Goal: Task Accomplishment & Management: Manage account settings

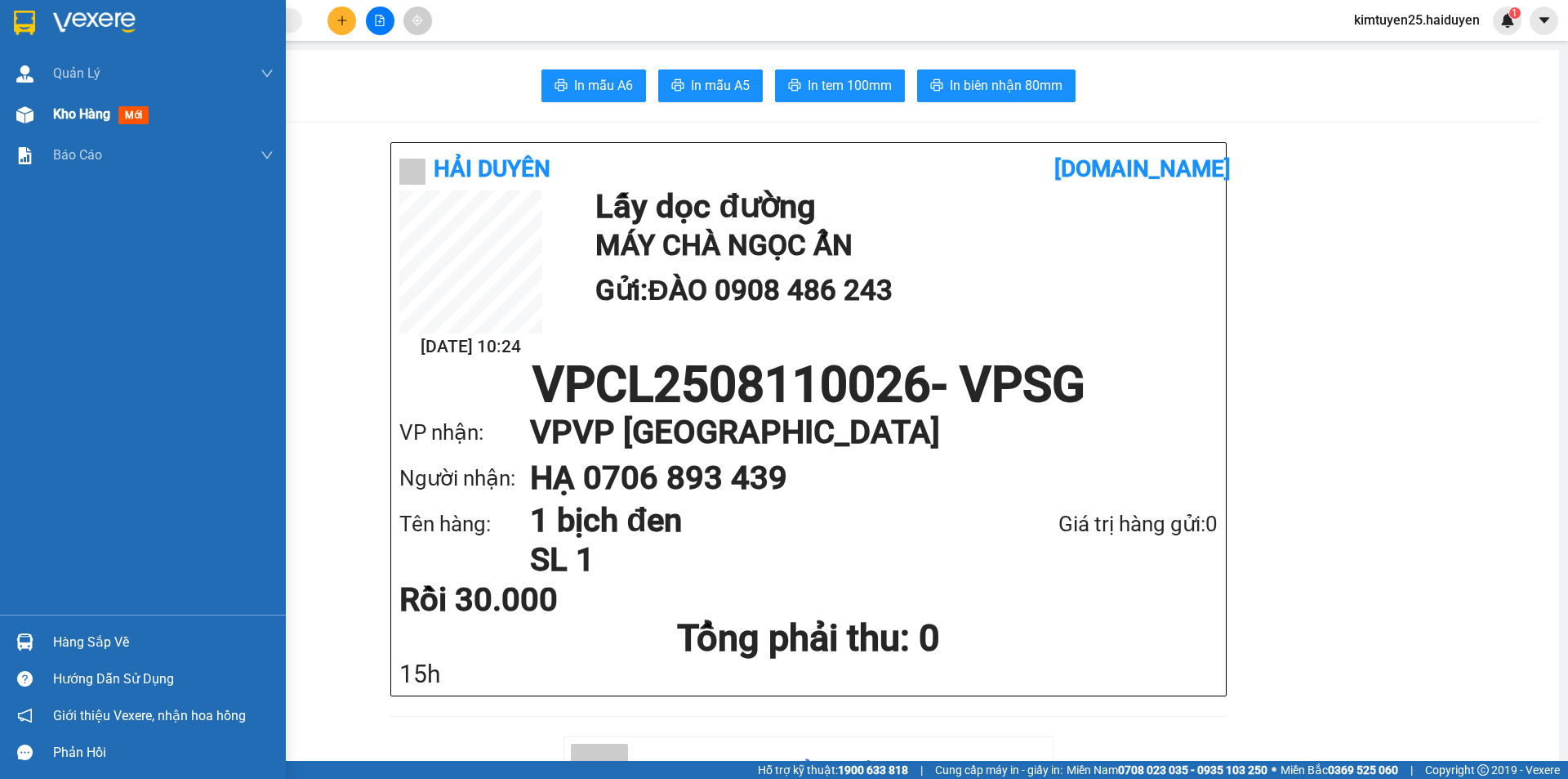
click at [78, 114] on span "Kho hàng" at bounding box center [81, 114] width 57 height 16
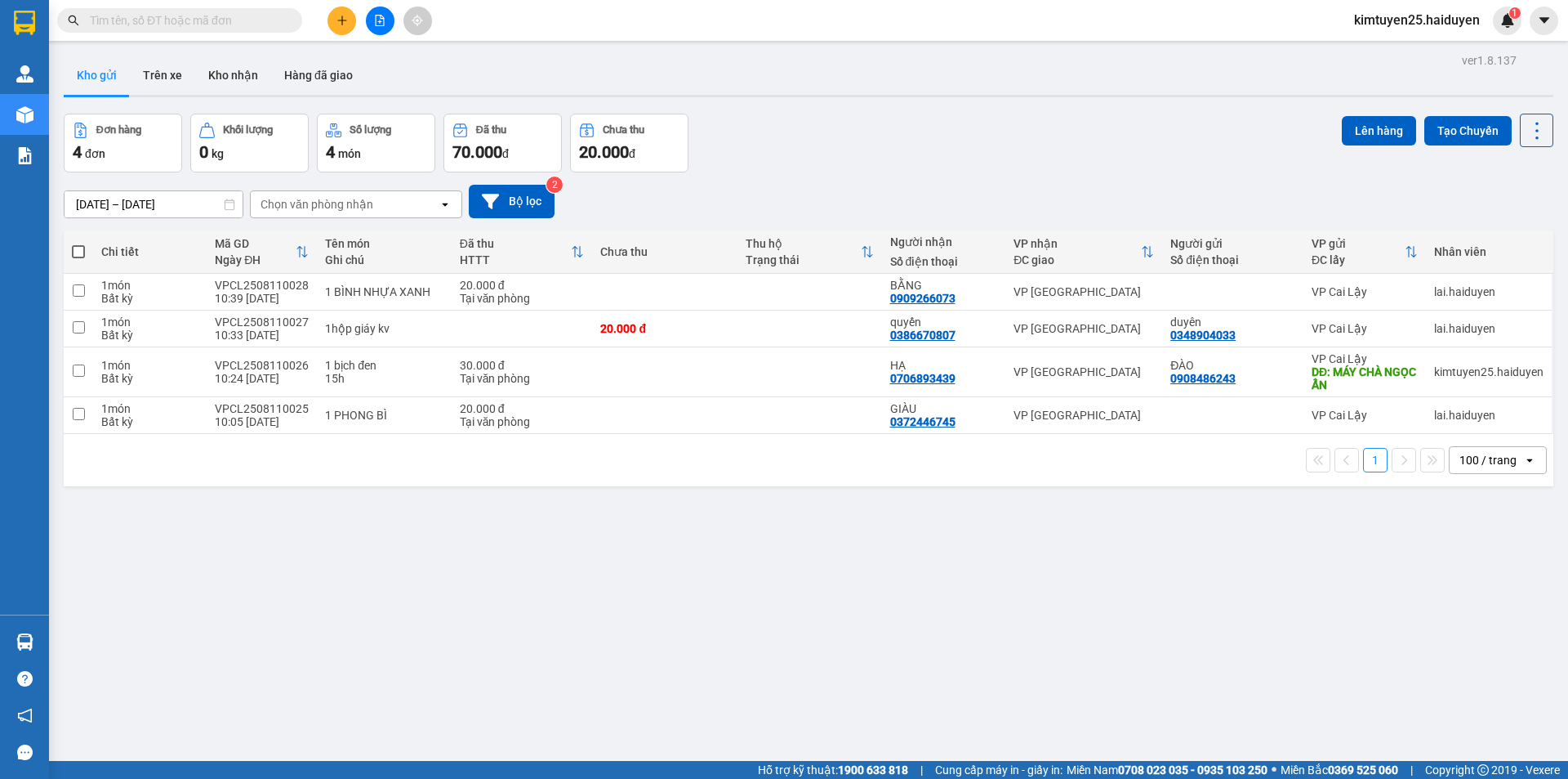
click at [918, 177] on div "[DATE] – [DATE] Press the down arrow key to interact with the calendar and sele…" at bounding box center [808, 201] width 1490 height 58
click at [329, 18] on button at bounding box center [342, 20] width 29 height 29
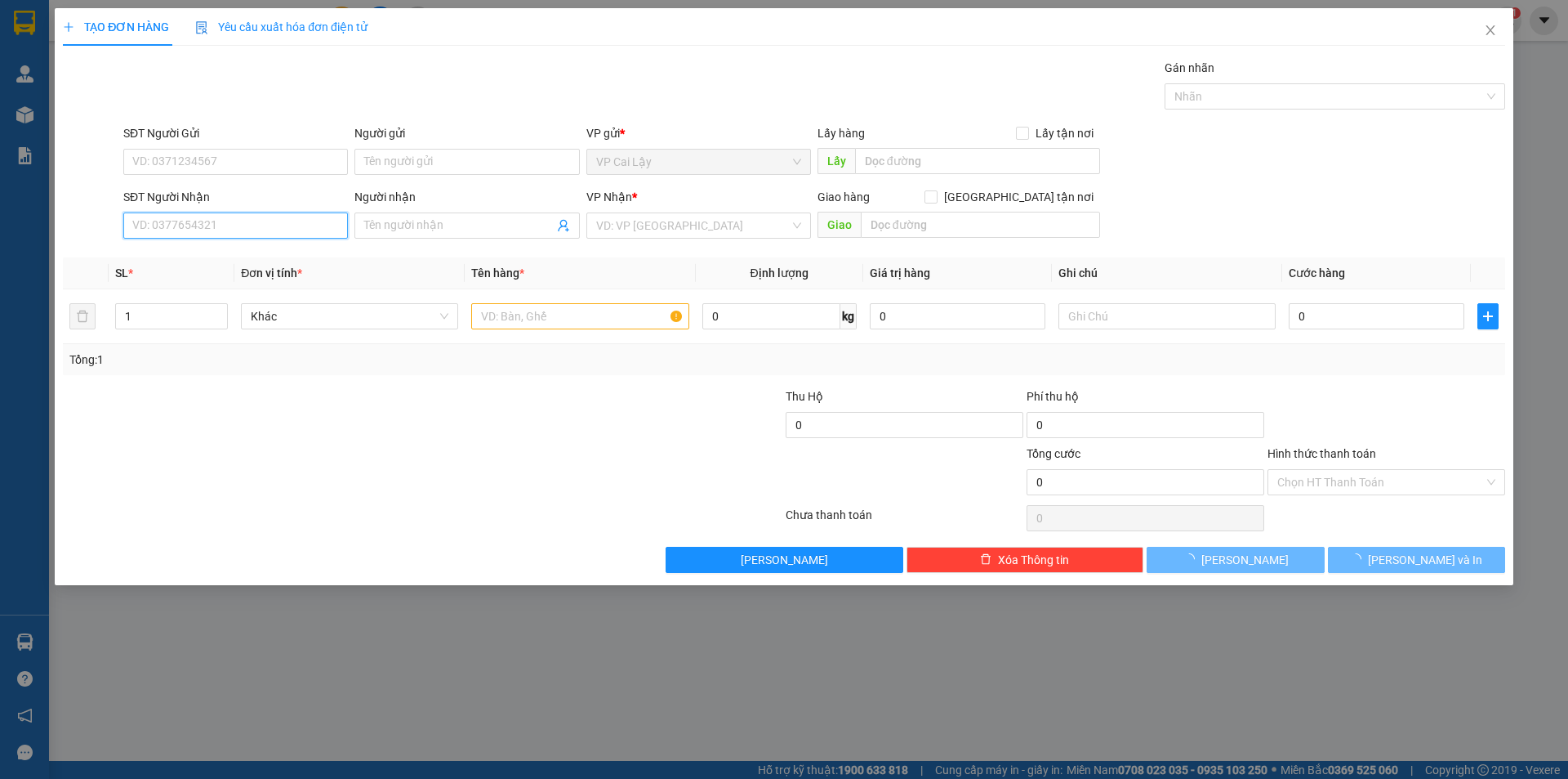
click at [228, 222] on input "SĐT Người Nhận" at bounding box center [235, 225] width 224 height 26
click at [228, 225] on input "SĐT Người Nhận" at bounding box center [235, 225] width 224 height 26
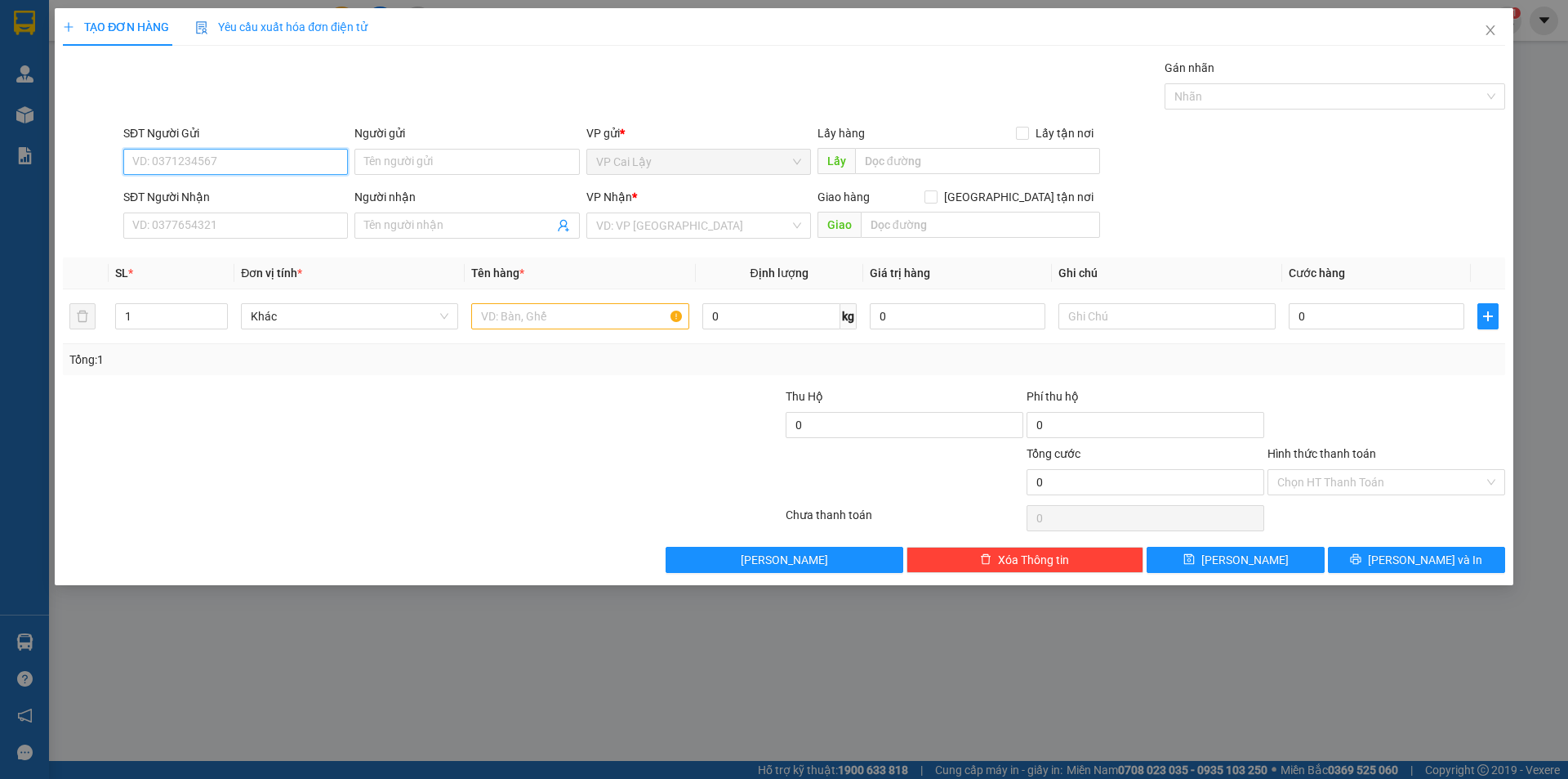
click at [241, 168] on input "SĐT Người Gửi" at bounding box center [235, 162] width 224 height 26
type input "0367348064"
click at [237, 186] on div "0367348064 - LÊ HÒA" at bounding box center [235, 194] width 205 height 18
type input "LÊ HÒA"
type input "0327246247"
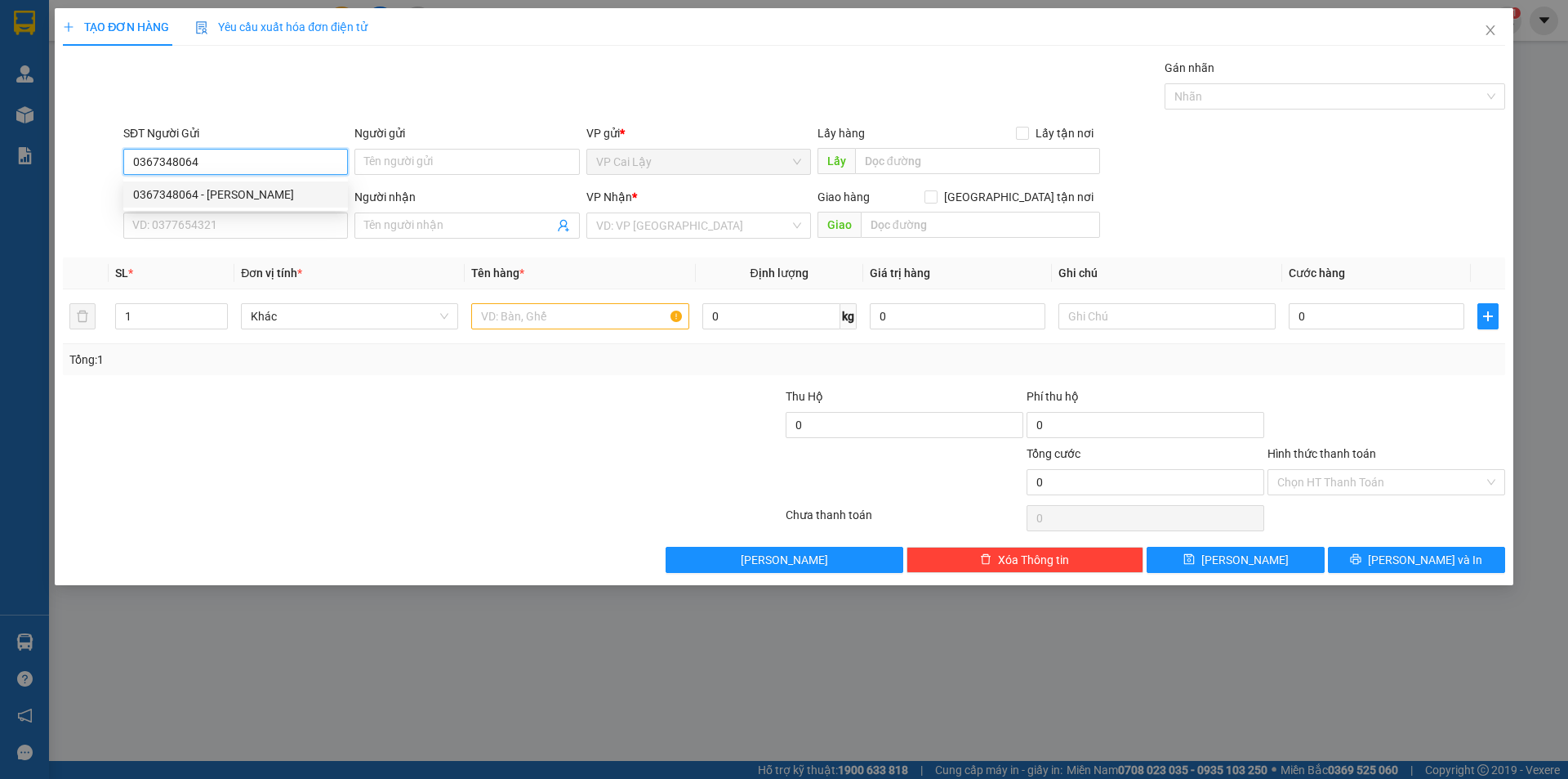
type input "HIỆP"
type input "20.000"
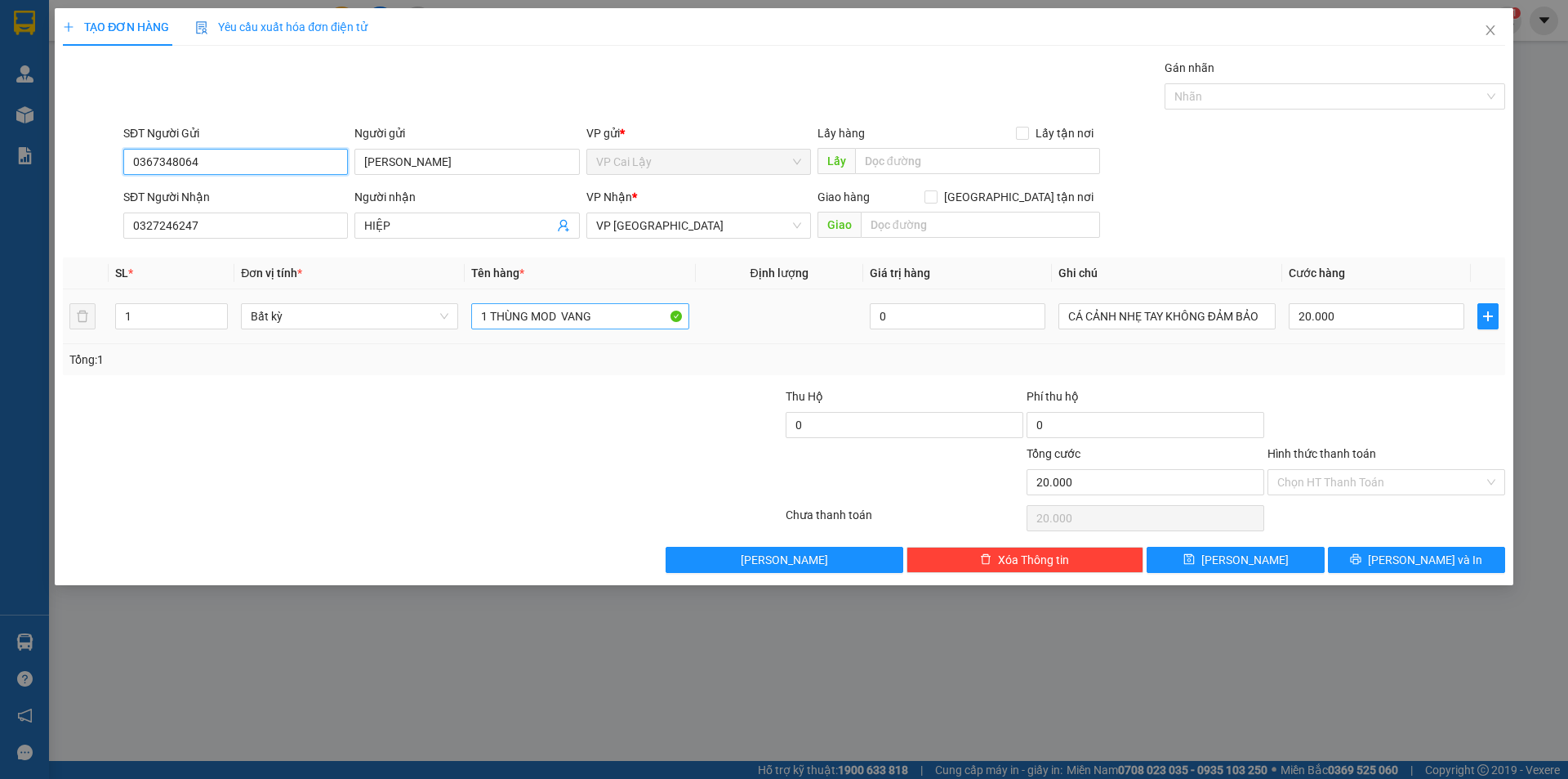
type input "0367348064"
click at [614, 318] on input "1 THÙNG MOD VANG" at bounding box center [581, 316] width 218 height 26
click at [1276, 391] on div at bounding box center [1387, 415] width 241 height 57
click at [1397, 548] on div "Transit Pickup Surcharge Ids Transit Deliver Surcharge Ids Transit Deliver Surc…" at bounding box center [784, 316] width 1442 height 514
click at [1397, 548] on button "[PERSON_NAME] và In" at bounding box center [1416, 559] width 177 height 26
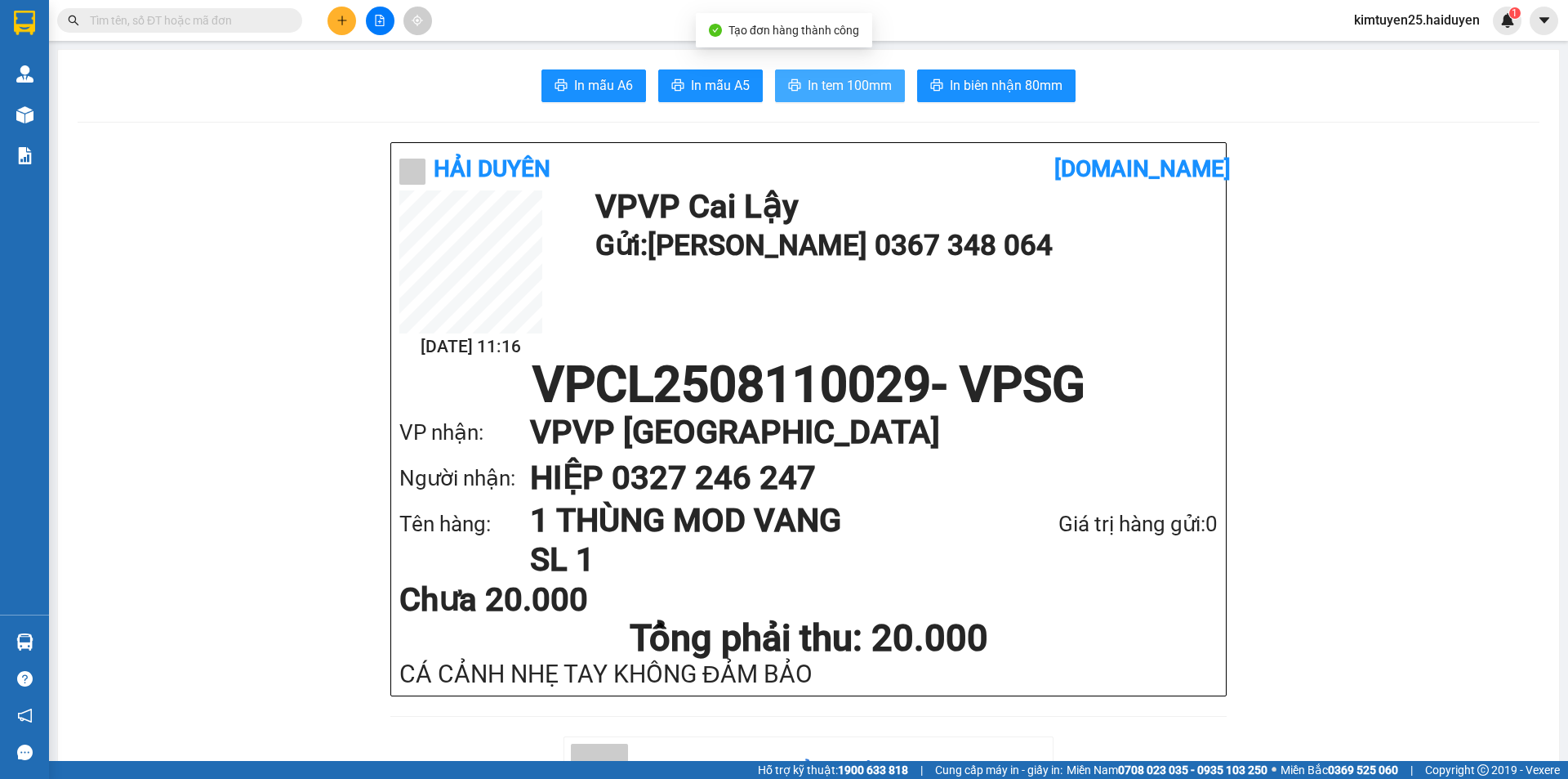
click at [855, 88] on span "In tem 100mm" at bounding box center [850, 86] width 84 height 20
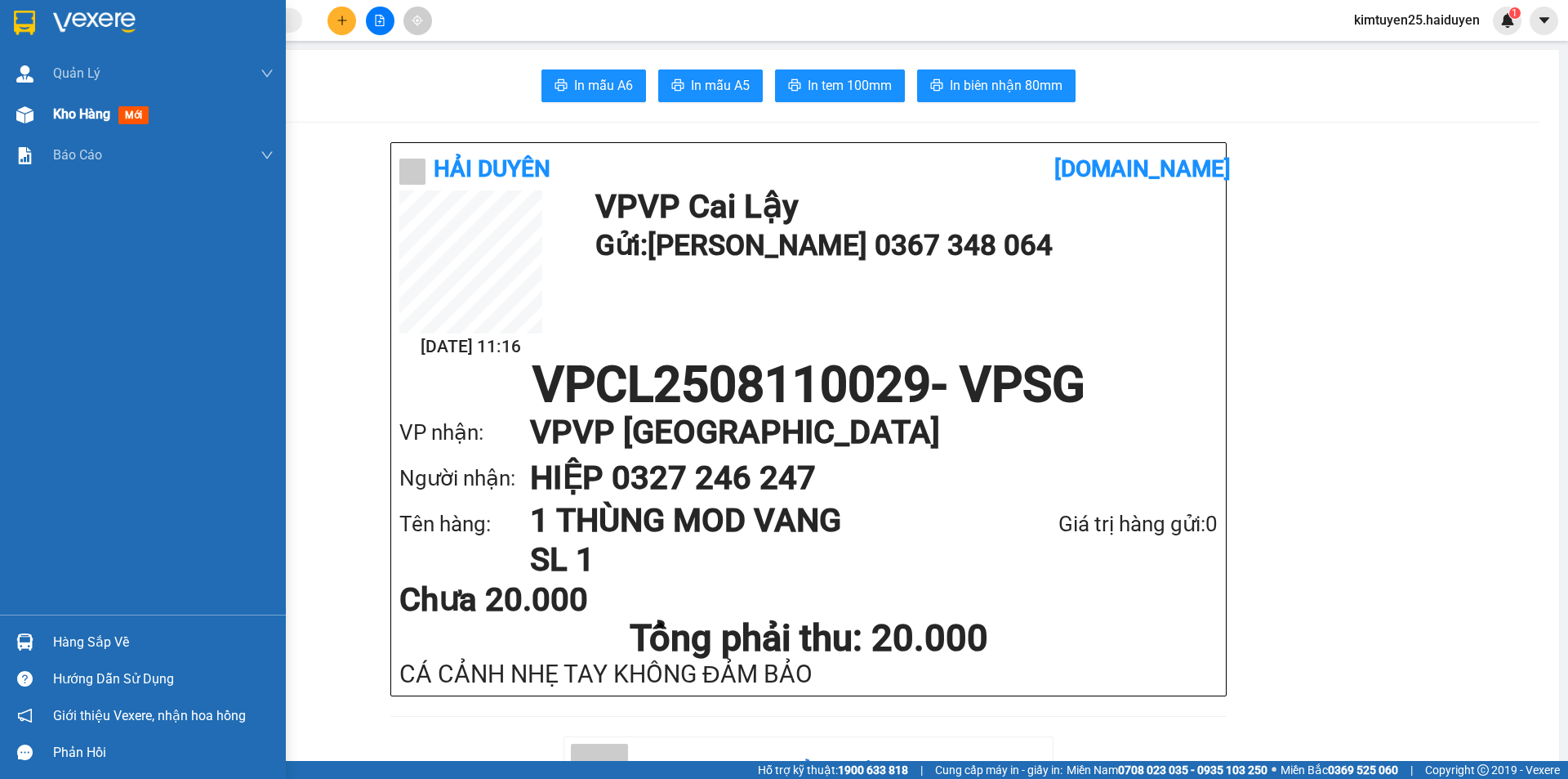
click at [83, 113] on span "Kho hàng" at bounding box center [81, 114] width 57 height 16
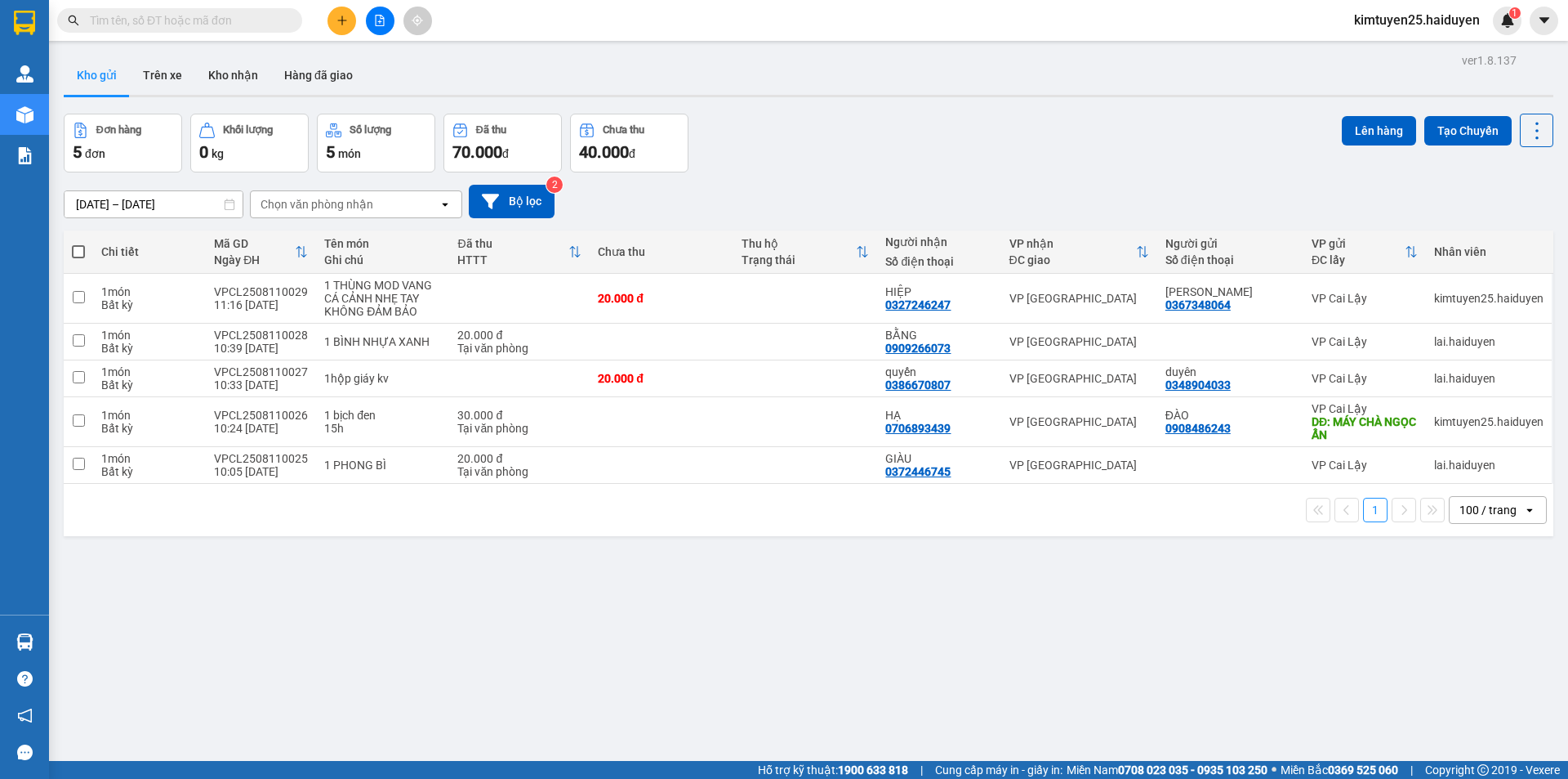
click at [319, 23] on div at bounding box center [380, 20] width 123 height 29
click at [351, 14] on button at bounding box center [342, 20] width 29 height 29
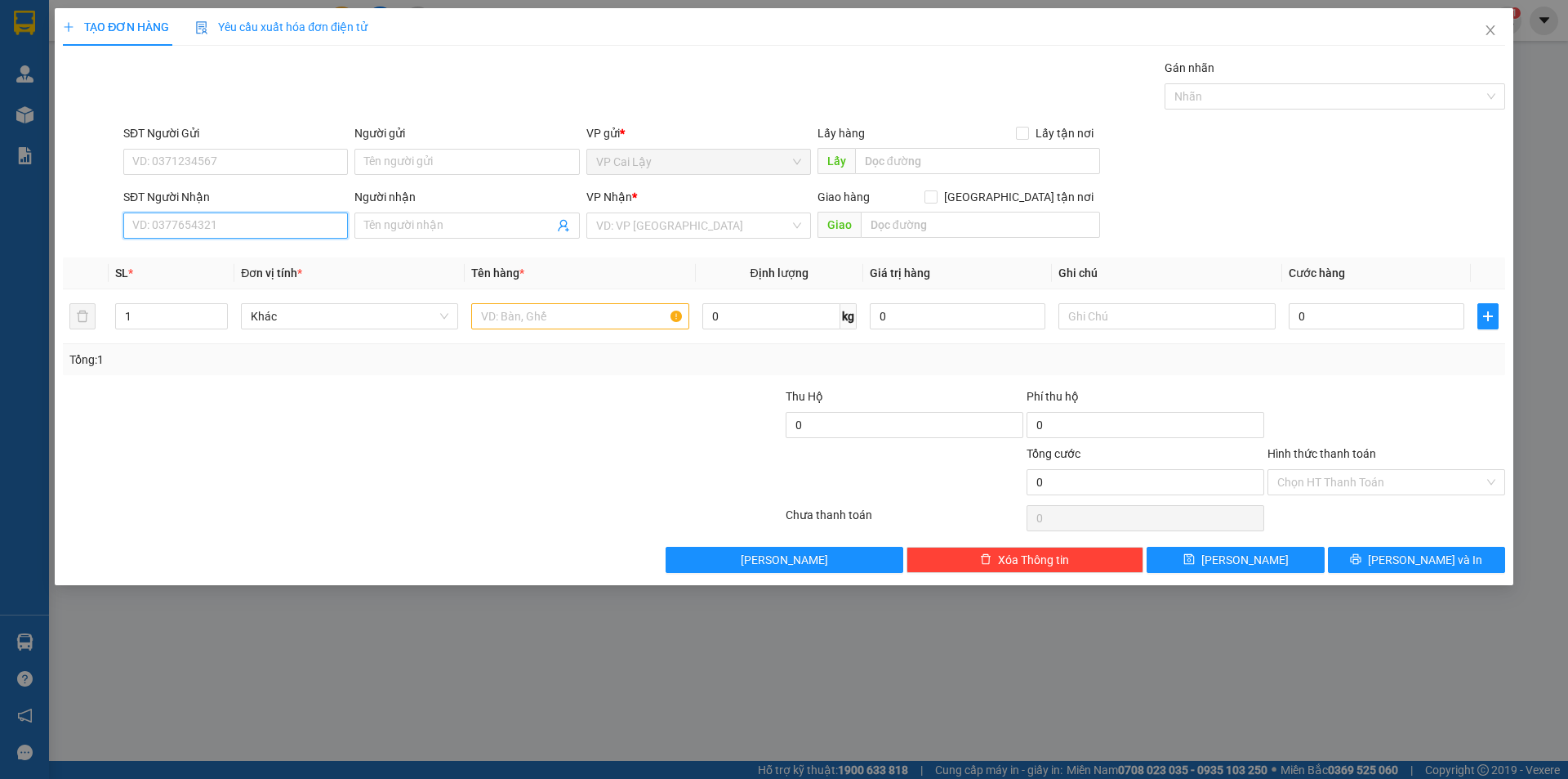
click at [243, 227] on input "SĐT Người Nhận" at bounding box center [235, 225] width 224 height 26
type input "0348037137"
click at [248, 161] on input "SĐT Người Gửi" at bounding box center [235, 162] width 224 height 26
type input "0984723426"
click at [639, 235] on input "search" at bounding box center [693, 225] width 194 height 24
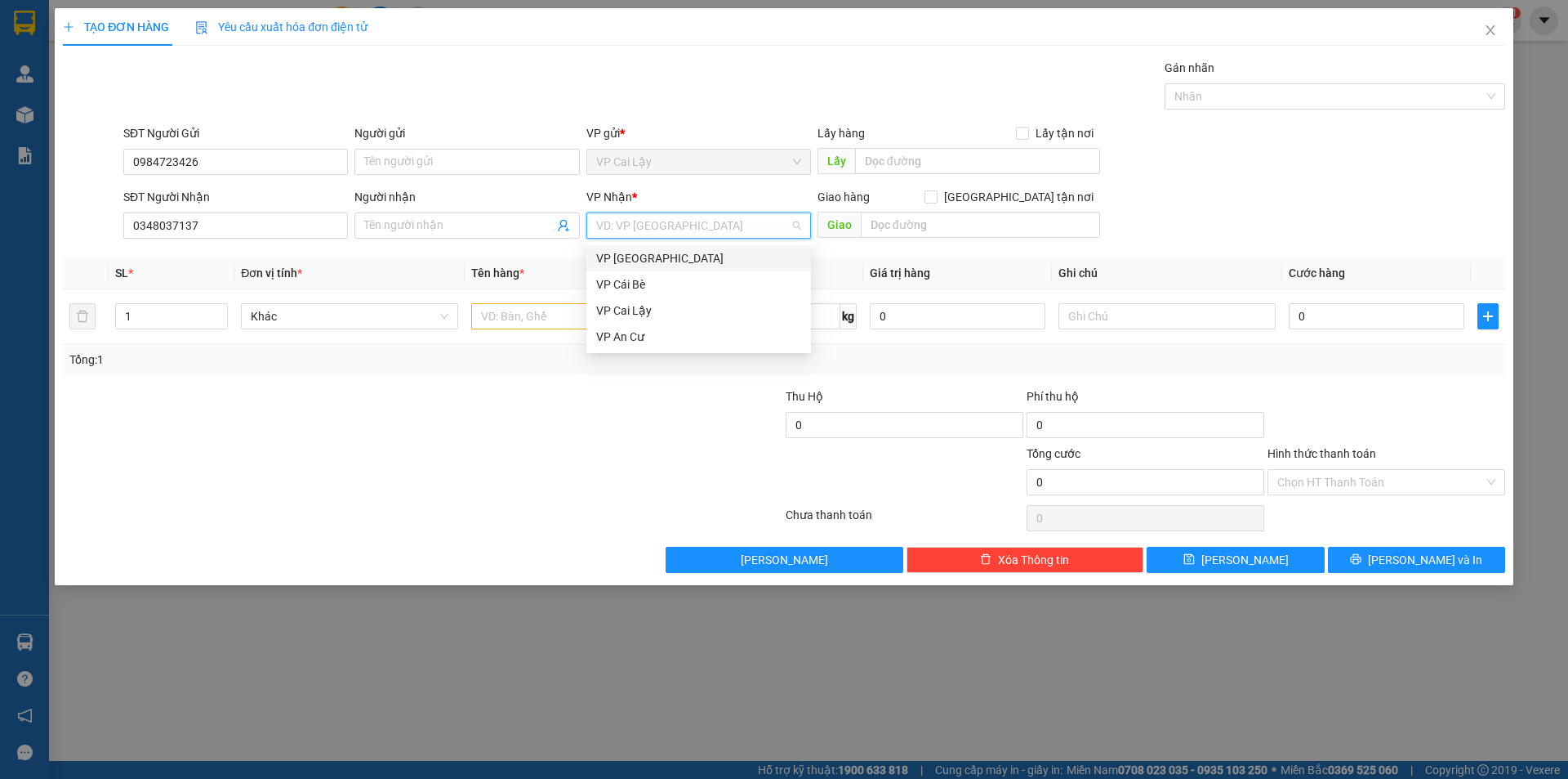
click at [655, 264] on div "VP [GEOGRAPHIC_DATA]" at bounding box center [699, 258] width 205 height 18
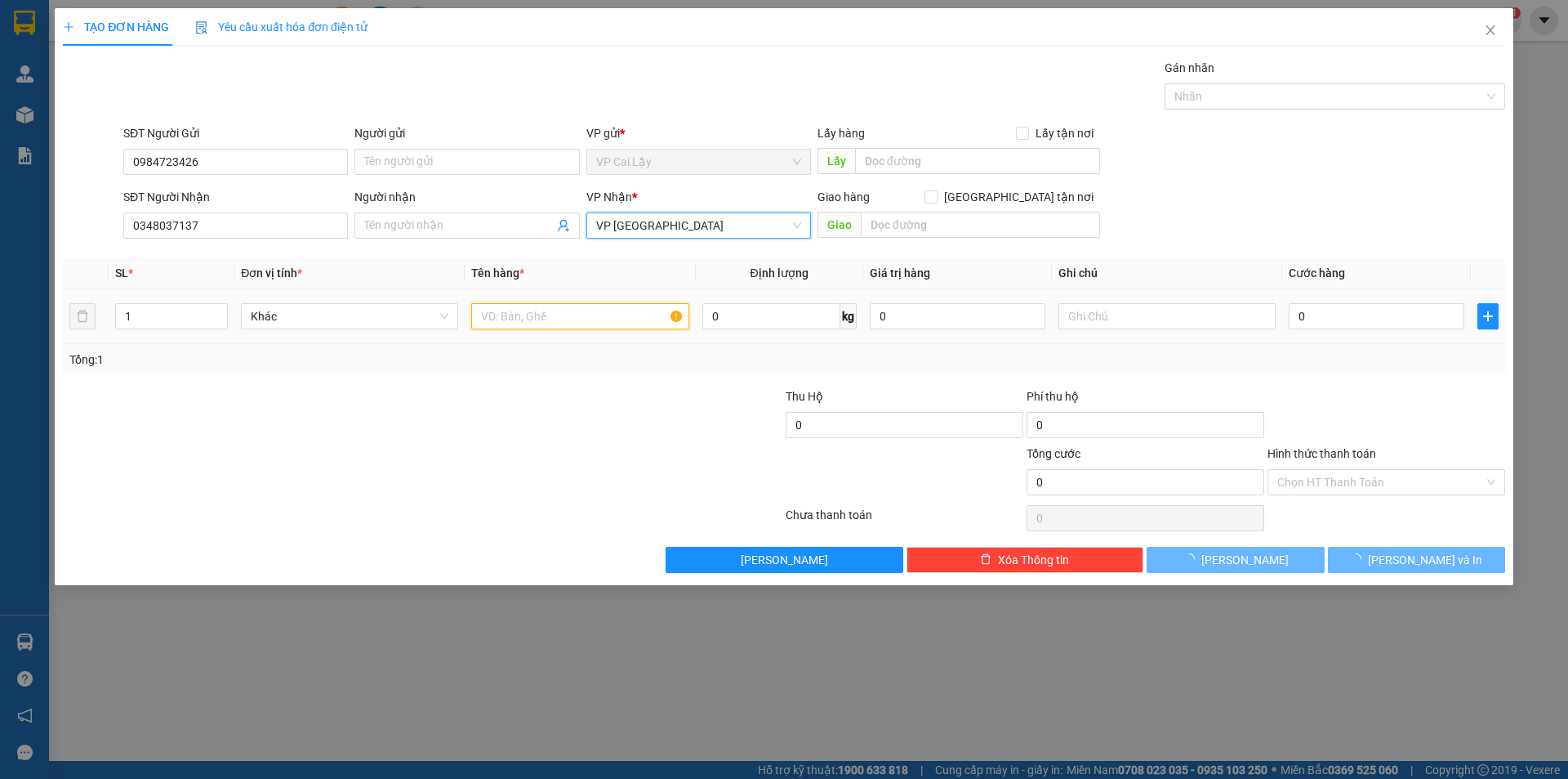
click at [596, 310] on input "text" at bounding box center [581, 316] width 218 height 26
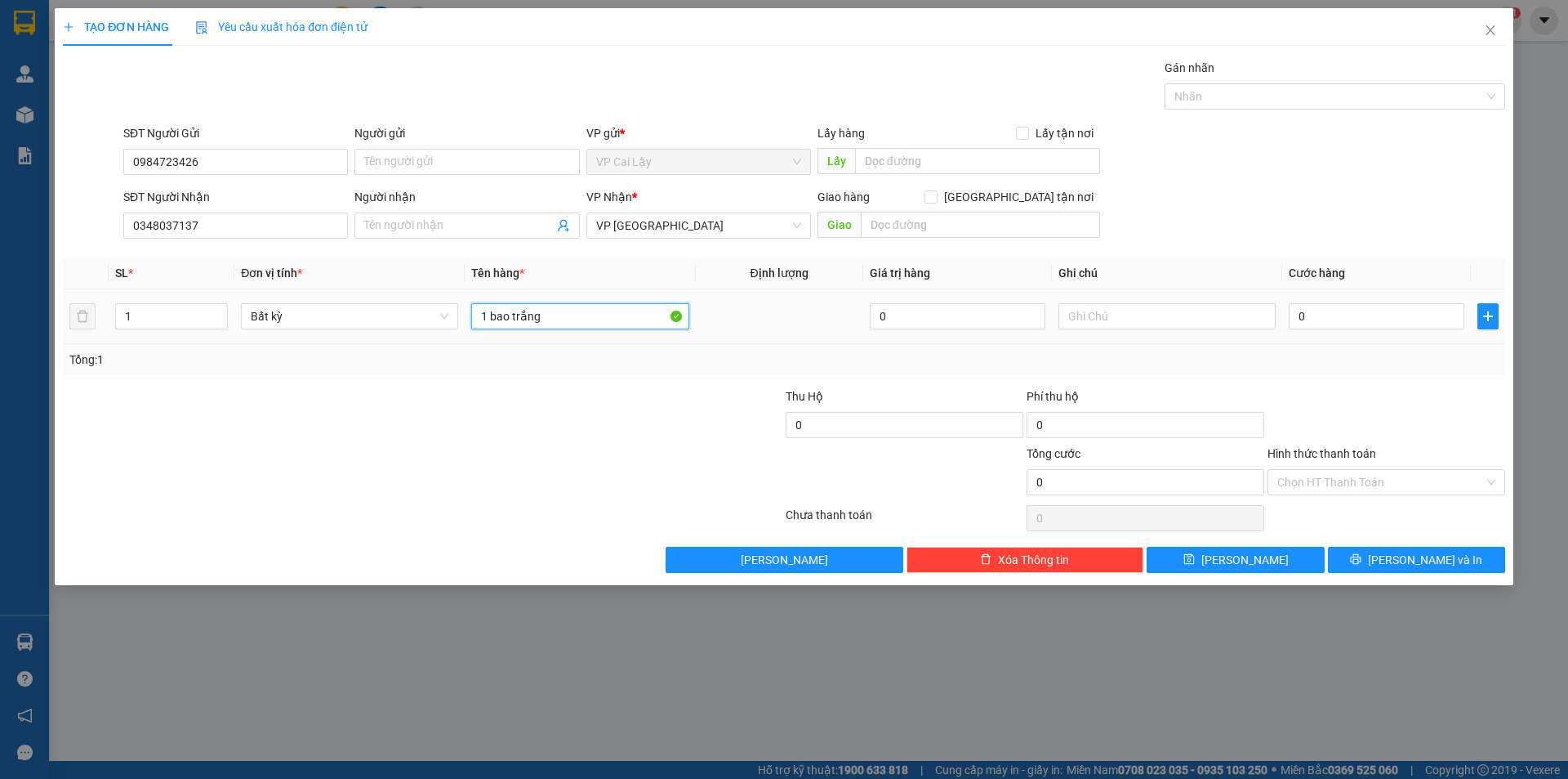
type input "1 bao trắng"
click at [1356, 291] on td "0" at bounding box center [1376, 316] width 189 height 55
click at [1346, 309] on input "0" at bounding box center [1376, 316] width 176 height 26
drag, startPoint x: 1333, startPoint y: 374, endPoint x: 1336, endPoint y: 393, distance: 19.2
click at [1333, 378] on div "Transit Pickup Surcharge Ids Transit Deliver Surcharge Ids Transit Deliver Surc…" at bounding box center [784, 316] width 1442 height 514
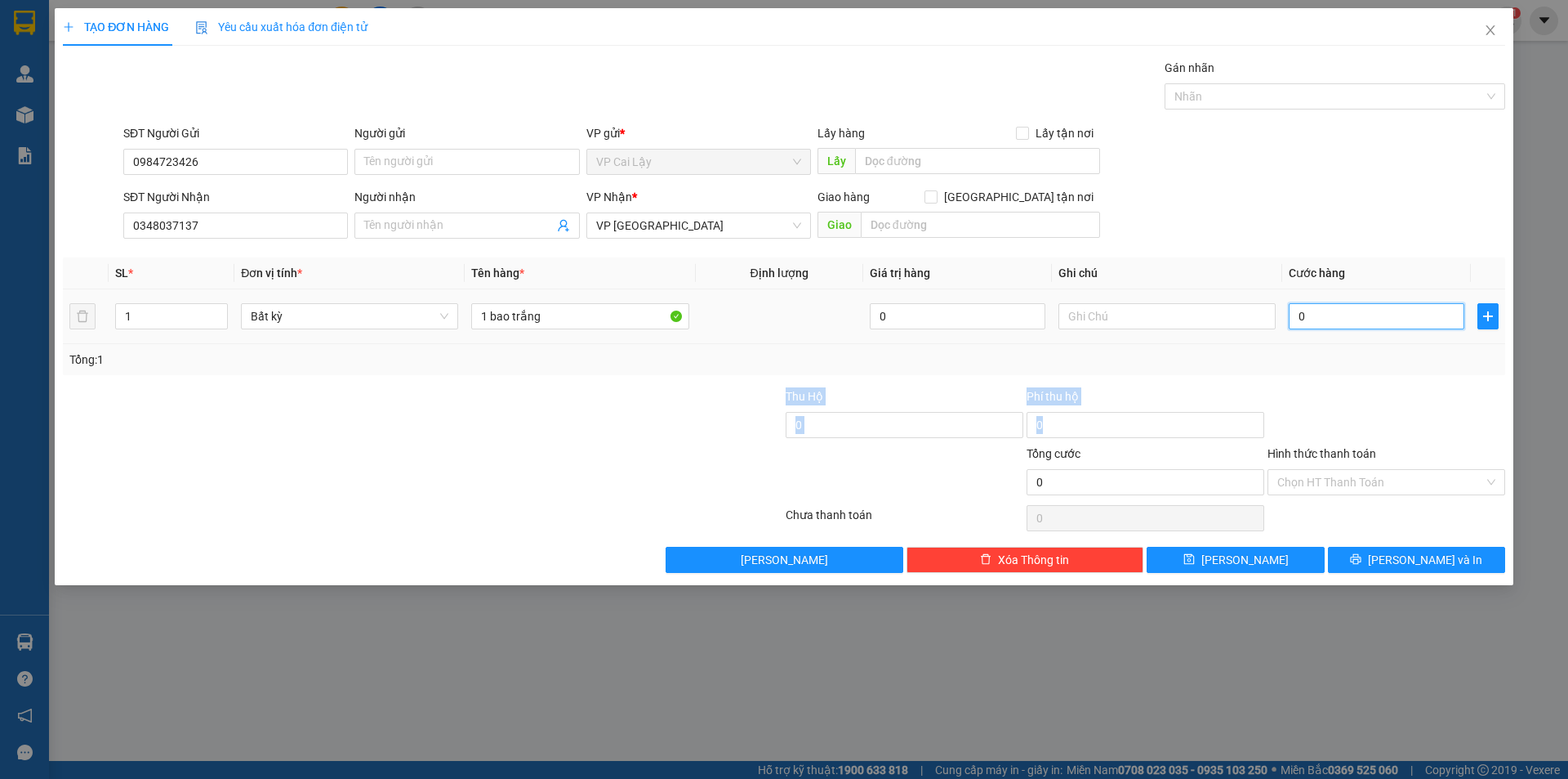
click at [1321, 312] on input "0" at bounding box center [1376, 316] width 176 height 26
click at [1336, 369] on div "Tổng: 1" at bounding box center [784, 359] width 1442 height 31
click at [1351, 341] on td "0" at bounding box center [1376, 316] width 189 height 55
click at [1355, 315] on input "0" at bounding box center [1376, 316] width 176 height 26
click at [1337, 322] on input "0" at bounding box center [1376, 316] width 176 height 26
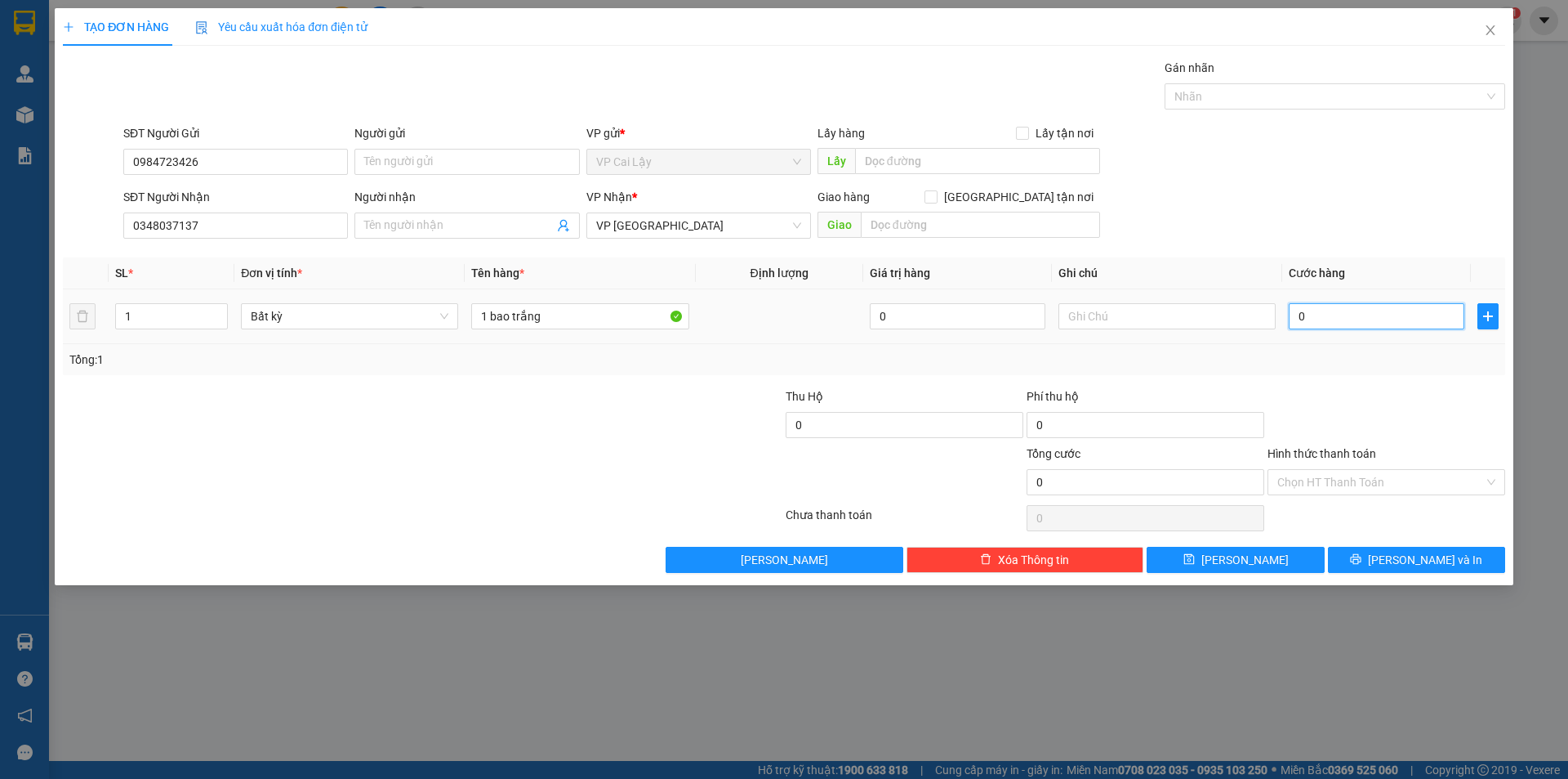
click at [1344, 313] on input "0" at bounding box center [1376, 316] width 176 height 26
type input "003"
type input "3"
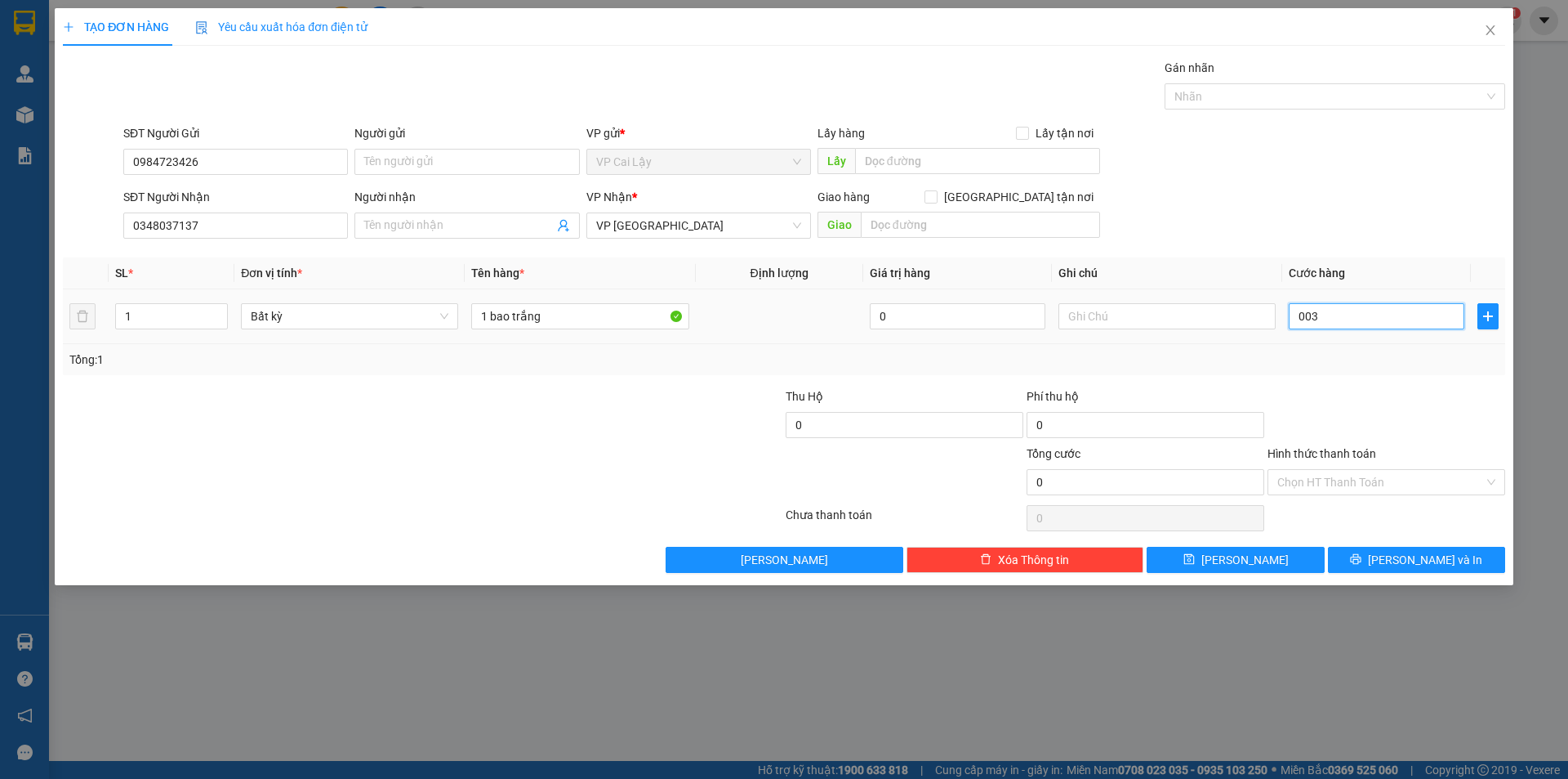
type input "3"
type input "0.030"
type input "30"
click at [1324, 368] on div "Tổng: 1" at bounding box center [784, 359] width 1429 height 18
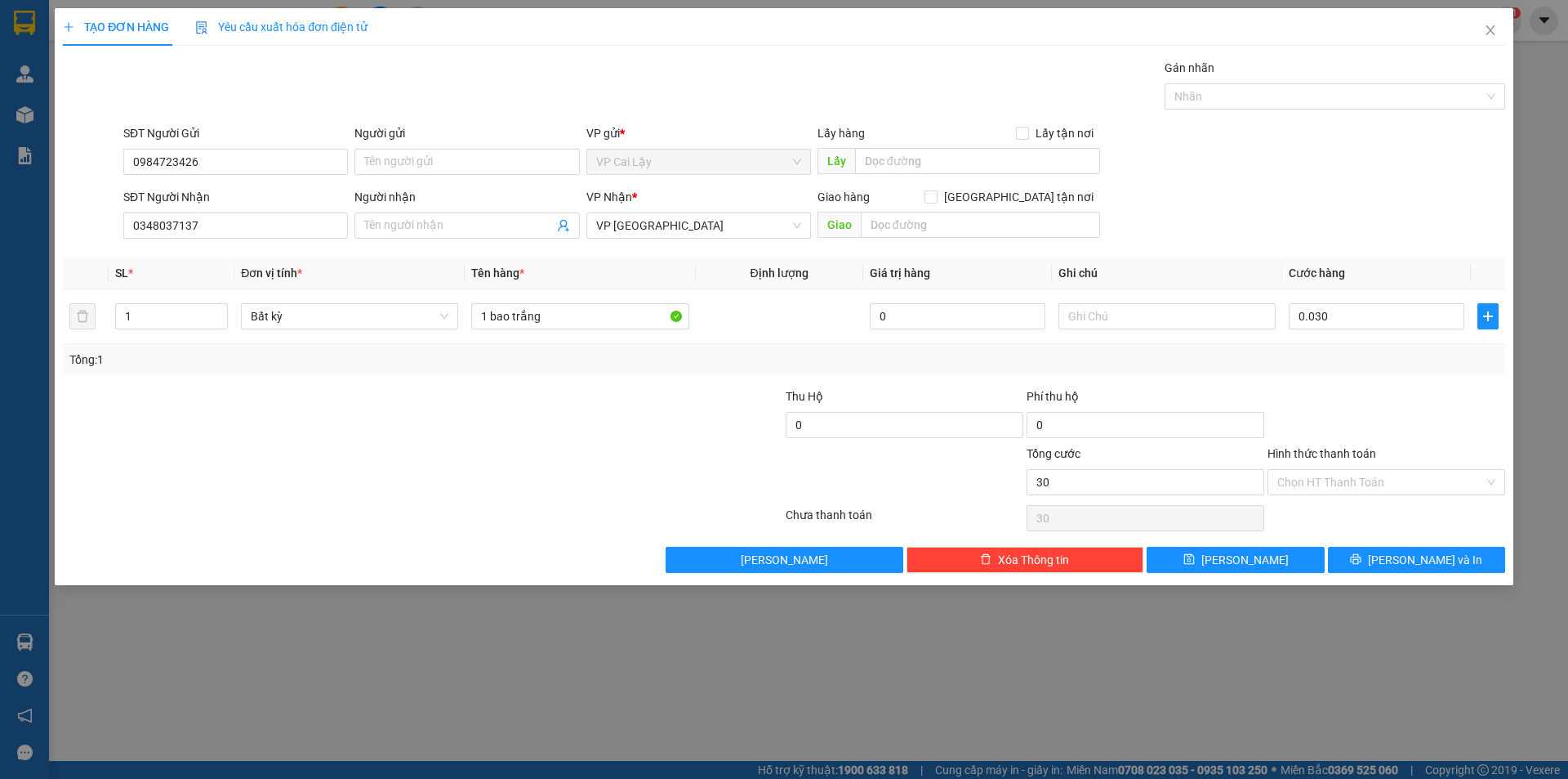
type input "30.000"
click at [1362, 479] on input "Hình thức thanh toán" at bounding box center [1381, 482] width 207 height 24
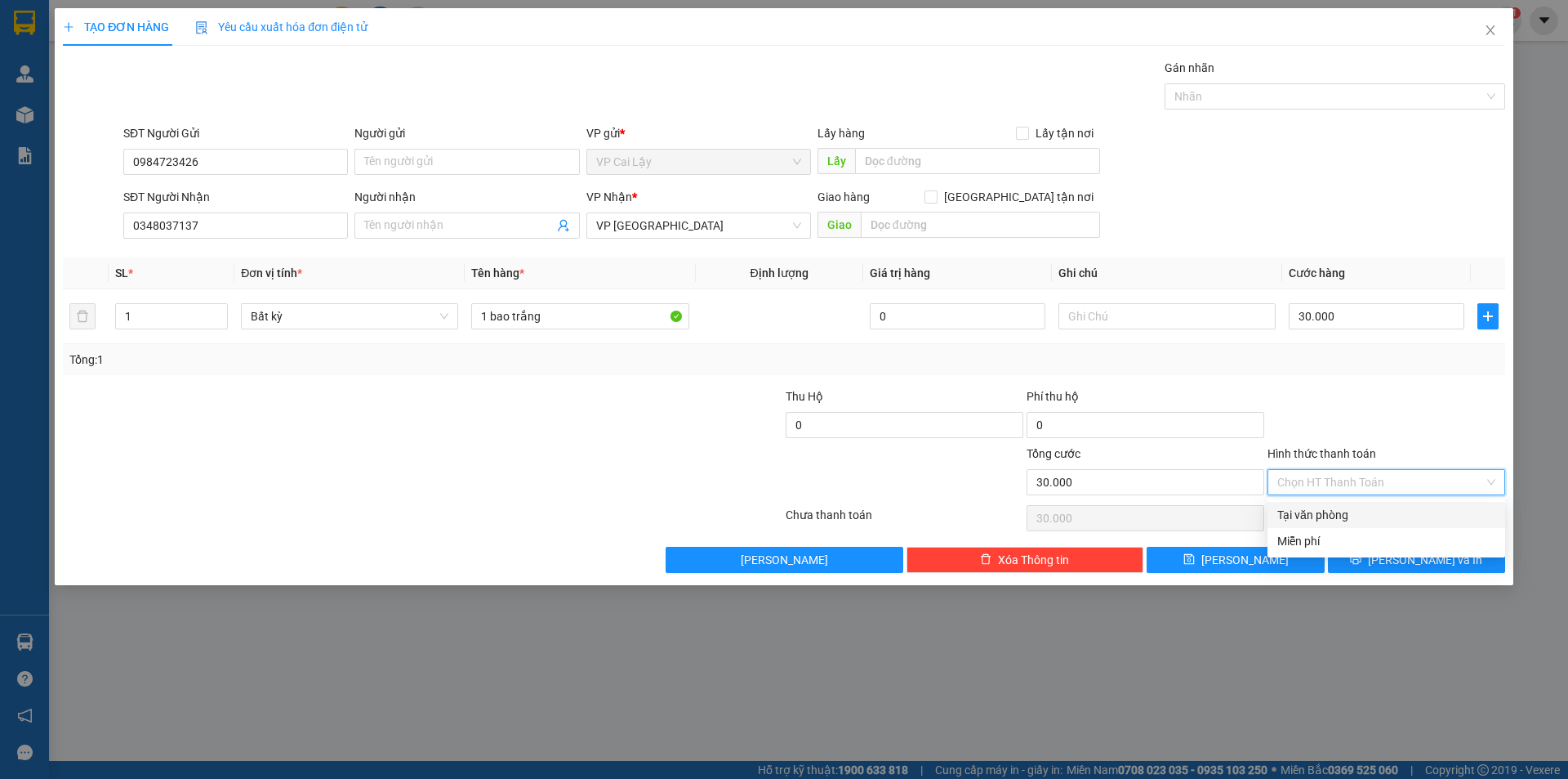
click at [1351, 512] on div "Tại văn phòng" at bounding box center [1387, 514] width 218 height 18
type input "0"
click at [1371, 437] on form "Thu Hộ 0 Phí thu hộ 0 Tổng cước 30.000 Hình thức thanh toán Tại văn phòng Tại v…" at bounding box center [784, 444] width 1442 height 114
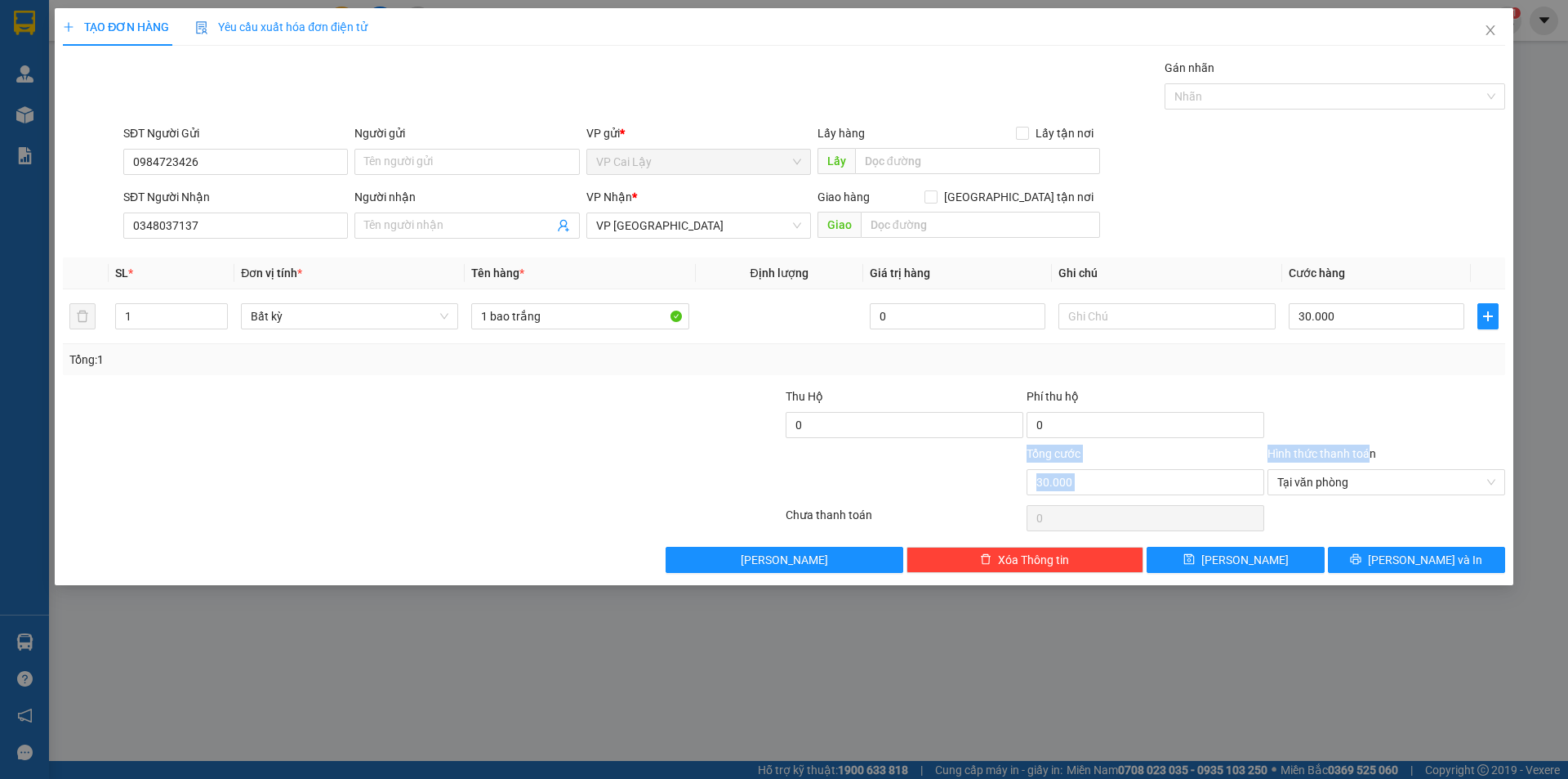
click at [1347, 383] on div "Transit Pickup Surcharge Ids Transit Deliver Surcharge Ids Transit Deliver Surc…" at bounding box center [784, 316] width 1442 height 514
click at [1407, 557] on span "Lưu và In" at bounding box center [1425, 559] width 114 height 18
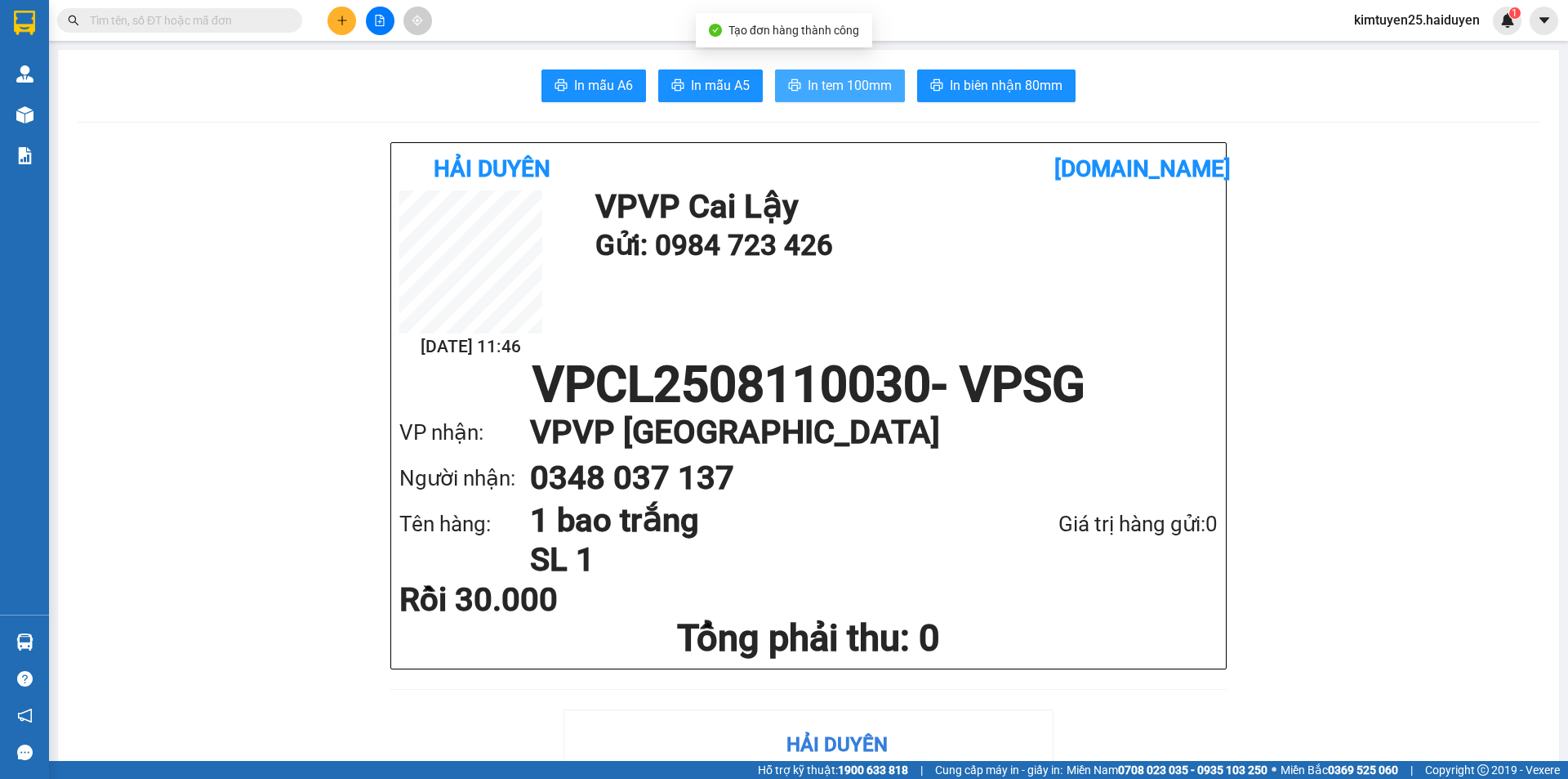
click at [842, 89] on span "In tem 100mm" at bounding box center [850, 86] width 84 height 20
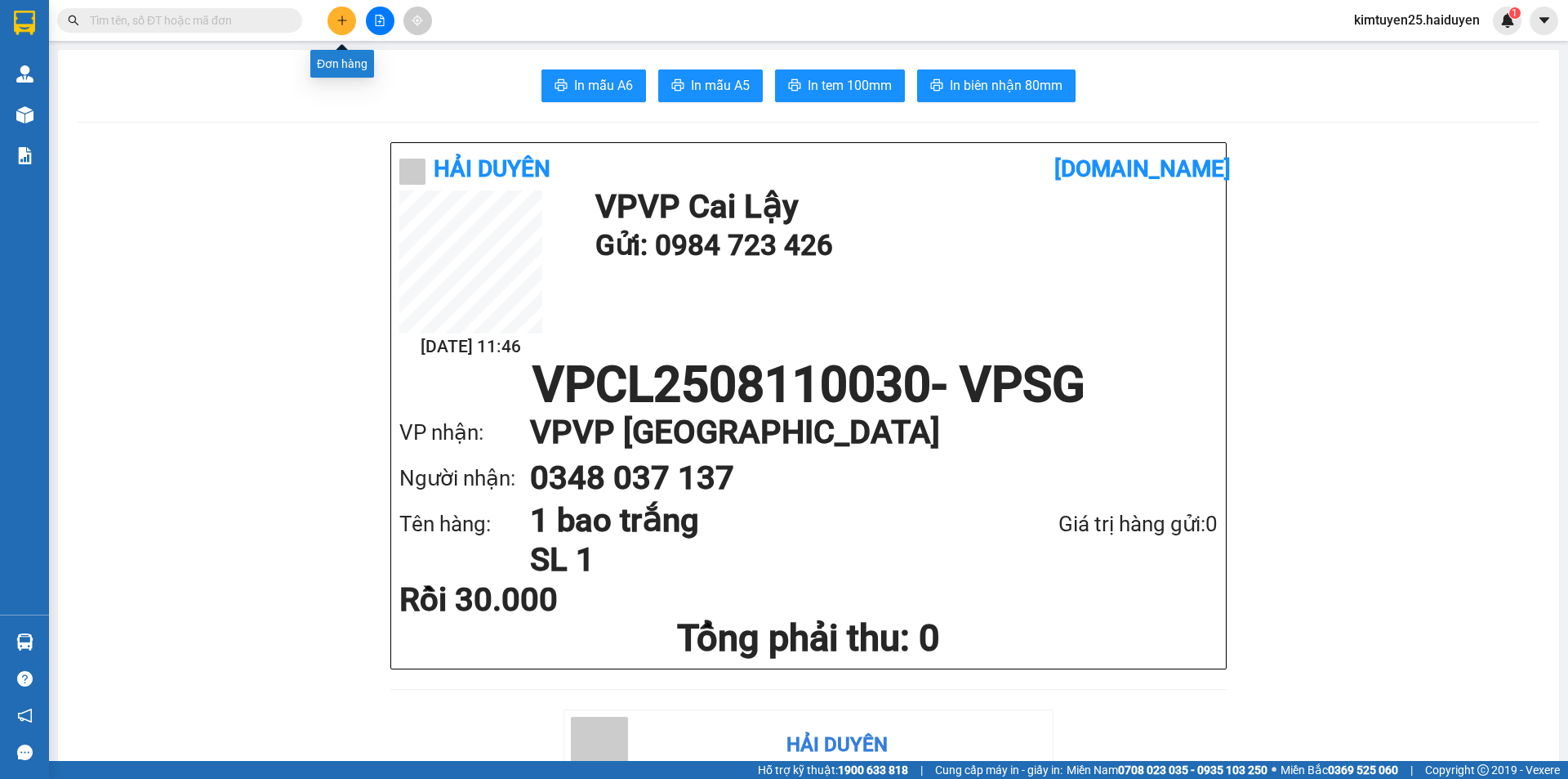
click at [355, 27] on button at bounding box center [342, 20] width 29 height 29
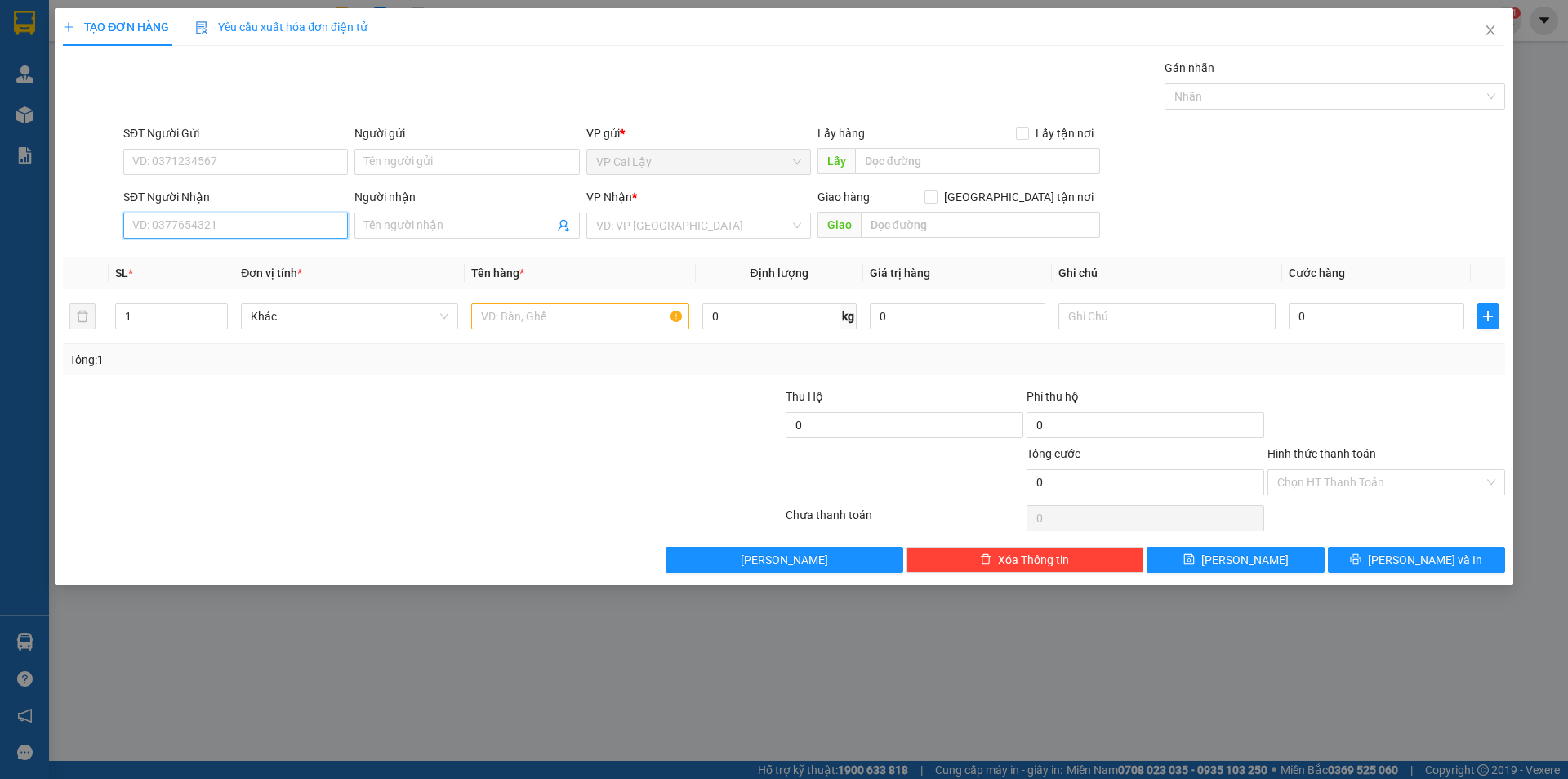
click at [224, 215] on input "SĐT Người Nhận" at bounding box center [235, 225] width 224 height 26
type input "0908028097"
click at [235, 234] on input "0908028097" at bounding box center [235, 225] width 224 height 26
click at [250, 262] on div "0908028097 - VÂN" at bounding box center [235, 258] width 205 height 18
type input "VÂN"
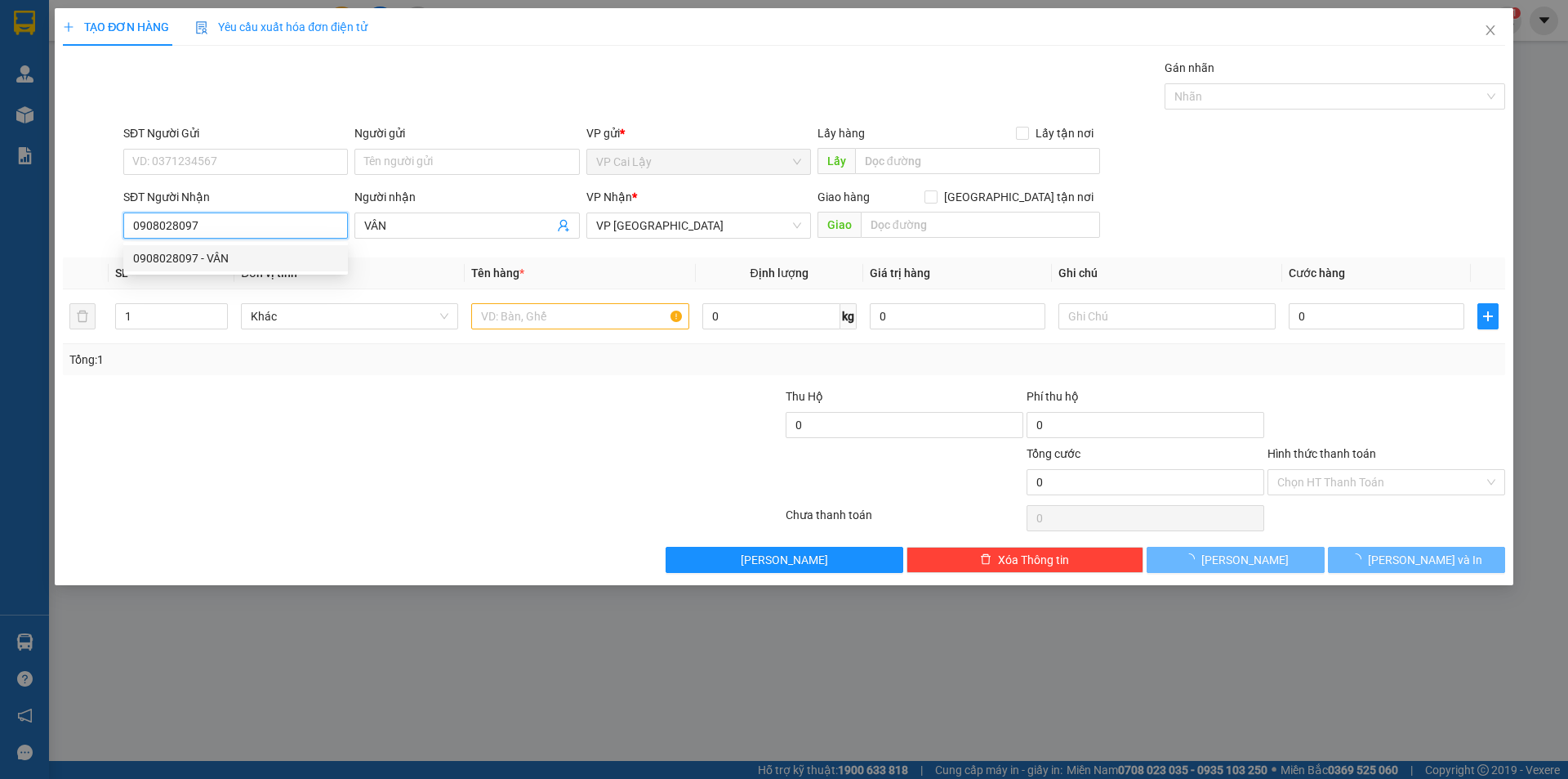
type input "30.000"
type input "0908028097"
click at [211, 152] on input "SĐT Người Gửi" at bounding box center [235, 162] width 224 height 26
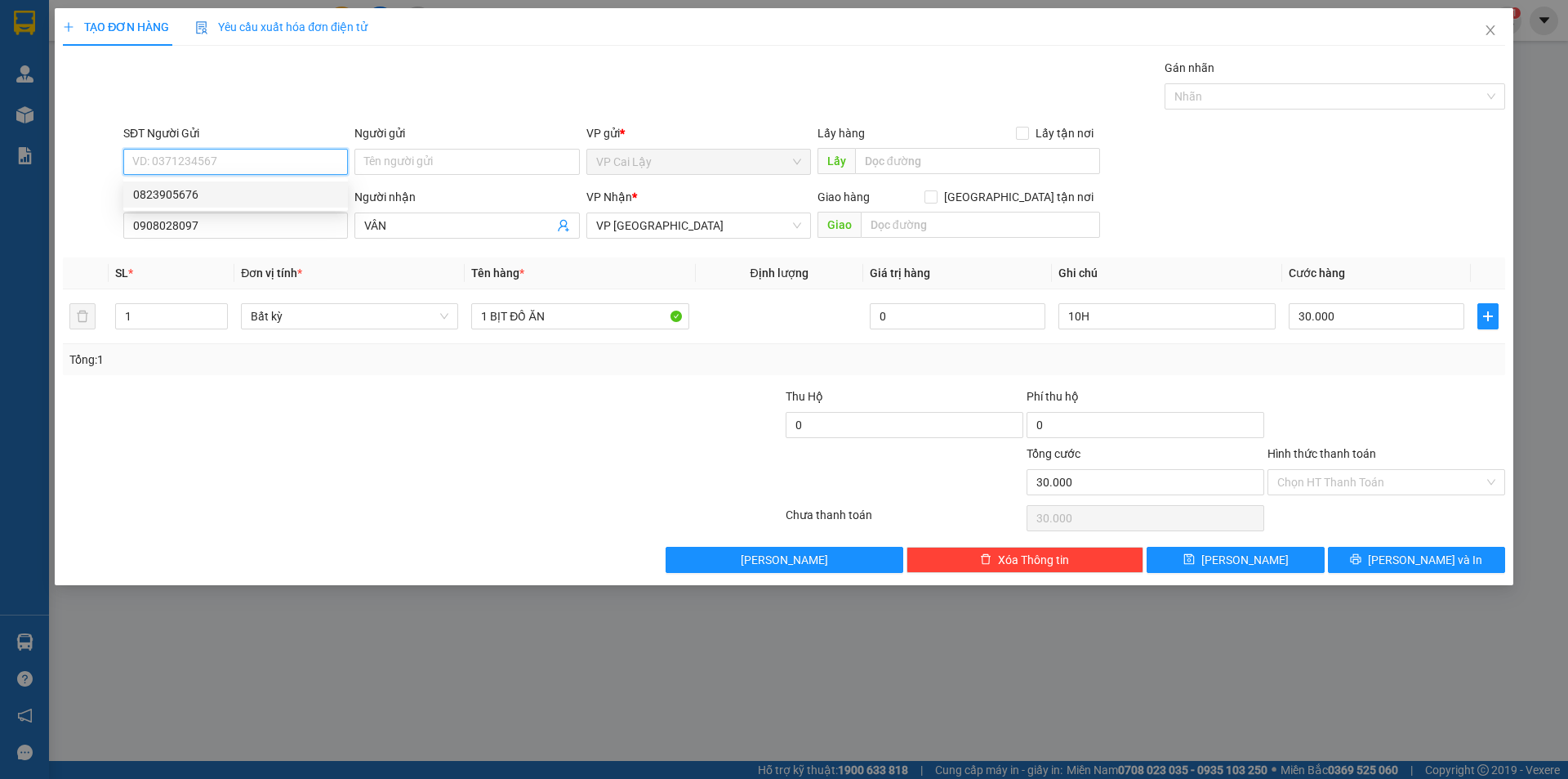
click at [204, 202] on div "0823905676" at bounding box center [235, 194] width 205 height 18
type input "0823905676"
type input "ngã 4 đồng tâm"
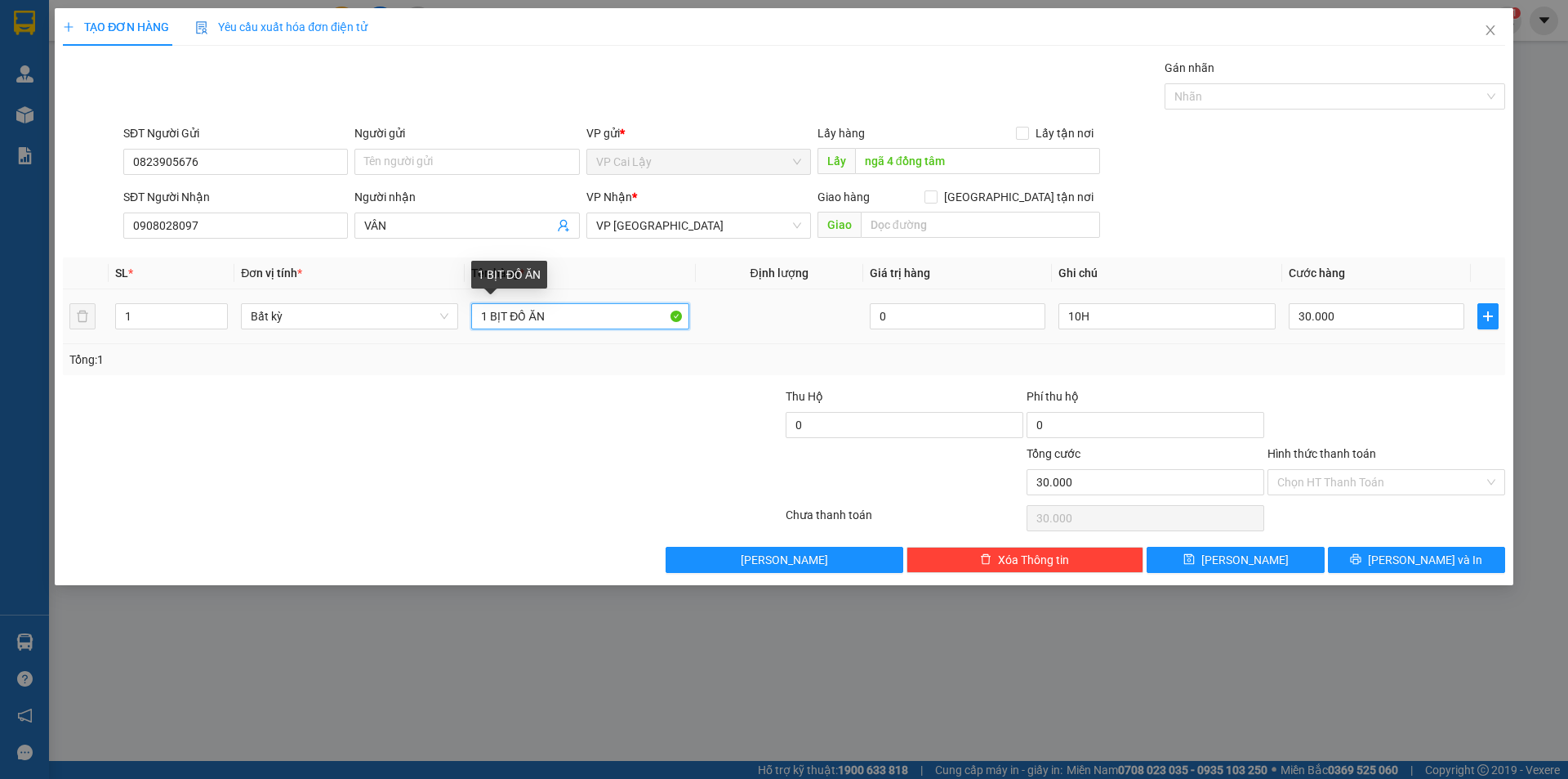
click at [581, 321] on input "1 BỊT ĐỒ ĂN" at bounding box center [581, 316] width 218 height 26
type input "\"
type input "1 thùng"
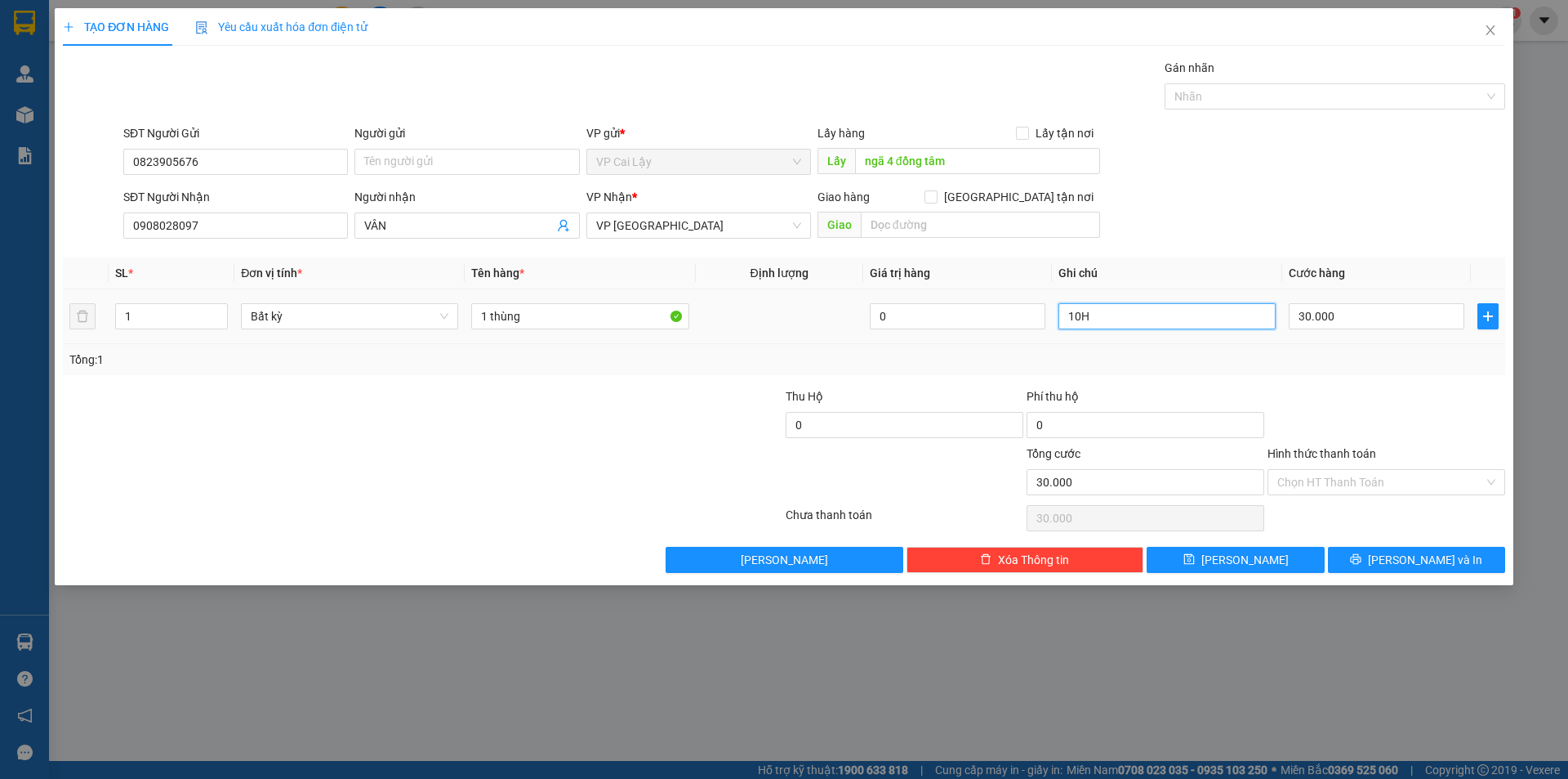
click at [1093, 314] on input "10H" at bounding box center [1168, 316] width 218 height 26
click at [1093, 313] on input "10H" at bounding box center [1168, 316] width 218 height 26
type input "13h"
click at [1400, 387] on div at bounding box center [1387, 415] width 241 height 57
click at [561, 324] on input "1 thùng" at bounding box center [581, 316] width 218 height 26
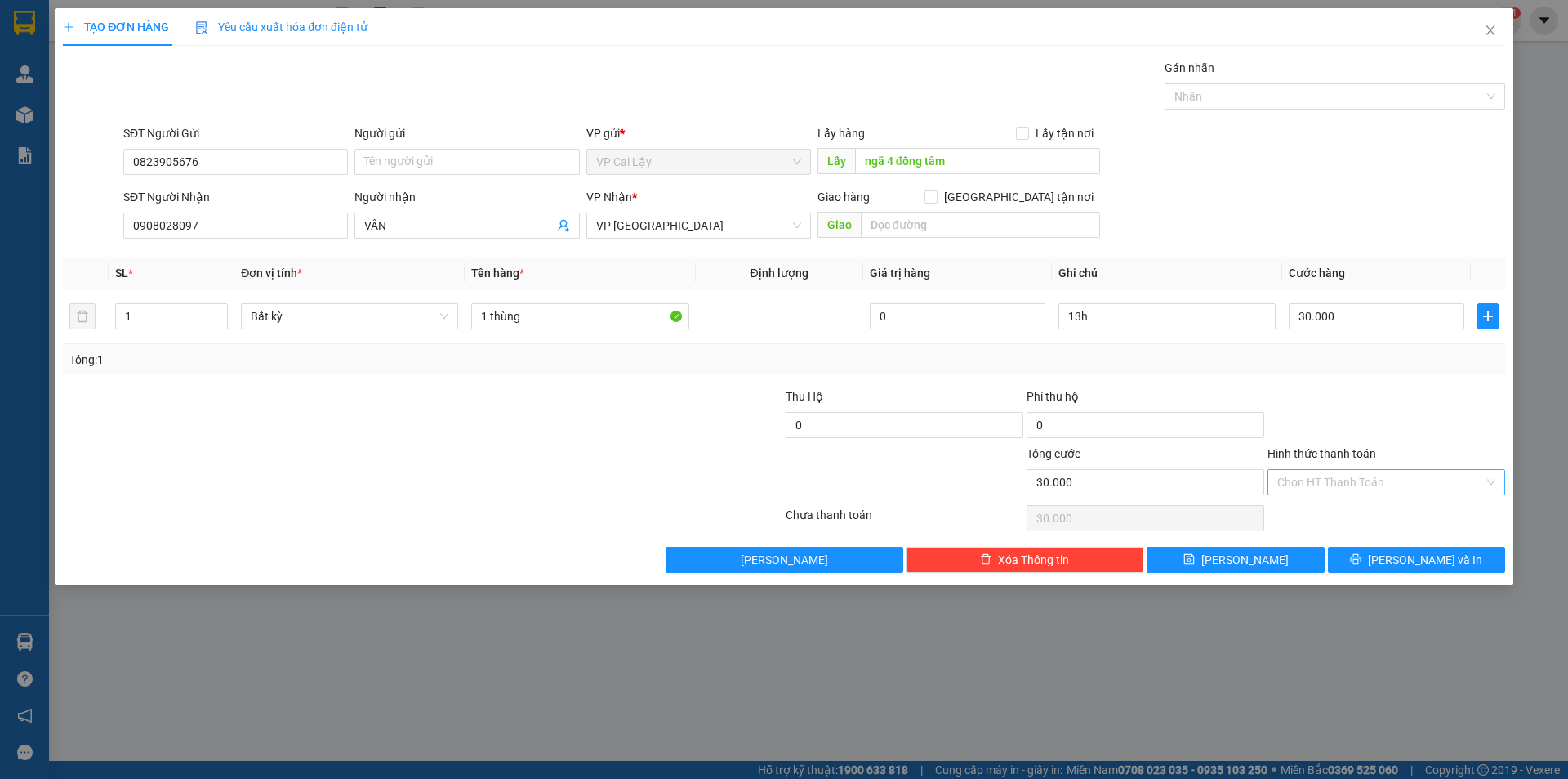
click at [1353, 488] on input "Hình thức thanh toán" at bounding box center [1381, 482] width 207 height 24
click at [1347, 508] on div "Tại văn phòng" at bounding box center [1387, 514] width 218 height 18
type input "0"
click at [1367, 396] on div at bounding box center [1387, 415] width 241 height 57
click at [1400, 551] on button "[PERSON_NAME] và In" at bounding box center [1416, 559] width 177 height 26
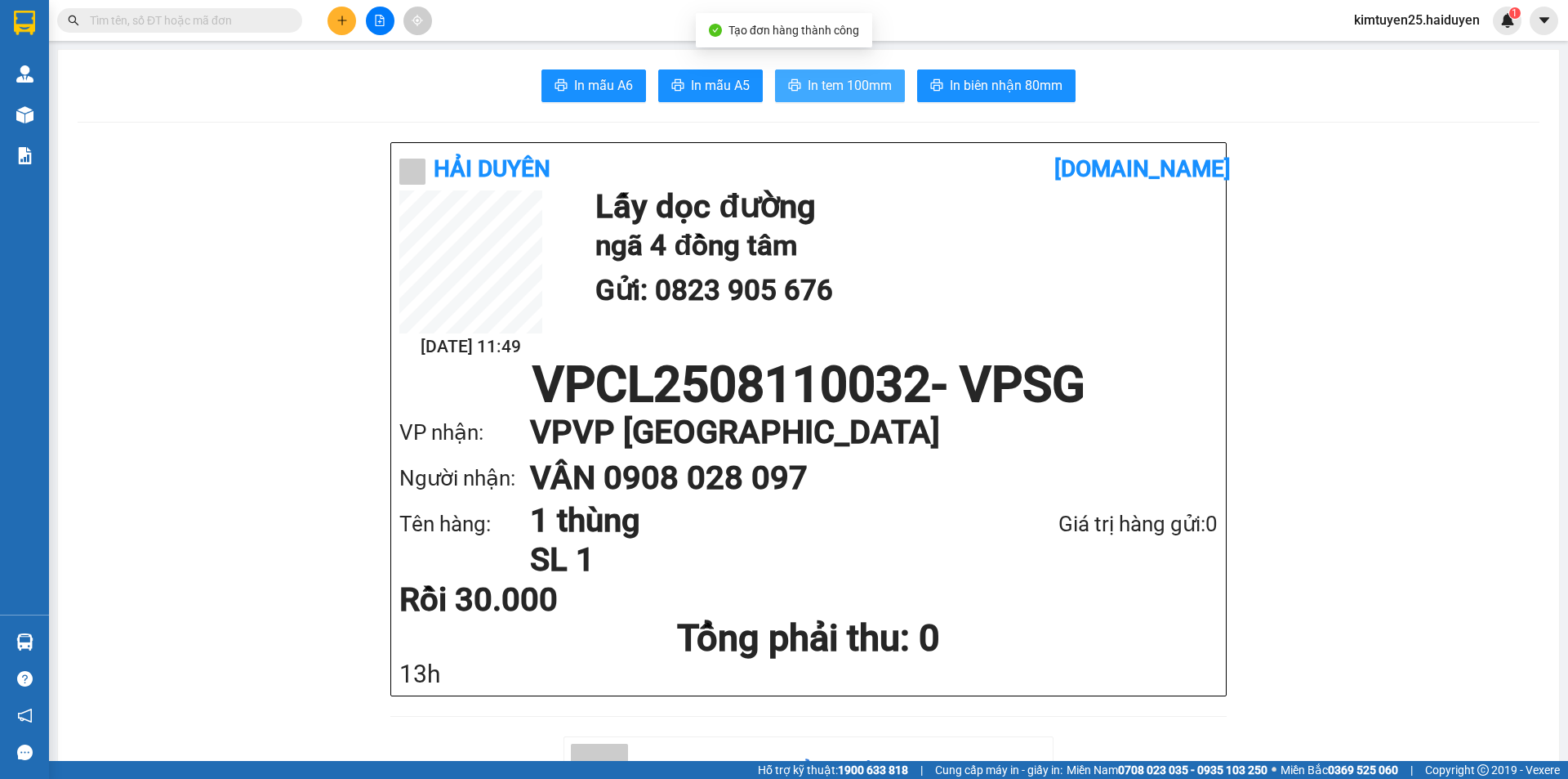
click at [824, 86] on span "In tem 100mm" at bounding box center [850, 86] width 84 height 20
click at [354, 28] on button at bounding box center [342, 20] width 29 height 29
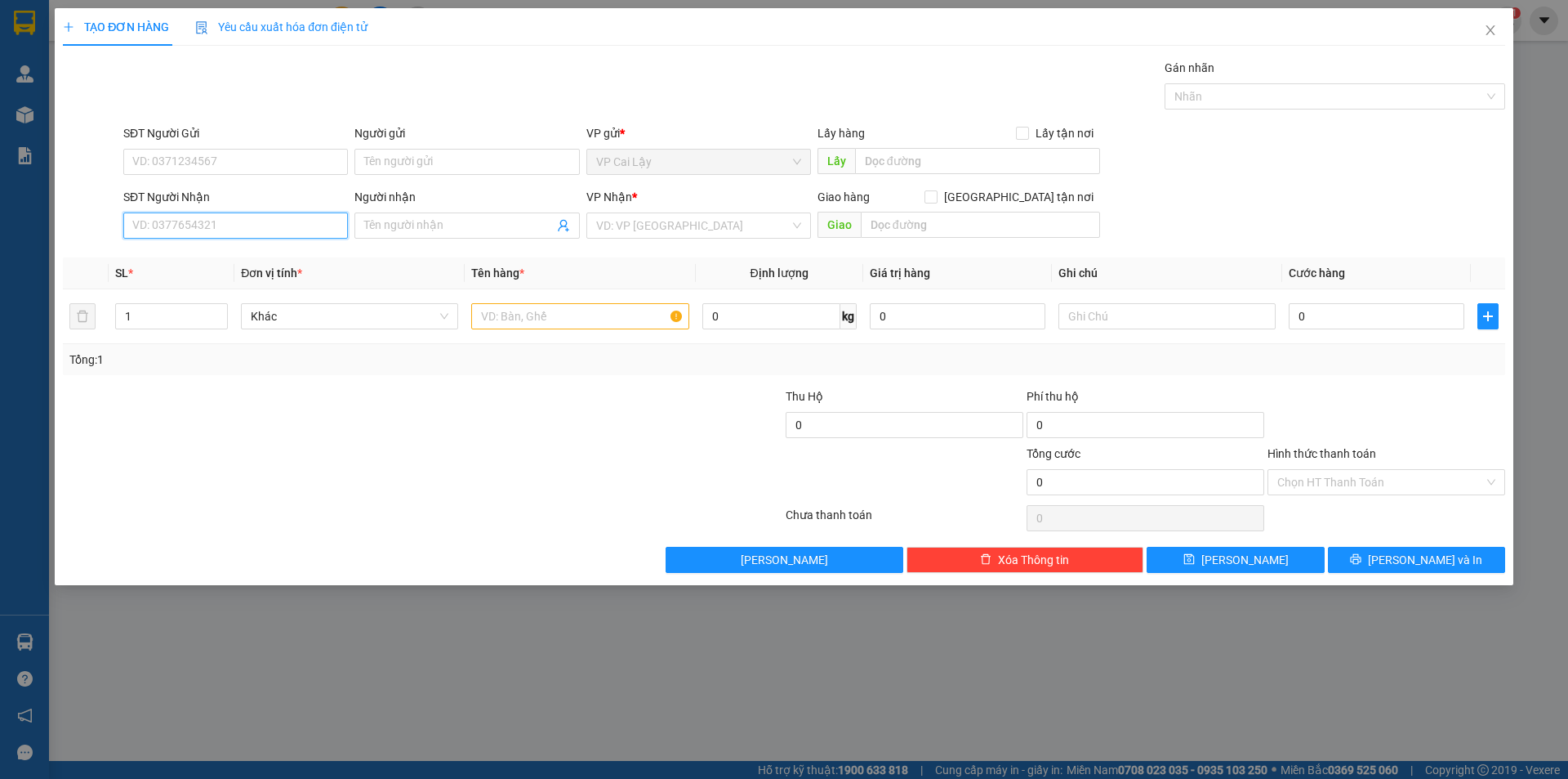
click at [223, 215] on input "SĐT Người Nhận" at bounding box center [235, 225] width 224 height 26
type input "0"
type input "0983306456"
click at [236, 258] on div "0983306456 - QUẾ ANH" at bounding box center [235, 258] width 205 height 18
type input "QUẾ ANH"
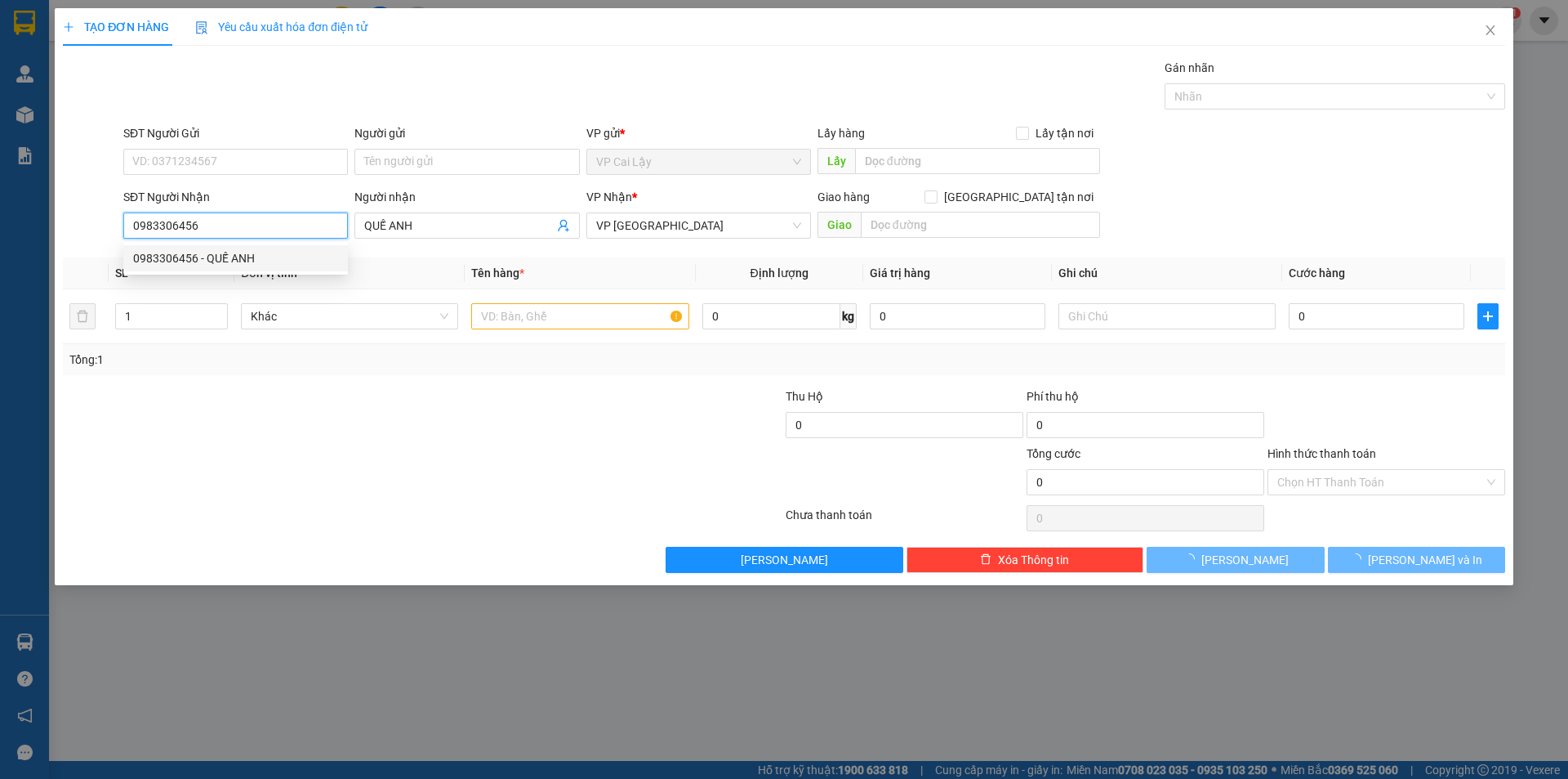
type input "50.000"
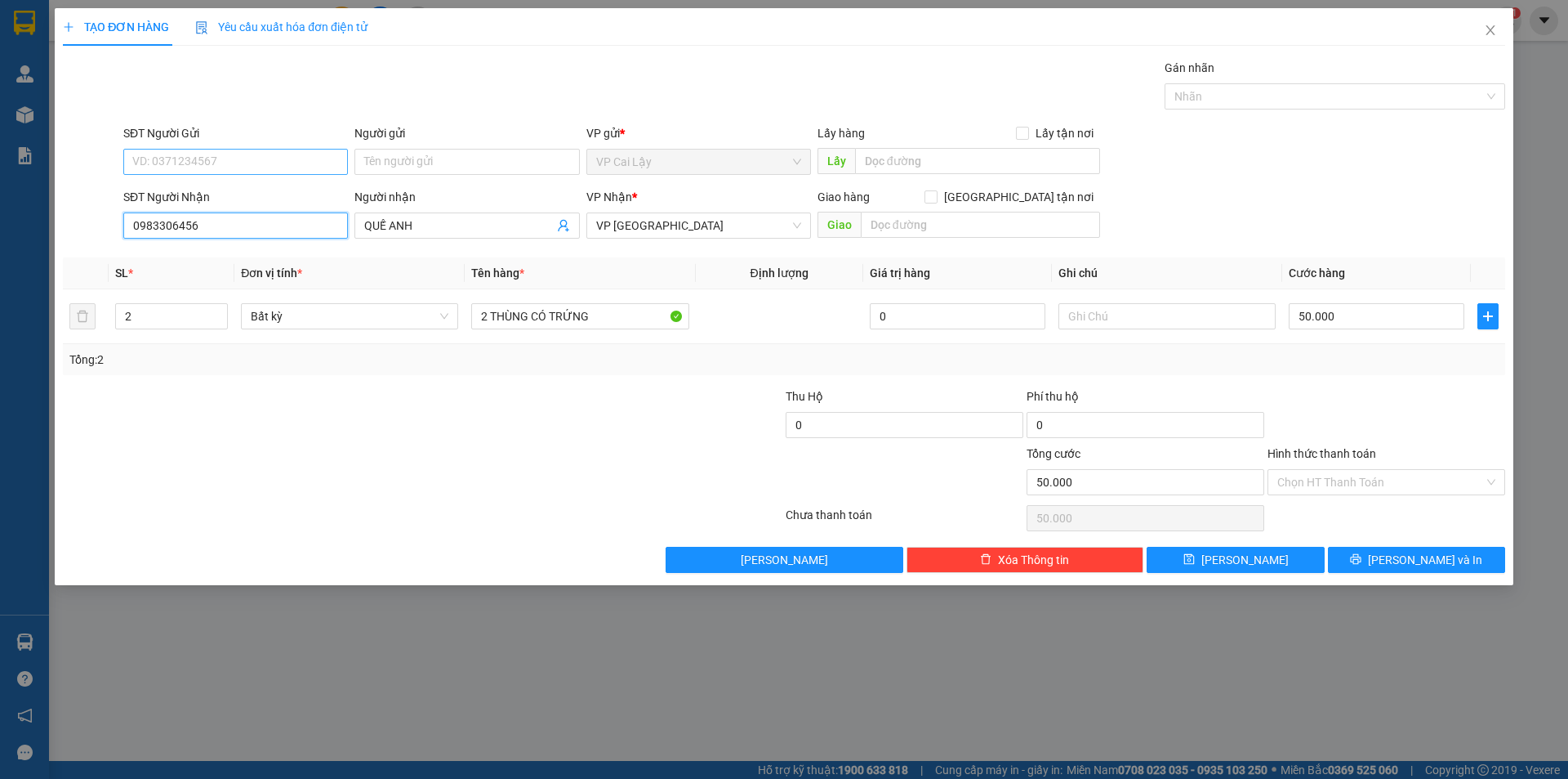
type input "0983306456"
click at [272, 167] on input "SĐT Người Gửi" at bounding box center [235, 162] width 224 height 26
click at [240, 218] on div "0799556822" at bounding box center [235, 220] width 205 height 18
type input "0799556822"
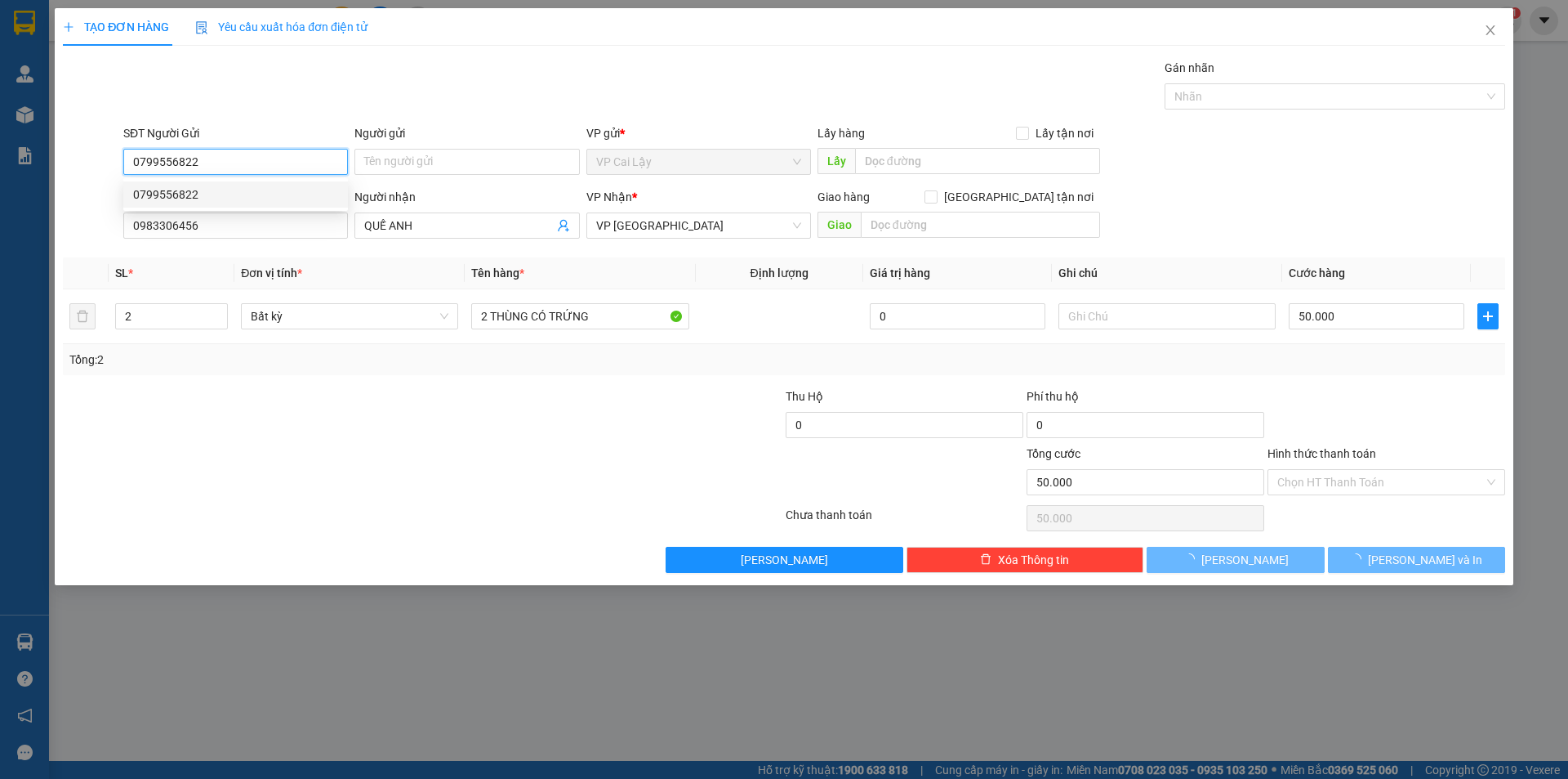
type input "30.000"
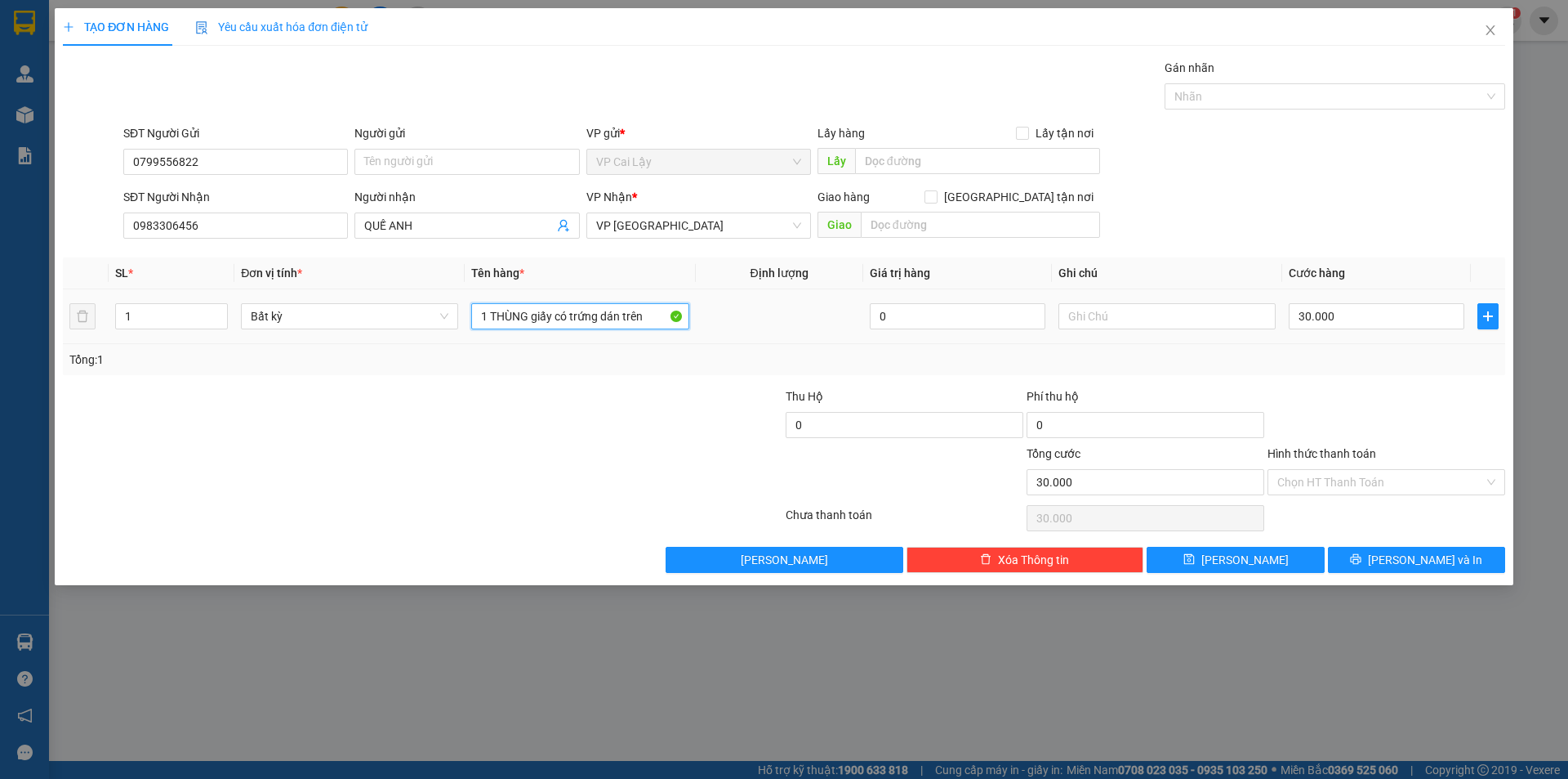
click at [594, 318] on input "1 THÙNG giấy có trứng dán trên" at bounding box center [581, 316] width 218 height 26
type input "1 thùng"
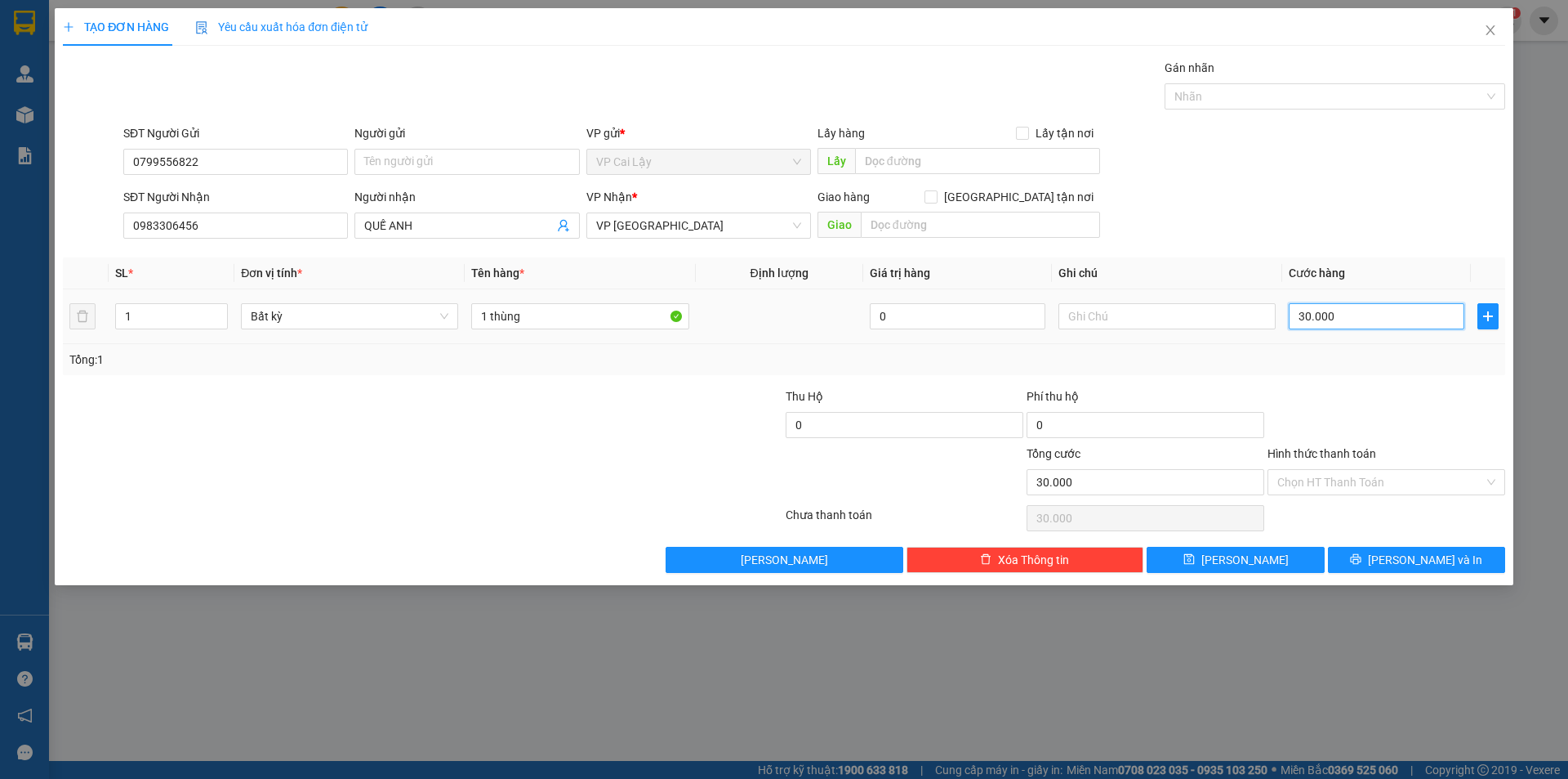
click at [1360, 317] on input "30.000" at bounding box center [1376, 316] width 176 height 26
click at [1371, 362] on div "Tổng: 1" at bounding box center [784, 359] width 1429 height 18
click at [1357, 334] on td "30.000" at bounding box center [1376, 316] width 189 height 55
click at [1364, 325] on input "30.000" at bounding box center [1376, 316] width 176 height 26
click at [1341, 307] on input "30.000" at bounding box center [1376, 316] width 176 height 26
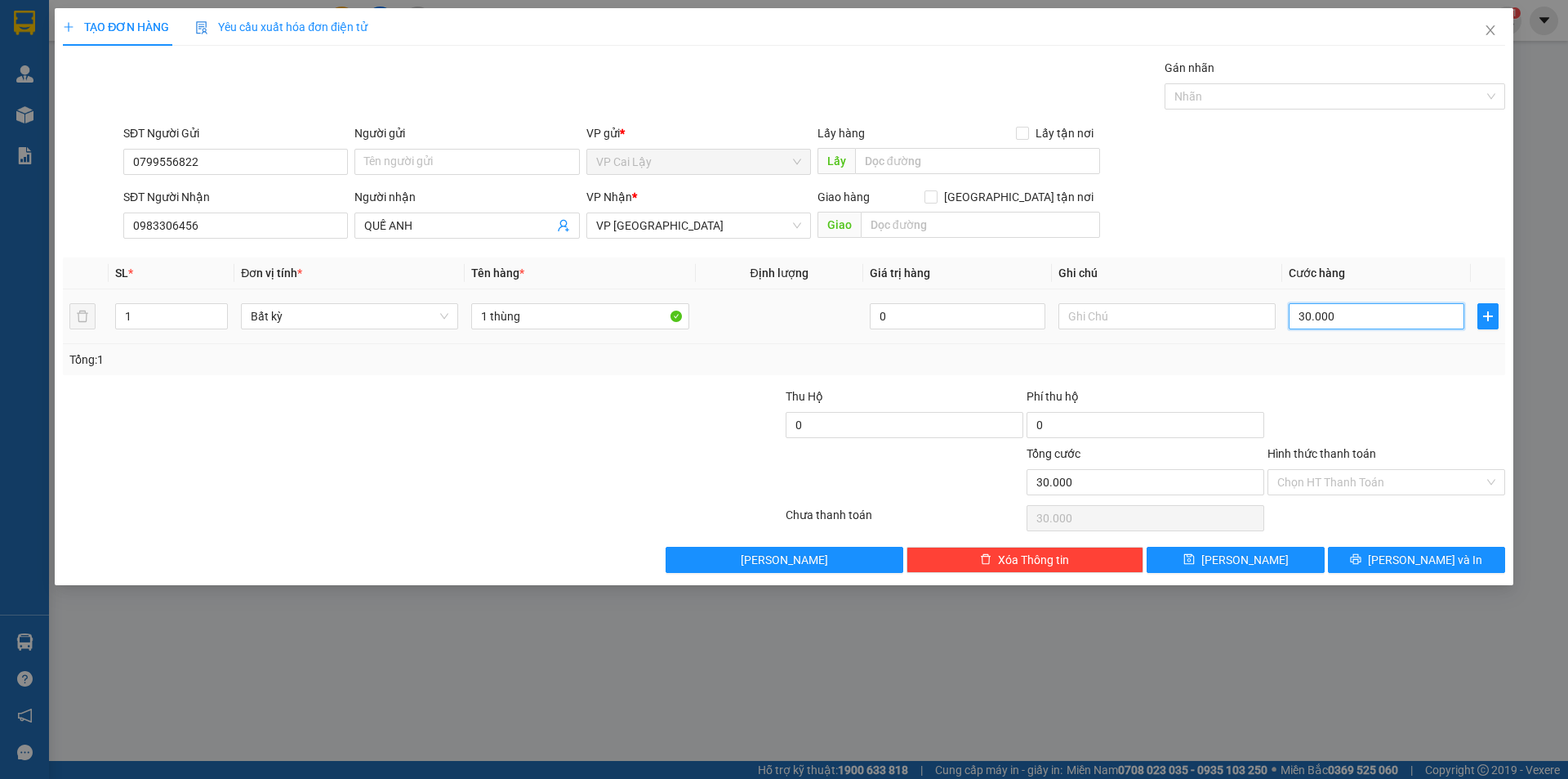
click at [1341, 307] on input "30.000" at bounding box center [1376, 316] width 176 height 26
type input "0"
type input "0.040"
type input "40"
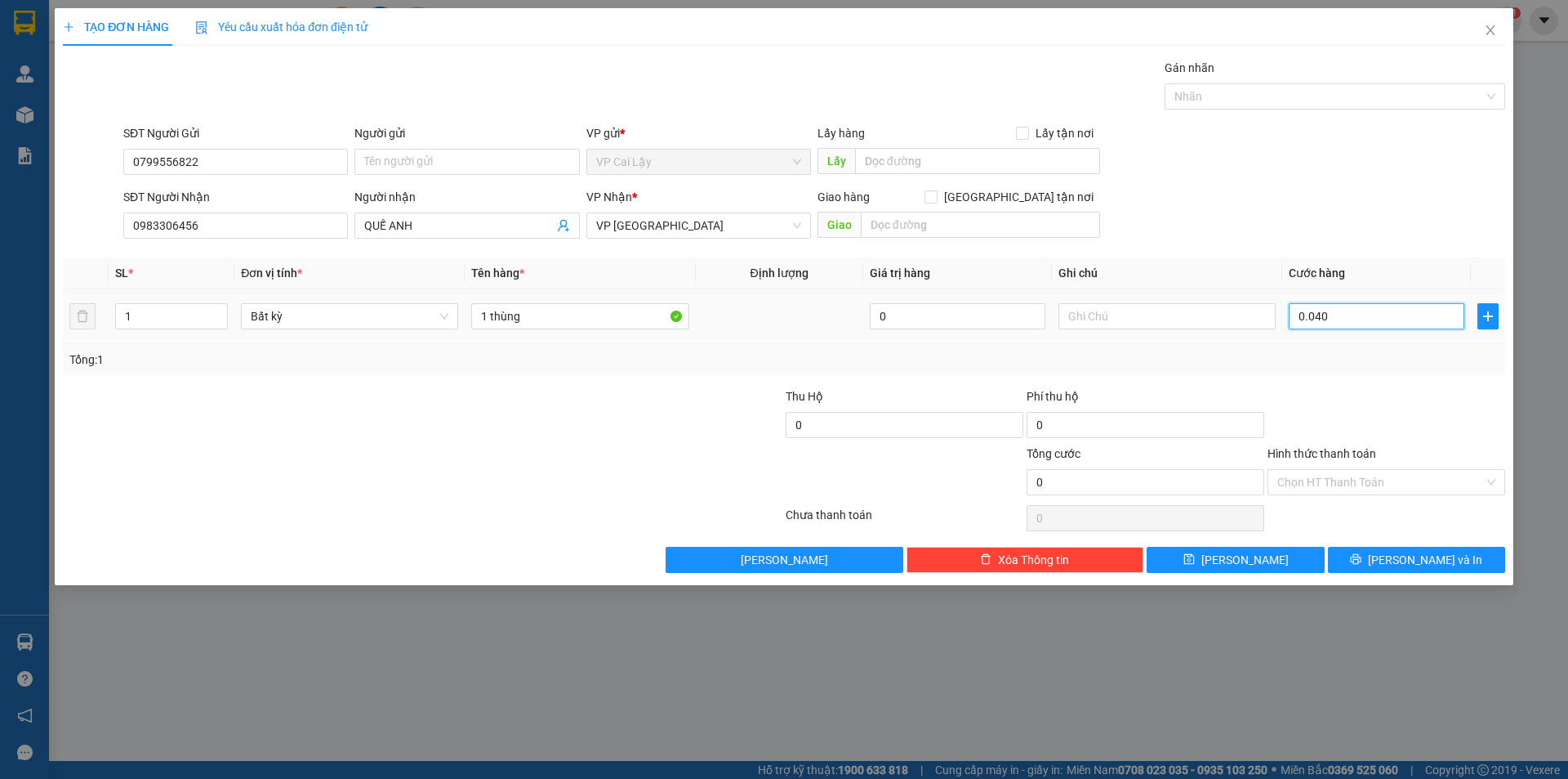
type input "40"
type input "0.040"
click at [1367, 369] on div "Tổng: 1" at bounding box center [784, 359] width 1442 height 31
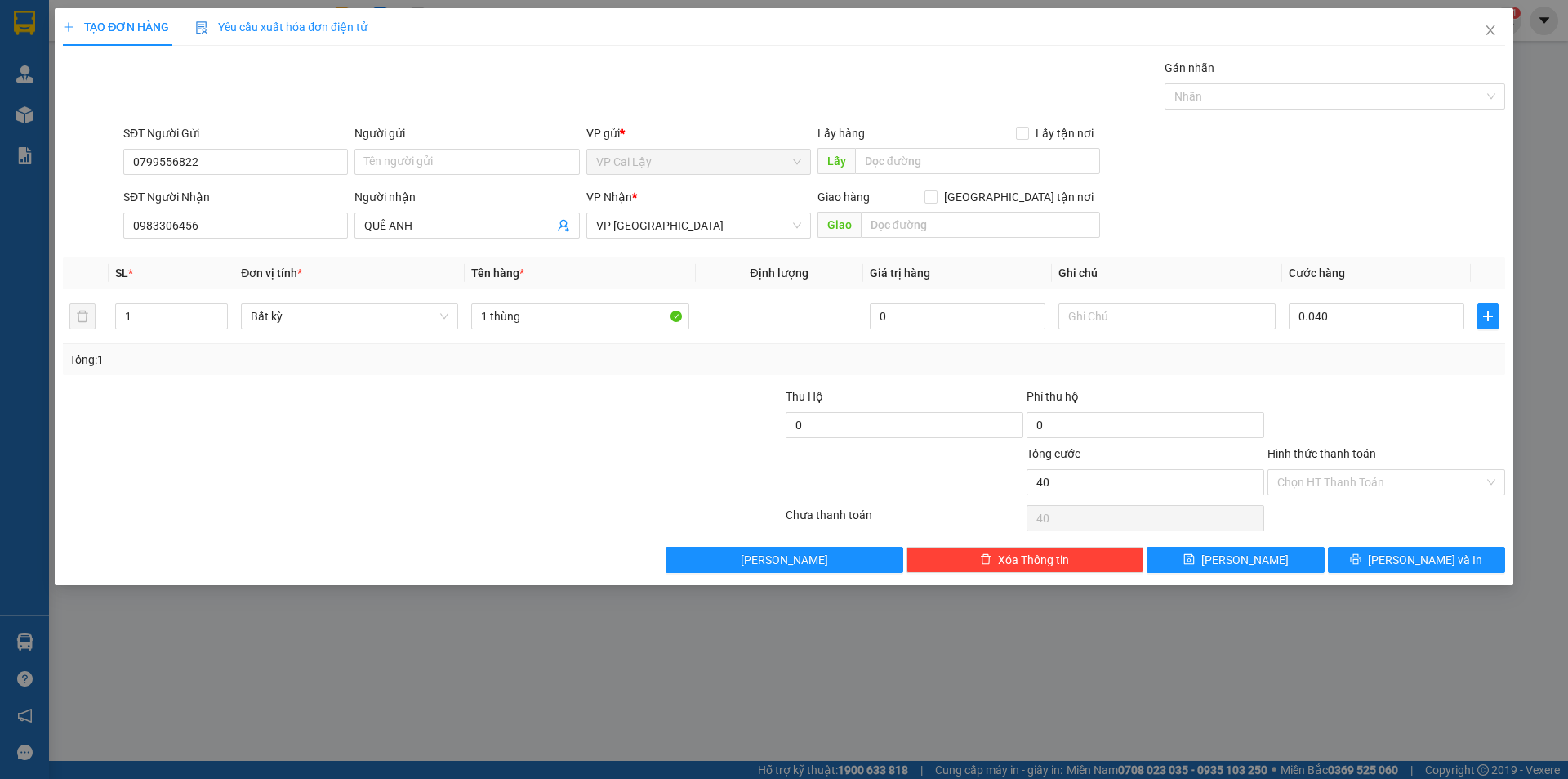
type input "40.000"
click at [1359, 476] on input "Hình thức thanh toán" at bounding box center [1381, 482] width 207 height 24
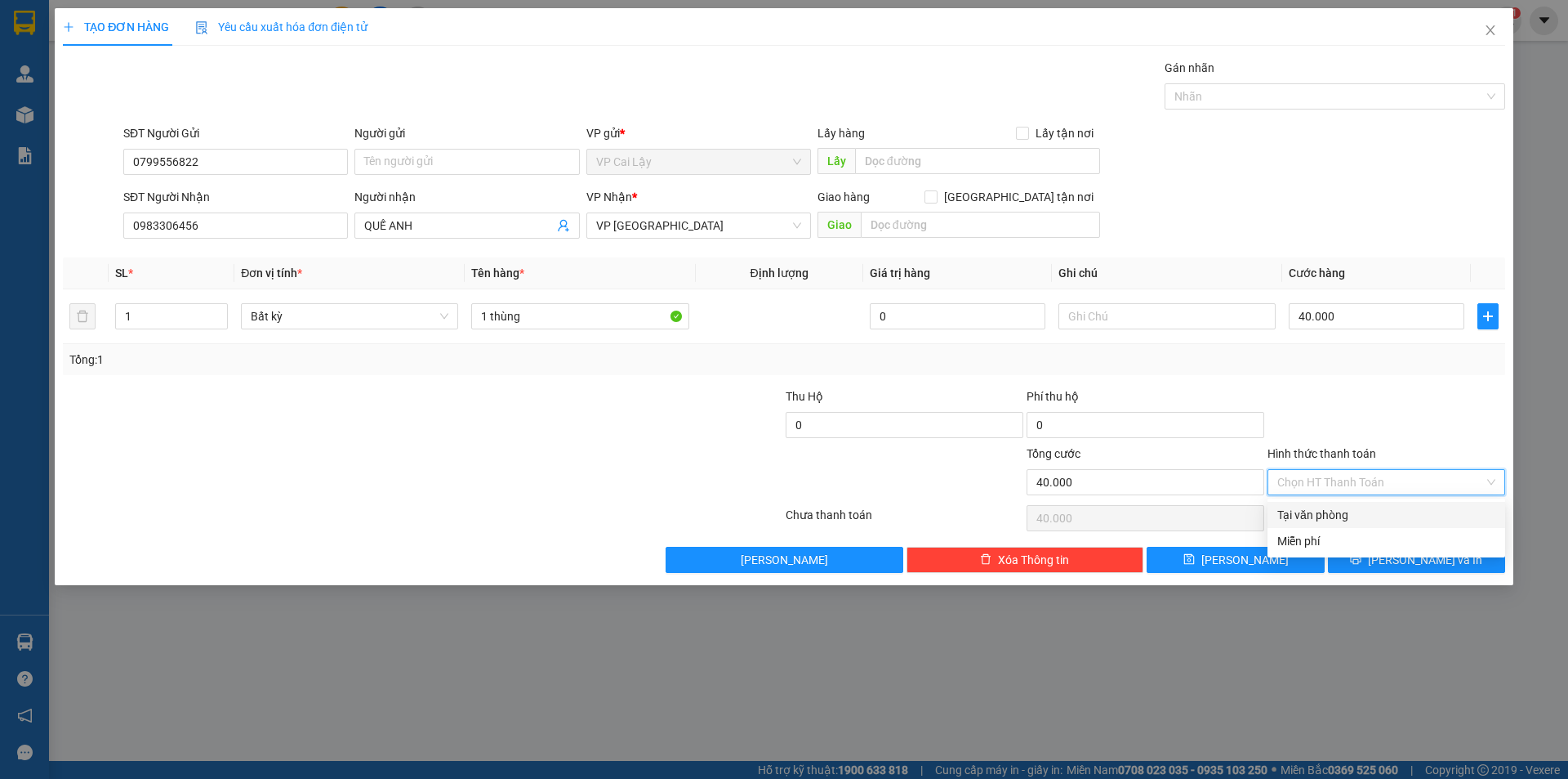
click at [1347, 507] on div "Tại văn phòng" at bounding box center [1387, 514] width 218 height 18
type input "0"
click at [1354, 418] on div at bounding box center [1387, 415] width 241 height 57
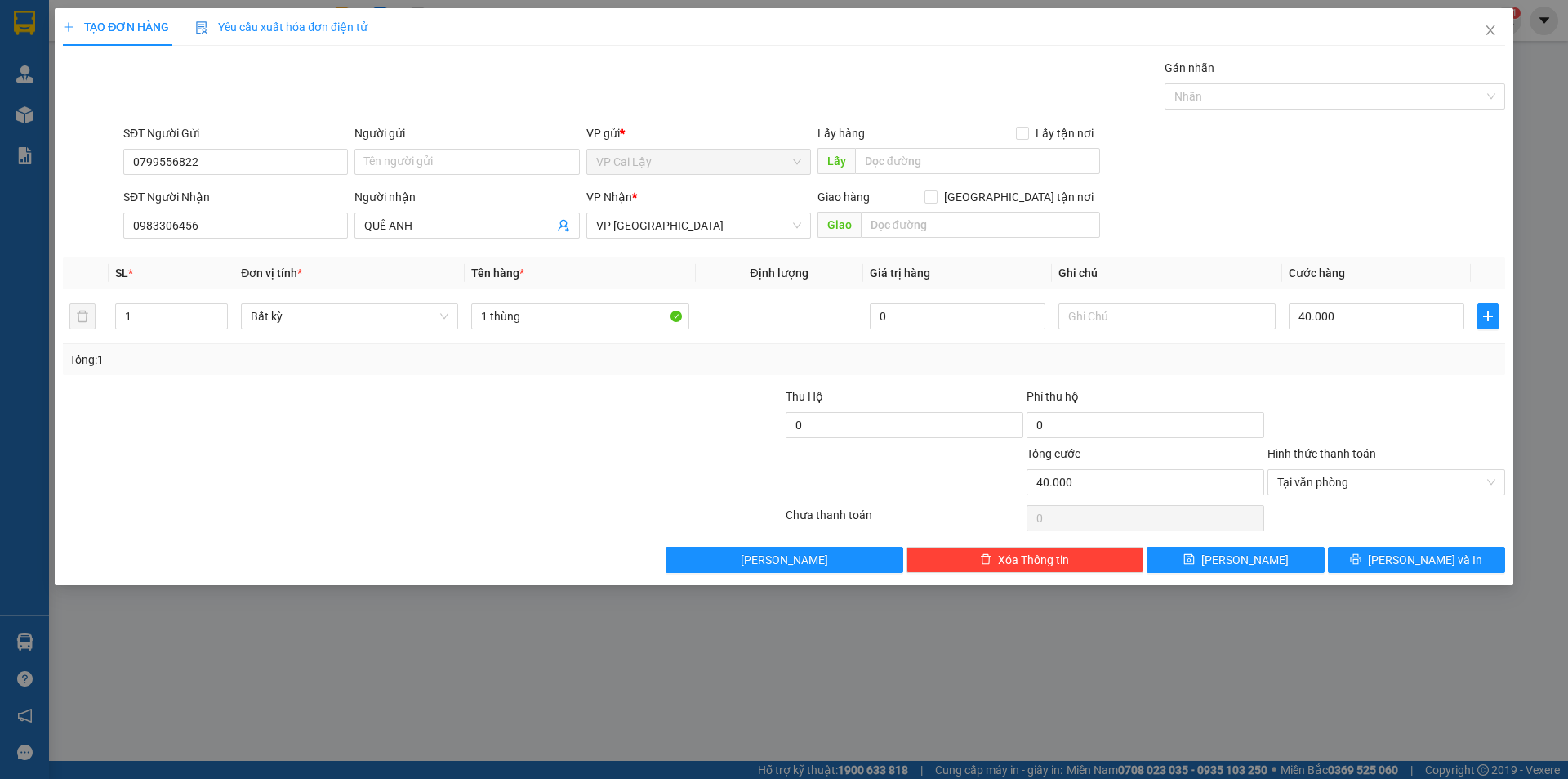
click at [1379, 541] on div "Transit Pickup Surcharge Ids Transit Deliver Surcharge Ids Transit Deliver Surc…" at bounding box center [784, 316] width 1442 height 514
click at [1387, 551] on button "Lưu và In" at bounding box center [1416, 559] width 177 height 26
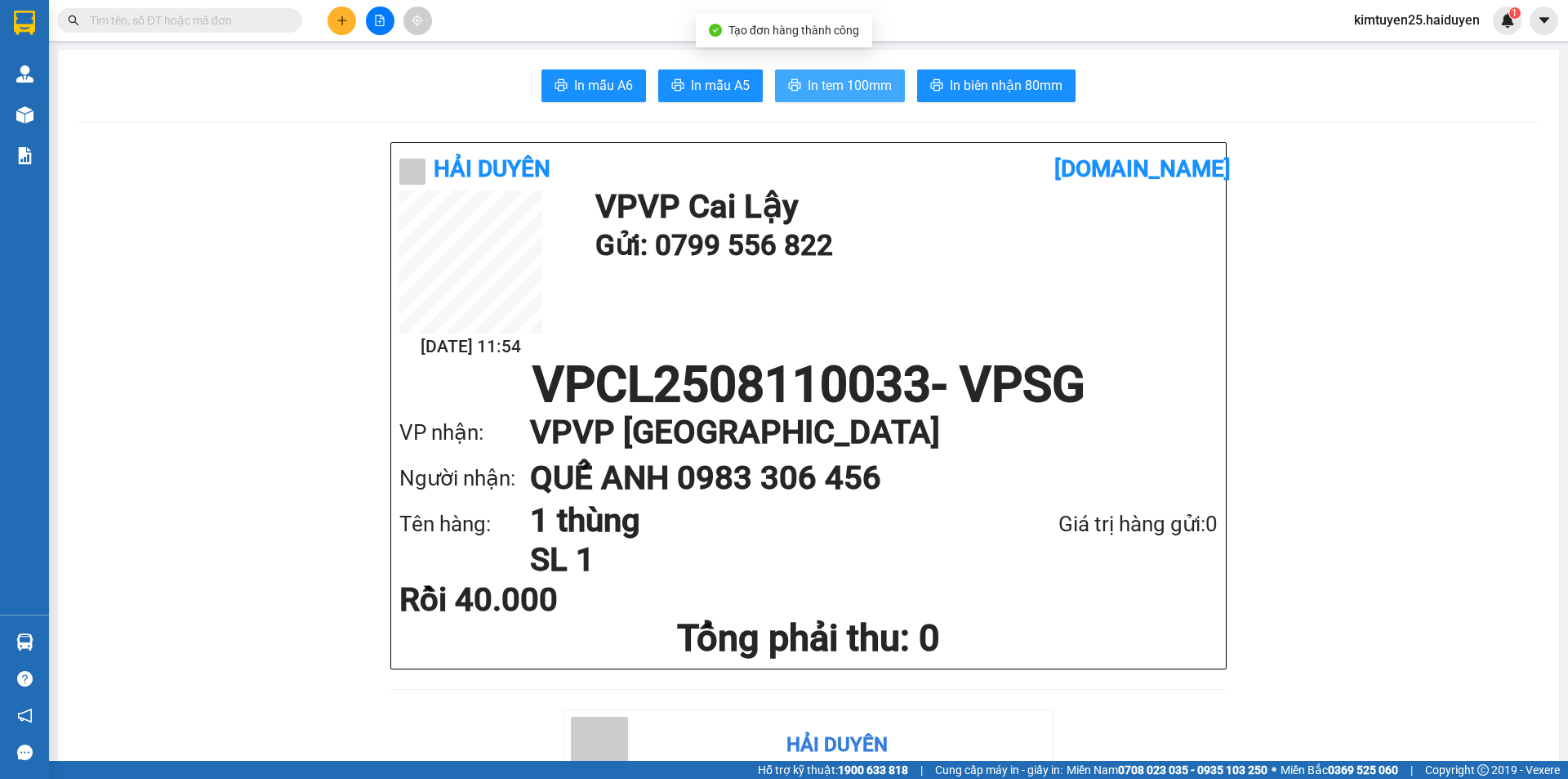
click at [809, 84] on span "In tem 100mm" at bounding box center [850, 86] width 84 height 20
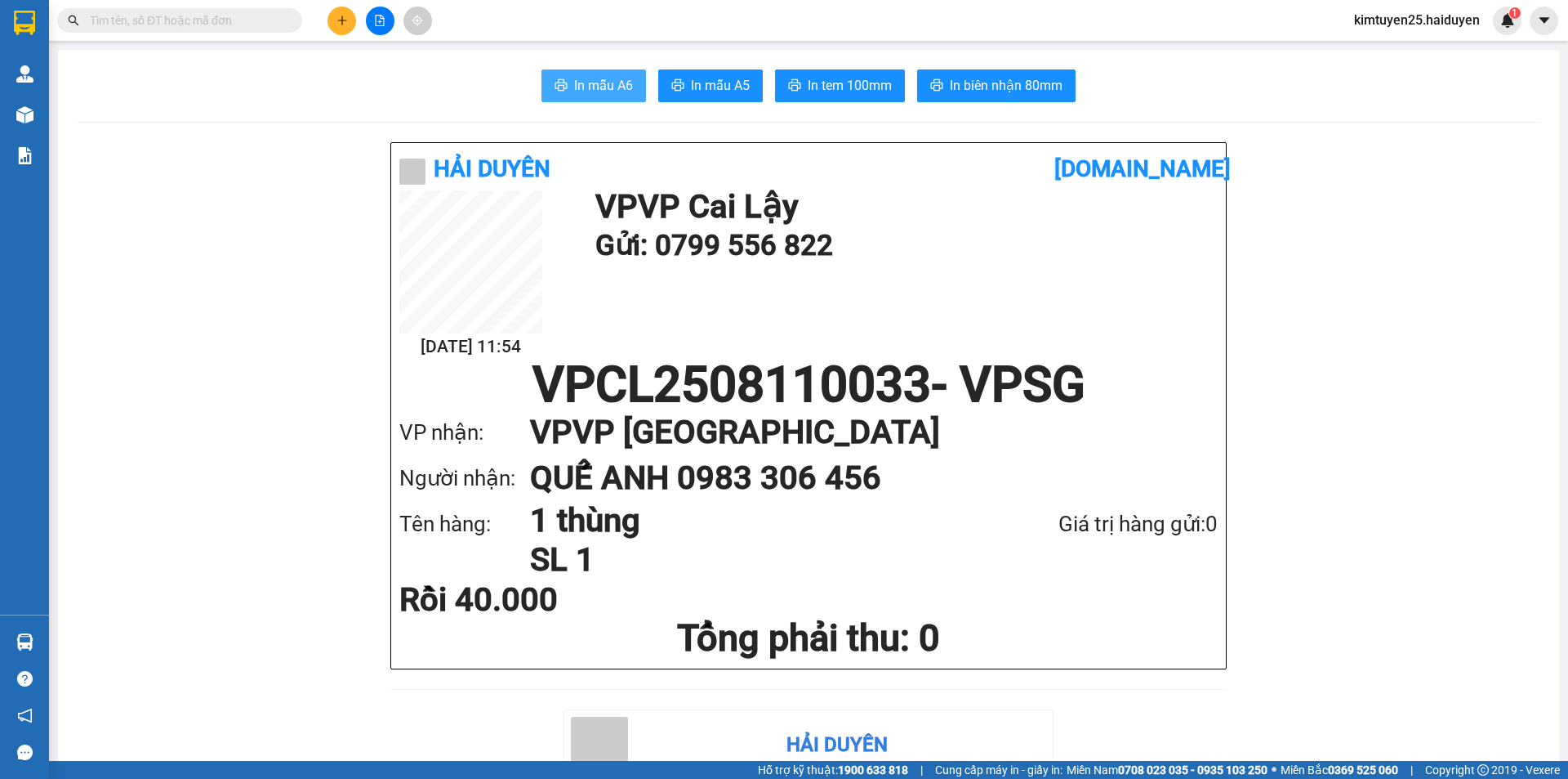
click at [577, 100] on button "In mẫu A6" at bounding box center [594, 86] width 104 height 33
click at [832, 82] on span "In tem 100mm" at bounding box center [850, 86] width 84 height 20
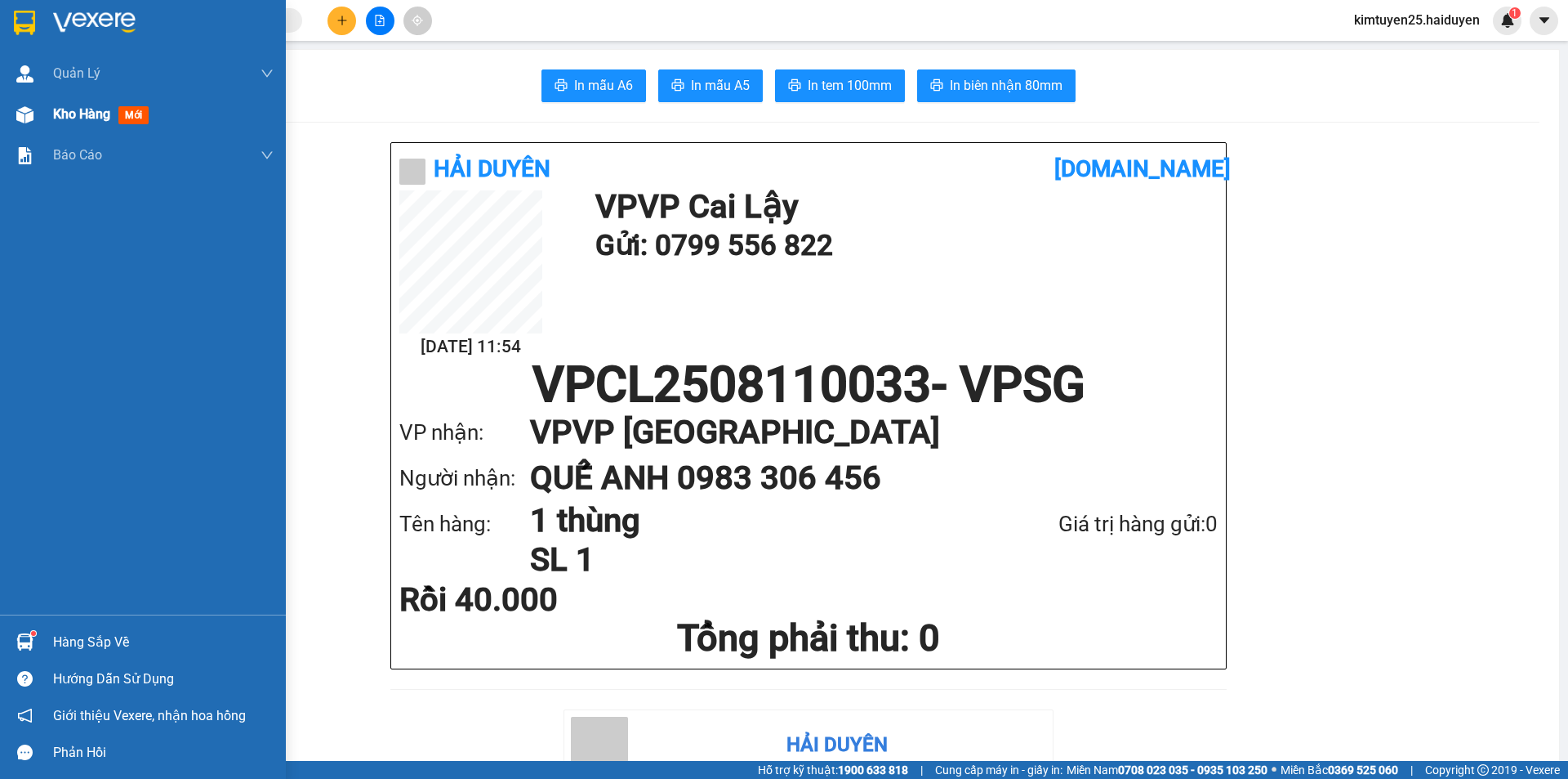
click at [79, 124] on div "Kho hàng mới" at bounding box center [104, 114] width 102 height 20
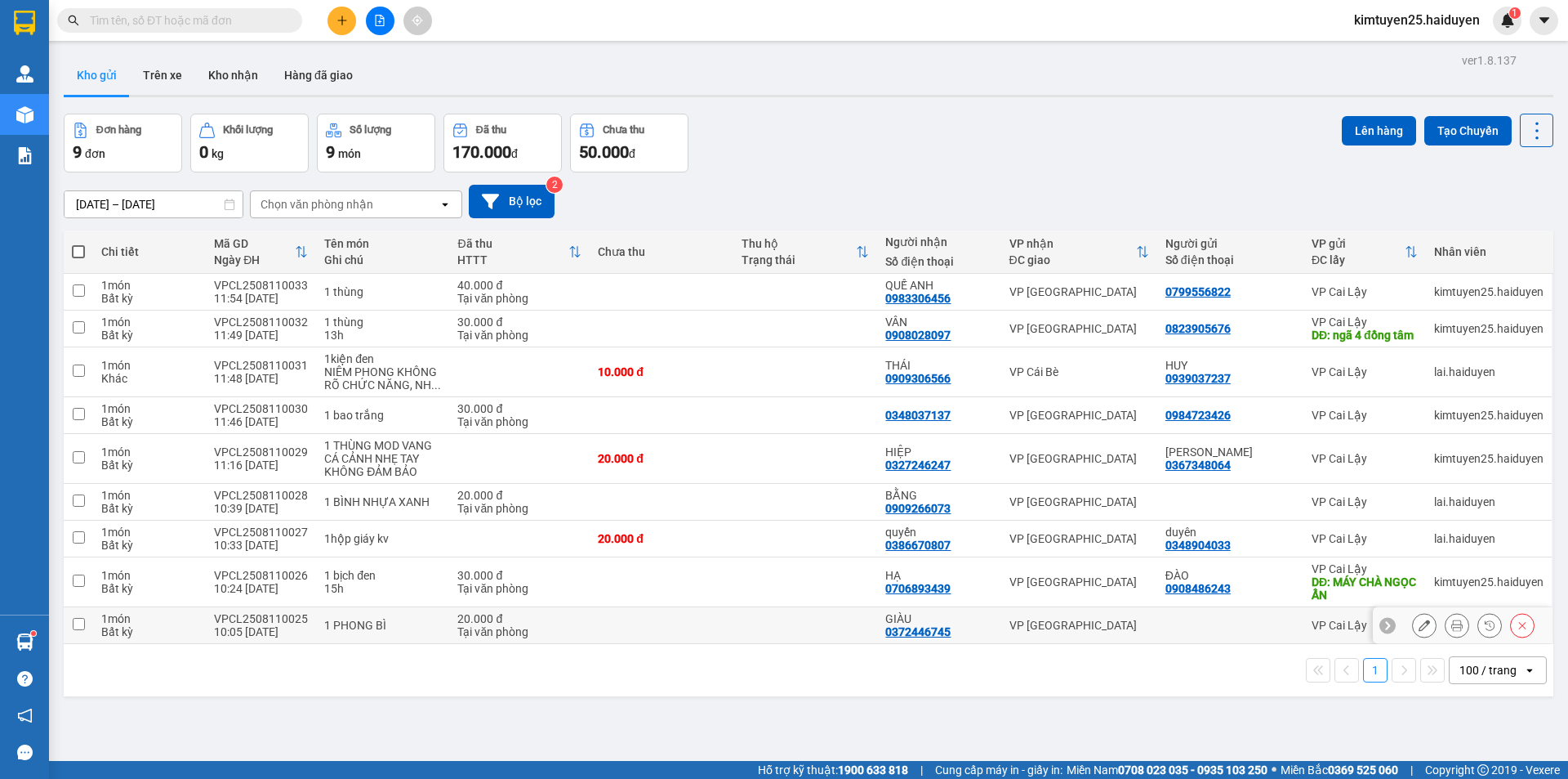
click at [797, 636] on td at bounding box center [805, 625] width 143 height 37
checkbox input "true"
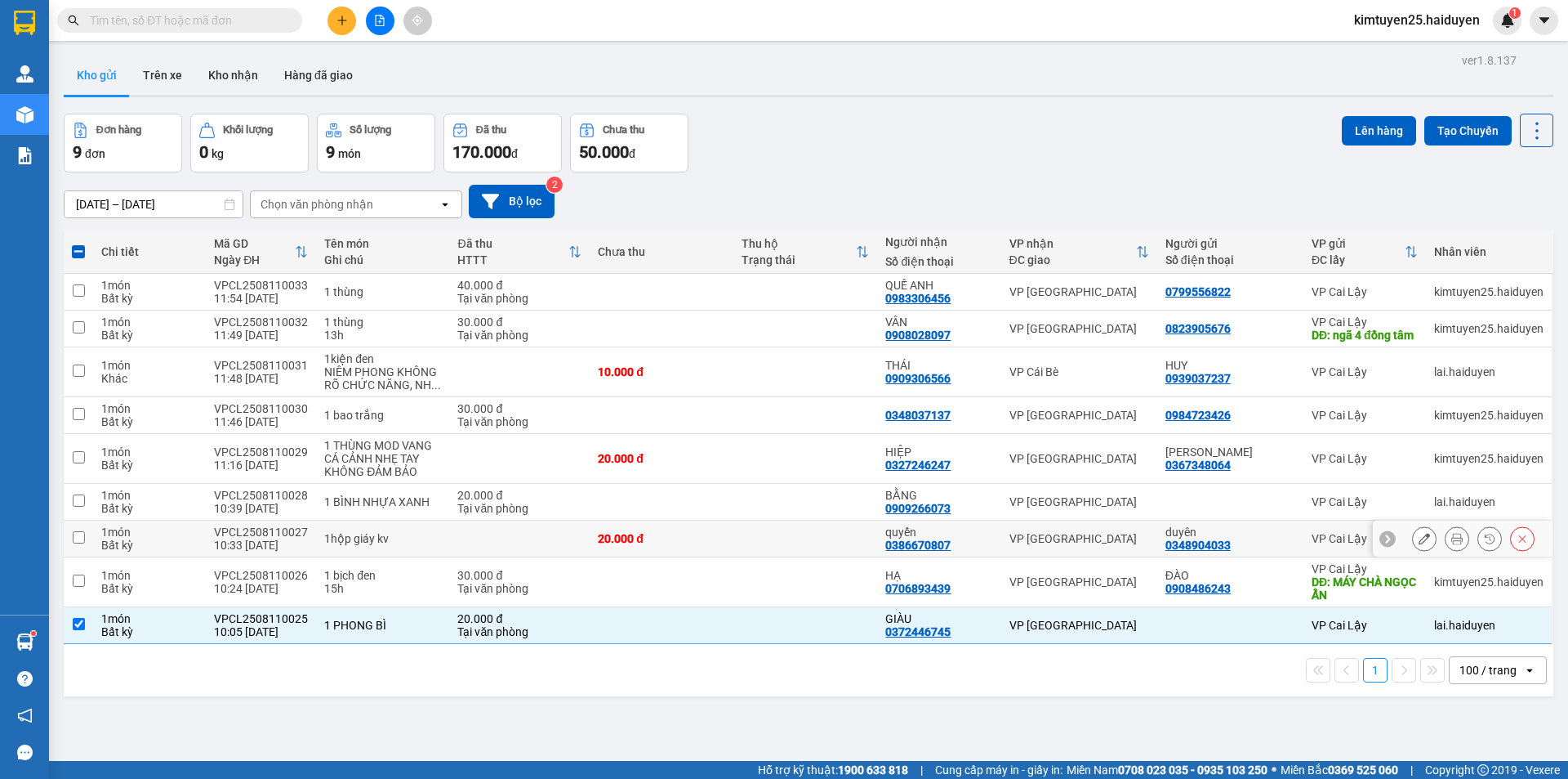
click at [800, 545] on td at bounding box center [805, 539] width 143 height 37
checkbox input "true"
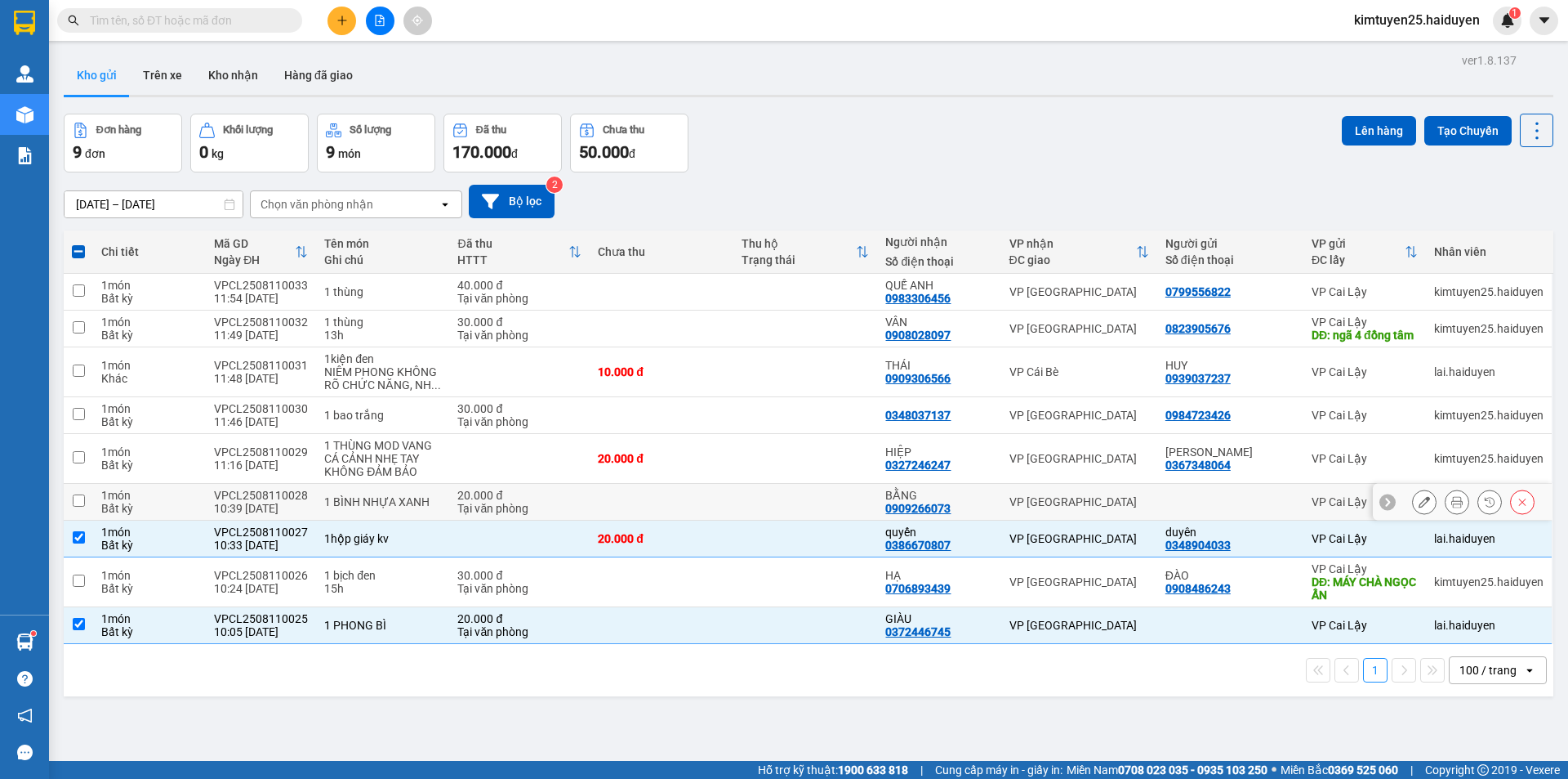
click at [802, 512] on td at bounding box center [805, 503] width 143 height 37
checkbox input "true"
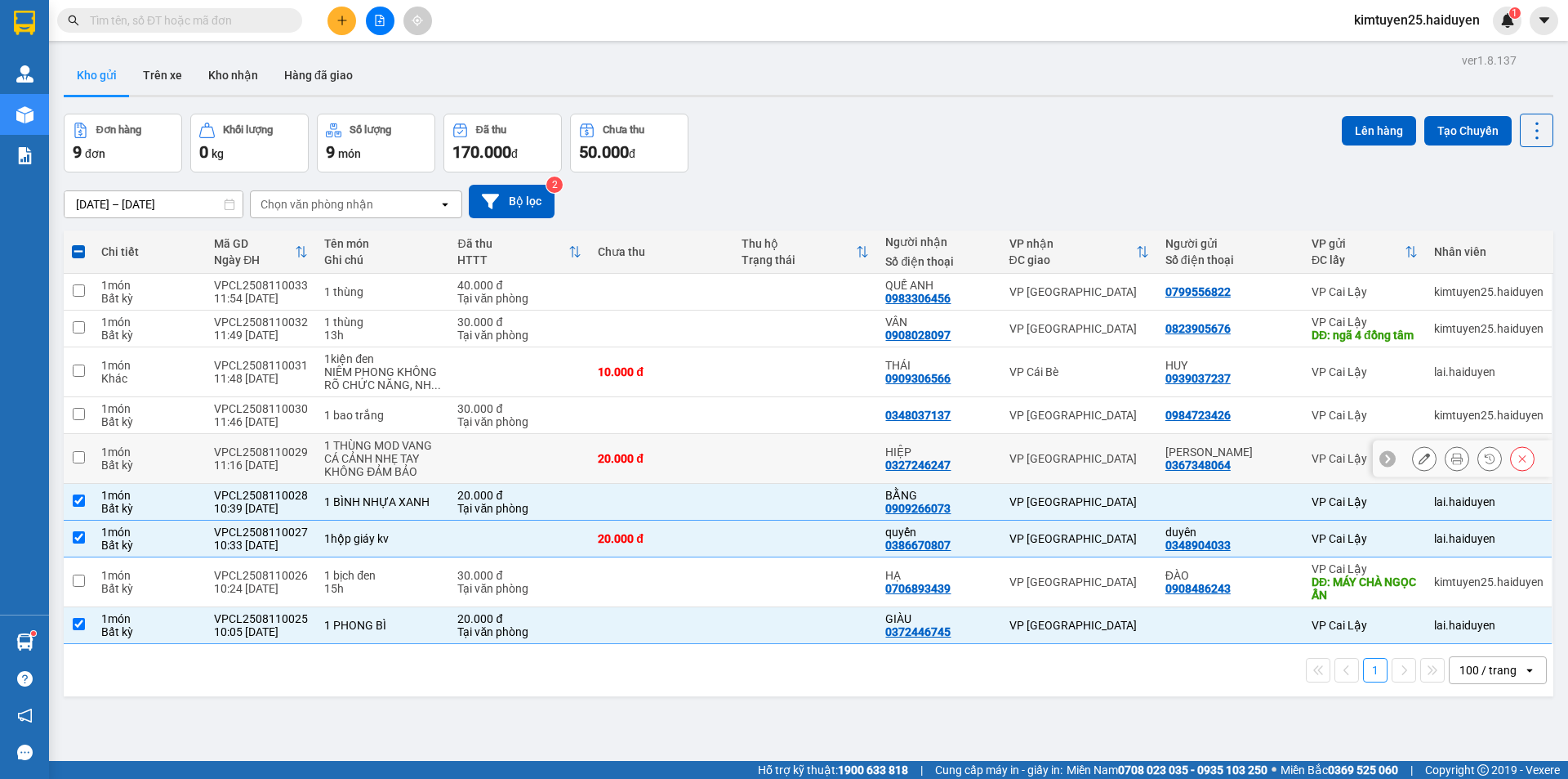
click at [795, 472] on td at bounding box center [805, 459] width 143 height 50
checkbox input "true"
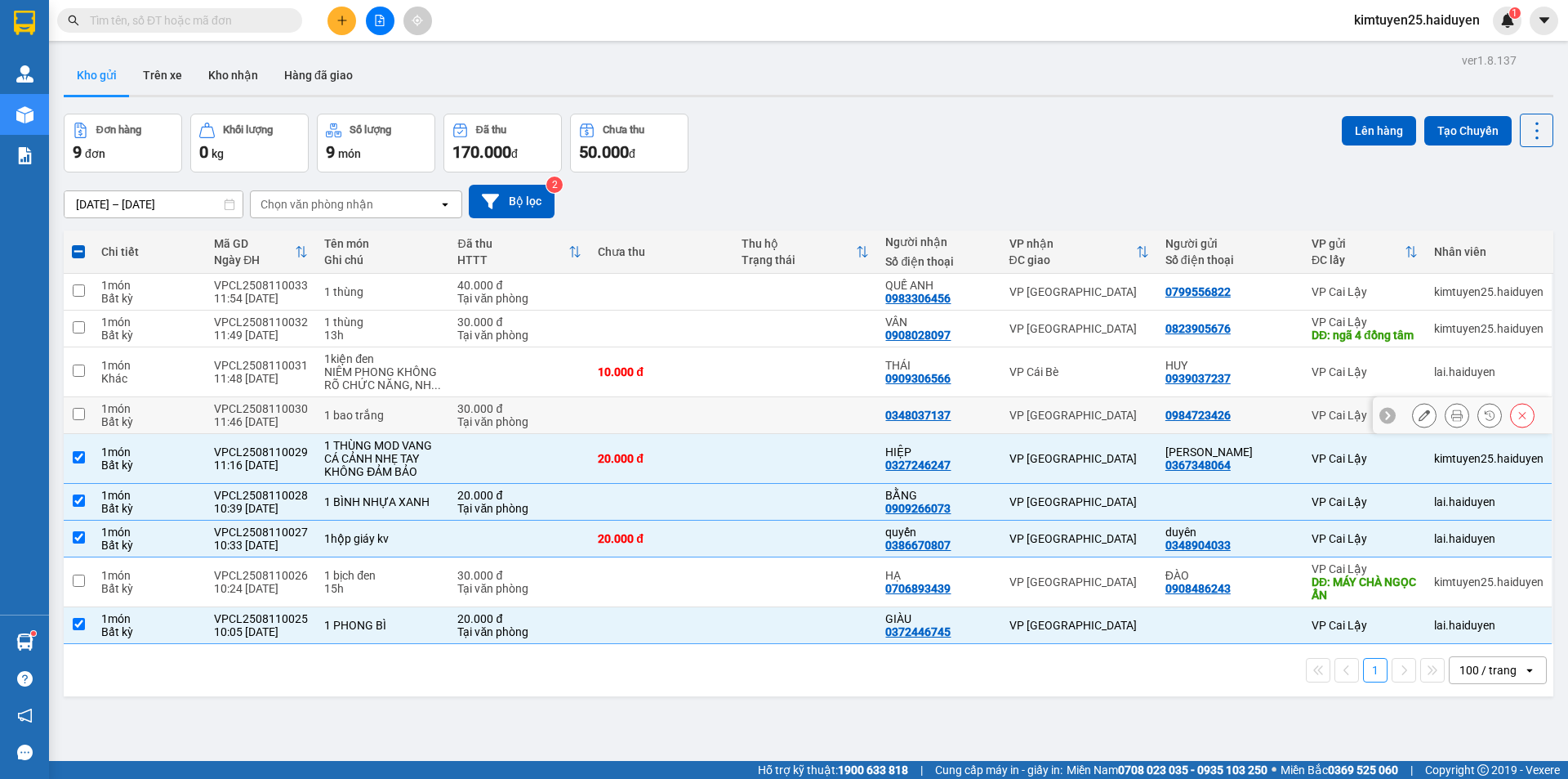
click at [800, 431] on td at bounding box center [805, 416] width 143 height 37
checkbox input "true"
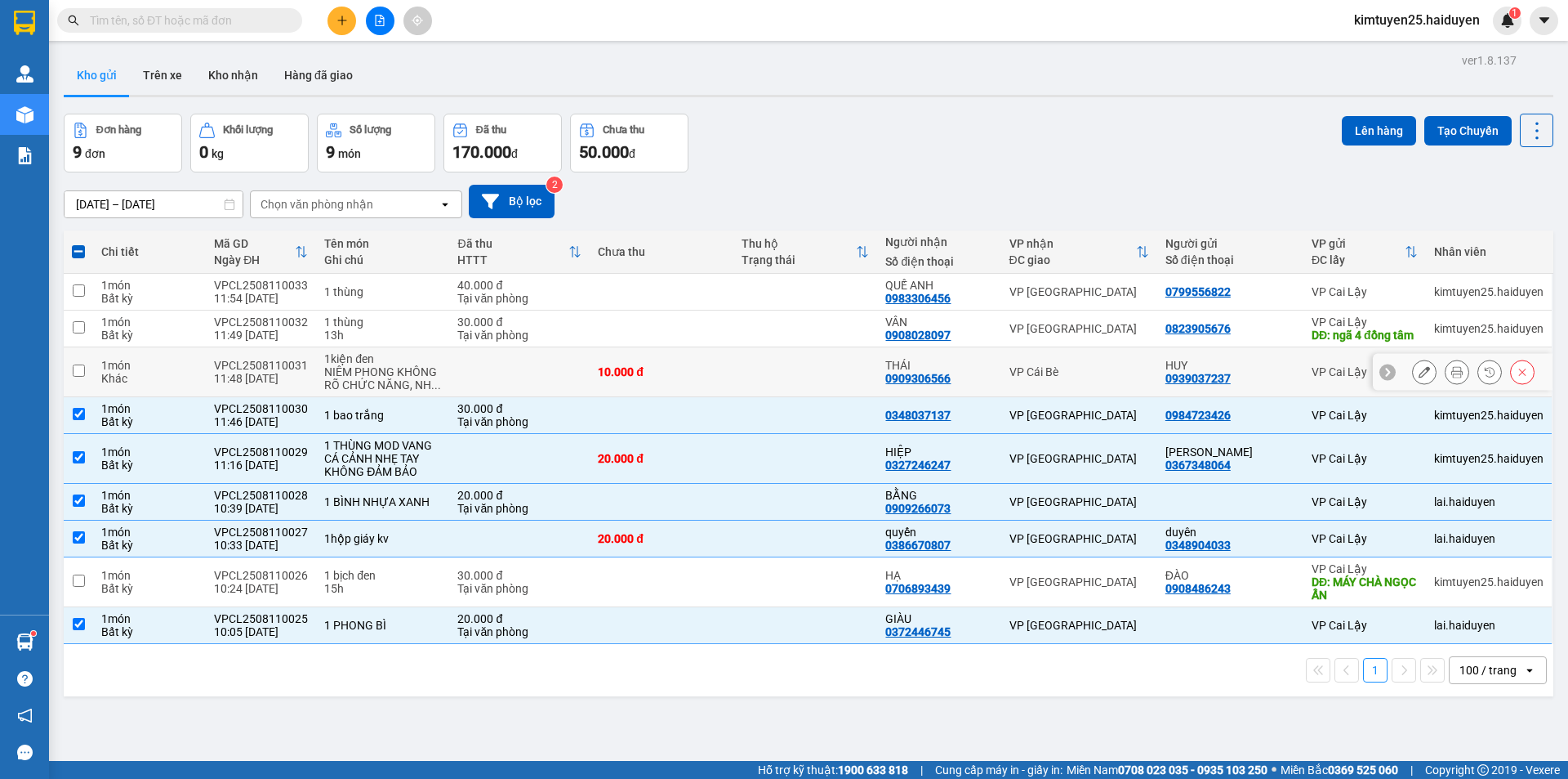
click at [804, 397] on td at bounding box center [805, 372] width 143 height 50
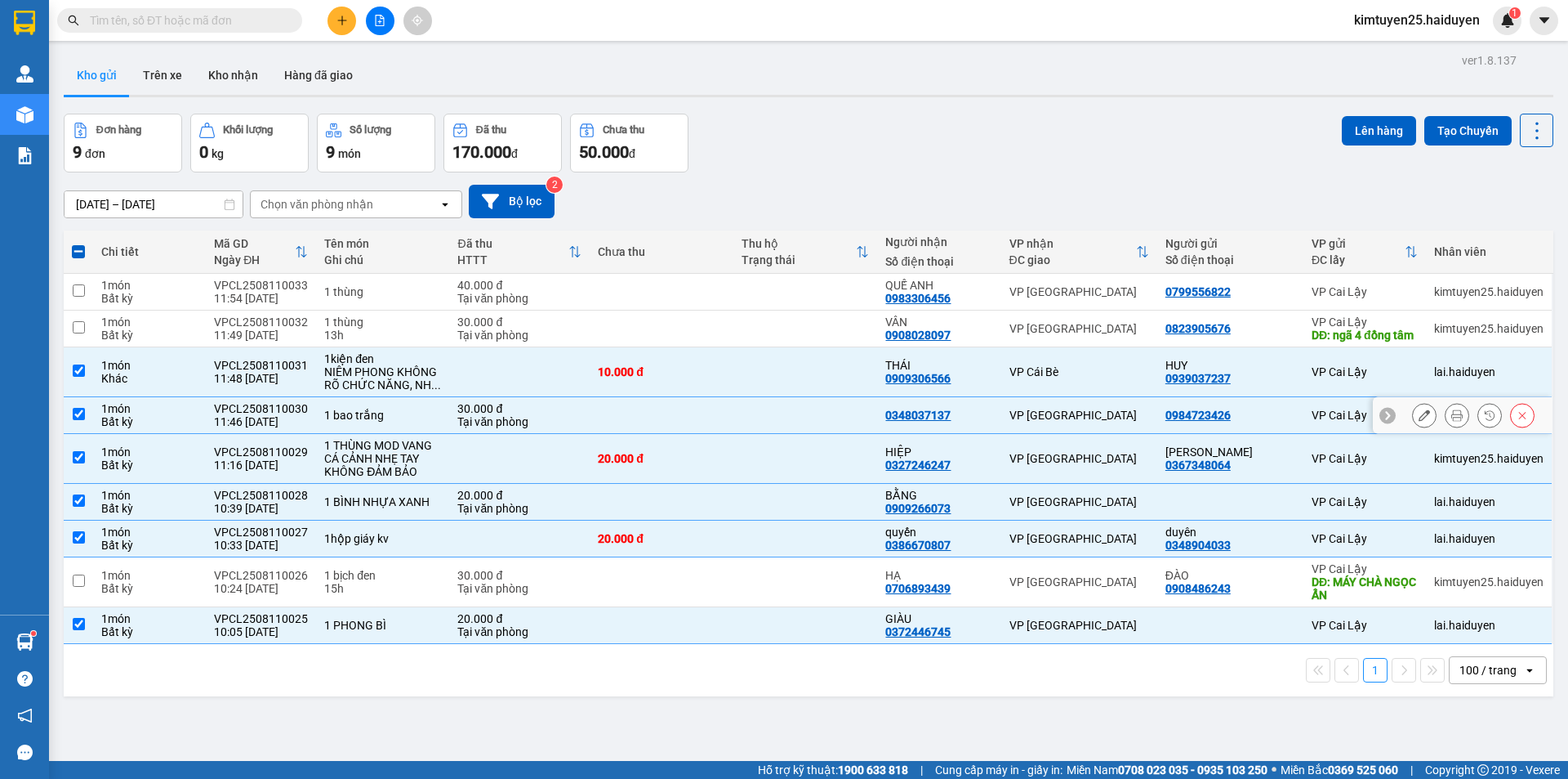
click at [839, 380] on td at bounding box center [805, 372] width 143 height 50
checkbox input "false"
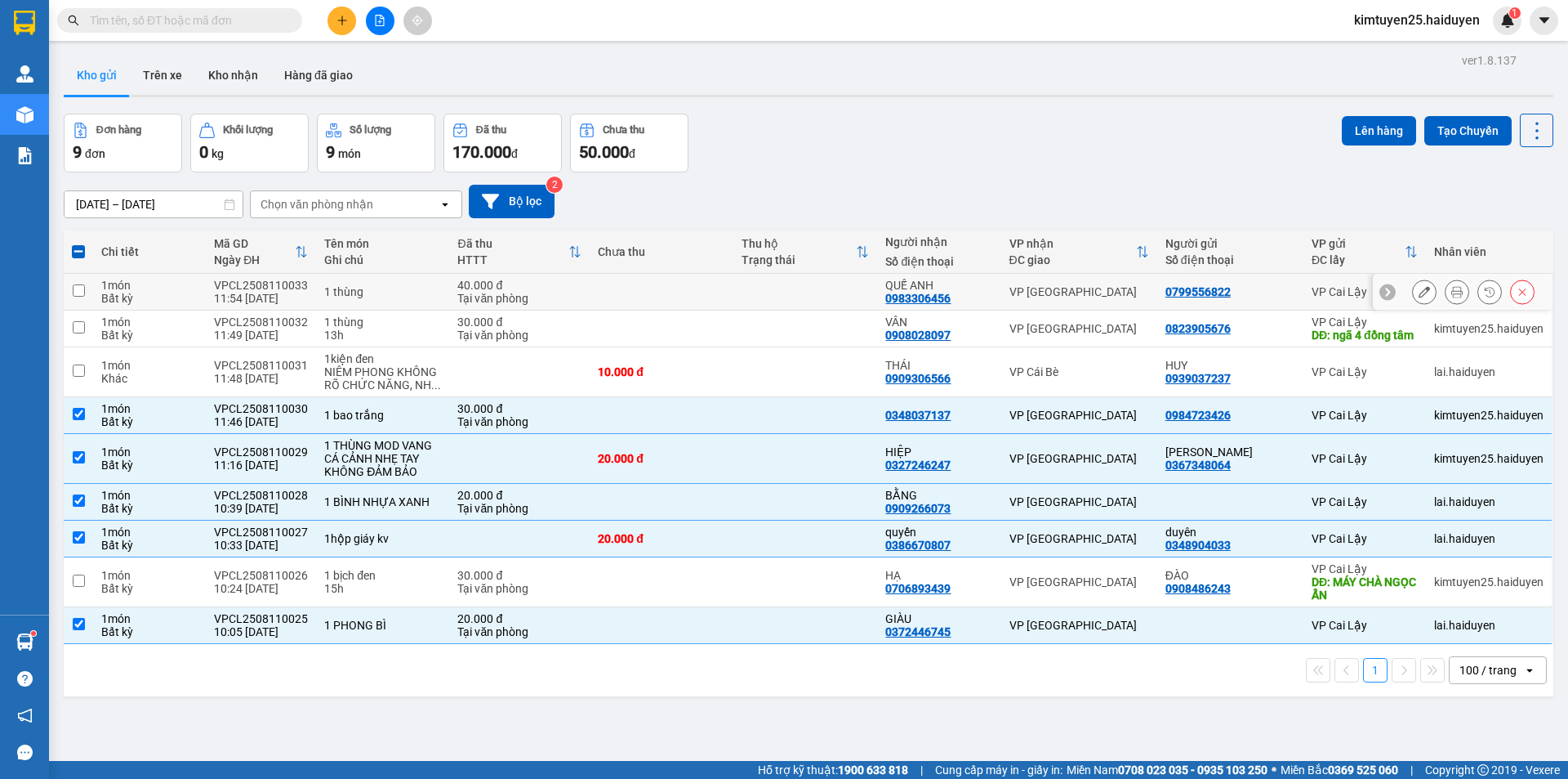
click at [744, 301] on td at bounding box center [805, 292] width 143 height 37
checkbox input "true"
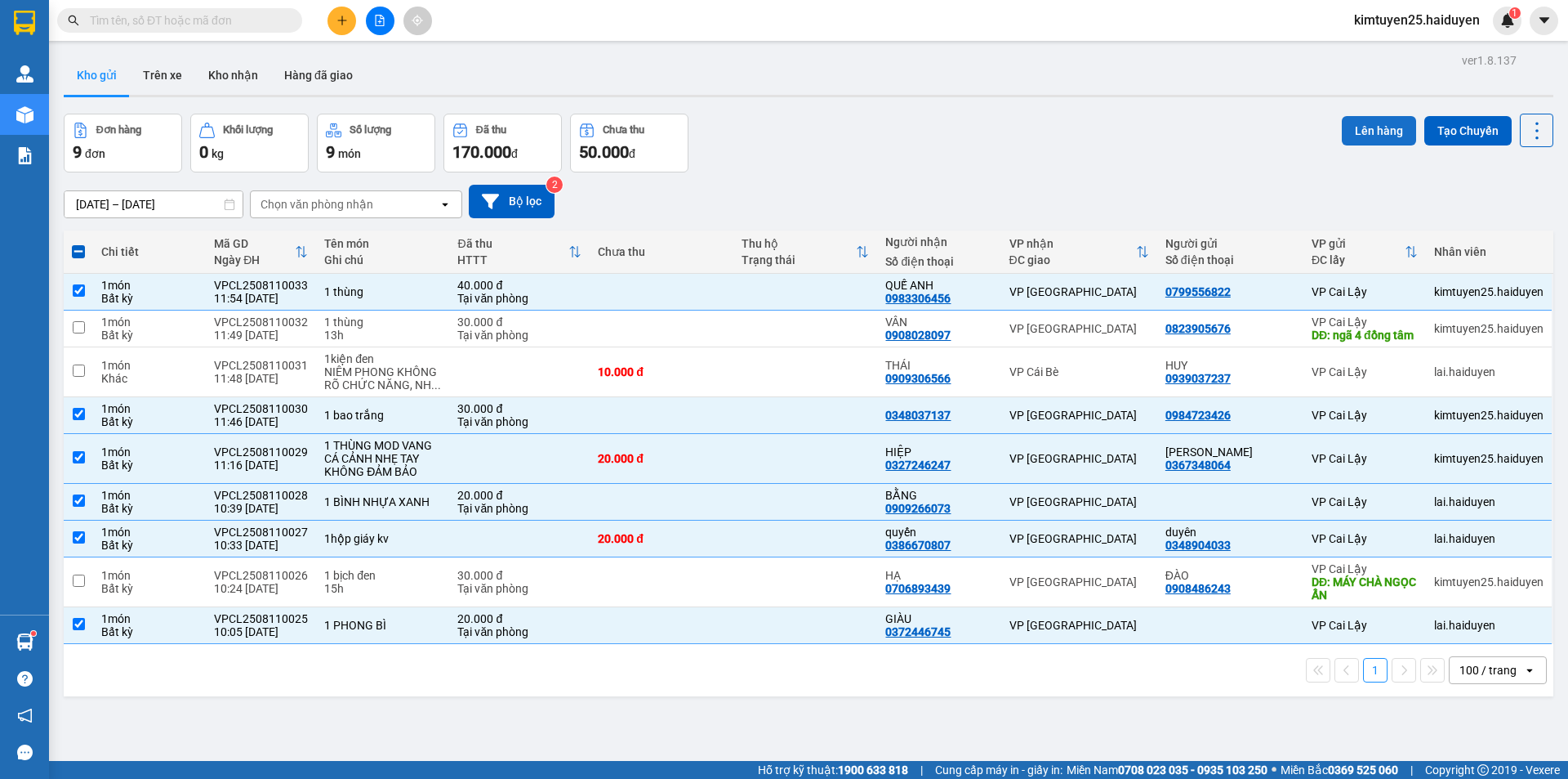
click at [1367, 131] on button "Lên hàng" at bounding box center [1379, 131] width 74 height 30
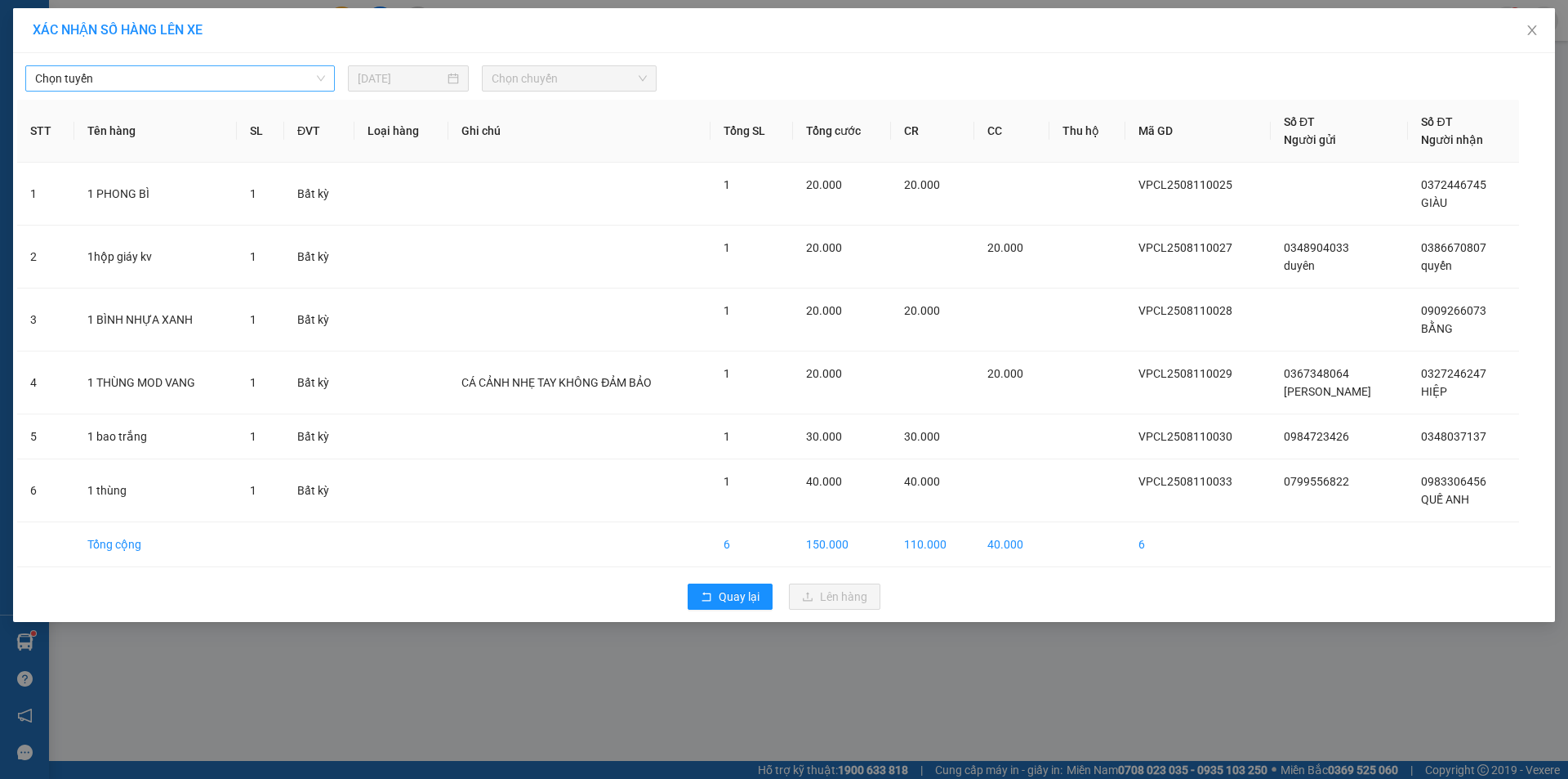
click at [132, 80] on span "Chọn tuyến" at bounding box center [181, 78] width 290 height 24
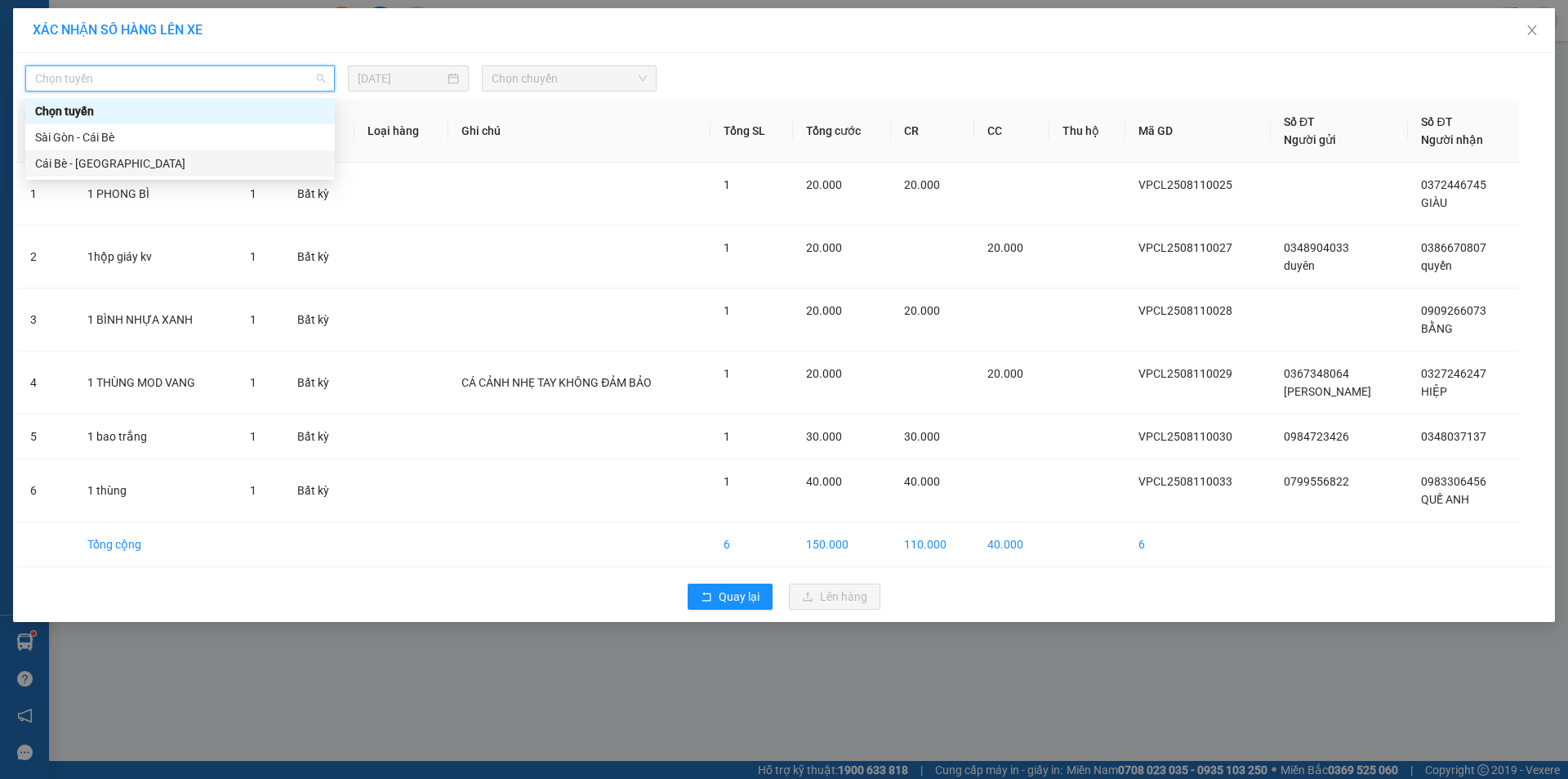
click at [47, 168] on div "Cái Bè - [GEOGRAPHIC_DATA]" at bounding box center [181, 163] width 290 height 18
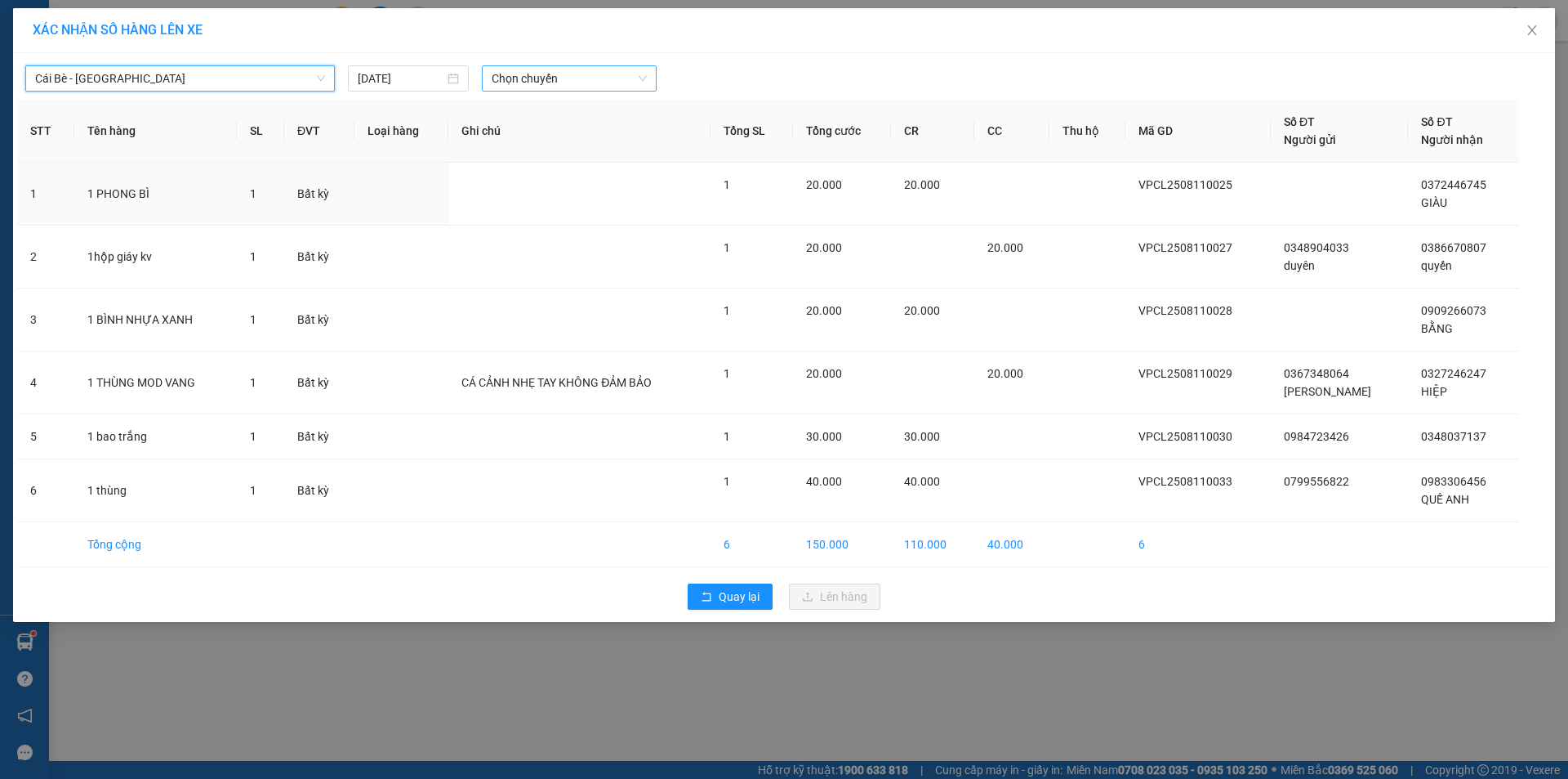
click at [505, 74] on span "Chọn chuyến" at bounding box center [569, 78] width 155 height 24
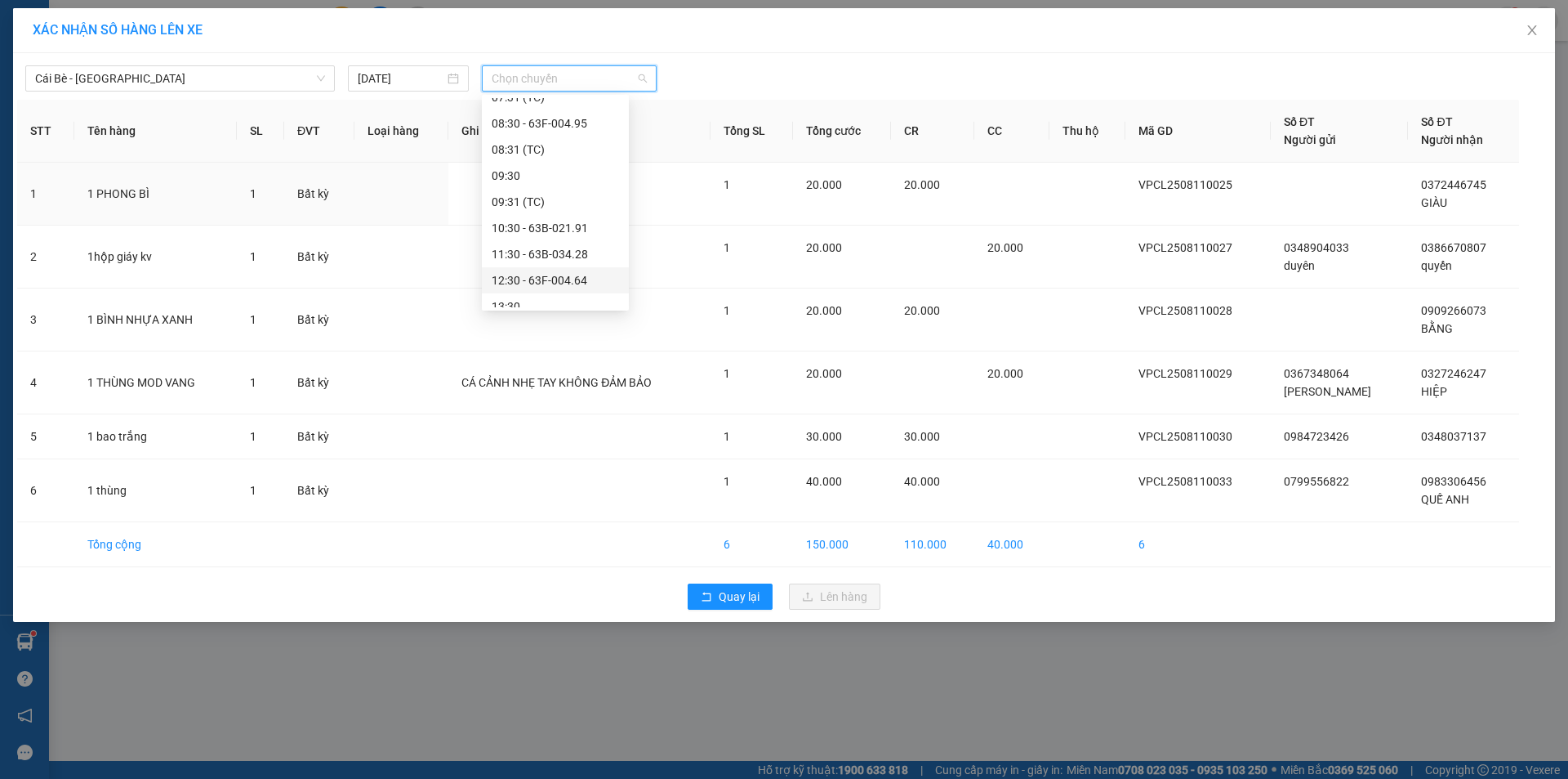
scroll to position [327, 0]
click at [530, 232] on div "11:30 - 63B-034.28" at bounding box center [555, 228] width 127 height 18
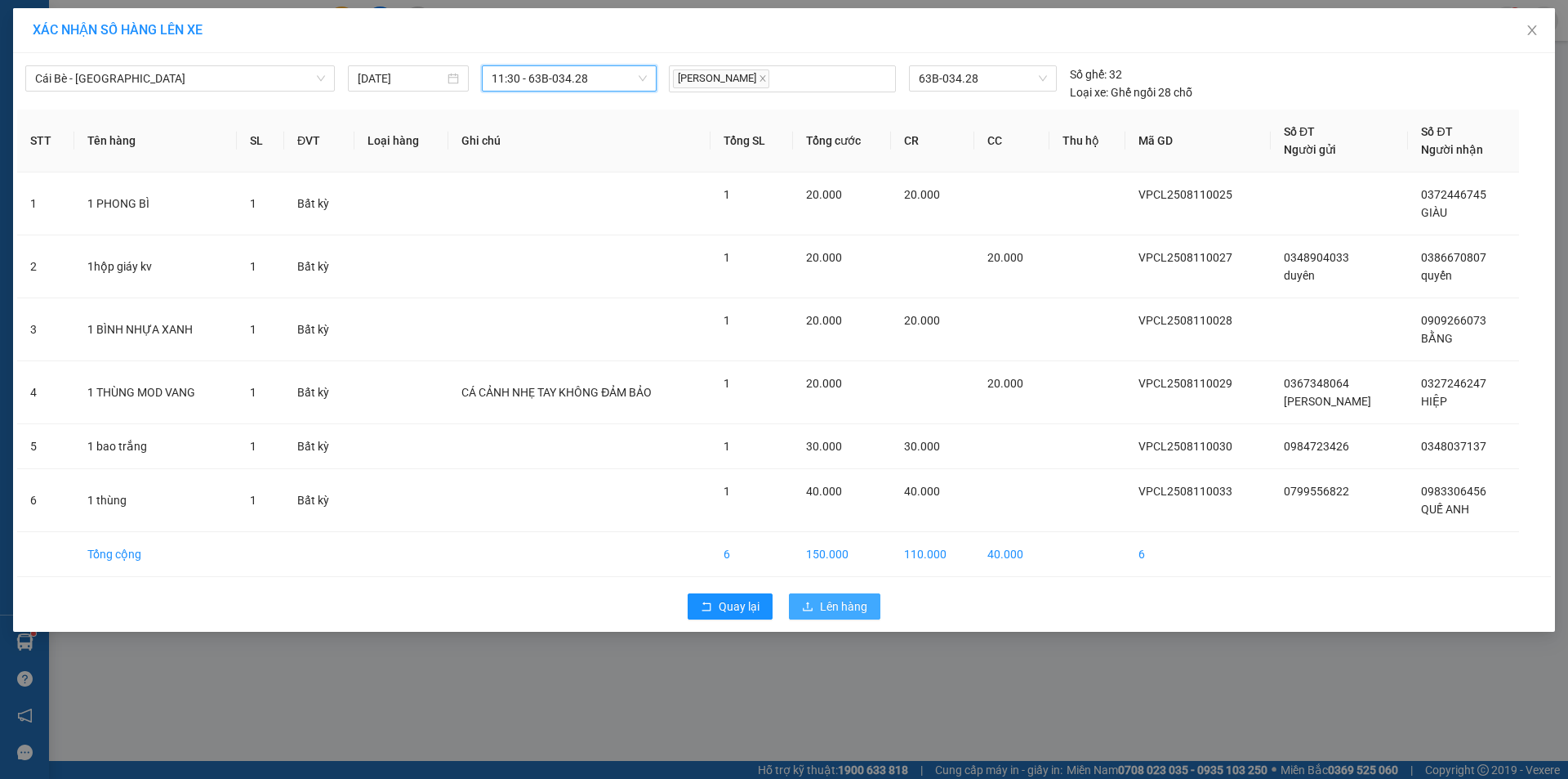
click at [815, 602] on button "Lên hàng" at bounding box center [835, 606] width 91 height 26
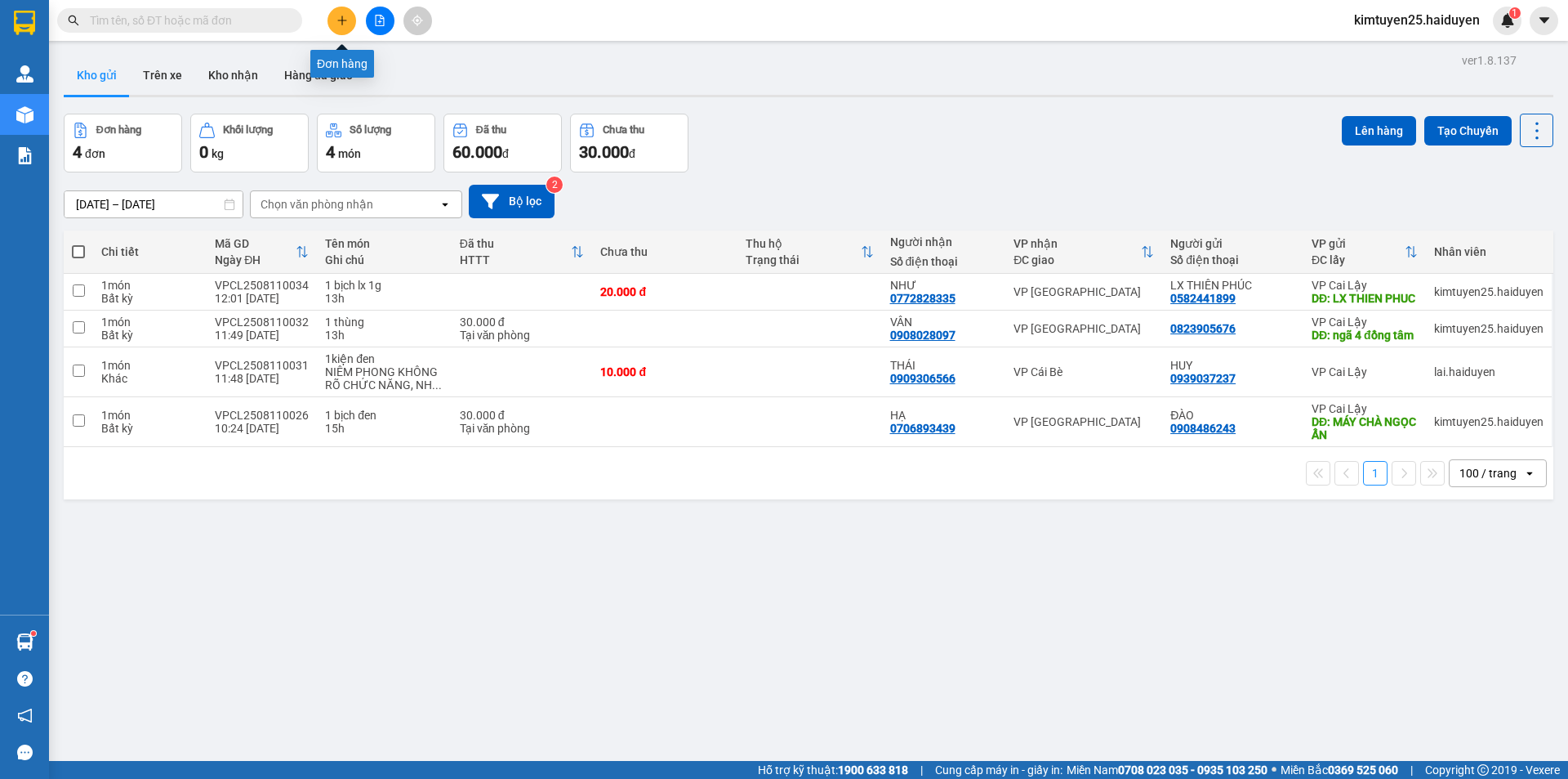
click at [332, 17] on button at bounding box center [342, 20] width 29 height 29
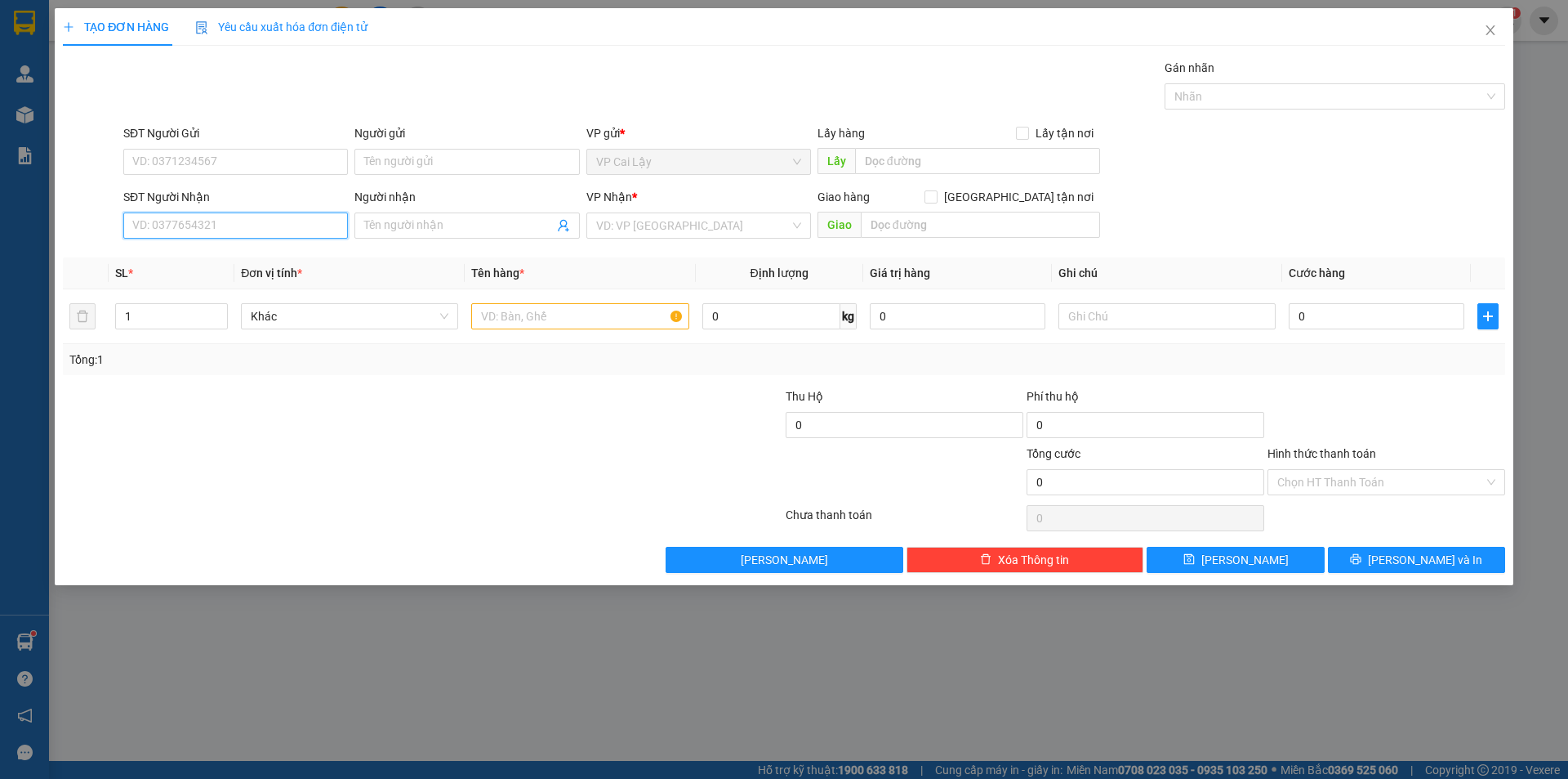
click at [267, 224] on input "SĐT Người Nhận" at bounding box center [235, 225] width 224 height 26
type input "0901416065"
click at [195, 251] on div "0901416065 - LOAN" at bounding box center [235, 258] width 205 height 18
type input "LOAN"
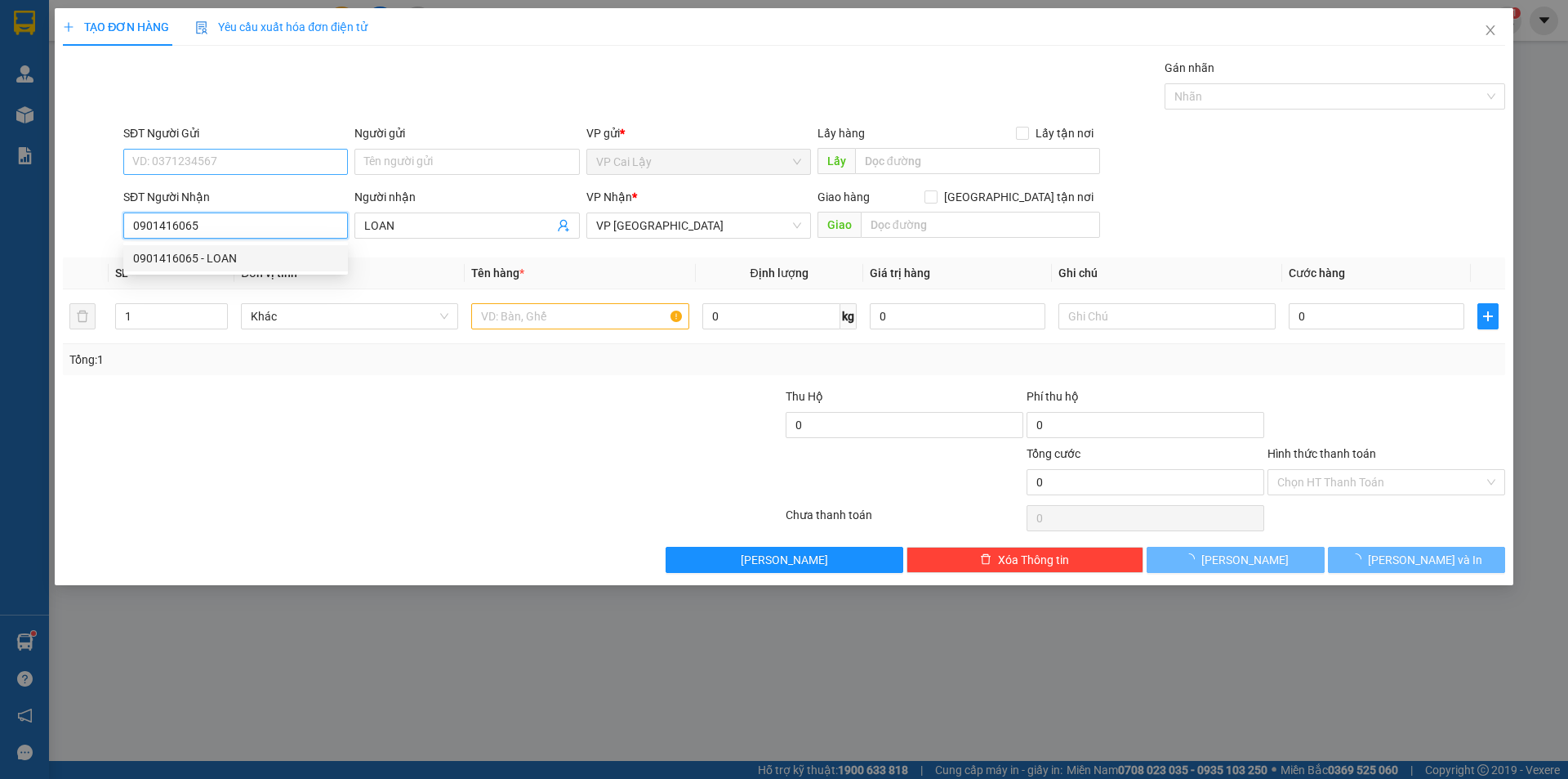
type input "30.000"
type input "0901416065"
click at [209, 158] on input "SĐT Người Gửi" at bounding box center [235, 162] width 224 height 26
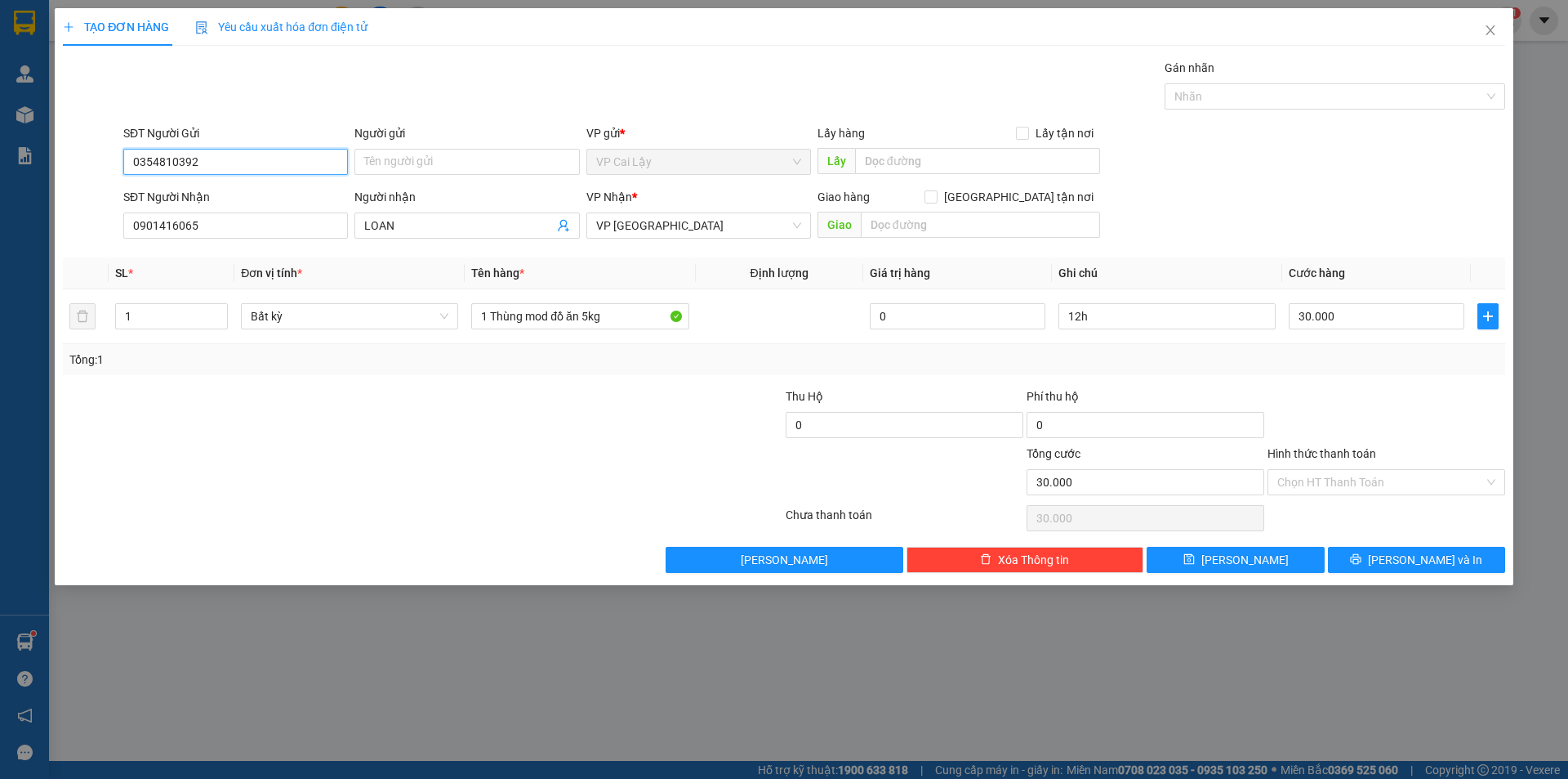
type input "0354810392"
click at [945, 146] on div "Lấy hàng Lấy tận nơi" at bounding box center [959, 136] width 283 height 24
click at [913, 149] on input "text" at bounding box center [977, 161] width 245 height 26
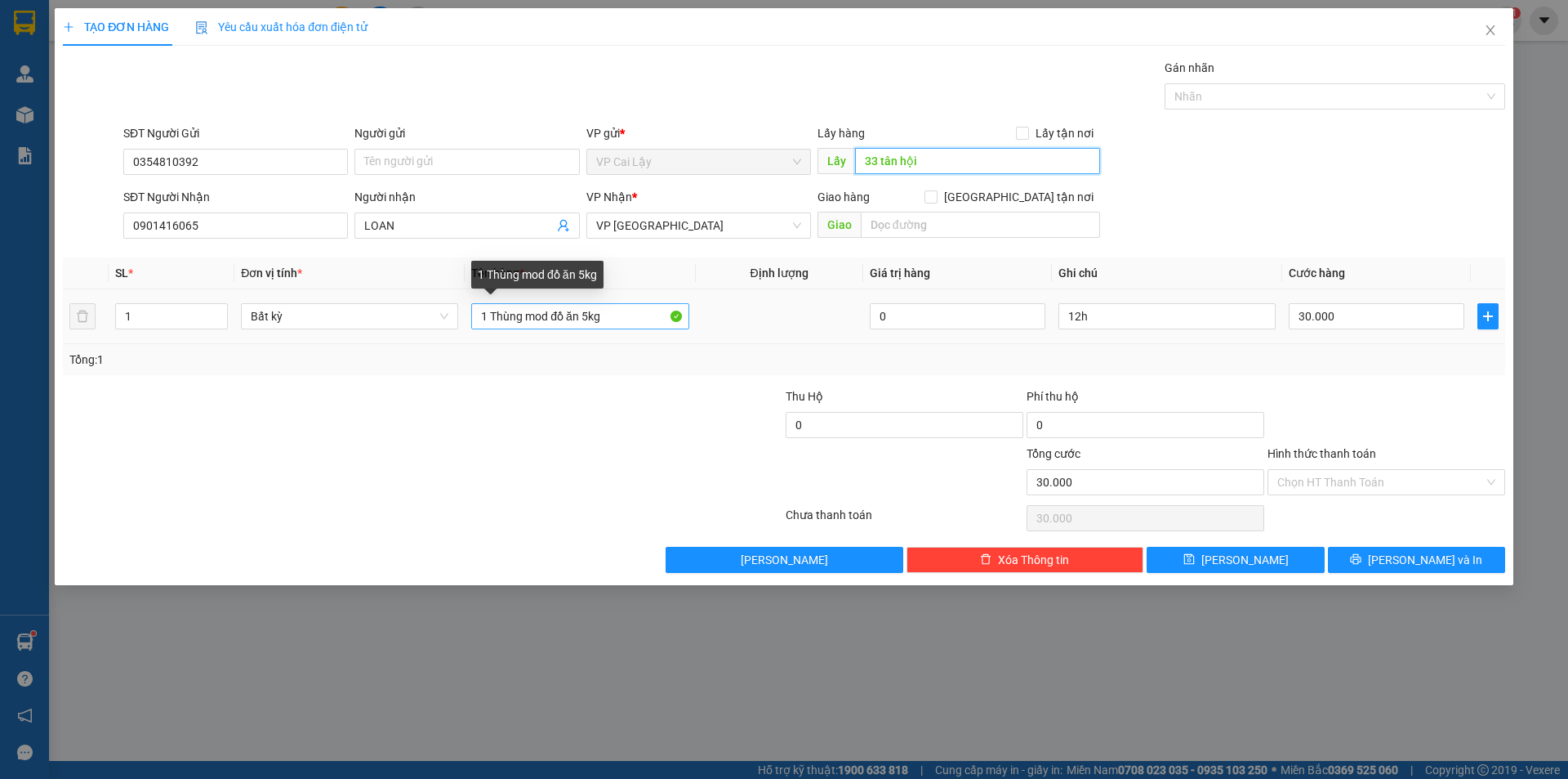
type input "33 tân hội"
click at [592, 306] on input "1 Thùng mod đồ ăn 5kg" at bounding box center [581, 316] width 218 height 26
click at [610, 311] on input "1 Thùng mod đồ ăn 5kg" at bounding box center [581, 316] width 218 height 26
click at [556, 319] on input "1 Thùng mod đồ ăn 5kg" at bounding box center [581, 316] width 218 height 26
type input "1 Thùng đồ ăn 5kg"
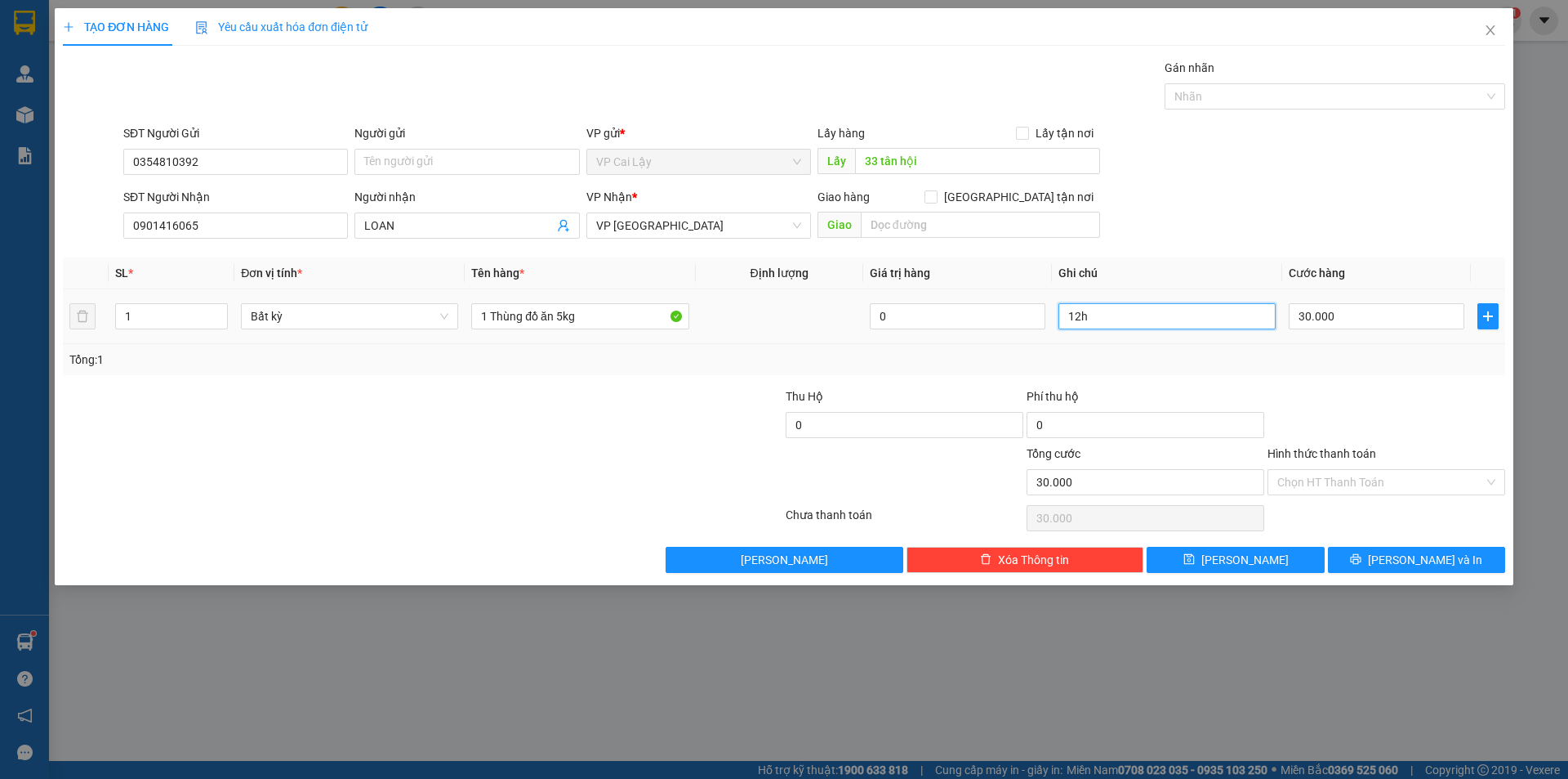
click at [1162, 315] on input "12h" at bounding box center [1168, 316] width 218 height 26
type input "13h"
click at [1205, 226] on div "SĐT Người Nhận 0901416065 Người nhận LOAN VP Nhận * VP Sài Gòn Giao hàng Giao t…" at bounding box center [814, 216] width 1388 height 57
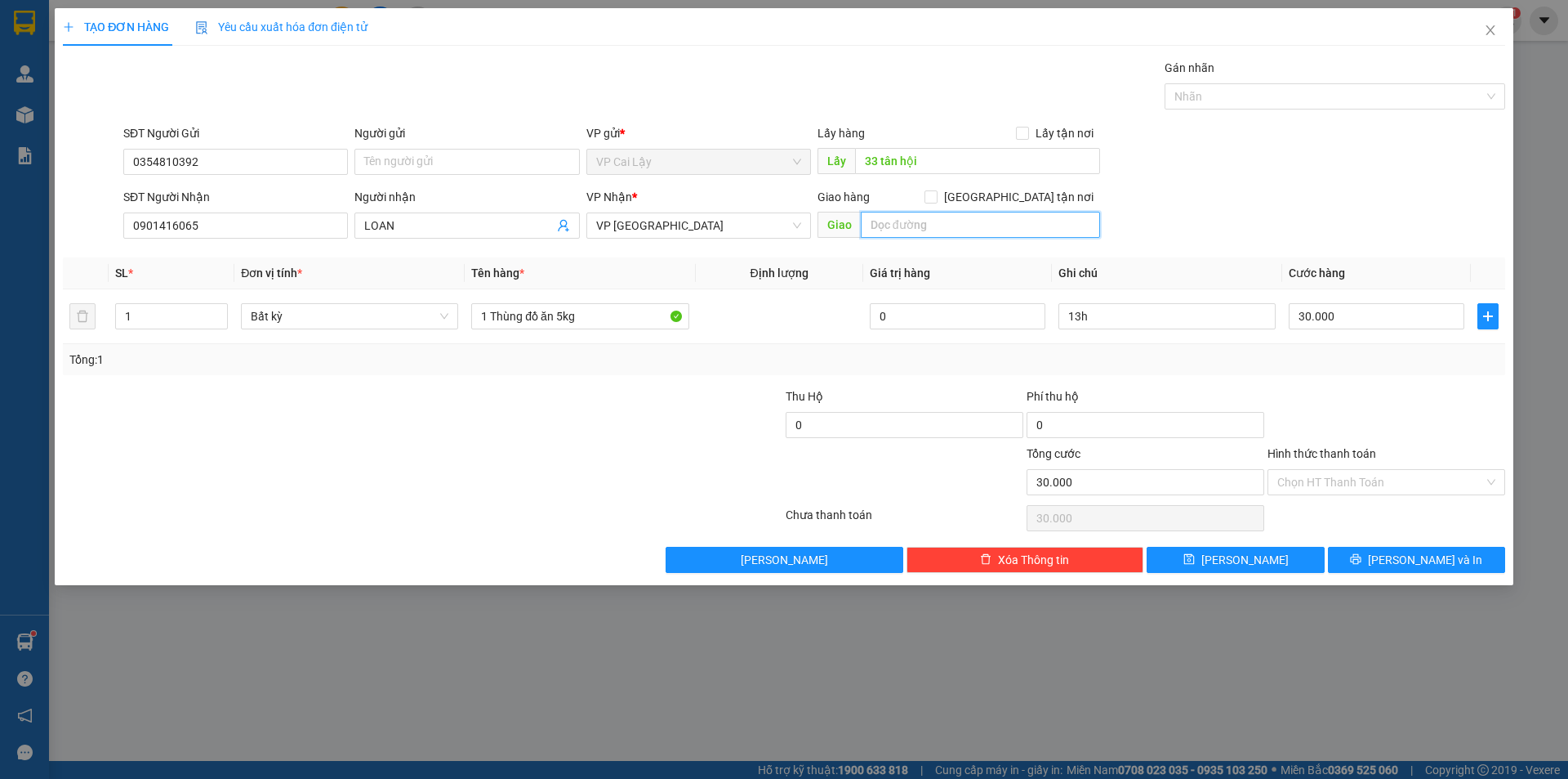
click at [940, 224] on input "text" at bounding box center [980, 224] width 239 height 26
type input "55 đường S2 phường tây thạnh quận tân phú"
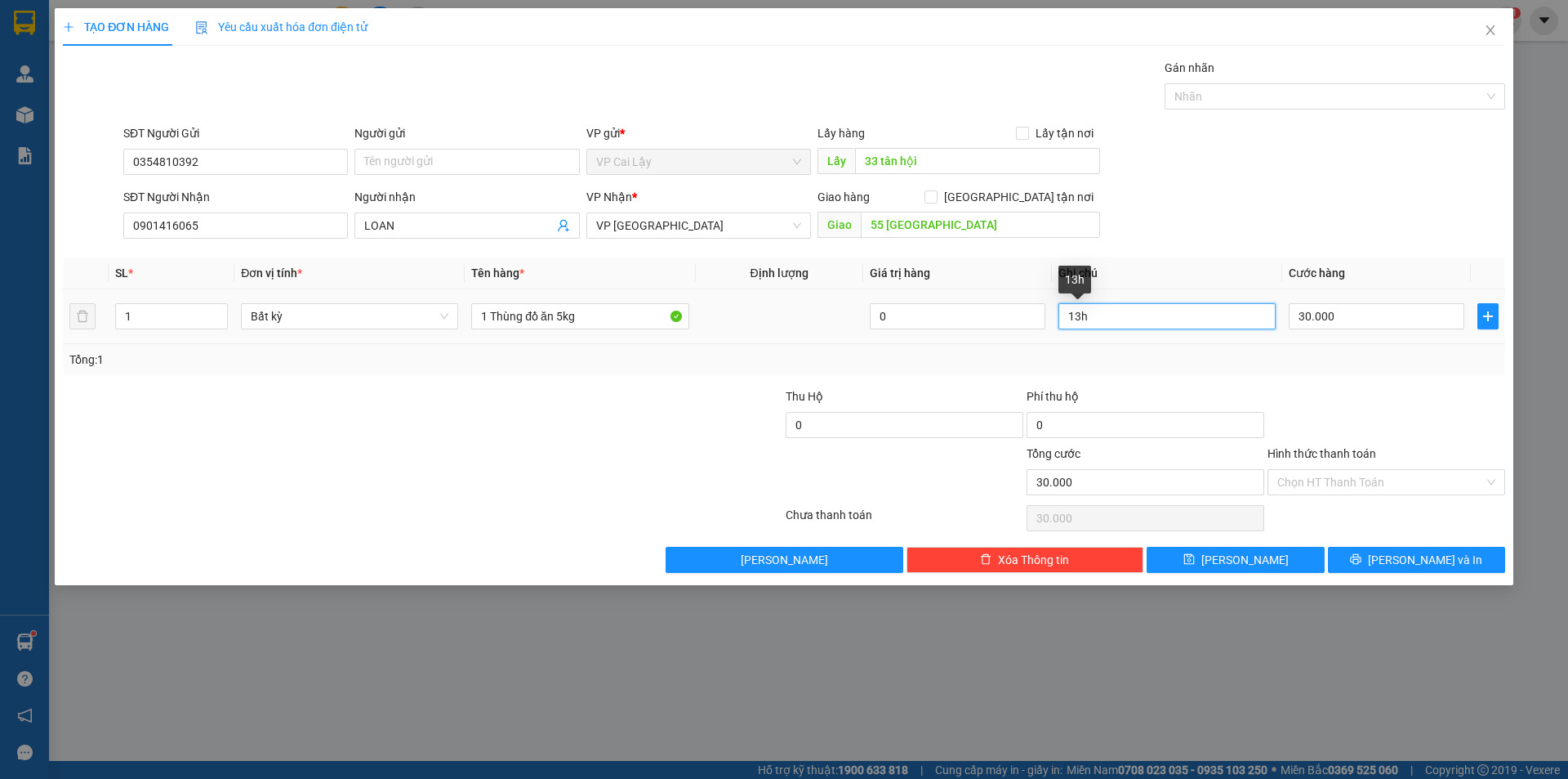
click at [1173, 321] on input "13h" at bounding box center [1168, 316] width 218 height 26
click at [1332, 318] on input "30.000" at bounding box center [1376, 316] width 176 height 26
click at [1289, 135] on div "SĐT Người Gửi 0354810392 Người gửi Tên người gửi VP gửi * VP Cai Lậy Lấy hàng L…" at bounding box center [814, 152] width 1388 height 57
click at [1127, 316] on input "13h" at bounding box center [1168, 316] width 218 height 26
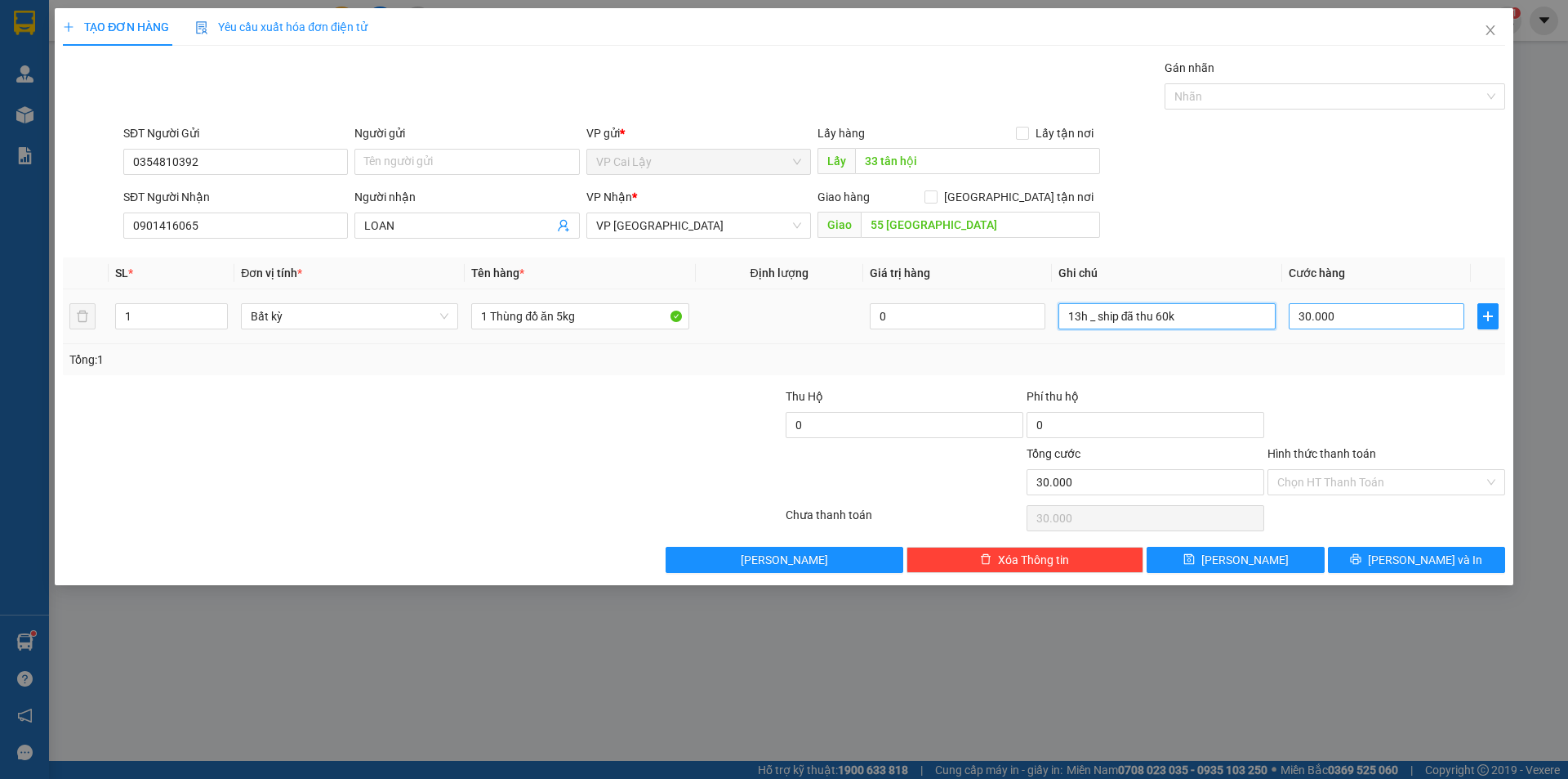
type input "13h _ ship đã thu 60k"
click at [1353, 311] on input "30.000" at bounding box center [1376, 316] width 176 height 26
click at [1333, 316] on input "30.000" at bounding box center [1376, 316] width 176 height 26
click at [1332, 317] on input "30.000" at bounding box center [1376, 316] width 176 height 26
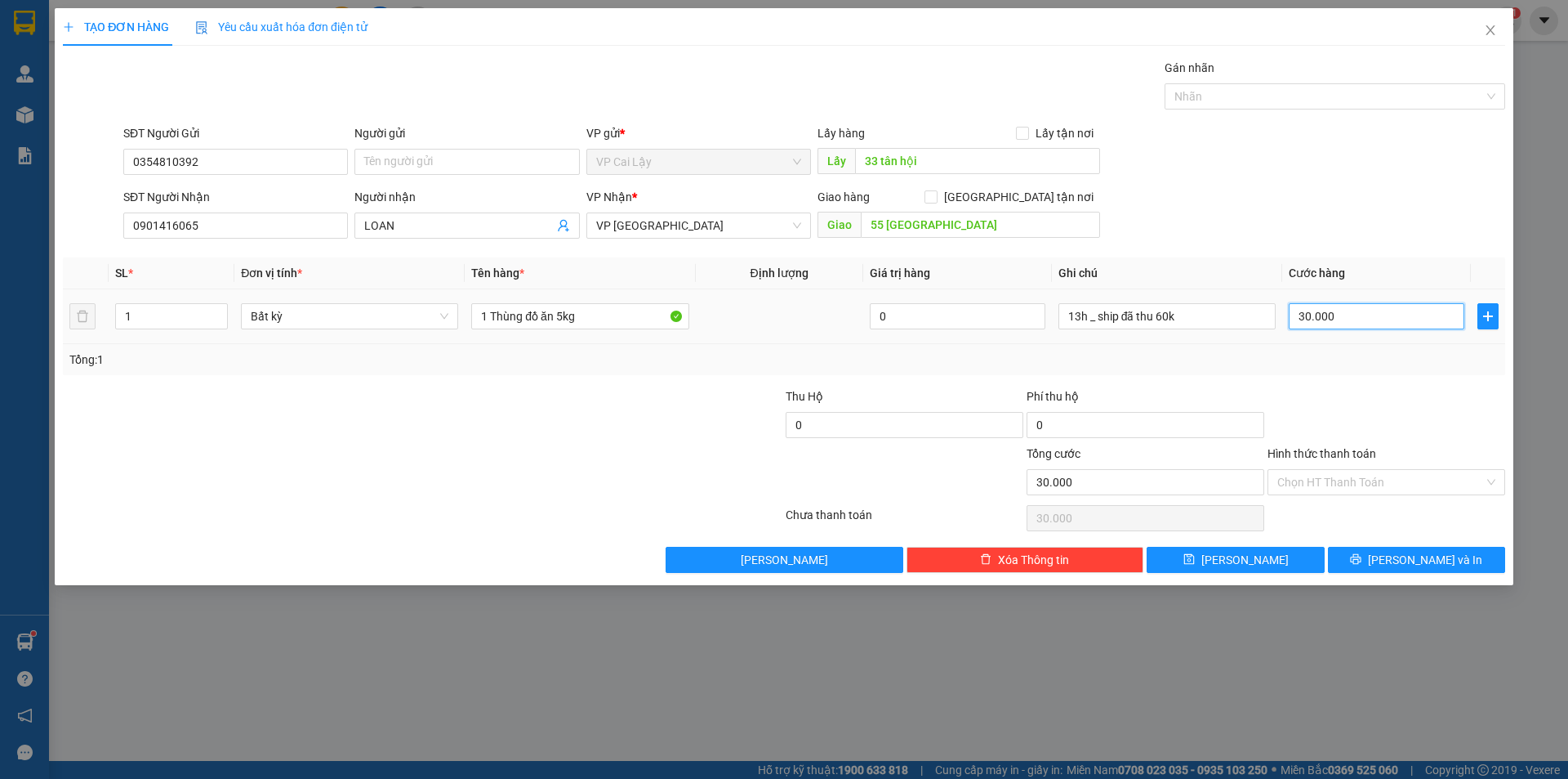
type input "0"
type input "008"
type input "80"
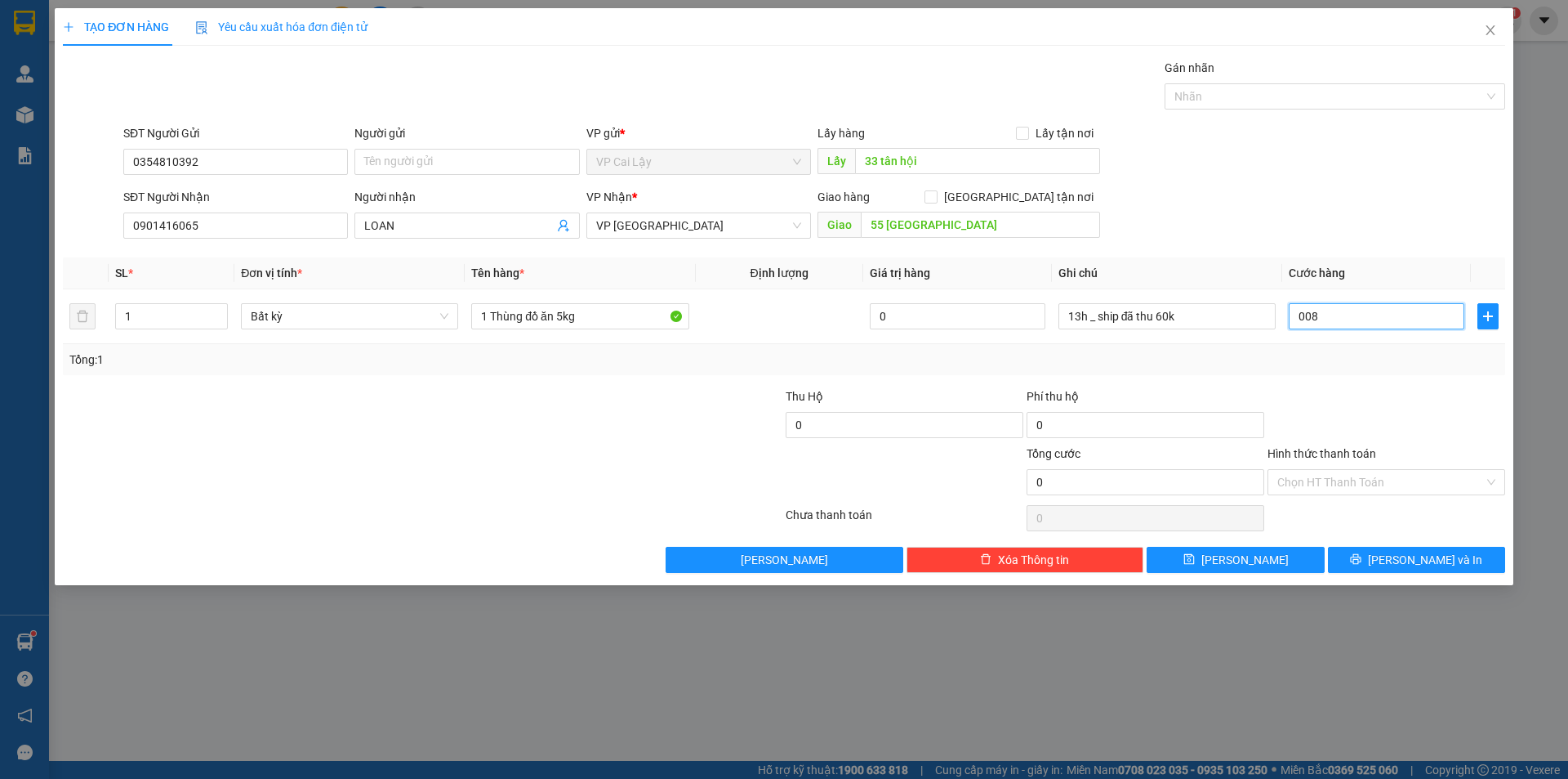
type input "0.080"
type input "80"
type input "0.080"
type input "80.000"
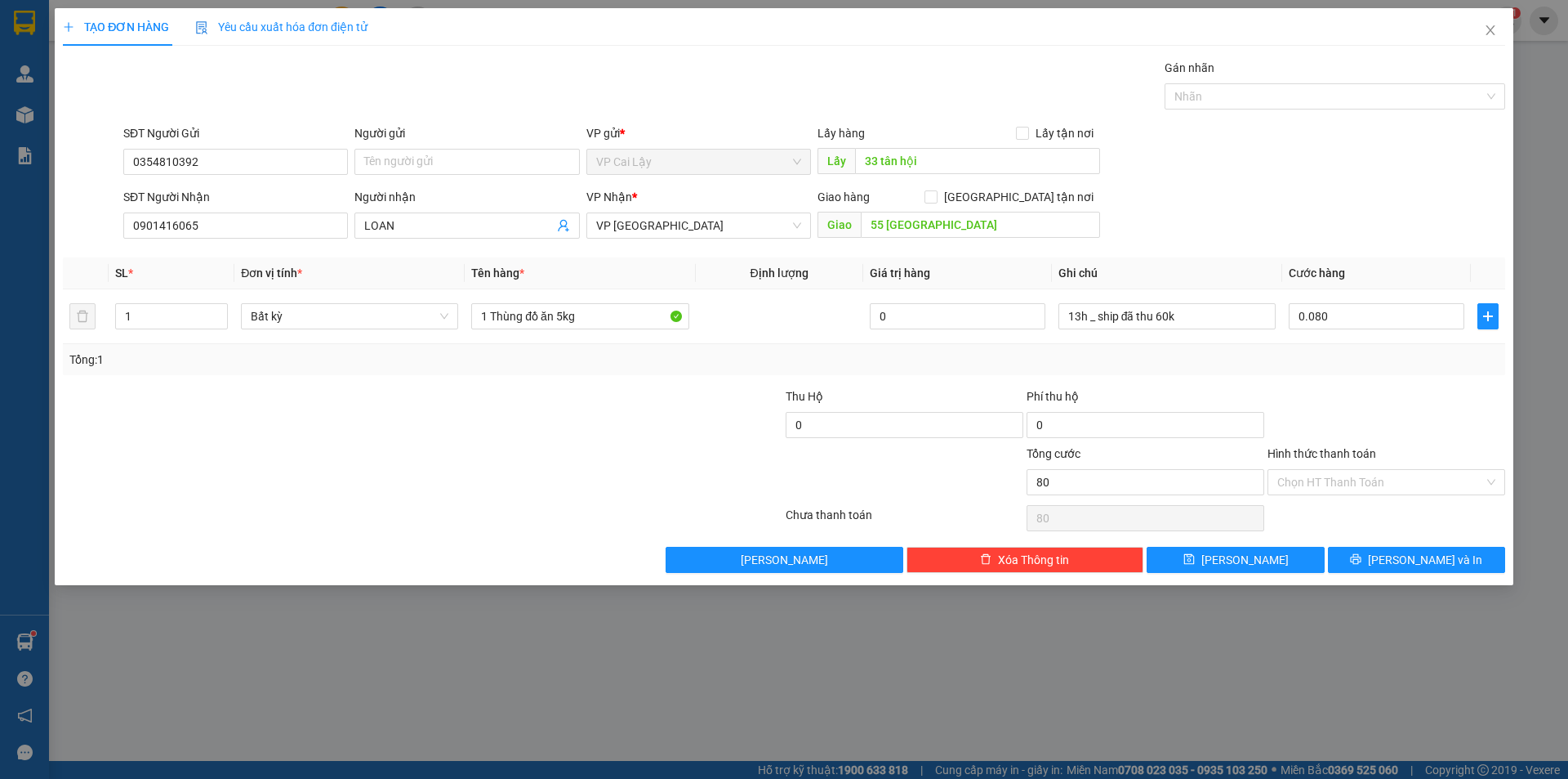
type input "80.000"
click at [1300, 187] on form "SĐT Người Gửi 0354810392 Người gửi Tên người gửi VP gửi * VP Cai Lậy Lấy hàng L…" at bounding box center [784, 184] width 1442 height 121
click at [614, 329] on div "1 Thùng đồ ăn 5kg" at bounding box center [581, 316] width 218 height 33
click at [620, 322] on input "1 Thùng đồ ăn 5kg" at bounding box center [581, 316] width 218 height 26
click at [1225, 368] on div "Tổng: 1" at bounding box center [784, 359] width 1429 height 18
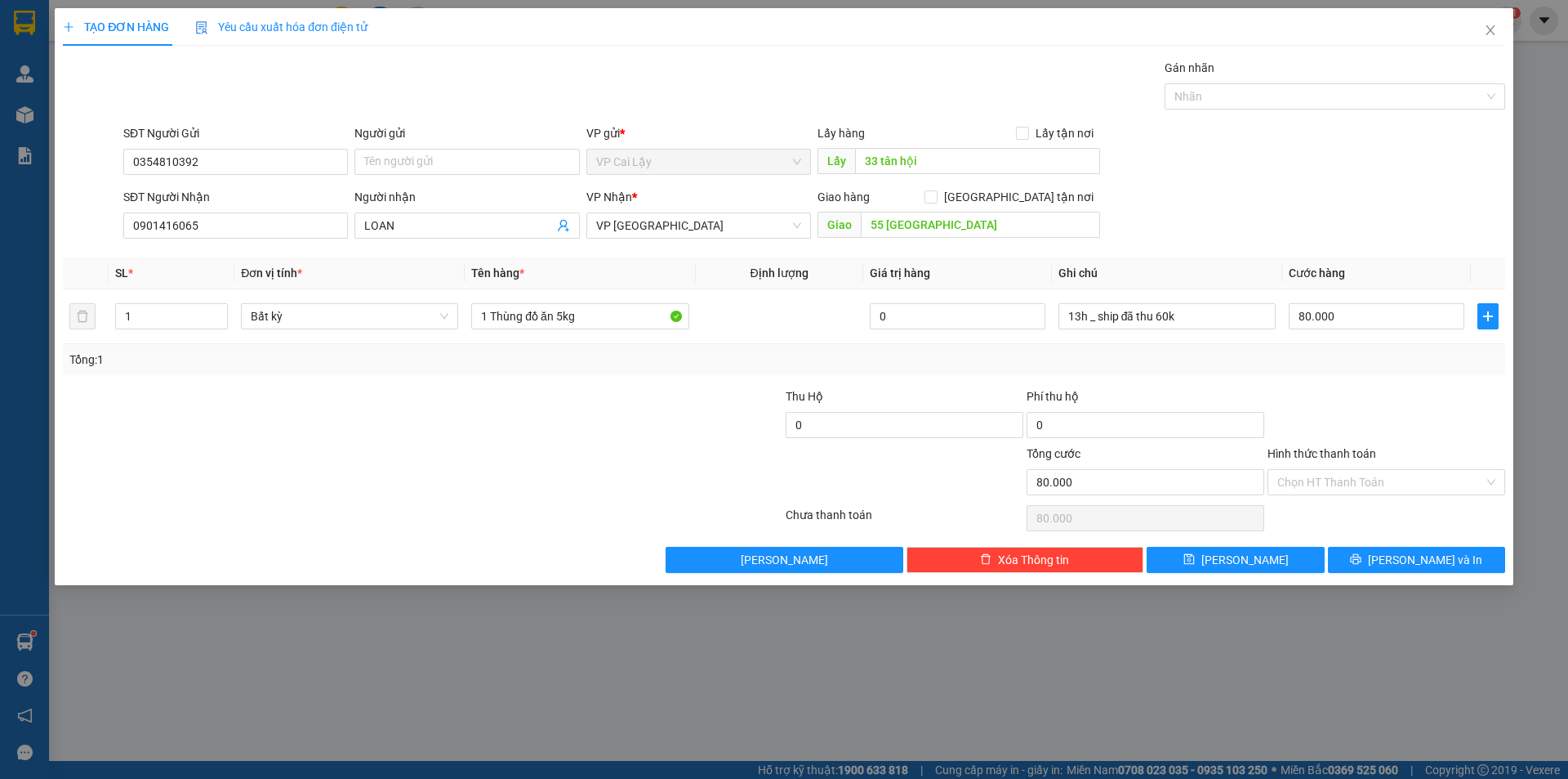
click at [1293, 372] on div "Tổng: 1" at bounding box center [784, 359] width 1442 height 31
click at [1204, 242] on div "SĐT Người Nhận 0901416065 Người nhận LOAN VP Nhận * VP Sài Gòn Giao hàng Giao t…" at bounding box center [814, 216] width 1388 height 57
click at [1332, 324] on input "80.000" at bounding box center [1376, 316] width 176 height 26
click at [1378, 319] on input "80.000" at bounding box center [1376, 316] width 176 height 26
click at [1384, 319] on input "80.000" at bounding box center [1376, 316] width 176 height 26
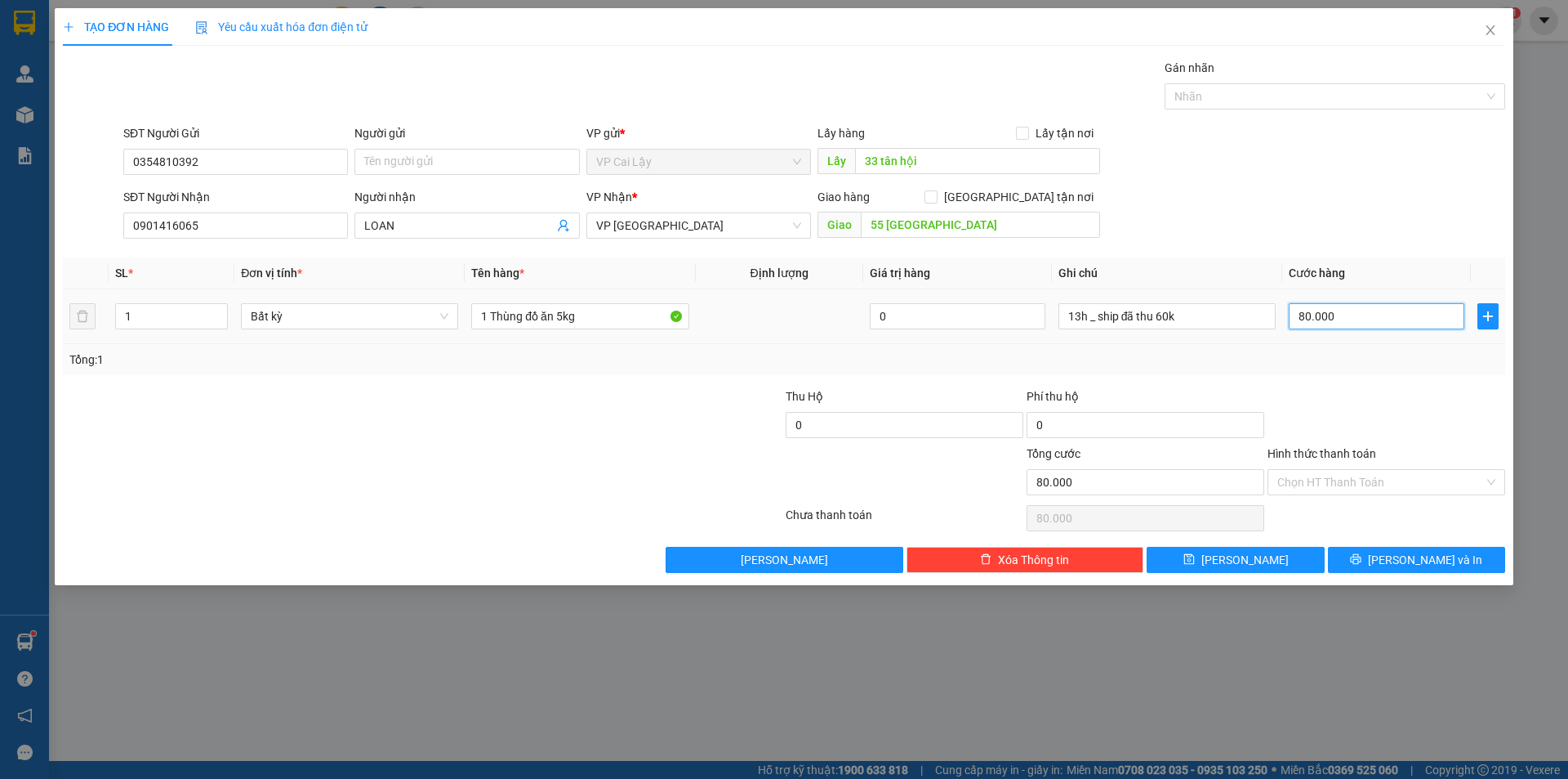
click at [1384, 318] on input "80.000" at bounding box center [1376, 316] width 176 height 26
type input "0"
type input "001"
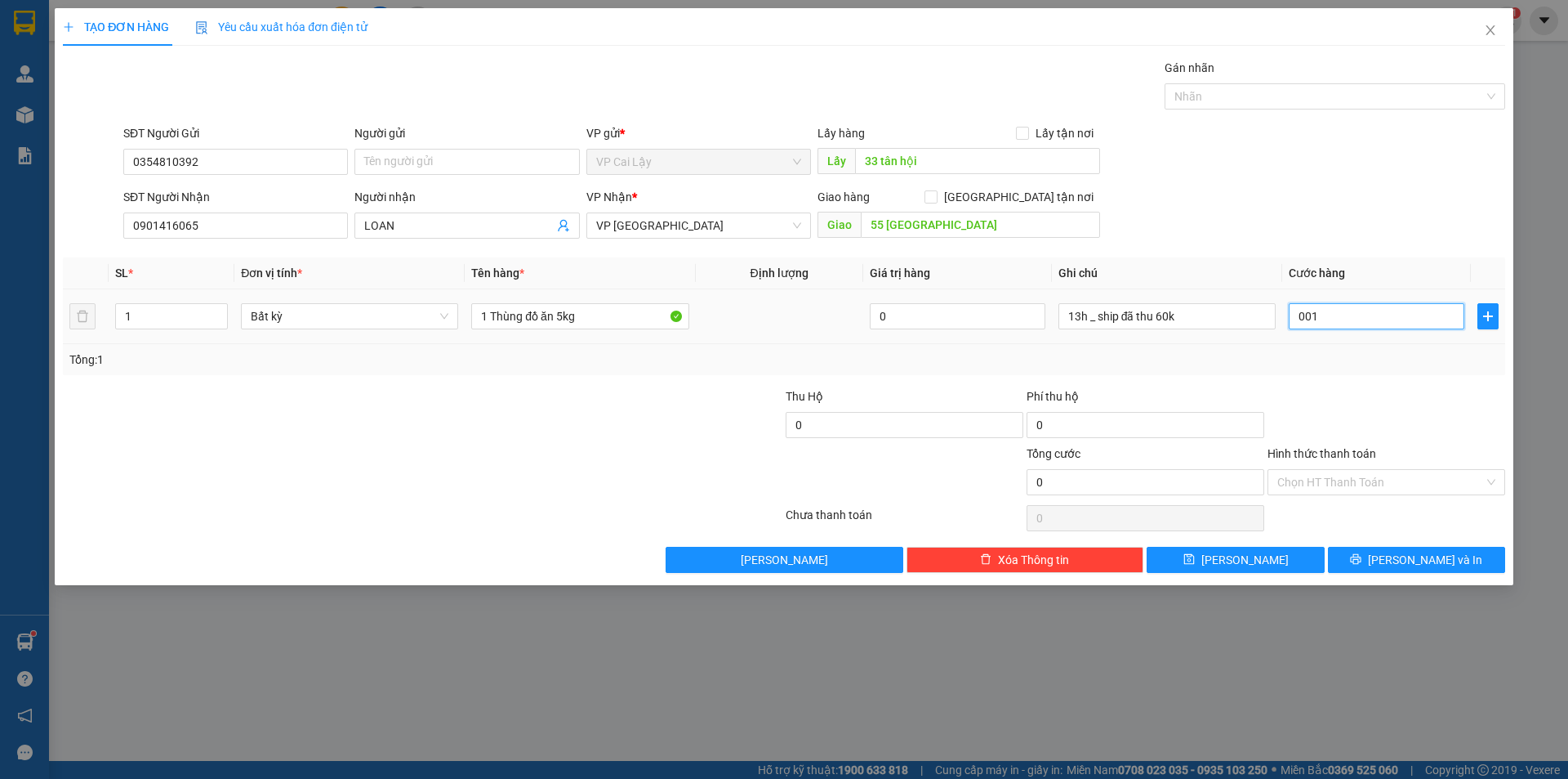
type input "1"
type input "0.010"
type input "10"
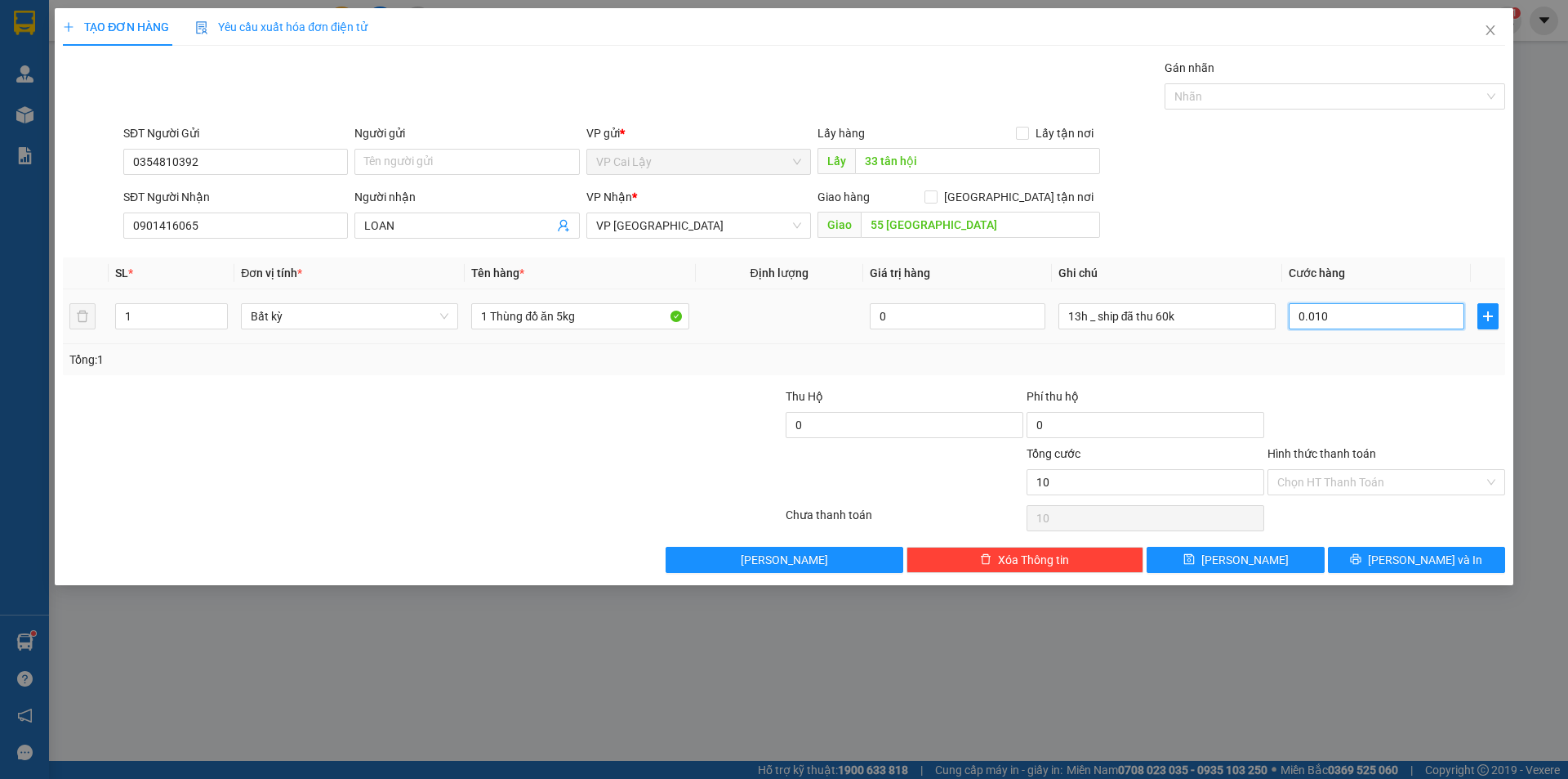
type input "00.100"
type input "100"
type input "00.100"
click at [1406, 218] on div "SĐT Người Nhận 0901416065 Người nhận LOAN VP Nhận * VP Sài Gòn Giao hàng Giao t…" at bounding box center [814, 216] width 1388 height 57
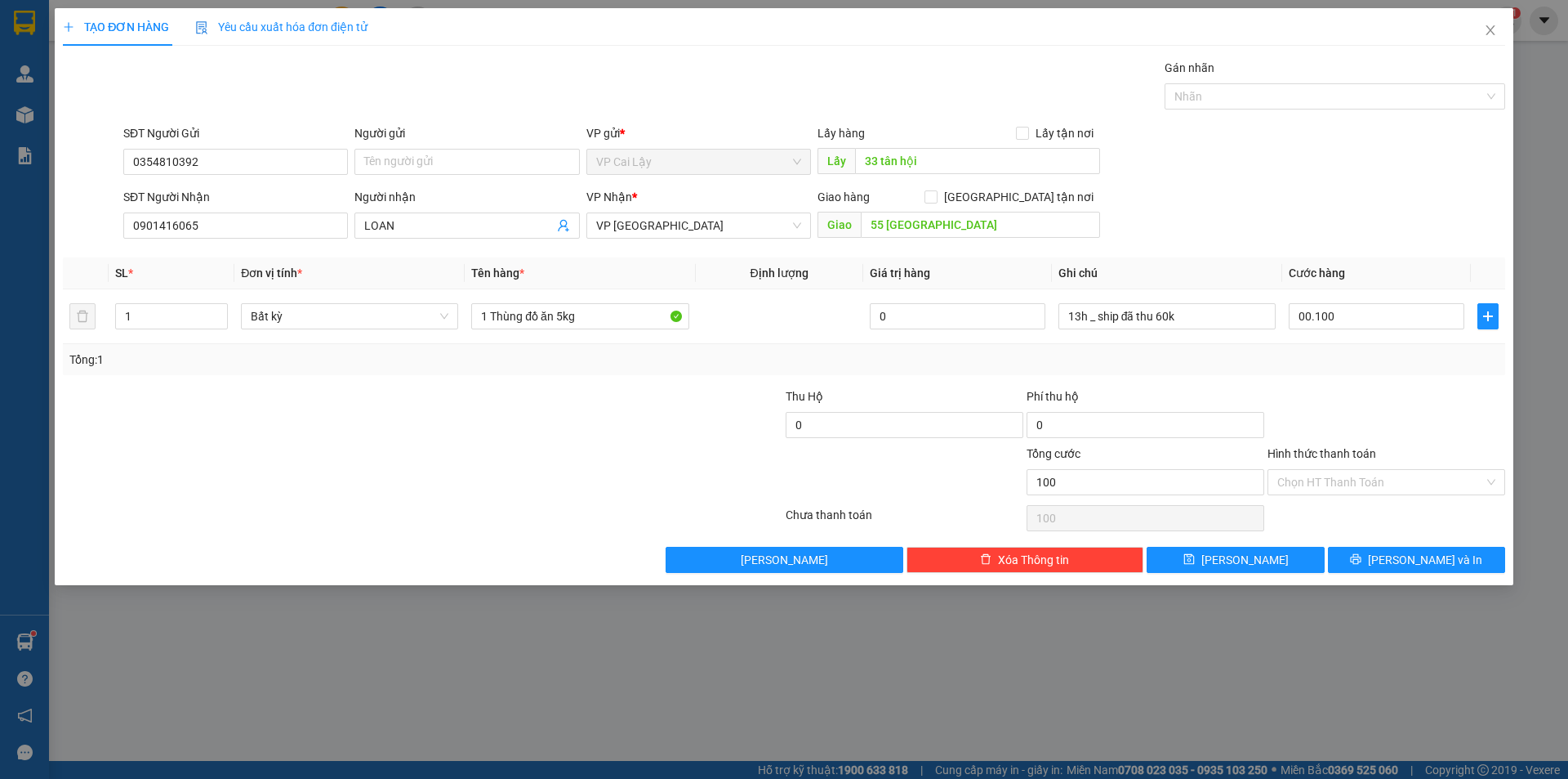
type input "100.000"
click at [126, 316] on input "1" at bounding box center [171, 316] width 111 height 24
click at [127, 316] on input "1" at bounding box center [171, 316] width 111 height 24
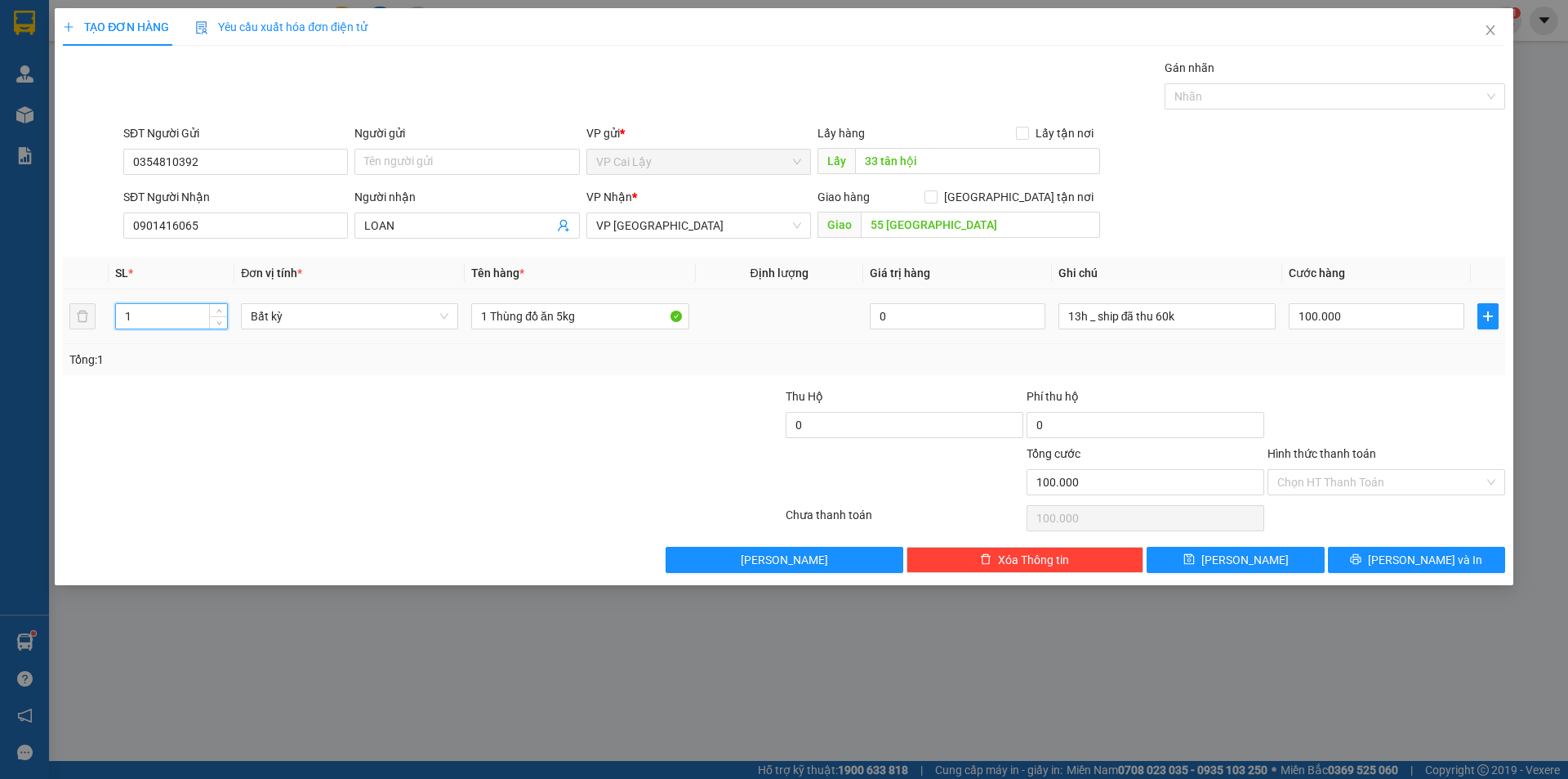
click at [127, 316] on input "1" at bounding box center [171, 316] width 111 height 24
click at [134, 310] on input "1" at bounding box center [171, 316] width 111 height 24
click at [135, 310] on input "1" at bounding box center [171, 316] width 111 height 24
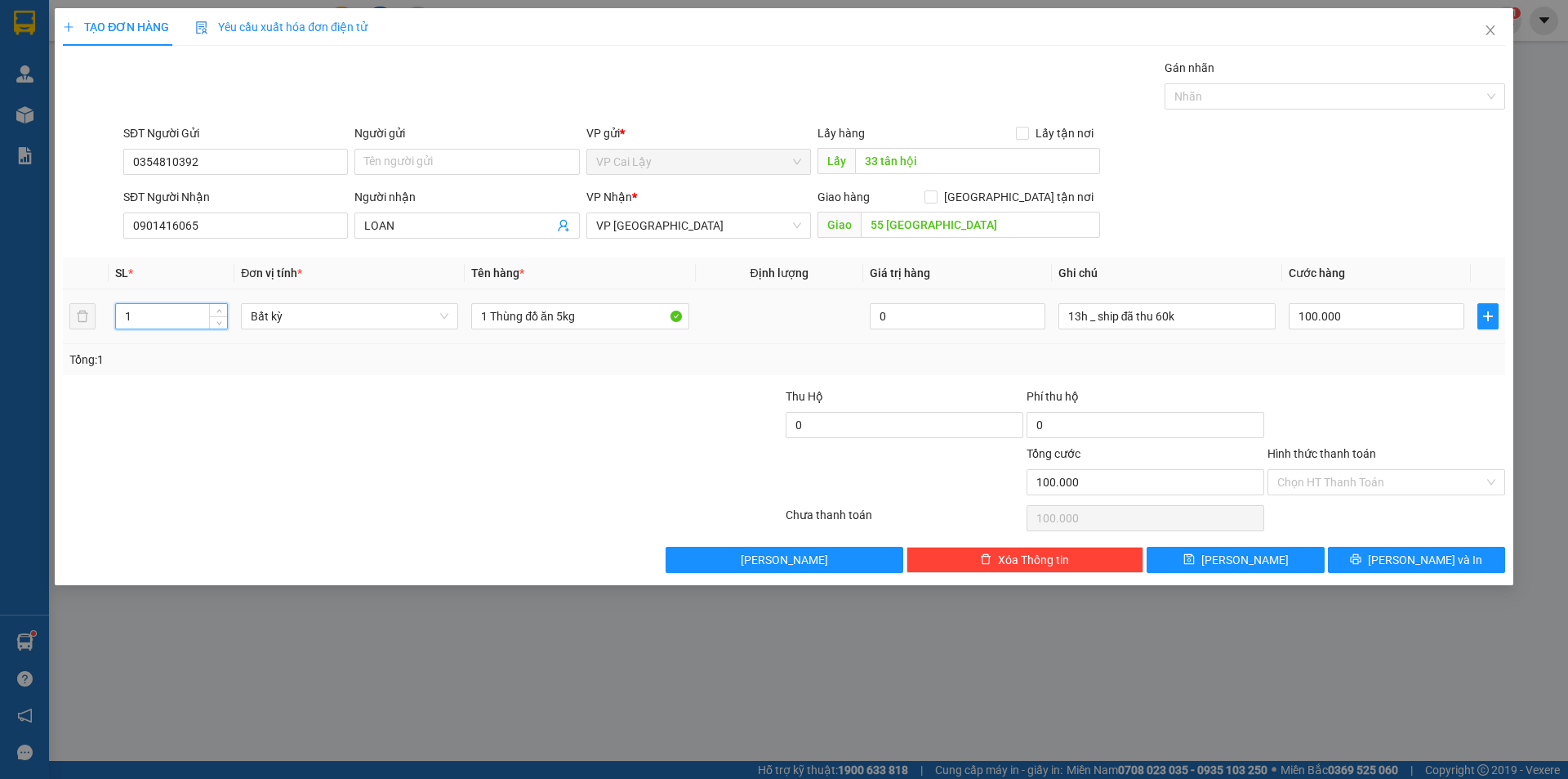
click at [140, 310] on input "1" at bounding box center [171, 316] width 111 height 24
type input "2"
click at [584, 317] on input "1 Thùng đồ ăn 5kg" at bounding box center [581, 316] width 218 height 26
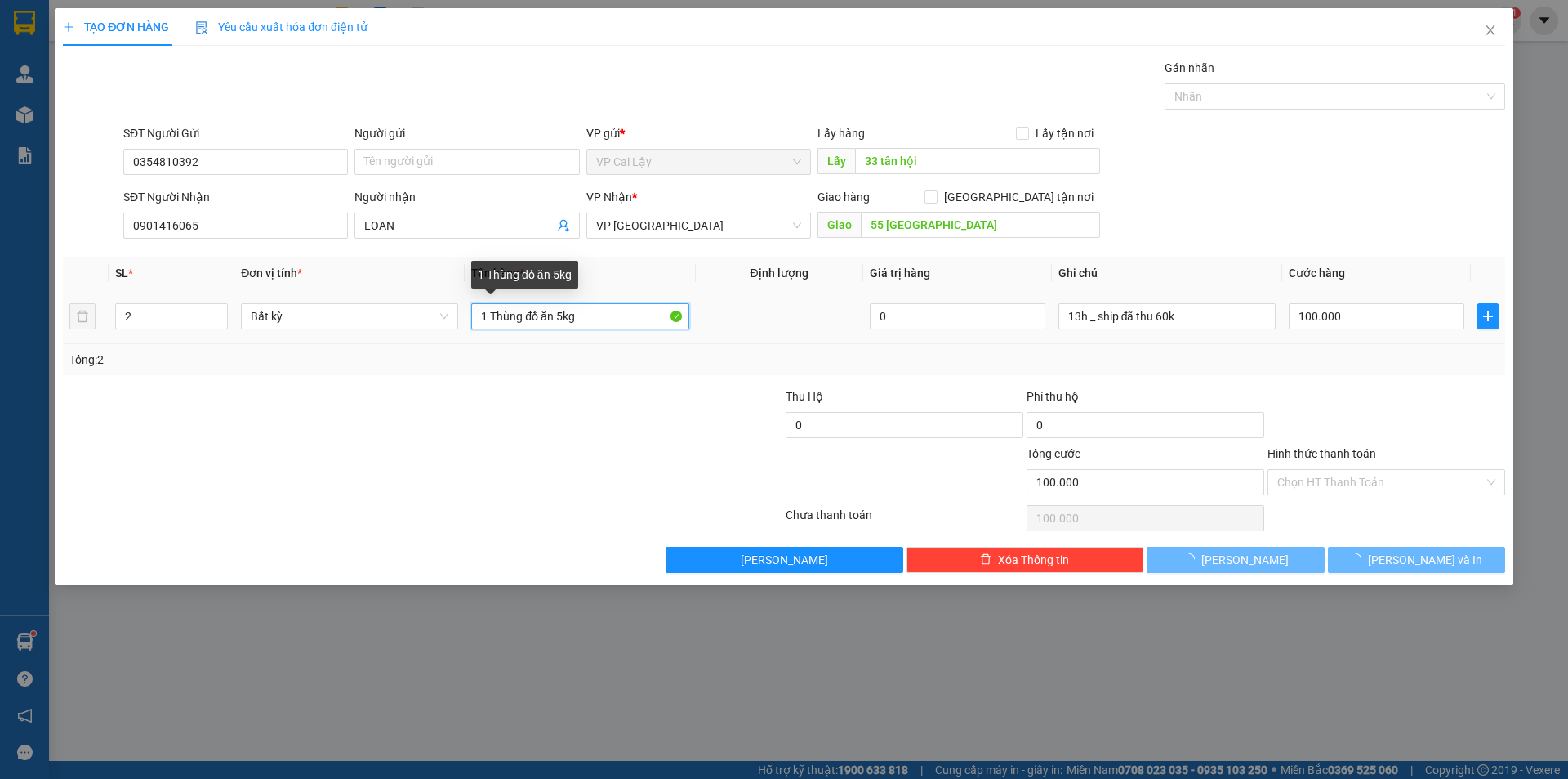
type input "1 Thùng đồ ăn 5kg +"
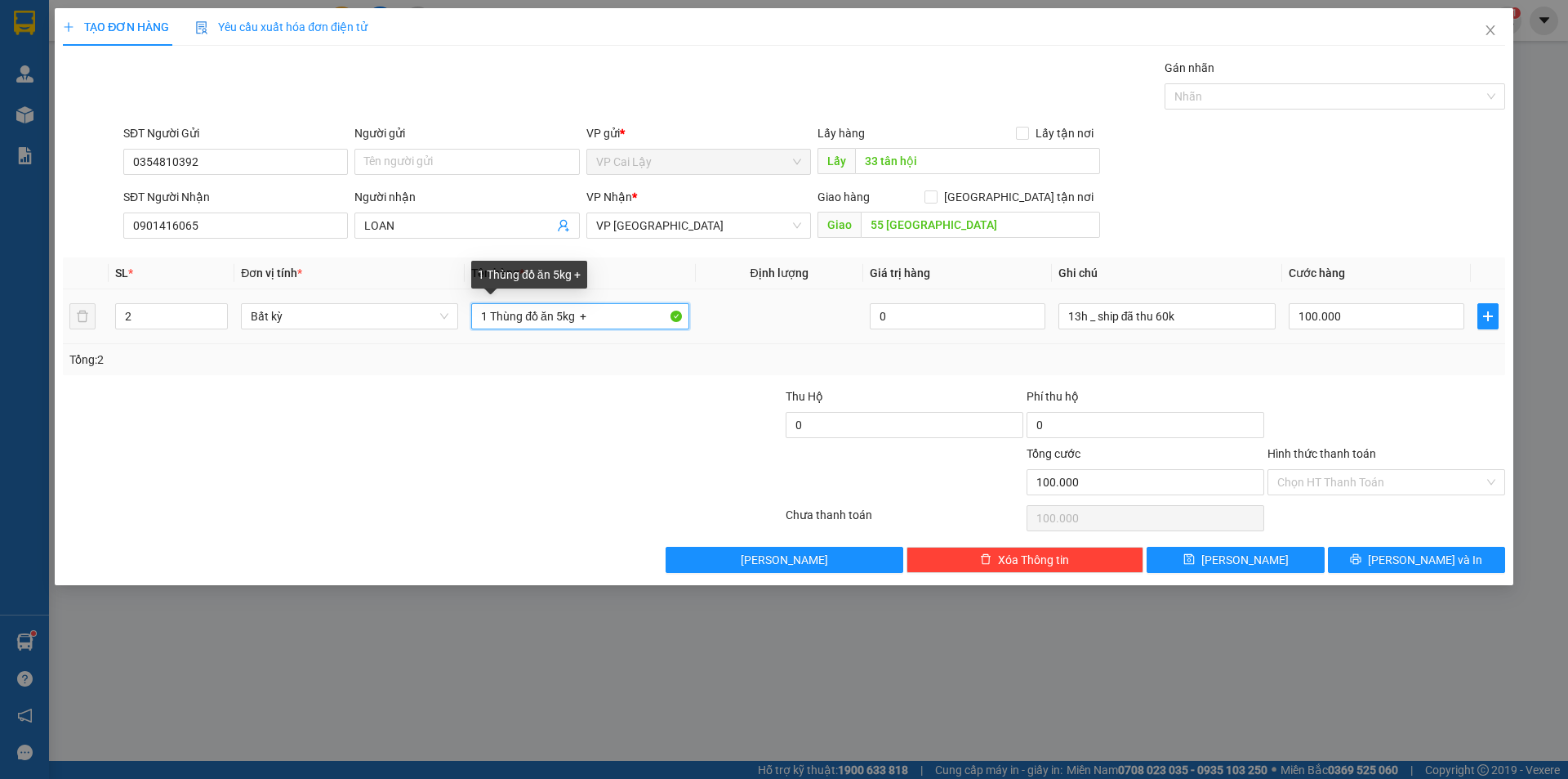
type input "0"
type input "1 Thùng đồ ăn 5kg + 1 thùng giấy mí"
click at [1355, 329] on div "0" at bounding box center [1376, 316] width 176 height 33
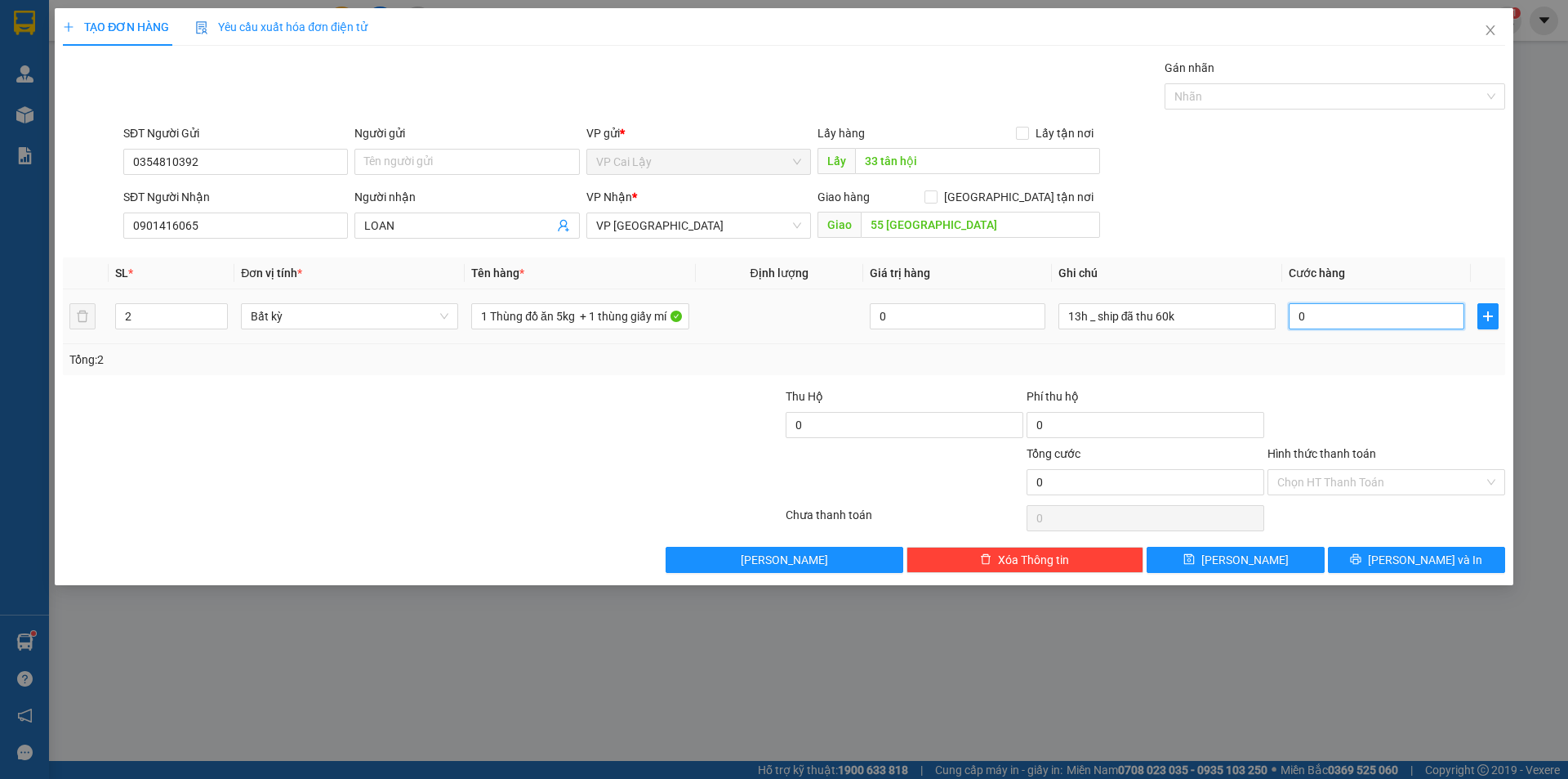
click at [1353, 318] on input "0" at bounding box center [1376, 316] width 176 height 26
type input "0"
type input "1"
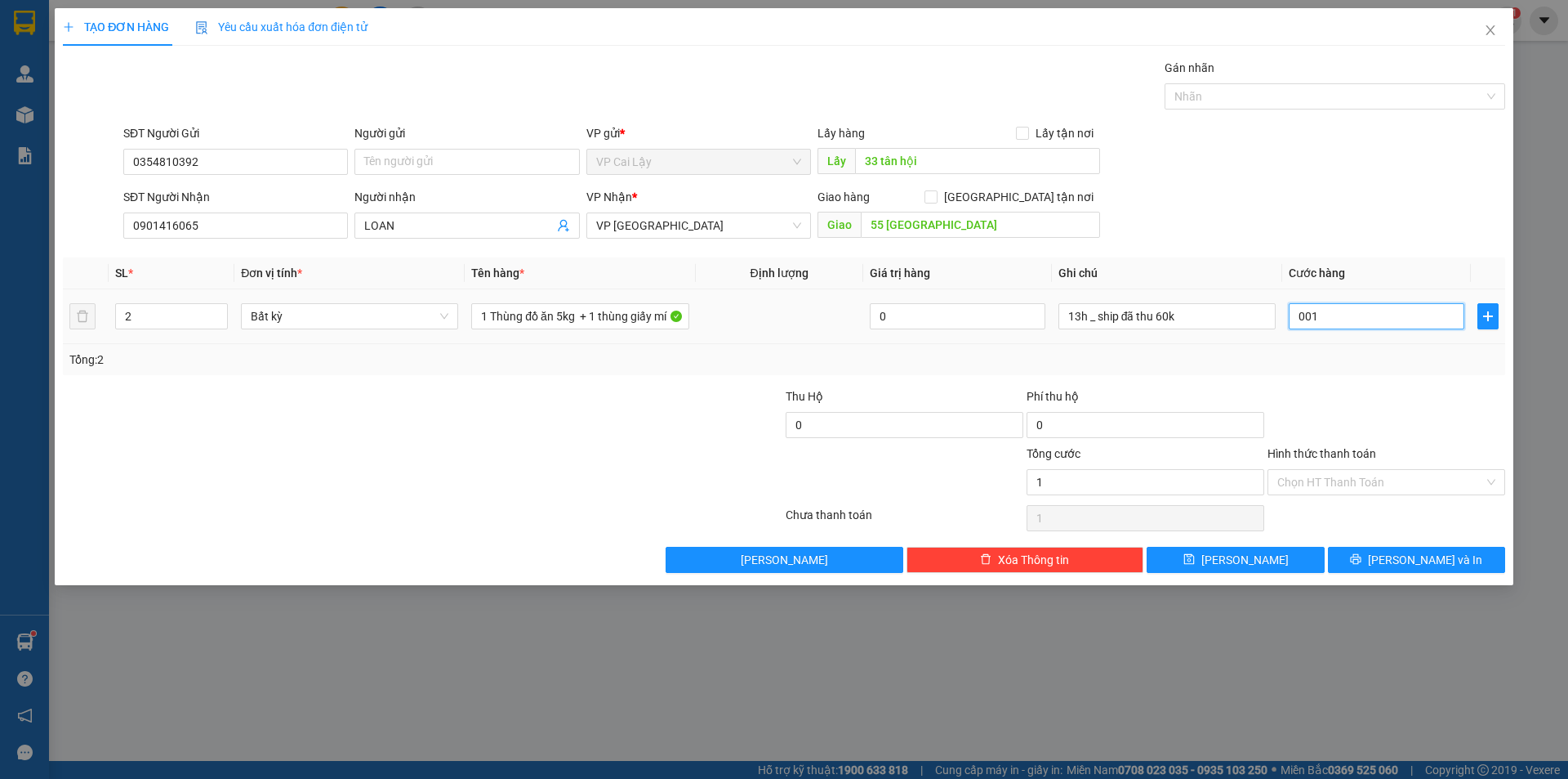
type input "0.010"
type input "10"
type input "00.100"
type input "100"
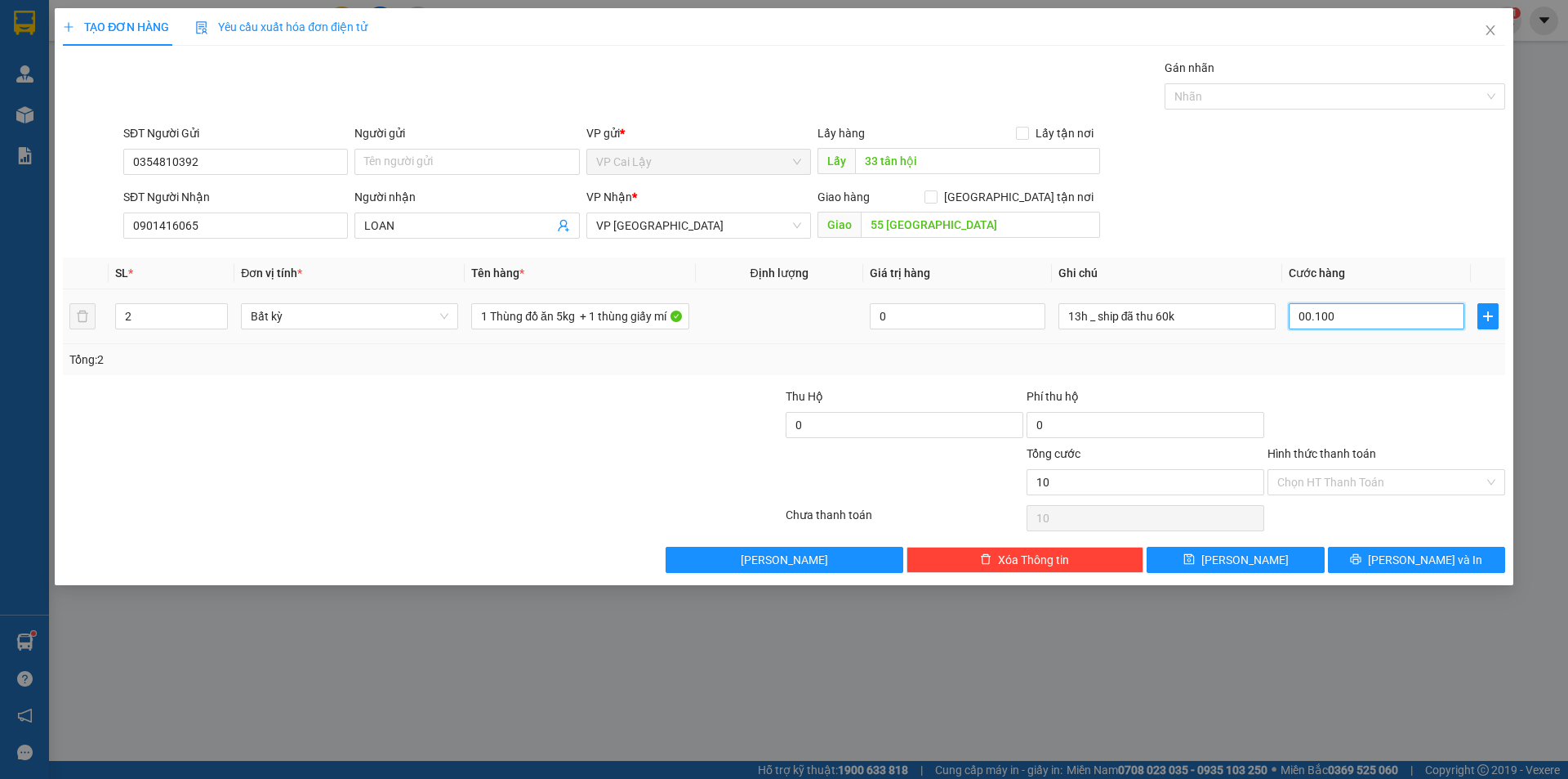
type input "100"
type input "00.100"
click at [1384, 231] on div "SĐT Người Nhận 0901416065 Người nhận LOAN VP Nhận * VP Sài Gòn Giao hàng Giao t…" at bounding box center [814, 216] width 1388 height 57
type input "100.000"
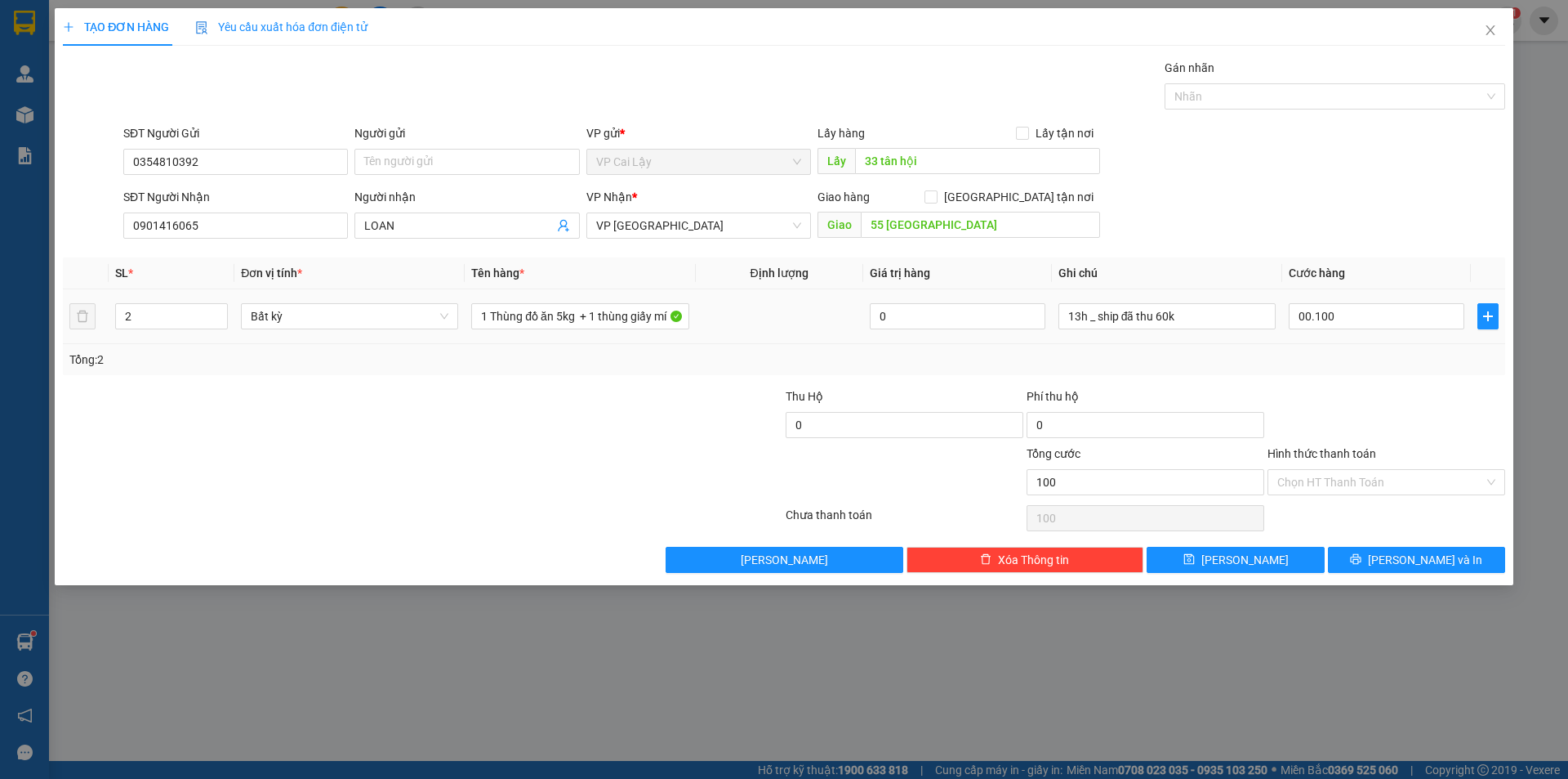
type input "100.000"
click at [1202, 320] on input "13h _ ship đã thu 60k" at bounding box center [1168, 316] width 218 height 26
click at [1347, 420] on div at bounding box center [1387, 415] width 241 height 57
click at [1362, 487] on input "Hình thức thanh toán" at bounding box center [1381, 482] width 207 height 24
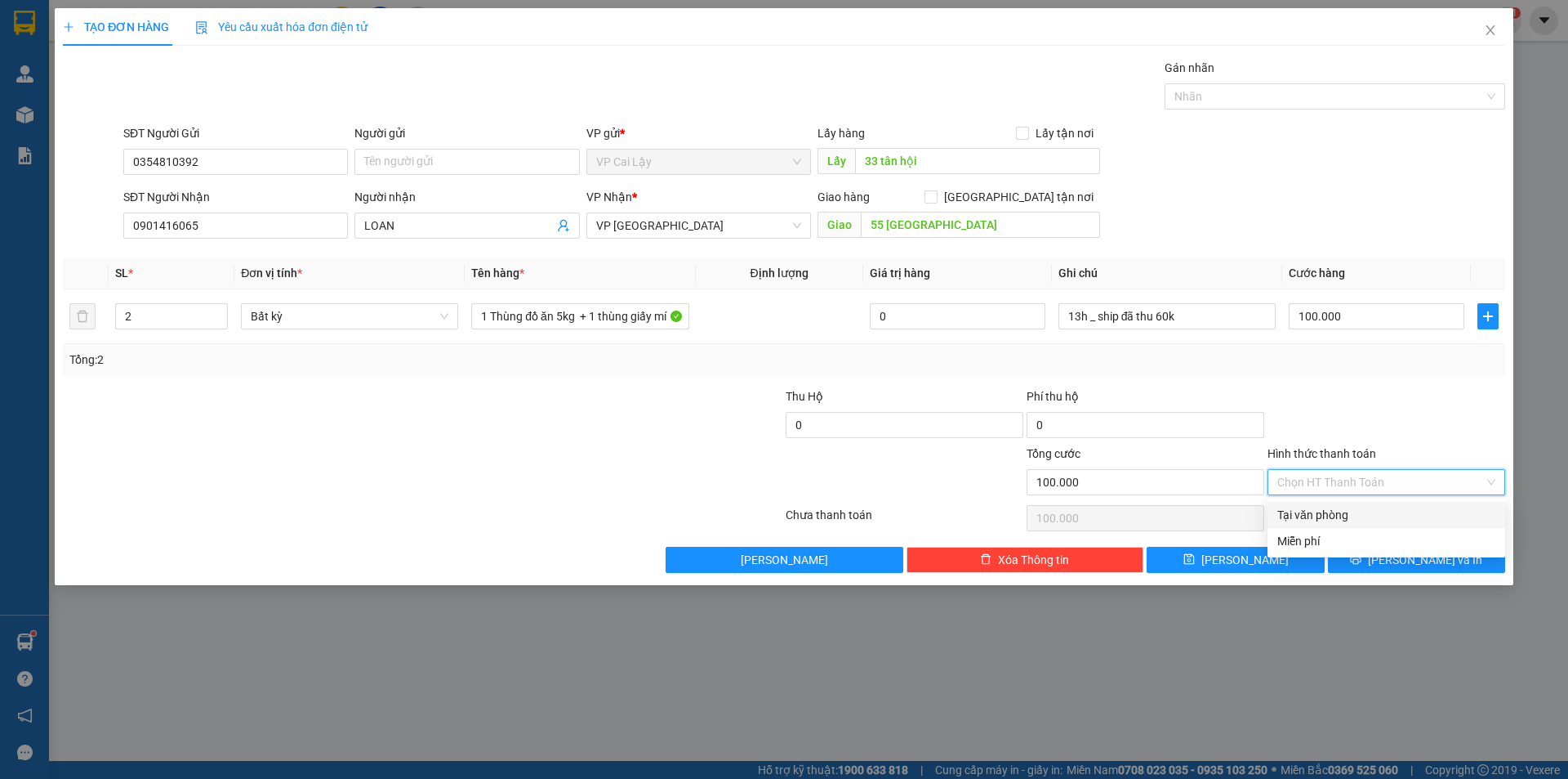
click at [1346, 505] on div "Tại văn phòng" at bounding box center [1387, 514] width 218 height 18
type input "0"
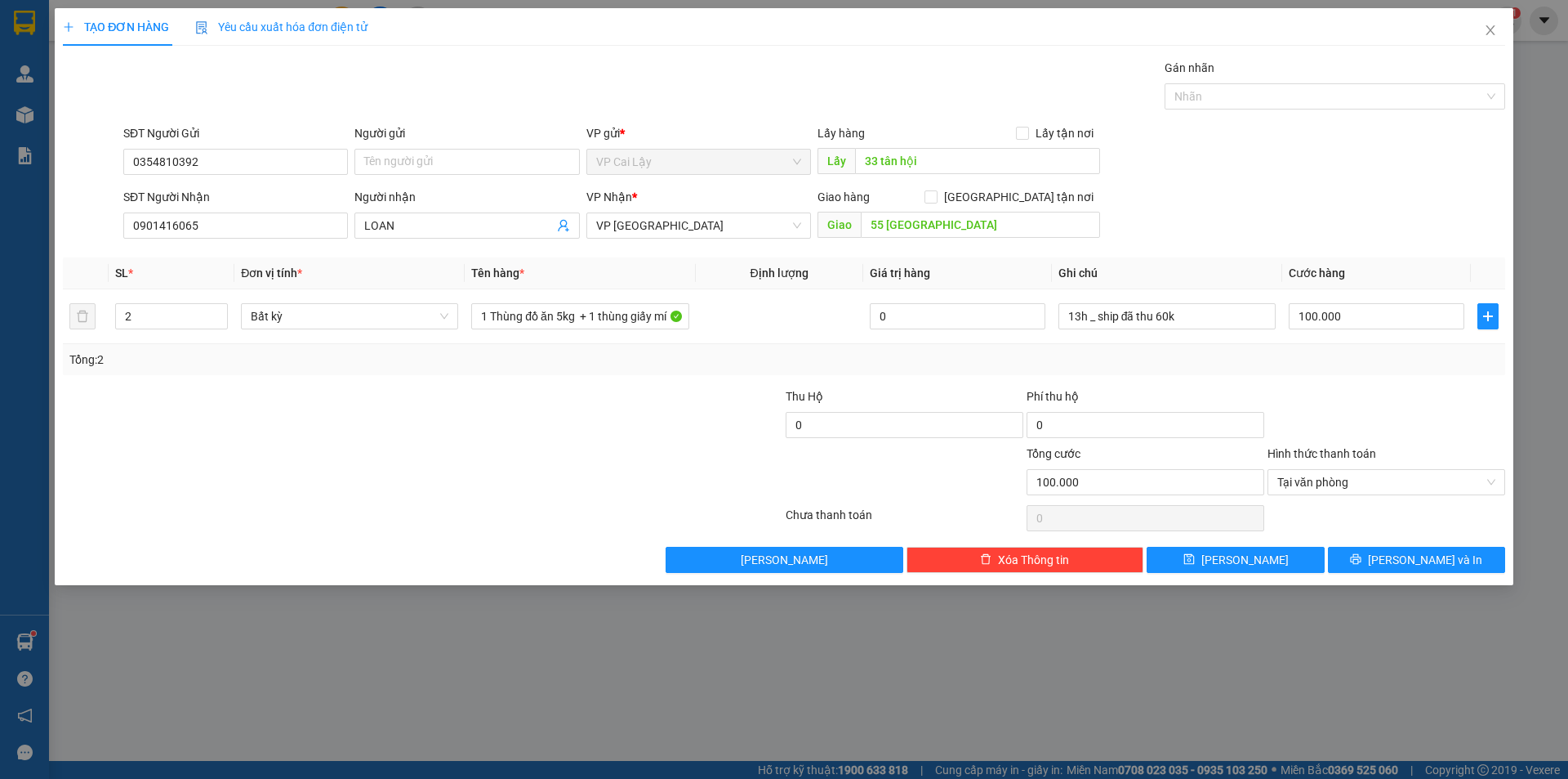
click at [1360, 387] on div at bounding box center [1387, 415] width 241 height 57
click at [1391, 567] on button "[PERSON_NAME] và In" at bounding box center [1416, 559] width 177 height 26
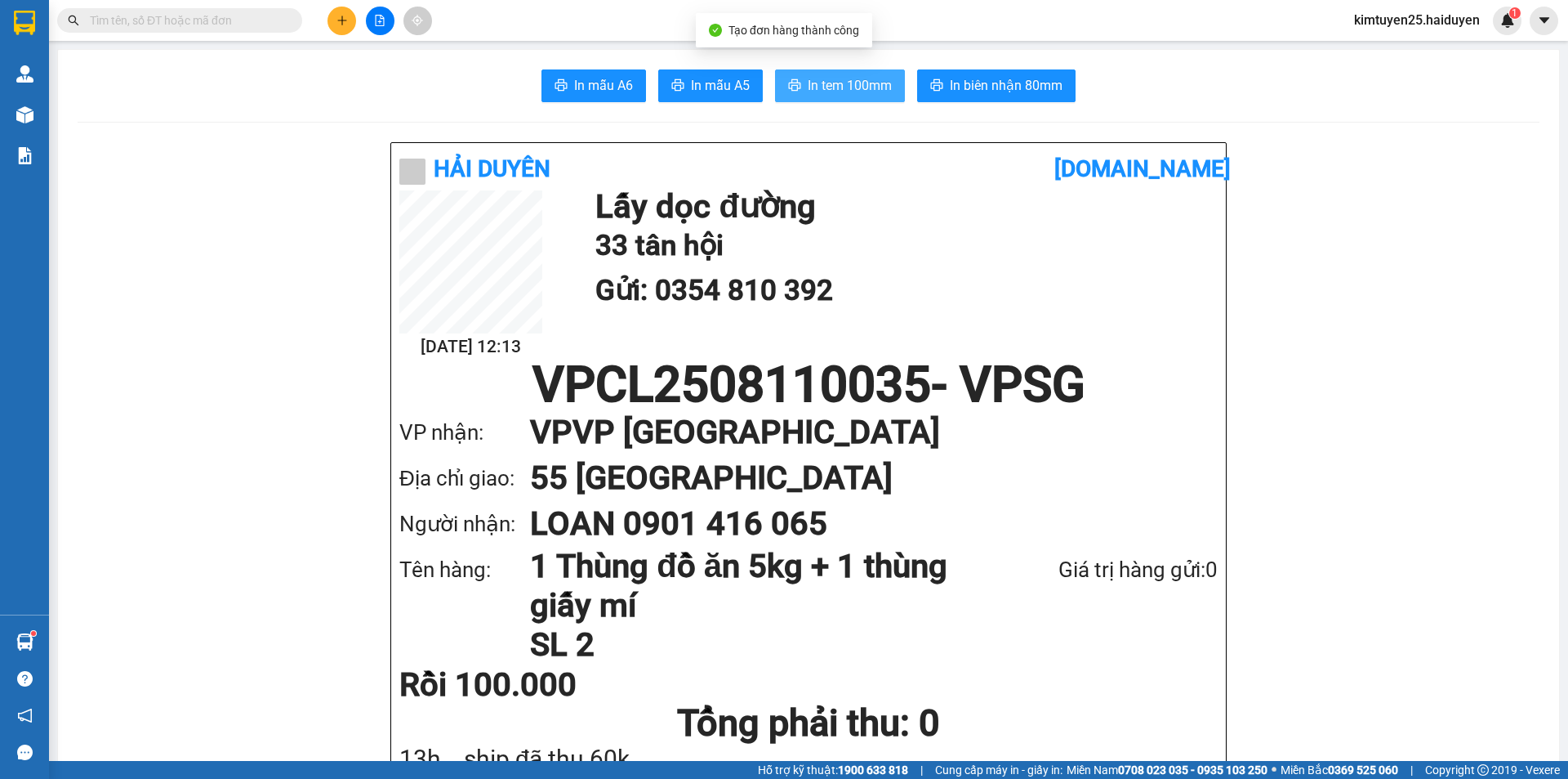
click at [809, 95] on span "In tem 100mm" at bounding box center [850, 86] width 84 height 20
click at [800, 77] on button "In tem 100mm" at bounding box center [840, 86] width 130 height 33
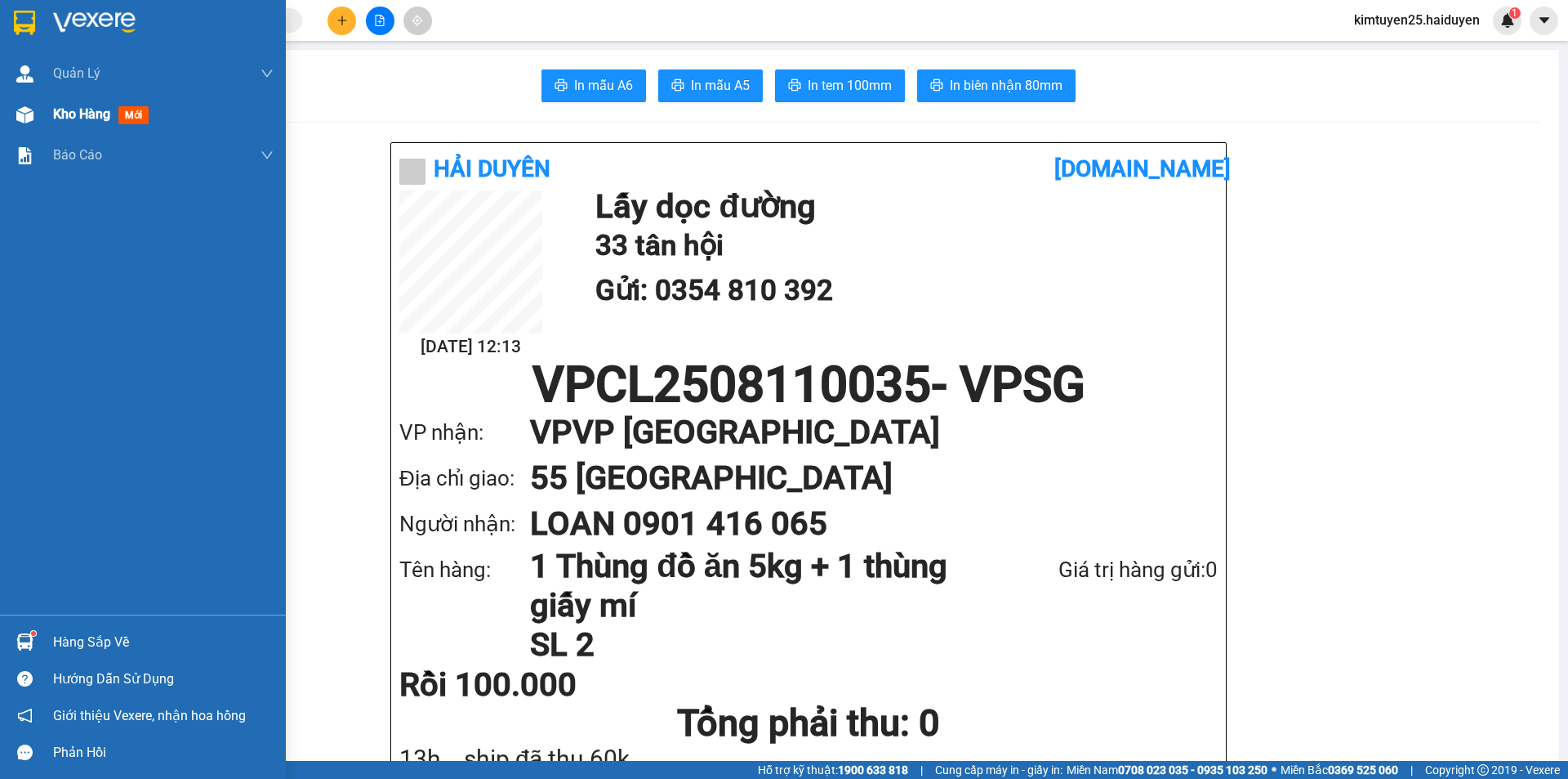
click at [89, 112] on span "Kho hàng" at bounding box center [81, 114] width 57 height 16
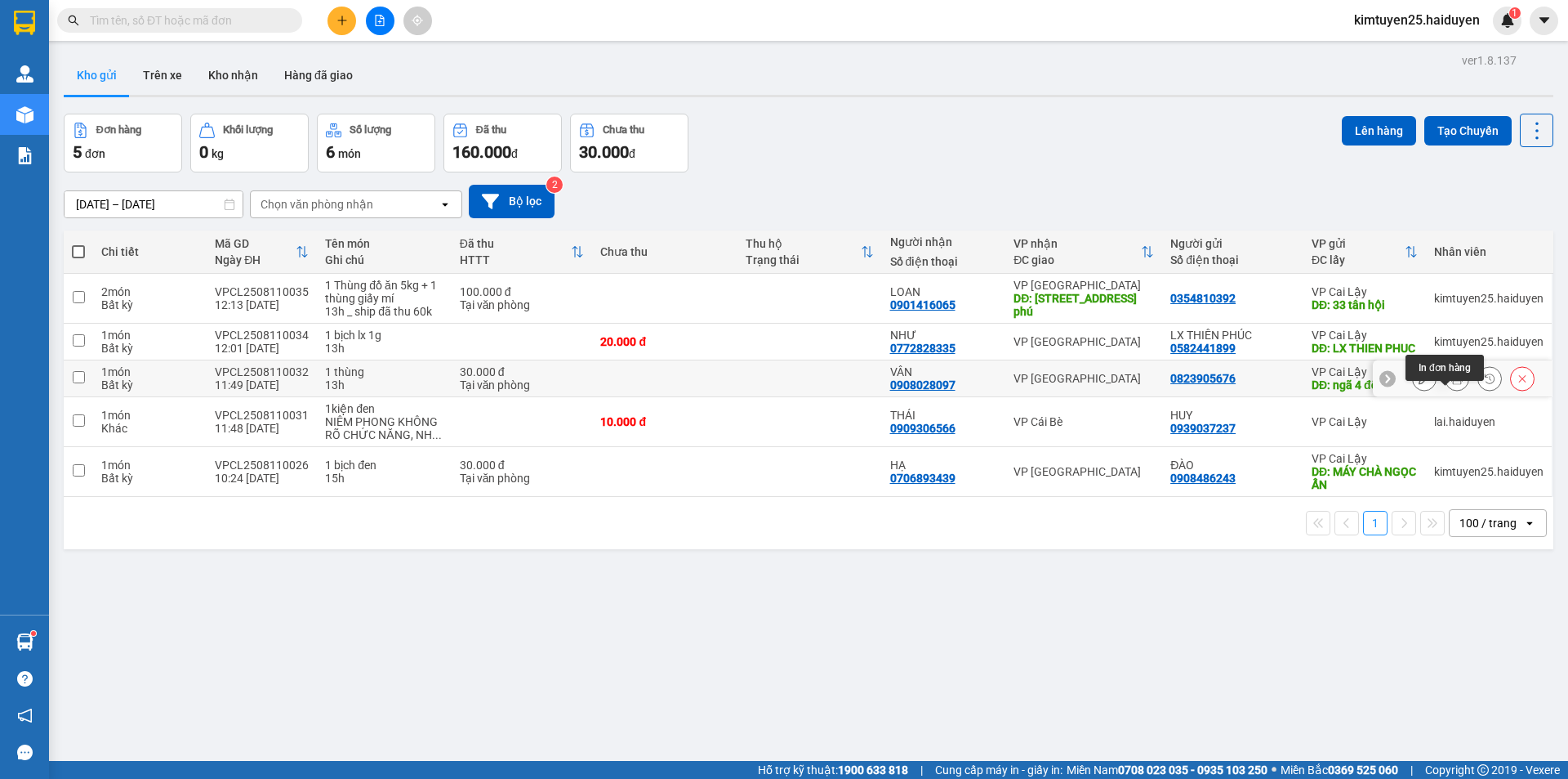
click at [1452, 384] on icon at bounding box center [1457, 378] width 11 height 11
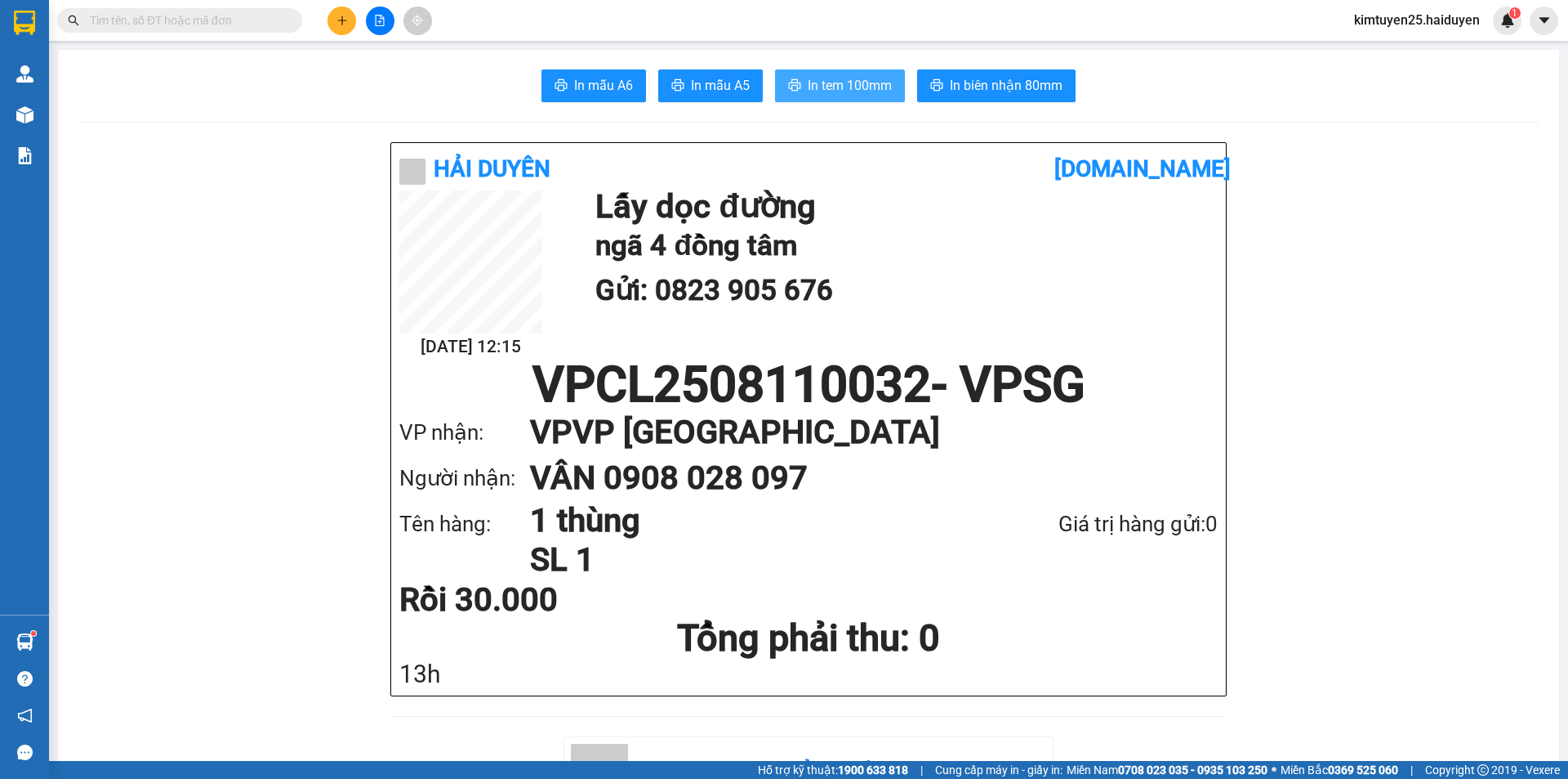
click at [868, 80] on span "In tem 100mm" at bounding box center [850, 86] width 84 height 20
click at [254, 32] on span at bounding box center [179, 20] width 245 height 24
click at [243, 20] on input "text" at bounding box center [186, 20] width 193 height 18
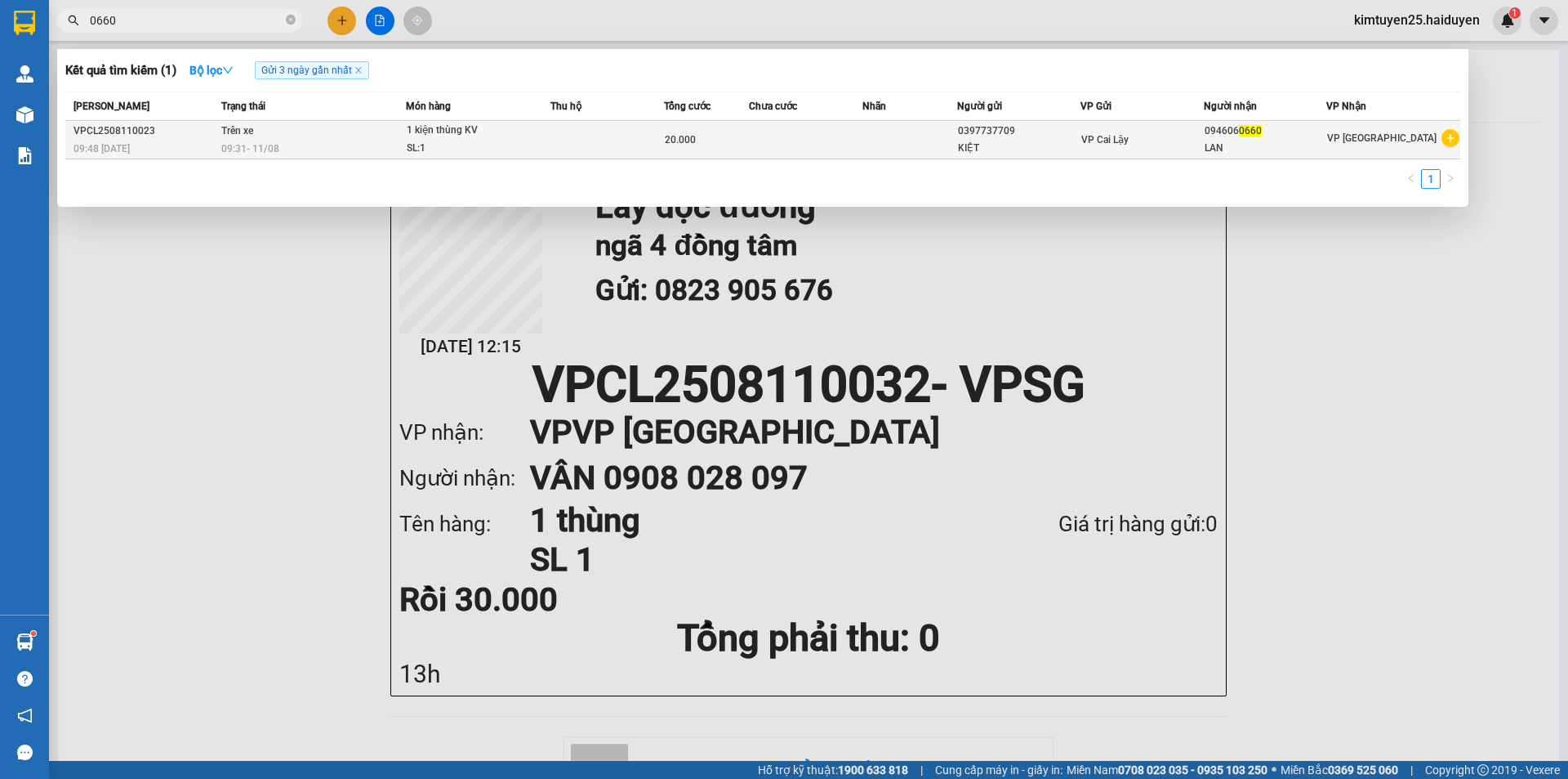
type input "0660"
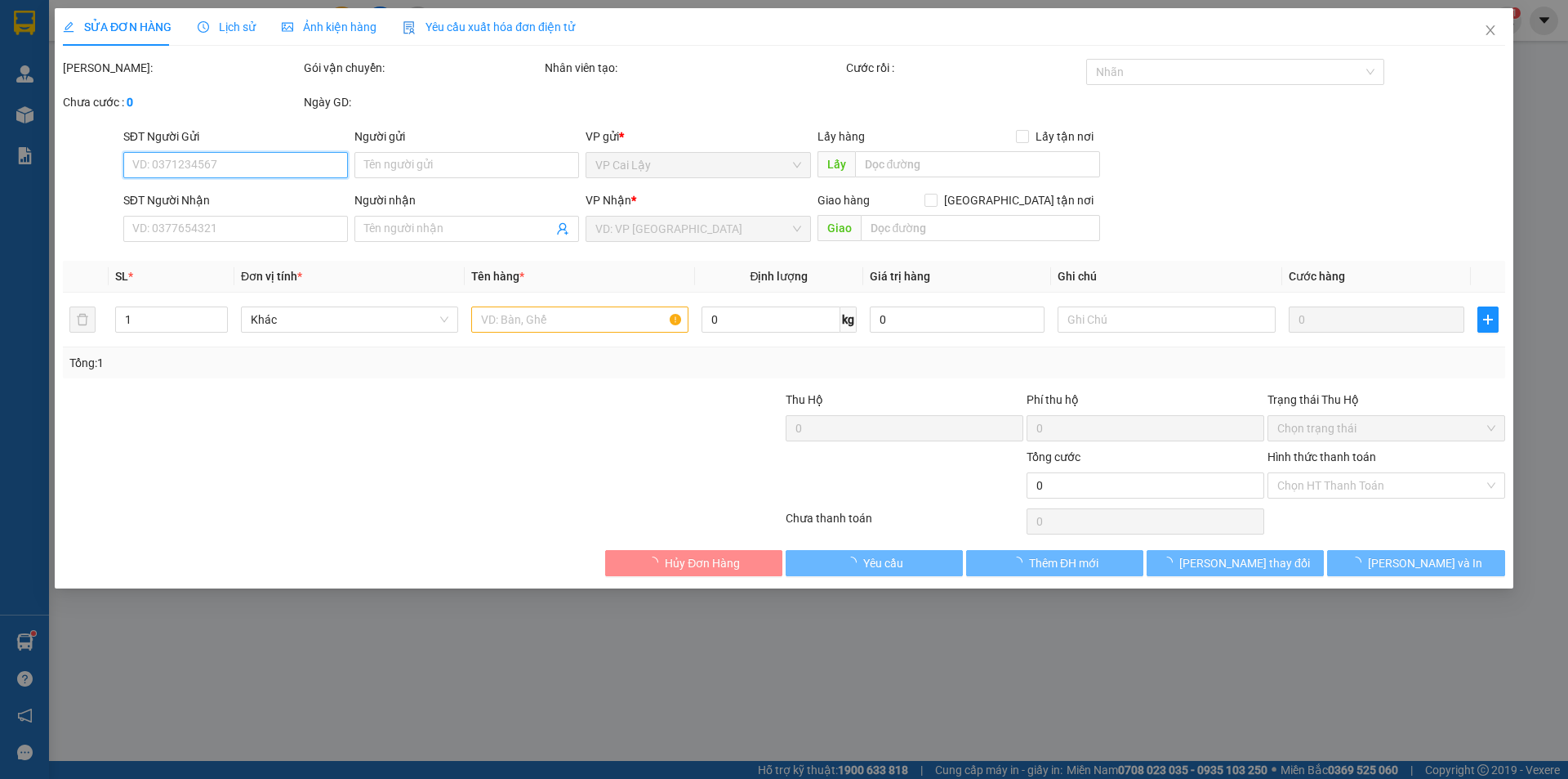
type input "0397737709"
type input "KIỆT"
type input "0946060660"
type input "LAN"
type input "20.000"
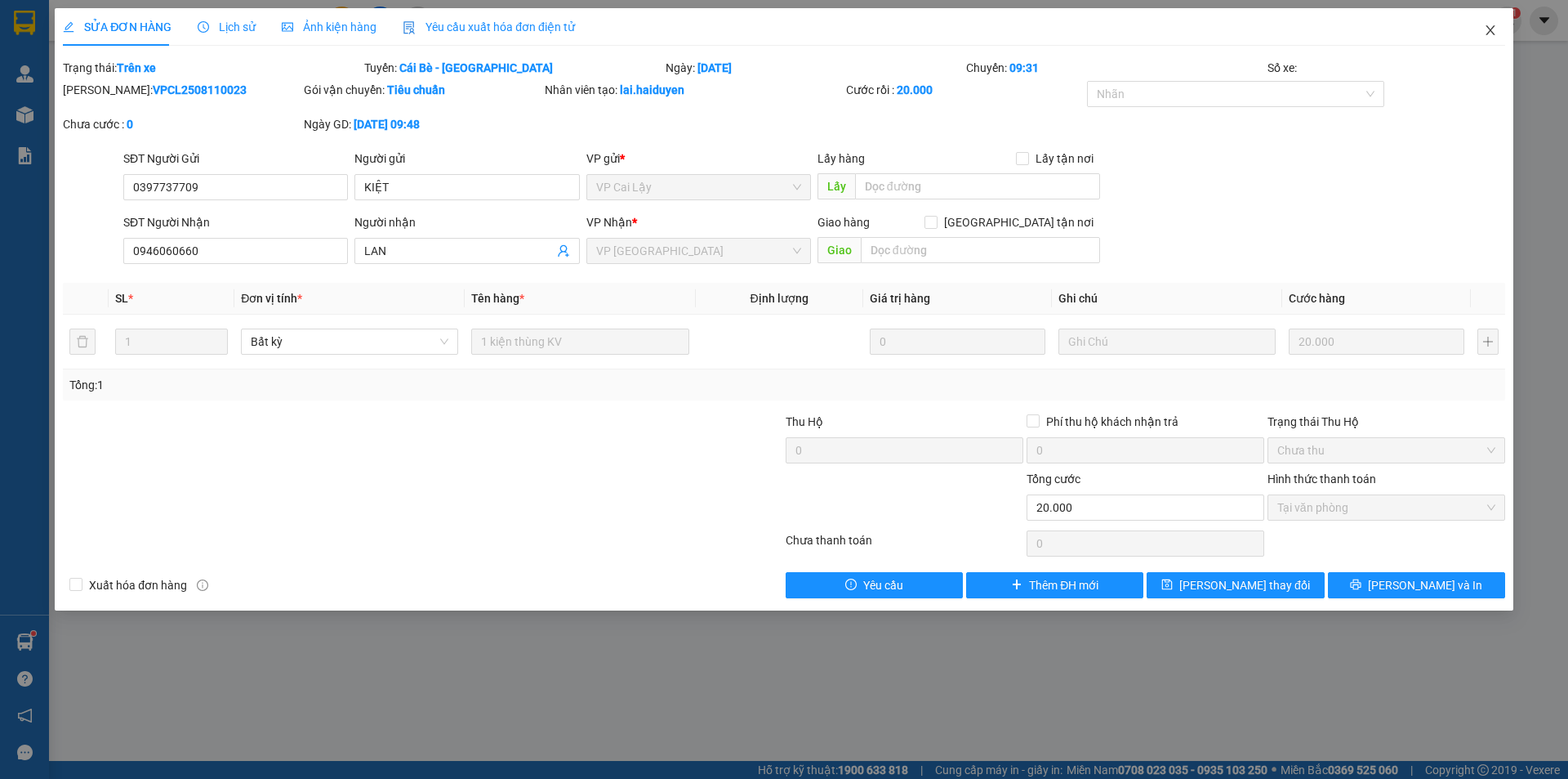
click at [1486, 24] on icon "close" at bounding box center [1491, 30] width 13 height 13
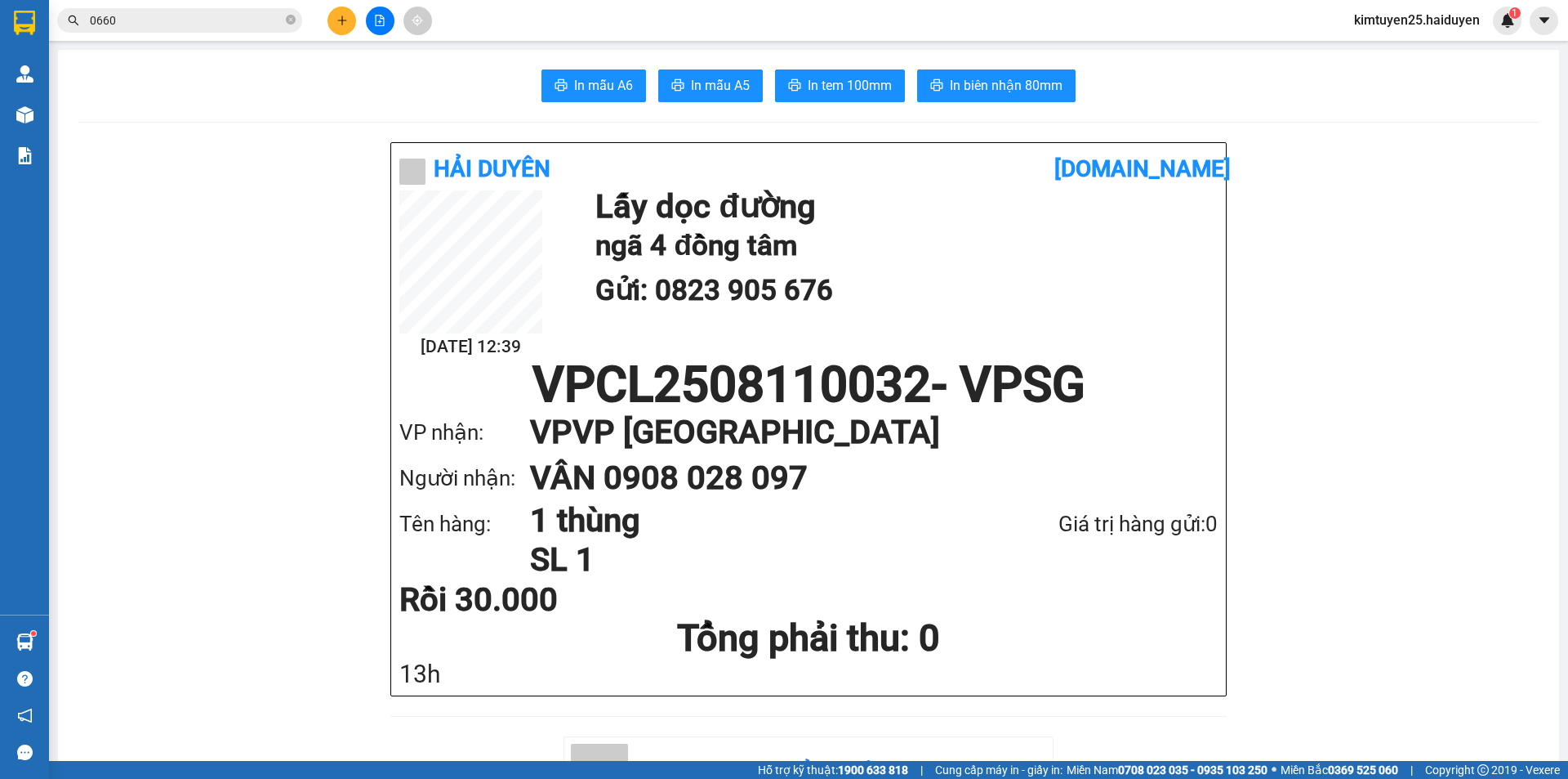
click at [141, 20] on input "0660" at bounding box center [186, 20] width 193 height 18
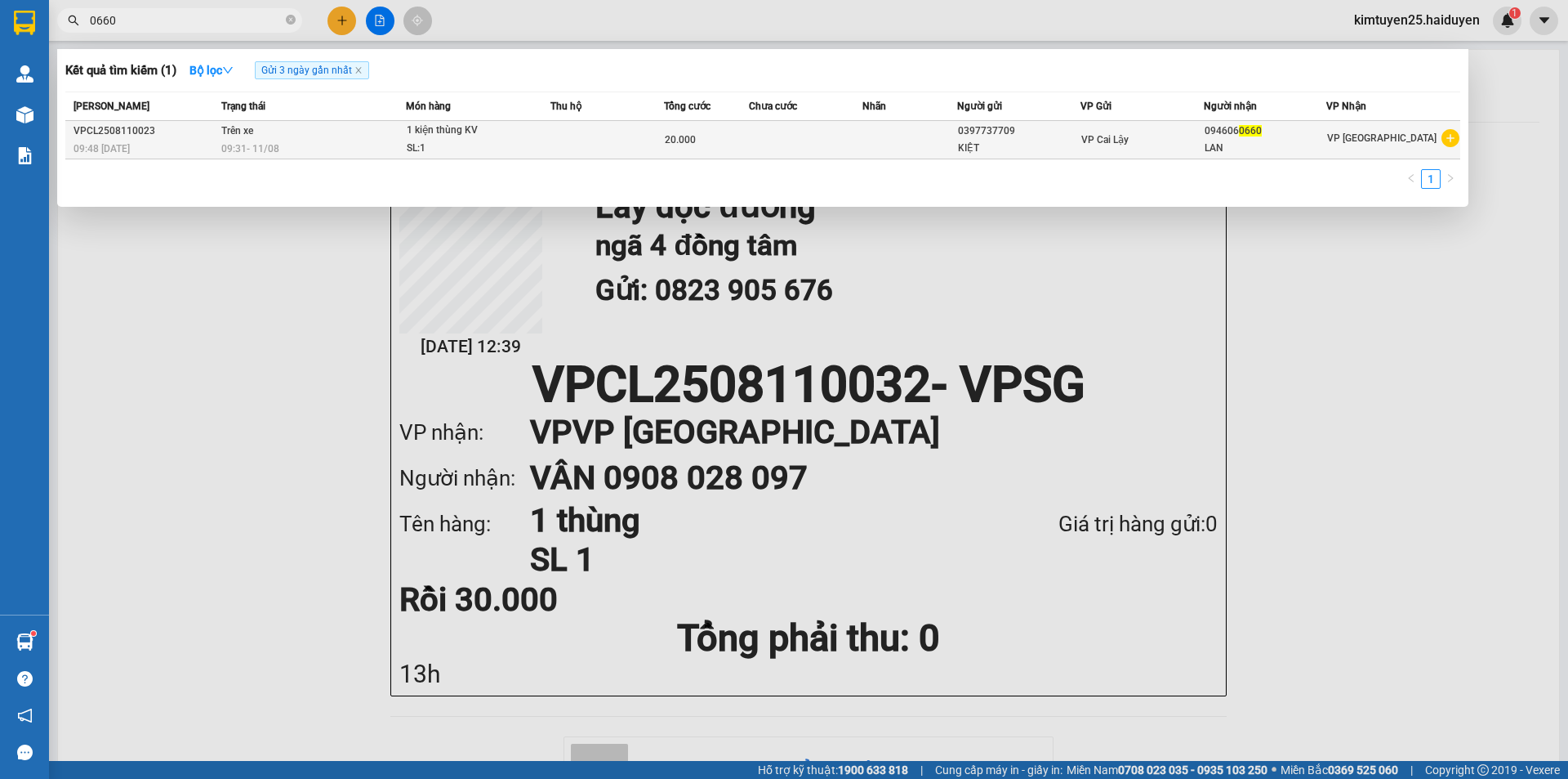
click at [705, 153] on td "20.000" at bounding box center [706, 140] width 85 height 38
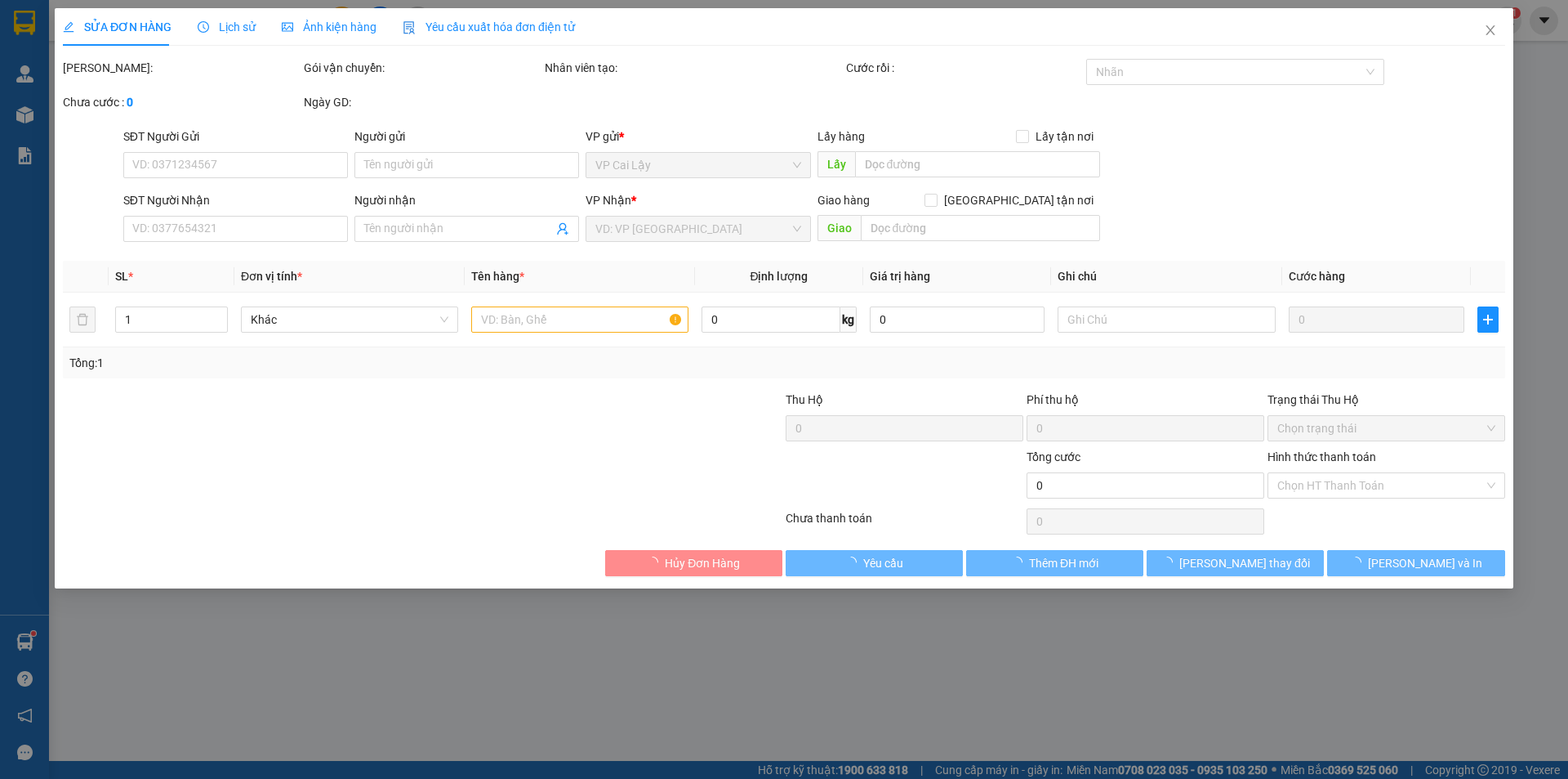
type input "0397737709"
type input "KIỆT"
type input "0946060660"
type input "LAN"
type input "20.000"
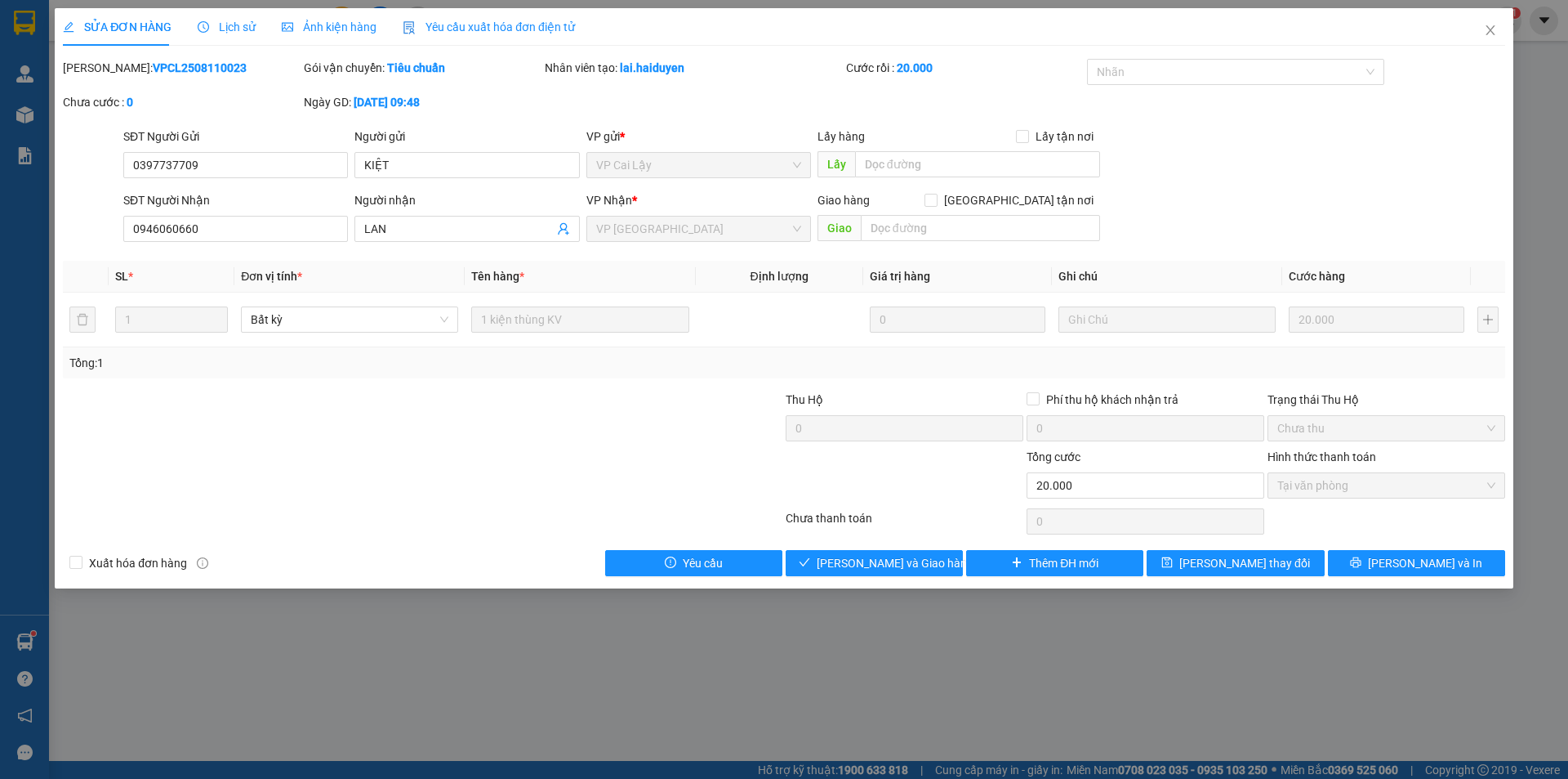
click at [208, 16] on div "Lịch sử" at bounding box center [226, 27] width 58 height 37
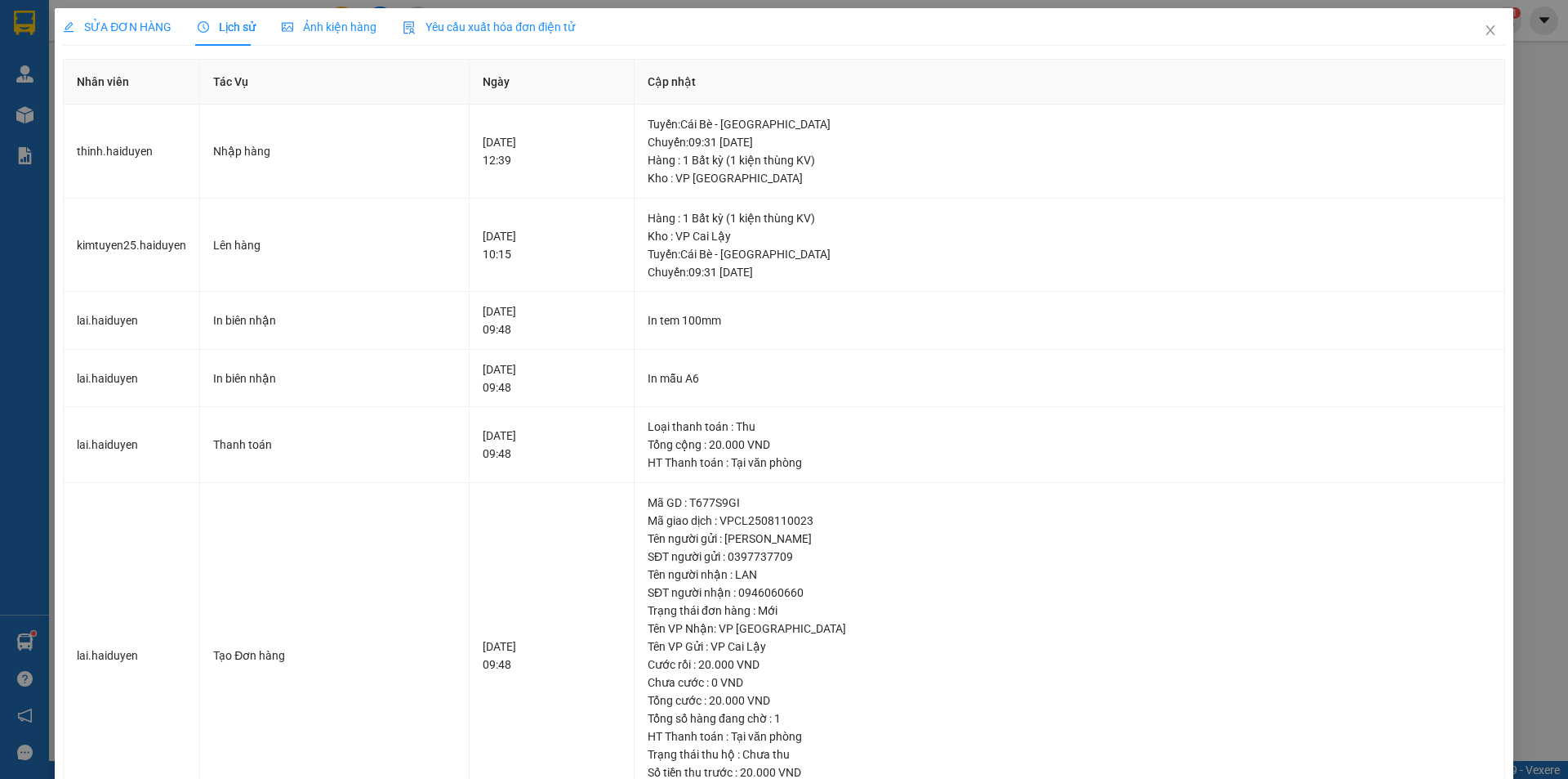
click at [1454, 28] on div "SỬA ĐƠN HÀNG Lịch sử Ảnh kiện hàng Yêu cầu xuất hóa đơn điện tử" at bounding box center [784, 27] width 1442 height 37
click at [1474, 37] on span "Close" at bounding box center [1490, 31] width 46 height 46
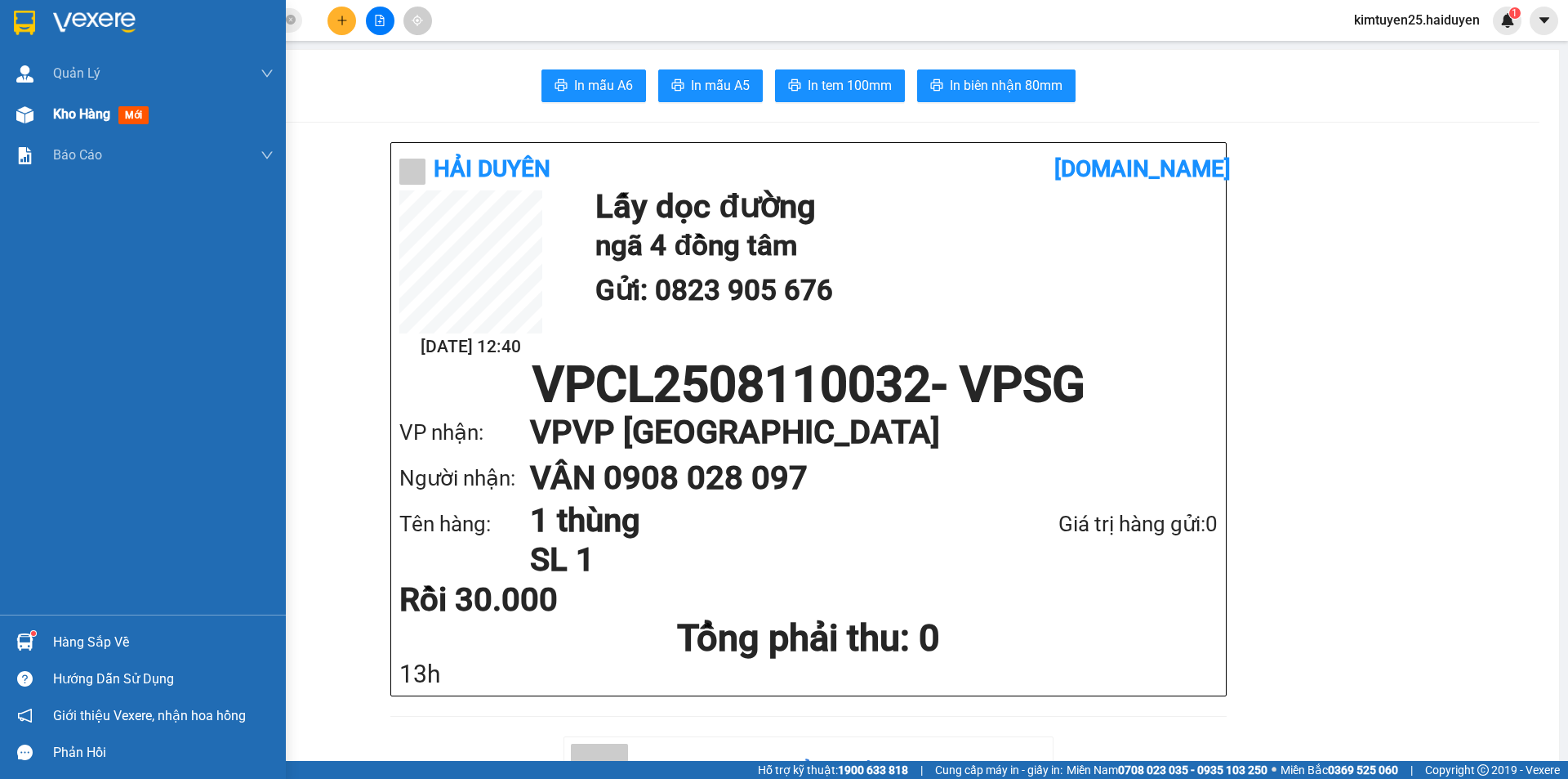
click at [103, 114] on span "Kho hàng" at bounding box center [81, 114] width 57 height 16
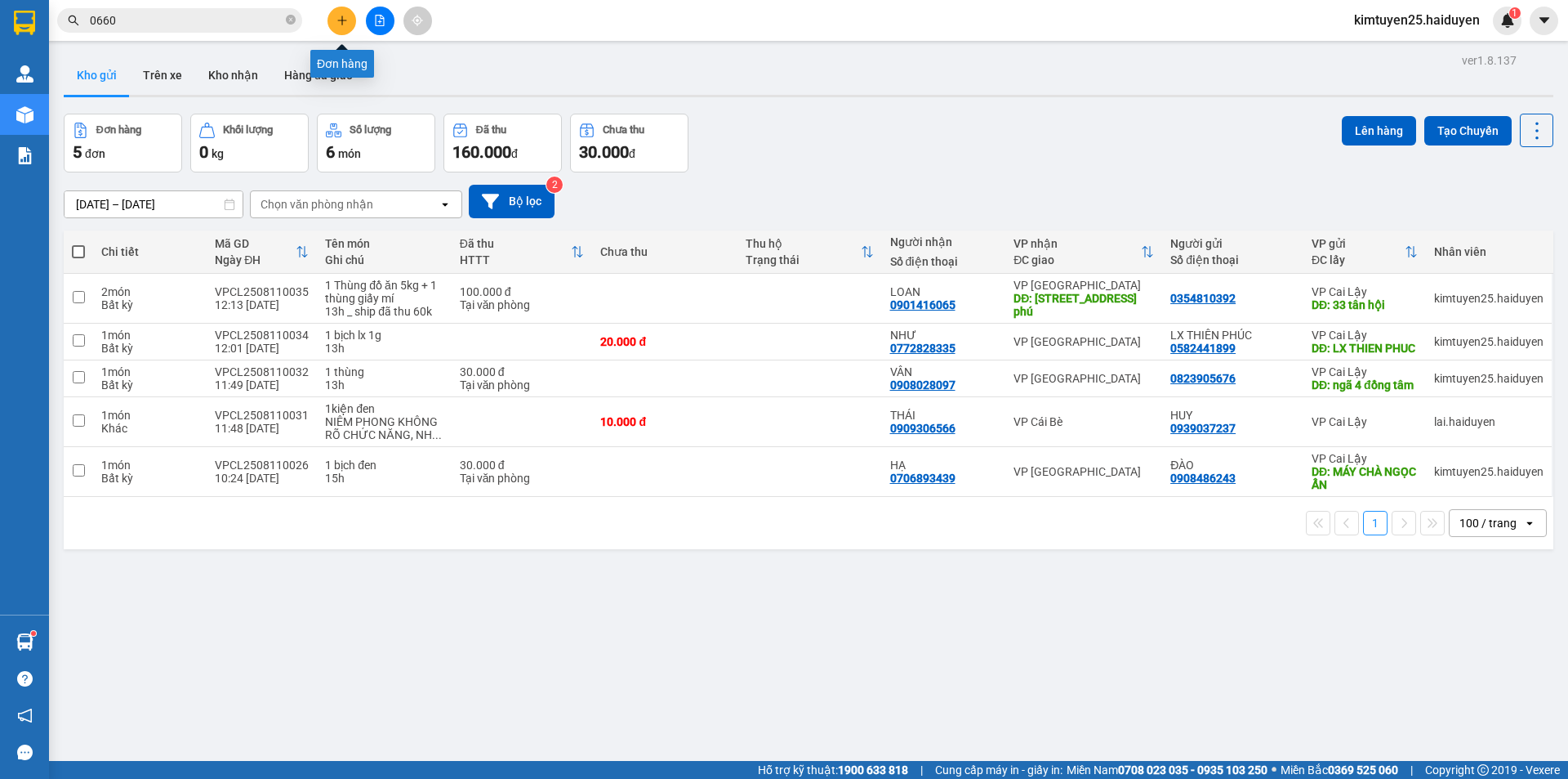
click at [340, 23] on icon "plus" at bounding box center [342, 20] width 11 height 11
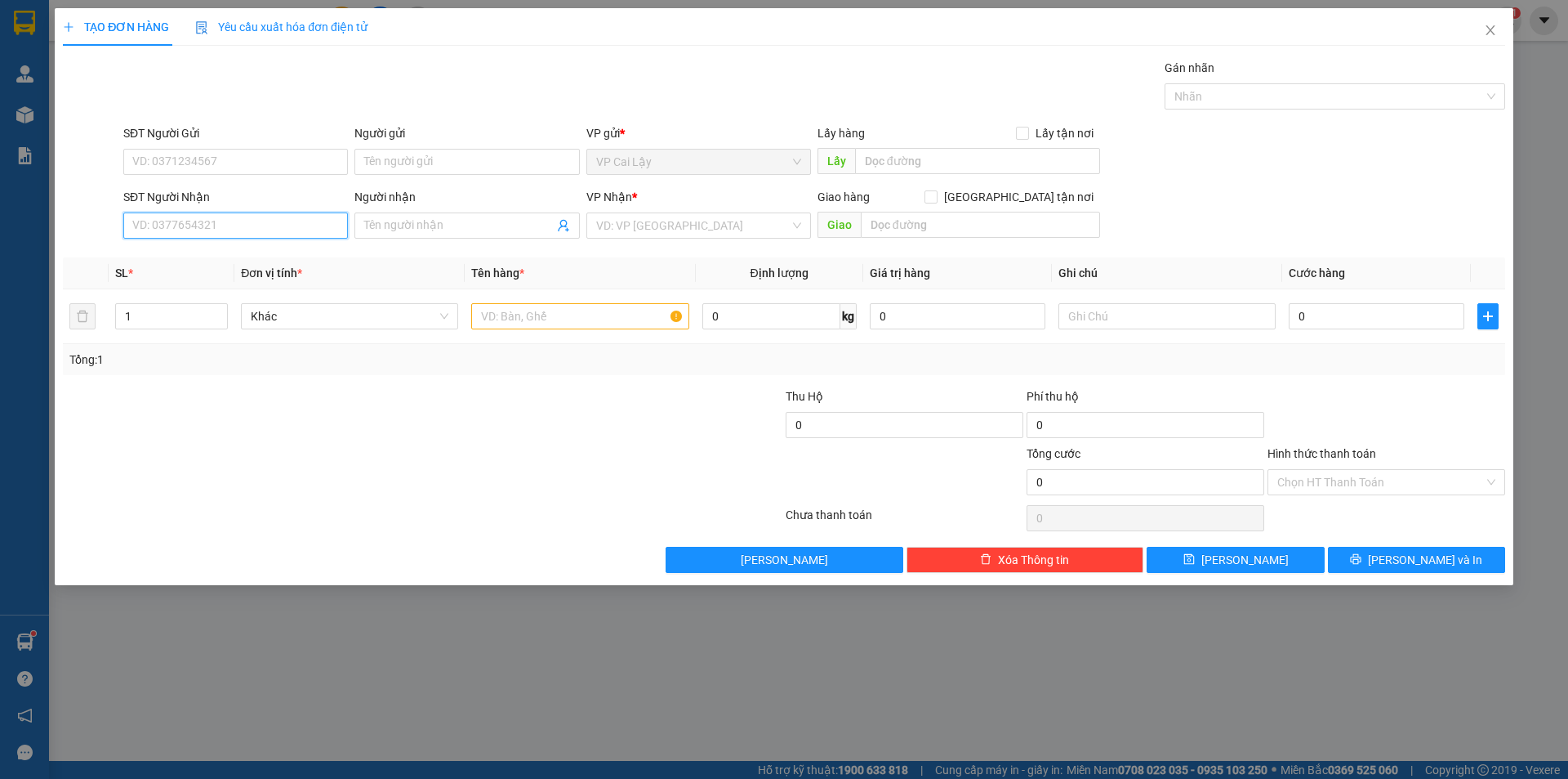
click at [258, 227] on input "SĐT Người Nhận" at bounding box center [235, 225] width 224 height 26
click at [231, 229] on input "SĐT Người Nhận" at bounding box center [235, 225] width 224 height 26
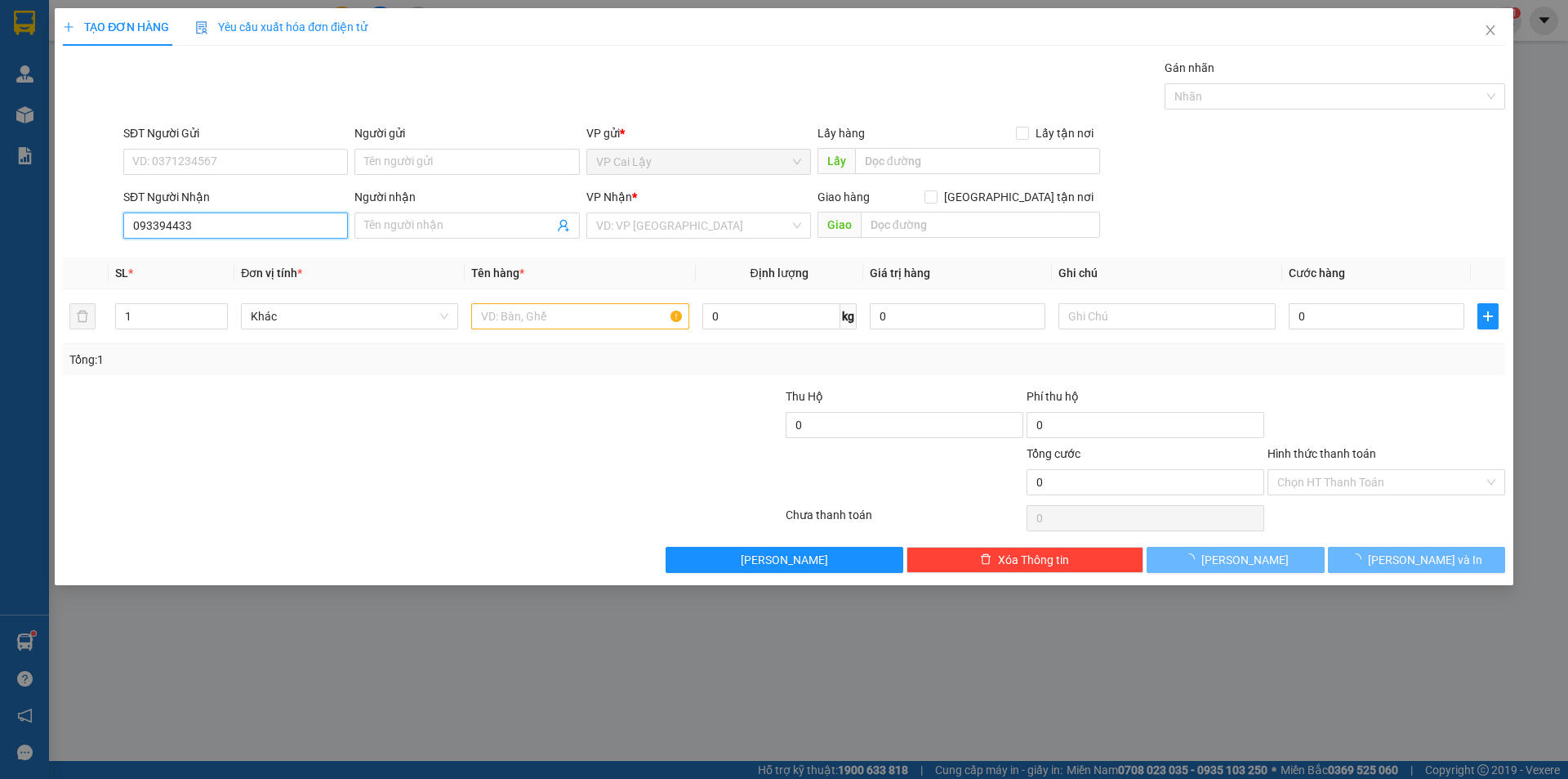
type input "0933944337"
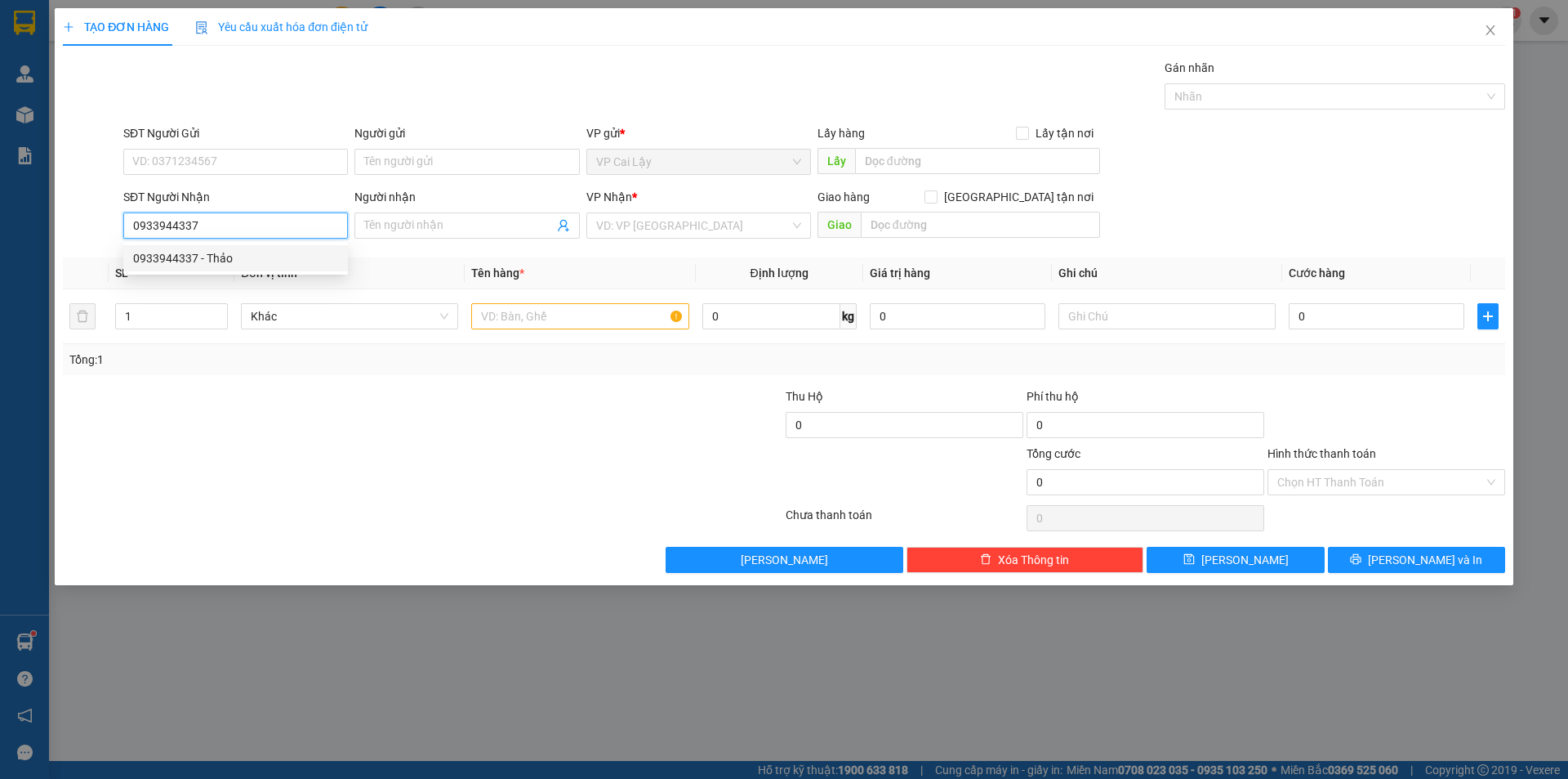
click at [228, 247] on div "0933944337 - Thảo" at bounding box center [235, 258] width 224 height 26
type input "Thảo"
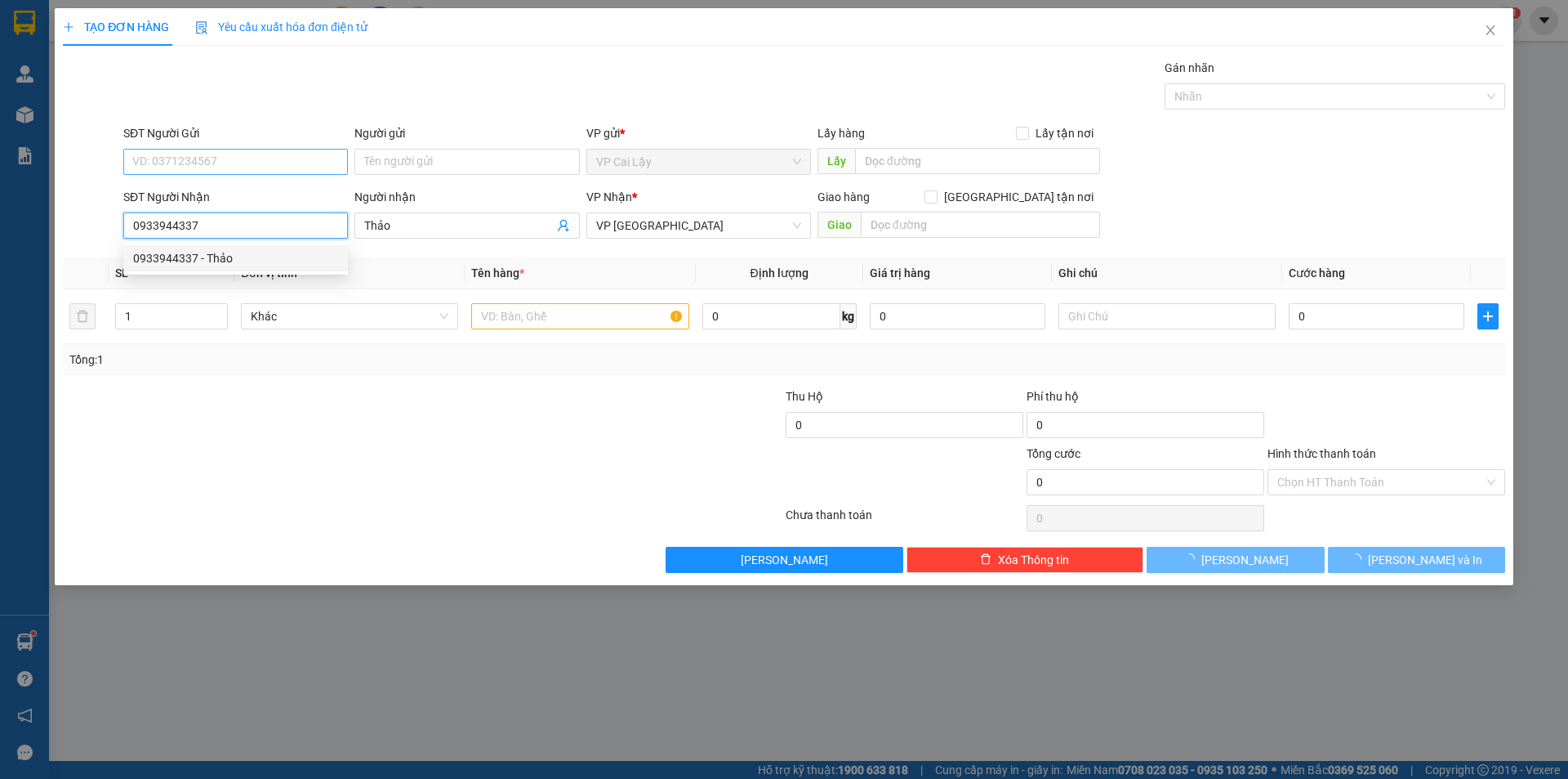
type input "0933944337"
click at [236, 167] on input "SĐT Người Gửi" at bounding box center [235, 162] width 224 height 26
type input "30.000"
click at [240, 158] on input "SĐT Người Gửi" at bounding box center [235, 162] width 224 height 26
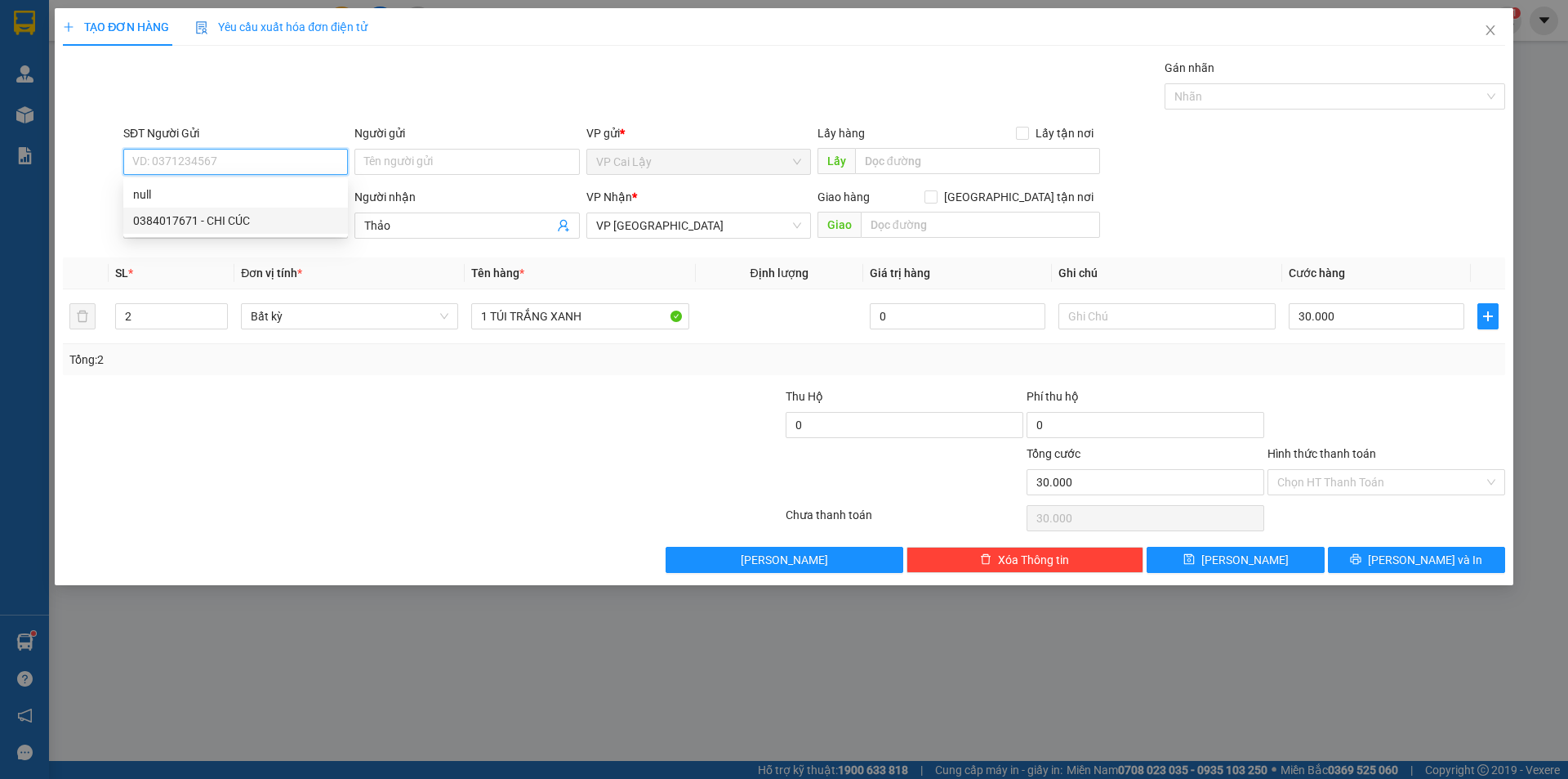
click at [237, 221] on div "0384017671 - CHI CÚC" at bounding box center [235, 220] width 205 height 18
type input "0384017671"
type input "CHI CÚC"
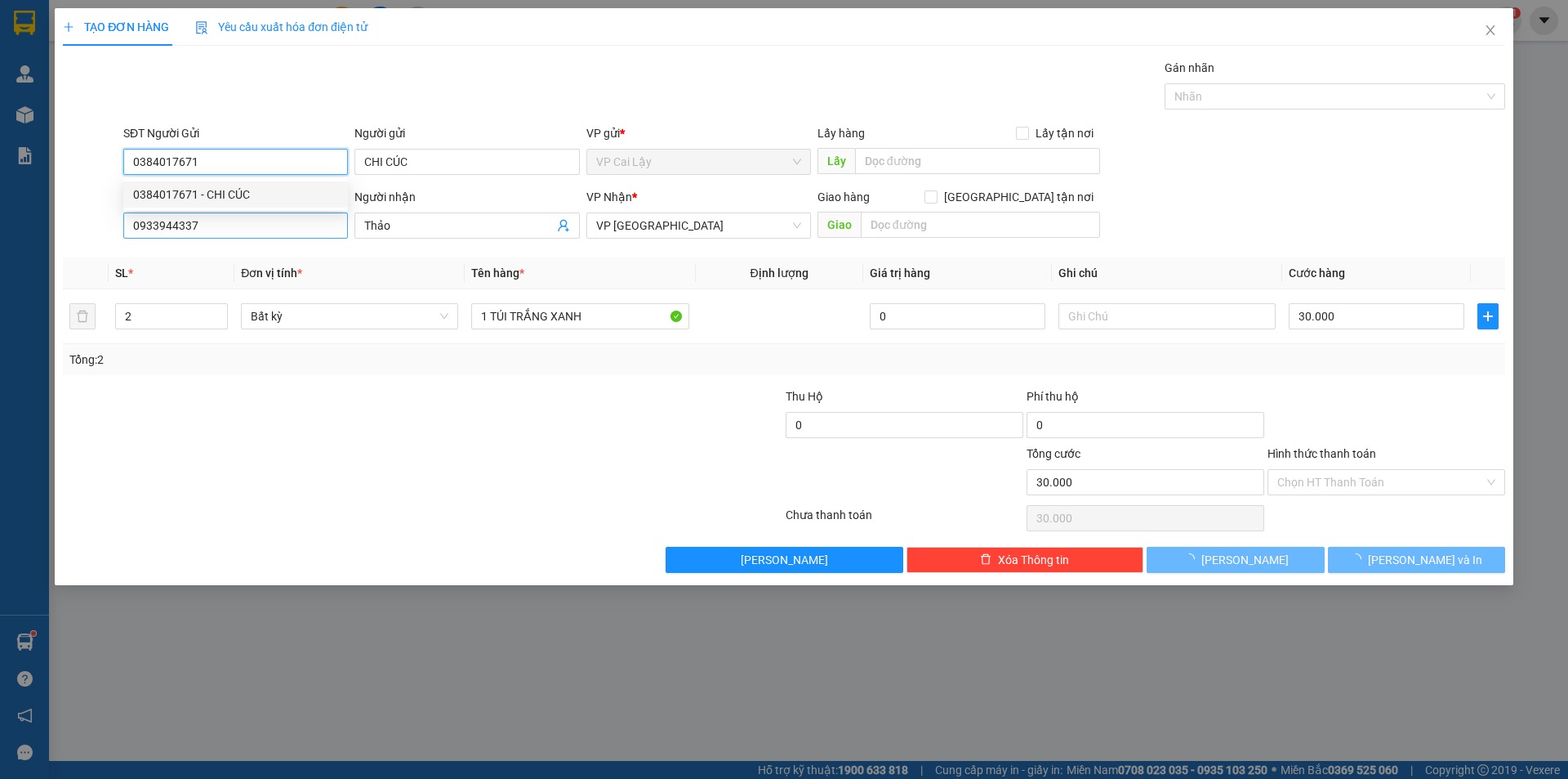
type input "20.000"
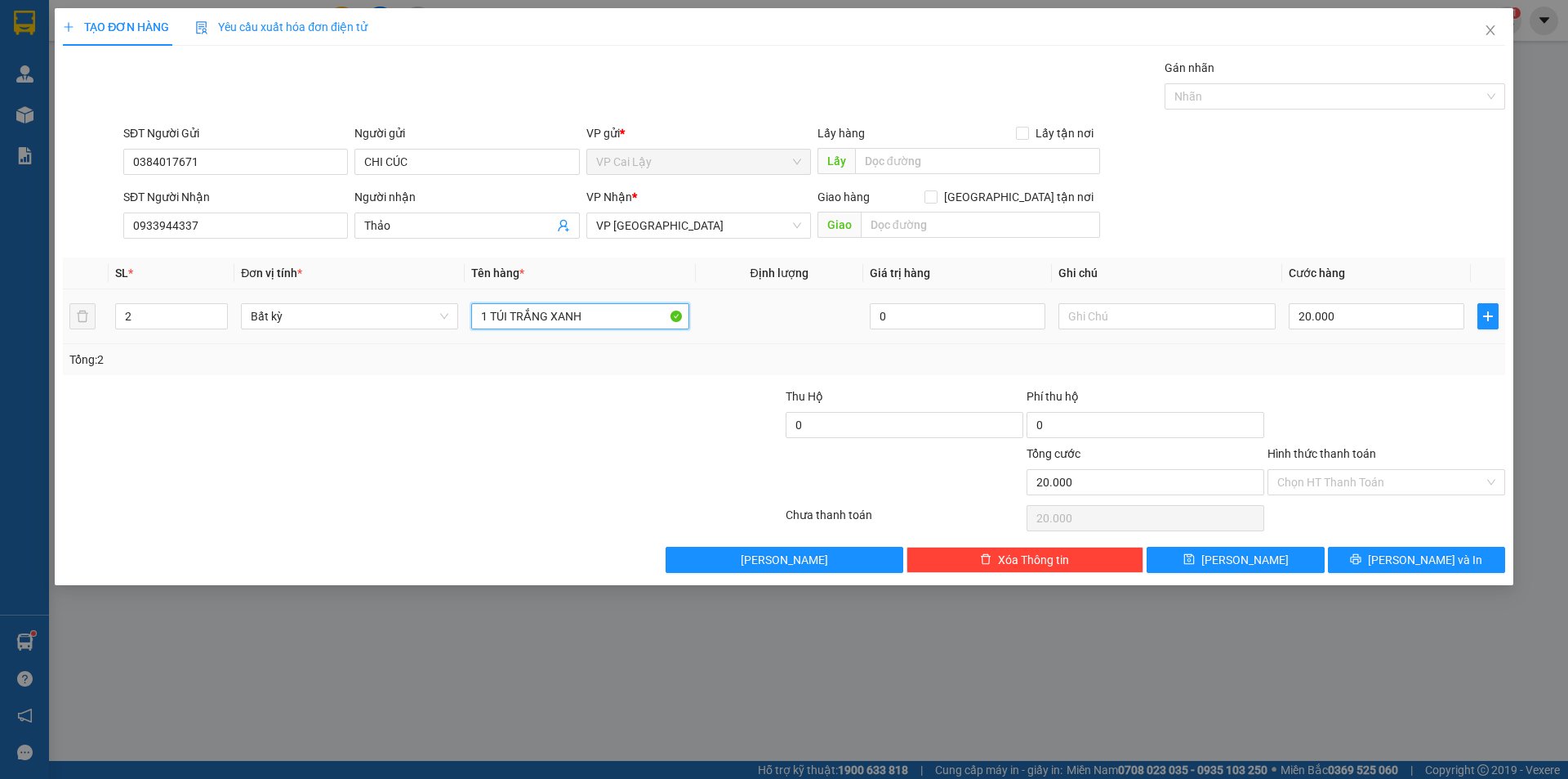
click at [613, 320] on input "1 TÚI TRẮNG XANH" at bounding box center [581, 316] width 218 height 26
click at [611, 317] on input "1 TÚI TRẮNG XANH" at bounding box center [581, 316] width 218 height 26
click at [660, 320] on input "1 TÚI TRẮNG XANH" at bounding box center [581, 316] width 218 height 26
click at [604, 317] on input "1 TÚI TRẮNG XANH" at bounding box center [581, 316] width 218 height 26
type input "1 TÚI TRẮNG XANH đồ ăn"
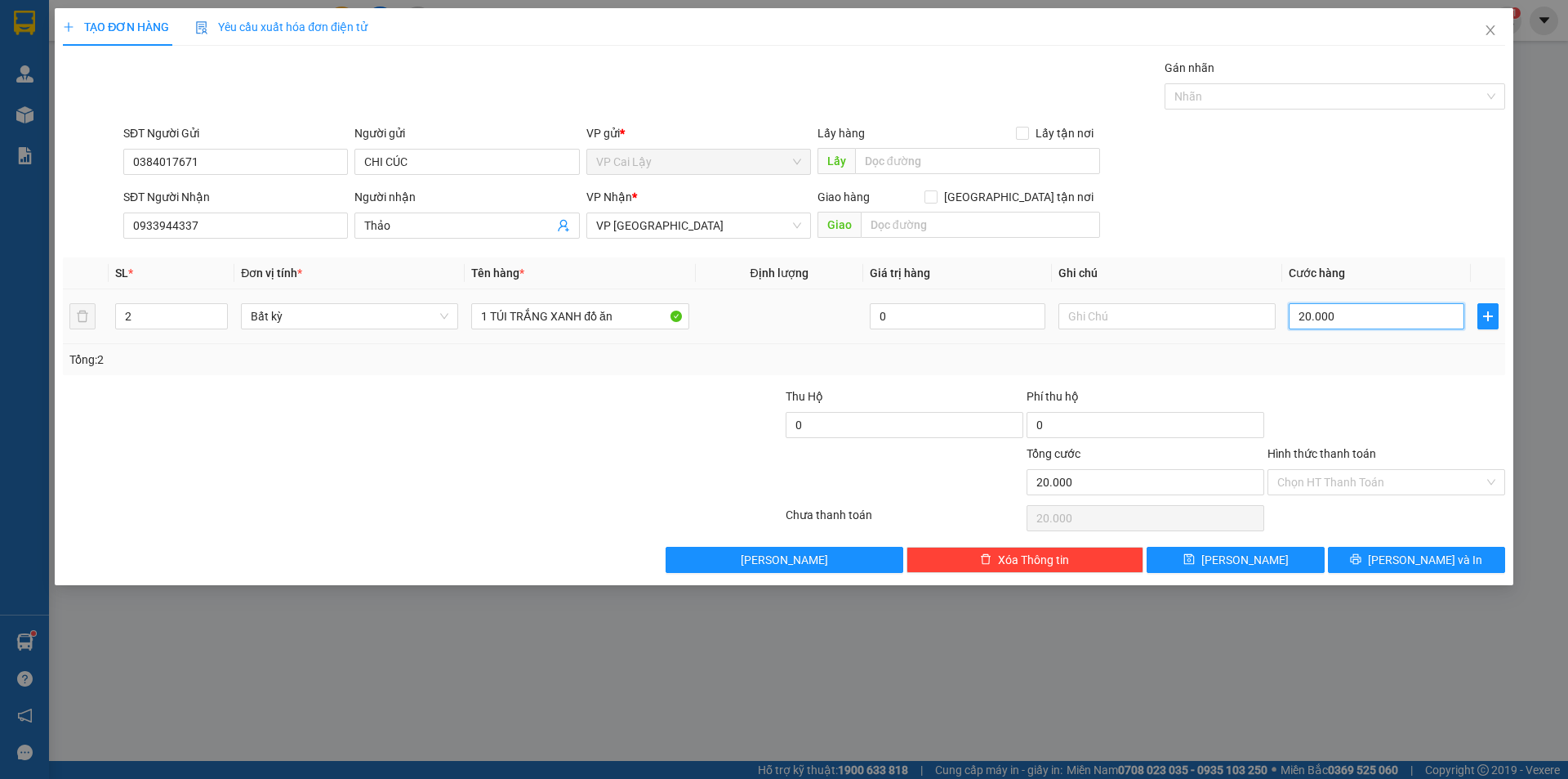
click at [1398, 328] on input "20.000" at bounding box center [1376, 316] width 176 height 26
click at [1372, 320] on input "20.000" at bounding box center [1376, 316] width 176 height 26
click at [1368, 320] on input "20.000" at bounding box center [1376, 316] width 176 height 26
type input "2.000"
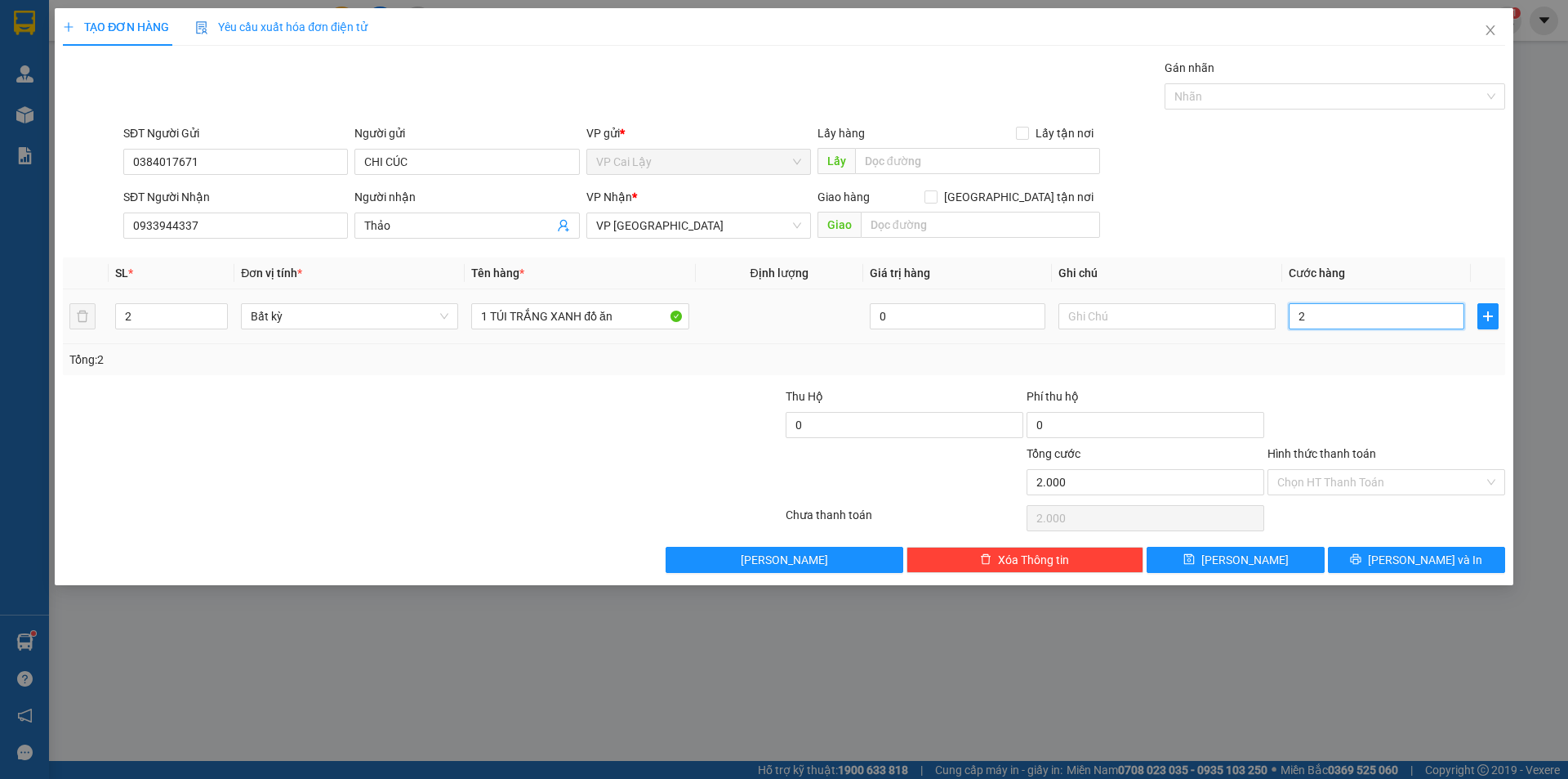
type input "0"
type input "0.030"
type input "30"
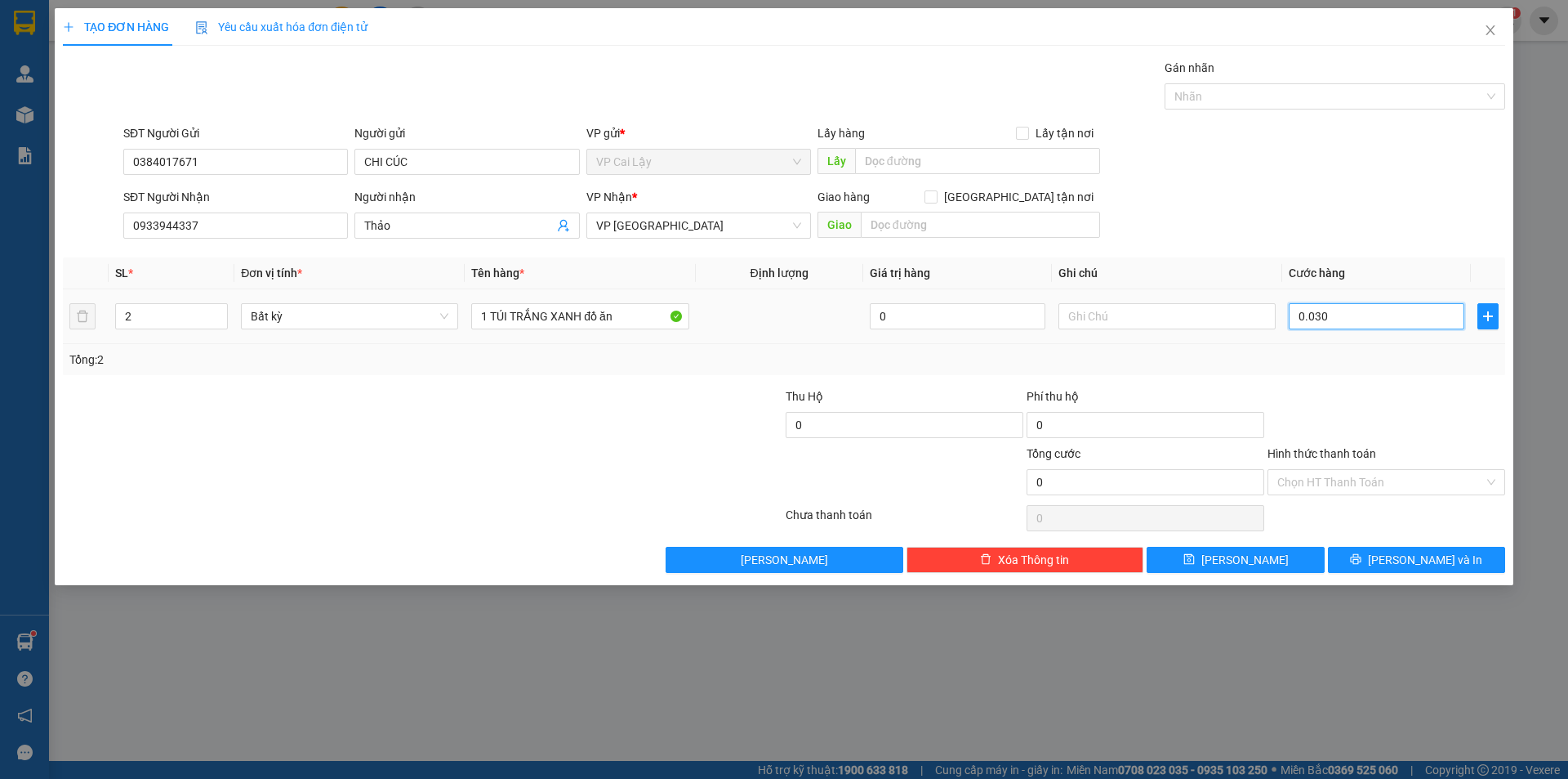
type input "30"
type input "0.030"
click at [1341, 411] on div at bounding box center [1387, 415] width 241 height 57
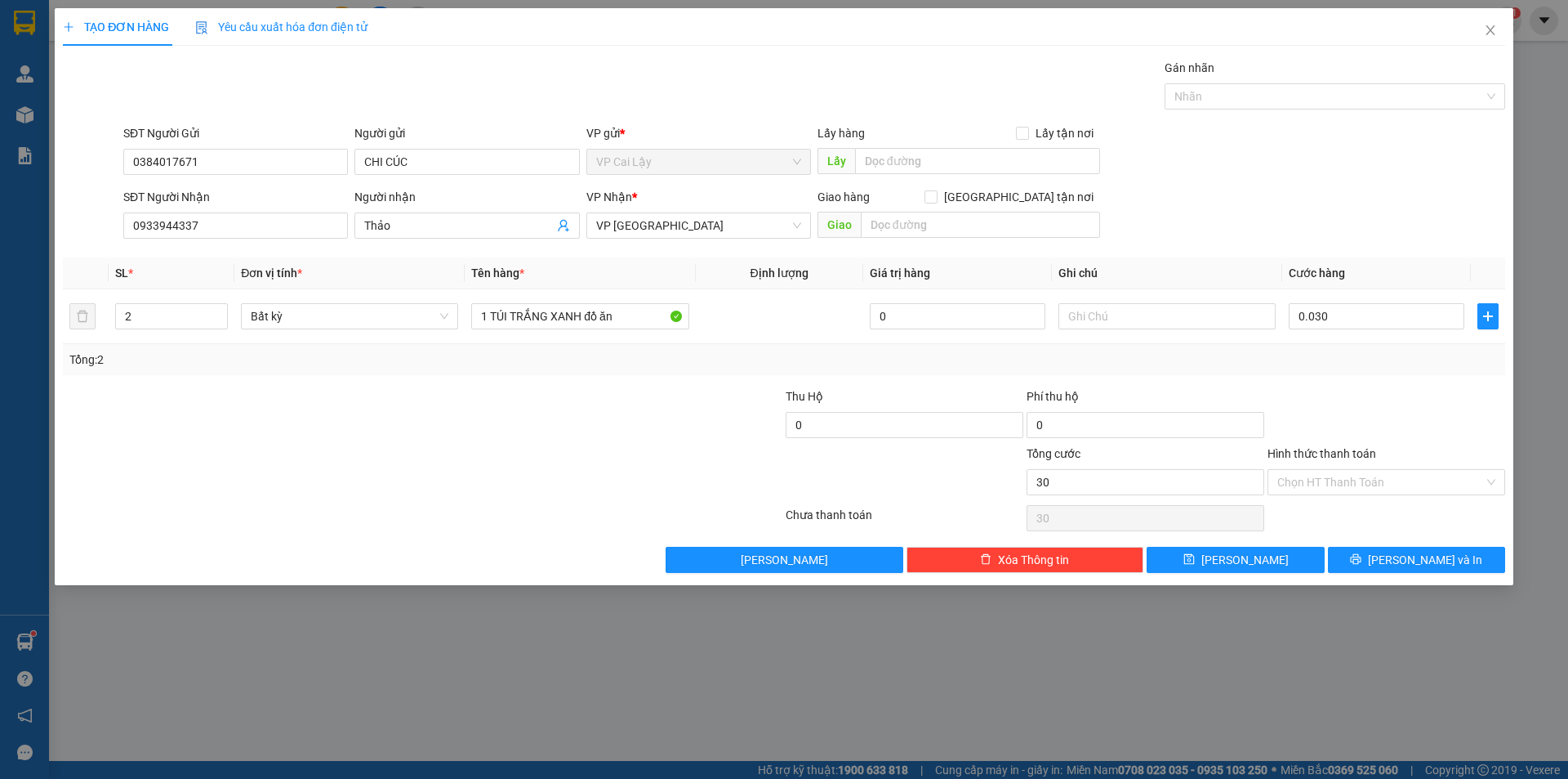
type input "30.000"
click at [1357, 494] on div "Chọn HT Thanh Toán" at bounding box center [1386, 482] width 237 height 26
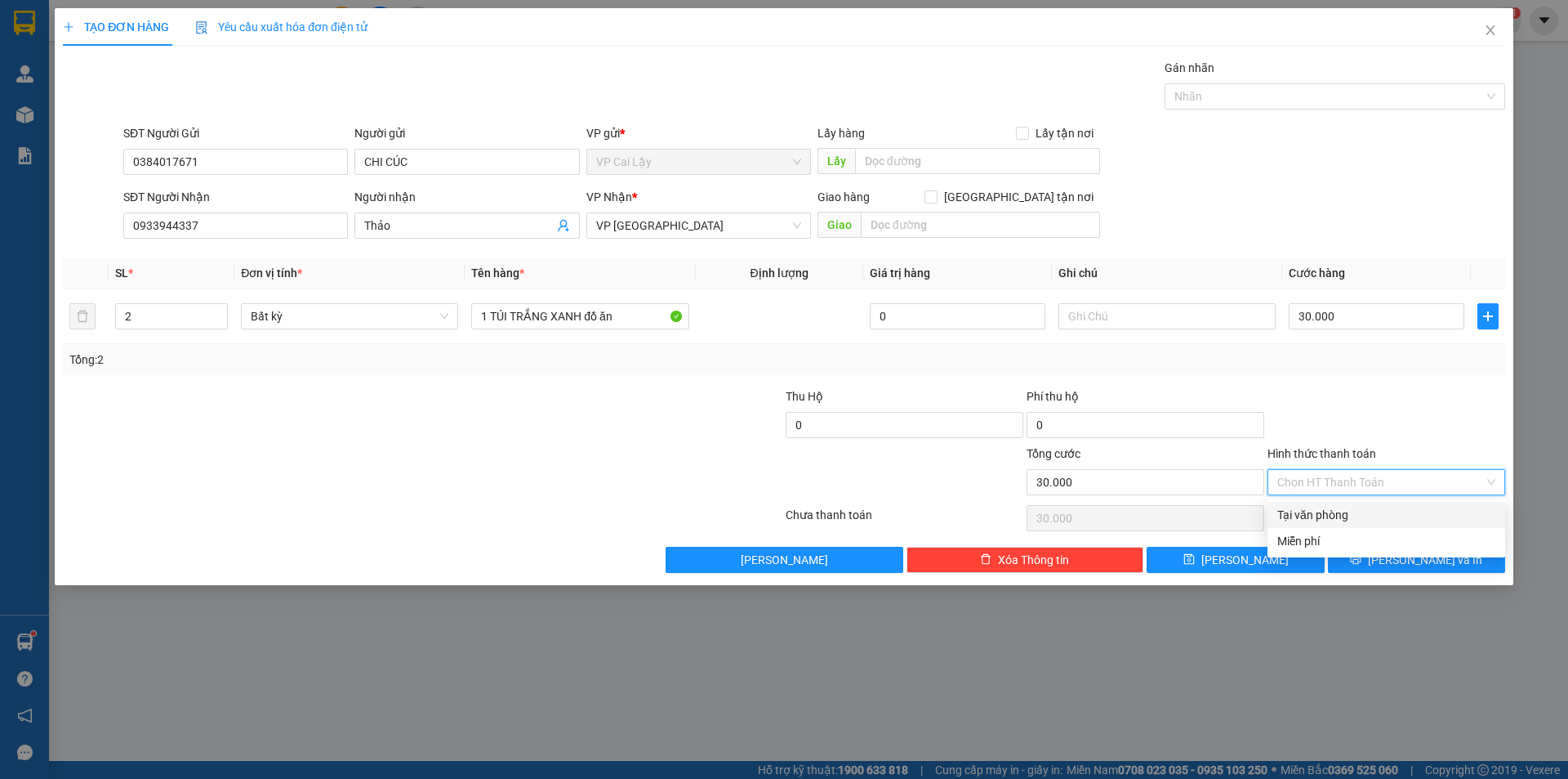
drag, startPoint x: 1347, startPoint y: 514, endPoint x: 1355, endPoint y: 494, distance: 21.5
click at [1347, 513] on div "Tại văn phòng" at bounding box center [1387, 514] width 218 height 18
type input "0"
click at [1393, 379] on div "Transit Pickup Surcharge Ids Transit Deliver Surcharge Ids Transit Deliver Surc…" at bounding box center [784, 316] width 1442 height 514
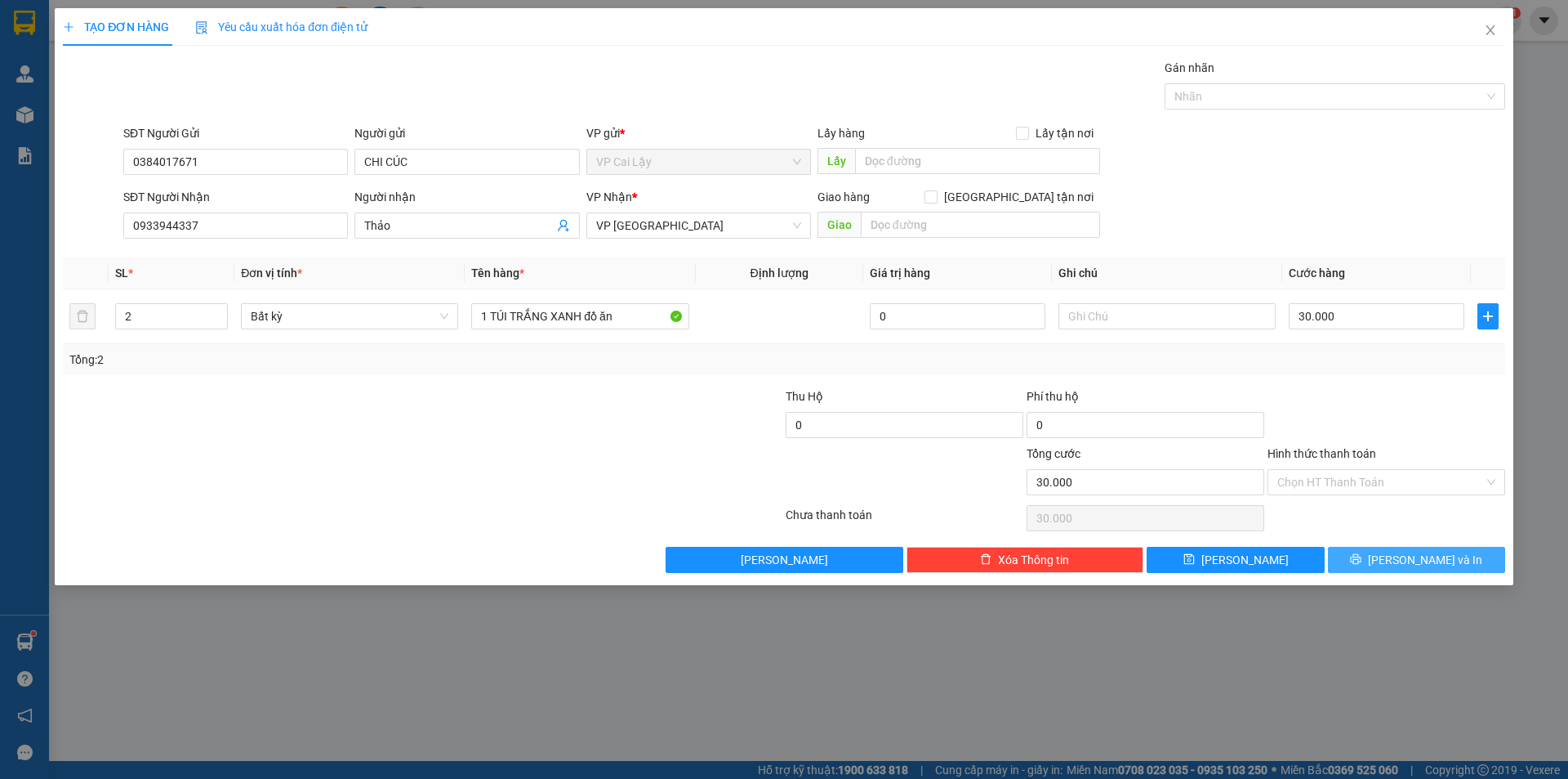
click at [1412, 562] on span "[PERSON_NAME] và In" at bounding box center [1425, 559] width 114 height 18
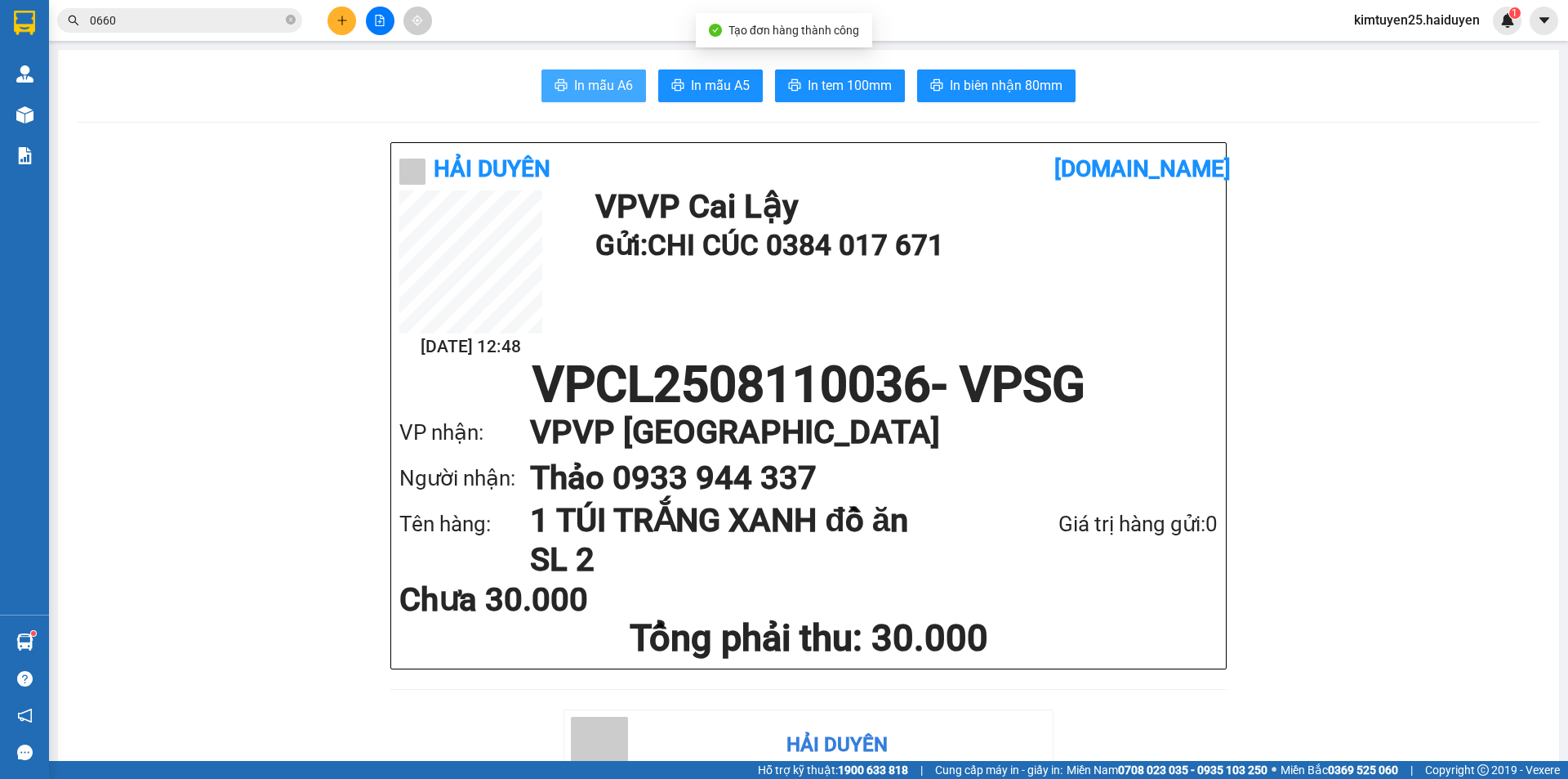
drag, startPoint x: 579, startPoint y: 81, endPoint x: 665, endPoint y: 114, distance: 92.1
click at [581, 84] on span "In mẫu A6" at bounding box center [603, 86] width 59 height 20
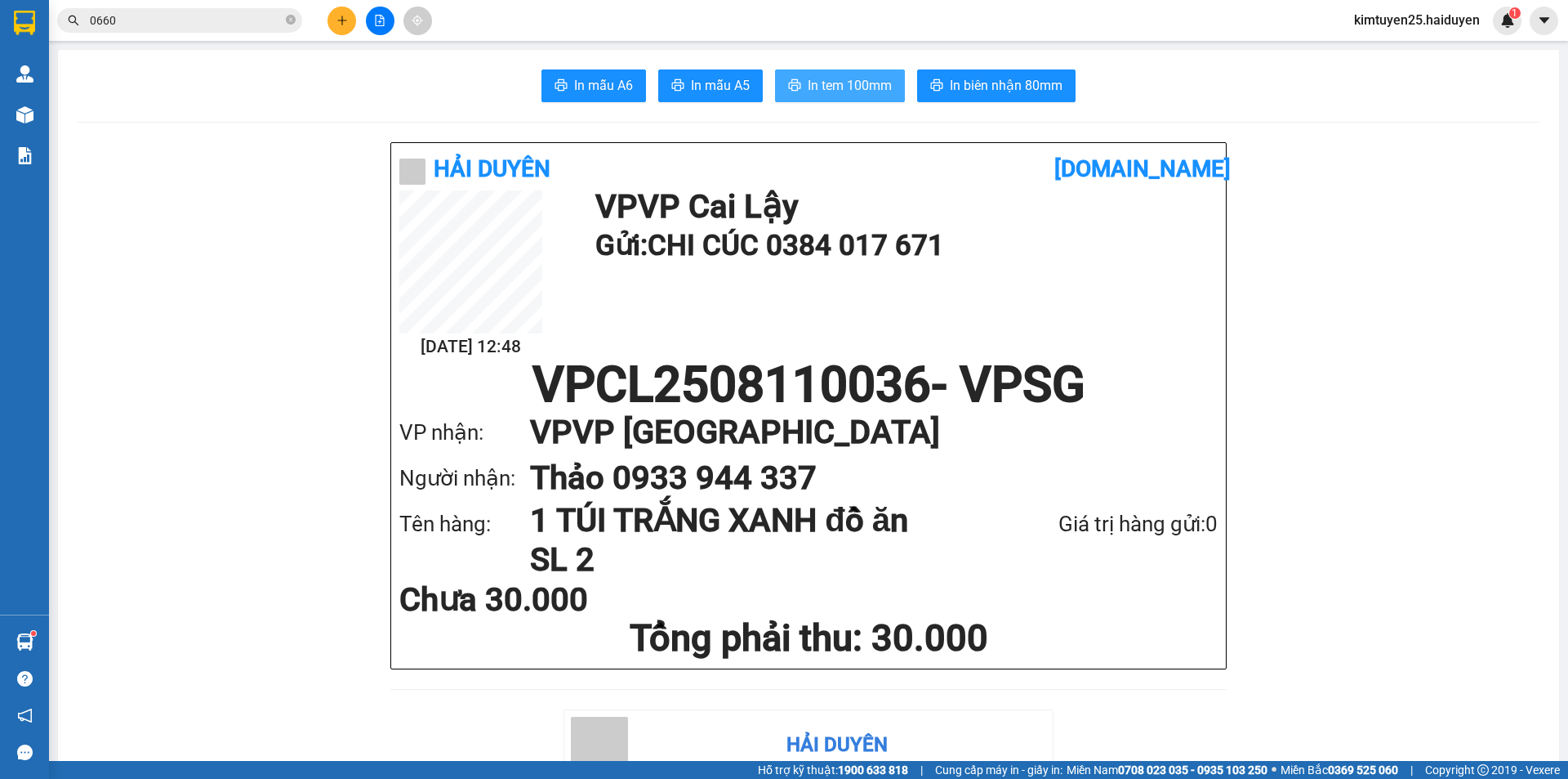
click at [852, 87] on span "In tem 100mm" at bounding box center [850, 86] width 84 height 20
click at [819, 94] on span "In tem 100mm" at bounding box center [850, 86] width 84 height 20
click at [838, 87] on span "In tem 100mm" at bounding box center [850, 86] width 84 height 20
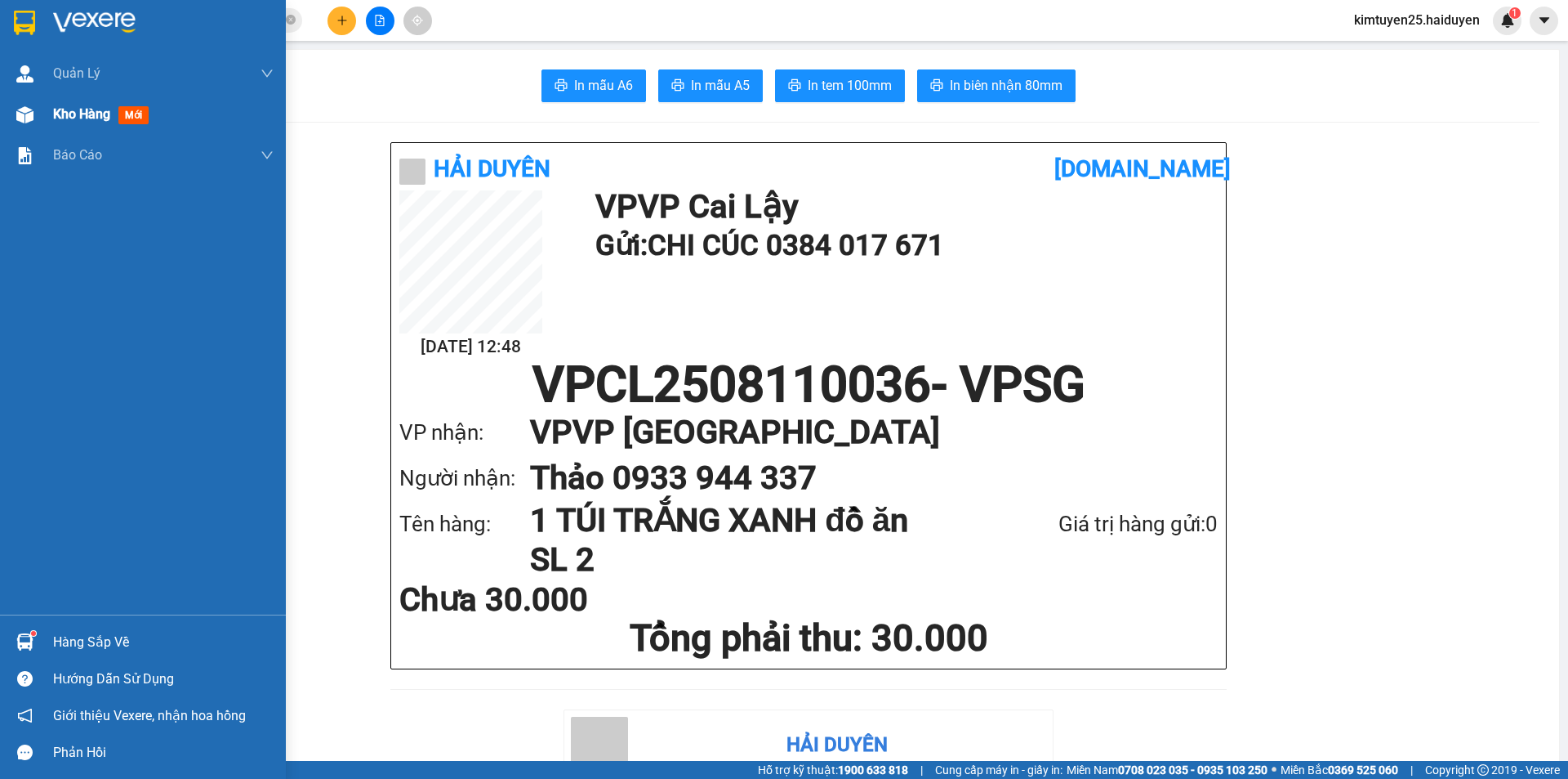
click at [78, 106] on span "Kho hàng" at bounding box center [81, 114] width 57 height 16
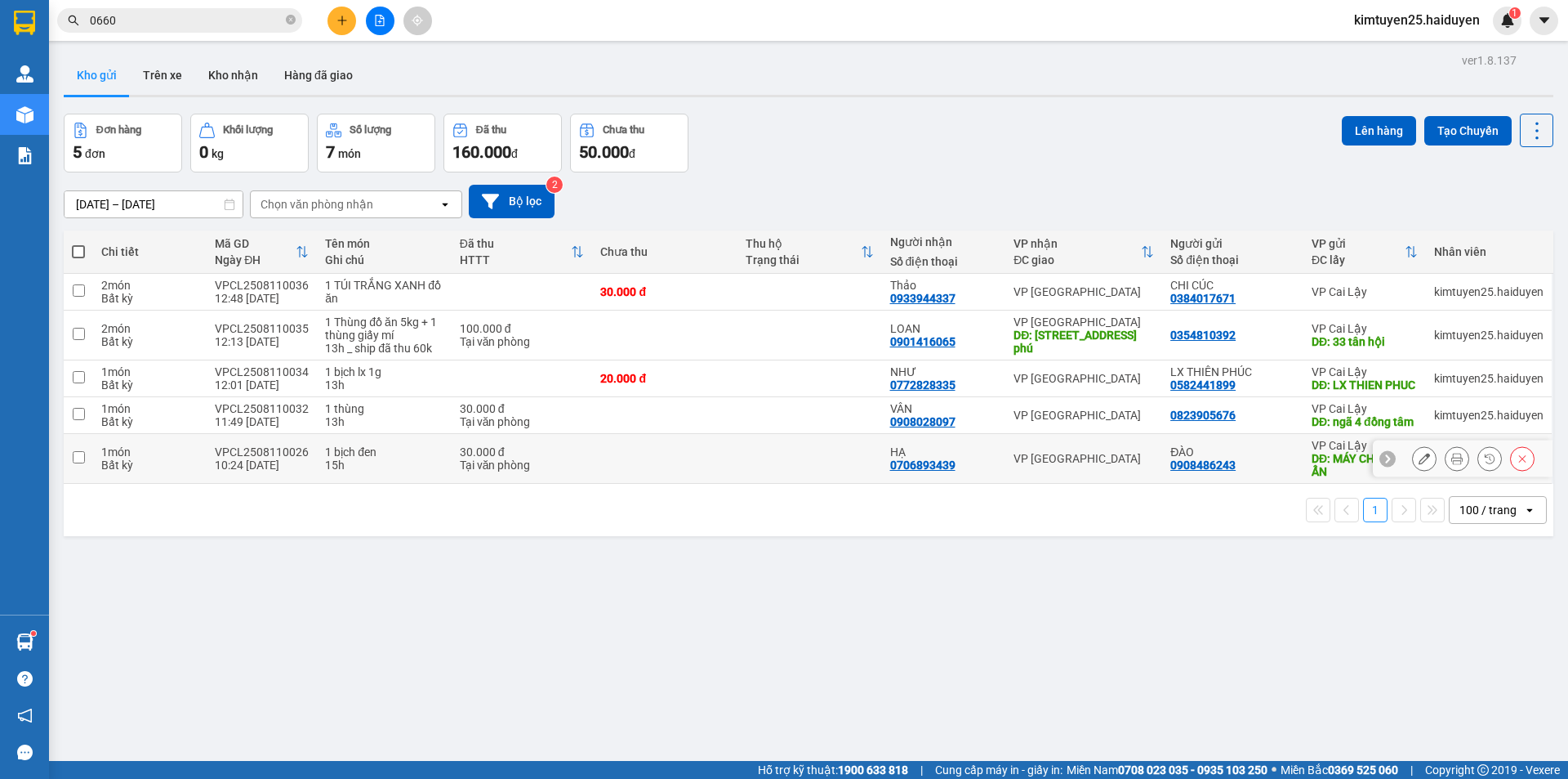
click at [761, 484] on td at bounding box center [810, 459] width 144 height 50
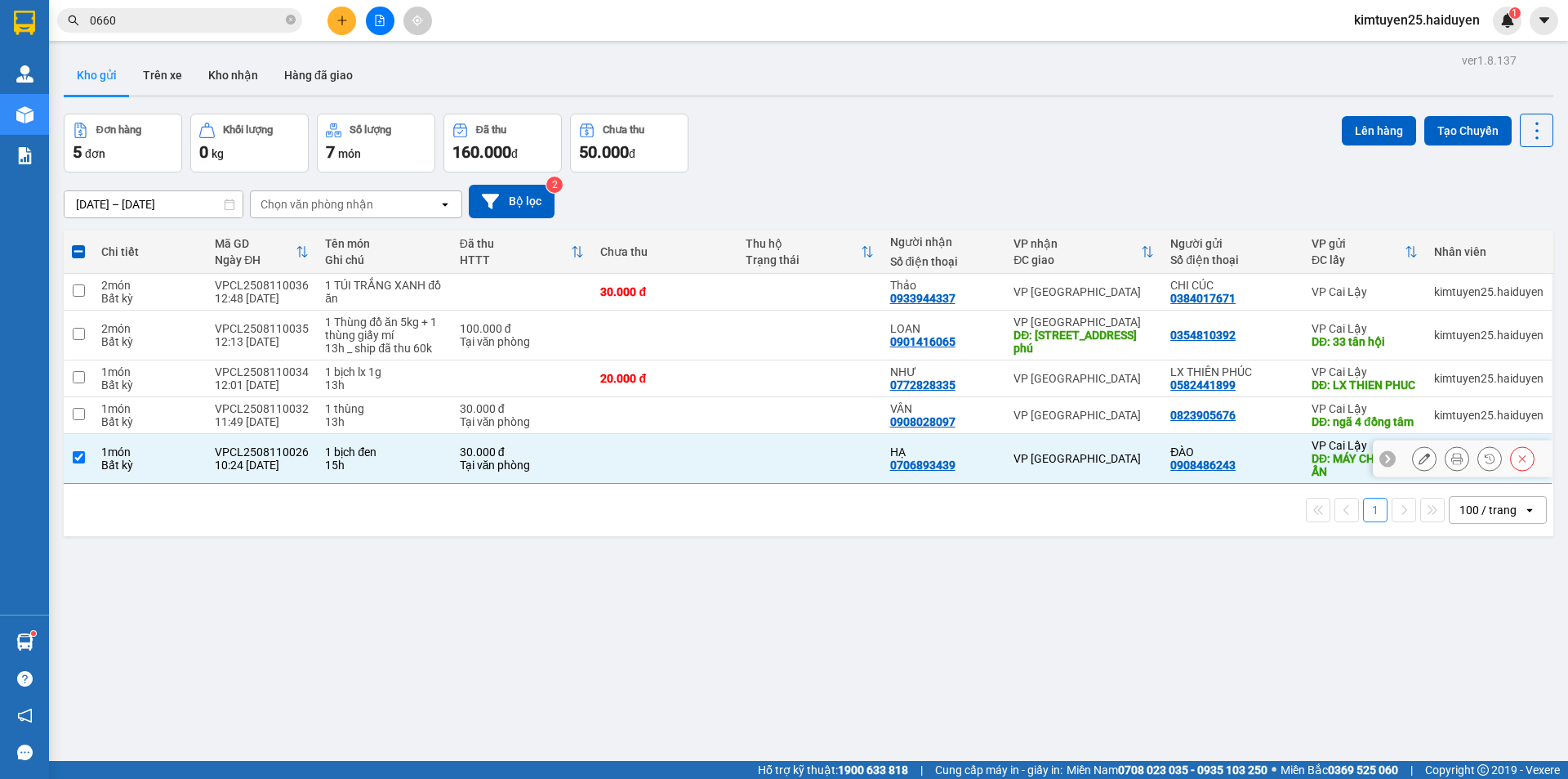
click at [749, 484] on td at bounding box center [810, 459] width 144 height 50
checkbox input "false"
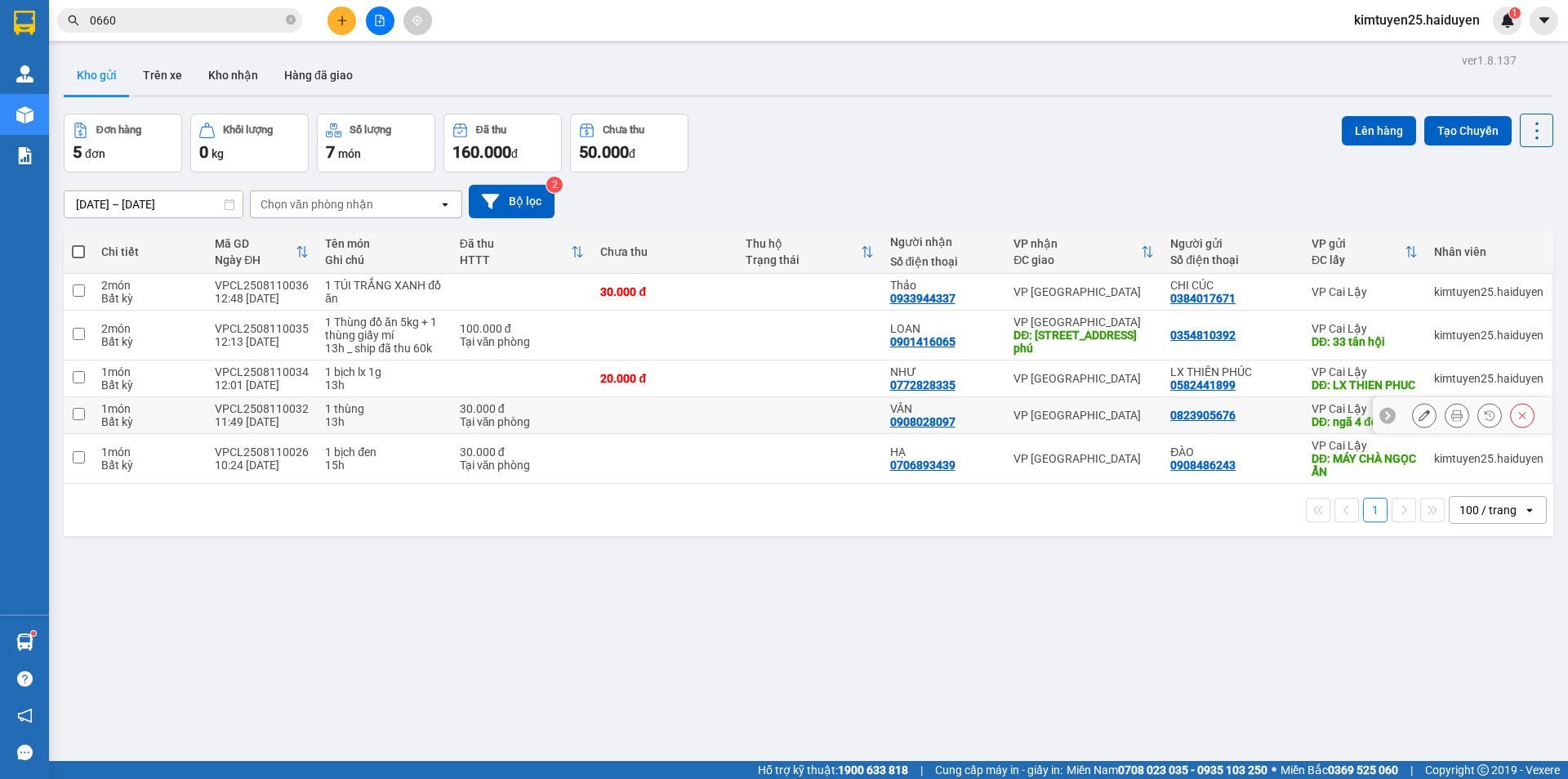
click at [756, 434] on td at bounding box center [810, 416] width 144 height 37
checkbox input "true"
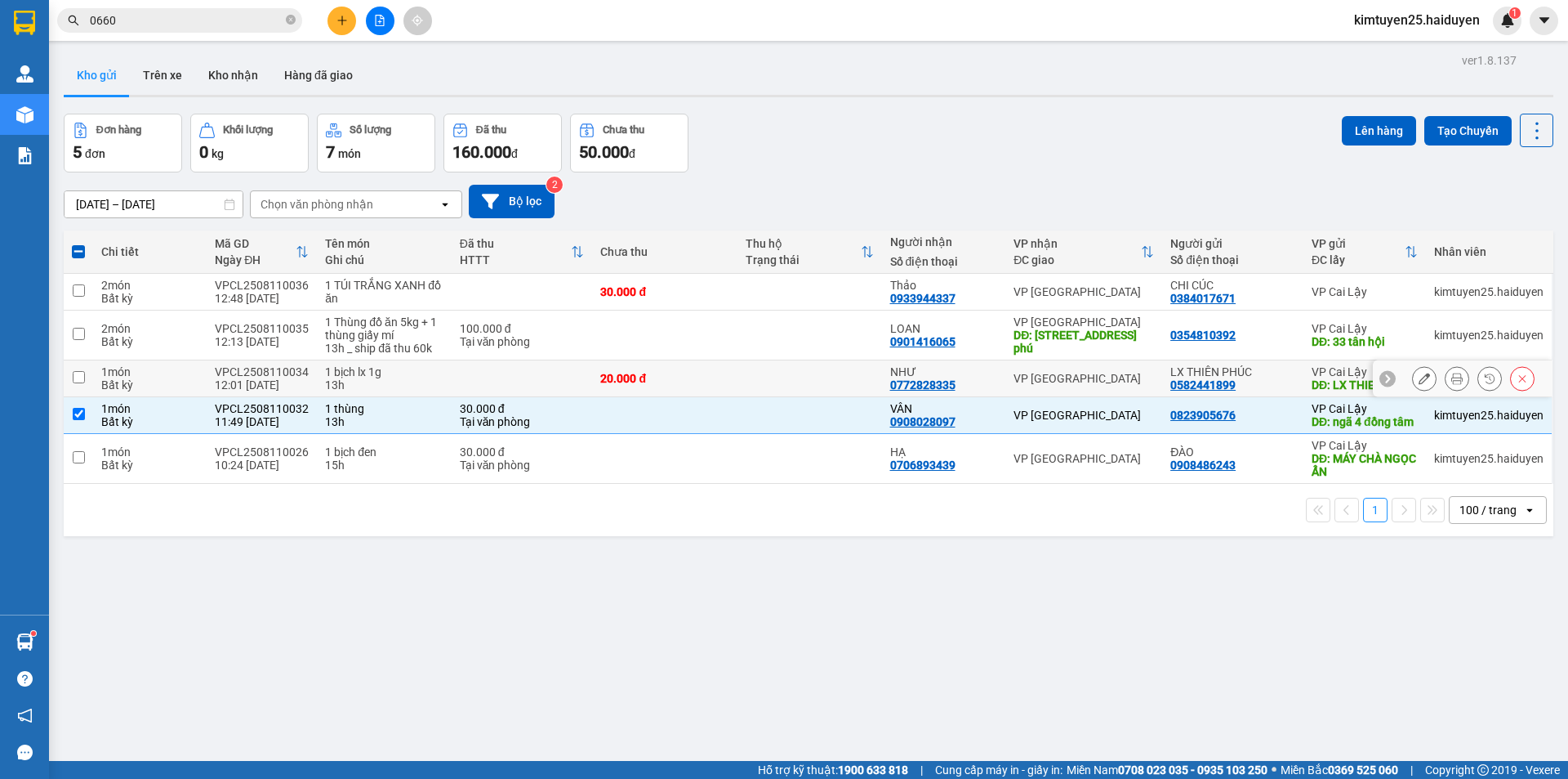
click at [754, 393] on td at bounding box center [810, 379] width 144 height 37
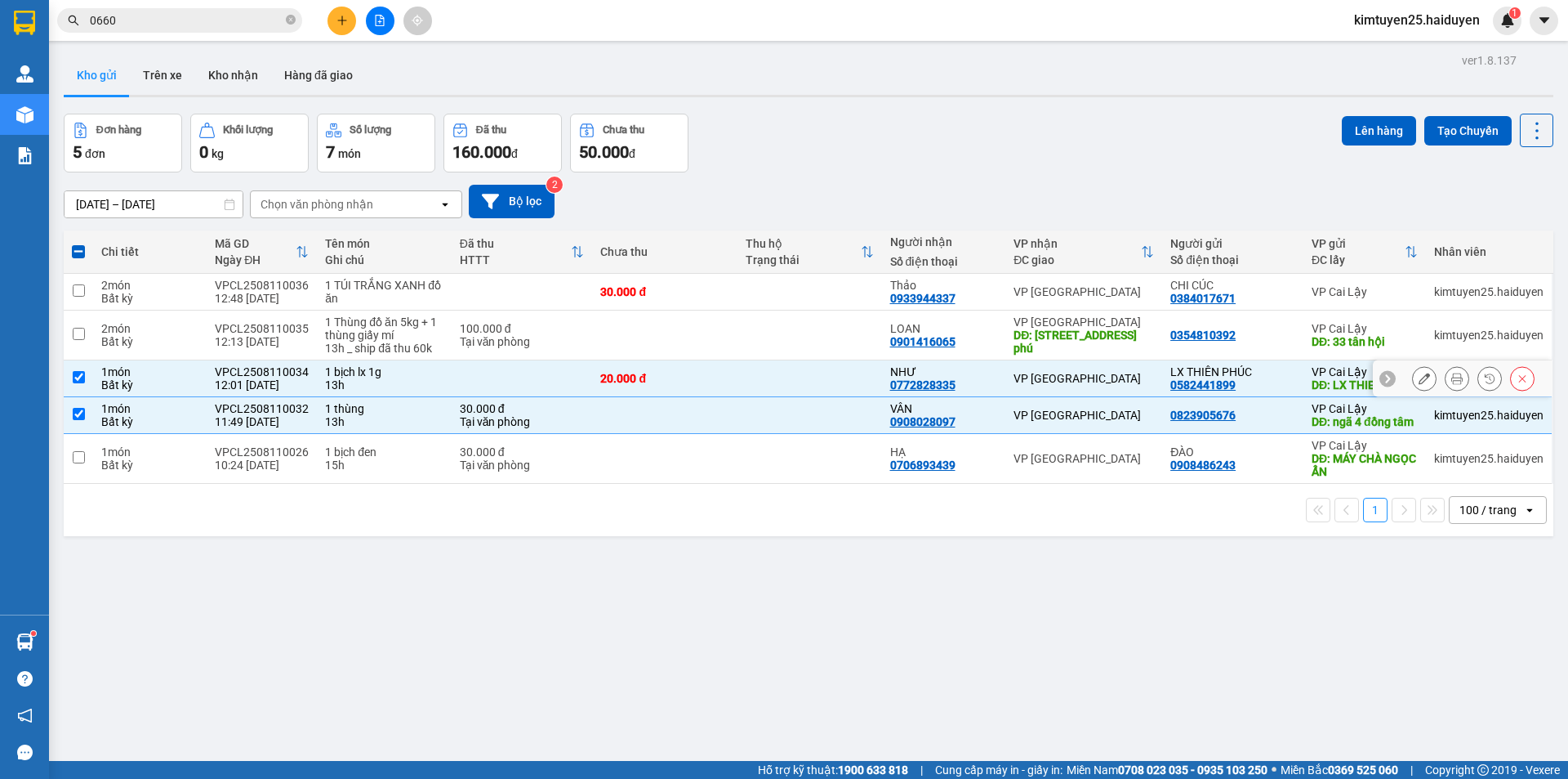
click at [756, 360] on td at bounding box center [810, 379] width 144 height 37
checkbox input "false"
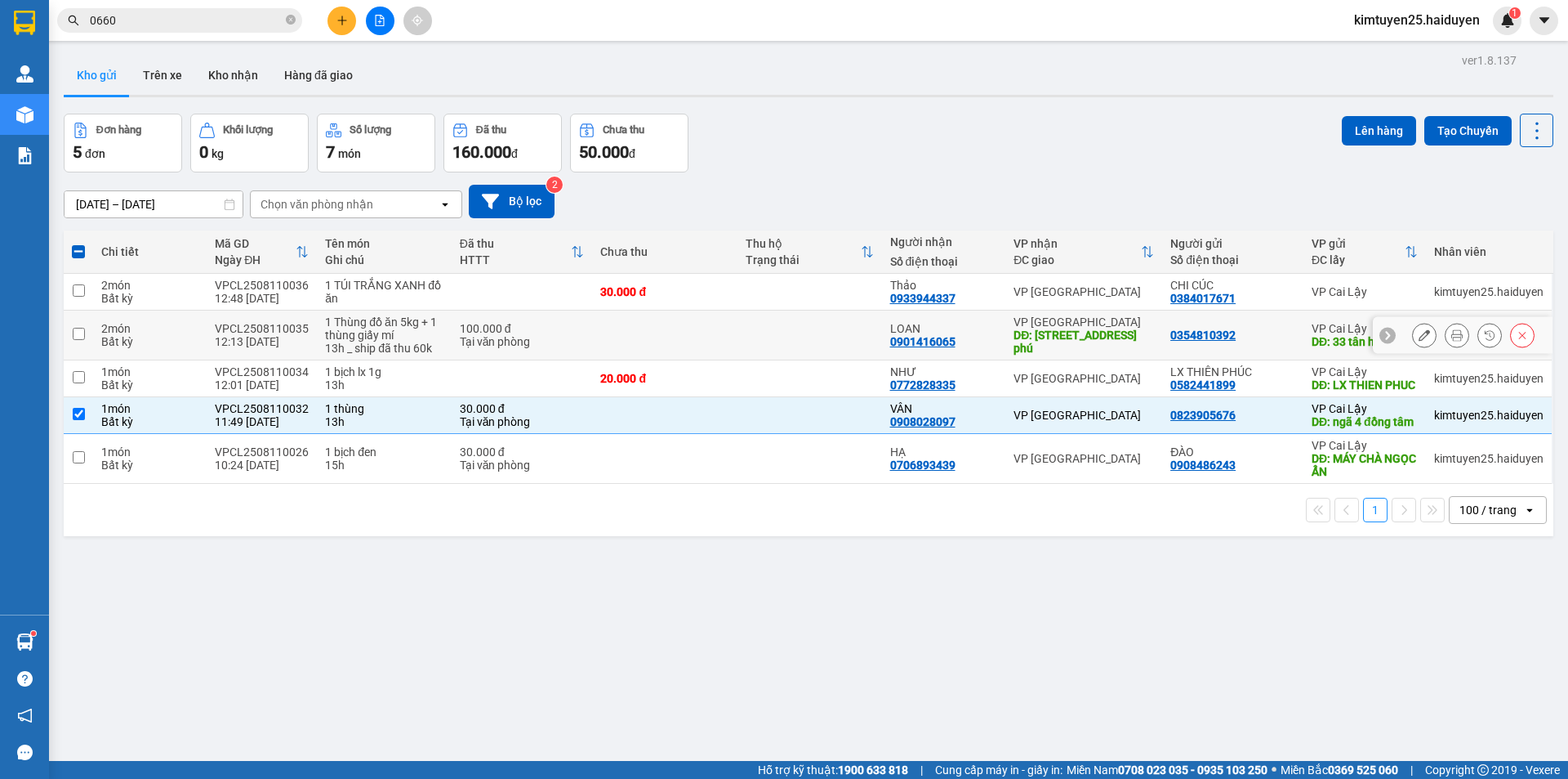
click at [764, 342] on td at bounding box center [810, 336] width 144 height 50
checkbox input "true"
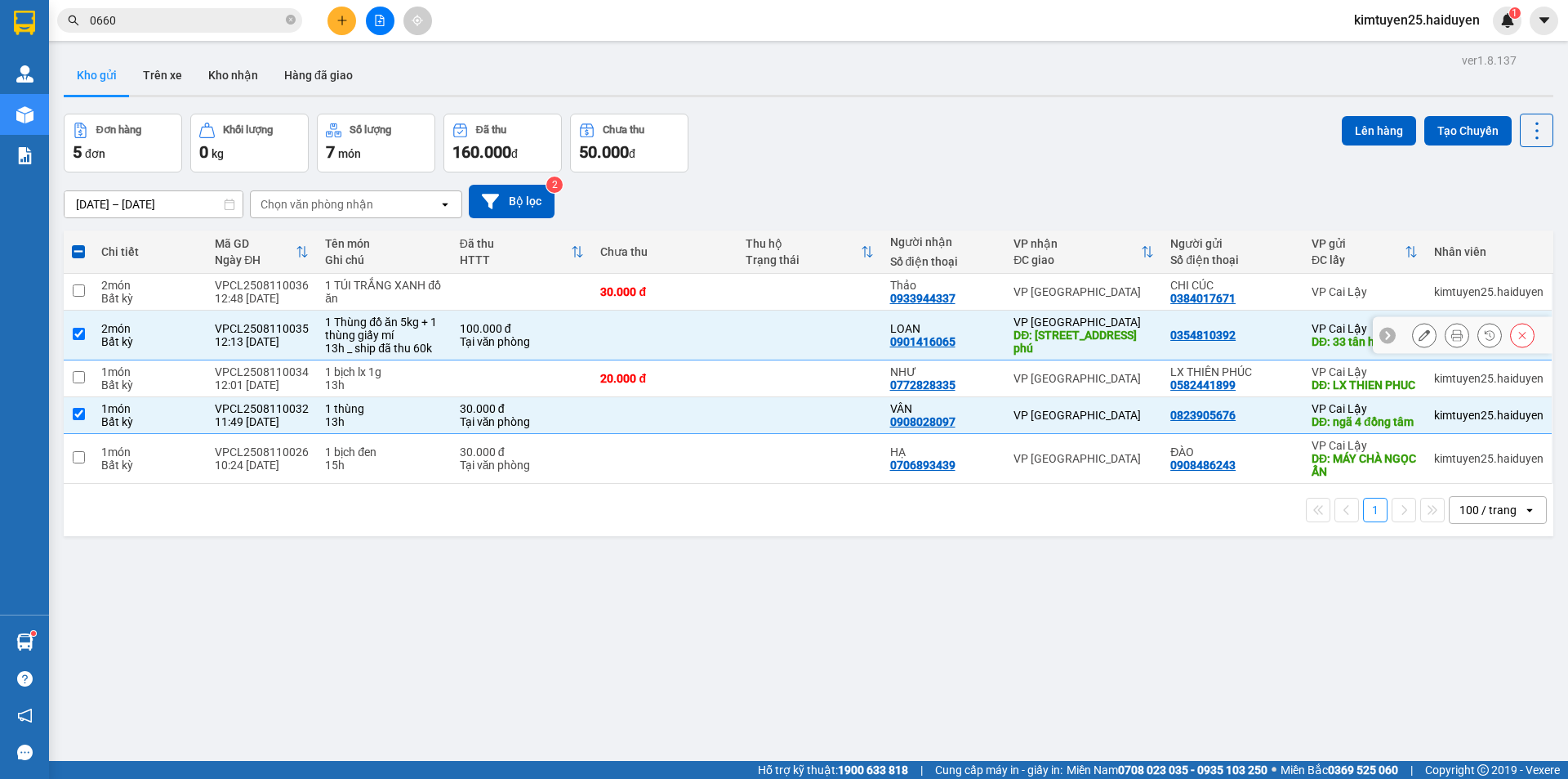
click at [763, 378] on td at bounding box center [810, 379] width 144 height 37
checkbox input "true"
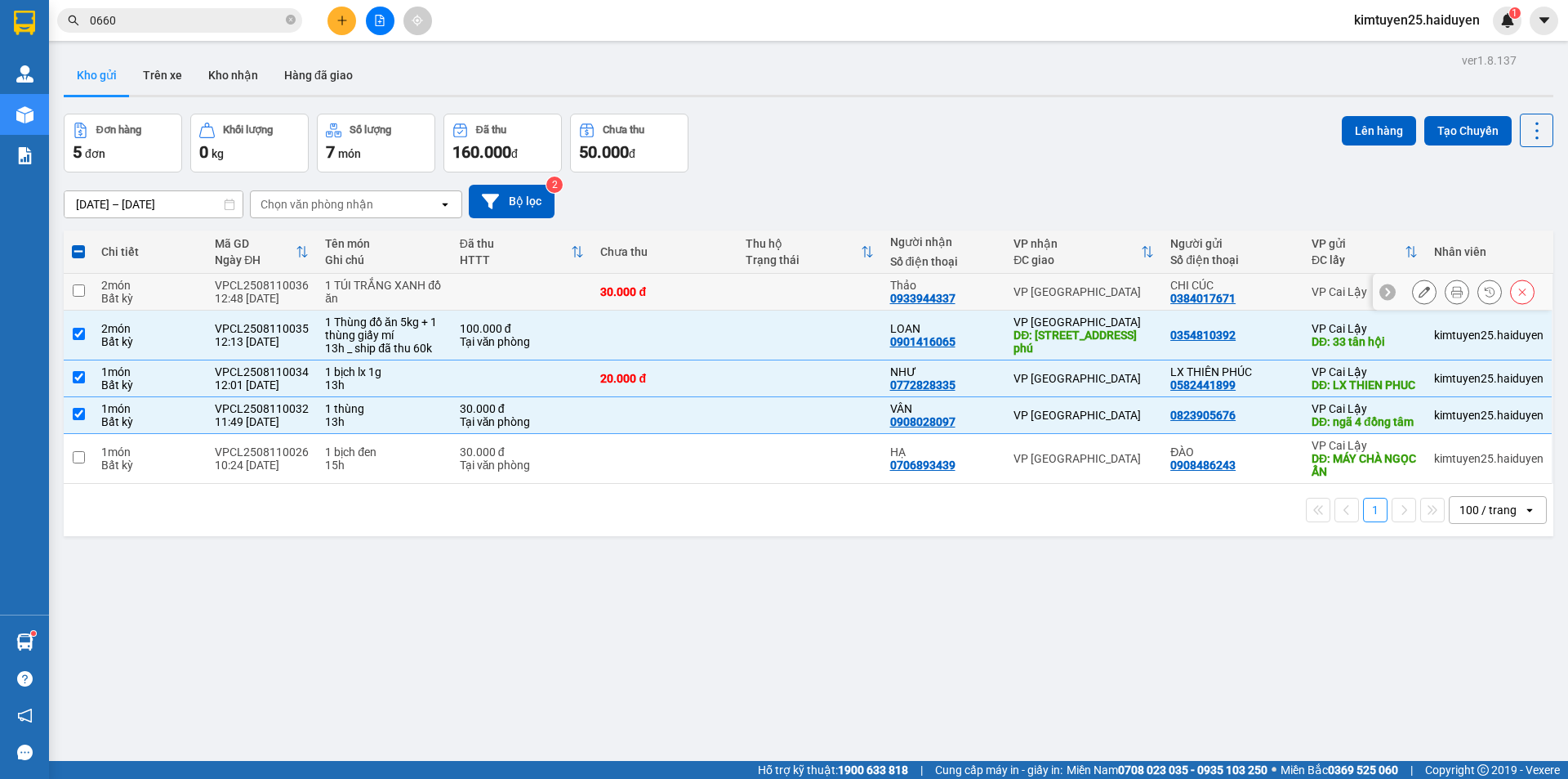
click at [753, 303] on td at bounding box center [810, 292] width 144 height 37
checkbox input "true"
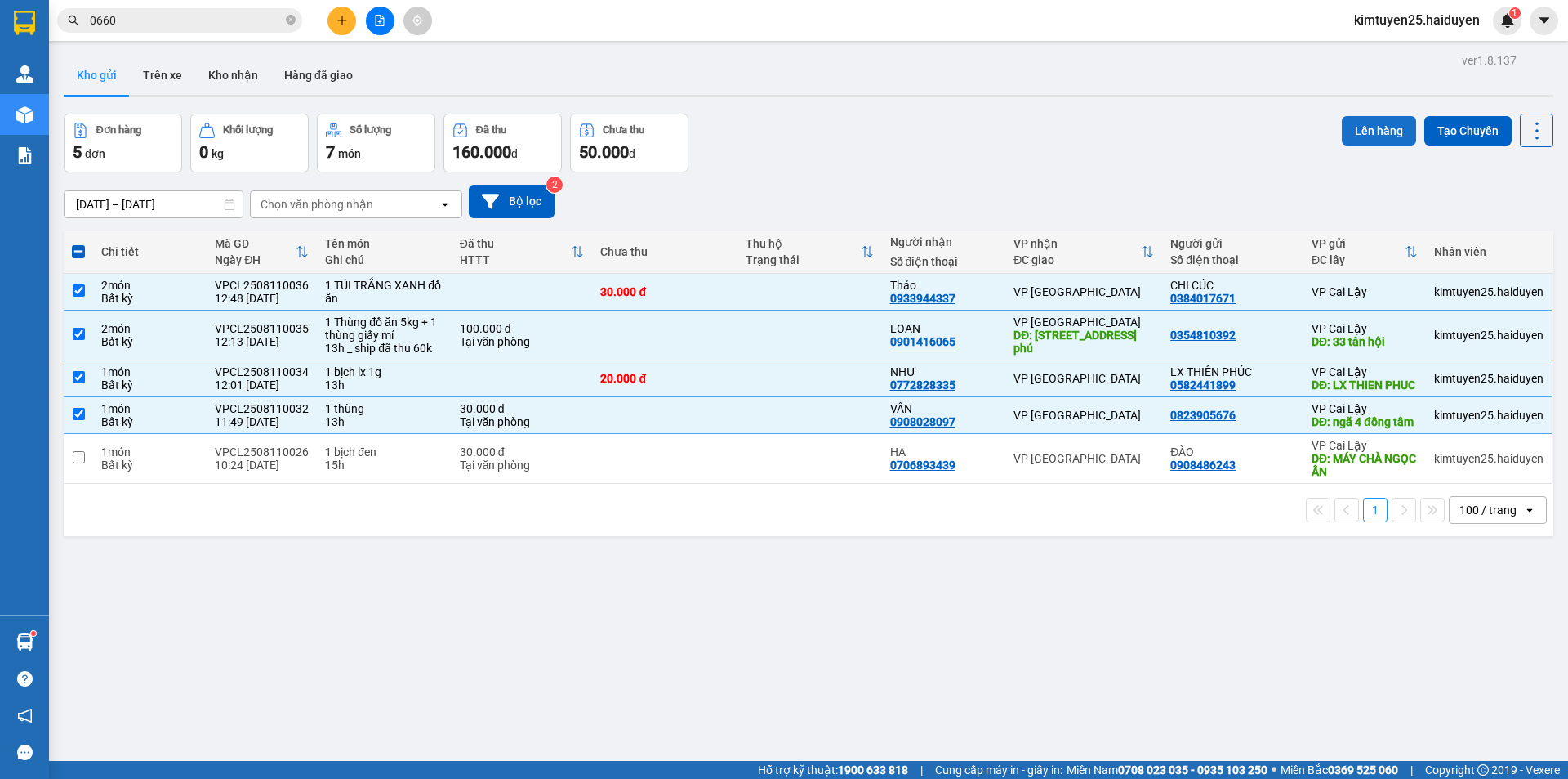
click at [1342, 137] on button "Lên hàng" at bounding box center [1379, 131] width 74 height 30
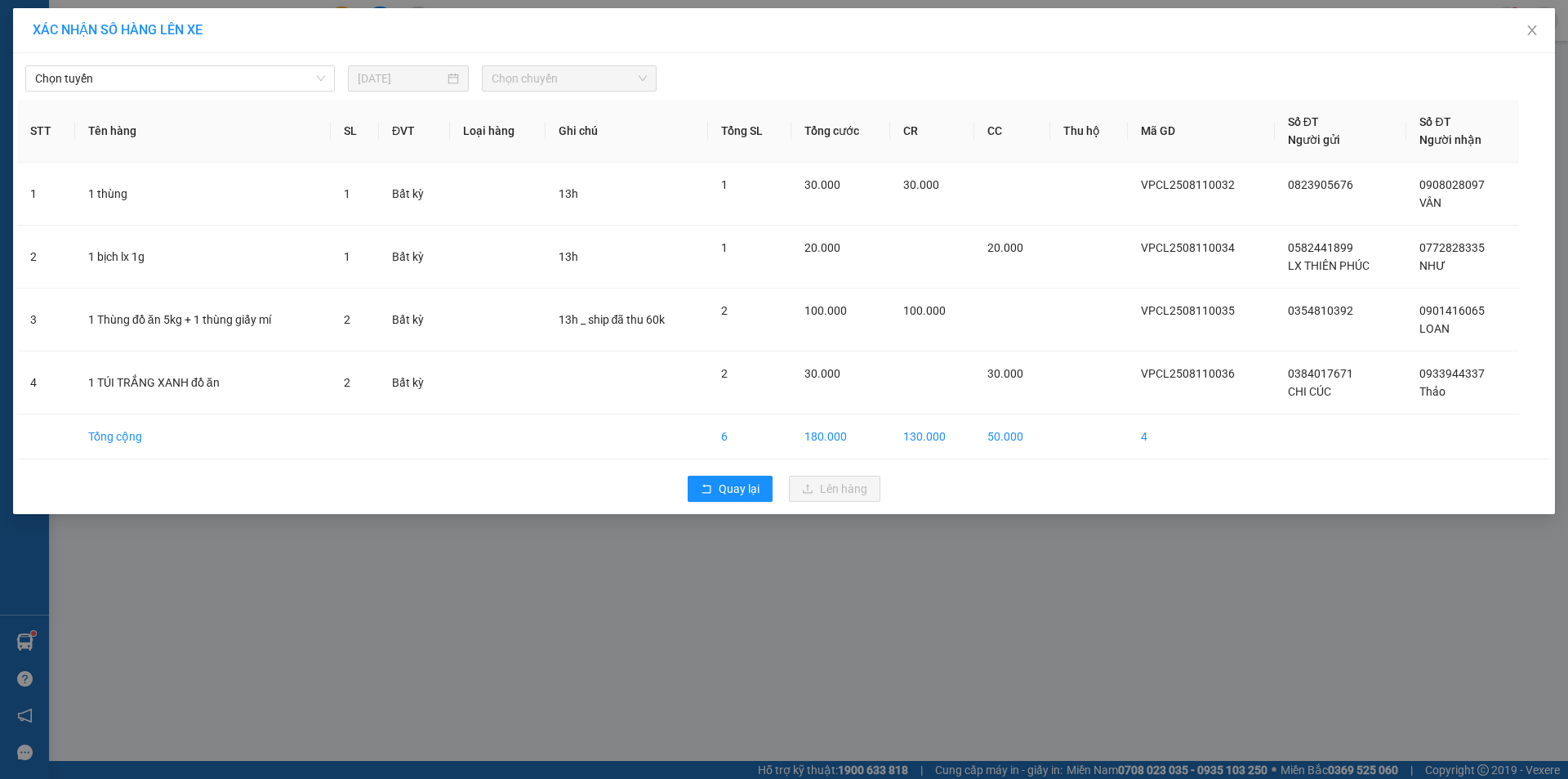
drag, startPoint x: 90, startPoint y: 89, endPoint x: 102, endPoint y: 92, distance: 12.4
click at [91, 88] on span "Chọn tuyến" at bounding box center [181, 78] width 290 height 24
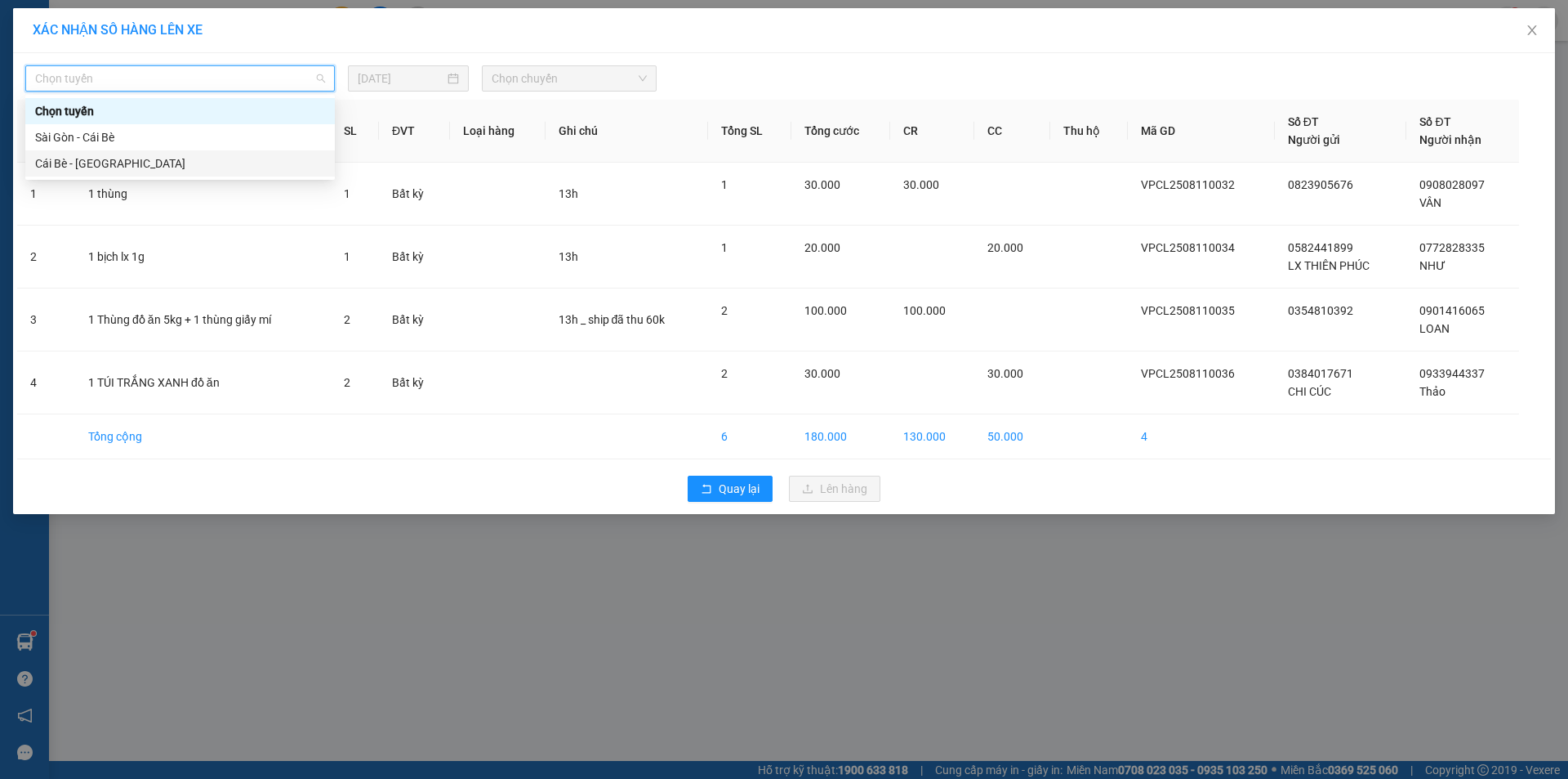
click at [121, 155] on div "Cái Bè - [GEOGRAPHIC_DATA]" at bounding box center [181, 163] width 290 height 18
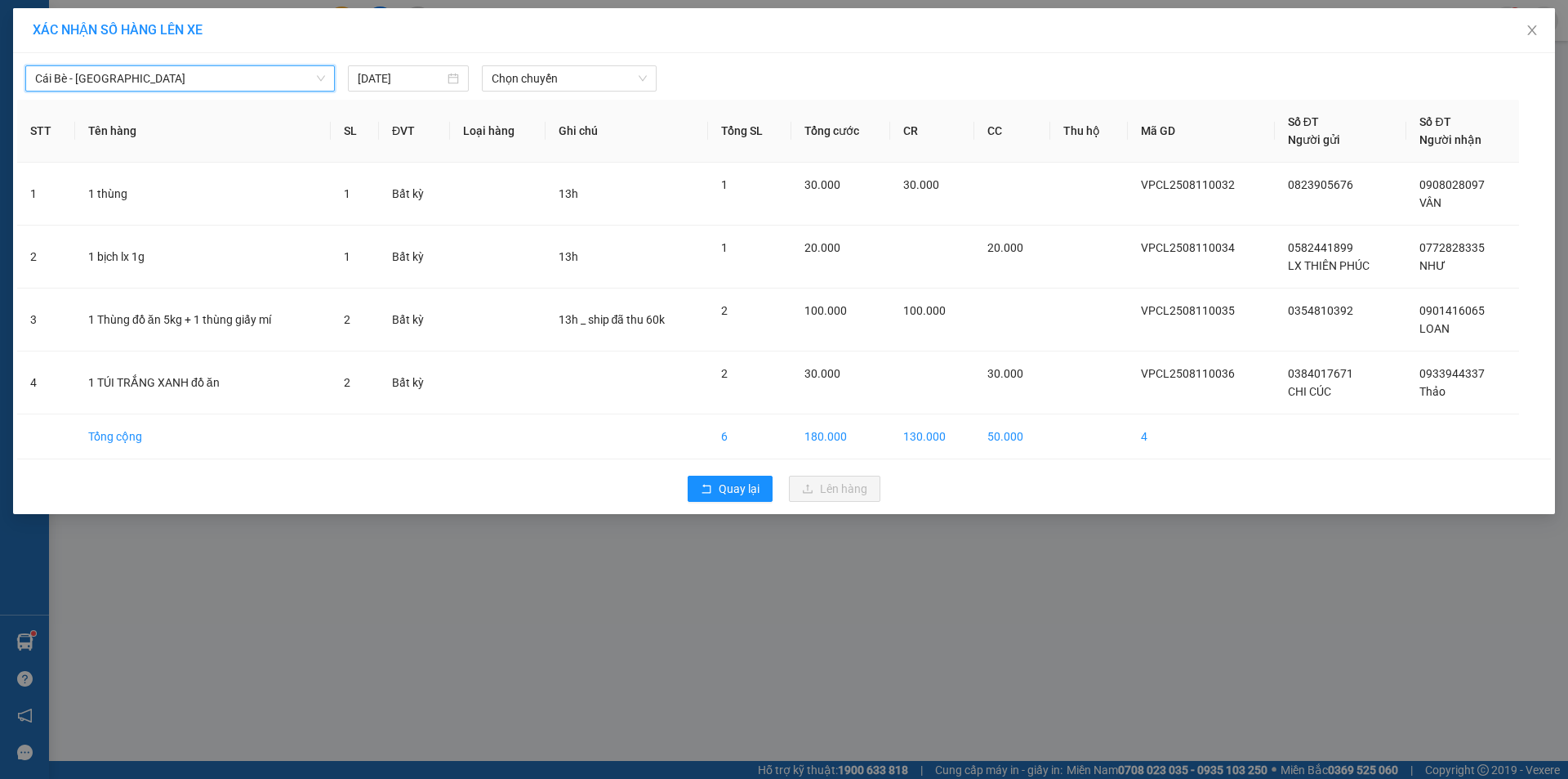
click at [470, 78] on div "[DATE]" at bounding box center [409, 78] width 134 height 26
click at [522, 83] on span "Chọn chuyến" at bounding box center [569, 78] width 155 height 24
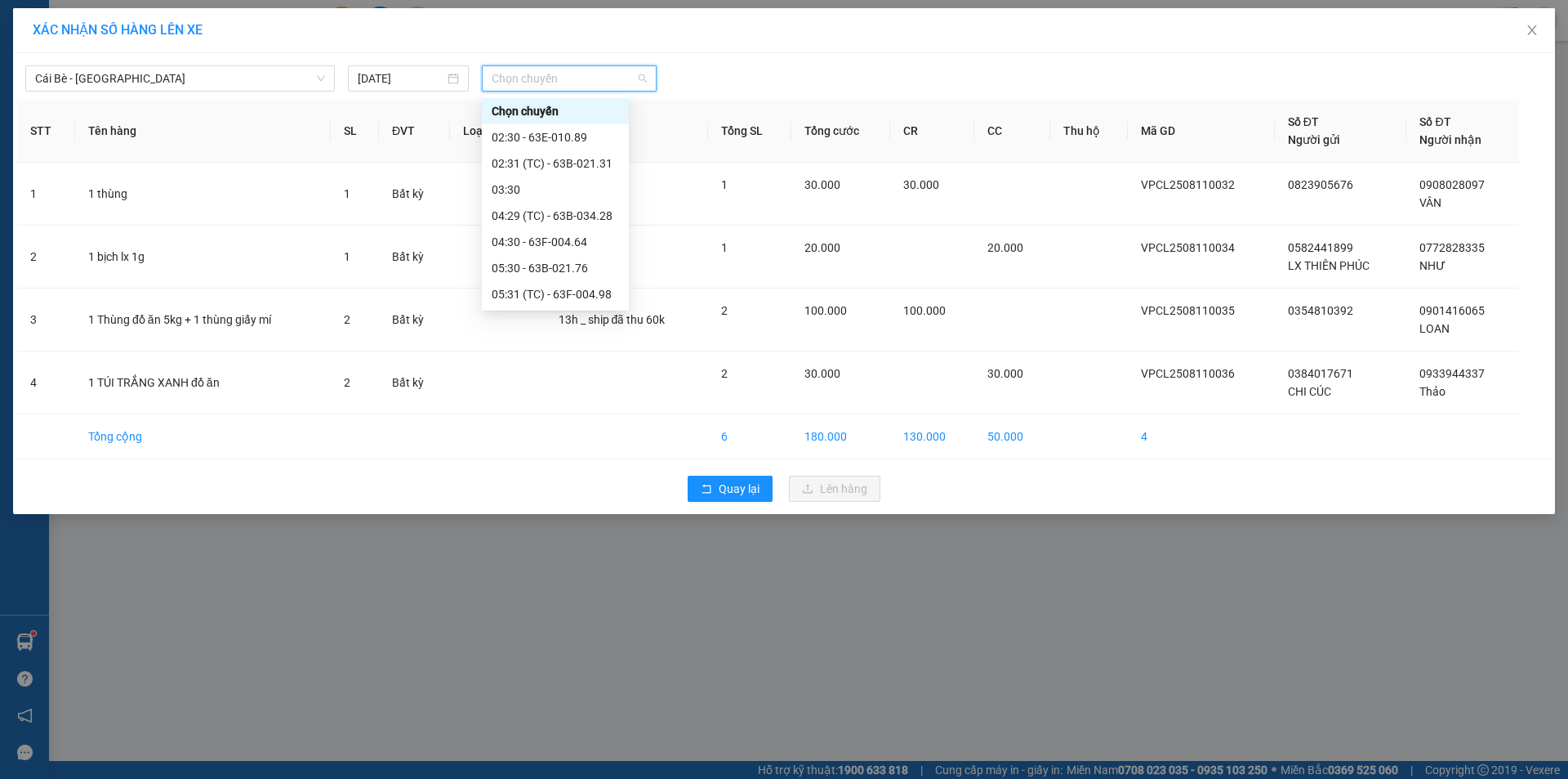
click at [532, 572] on div "12:30 - 63F-004.64" at bounding box center [555, 581] width 127 height 18
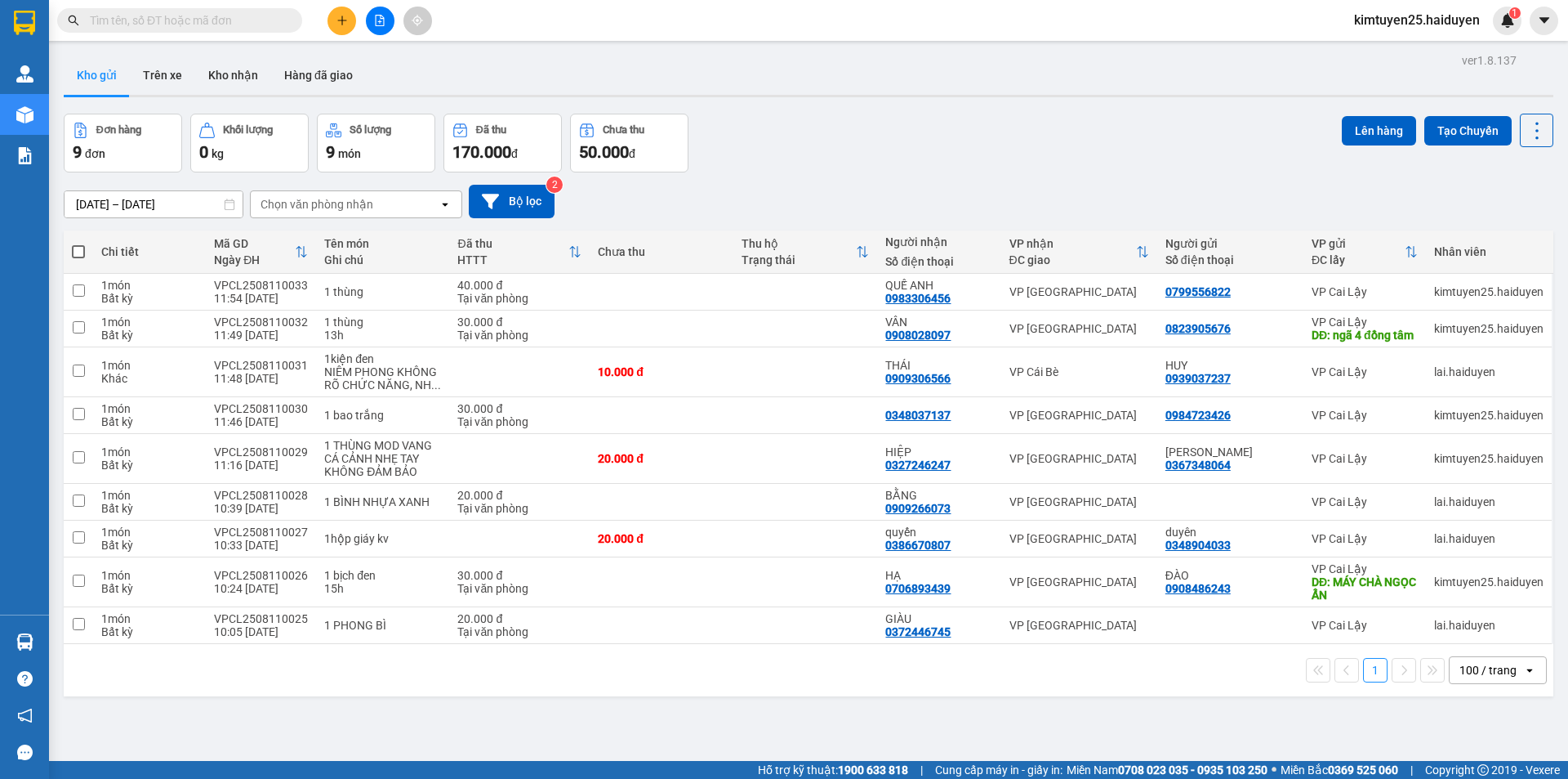
click at [342, 22] on icon "plus" at bounding box center [342, 20] width 11 height 11
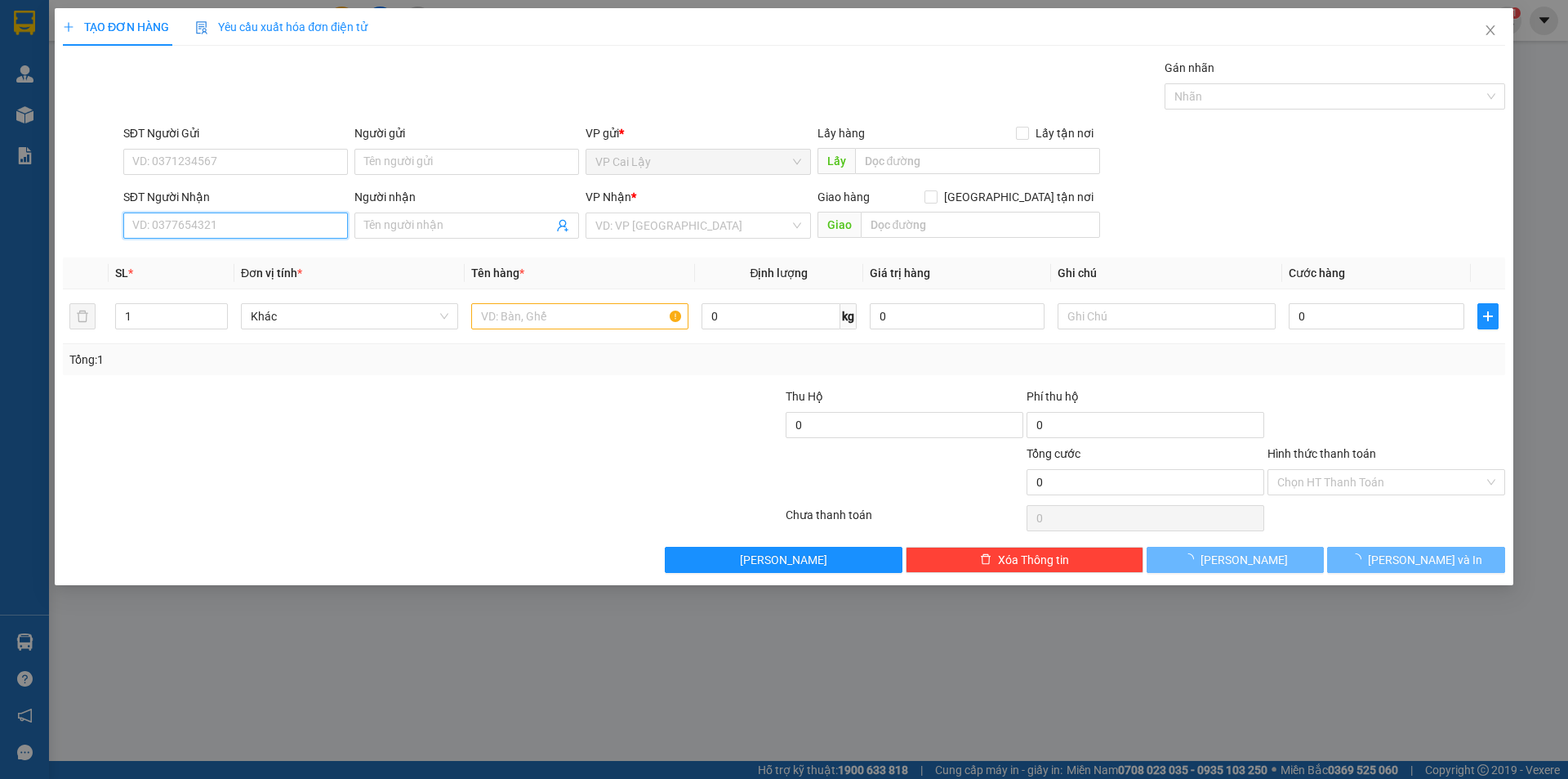
click at [272, 225] on input "SĐT Người Nhận" at bounding box center [235, 225] width 224 height 26
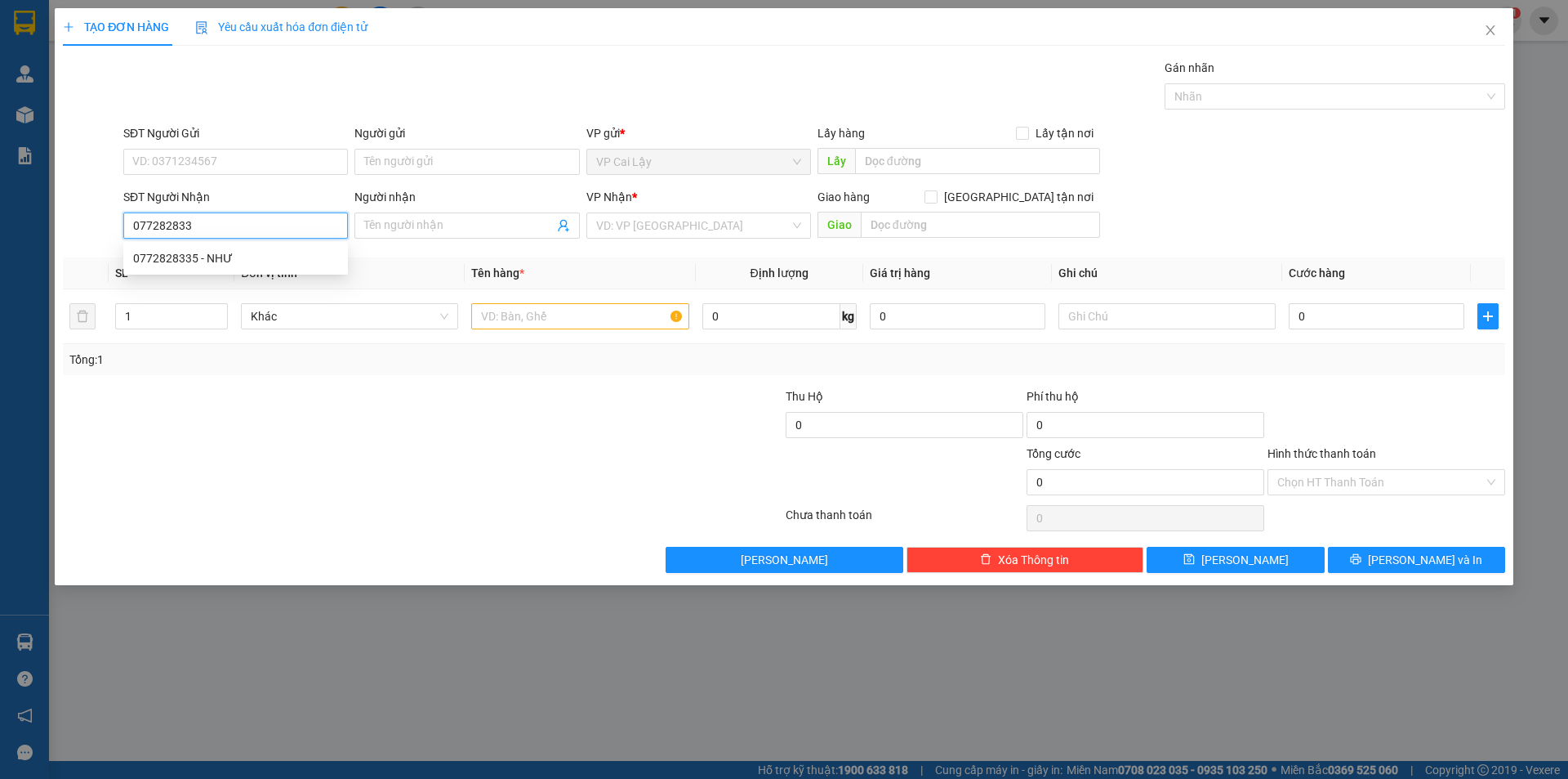
type input "0772828335"
click at [206, 260] on div "0772828335 - NHƯ" at bounding box center [235, 258] width 205 height 18
type input "NHƯ"
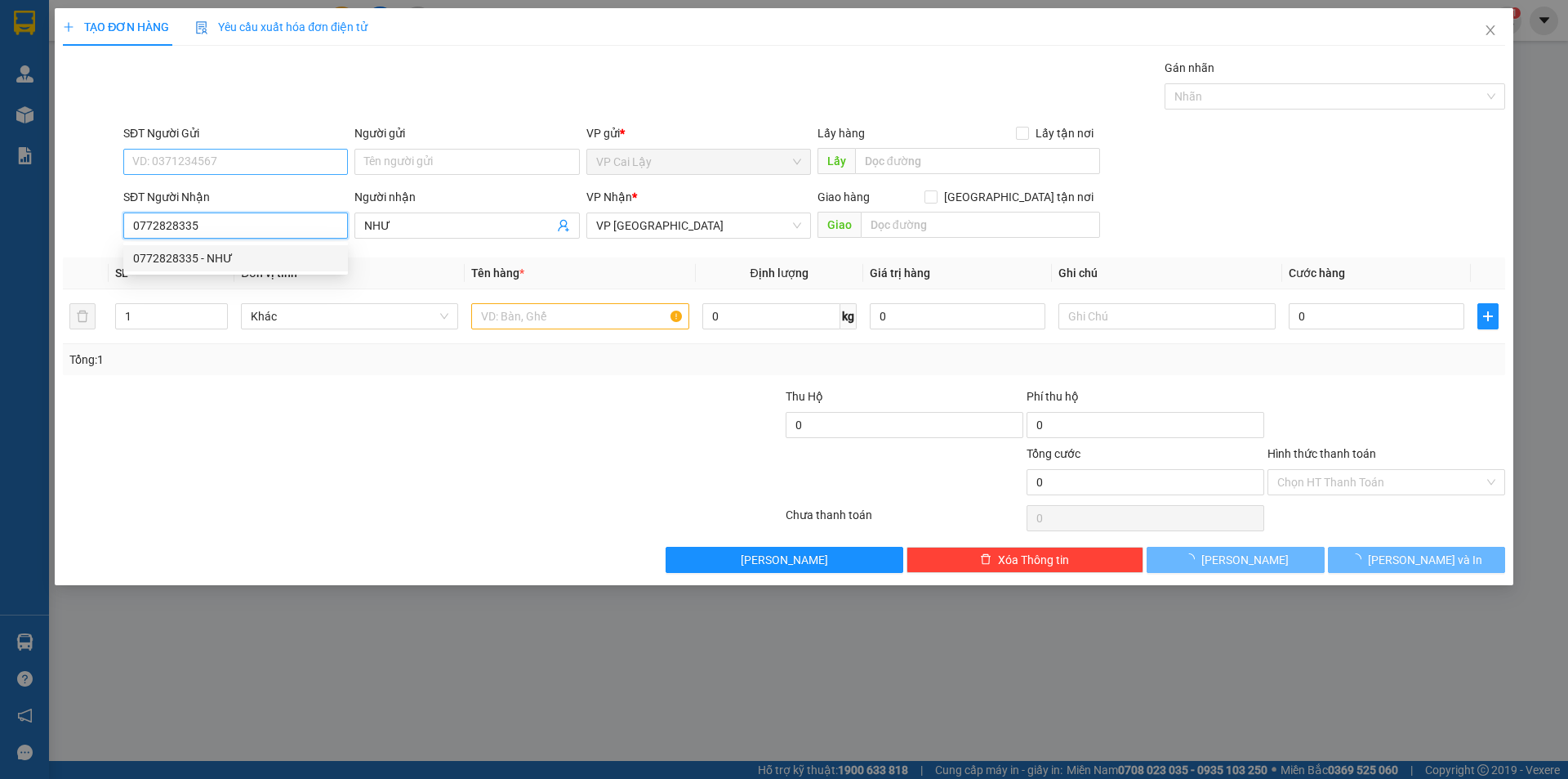
type input "50.000"
type input "0772828335"
click at [210, 162] on input "SĐT Người Gửi" at bounding box center [235, 162] width 224 height 26
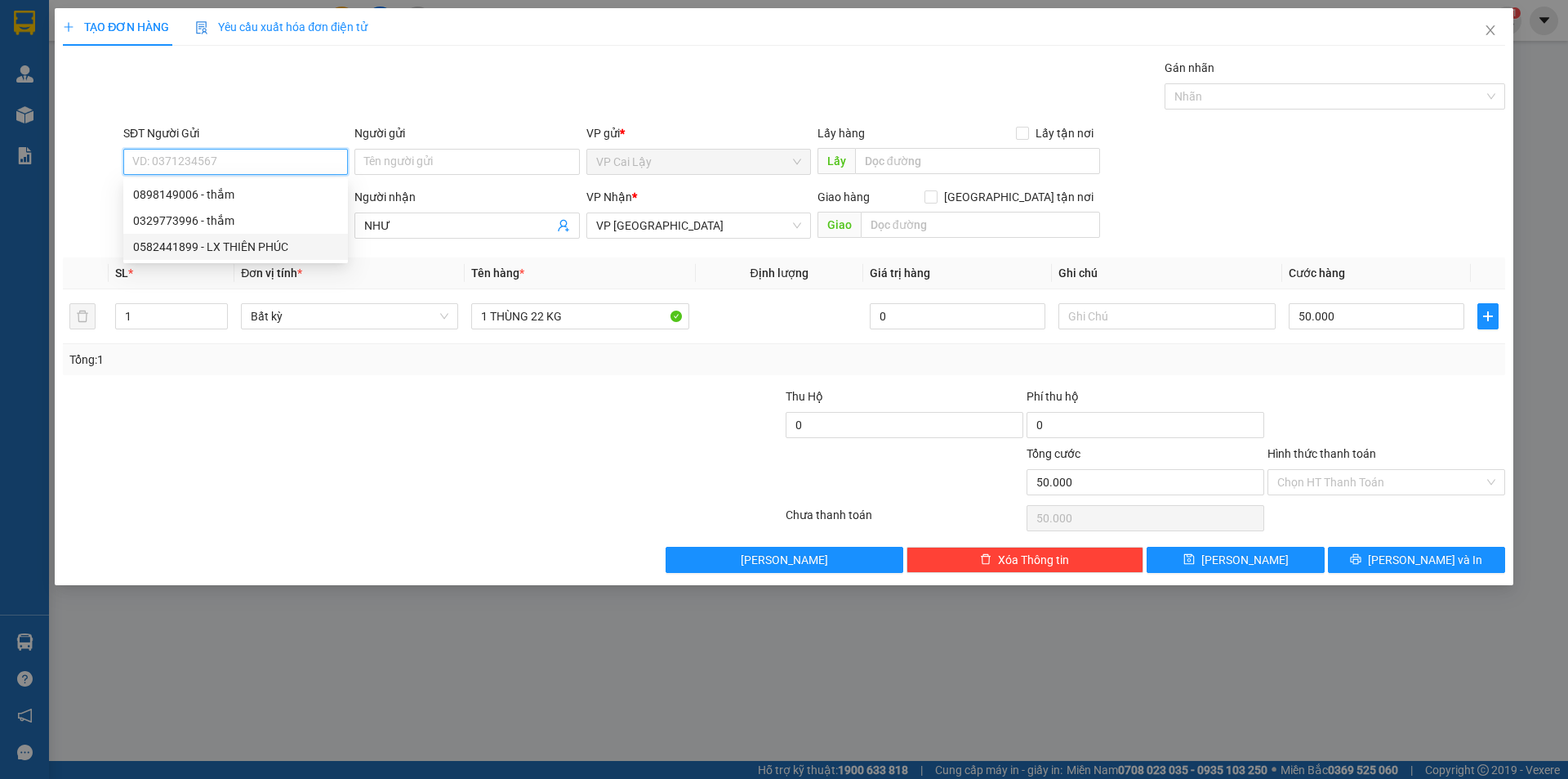
click at [256, 238] on div "0582441899 - LX THIÊN PHÚC" at bounding box center [235, 246] width 205 height 18
type input "0582441899"
type input "LX THIÊN PHÚC"
type input "LX THIEN PHUC"
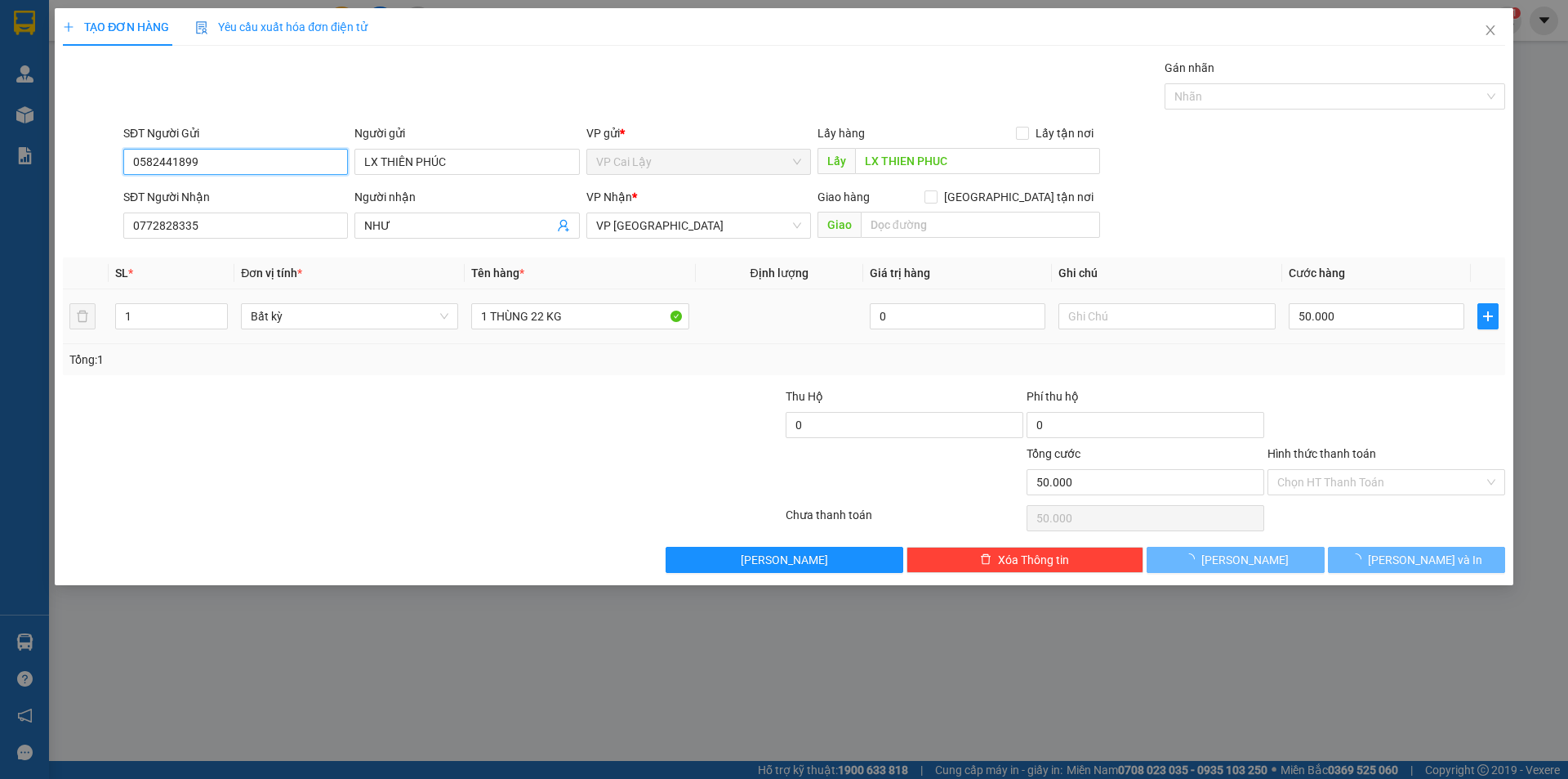
type input "30.000"
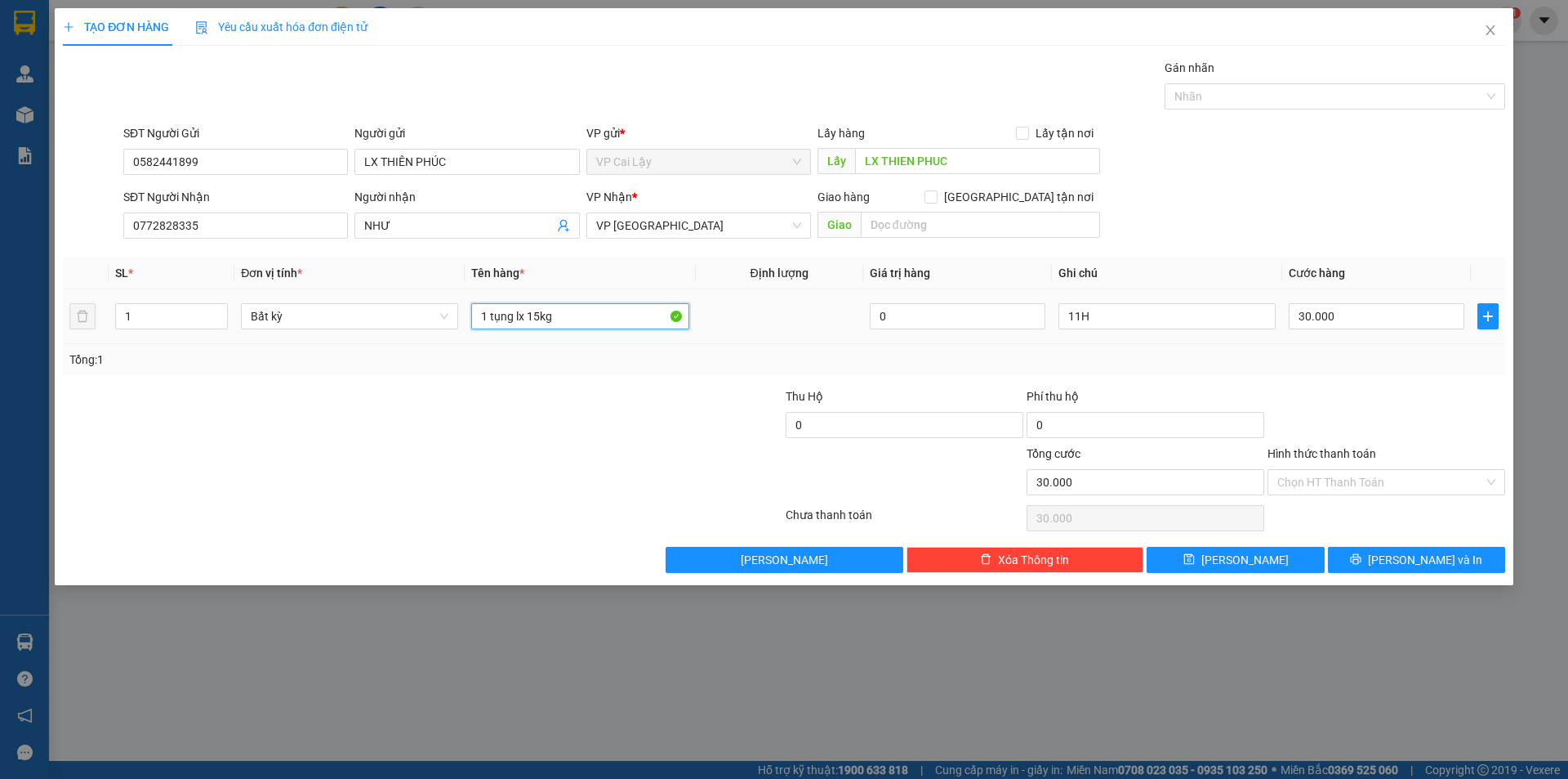
click at [596, 318] on input "1 tụng lx 15kg" at bounding box center [581, 316] width 218 height 26
click at [596, 320] on input "1 tụng lx 15kg" at bounding box center [581, 316] width 218 height 26
click at [587, 317] on input "1 tụng lx 15kg" at bounding box center [581, 316] width 218 height 26
click at [585, 314] on input "1 tụng lx 15kg" at bounding box center [581, 316] width 218 height 26
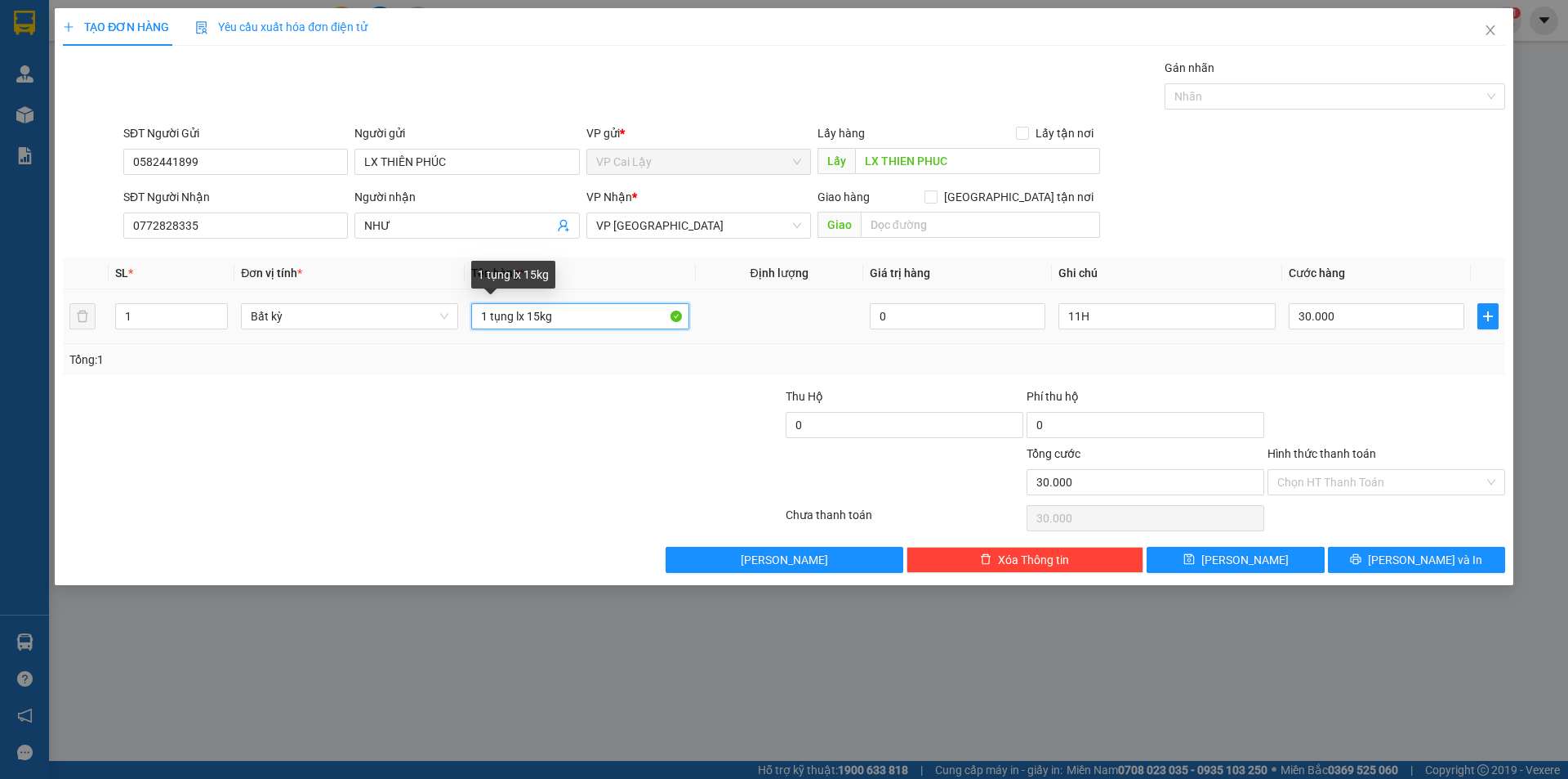
click at [585, 314] on input "1 tụng lx 15kg" at bounding box center [581, 316] width 218 height 26
type input "1 bịch lx 1g"
click at [959, 349] on div "Tổng: 1" at bounding box center [784, 359] width 1442 height 31
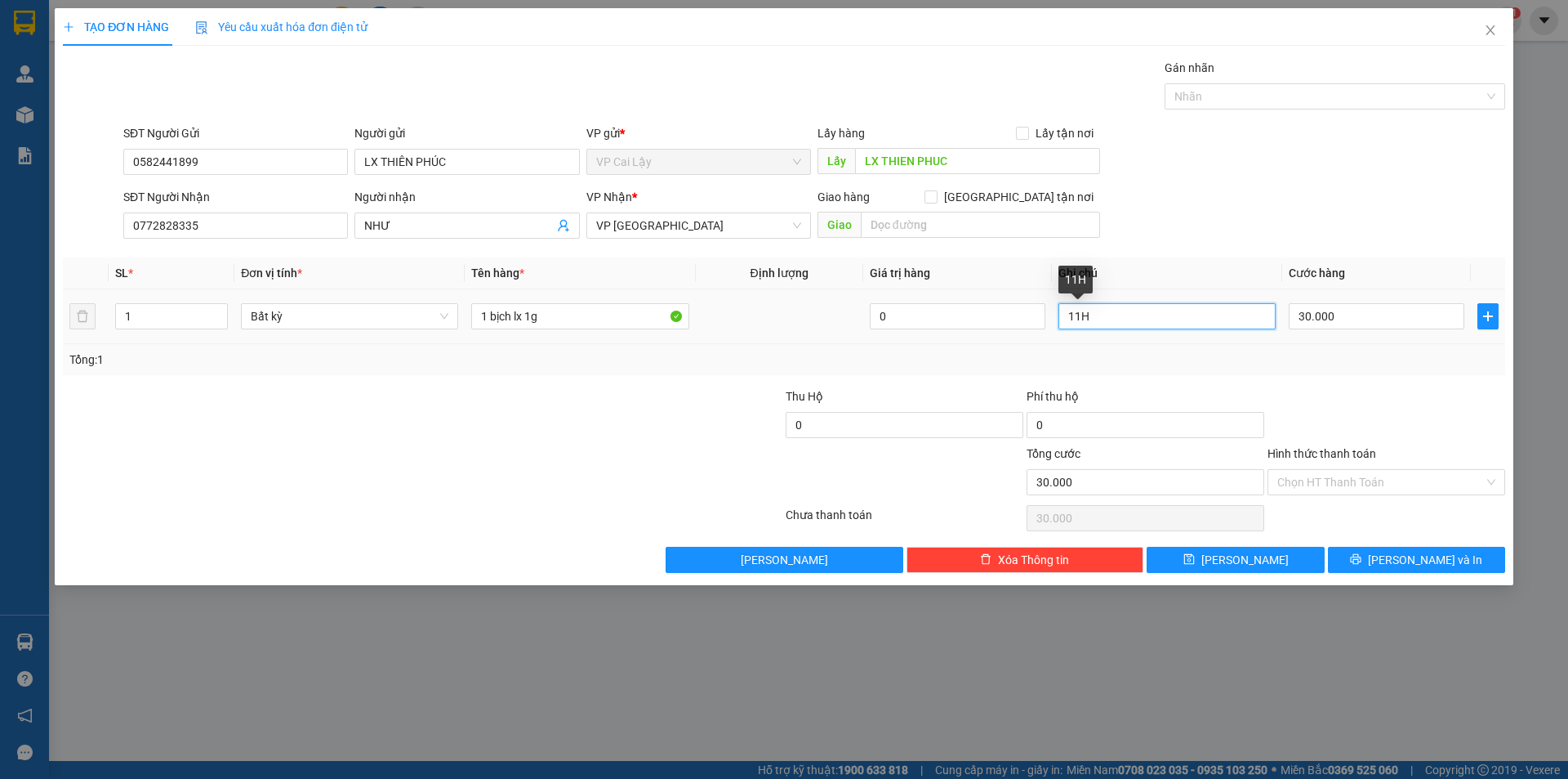
click at [1119, 315] on input "11H" at bounding box center [1168, 316] width 218 height 26
click at [1118, 312] on input "11H" at bounding box center [1168, 316] width 218 height 26
type input "1"
type input "13h"
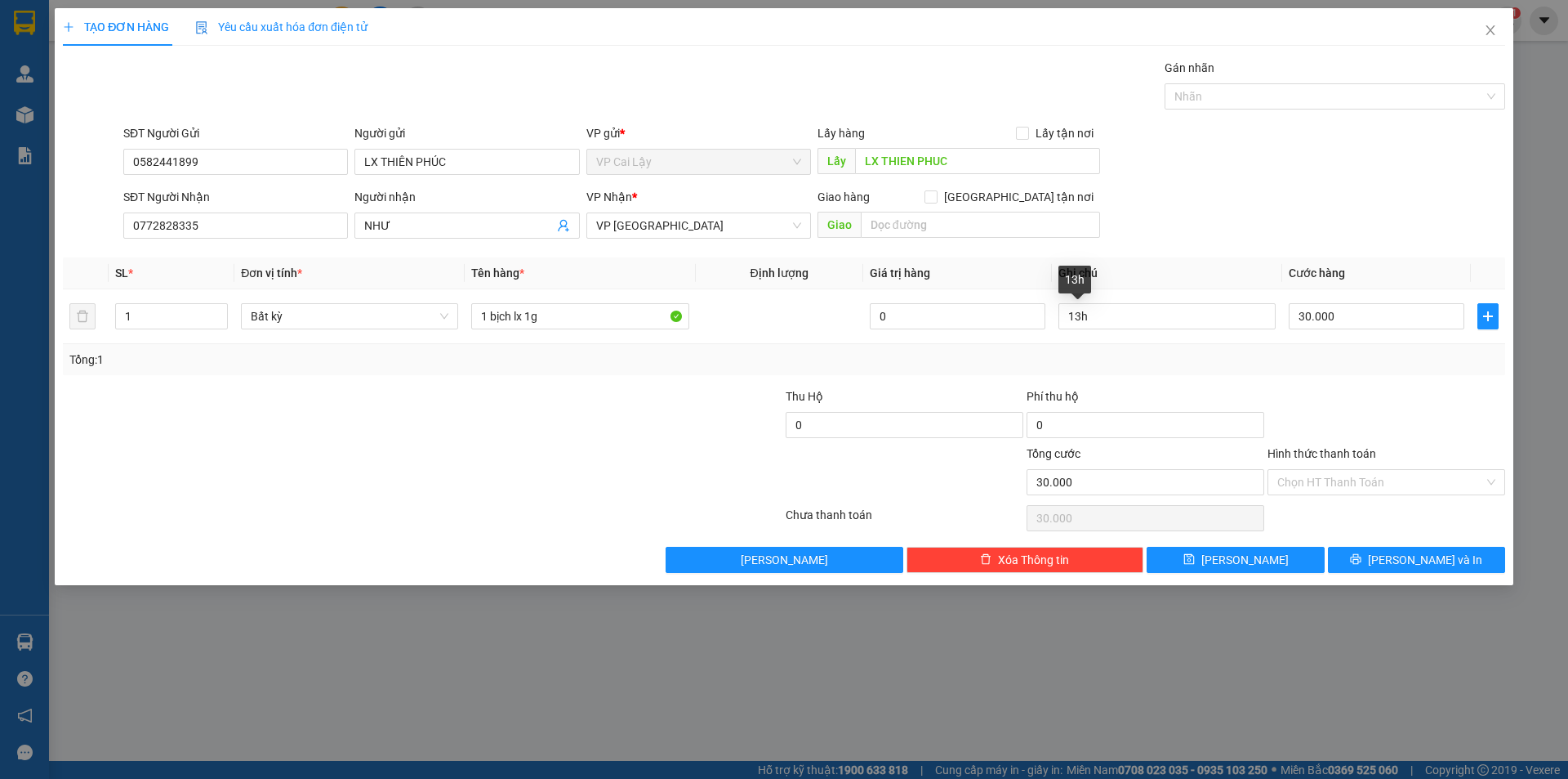
click at [1256, 150] on div "SĐT Người Gửi 0582441899 Người gửi LX THIÊN PHÚC VP gửi * VP Cai Lậy Lấy hàng L…" at bounding box center [814, 152] width 1388 height 57
click at [1385, 317] on input "30.000" at bounding box center [1376, 316] width 176 height 26
click at [1332, 308] on input "30.000" at bounding box center [1376, 316] width 176 height 26
click at [1330, 309] on input "30.000" at bounding box center [1376, 316] width 176 height 26
click at [1327, 313] on input "30.000" at bounding box center [1376, 316] width 176 height 26
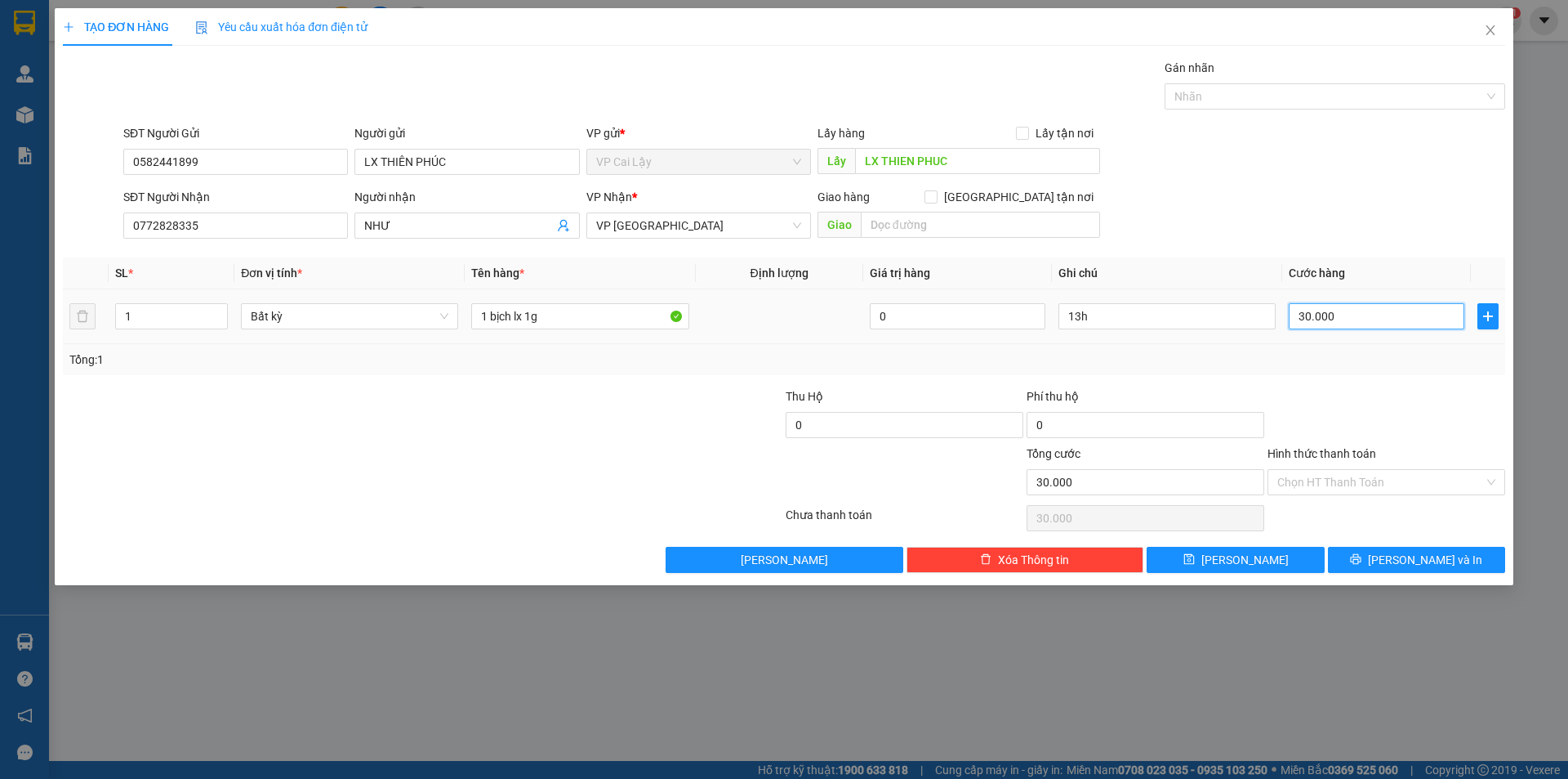
click at [1327, 313] on input "30.000" at bounding box center [1376, 316] width 176 height 26
type input "0"
type input "002"
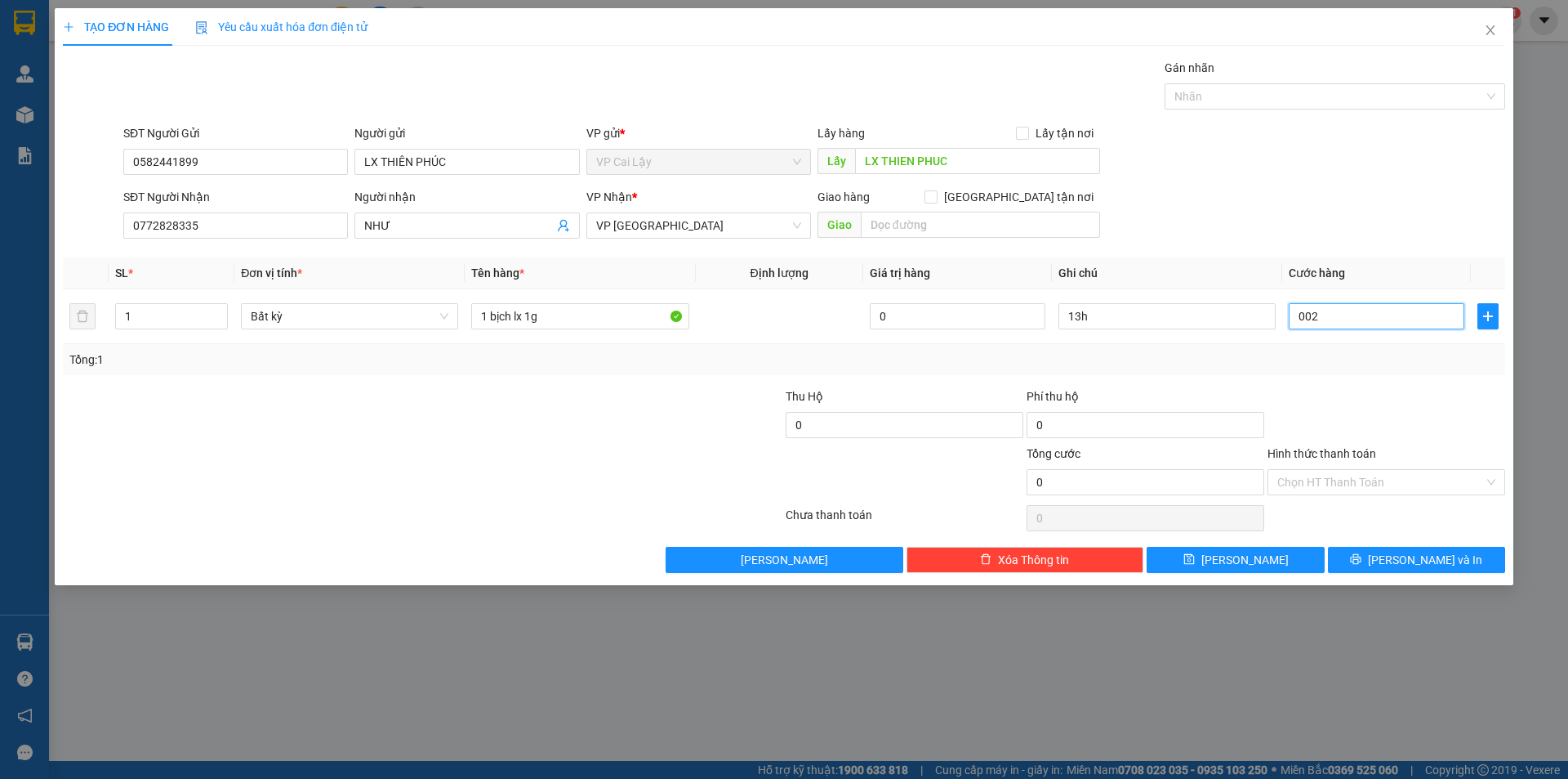
type input "2"
type input "0.020"
type input "20"
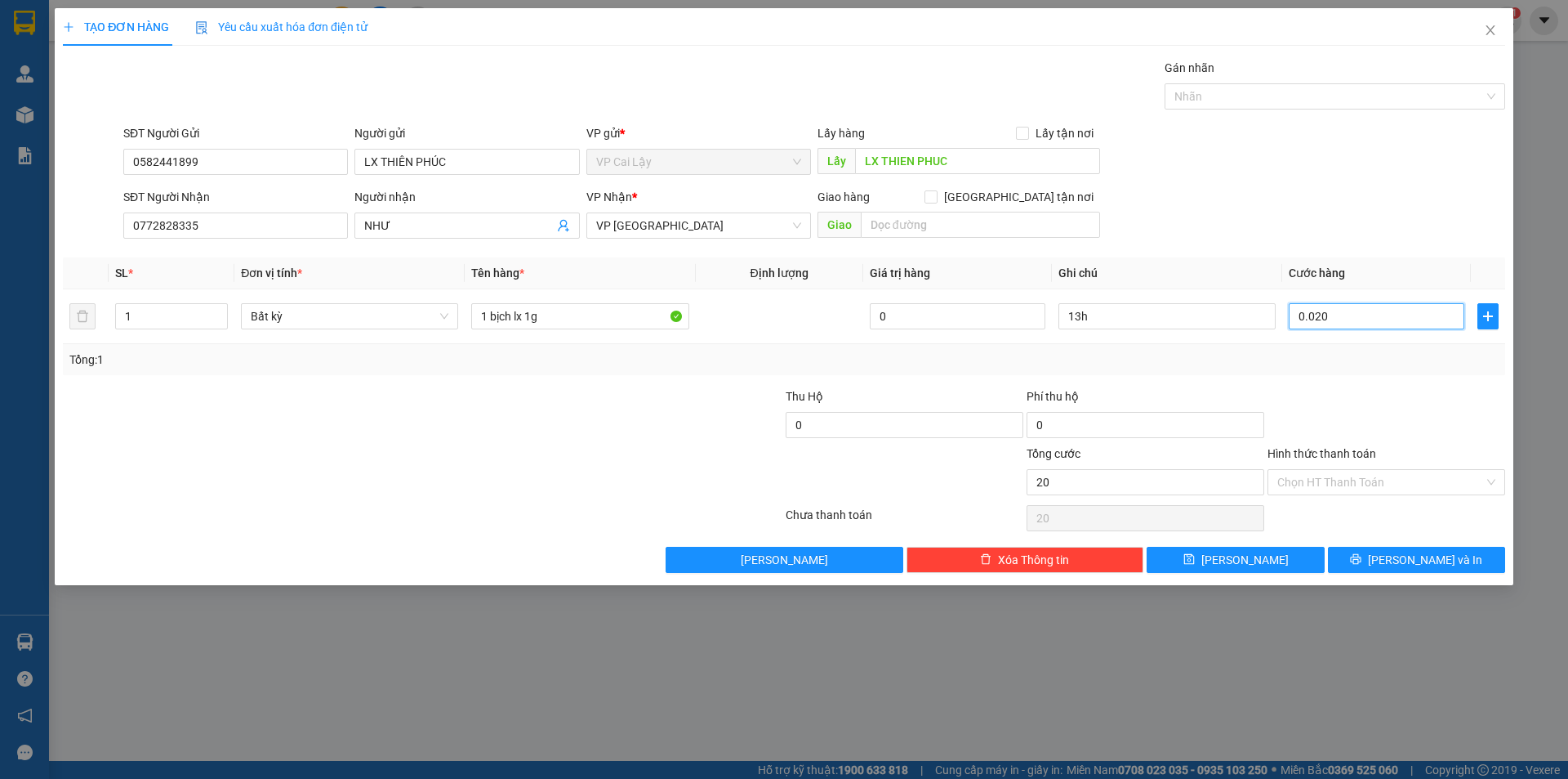
type input "0.020"
click at [1292, 237] on div "SĐT Người Nhận 0772828335 Người nhận NHƯ VP Nhận * VP Sài Gòn Giao hàng Giao tậ…" at bounding box center [814, 216] width 1388 height 57
type input "20.000"
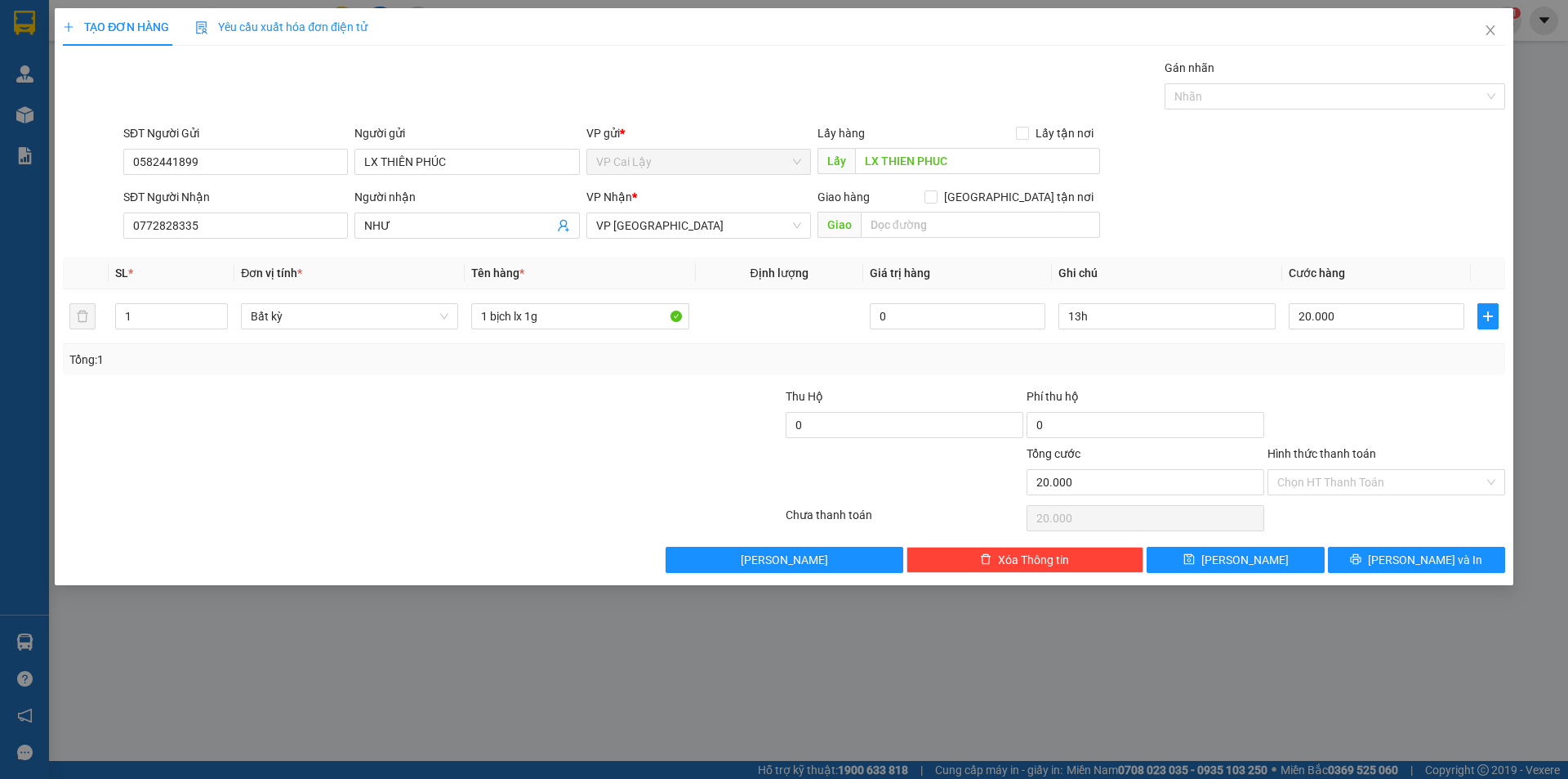
click at [1406, 410] on div at bounding box center [1387, 415] width 241 height 57
click at [1400, 550] on button "[PERSON_NAME] và In" at bounding box center [1416, 559] width 177 height 26
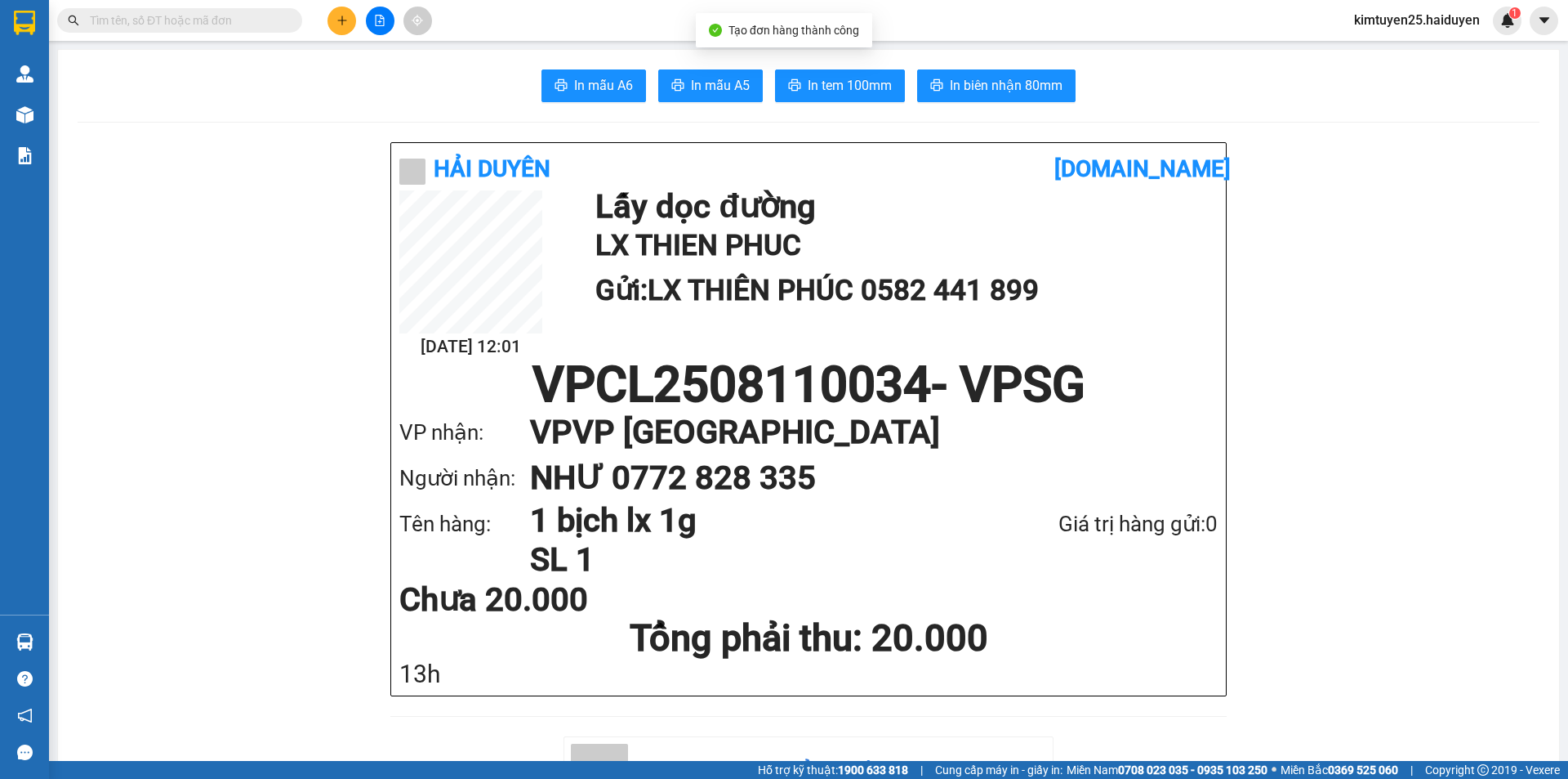
click at [861, 77] on span "In tem 100mm" at bounding box center [850, 86] width 84 height 20
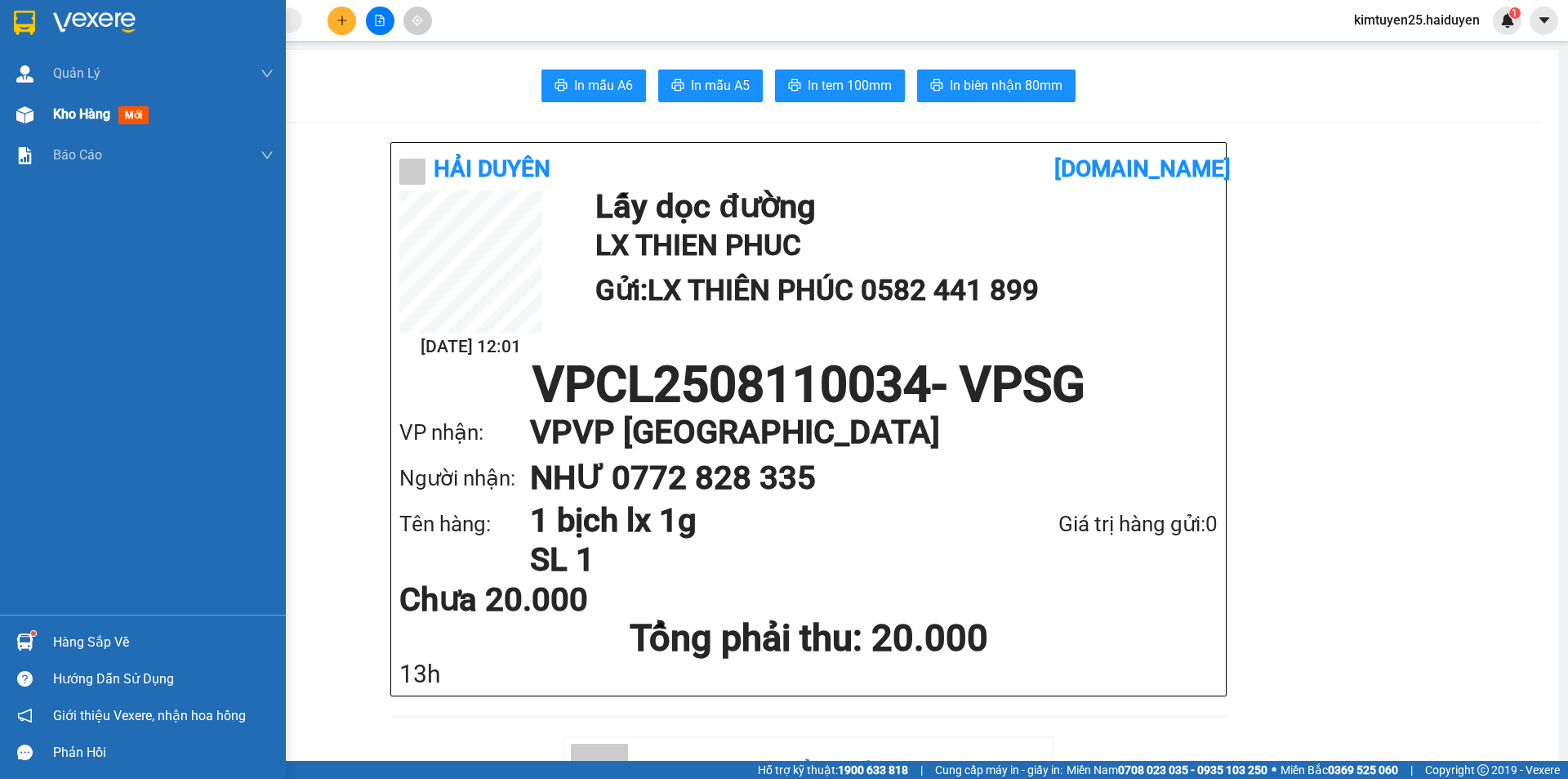
click at [87, 125] on div "Kho hàng mới" at bounding box center [163, 114] width 221 height 41
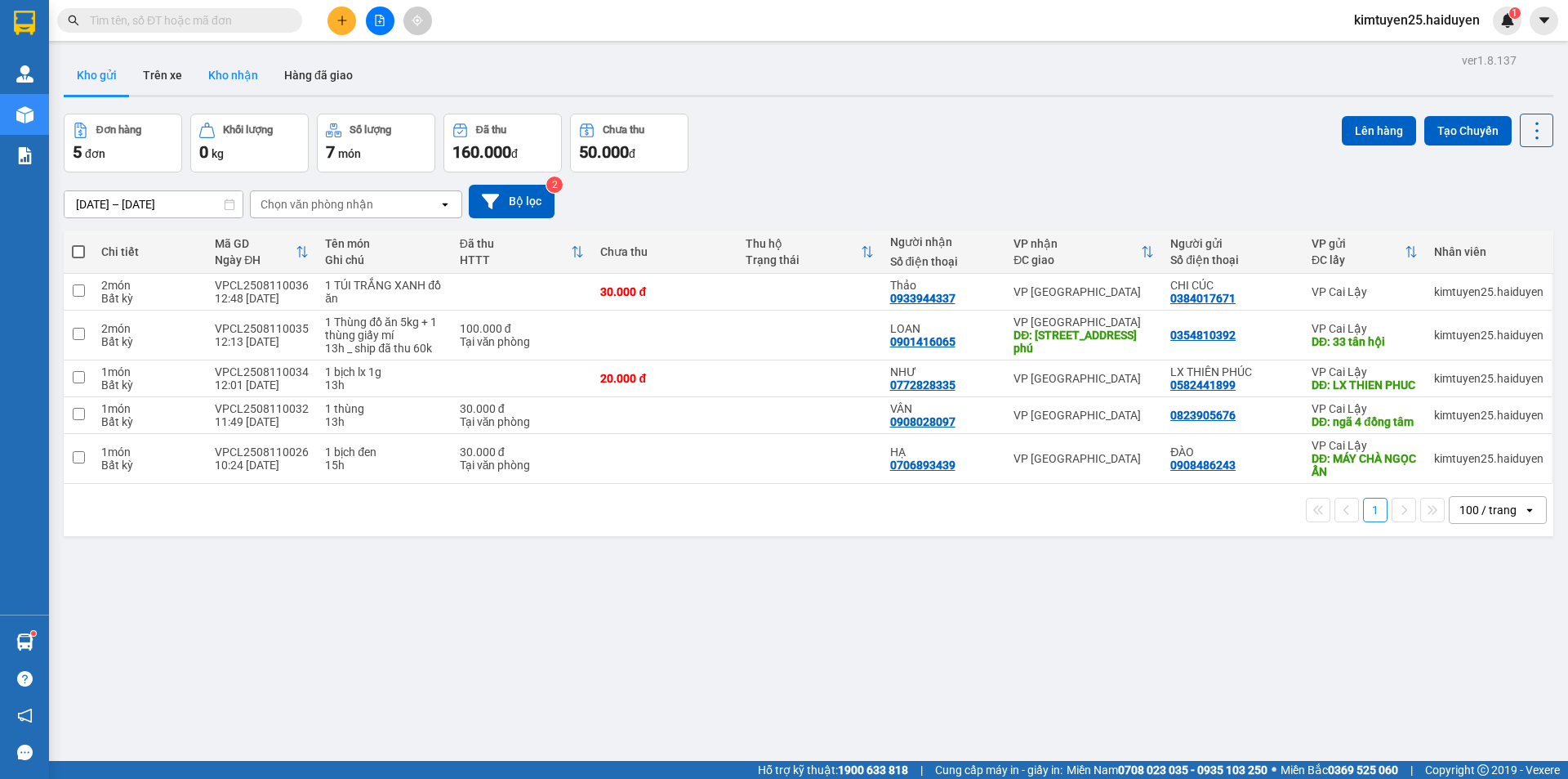
drag, startPoint x: 214, startPoint y: 77, endPoint x: 226, endPoint y: 77, distance: 12.0
click at [214, 77] on button "Kho nhận" at bounding box center [234, 75] width 76 height 39
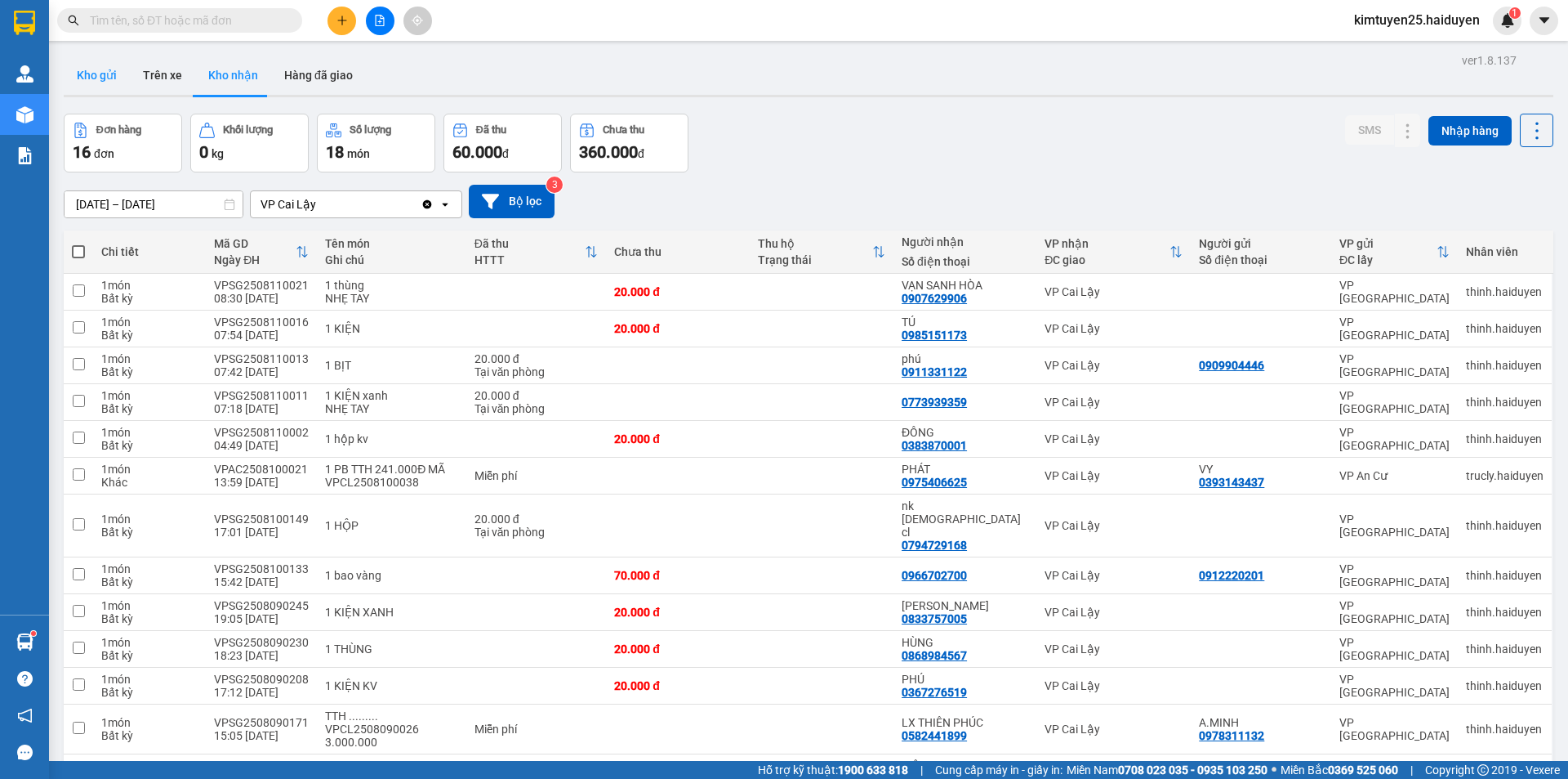
click at [90, 82] on button "Kho gửi" at bounding box center [96, 75] width 66 height 39
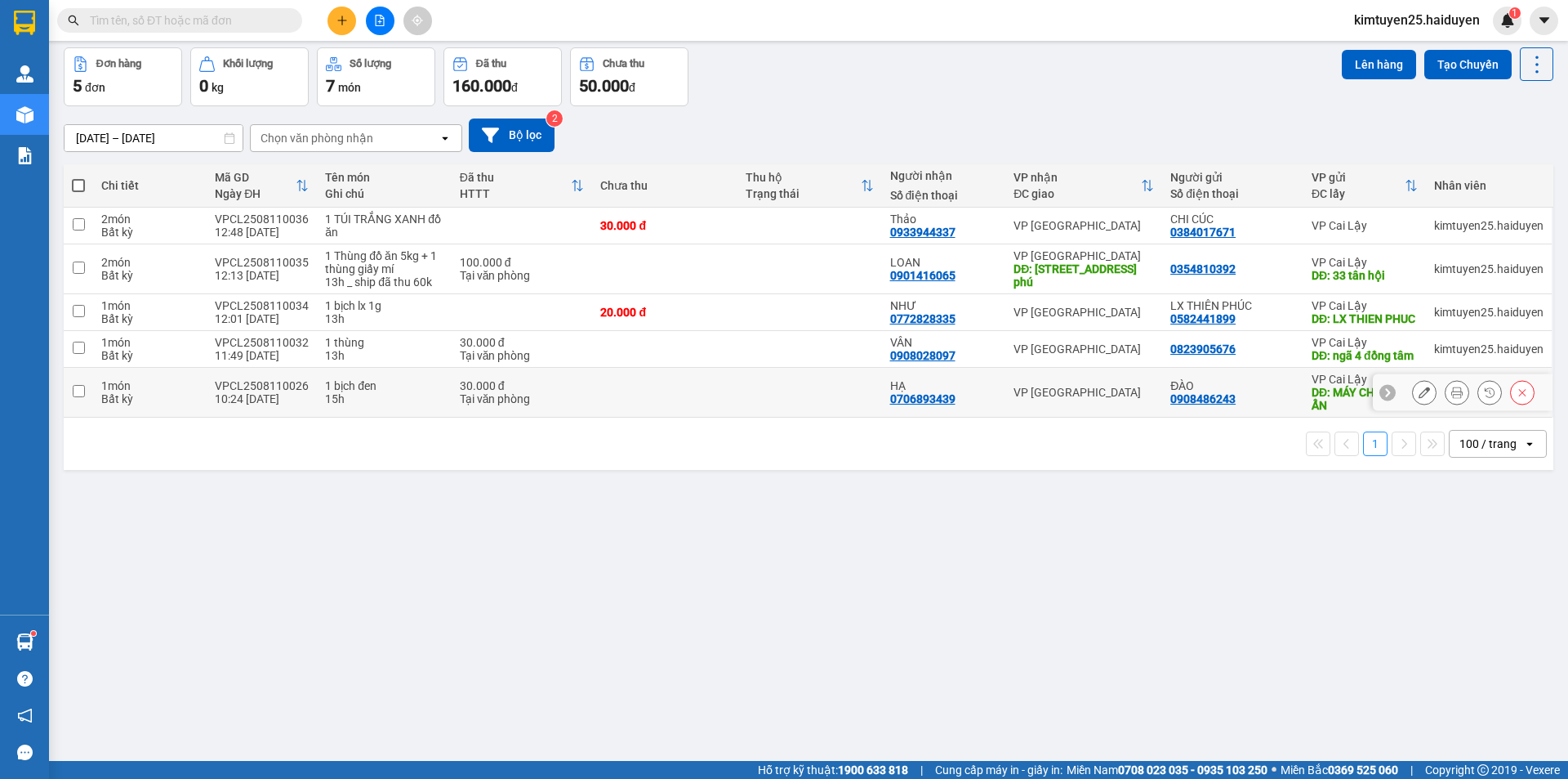
scroll to position [75, 0]
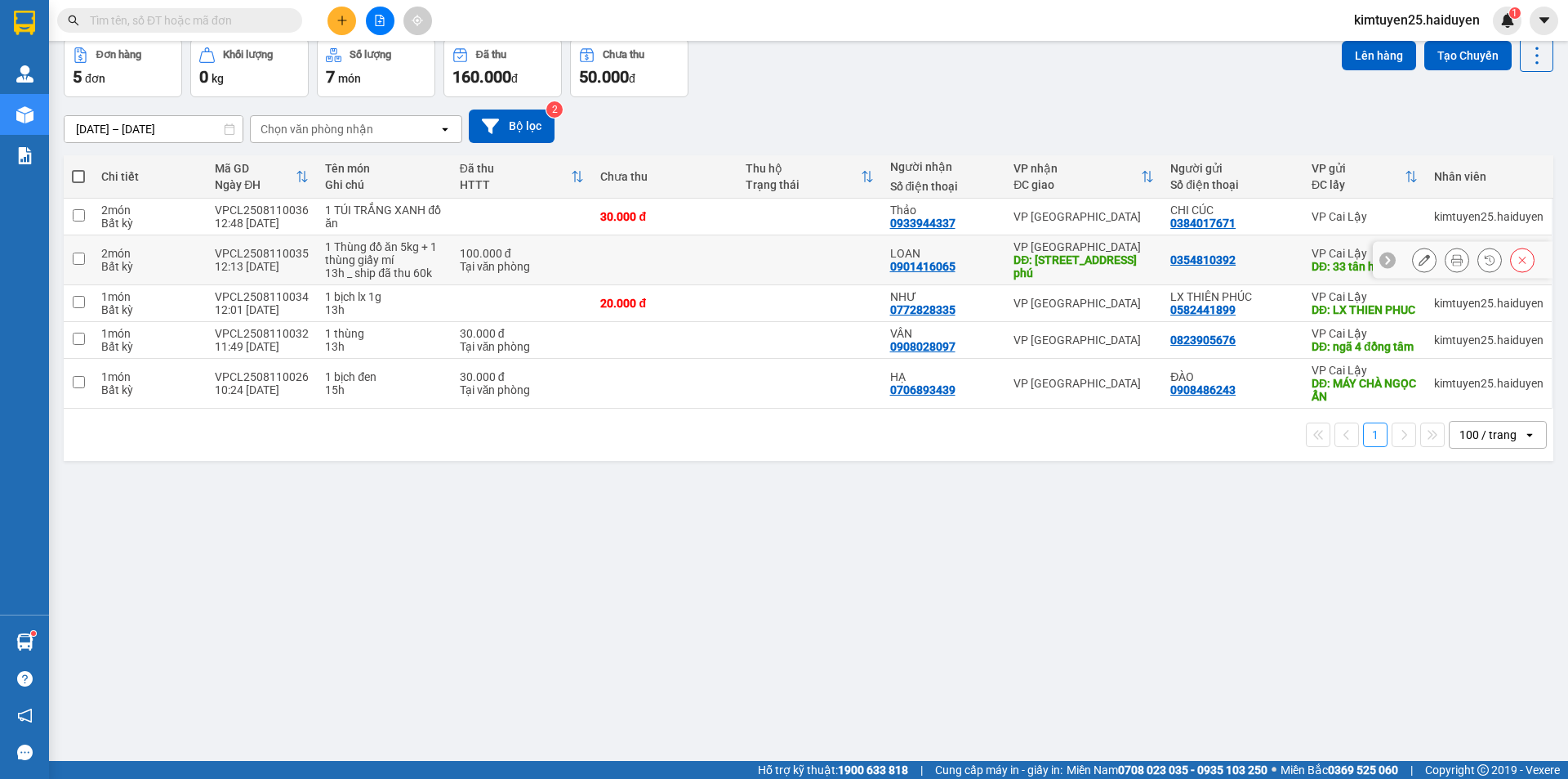
click at [1452, 264] on icon at bounding box center [1457, 260] width 11 height 11
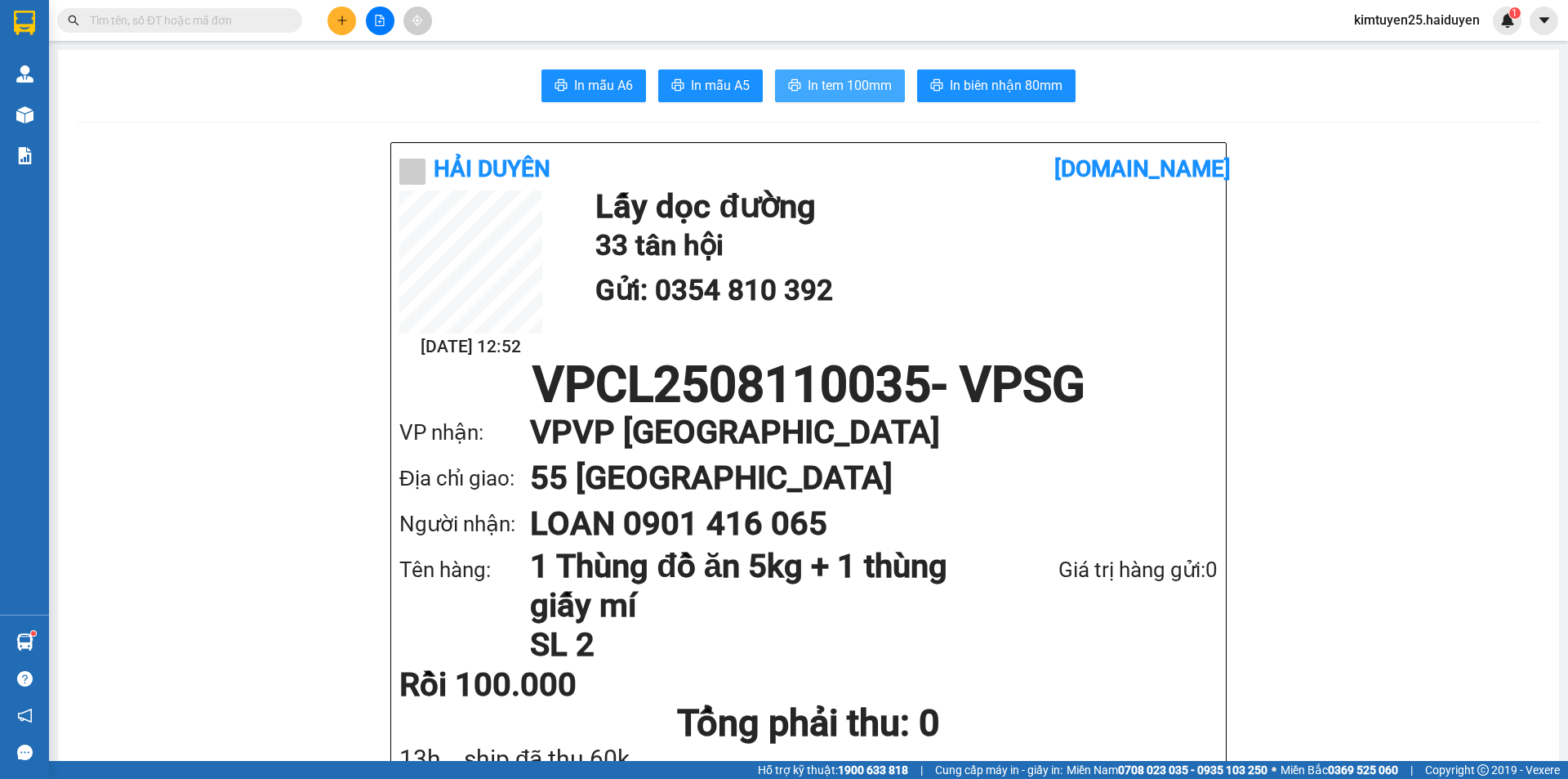
click at [830, 80] on span "In tem 100mm" at bounding box center [850, 86] width 84 height 20
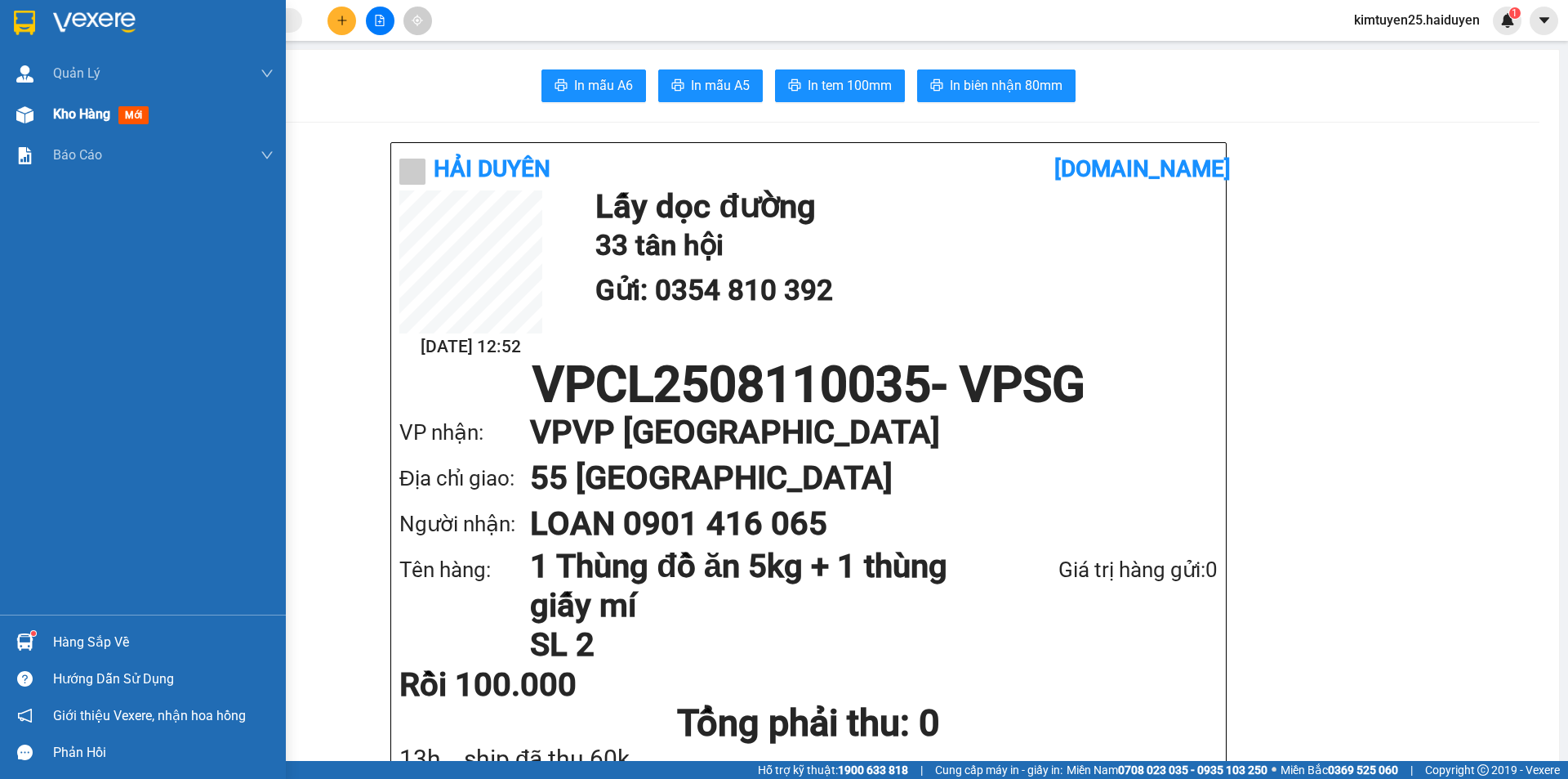
click at [75, 111] on span "Kho hàng" at bounding box center [81, 114] width 57 height 16
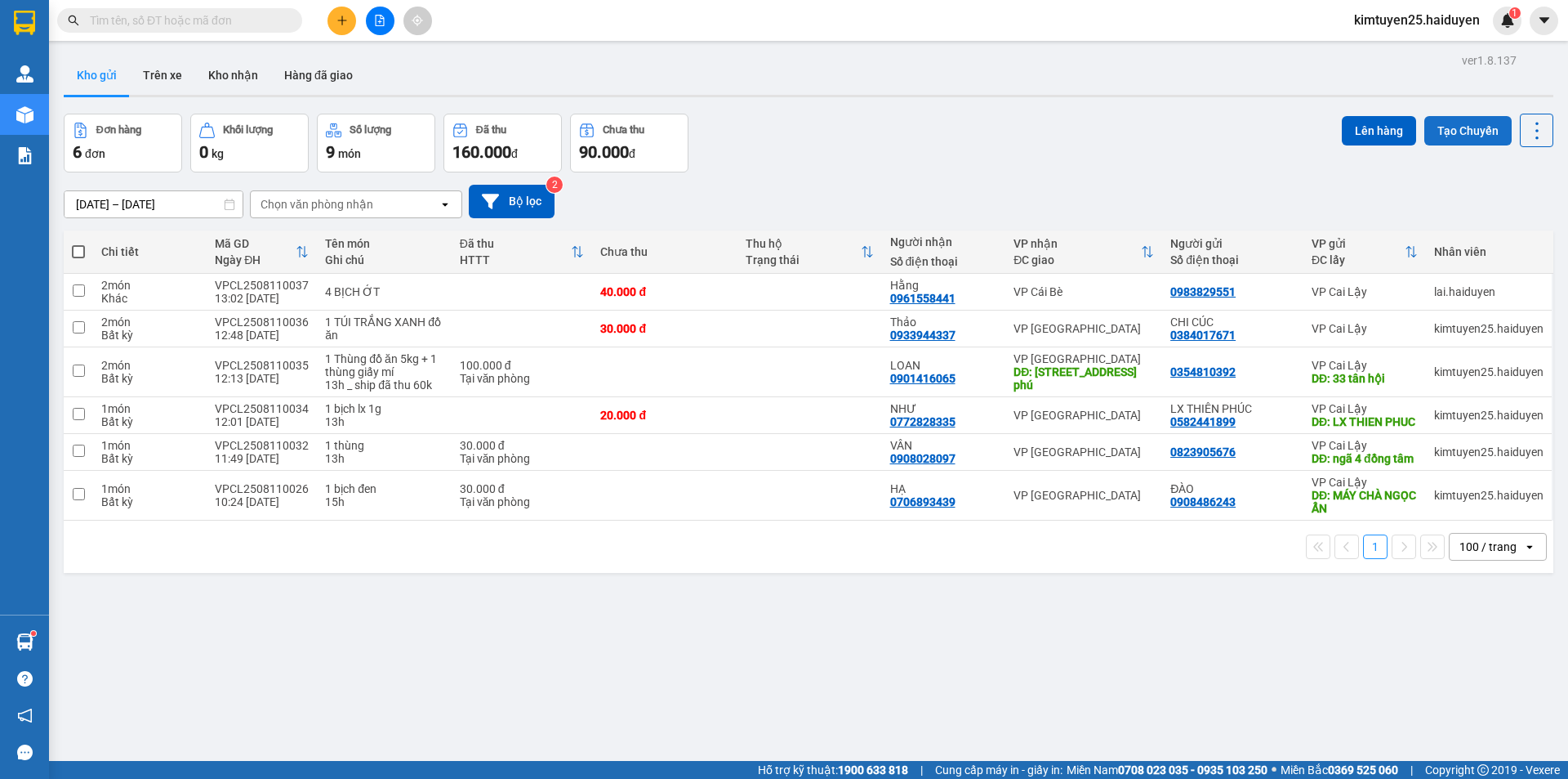
click at [1469, 130] on button "Tạo Chuyến" at bounding box center [1468, 131] width 87 height 30
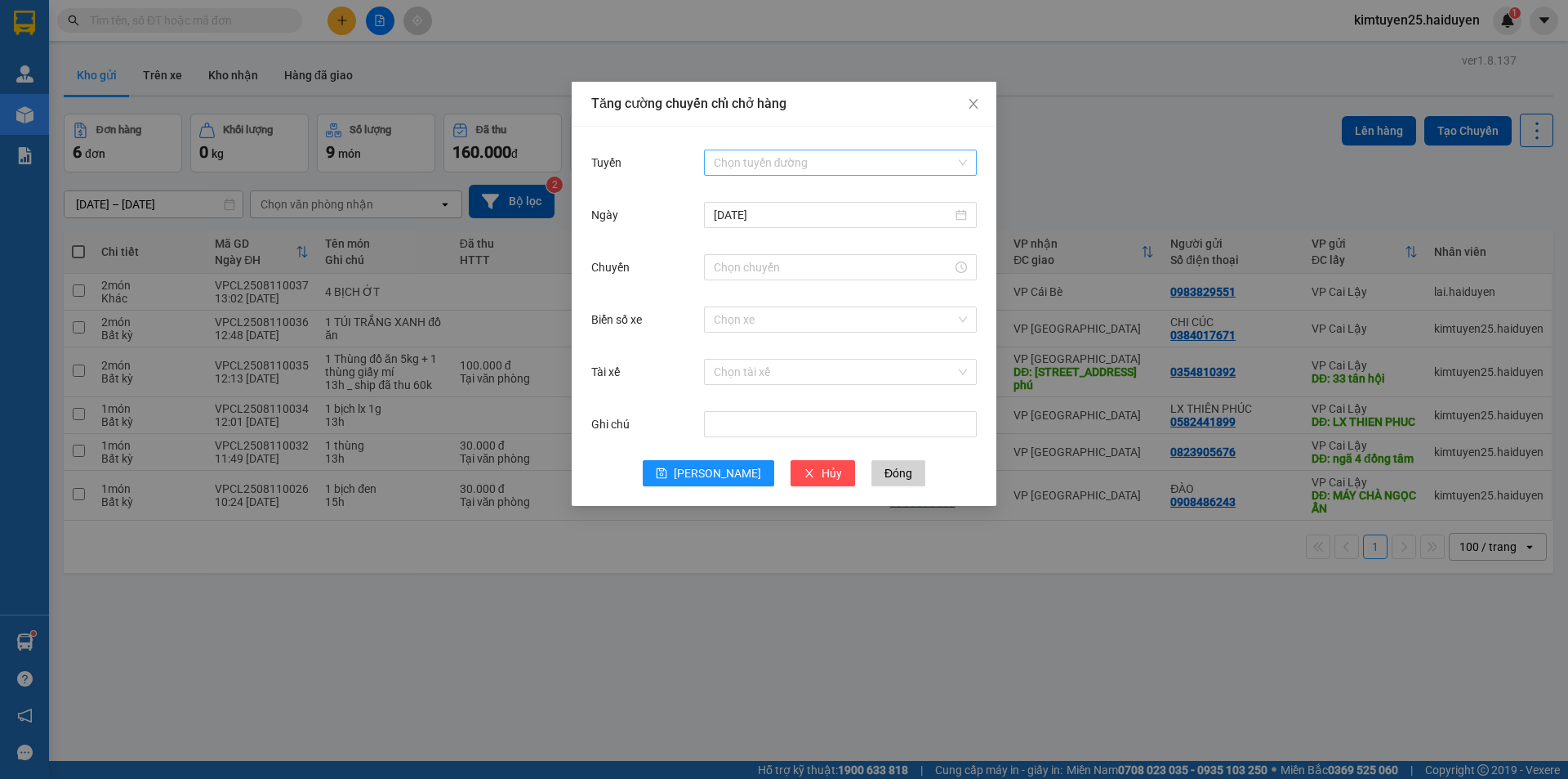
click at [791, 161] on input "Tuyến" at bounding box center [835, 163] width 242 height 24
click at [748, 218] on div "Cái Bè - [GEOGRAPHIC_DATA]" at bounding box center [840, 221] width 253 height 18
click at [774, 257] on div at bounding box center [840, 267] width 273 height 26
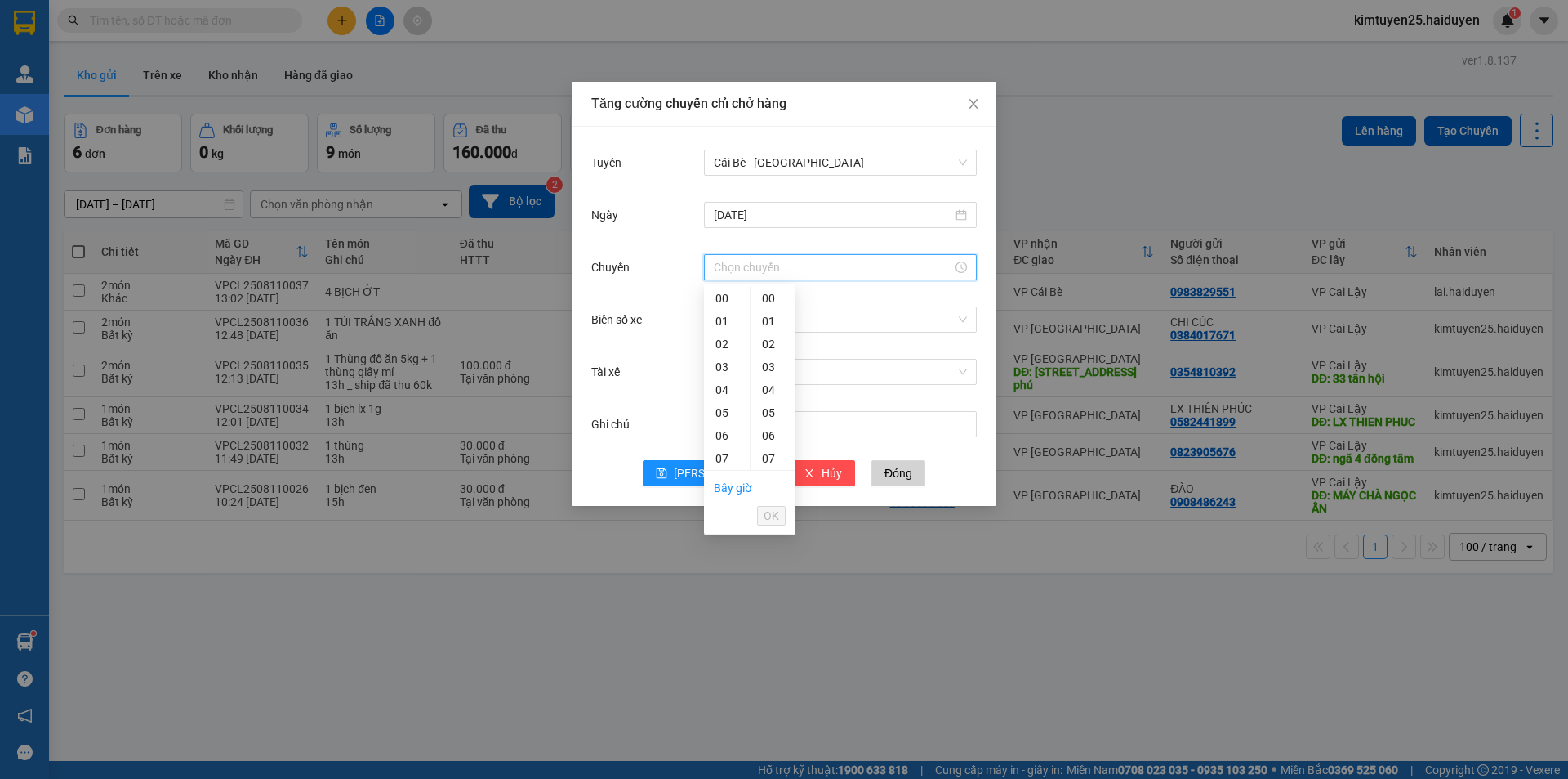
click at [773, 271] on input "Chuyến" at bounding box center [833, 266] width 238 height 18
click at [714, 327] on div "12" at bounding box center [727, 328] width 46 height 23
click at [767, 353] on div "31" at bounding box center [773, 354] width 45 height 23
type input "12:31"
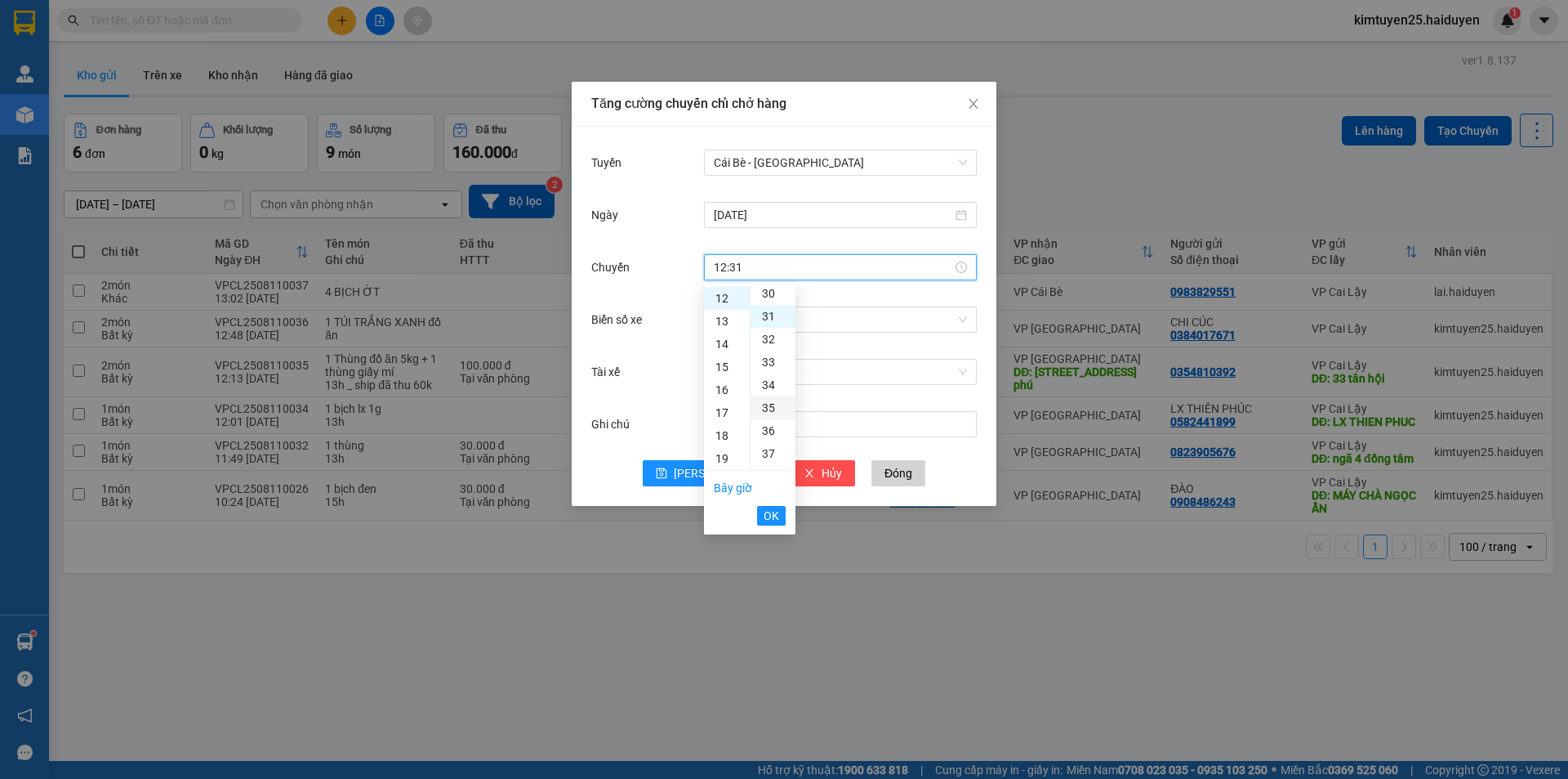
scroll to position [709, 0]
click at [773, 511] on span "OK" at bounding box center [771, 515] width 16 height 18
click at [766, 368] on input "Tài xế" at bounding box center [835, 371] width 242 height 24
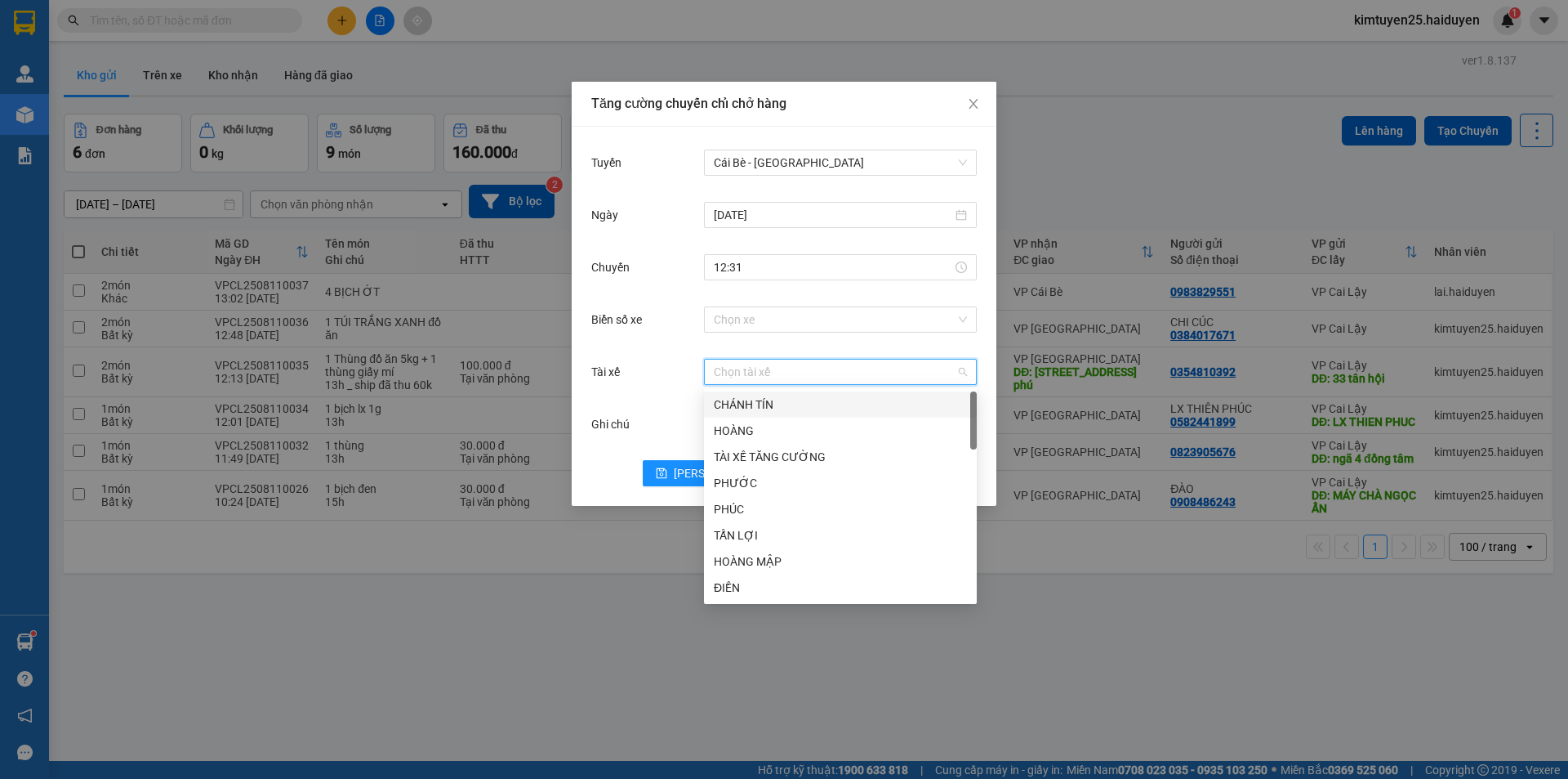
click at [766, 367] on input "Tài xế" at bounding box center [835, 371] width 242 height 24
click at [822, 353] on div "Biển số xe Chọn xe" at bounding box center [784, 329] width 385 height 52
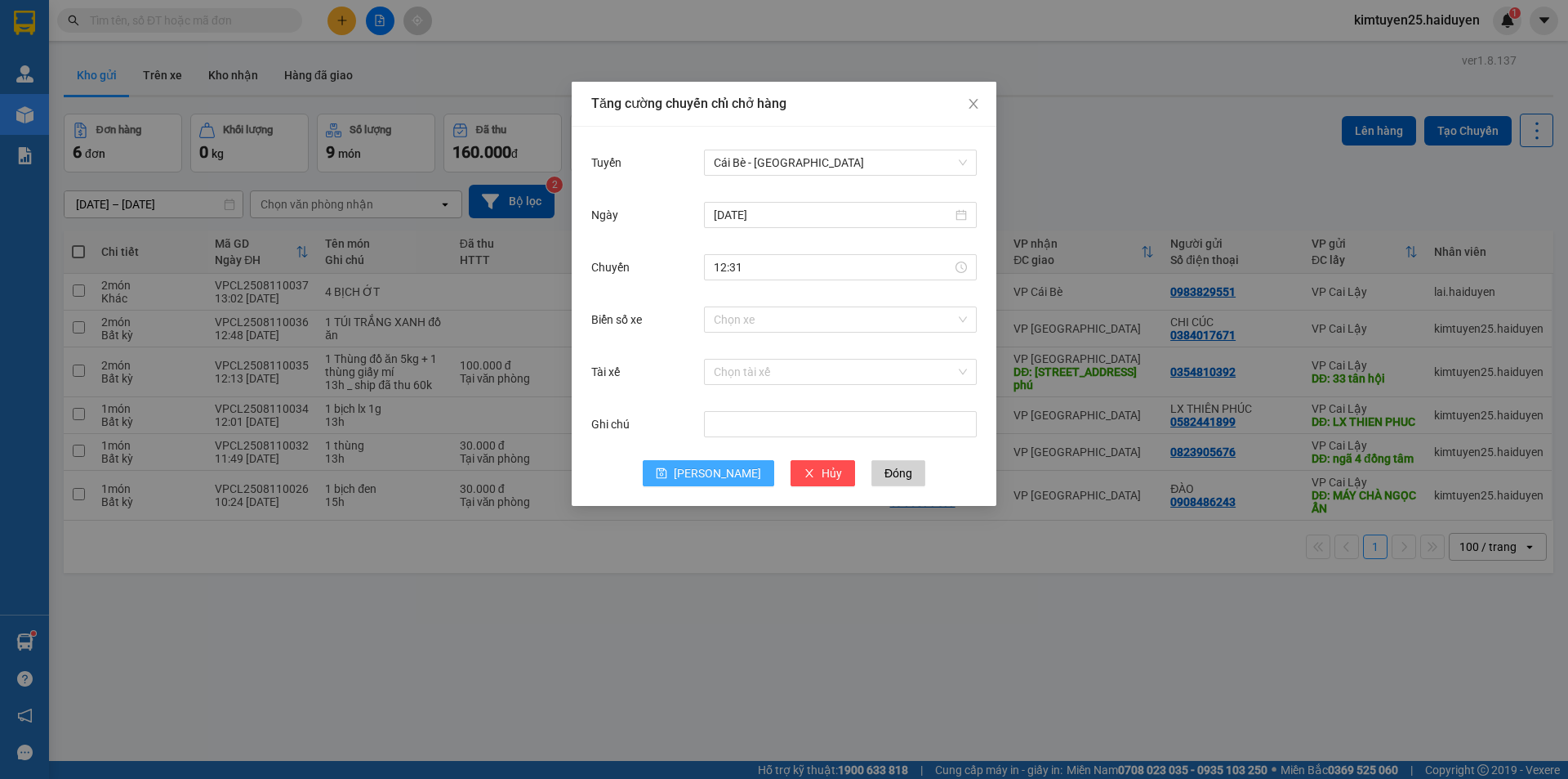
click at [704, 477] on button "[PERSON_NAME]" at bounding box center [708, 473] width 131 height 26
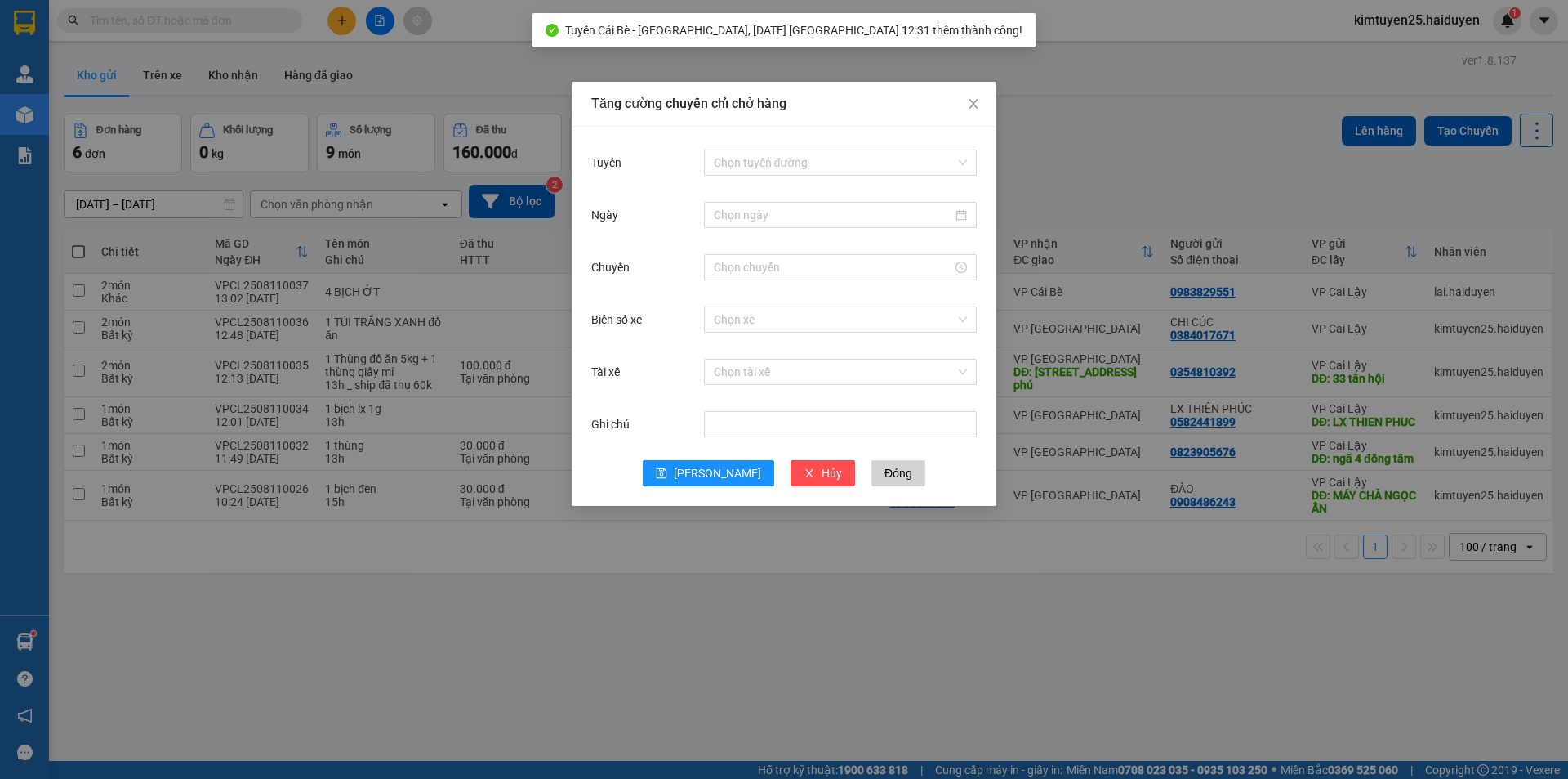
click at [937, 93] on div "Tăng cường chuyến chỉ chở hàng" at bounding box center [784, 104] width 424 height 45
click at [976, 107] on icon "close" at bounding box center [973, 103] width 9 height 10
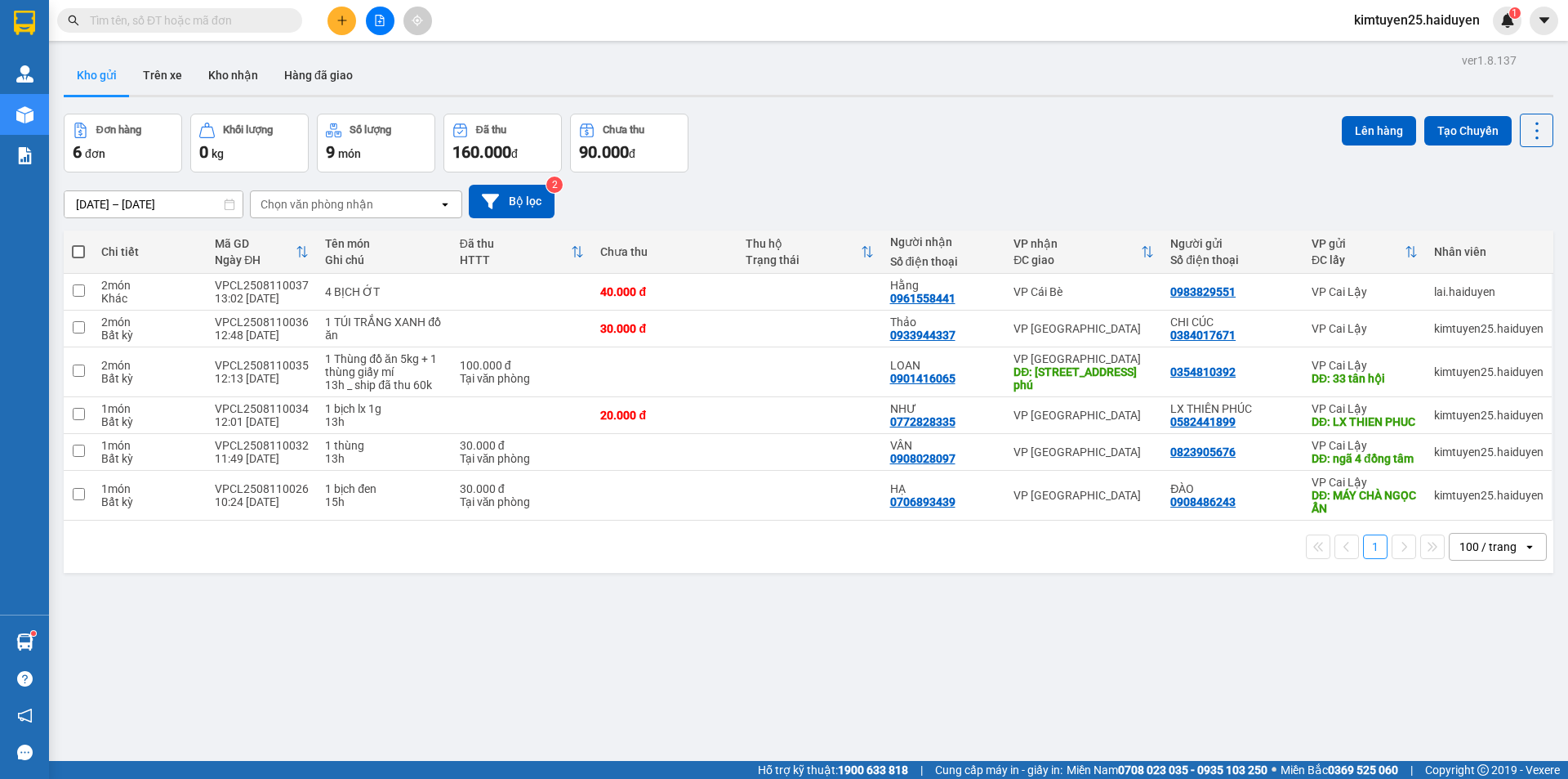
click at [382, 17] on icon "file-add" at bounding box center [380, 20] width 11 height 11
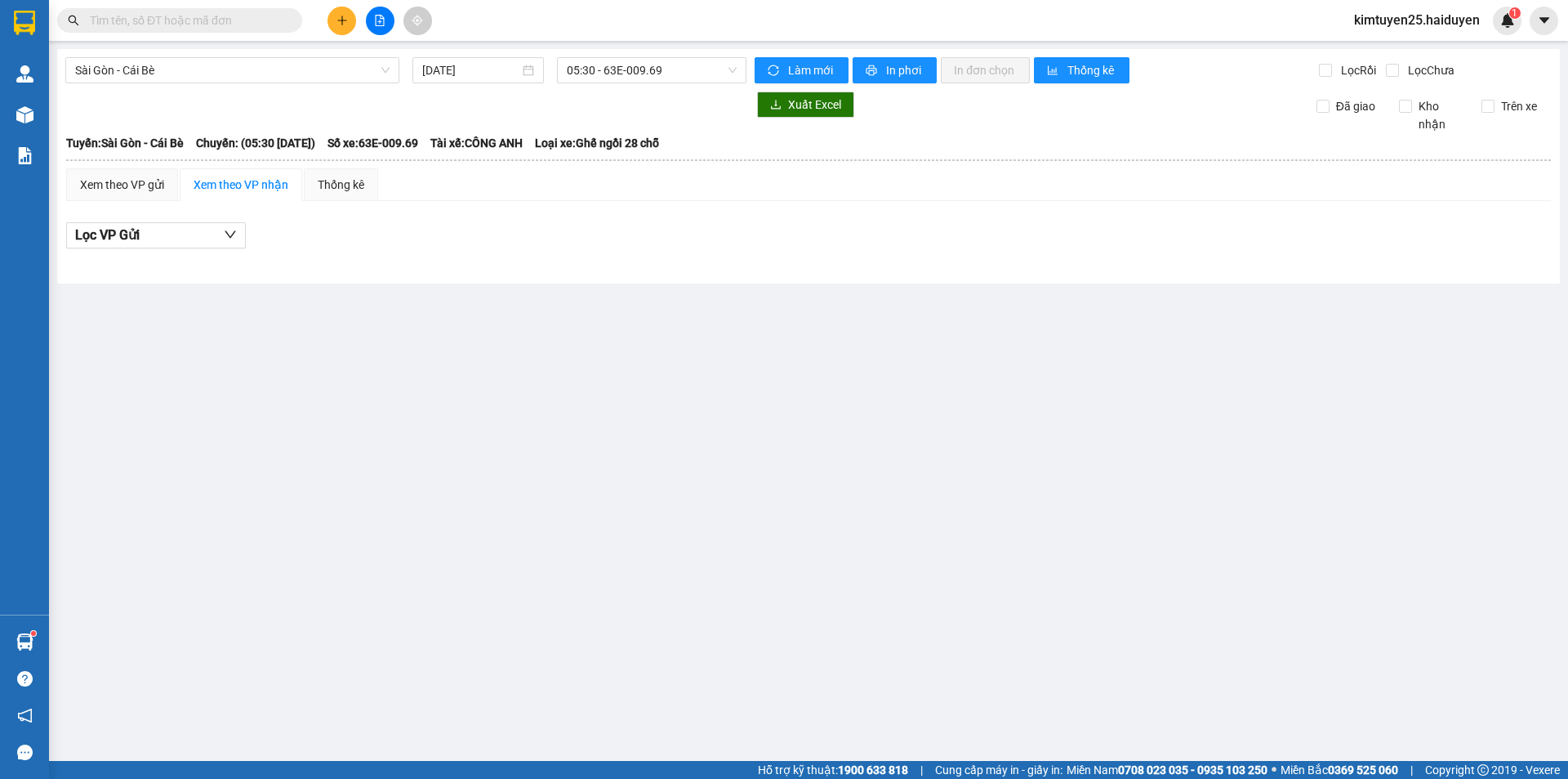
click at [141, 87] on div "Sài Gòn - Cái Bè 11/08/2025 05:30 - 63E-009.69 Làm mới In phơi In đơn chọn Thốn…" at bounding box center [808, 167] width 1503 height 235
click at [147, 79] on span "Sài Gòn - Cái Bè" at bounding box center [233, 70] width 315 height 24
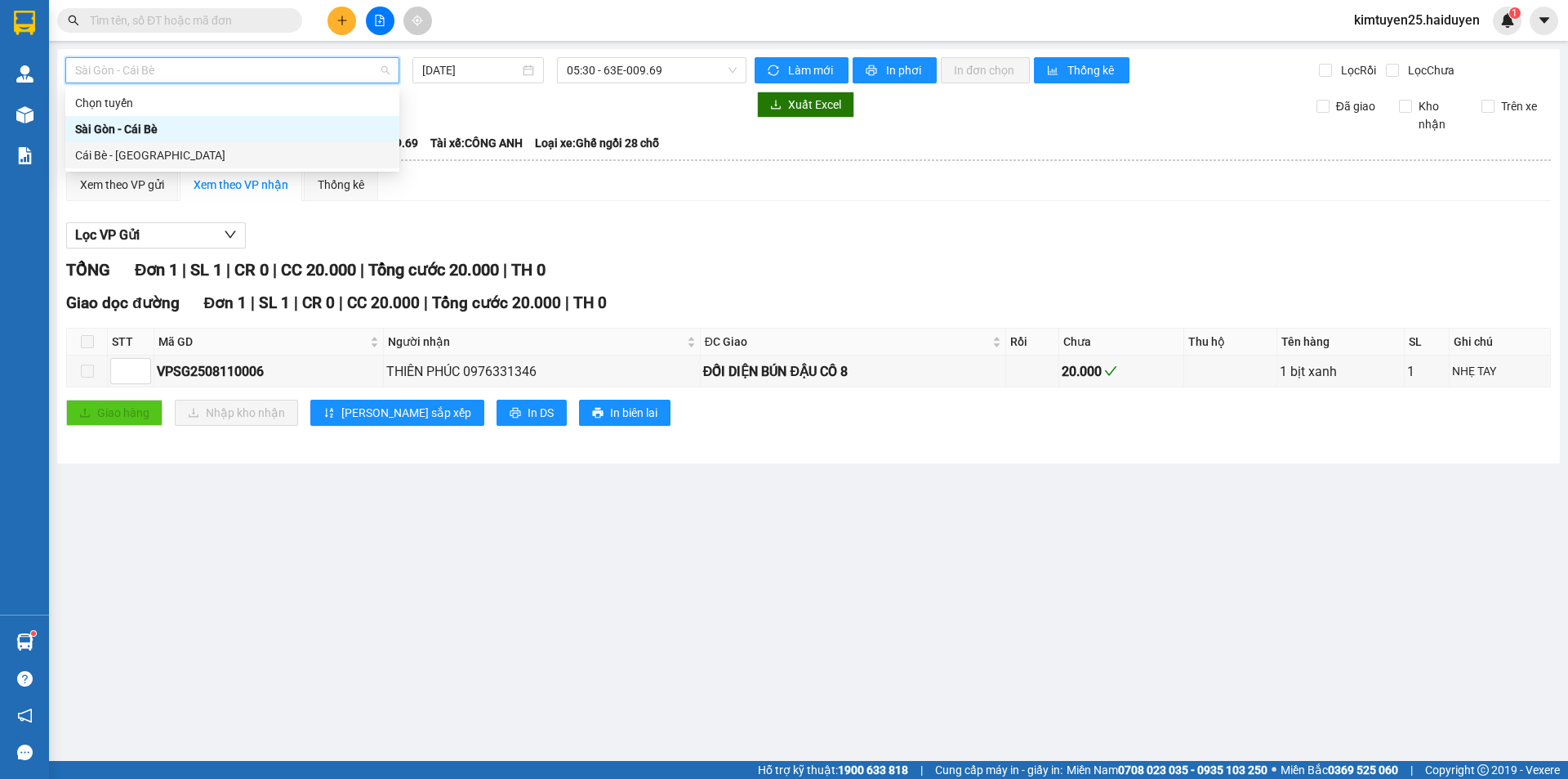
click at [117, 158] on div "Cái Bè - [GEOGRAPHIC_DATA]" at bounding box center [233, 154] width 315 height 18
type input "[DATE]"
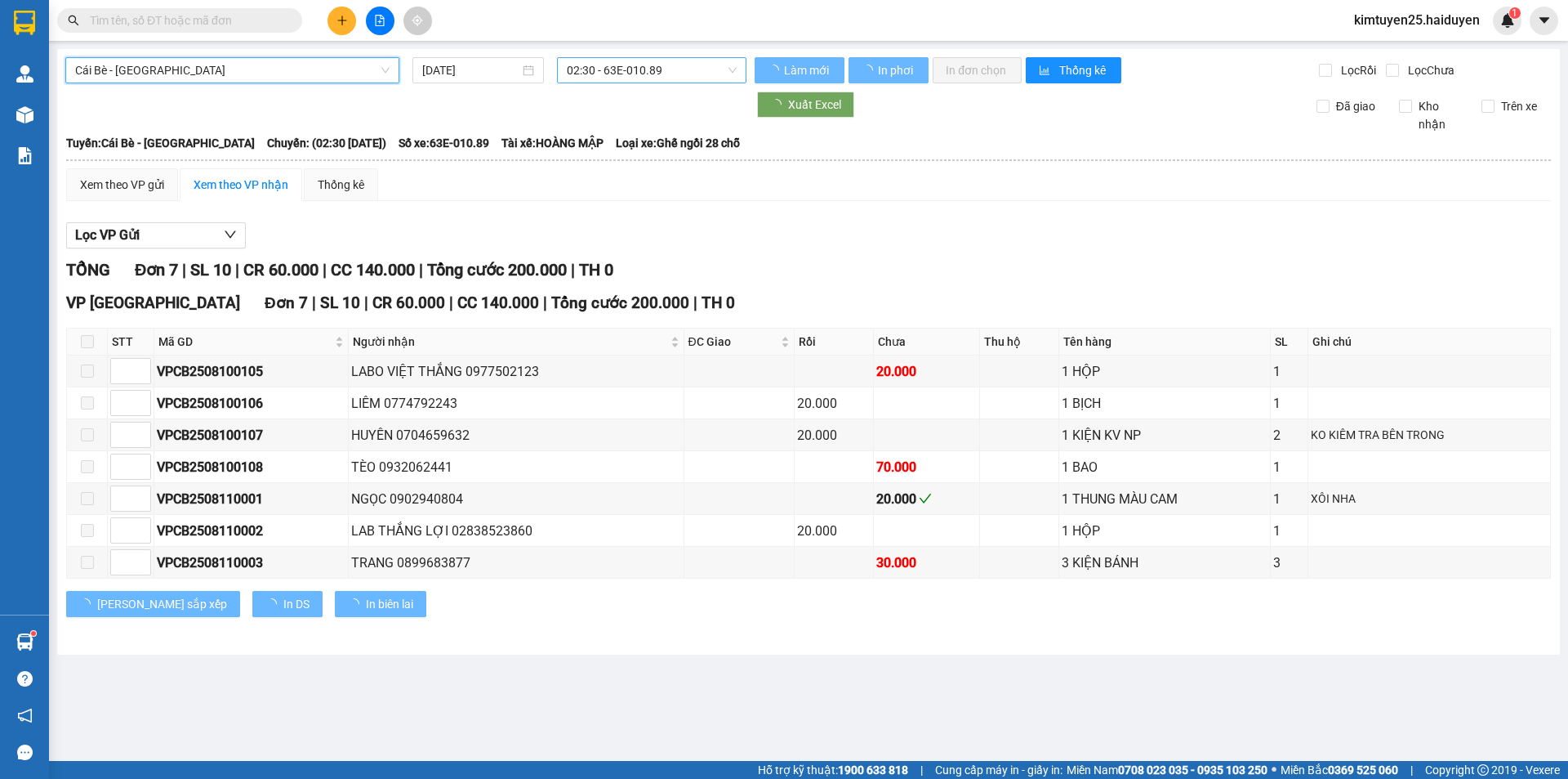
click at [585, 61] on span "02:30 - 63E-010.89" at bounding box center [651, 70] width 170 height 24
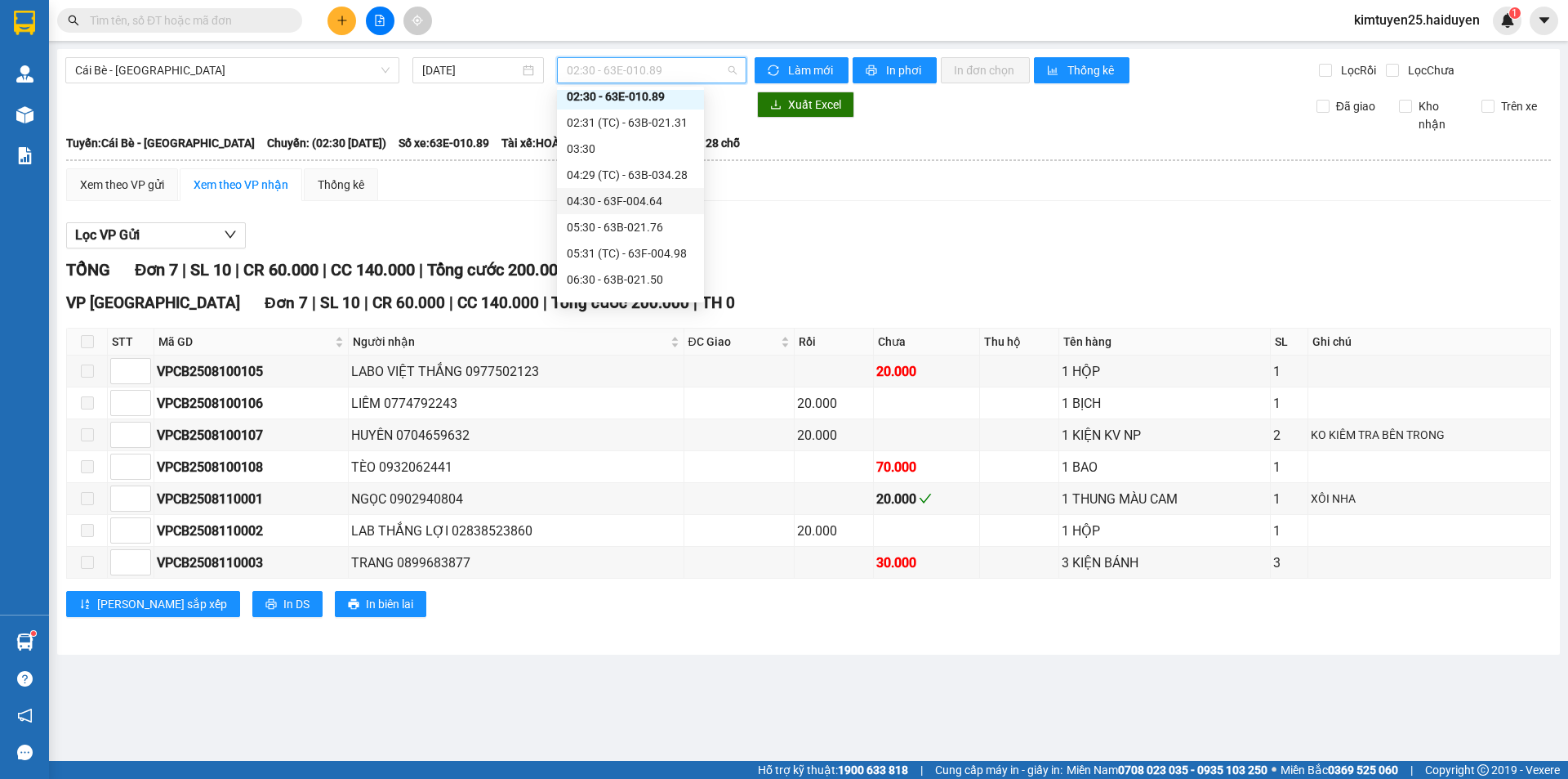
scroll to position [82, 0]
click at [593, 251] on div "06:31 (TC) - 63F-004.81" at bounding box center [630, 256] width 127 height 18
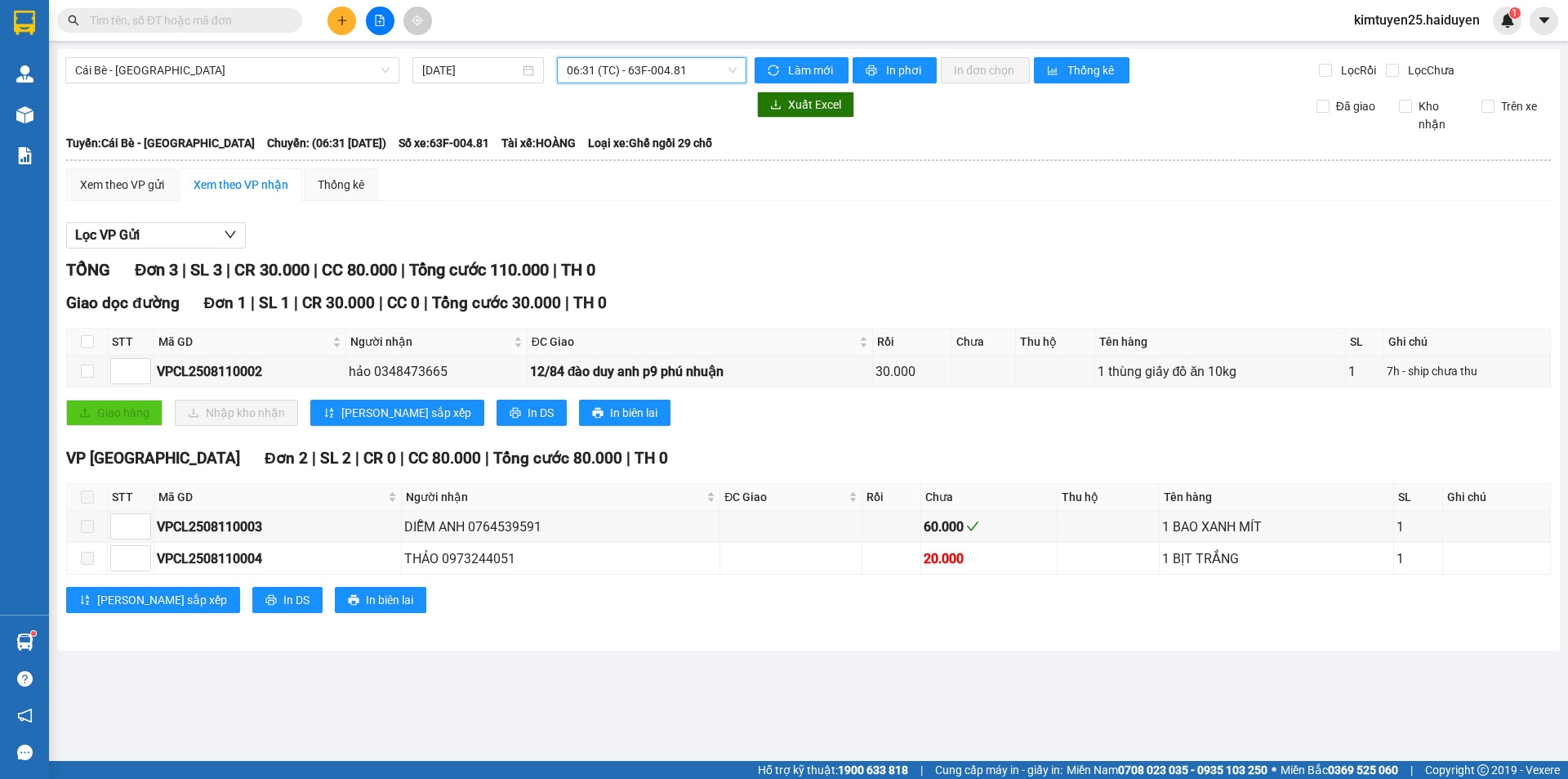
drag, startPoint x: 647, startPoint y: 68, endPoint x: 638, endPoint y: 69, distance: 9.1
click at [645, 66] on span "06:31 (TC) - 63F-004.81" at bounding box center [651, 70] width 170 height 24
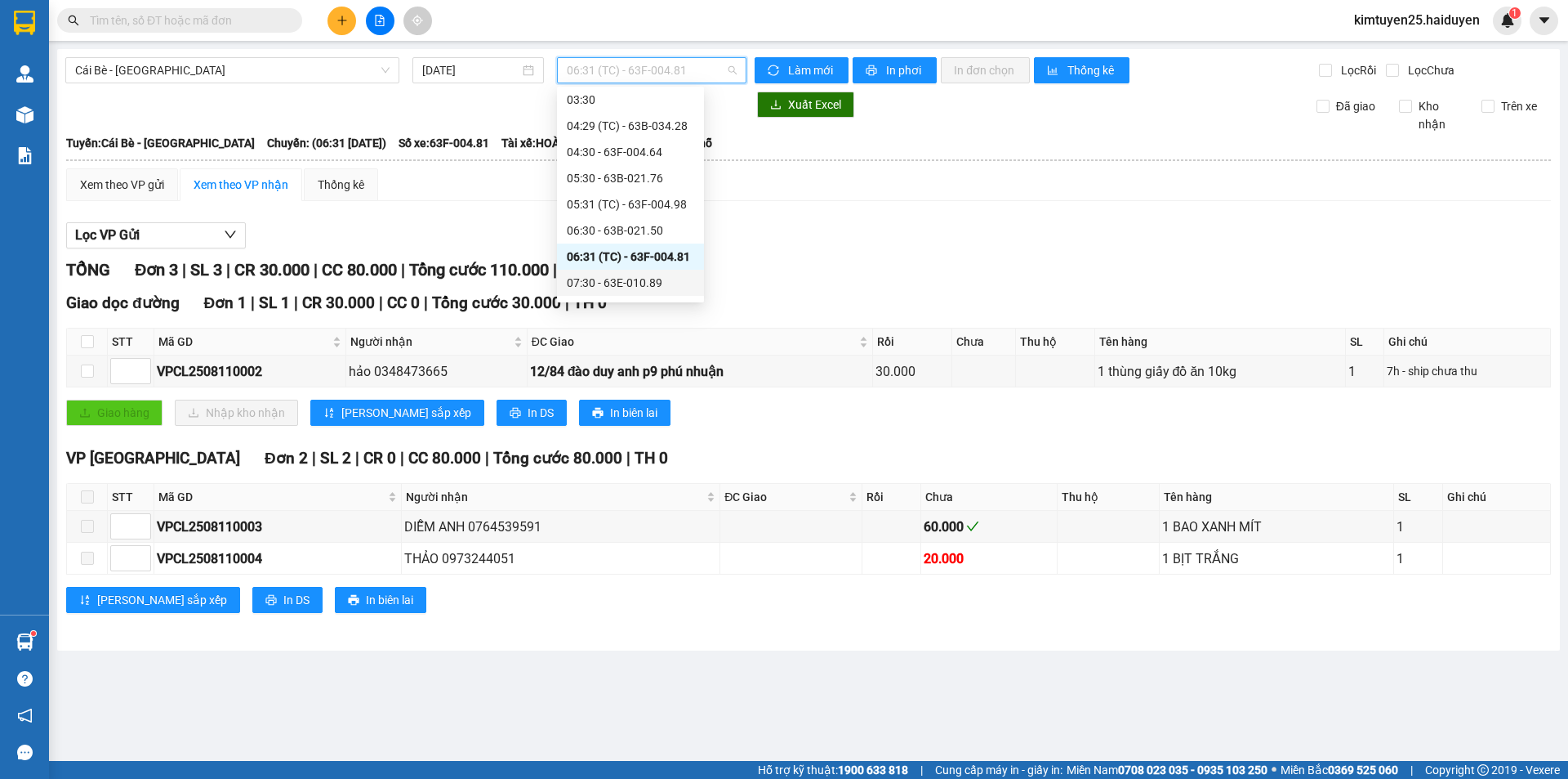
scroll to position [164, 0]
click at [600, 231] on div "07:31 (TC)" at bounding box center [630, 226] width 127 height 18
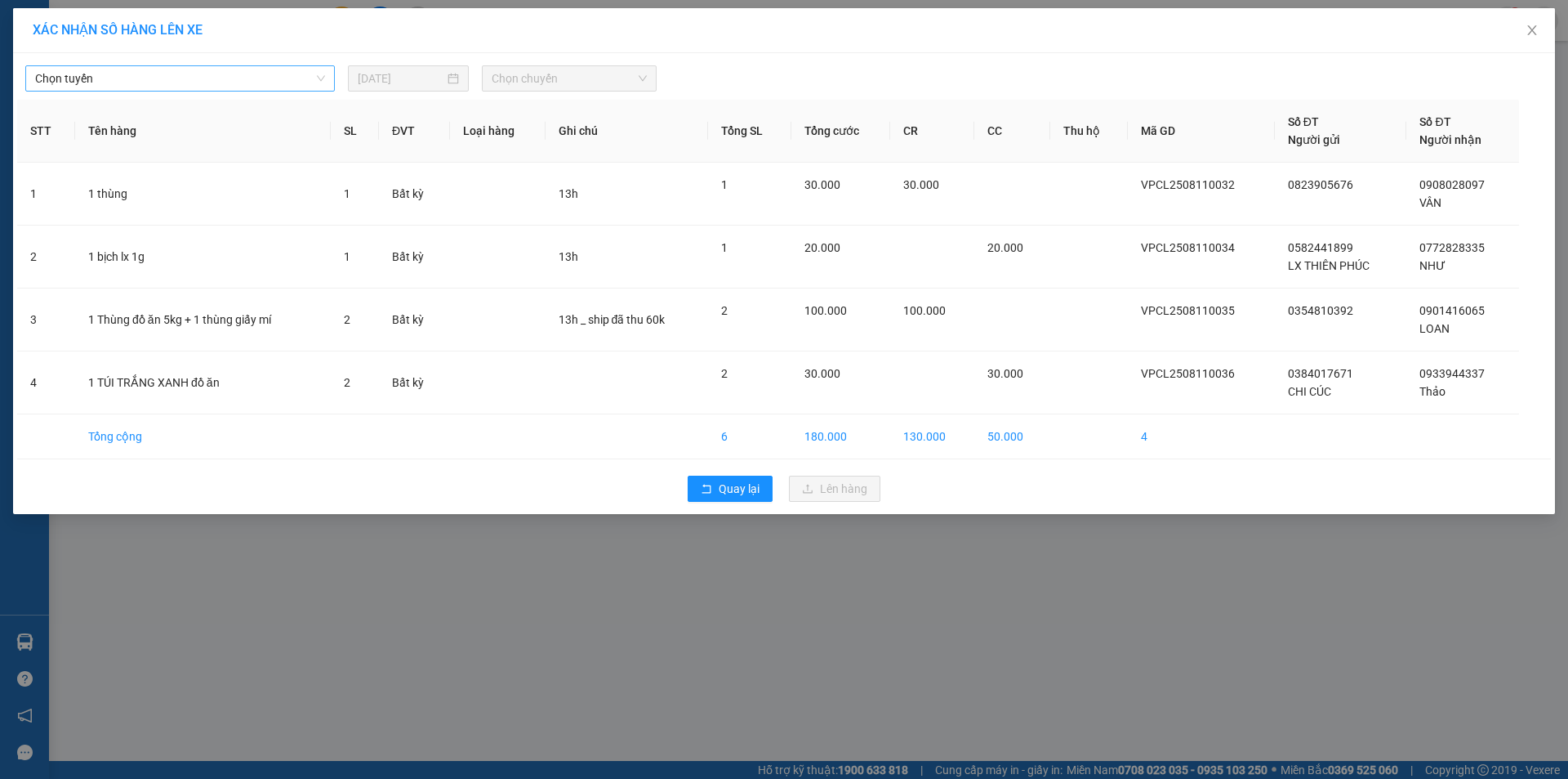
click at [215, 80] on span "Chọn tuyến" at bounding box center [181, 78] width 290 height 24
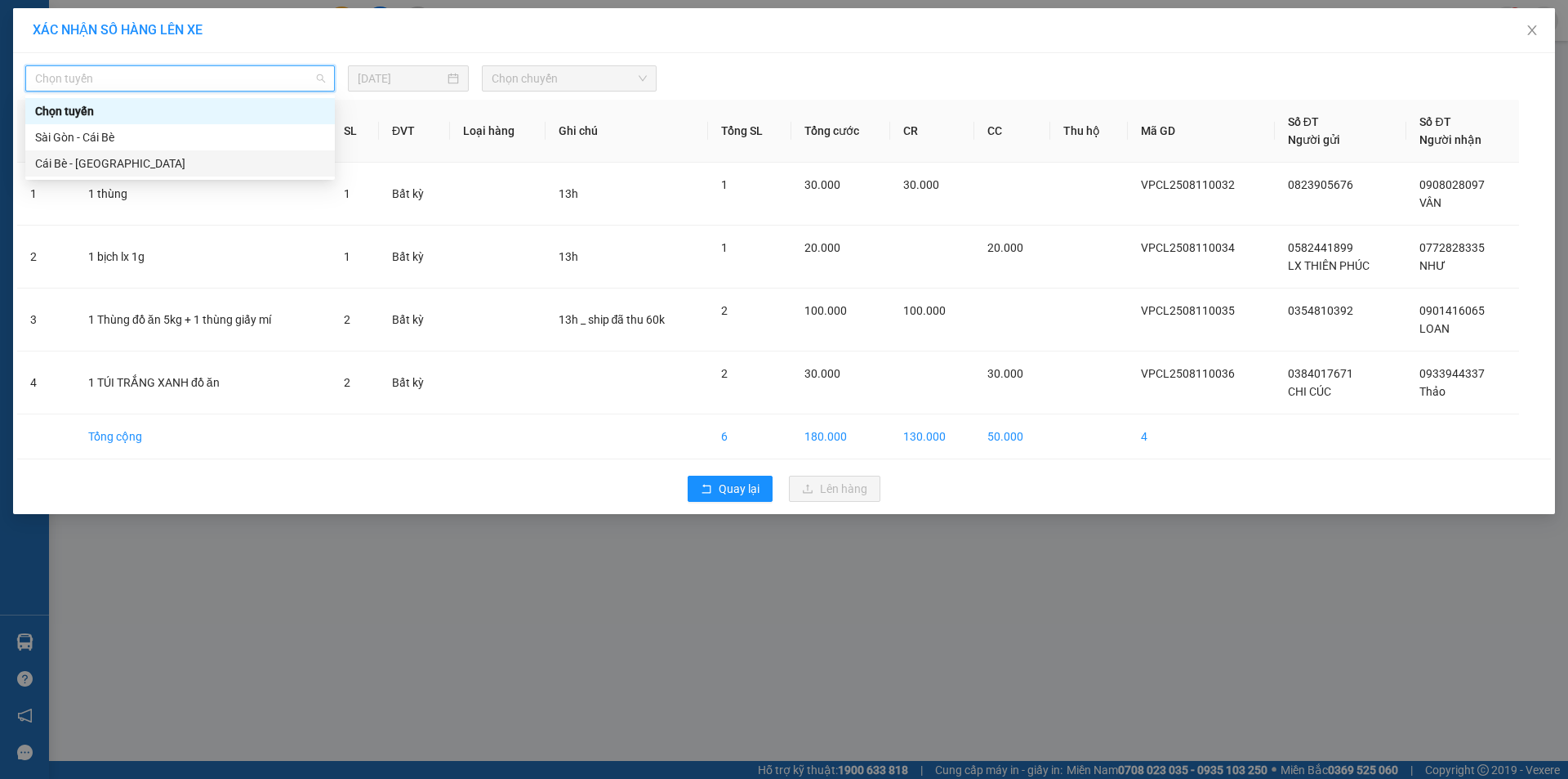
click at [85, 163] on div "Cái Bè - [GEOGRAPHIC_DATA]" at bounding box center [181, 163] width 290 height 18
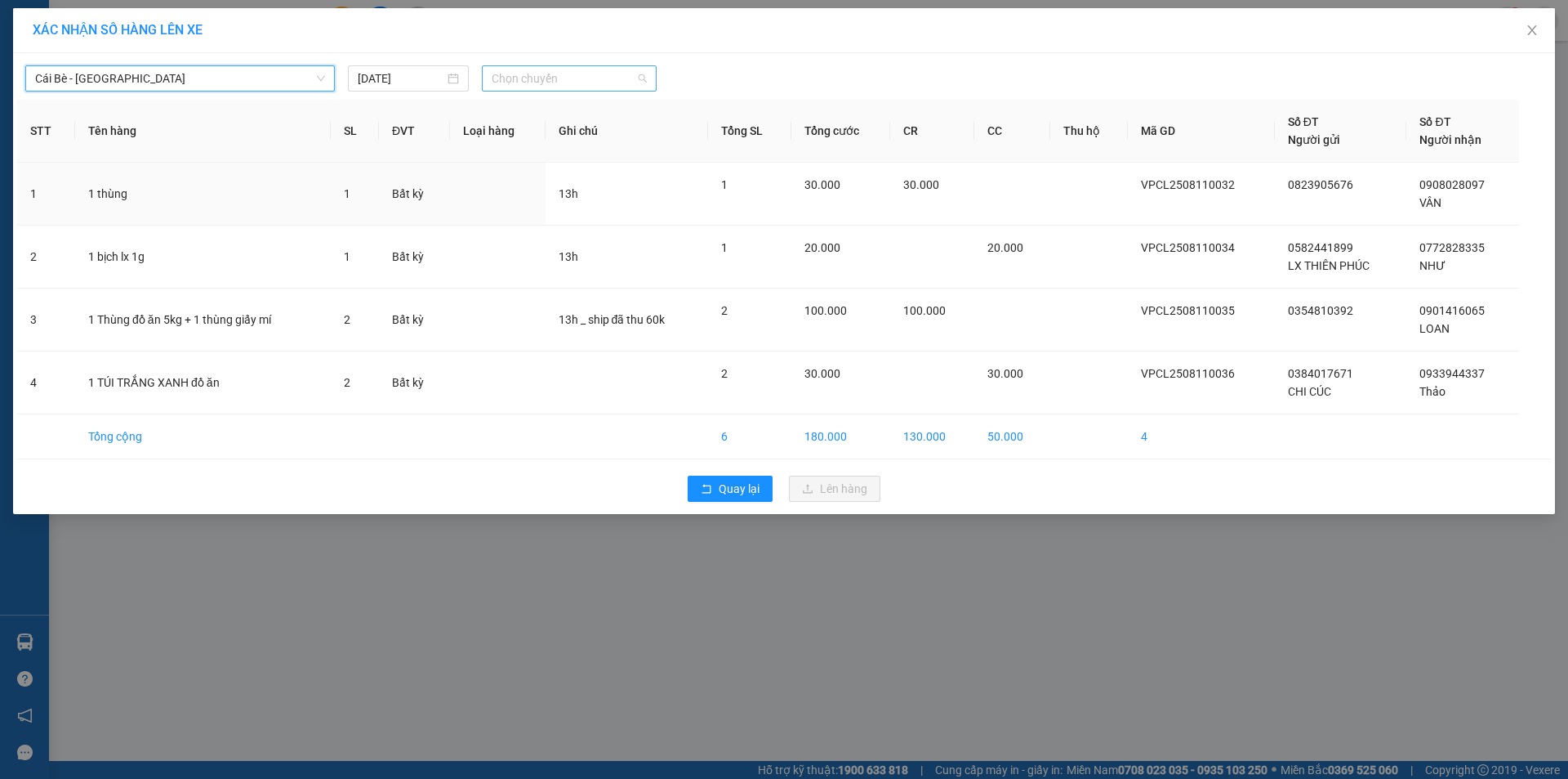
click at [561, 81] on span "Chọn chuyến" at bounding box center [569, 78] width 155 height 24
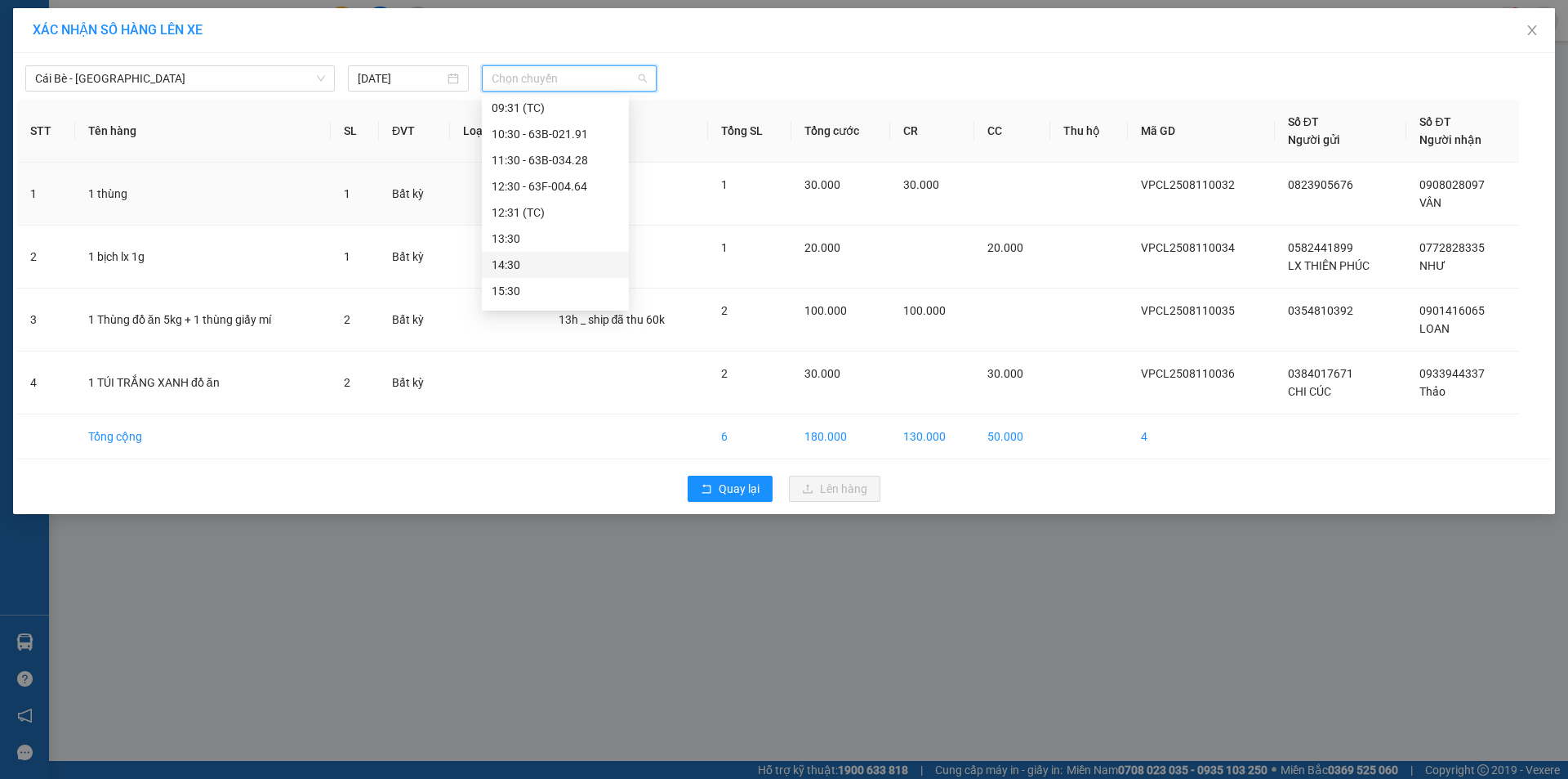
scroll to position [409, 0]
click at [525, 192] on div "12:31 (TC)" at bounding box center [555, 199] width 127 height 18
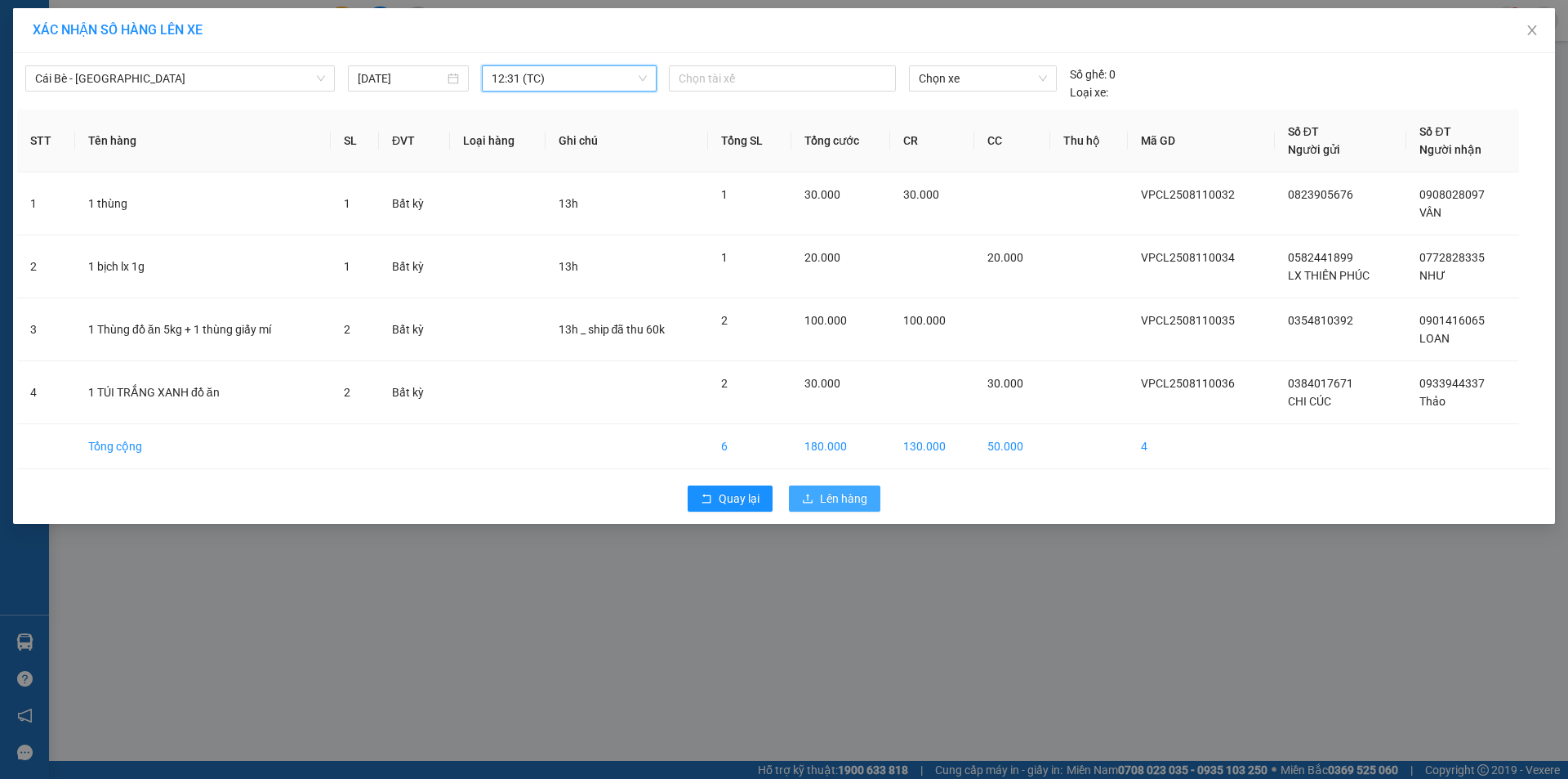
click at [831, 496] on span "Lên hàng" at bounding box center [843, 498] width 47 height 18
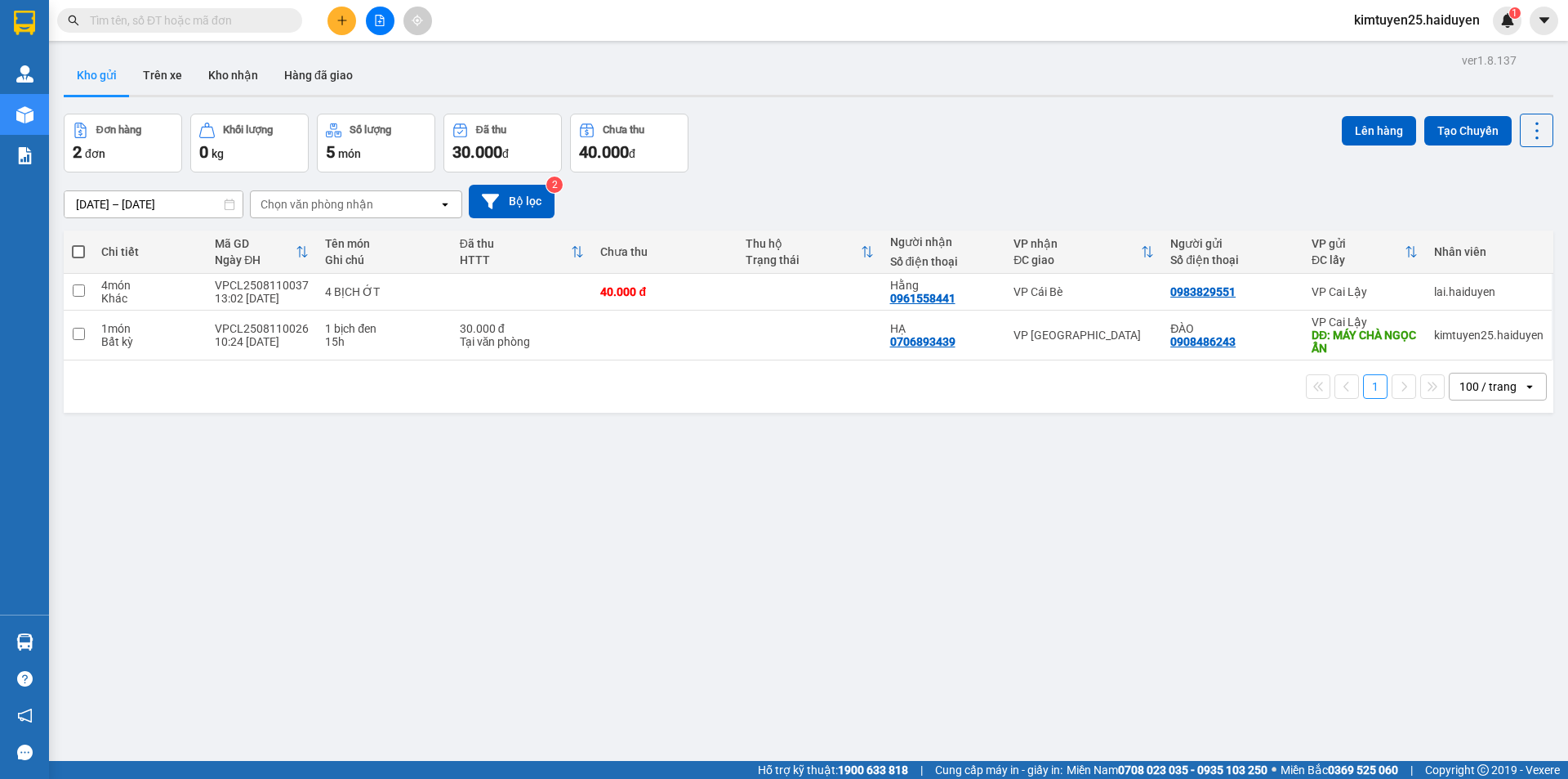
click at [859, 180] on div "[DATE] – [DATE] Press the down arrow key to interact with the calendar and sele…" at bounding box center [808, 201] width 1490 height 58
click at [839, 177] on div "[DATE] – [DATE] Press the down arrow key to interact with the calendar and sele…" at bounding box center [808, 201] width 1490 height 58
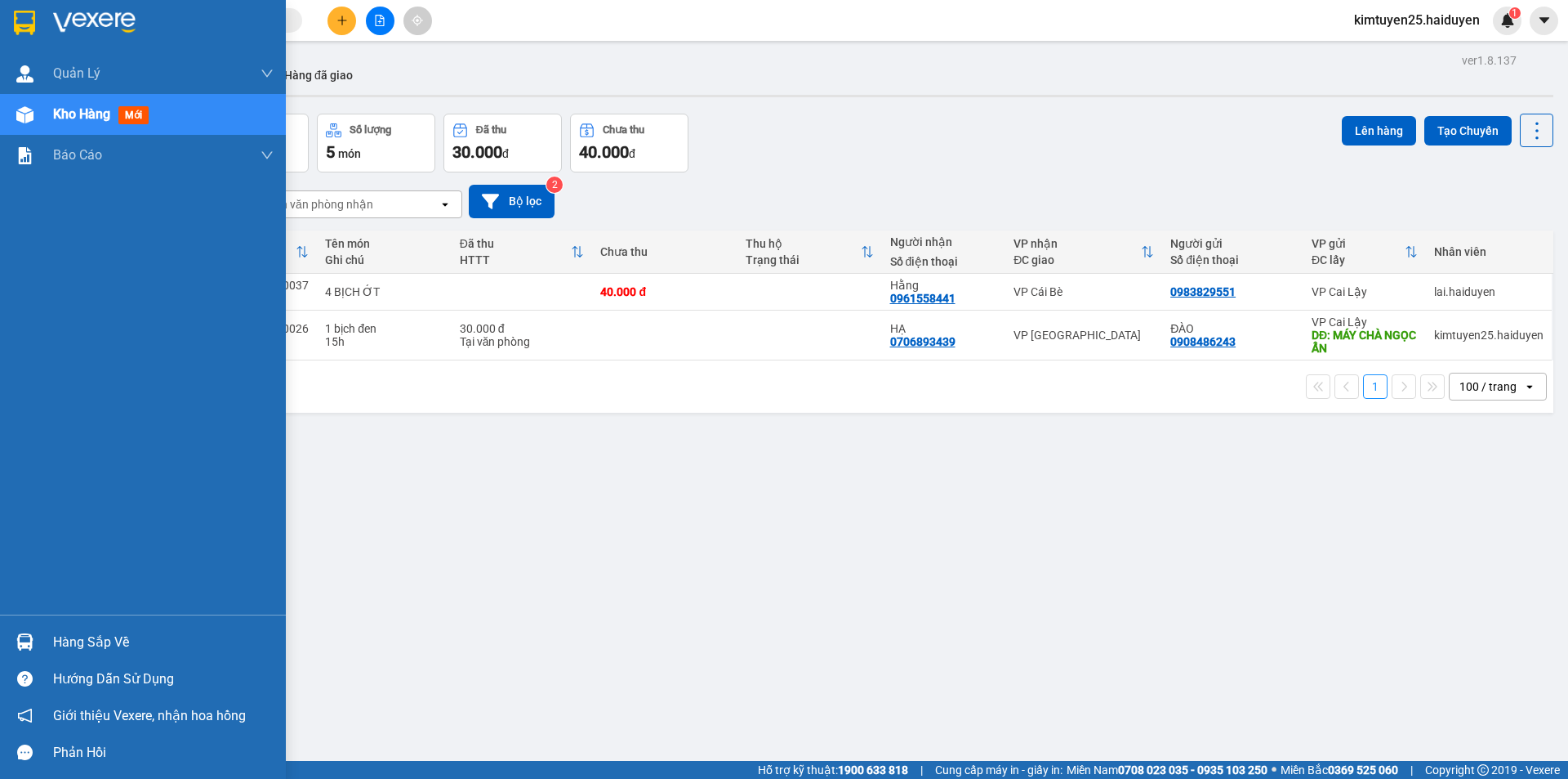
click at [97, 124] on div "Kho hàng mới" at bounding box center [163, 114] width 221 height 41
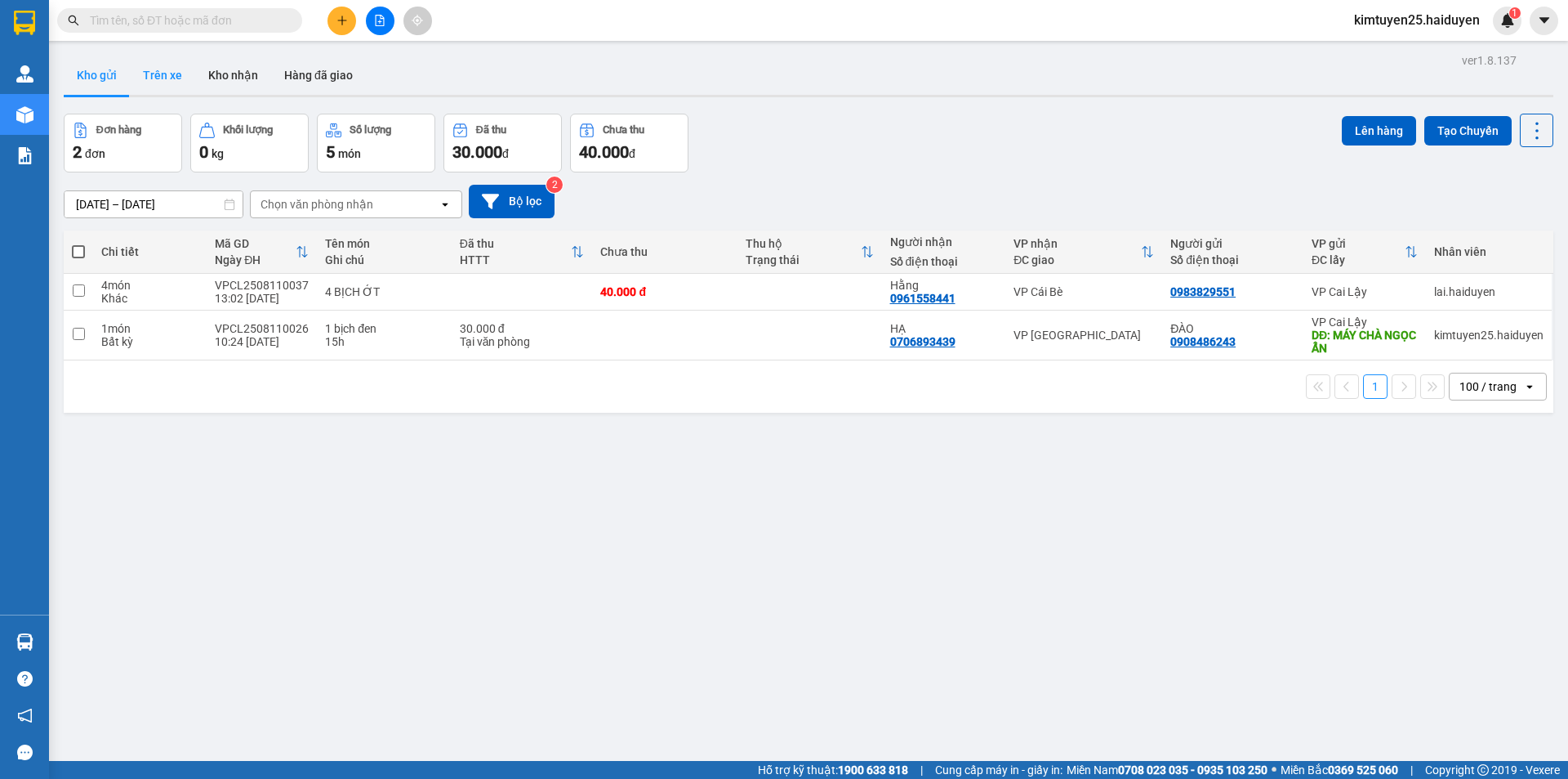
drag, startPoint x: 208, startPoint y: 68, endPoint x: 141, endPoint y: 63, distance: 67.2
click at [204, 66] on button "Kho nhận" at bounding box center [234, 75] width 76 height 39
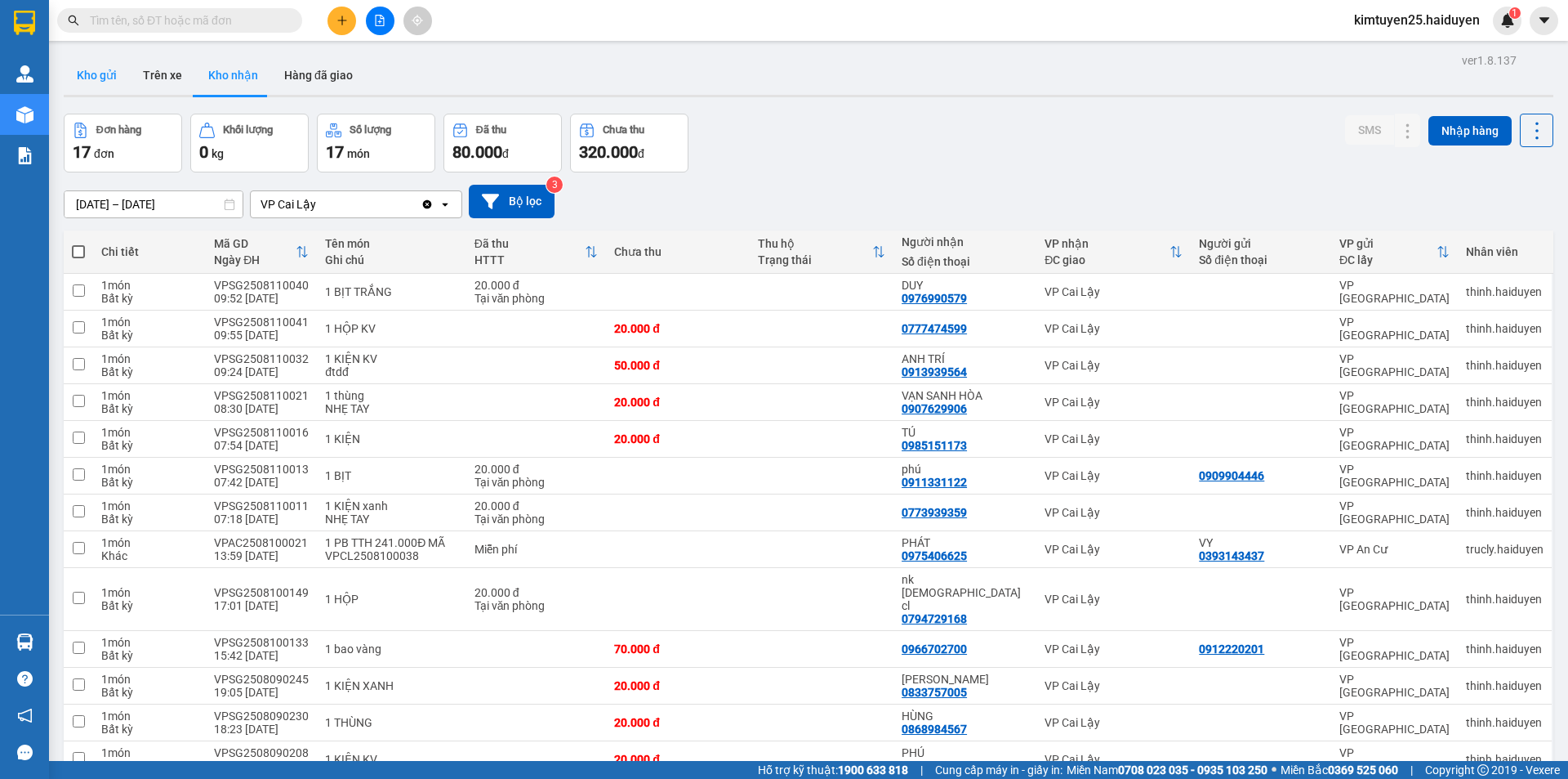
click at [106, 87] on button "Kho gửi" at bounding box center [96, 75] width 66 height 39
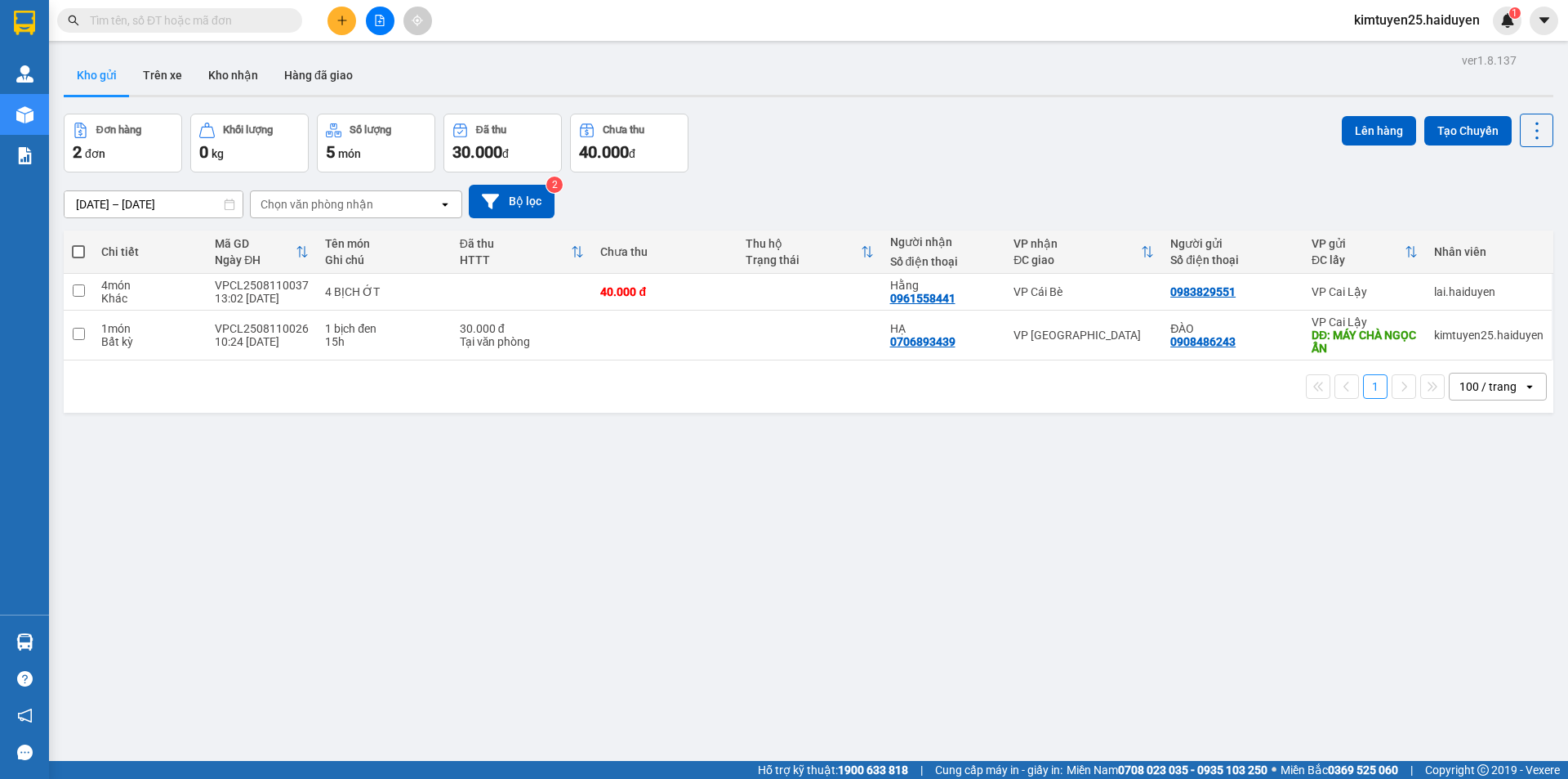
click at [388, 28] on button at bounding box center [380, 20] width 29 height 29
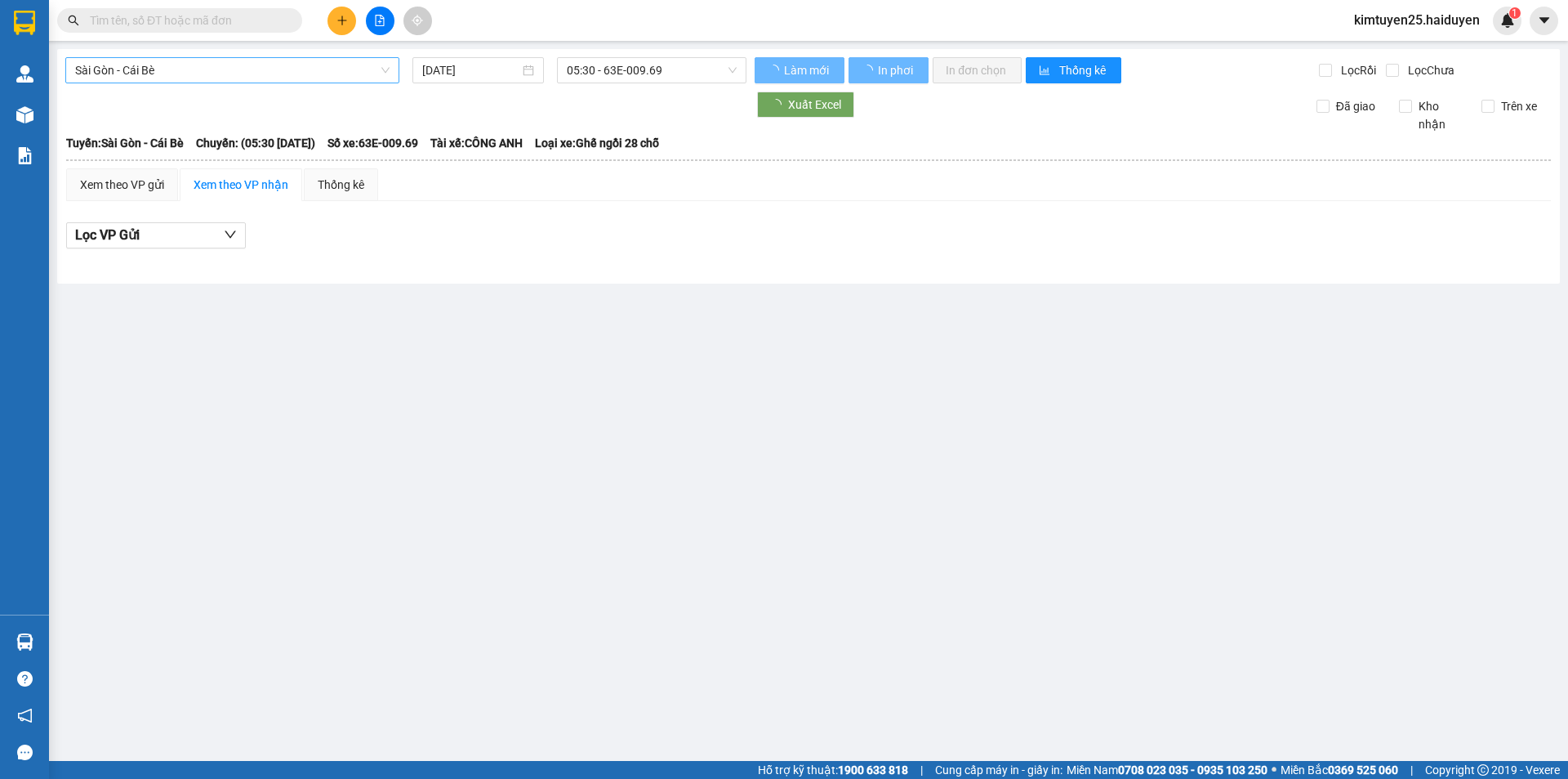
click at [157, 72] on span "Sài Gòn - Cái Bè" at bounding box center [233, 70] width 315 height 24
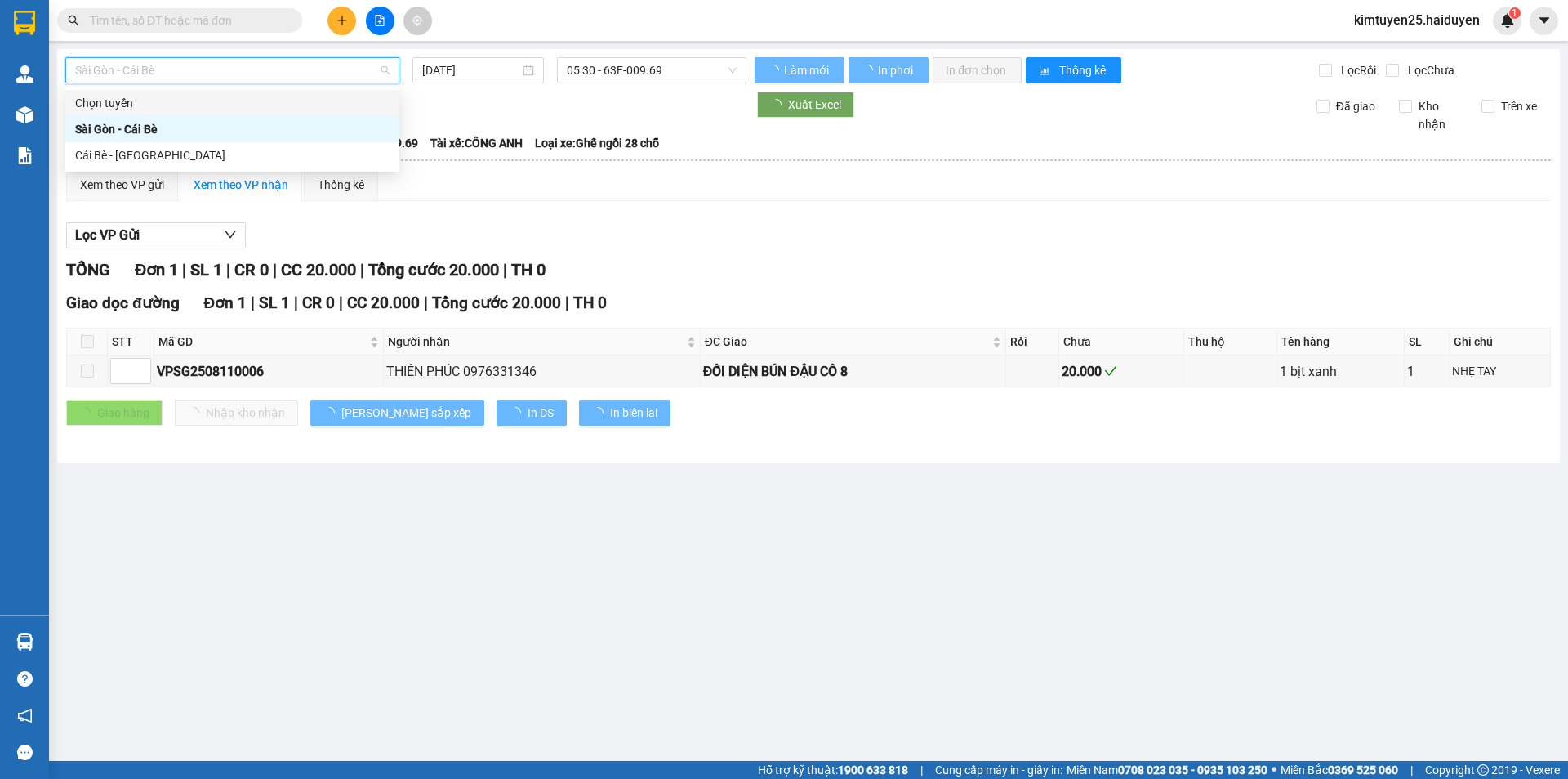
click at [141, 157] on th at bounding box center [809, 160] width 1487 height 15
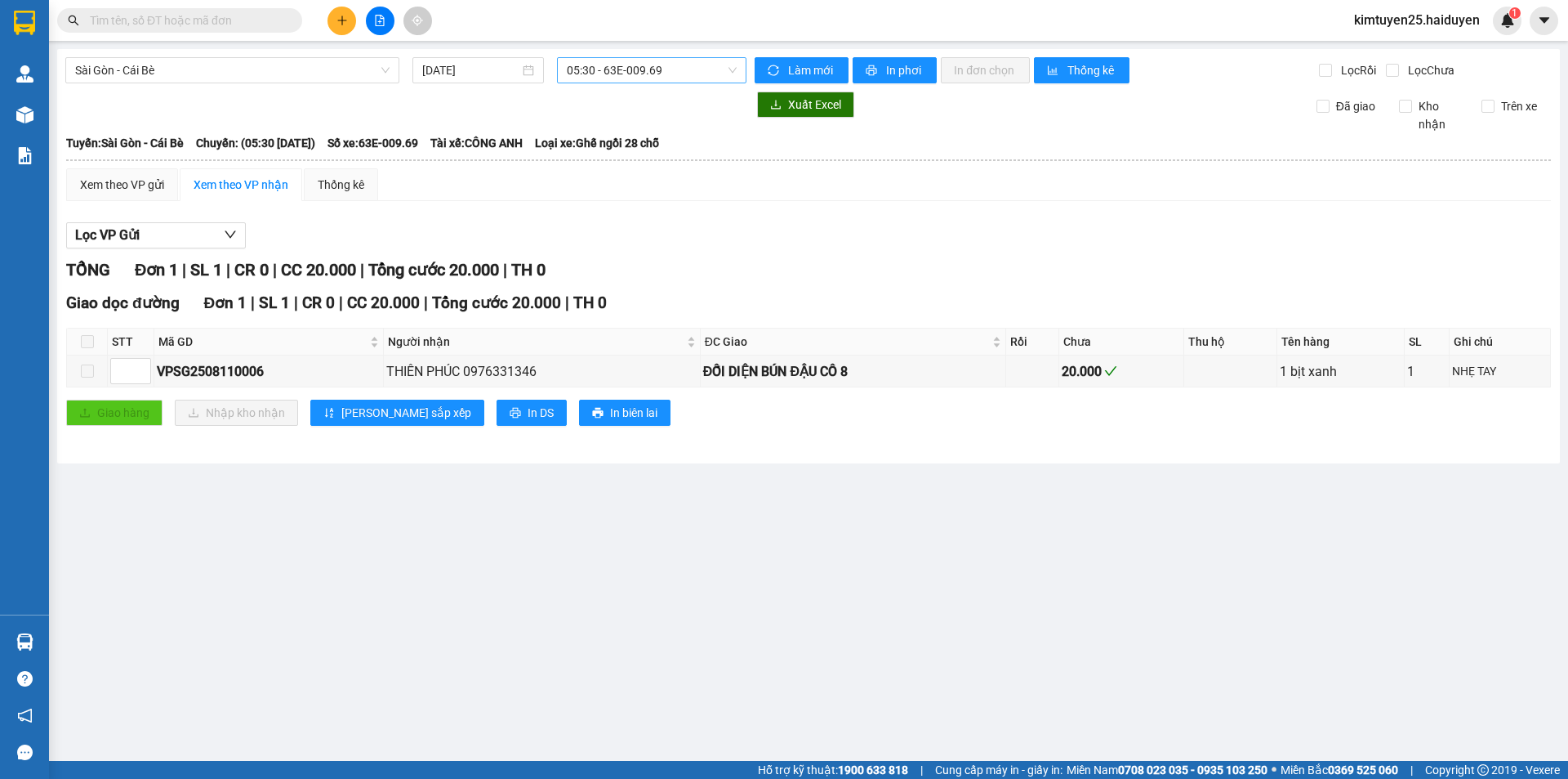
click at [624, 67] on span "05:30 - 63E-009.69" at bounding box center [651, 70] width 170 height 24
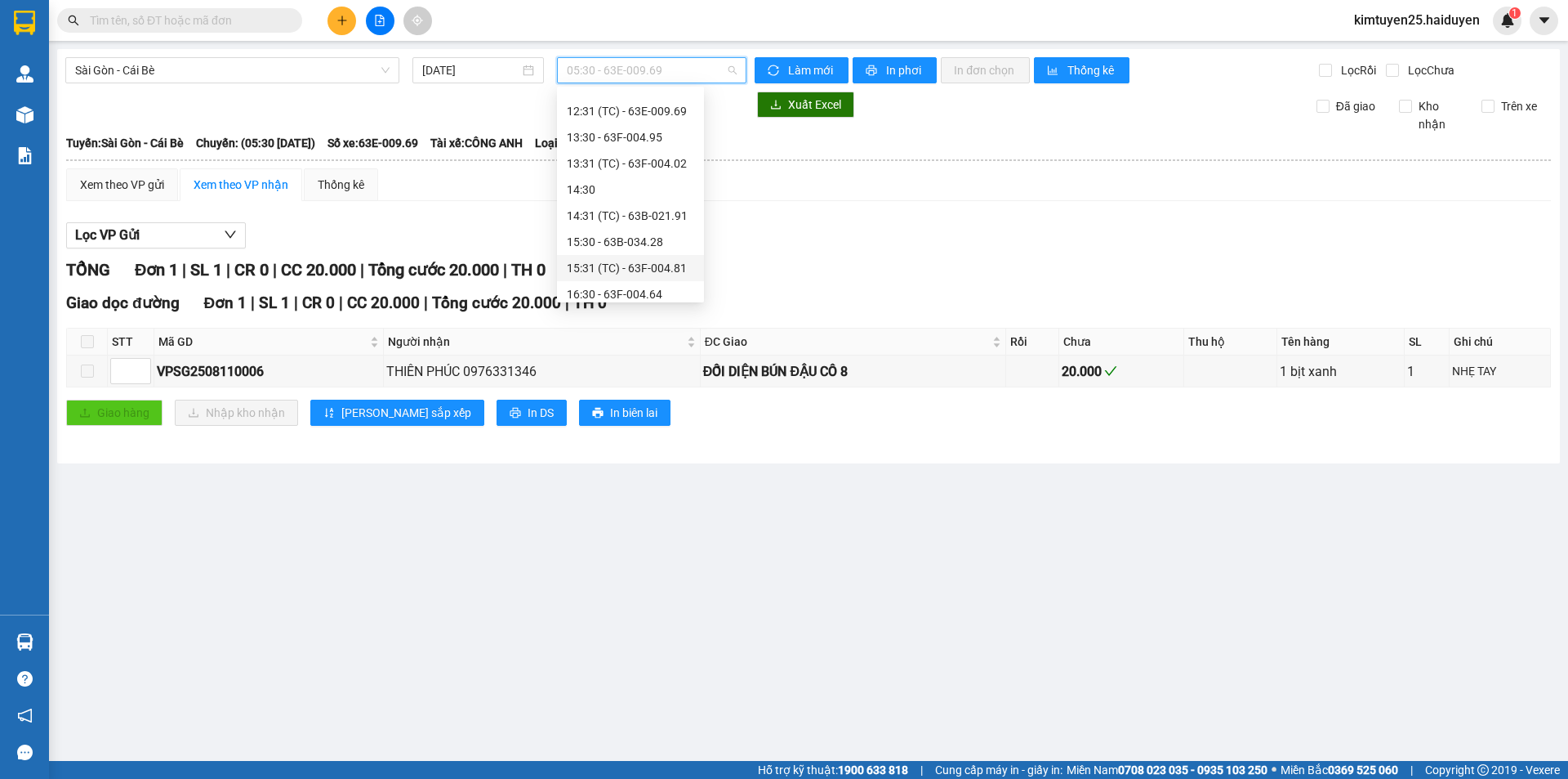
scroll to position [307, 0]
click at [592, 135] on div "12:31 (TC) - 63E-009.69" at bounding box center [630, 135] width 127 height 18
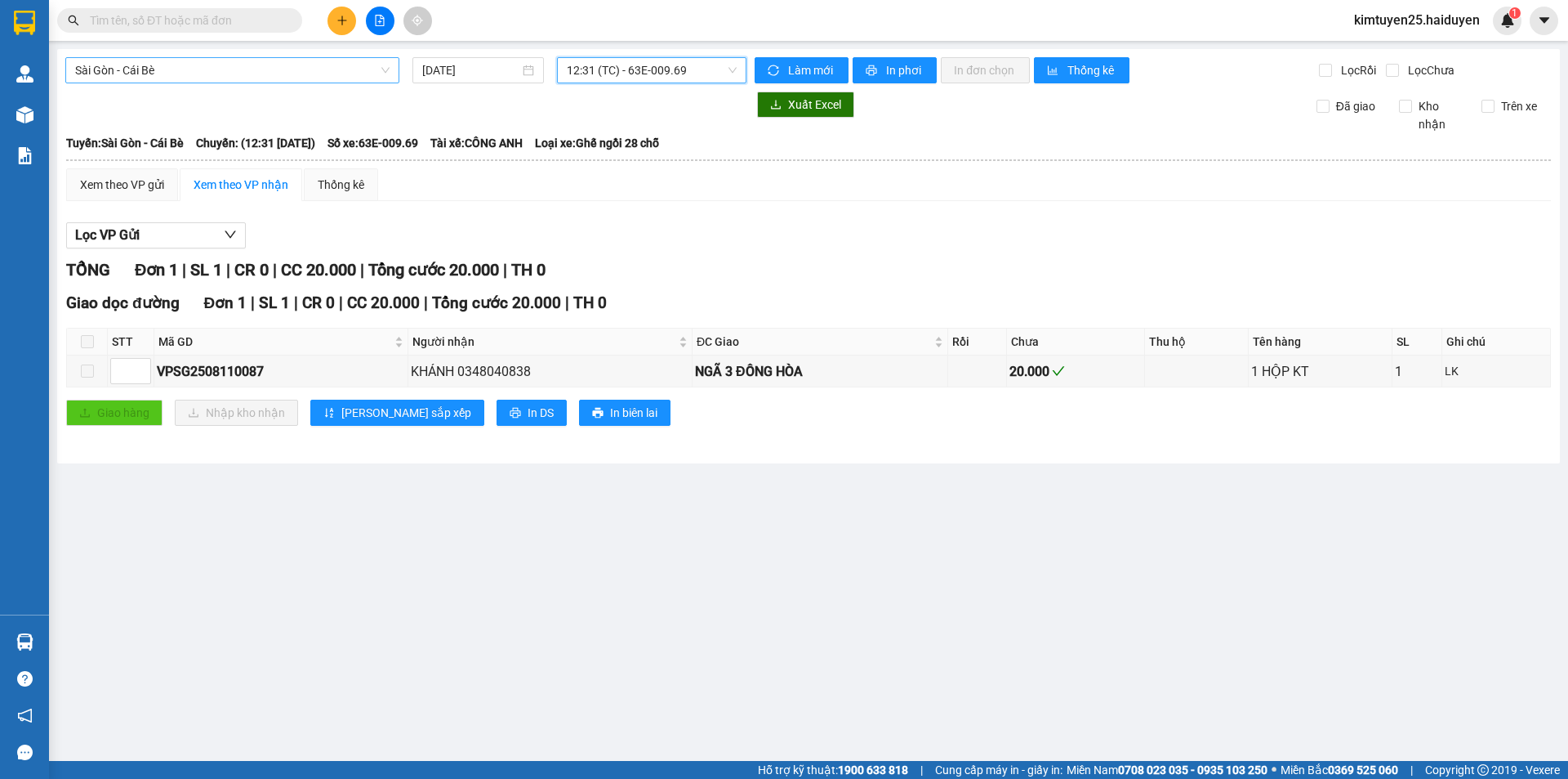
drag, startPoint x: 284, startPoint y: 70, endPoint x: 284, endPoint y: 78, distance: 8.0
click at [283, 69] on span "Sài Gòn - Cái Bè" at bounding box center [233, 70] width 315 height 24
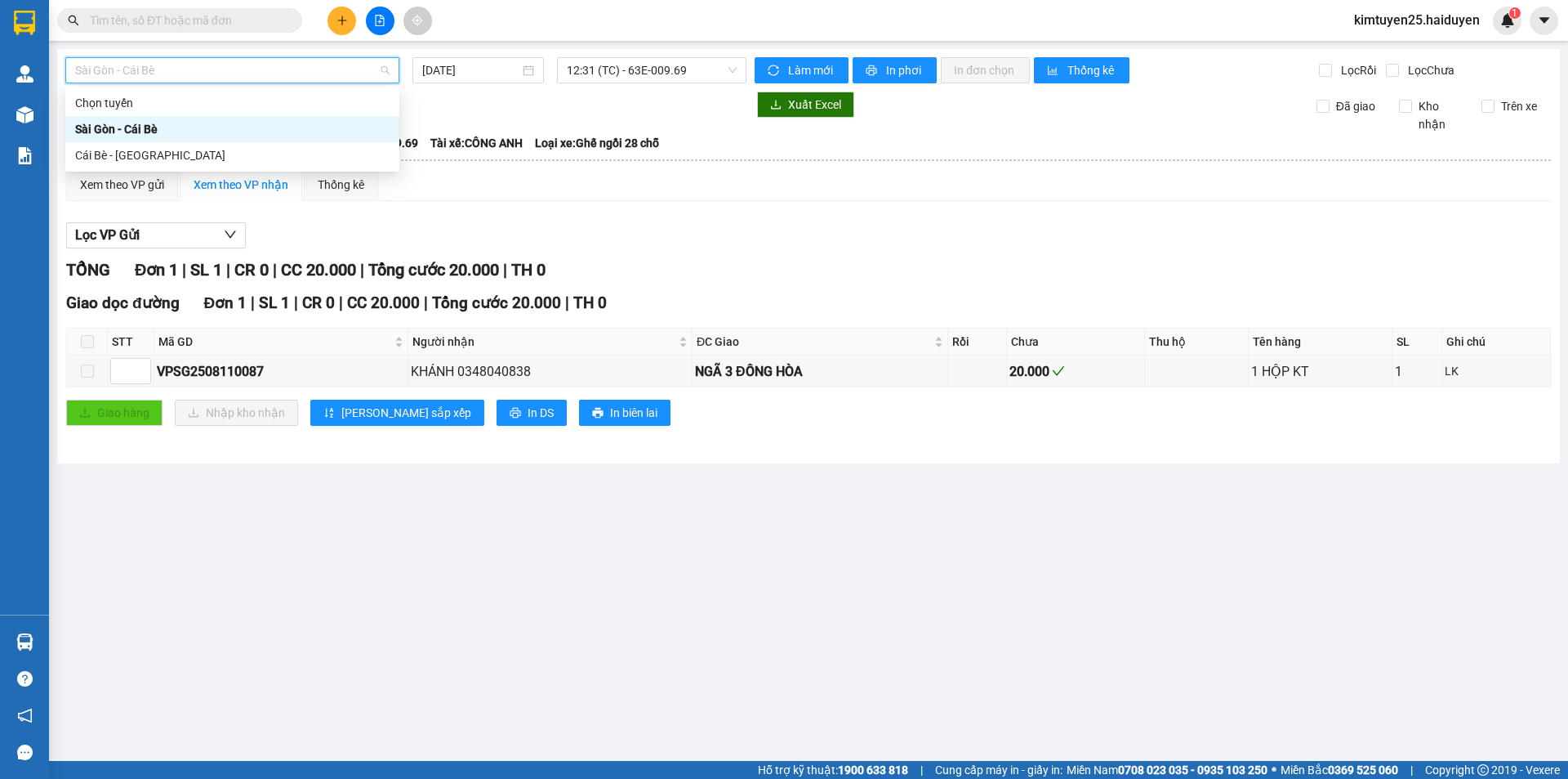
click at [180, 149] on div "Cái Bè - [GEOGRAPHIC_DATA]" at bounding box center [233, 154] width 315 height 18
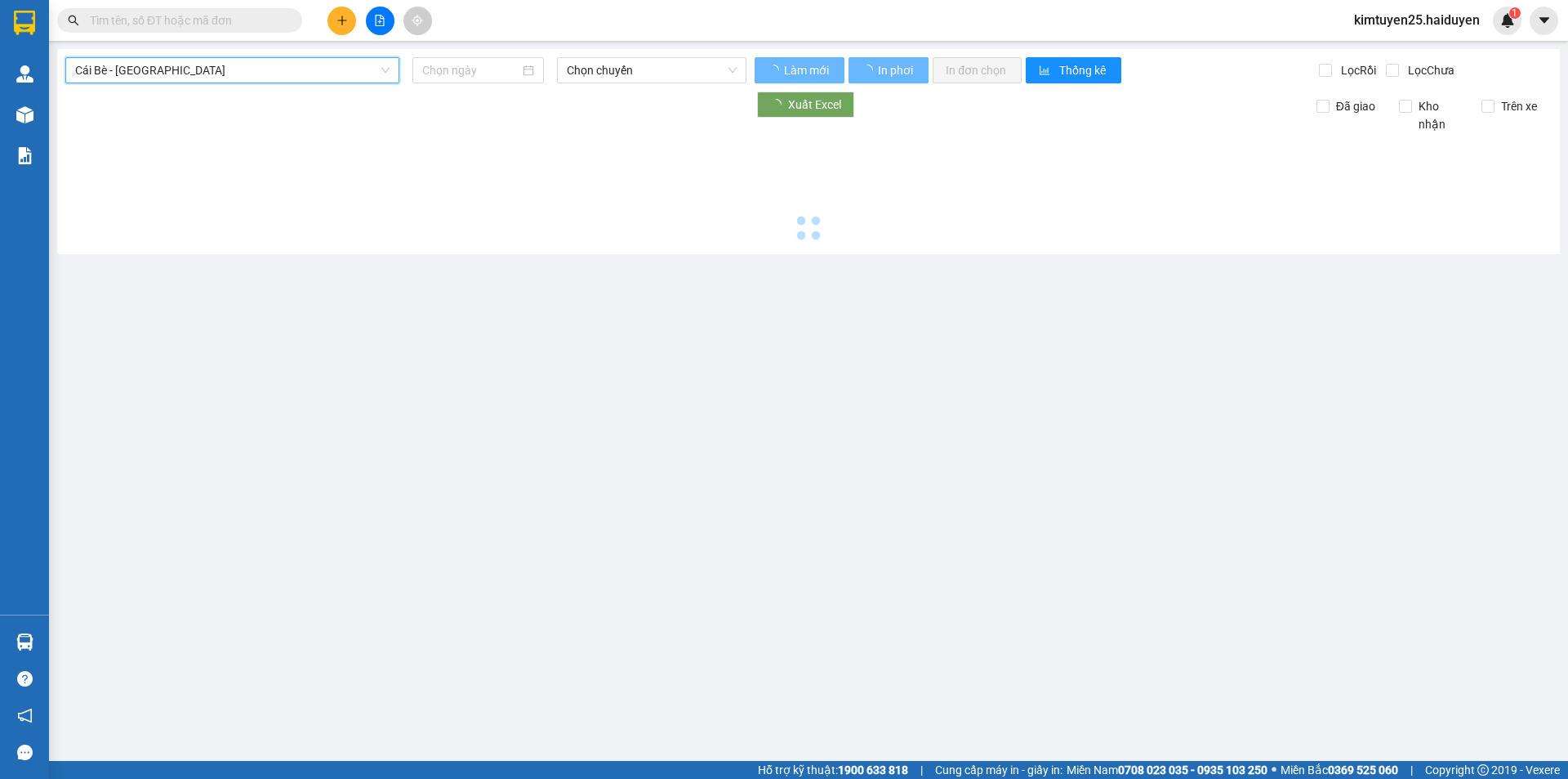
type input "[DATE]"
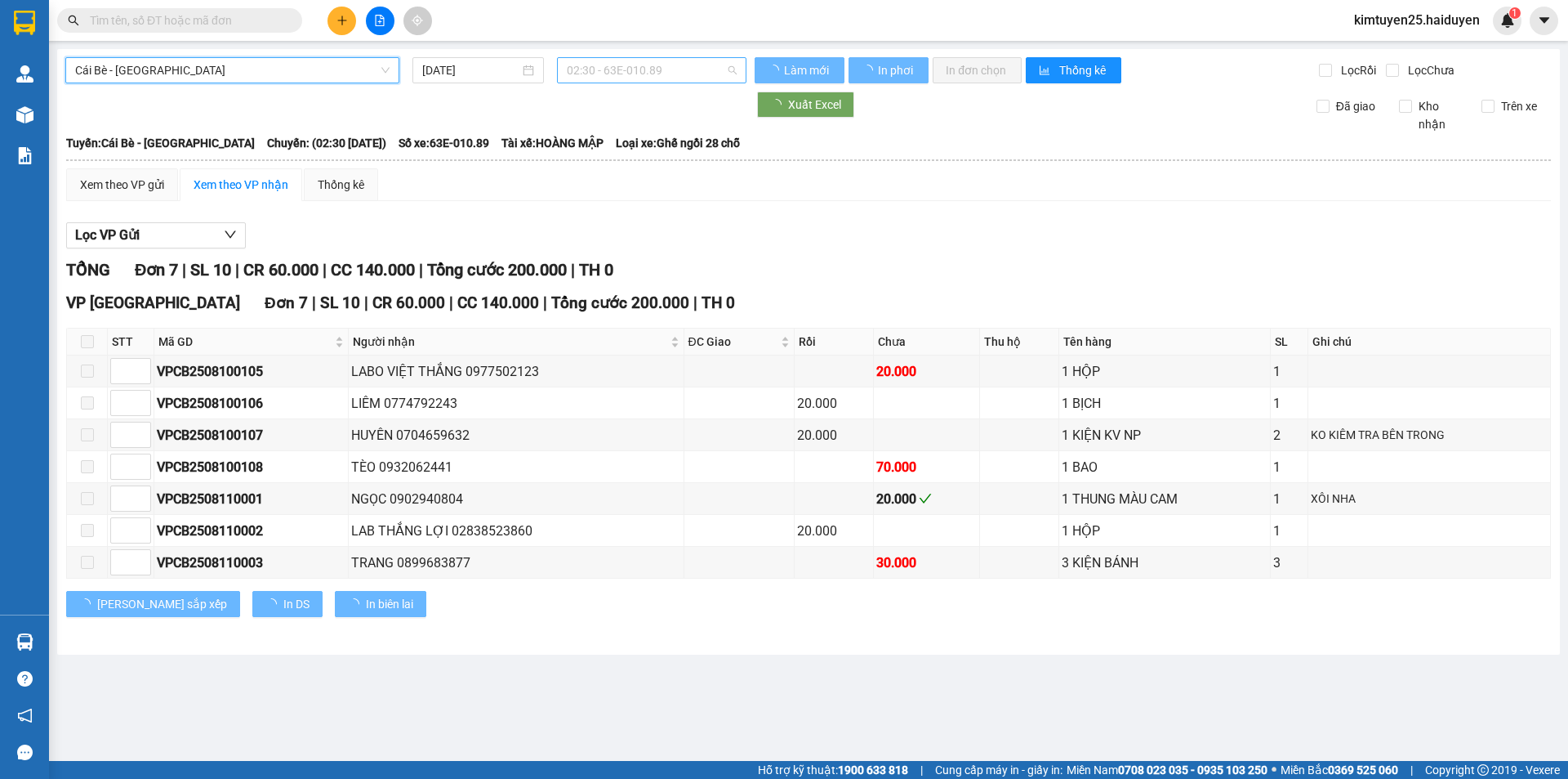
click at [596, 82] on span "02:30 - 63E-010.89" at bounding box center [651, 70] width 170 height 24
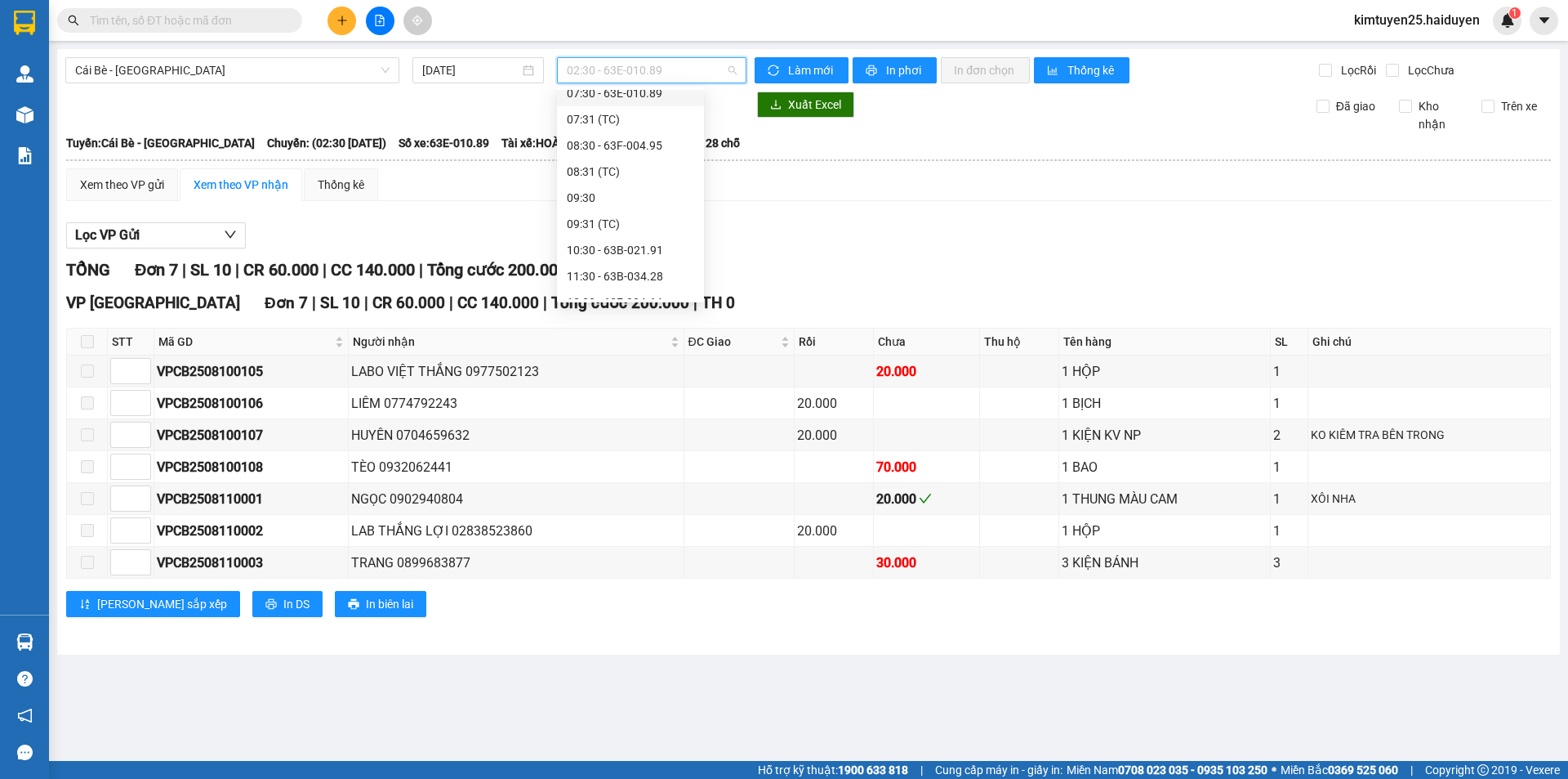
click at [598, 51] on div "Cái Bè - [GEOGRAPHIC_DATA] [DATE] 02:30 - 63E-010.89 Làm mới In phơi In đơn chọ…" at bounding box center [808, 352] width 1503 height 605
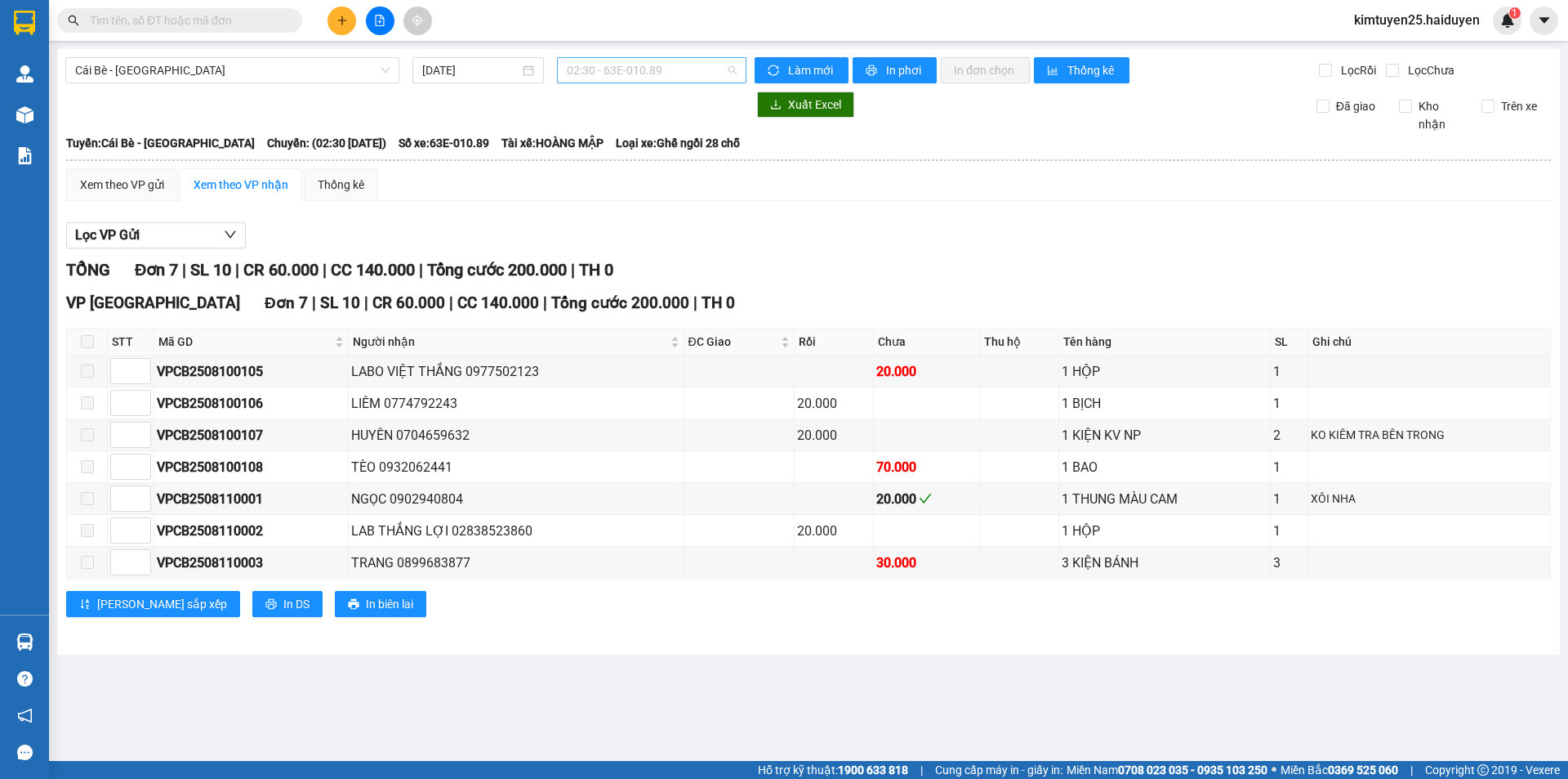
click at [608, 73] on span "02:30 - 63E-010.89" at bounding box center [651, 70] width 170 height 24
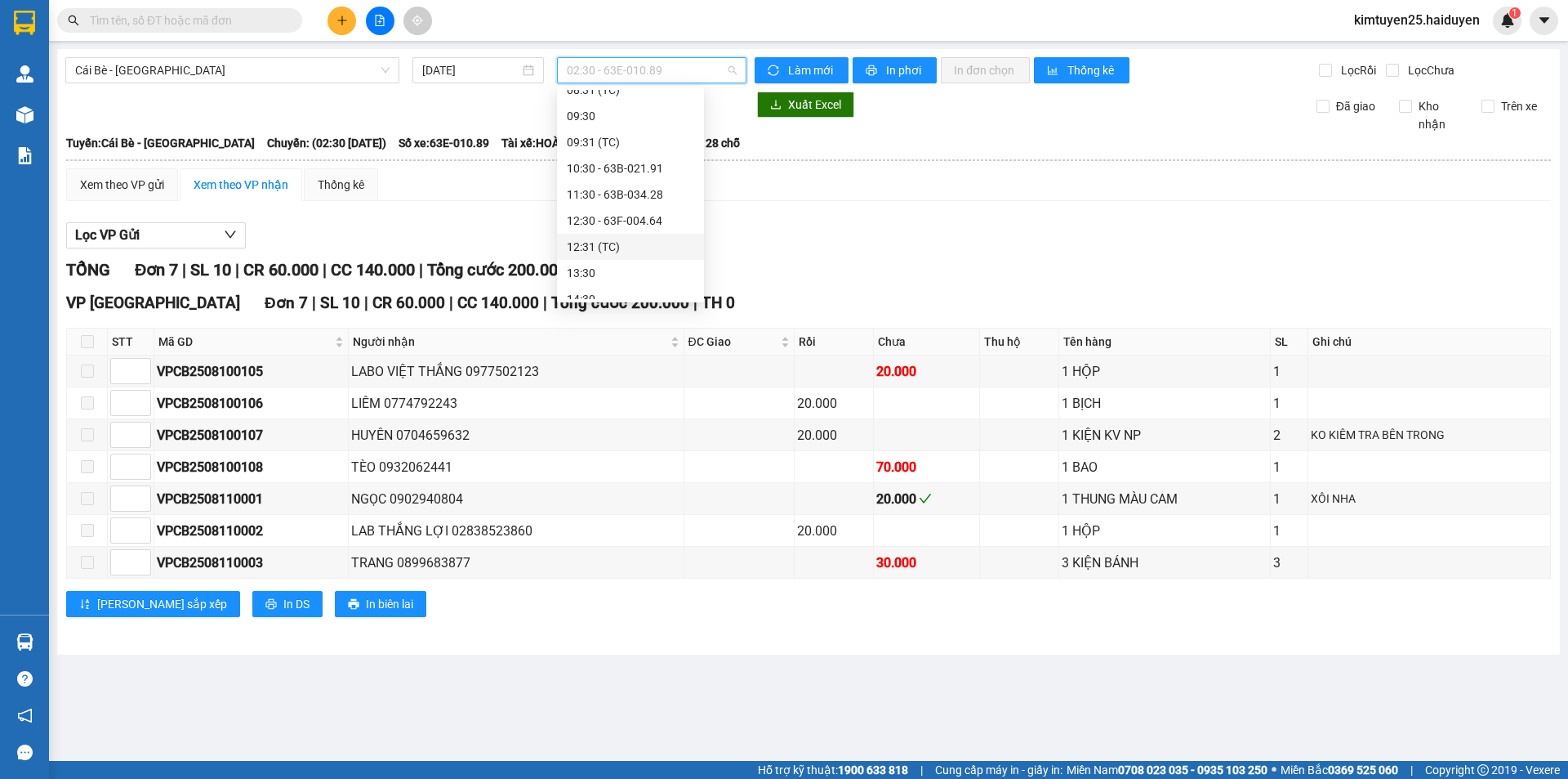
click at [623, 247] on div "12:31 (TC)" at bounding box center [630, 246] width 127 height 18
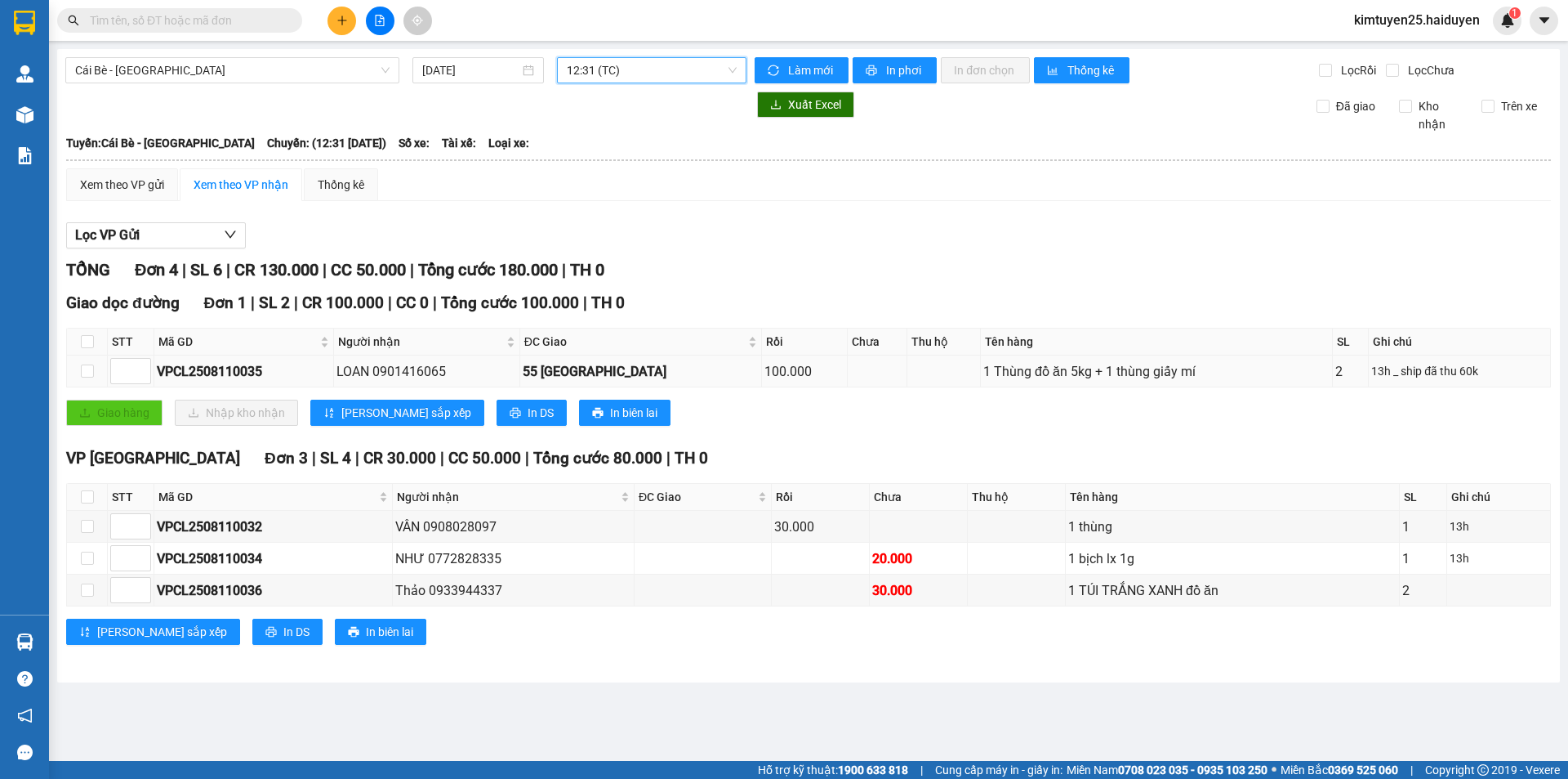
click at [373, 370] on div "LOAN 0901416065" at bounding box center [427, 371] width 181 height 20
click at [371, 370] on div "LOAN 0901416065" at bounding box center [427, 371] width 181 height 20
copy div "0901416065"
drag, startPoint x: 258, startPoint y: 14, endPoint x: 247, endPoint y: 7, distance: 13.0
click at [247, 7] on div "Kết quả tìm kiếm ( 0 ) Bộ lọc Gửi 3 ngày gần nhất No Data" at bounding box center [159, 20] width 318 height 29
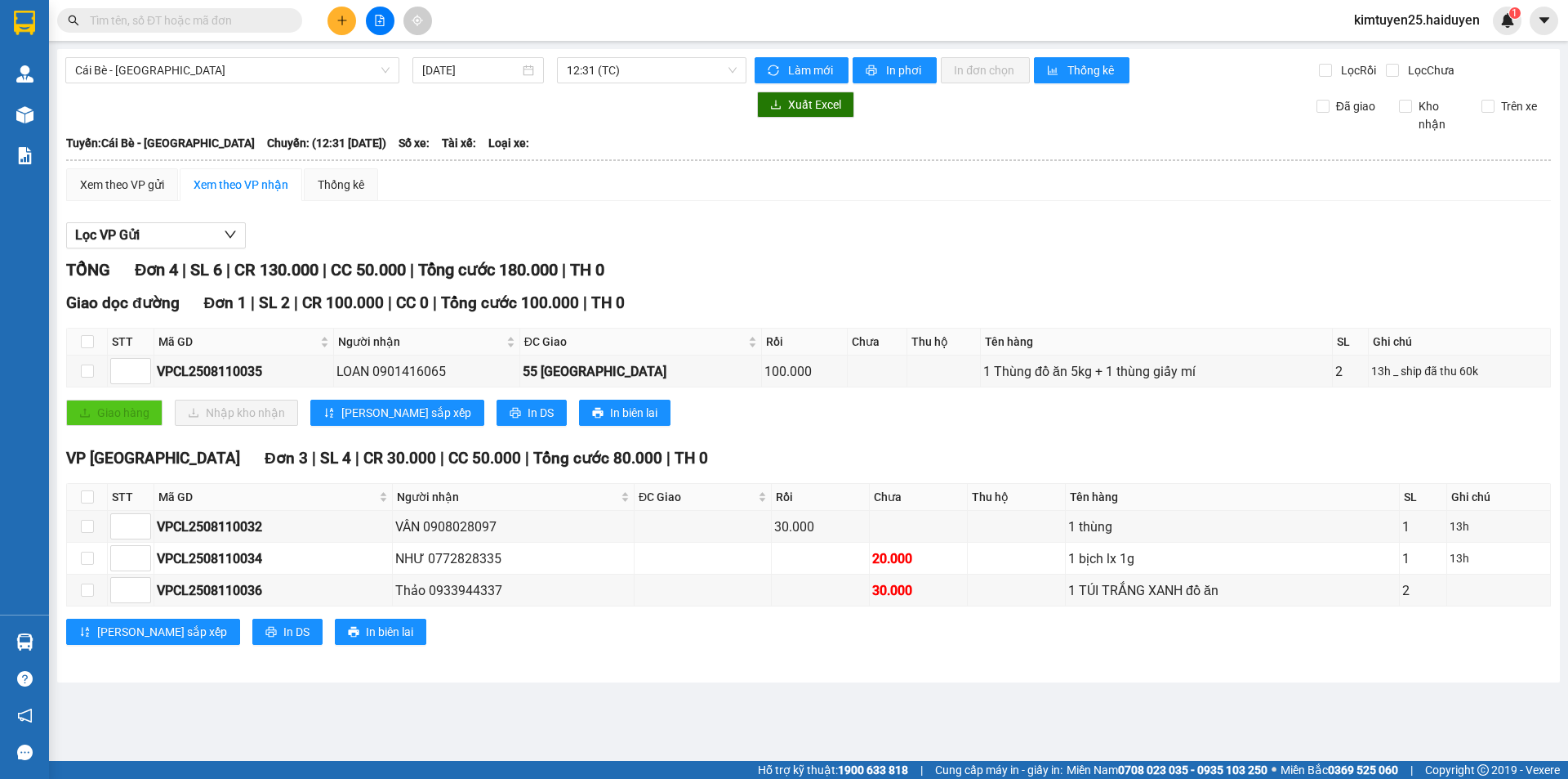
click at [247, 7] on div "Kết quả tìm kiếm ( 0 ) Bộ lọc Gửi 3 ngày gần nhất No Data" at bounding box center [159, 20] width 318 height 29
click at [259, 26] on input "text" at bounding box center [186, 20] width 193 height 18
paste input "0901416065"
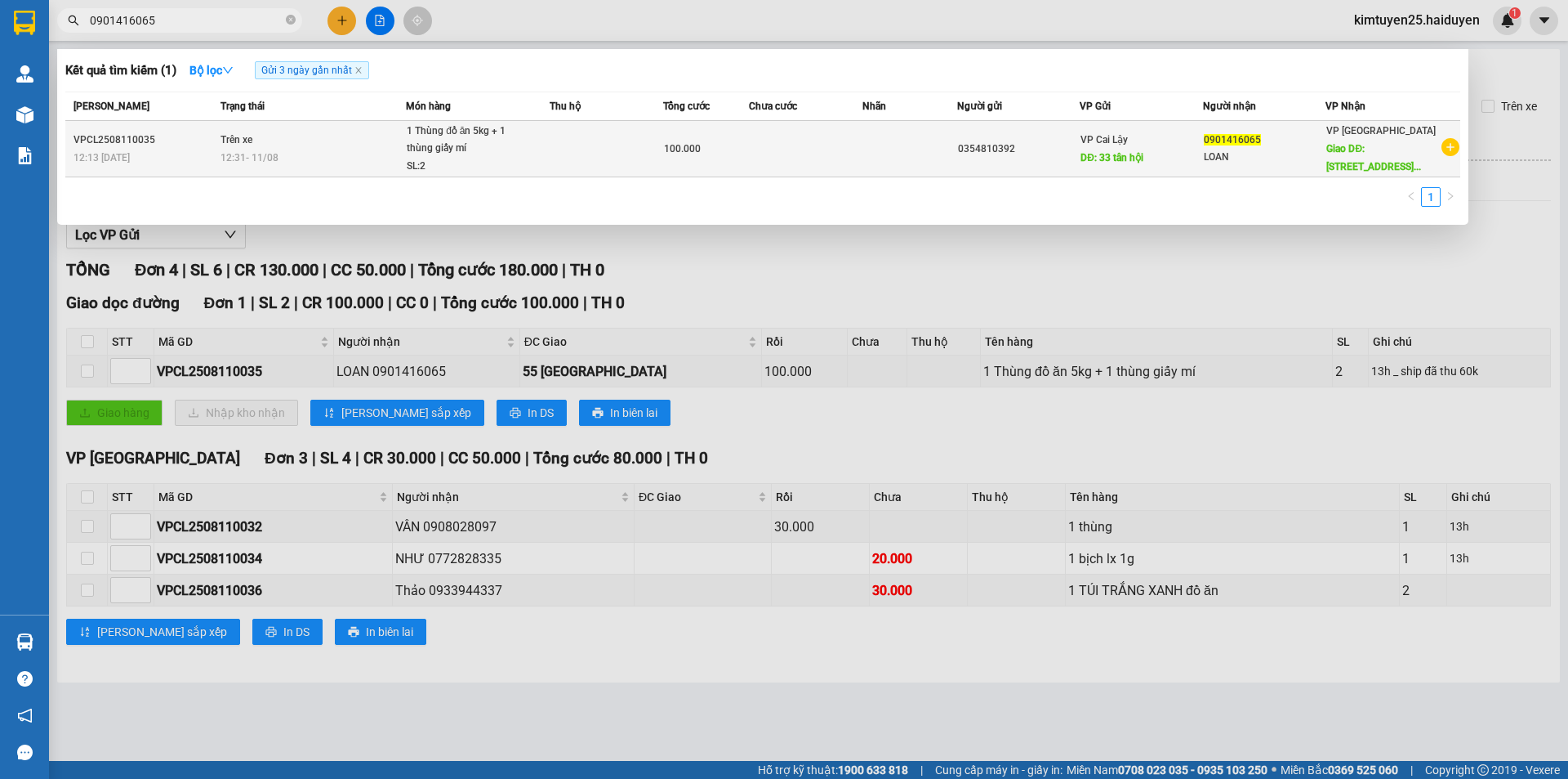
type input "0901416065"
click at [701, 157] on div "100.000" at bounding box center [706, 148] width 84 height 18
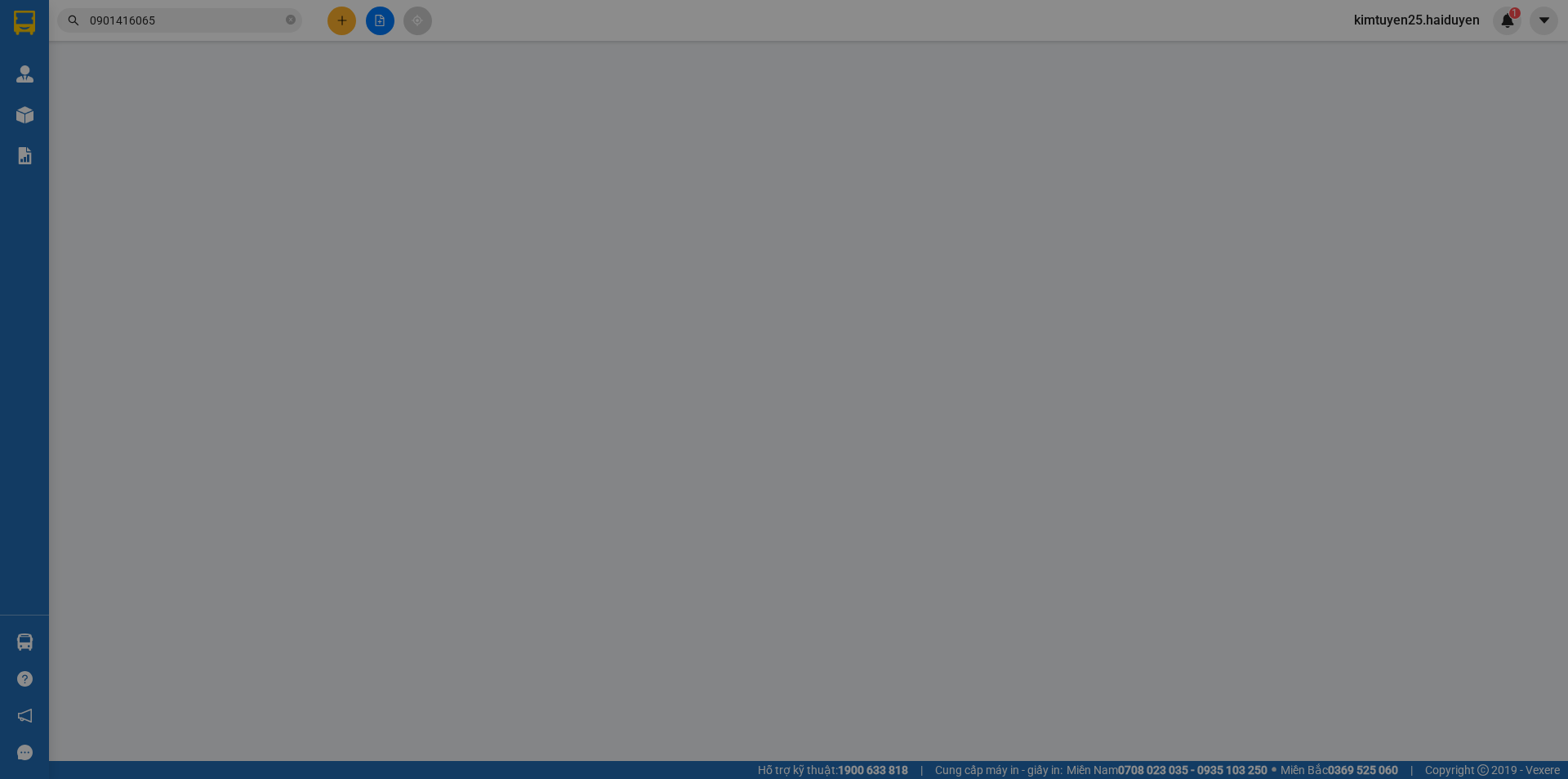
type input "0354810392"
type input "33 tân hội"
type input "0901416065"
type input "LOAN"
type input "55 [GEOGRAPHIC_DATA]"
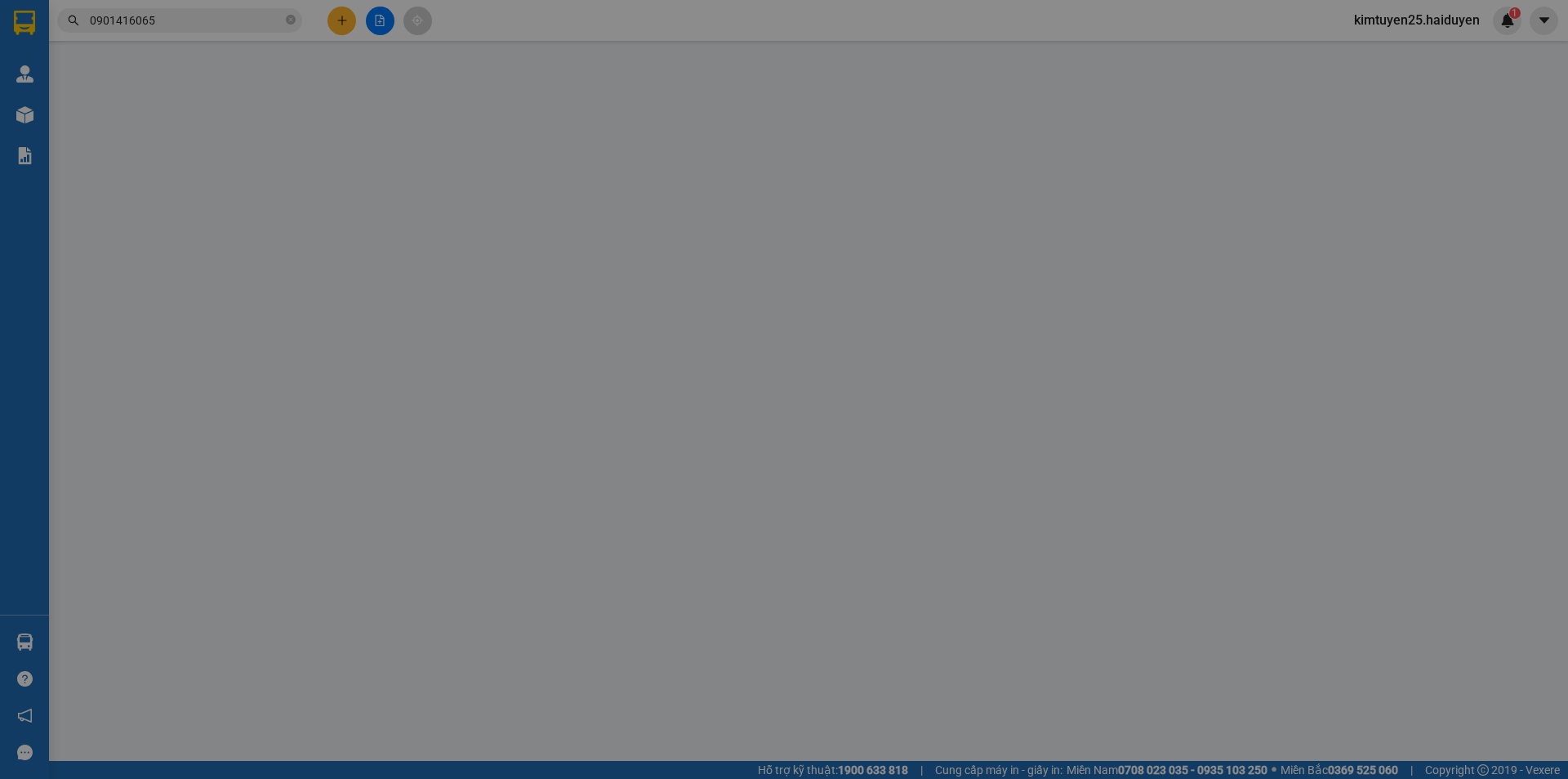
type input "100.000"
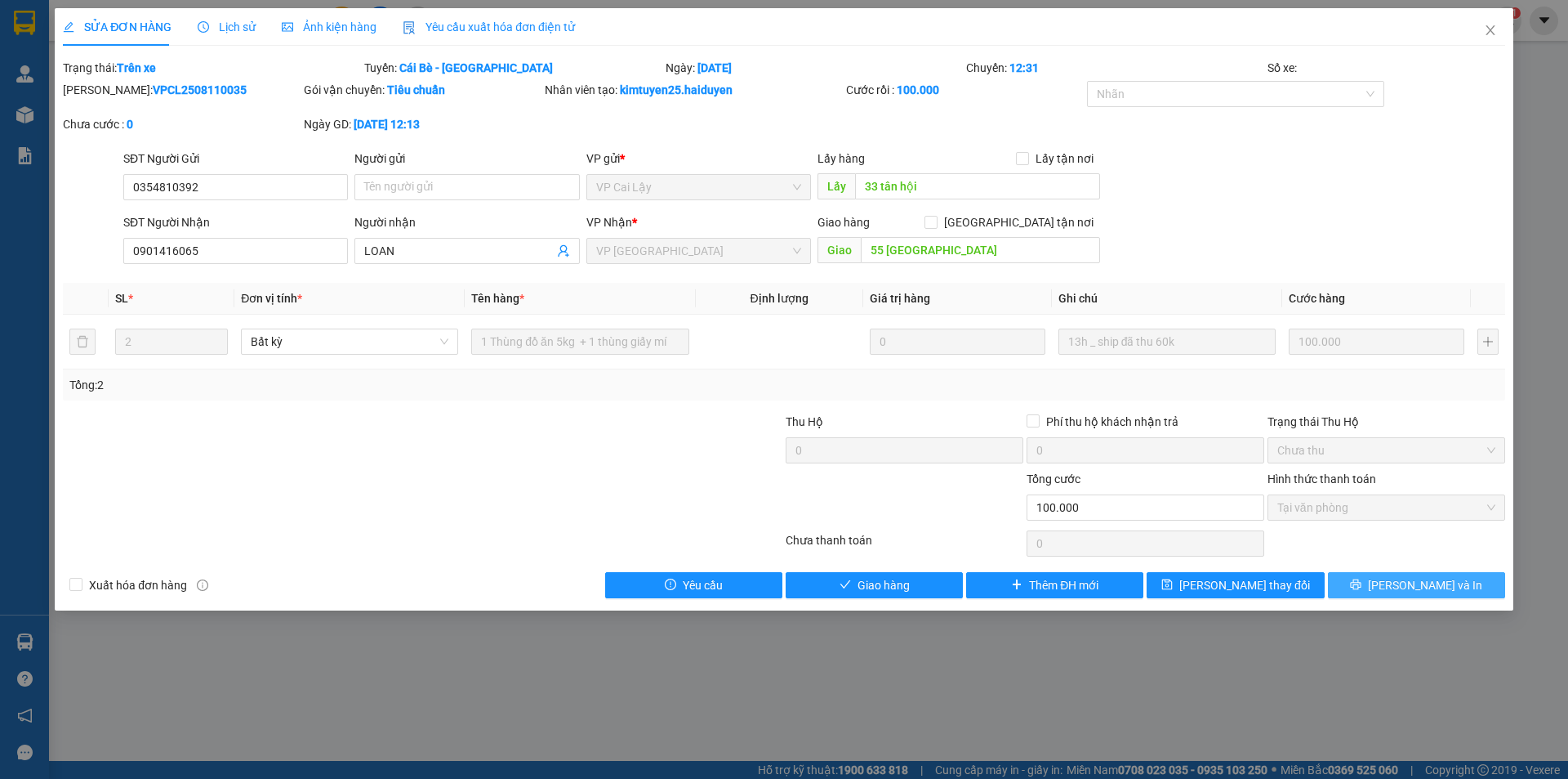
click at [1361, 584] on icon "printer" at bounding box center [1356, 584] width 11 height 11
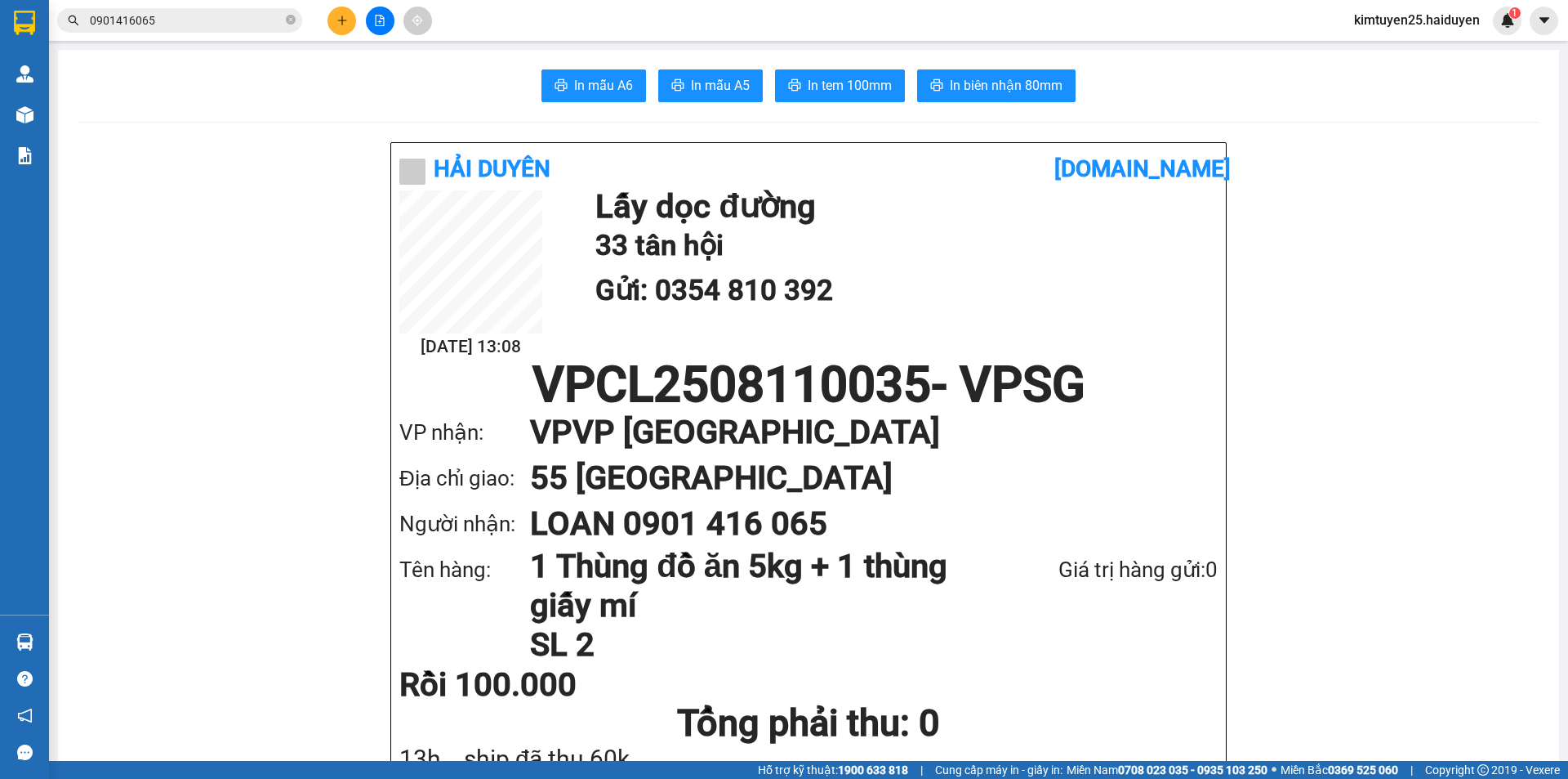
click at [333, 26] on button at bounding box center [342, 20] width 29 height 29
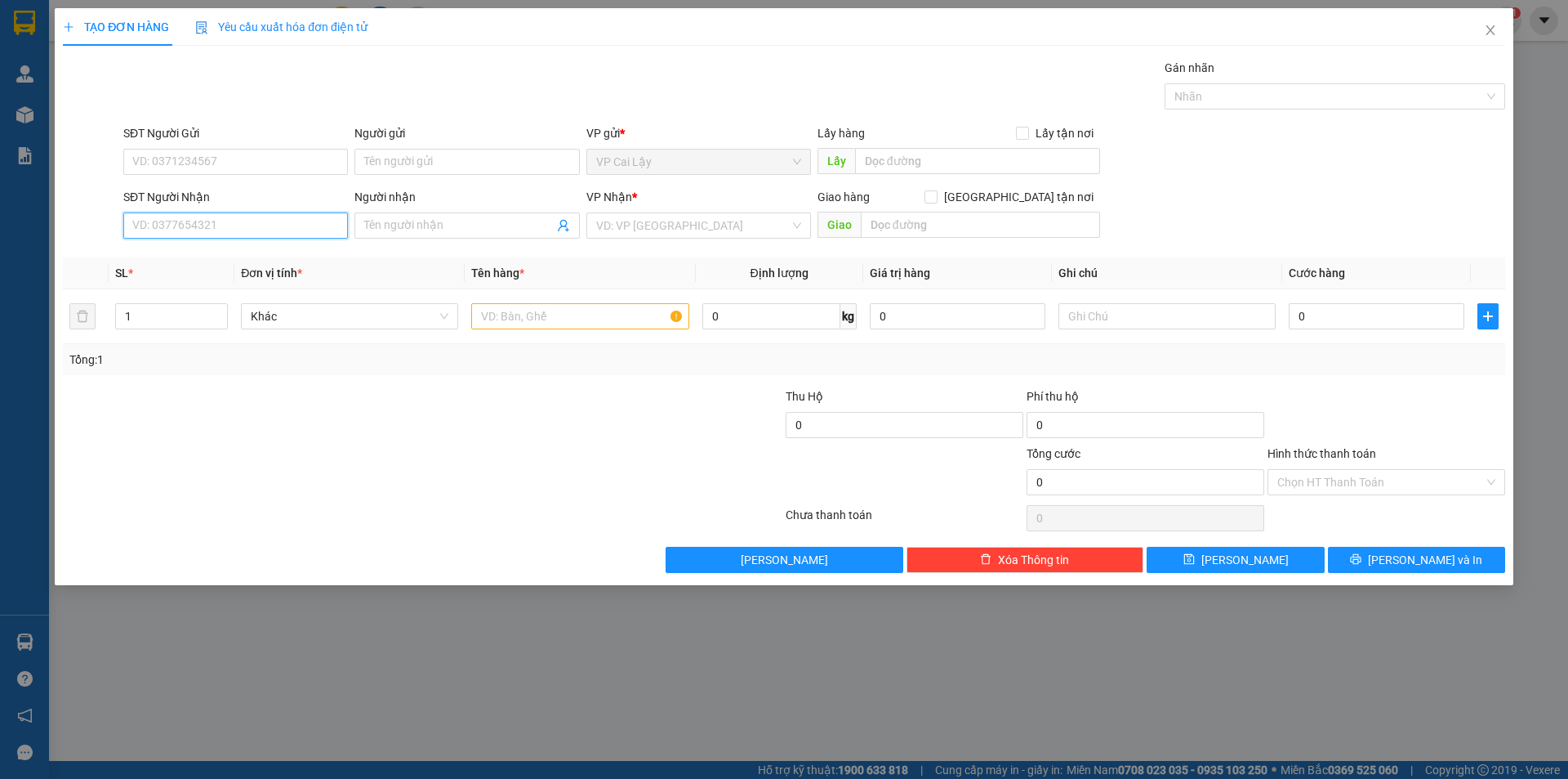
click at [250, 222] on input "SĐT Người Nhận" at bounding box center [235, 225] width 224 height 26
click at [210, 262] on div "0912938039 - CÚC" at bounding box center [235, 258] width 205 height 18
type input "0912938039"
type input "CÚC"
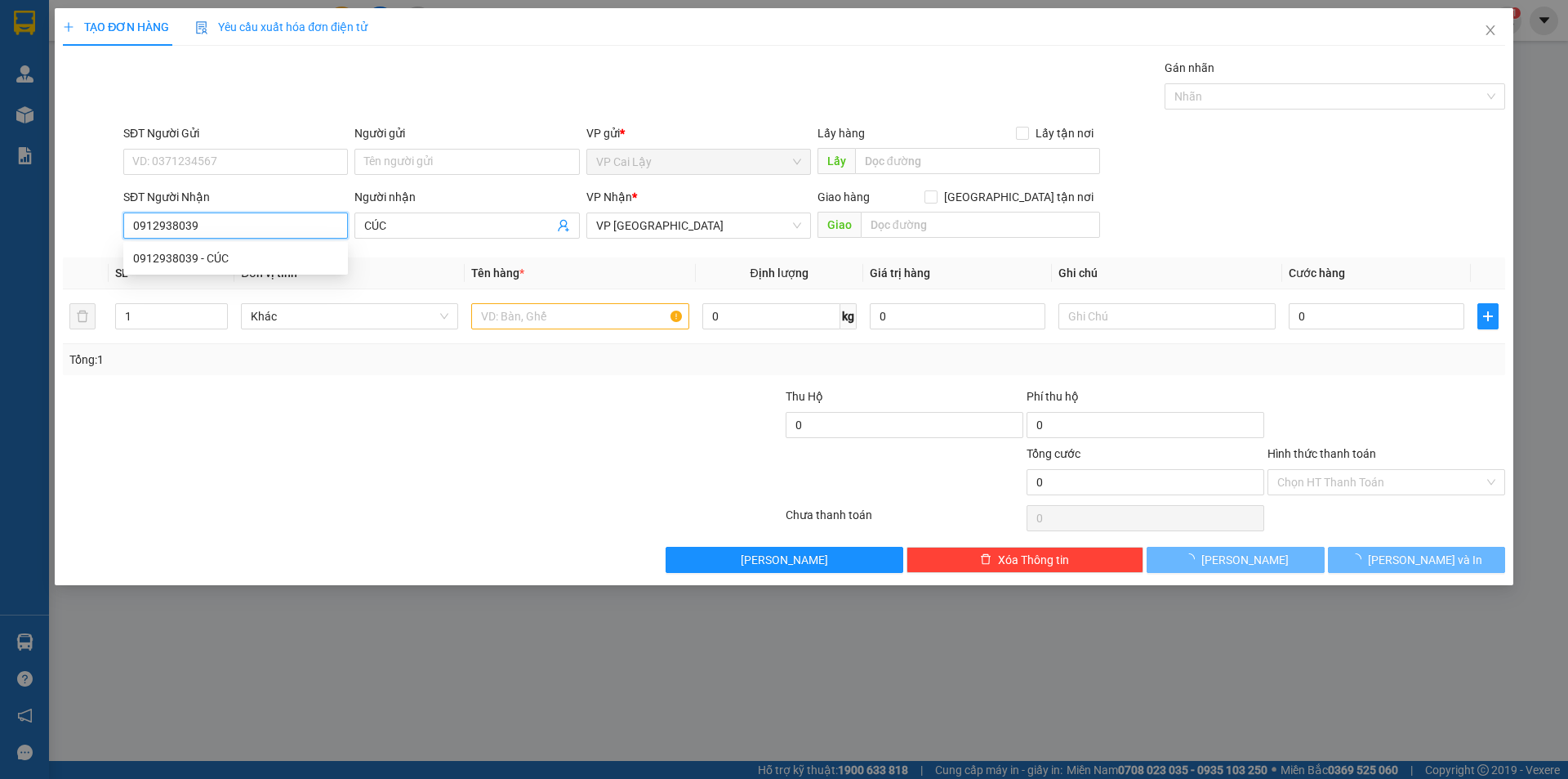
type input "20.000"
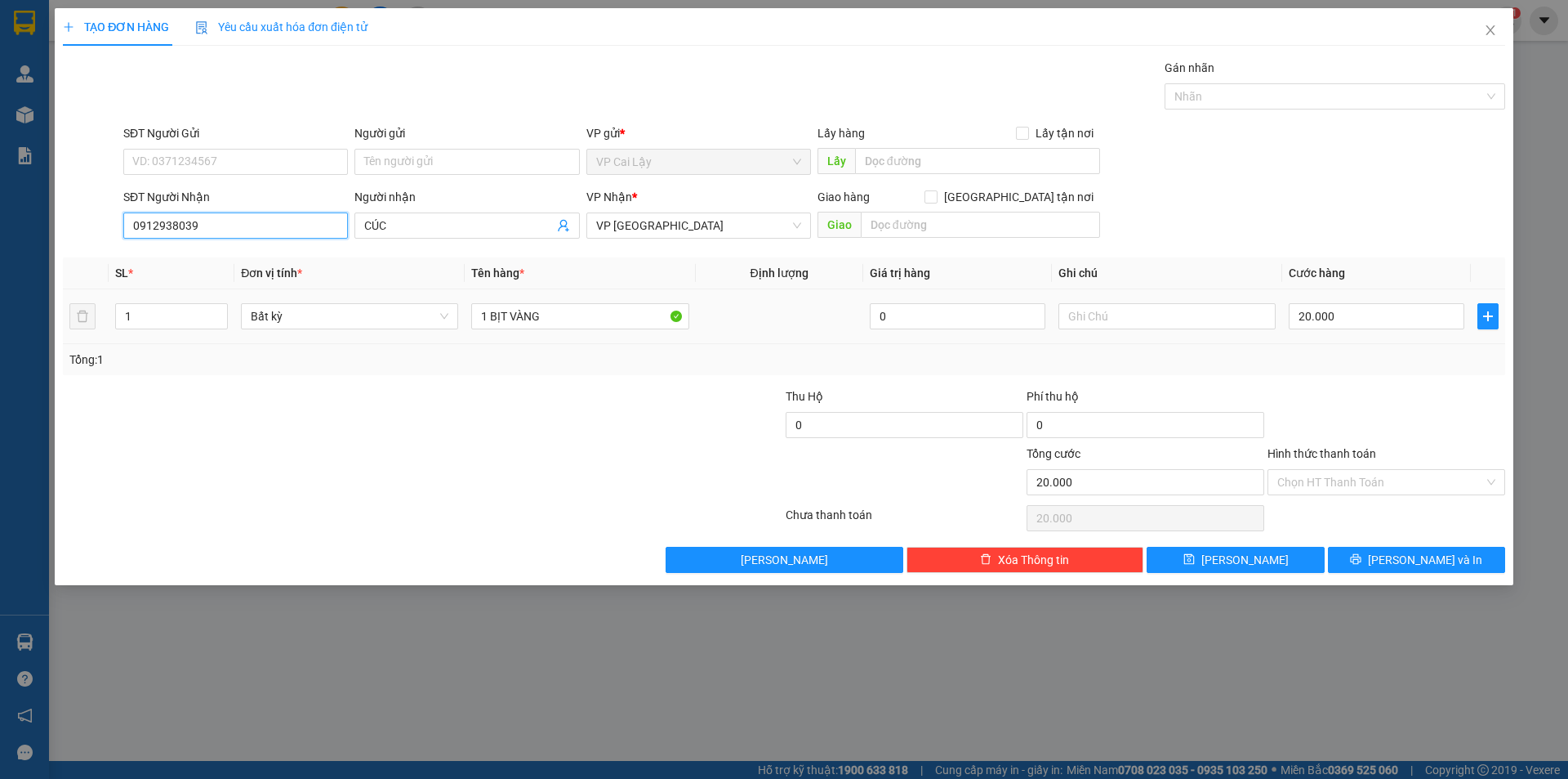
type input "0912938039"
click at [564, 275] on th "Tên hàng *" at bounding box center [580, 274] width 231 height 32
click at [561, 313] on input "1 BỊT VÀNG" at bounding box center [581, 316] width 218 height 26
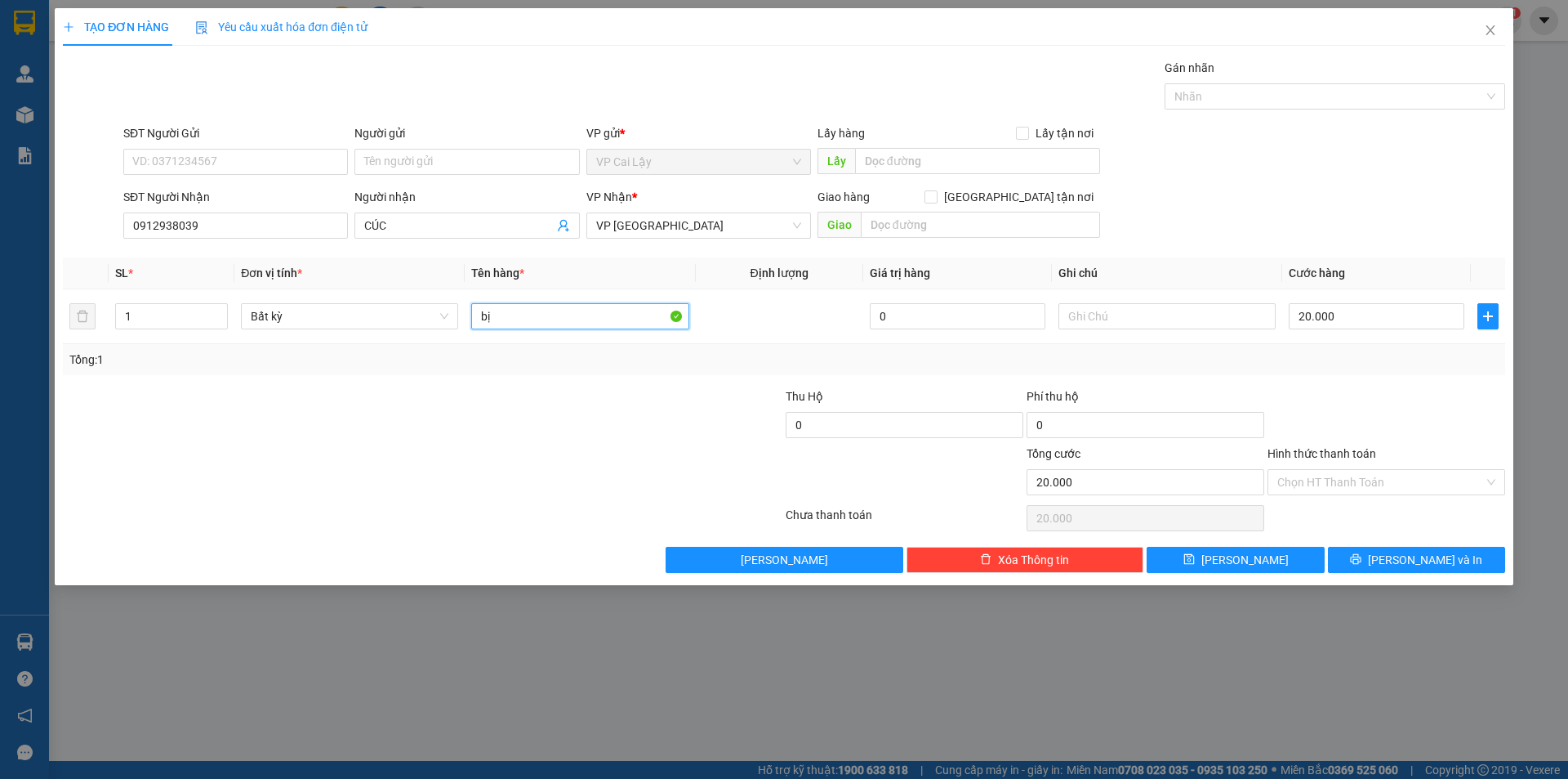
type input "b"
type input "1"
type input "1 kiện trắng"
click at [1341, 484] on input "Hình thức thanh toán" at bounding box center [1381, 482] width 207 height 24
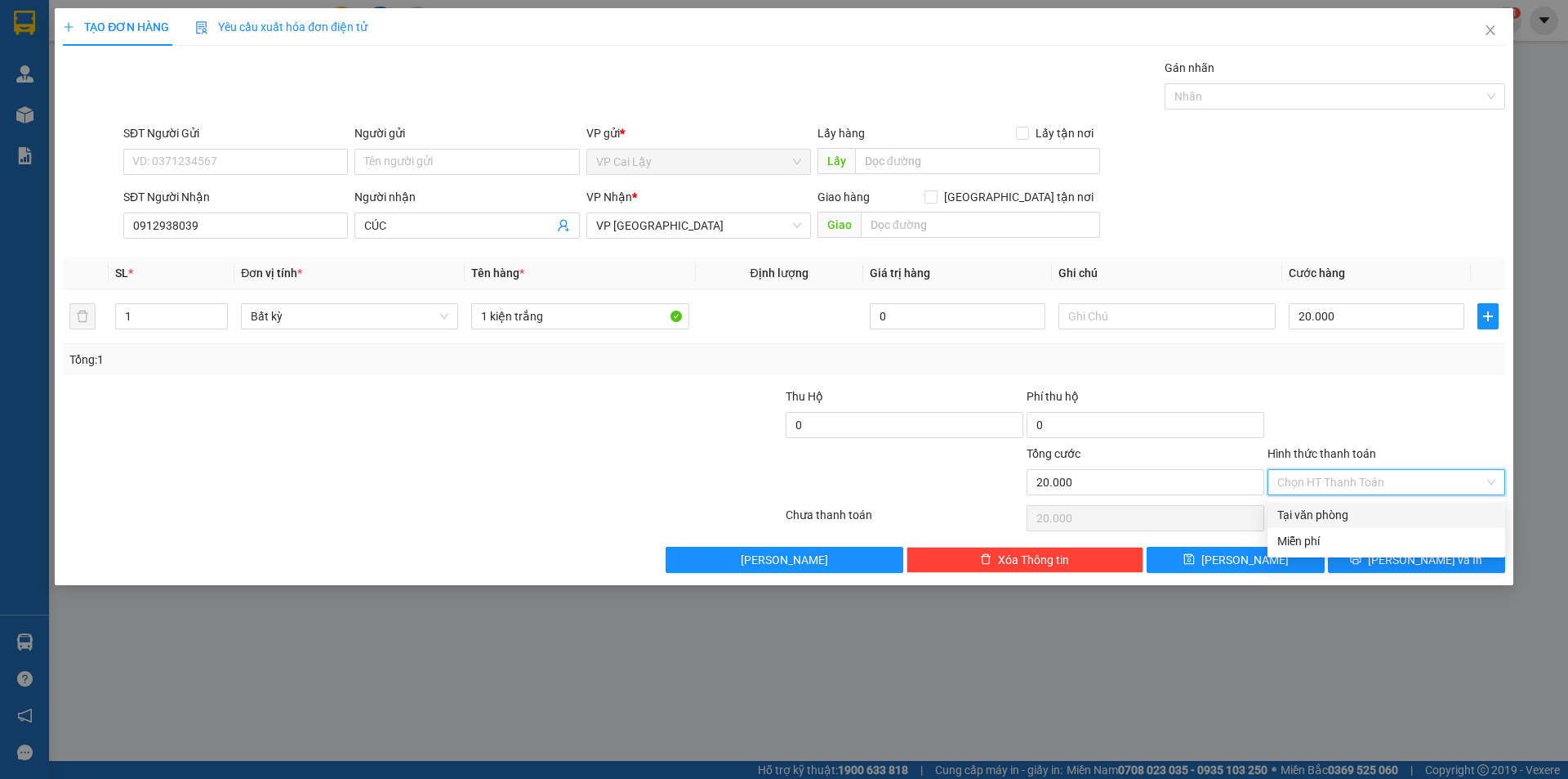
click at [1332, 519] on div "Tại văn phòng" at bounding box center [1387, 514] width 218 height 18
type input "0"
click at [1367, 553] on button "[PERSON_NAME] và In" at bounding box center [1416, 559] width 177 height 26
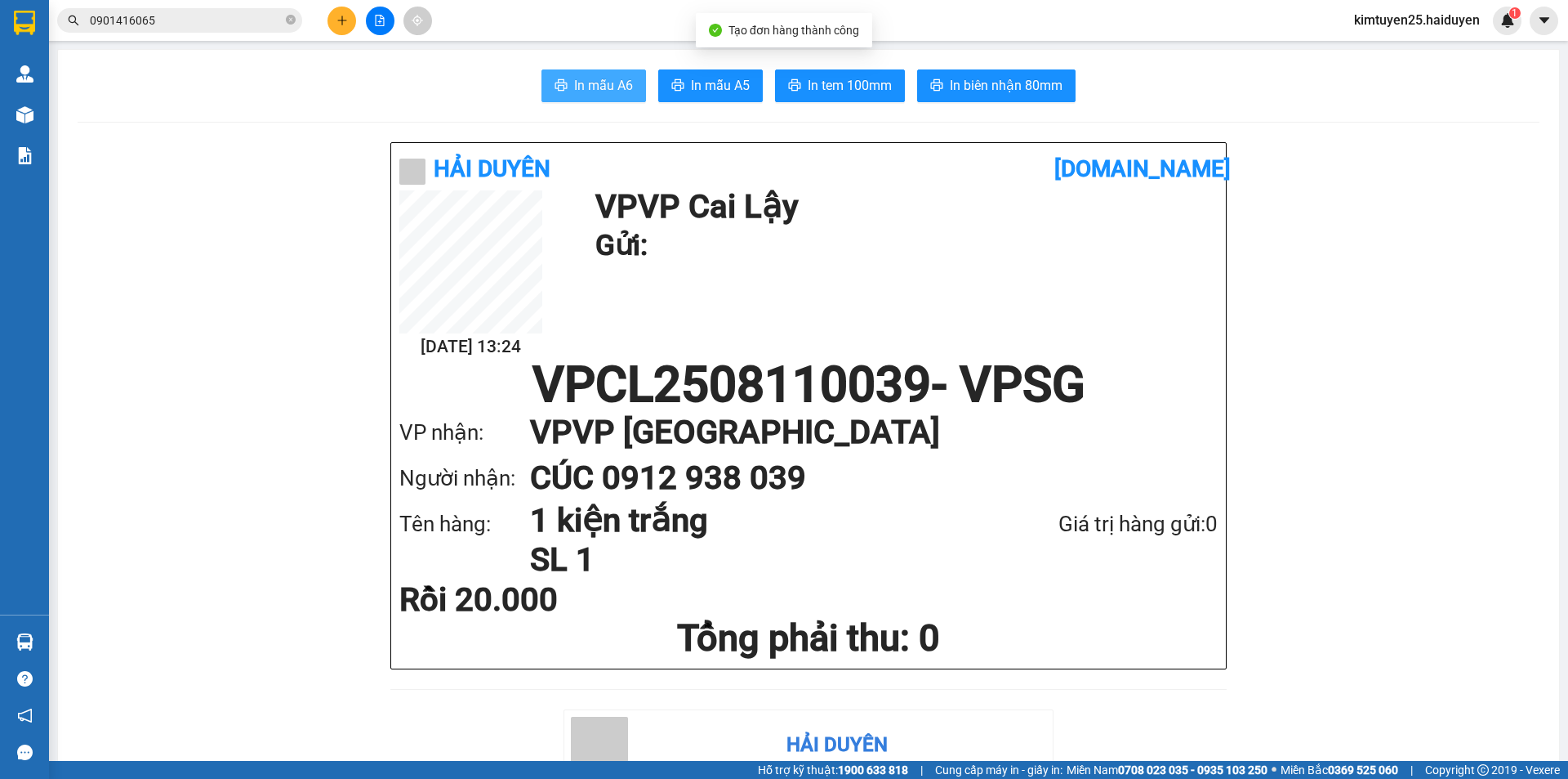
click at [611, 83] on span "In mẫu A6" at bounding box center [603, 86] width 59 height 20
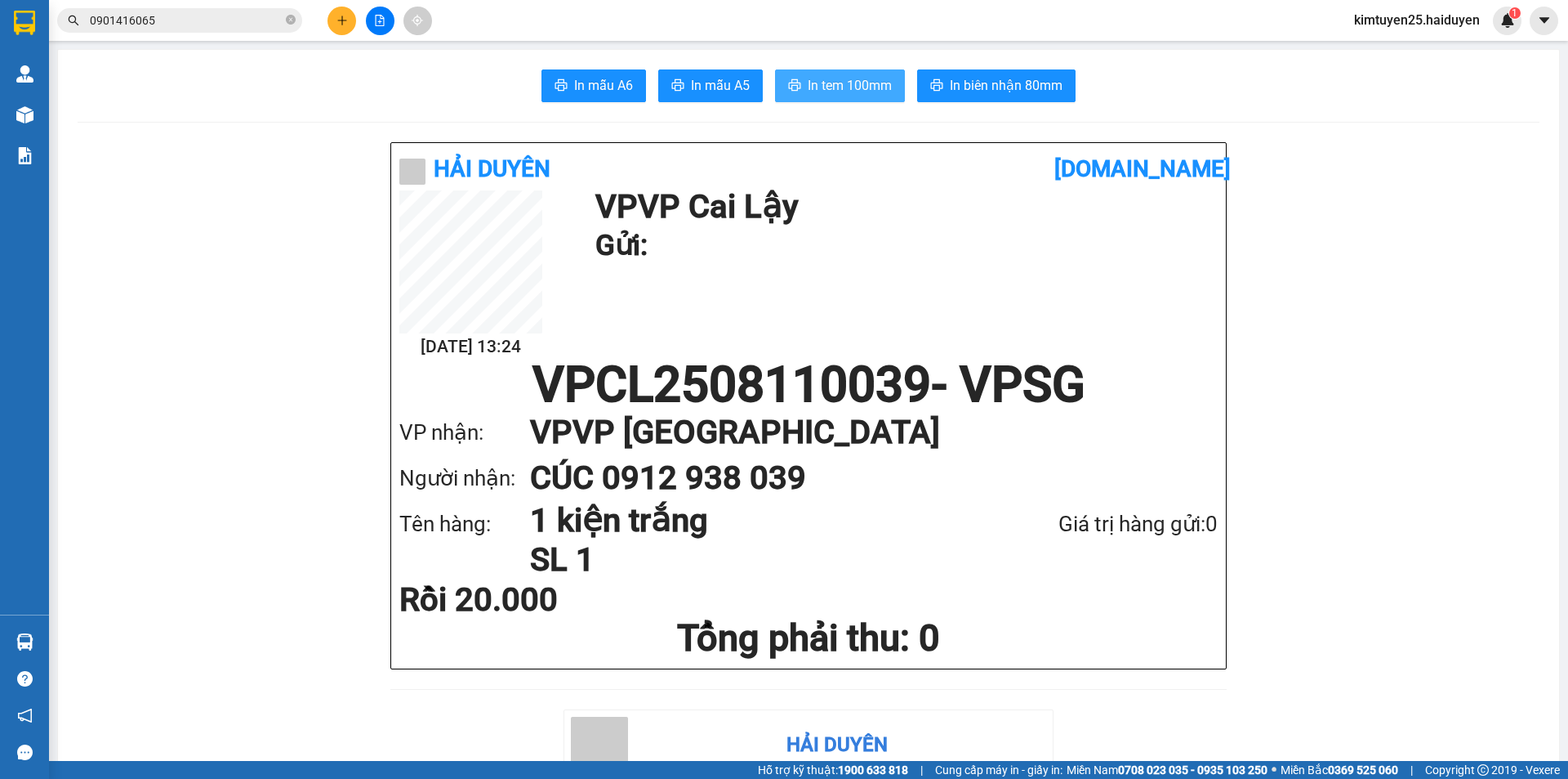
click at [819, 75] on span "In tem 100mm" at bounding box center [850, 86] width 84 height 20
click at [348, 10] on button at bounding box center [342, 20] width 29 height 29
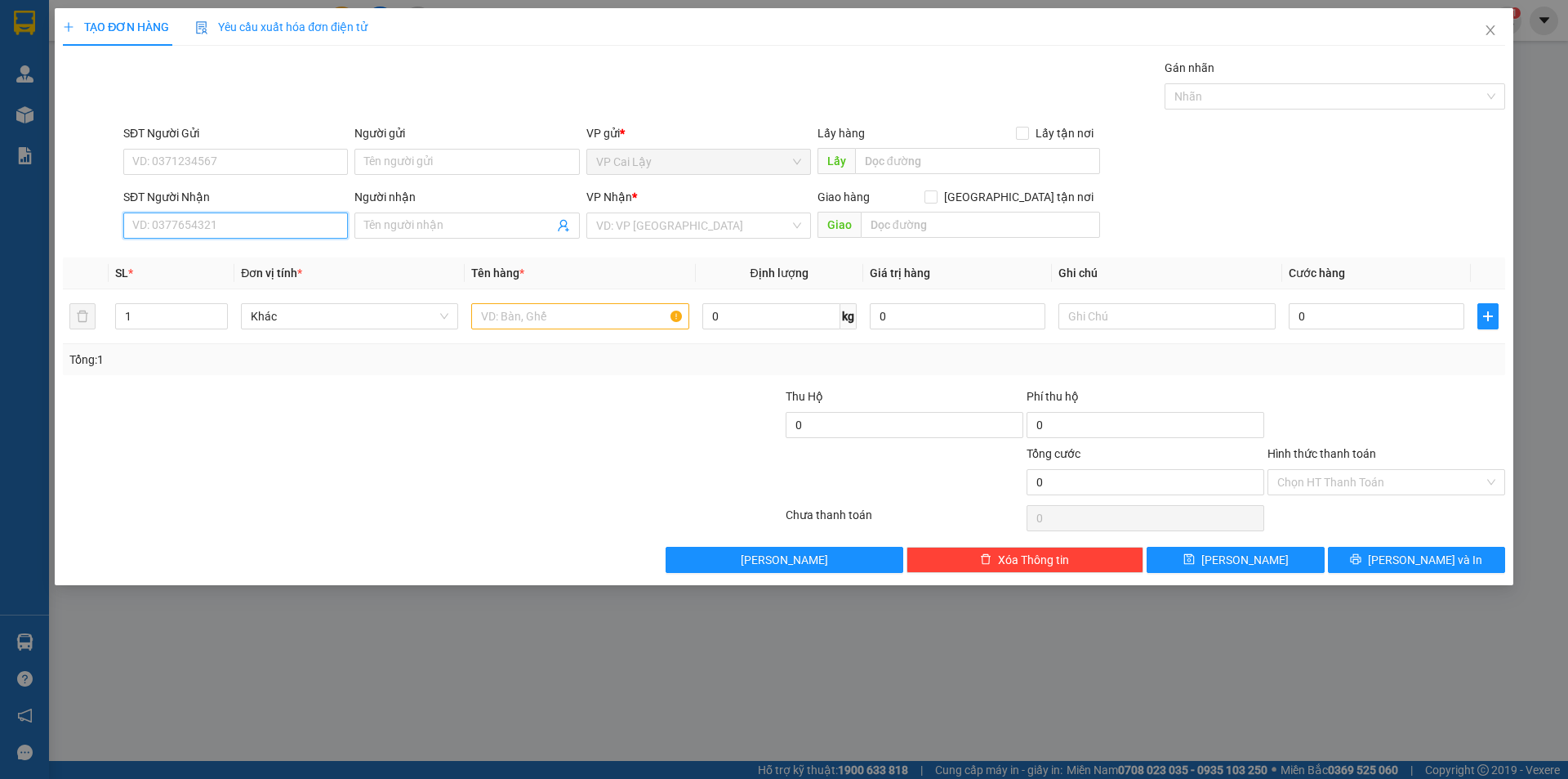
click at [228, 235] on input "SĐT Người Nhận" at bounding box center [235, 225] width 224 height 26
type input "0708514951"
click at [231, 257] on div "0708514951 - VIỆT" at bounding box center [235, 258] width 205 height 18
type input "VIỆT"
type input "20.000"
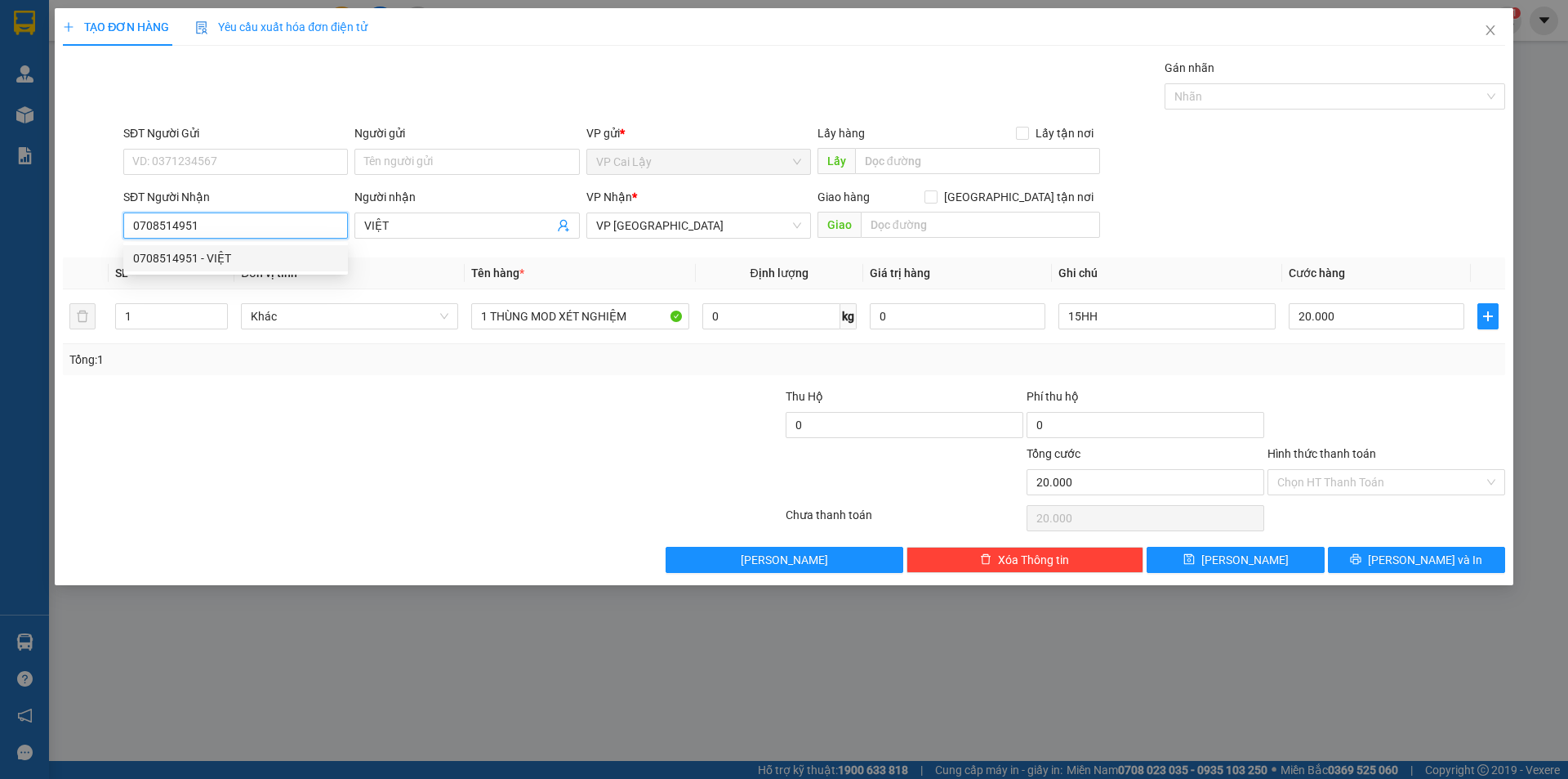
type input "20.000"
type input "0708514951"
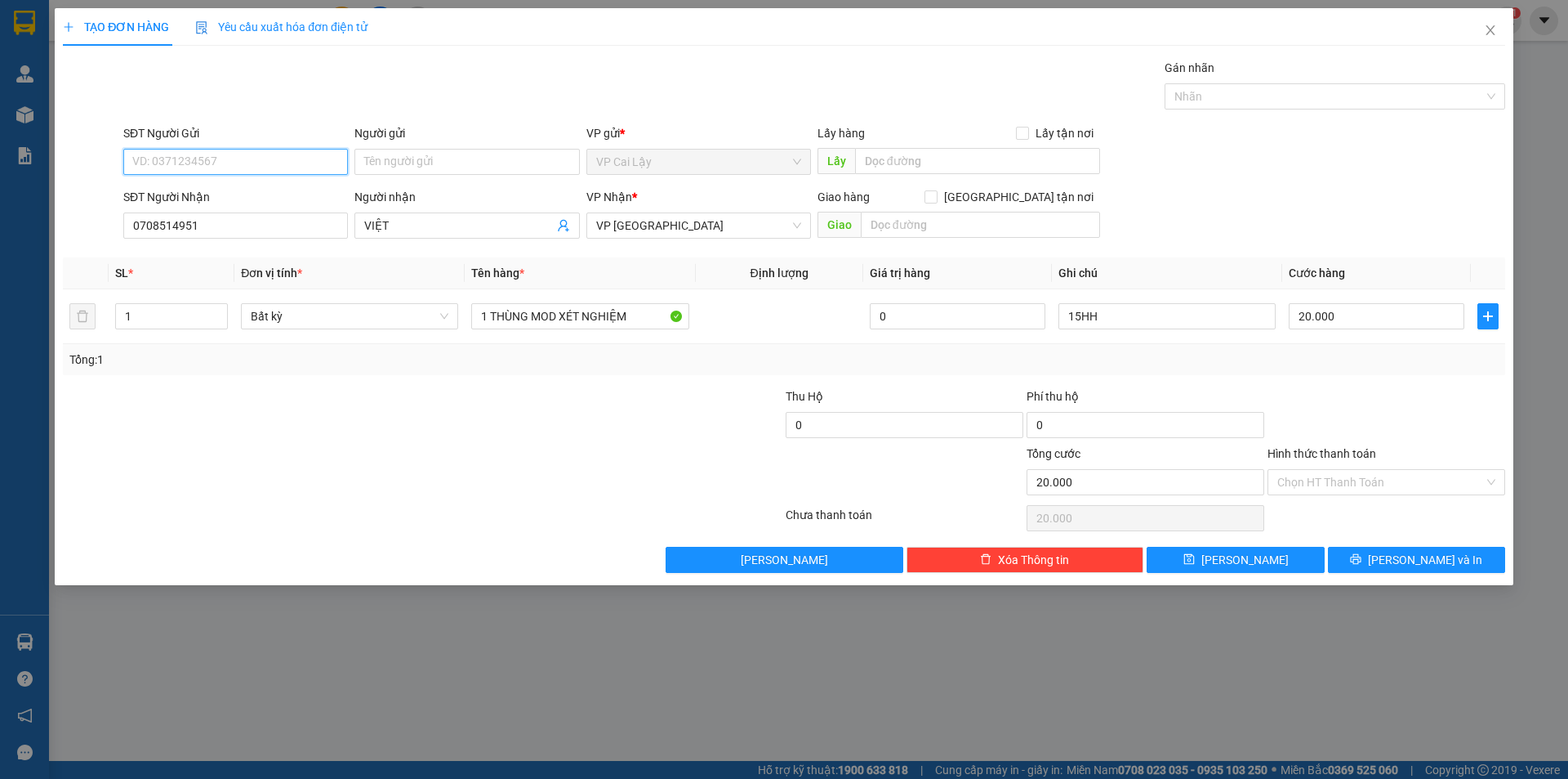
click at [282, 154] on input "SĐT Người Gửi" at bounding box center [235, 162] width 224 height 26
click at [244, 190] on div "0399822209 - THÁI ANH" at bounding box center [235, 194] width 205 height 18
type input "0399822209"
type input "THÁI ANH"
type input "NGÃ 3 NHỊ QUÝ"
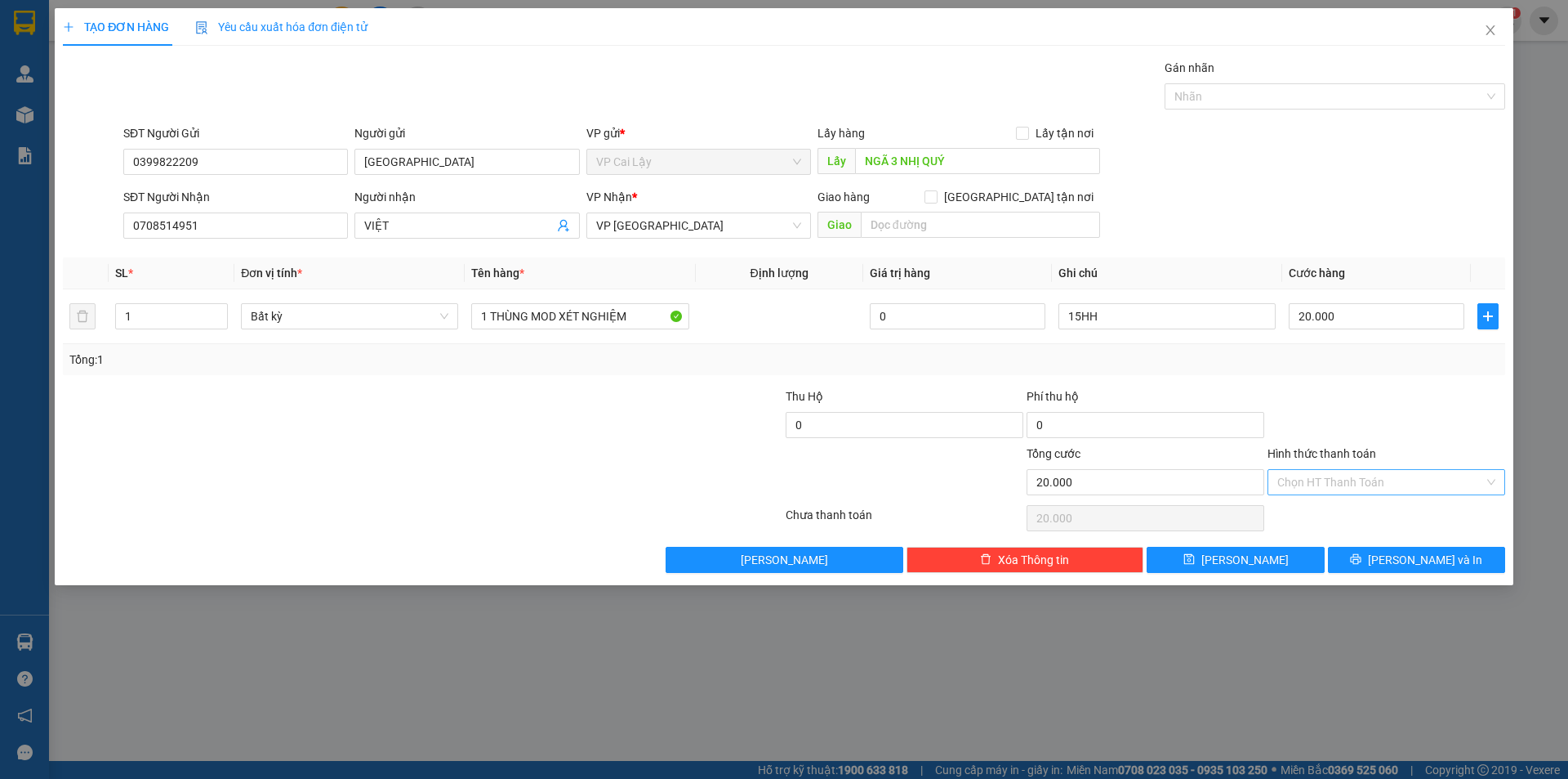
click at [1320, 481] on input "Hình thức thanh toán" at bounding box center [1381, 482] width 207 height 24
click at [1326, 519] on div "Tại văn phòng" at bounding box center [1387, 514] width 218 height 18
type input "0"
click at [1356, 396] on div at bounding box center [1387, 415] width 241 height 57
click at [1143, 331] on div "15HH" at bounding box center [1168, 316] width 218 height 33
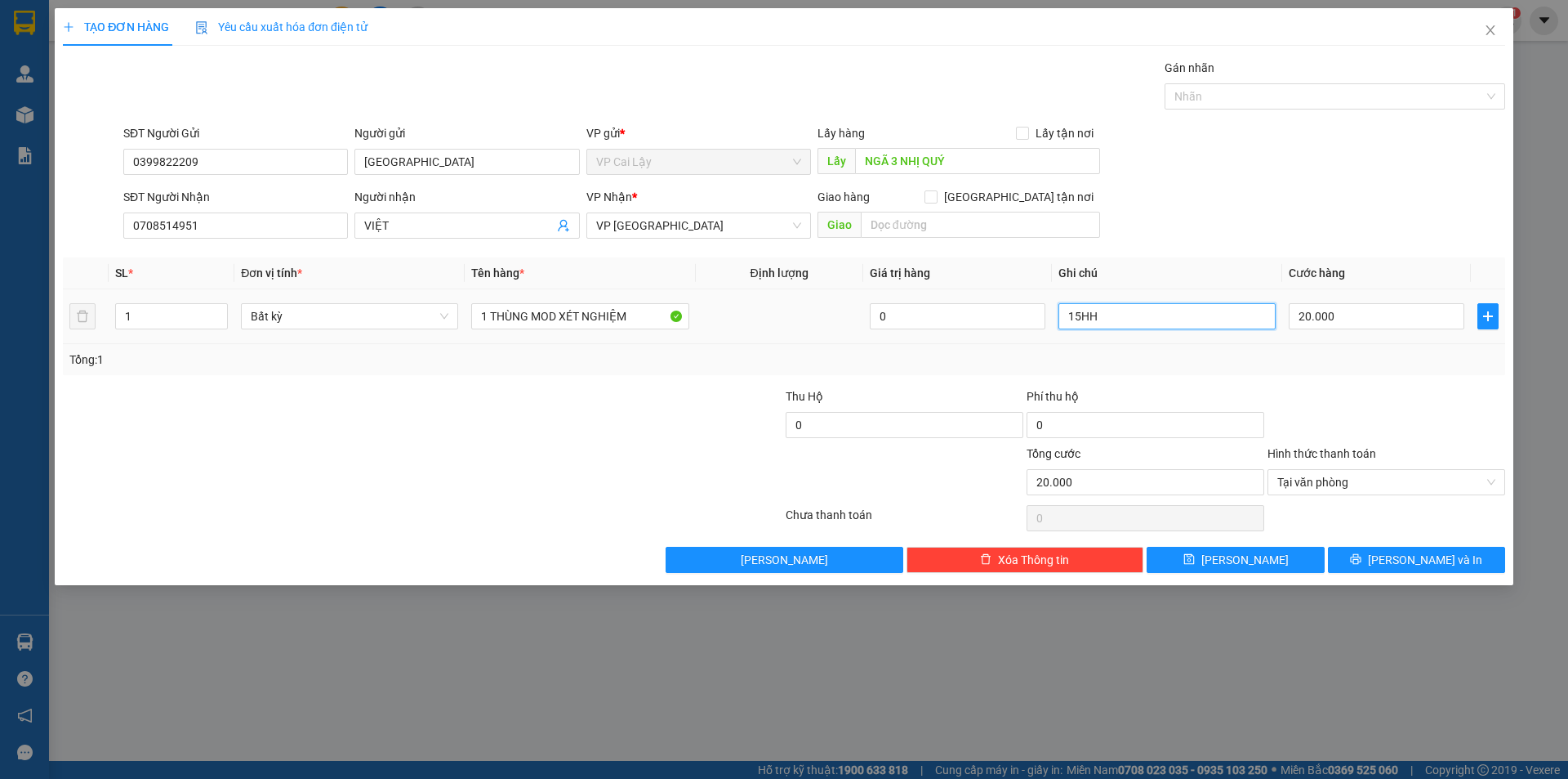
click at [1140, 326] on input "15HH" at bounding box center [1168, 316] width 218 height 26
type input "14h"
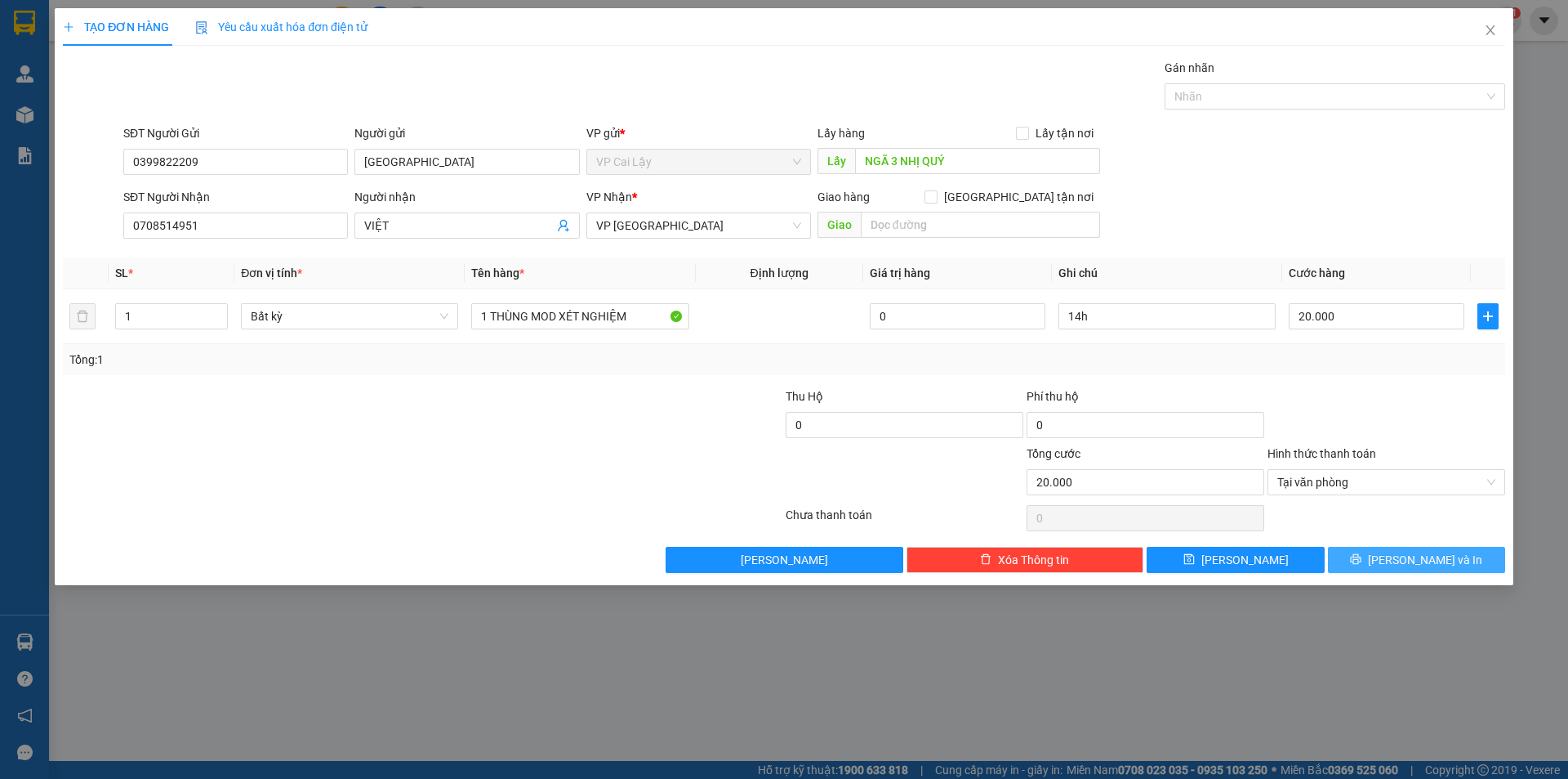
click at [1406, 559] on span "[PERSON_NAME] và In" at bounding box center [1425, 559] width 114 height 18
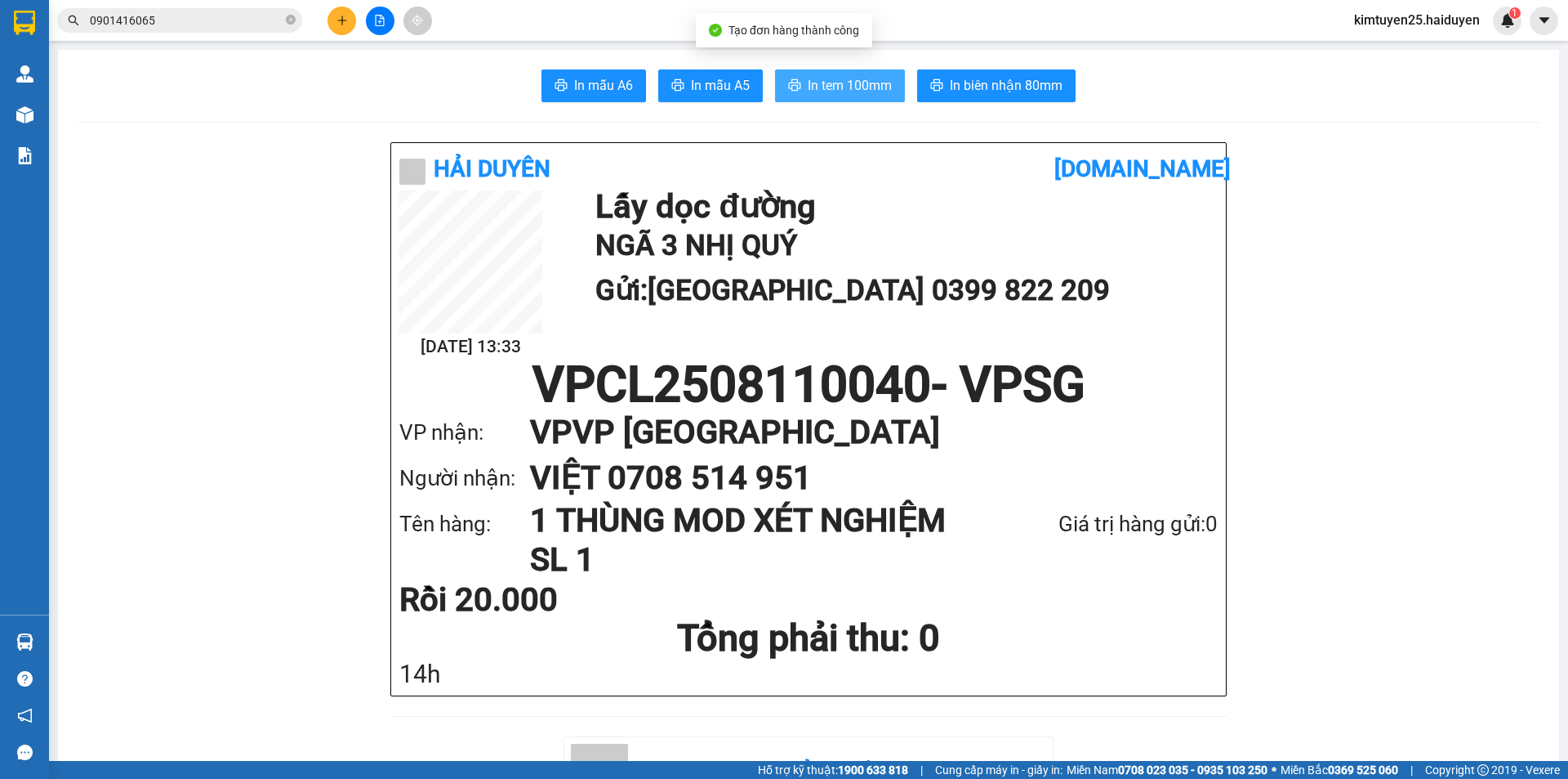
click at [875, 90] on span "In tem 100mm" at bounding box center [850, 86] width 84 height 20
click at [1186, 95] on div "In mẫu A6 In mẫu A5 In tem 100mm In biên nhận 80mm" at bounding box center [808, 86] width 1462 height 33
click at [209, 10] on span "0901416065" at bounding box center [179, 20] width 245 height 24
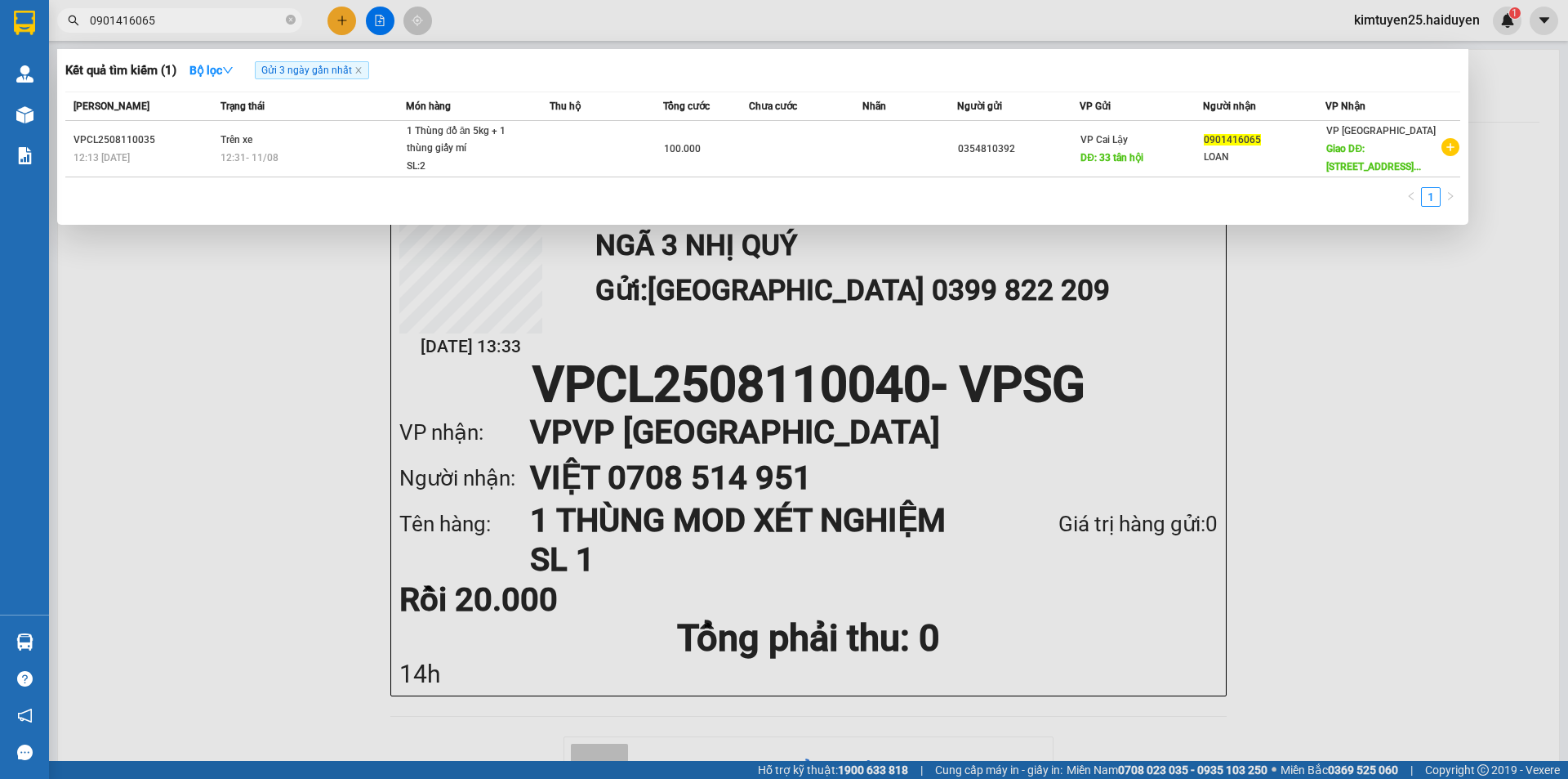
click at [209, 19] on input "0901416065" at bounding box center [186, 20] width 193 height 18
click at [1280, 324] on div at bounding box center [784, 389] width 1568 height 779
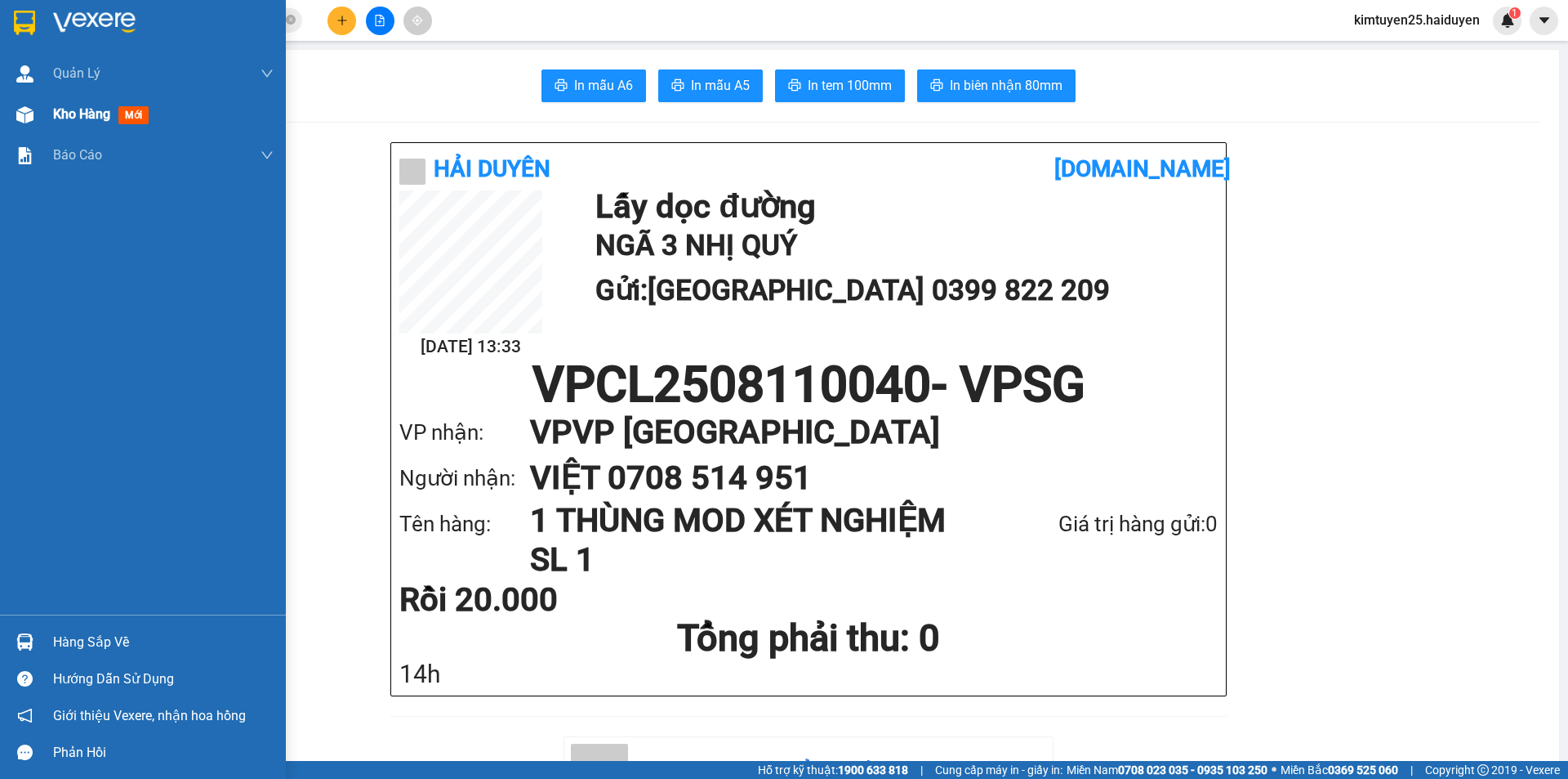
click at [58, 109] on span "Kho hàng" at bounding box center [81, 114] width 57 height 16
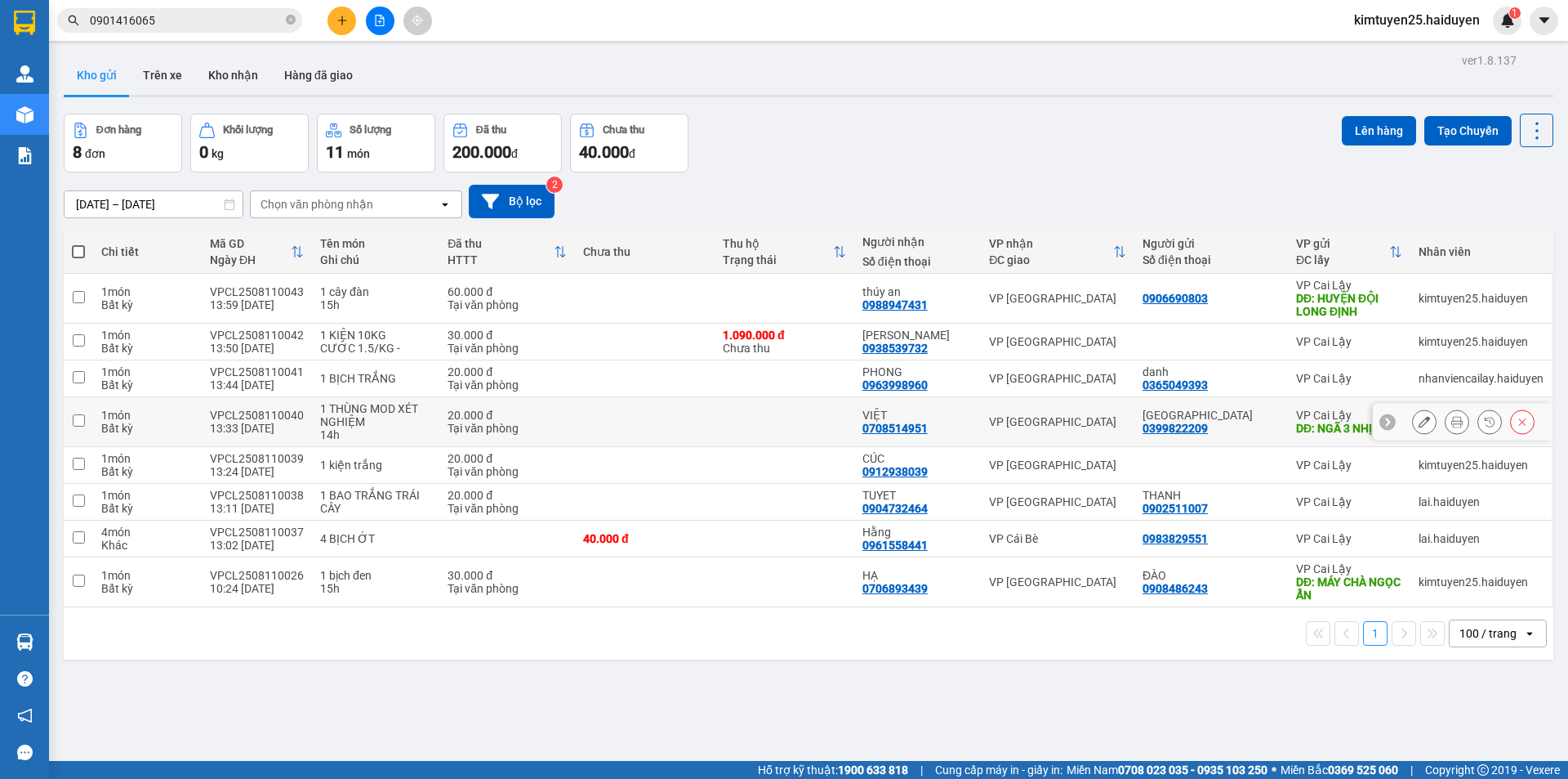
click at [784, 412] on td at bounding box center [784, 423] width 140 height 50
checkbox input "true"
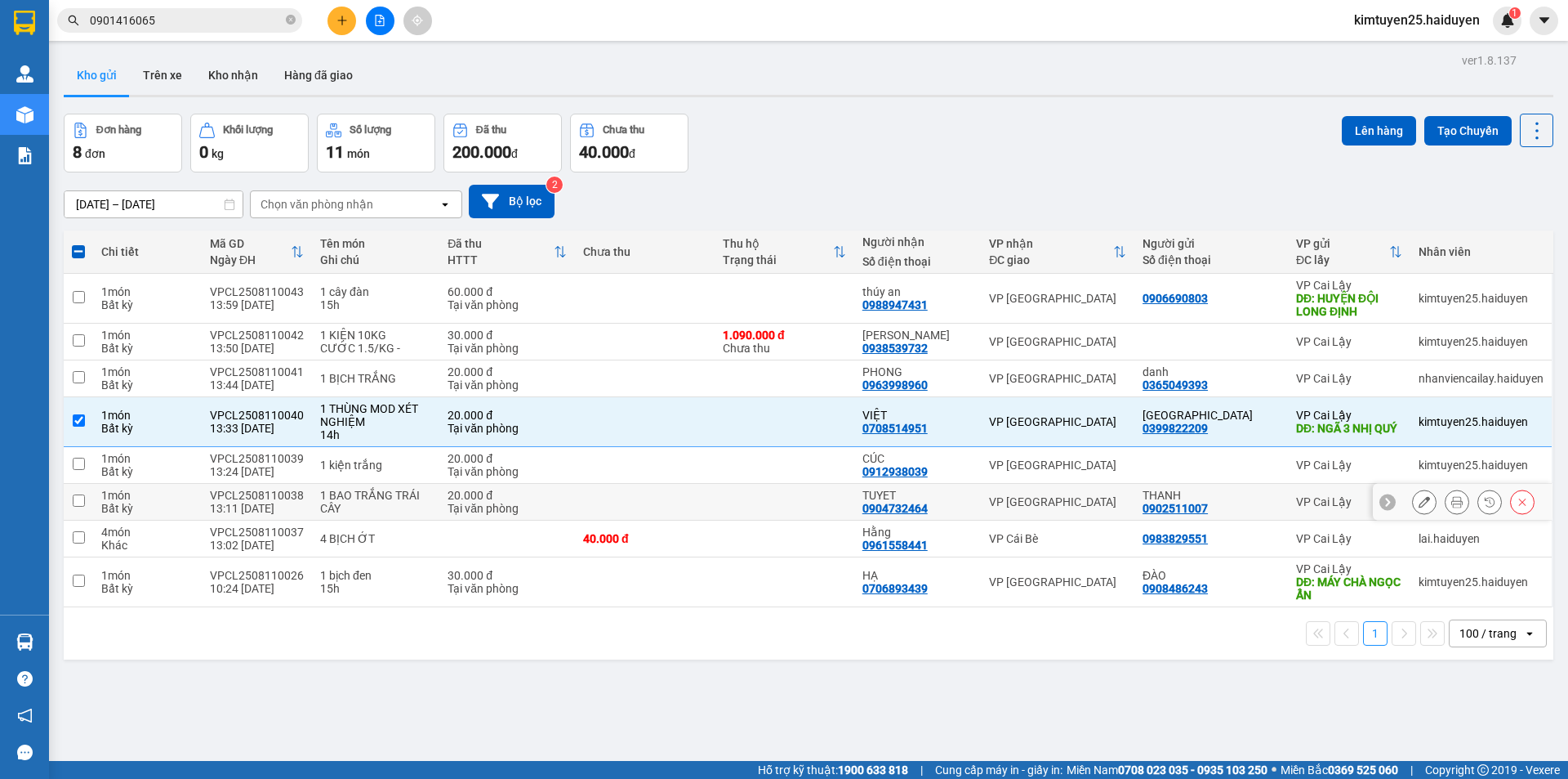
click at [757, 504] on td at bounding box center [784, 503] width 140 height 37
checkbox input "true"
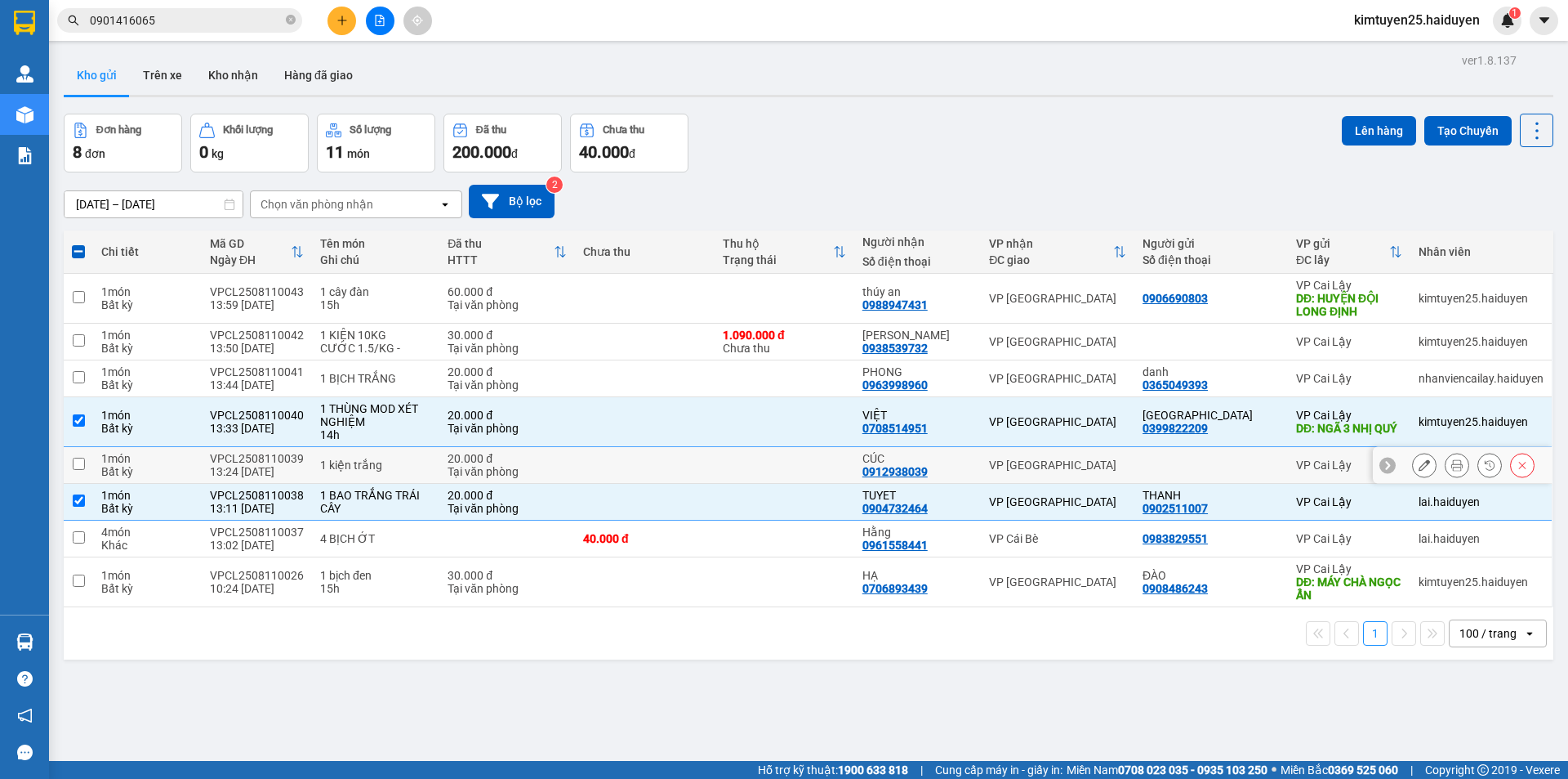
click at [768, 466] on td at bounding box center [784, 465] width 140 height 37
checkbox input "true"
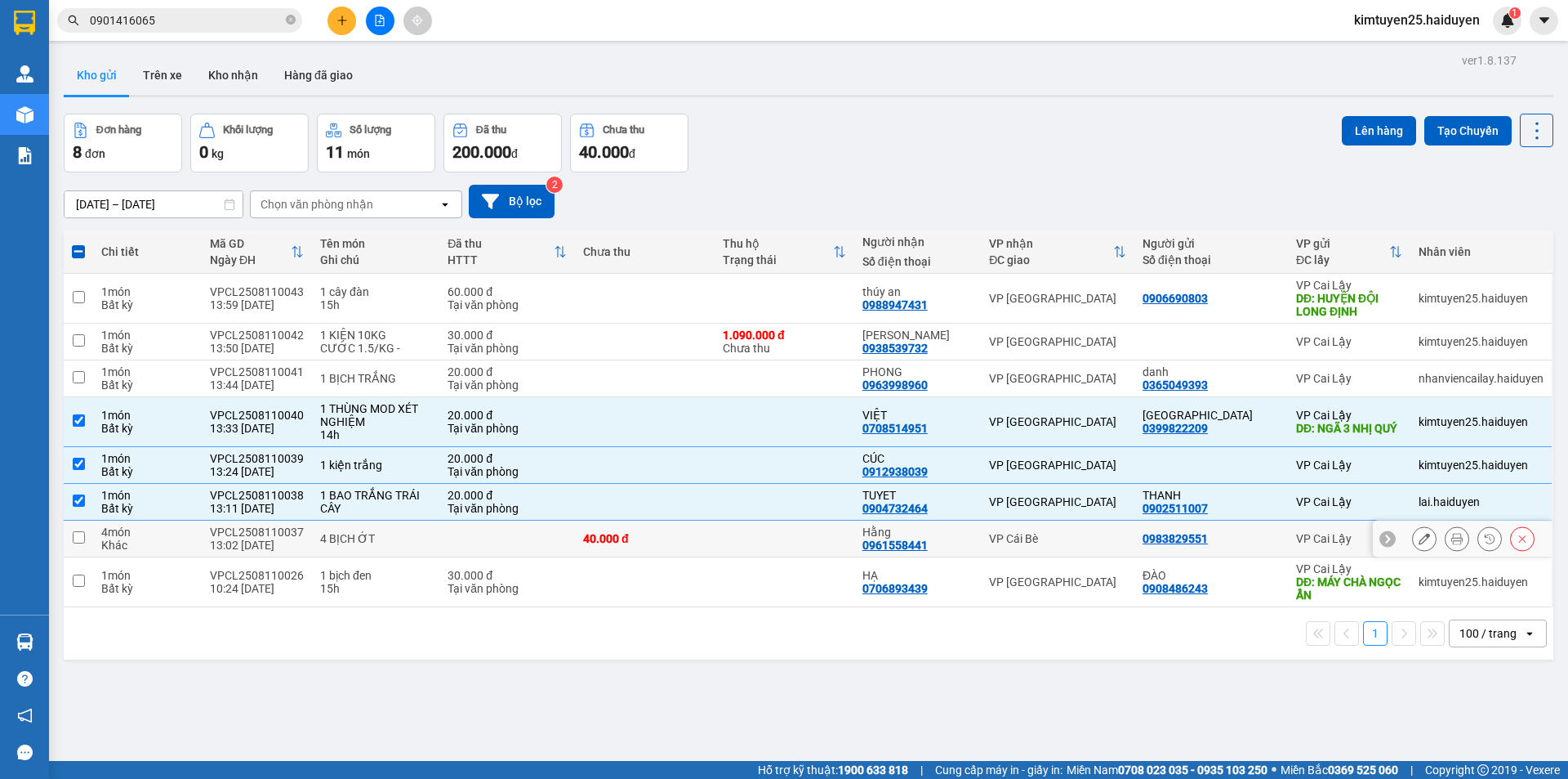
click at [749, 534] on td at bounding box center [784, 539] width 140 height 37
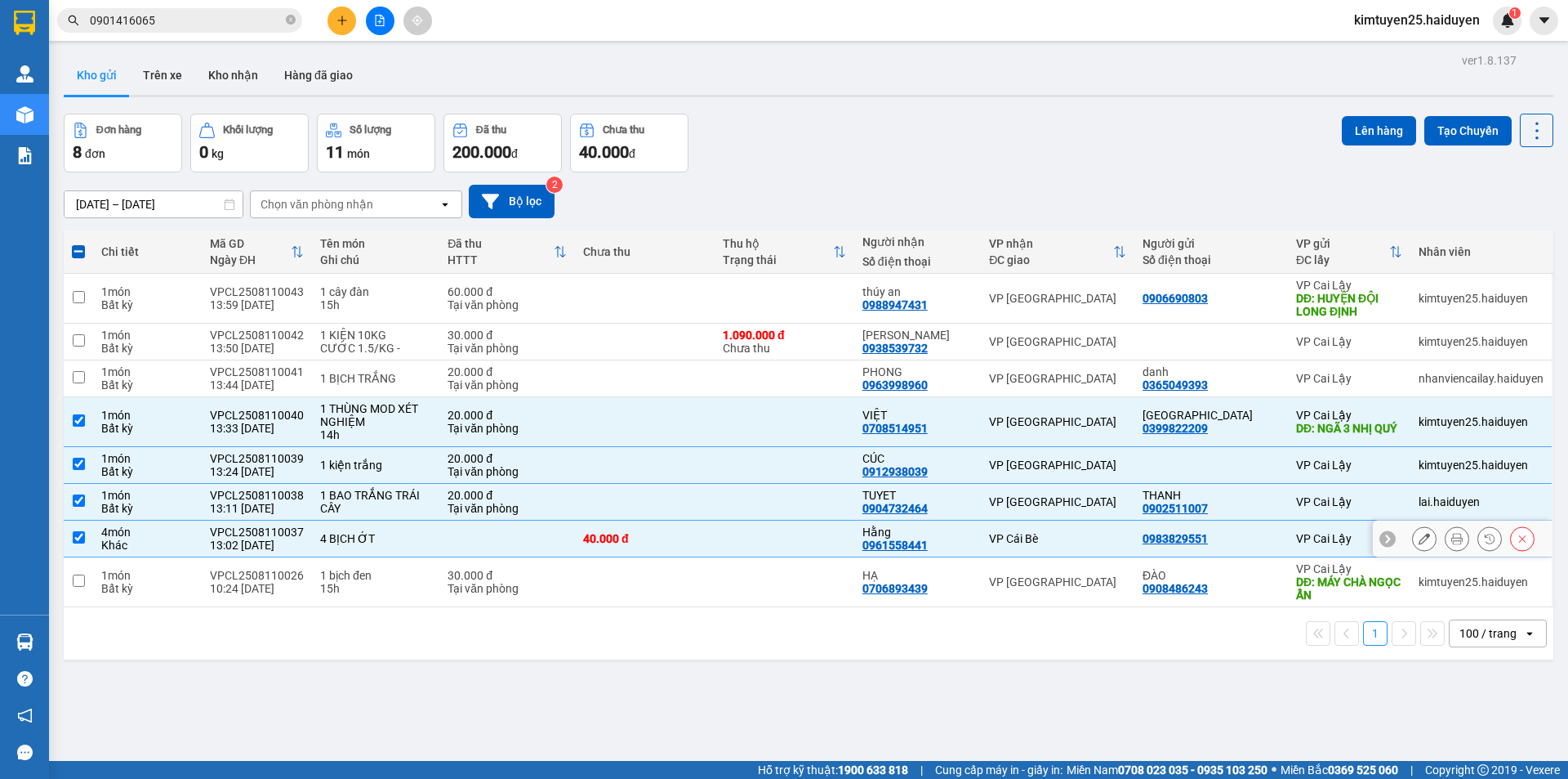
click at [827, 536] on td at bounding box center [784, 539] width 140 height 37
checkbox input "false"
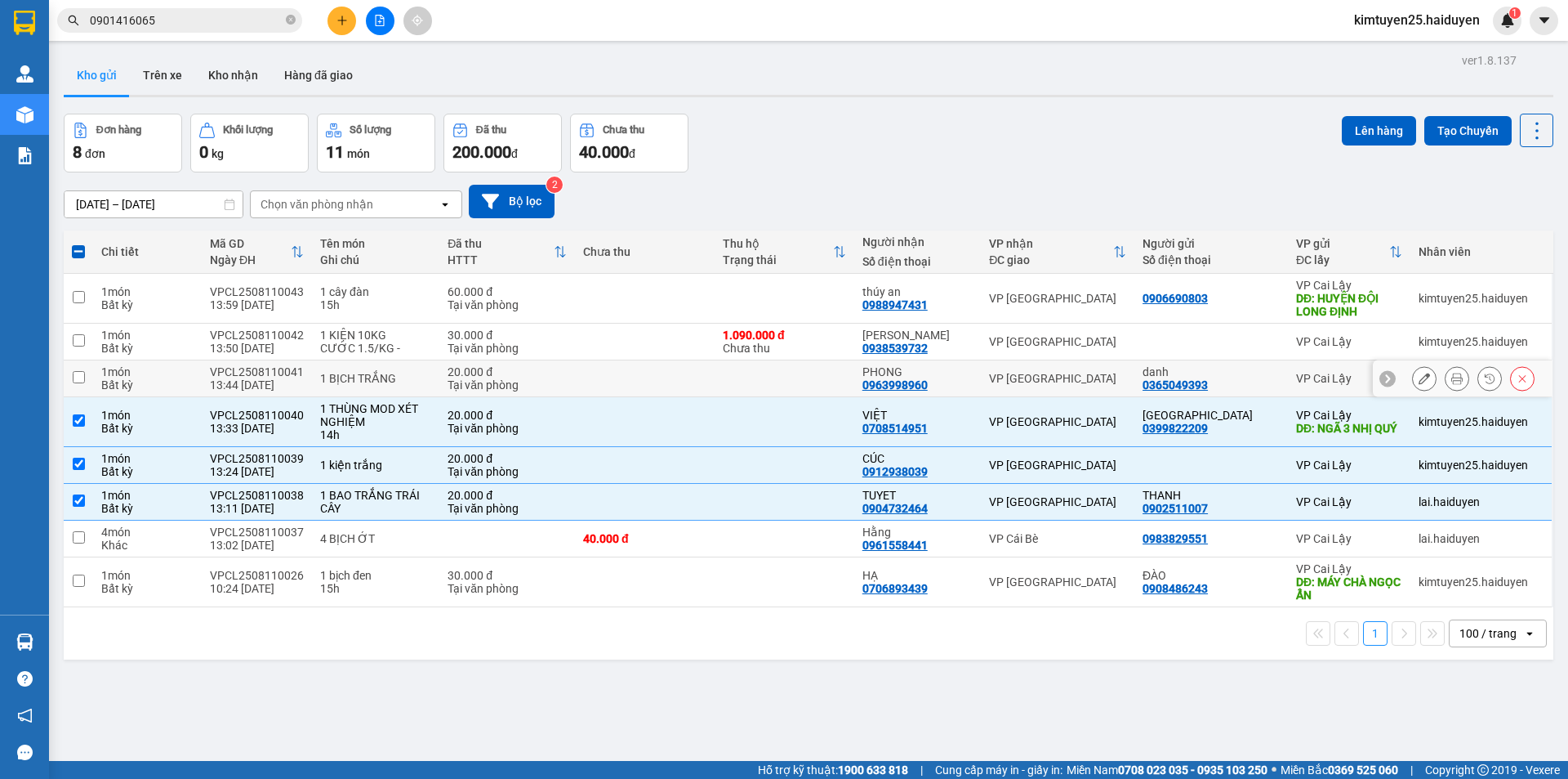
click at [825, 378] on td at bounding box center [784, 379] width 140 height 37
checkbox input "true"
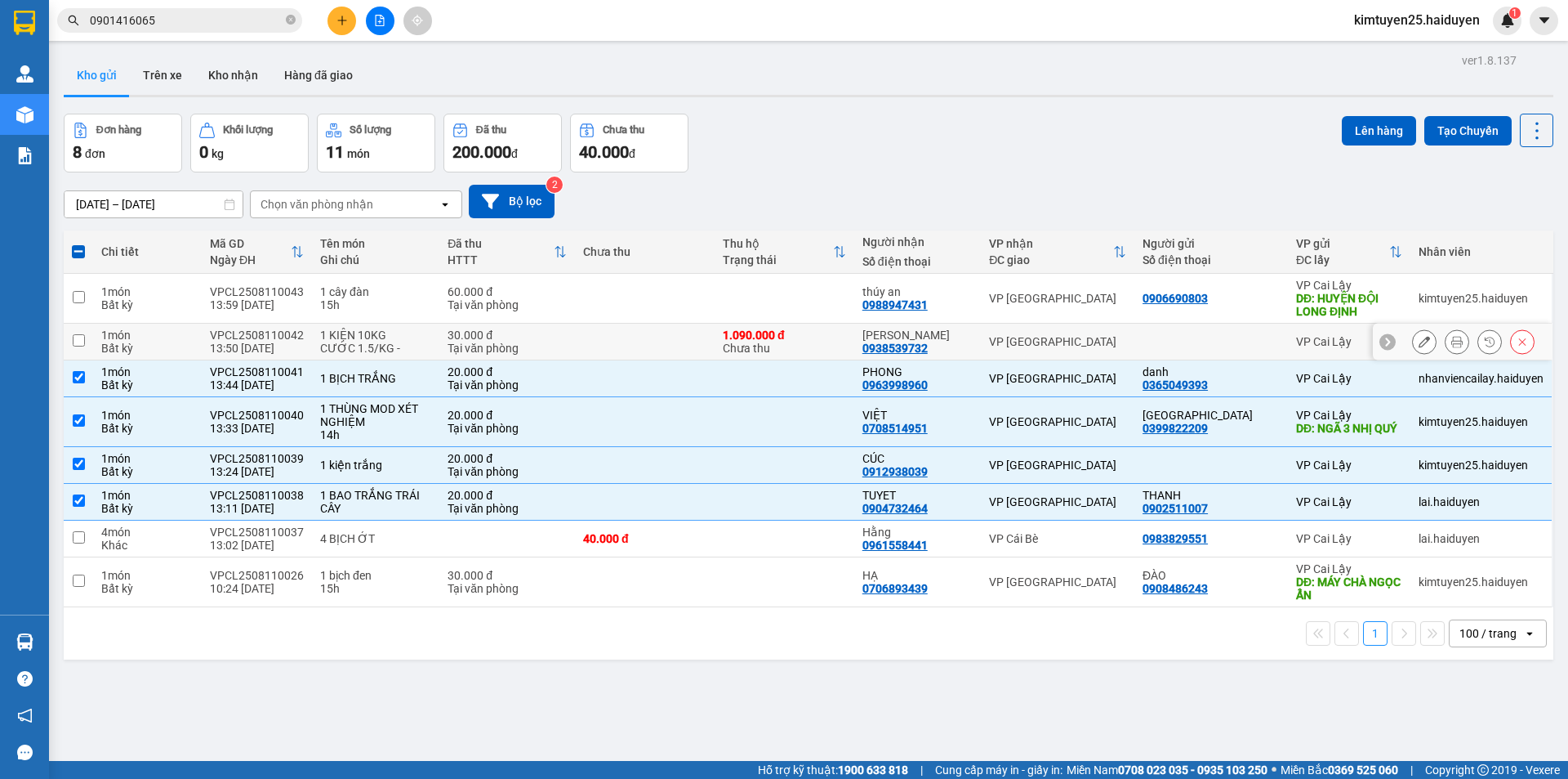
click at [1104, 345] on div "VP [GEOGRAPHIC_DATA]" at bounding box center [1057, 342] width 137 height 13
checkbox input "true"
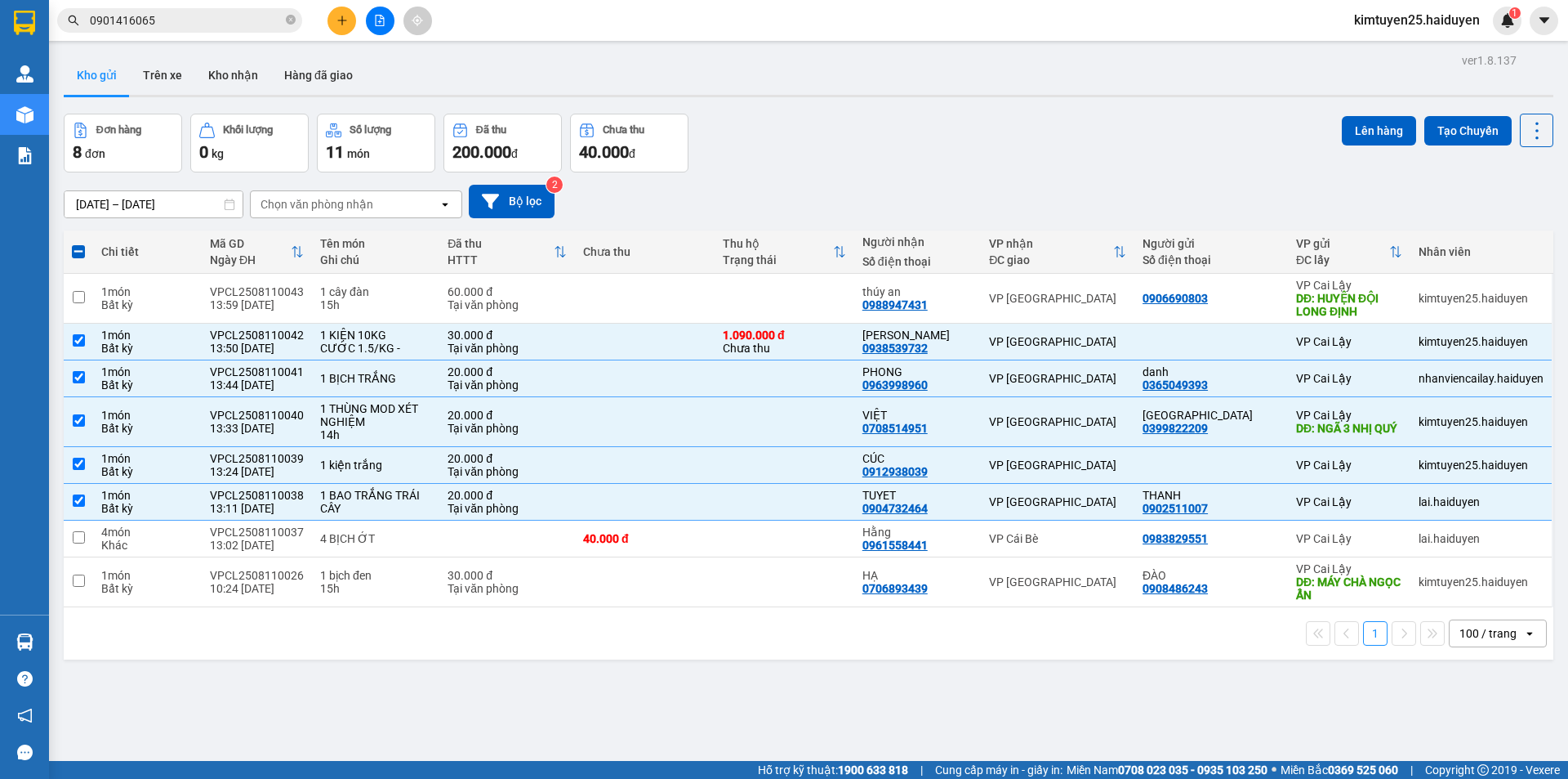
click at [1353, 148] on div "Lên hàng Tạo Chuyến" at bounding box center [1447, 142] width 211 height 59
click at [1359, 113] on div "ver 1.8.137 Kho gửi Trên xe Kho nhận Hàng đã giao Đơn hàng 8 đơn Khối lượng 0 k…" at bounding box center [808, 438] width 1503 height 779
click at [1349, 136] on button "Lên hàng" at bounding box center [1379, 131] width 74 height 30
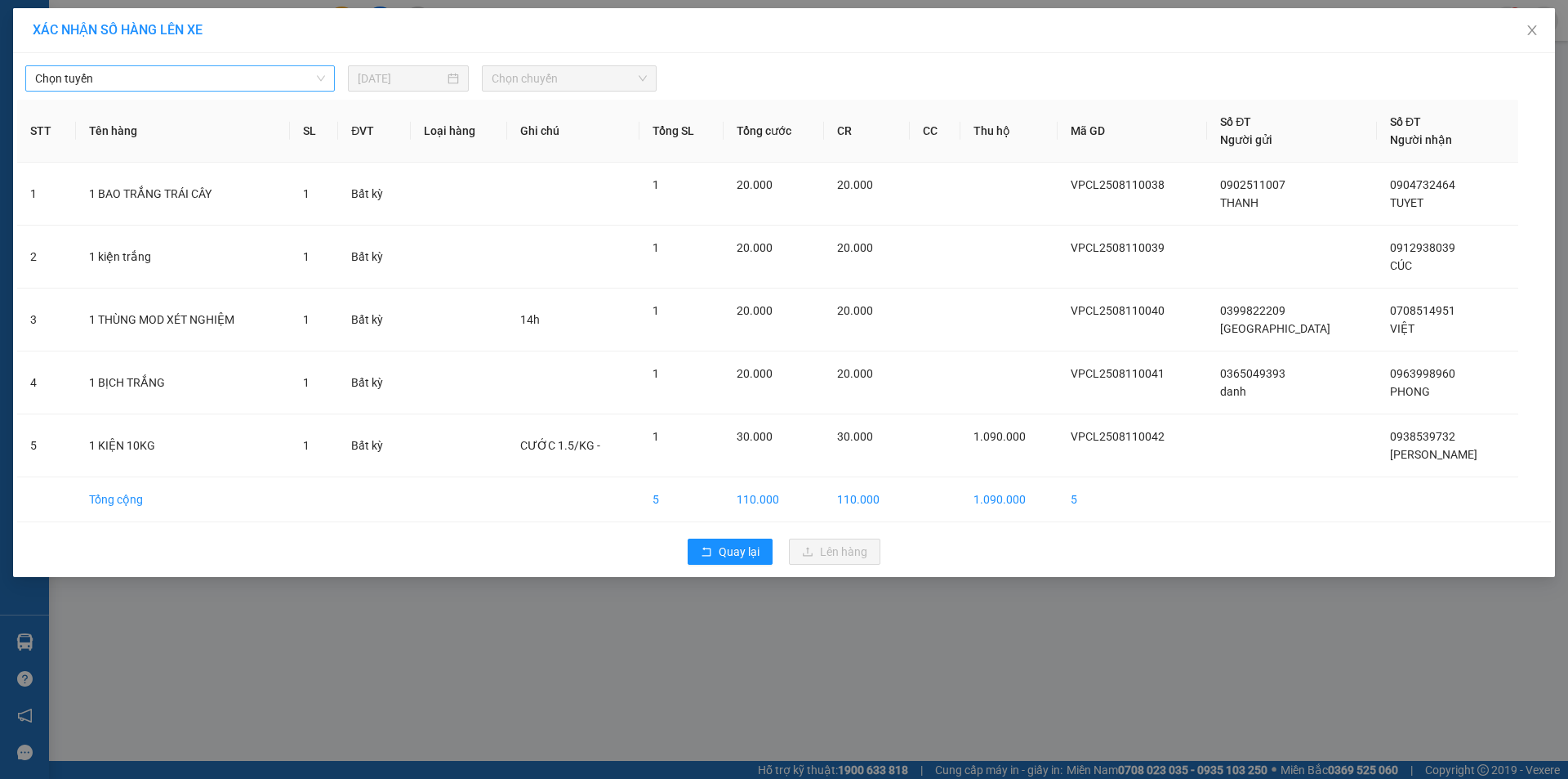
click at [161, 87] on span "Chọn tuyến" at bounding box center [181, 78] width 290 height 24
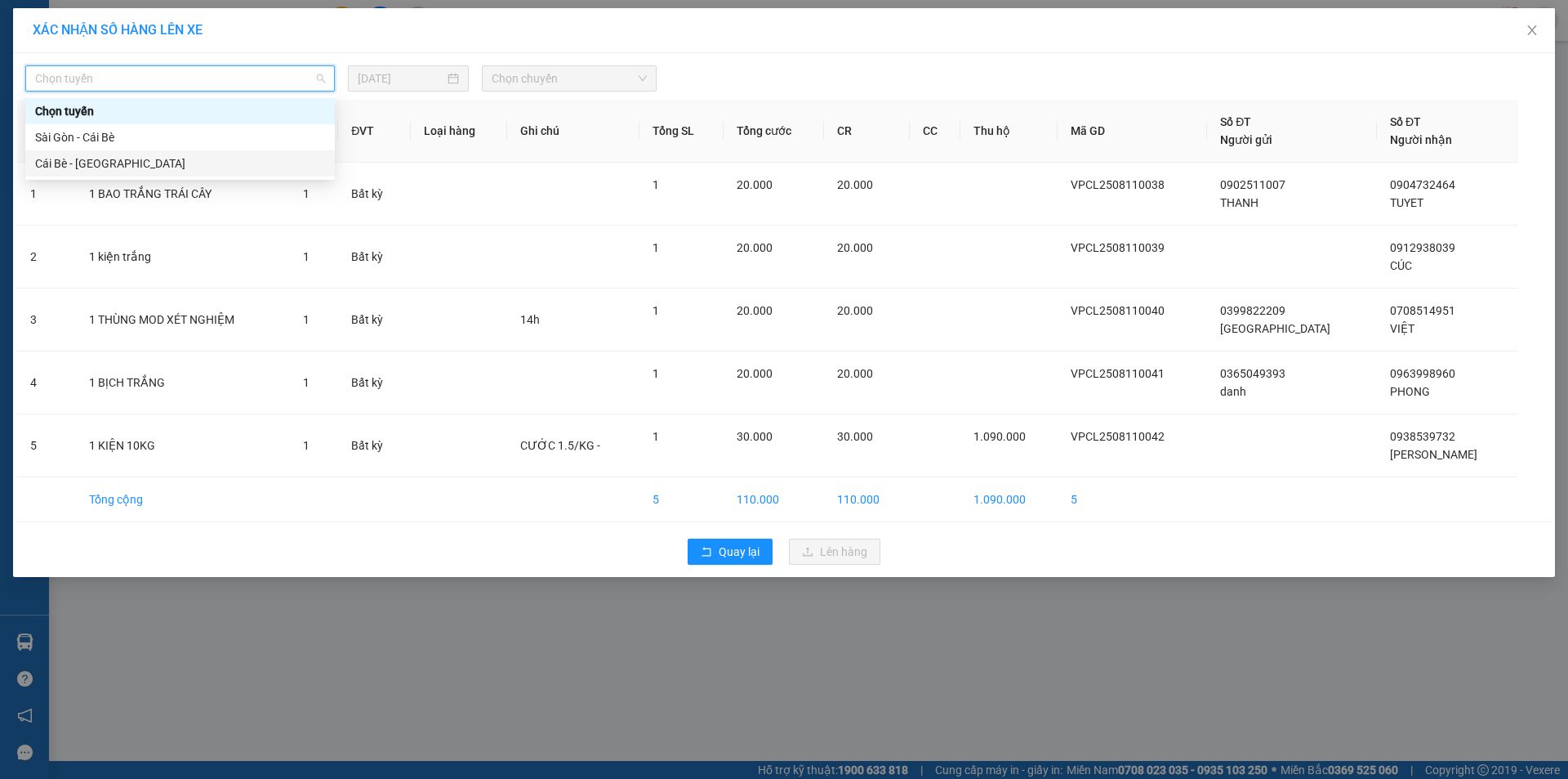
click at [109, 168] on div "Cái Bè - [GEOGRAPHIC_DATA]" at bounding box center [181, 163] width 290 height 18
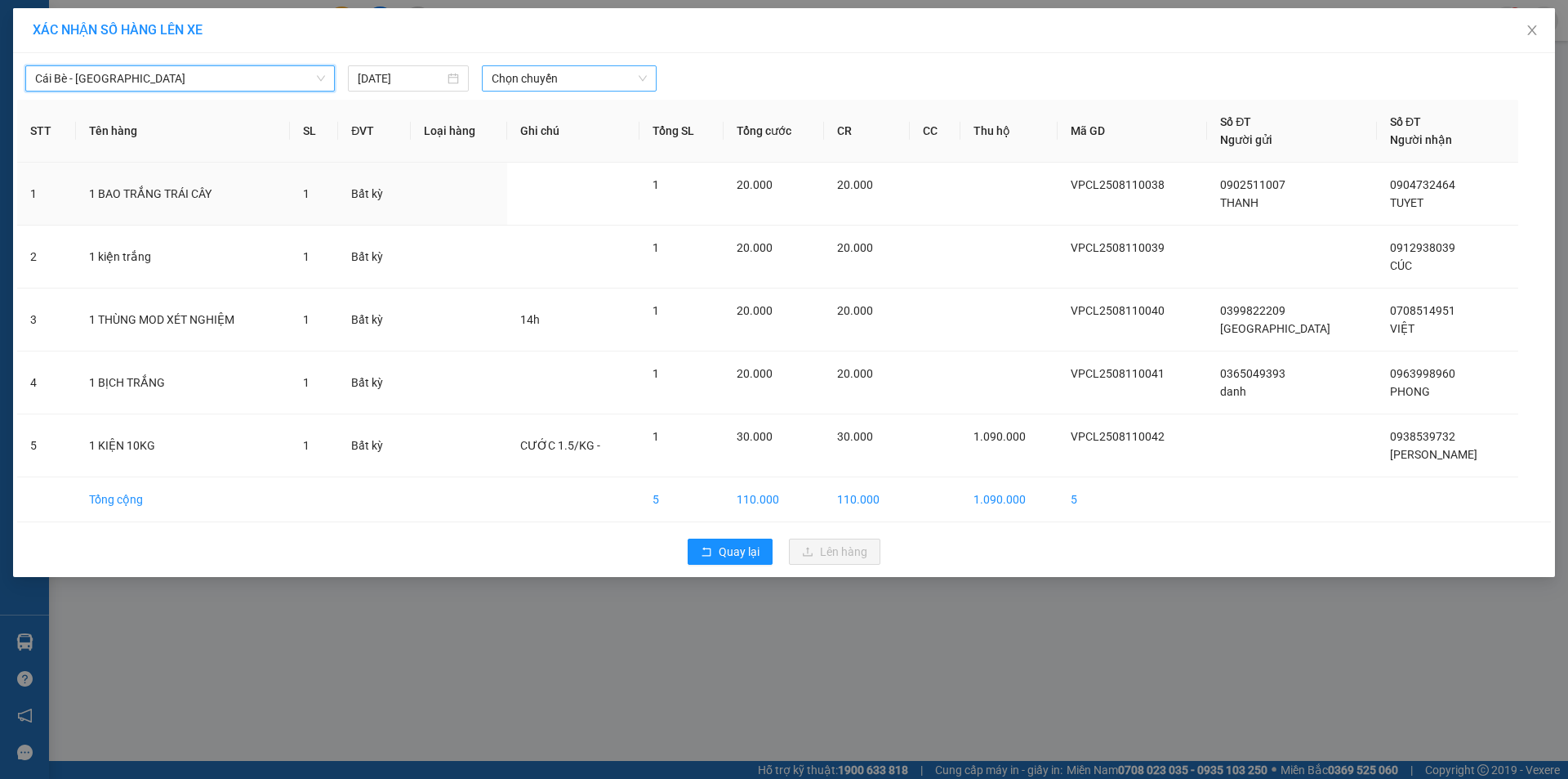
click at [548, 77] on span "Chọn chuyến" at bounding box center [569, 78] width 155 height 24
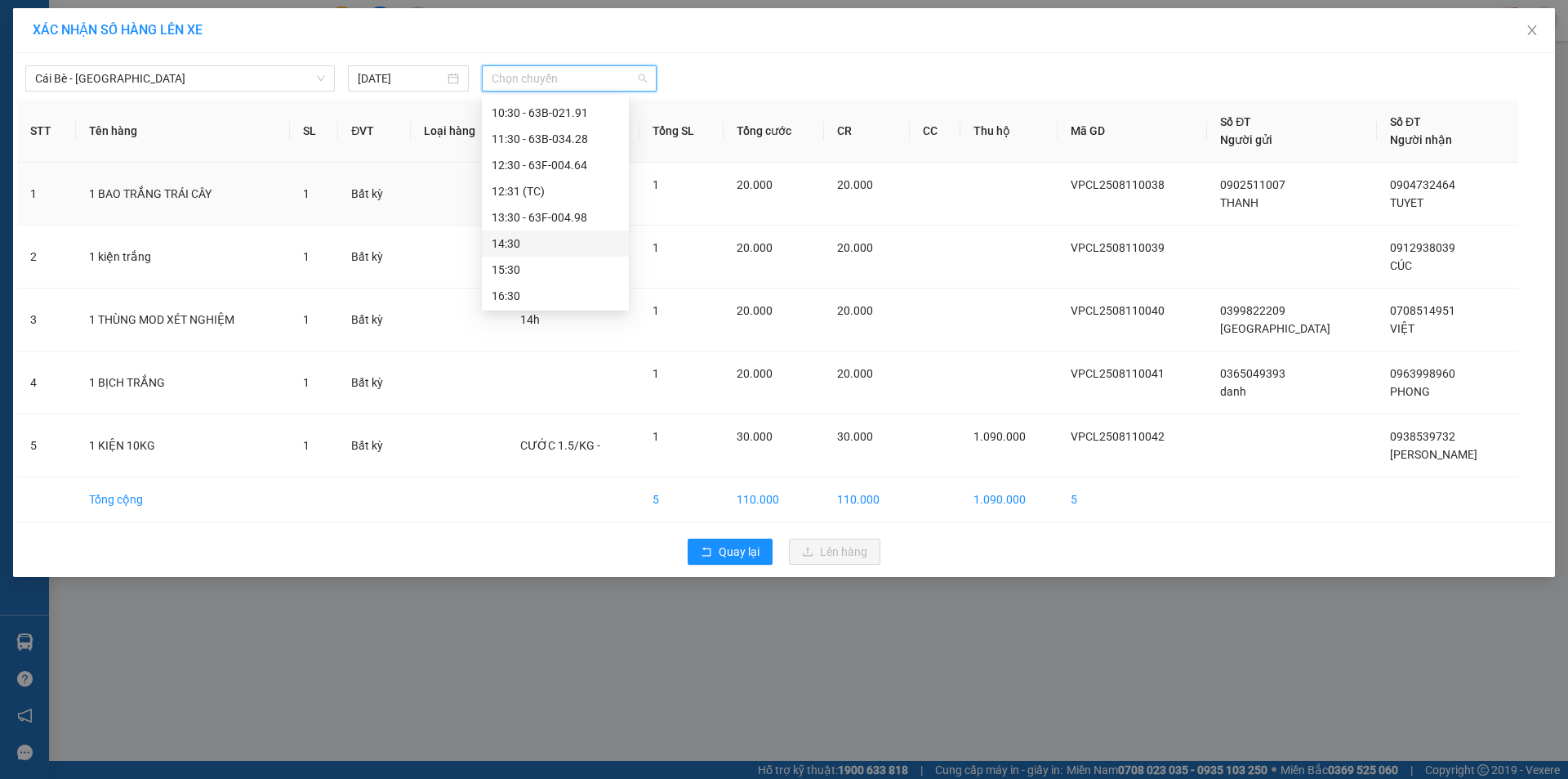
scroll to position [418, 0]
click at [537, 83] on span "Chọn chuyến" at bounding box center [569, 78] width 155 height 24
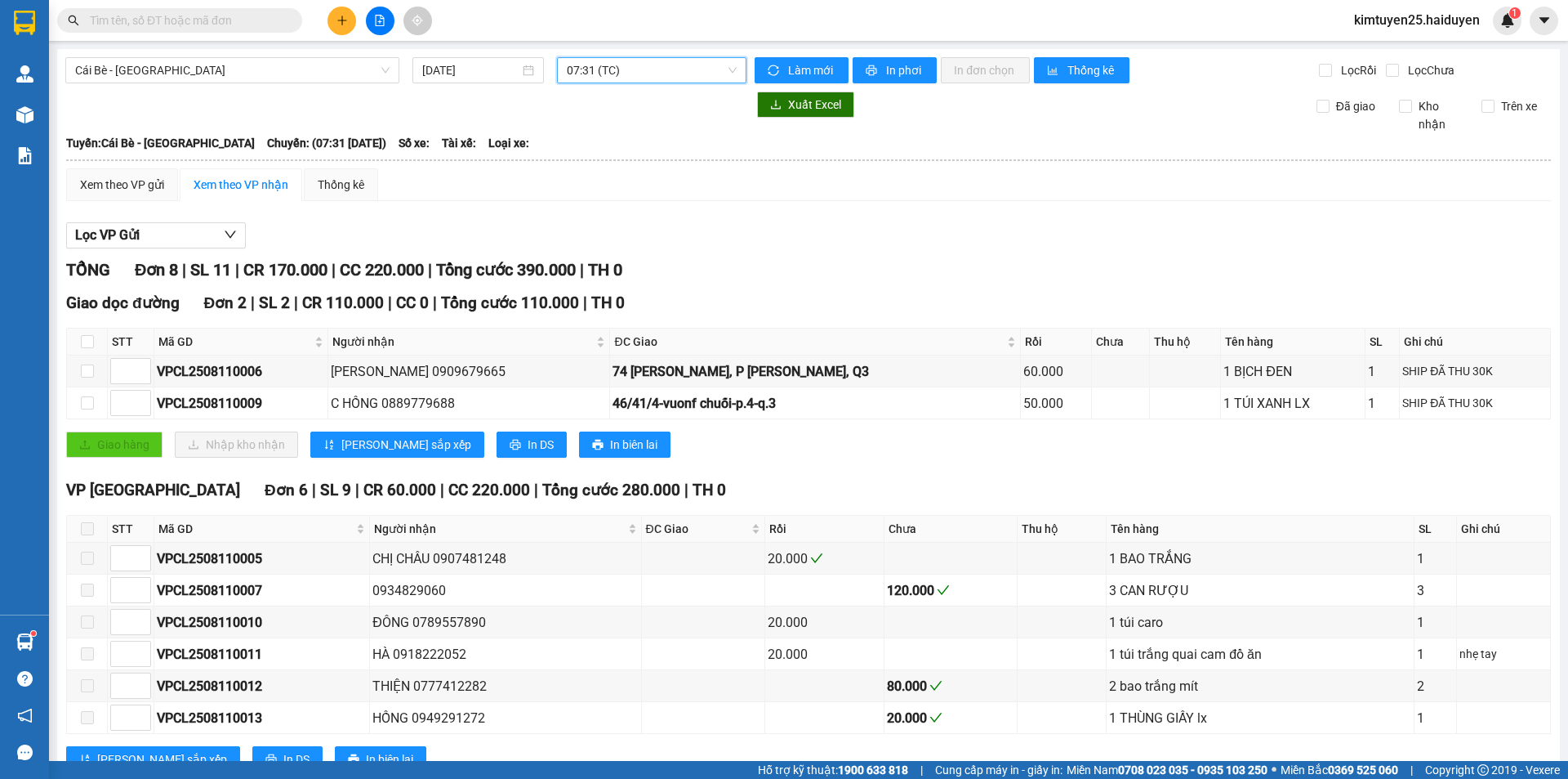
click at [345, 28] on button at bounding box center [342, 20] width 29 height 29
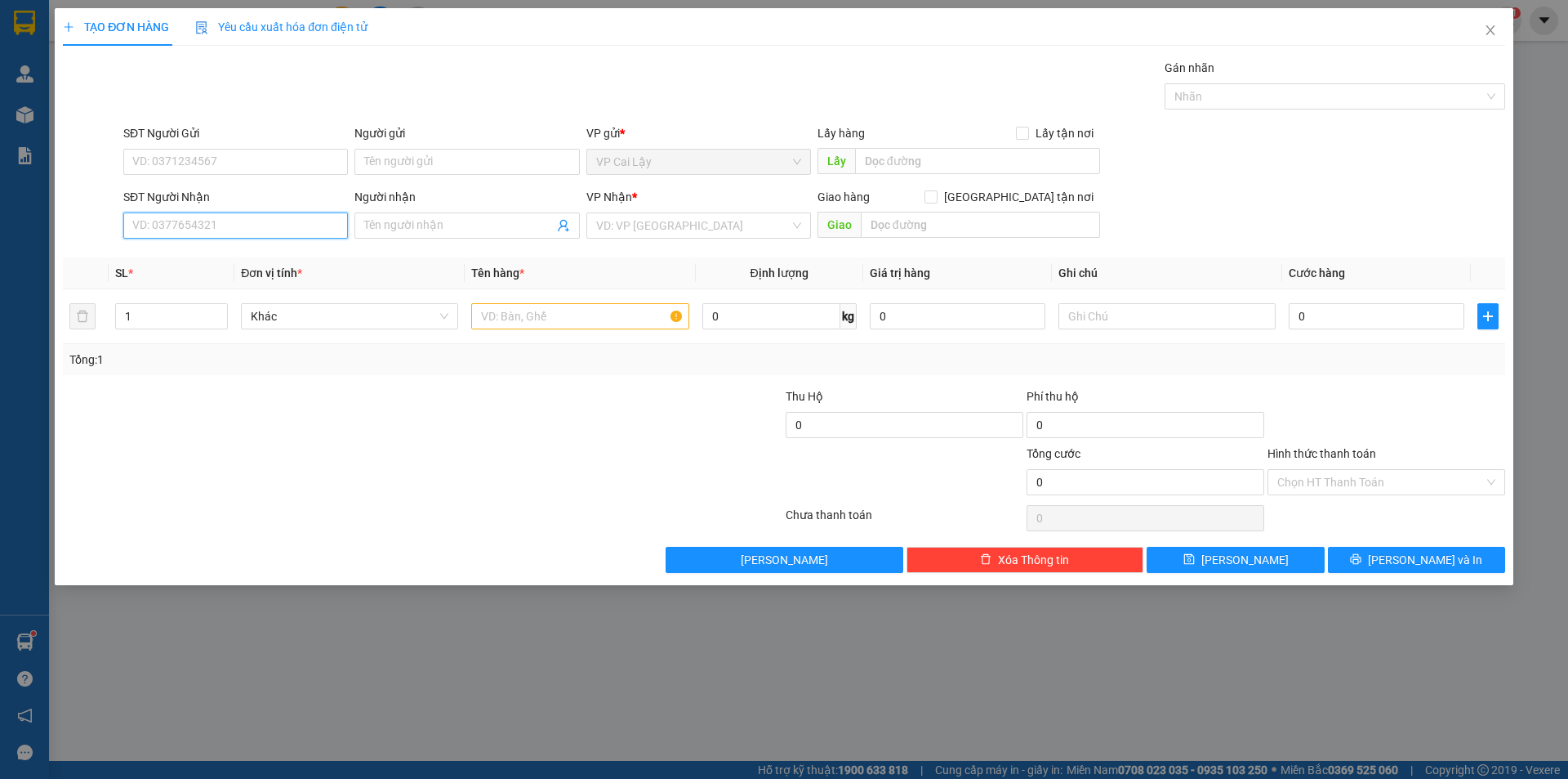
click at [183, 218] on input "SĐT Người Nhận" at bounding box center [235, 225] width 224 height 26
click at [146, 227] on input "00938" at bounding box center [235, 225] width 224 height 26
click at [229, 231] on input "0938" at bounding box center [235, 225] width 224 height 26
type input "0938539732"
click at [243, 264] on div "0938539732 - ANH TẤN" at bounding box center [235, 258] width 205 height 18
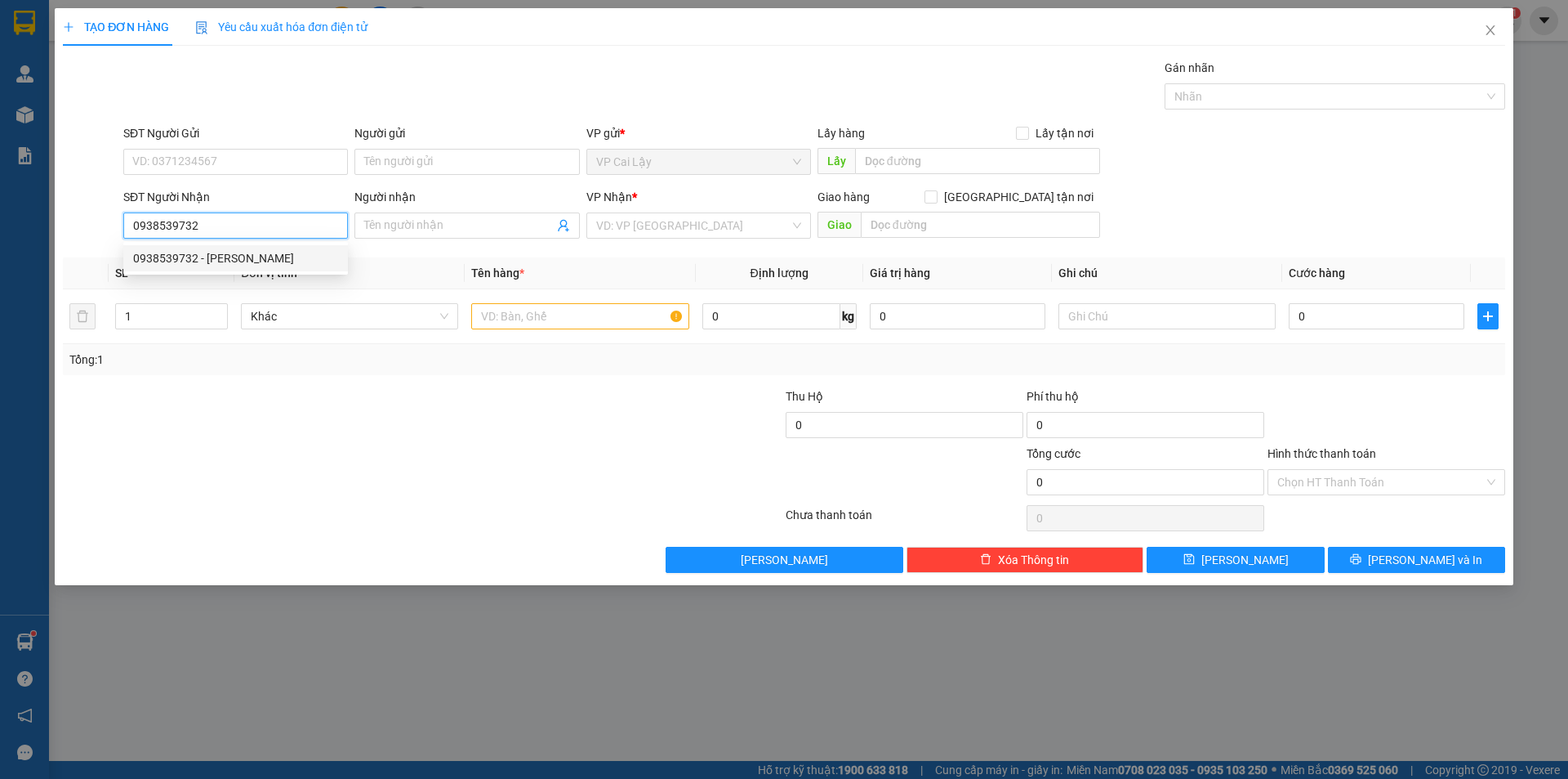
type input "ANH TẤN"
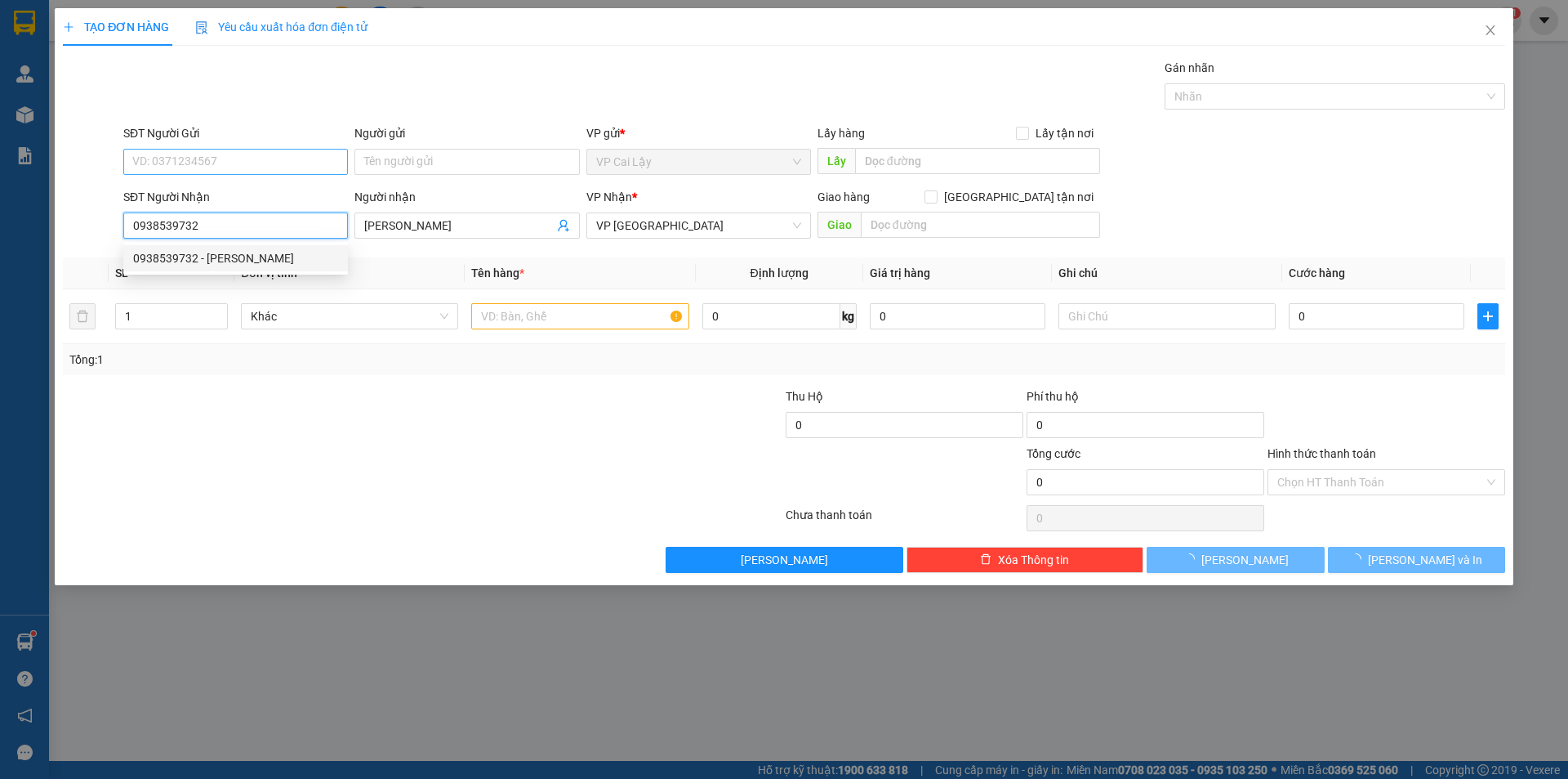
type input "0938539732"
click at [271, 161] on input "SĐT Người Gửi" at bounding box center [235, 162] width 224 height 26
type input "20.000"
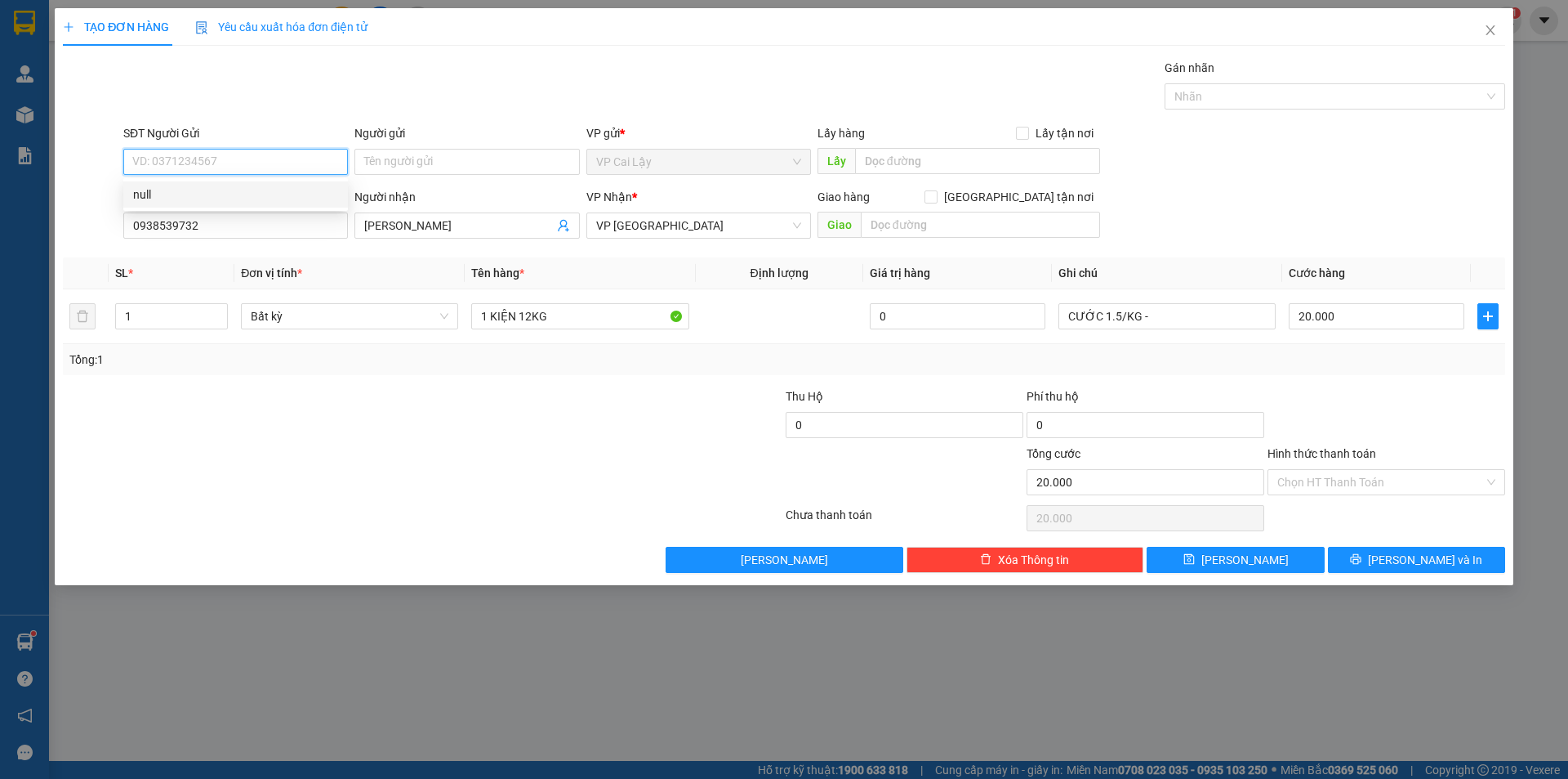
click at [229, 157] on input "SĐT Người Gửi" at bounding box center [235, 162] width 224 height 26
click at [356, 445] on form "Thu Hộ 0 Phí thu hộ 0 Tổng cước 20.000 Hình thức thanh toán Chọn HT Thanh Toán" at bounding box center [784, 444] width 1442 height 114
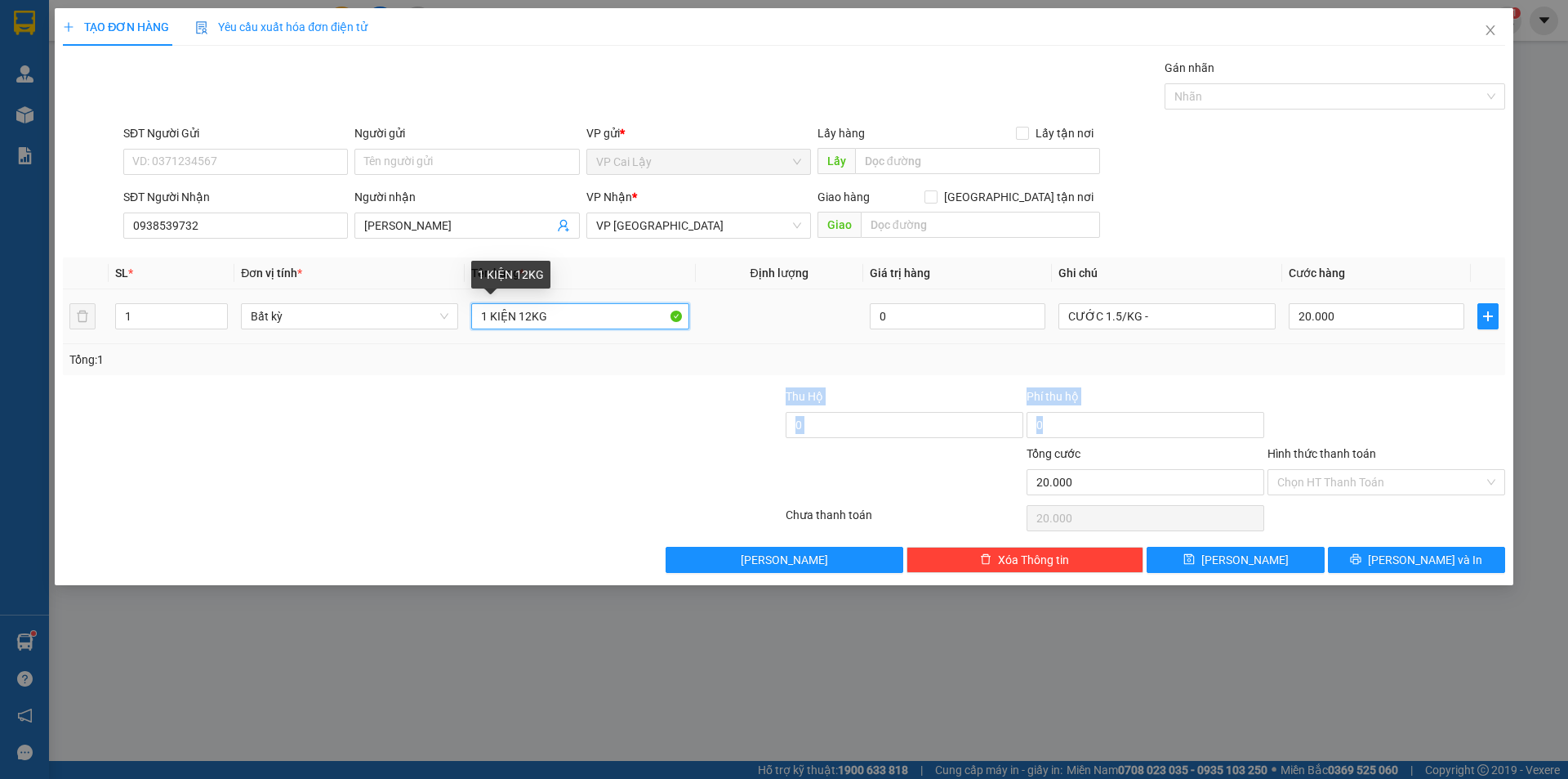
click at [531, 321] on input "1 KIỆN 12KG" at bounding box center [581, 316] width 218 height 26
type input "1 KIỆN 10KG"
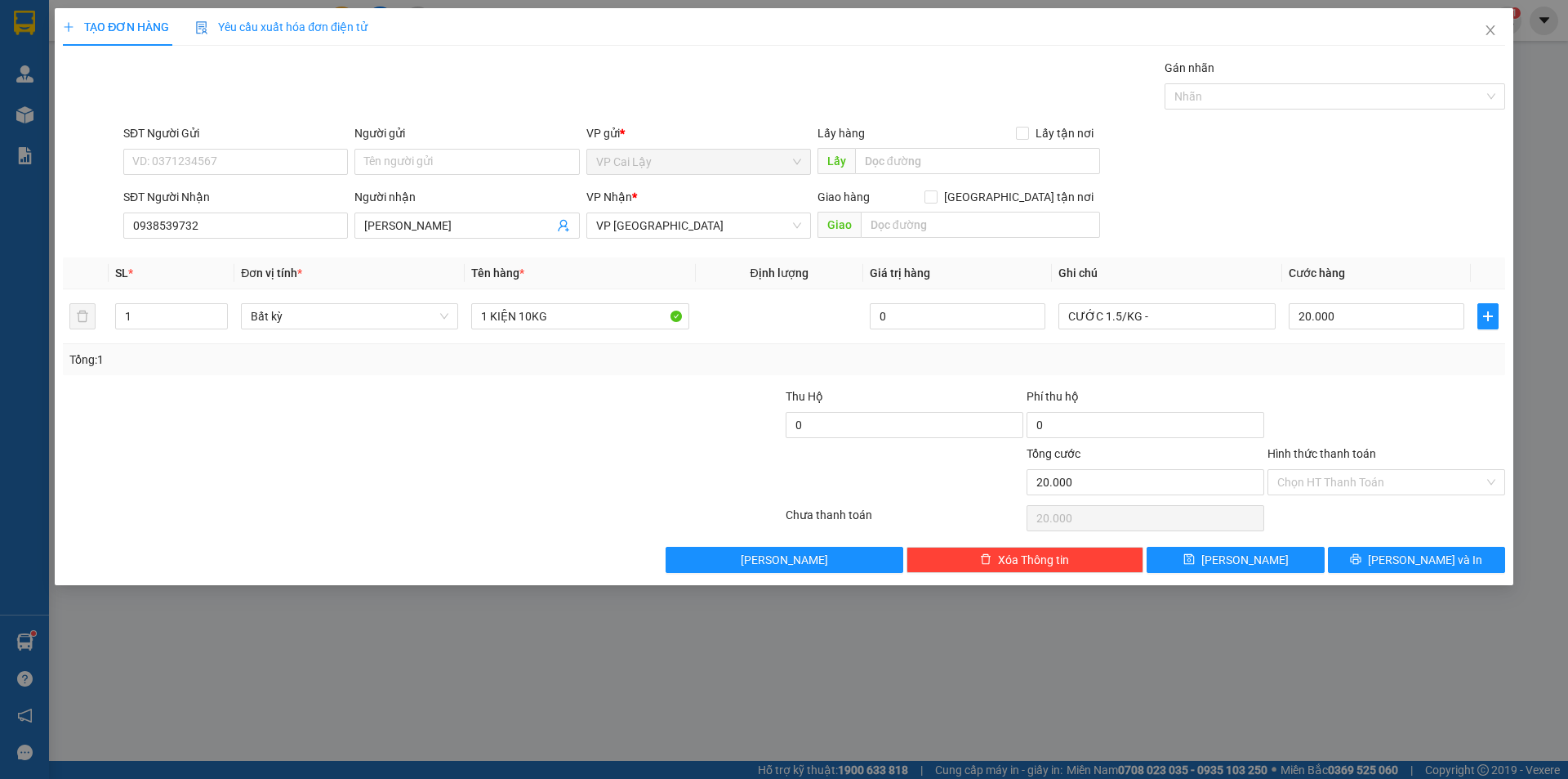
click at [1381, 405] on div at bounding box center [1387, 415] width 241 height 57
click at [904, 422] on input "0" at bounding box center [904, 424] width 237 height 26
click at [824, 427] on input "0" at bounding box center [904, 424] width 237 height 26
click at [1356, 489] on input "Hình thức thanh toán" at bounding box center [1381, 482] width 207 height 24
type input "1.090.000"
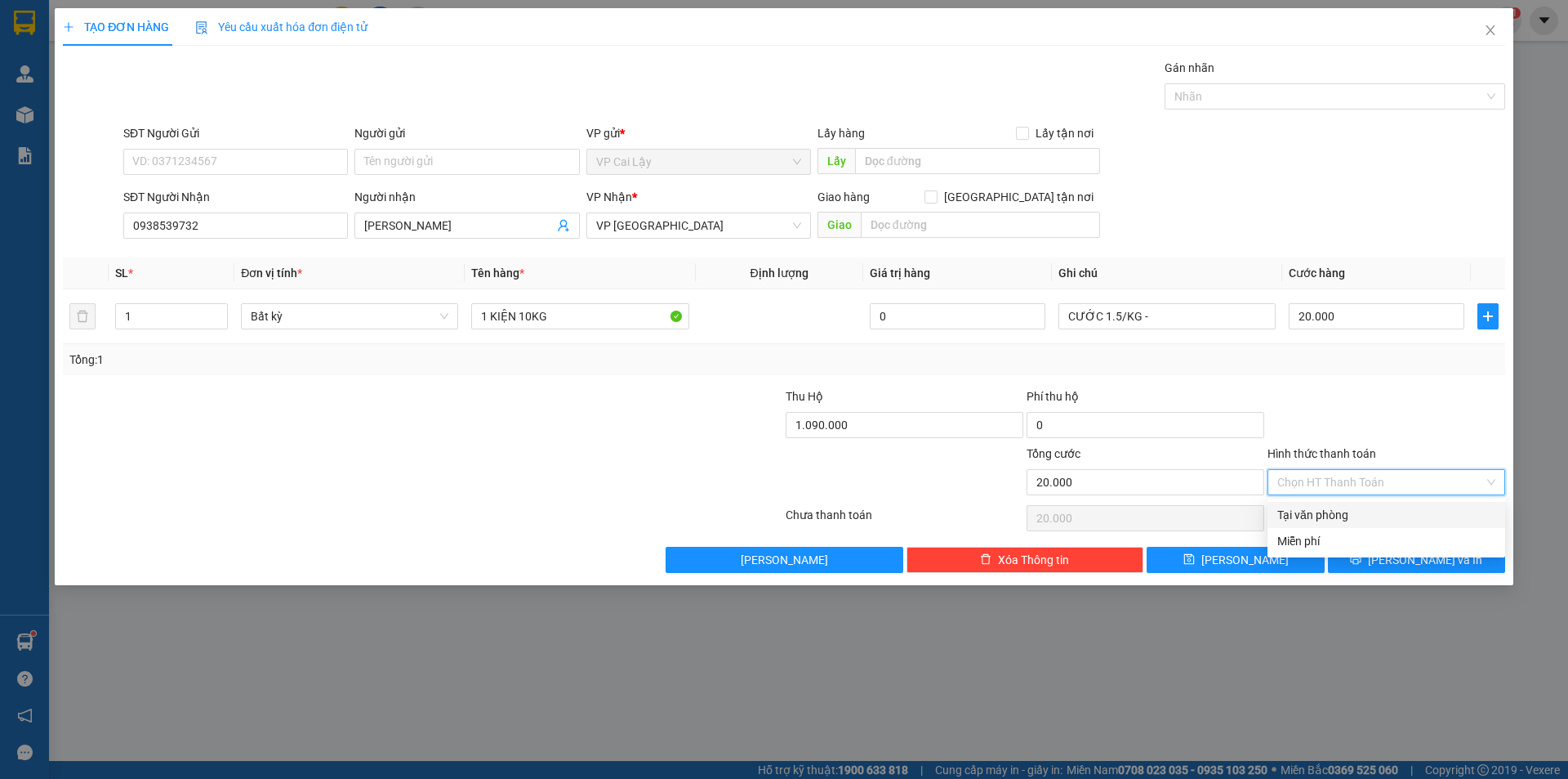
click at [1341, 512] on div "Tại văn phòng" at bounding box center [1387, 514] width 218 height 18
type input "0"
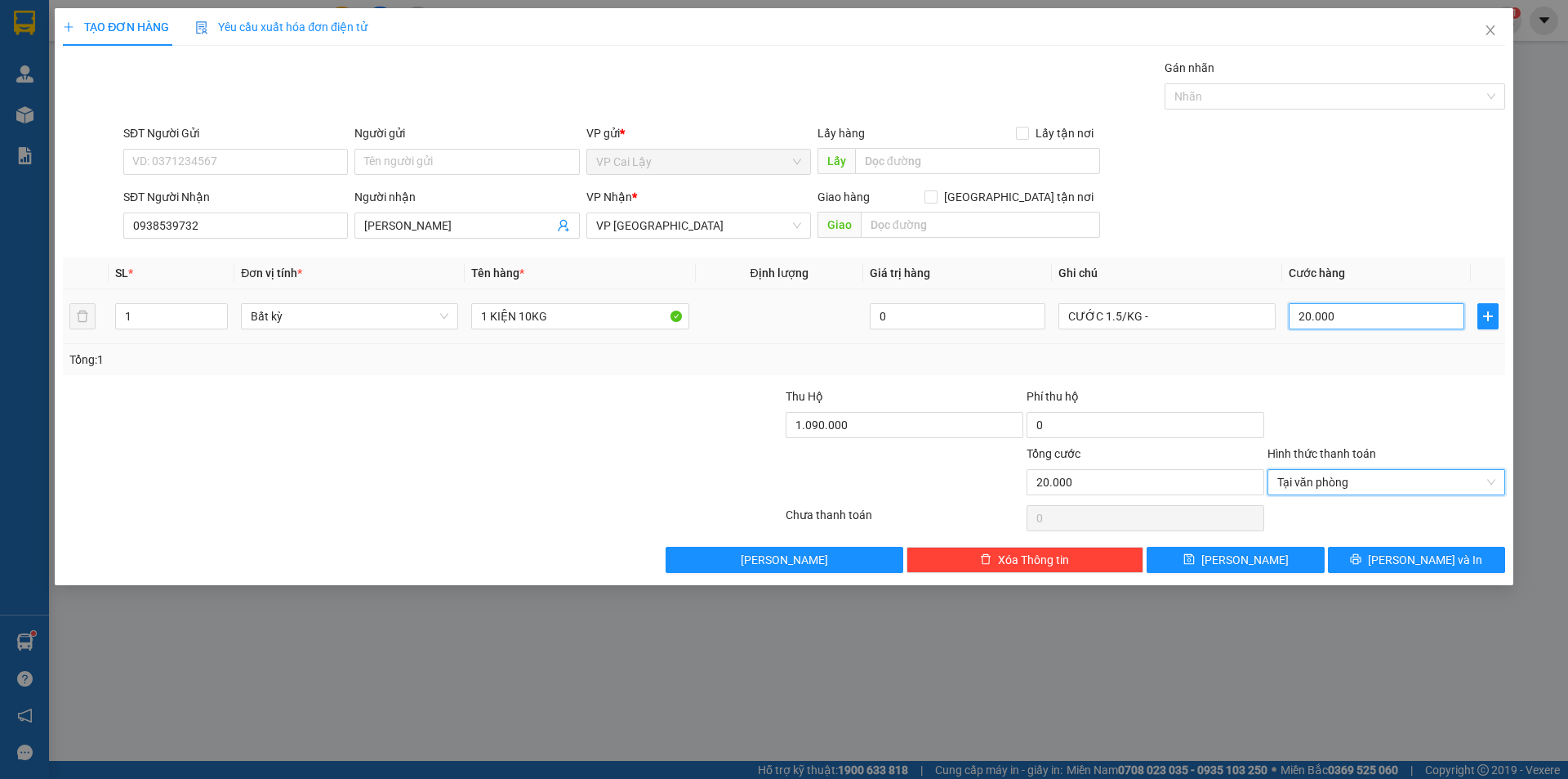
click at [1320, 307] on input "20.000" at bounding box center [1376, 316] width 176 height 26
click at [1328, 316] on input "20.000" at bounding box center [1376, 316] width 176 height 26
click at [1307, 313] on input "20.000" at bounding box center [1376, 316] width 176 height 26
type input "0"
type input "0.000"
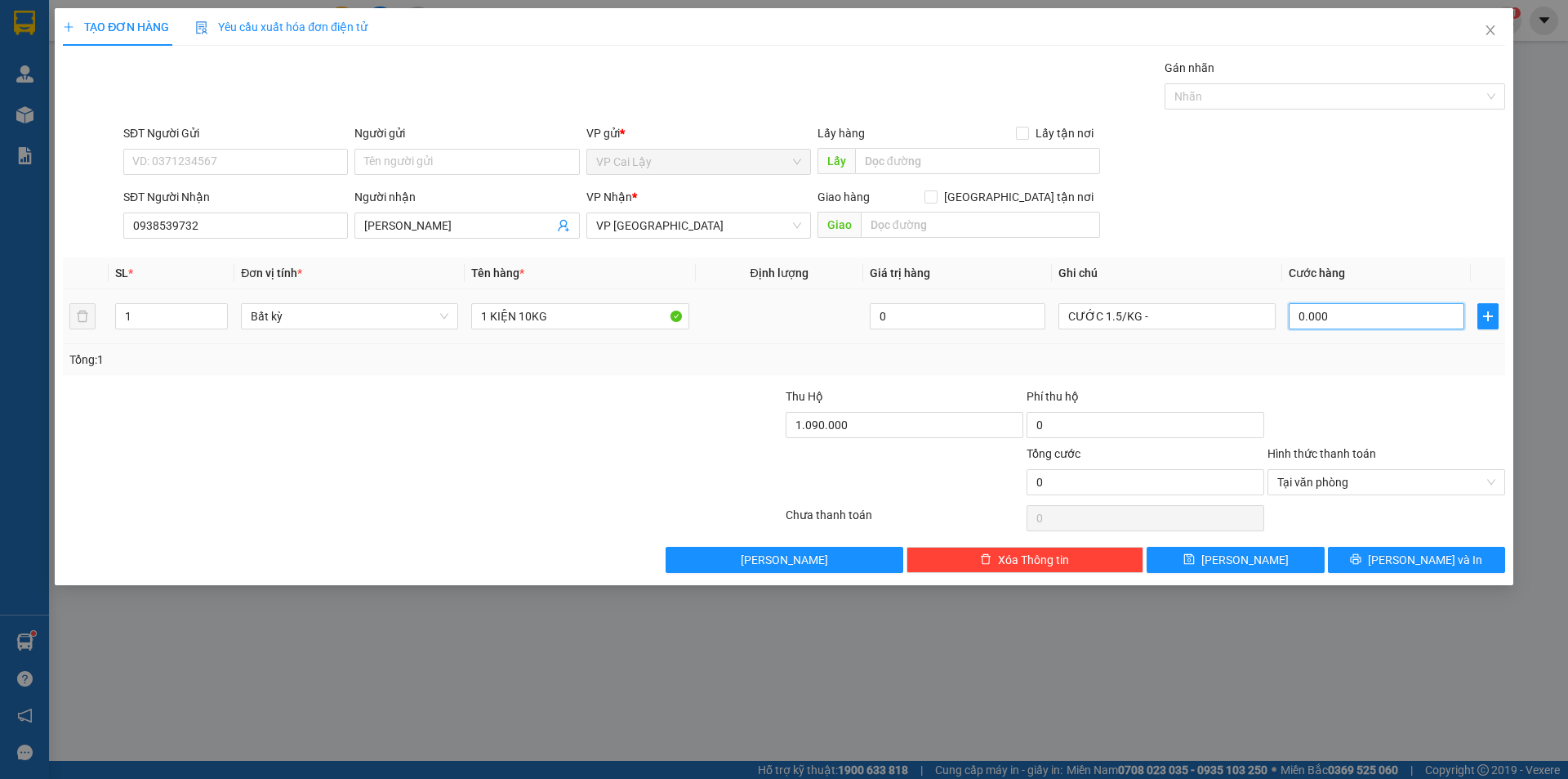
drag, startPoint x: 1347, startPoint y: 324, endPoint x: 1253, endPoint y: 300, distance: 97.0
click at [1253, 300] on tr "1 Bất kỳ 1 KIỆN 10KG 0 CƯỚC 1.5/KG - 0.000" at bounding box center [784, 316] width 1442 height 55
click at [1353, 323] on input "0.000" at bounding box center [1376, 316] width 176 height 26
type input "chkgiy"
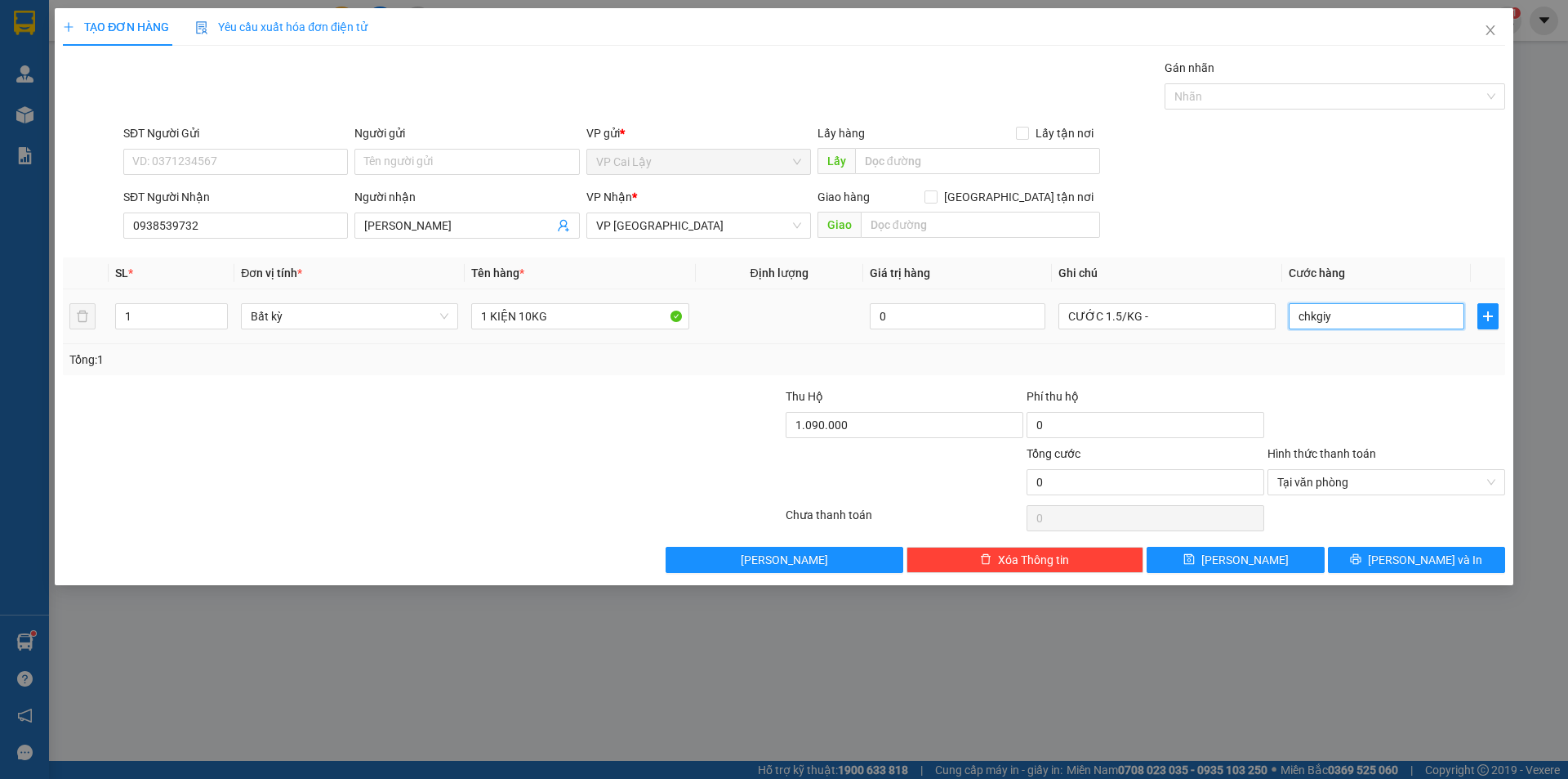
drag, startPoint x: 1349, startPoint y: 315, endPoint x: 1280, endPoint y: 311, distance: 69.1
click at [1280, 311] on tr "1 Bất kỳ 1 KIỆN 10KG 0 CƯỚC 1.5/KG - chkgiy" at bounding box center [784, 316] width 1442 height 55
type input "3"
type input "30"
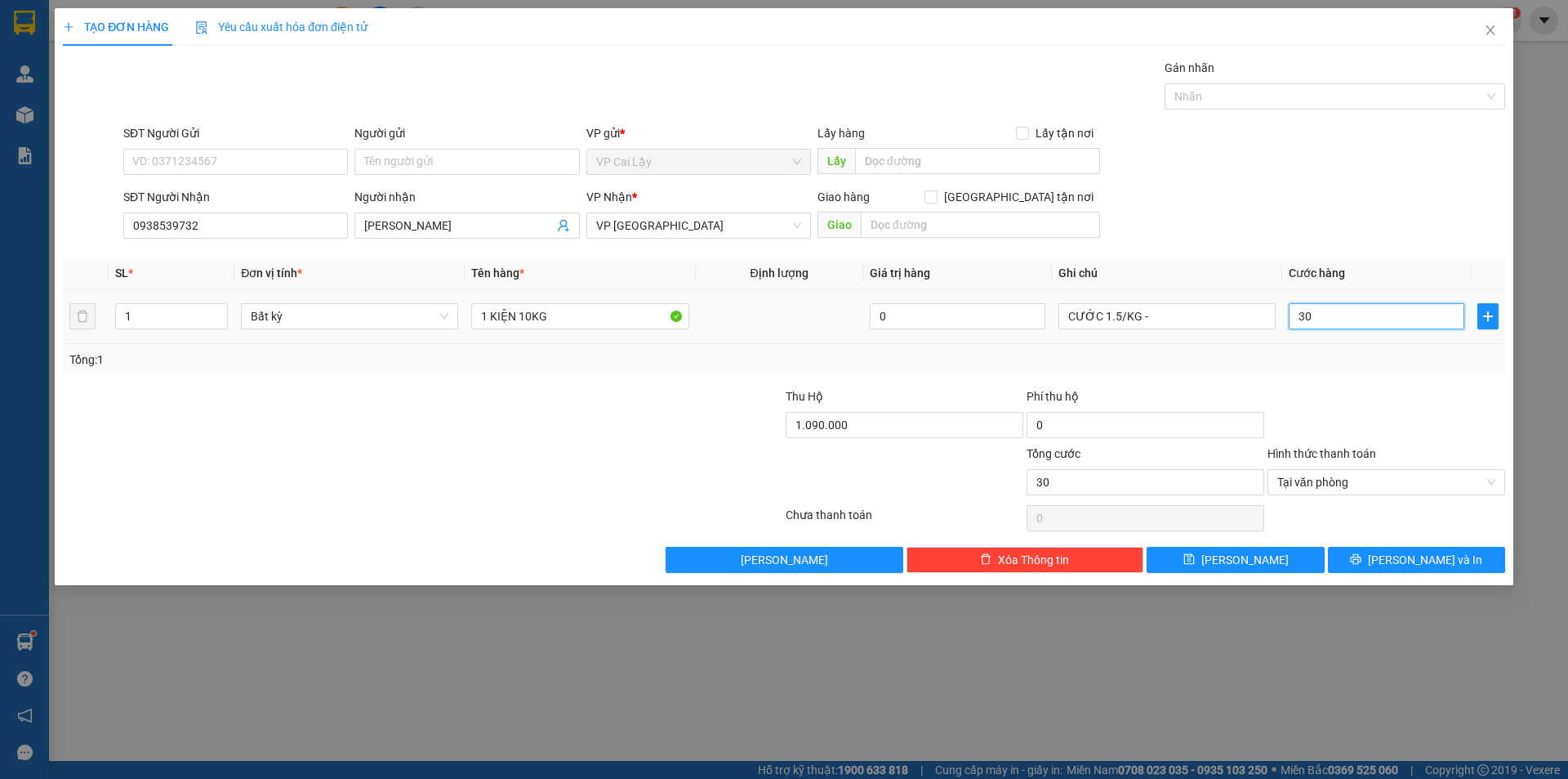
type input "300"
type input "3.000"
type input "330.000"
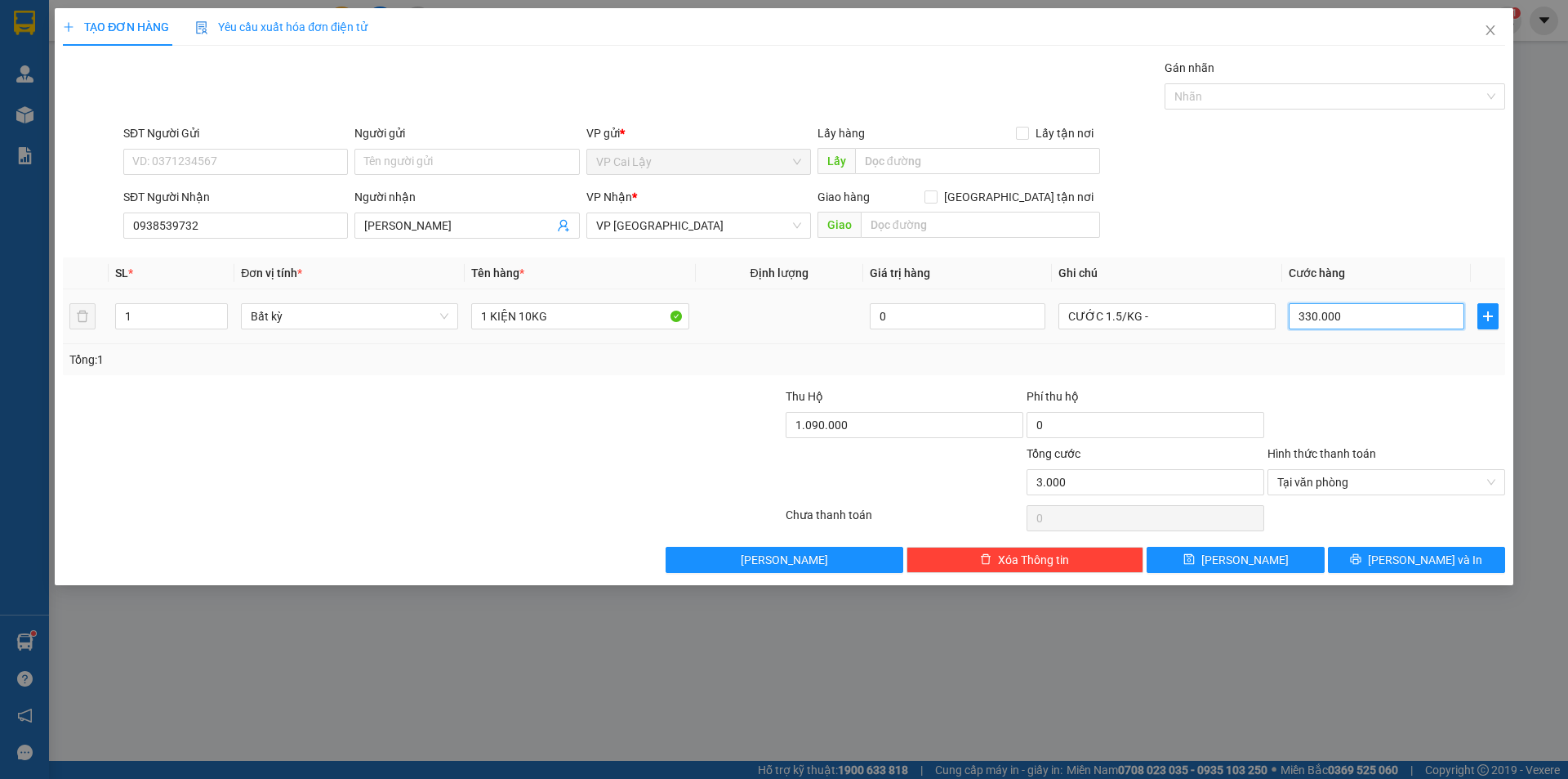
type input "330.000"
type input "333.000"
type input "333.300"
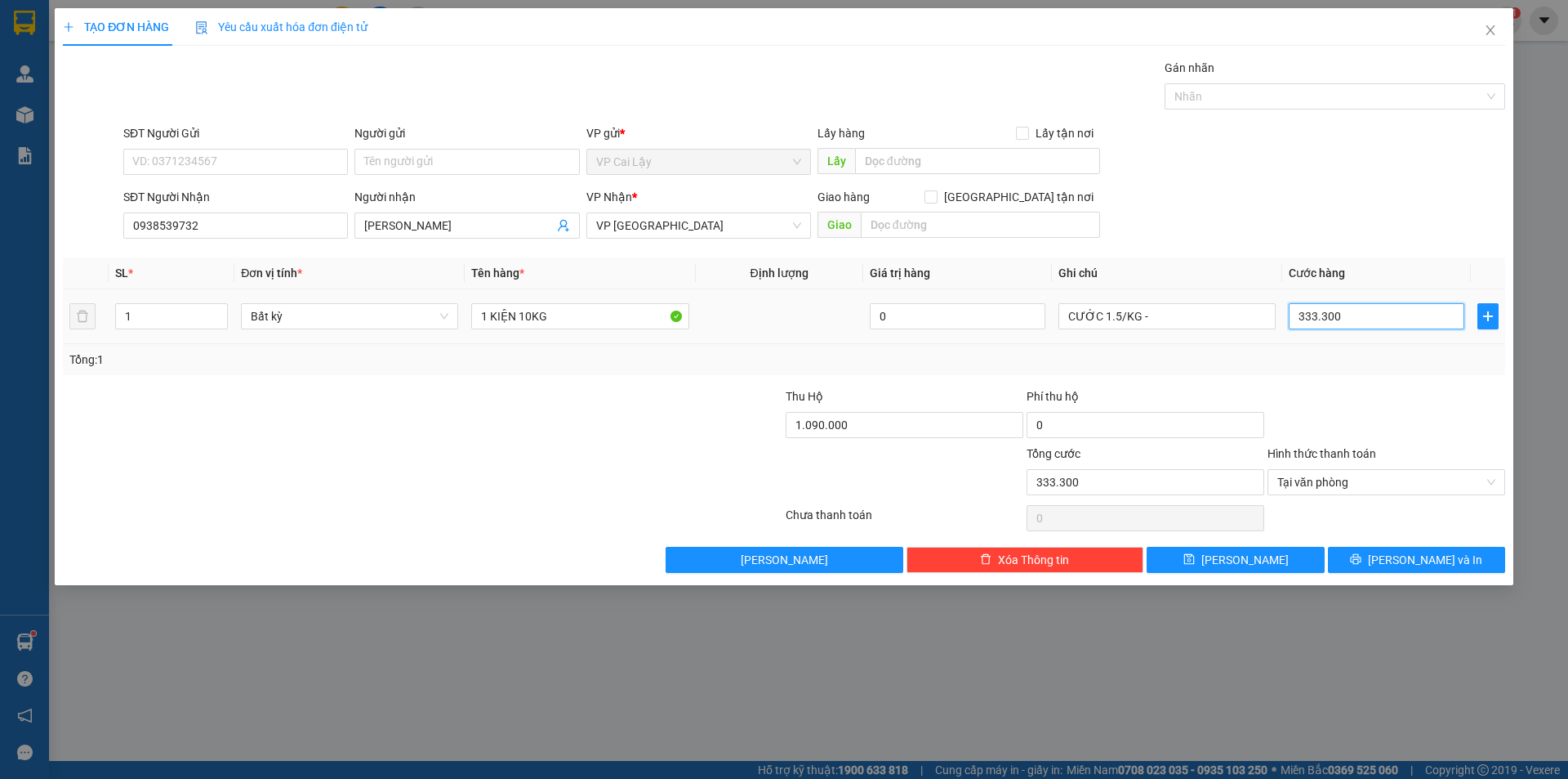
type input "33.330"
type input "3.333"
type input "333"
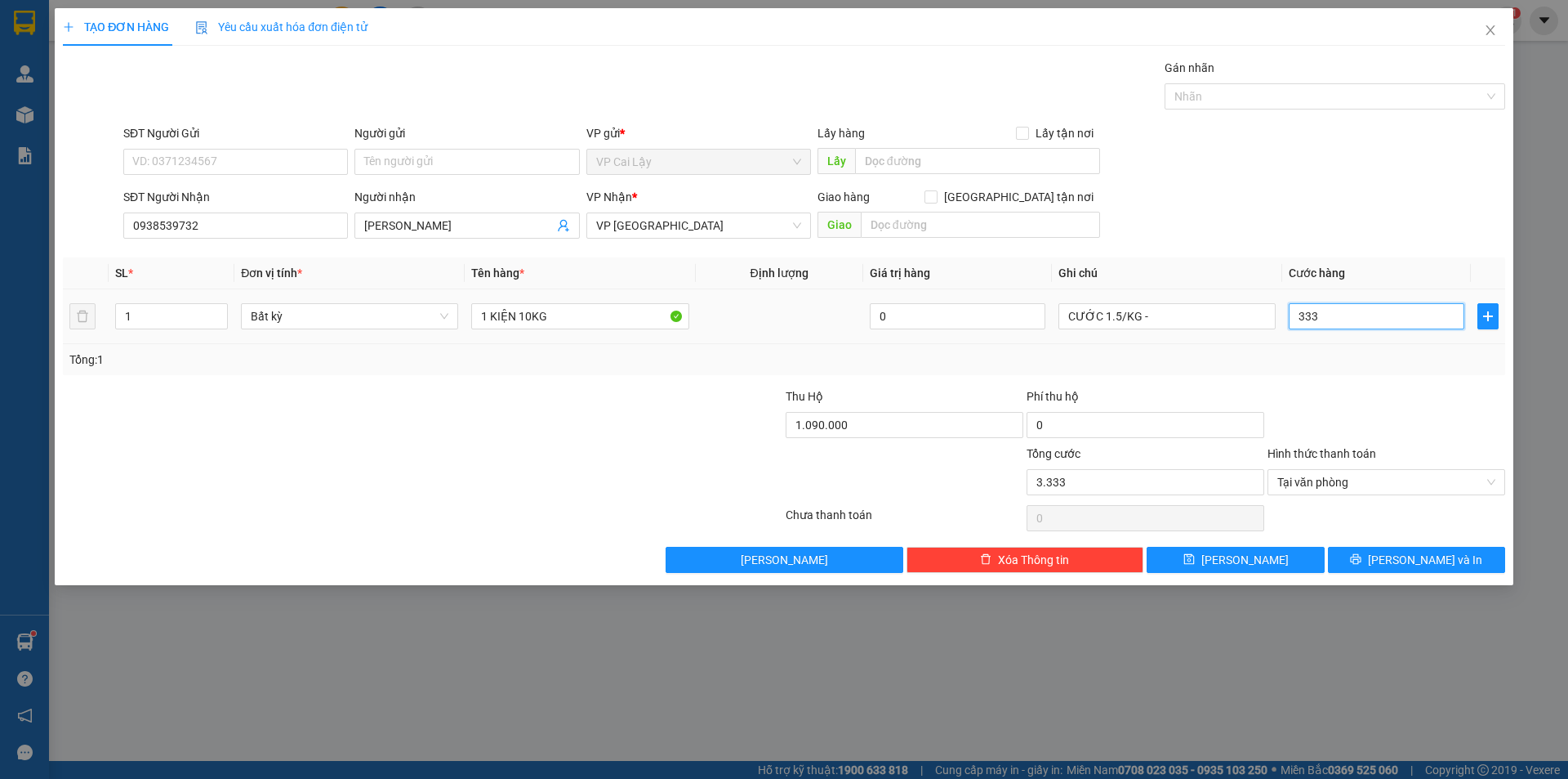
type input "333"
type input "33"
type input "3"
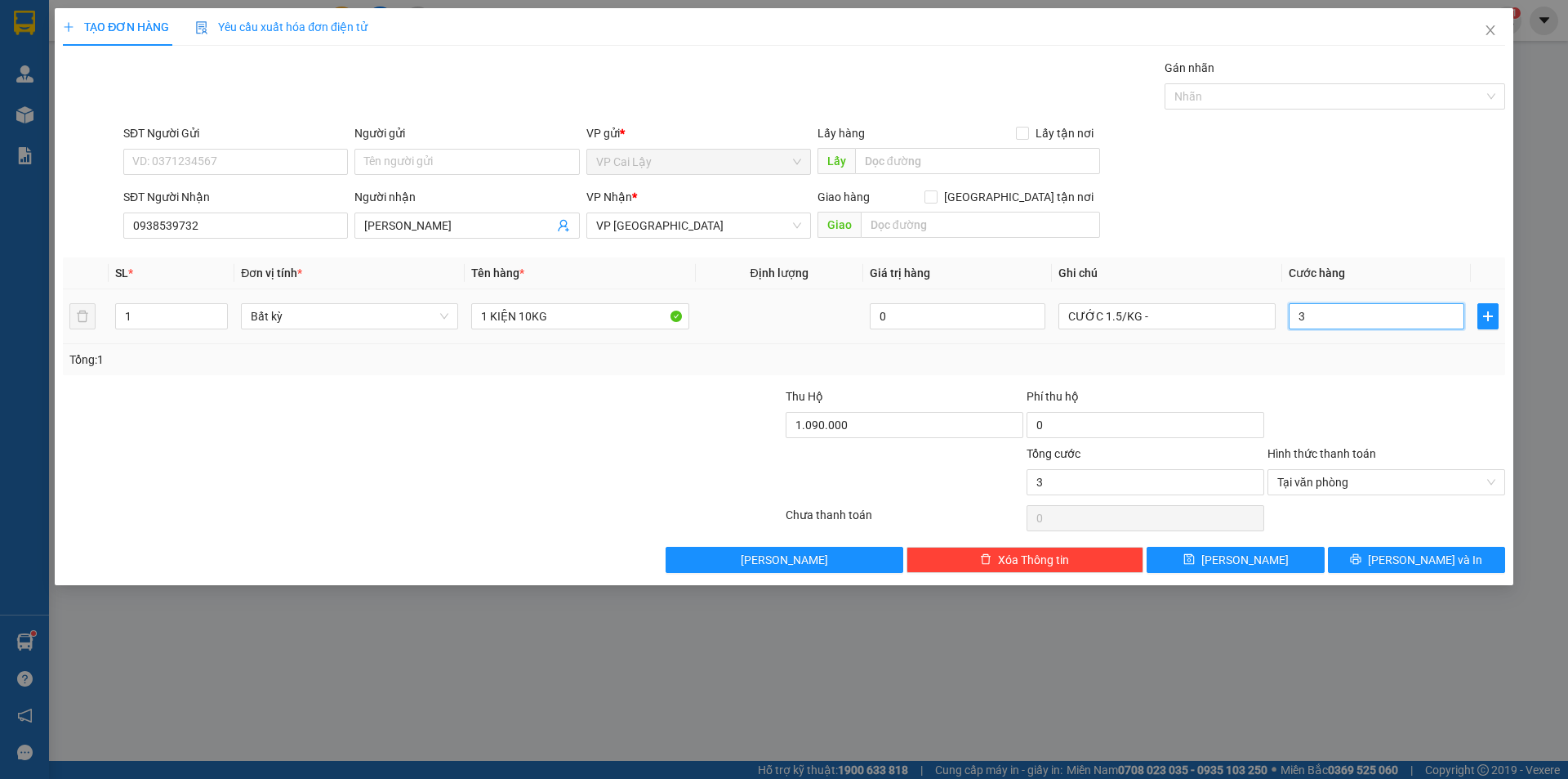
type input "0"
type input "003"
type input "30"
type input "0.030"
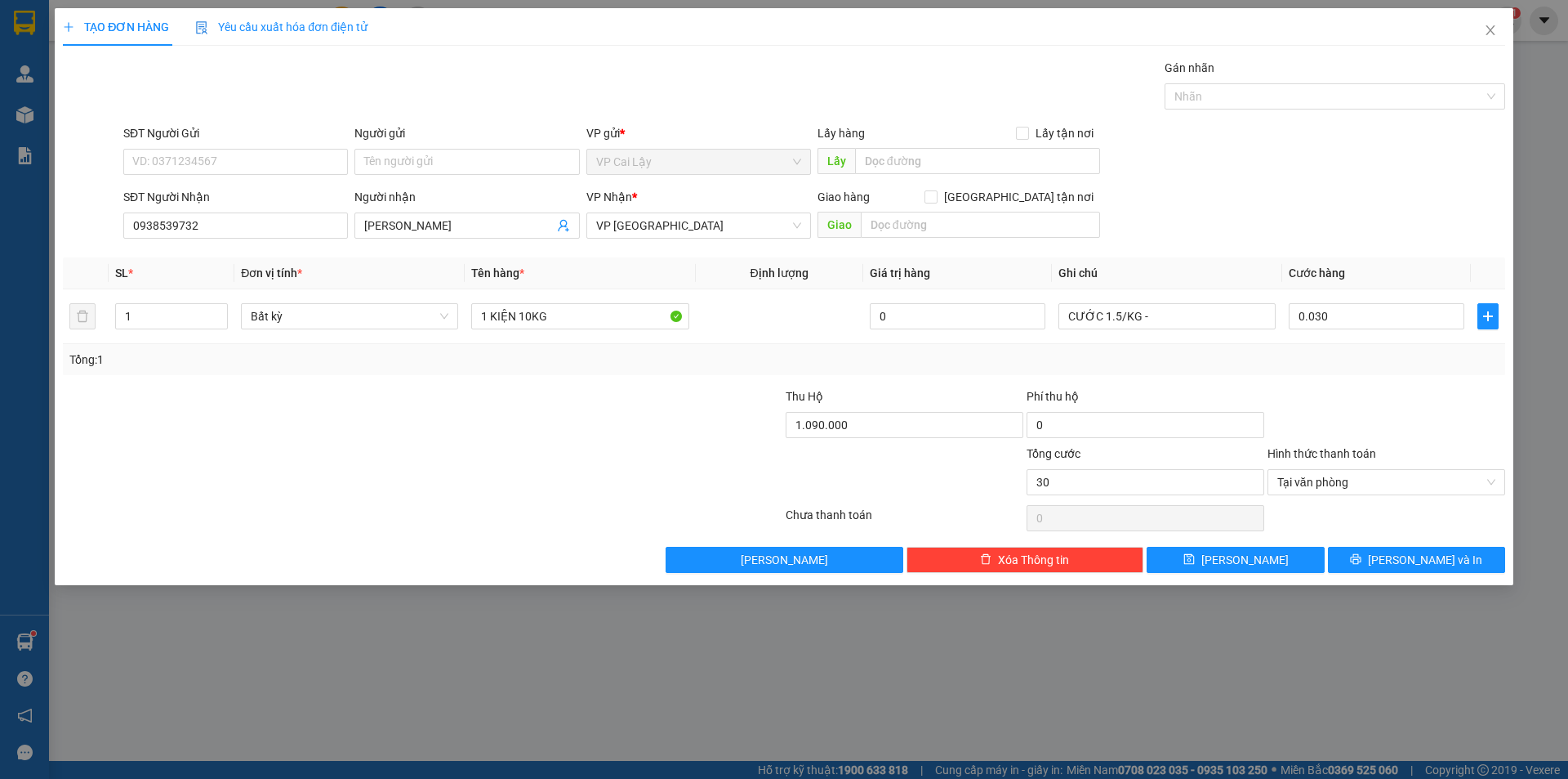
click at [1333, 370] on div "Tổng: 1" at bounding box center [784, 359] width 1442 height 31
type input "30.000"
click at [1428, 571] on button "[PERSON_NAME] và In" at bounding box center [1416, 559] width 177 height 26
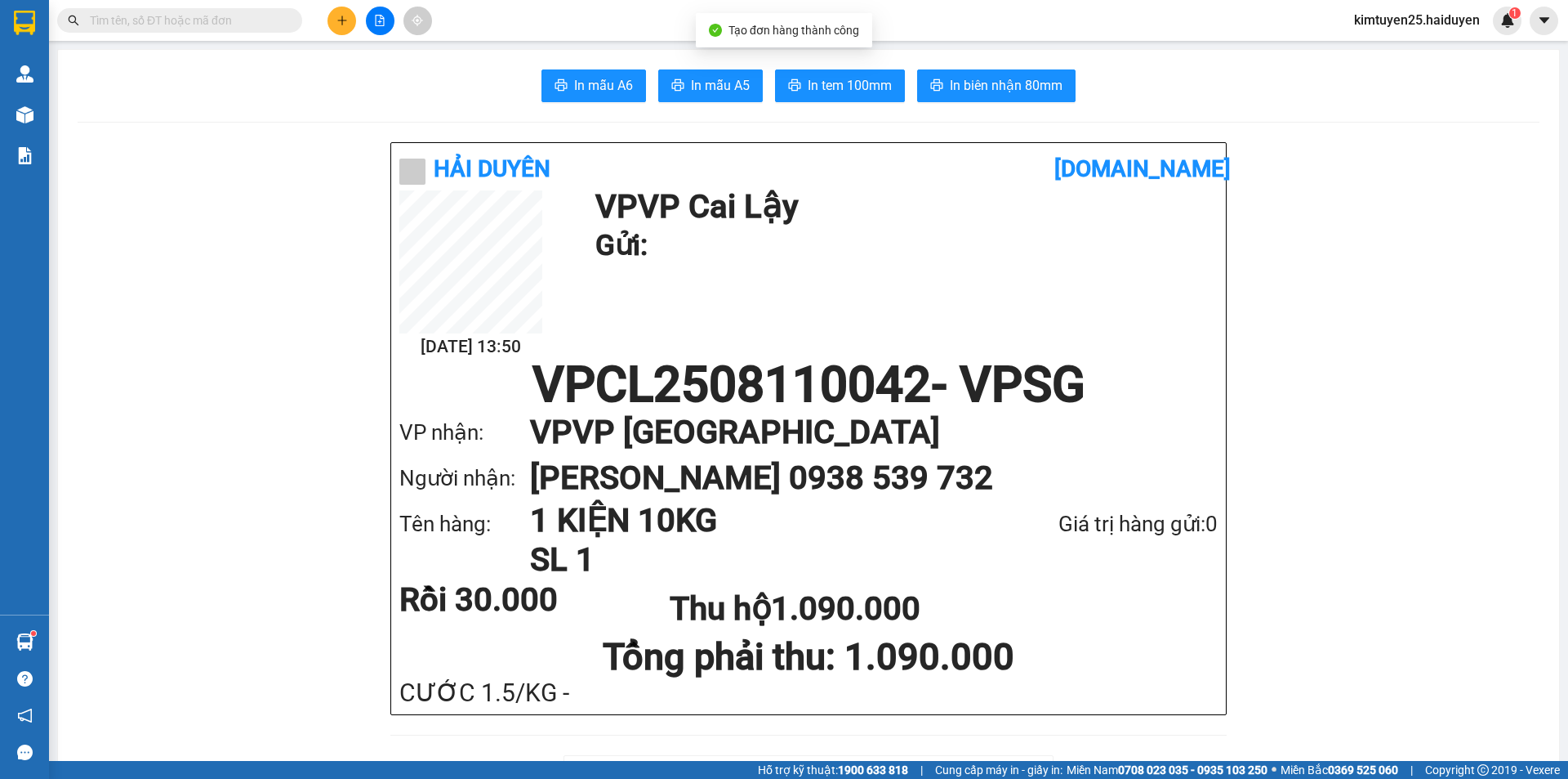
click at [642, 94] on div "In mẫu A6 In mẫu A5 In tem 100mm In biên nhận 80mm" at bounding box center [808, 86] width 1462 height 33
click at [565, 89] on button "In mẫu A6" at bounding box center [594, 86] width 104 height 33
click at [808, 92] on span "In tem 100mm" at bounding box center [850, 86] width 84 height 20
click at [796, 81] on button "In tem 100mm" at bounding box center [840, 86] width 130 height 33
click at [753, 2] on div "Kết quả tìm kiếm ( 0 ) Bộ lọc Gửi 3 ngày gần nhất No Data kimtuyen25.haiduyen 1" at bounding box center [784, 20] width 1568 height 41
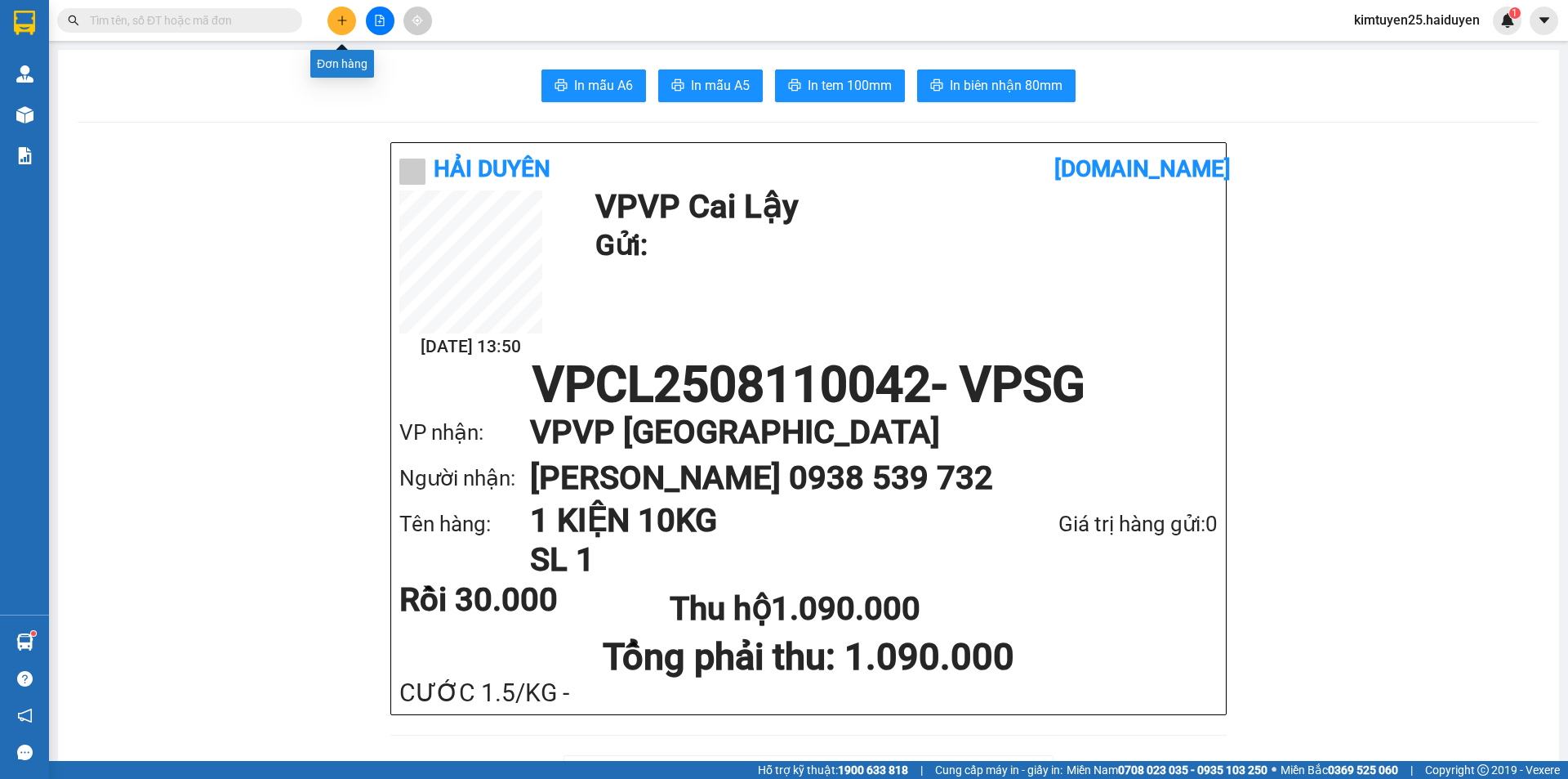
click at [335, 21] on button at bounding box center [342, 20] width 29 height 29
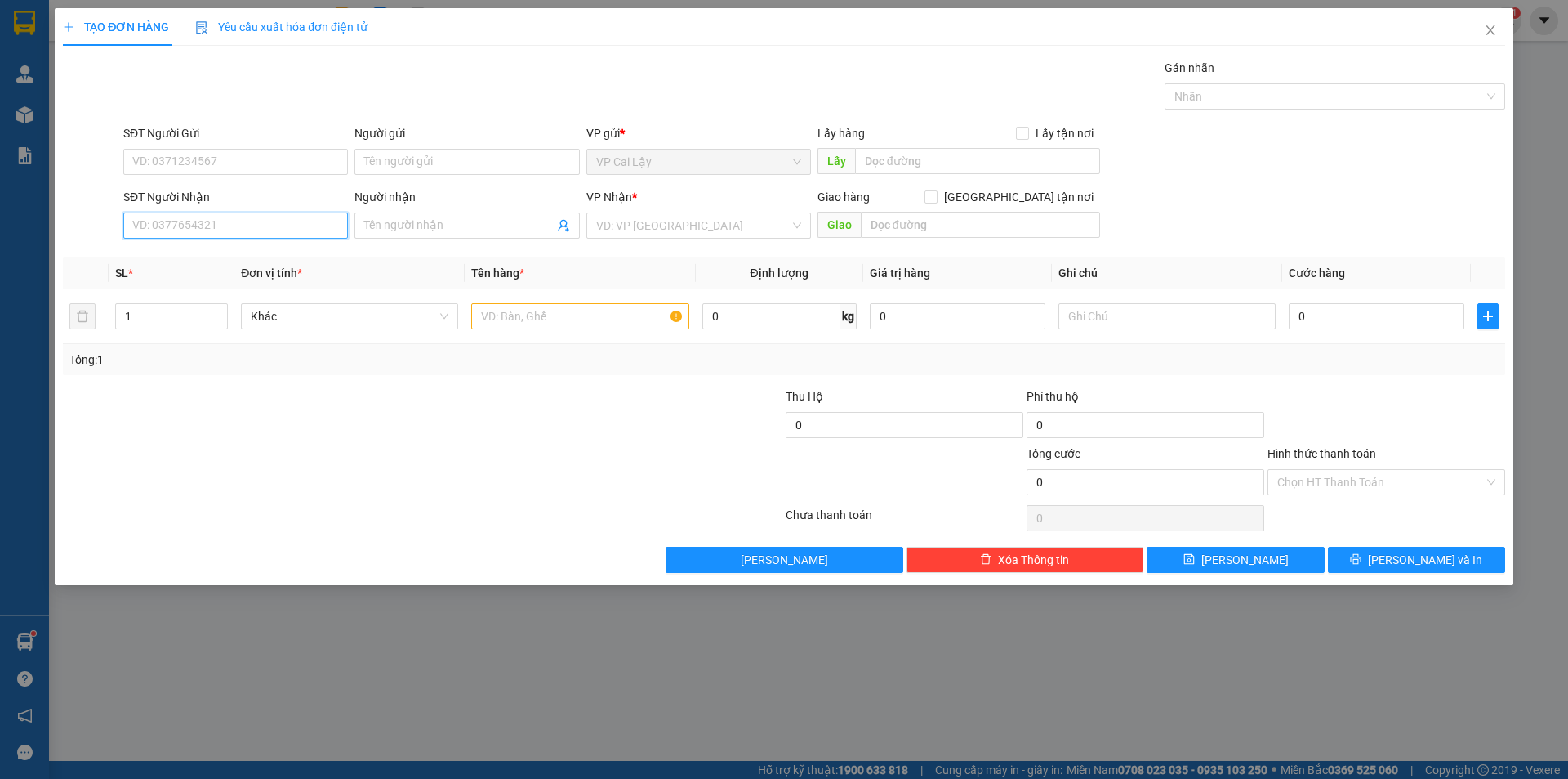
click at [237, 222] on input "SĐT Người Nhận" at bounding box center [235, 225] width 224 height 26
click at [248, 228] on input "SĐT Người Nhận" at bounding box center [235, 225] width 224 height 26
type input "0988947431"
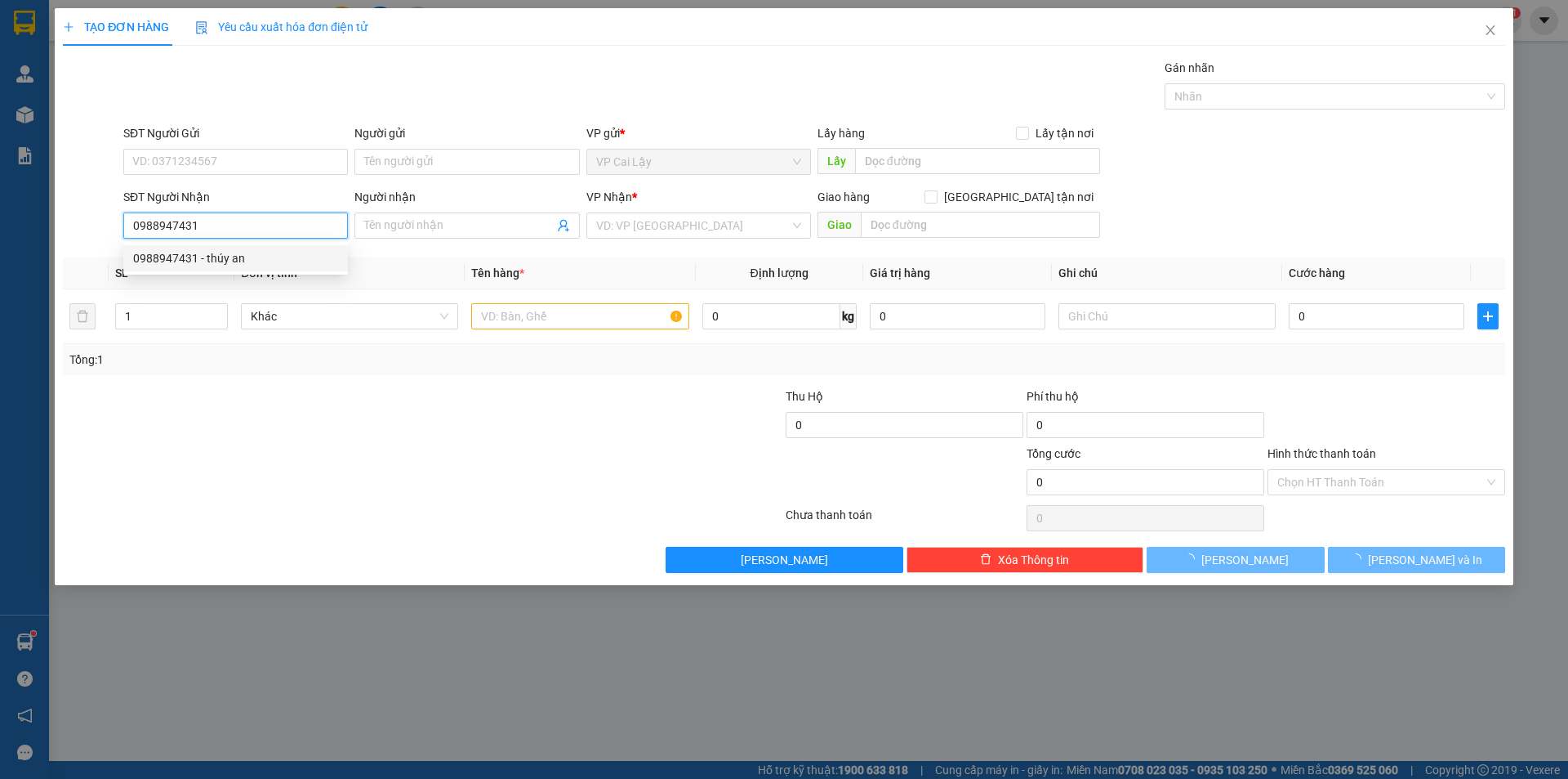
click at [239, 264] on div "0988947431 - thúy an" at bounding box center [235, 258] width 205 height 18
type input "thúy an"
type input "30.000"
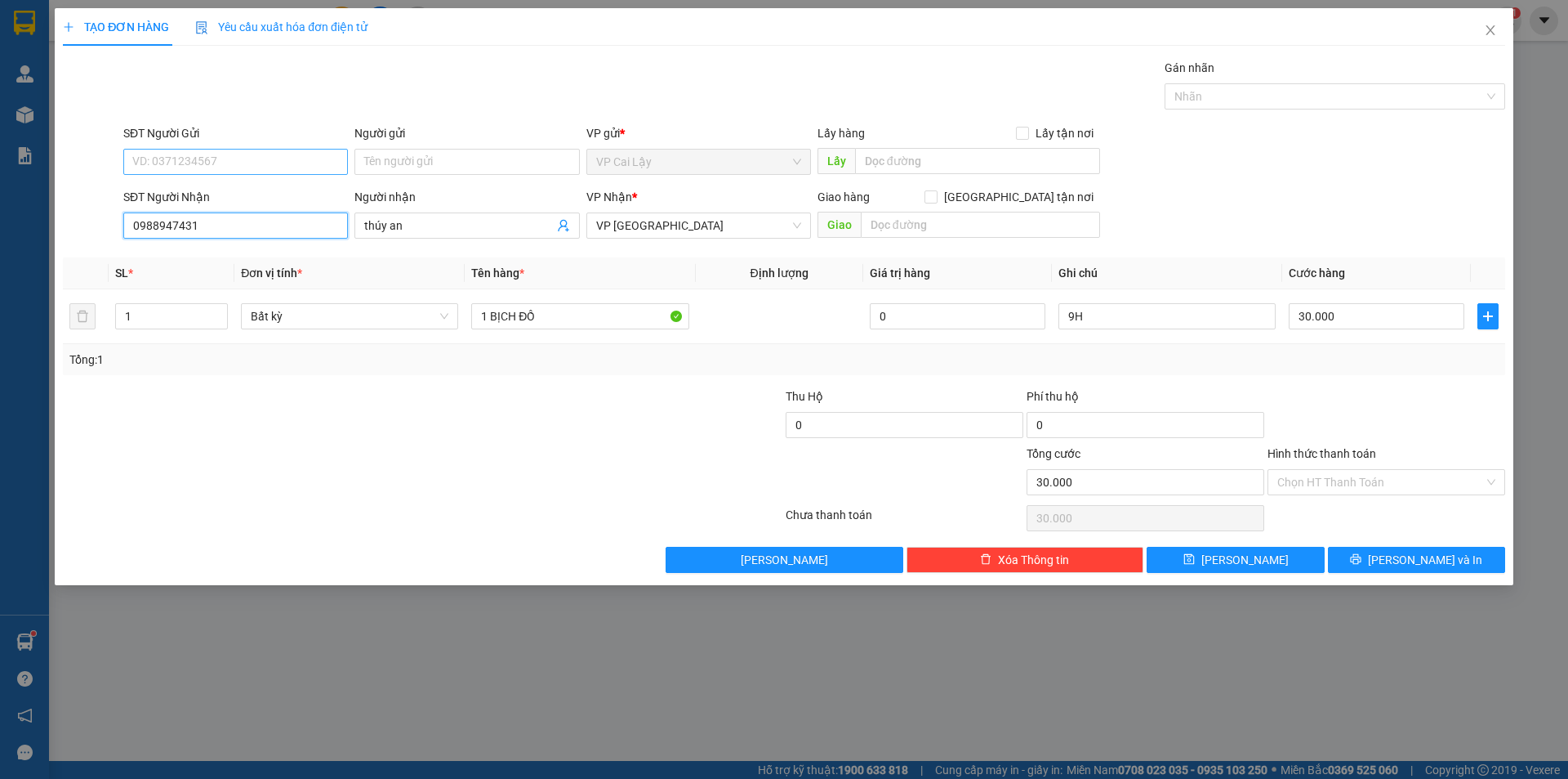
type input "0988947431"
click at [319, 169] on input "SĐT Người Gửi" at bounding box center [235, 162] width 224 height 26
click at [248, 188] on div "0906690803" at bounding box center [235, 194] width 205 height 18
type input "0906690803"
type input "HUYỆN ĐỘI LONG ĐỊNH"
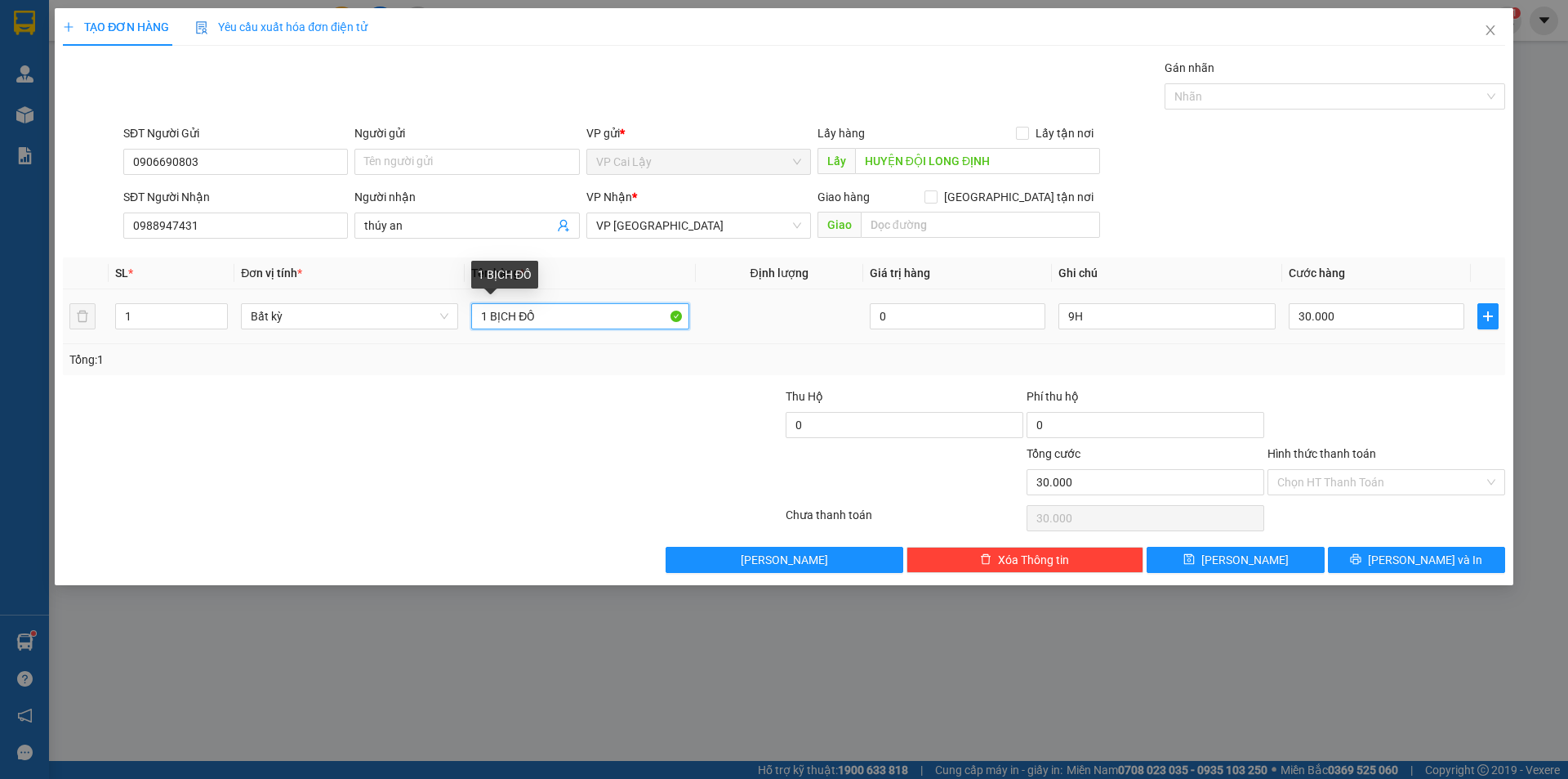
click at [593, 323] on input "1 BỊCH ĐỒ" at bounding box center [581, 316] width 218 height 26
click at [595, 321] on input "1 BỊCH ĐỒ" at bounding box center [581, 316] width 218 height 26
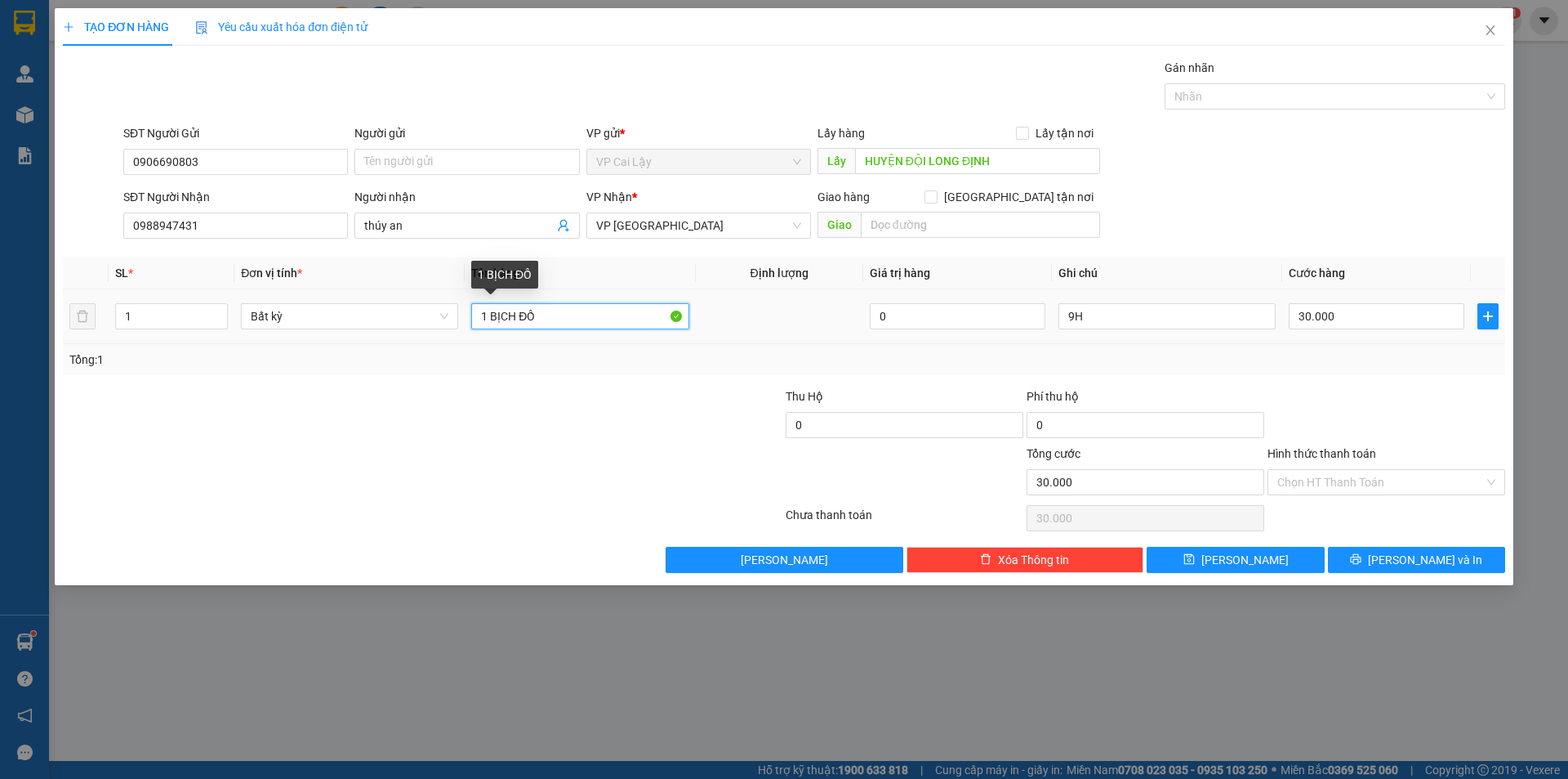
click at [595, 321] on input "1 BỊCH ĐỒ" at bounding box center [581, 316] width 218 height 26
click at [614, 328] on div at bounding box center [581, 316] width 218 height 33
click at [609, 328] on input "text" at bounding box center [581, 316] width 218 height 26
type input "1 cây đàn"
click at [1410, 338] on td "30.000" at bounding box center [1376, 316] width 189 height 55
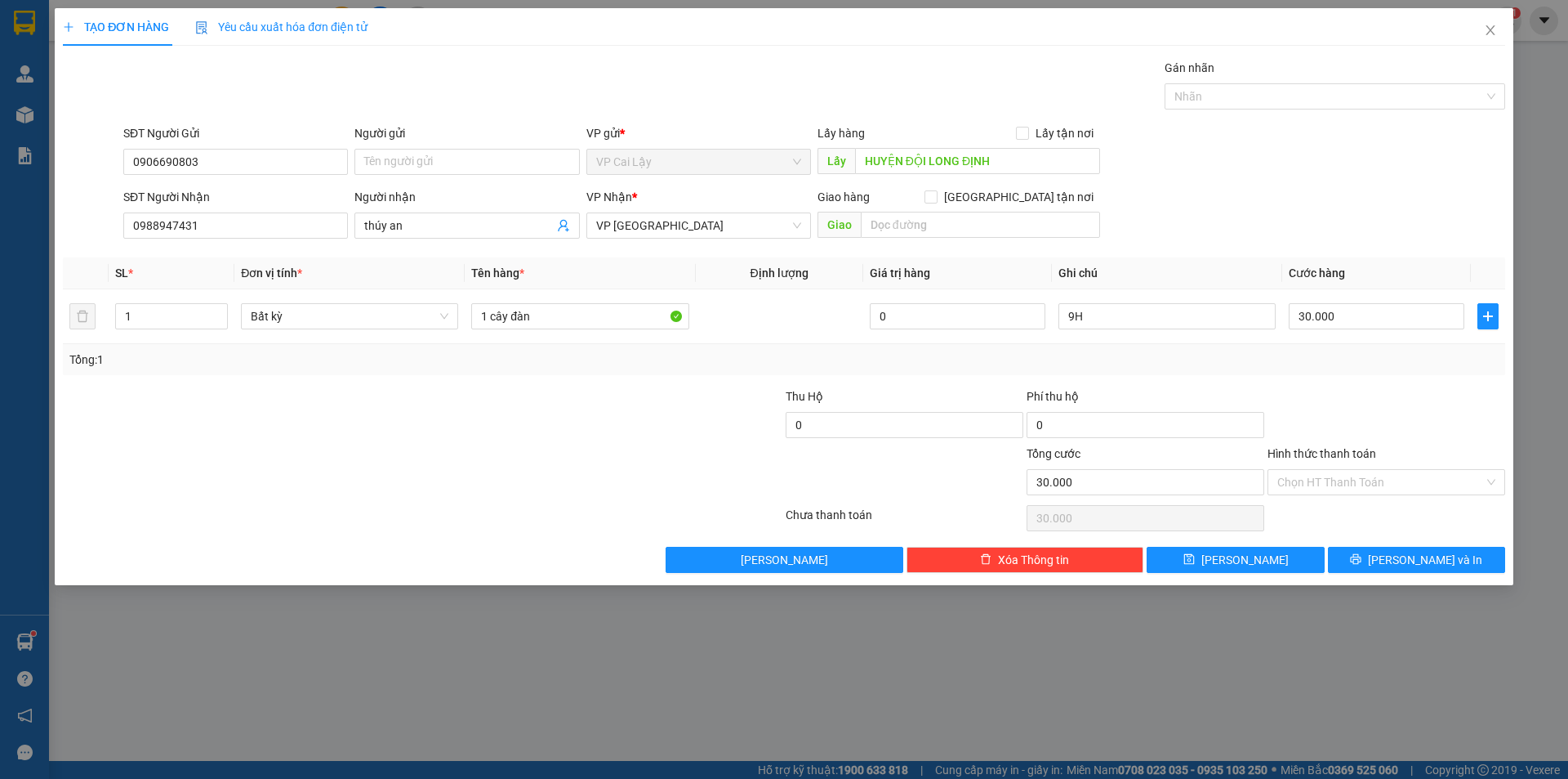
click at [1330, 389] on div at bounding box center [1387, 415] width 241 height 57
click at [1334, 345] on div "Tổng: 1" at bounding box center [784, 359] width 1442 height 31
click at [1340, 331] on div "30.000" at bounding box center [1376, 316] width 176 height 33
click at [1347, 317] on input "30.000" at bounding box center [1376, 316] width 176 height 26
type input "0"
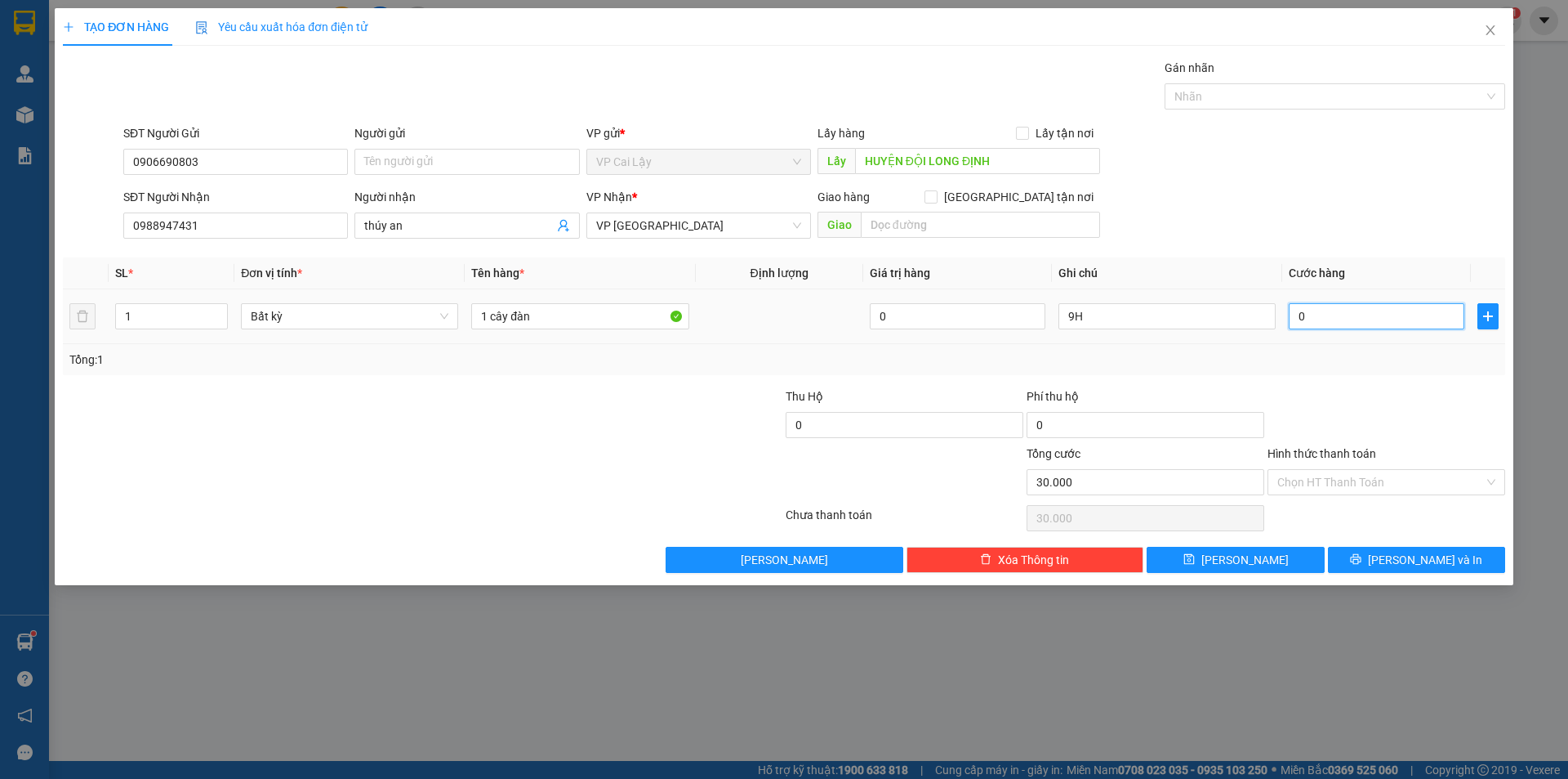
type input "0"
type input "006"
type input "6"
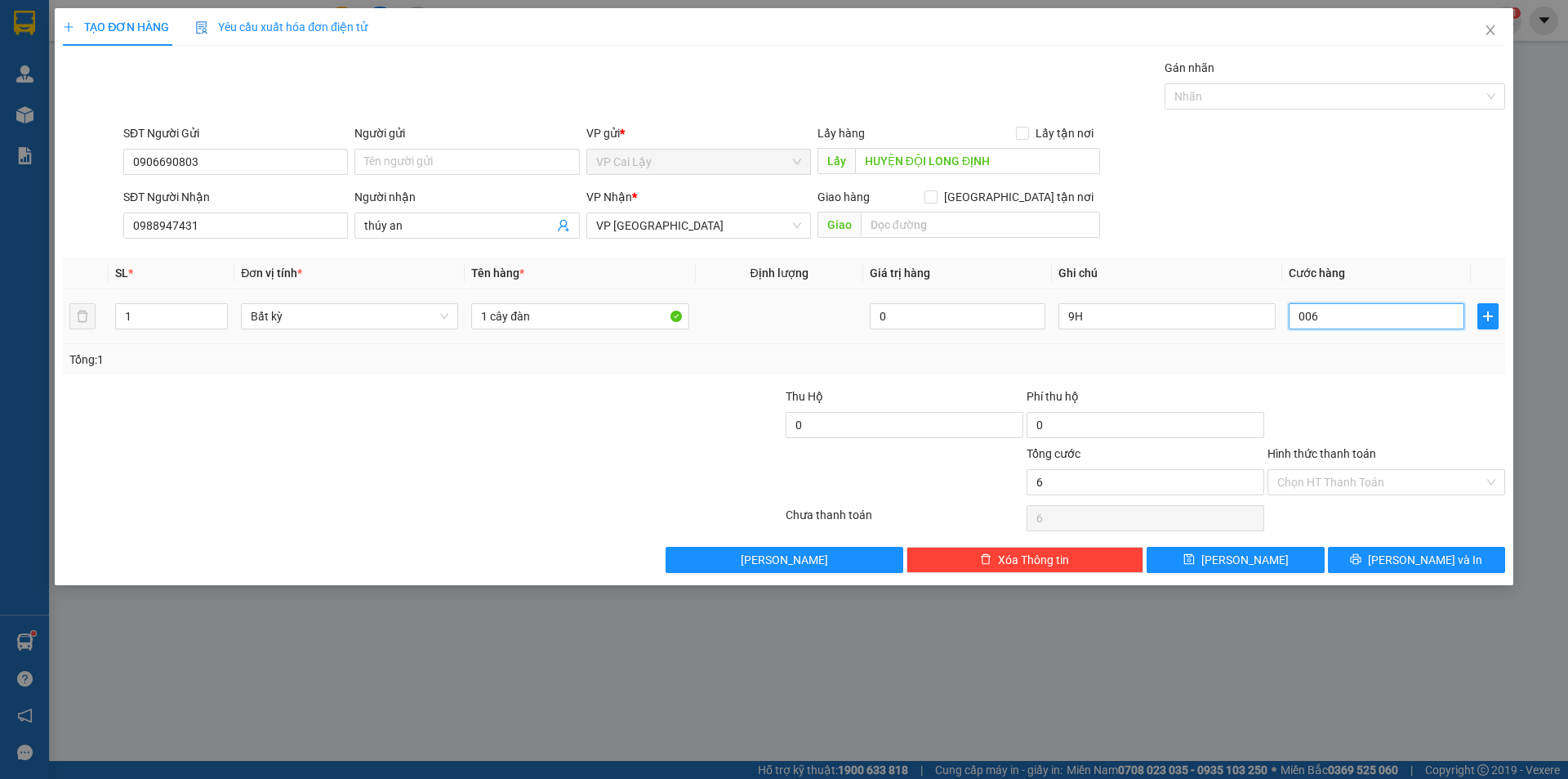
type input "0.060"
type input "60"
type input "0.060"
type input "60.000"
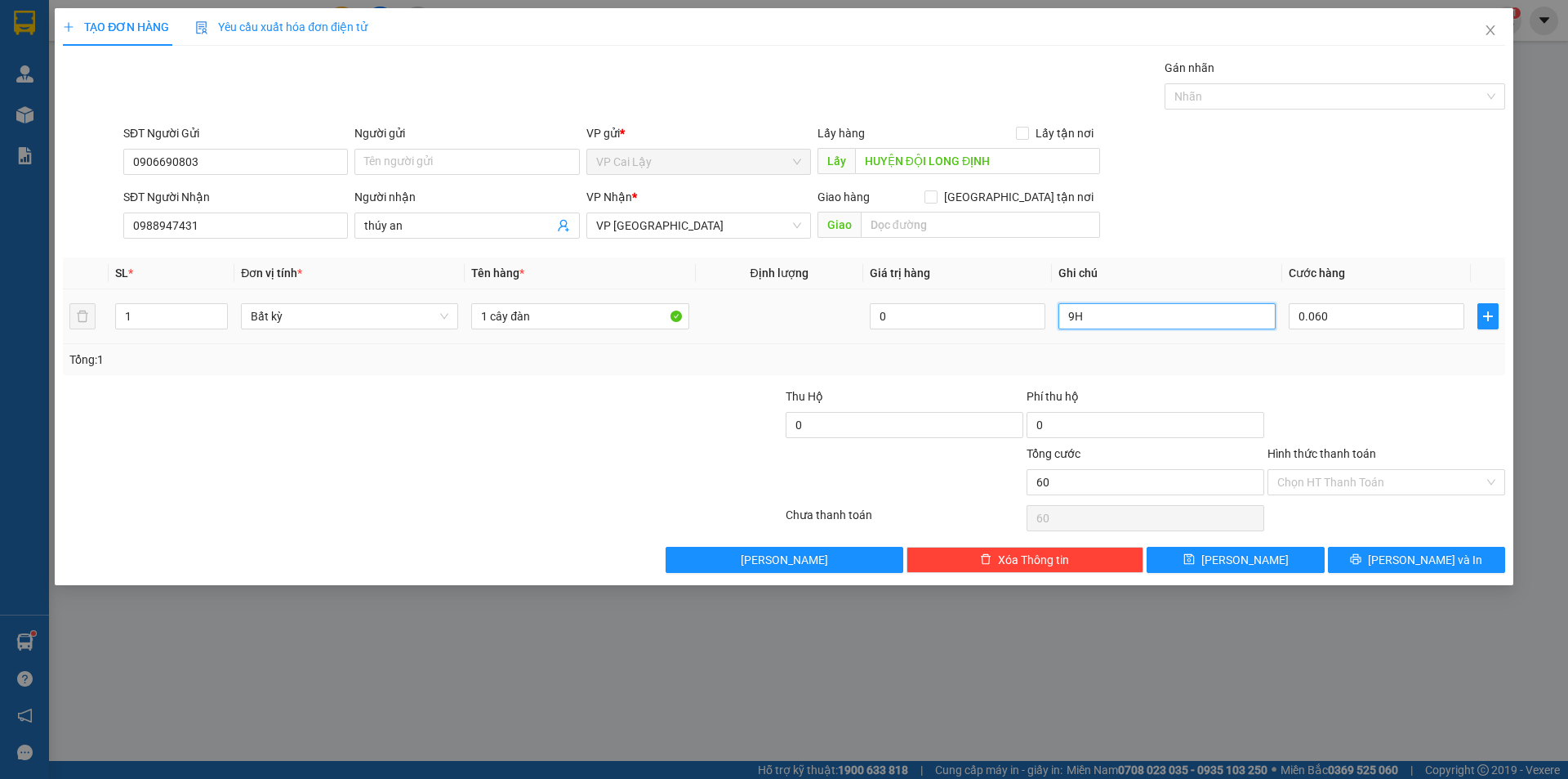
type input "60.000"
click at [1170, 328] on input "9H" at bounding box center [1168, 316] width 218 height 26
click at [1169, 326] on input "9H" at bounding box center [1168, 316] width 218 height 26
type input "15h"
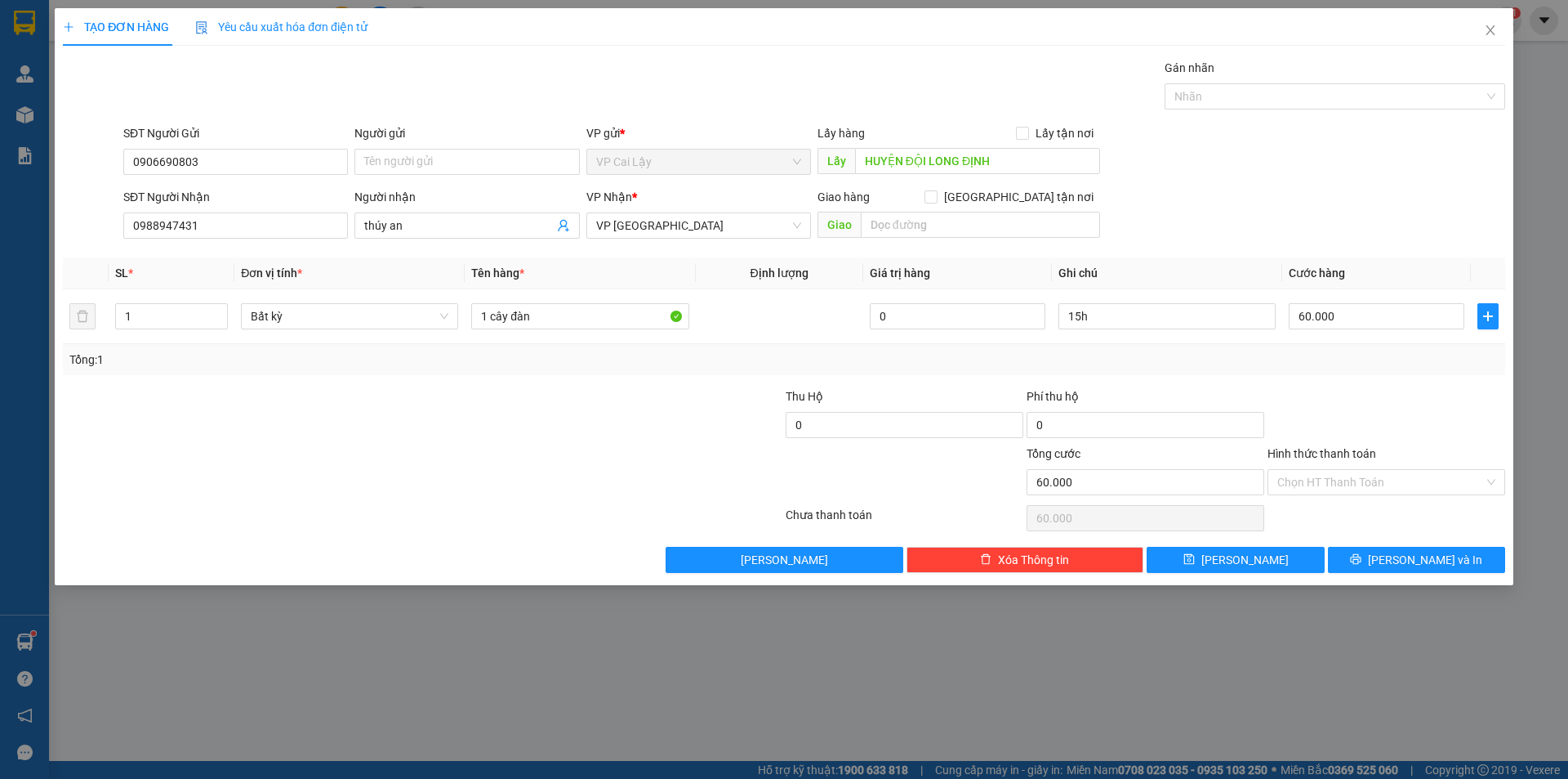
click at [1208, 379] on div "Transit Pickup Surcharge Ids Transit Deliver Surcharge Ids Transit Deliver Surc…" at bounding box center [784, 316] width 1442 height 514
click at [1362, 509] on div "Chọn HT Thanh Toán" at bounding box center [1387, 517] width 241 height 33
click at [1360, 496] on div "Hình thức thanh toán Chọn HT Thanh Toán" at bounding box center [1386, 473] width 237 height 57
click at [1360, 491] on input "Hình thức thanh toán" at bounding box center [1381, 482] width 207 height 24
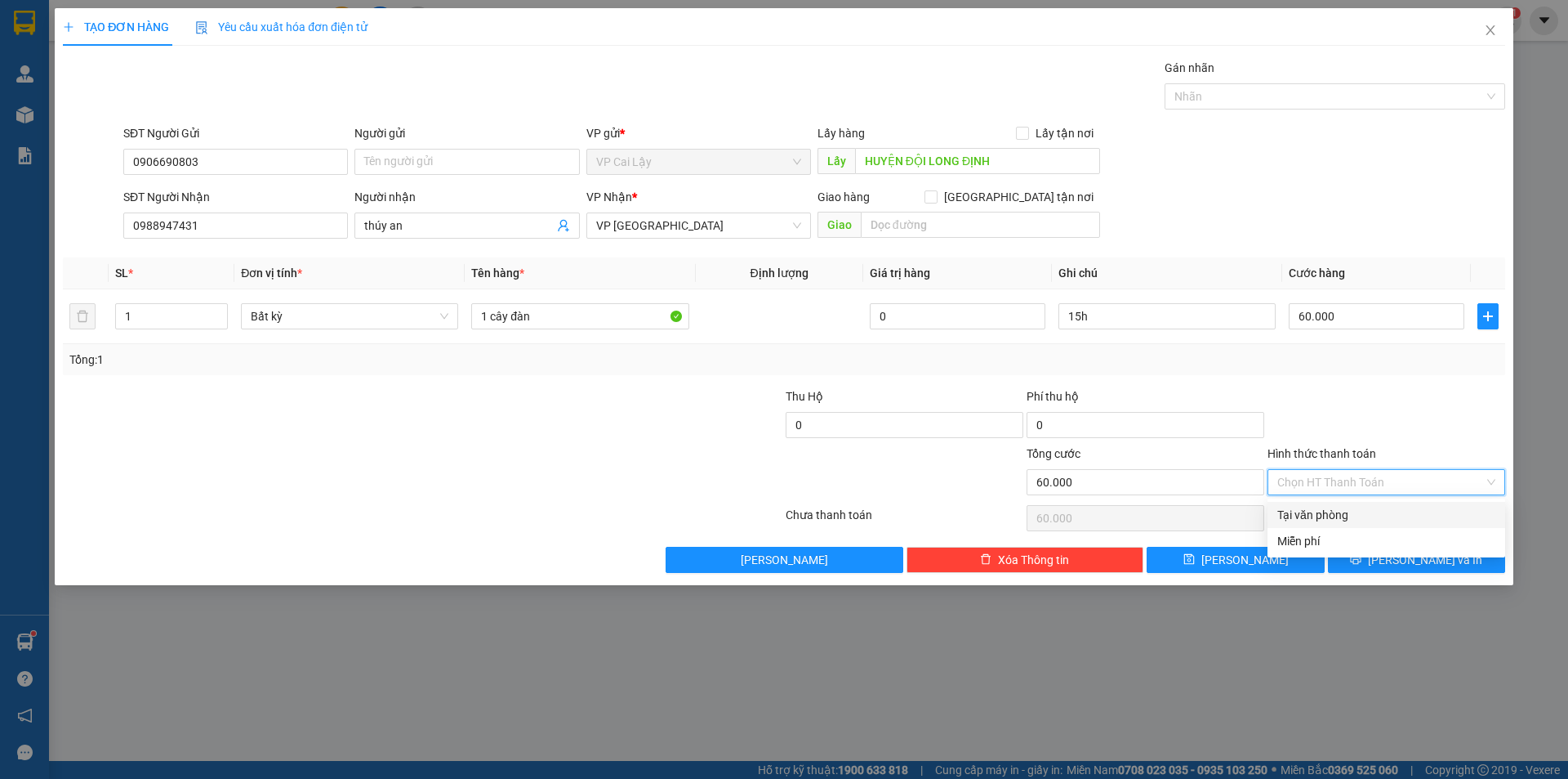
click at [1348, 517] on div "Tại văn phòng" at bounding box center [1387, 514] width 218 height 18
type input "0"
click at [1361, 557] on icon "printer" at bounding box center [1356, 558] width 10 height 10
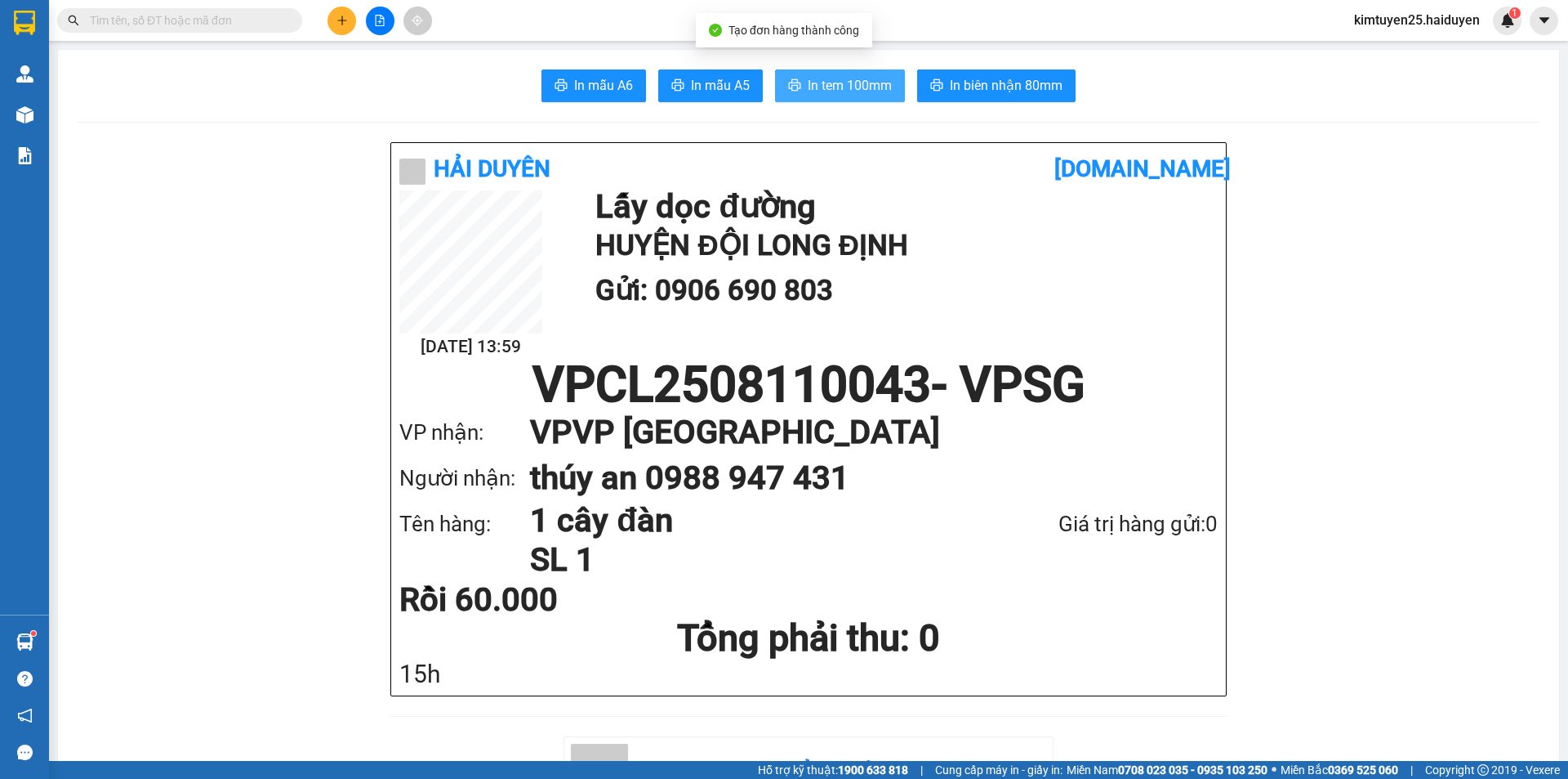
click at [799, 84] on button "In tem 100mm" at bounding box center [840, 86] width 130 height 33
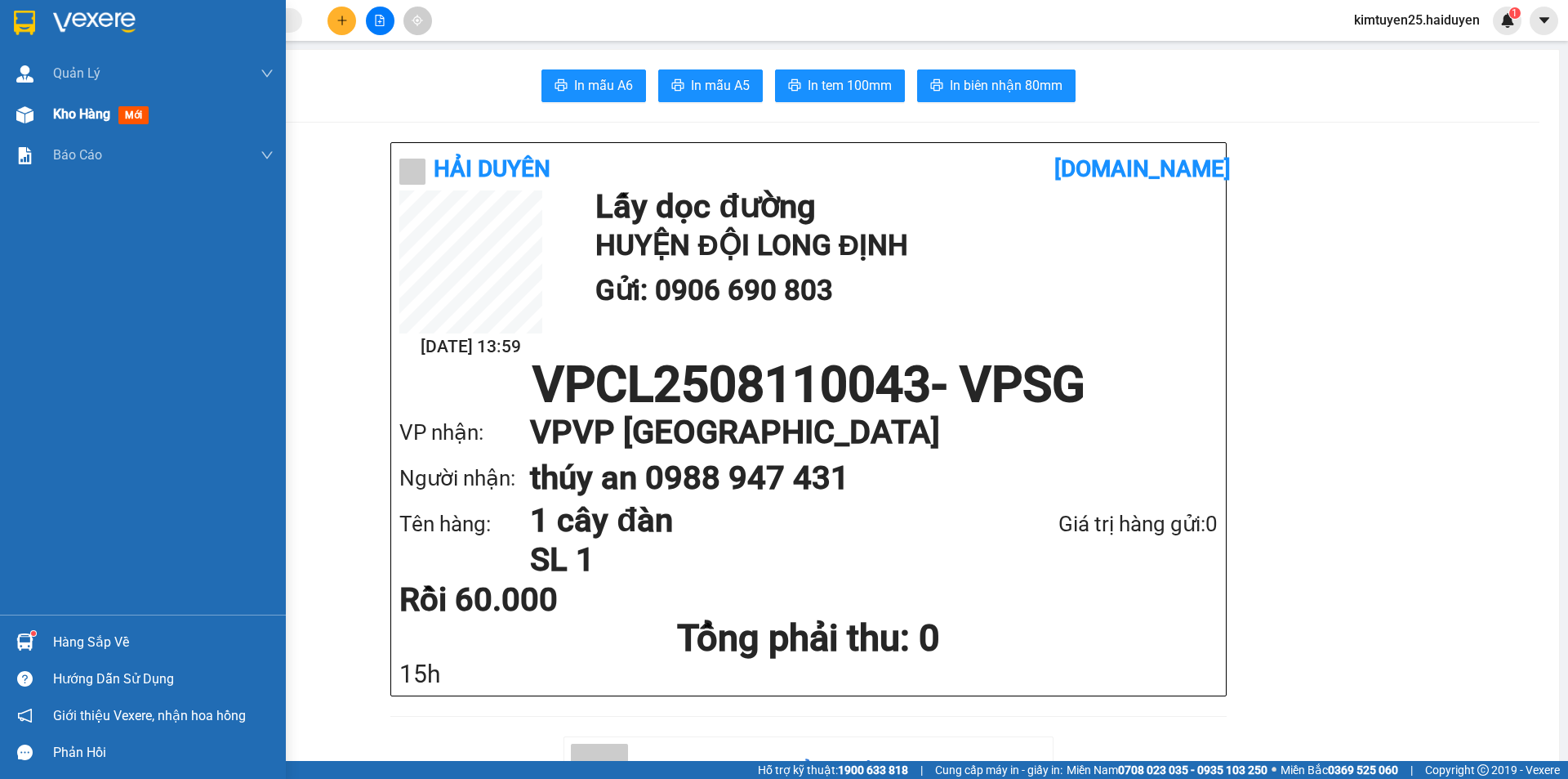
click at [97, 109] on span "Kho hàng" at bounding box center [81, 114] width 57 height 16
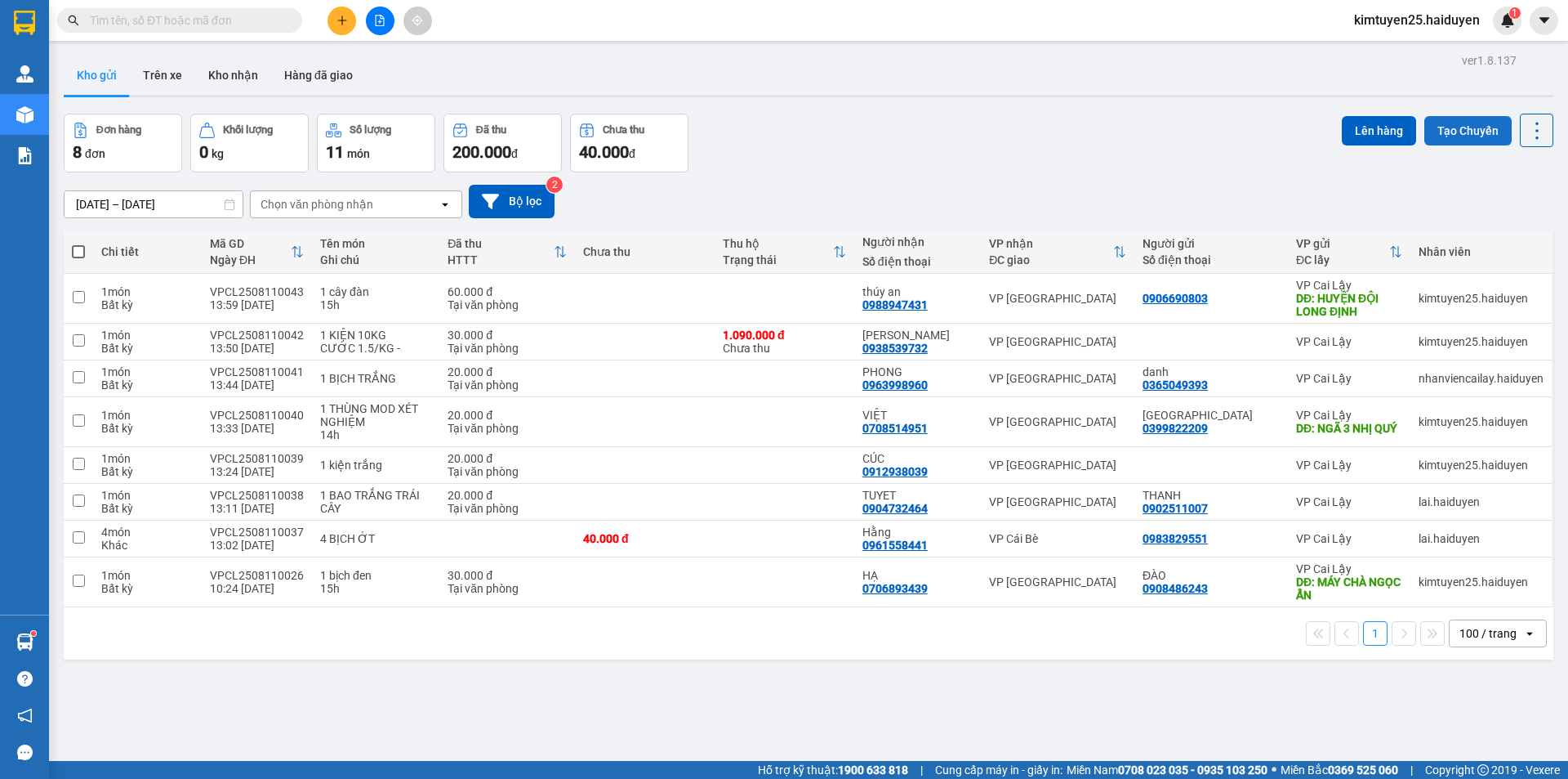
click at [1459, 129] on button "Tạo Chuyến" at bounding box center [1468, 131] width 87 height 30
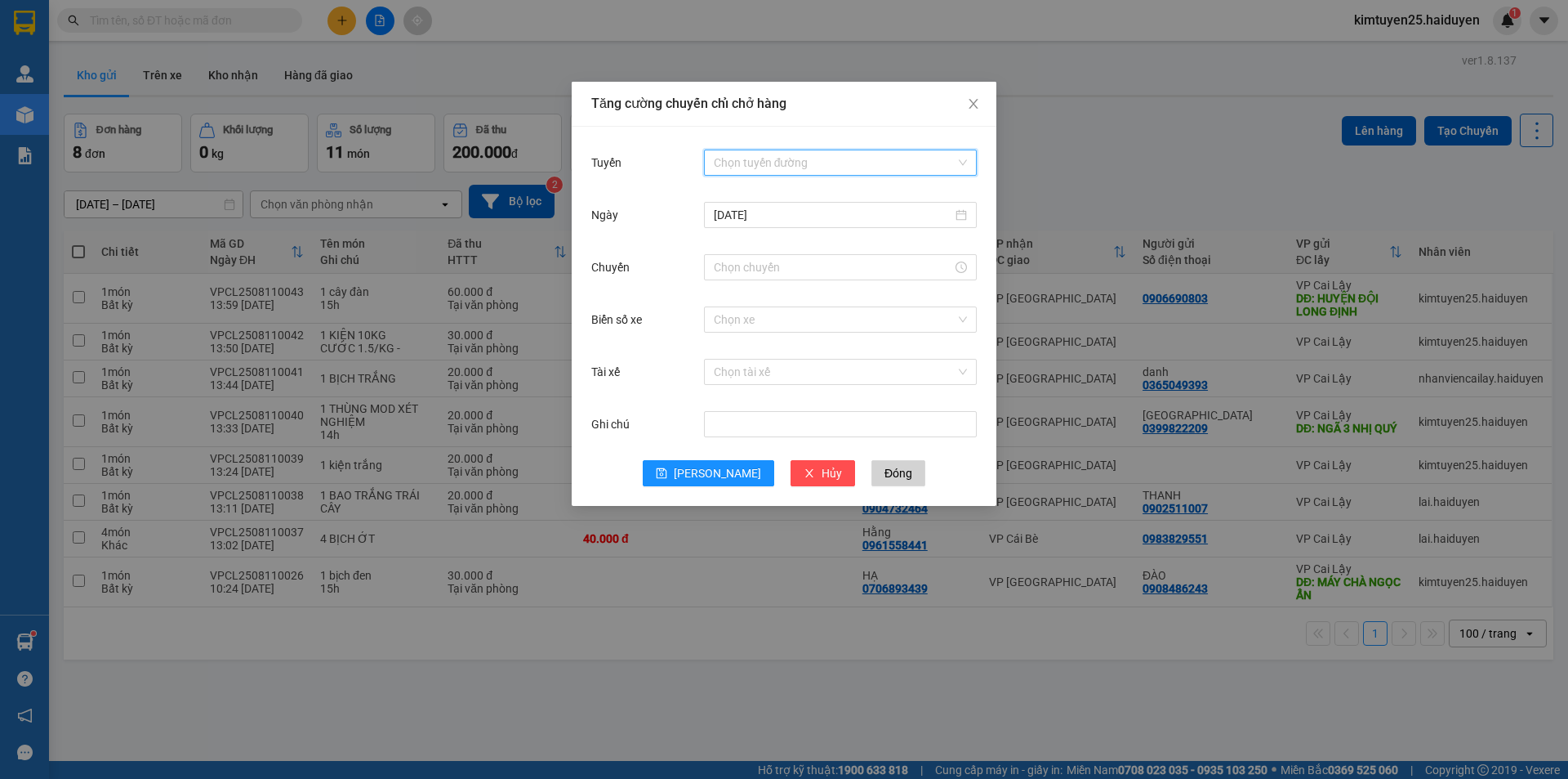
click at [779, 169] on input "Tuyến" at bounding box center [835, 163] width 242 height 24
click at [764, 226] on div "Cái Bè - [GEOGRAPHIC_DATA]" at bounding box center [840, 221] width 253 height 18
click at [759, 261] on input "Chuyến" at bounding box center [833, 266] width 238 height 18
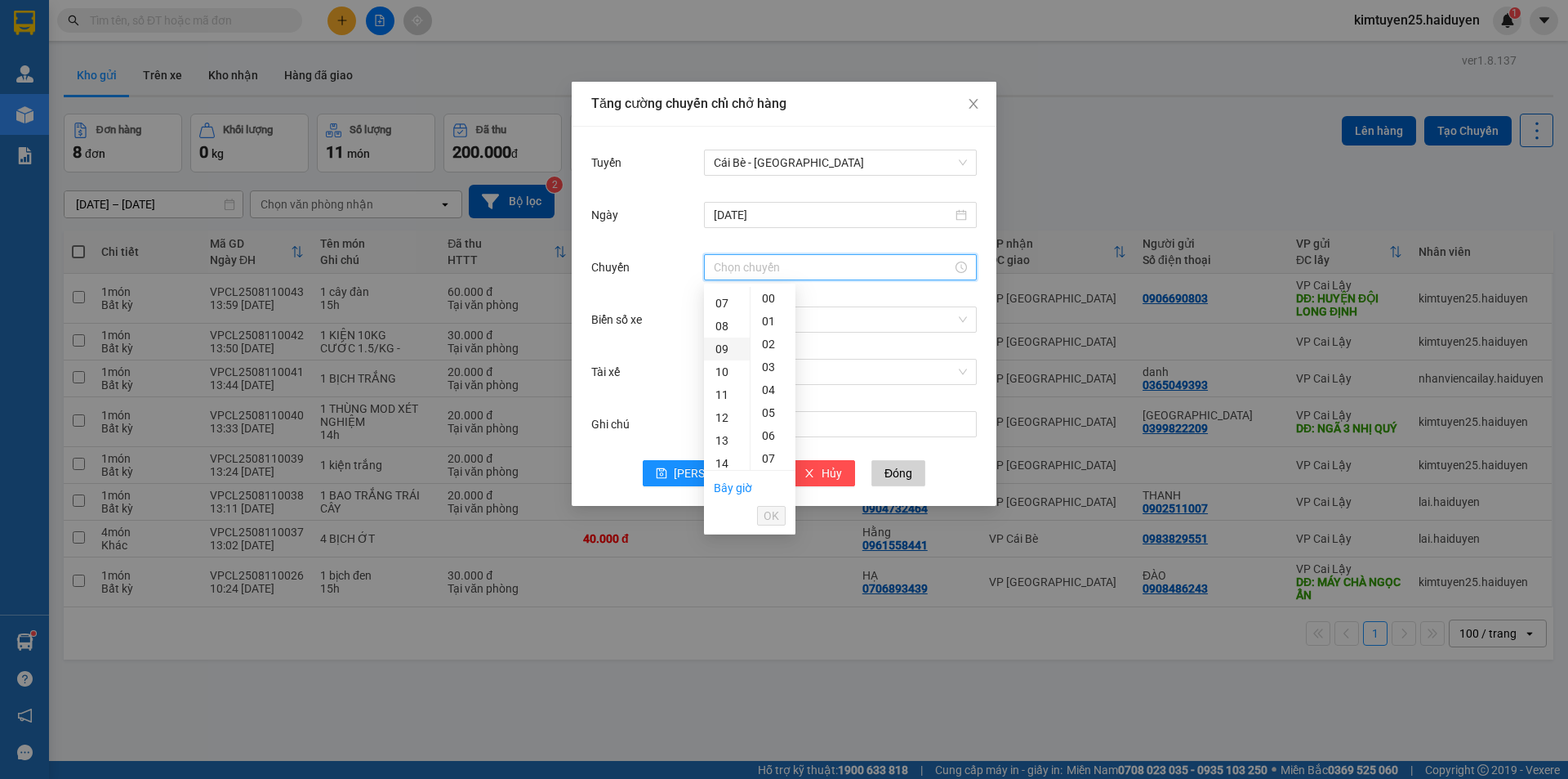
scroll to position [245, 0]
click at [718, 350] on div "13" at bounding box center [727, 350] width 46 height 23
click at [772, 360] on div "31" at bounding box center [773, 354] width 45 height 23
type input "13:31"
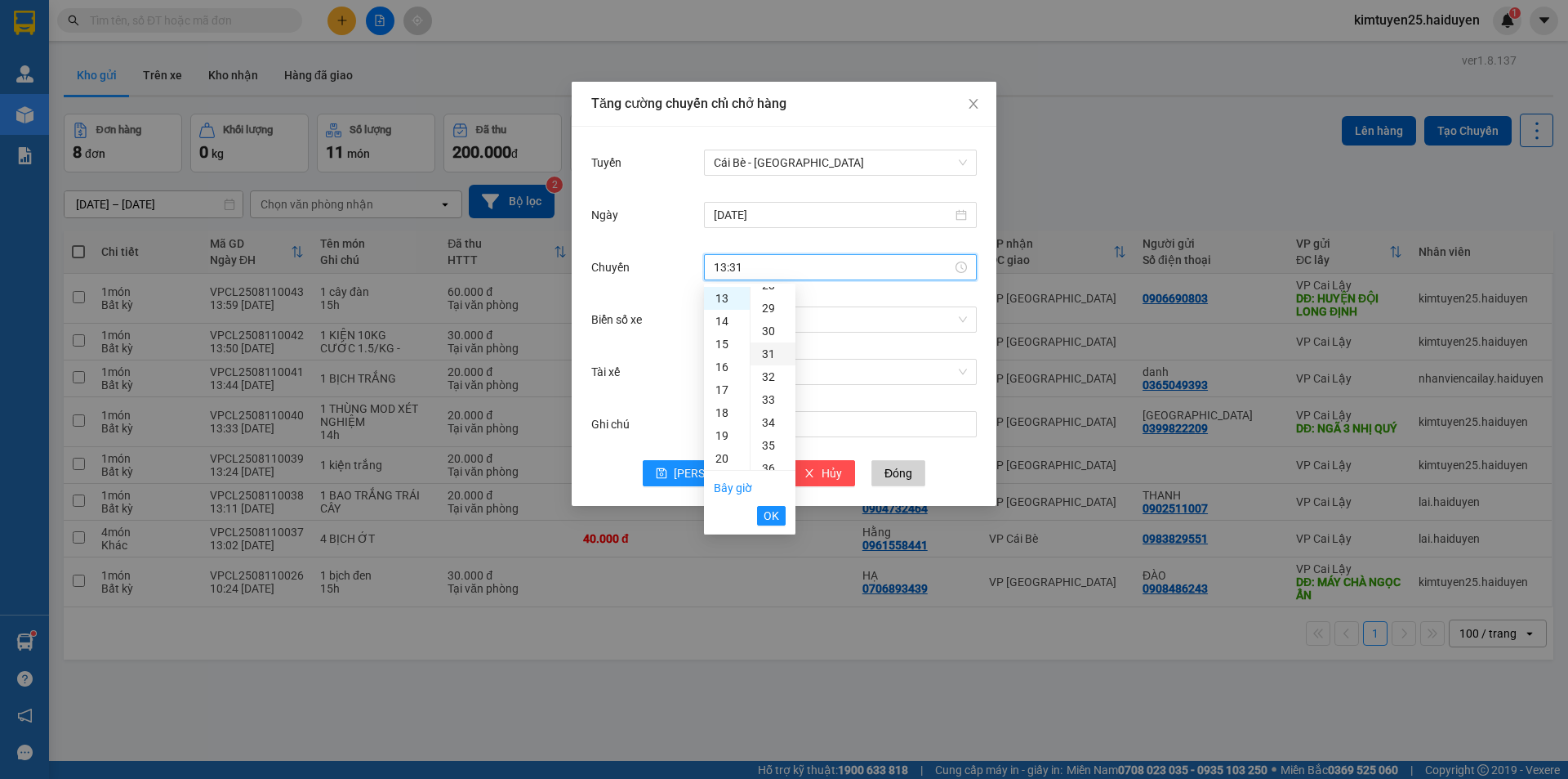
scroll to position [709, 0]
click at [769, 505] on button "OK" at bounding box center [771, 515] width 29 height 20
click at [752, 368] on input "Tài xế" at bounding box center [835, 371] width 242 height 24
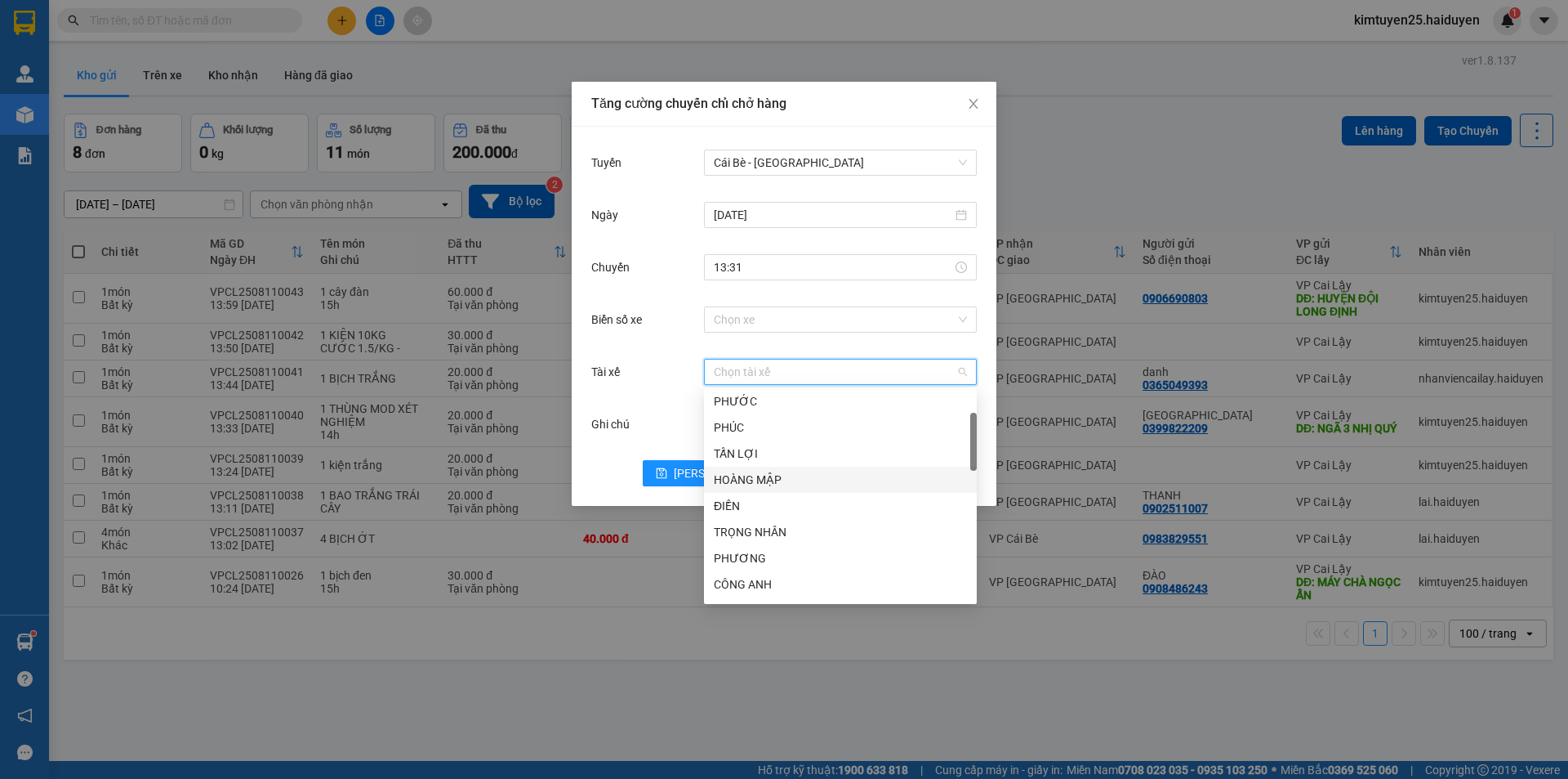
scroll to position [0, 0]
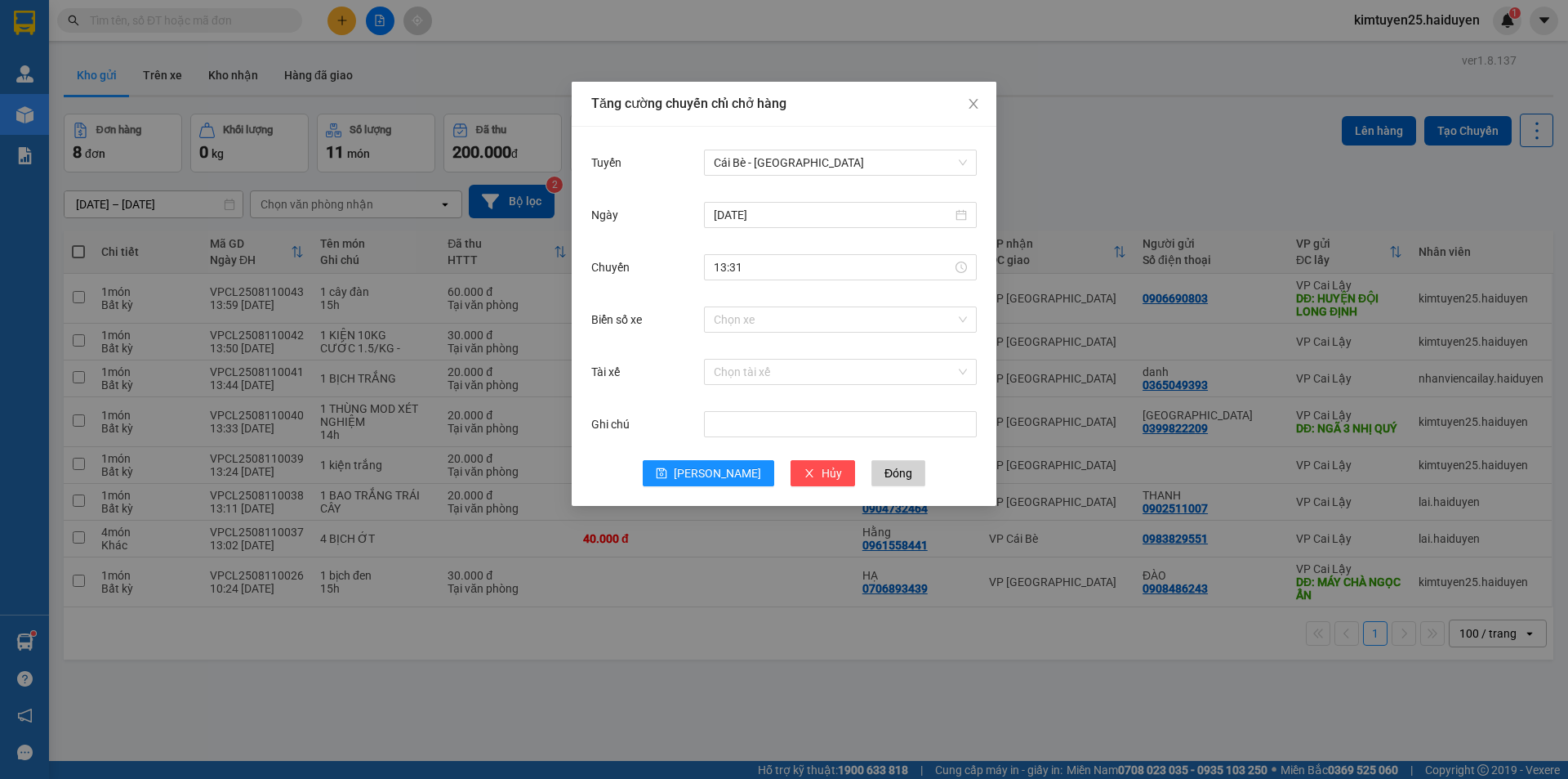
click at [821, 333] on div "Chọn xe" at bounding box center [840, 319] width 273 height 33
click at [717, 472] on span "[PERSON_NAME]" at bounding box center [717, 473] width 87 height 18
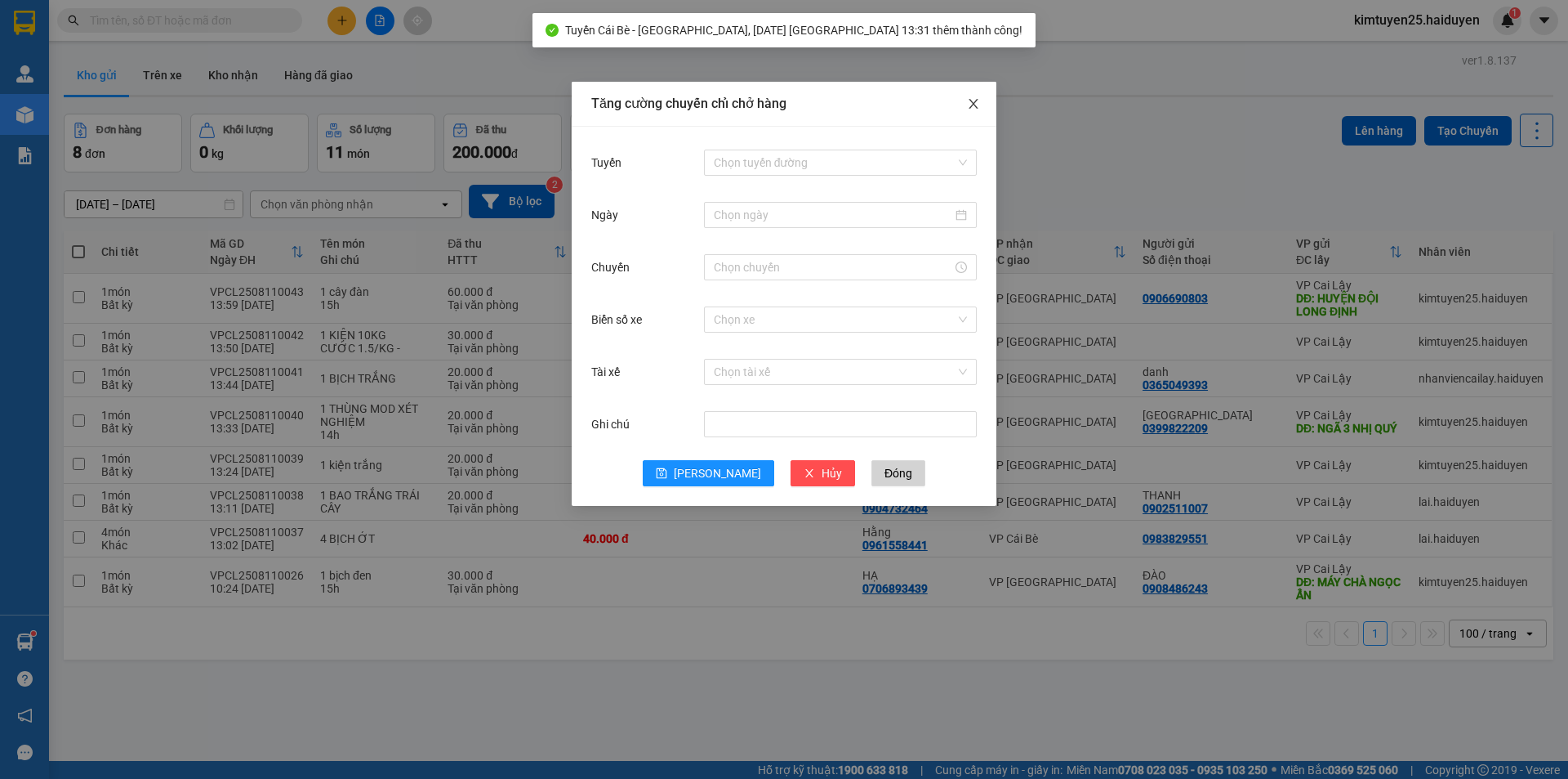
click at [972, 109] on icon "close" at bounding box center [973, 103] width 13 height 13
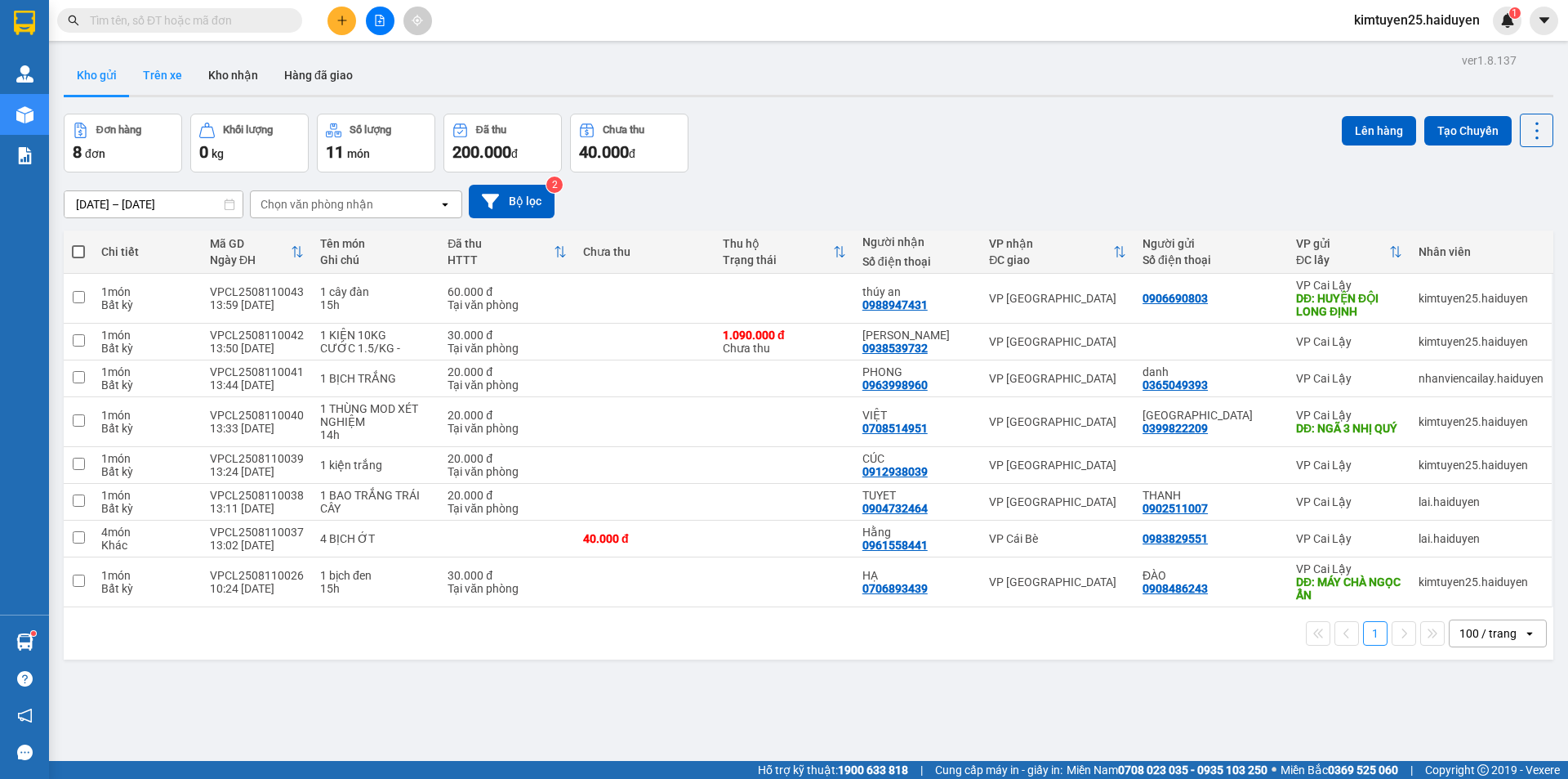
click at [181, 64] on button "Trên xe" at bounding box center [163, 75] width 65 height 39
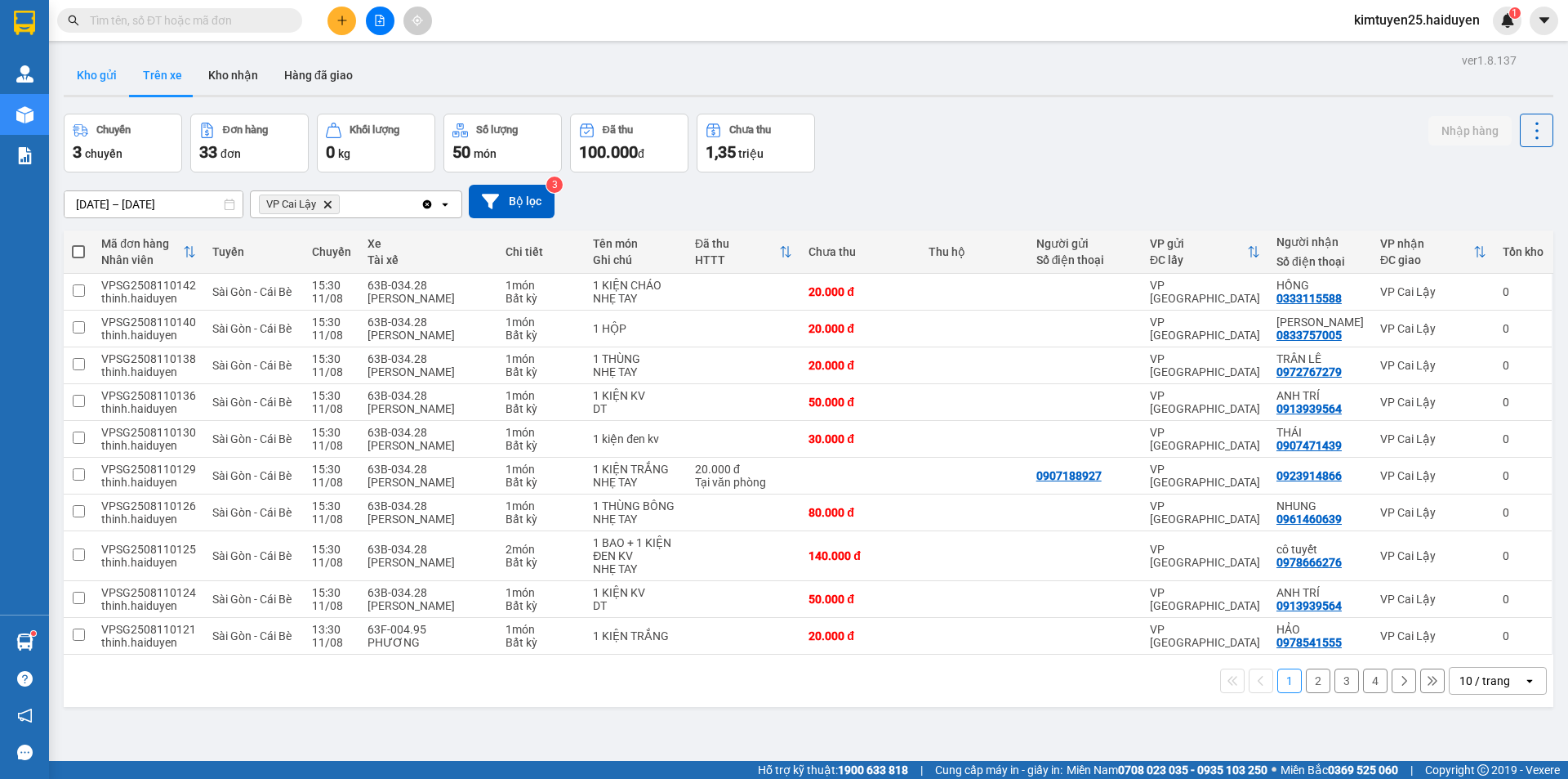
click at [99, 86] on button "Kho gửi" at bounding box center [96, 75] width 66 height 39
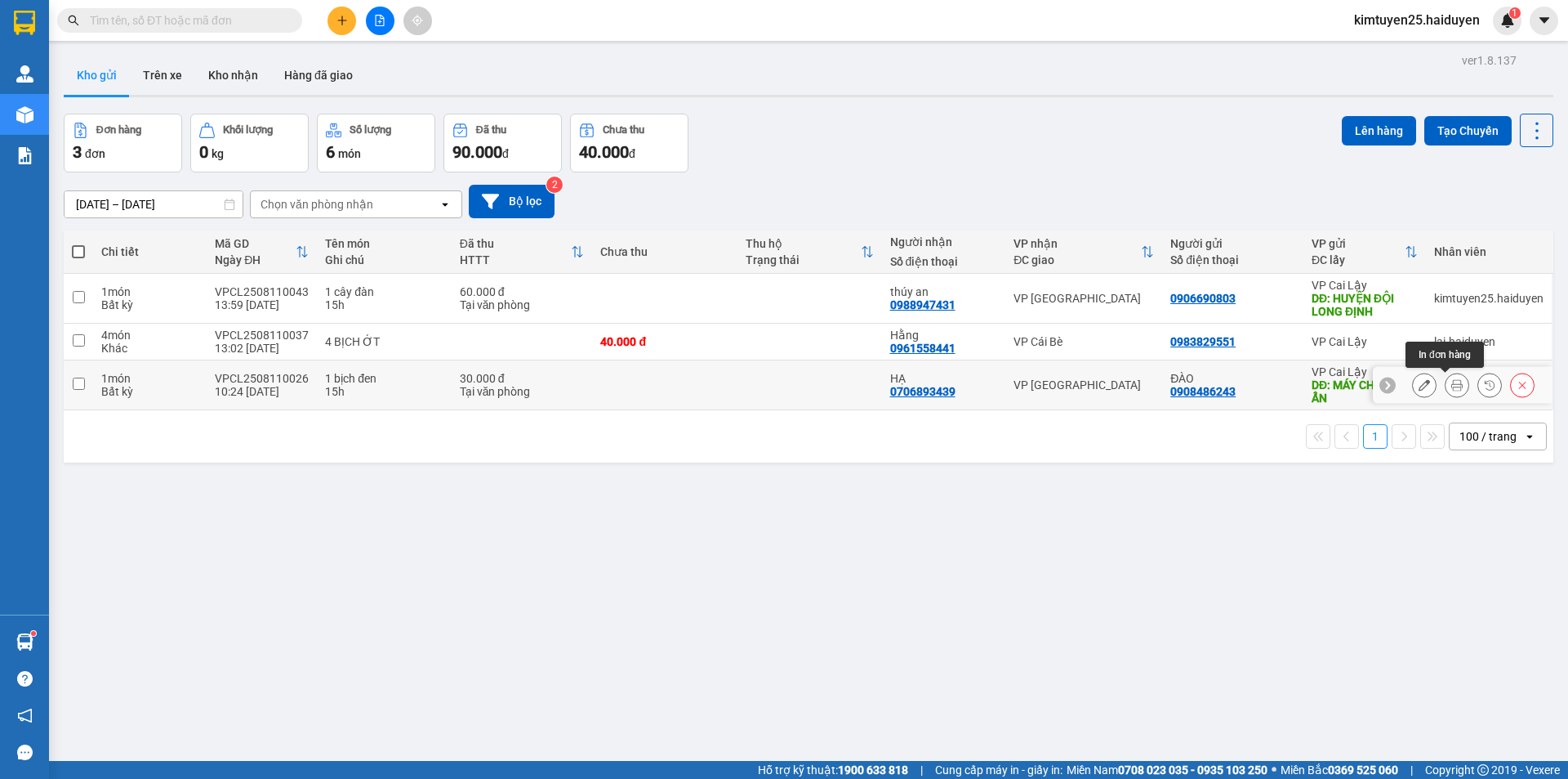
click at [1446, 384] on button at bounding box center [1457, 385] width 23 height 29
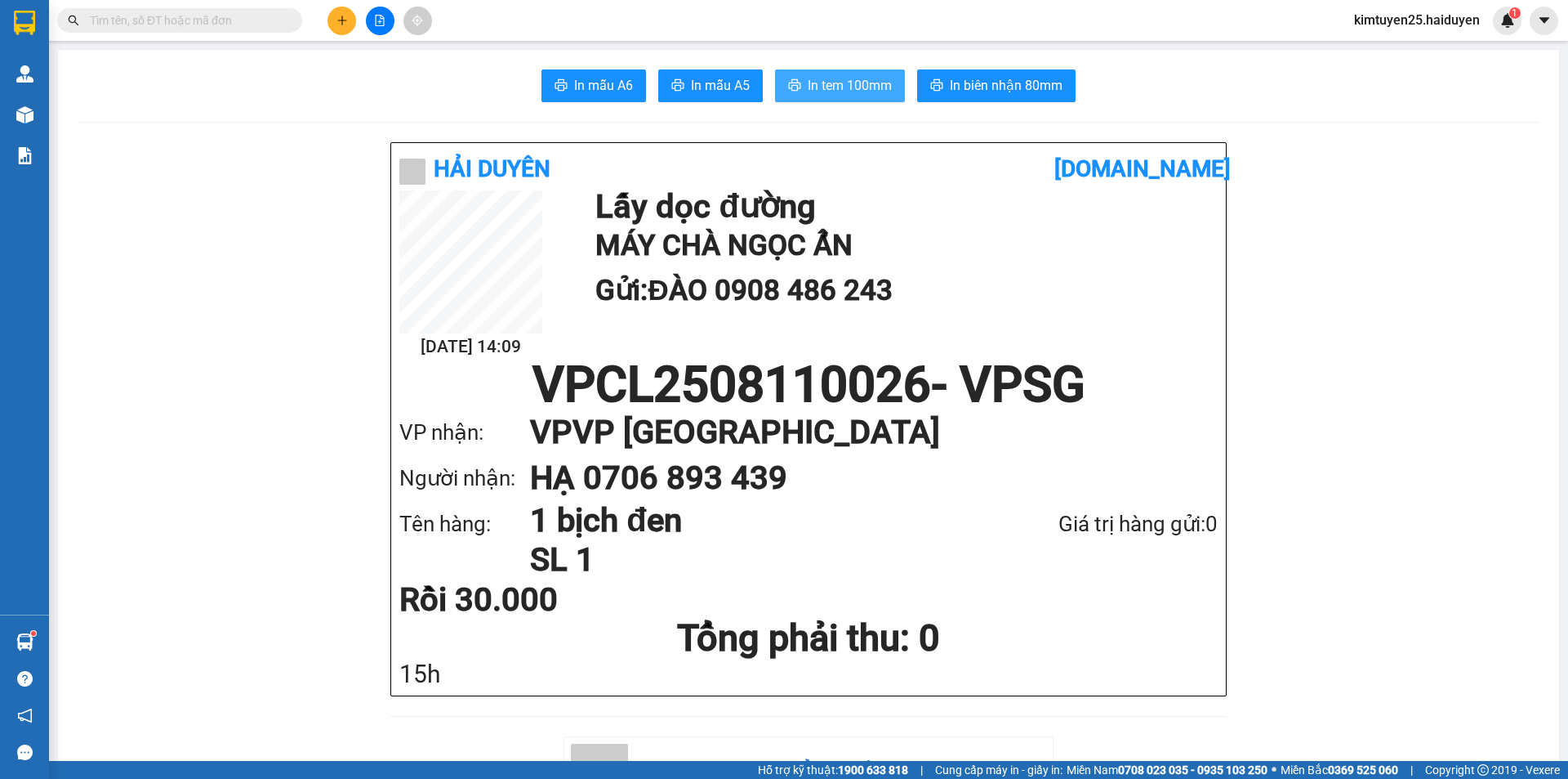
click at [846, 94] on span "In tem 100mm" at bounding box center [850, 86] width 84 height 20
click at [333, 26] on button at bounding box center [342, 20] width 29 height 29
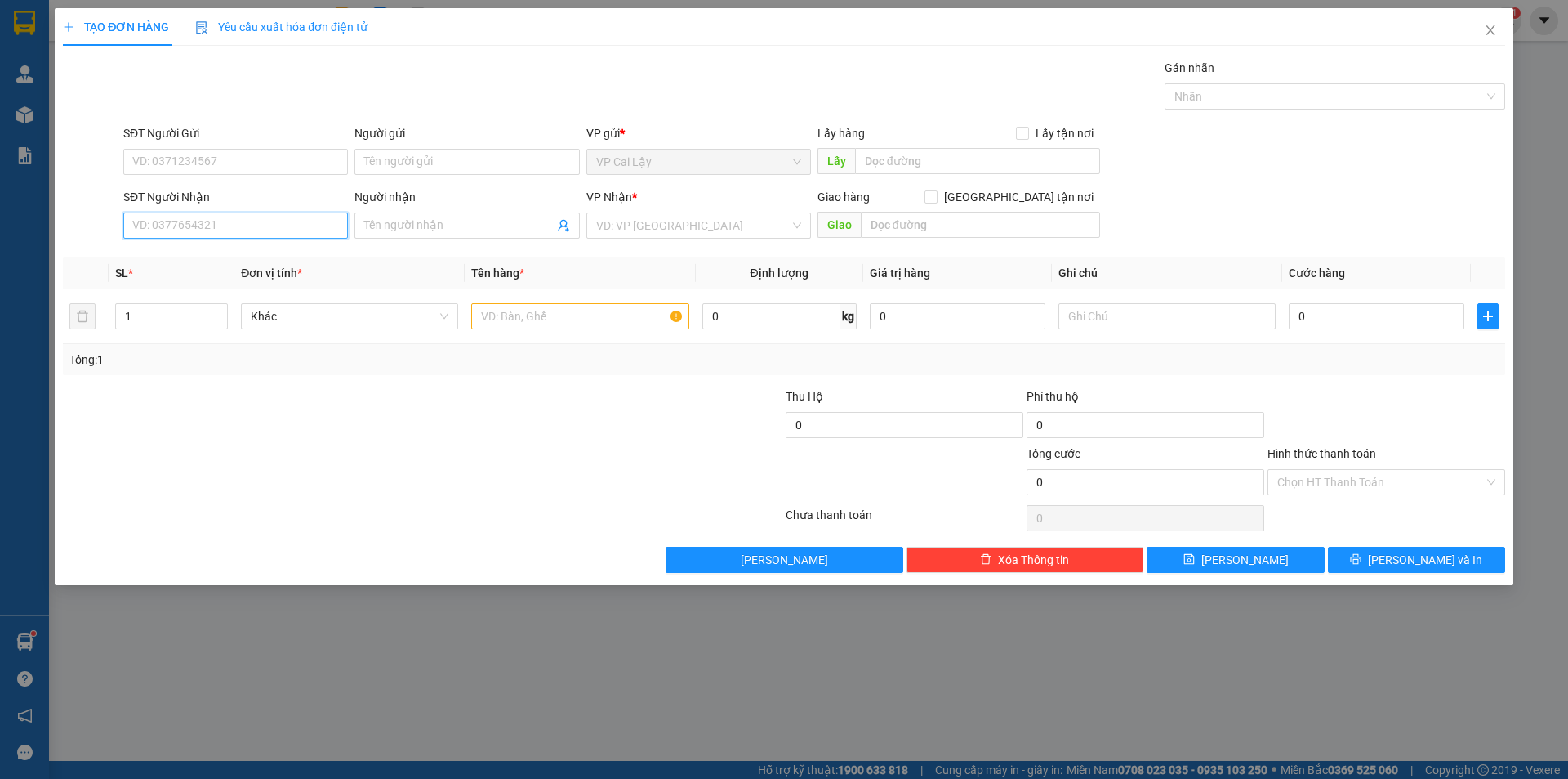
click at [211, 222] on input "SĐT Người Nhận" at bounding box center [235, 225] width 224 height 26
click at [199, 168] on input "SĐT Người Gửi" at bounding box center [235, 162] width 224 height 26
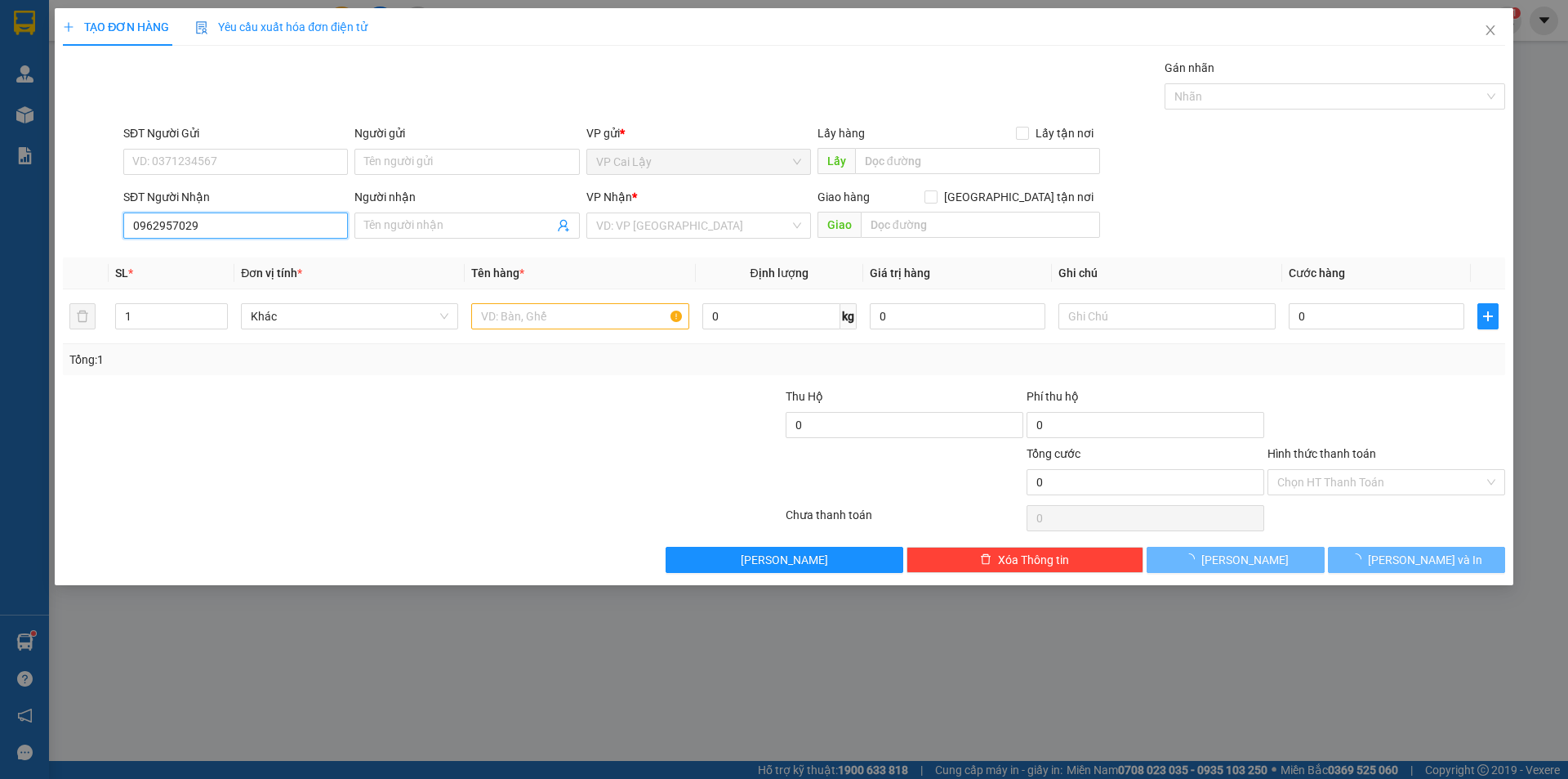
click at [256, 231] on input "0962957029" at bounding box center [235, 225] width 224 height 26
click at [257, 231] on input "0962957029" at bounding box center [235, 225] width 224 height 26
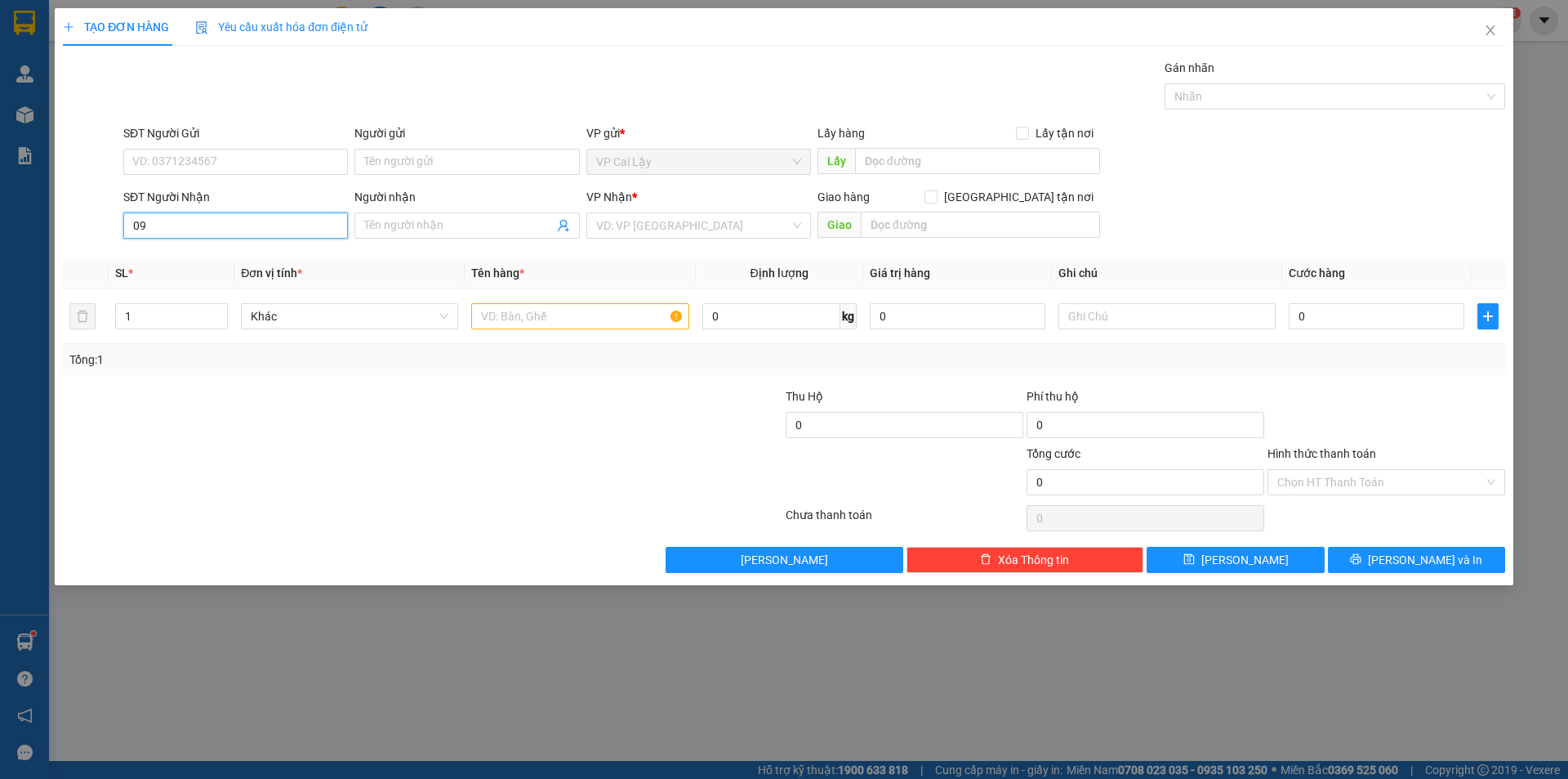
type input "0"
click at [264, 224] on input "SĐT Người Nhận" at bounding box center [235, 225] width 224 height 26
click at [322, 231] on input "SĐT Người Nhận" at bounding box center [235, 225] width 224 height 26
type input "0327980808"
click at [233, 161] on input "SĐT Người Gửi" at bounding box center [235, 162] width 224 height 26
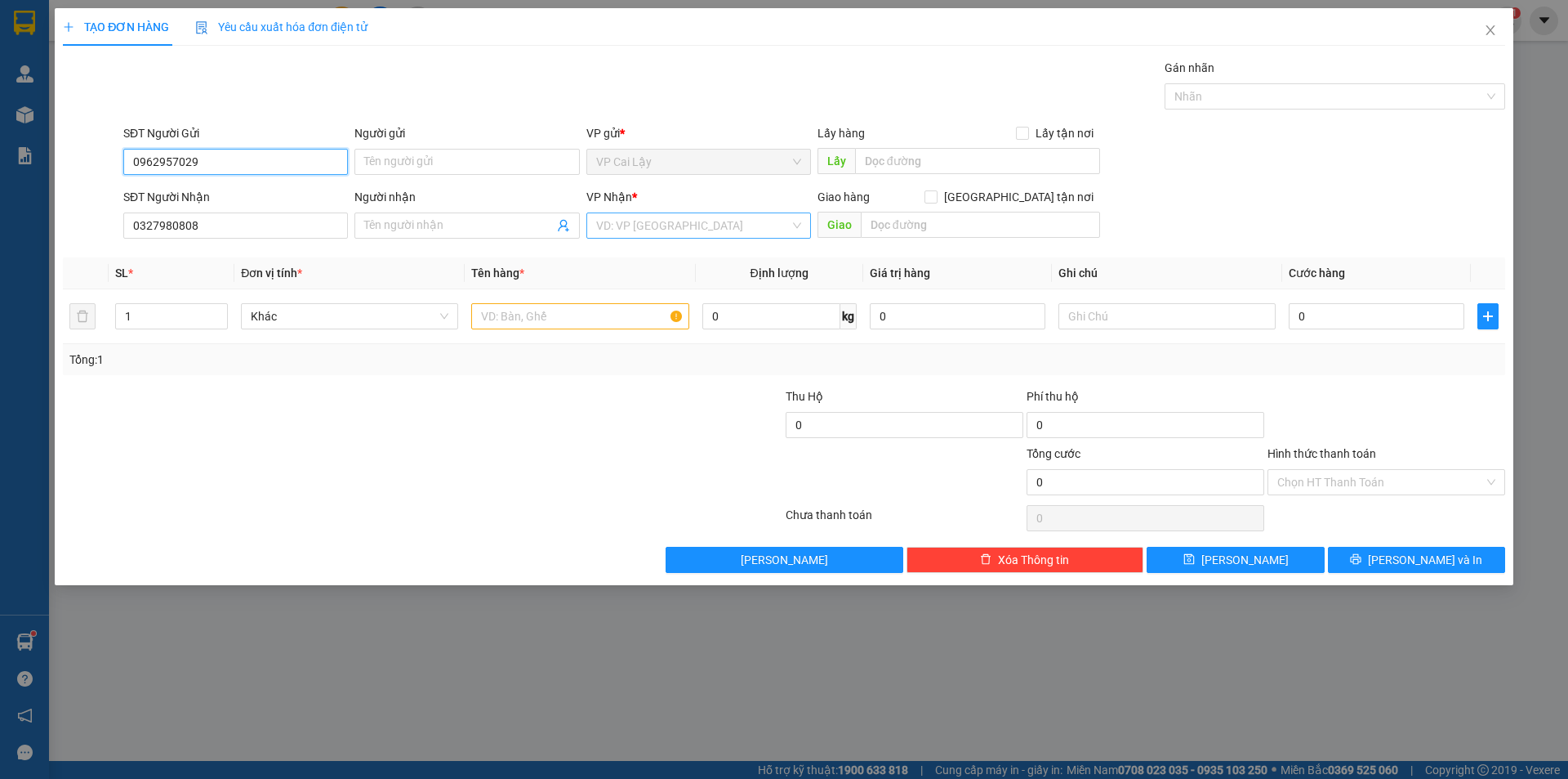
type input "0962957029"
click at [637, 224] on input "search" at bounding box center [693, 225] width 194 height 24
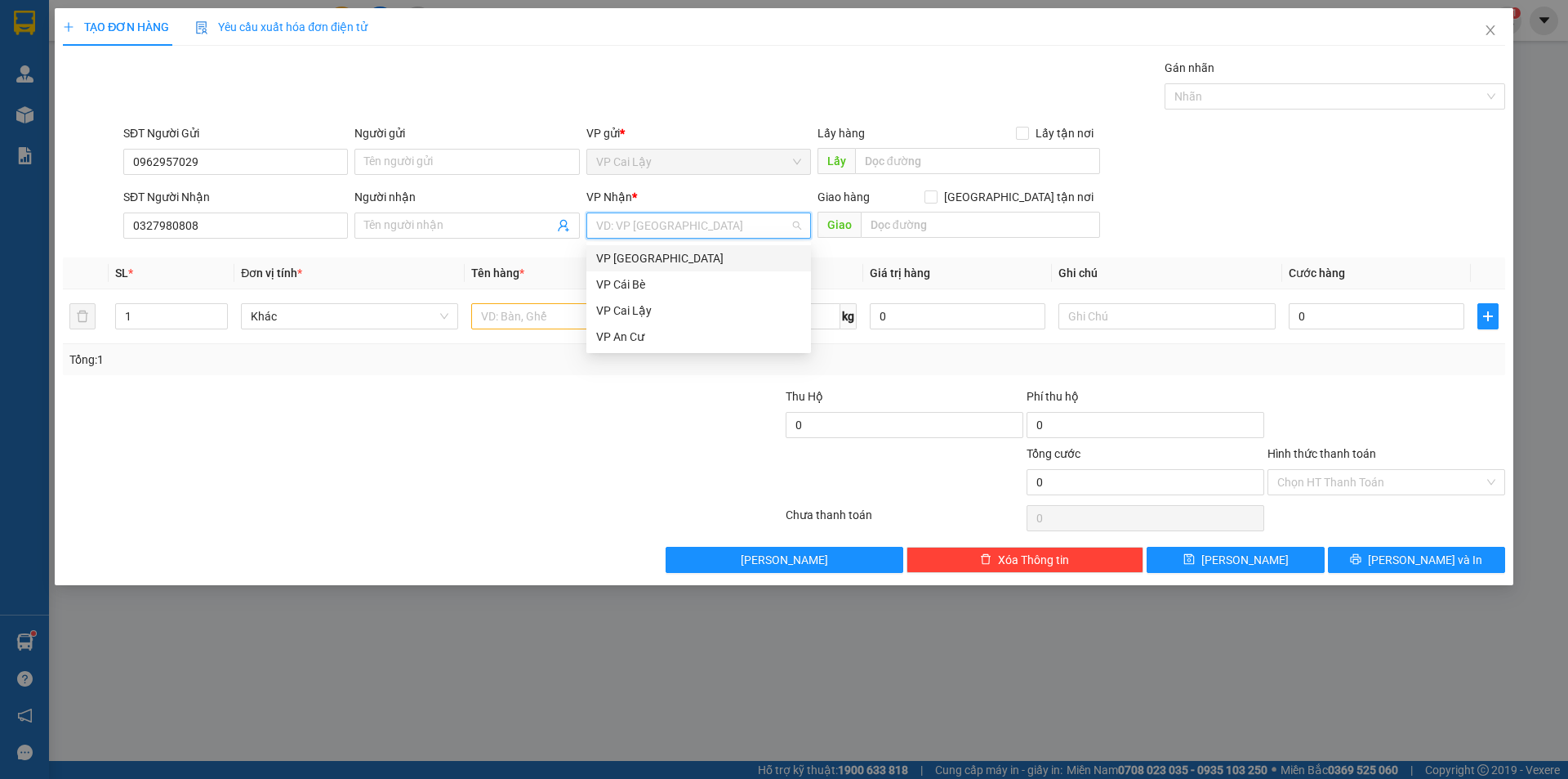
click at [645, 262] on div "VP [GEOGRAPHIC_DATA]" at bounding box center [699, 258] width 205 height 18
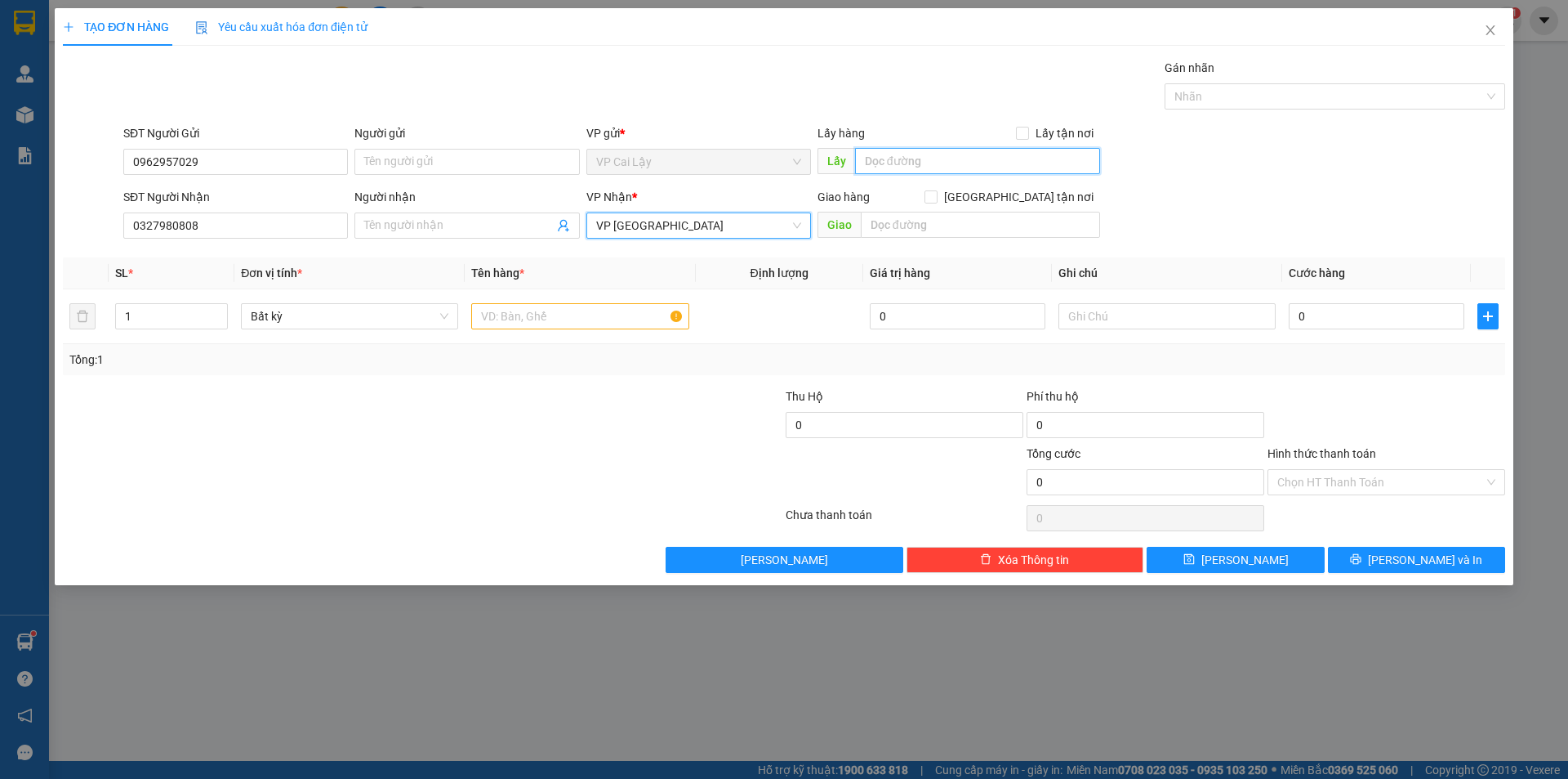
click at [891, 157] on input "text" at bounding box center [977, 161] width 245 height 26
type input "cf nhà xuyến"
click at [583, 313] on input "text" at bounding box center [581, 316] width 218 height 26
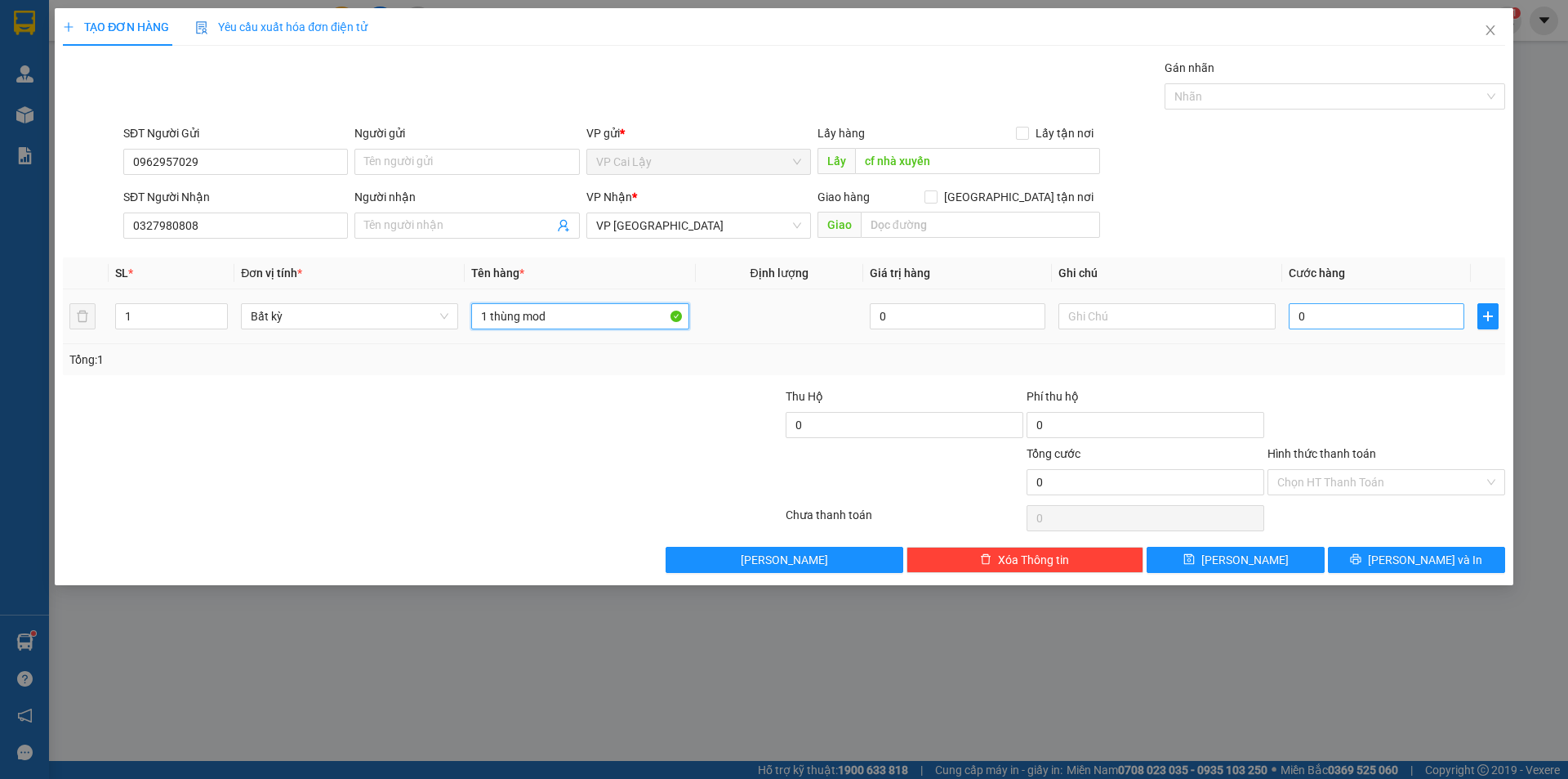
type input "1 thùng mod"
click at [1322, 317] on input "0" at bounding box center [1376, 316] width 176 height 26
click at [1333, 306] on input "0" at bounding box center [1376, 316] width 176 height 26
click at [1312, 317] on input "0" at bounding box center [1376, 316] width 176 height 26
click at [1341, 318] on input "0" at bounding box center [1376, 316] width 176 height 26
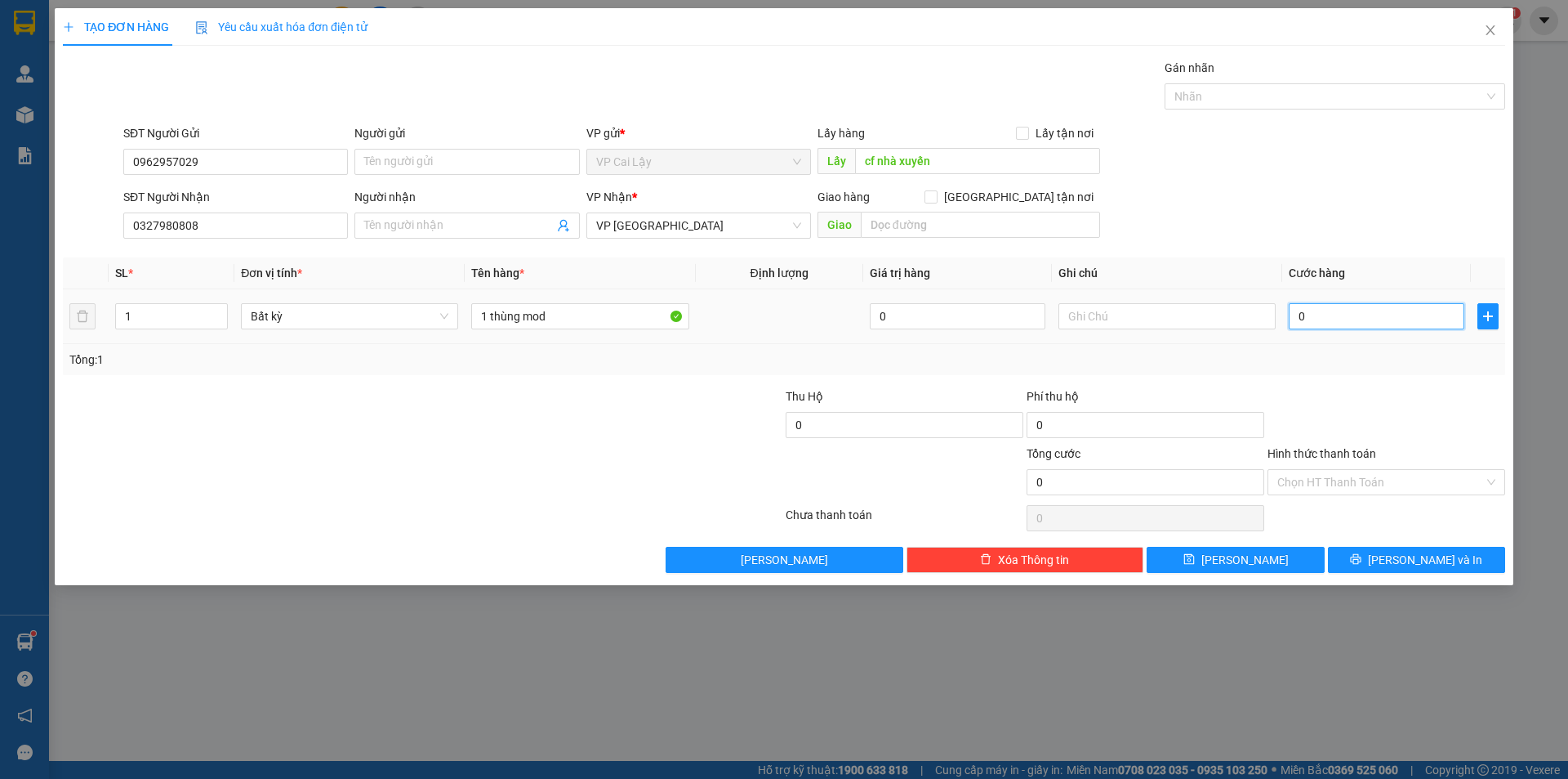
click at [1341, 318] on input "0" at bounding box center [1376, 316] width 176 height 26
click at [1341, 322] on input "0" at bounding box center [1376, 316] width 176 height 26
click at [1330, 310] on input "0" at bounding box center [1376, 316] width 176 height 26
type input "005"
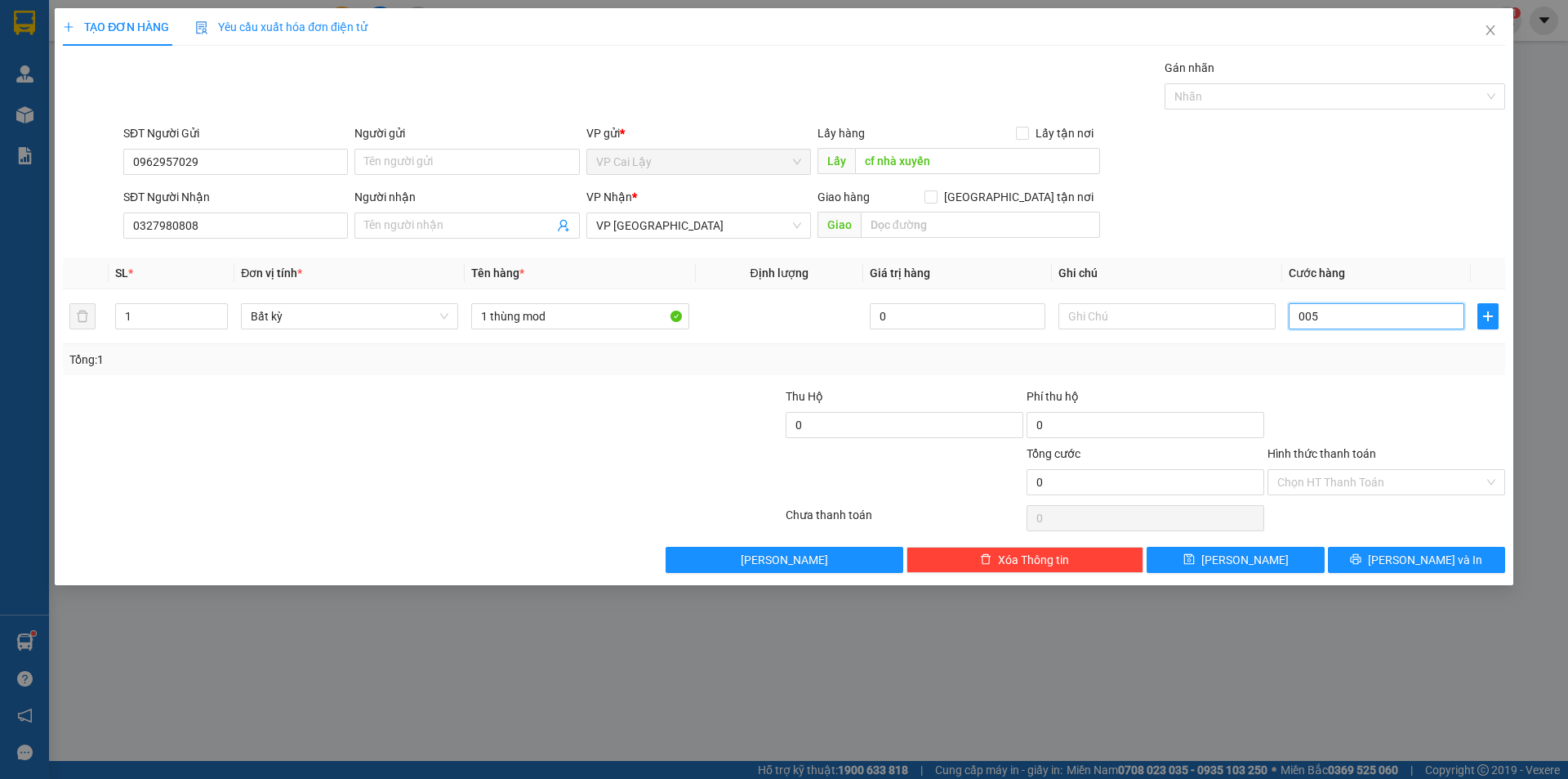
type input "5"
type input "0.050"
type input "50"
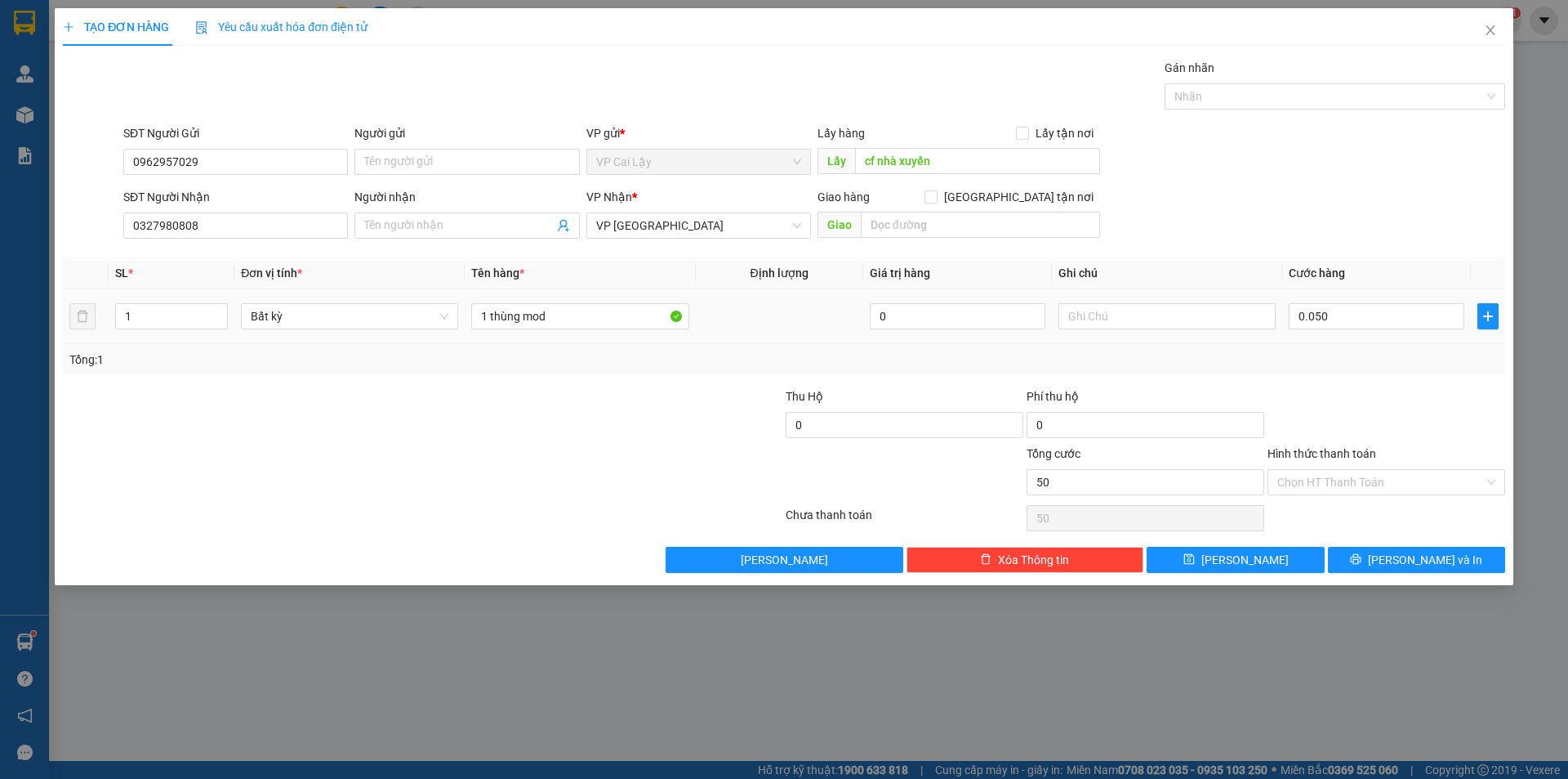
click at [1313, 389] on div at bounding box center [1387, 415] width 241 height 57
type input "50.000"
click at [611, 324] on input "1 thùng mod" at bounding box center [581, 316] width 218 height 26
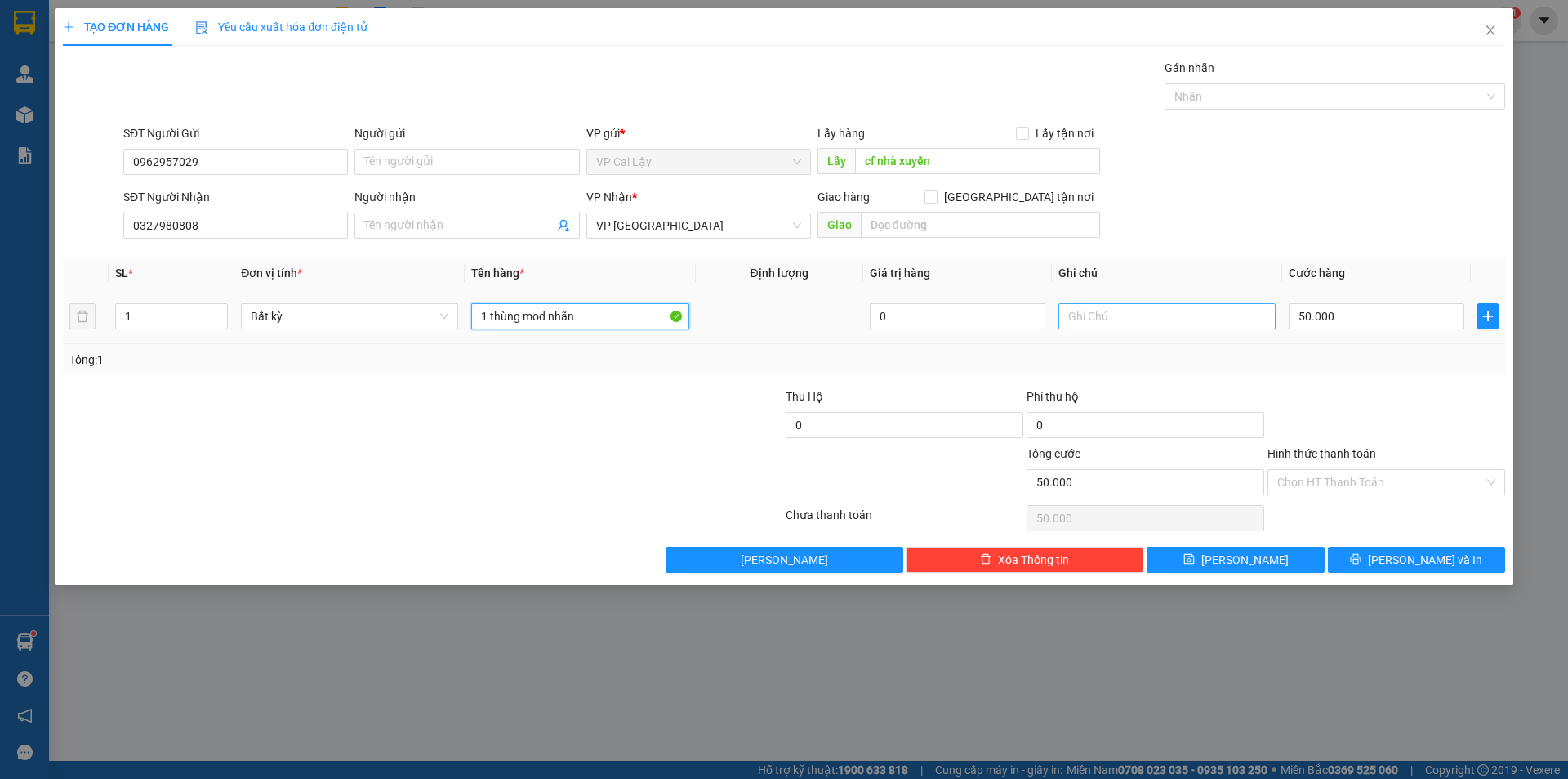
type input "1 thùng mod nhãn"
click at [1119, 321] on input "text" at bounding box center [1168, 316] width 218 height 26
type input "15h"
click at [1319, 158] on div "SĐT Người Gửi 0962957029 Người gửi Tên người gửi VP gửi * VP Cai Lậy Lấy hàng L…" at bounding box center [814, 152] width 1388 height 57
click at [1327, 478] on input "Hình thức thanh toán" at bounding box center [1381, 482] width 207 height 24
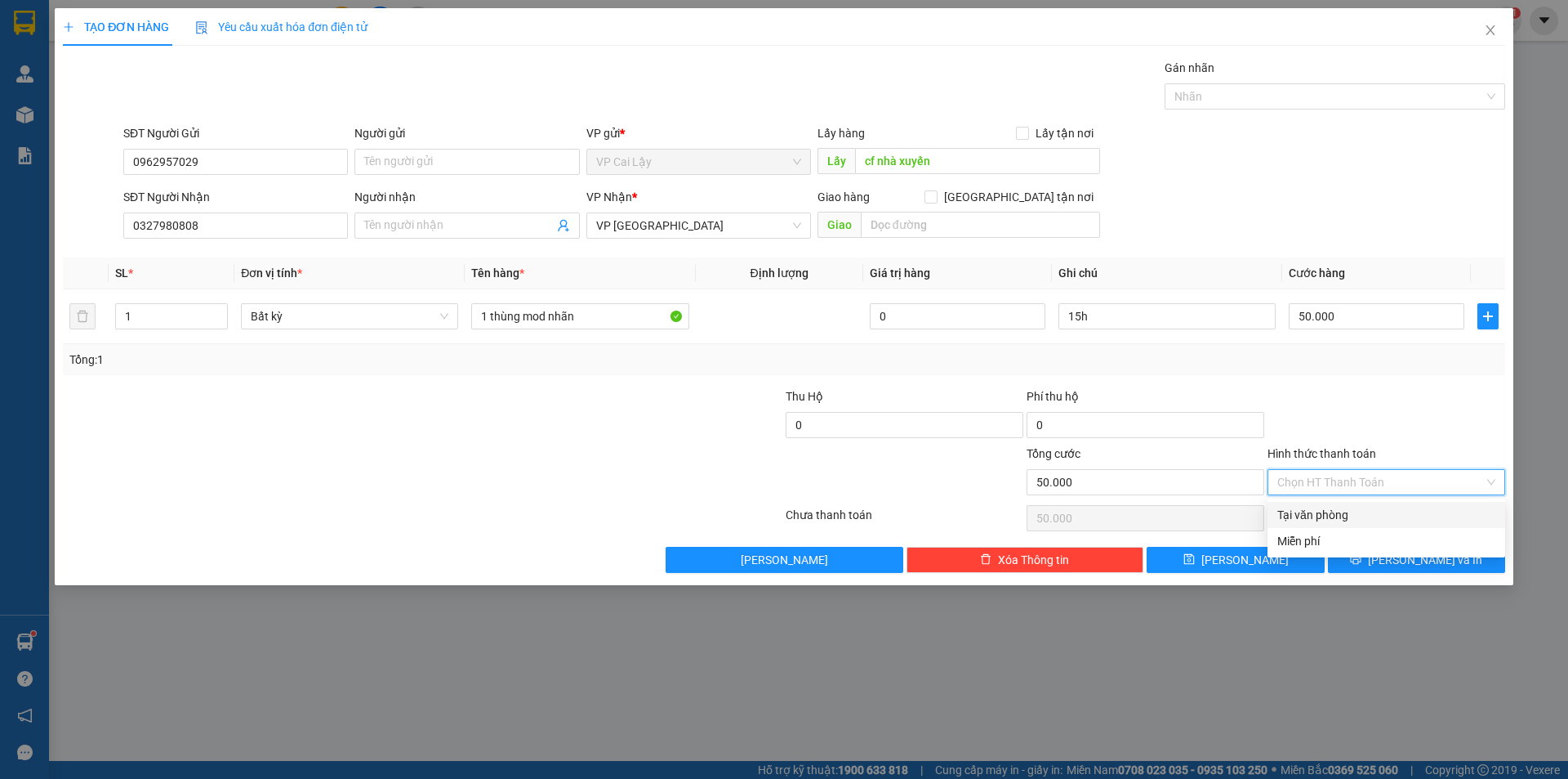
click at [1323, 514] on div "Tại văn phòng" at bounding box center [1387, 514] width 218 height 18
type input "0"
click at [1361, 554] on icon "printer" at bounding box center [1356, 558] width 11 height 11
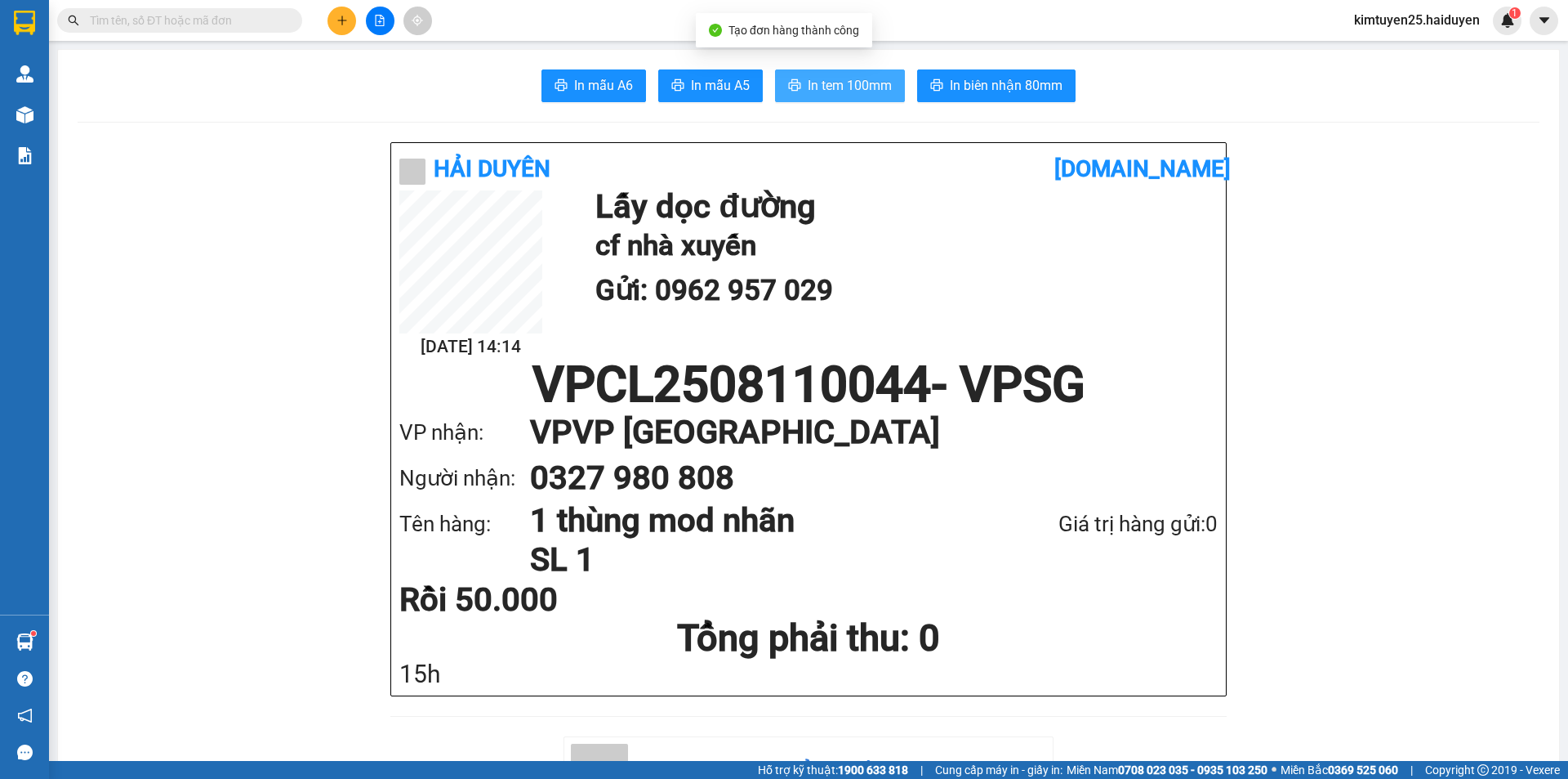
click at [837, 75] on span "In tem 100mm" at bounding box center [850, 86] width 84 height 20
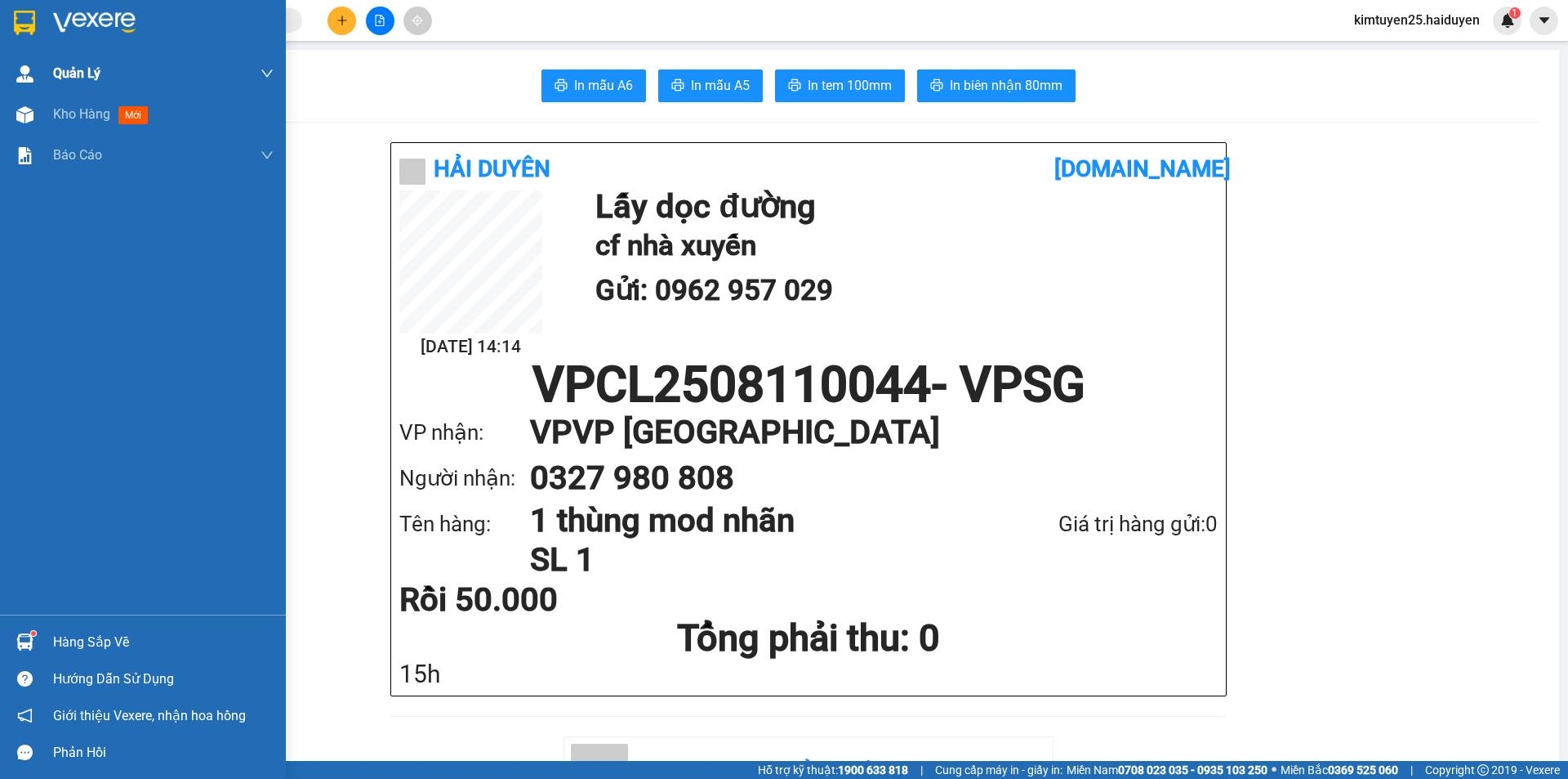
click at [87, 86] on div "Quản Lý" at bounding box center [163, 74] width 221 height 41
click at [90, 116] on span "Kho hàng" at bounding box center [81, 114] width 57 height 16
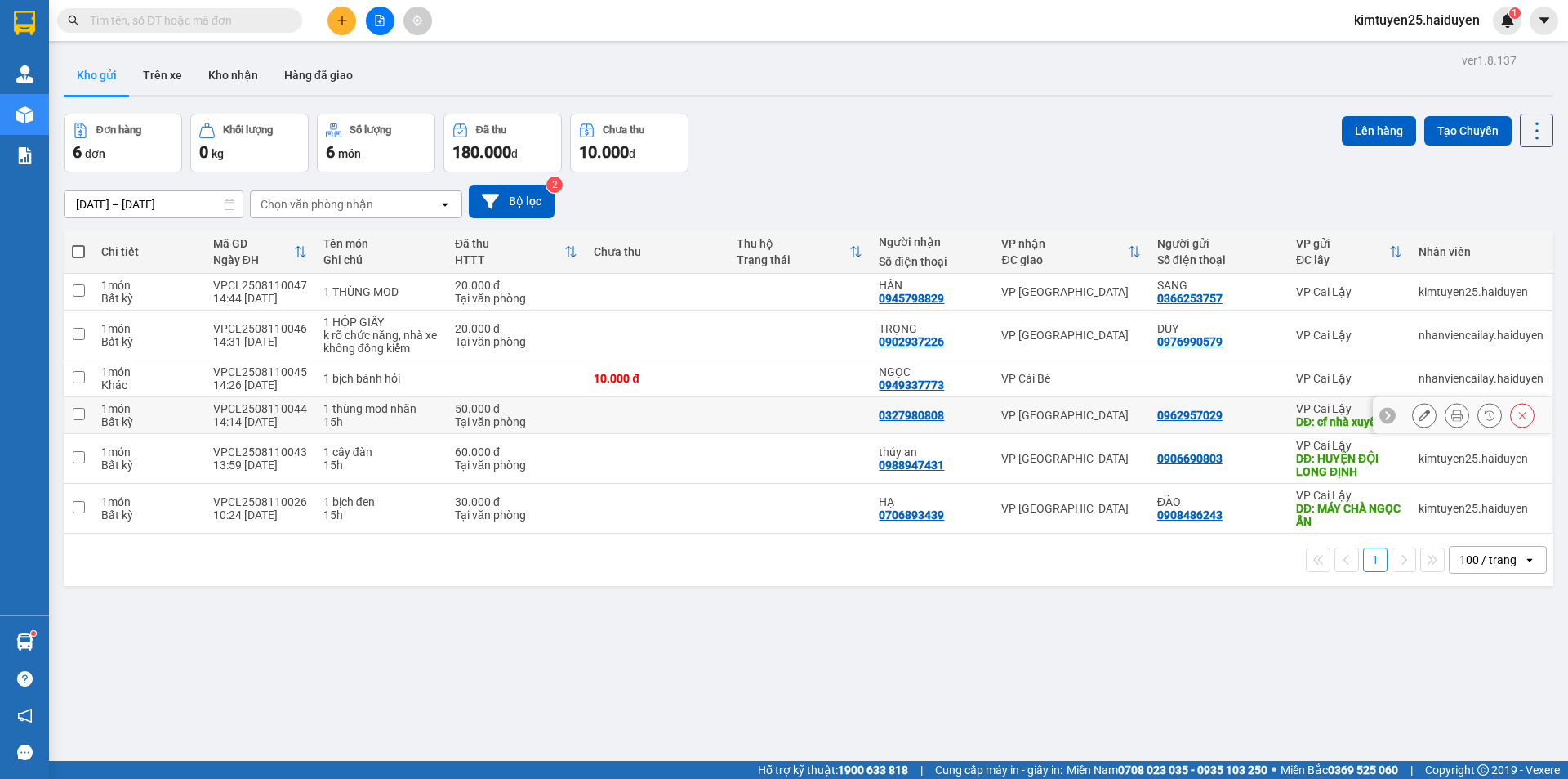
click at [638, 406] on td at bounding box center [657, 416] width 143 height 37
checkbox input "true"
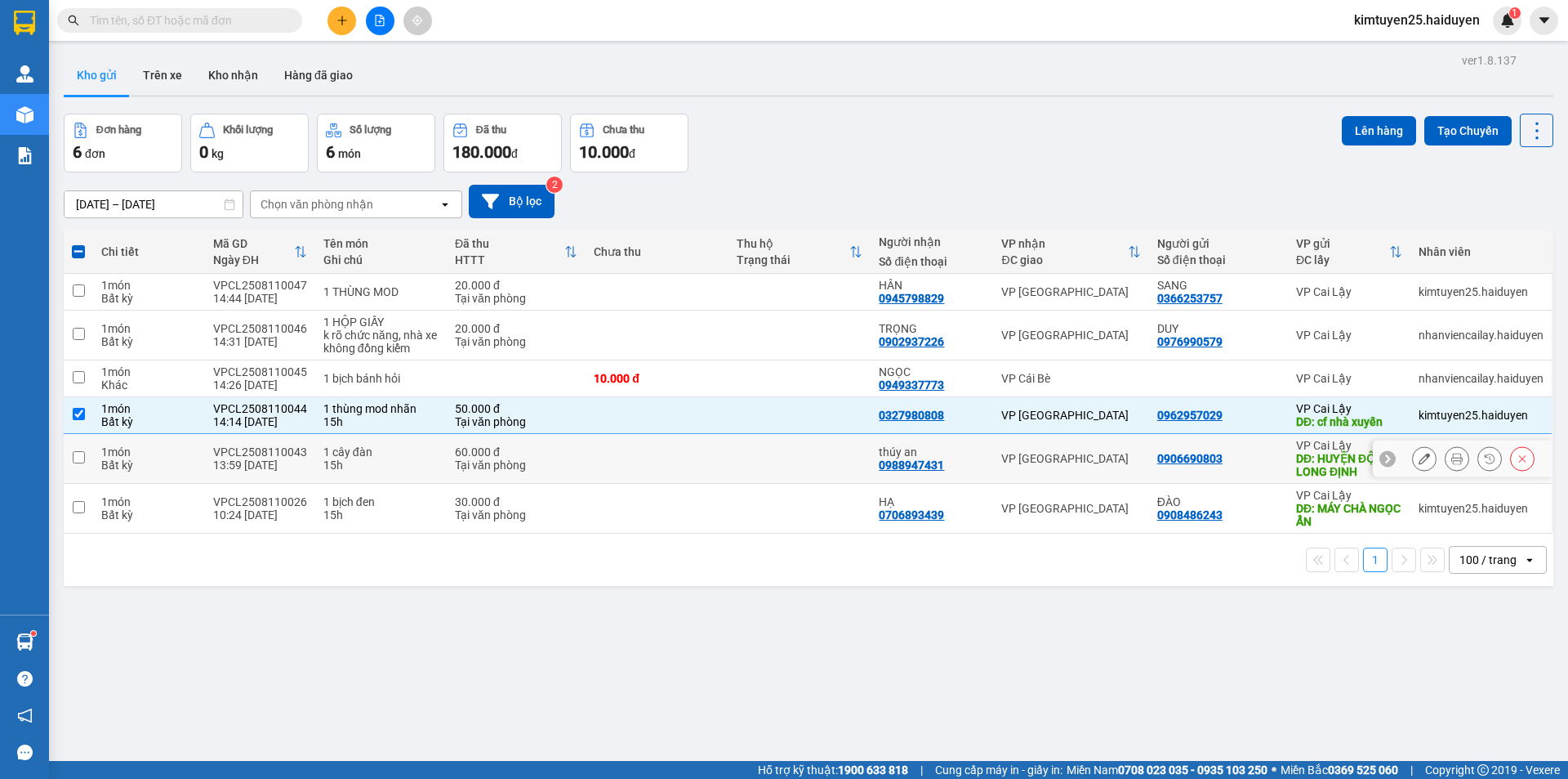
click at [627, 450] on td at bounding box center [657, 459] width 143 height 50
checkbox input "true"
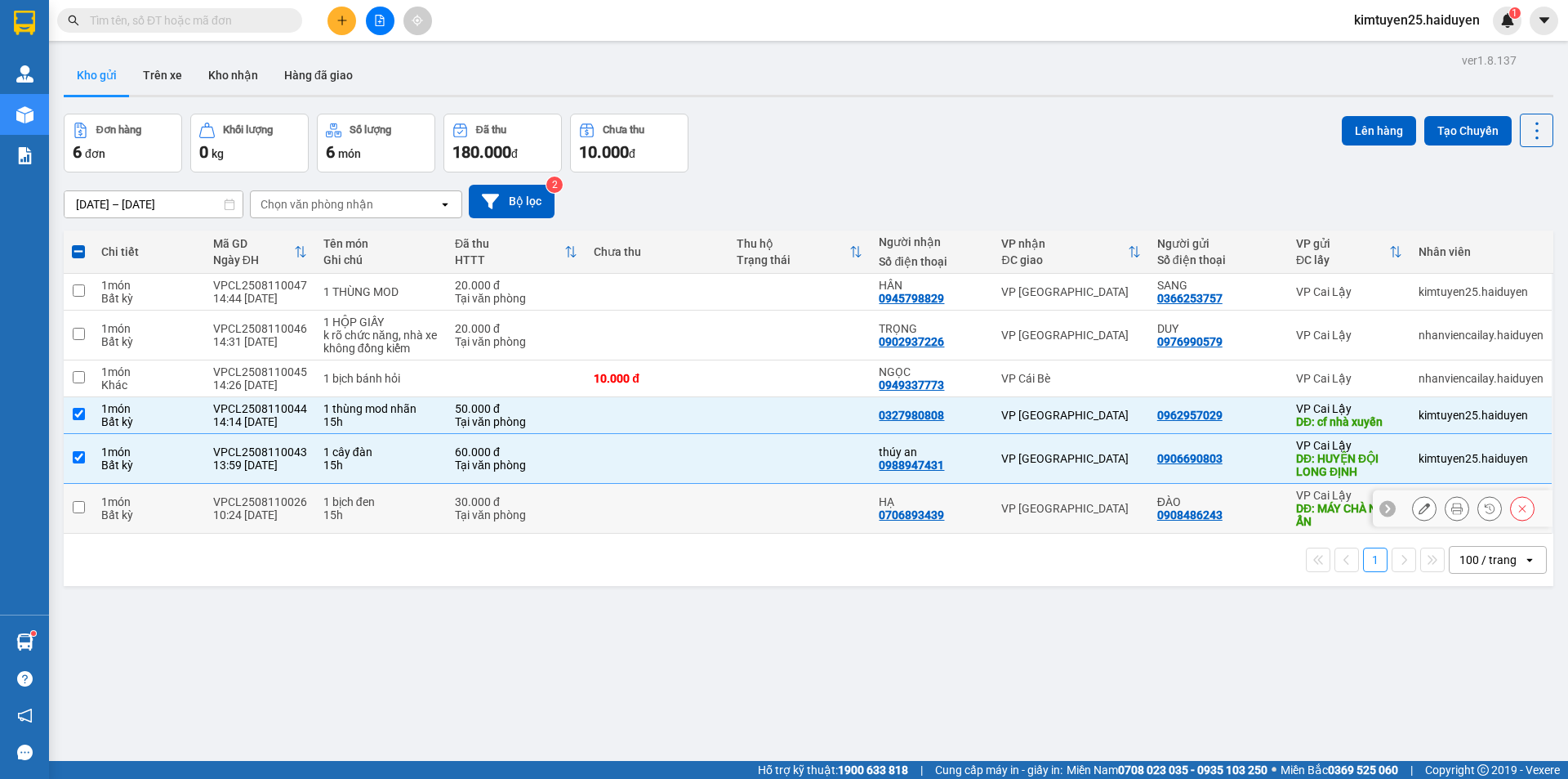
click at [630, 528] on td at bounding box center [657, 509] width 143 height 50
checkbox input "true"
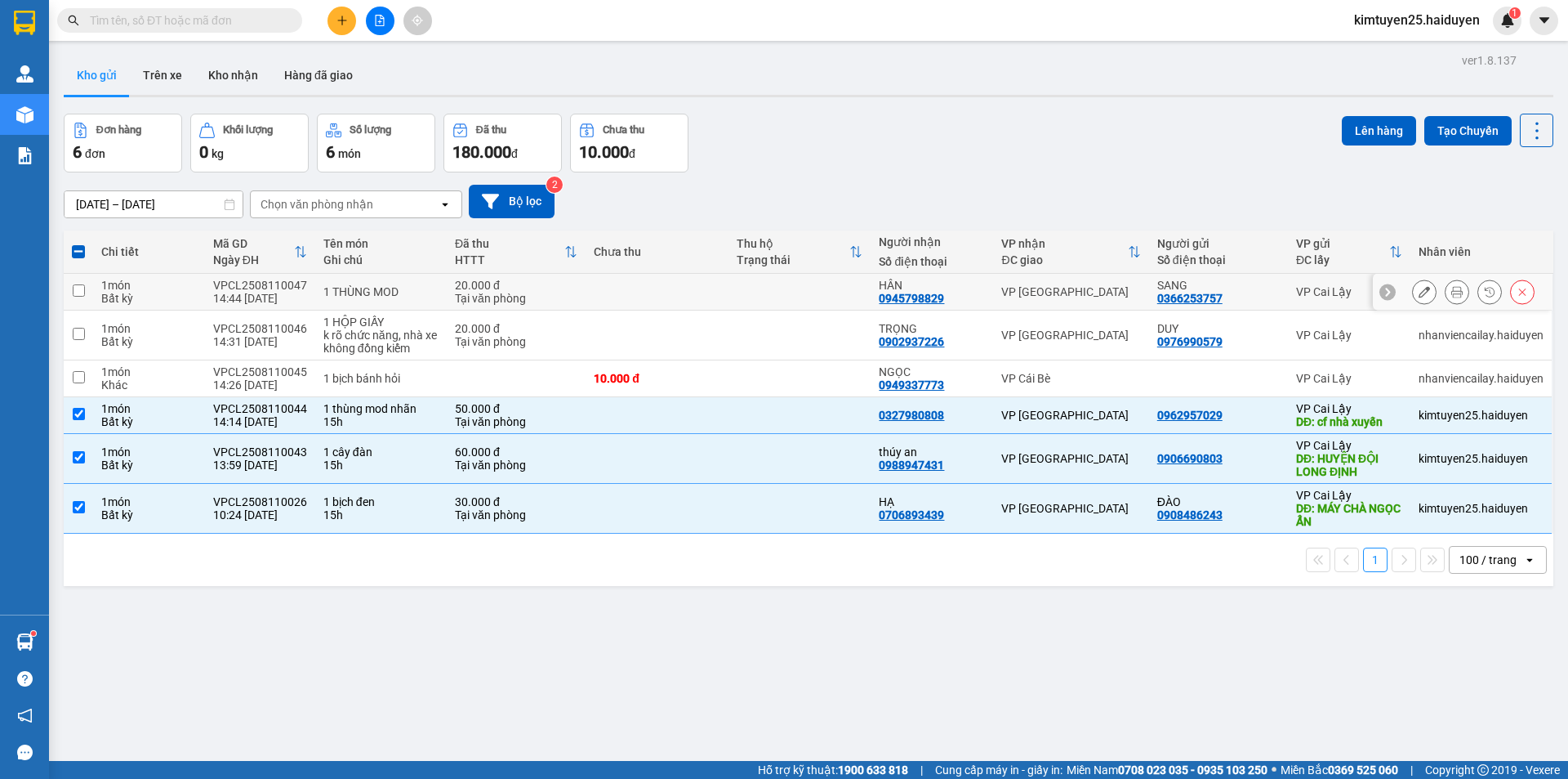
click at [729, 297] on td at bounding box center [800, 292] width 143 height 37
checkbox input "true"
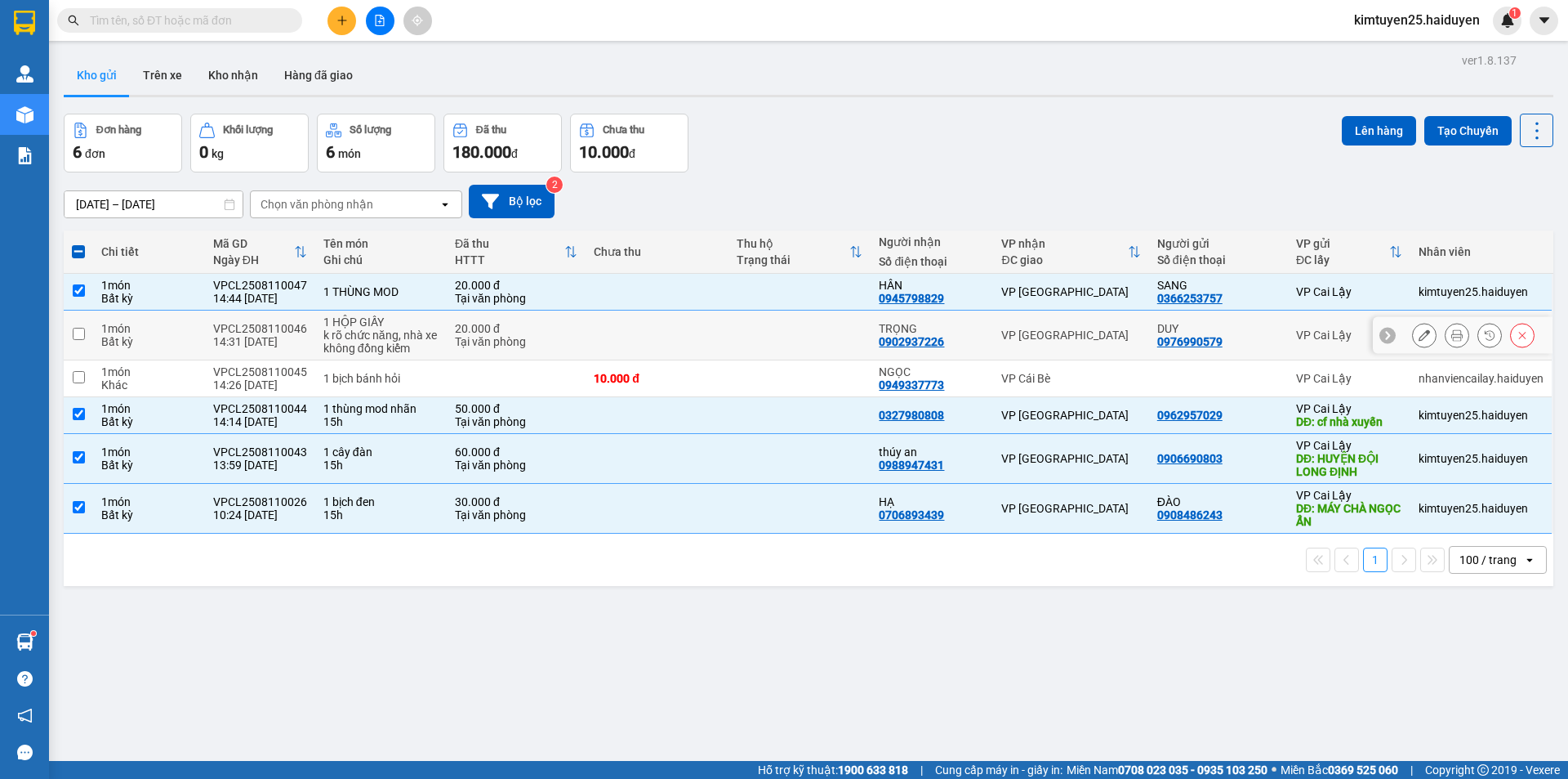
click at [958, 329] on div "TRỌNG" at bounding box center [932, 329] width 106 height 13
checkbox input "true"
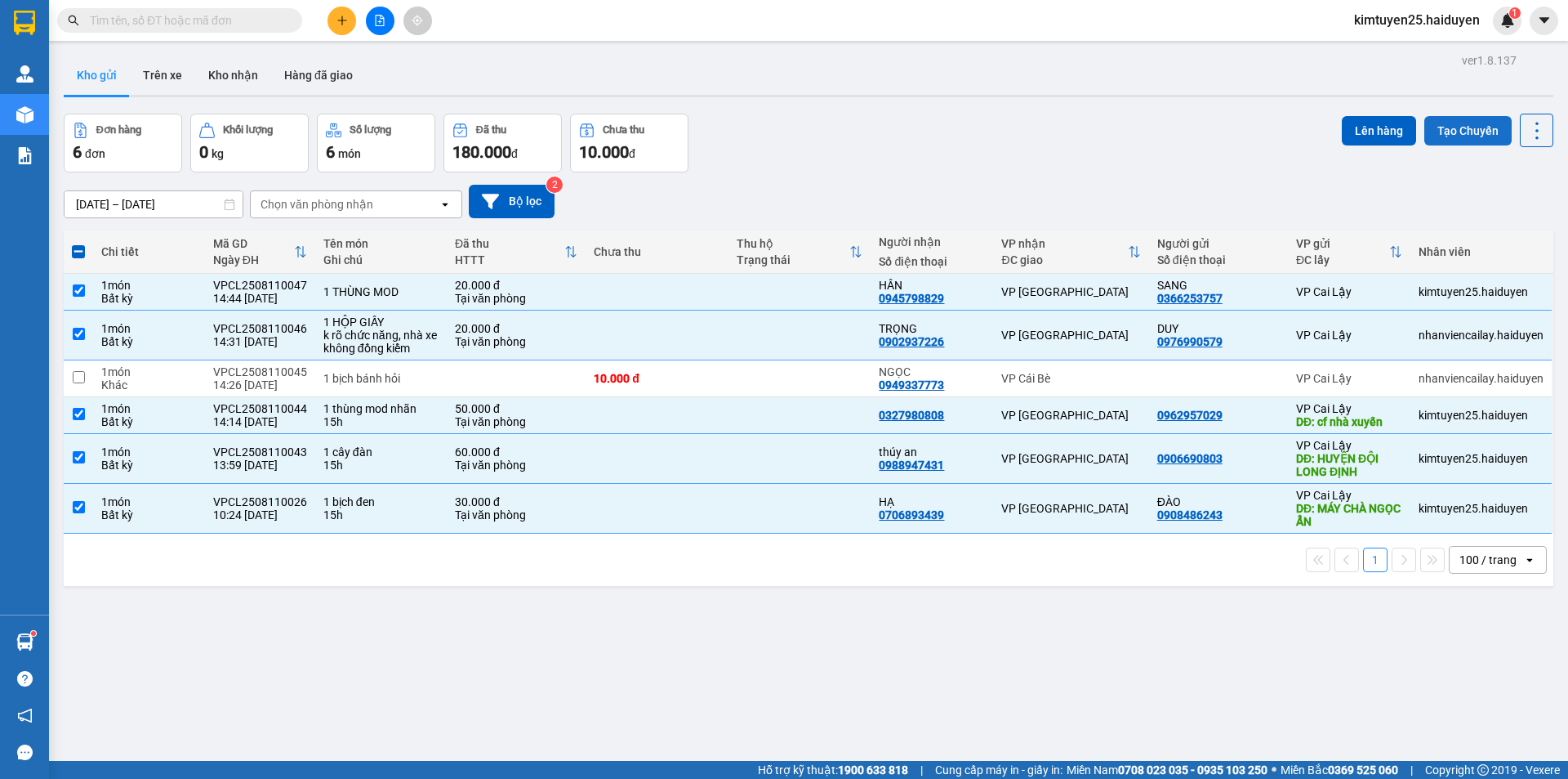
click at [1446, 134] on button "Tạo Chuyến" at bounding box center [1468, 131] width 87 height 30
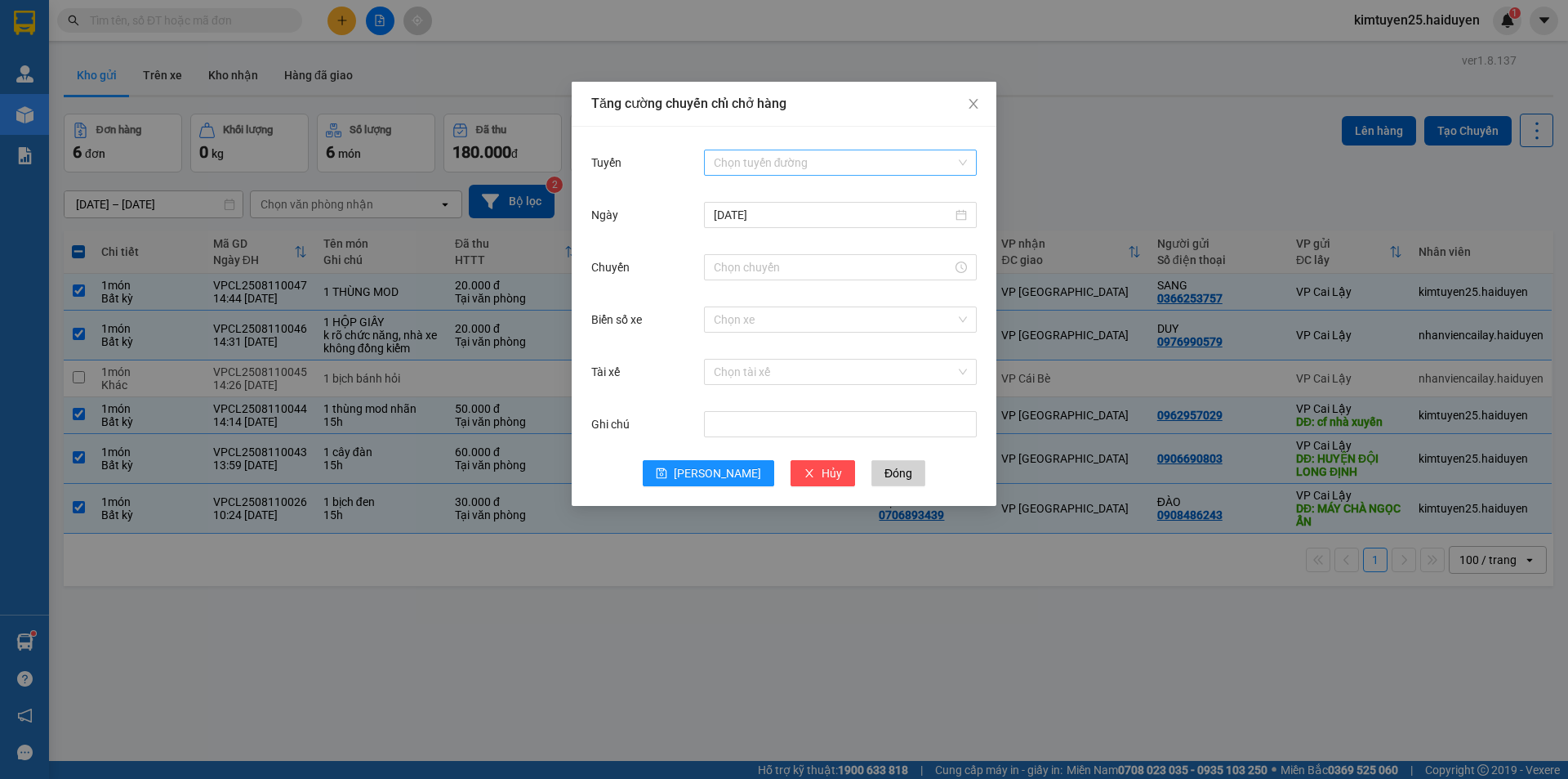
click at [732, 157] on input "Tuyến" at bounding box center [835, 163] width 242 height 24
click at [740, 214] on div "Cái Bè - [GEOGRAPHIC_DATA]" at bounding box center [840, 221] width 253 height 18
click at [725, 262] on input "Chuyến" at bounding box center [833, 266] width 238 height 18
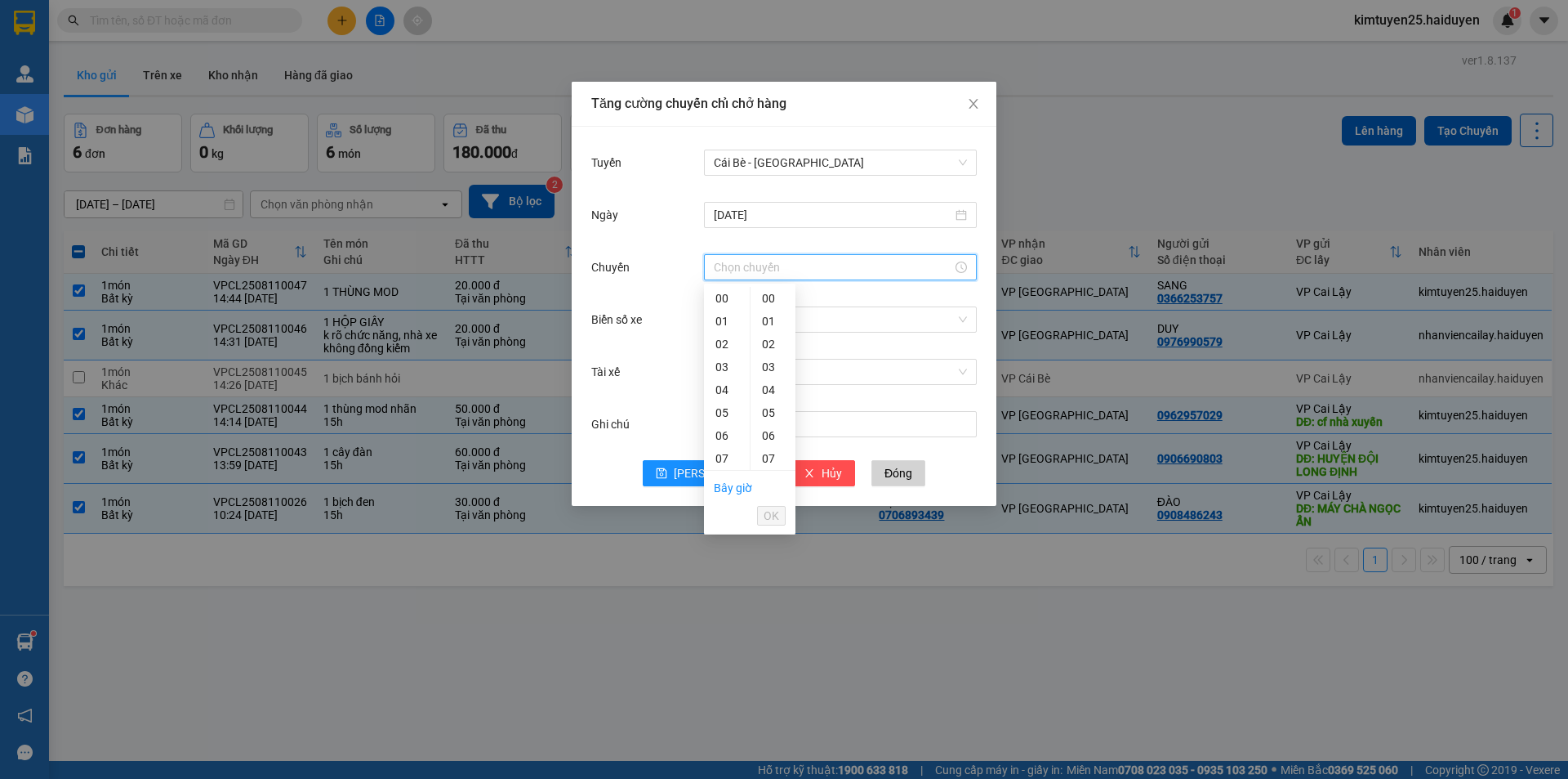
click at [720, 607] on div "14" at bounding box center [727, 618] width 46 height 23
type input "14:31"
click at [767, 514] on span "OK" at bounding box center [771, 515] width 16 height 18
click at [782, 321] on input "Biển số xe" at bounding box center [835, 319] width 242 height 24
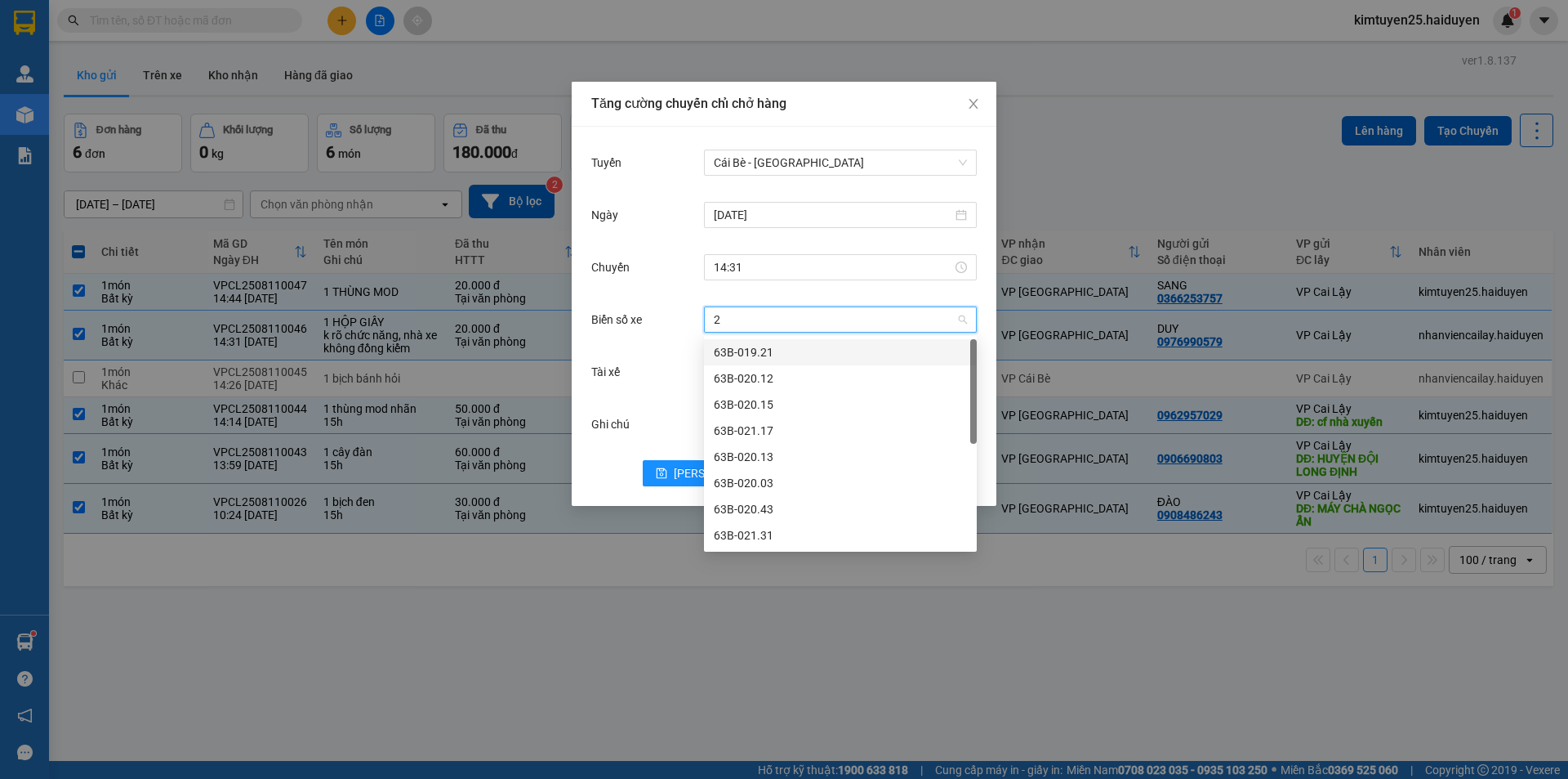
type input "28"
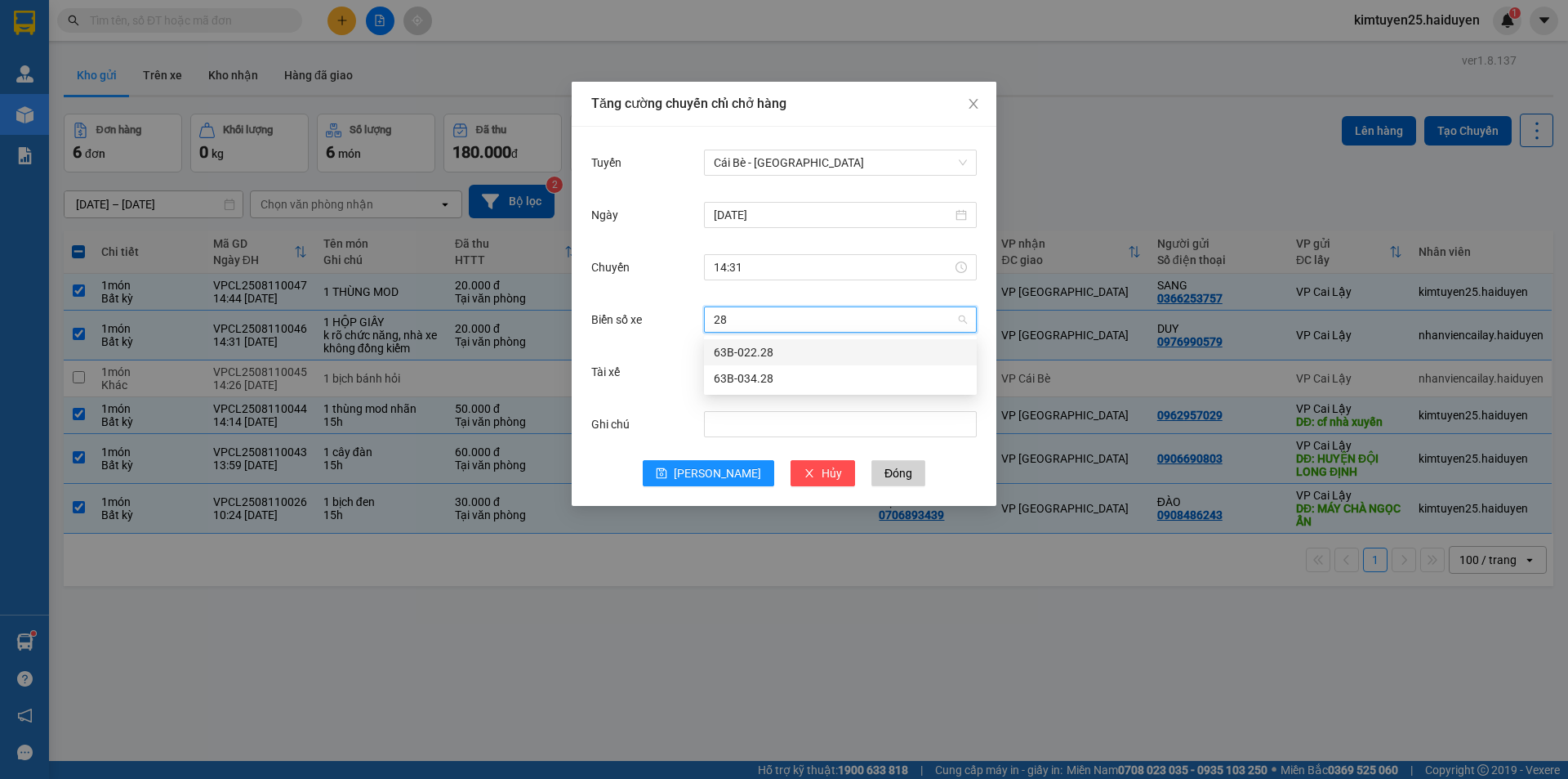
click at [784, 357] on div "63B-022.28" at bounding box center [840, 352] width 253 height 18
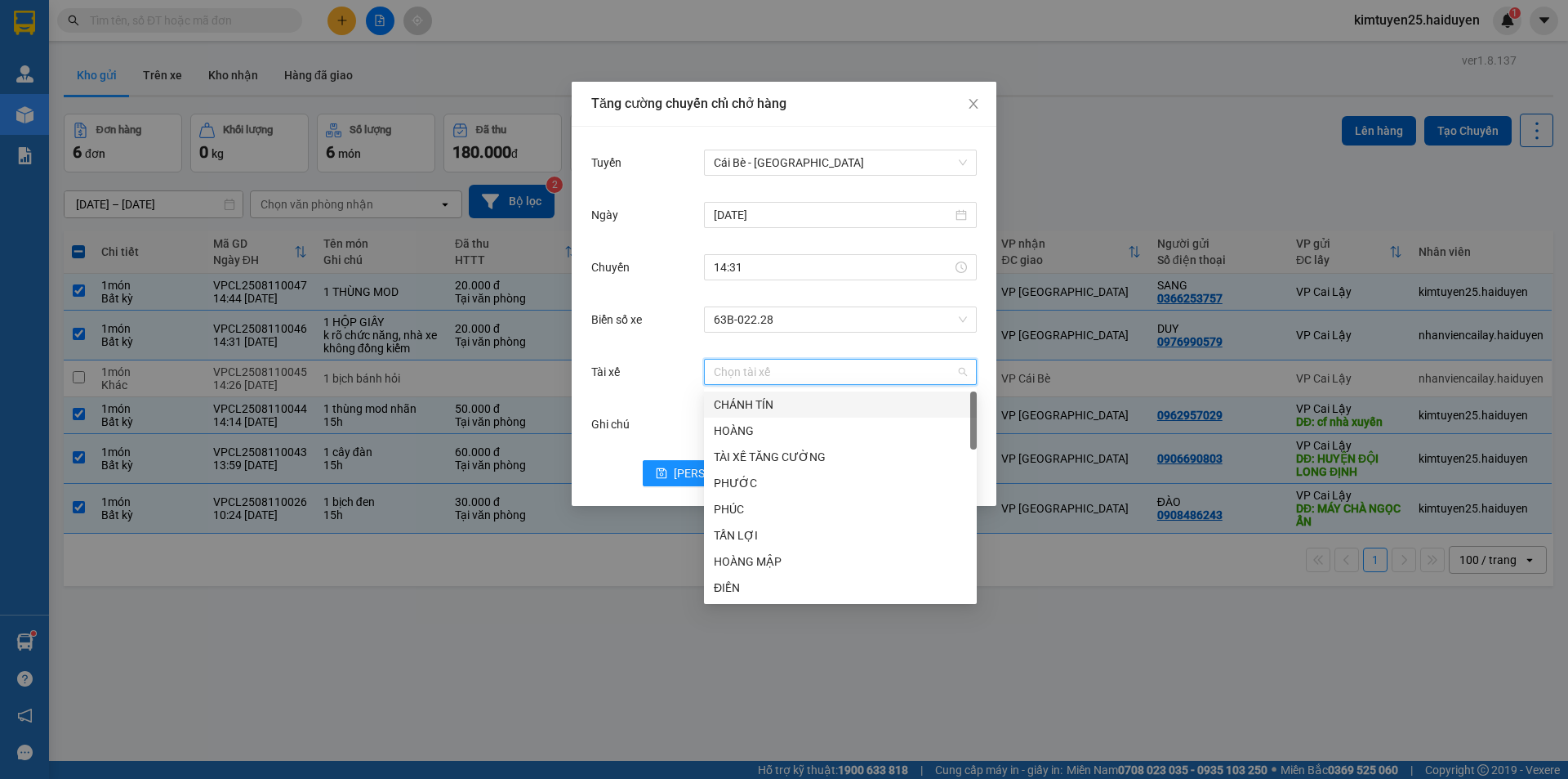
click at [759, 371] on input "Tài xế" at bounding box center [835, 371] width 242 height 24
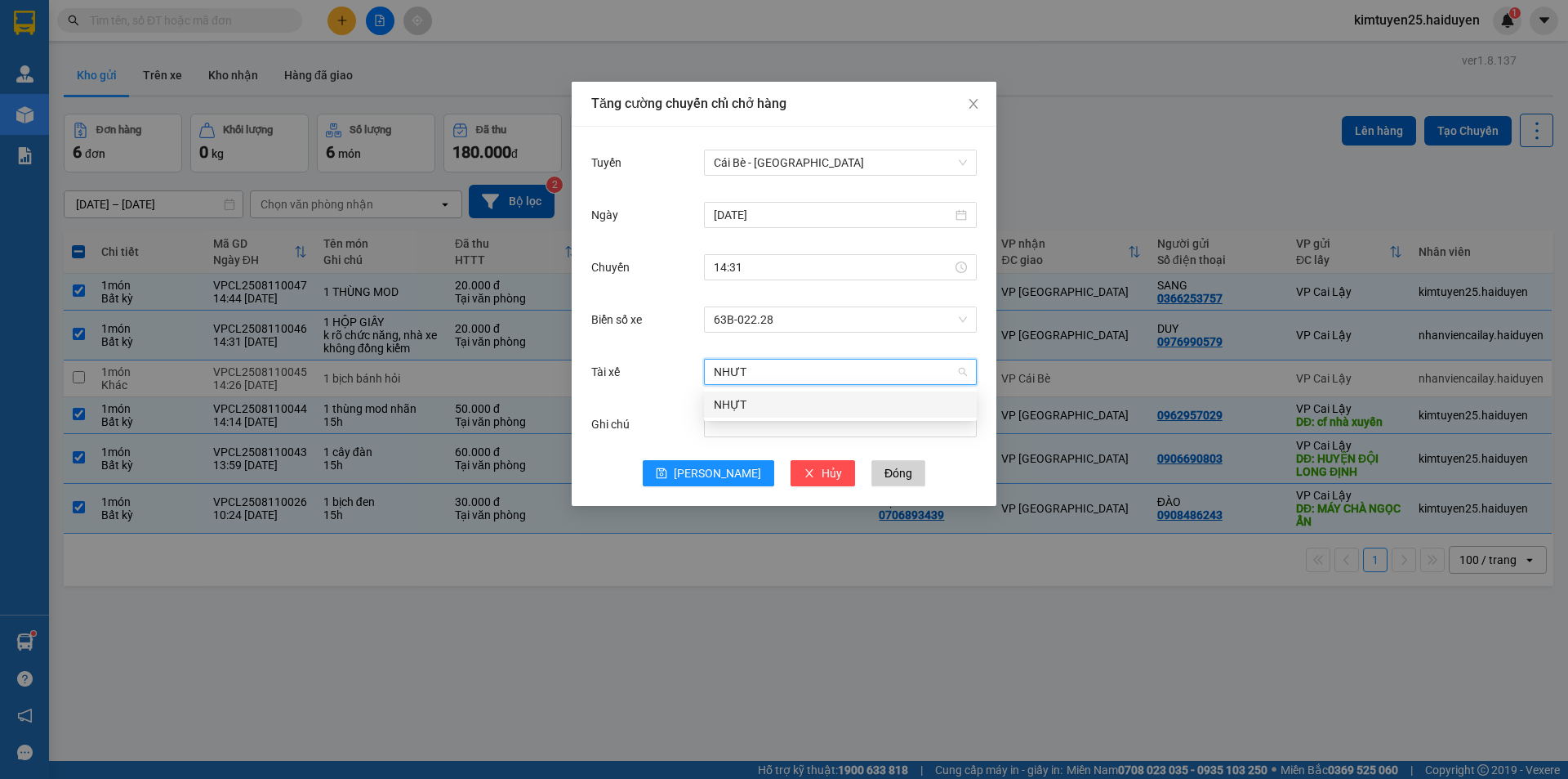
type input "NHỰT"
click at [745, 412] on div "NHỰT" at bounding box center [840, 404] width 253 height 18
click at [717, 469] on span "[PERSON_NAME]" at bounding box center [717, 473] width 87 height 18
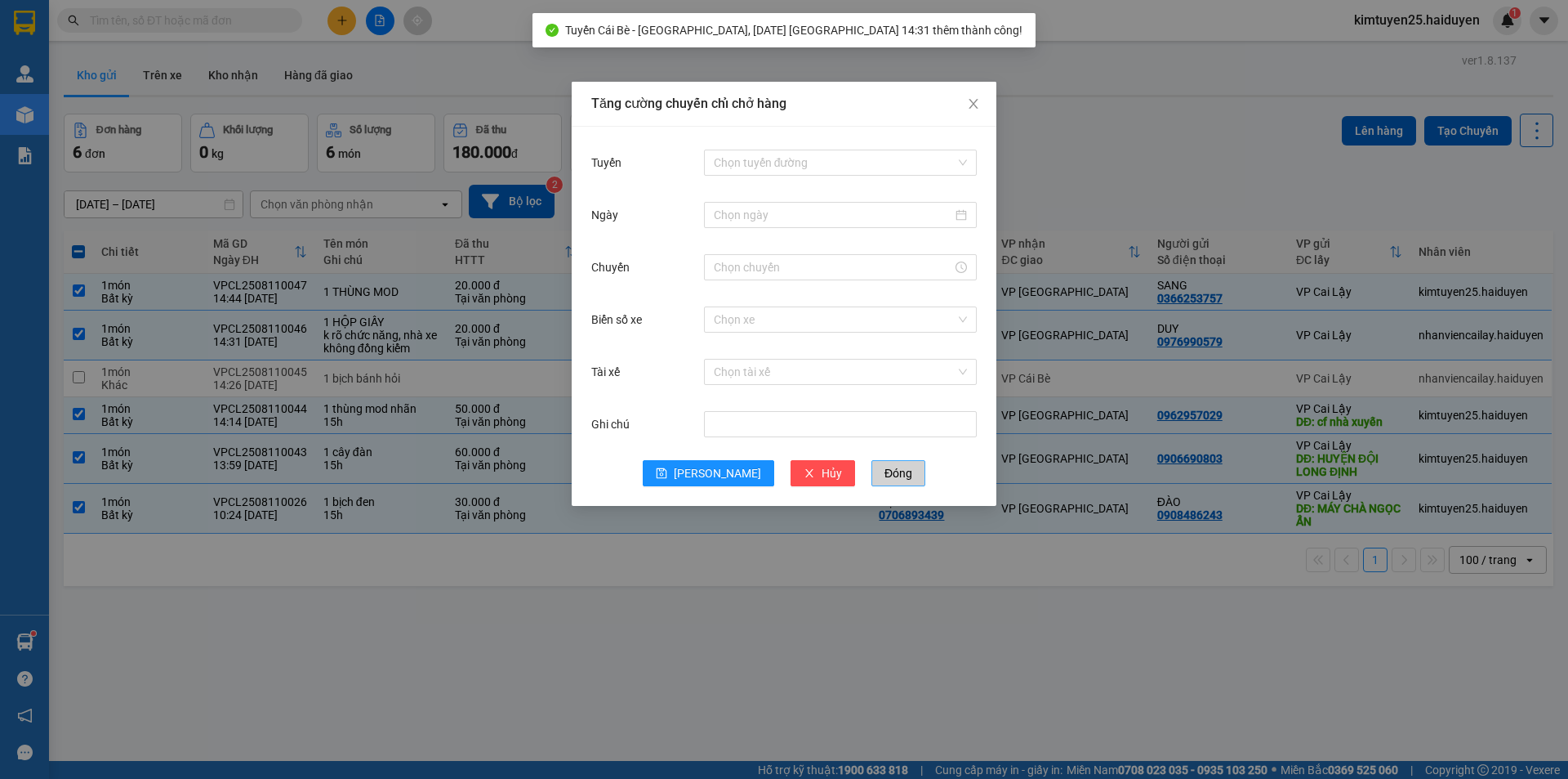
click at [885, 467] on span "Đóng" at bounding box center [899, 473] width 28 height 18
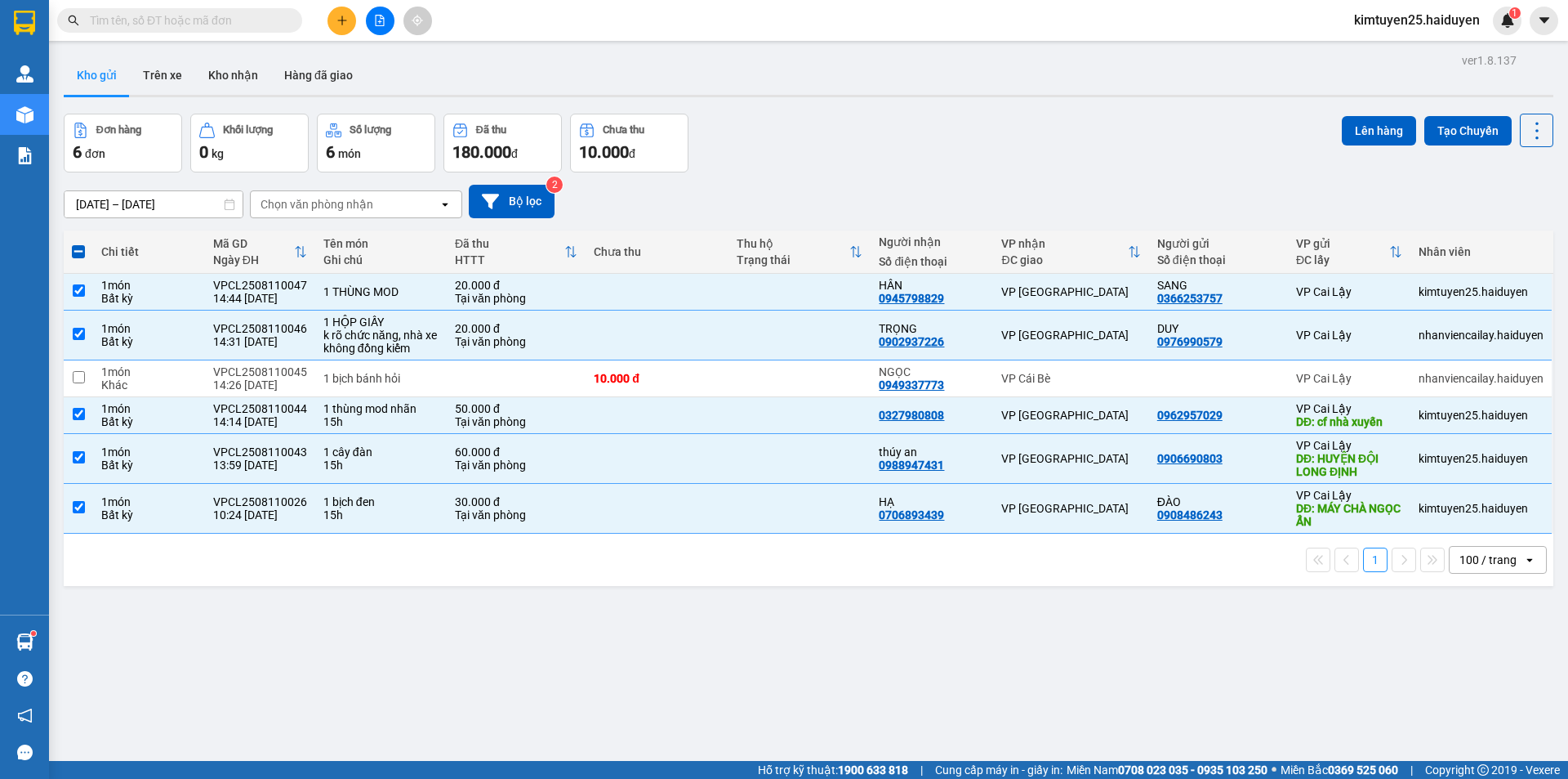
drag, startPoint x: 1377, startPoint y: 130, endPoint x: 1159, endPoint y: 181, distance: 223.9
click at [1379, 130] on button "Lên hàng" at bounding box center [1379, 131] width 74 height 30
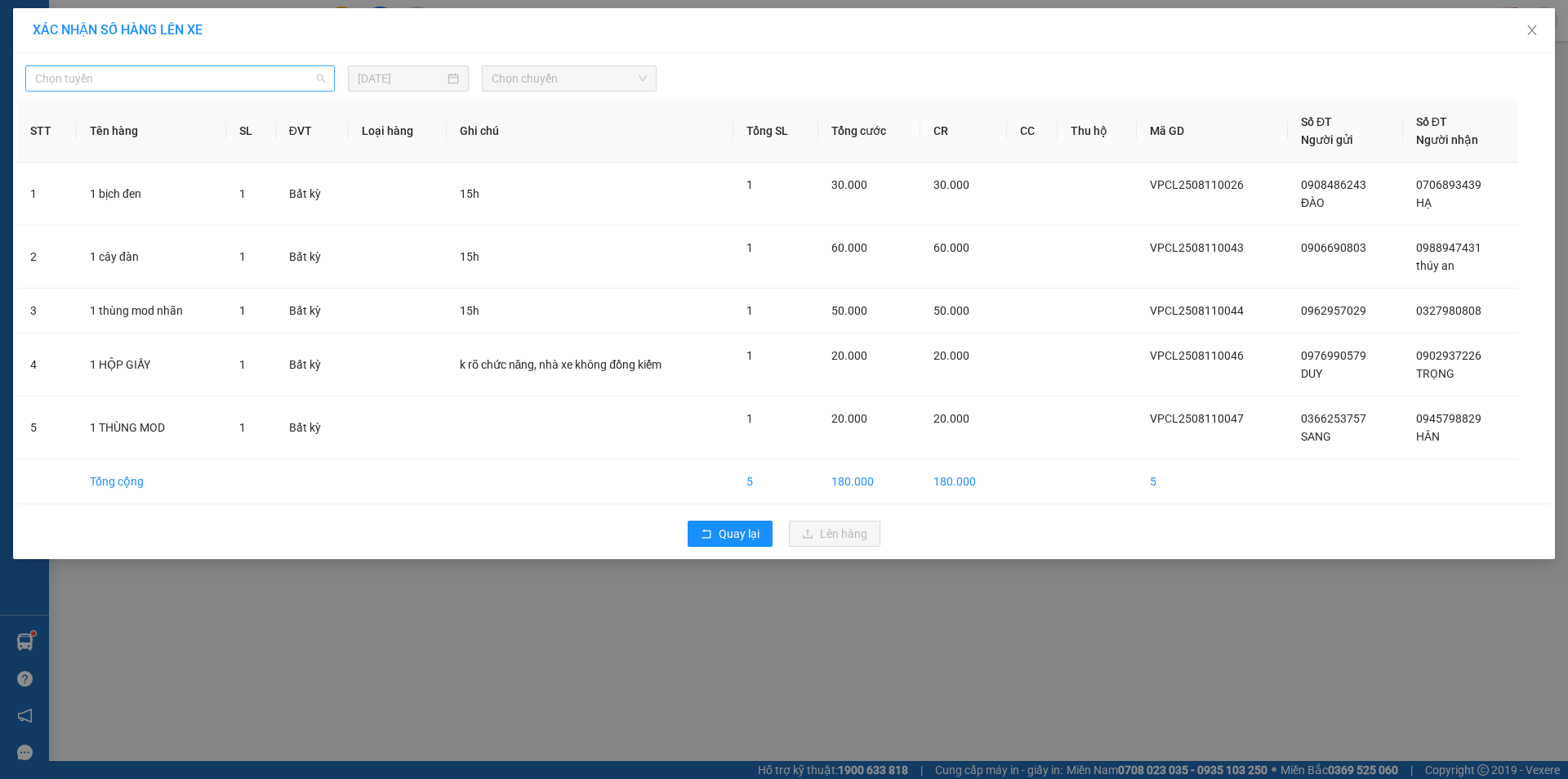
click at [207, 76] on span "Chọn tuyến" at bounding box center [181, 78] width 290 height 24
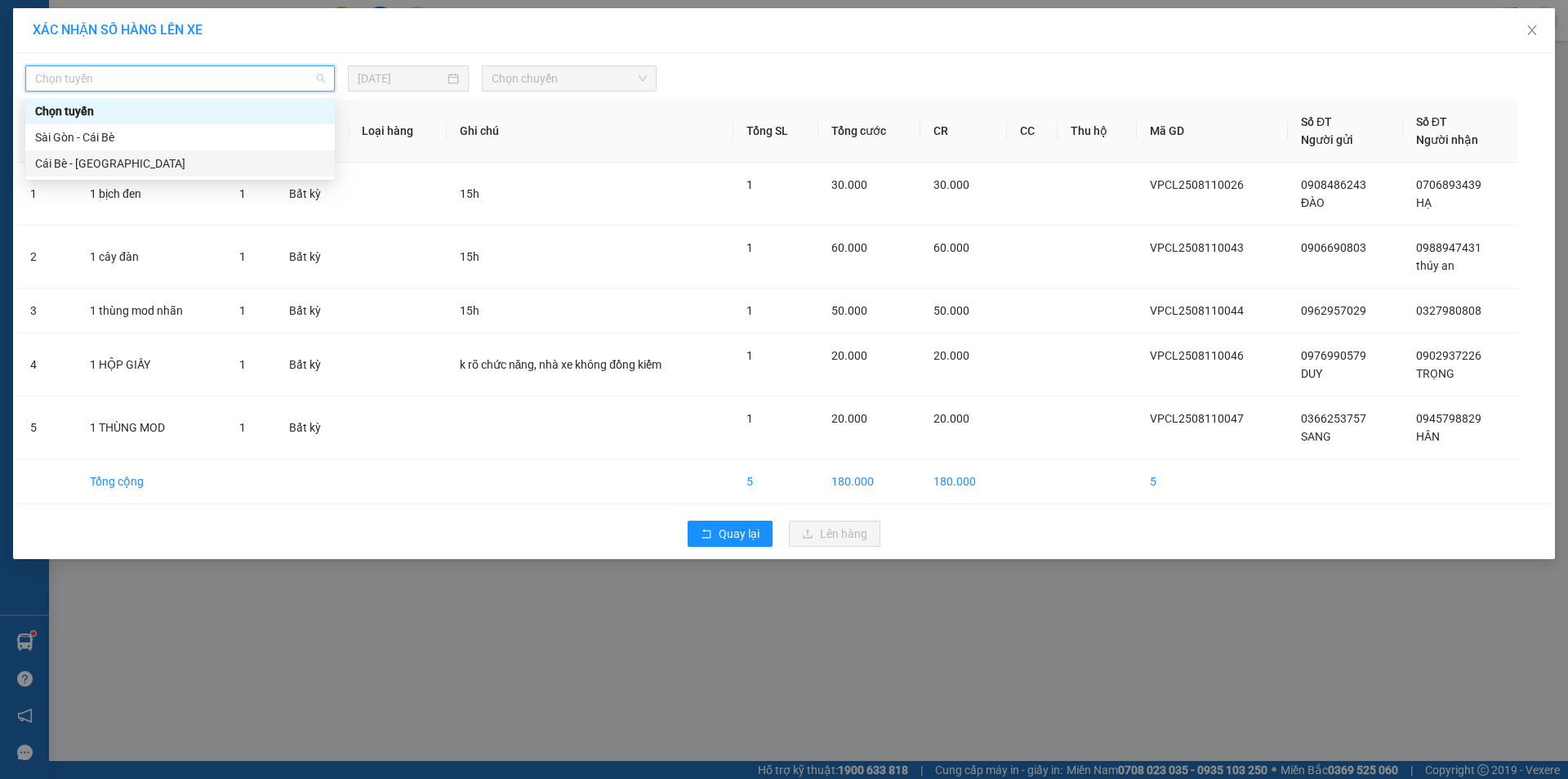
click at [143, 166] on div "Cái Bè - [GEOGRAPHIC_DATA]" at bounding box center [181, 163] width 290 height 18
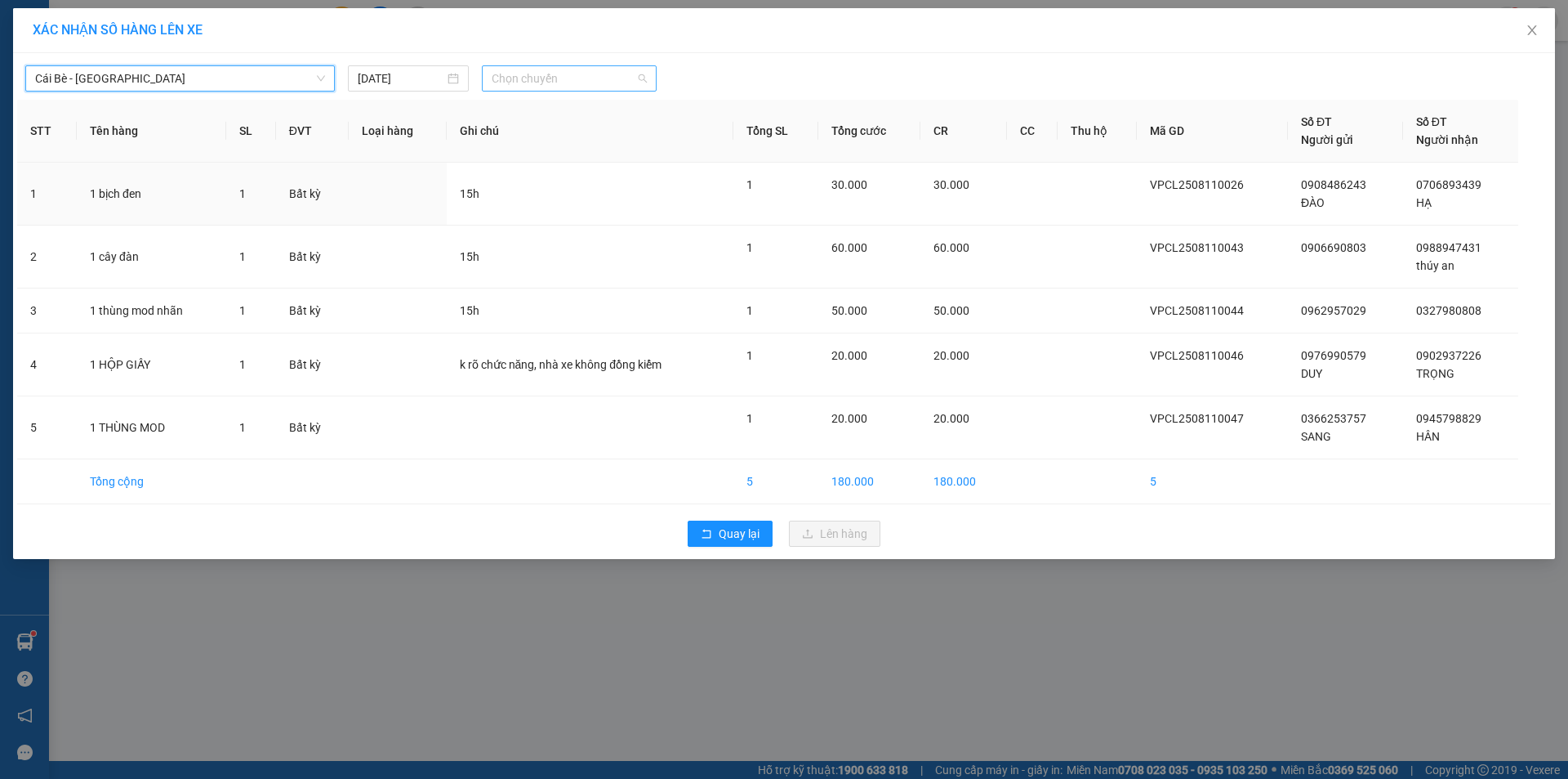
click at [523, 86] on span "Chọn chuyến" at bounding box center [569, 78] width 155 height 24
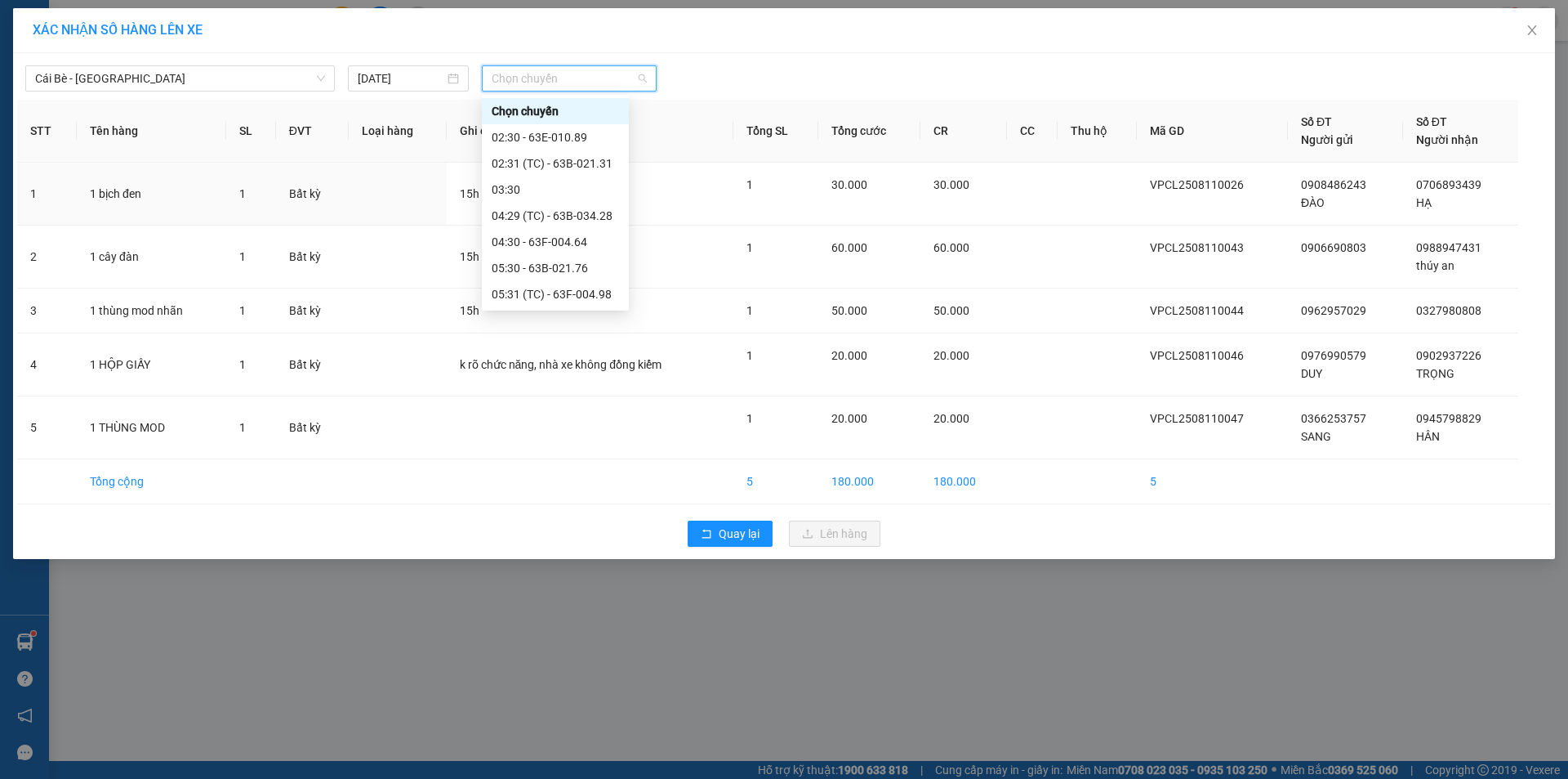
click at [556, 704] on div "14:31 (TC) - 63B-022.28" at bounding box center [555, 712] width 127 height 18
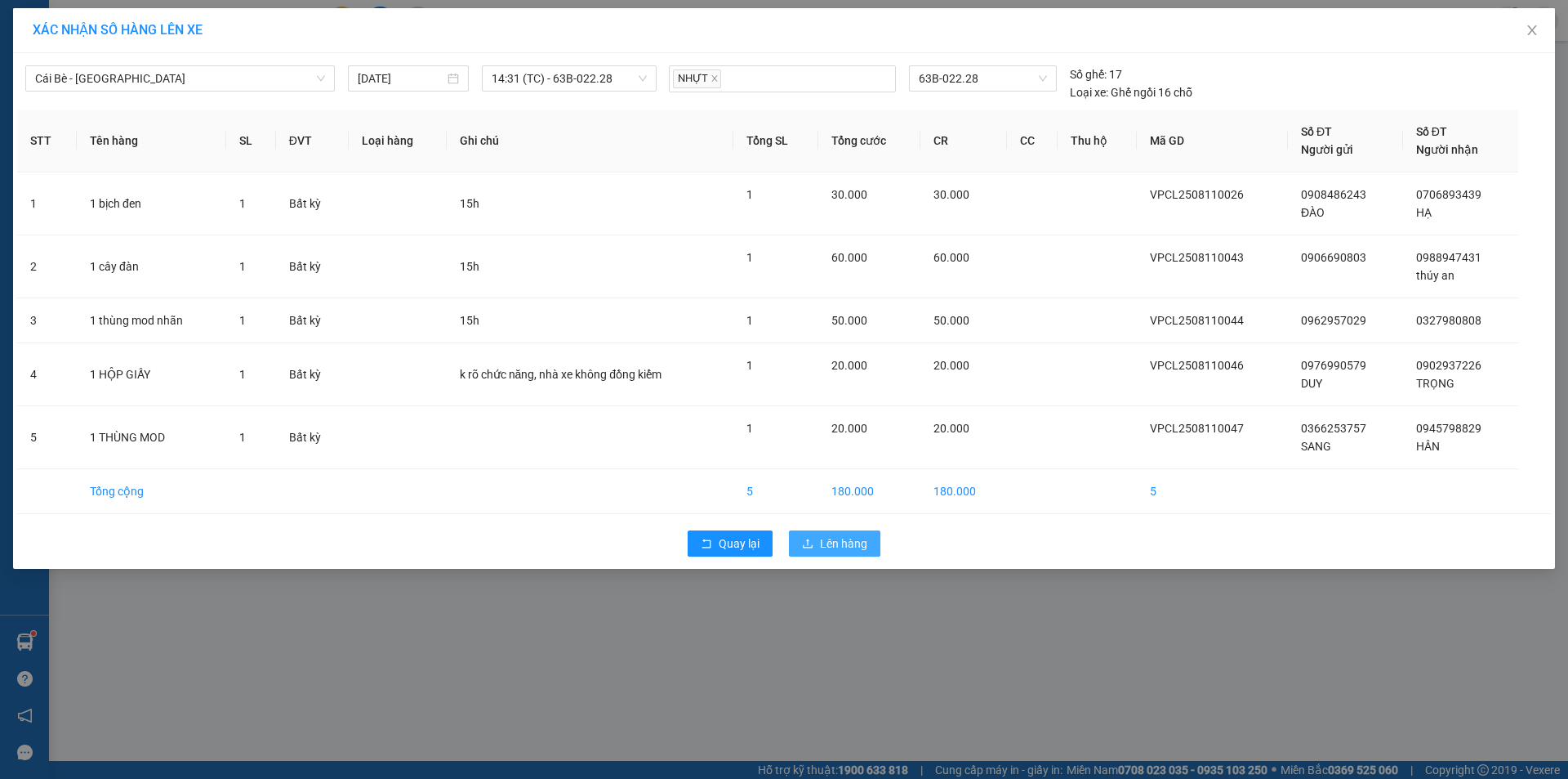
click at [834, 535] on span "Lên hàng" at bounding box center [843, 543] width 47 height 18
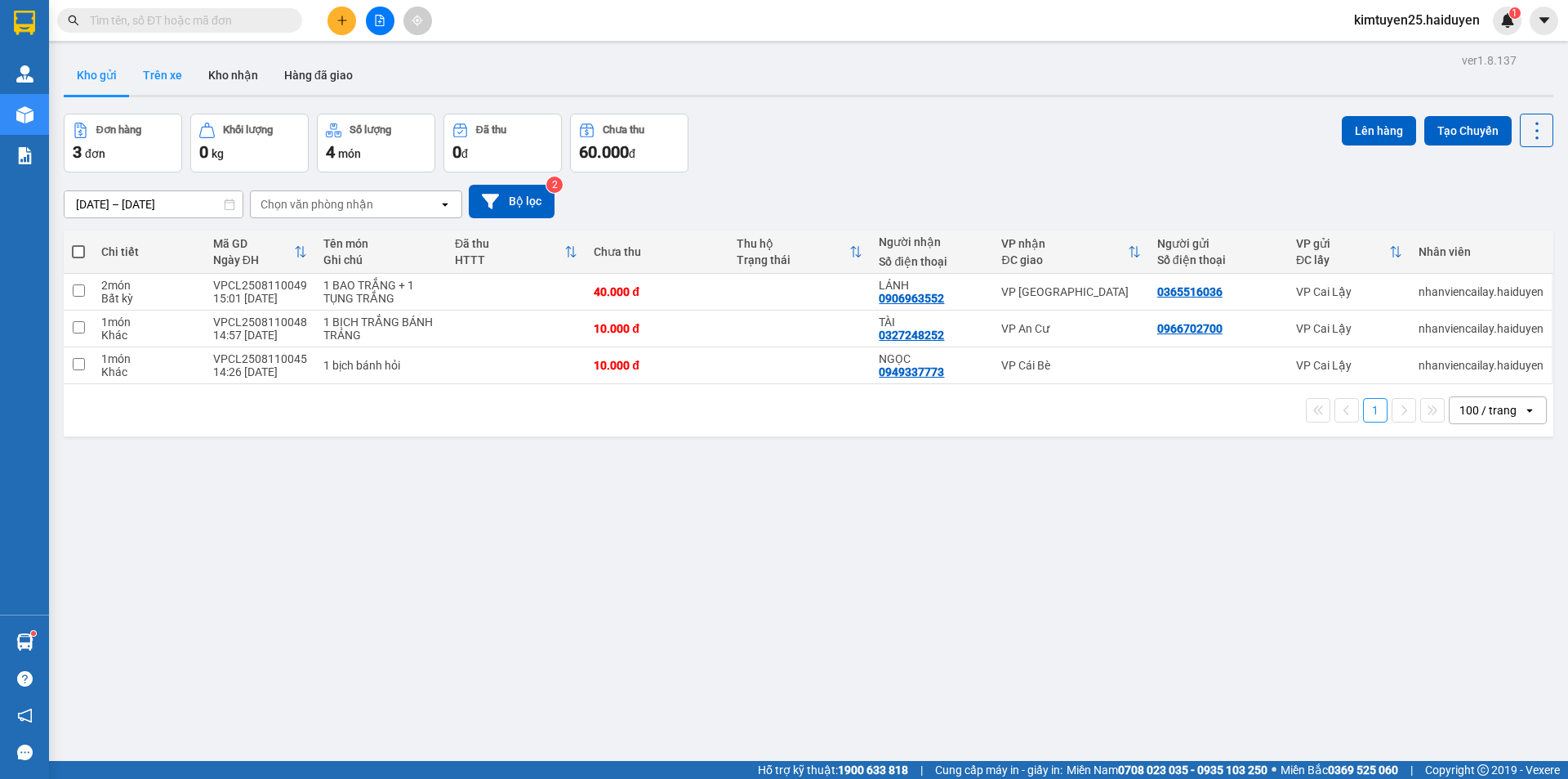
click at [146, 70] on button "Trên xe" at bounding box center [163, 75] width 65 height 39
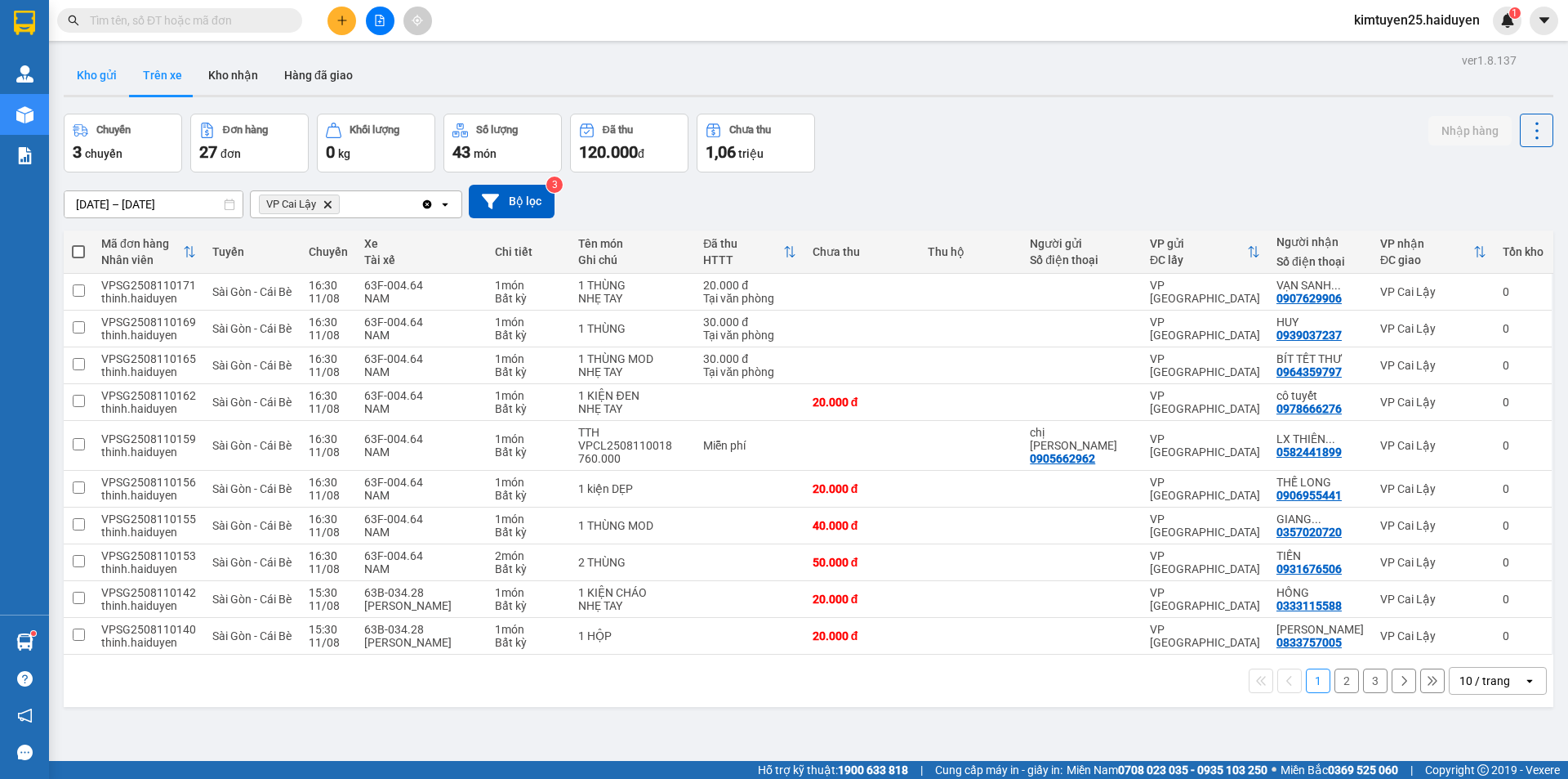
click at [108, 77] on button "Kho gửi" at bounding box center [96, 75] width 66 height 39
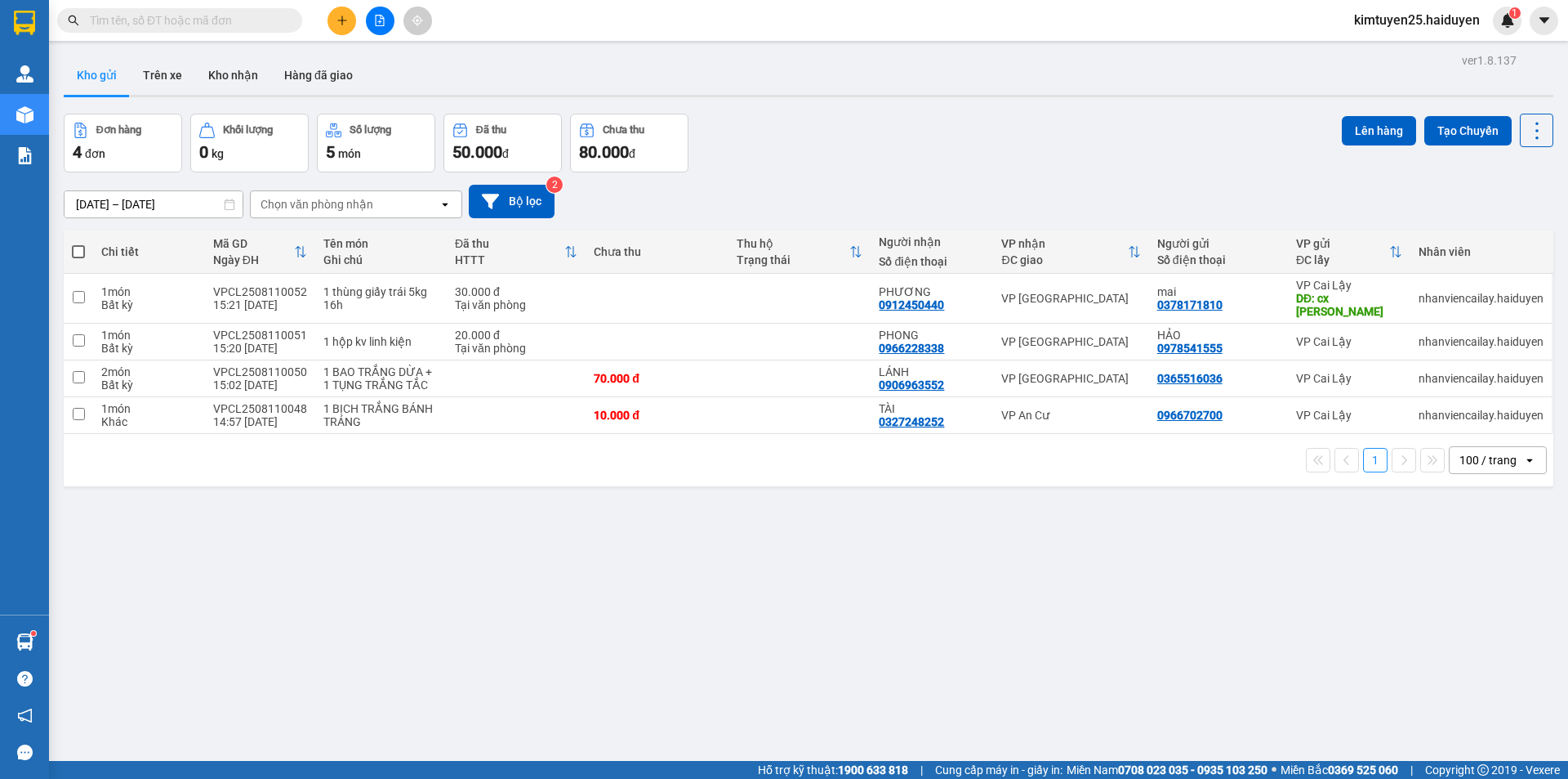
click at [219, 13] on input "text" at bounding box center [186, 20] width 193 height 18
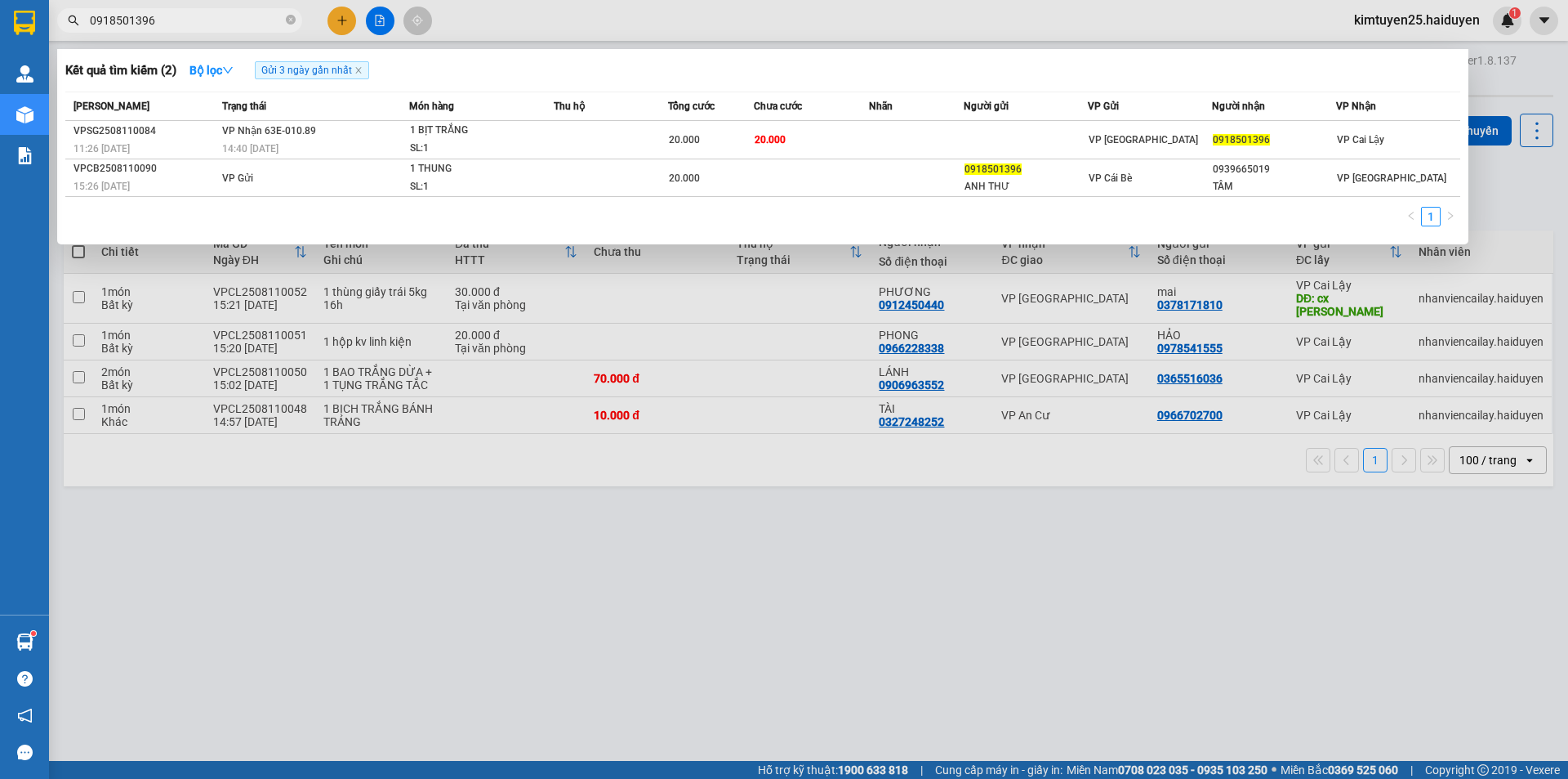
type input "0918501396"
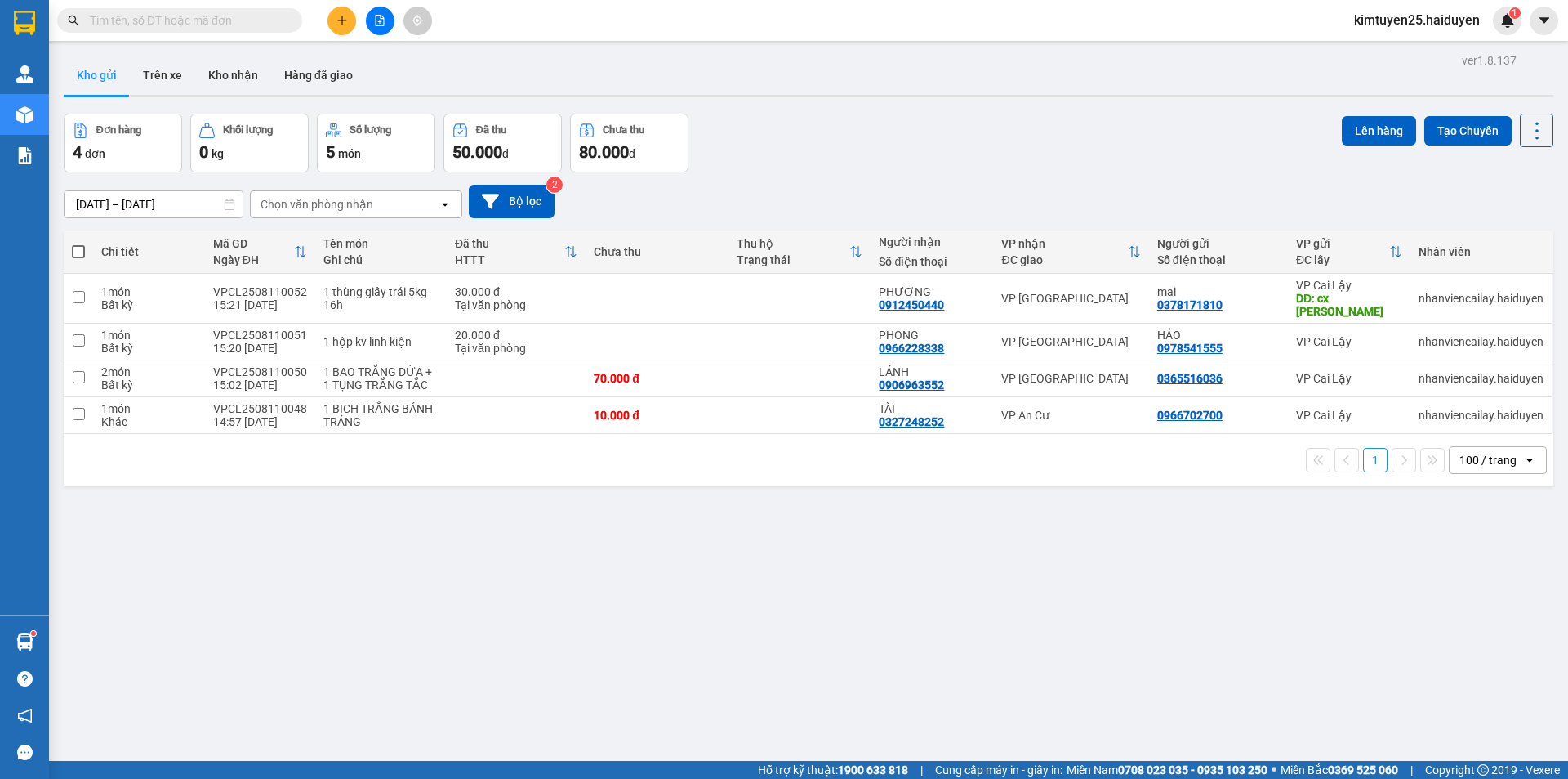
click at [207, 21] on input "text" at bounding box center [186, 20] width 193 height 18
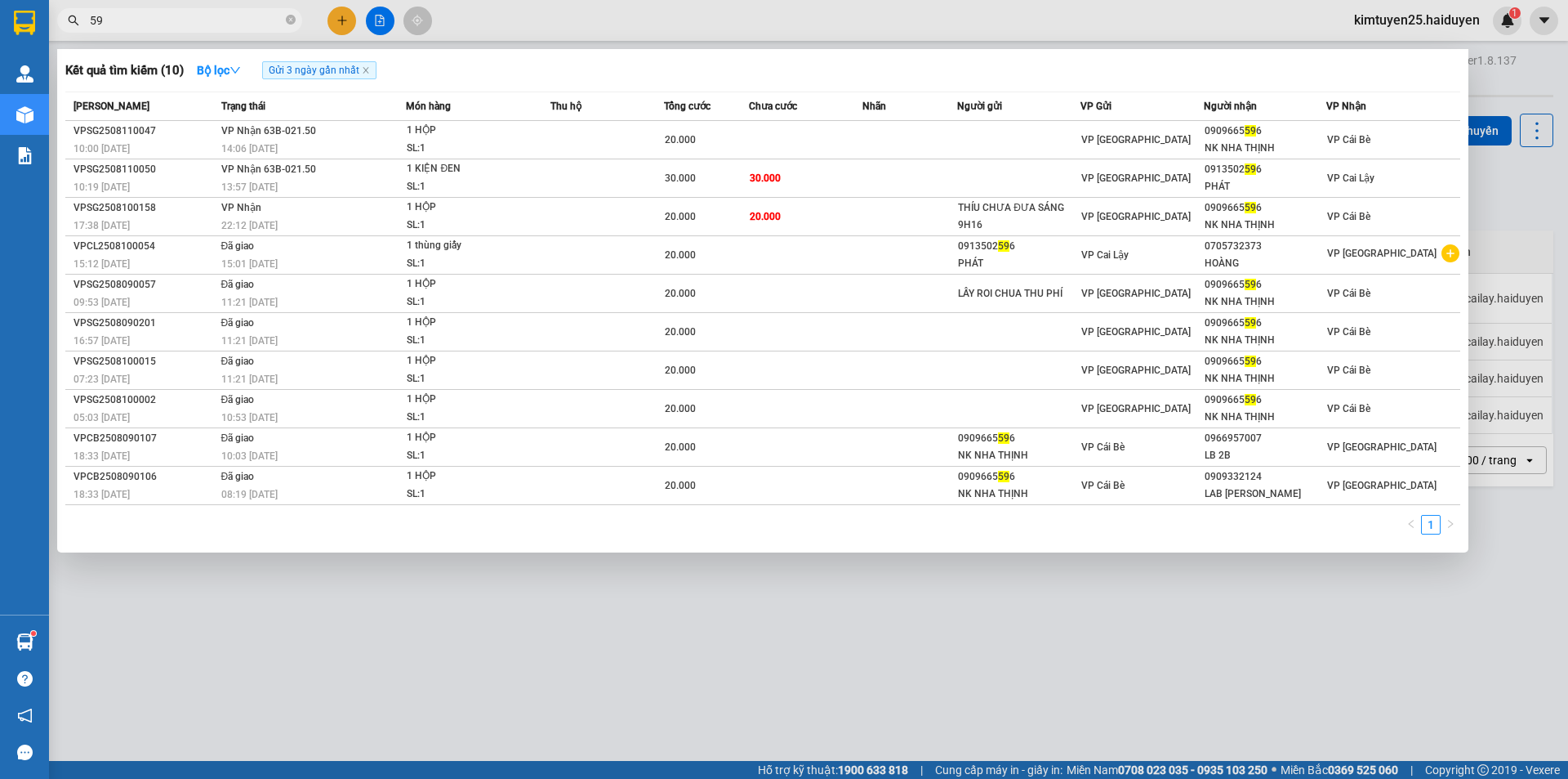
type input "5"
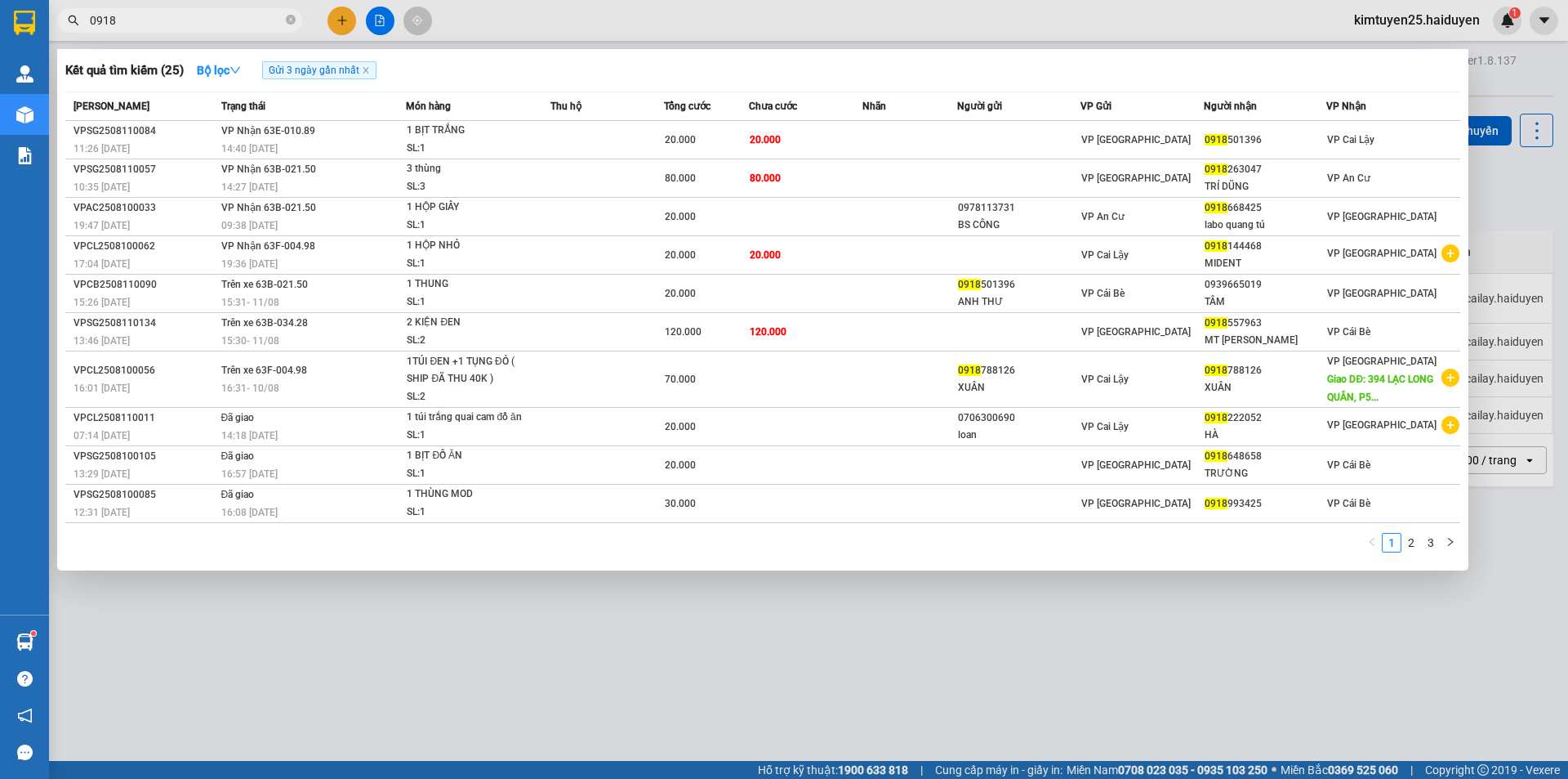
type input "0918"
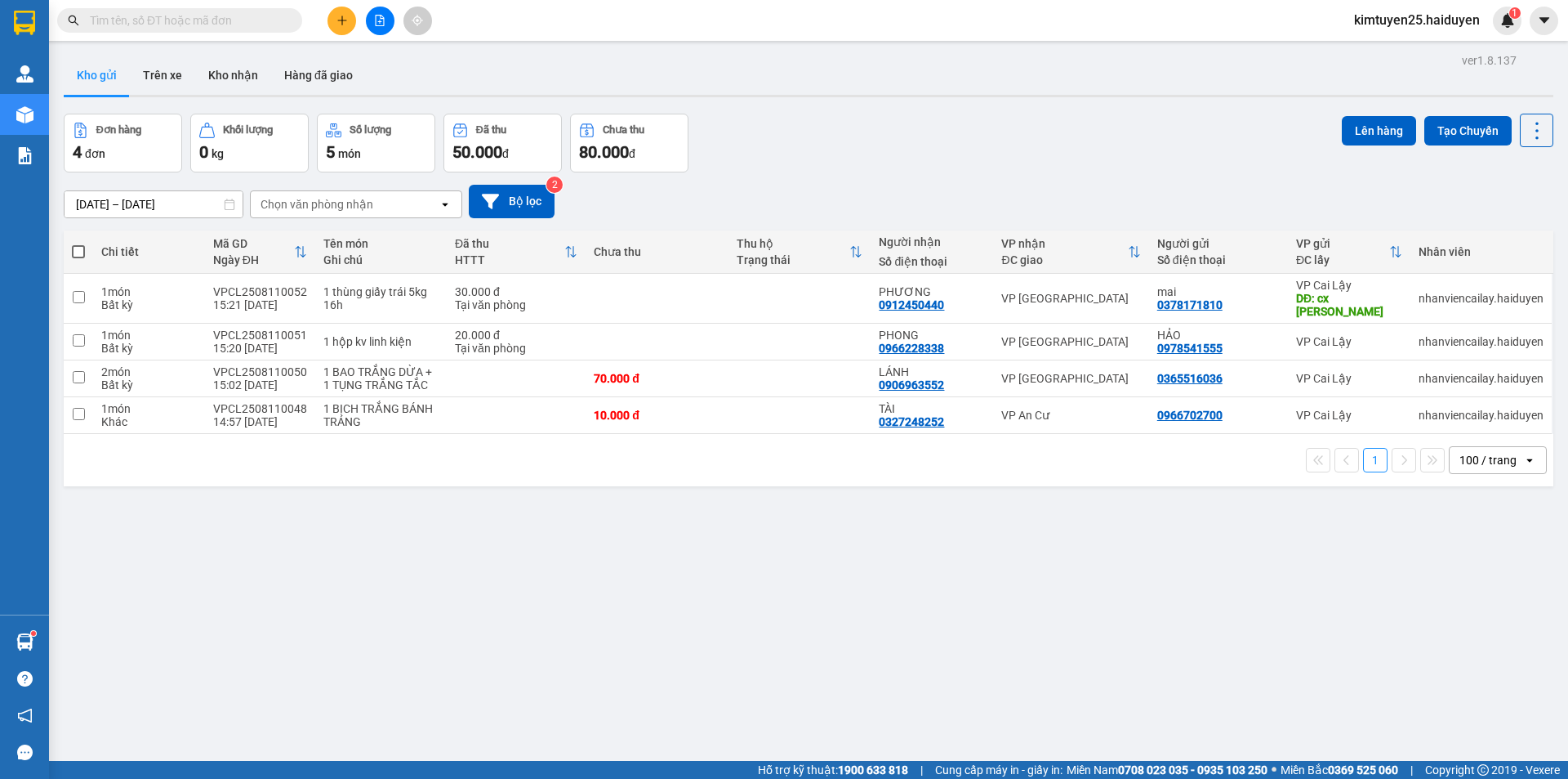
click at [164, 19] on input "text" at bounding box center [186, 20] width 193 height 18
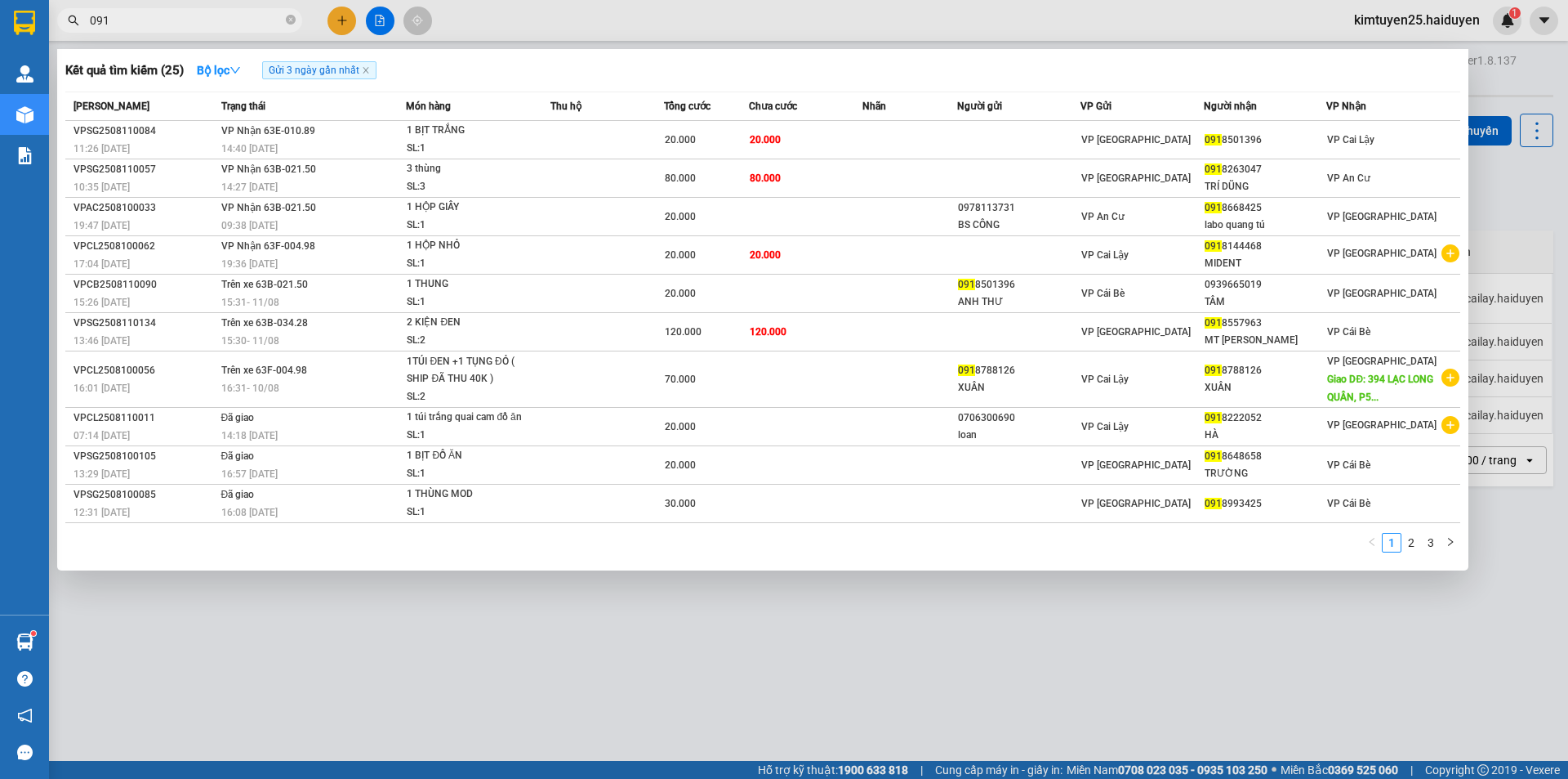
type input "0918"
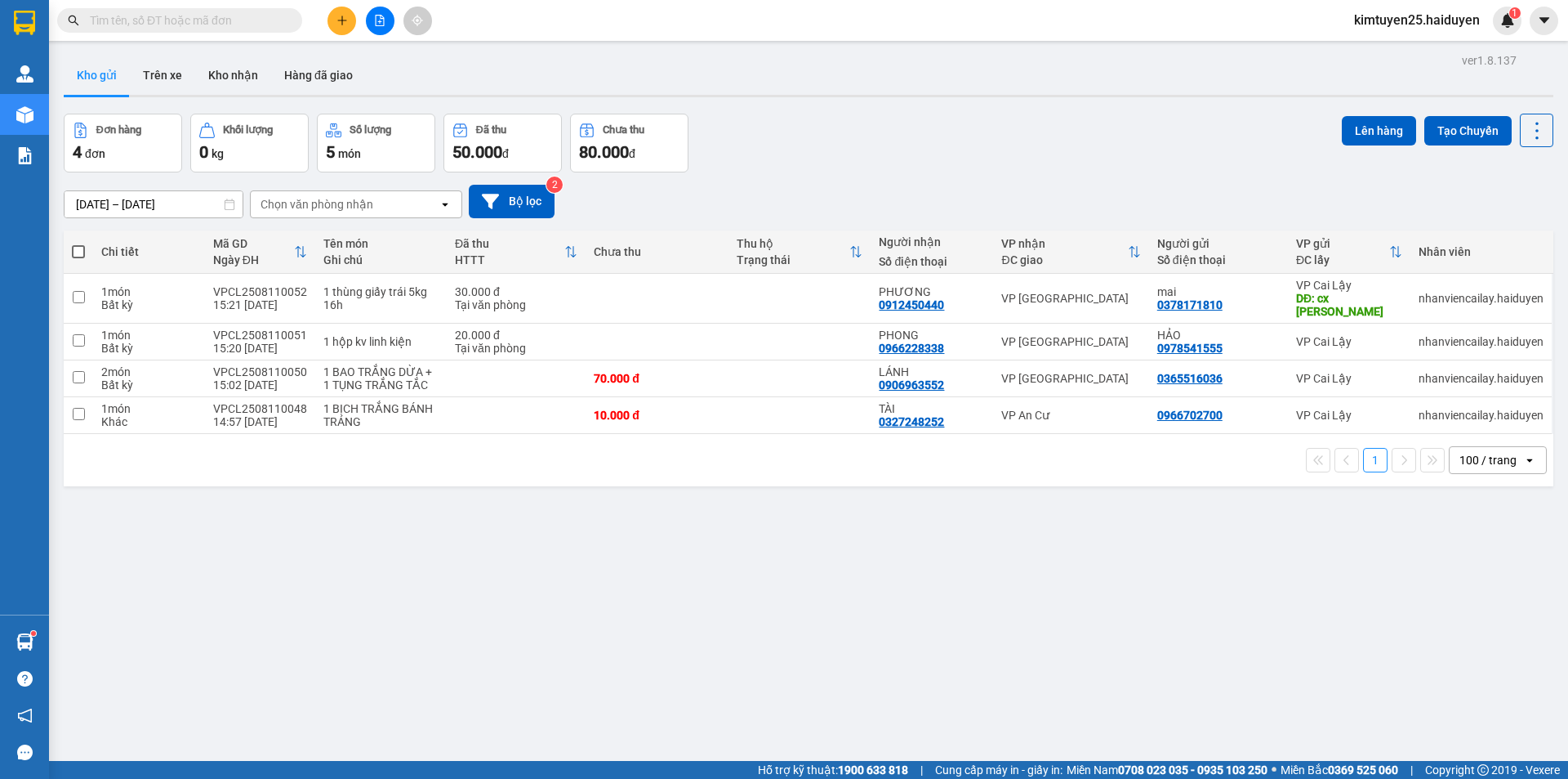
drag, startPoint x: 202, startPoint y: 35, endPoint x: 211, endPoint y: 37, distance: 9.2
click at [203, 37] on div "Kết quả tìm kiếm ( 25 ) Bộ lọc Gửi 3 ngày gần nhất Mã ĐH Trạng thái Món hàng Th…" at bounding box center [784, 20] width 1568 height 41
click at [240, 20] on input "text" at bounding box center [186, 20] width 193 height 18
type input "0"
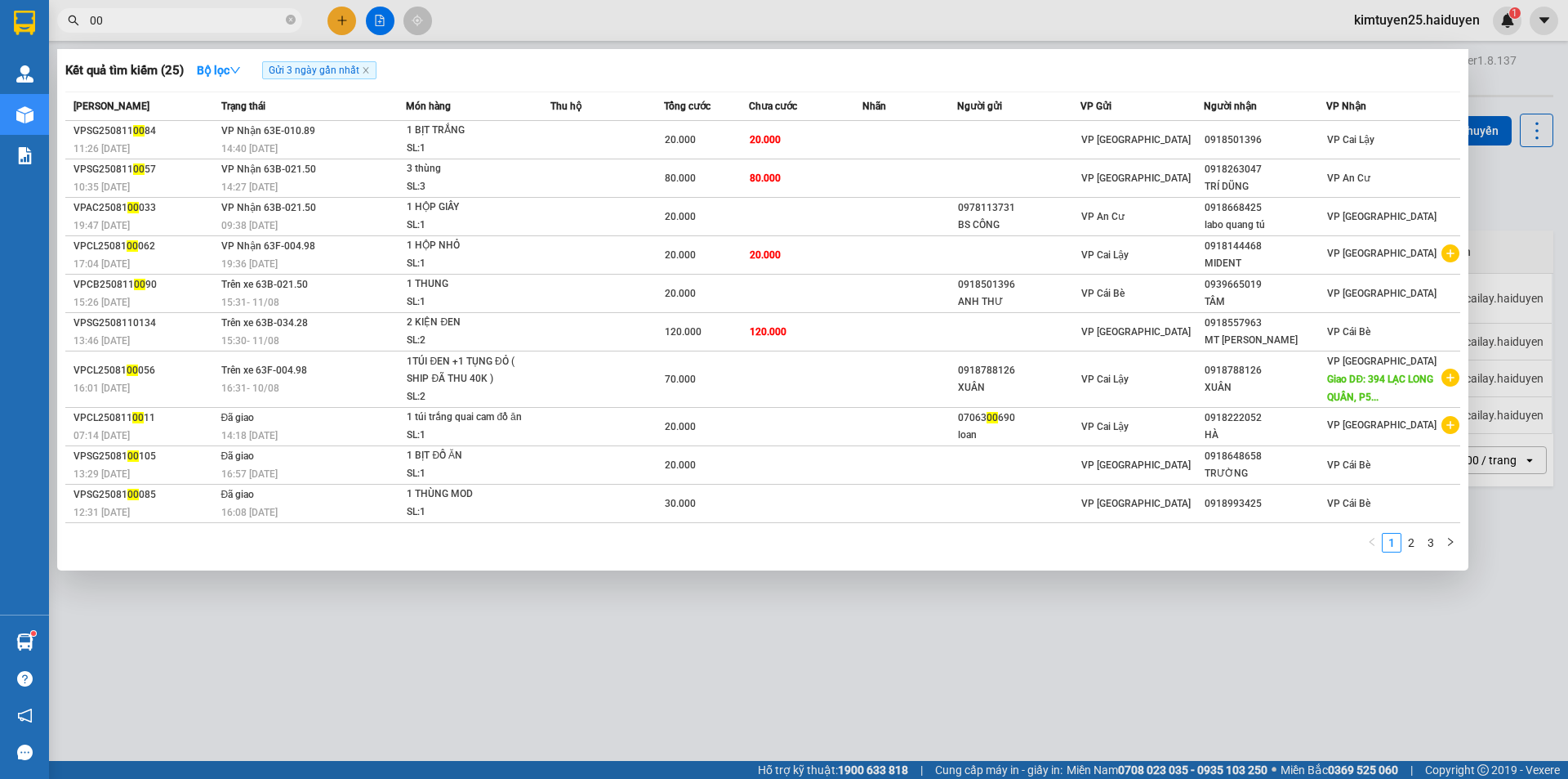
type input "0"
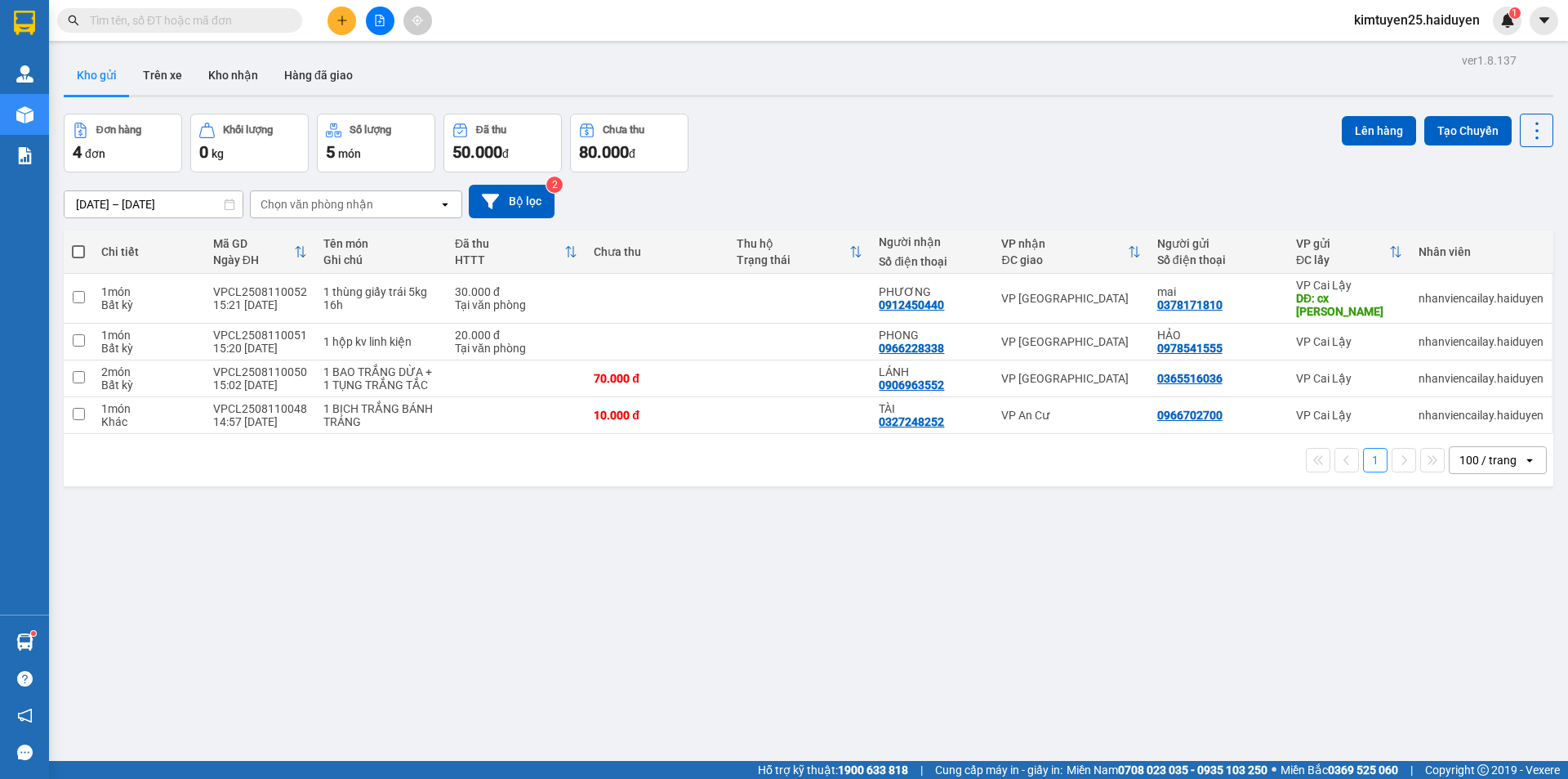
type input "0"
click at [158, 18] on input "text" at bounding box center [186, 20] width 193 height 18
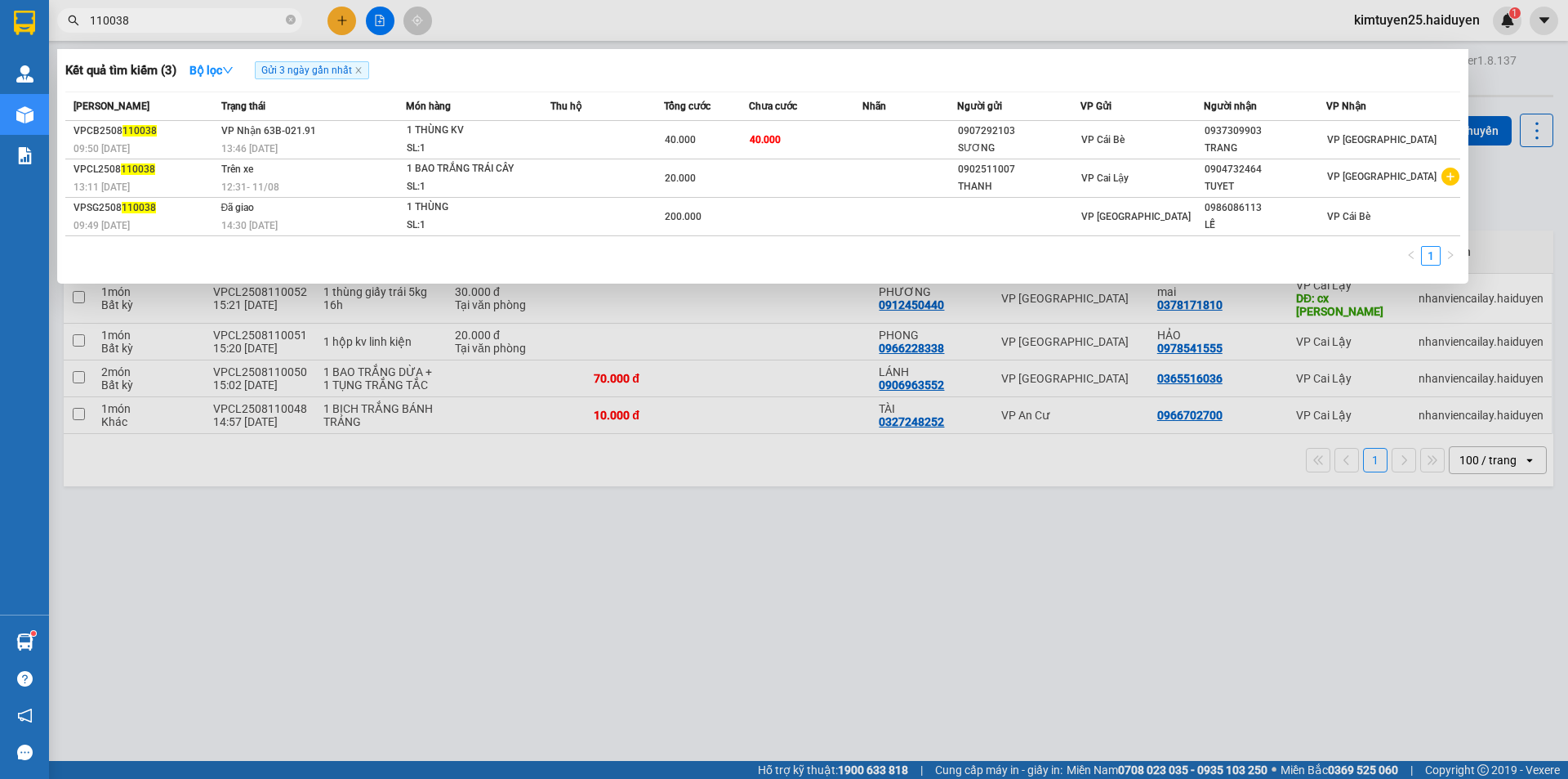
type input "110038"
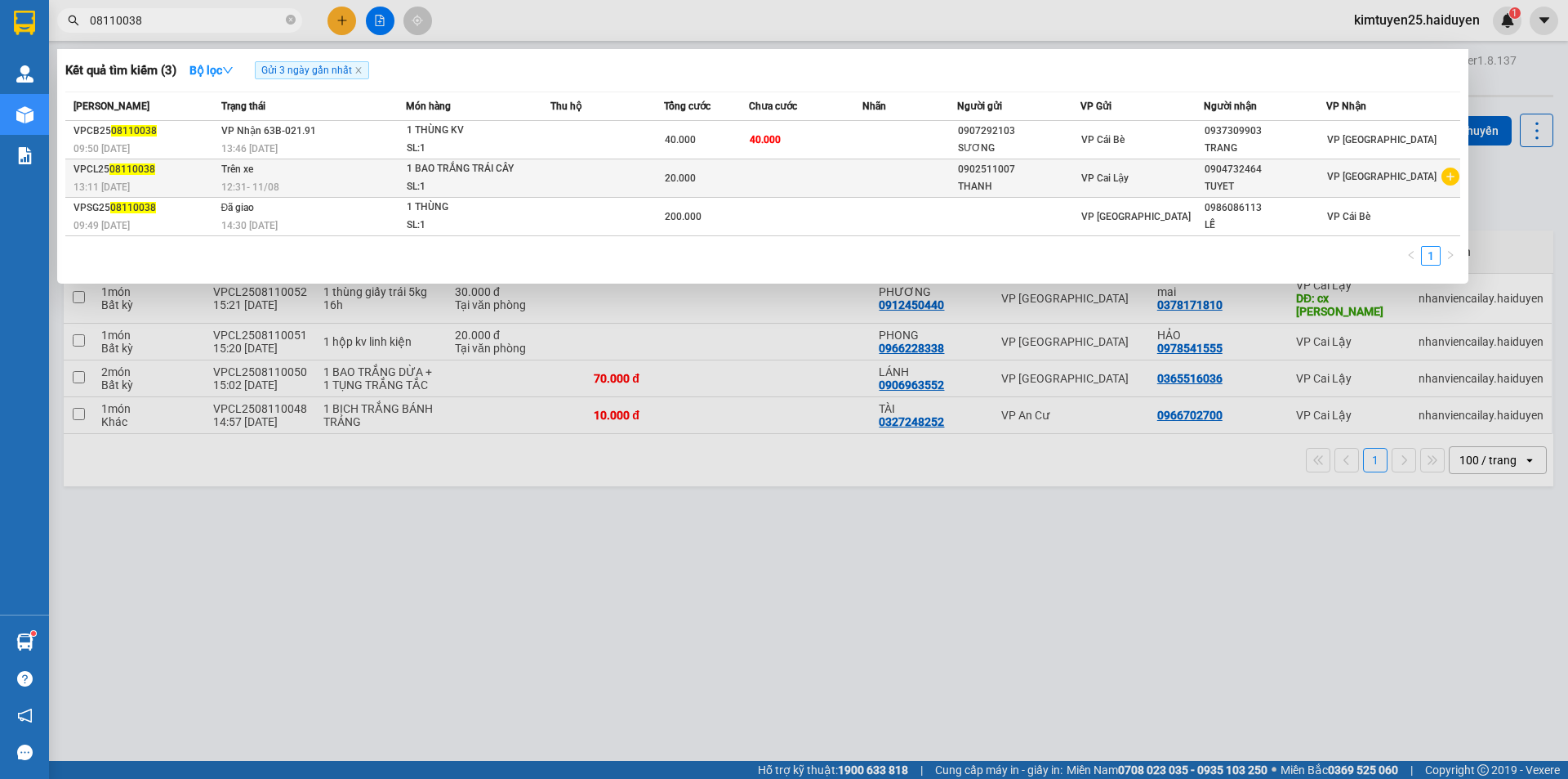
type input "08110038"
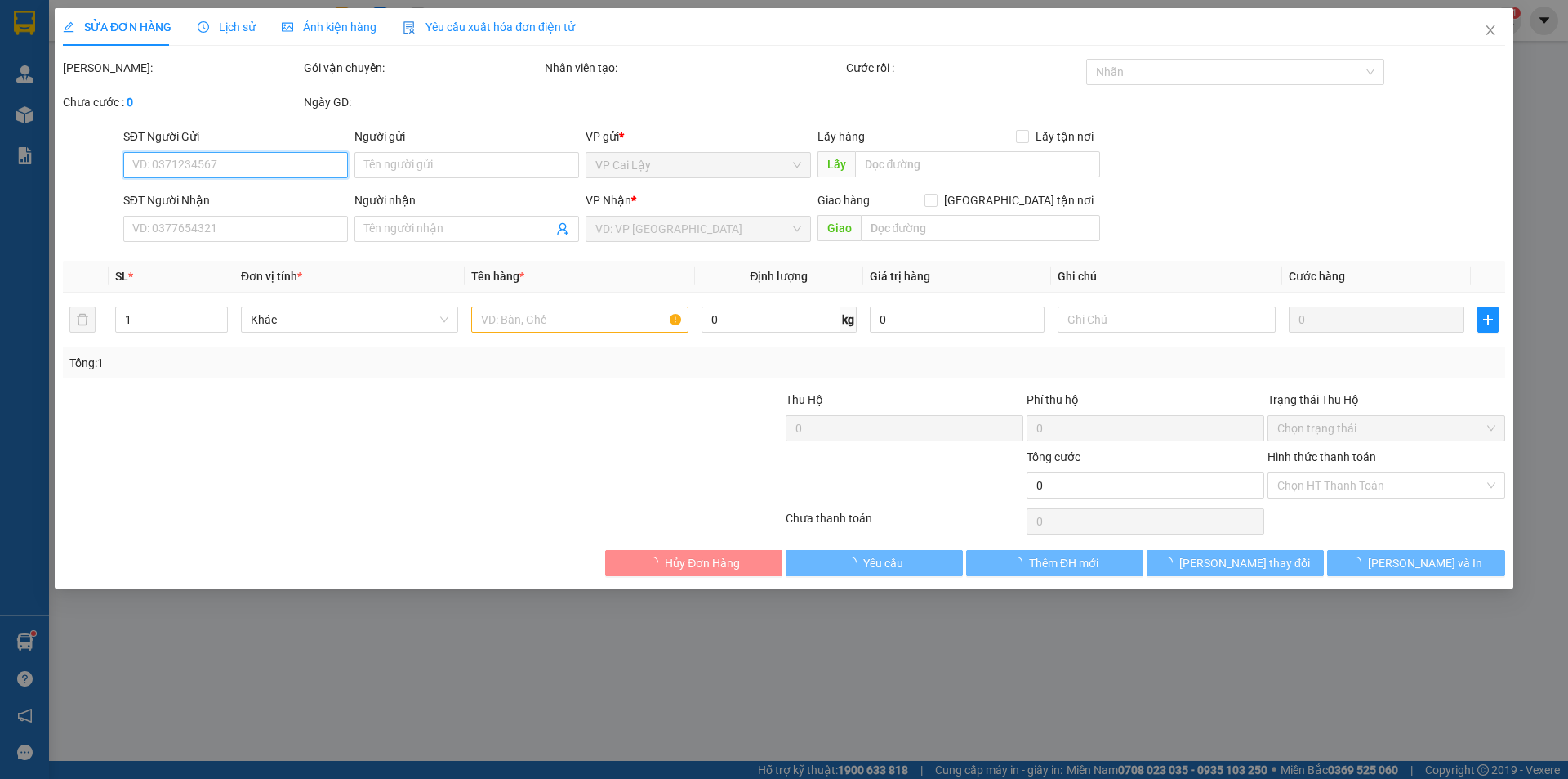
type input "0902511007"
type input "THANH"
type input "0904732464"
type input "TUYET"
type input "20.000"
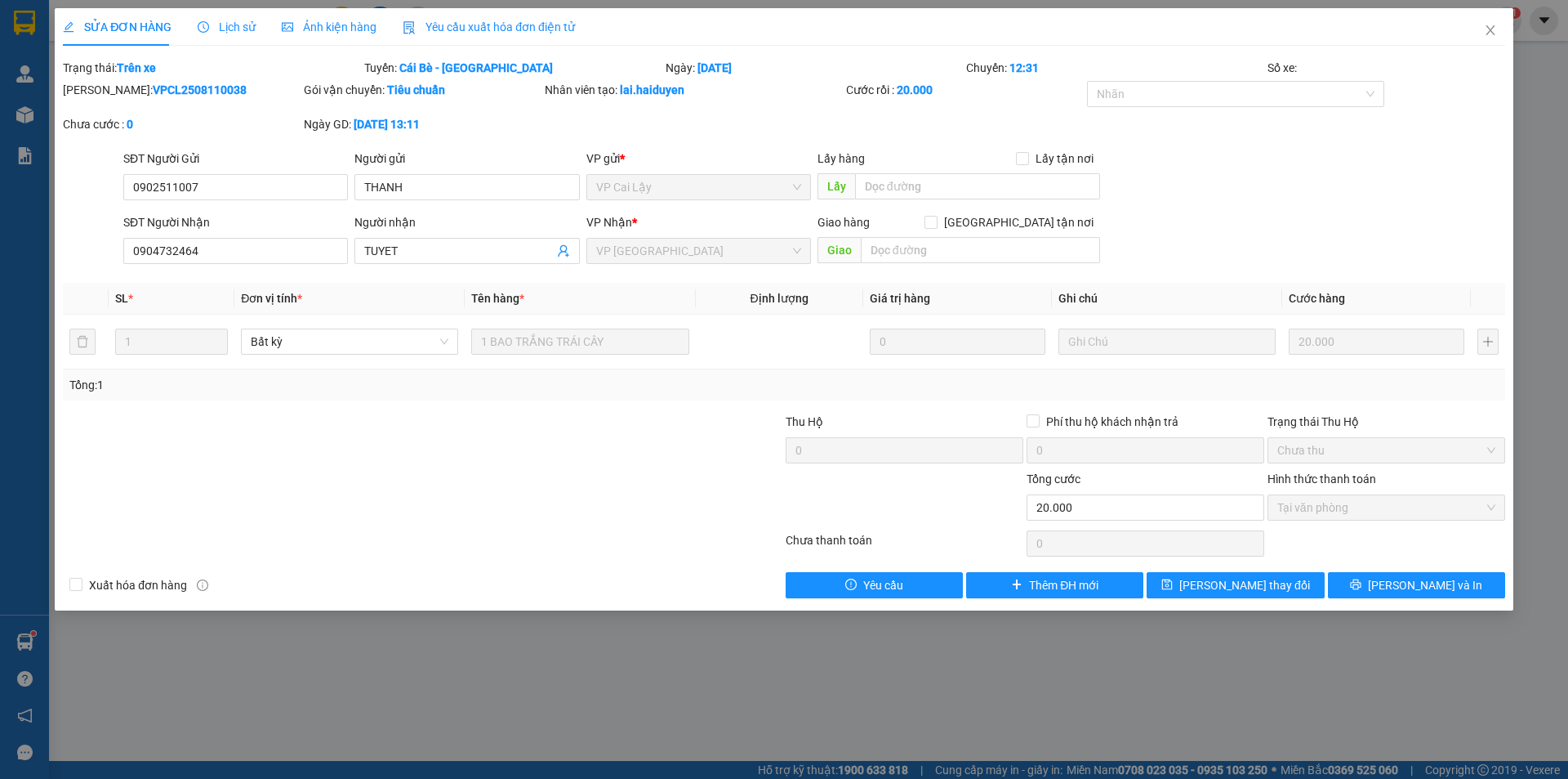
click at [248, 22] on span "Lịch sử" at bounding box center [226, 27] width 58 height 13
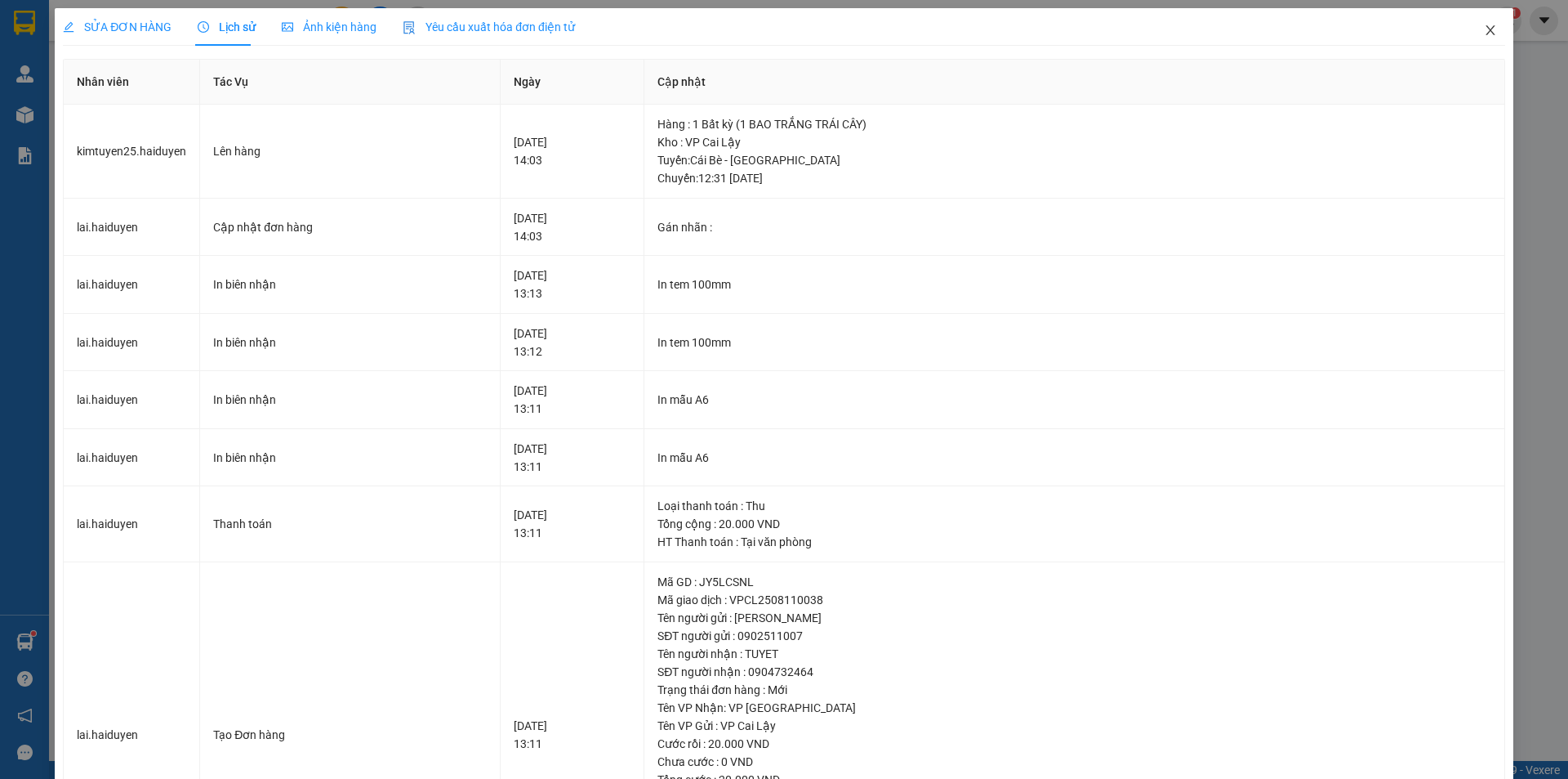
click at [1484, 29] on icon "close" at bounding box center [1491, 30] width 13 height 13
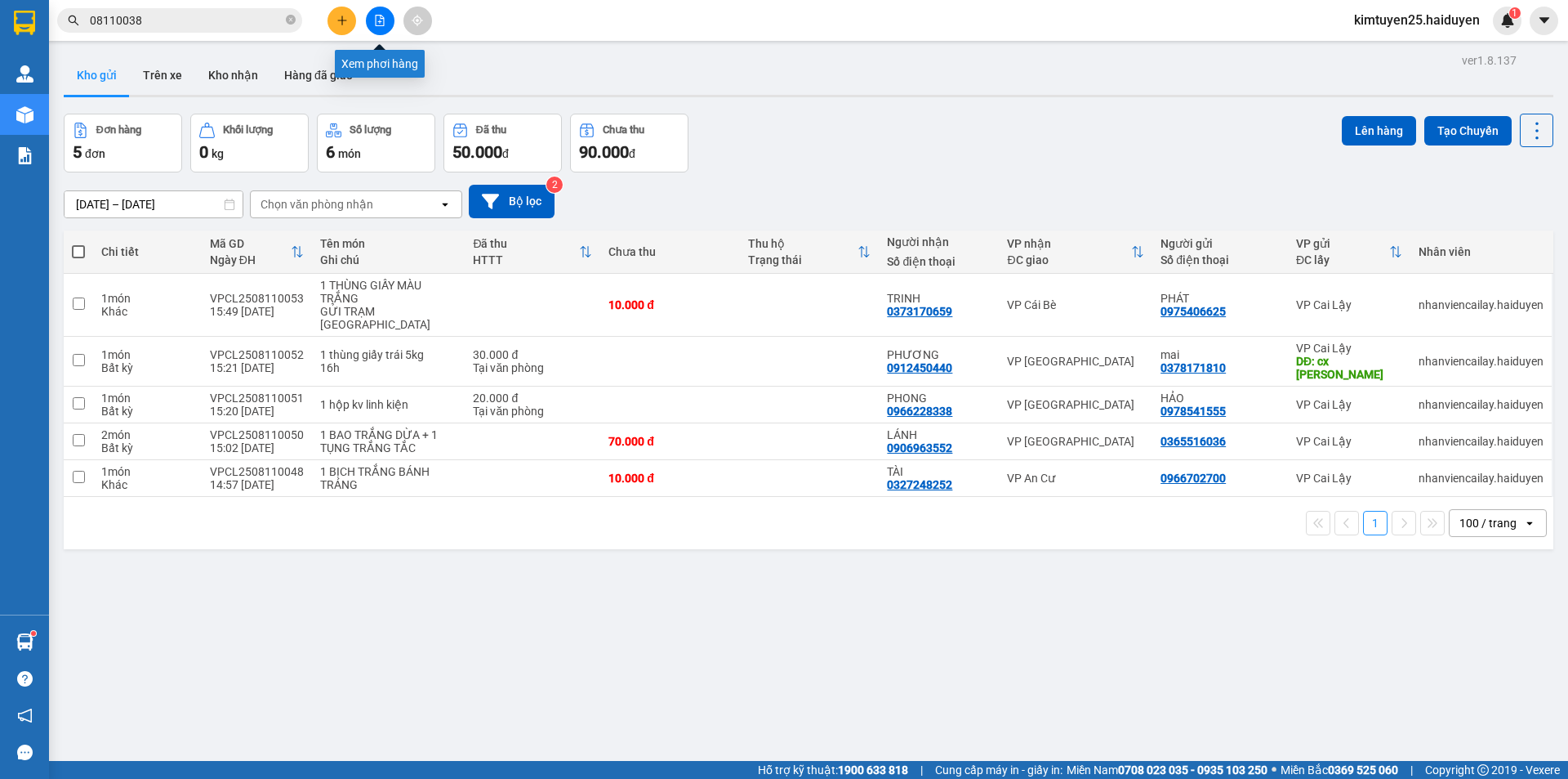
click at [386, 22] on button at bounding box center [380, 20] width 29 height 29
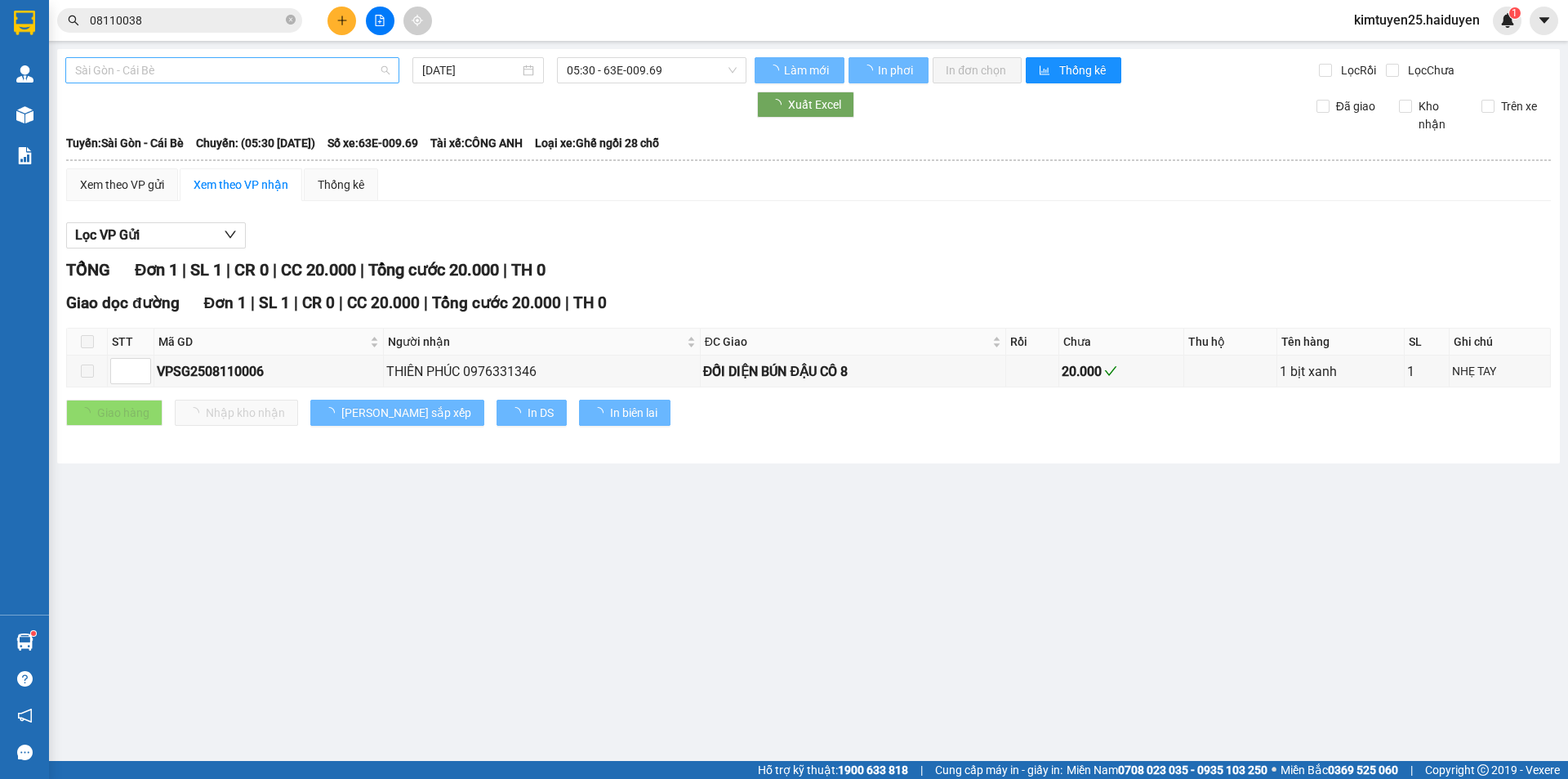
click at [309, 74] on span "Sài Gòn - Cái Bè" at bounding box center [233, 70] width 315 height 24
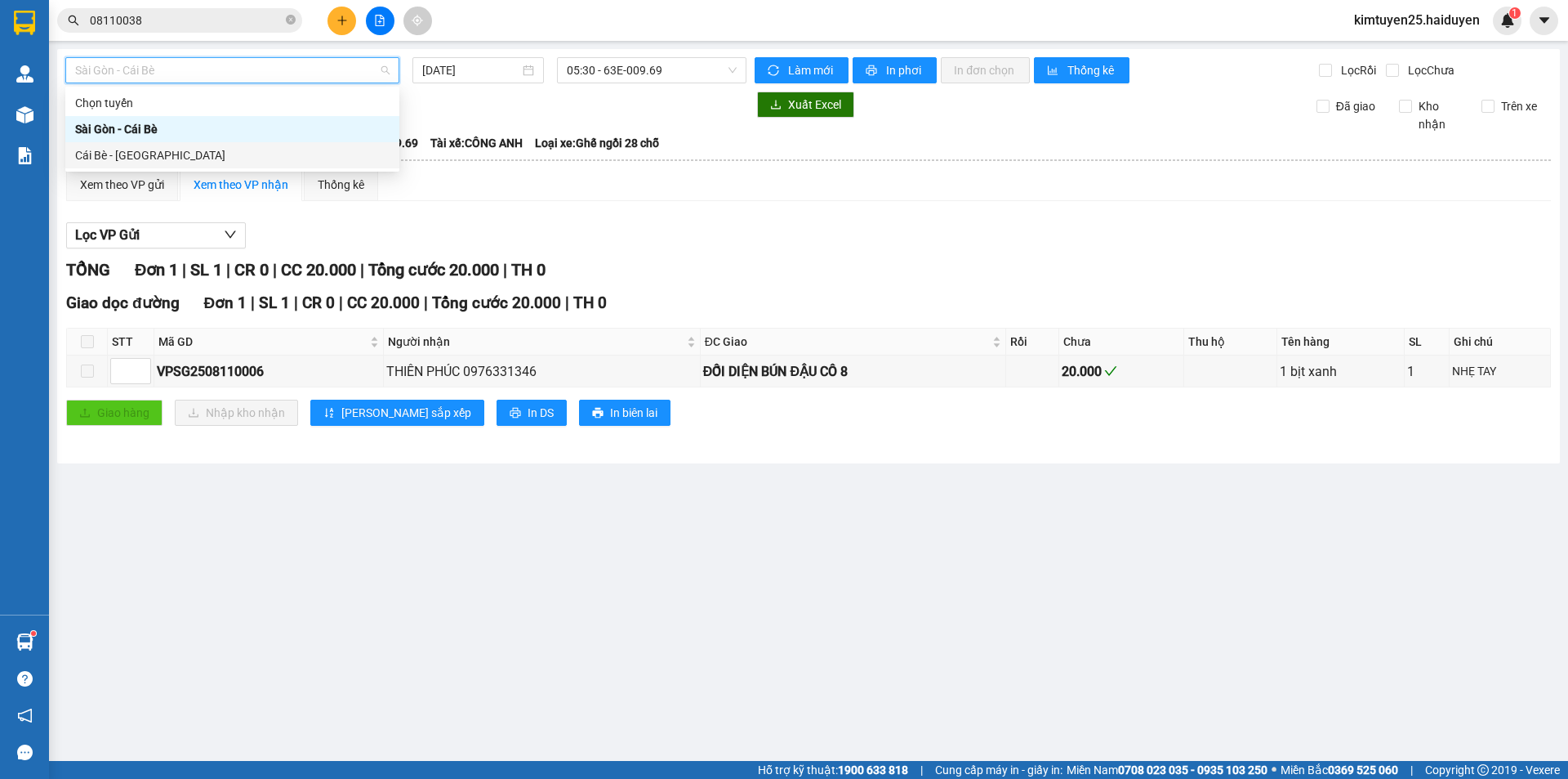
click at [305, 157] on div "Cái Bè - [GEOGRAPHIC_DATA]" at bounding box center [233, 154] width 315 height 18
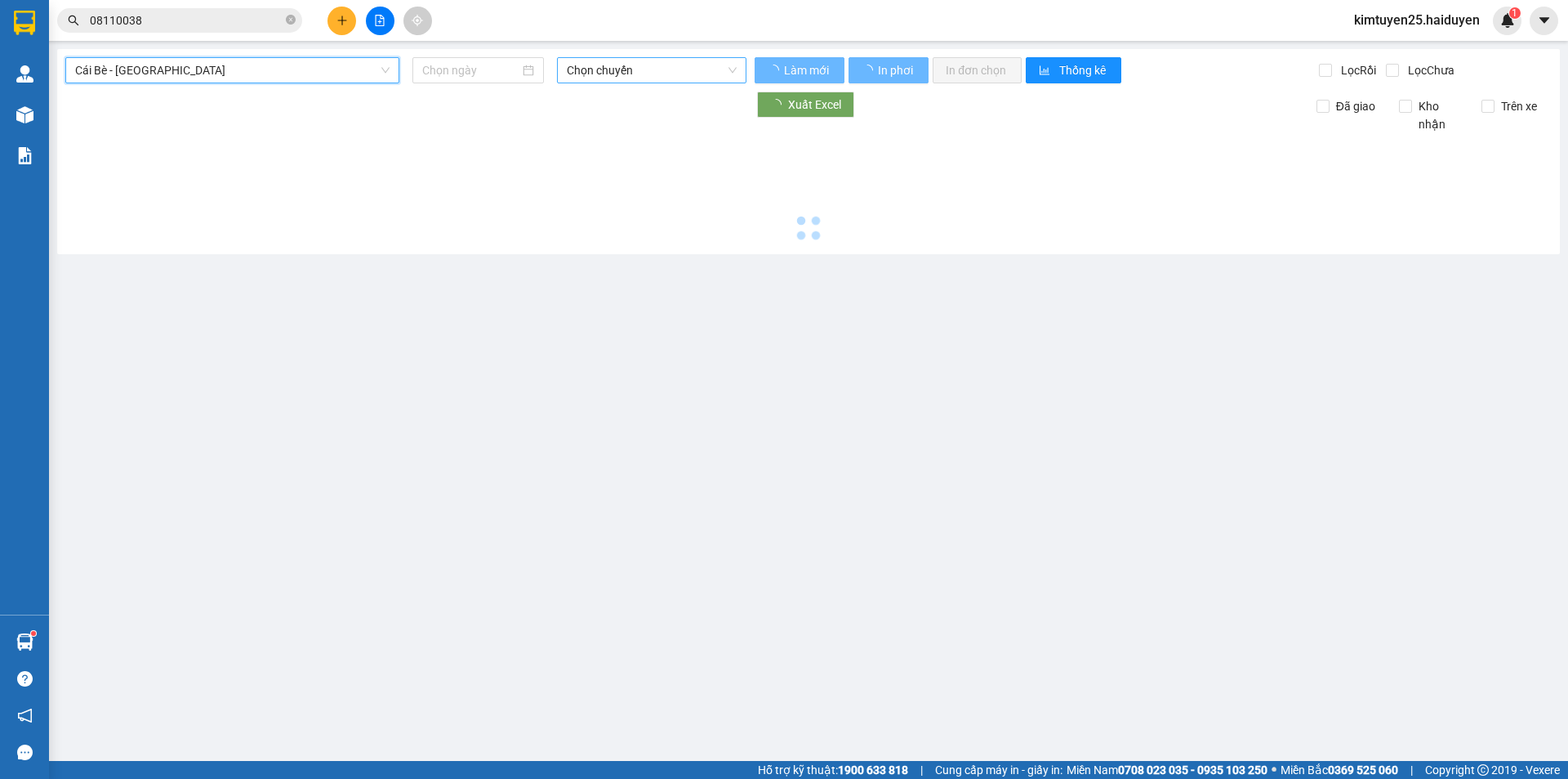
type input "[DATE]"
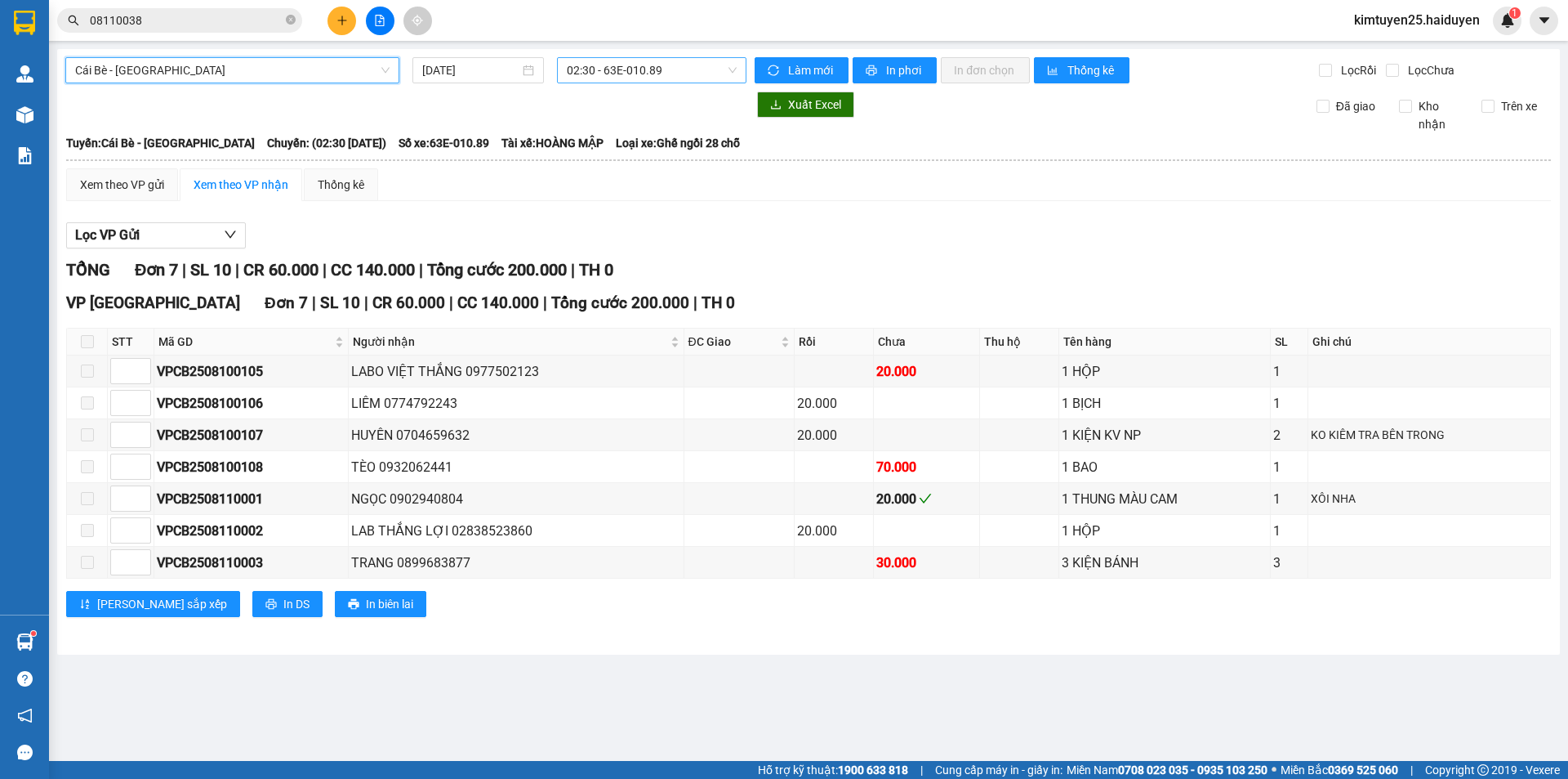
click at [588, 69] on span "02:30 - 63E-010.89" at bounding box center [651, 70] width 170 height 24
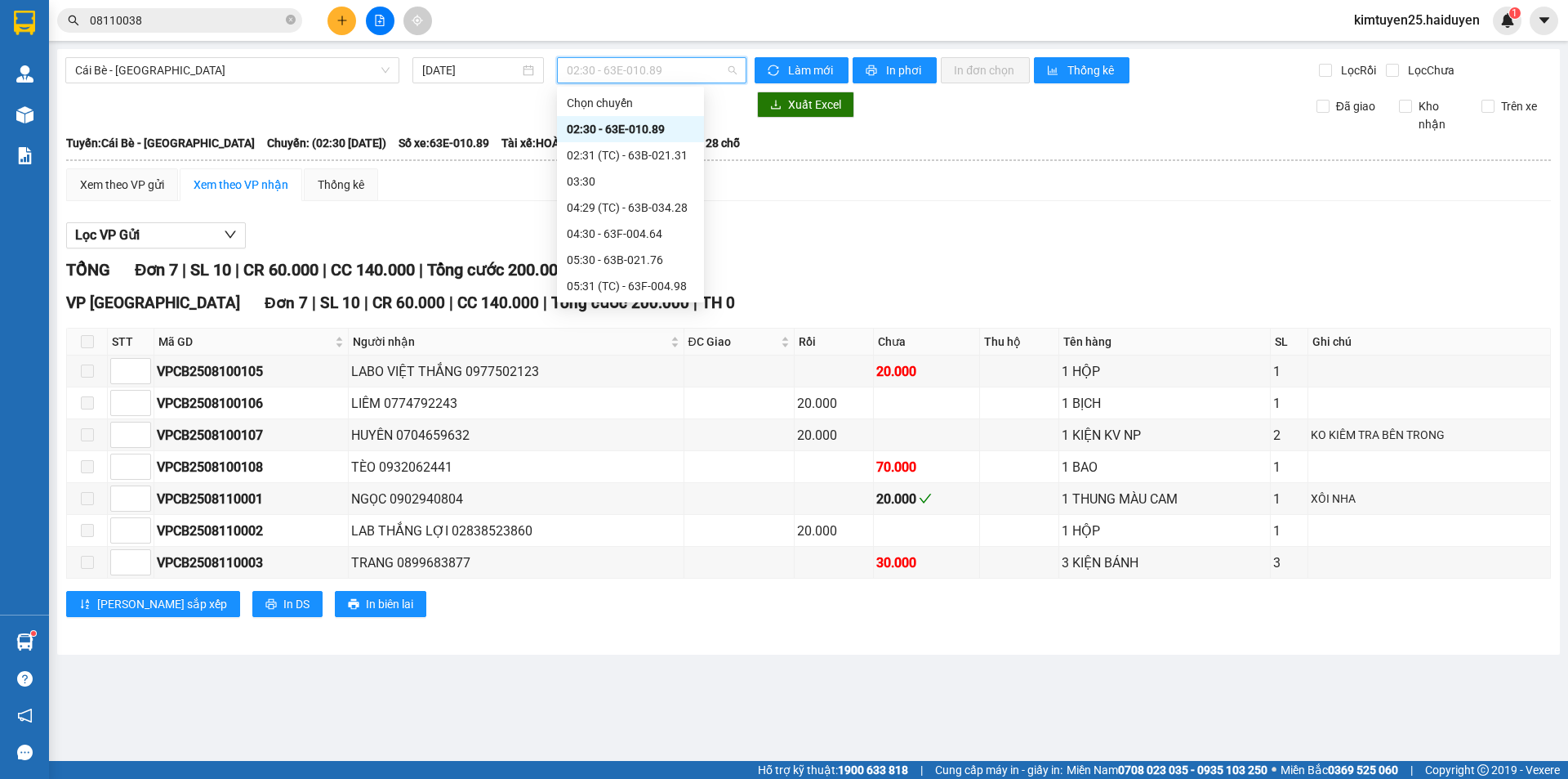
click at [665, 591] on div "12:31 (TC)" at bounding box center [630, 599] width 127 height 18
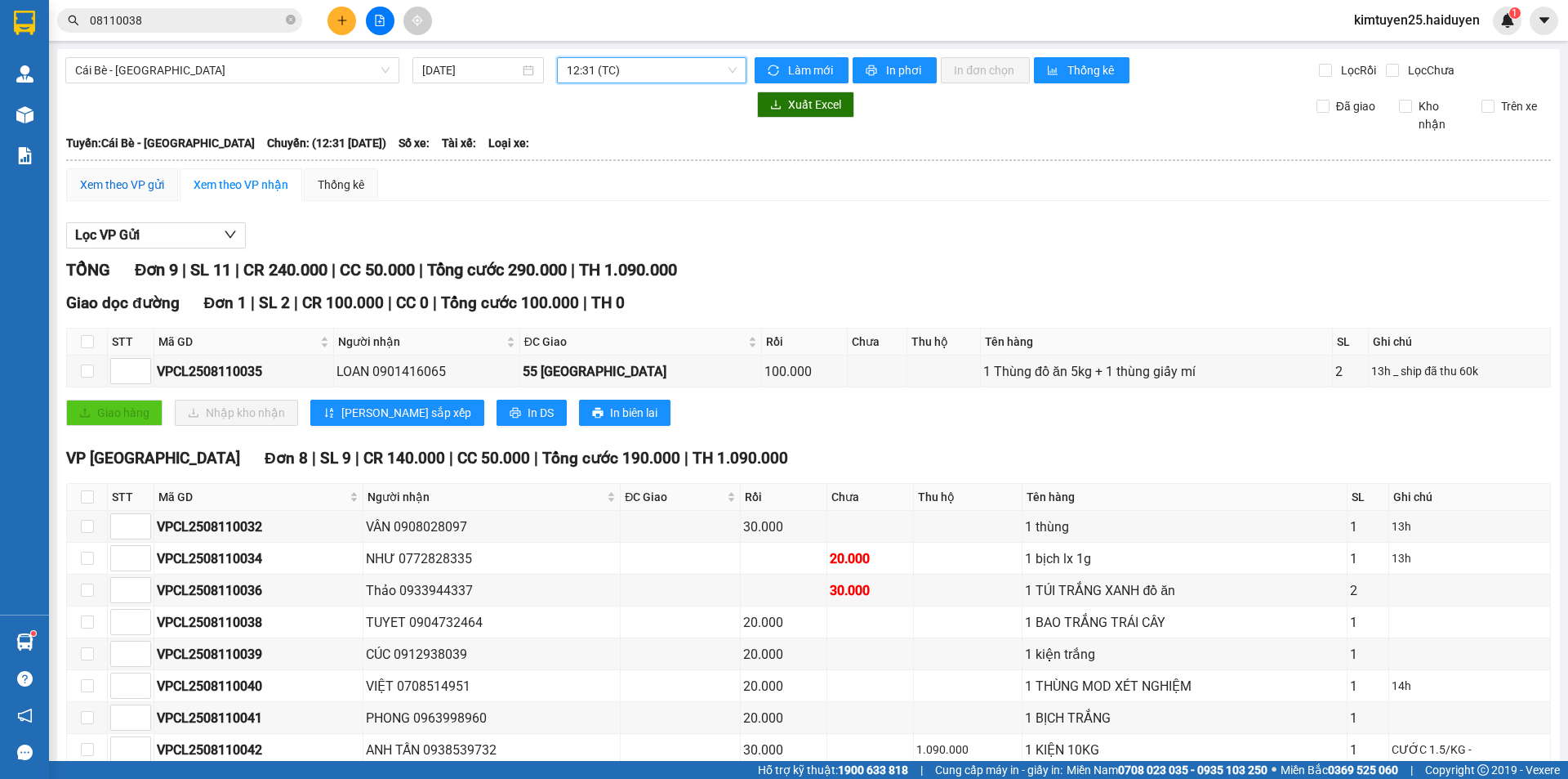
click at [156, 176] on div "Xem theo VP gửi" at bounding box center [122, 184] width 84 height 18
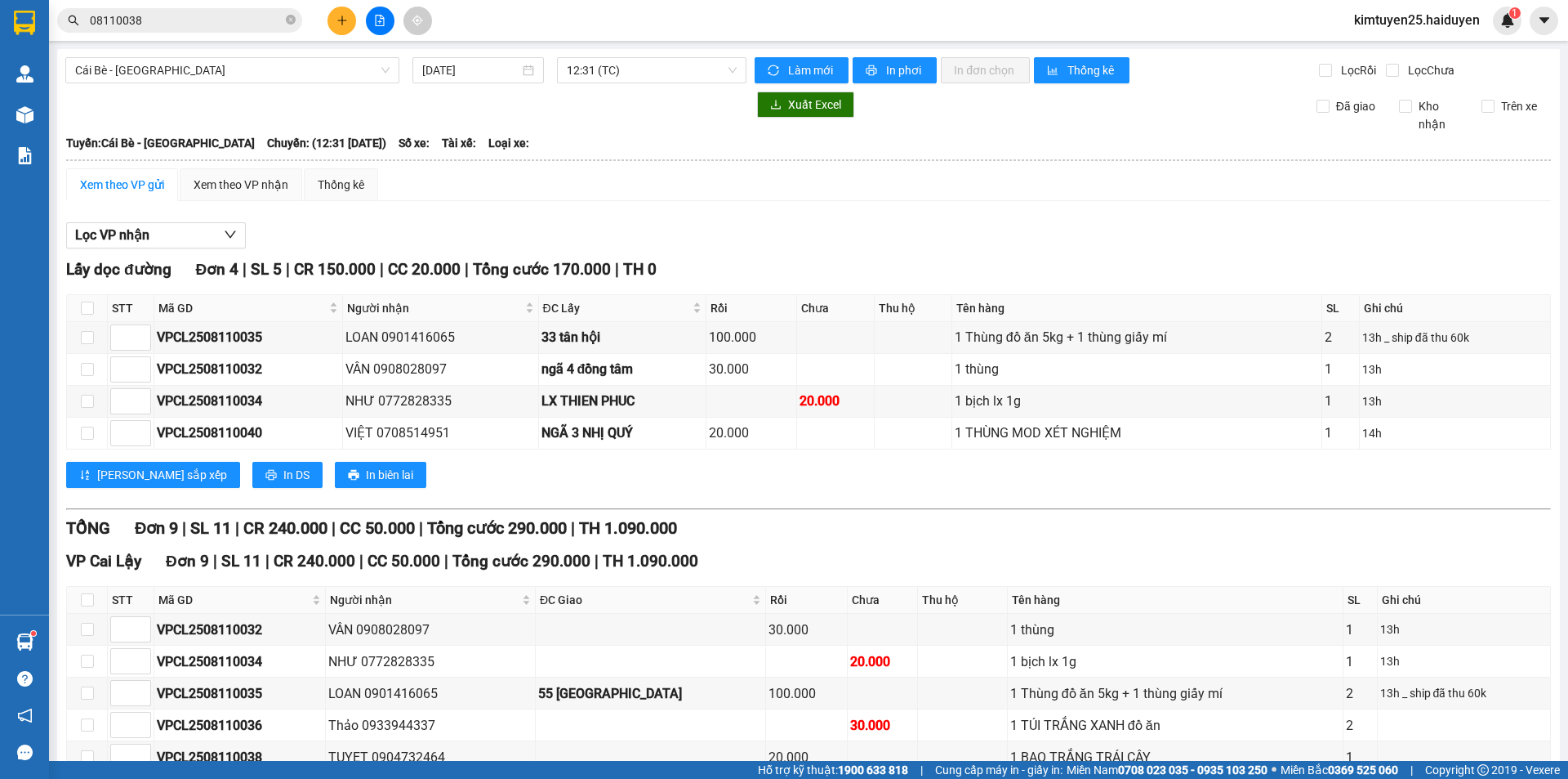
click at [91, 772] on td at bounding box center [87, 788] width 41 height 32
click at [86, 750] on input "checkbox" at bounding box center [87, 757] width 13 height 13
checkbox input "true"
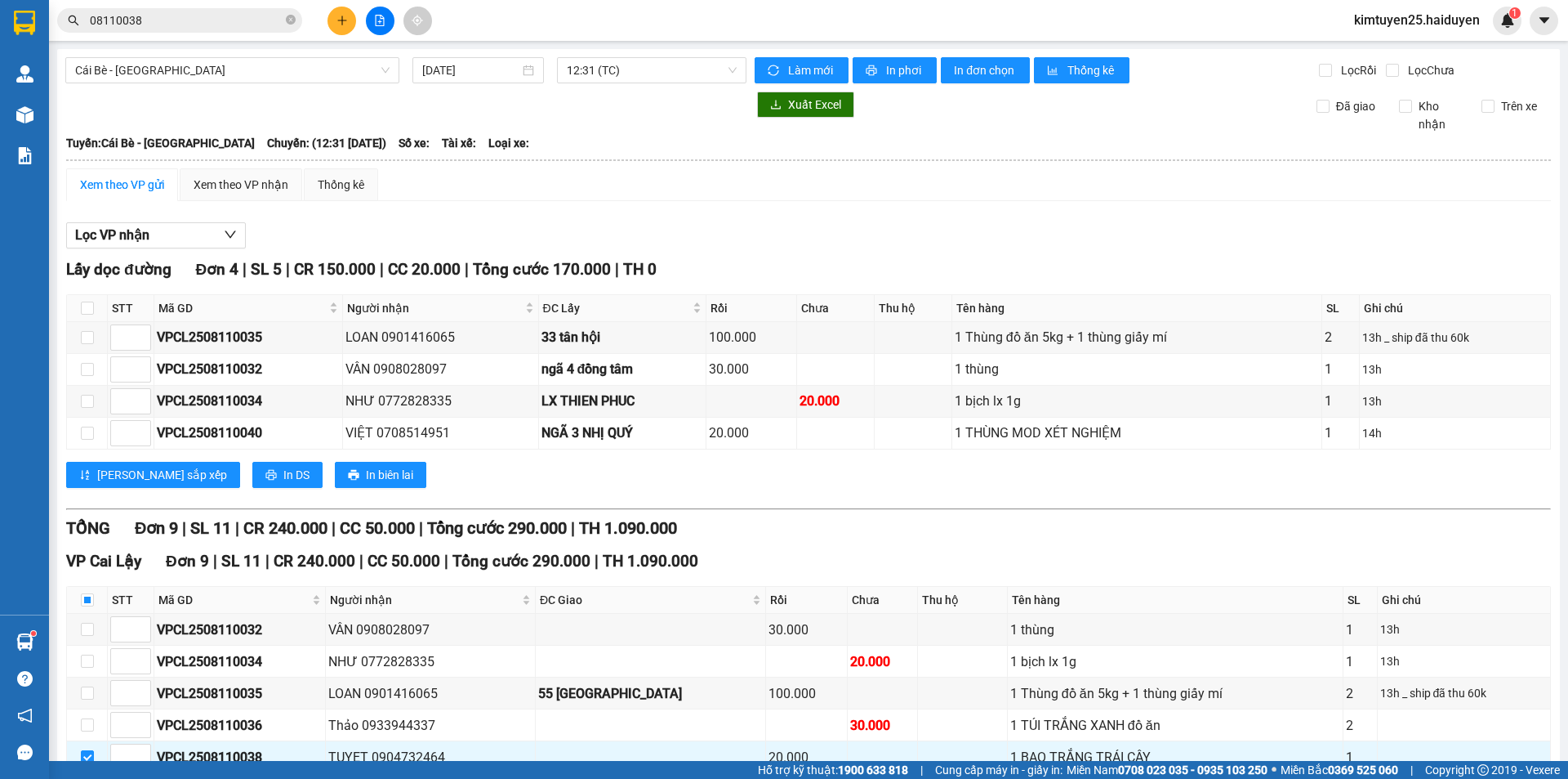
click at [88, 778] on input "checkbox" at bounding box center [87, 788] width 13 height 13
checkbox input "true"
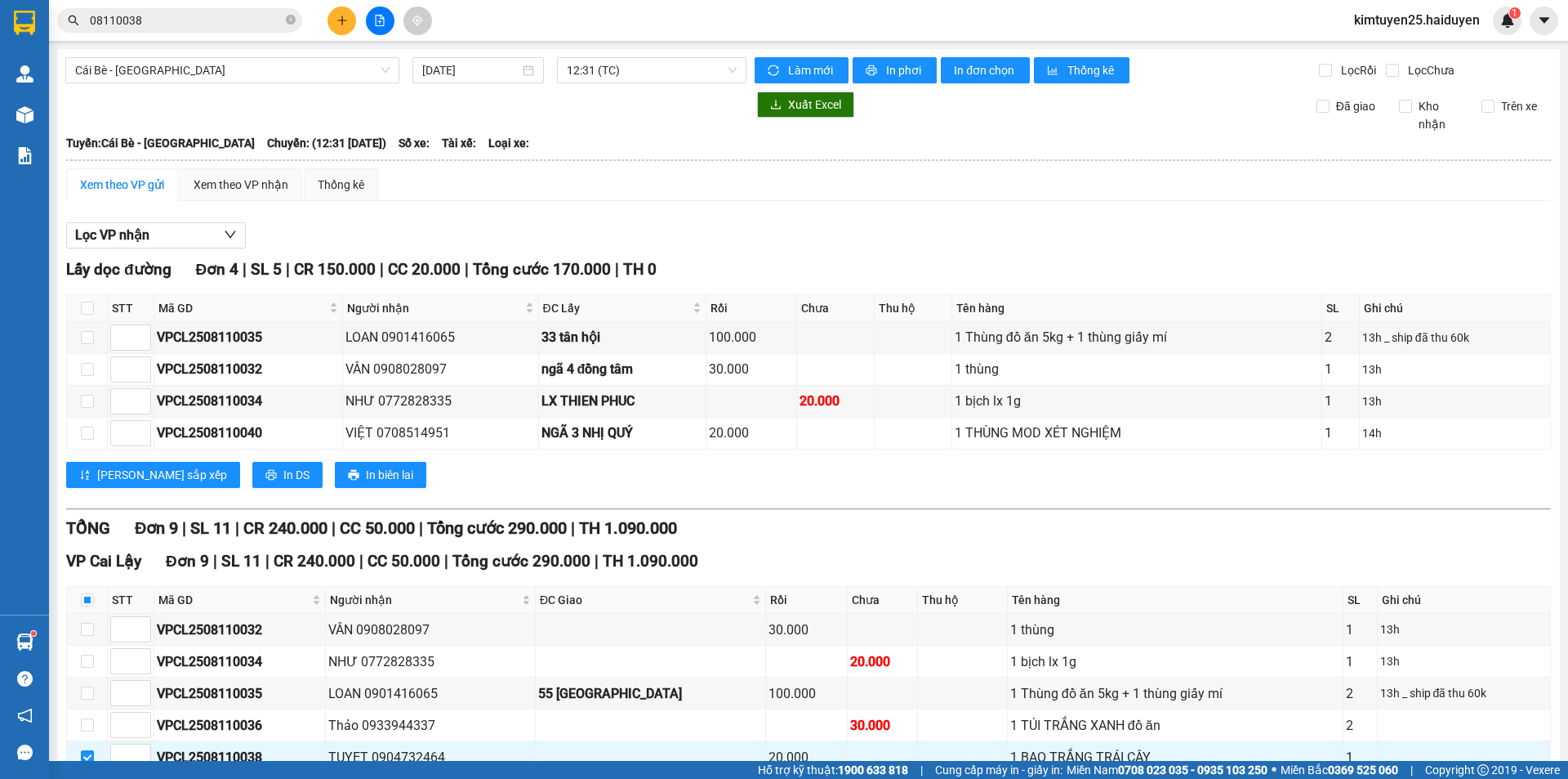
drag, startPoint x: 271, startPoint y: 707, endPoint x: 279, endPoint y: 711, distance: 8.9
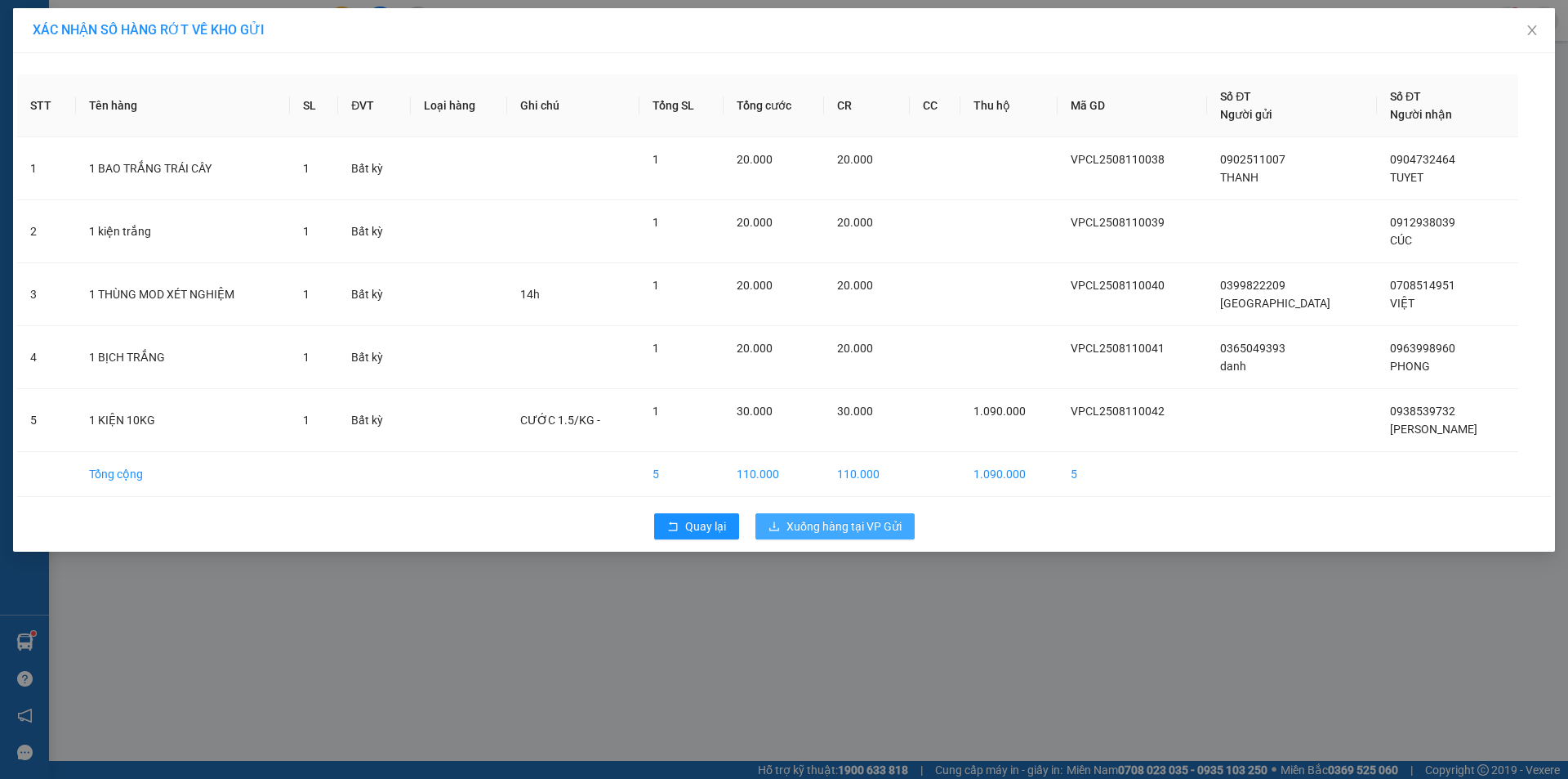
click at [858, 531] on span "Xuống hàng tại VP Gửi" at bounding box center [844, 526] width 115 height 18
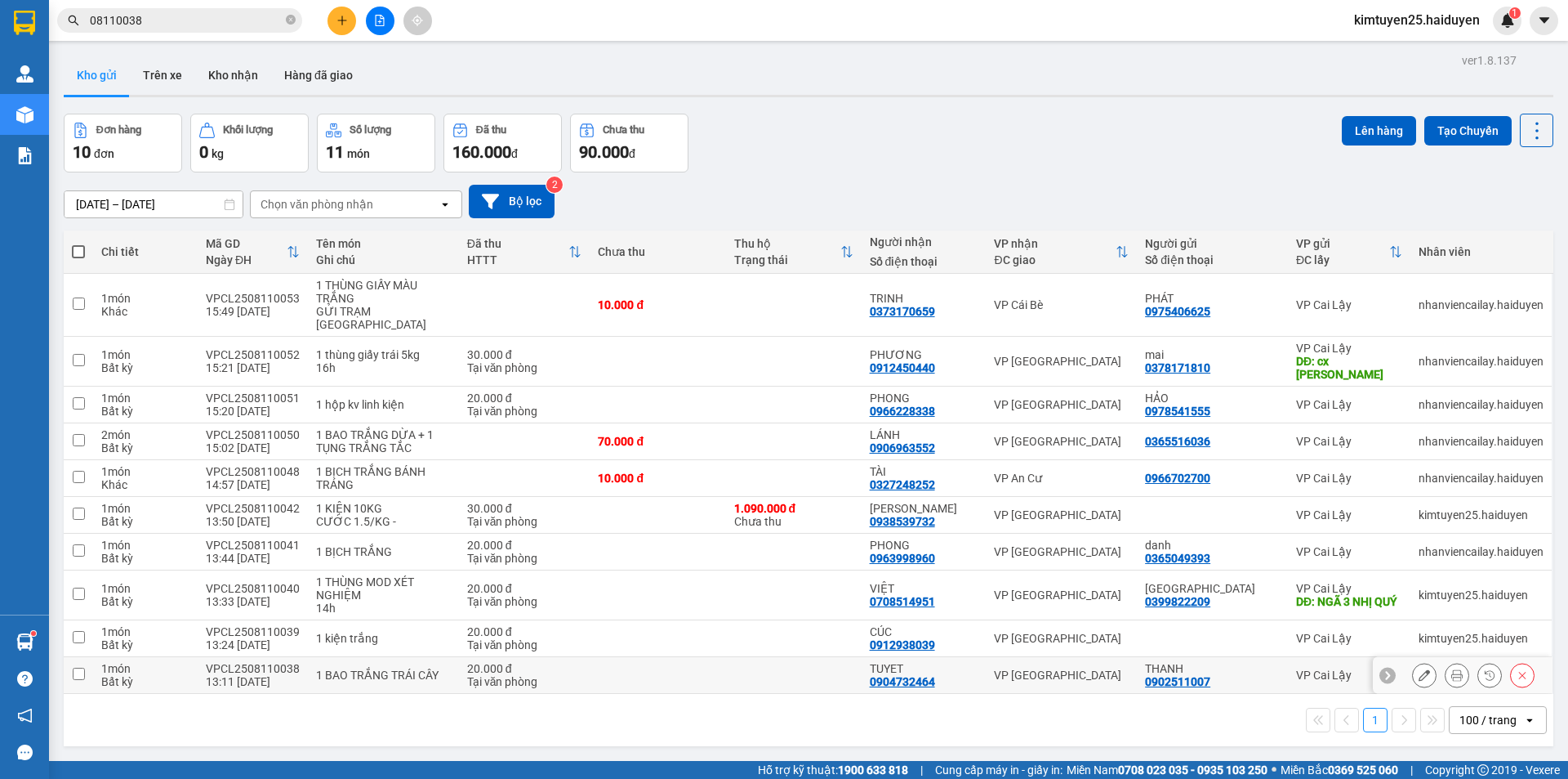
click at [481, 675] on div "Tại văn phòng" at bounding box center [525, 681] width 115 height 13
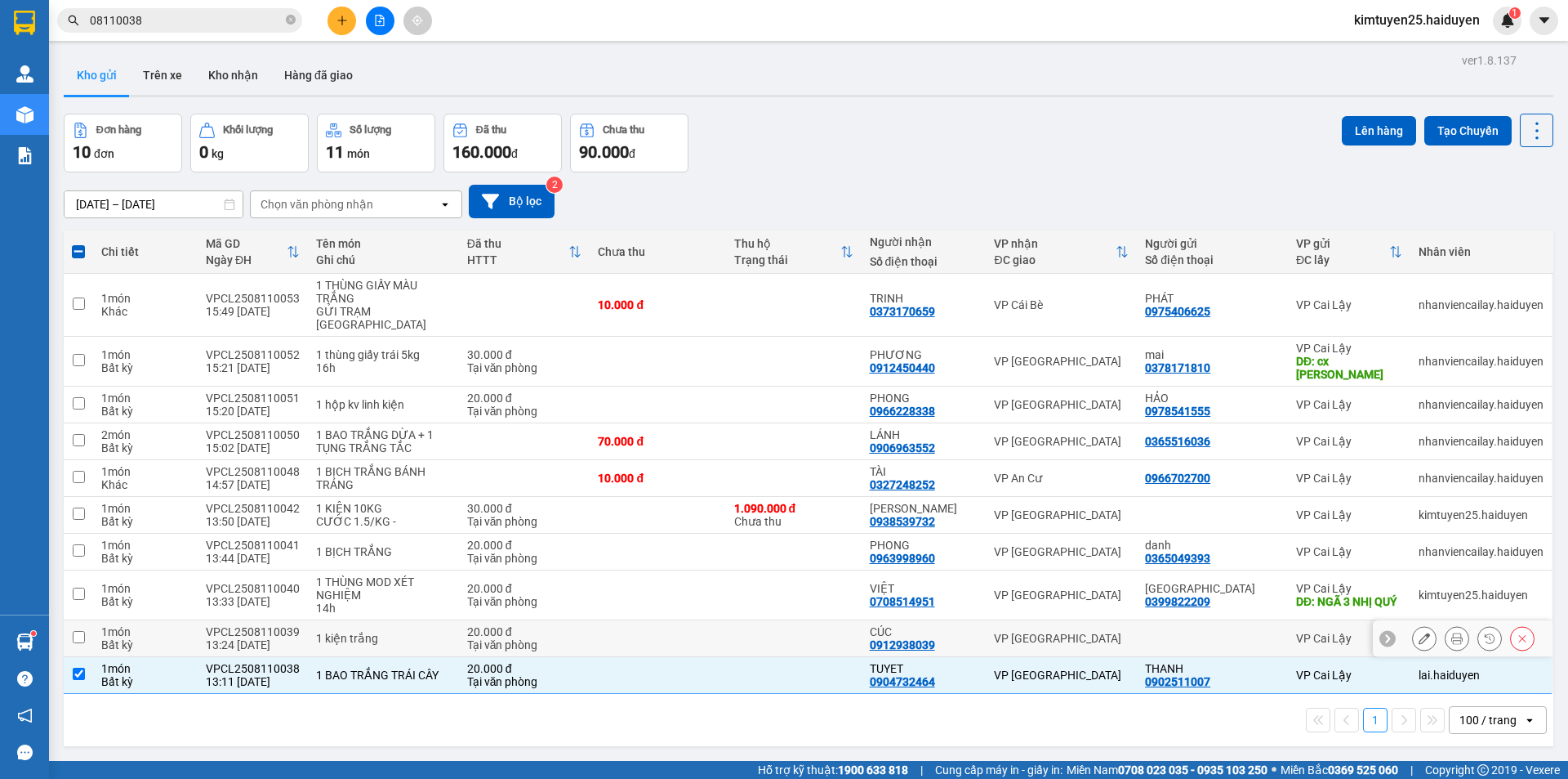
click at [550, 638] on div "Tại văn phòng" at bounding box center [525, 645] width 115 height 13
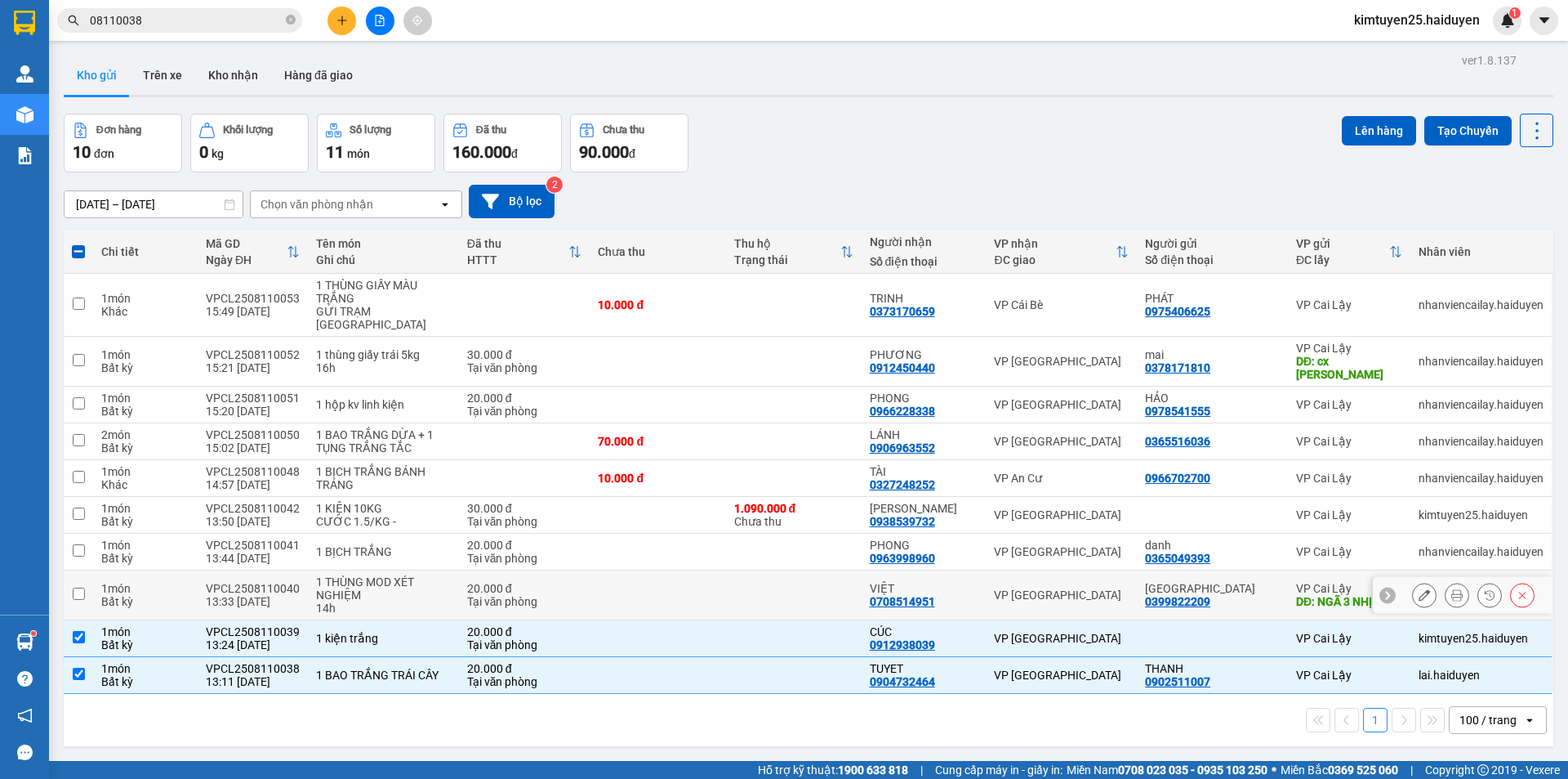
click at [569, 595] on div "Tại văn phòng" at bounding box center [525, 601] width 115 height 13
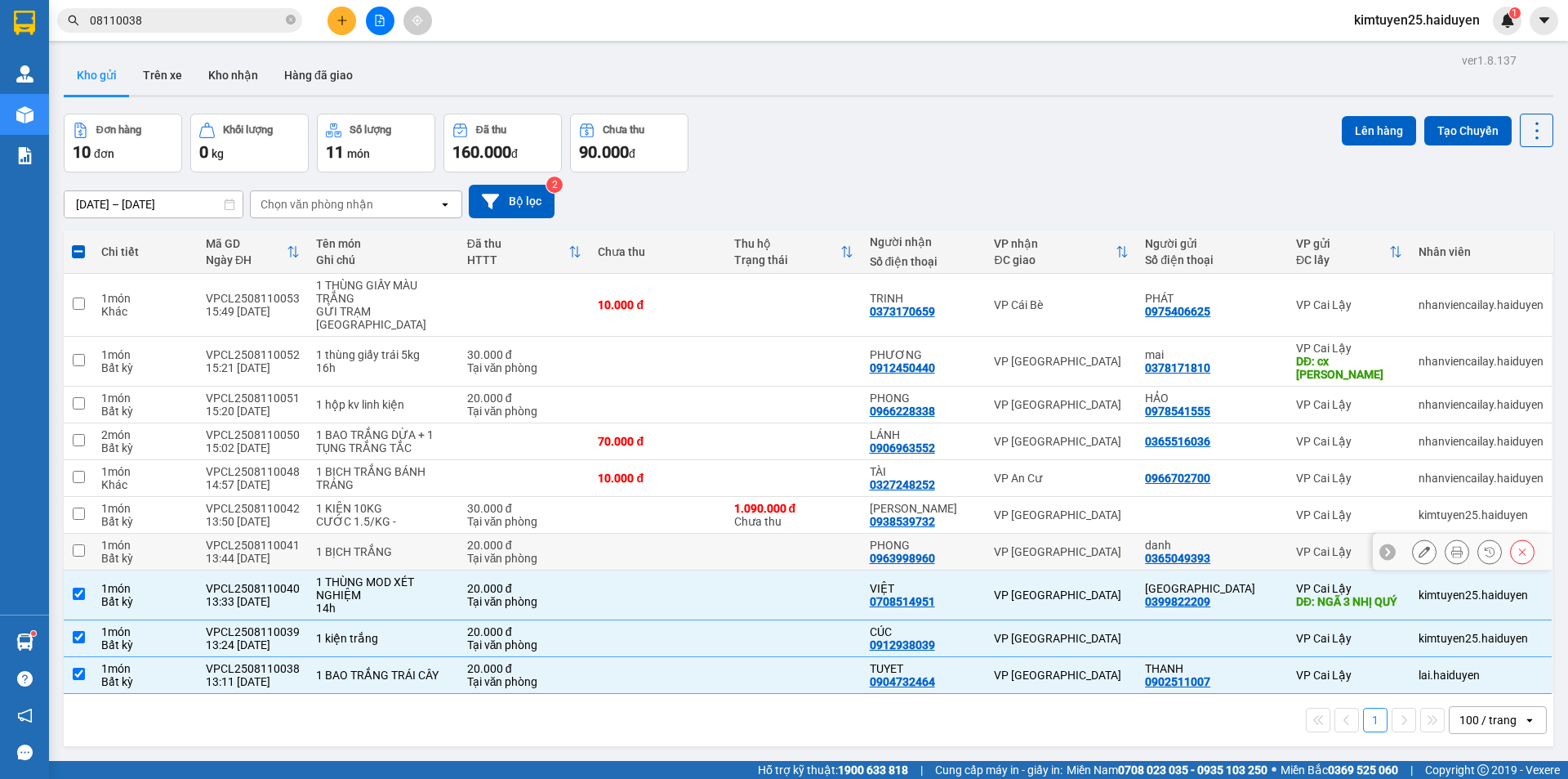
click at [590, 533] on td at bounding box center [658, 552] width 136 height 37
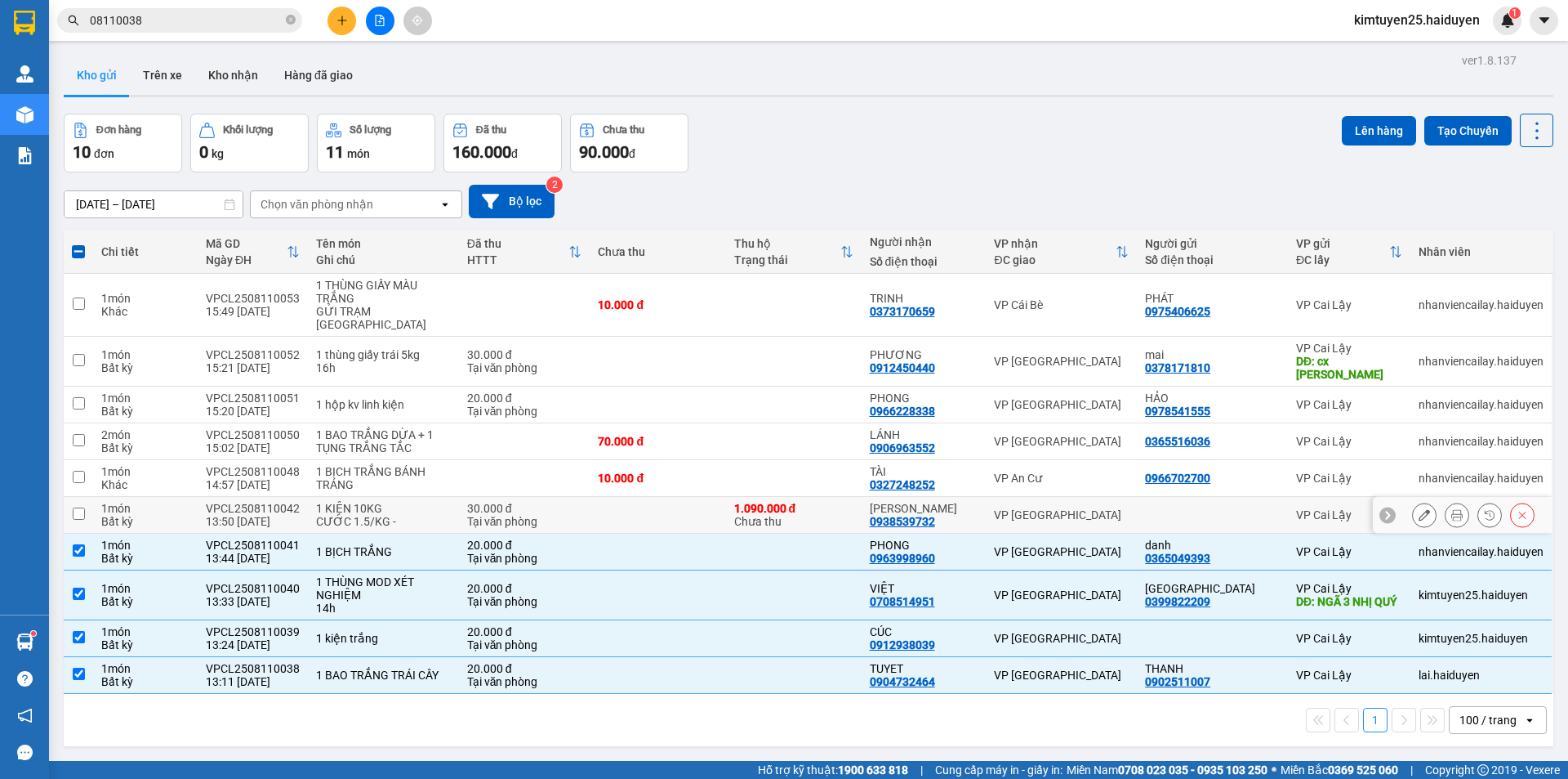
click at [596, 504] on td at bounding box center [658, 516] width 136 height 37
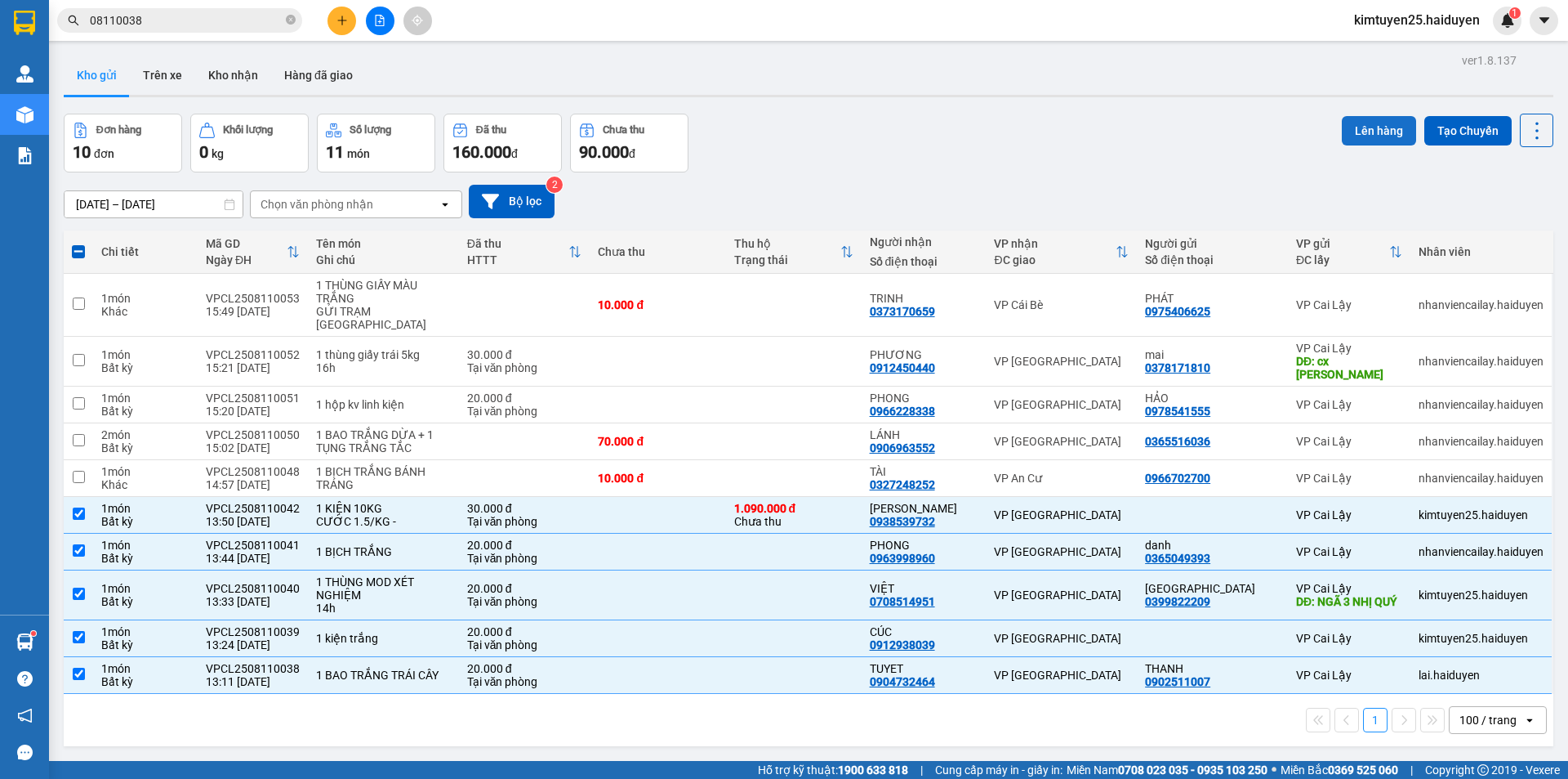
click at [1384, 124] on button "Lên hàng" at bounding box center [1379, 131] width 74 height 30
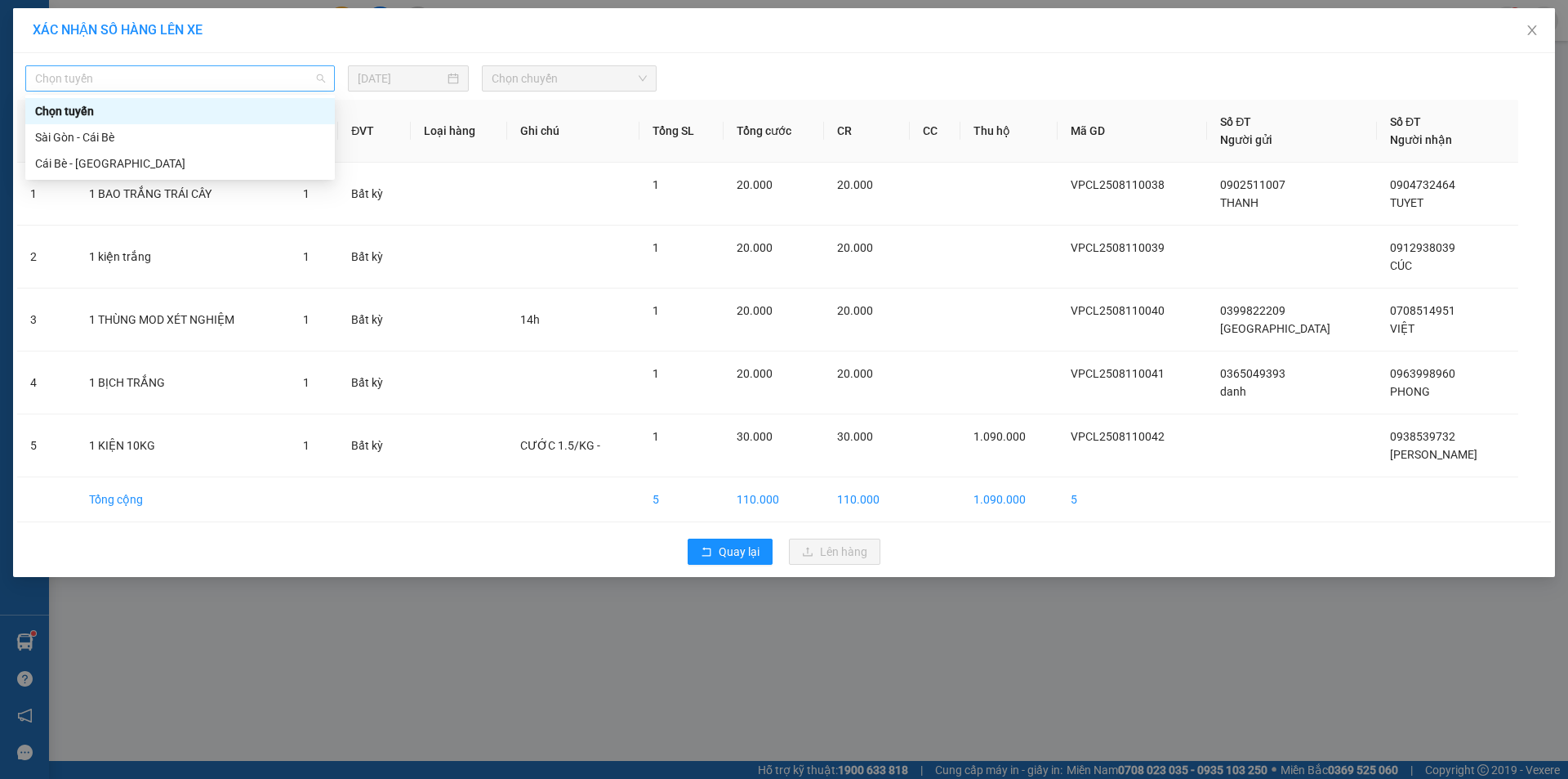
click at [250, 82] on span "Chọn tuyến" at bounding box center [181, 78] width 290 height 24
click at [213, 161] on div "Cái Bè - [GEOGRAPHIC_DATA]" at bounding box center [181, 163] width 290 height 18
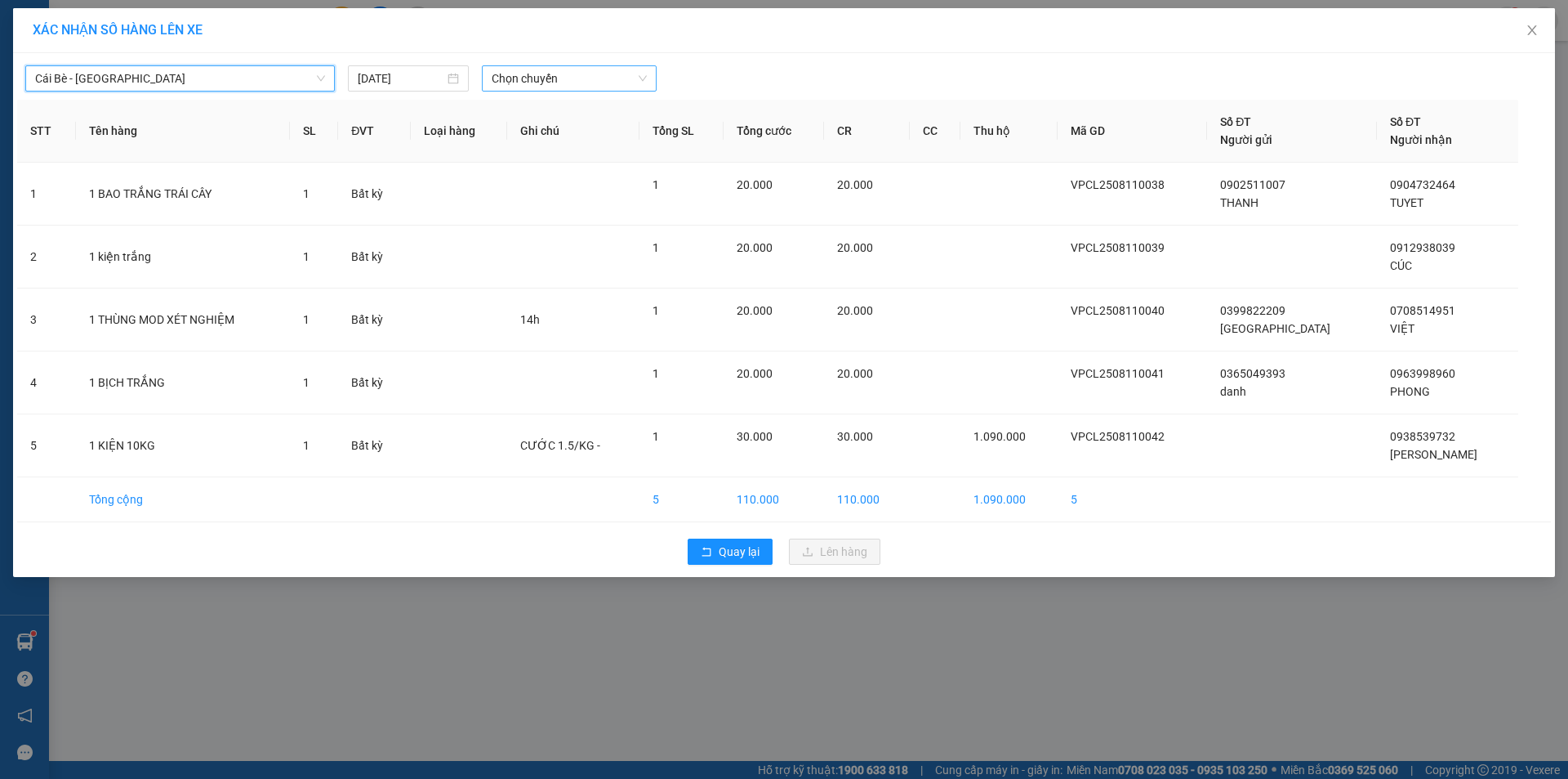
click at [596, 89] on span "Chọn chuyến" at bounding box center [569, 78] width 155 height 24
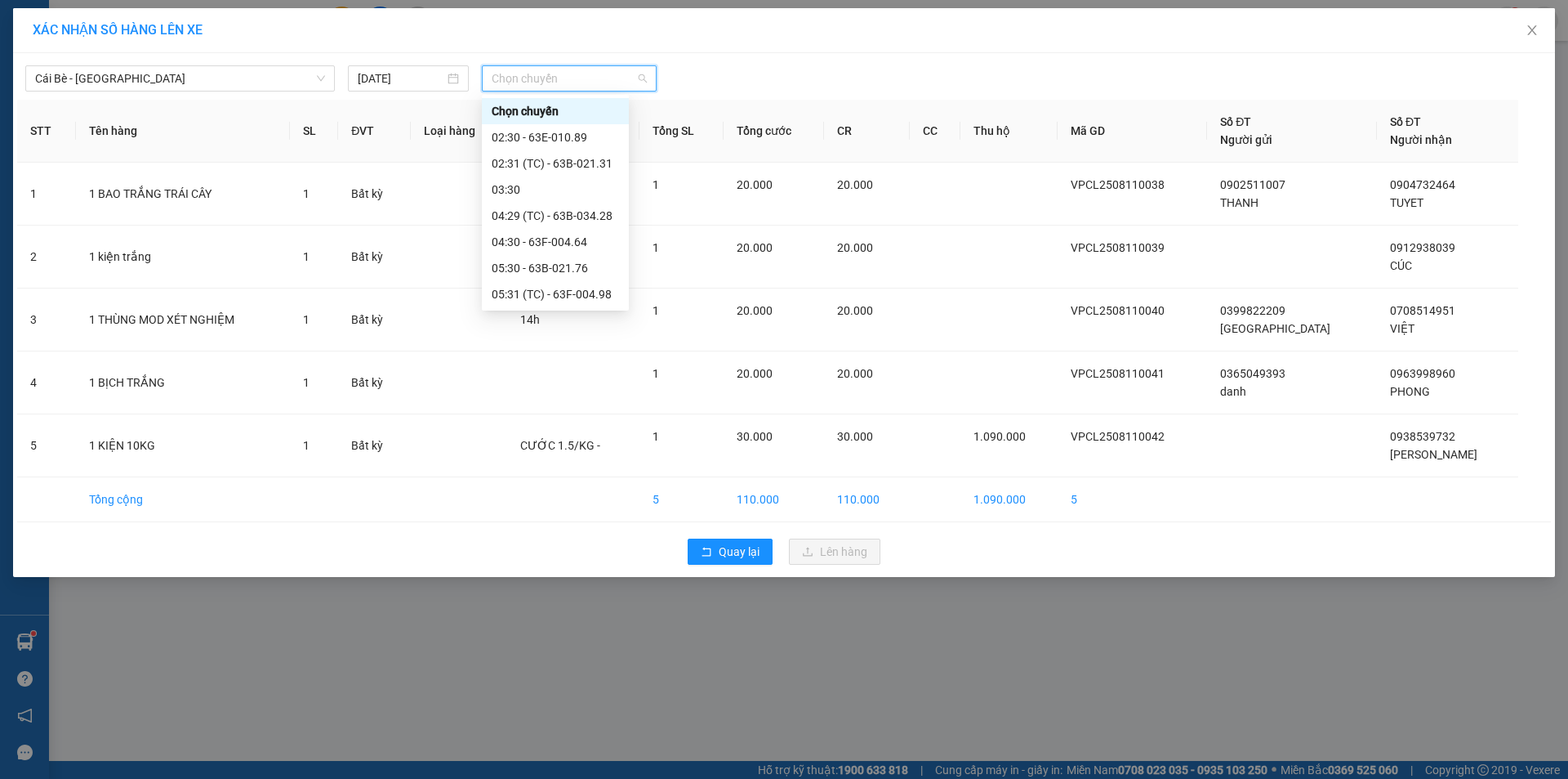
click at [538, 651] on div "13:31 (TC)" at bounding box center [555, 660] width 127 height 18
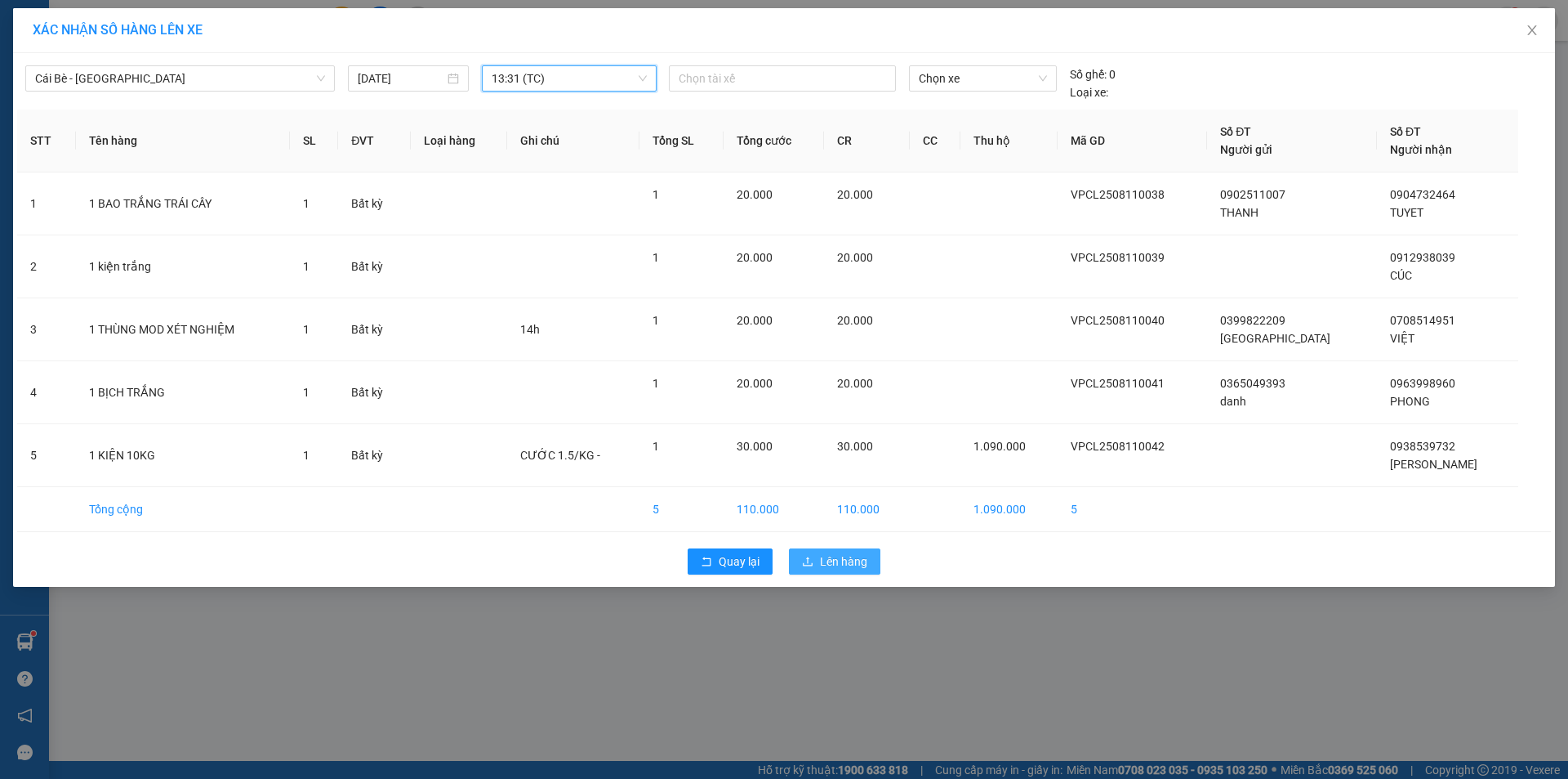
click at [855, 557] on span "Lên hàng" at bounding box center [843, 560] width 47 height 18
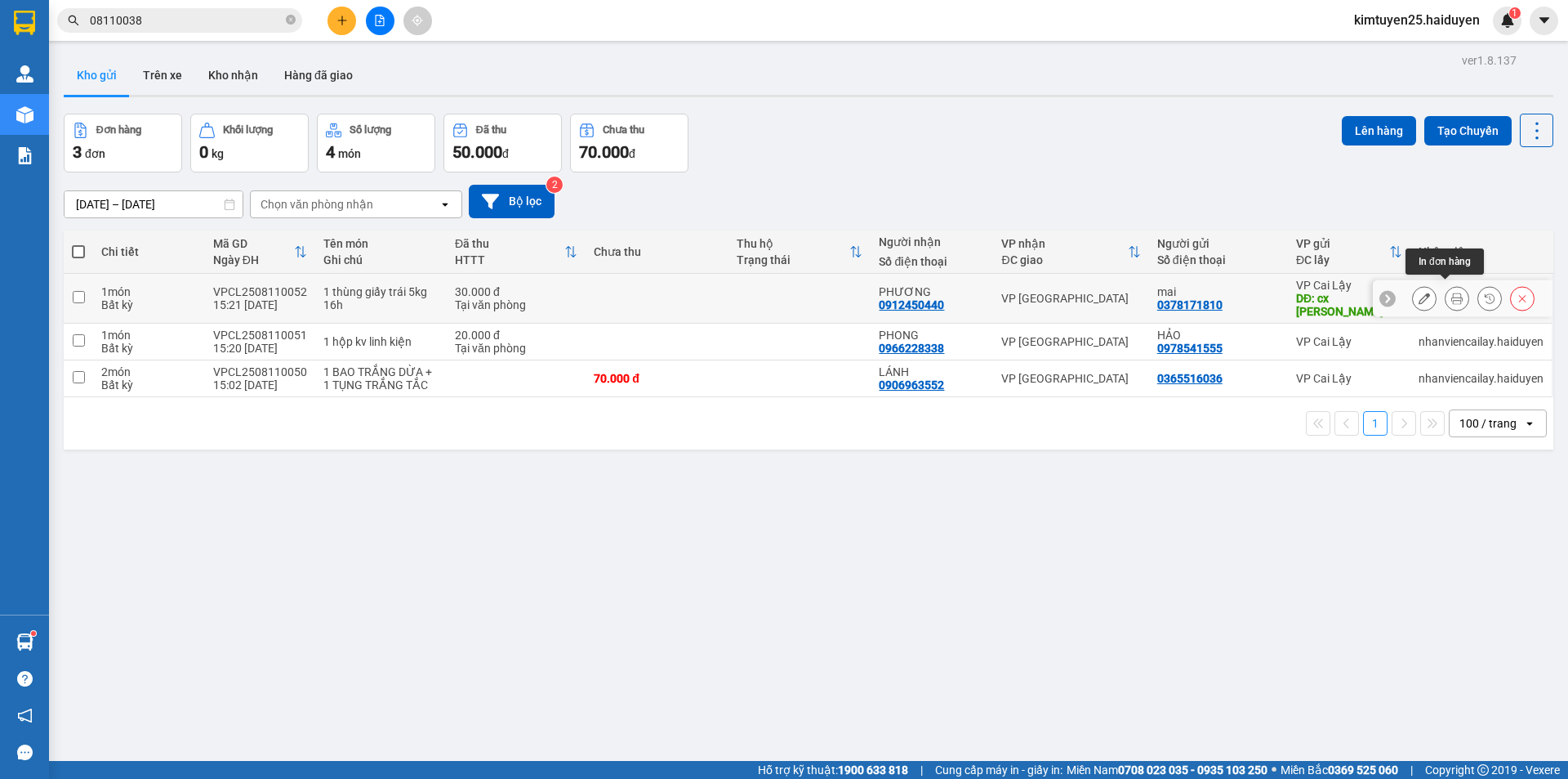
click at [1446, 285] on button at bounding box center [1457, 298] width 23 height 29
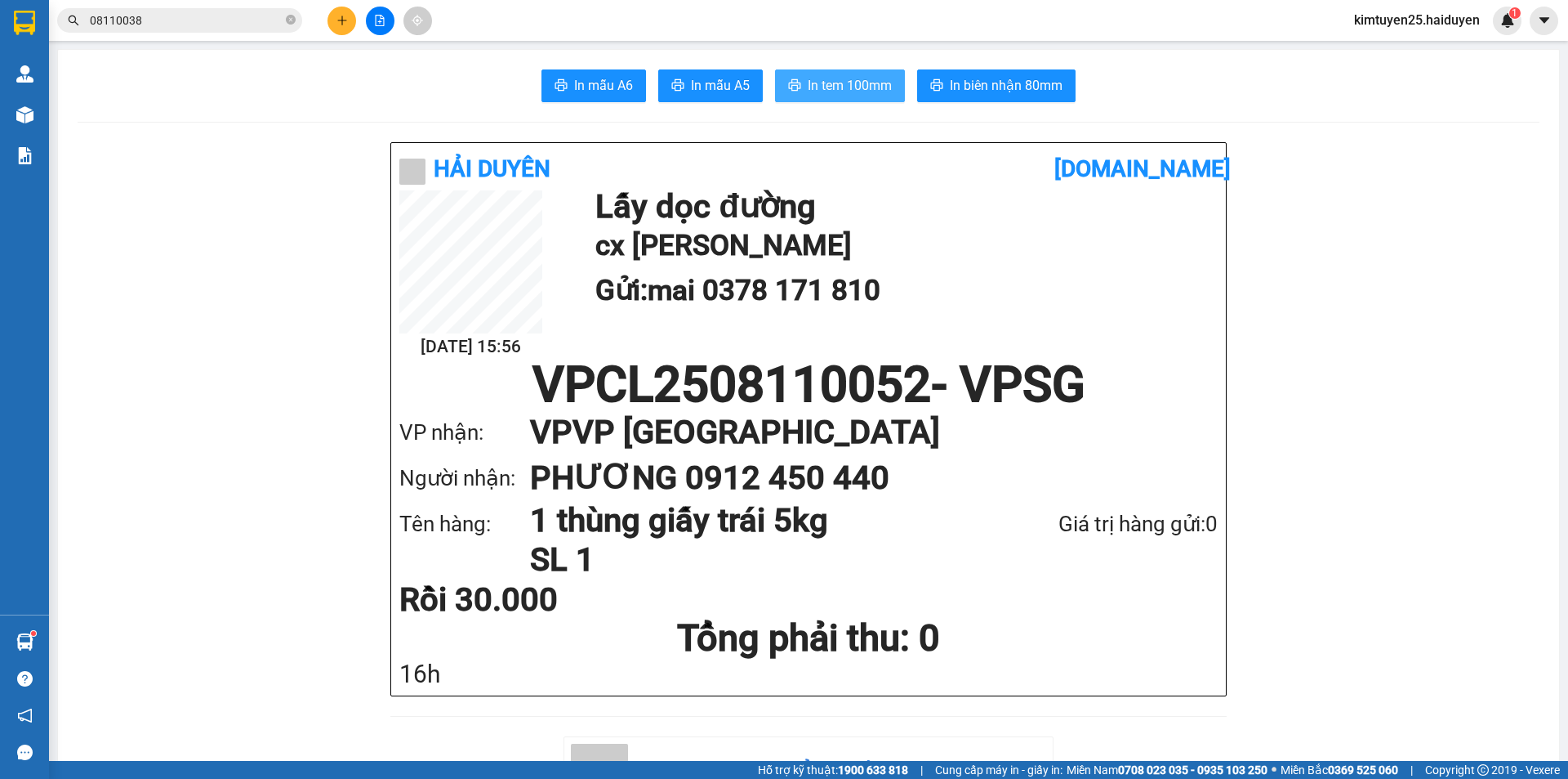
click at [859, 77] on span "In tem 100mm" at bounding box center [850, 86] width 84 height 20
click at [39, 119] on div "Kho hàng mới" at bounding box center [24, 114] width 49 height 41
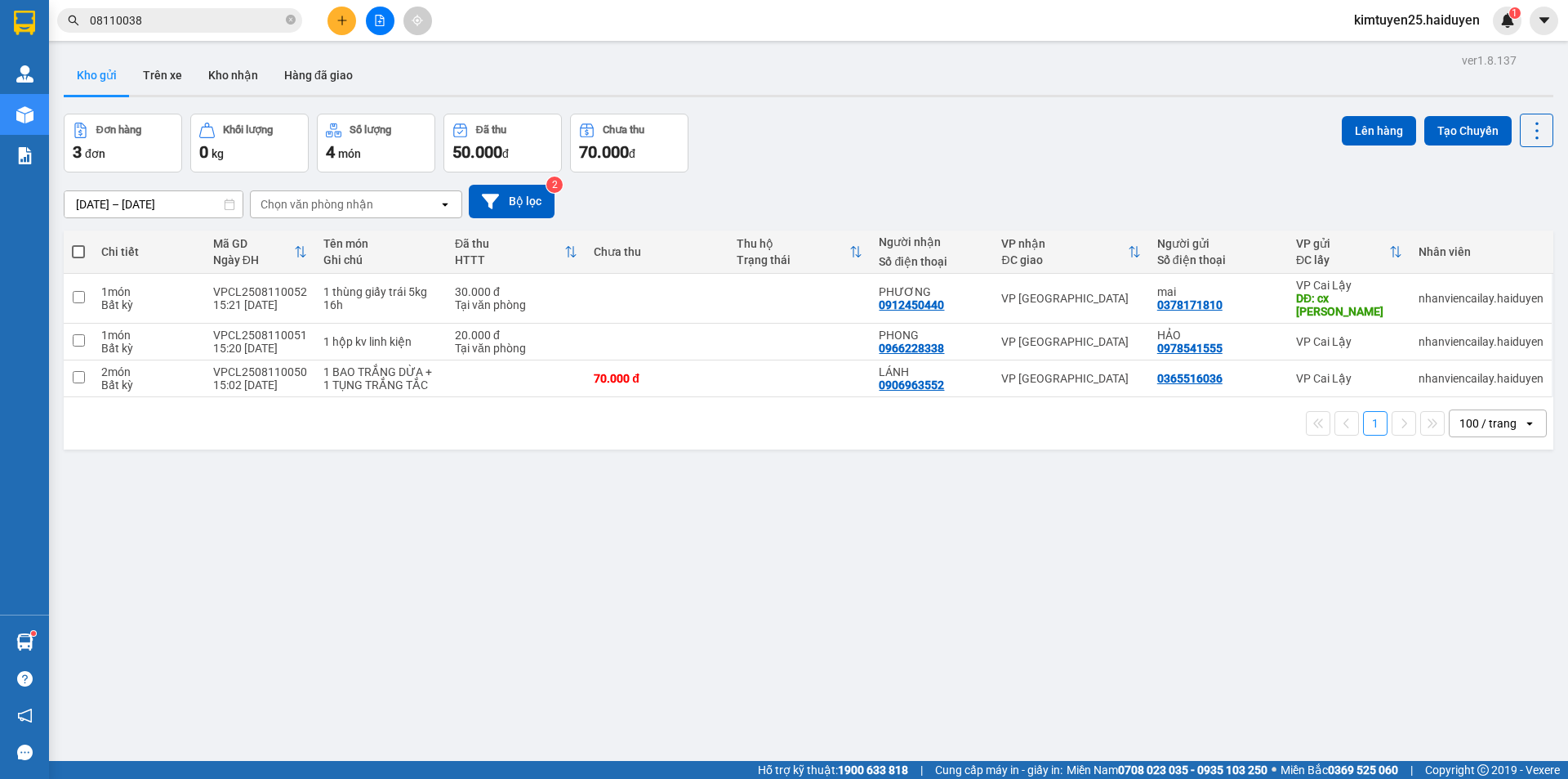
click at [422, 485] on div "ver 1.8.137 Kho gửi Trên xe Kho nhận Hàng đã giao Đơn hàng 3 đơn Khối lượng 0 k…" at bounding box center [808, 438] width 1503 height 779
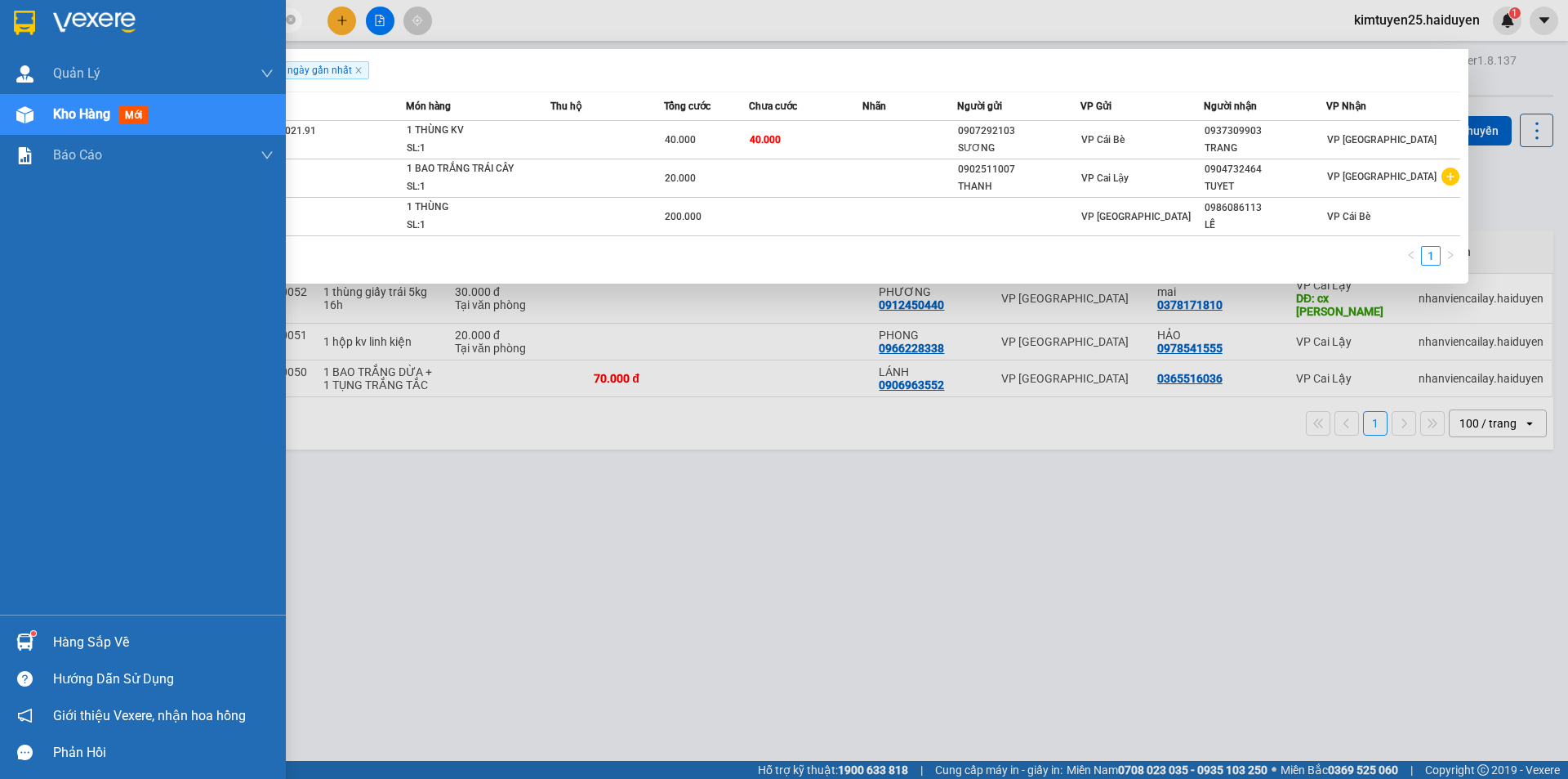
drag, startPoint x: 170, startPoint y: 14, endPoint x: 0, endPoint y: 25, distance: 170.4
click at [0, 25] on section "Kết quả tìm kiếm ( 3 ) Bộ lọc Gửi 3 ngày gần nhất Mã ĐH Trạng thái Món hàng Thu…" at bounding box center [784, 389] width 1568 height 779
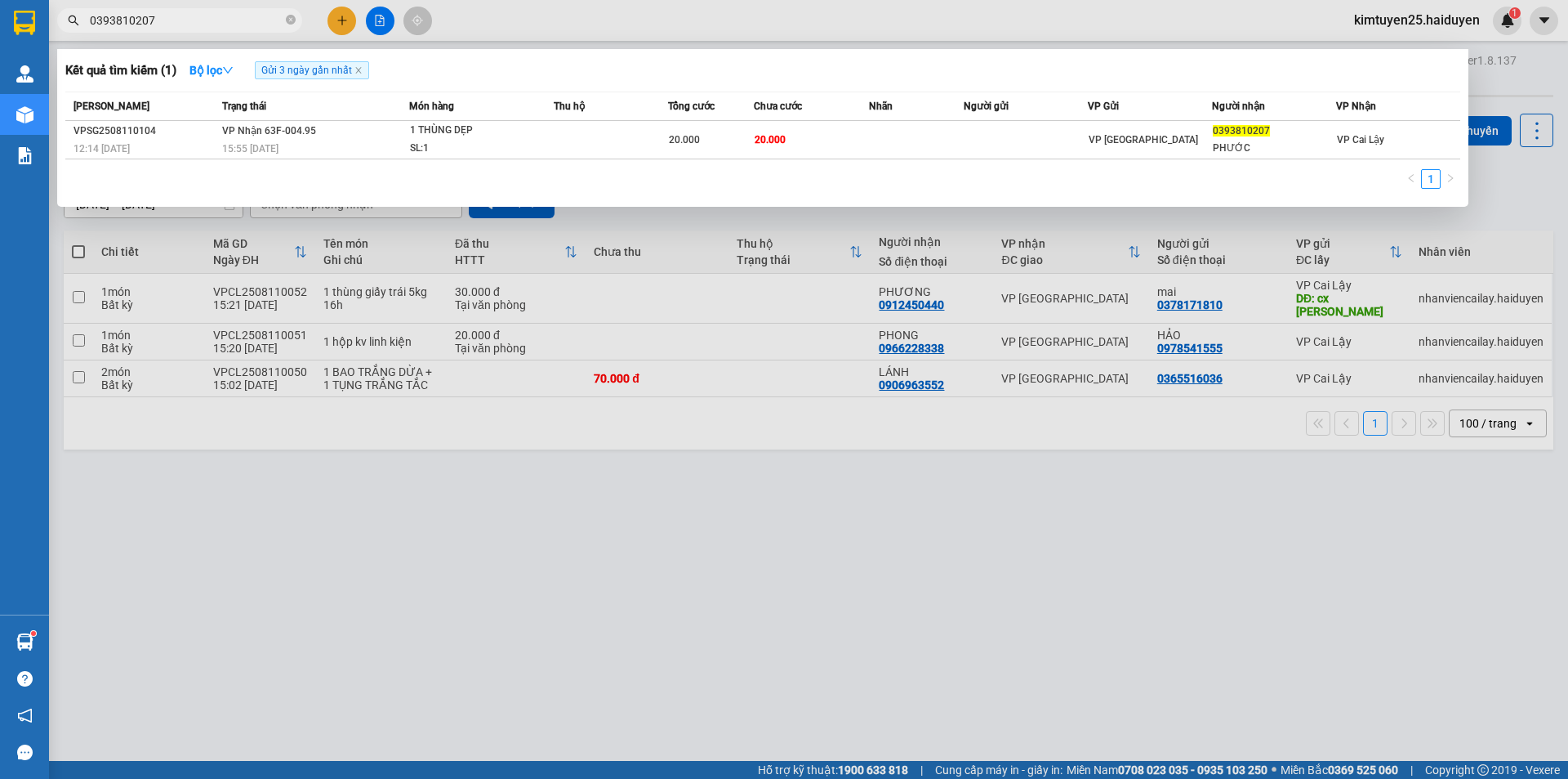
type input "0393810207"
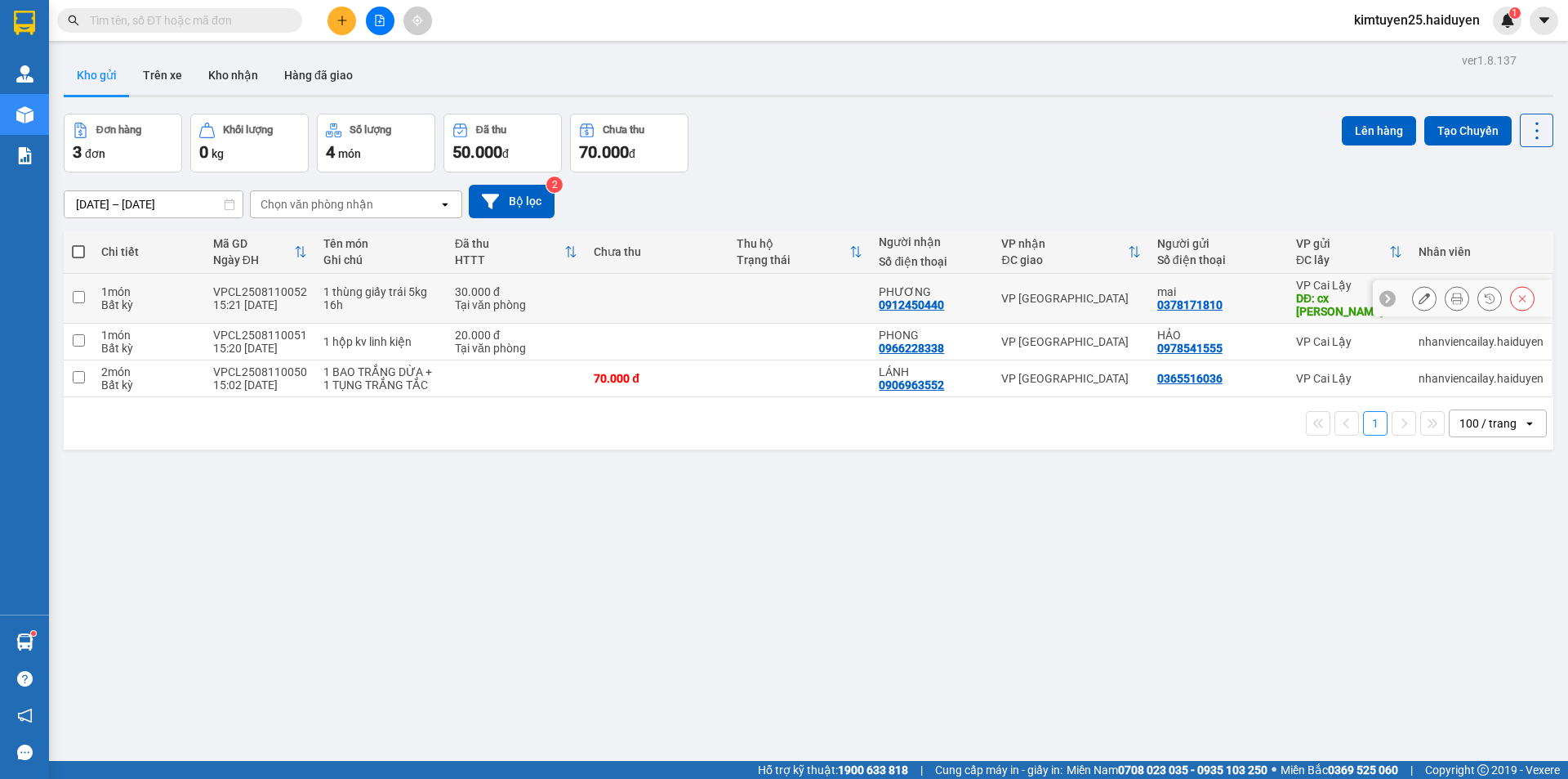
click at [699, 287] on td at bounding box center [657, 299] width 143 height 50
checkbox input "true"
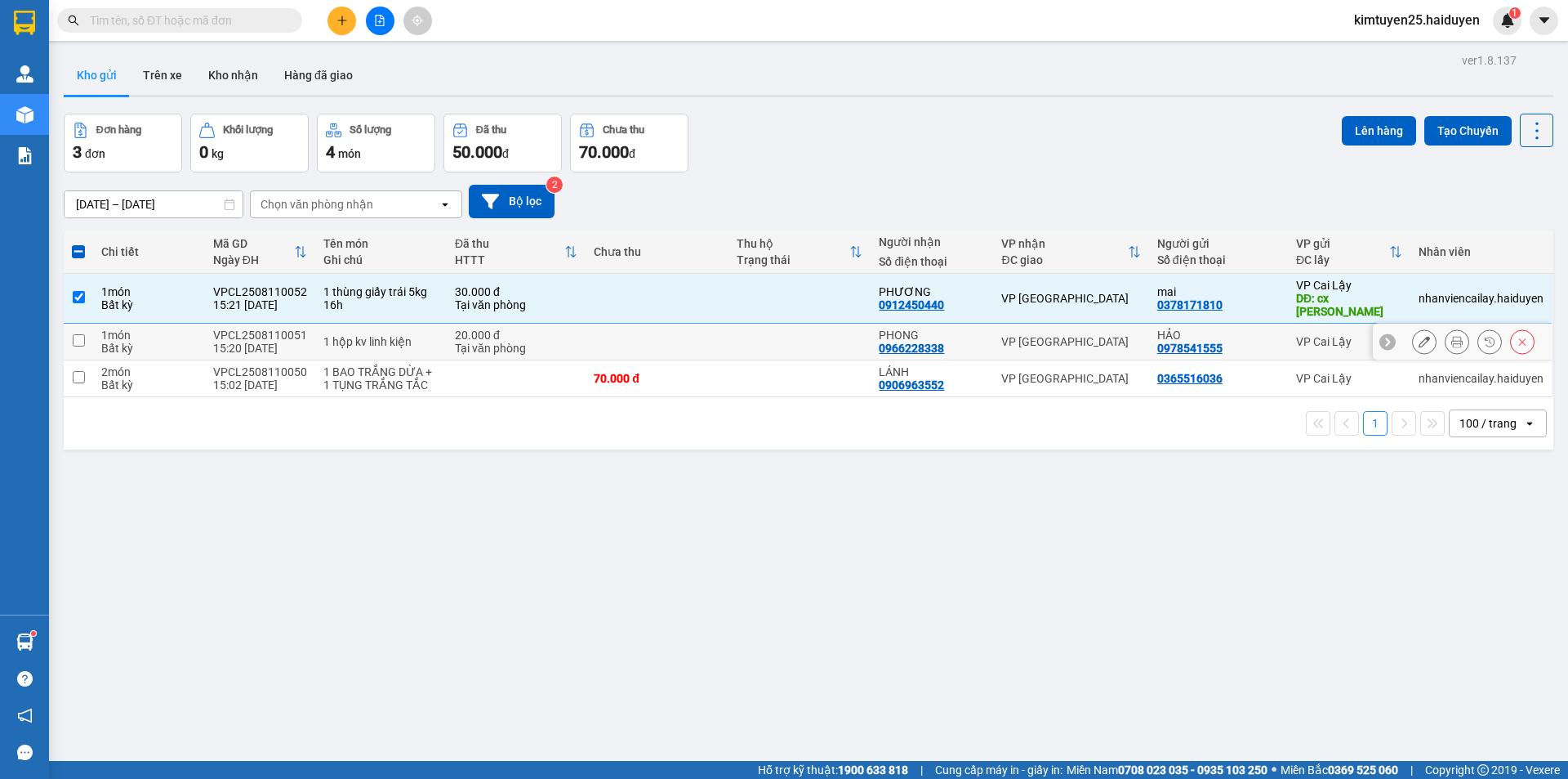
click at [712, 334] on td at bounding box center [657, 342] width 143 height 37
checkbox input "true"
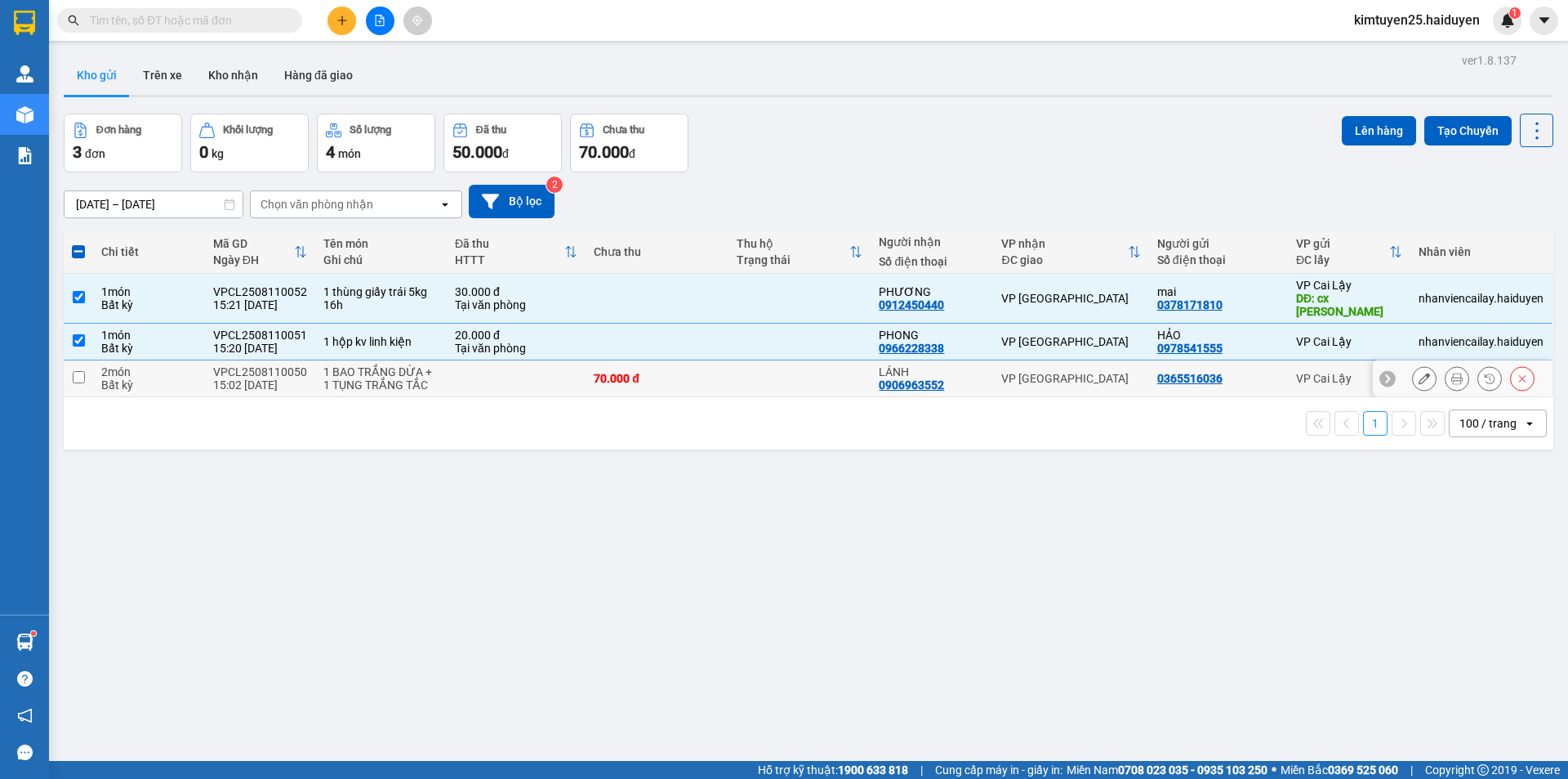
click at [709, 371] on div "70.000 đ" at bounding box center [657, 378] width 127 height 13
checkbox input "true"
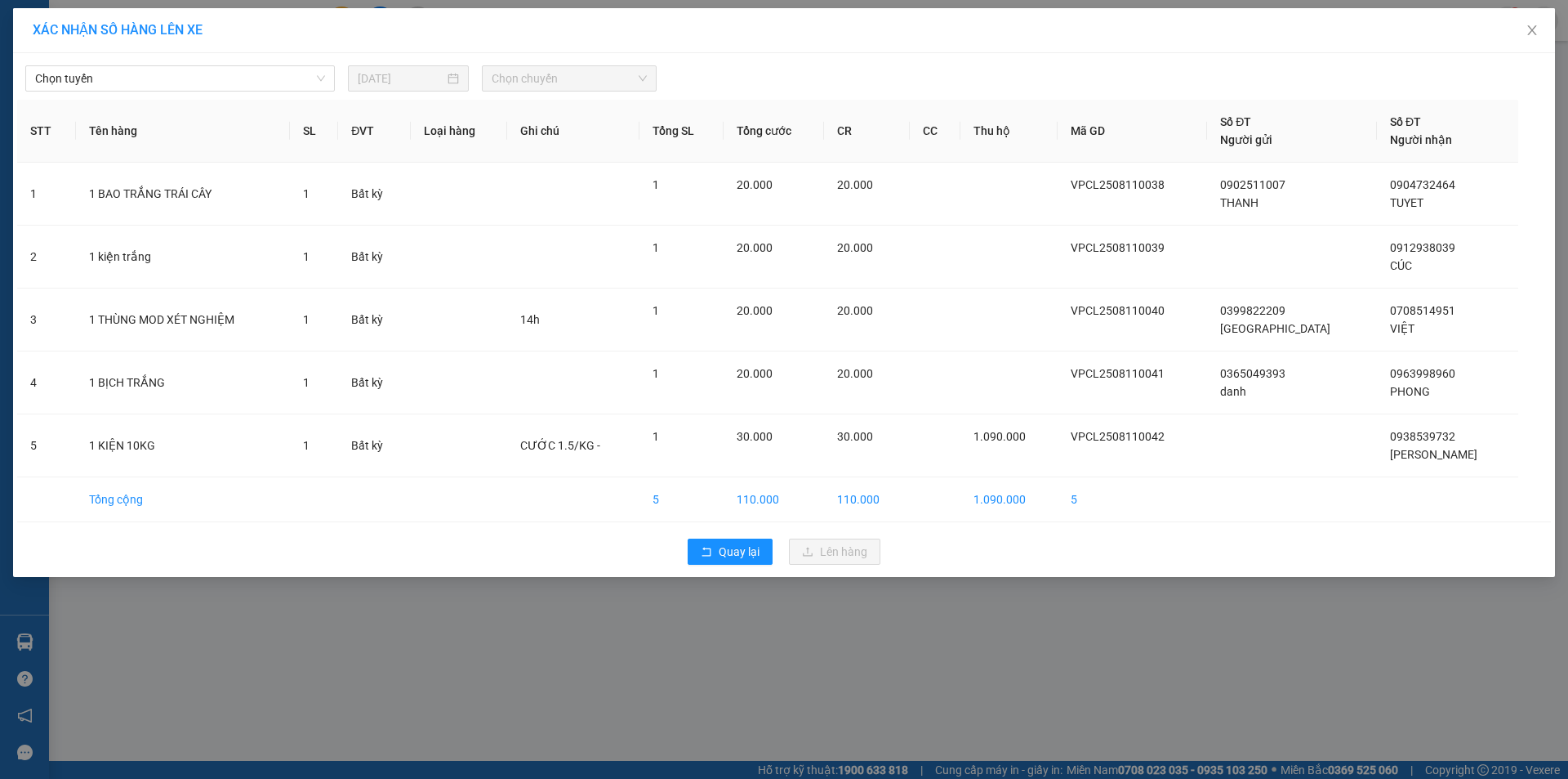
click at [229, 55] on div "Chọn tuyến [DATE] Chọn chuyến STT Tên hàng SL ĐVT Loại hàng Ghi chú Tổng SL Tổn…" at bounding box center [784, 315] width 1542 height 524
click at [216, 79] on span "Chọn tuyến" at bounding box center [181, 78] width 290 height 24
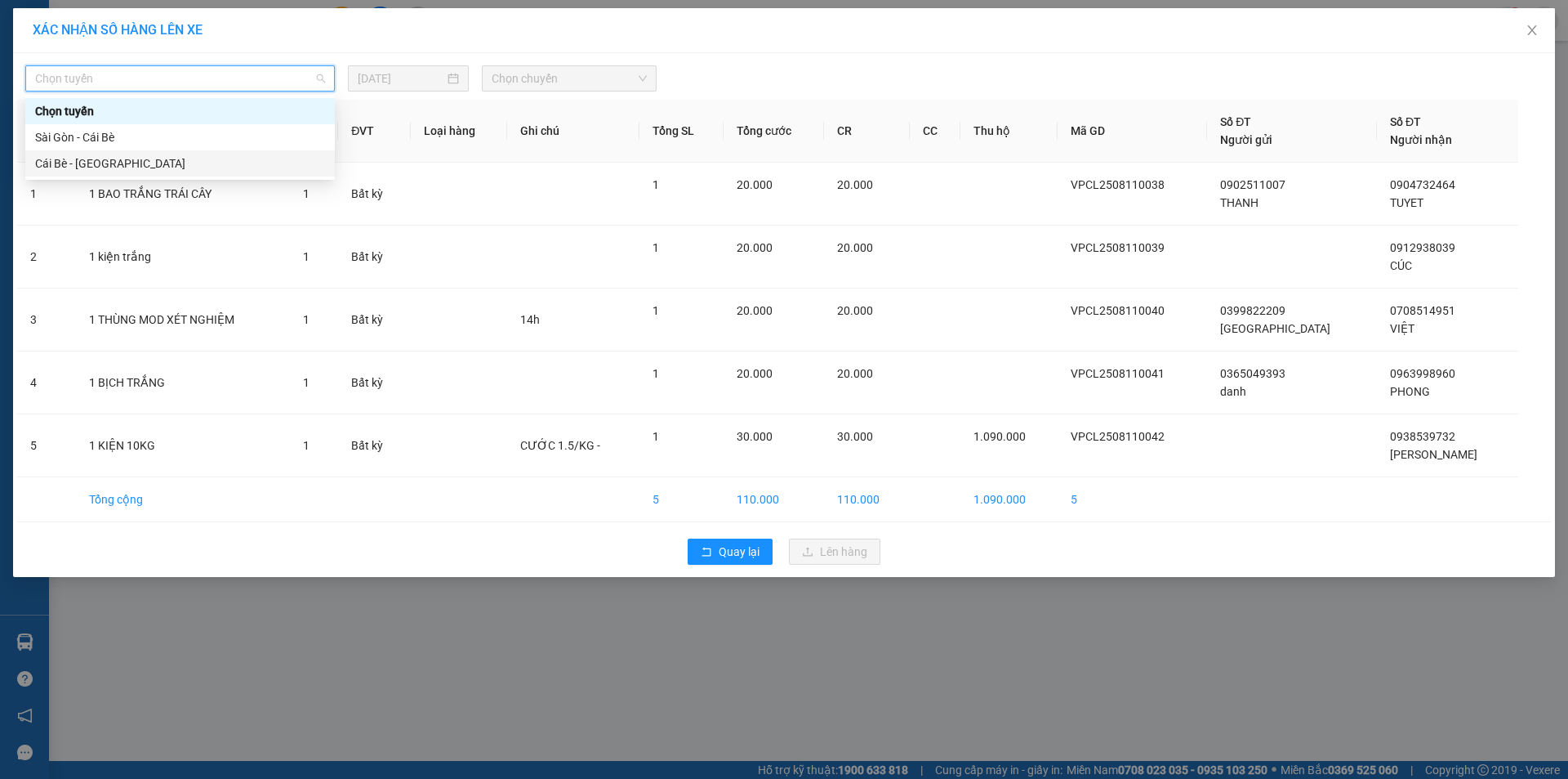
click at [53, 162] on div "Cái Bè - [GEOGRAPHIC_DATA]" at bounding box center [181, 163] width 290 height 18
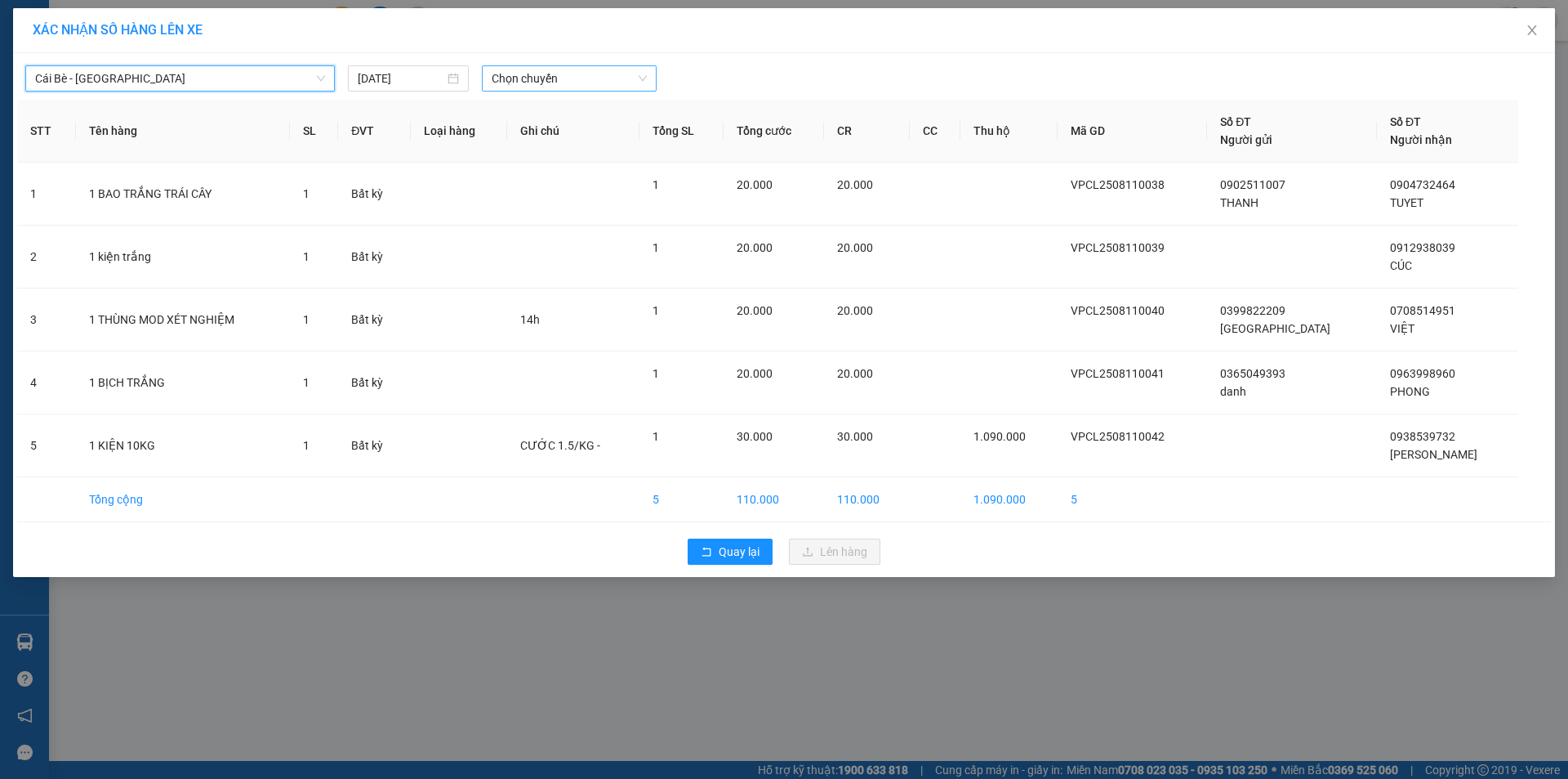
click at [521, 80] on span "Chọn chuyến" at bounding box center [569, 78] width 155 height 24
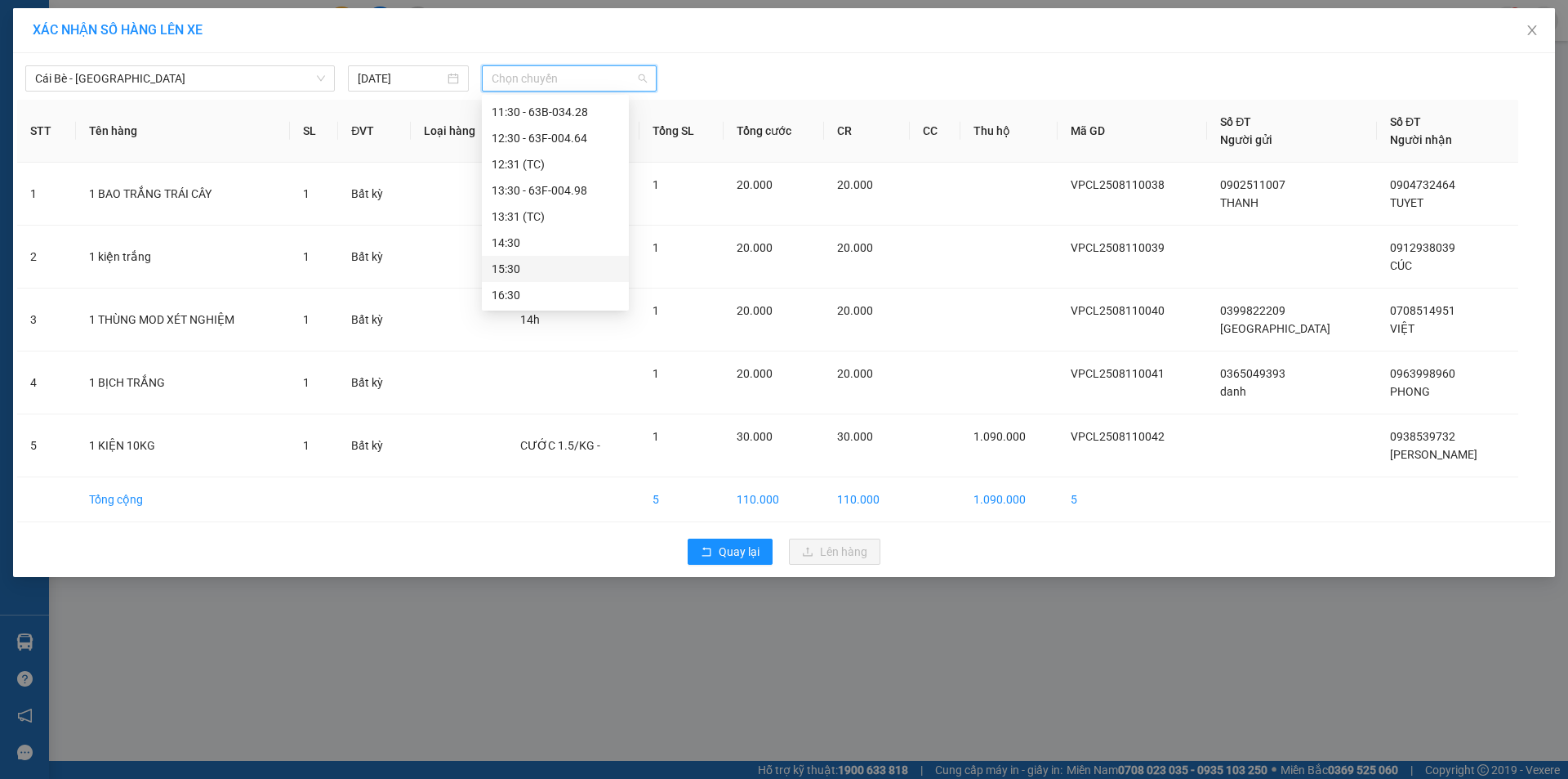
scroll to position [445, 0]
click at [529, 164] on div "12:31 (TC)" at bounding box center [555, 163] width 127 height 18
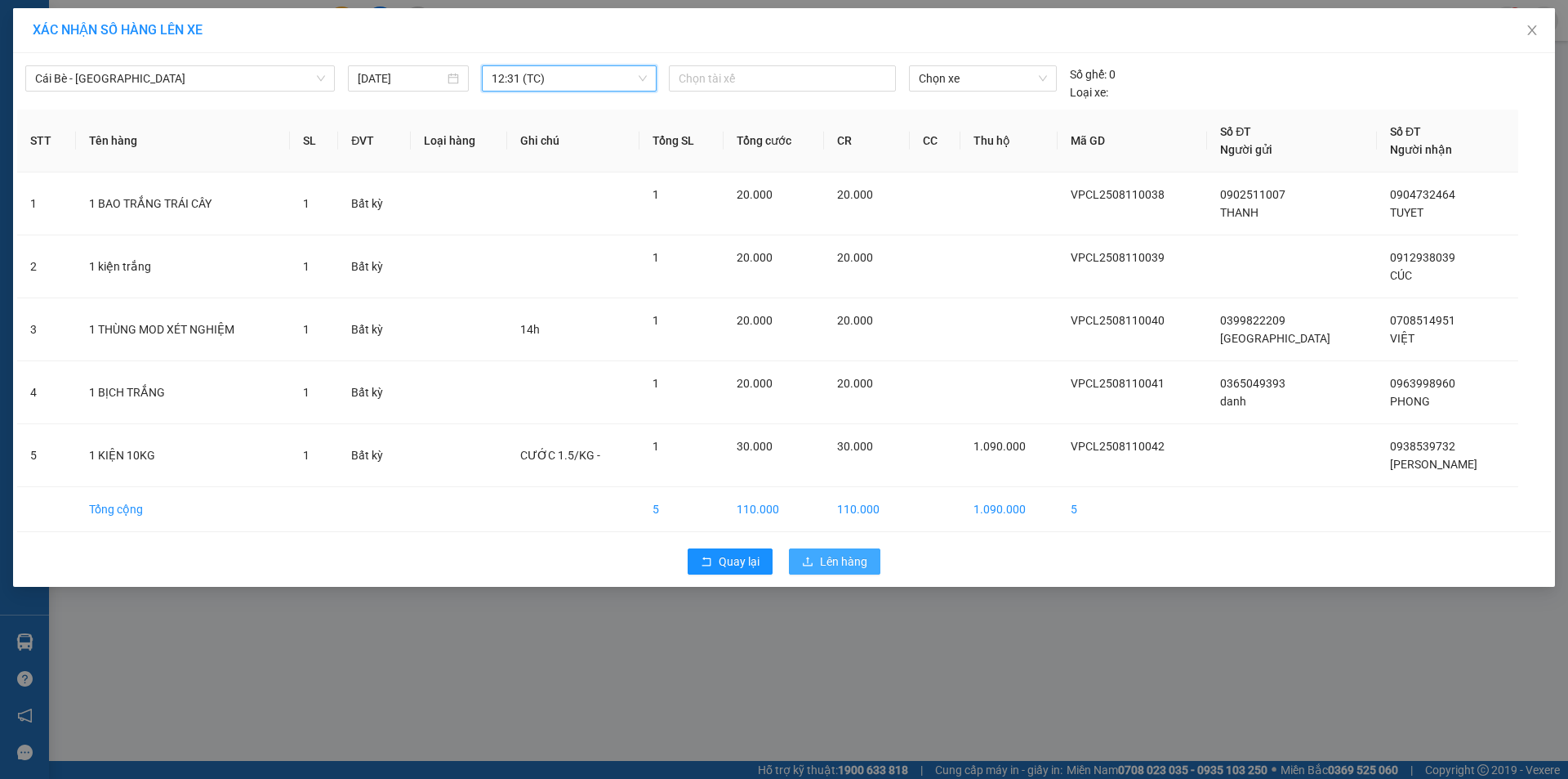
click at [852, 557] on span "Lên hàng" at bounding box center [843, 560] width 47 height 18
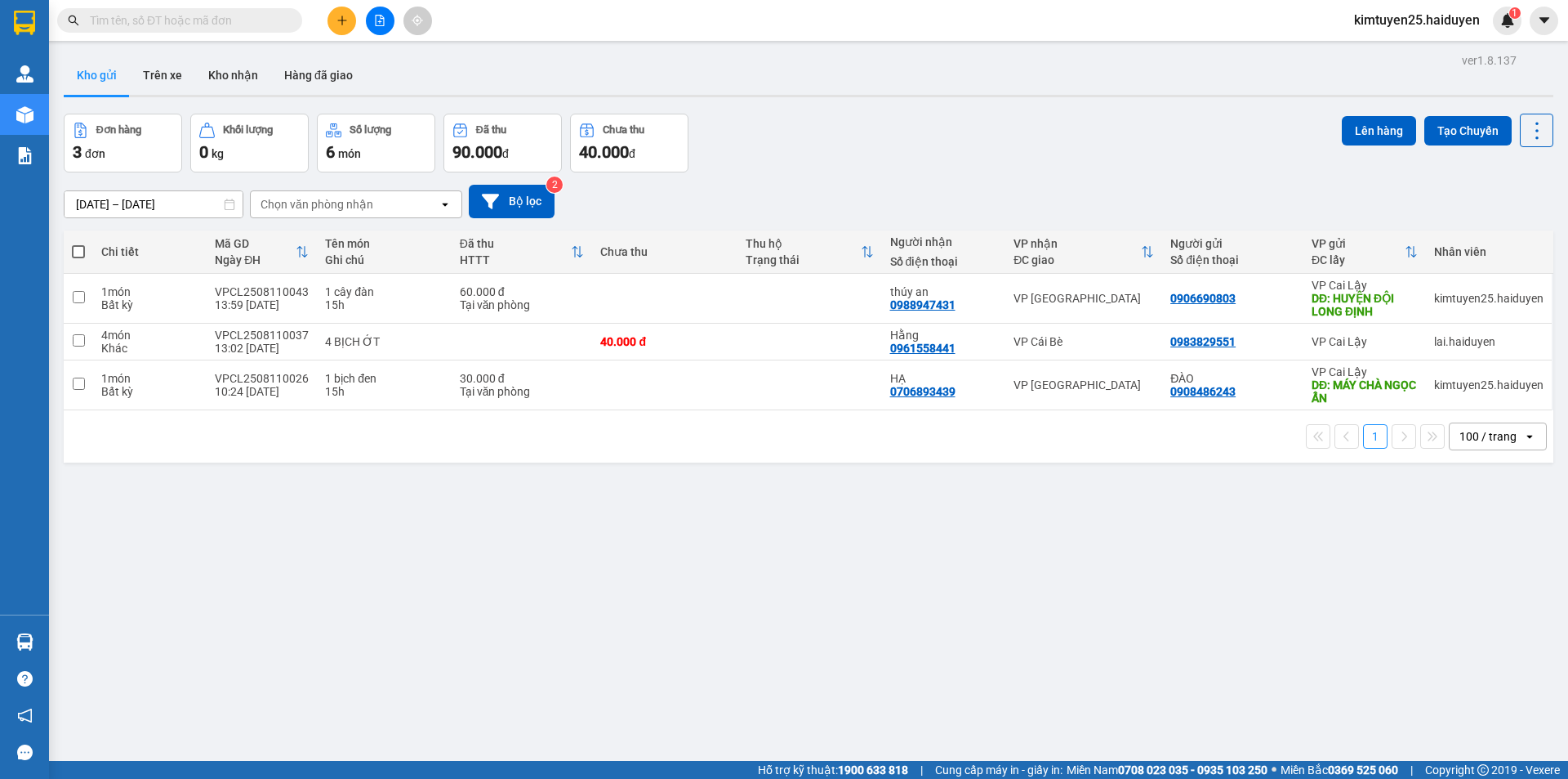
click at [351, 17] on button at bounding box center [342, 20] width 29 height 29
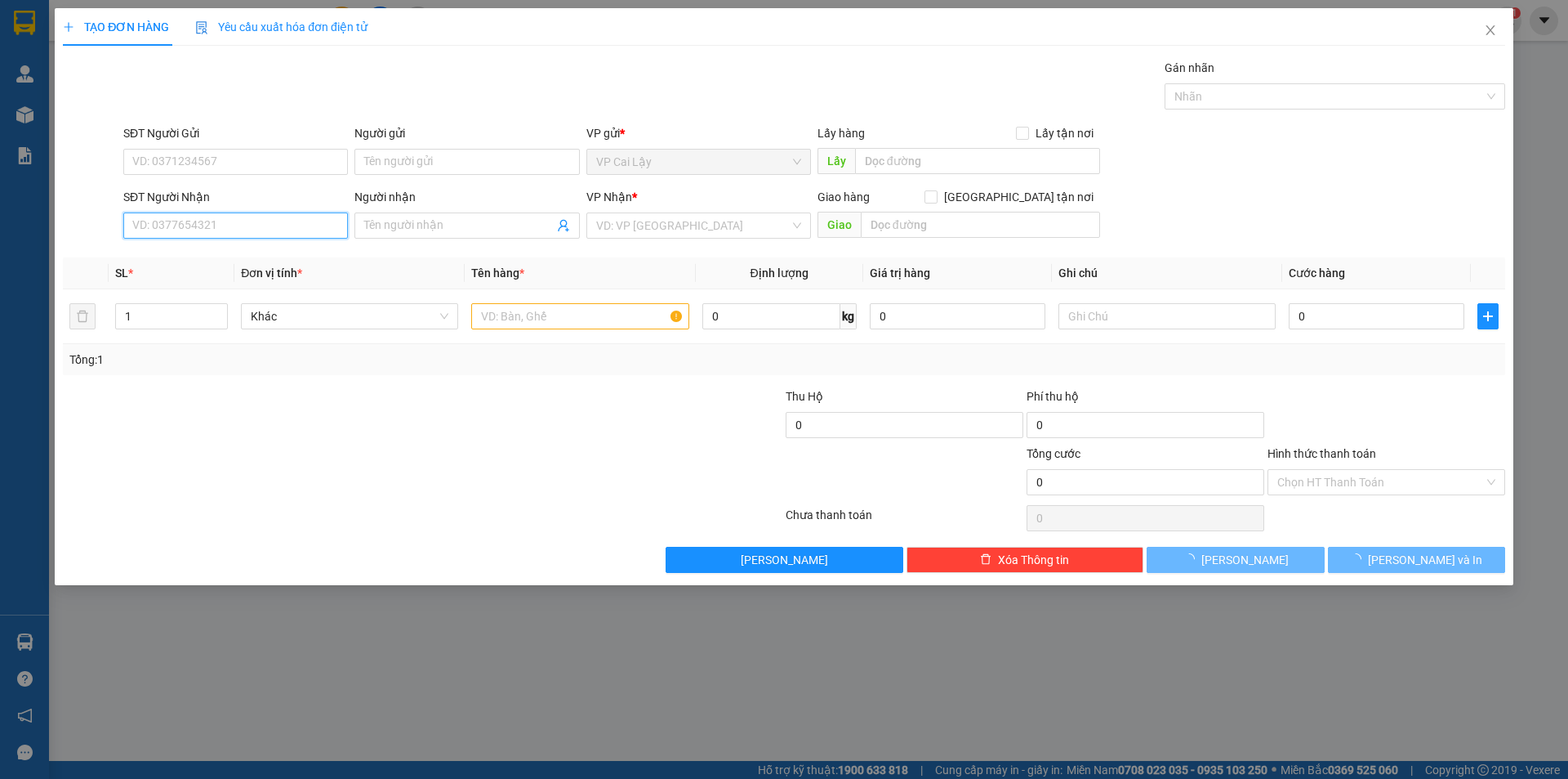
click at [262, 223] on input "SĐT Người Nhận" at bounding box center [235, 225] width 224 height 26
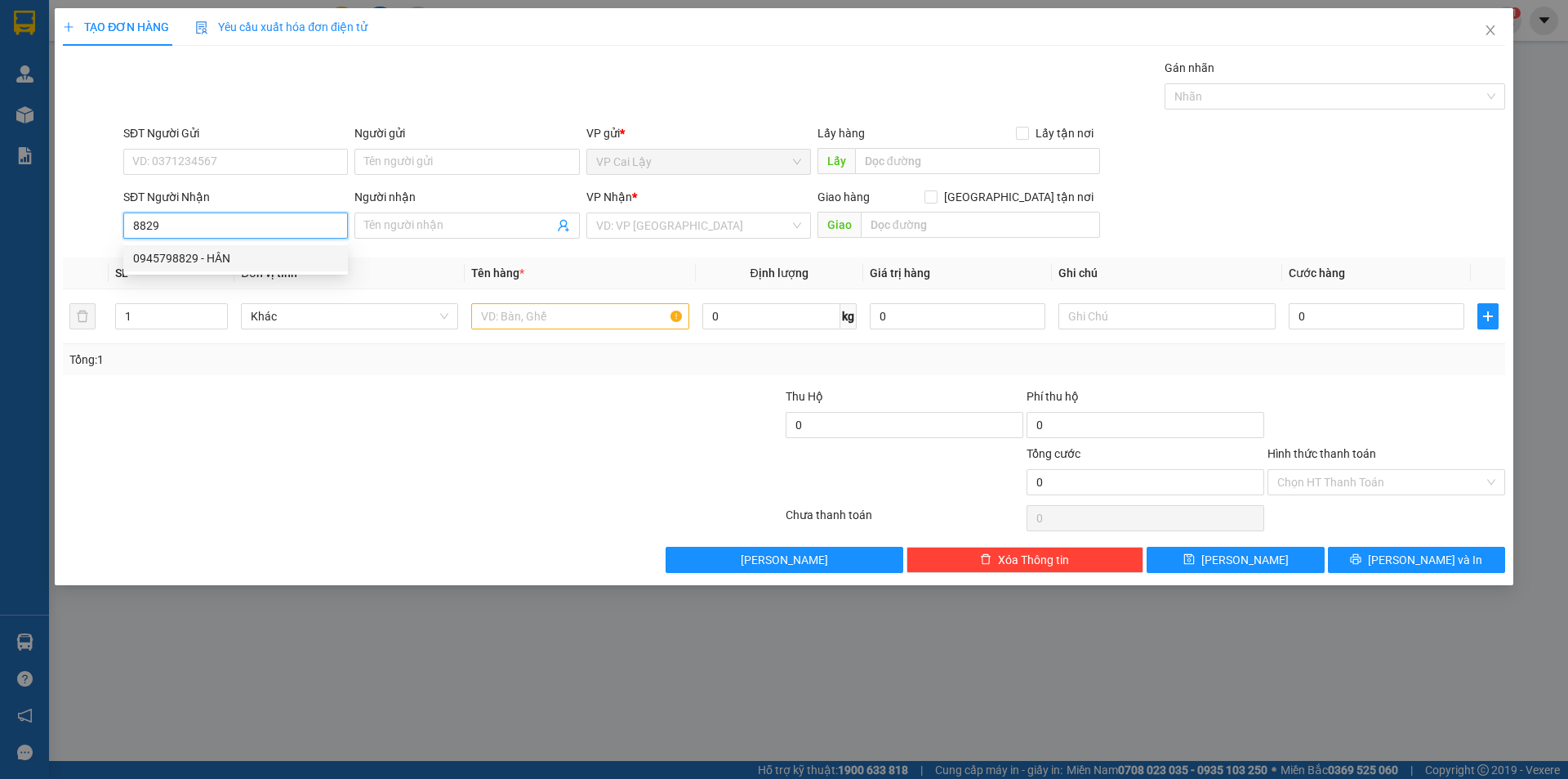
click at [218, 250] on div "0945798829 - HÂN" at bounding box center [235, 258] width 205 height 18
type input "0945798829"
type input "HÂN"
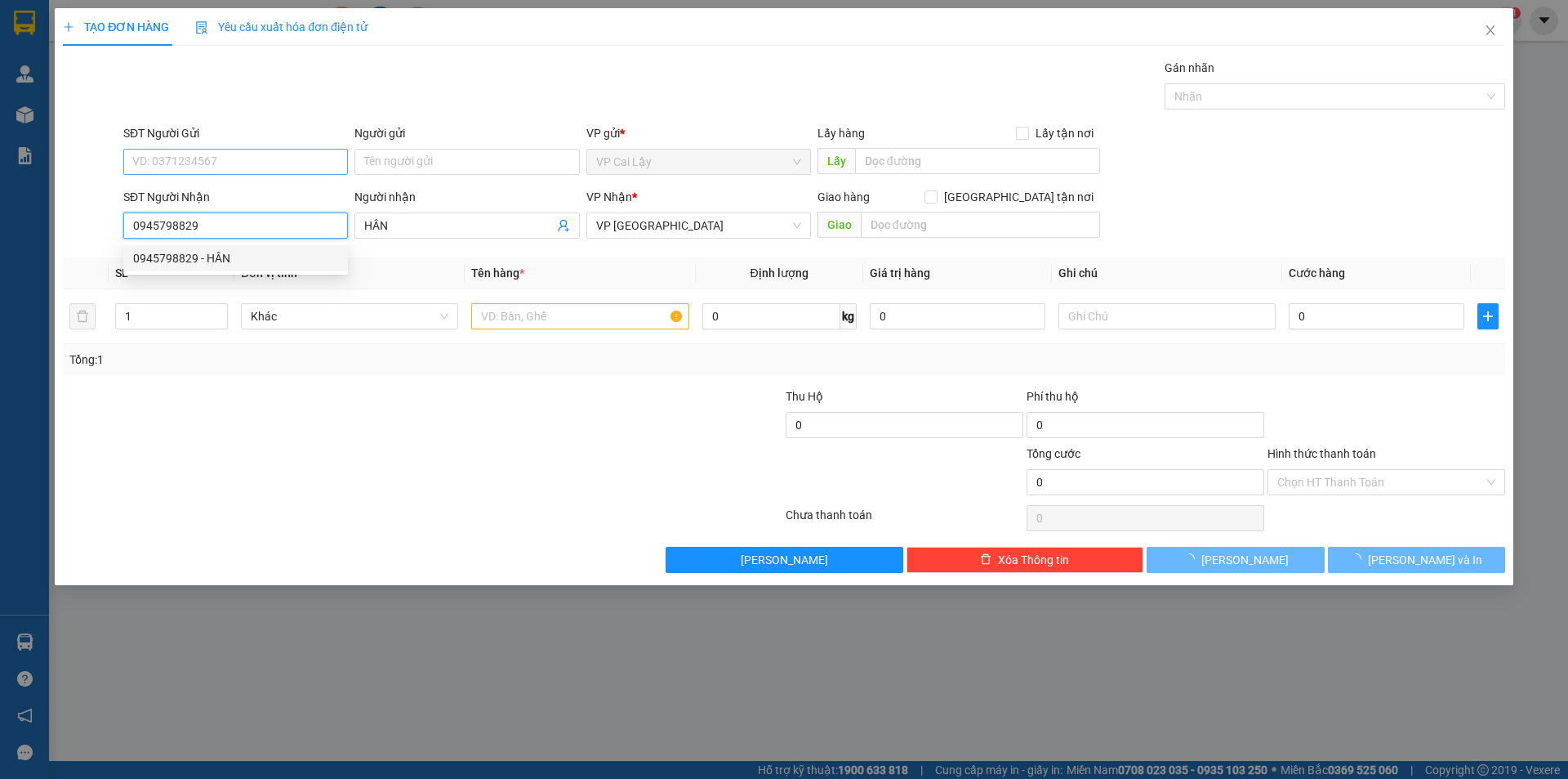
type input "0945798829"
type input "20.000"
click at [219, 168] on input "SĐT Người Gửi" at bounding box center [235, 162] width 224 height 26
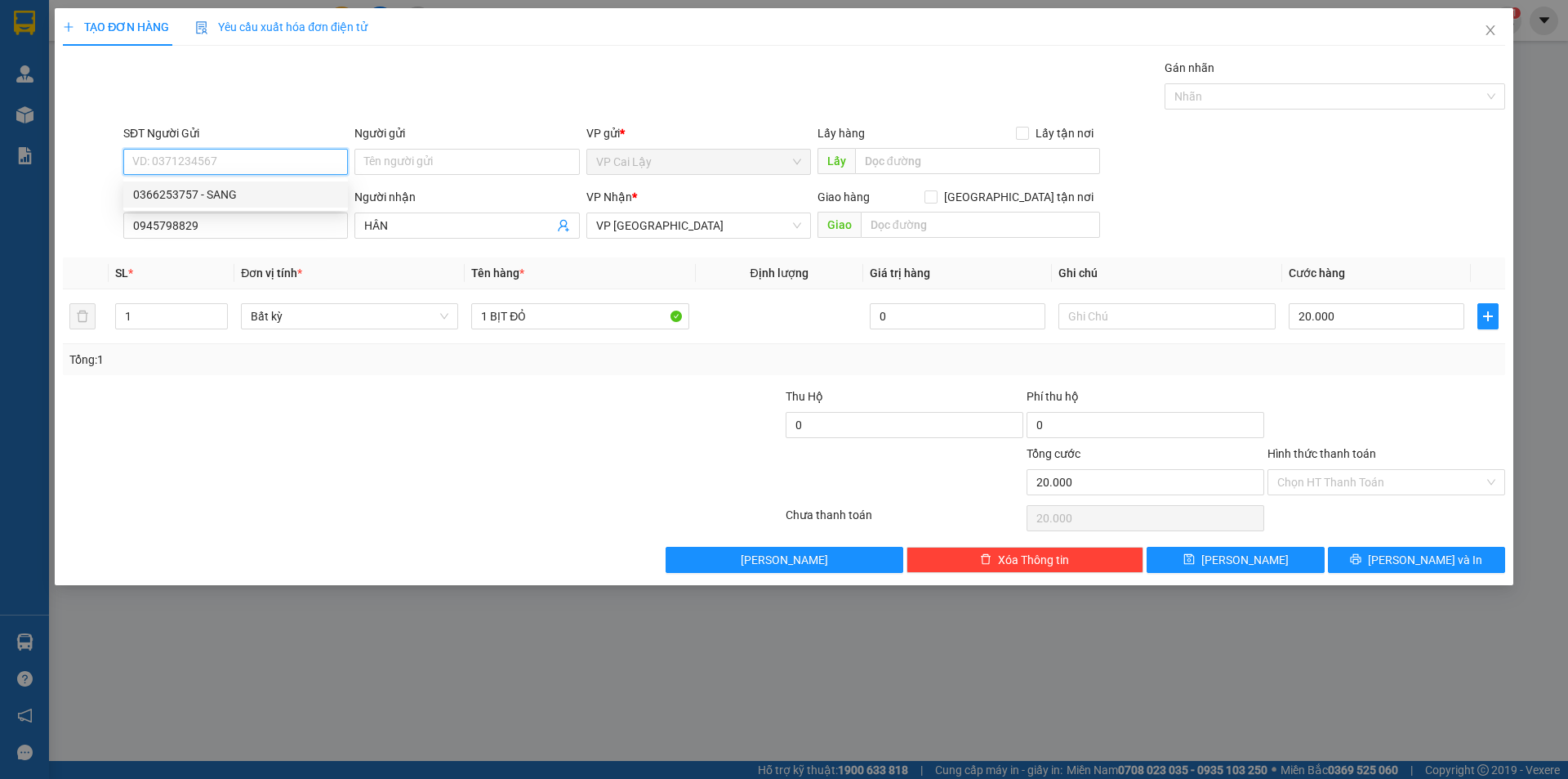
click at [239, 190] on div "0366253757 - SANG" at bounding box center [235, 194] width 205 height 18
type input "0366253757"
type input "SANG"
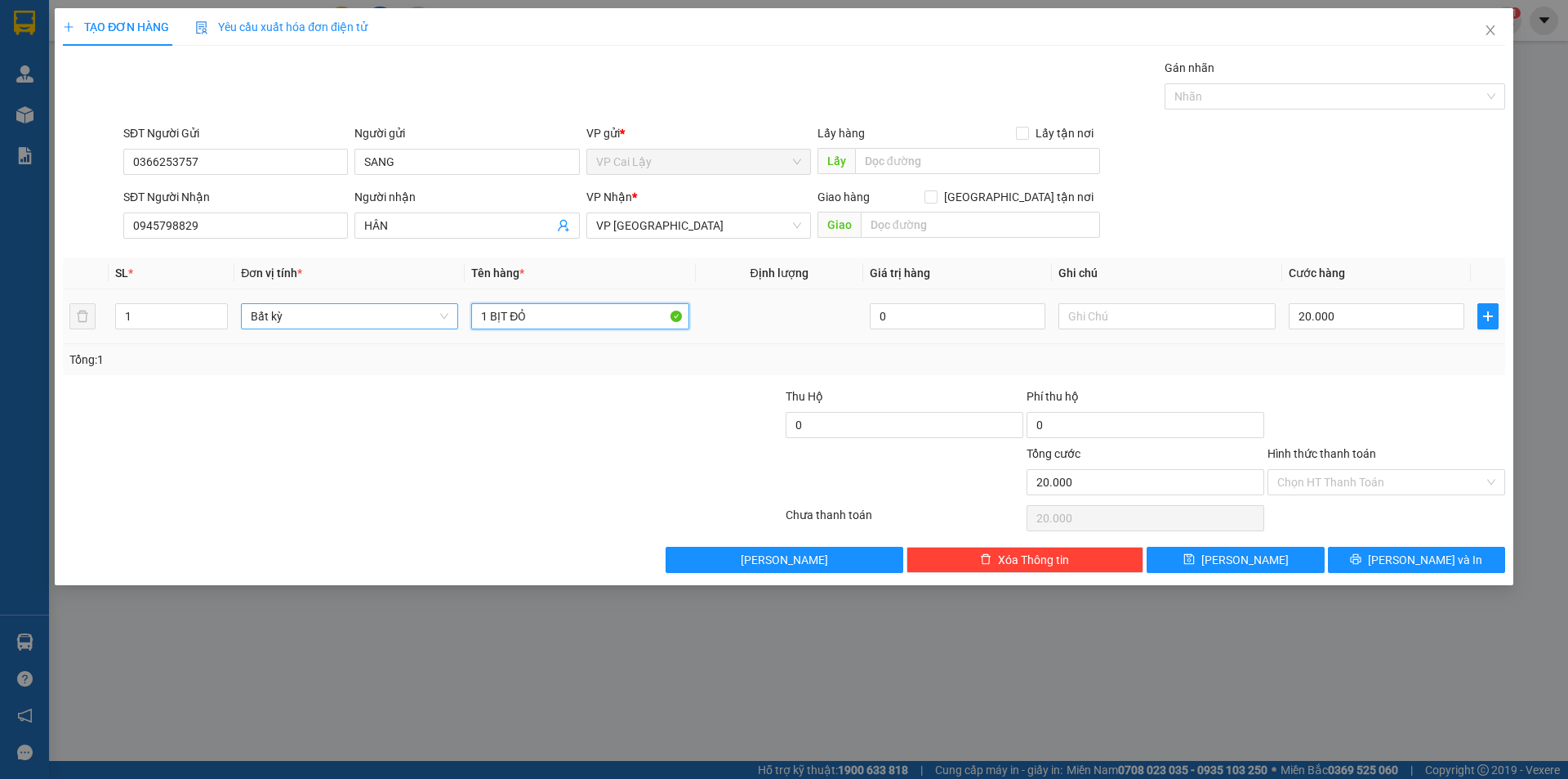
drag, startPoint x: 526, startPoint y: 316, endPoint x: 432, endPoint y: 321, distance: 94.1
click at [432, 321] on tr "1 Bất kỳ 1 BỊT ĐỎ 0 20.000" at bounding box center [784, 316] width 1442 height 55
type input "1 THÙNG MOD"
click at [1374, 482] on input "Hình thức thanh toán" at bounding box center [1381, 482] width 207 height 24
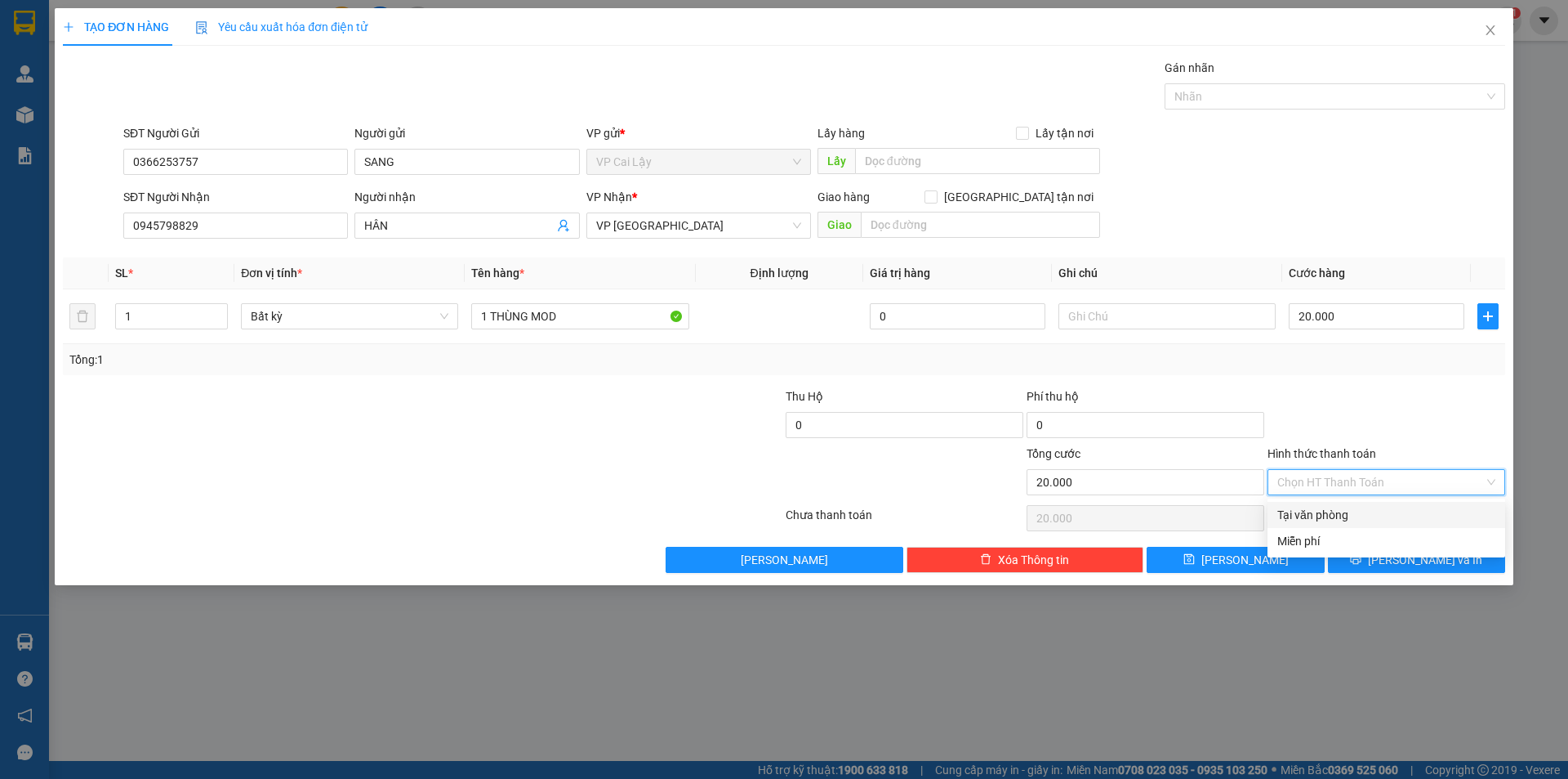
click at [1360, 521] on div "Tại văn phòng" at bounding box center [1387, 514] width 218 height 18
type input "0"
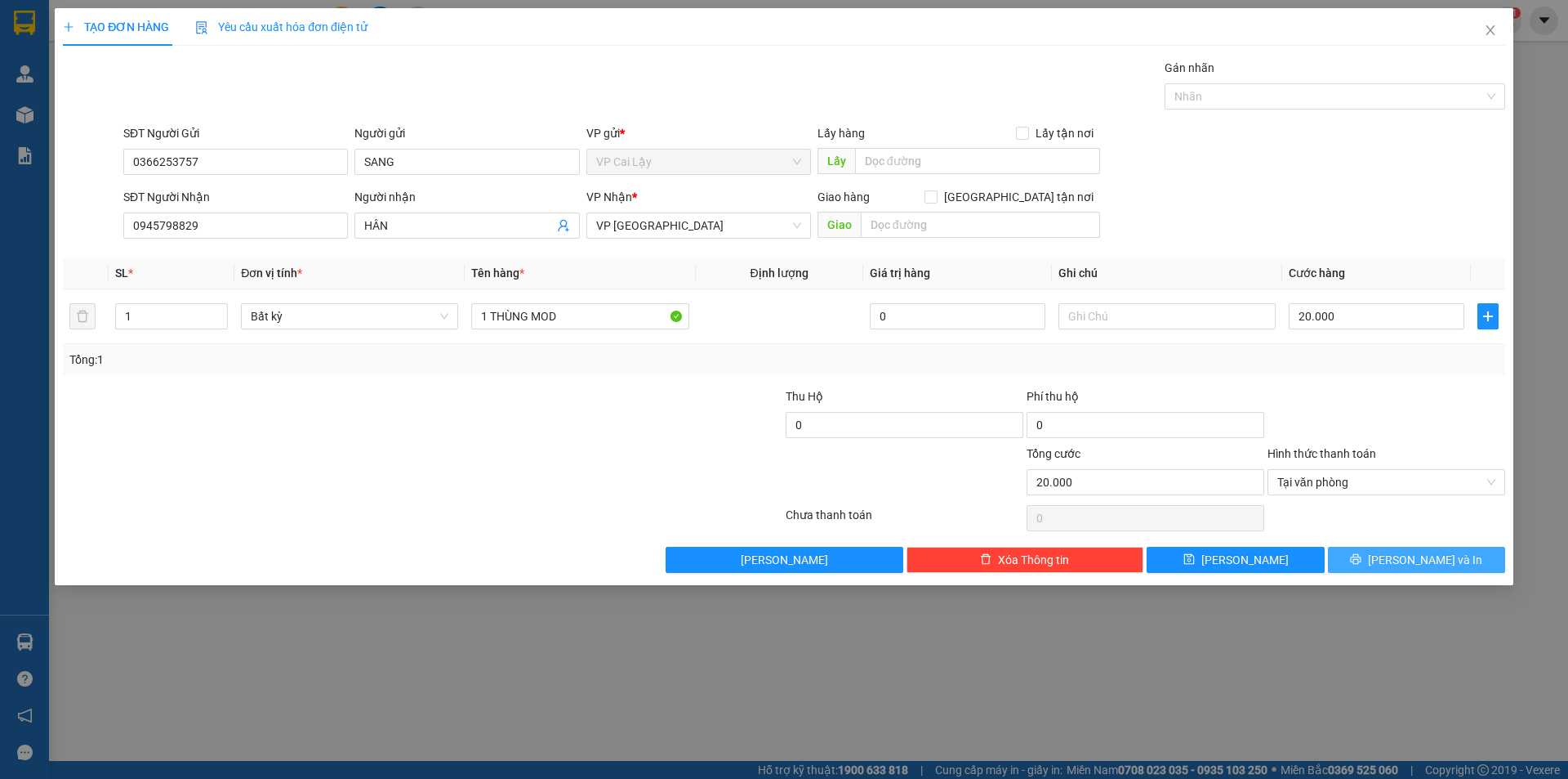
click at [1443, 558] on span "[PERSON_NAME] và In" at bounding box center [1425, 559] width 114 height 18
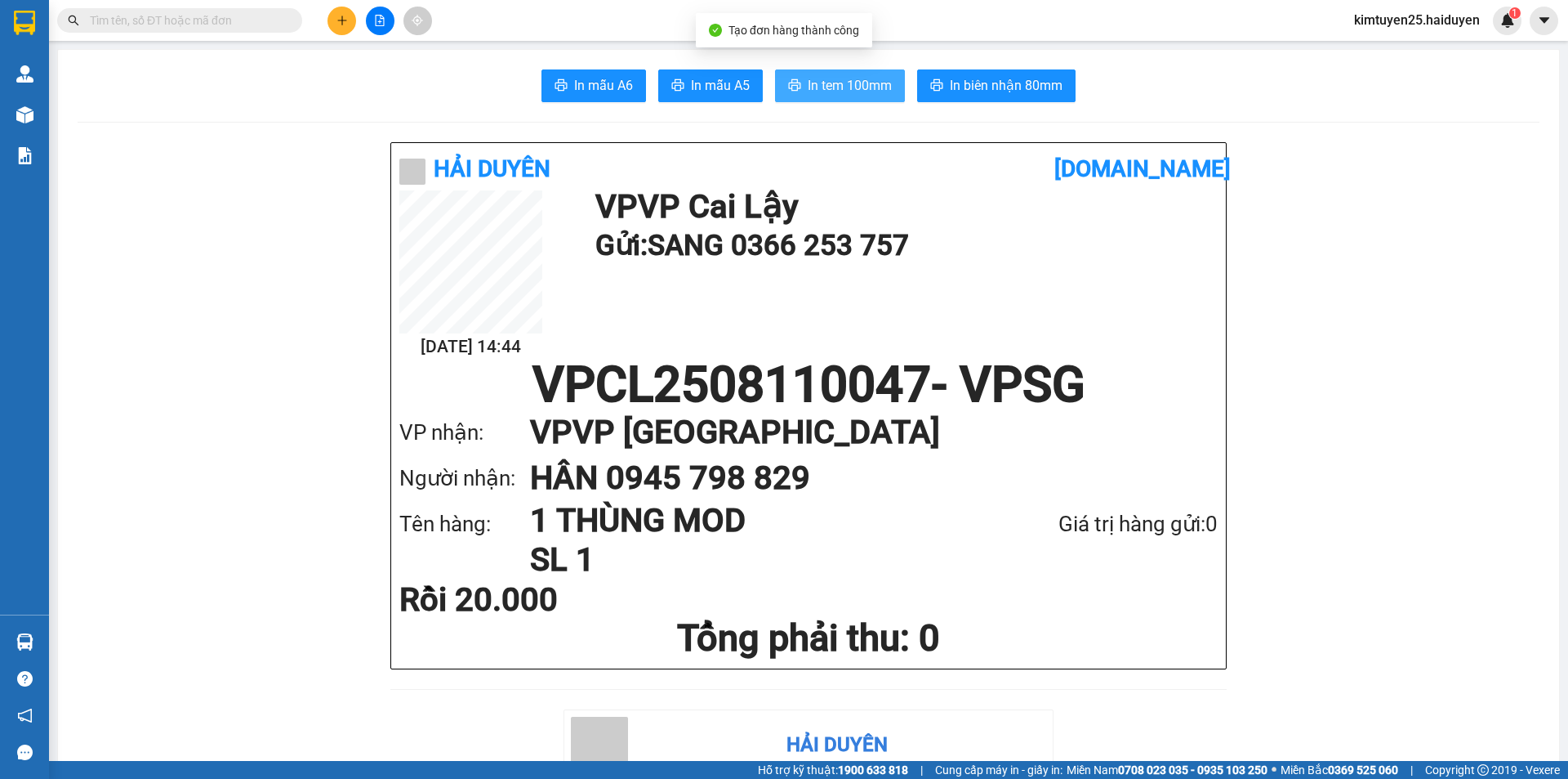
click at [825, 101] on button "In tem 100mm" at bounding box center [840, 86] width 130 height 33
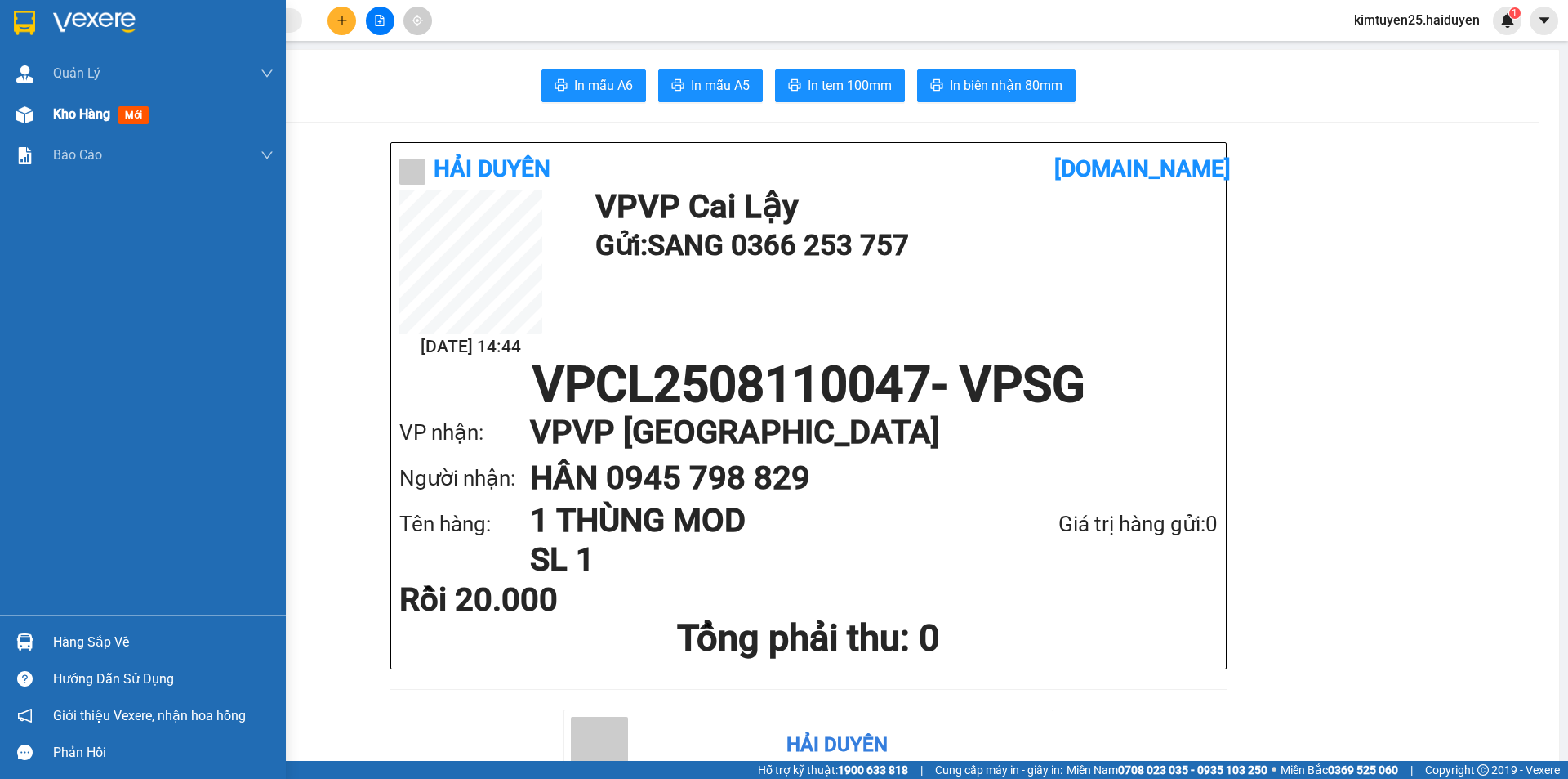
click at [88, 126] on div "Kho hàng mới" at bounding box center [163, 114] width 221 height 41
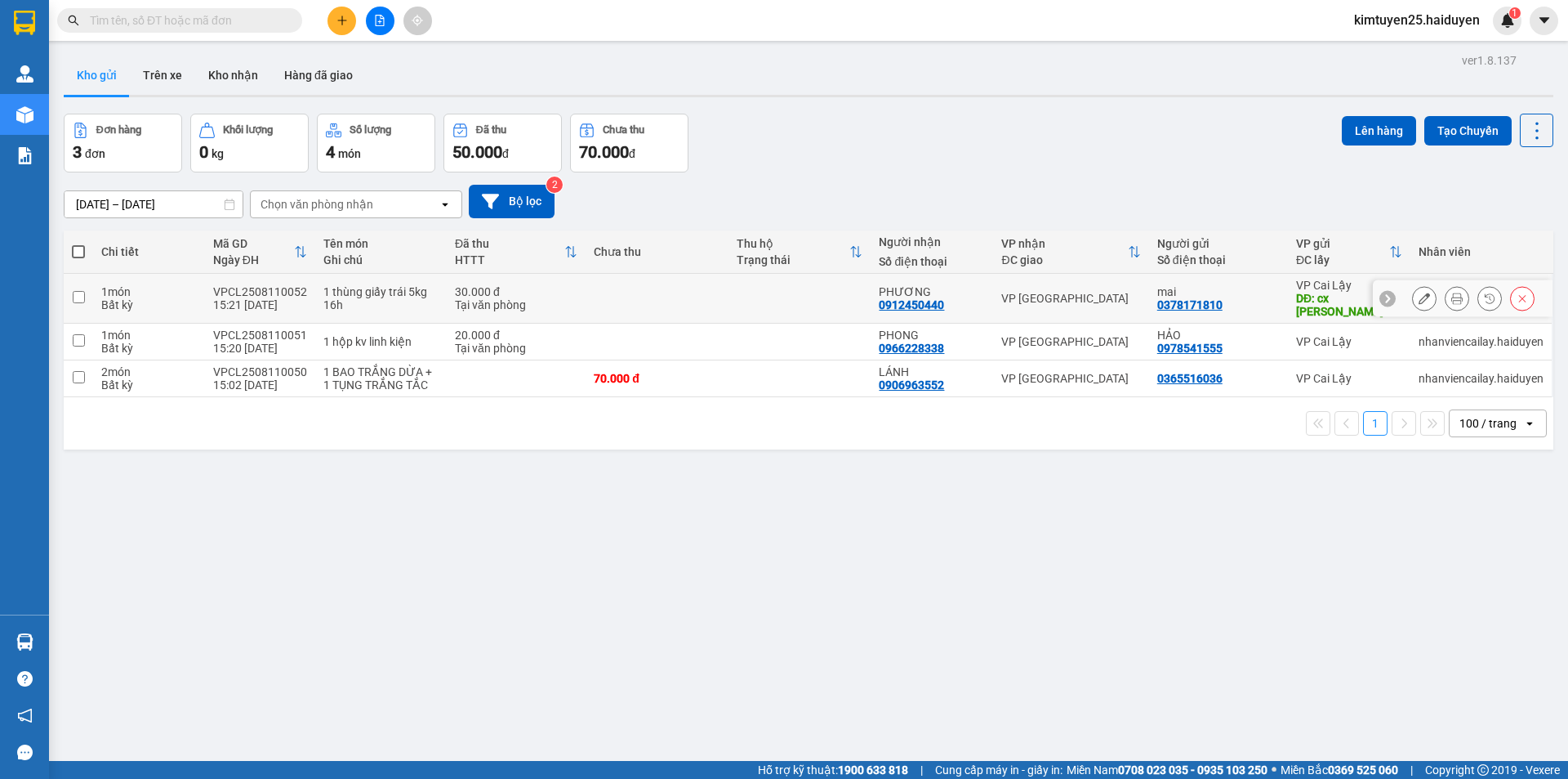
click at [661, 290] on td at bounding box center [657, 299] width 143 height 50
checkbox input "true"
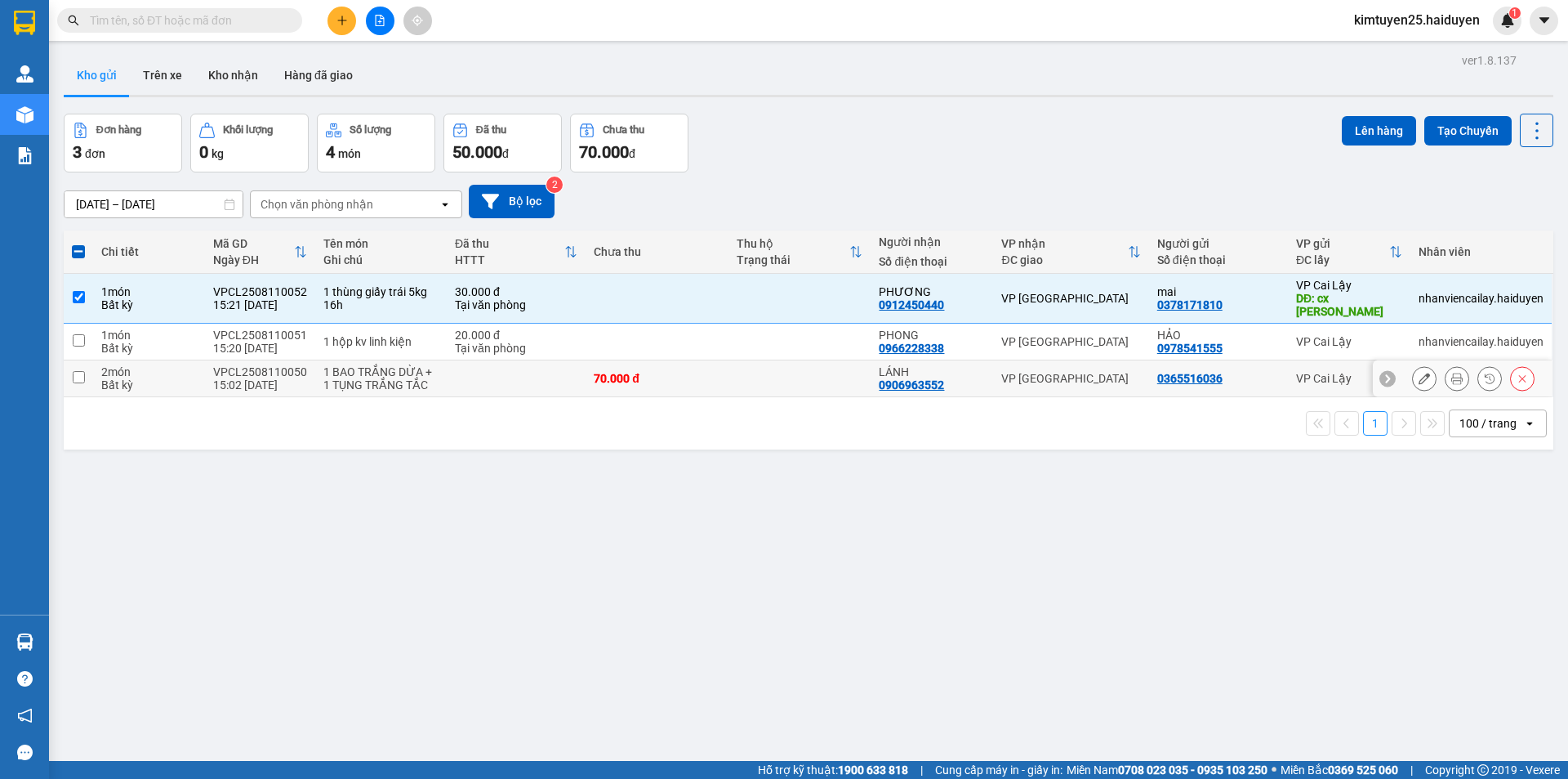
click at [697, 378] on td "70.000 đ" at bounding box center [657, 379] width 143 height 37
checkbox input "true"
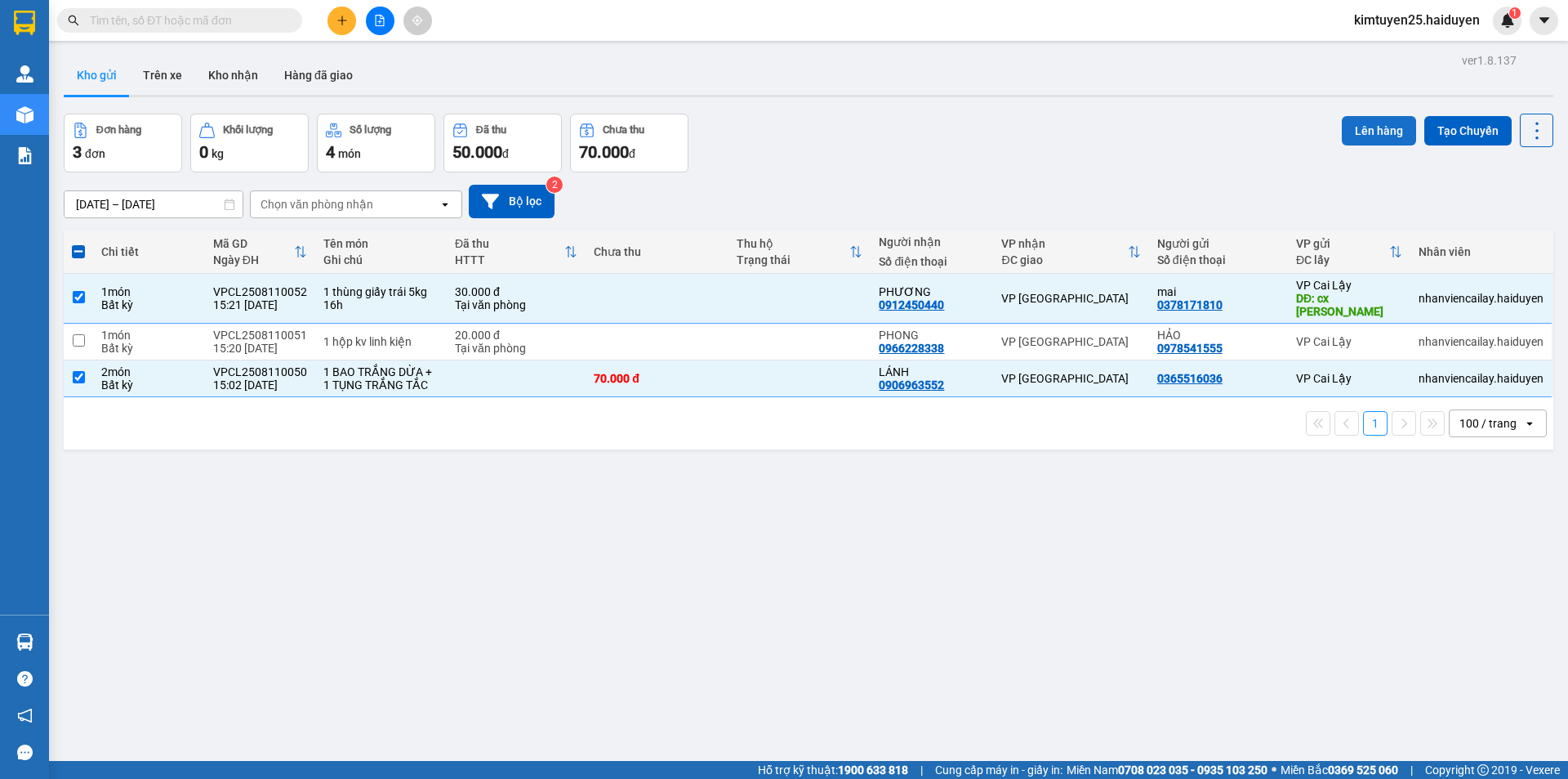
click at [1345, 118] on button "Lên hàng" at bounding box center [1379, 131] width 74 height 30
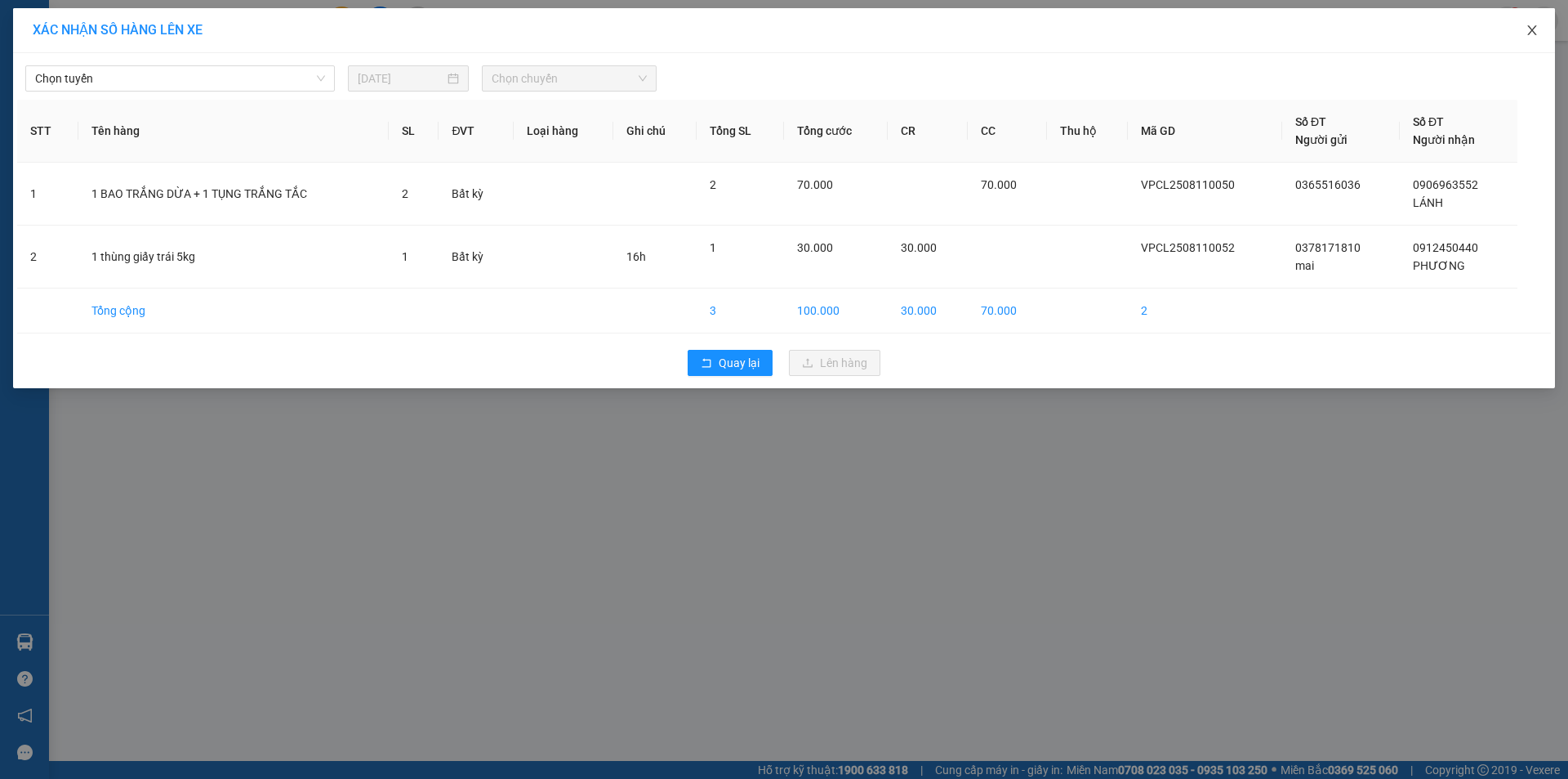
click at [1536, 23] on span "Close" at bounding box center [1532, 31] width 46 height 46
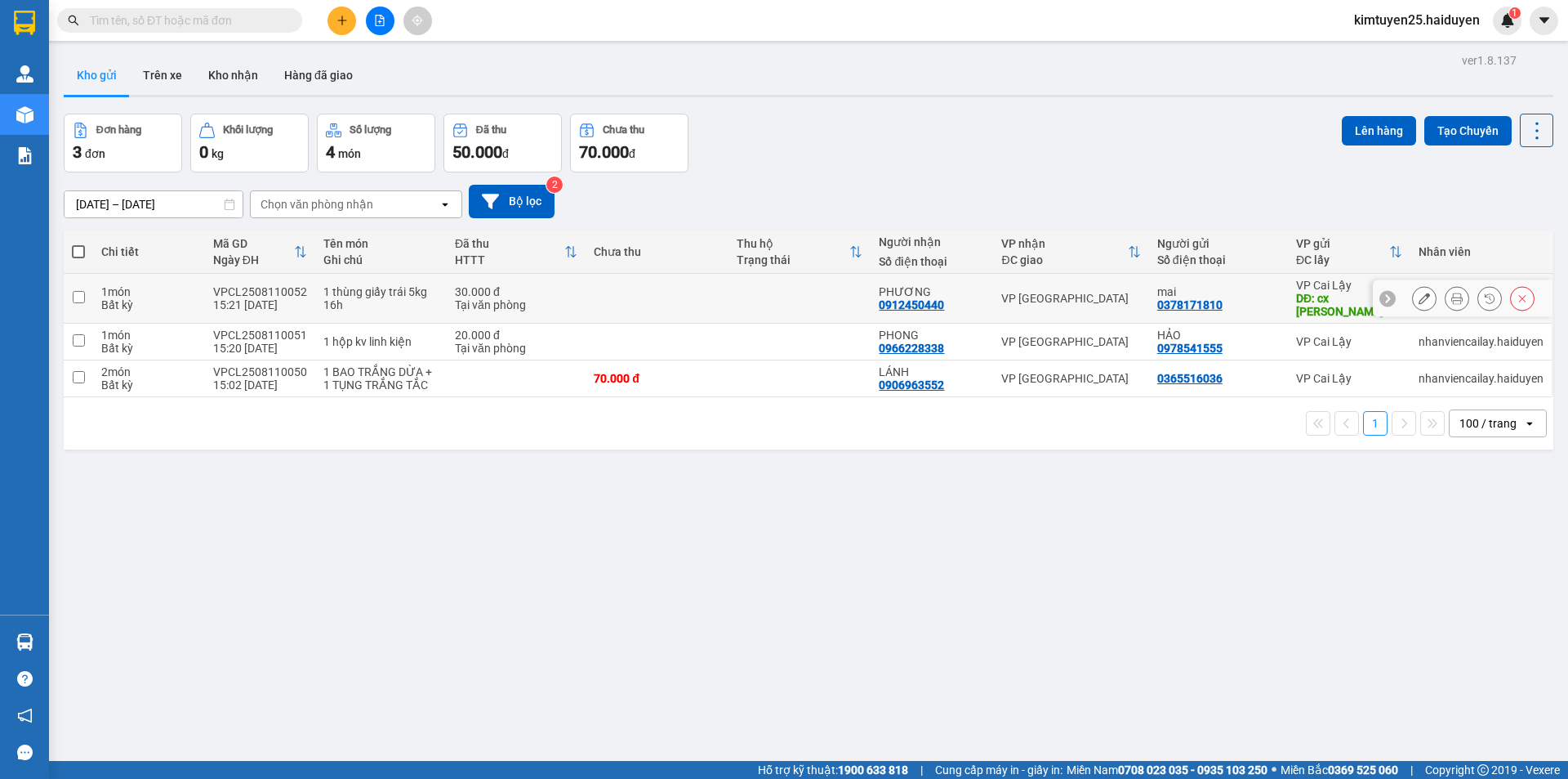
click at [1082, 291] on div "VP [GEOGRAPHIC_DATA]" at bounding box center [1070, 298] width 139 height 13
checkbox input "true"
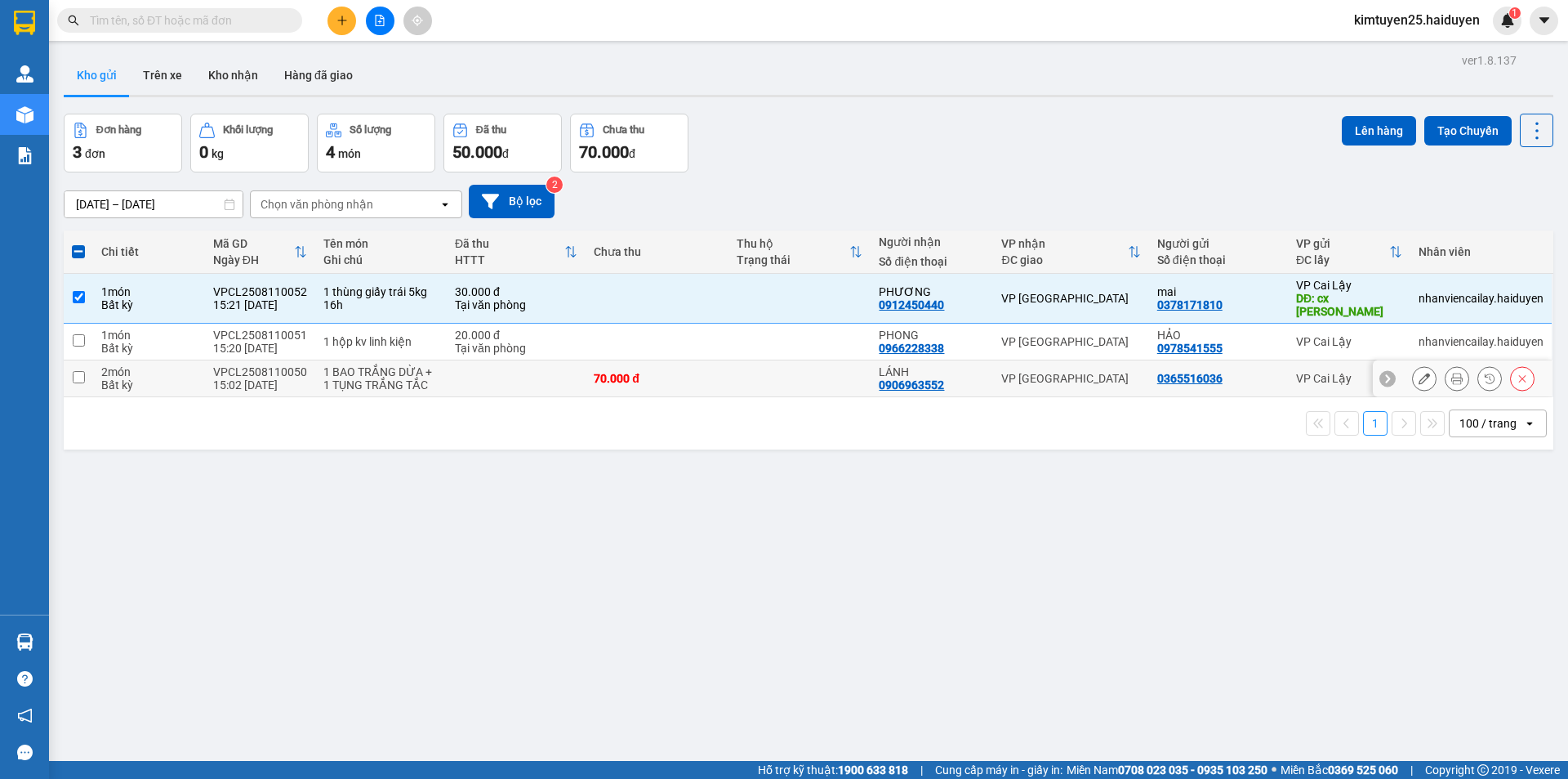
click at [1087, 360] on td "VP [GEOGRAPHIC_DATA]" at bounding box center [1070, 379] width 155 height 37
checkbox input "true"
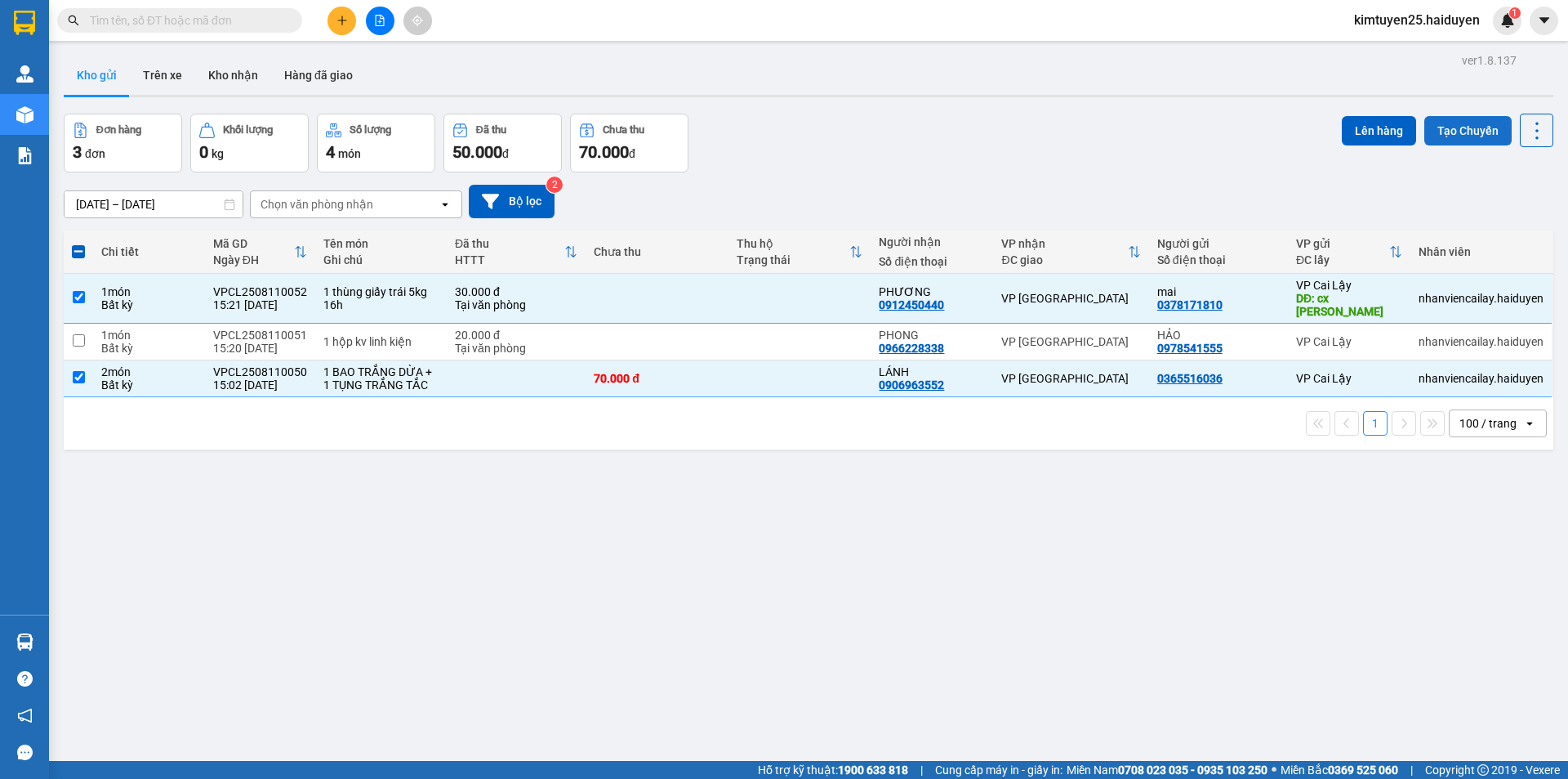
click at [1459, 140] on button "Tạo Chuyến" at bounding box center [1468, 131] width 87 height 30
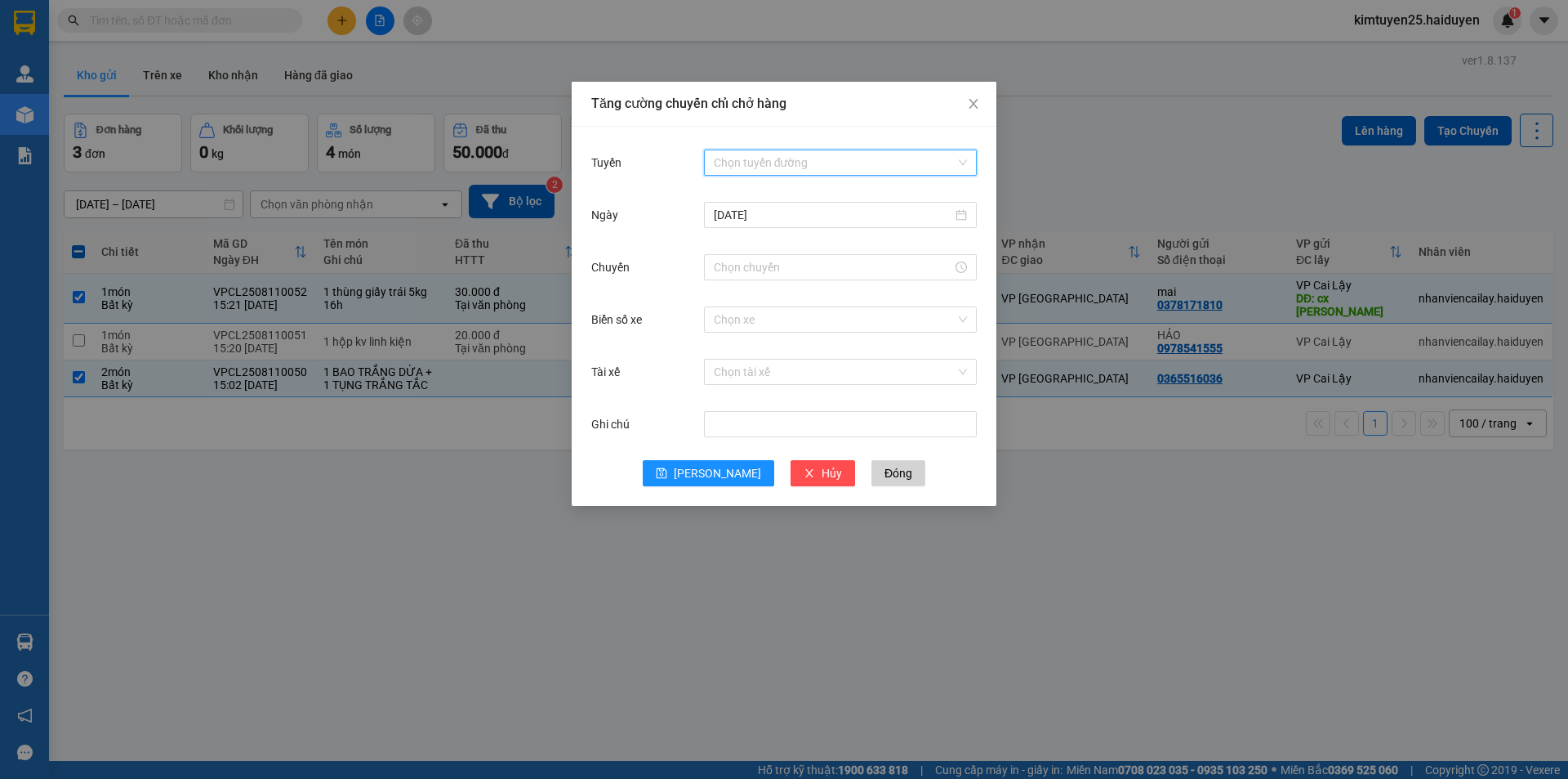
click at [777, 158] on input "Tuyến" at bounding box center [835, 163] width 242 height 24
click at [457, 60] on div "Tăng cường chuyến chỉ chở hàng Tuyến Chọn tuyến đường Ngày 11/08/2025 Chuyến Bi…" at bounding box center [784, 389] width 1568 height 779
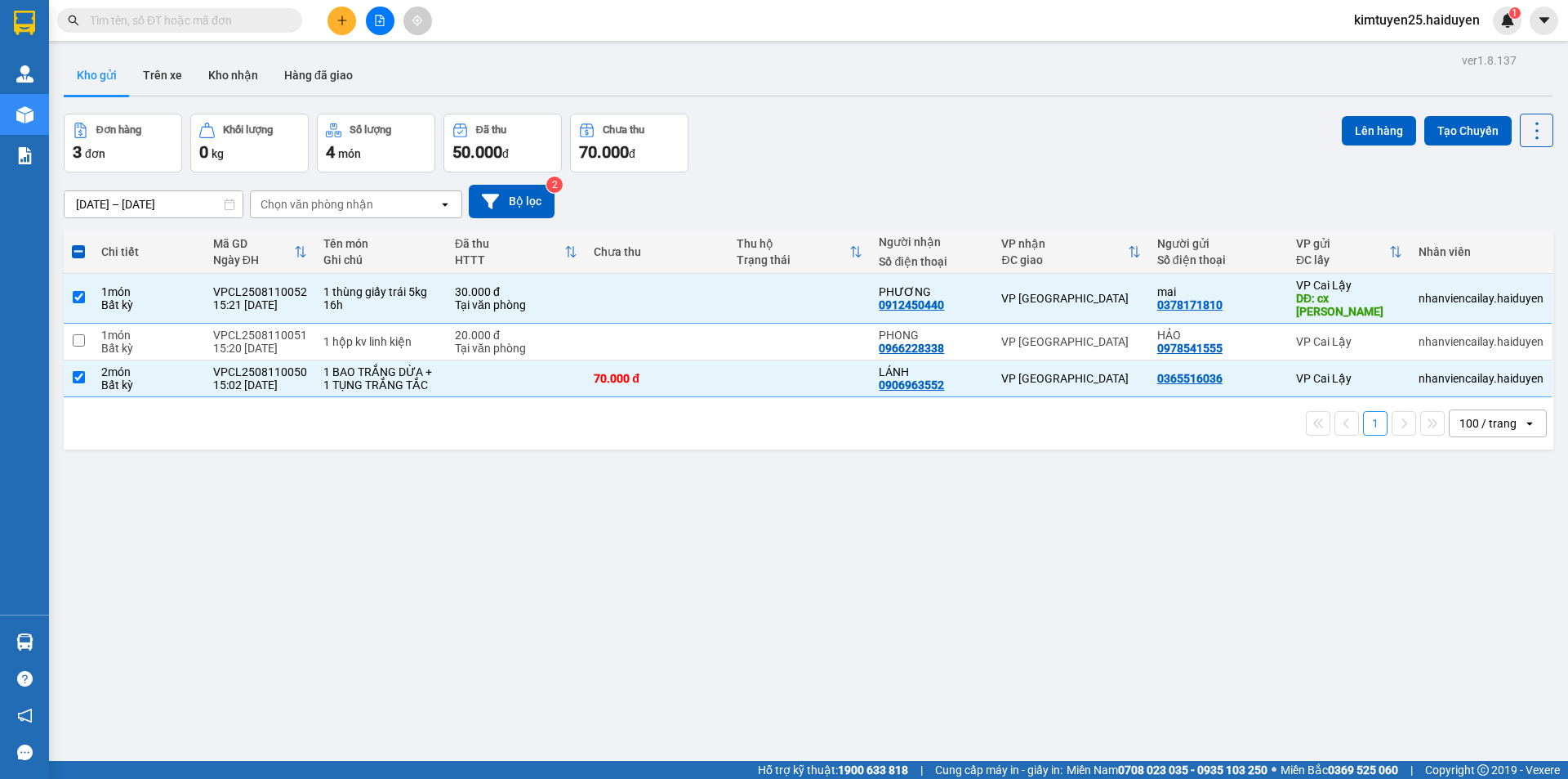
click at [205, 11] on input "text" at bounding box center [186, 20] width 193 height 18
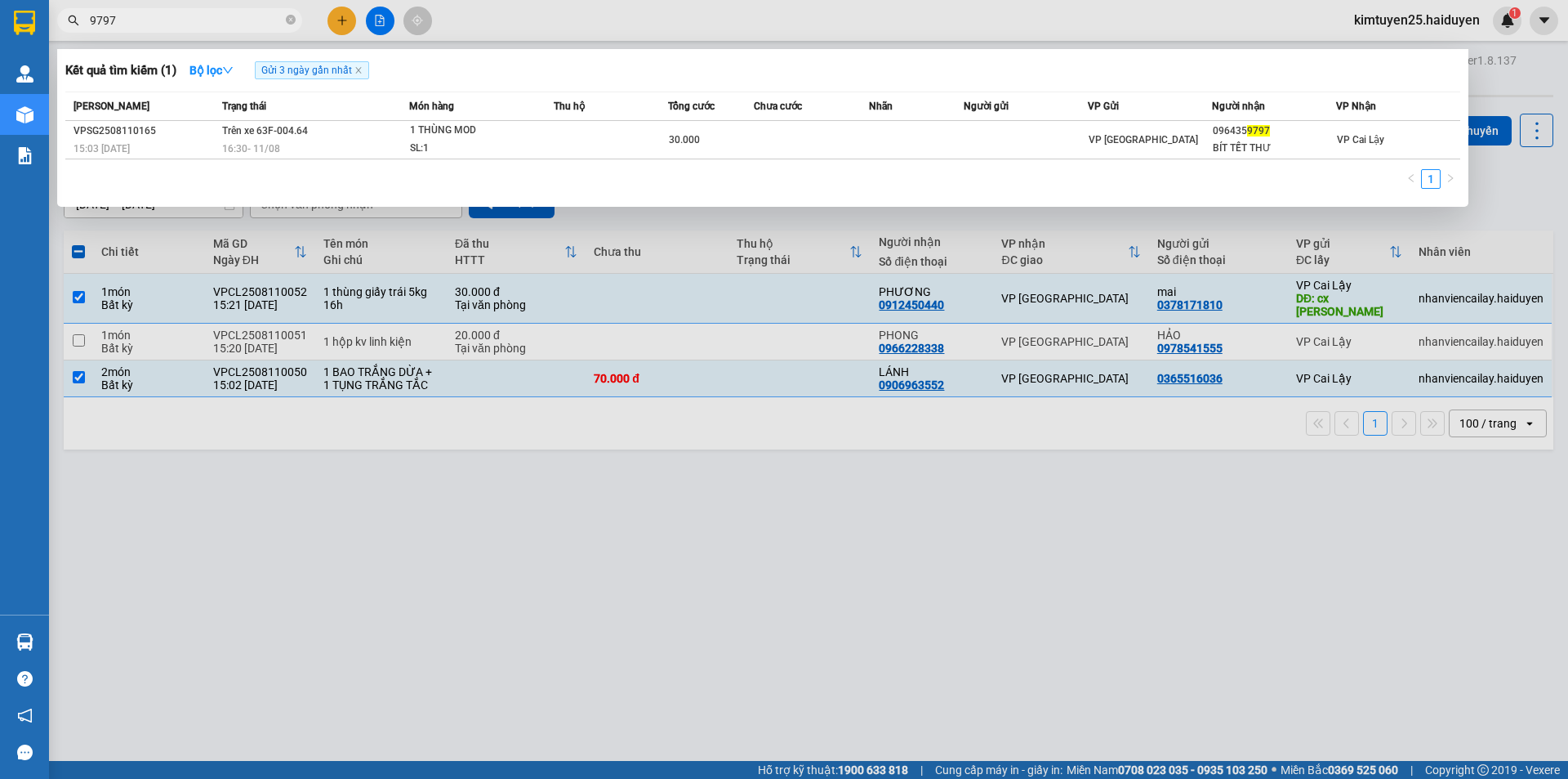
type input "9797"
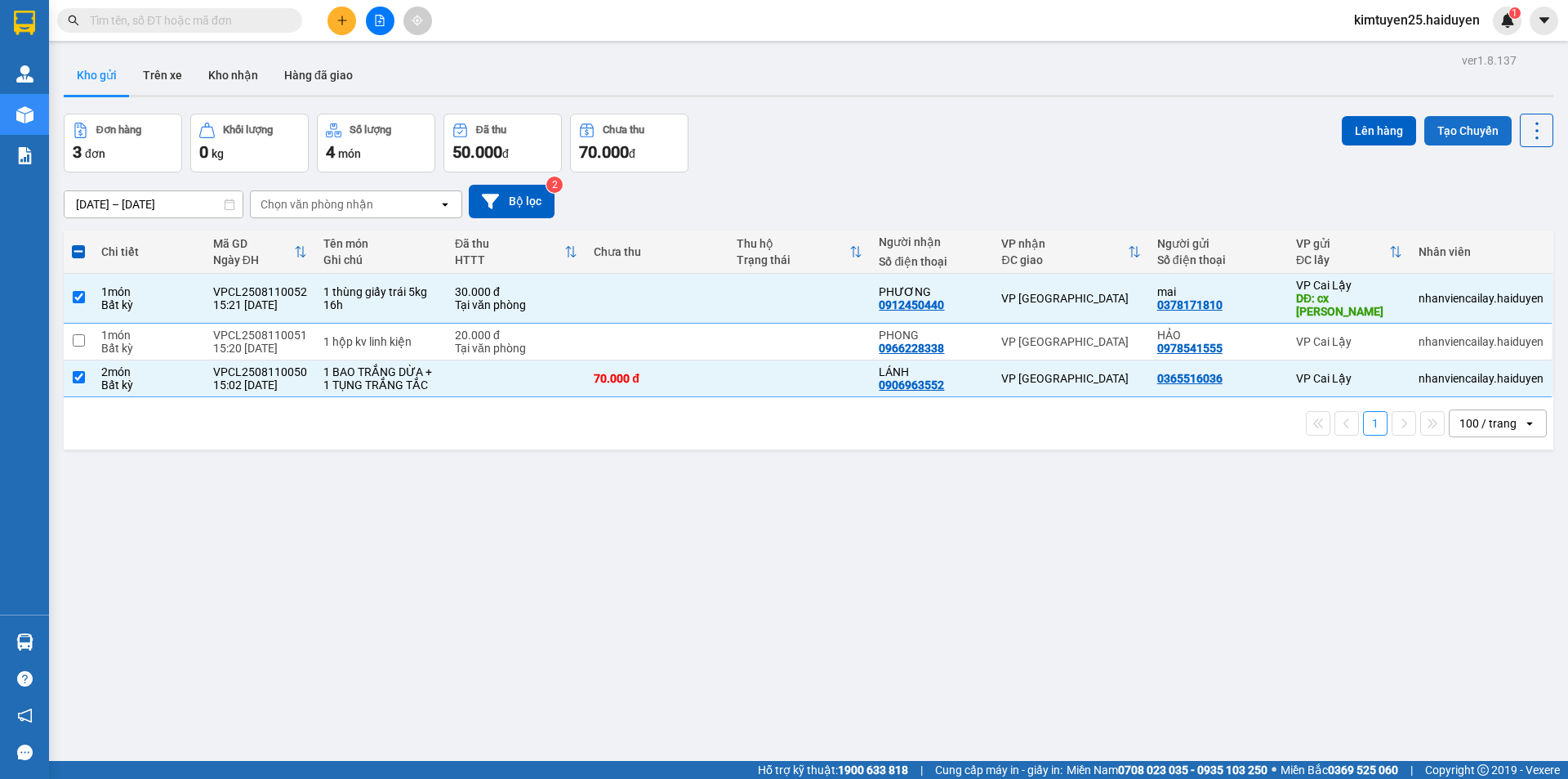
click at [1459, 120] on button "Tạo Chuyến" at bounding box center [1468, 131] width 87 height 30
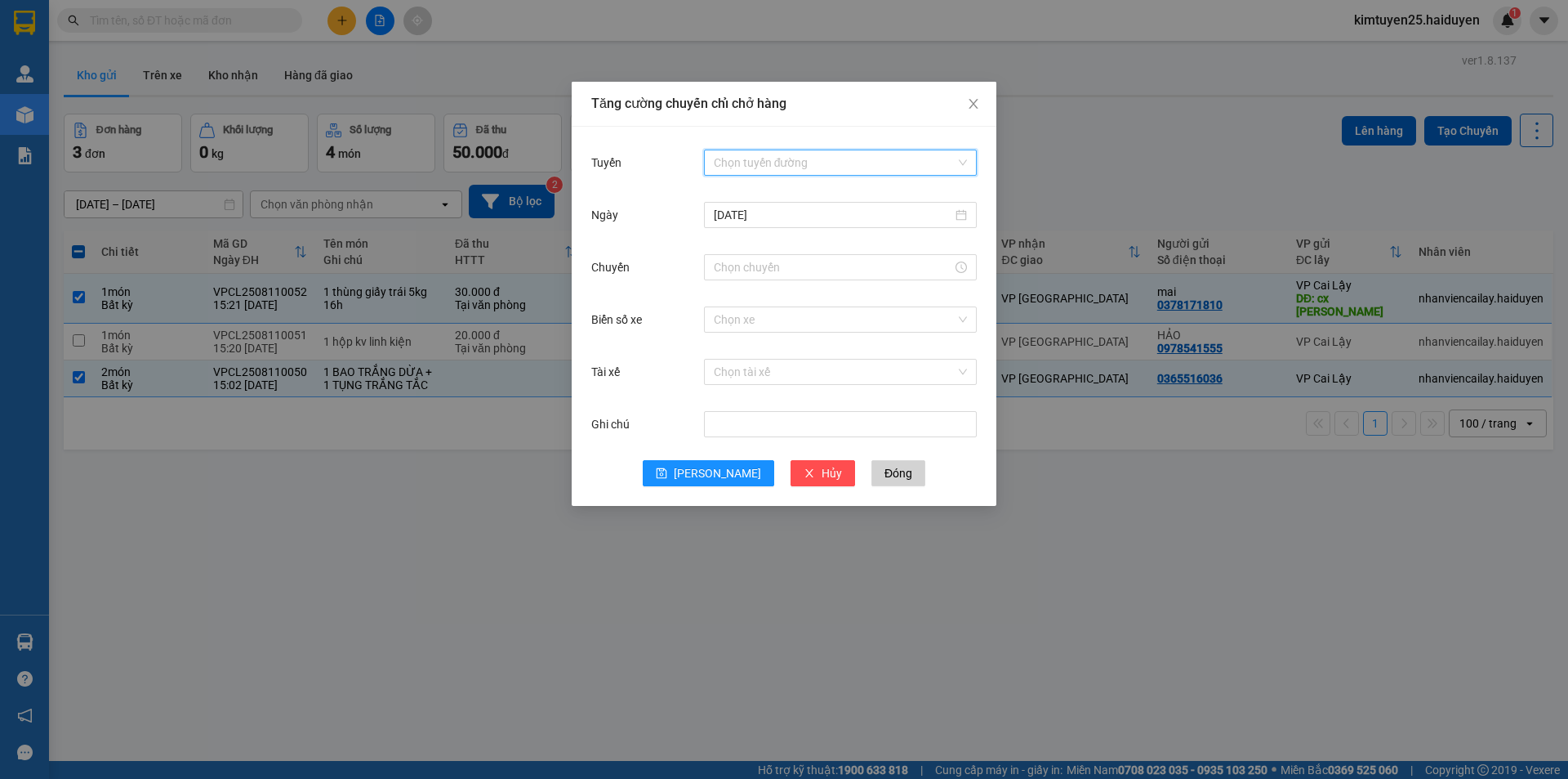
click at [832, 153] on input "Tuyến" at bounding box center [835, 163] width 242 height 24
click at [798, 214] on div "Cái Bè - [GEOGRAPHIC_DATA]" at bounding box center [840, 221] width 253 height 18
click at [747, 262] on input "Chuyến" at bounding box center [833, 266] width 238 height 18
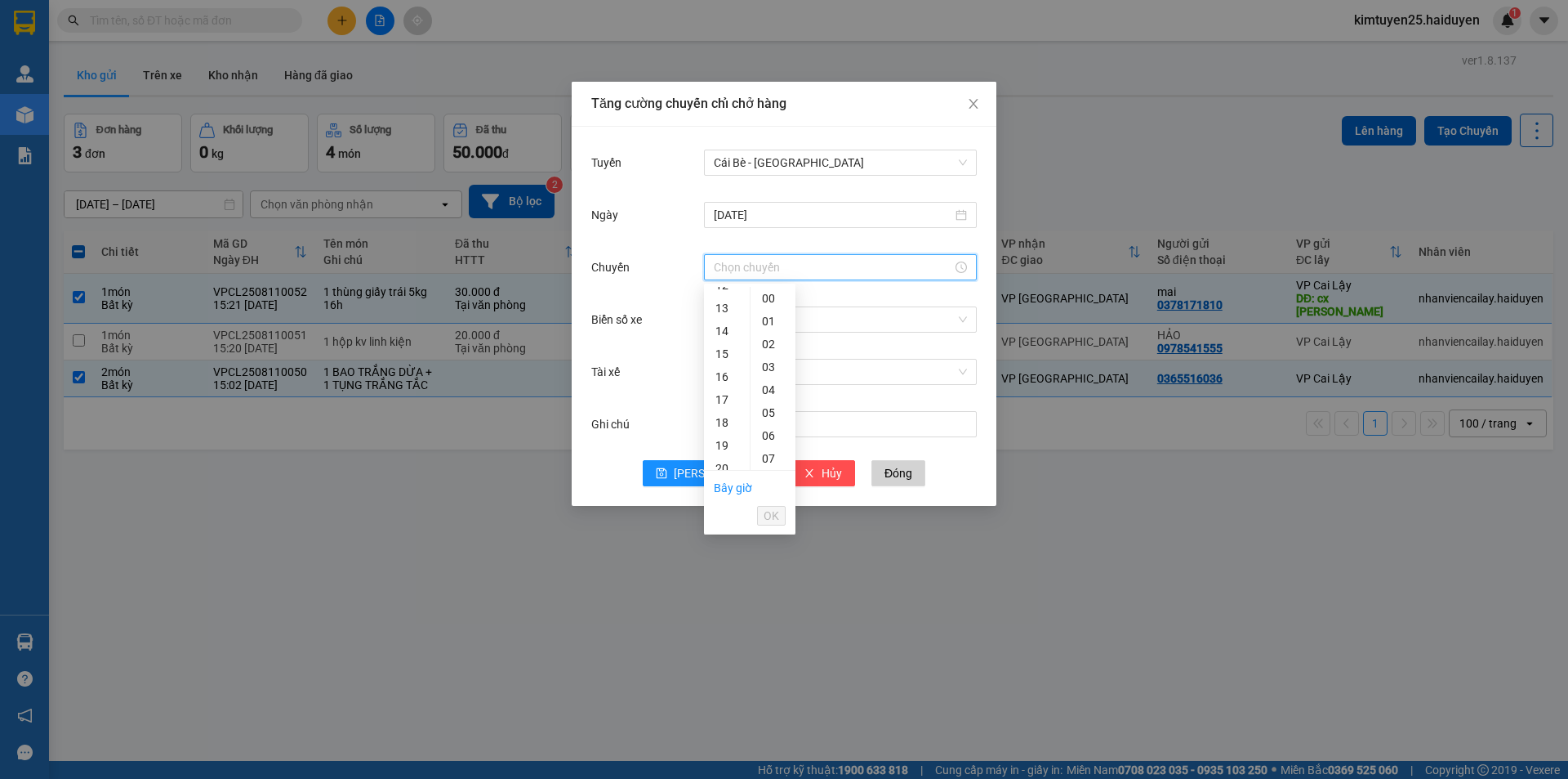
scroll to position [291, 0]
click at [722, 343] on div "15" at bounding box center [727, 349] width 46 height 23
click at [769, 348] on div "31" at bounding box center [773, 349] width 45 height 23
type input "15:31"
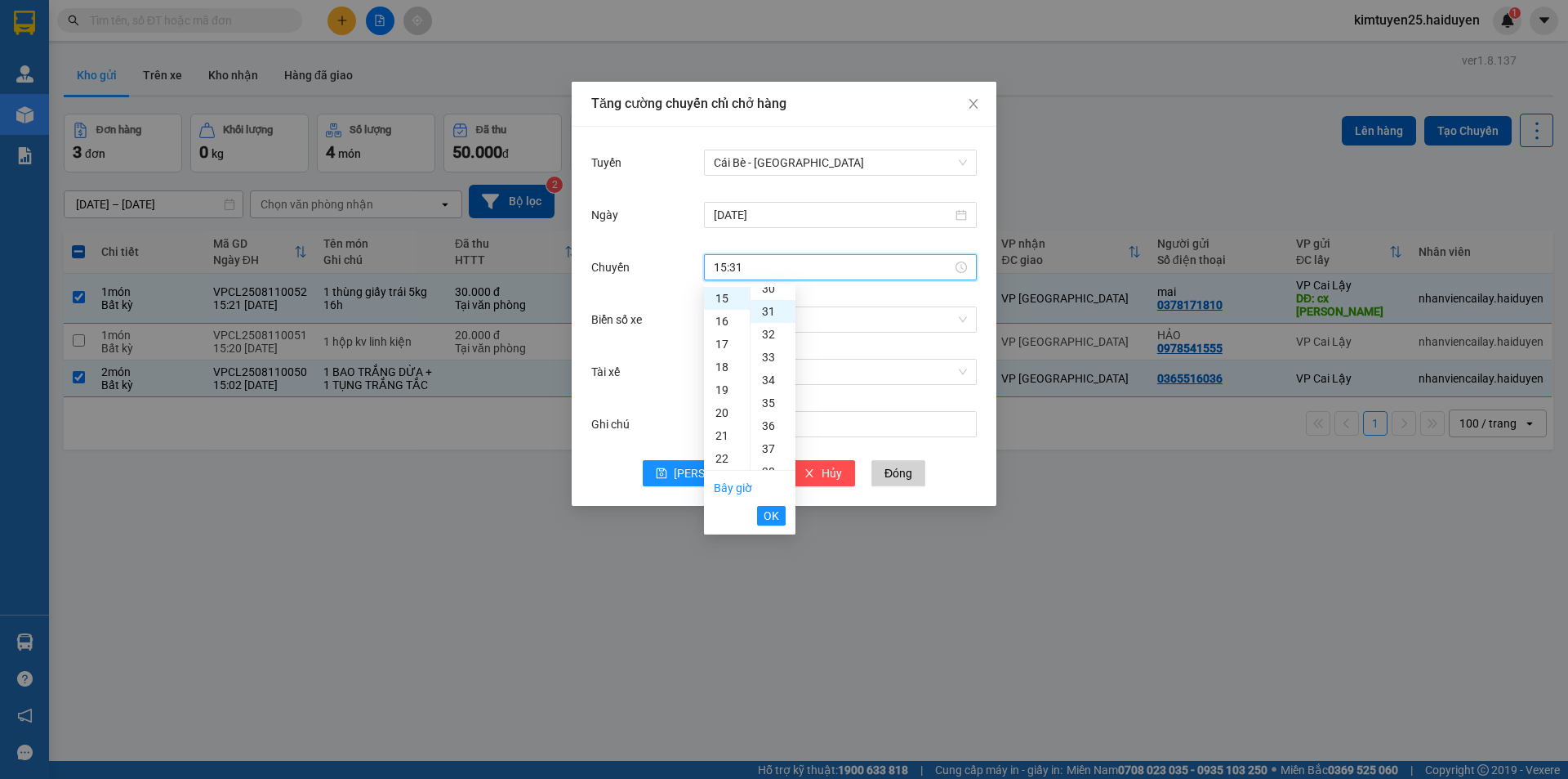
scroll to position [709, 0]
click at [765, 512] on span "OK" at bounding box center [771, 515] width 16 height 18
click at [752, 323] on input "Biển số xe" at bounding box center [835, 319] width 242 height 24
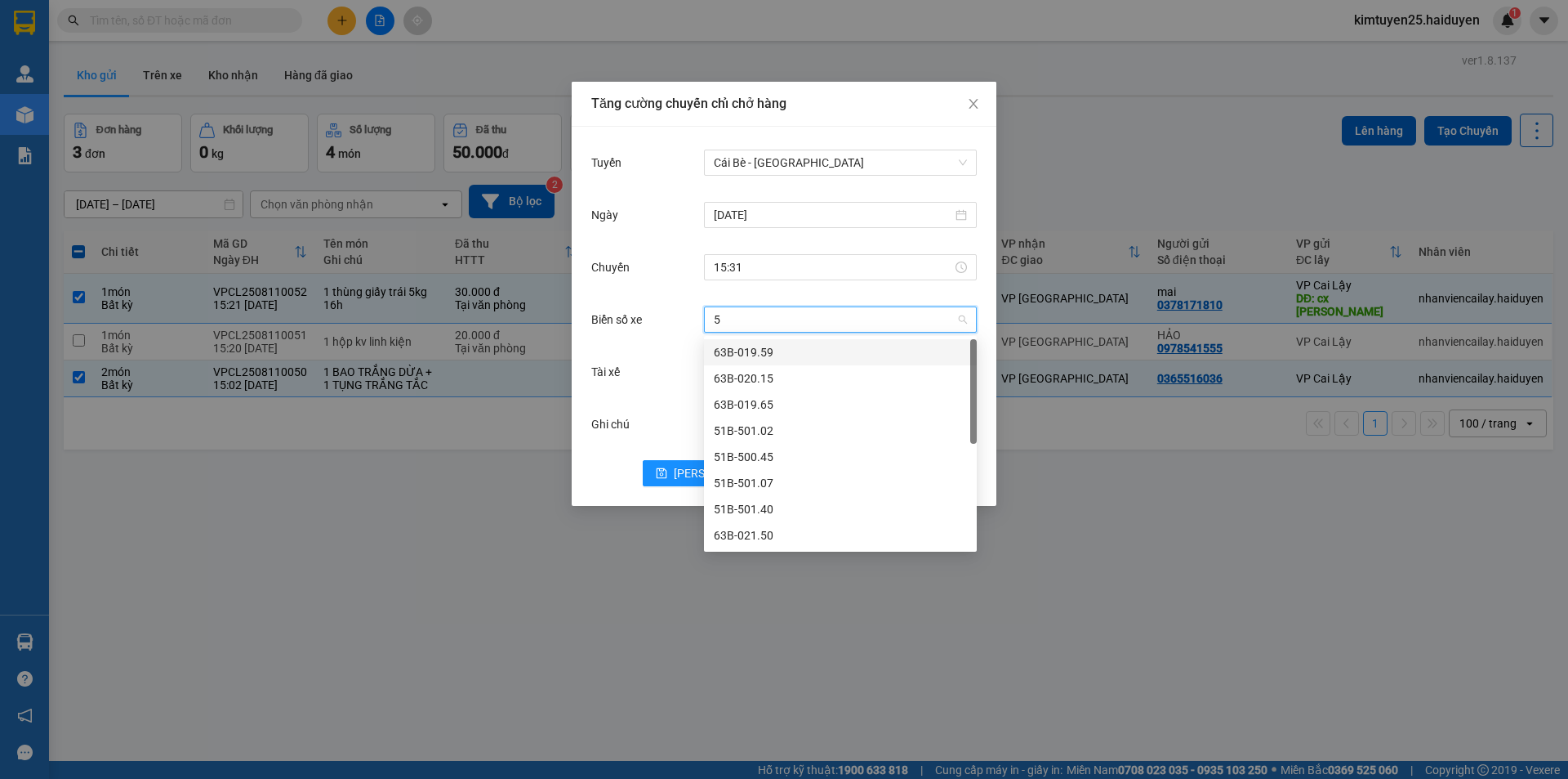
type input "50"
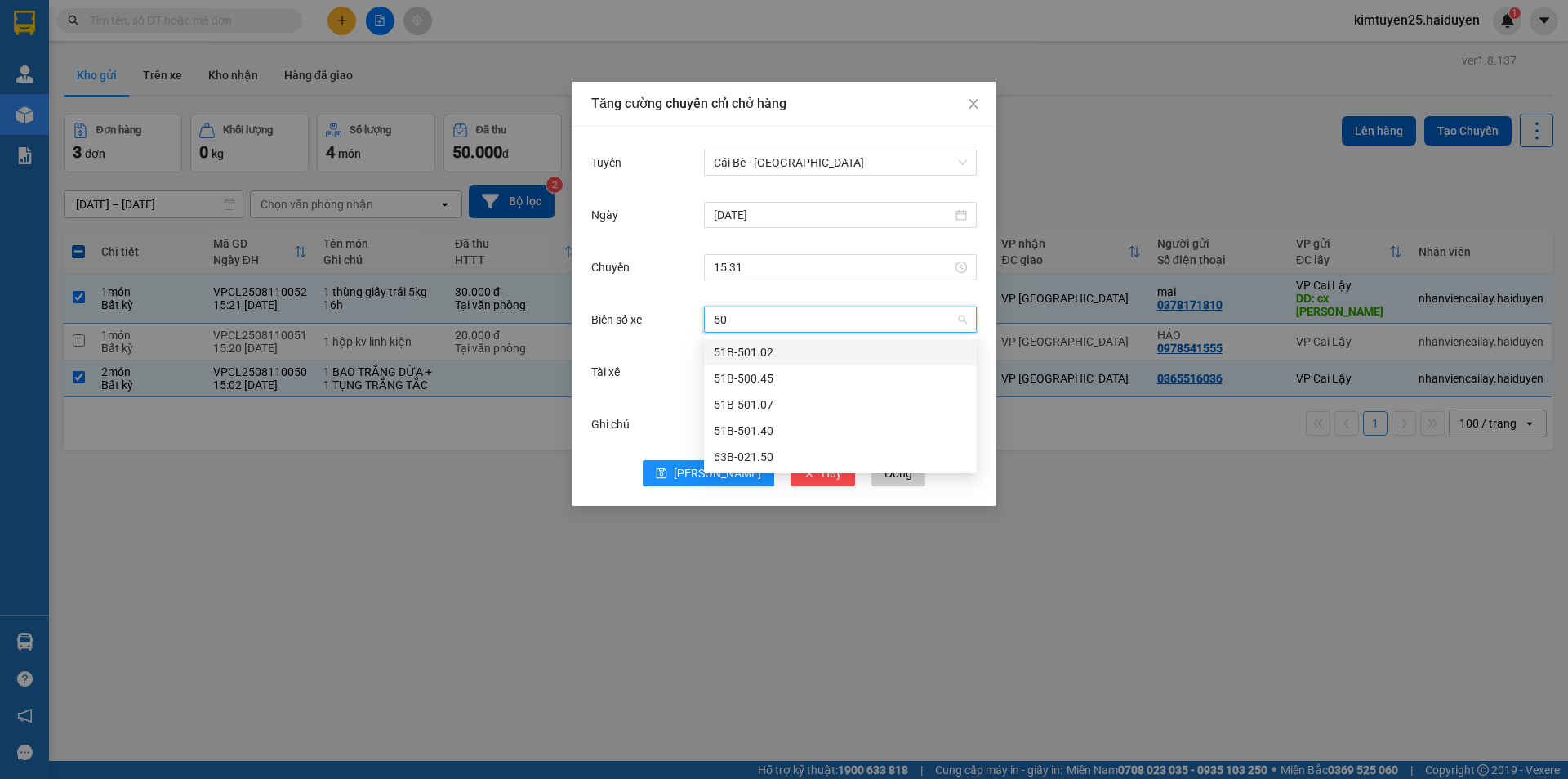
click at [771, 456] on div "63B-021.50" at bounding box center [840, 456] width 253 height 18
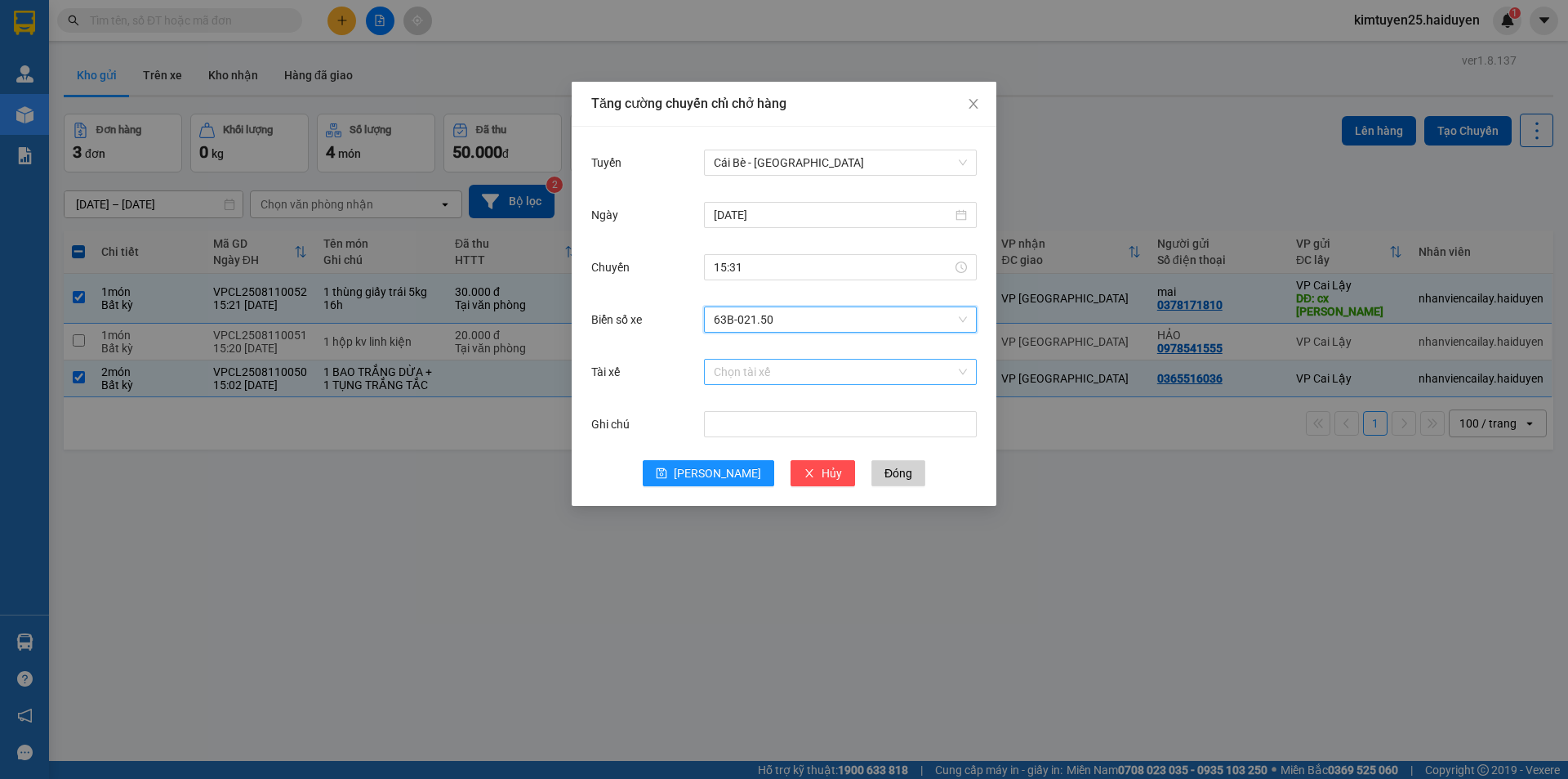
click at [716, 366] on input "Tài xế" at bounding box center [835, 371] width 242 height 24
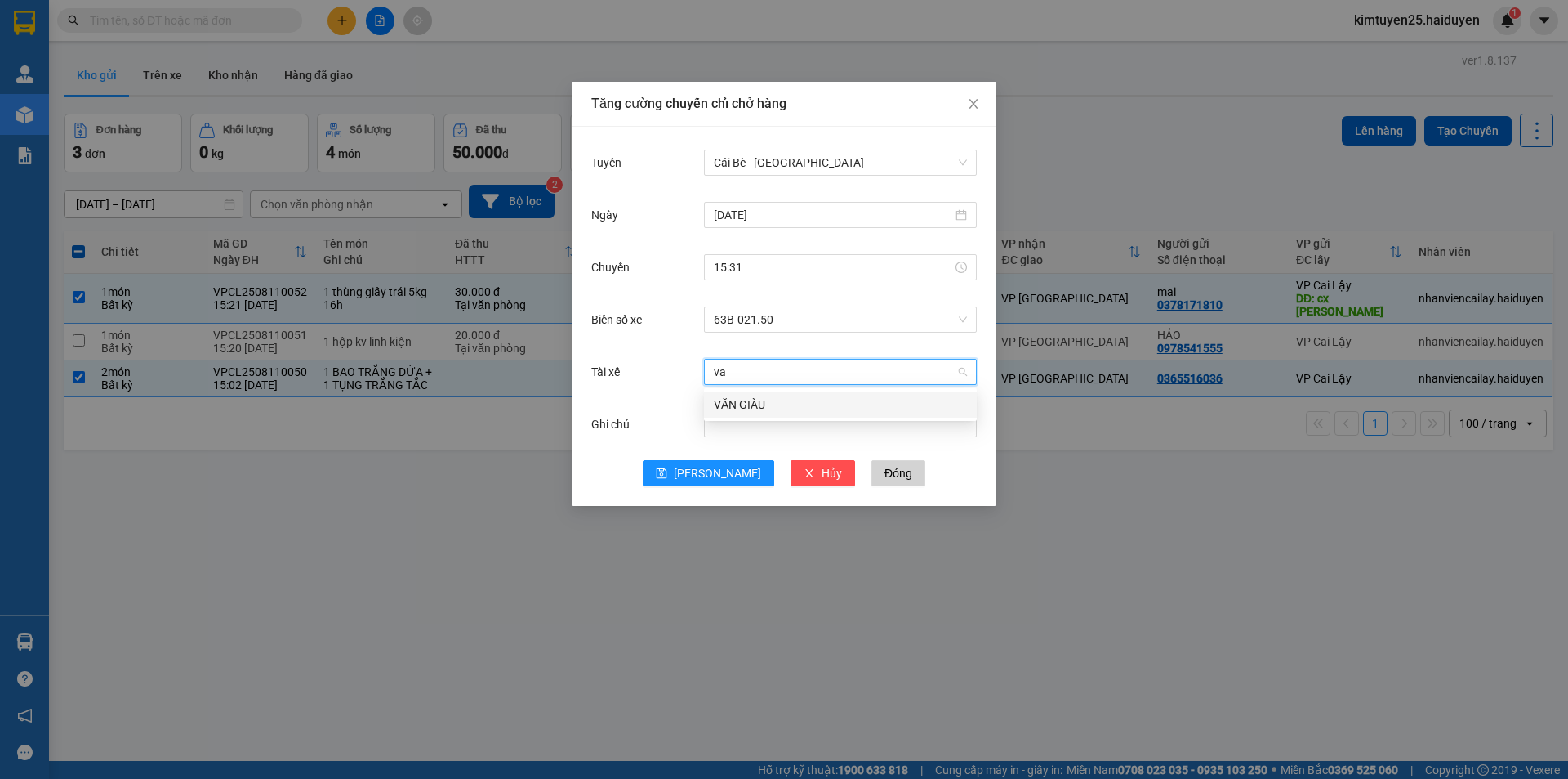
type input "vă"
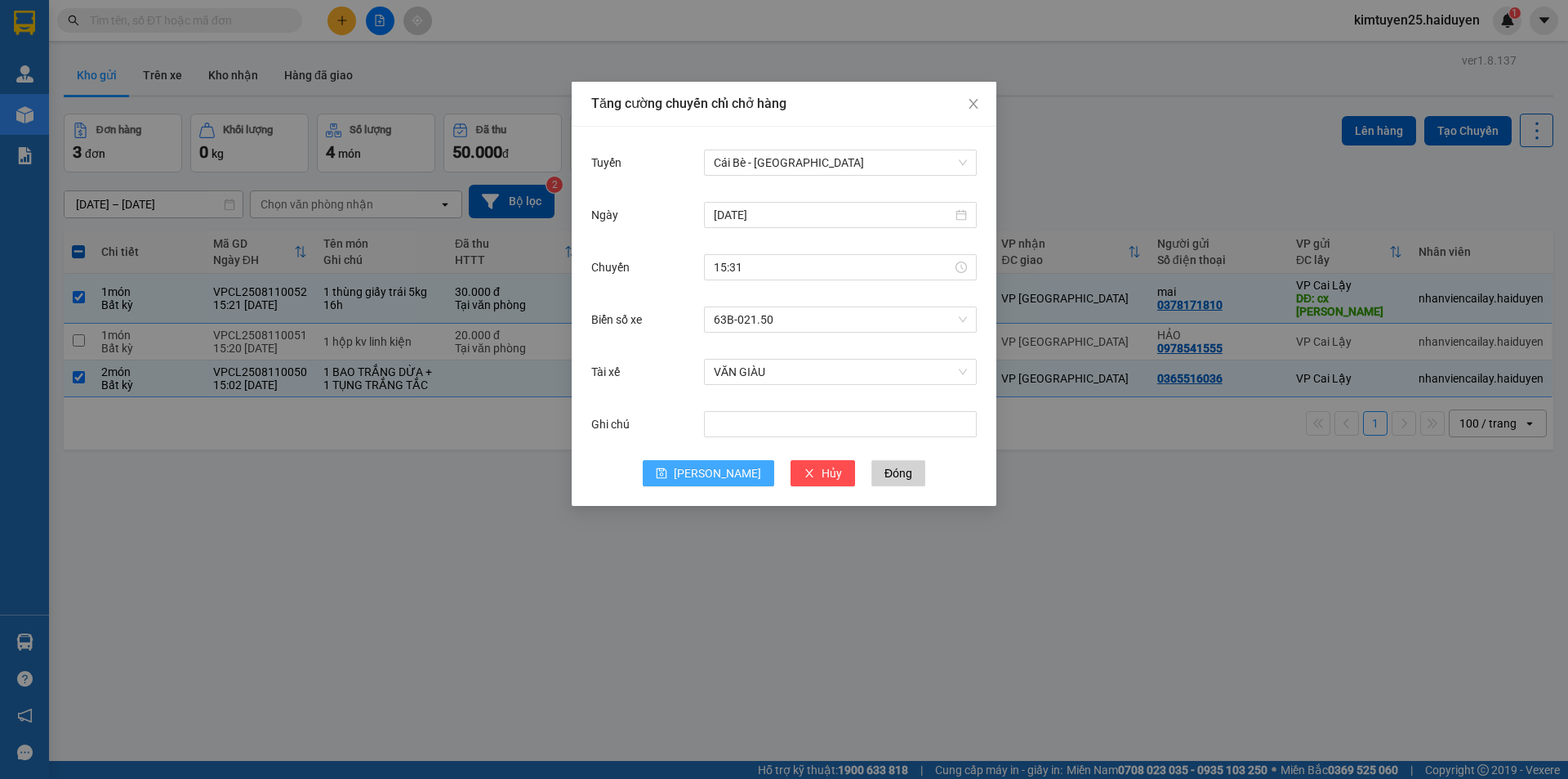
click at [716, 473] on span "[PERSON_NAME]" at bounding box center [717, 473] width 87 height 18
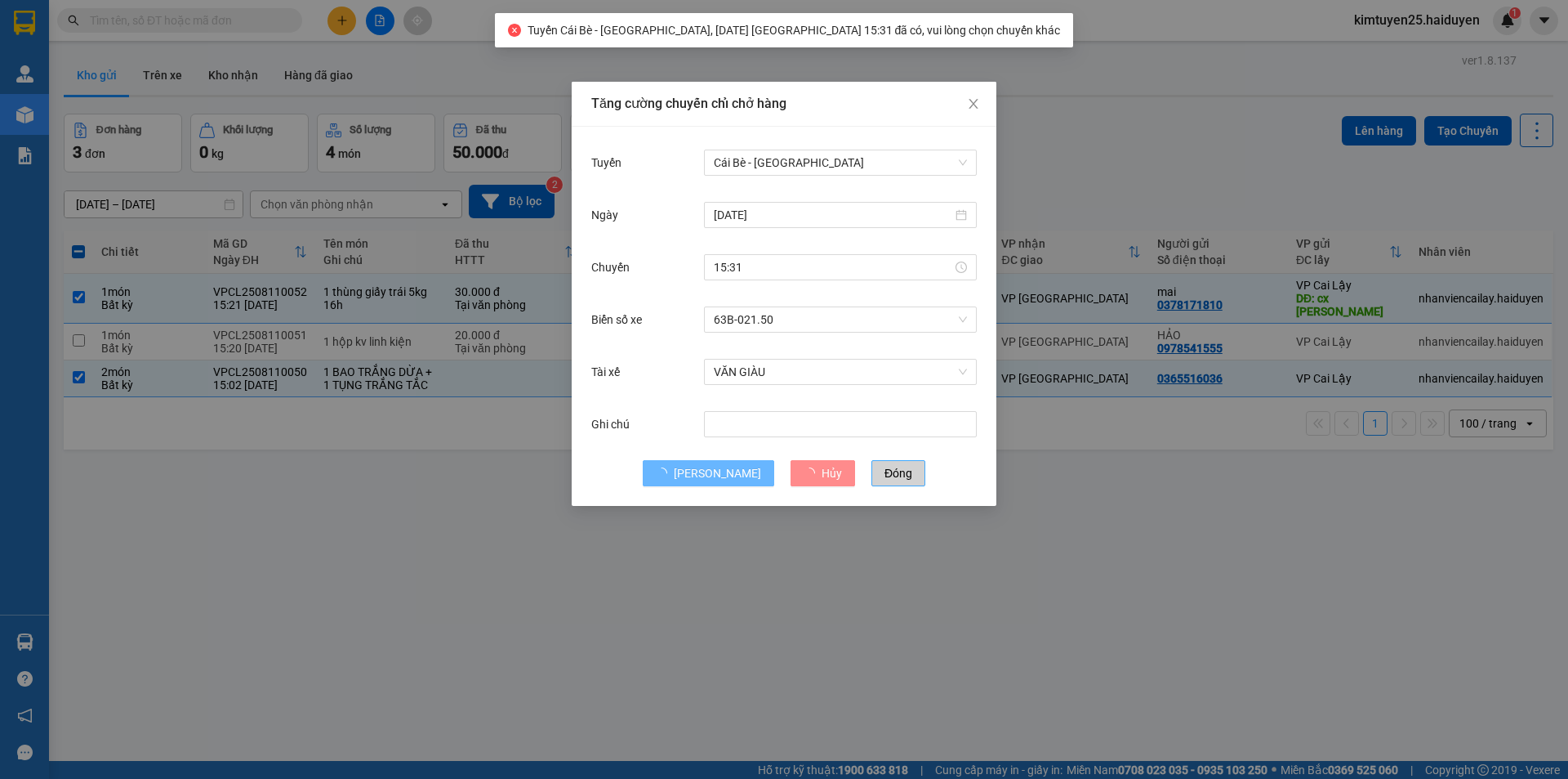
click at [885, 469] on span "Đóng" at bounding box center [899, 473] width 28 height 18
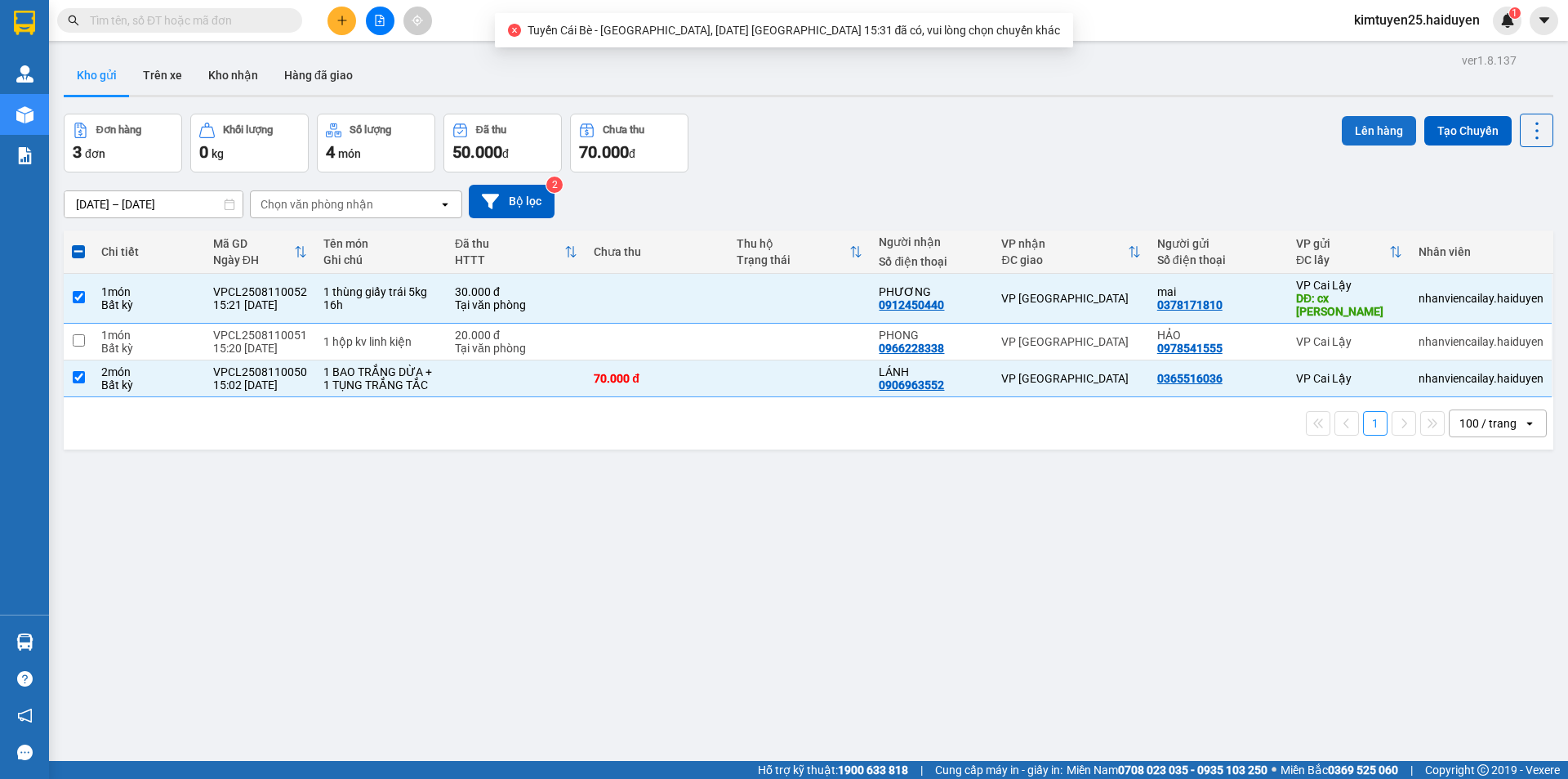
click at [1371, 125] on button "Lên hàng" at bounding box center [1379, 131] width 74 height 30
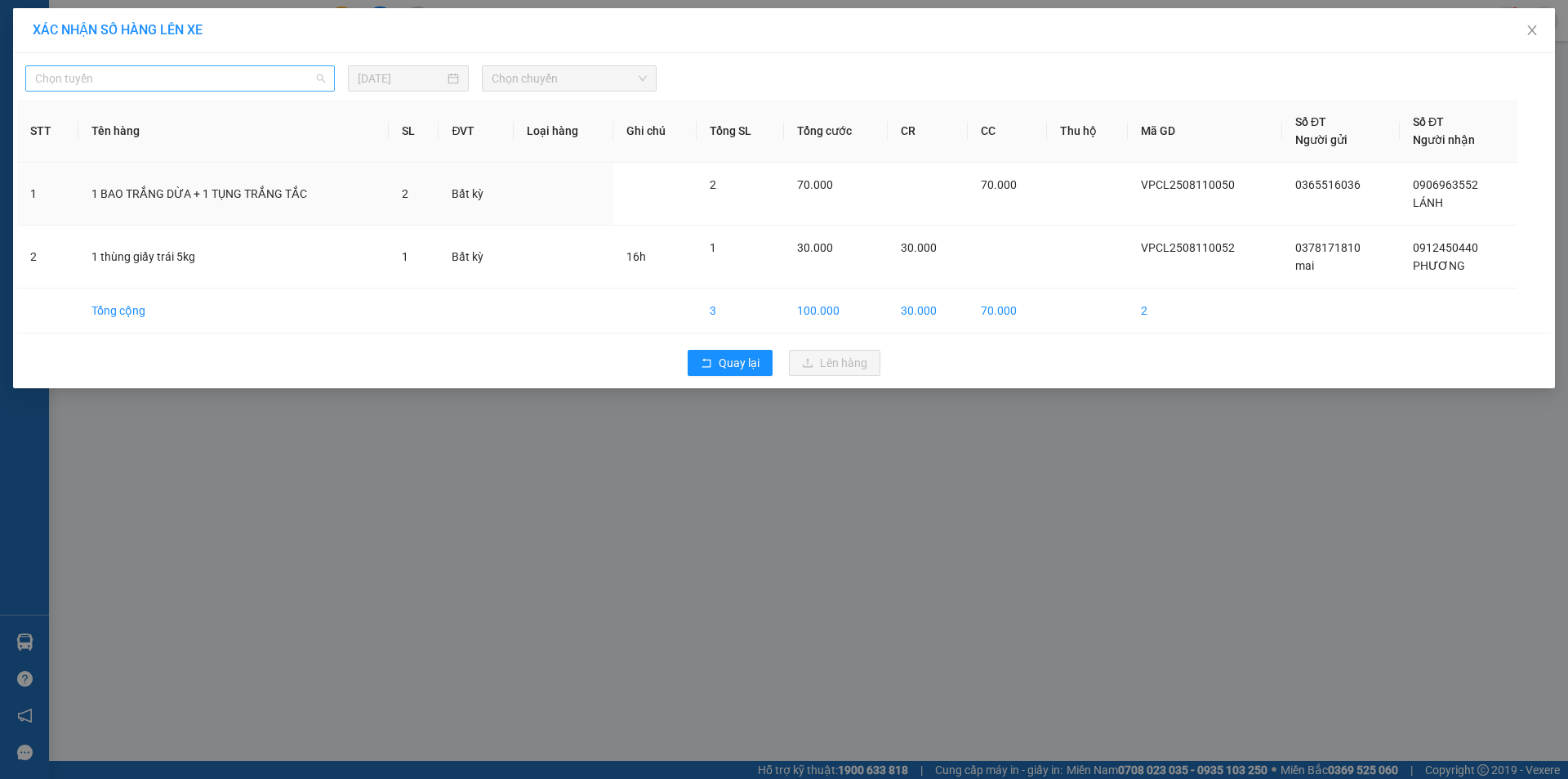
click at [263, 77] on span "Chọn tuyến" at bounding box center [181, 78] width 290 height 24
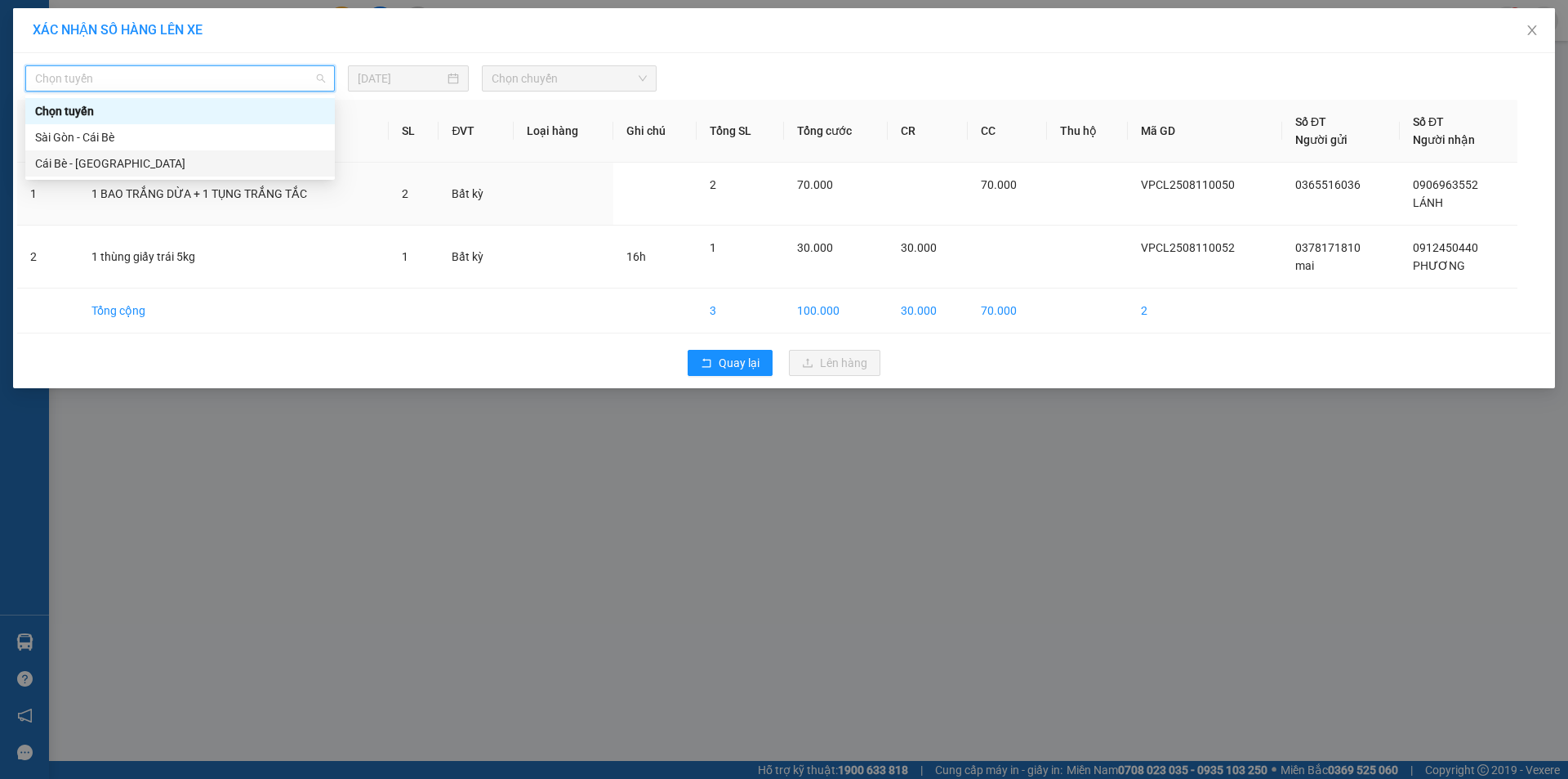
click at [204, 169] on div "Cái Bè - [GEOGRAPHIC_DATA]" at bounding box center [181, 163] width 290 height 18
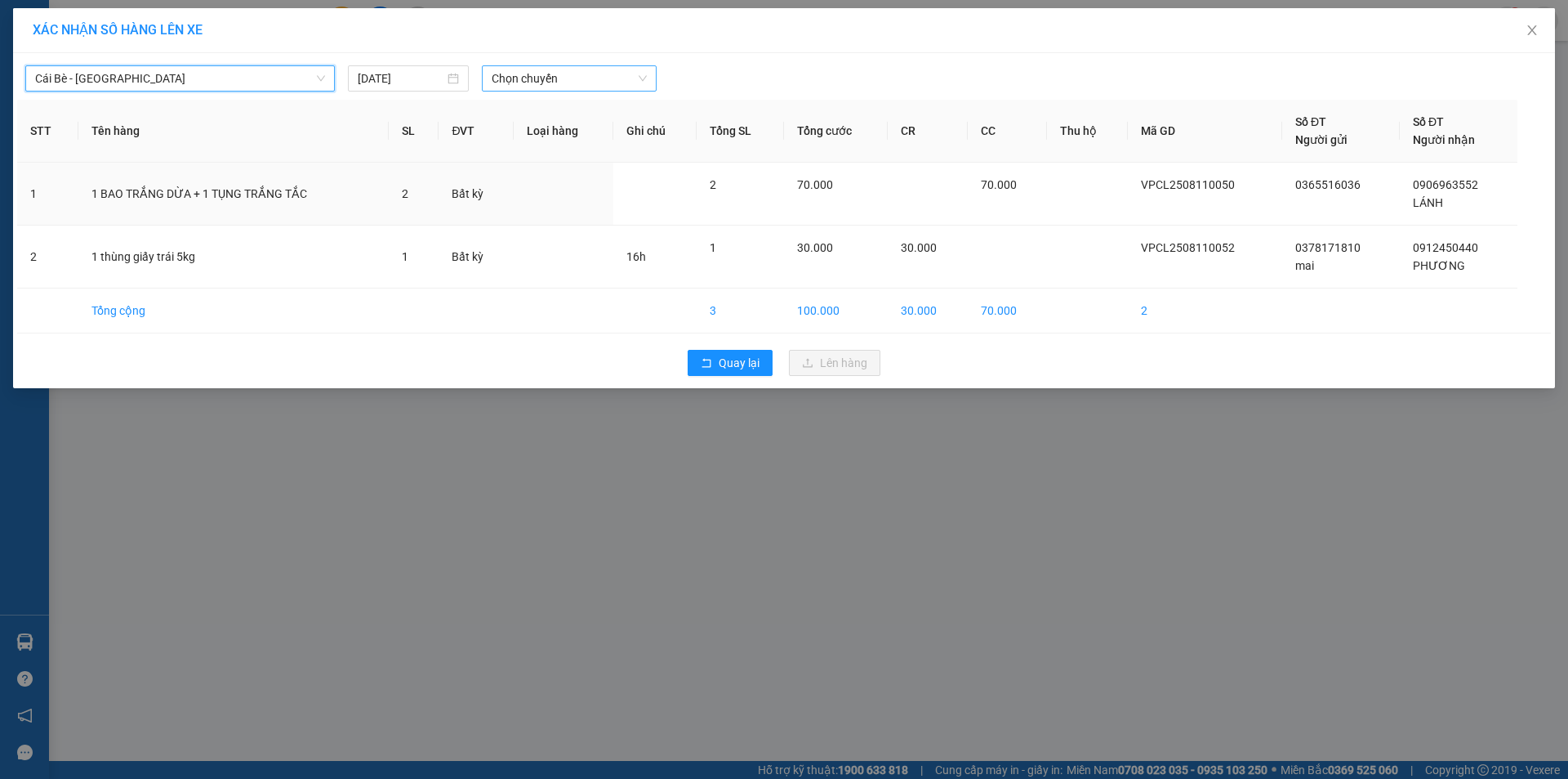
click at [529, 71] on span "Chọn chuyến" at bounding box center [569, 78] width 155 height 24
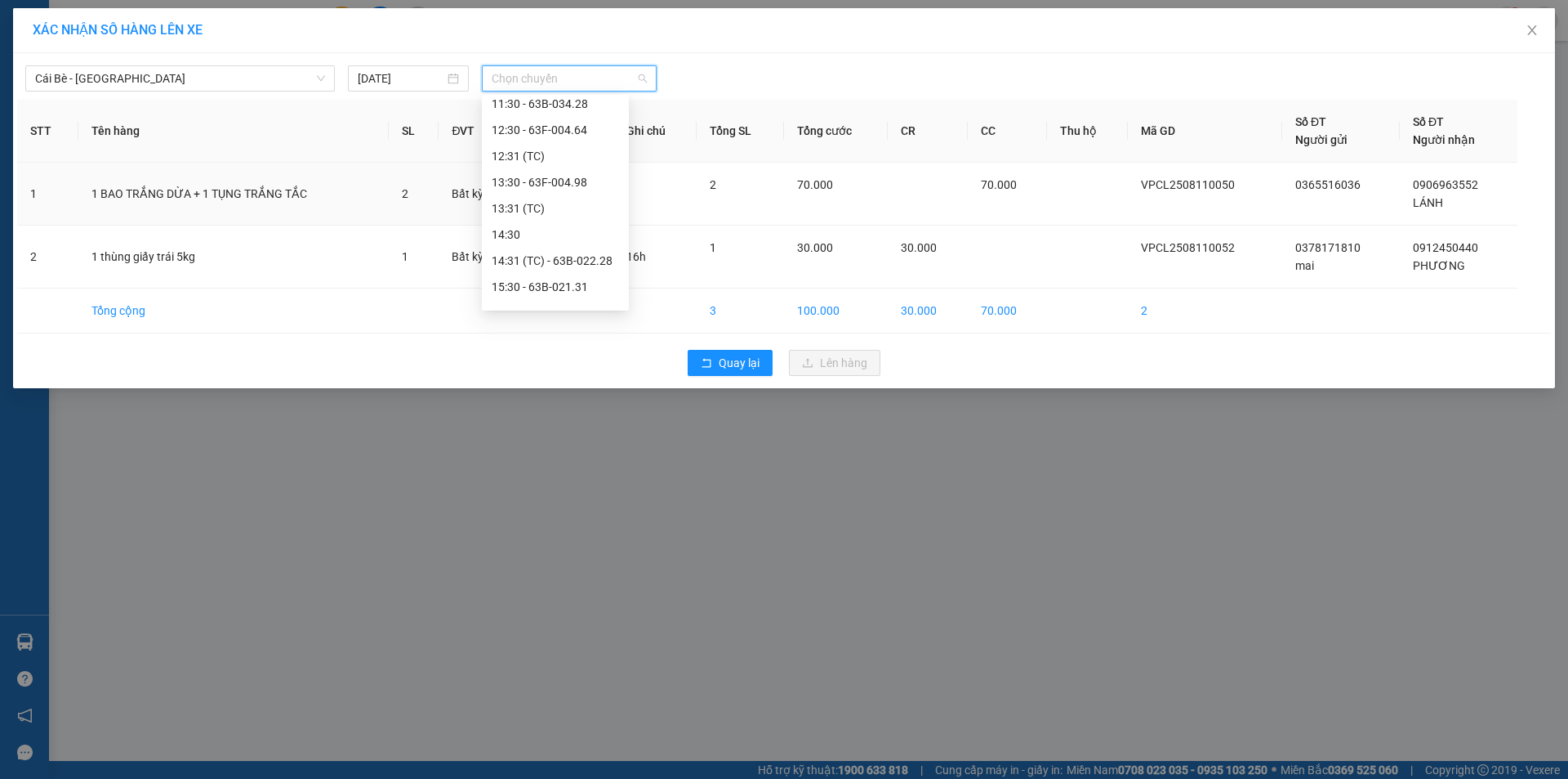
scroll to position [468, 0]
click at [587, 294] on div "15:31 (TC) - 63B-021.50" at bounding box center [555, 296] width 127 height 18
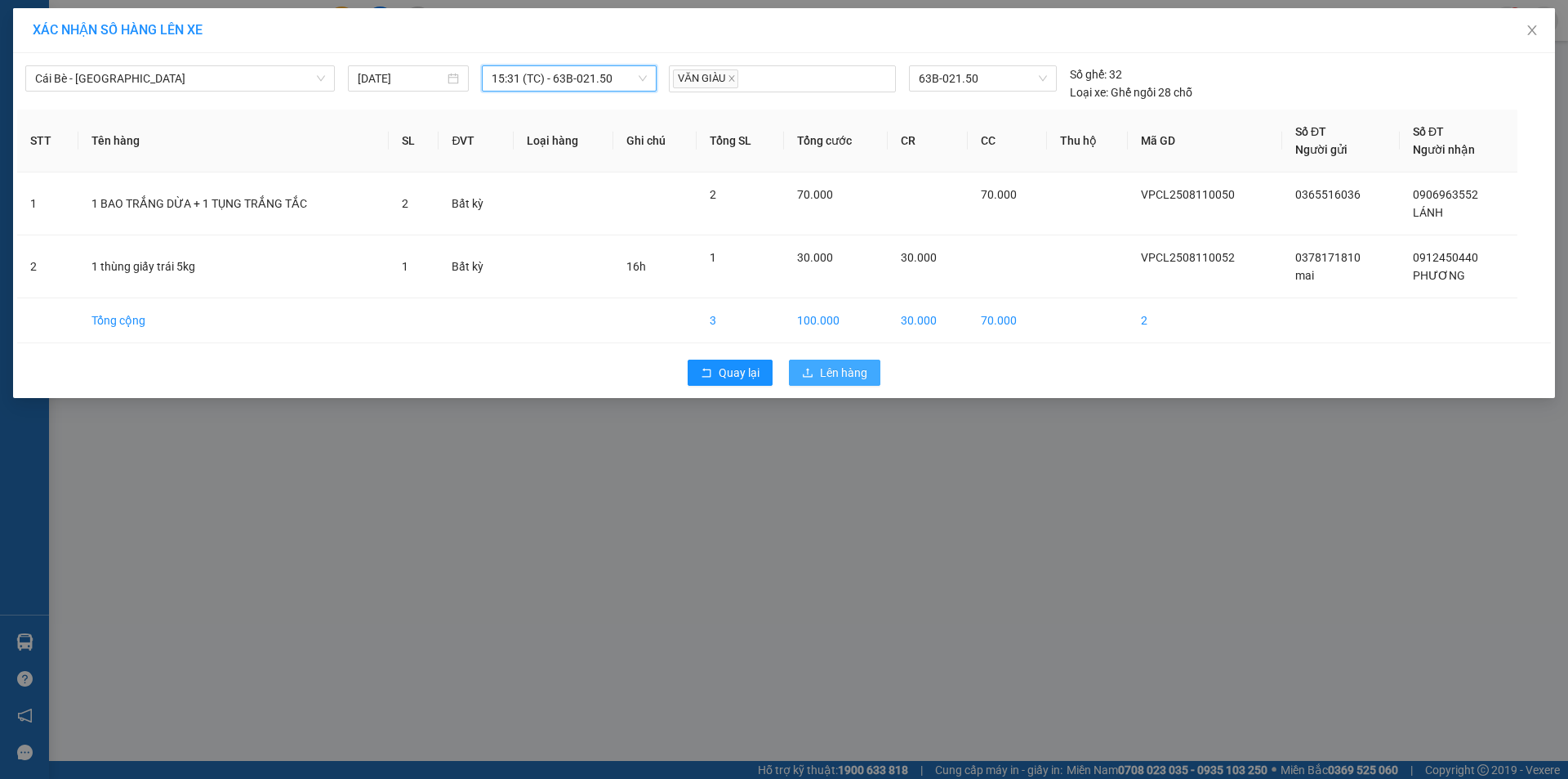
click at [821, 365] on span "Lên hàng" at bounding box center [843, 372] width 47 height 18
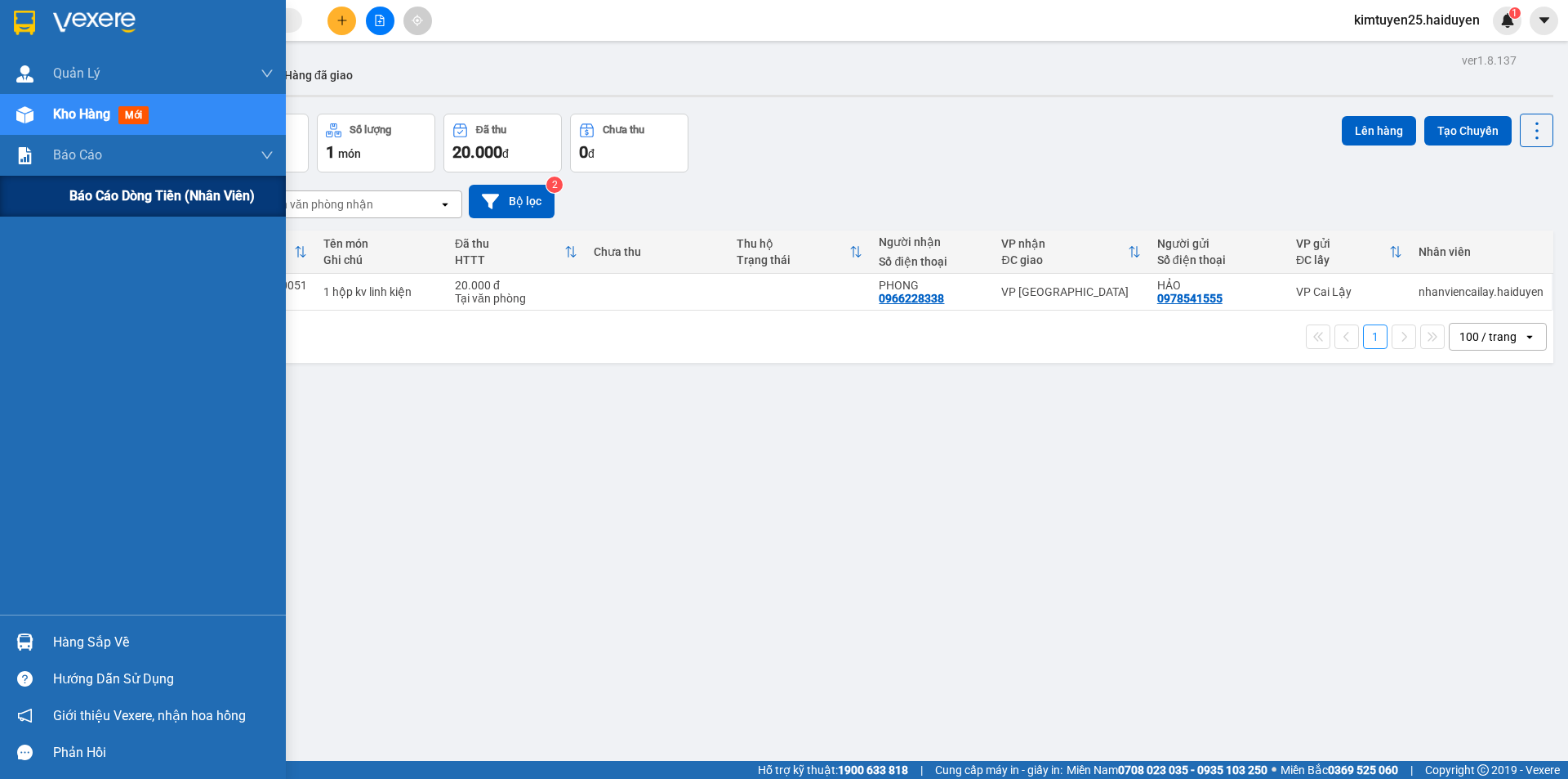
click at [100, 199] on span "Báo cáo dòng tiền (nhân viên)" at bounding box center [162, 195] width 185 height 20
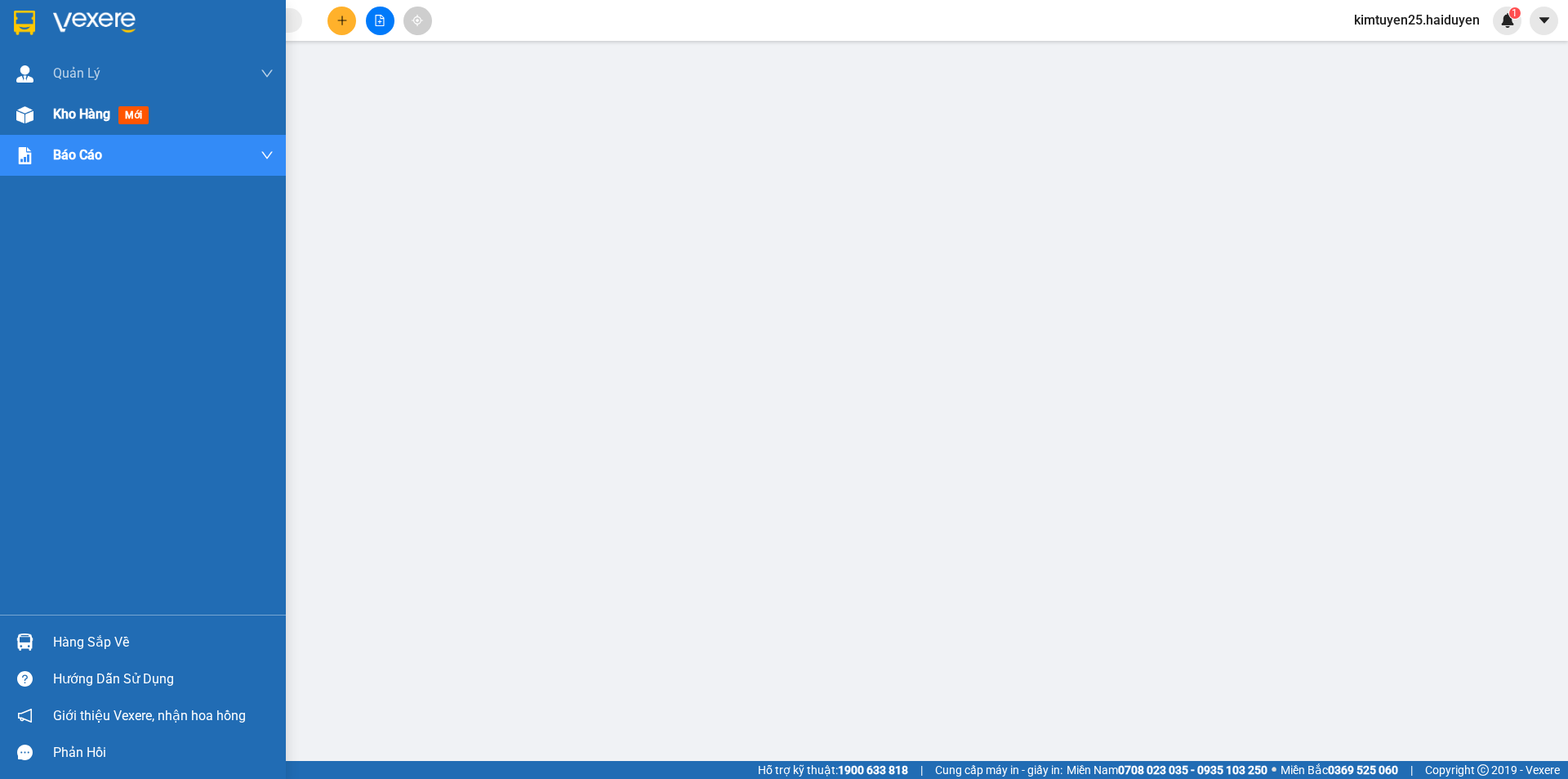
click at [88, 112] on span "Kho hàng" at bounding box center [81, 114] width 57 height 16
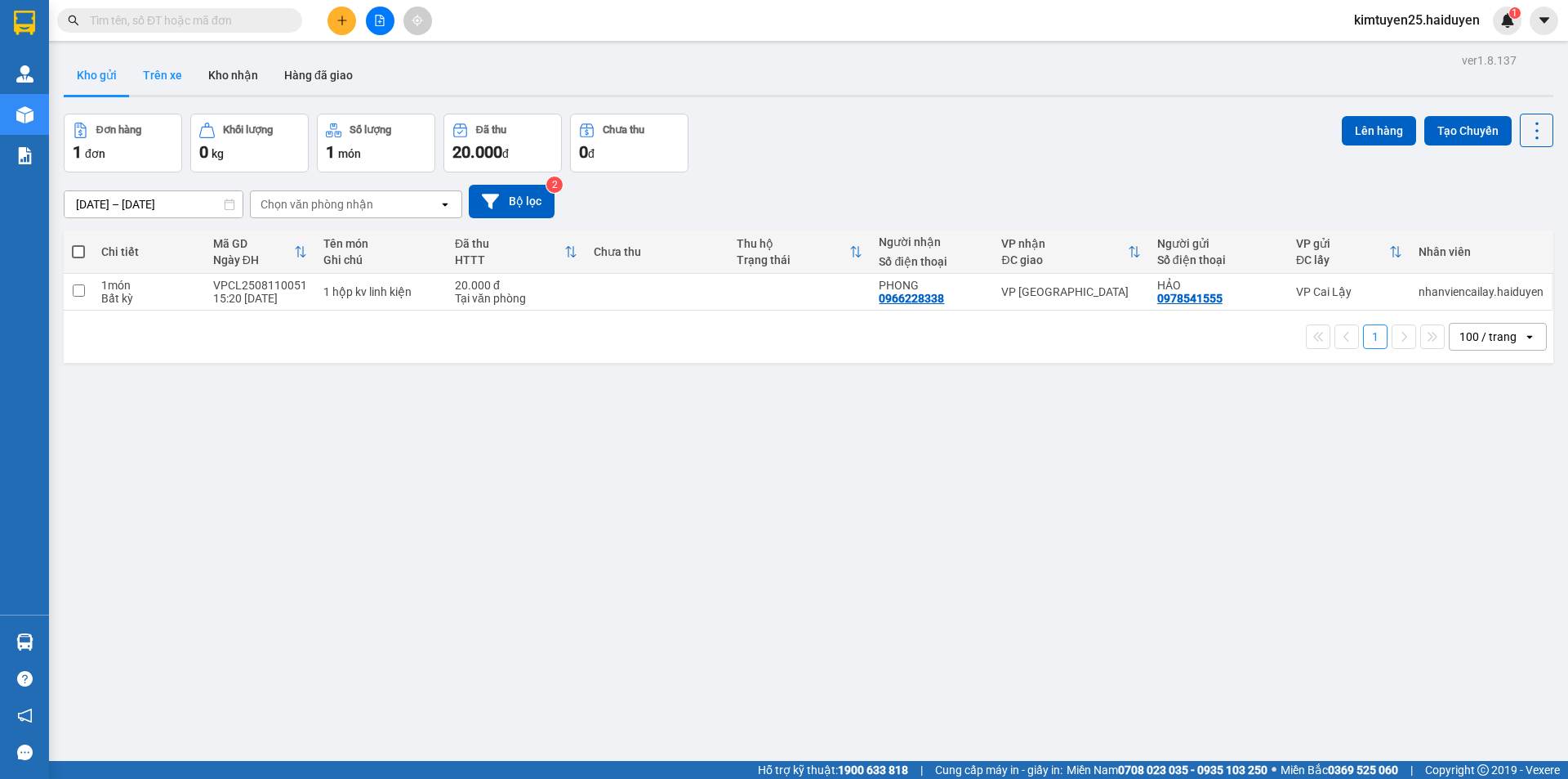
click at [154, 78] on button "Trên xe" at bounding box center [163, 75] width 65 height 39
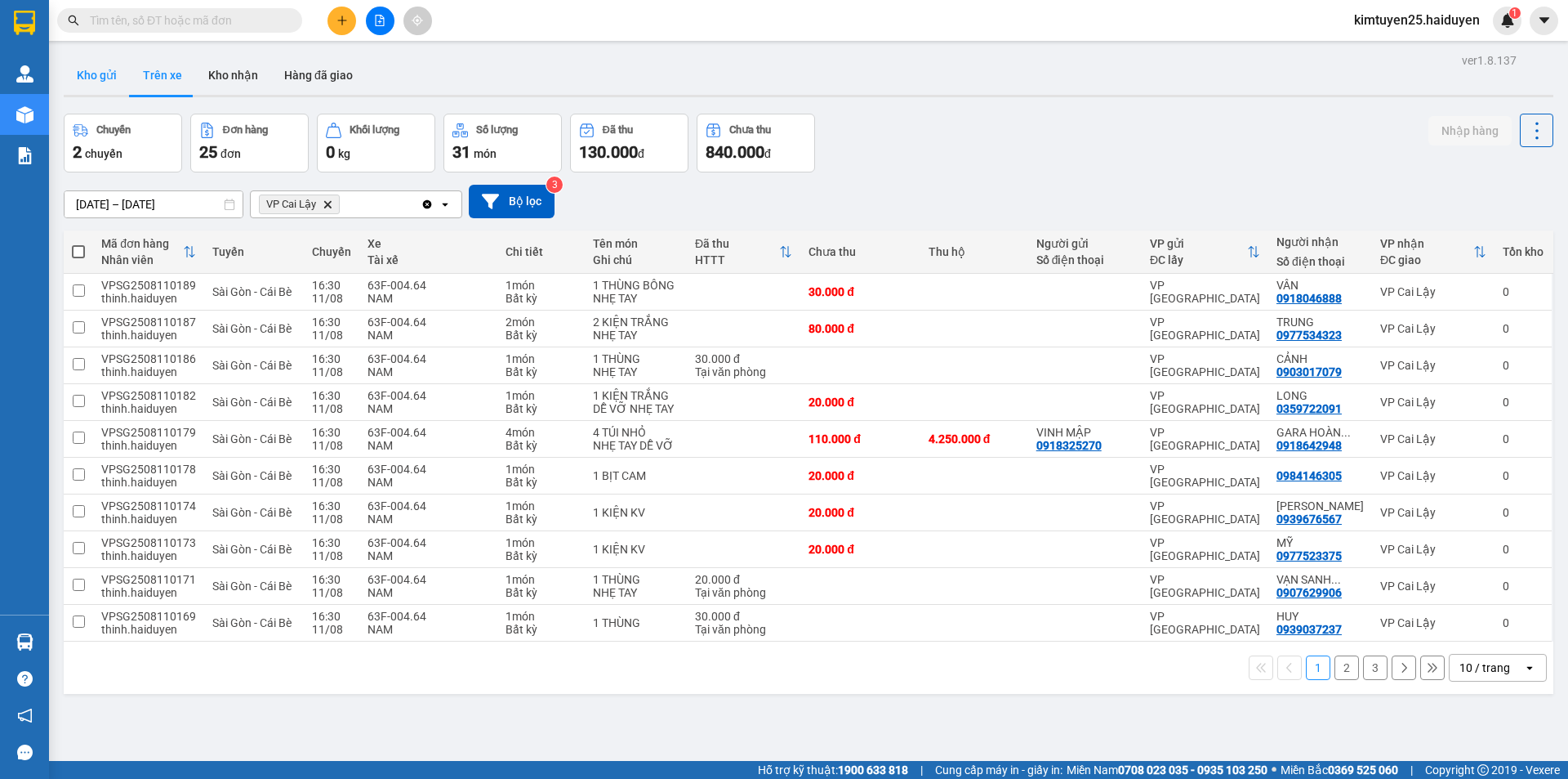
click at [67, 67] on button "Kho gửi" at bounding box center [96, 75] width 66 height 39
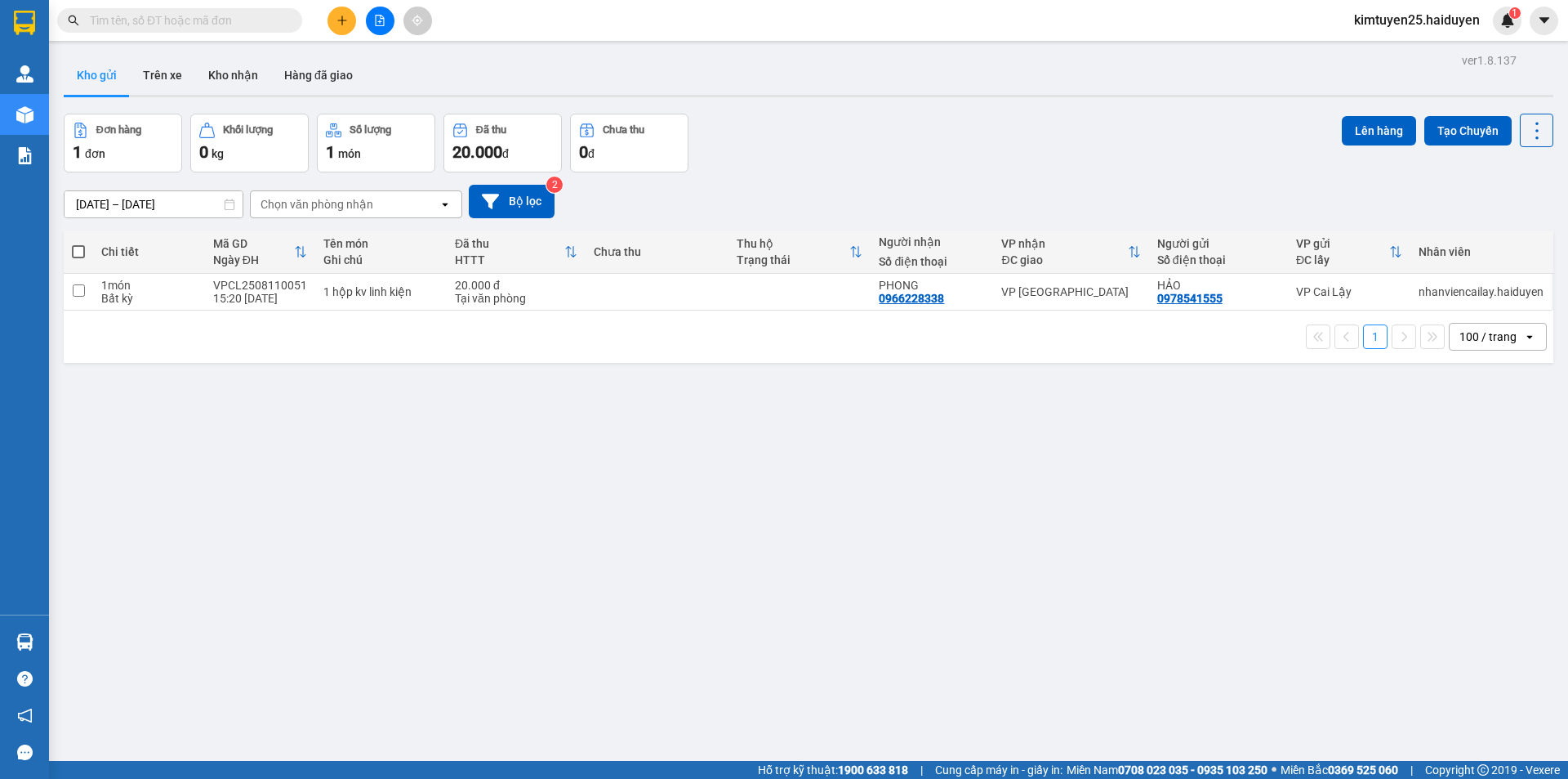
click at [389, 23] on button at bounding box center [380, 20] width 29 height 29
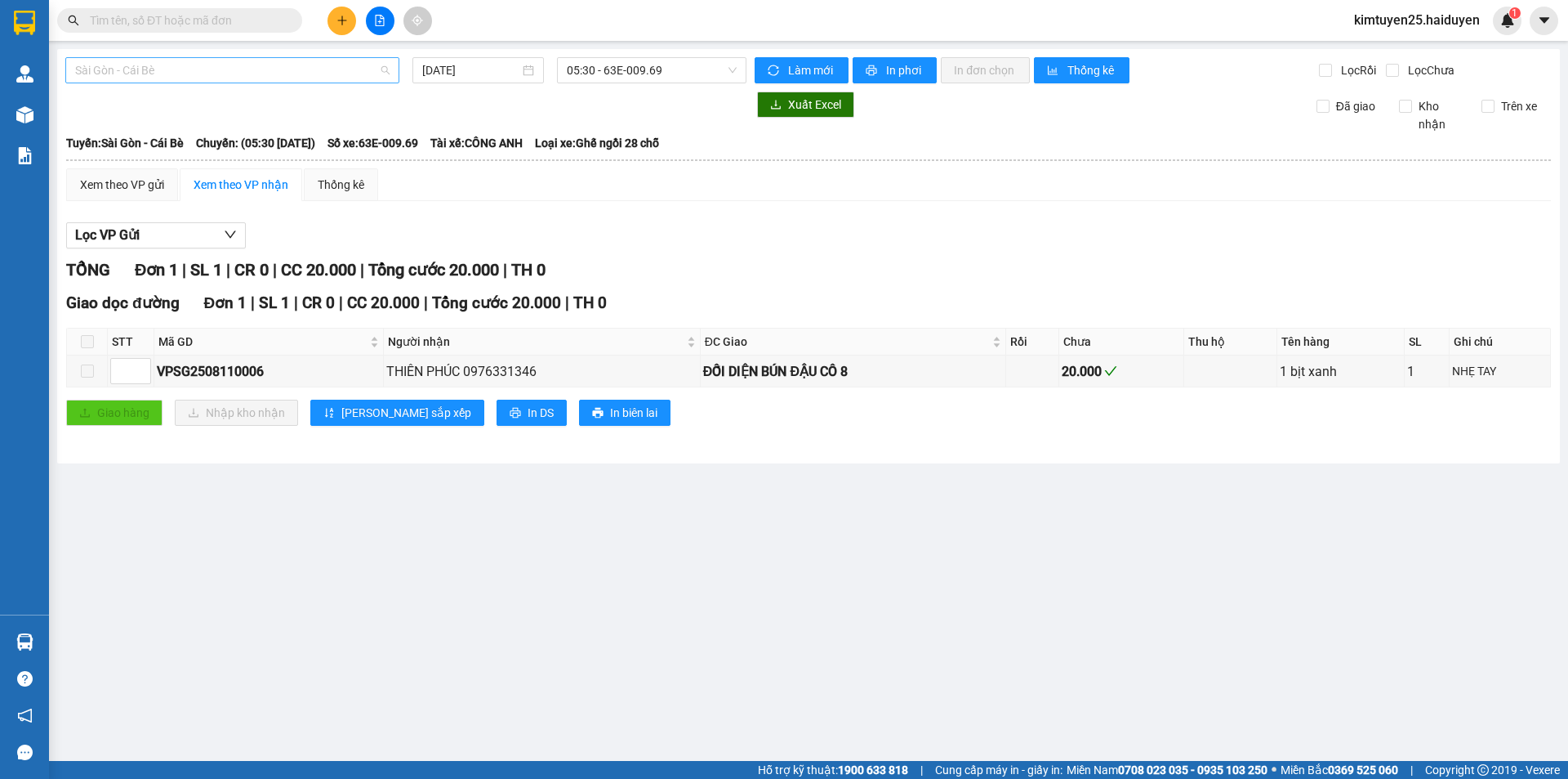
click at [272, 67] on span "Sài Gòn - Cái Bè" at bounding box center [233, 70] width 315 height 24
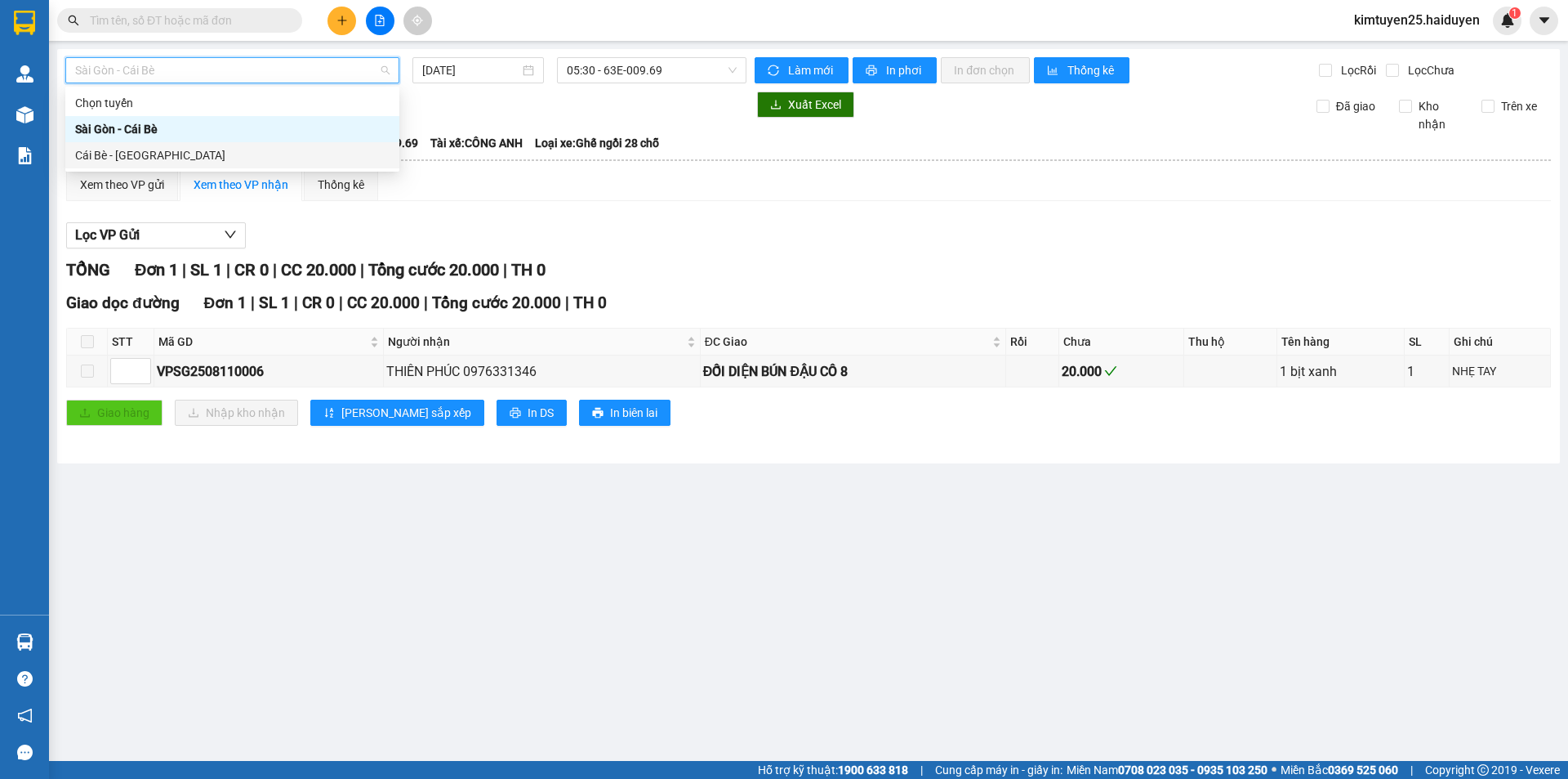
click at [221, 153] on div "Cái Bè - [GEOGRAPHIC_DATA]" at bounding box center [233, 154] width 315 height 18
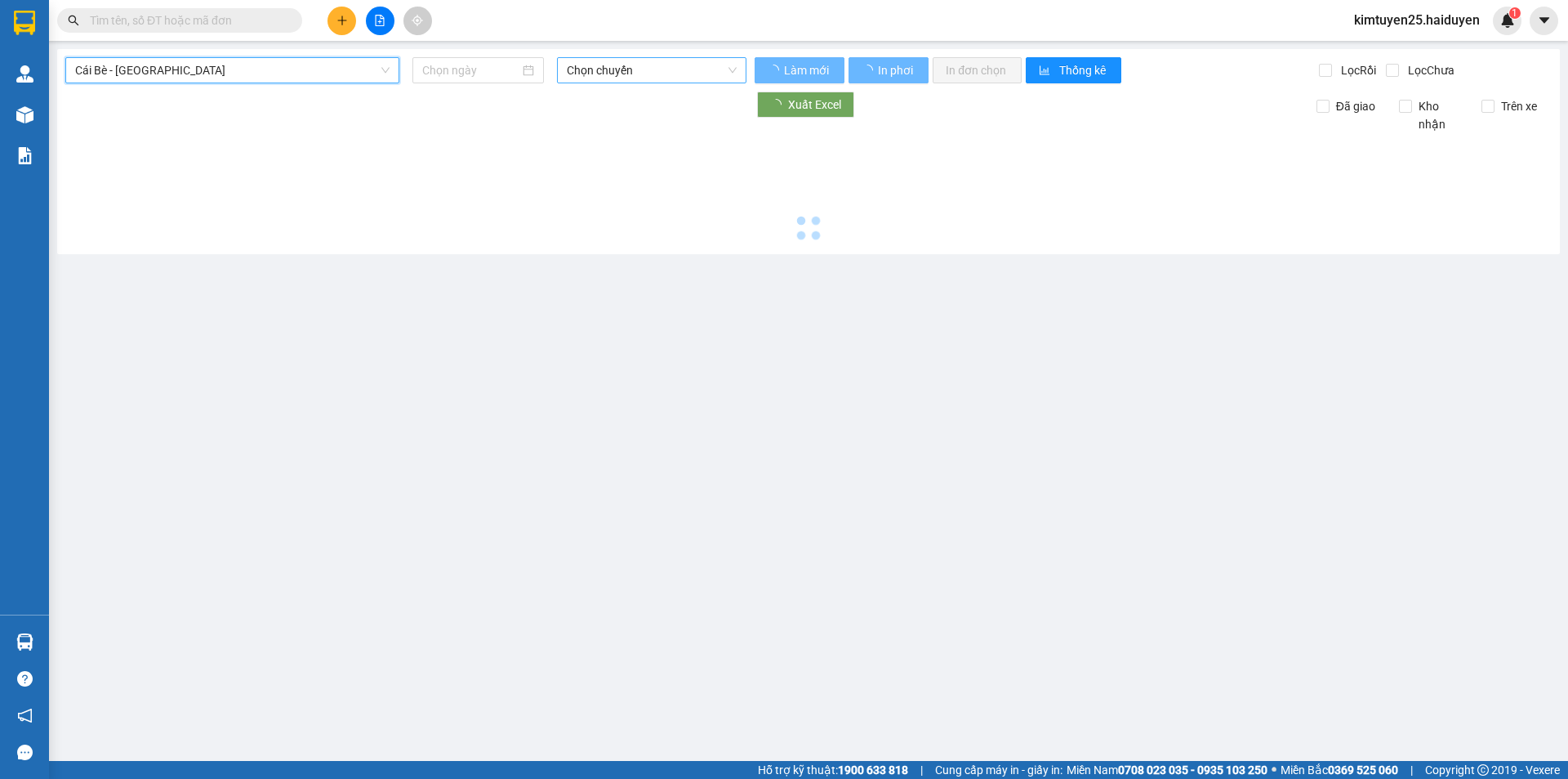
type input "[DATE]"
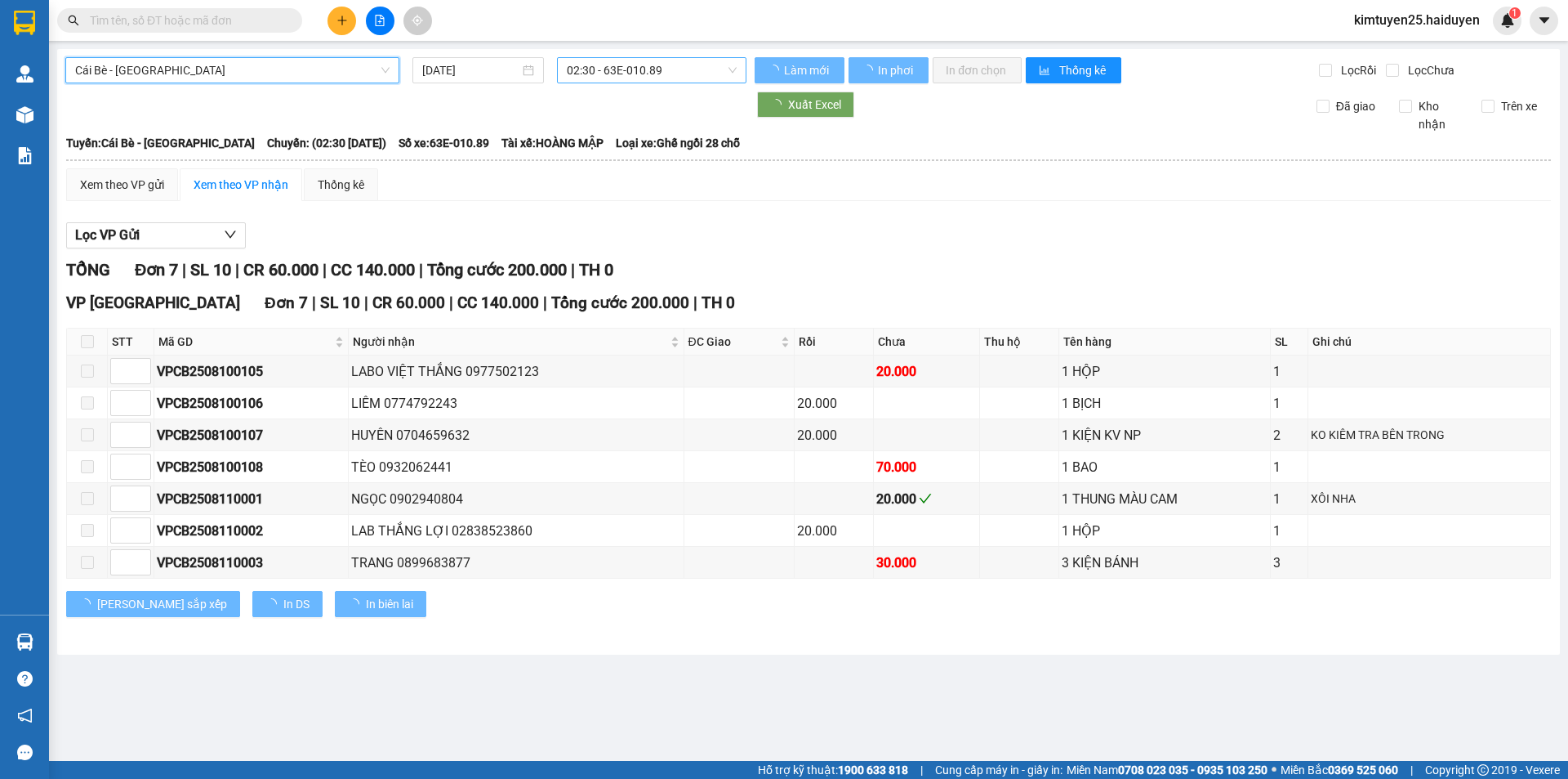
click at [637, 77] on span "02:30 - 63E-010.89" at bounding box center [651, 70] width 170 height 24
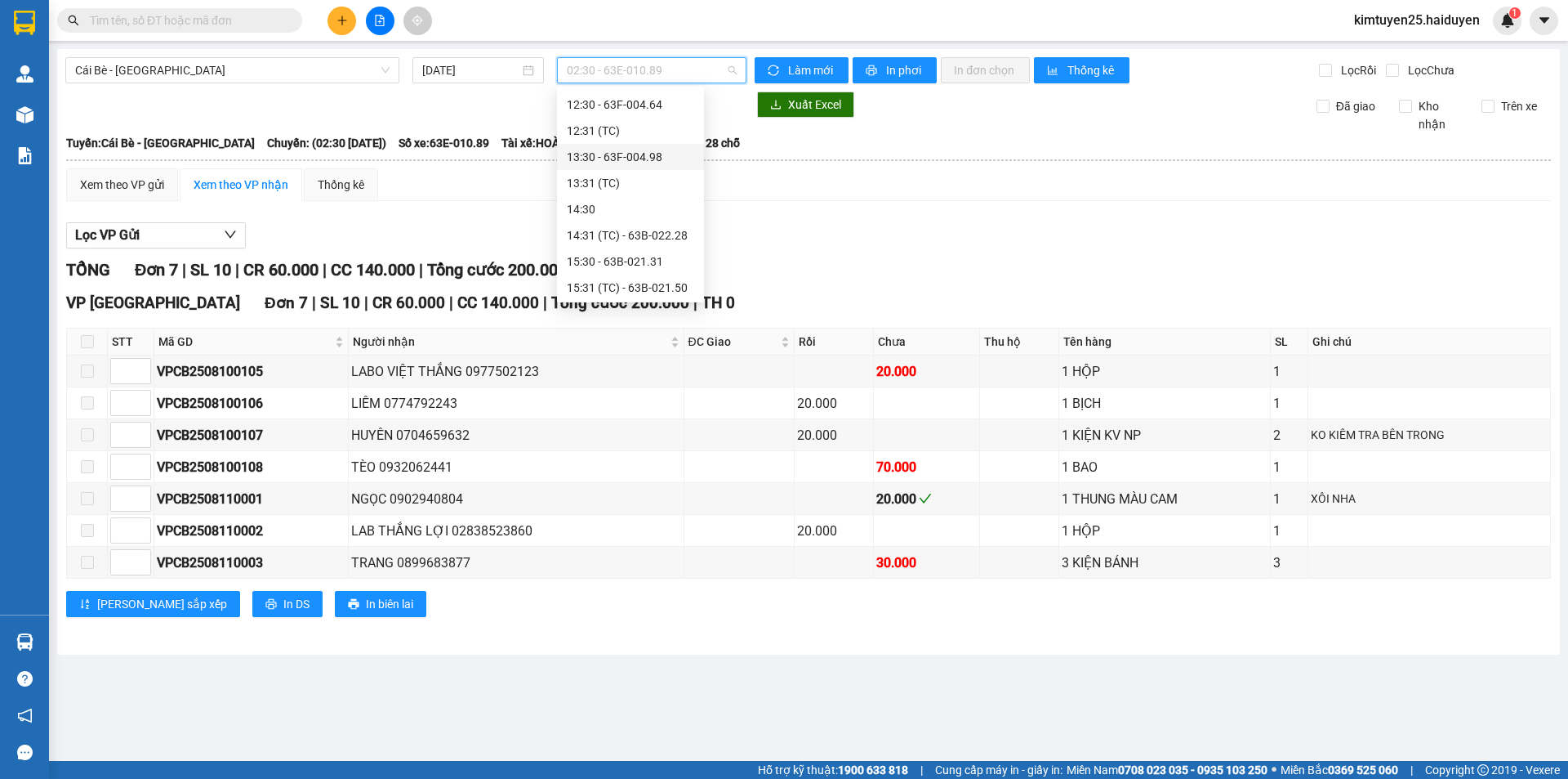
scroll to position [497, 0]
click at [1438, 17] on span "kimtuyen25.haiduyen" at bounding box center [1416, 20] width 152 height 20
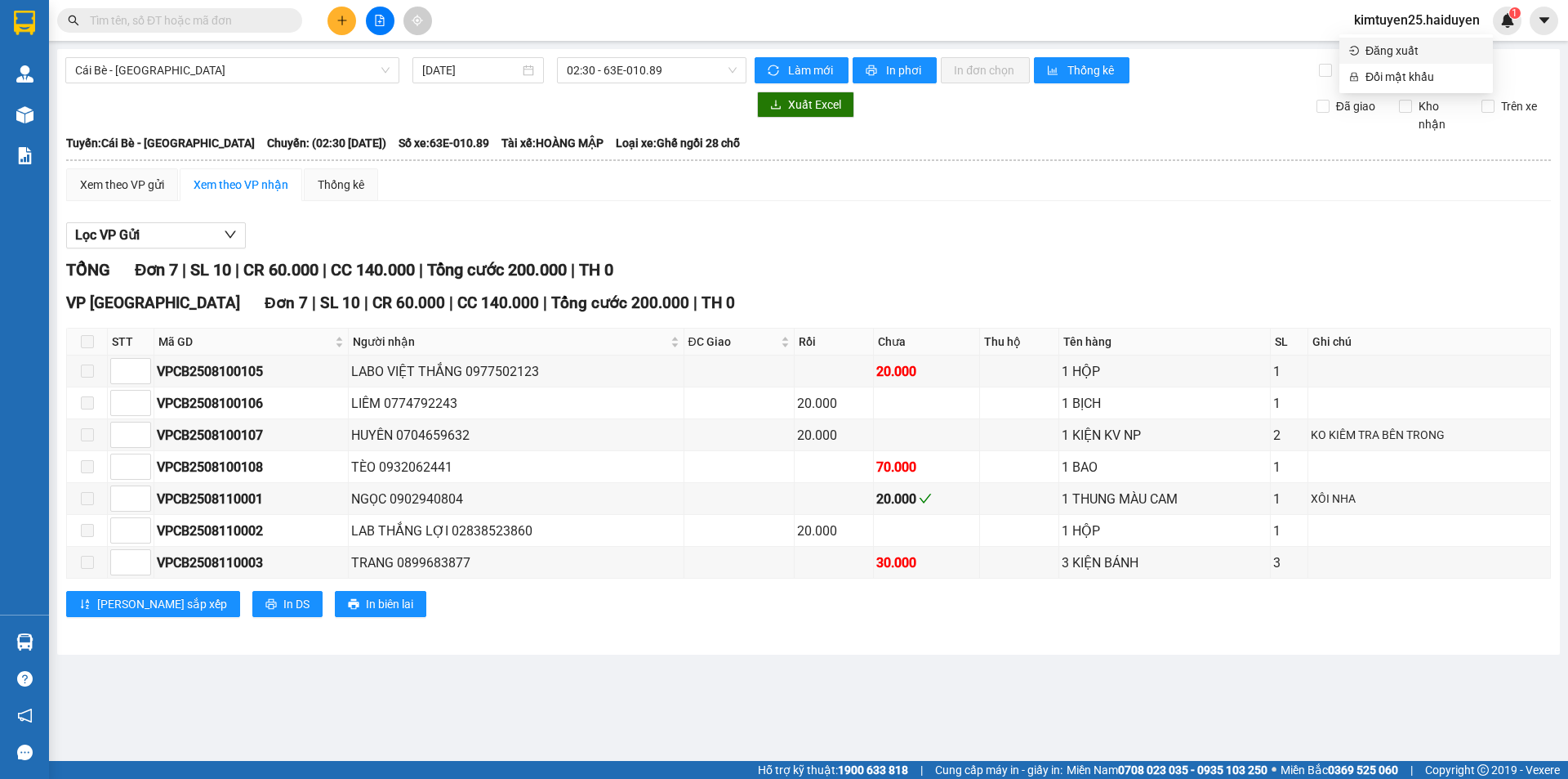
click at [1405, 53] on span "Đăng xuất" at bounding box center [1425, 50] width 117 height 18
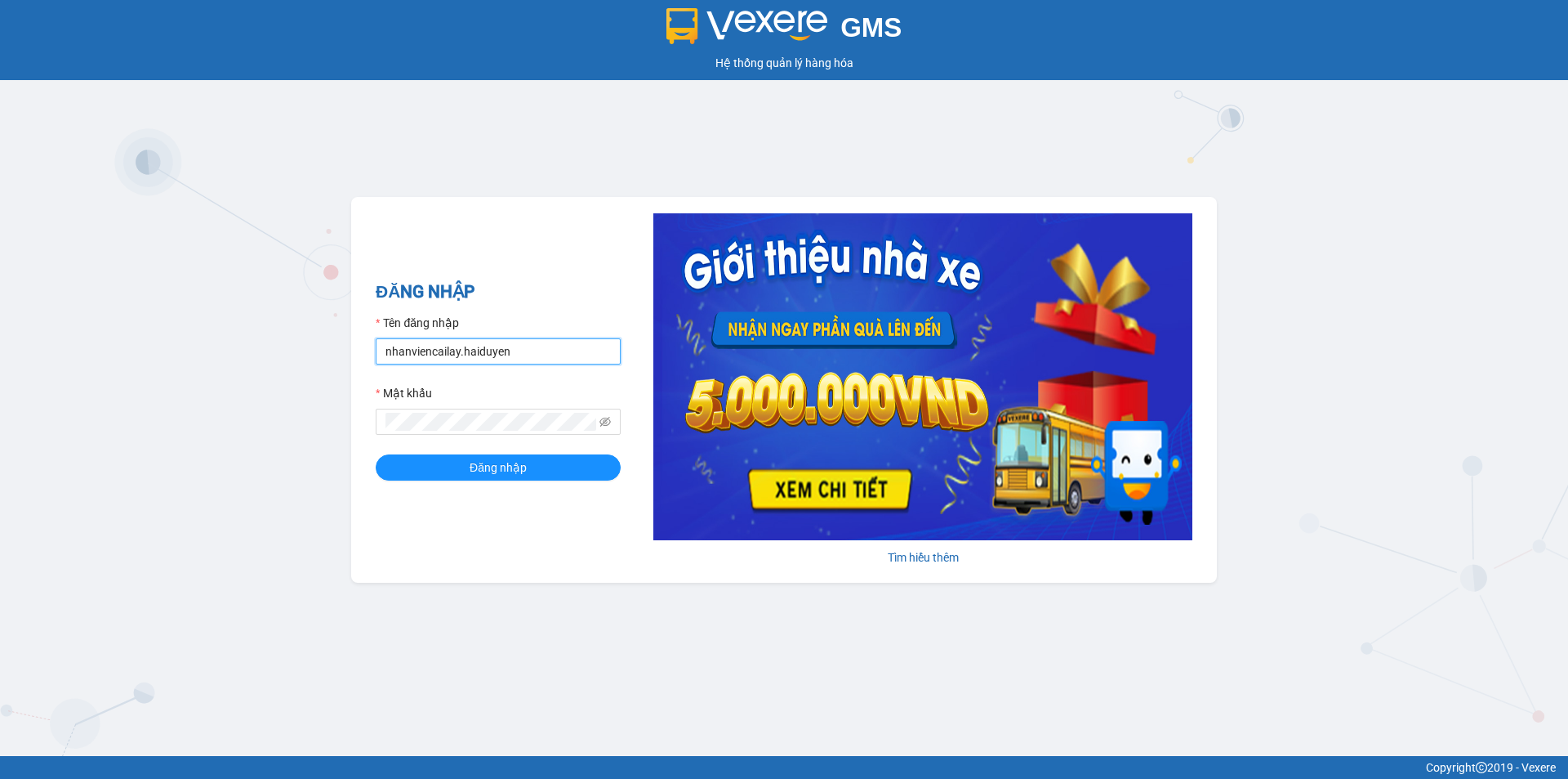
click at [499, 350] on input "nhanviencailay.haiduyen" at bounding box center [498, 351] width 245 height 26
type input "cailay1.haiduyen"
click at [412, 455] on button "Đăng nhập" at bounding box center [498, 467] width 245 height 26
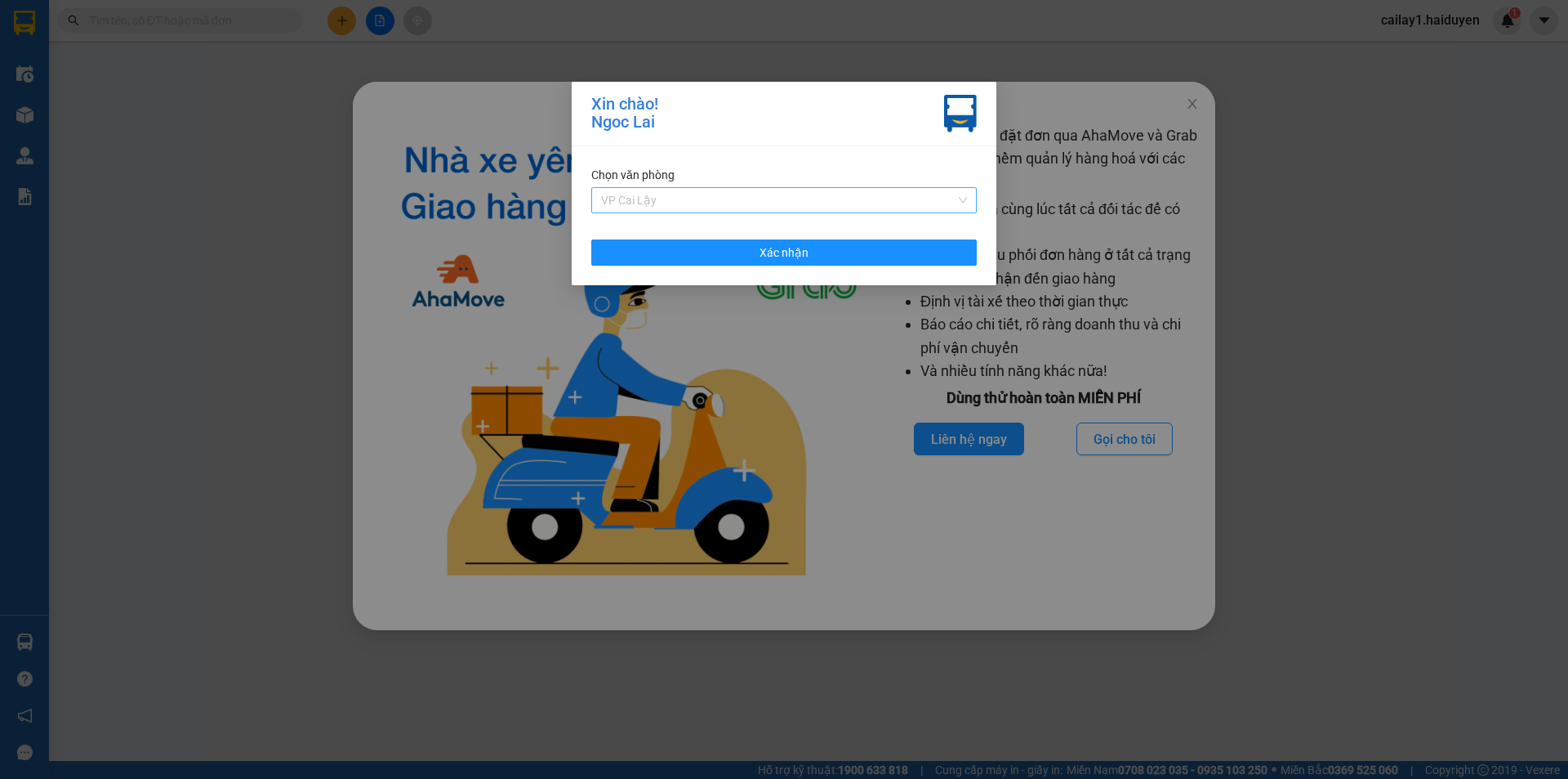
click at [812, 199] on span "VP Cai Lậy" at bounding box center [784, 200] width 366 height 24
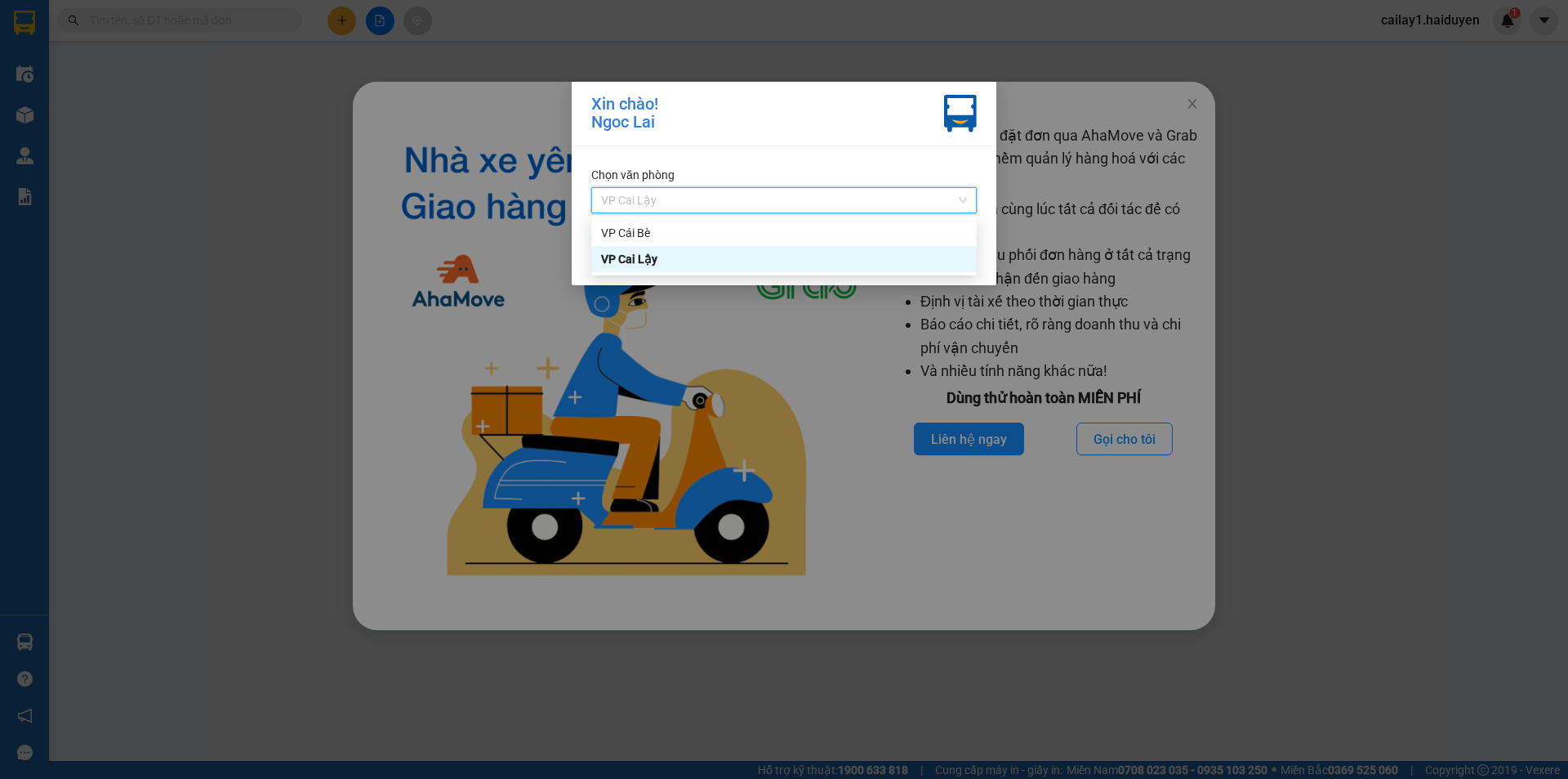
click at [729, 258] on div "VP Cai Lậy" at bounding box center [784, 259] width 366 height 18
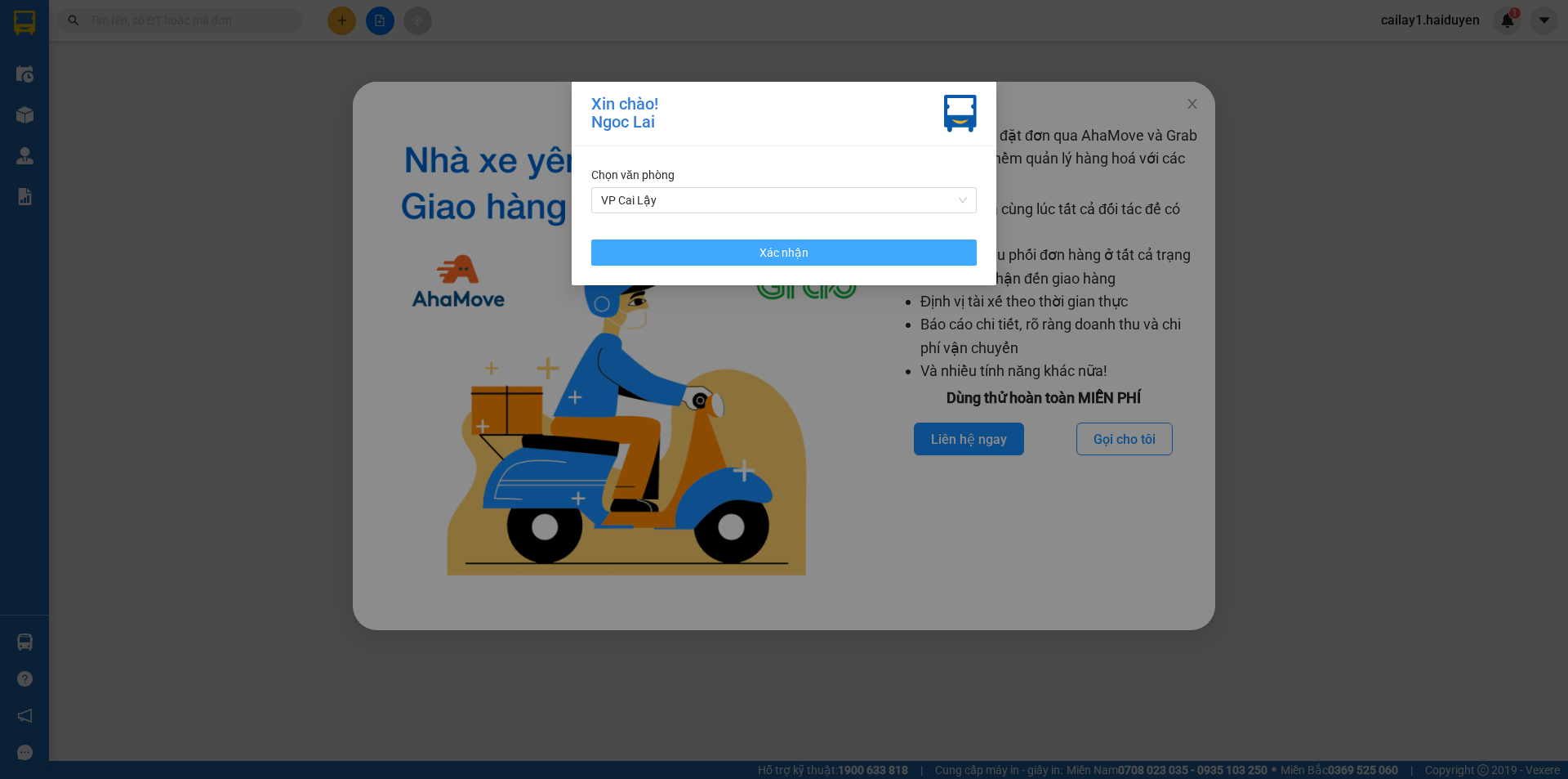
click at [730, 259] on button "Xác nhận" at bounding box center [784, 252] width 385 height 26
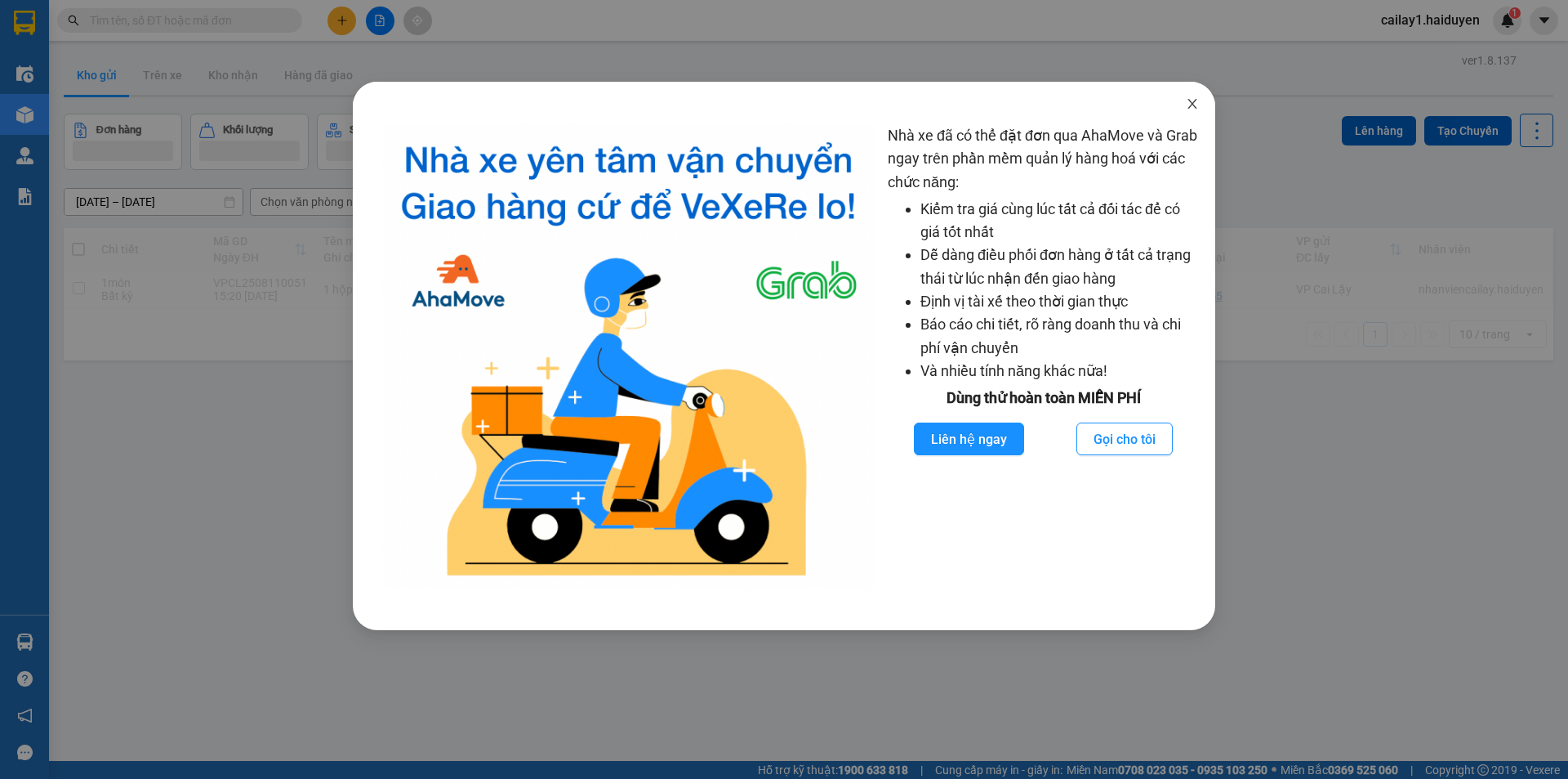
click at [1187, 103] on icon "close" at bounding box center [1193, 103] width 13 height 13
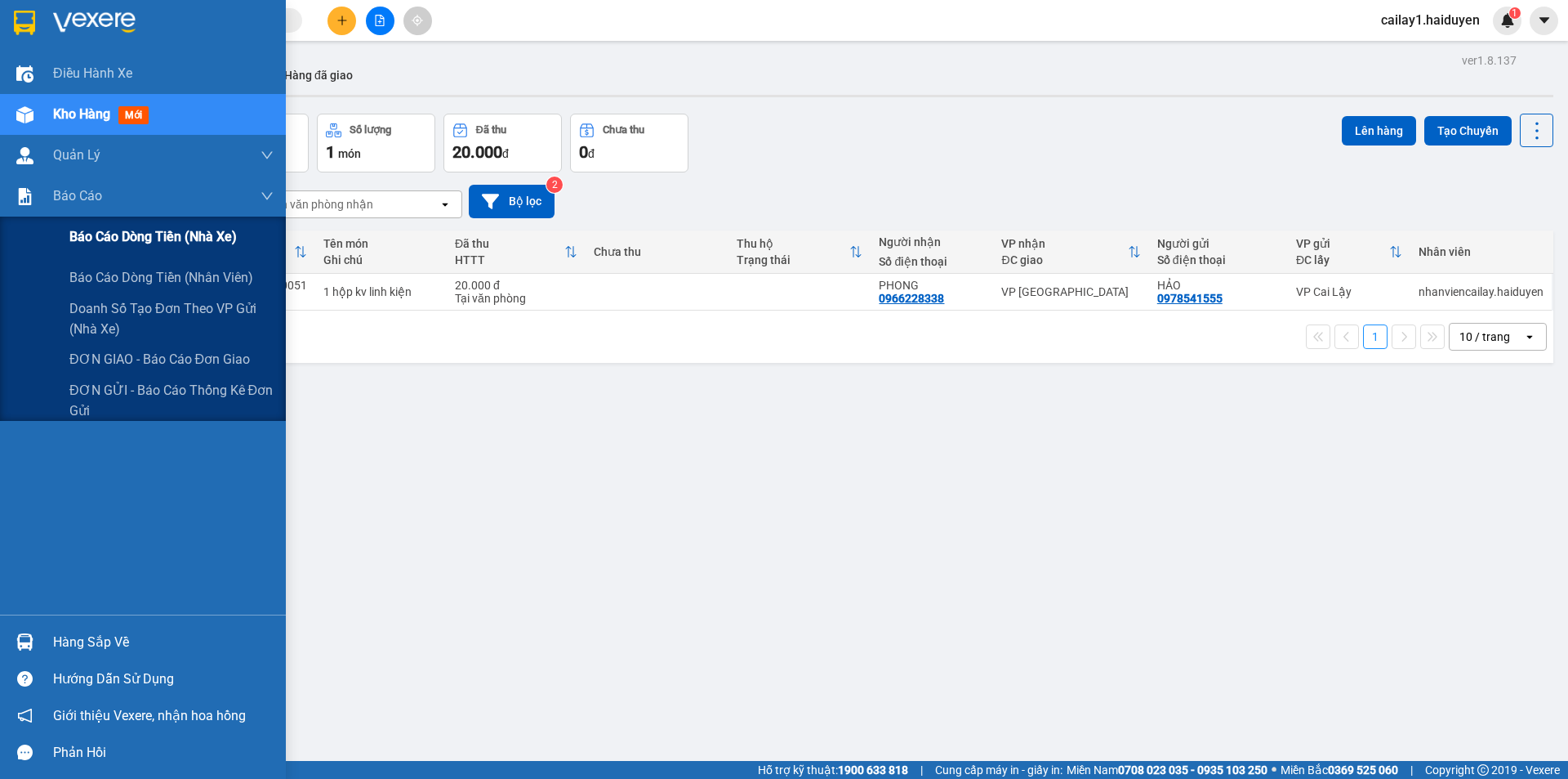
click at [154, 239] on span "Báo cáo dòng tiền (nhà xe)" at bounding box center [154, 236] width 168 height 20
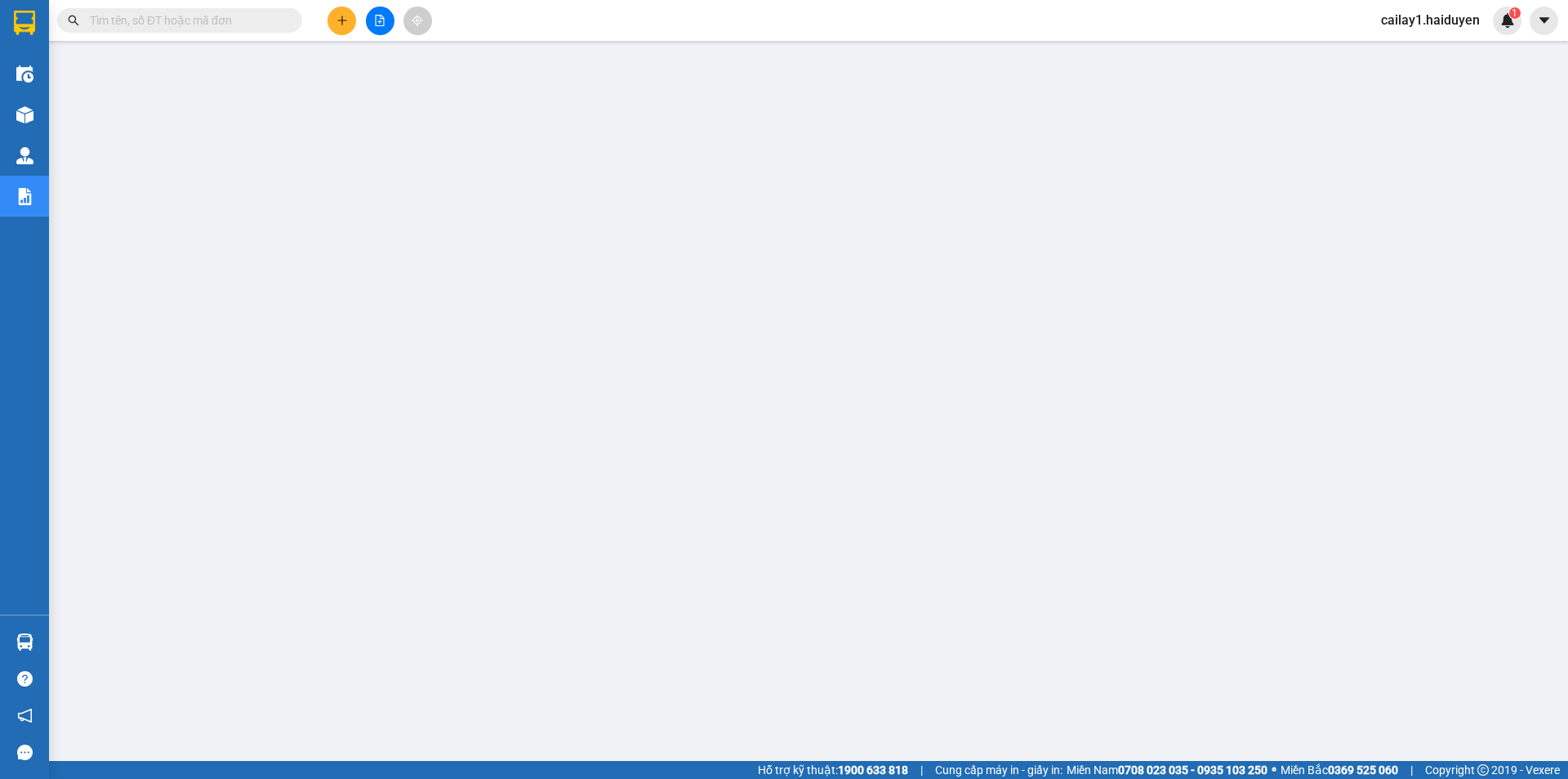
click at [163, 11] on input "text" at bounding box center [186, 20] width 193 height 18
paste input "VPCL2508110005"
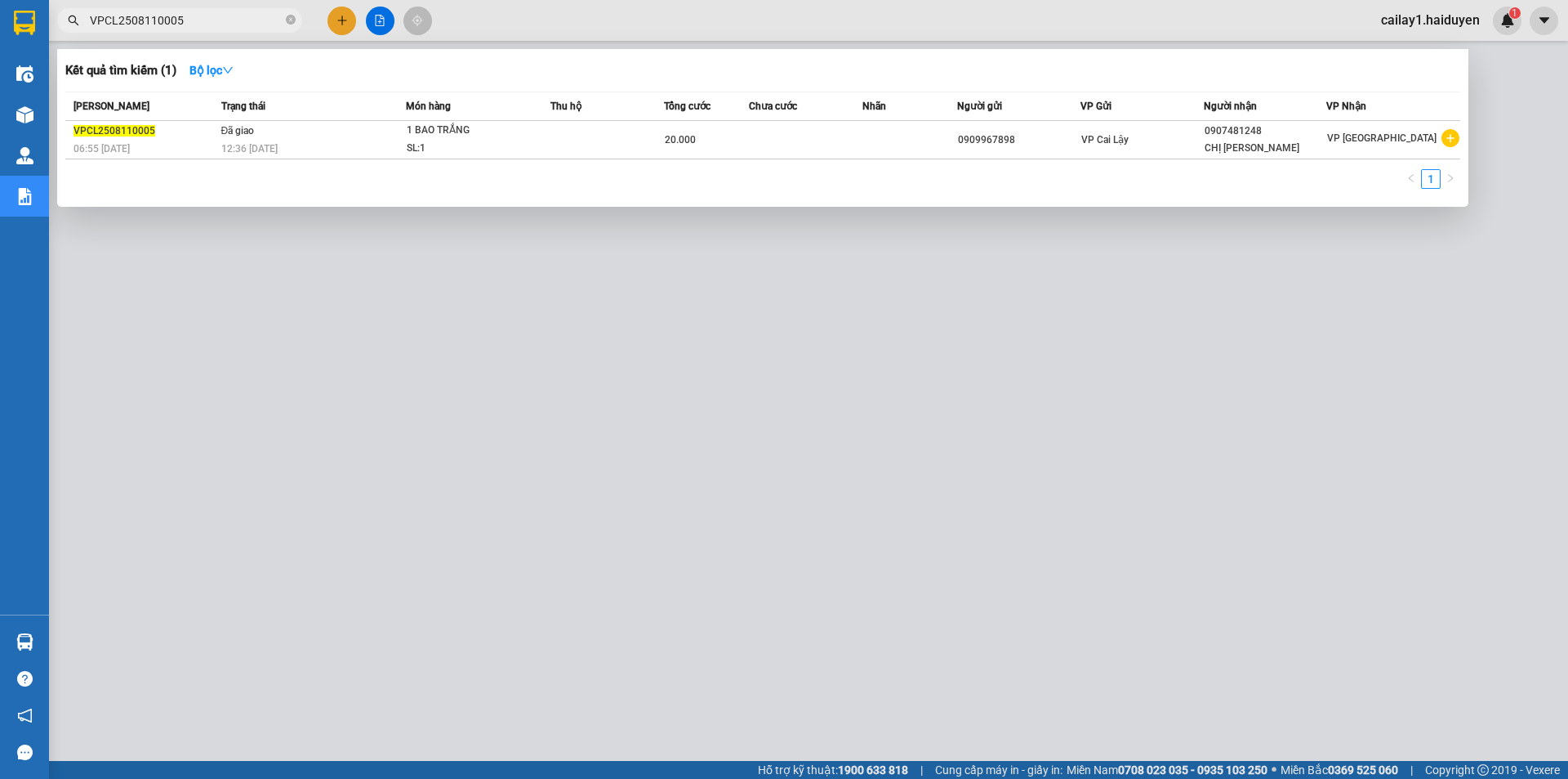
type input "VPCL2508110005"
click at [742, 699] on div at bounding box center [784, 389] width 1568 height 779
drag, startPoint x: 214, startPoint y: 26, endPoint x: 0, endPoint y: 19, distance: 214.1
click at [0, 19] on section "Kết quả tìm kiếm ( 1 ) Bộ lọc Mã ĐH Trạng thái Món hàng Thu hộ Tổng cước Chưa c…" at bounding box center [784, 389] width 1568 height 779
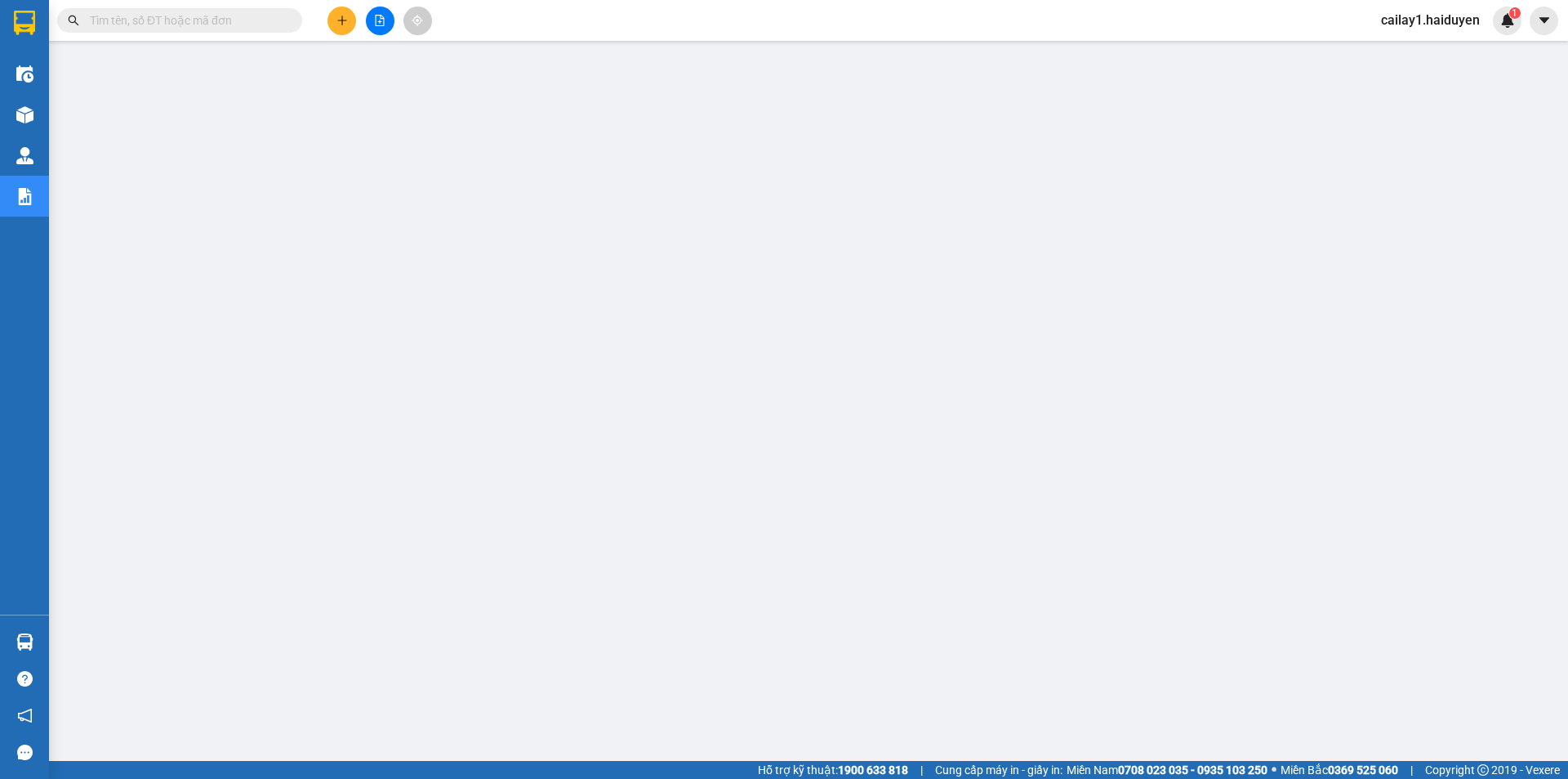
paste input "VPCL2508110014"
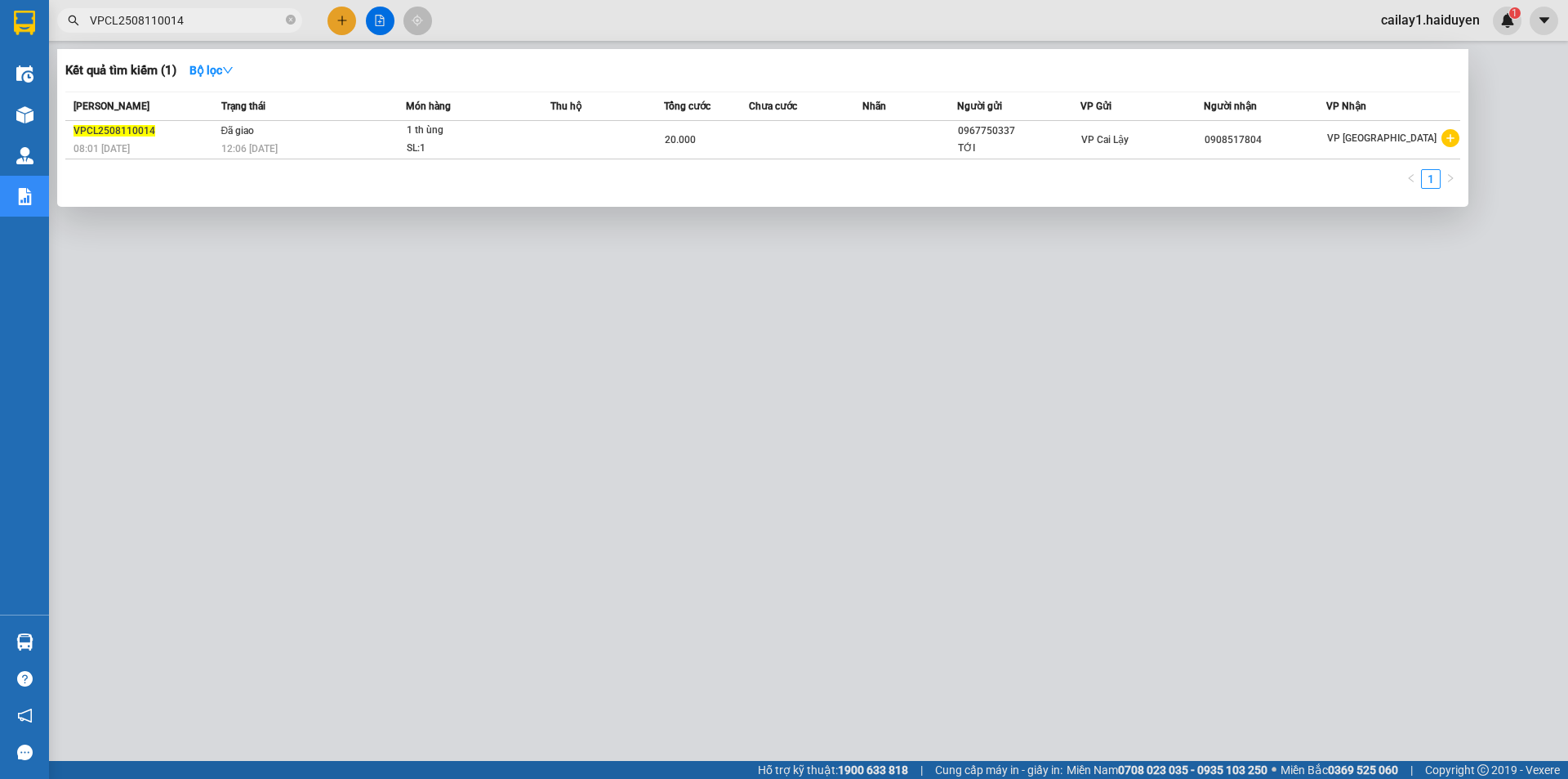
click at [646, 319] on div at bounding box center [784, 389] width 1568 height 779
click at [194, 17] on input "VPCL2508110014" at bounding box center [186, 20] width 193 height 18
click at [228, 20] on input "VPCL2508110016" at bounding box center [186, 20] width 193 height 18
click at [767, 642] on div at bounding box center [784, 389] width 1568 height 779
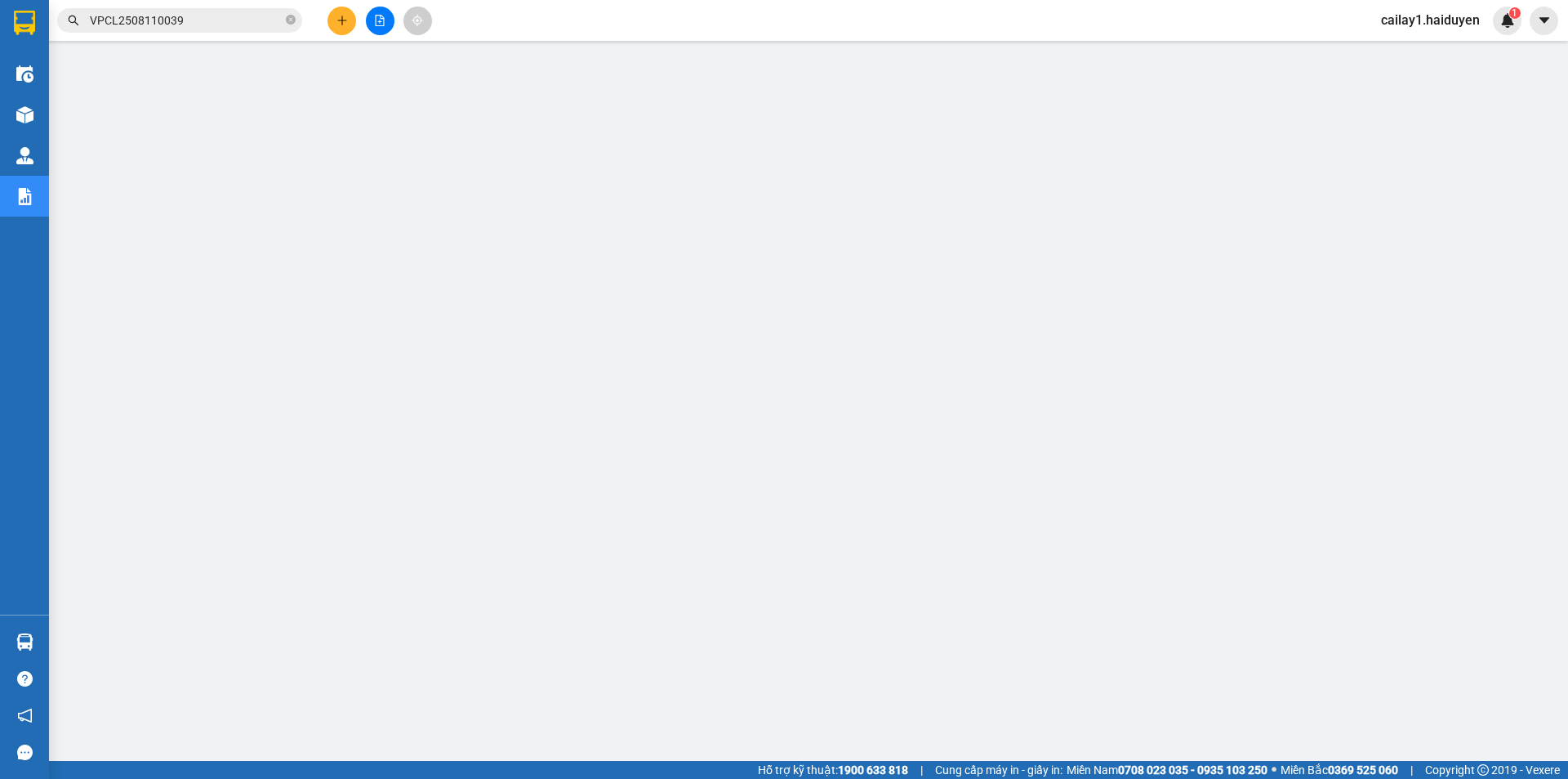
click at [191, 11] on input "VPCL2508110039" at bounding box center [186, 20] width 193 height 18
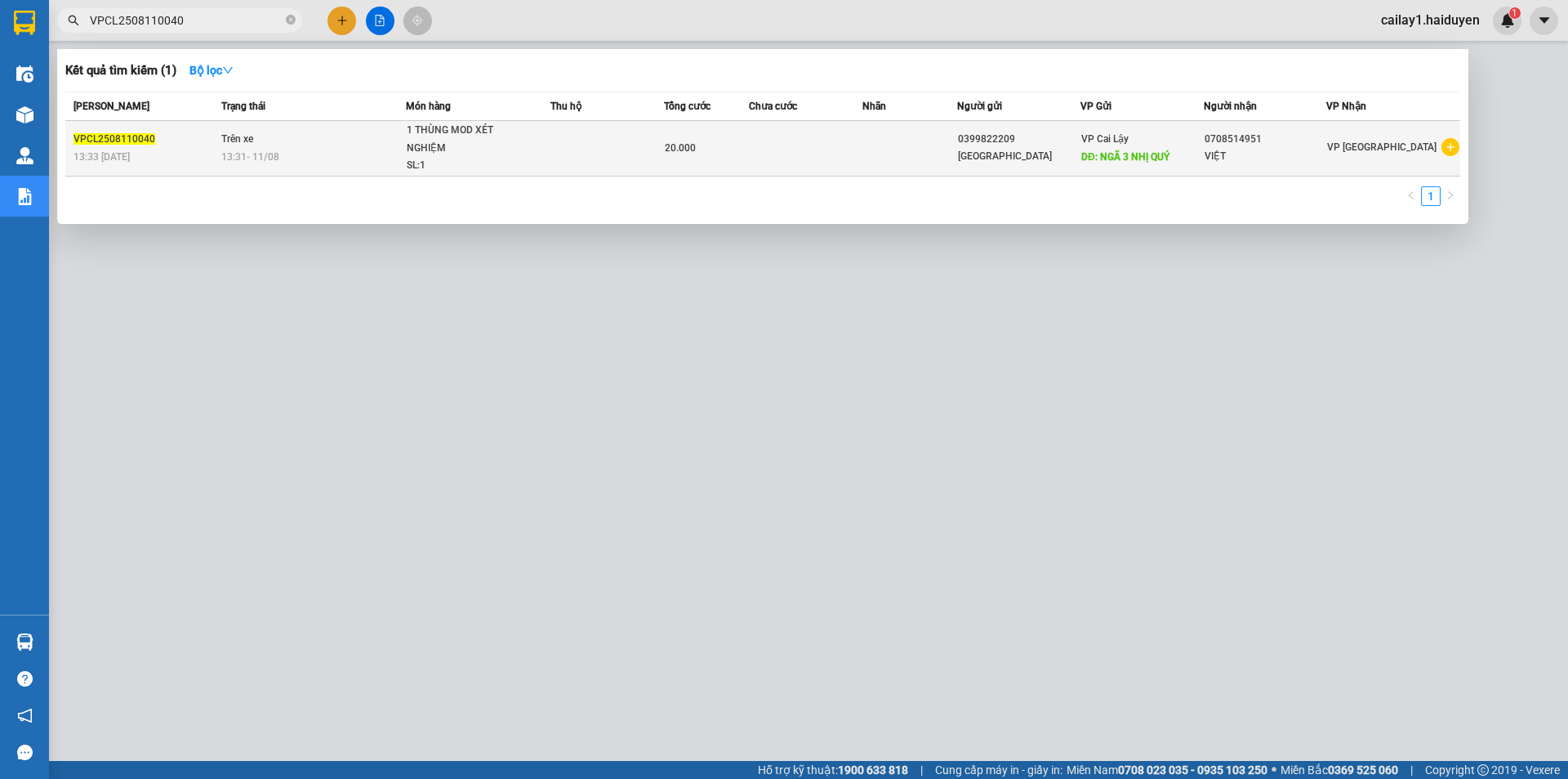
type input "VPCL2508110040"
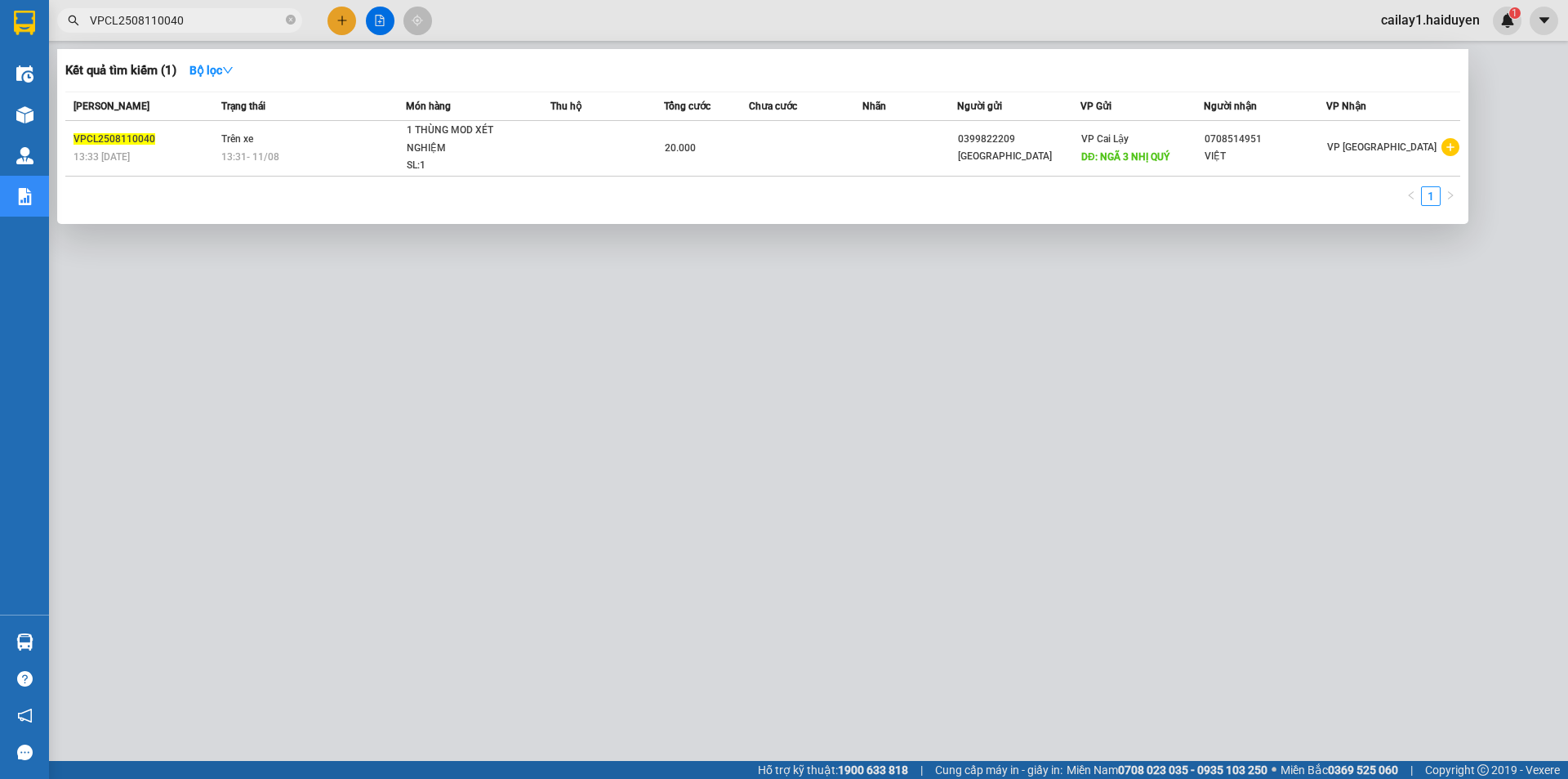
click at [547, 151] on span "1 THÙNG MOD XÉT NGHIỆM SL: 1" at bounding box center [477, 148] width 142 height 53
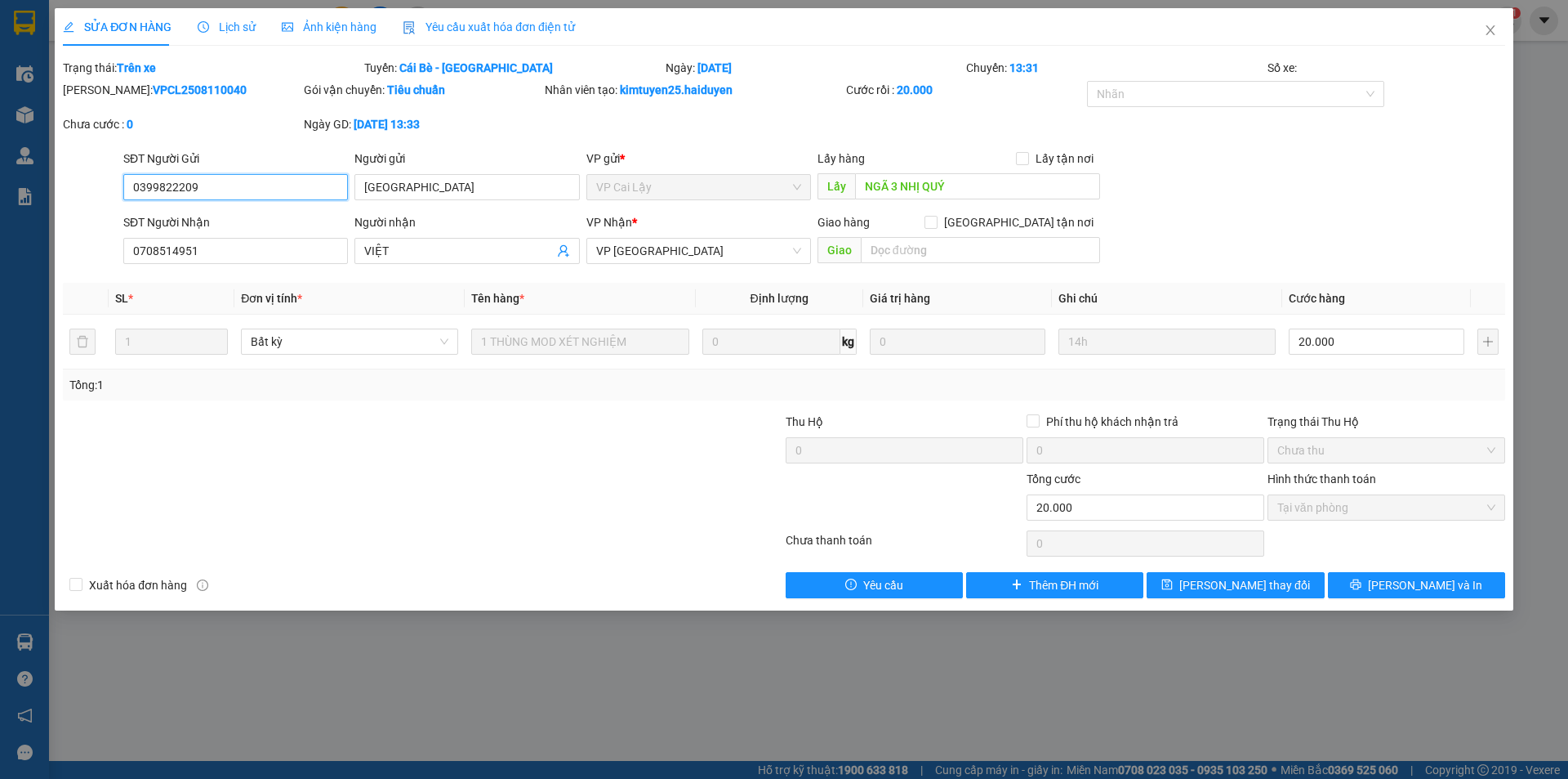
type input "0399822209"
type input "[GEOGRAPHIC_DATA]"
type input "NGÃ 3 NHỊ QUÝ"
type input "0708514951"
type input "VIỆT"
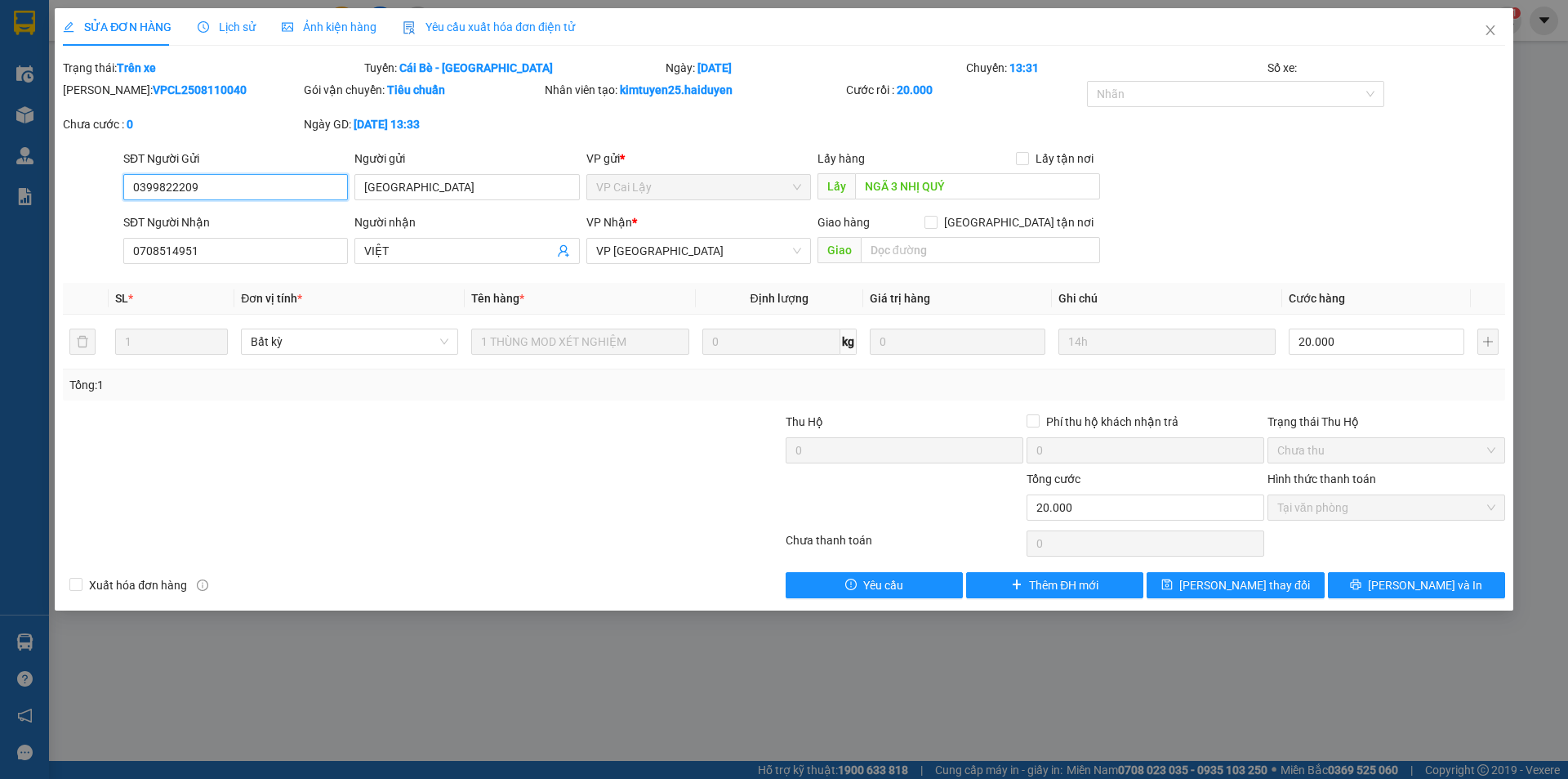
type input "20.000"
click at [232, 20] on span "Lịch sử" at bounding box center [226, 27] width 58 height 13
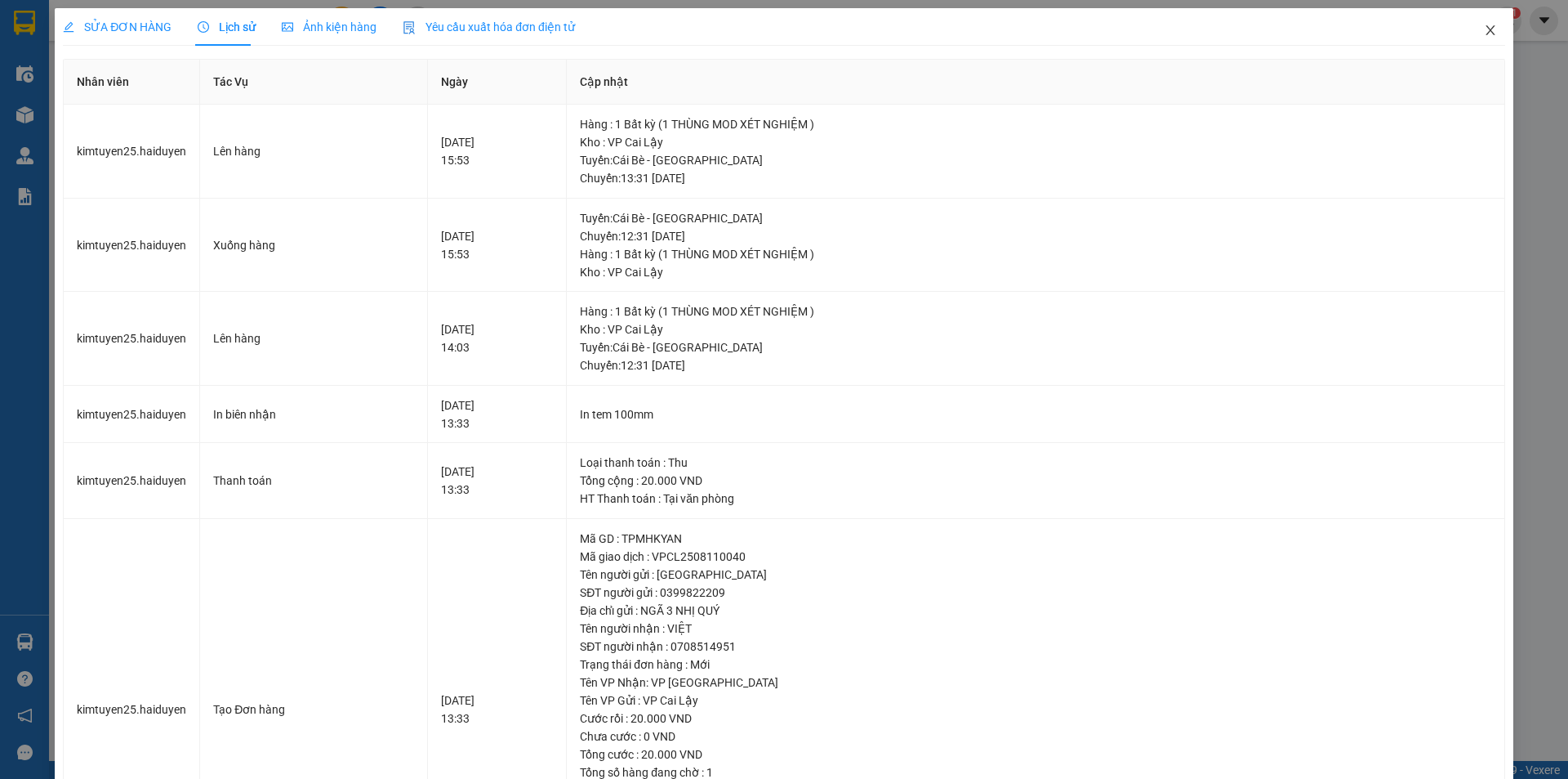
click at [1484, 30] on icon "close" at bounding box center [1491, 30] width 13 height 13
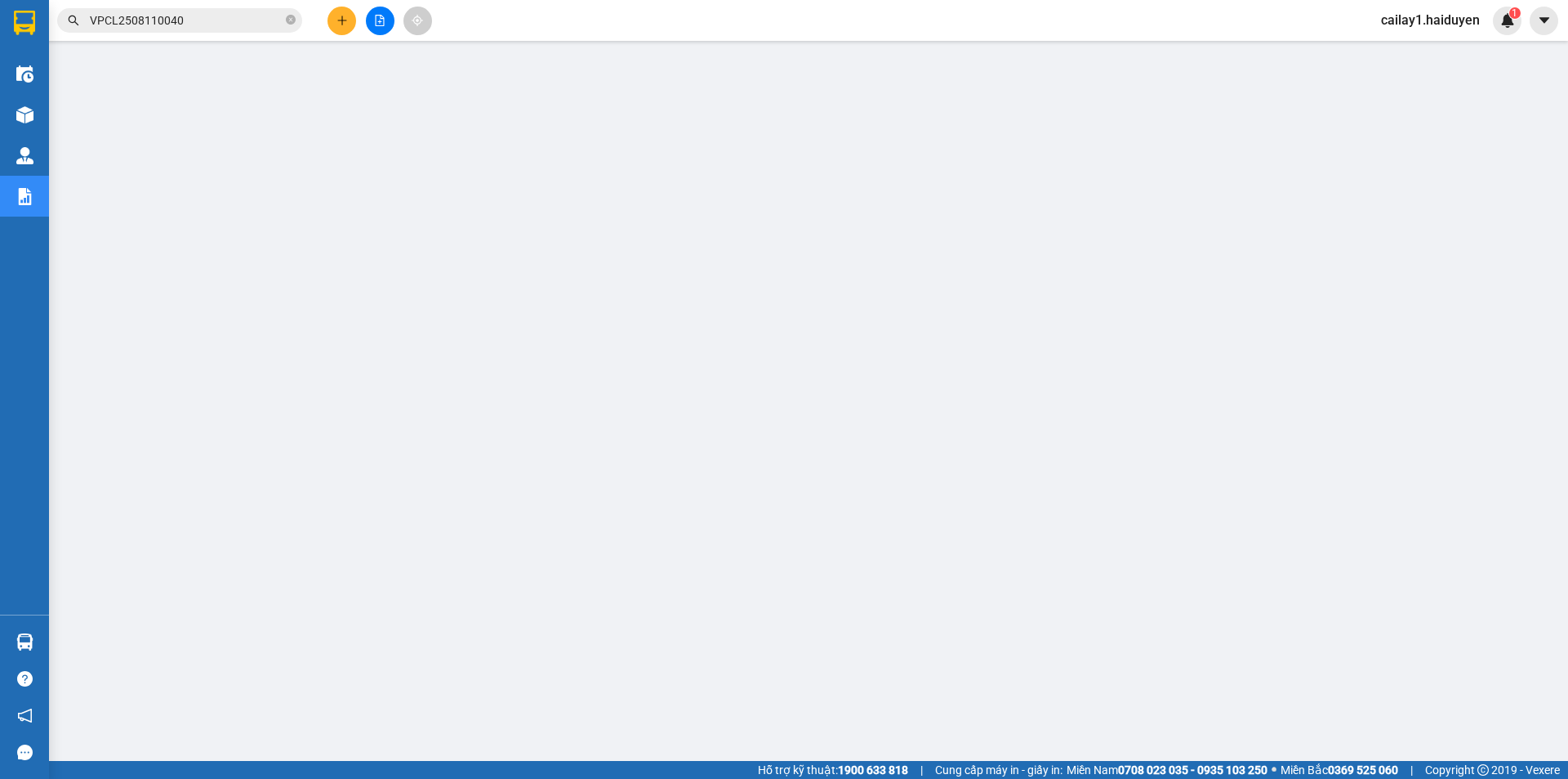
click at [339, 23] on icon "plus" at bounding box center [342, 20] width 11 height 11
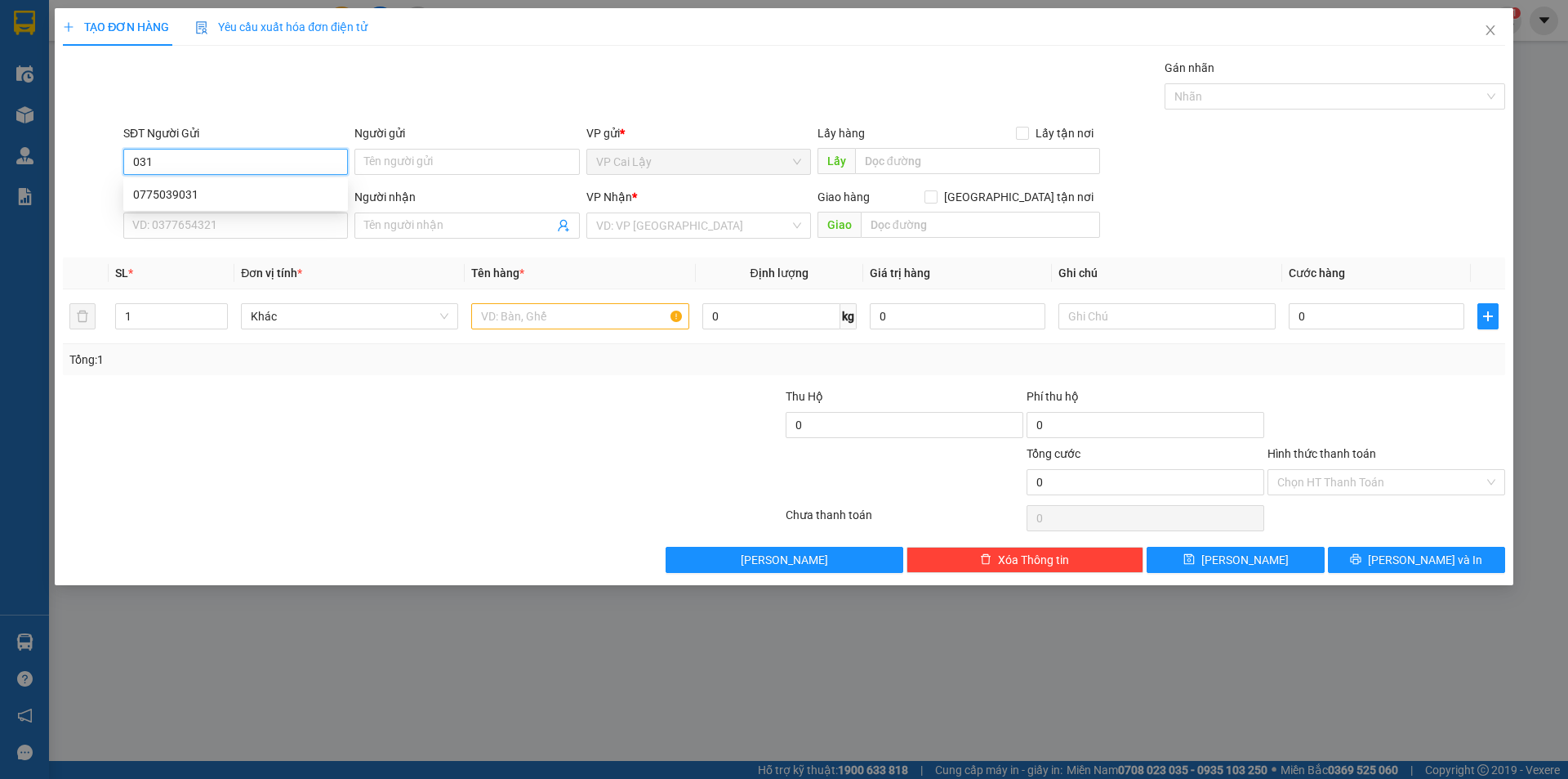
drag, startPoint x: 291, startPoint y: 184, endPoint x: 302, endPoint y: 189, distance: 12.1
click at [292, 185] on div "0775039031" at bounding box center [235, 195] width 224 height 26
type input "0775039031"
type input "NGÃ 3 NHỊ QUÝ"
type input "0899683877"
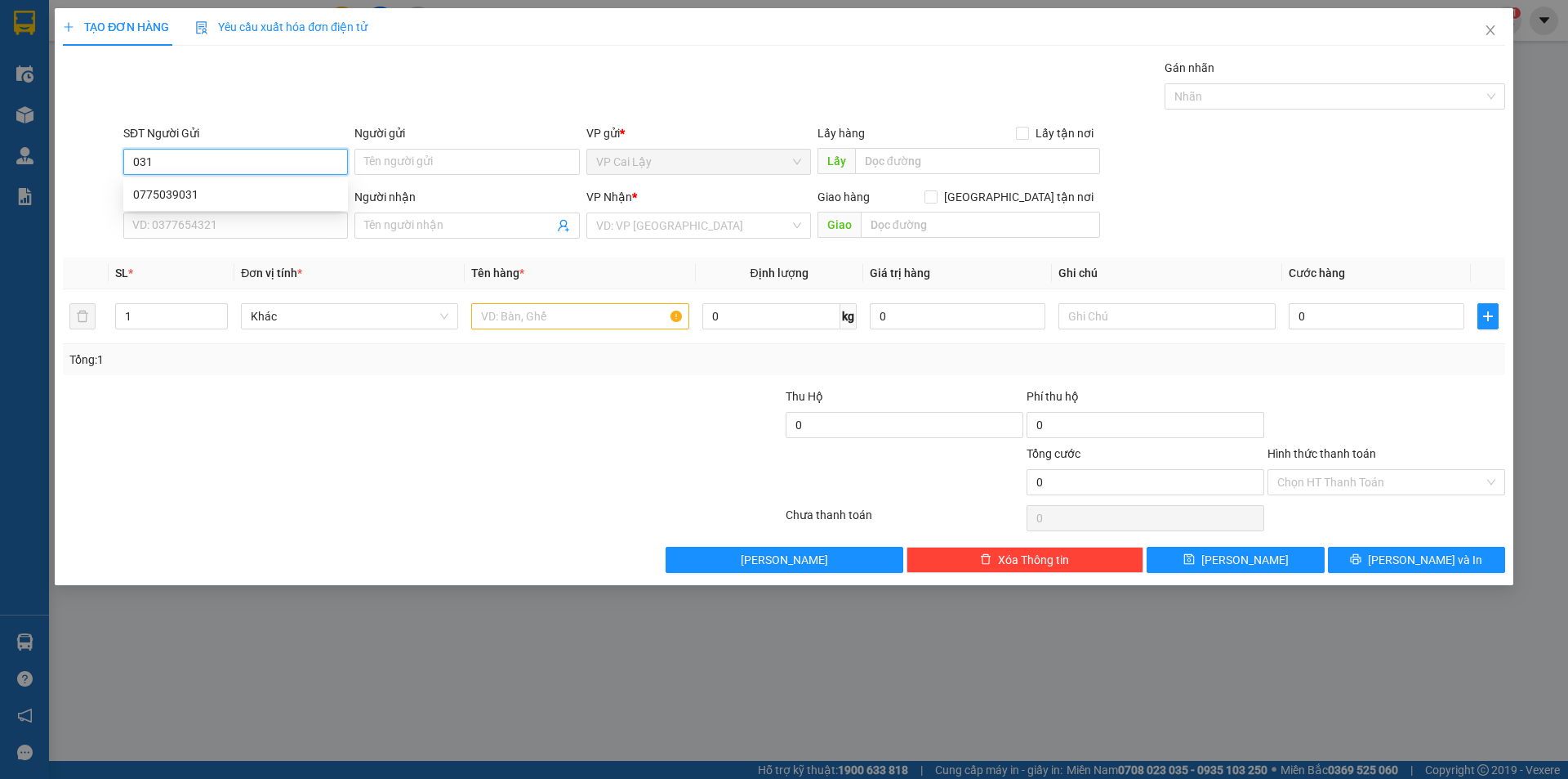
type input "TRANG"
type input "20.000"
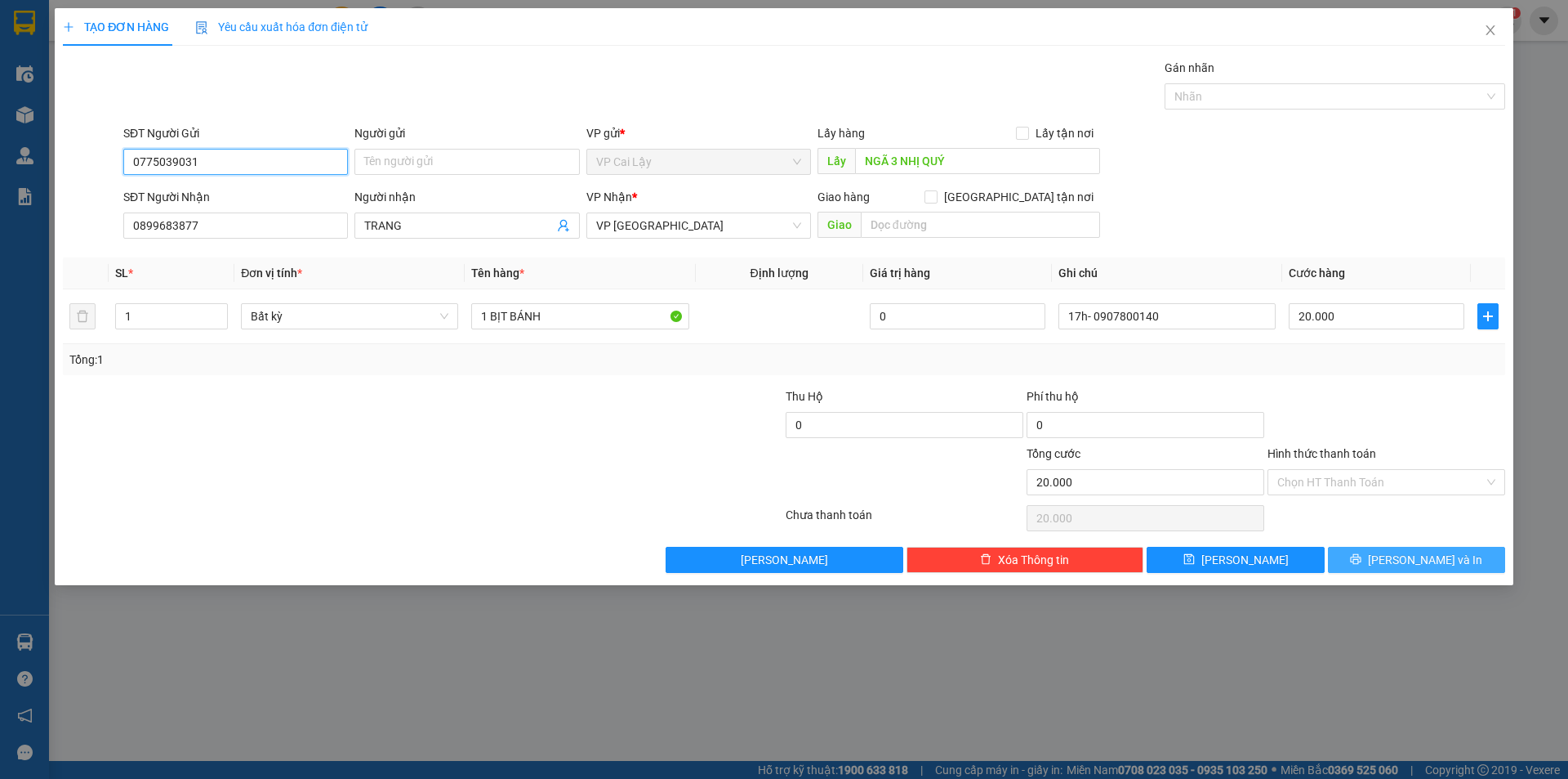
type input "0775039031"
click at [1407, 560] on span "[PERSON_NAME] và In" at bounding box center [1425, 559] width 114 height 18
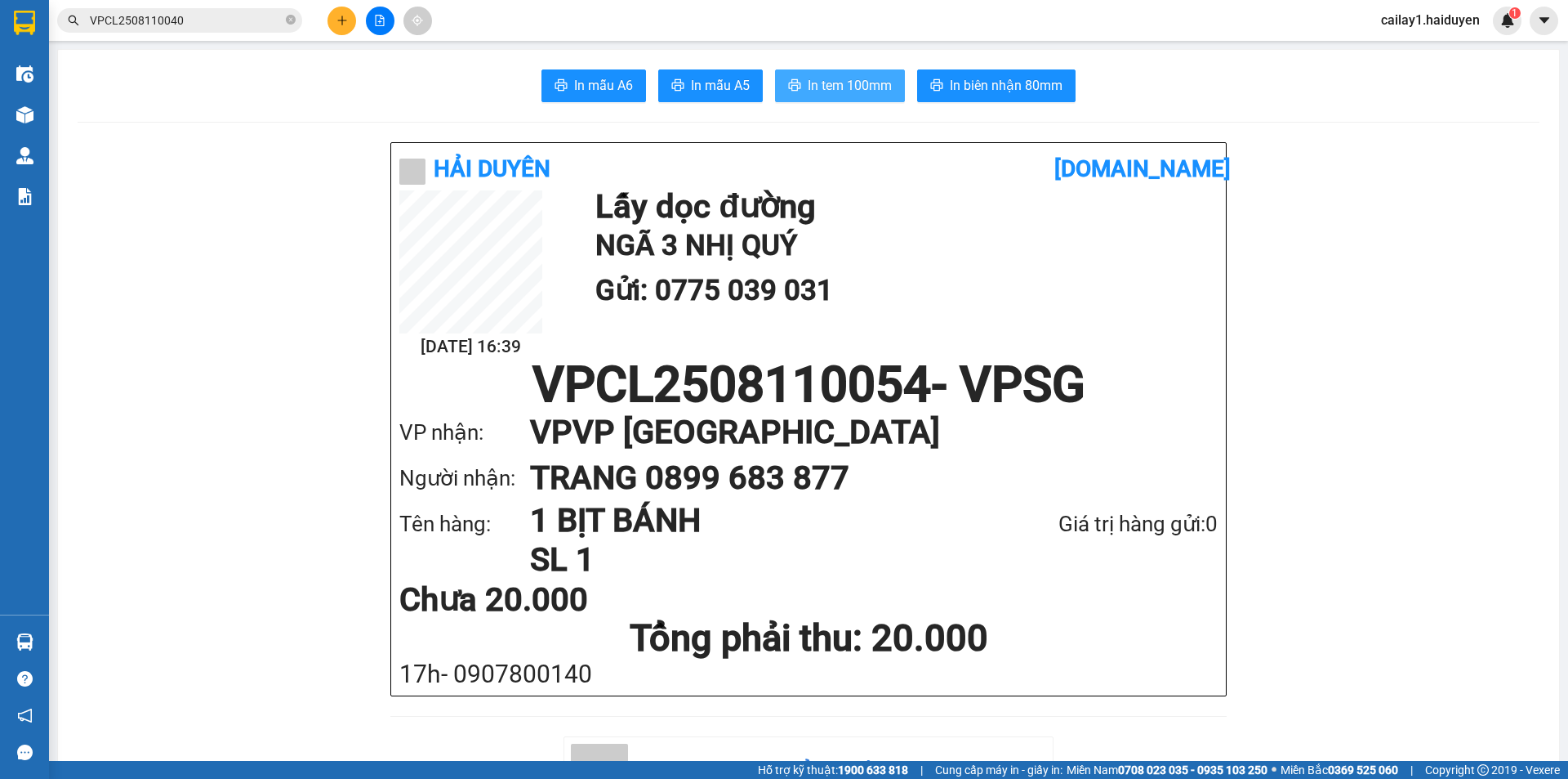
drag, startPoint x: 808, startPoint y: 77, endPoint x: 836, endPoint y: 67, distance: 29.7
click at [810, 77] on span "In tem 100mm" at bounding box center [850, 86] width 84 height 20
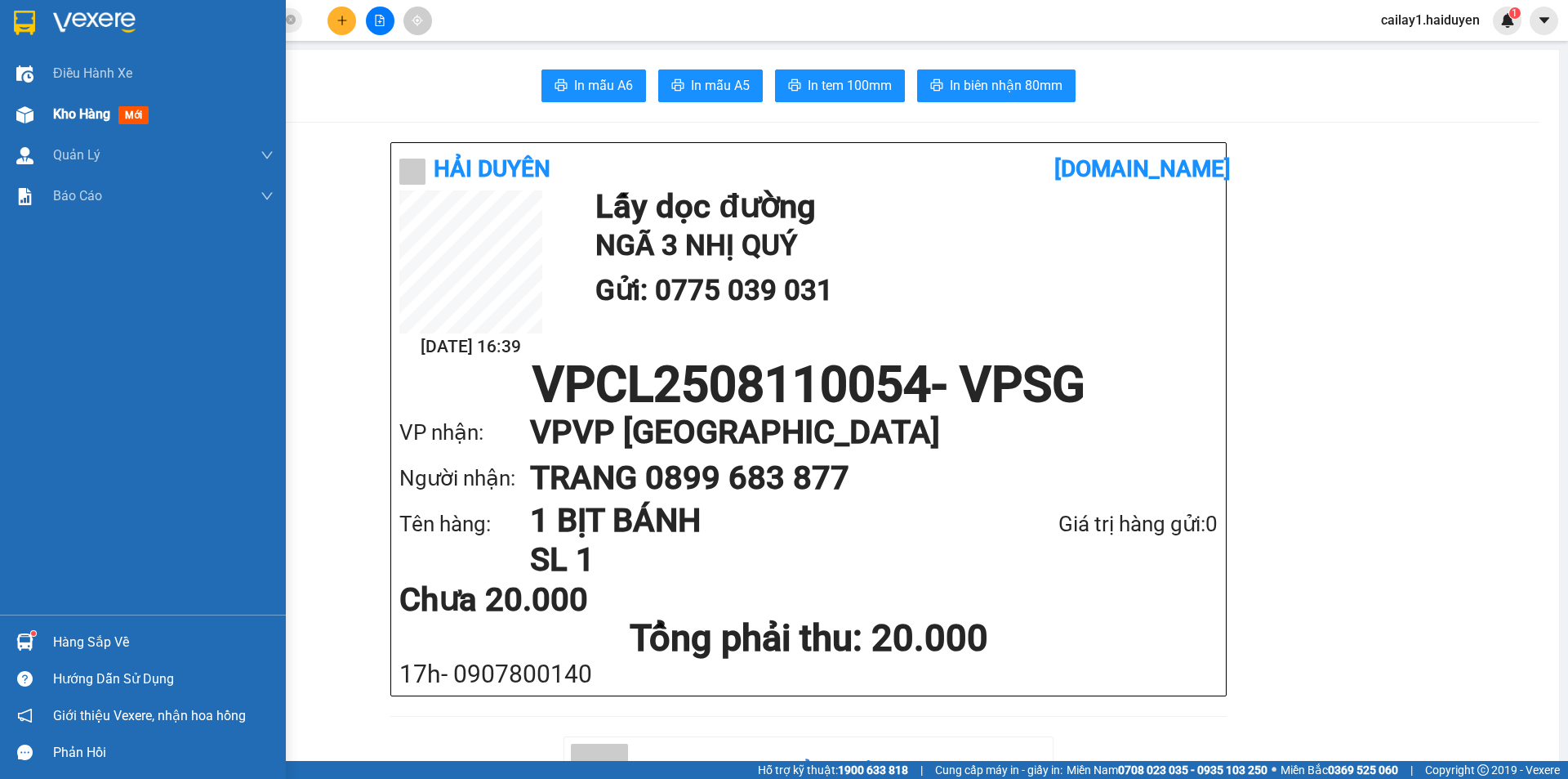
click at [96, 124] on div "Kho hàng mới" at bounding box center [104, 114] width 102 height 20
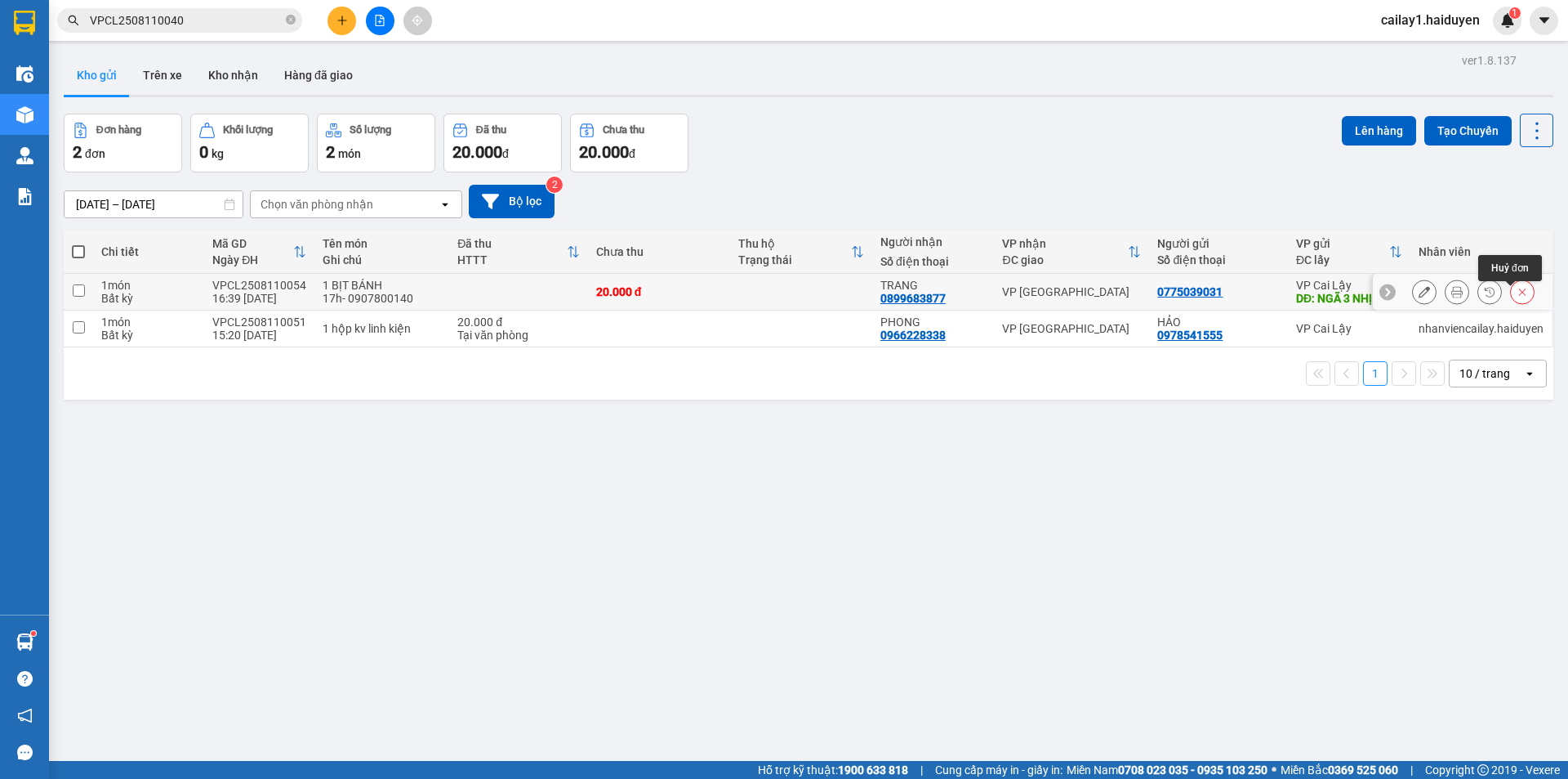
click at [1517, 298] on icon at bounding box center [1522, 291] width 11 height 11
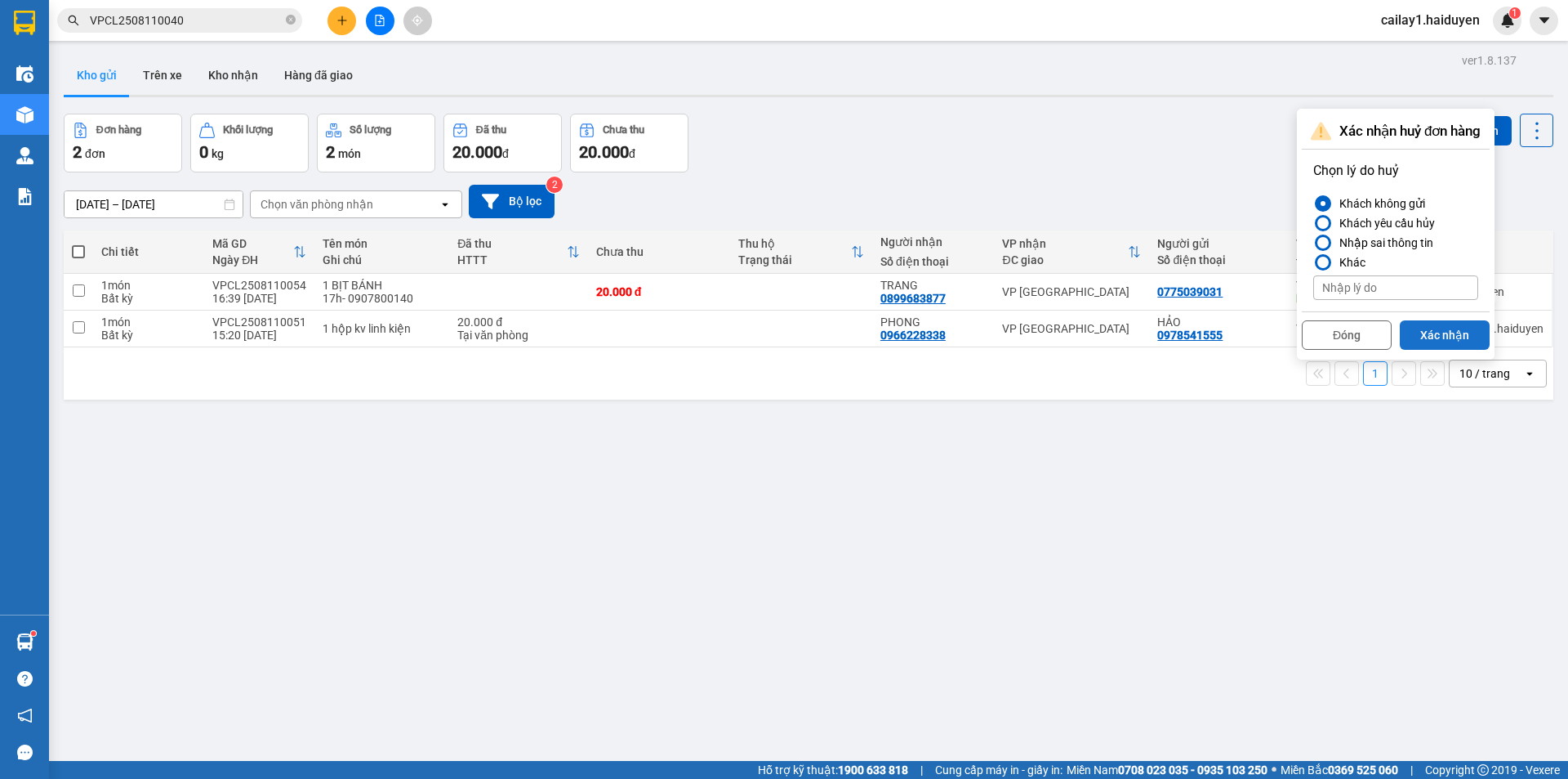
click at [1439, 335] on button "Xác nhận" at bounding box center [1445, 335] width 90 height 30
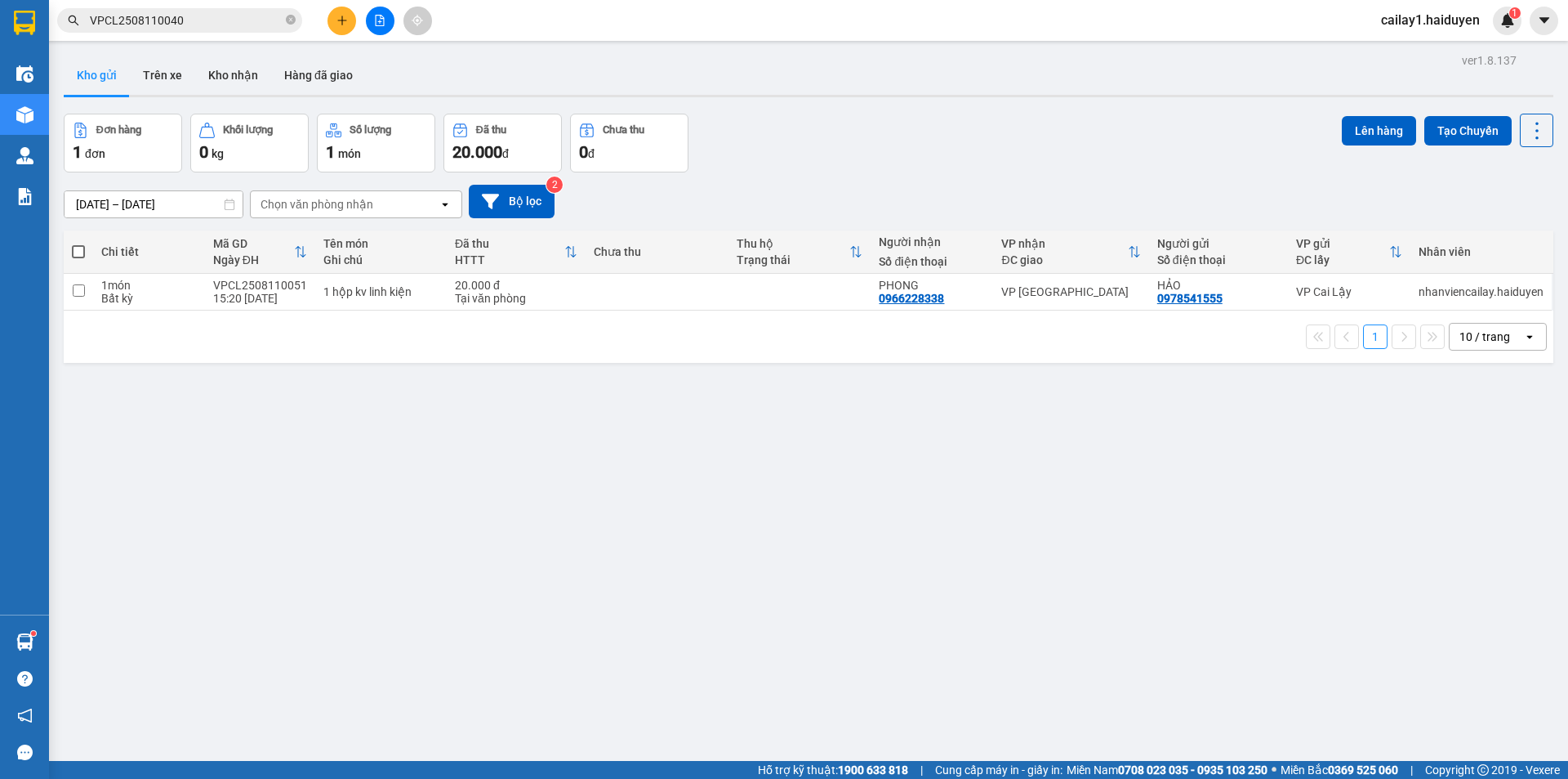
click at [1454, 25] on span "cailay1.haiduyen" at bounding box center [1430, 20] width 125 height 20
click at [1427, 58] on span "Đăng xuất" at bounding box center [1439, 50] width 88 height 18
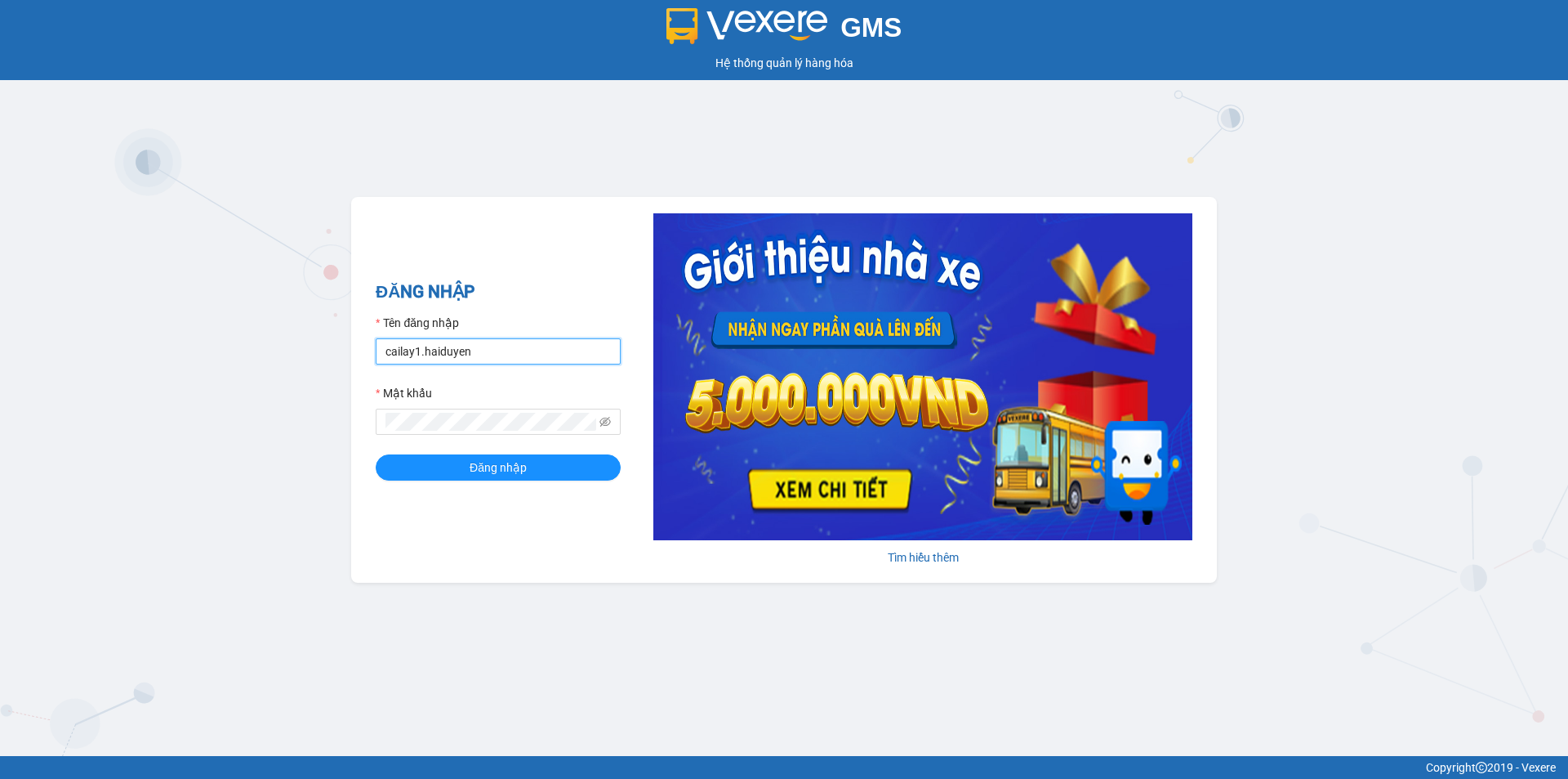
click at [528, 357] on input "cailay1.haiduyen" at bounding box center [498, 351] width 245 height 26
type input "kimtuyen25.haiduyen"
click at [538, 464] on button "Đăng nhập" at bounding box center [498, 467] width 245 height 26
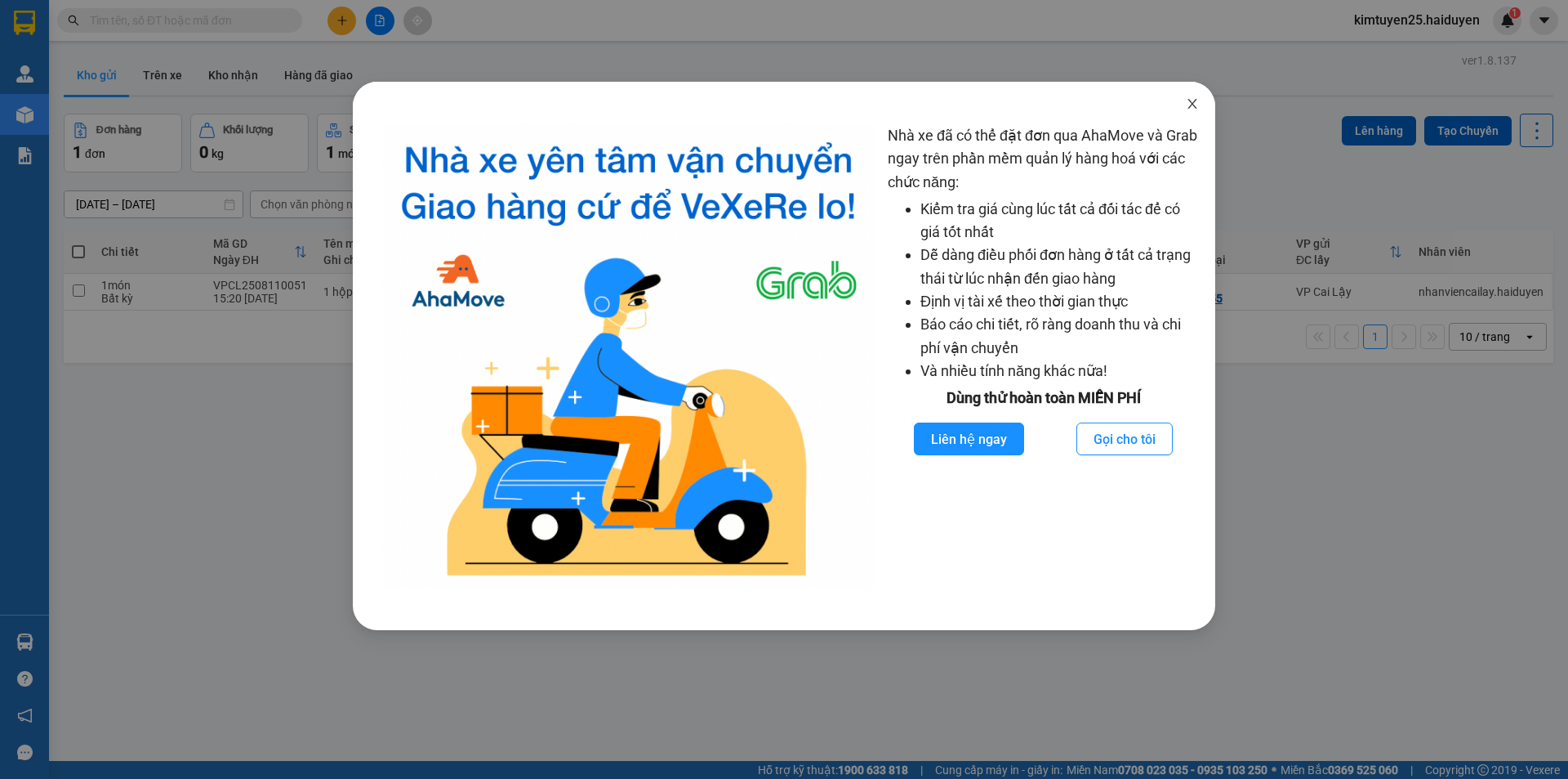
click at [1203, 99] on span "Close" at bounding box center [1192, 104] width 46 height 46
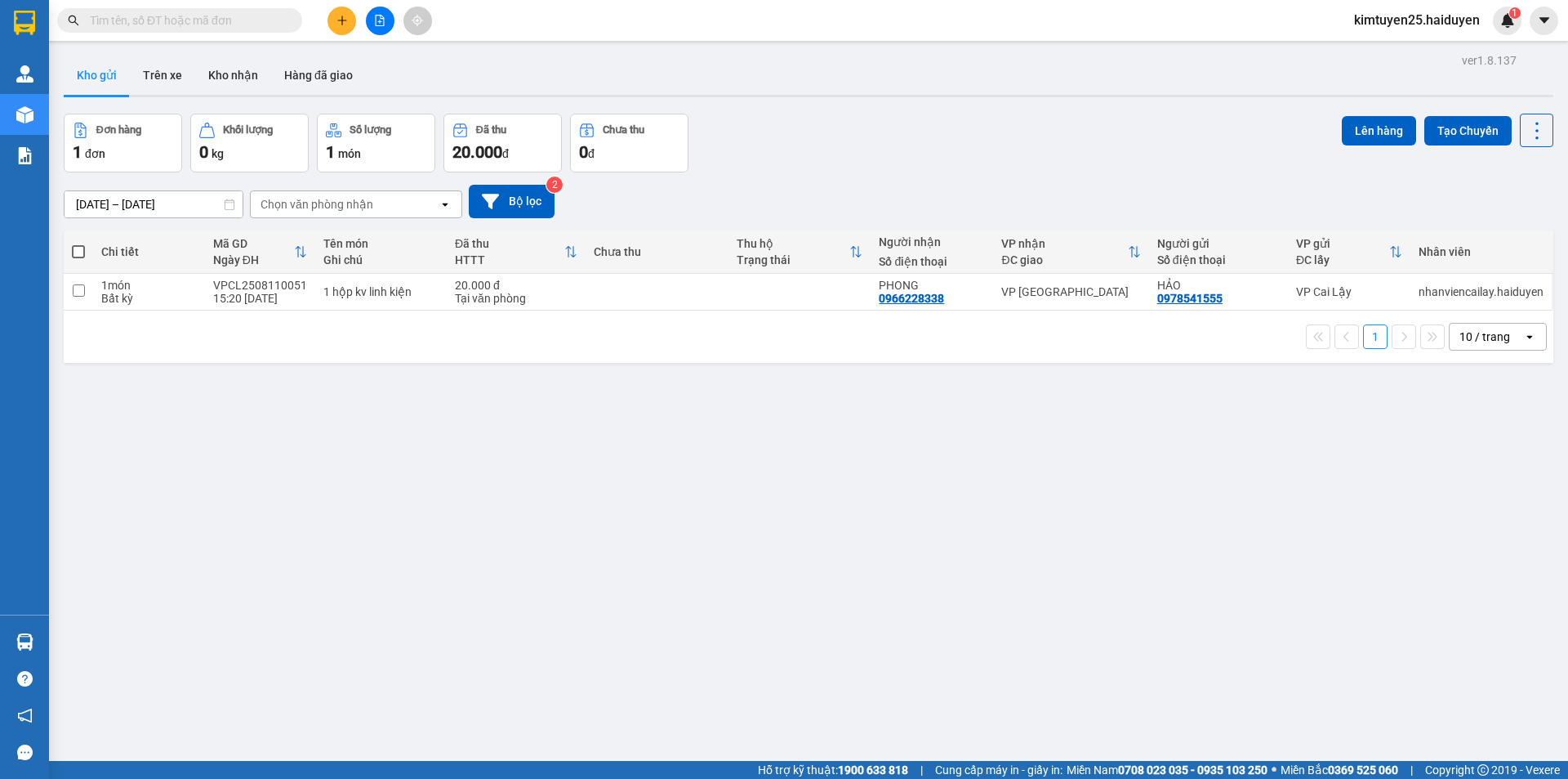
click at [336, 32] on button at bounding box center [342, 20] width 29 height 29
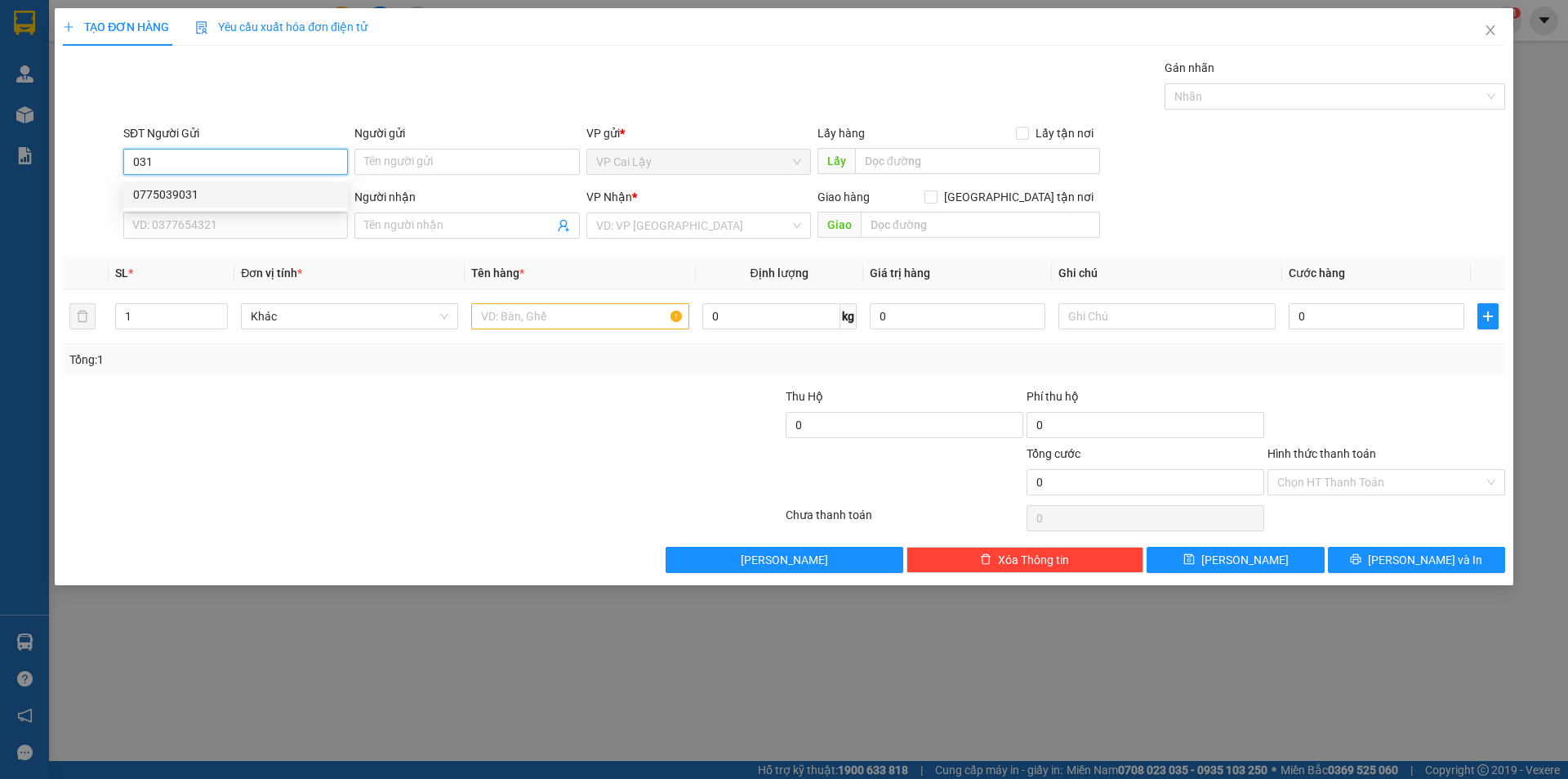
click at [278, 188] on div "0775039031" at bounding box center [235, 194] width 205 height 18
type input "0775039031"
type input "NGÃ 3 NHỊ QUÝ"
type input "0899683877"
type input "TRANG"
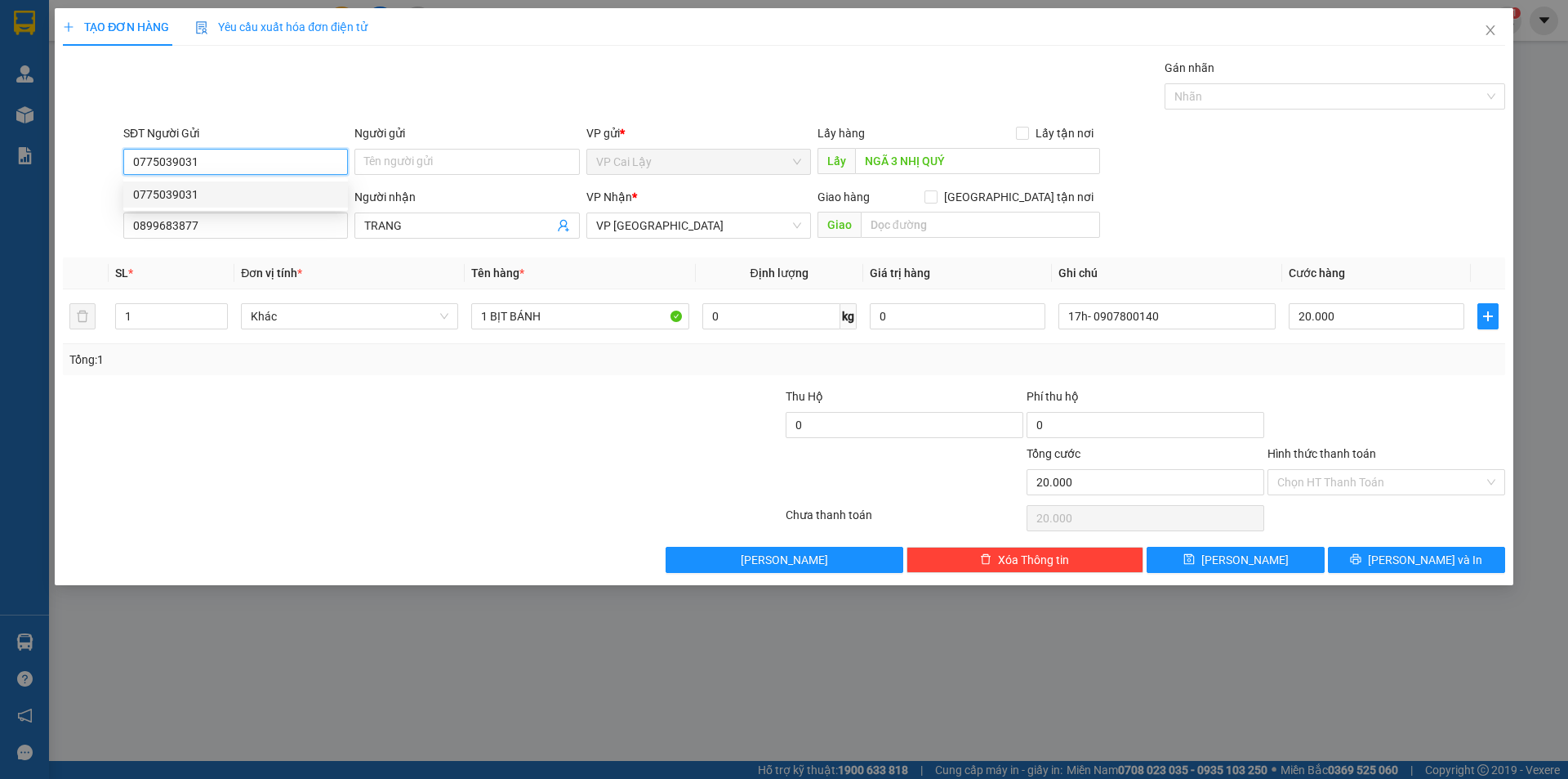
type input "20.000"
type input "0775039031"
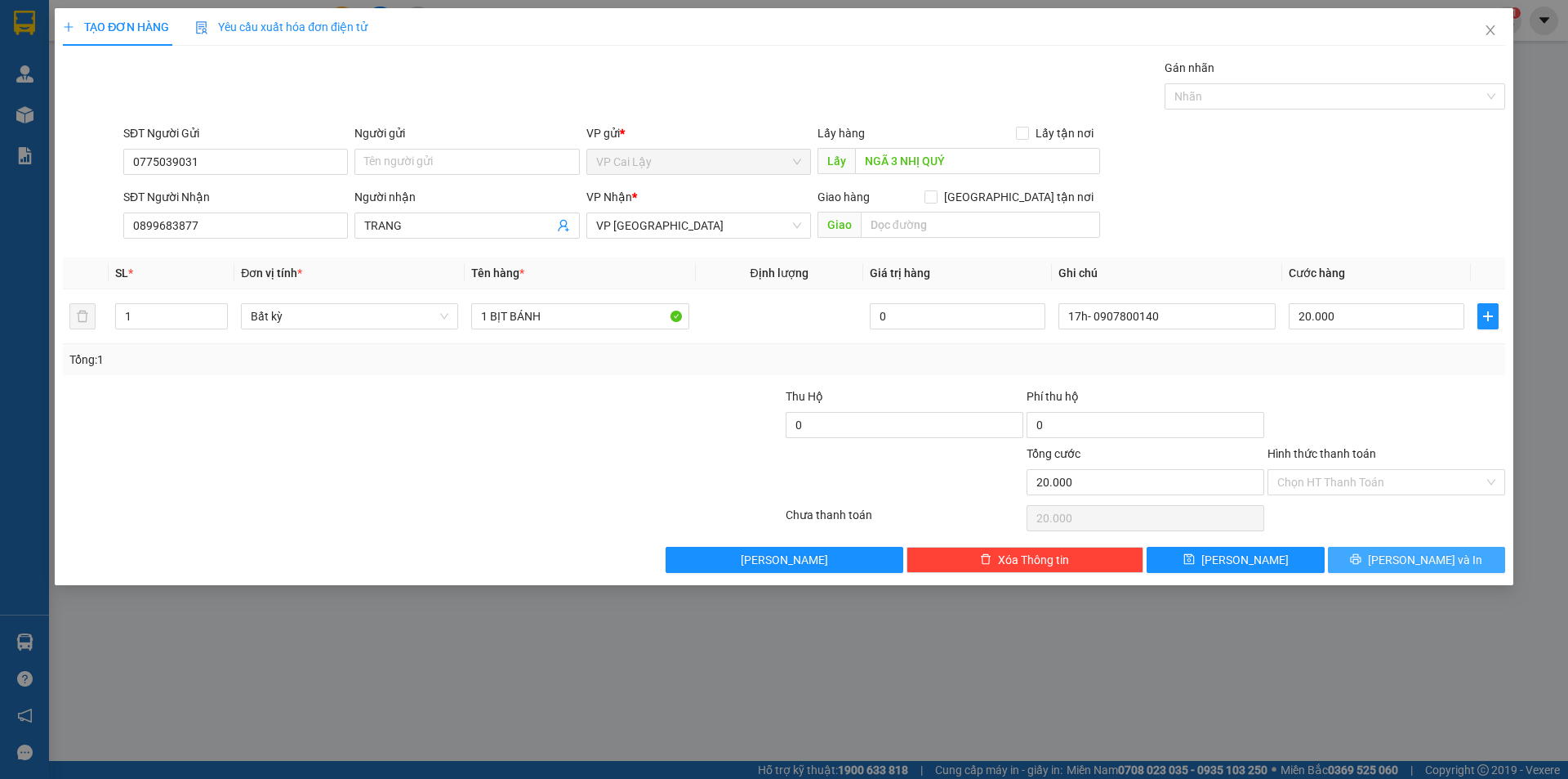
click at [1454, 568] on button "[PERSON_NAME] và In" at bounding box center [1416, 559] width 177 height 26
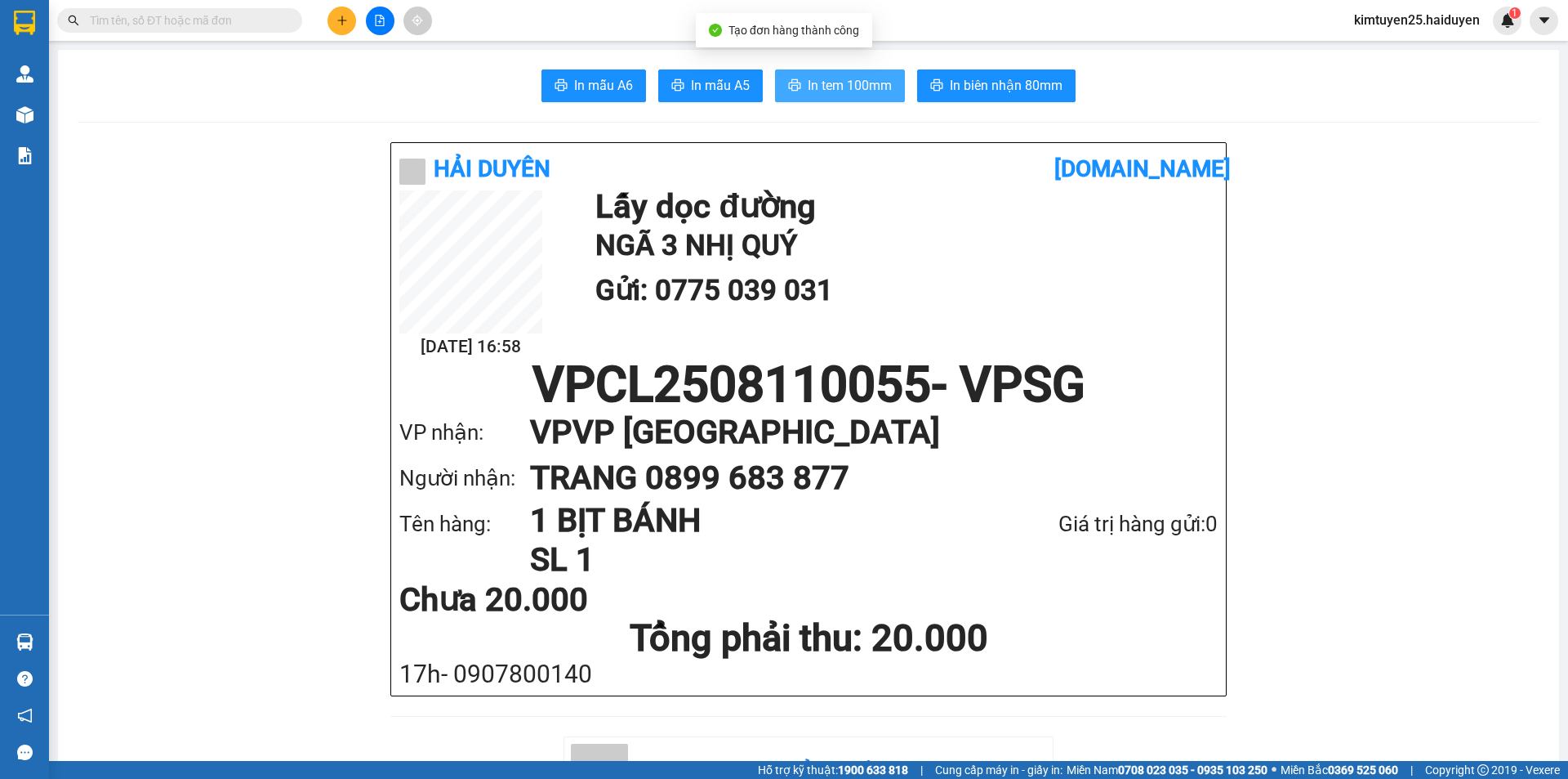
click at [836, 86] on span "In tem 100mm" at bounding box center [850, 86] width 84 height 20
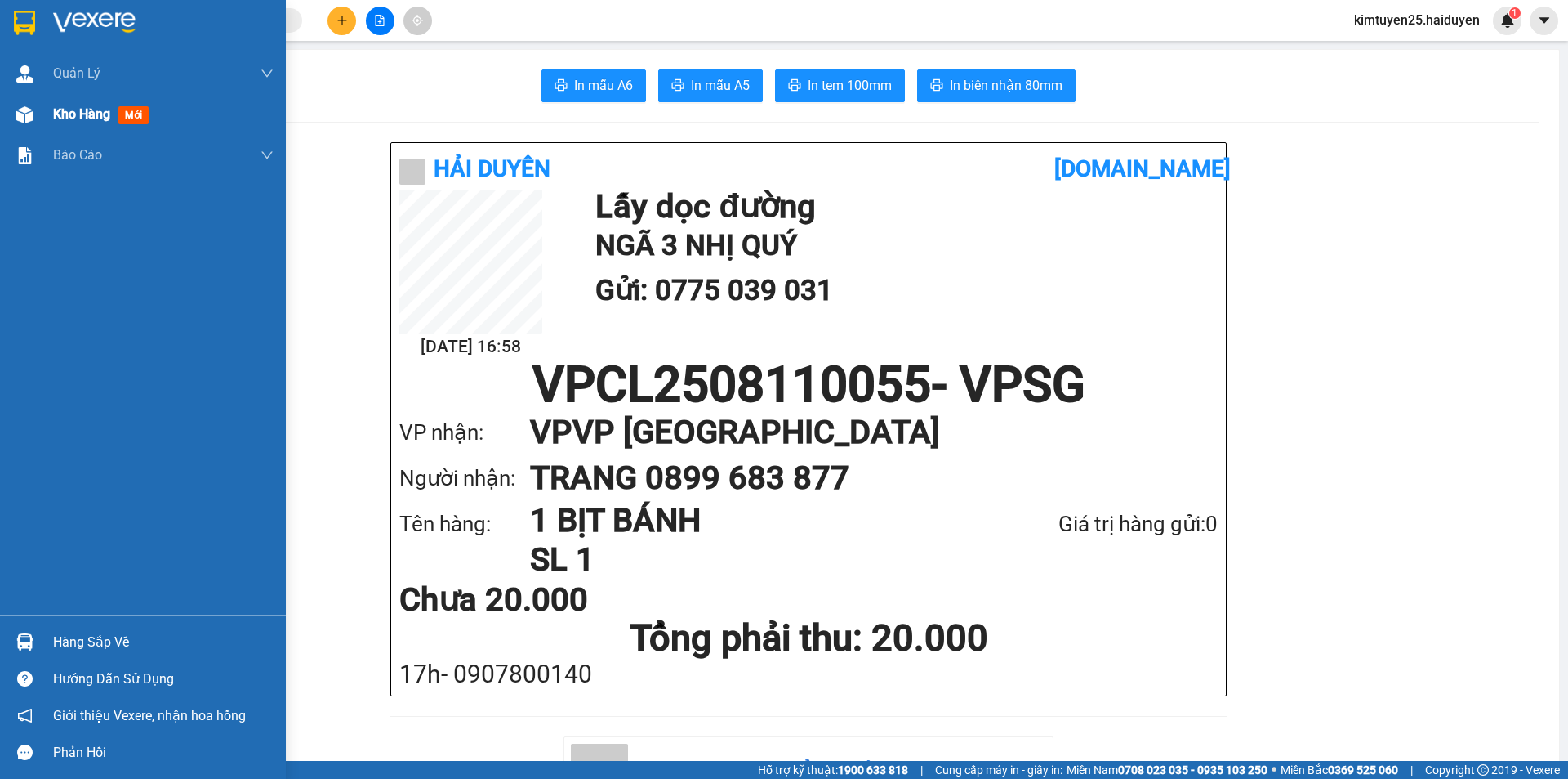
click at [42, 108] on div "Kho hàng mới" at bounding box center [142, 114] width 286 height 41
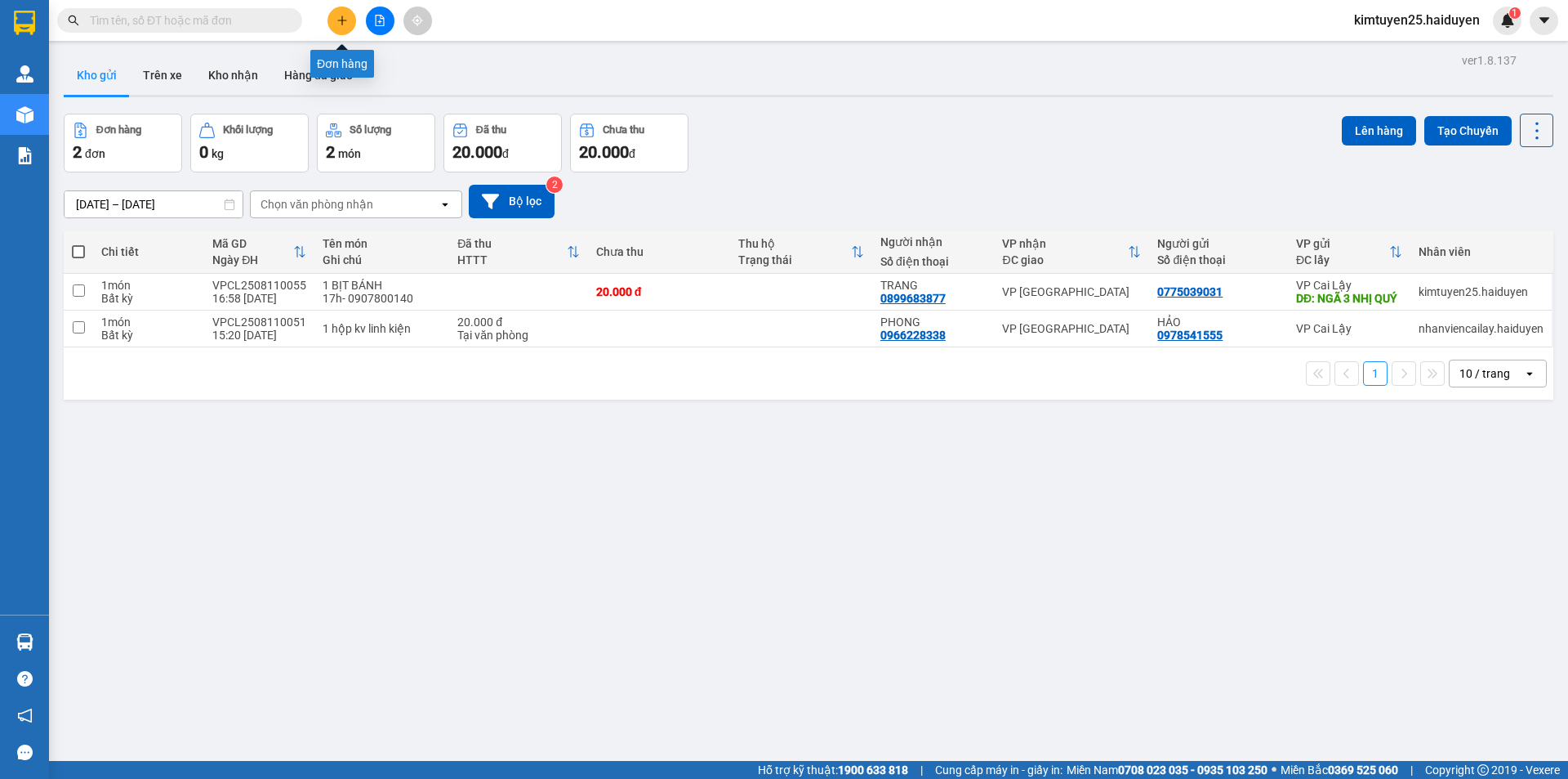
click at [345, 19] on icon "plus" at bounding box center [342, 20] width 11 height 11
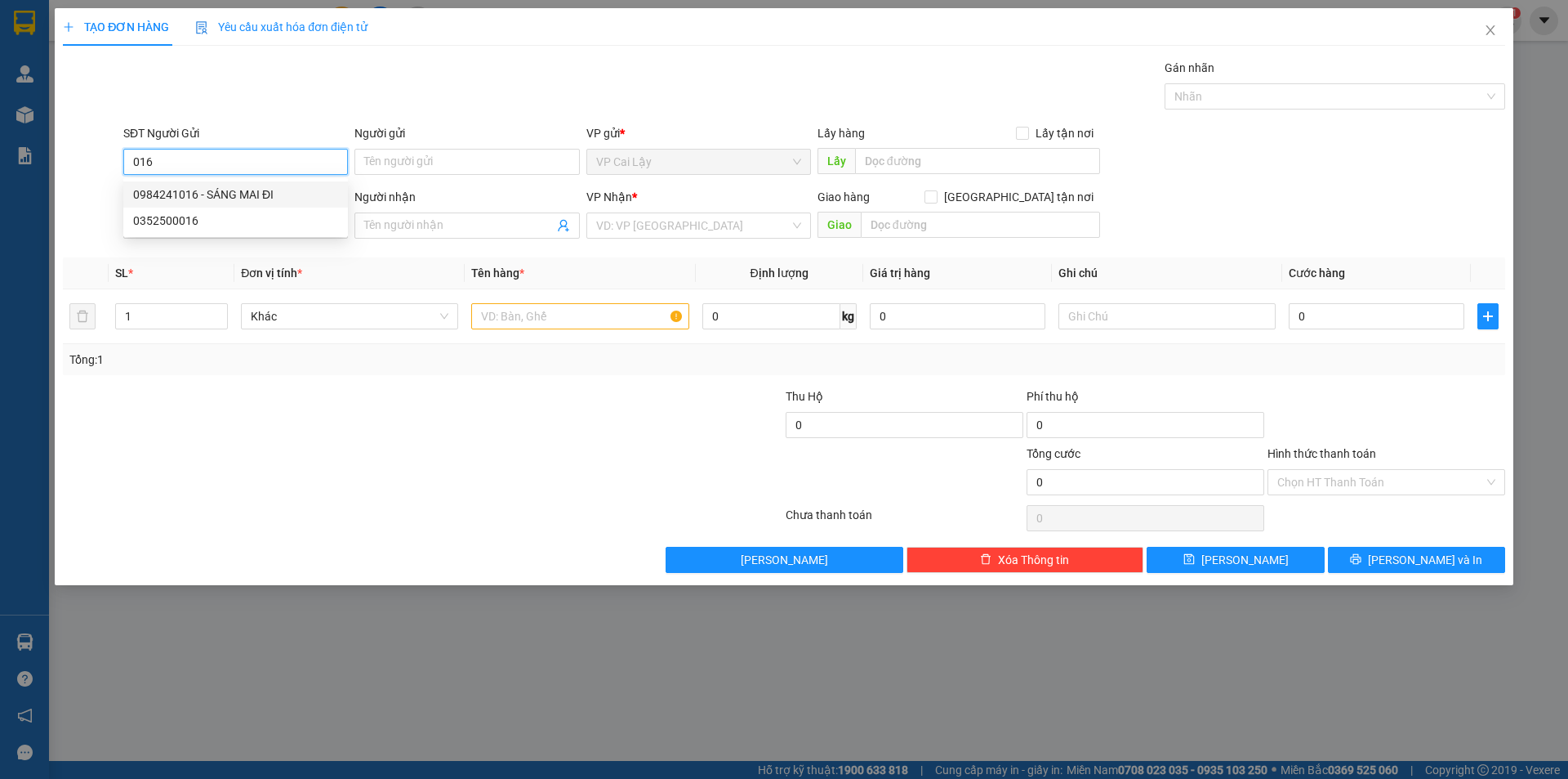
click at [231, 212] on div "0352500016" at bounding box center [235, 220] width 205 height 18
type input "0352500016"
type input "đầu dòng nhị bình"
type input "0932110838"
type input "CÔ 1"
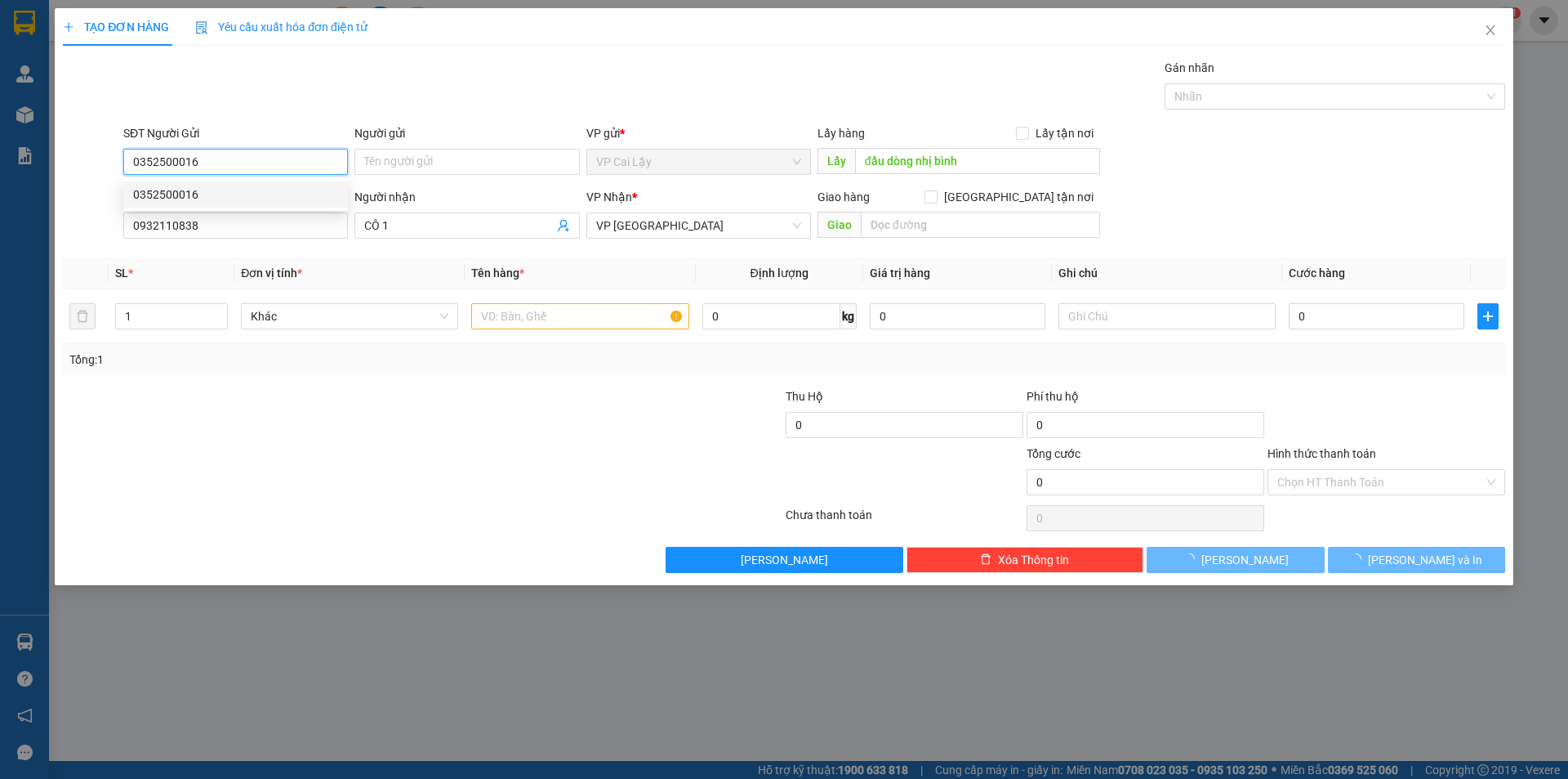
type input "30.000"
type input "0352500016"
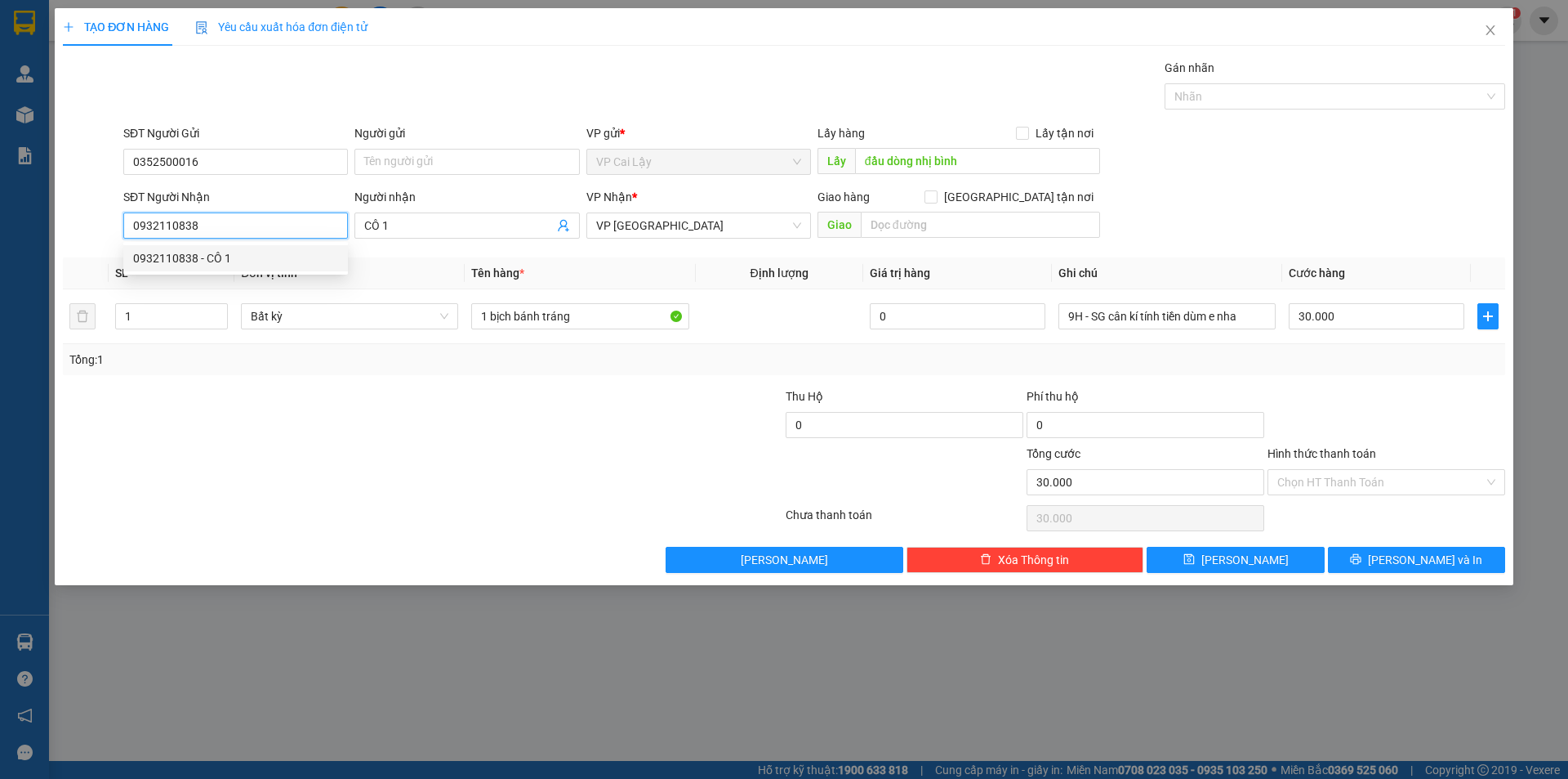
drag, startPoint x: 246, startPoint y: 223, endPoint x: 0, endPoint y: 226, distance: 246.0
click at [0, 226] on div "TẠO ĐƠN HÀNG Yêu cầu xuất hóa đơn điện tử Transit Pickup Surcharge Ids Transit …" at bounding box center [784, 389] width 1568 height 779
click at [209, 253] on div "0903678798 - THƯ" at bounding box center [235, 258] width 205 height 18
type input "0903678798"
type input "THƯ"
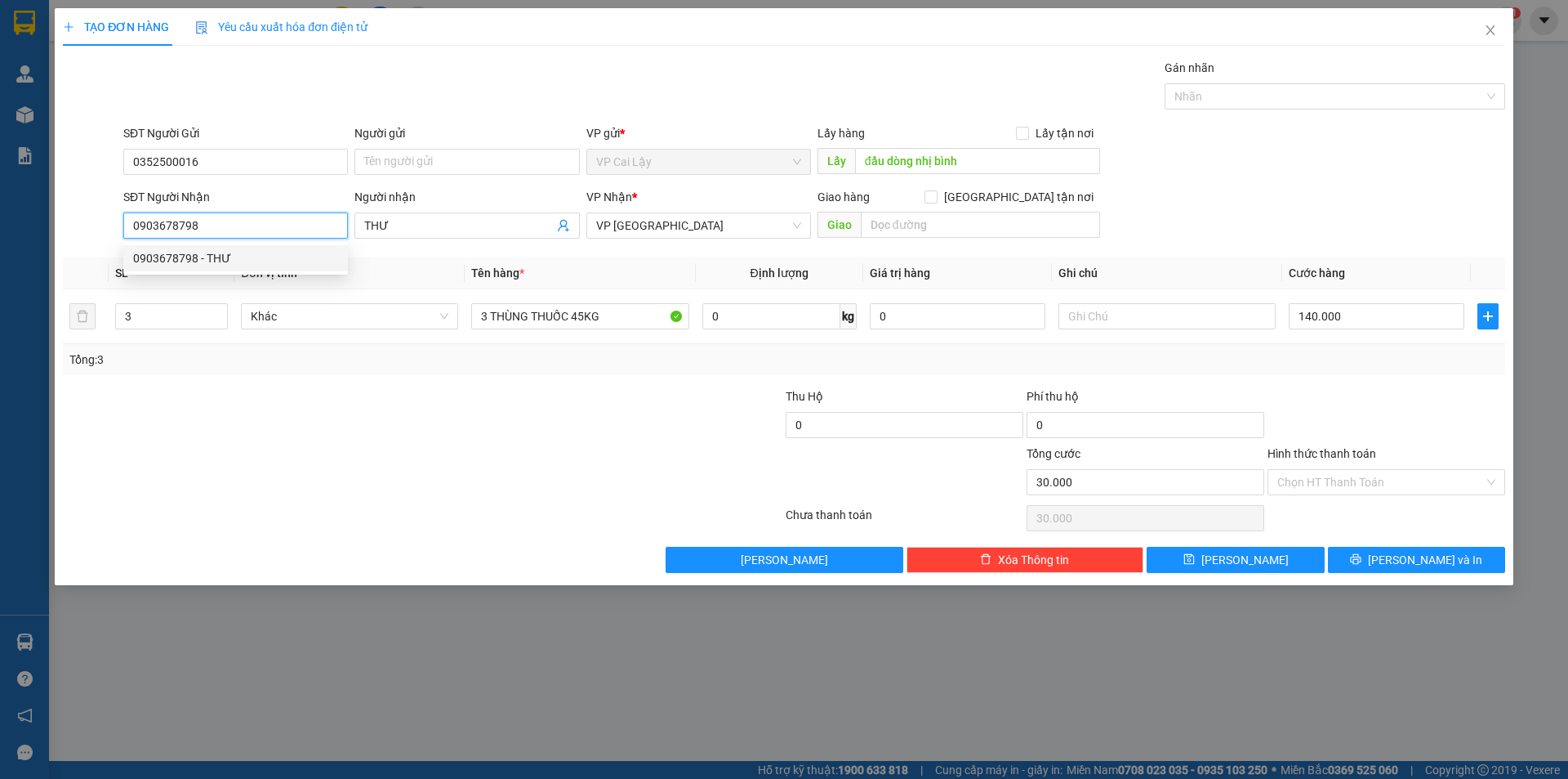
type input "140.000"
type input "0903678798"
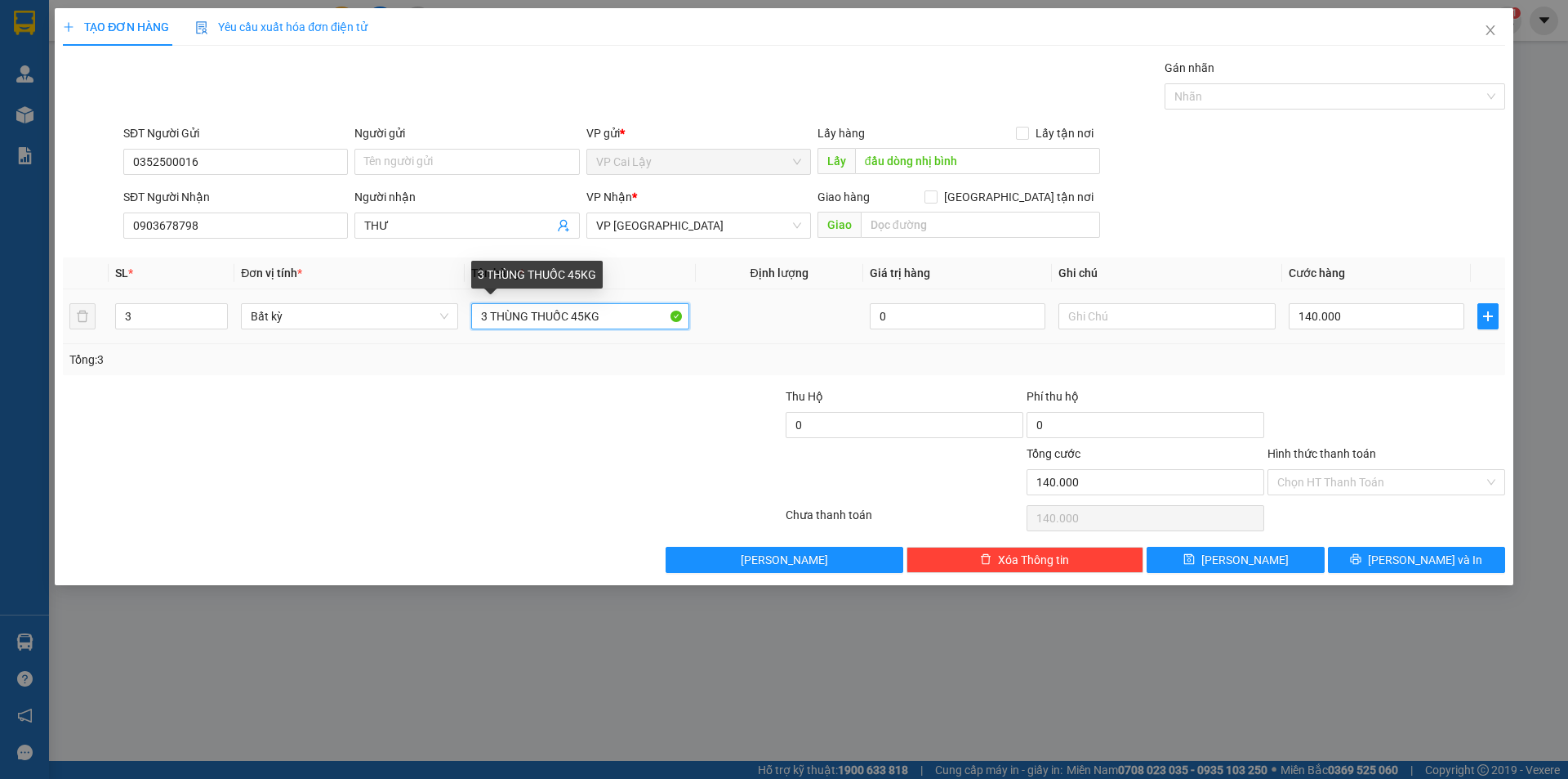
click at [585, 311] on input "3 THÙNG THUỐC 45KG" at bounding box center [581, 316] width 218 height 26
type input "3 THÙNG THUỐC 40KG"
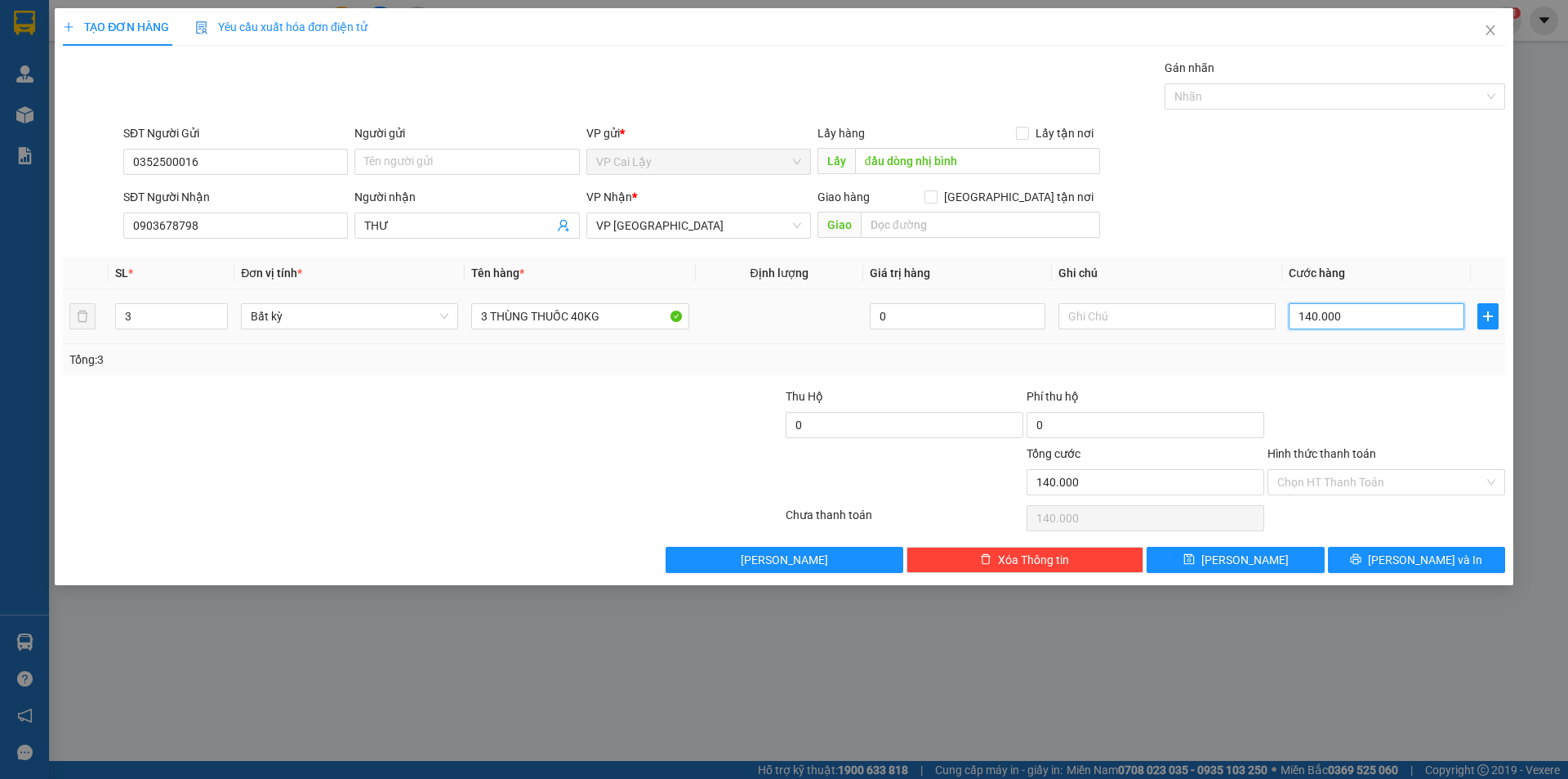
click at [1379, 325] on input "140.000" at bounding box center [1376, 316] width 176 height 26
type input "0"
type input "008"
type input "8"
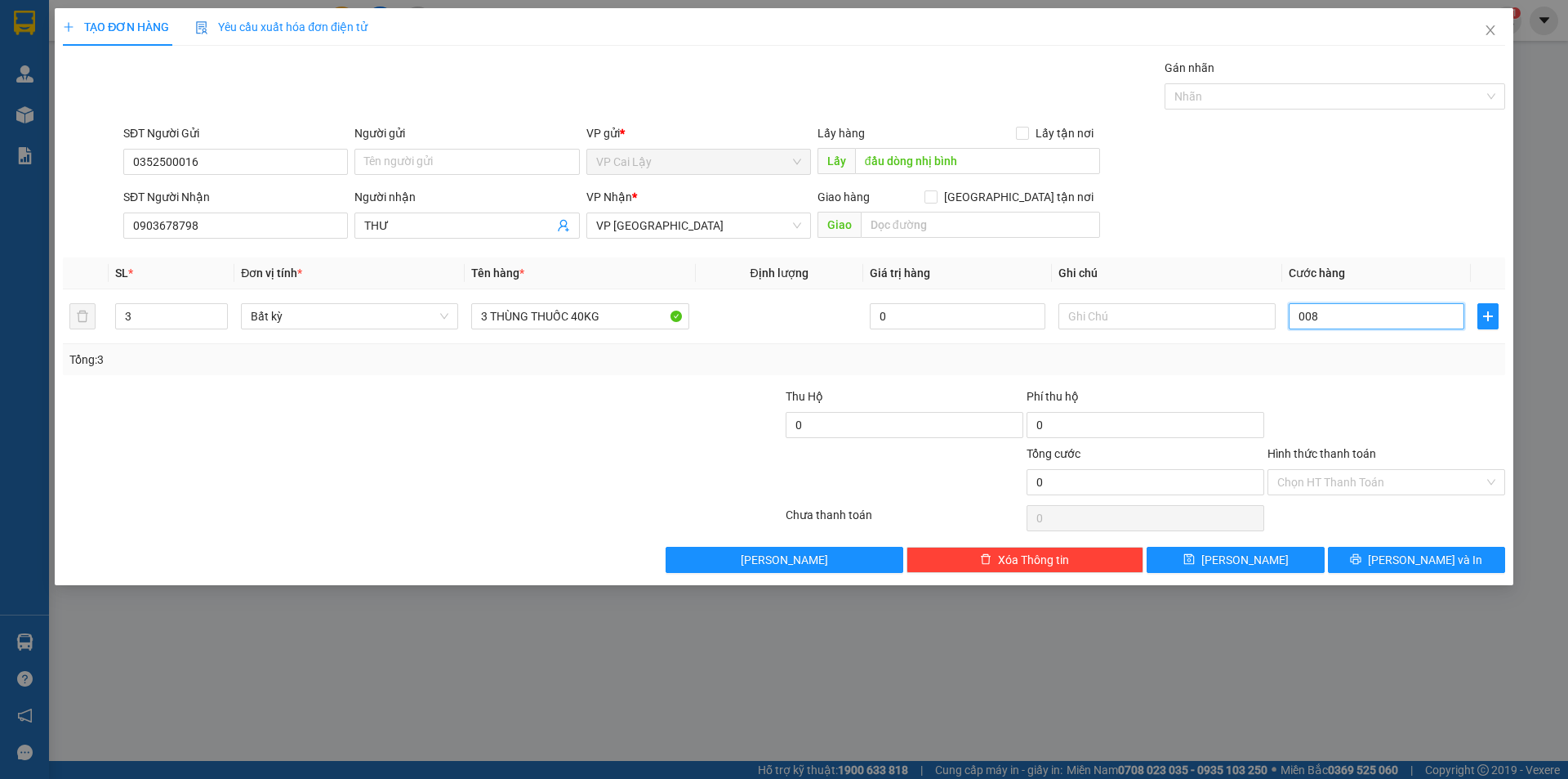
type input "8"
type input "0.080"
type input "80"
type input "0.080"
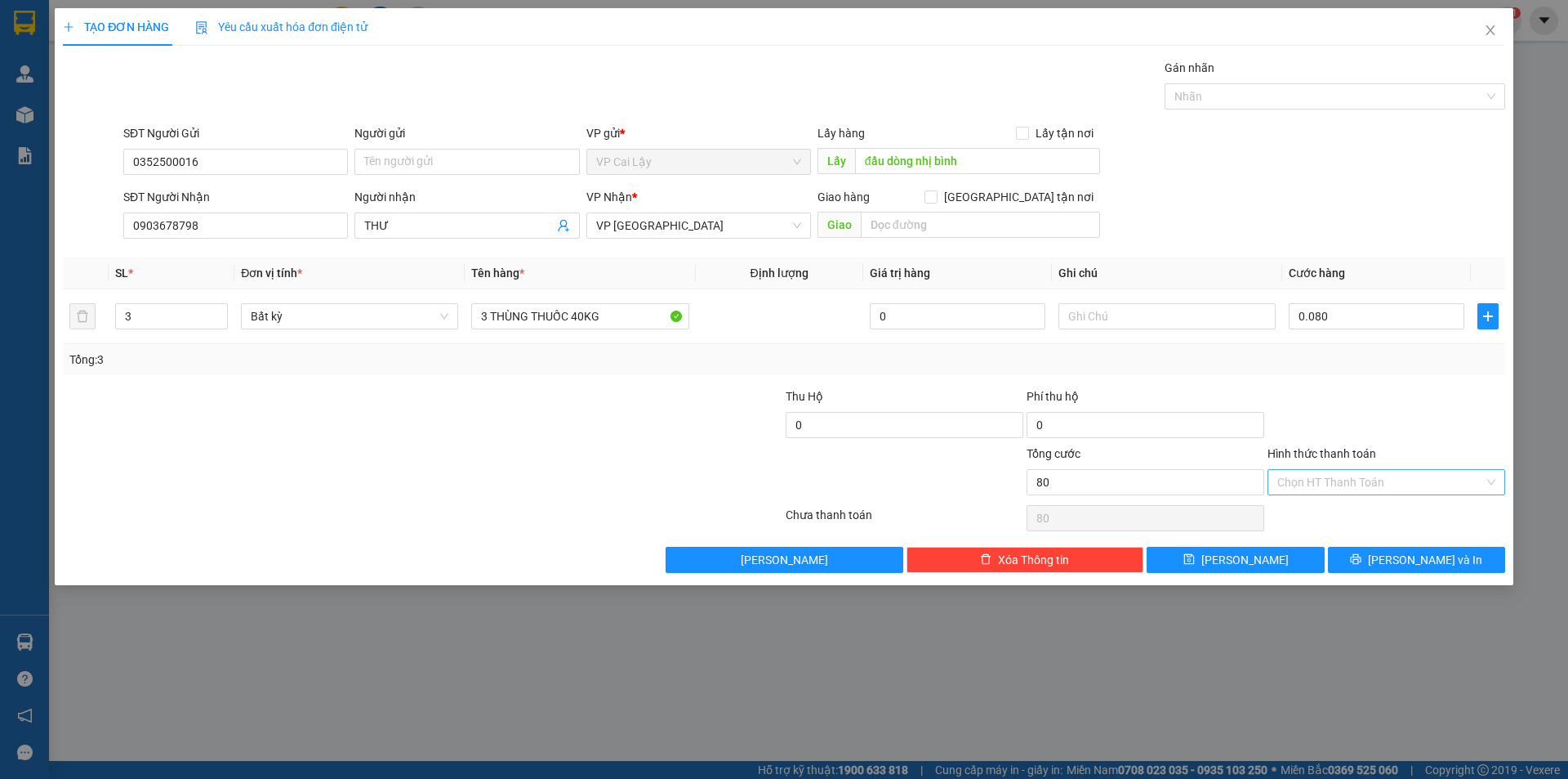
click at [1370, 416] on div at bounding box center [1387, 415] width 241 height 57
type input "80.000"
click at [1335, 489] on input "Hình thức thanh toán" at bounding box center [1381, 482] width 207 height 24
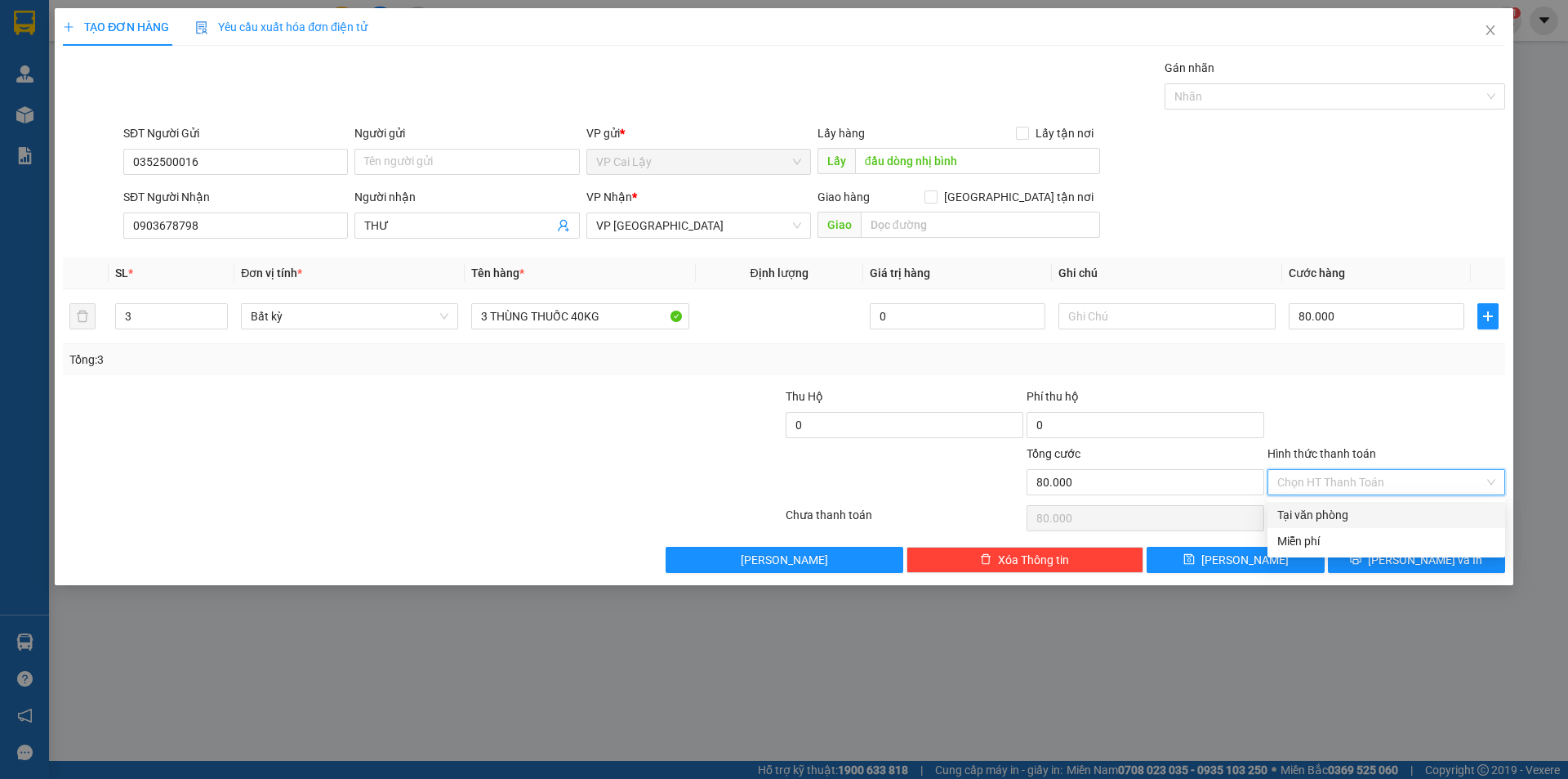
click at [1347, 517] on div "Tại văn phòng" at bounding box center [1387, 514] width 218 height 18
type input "0"
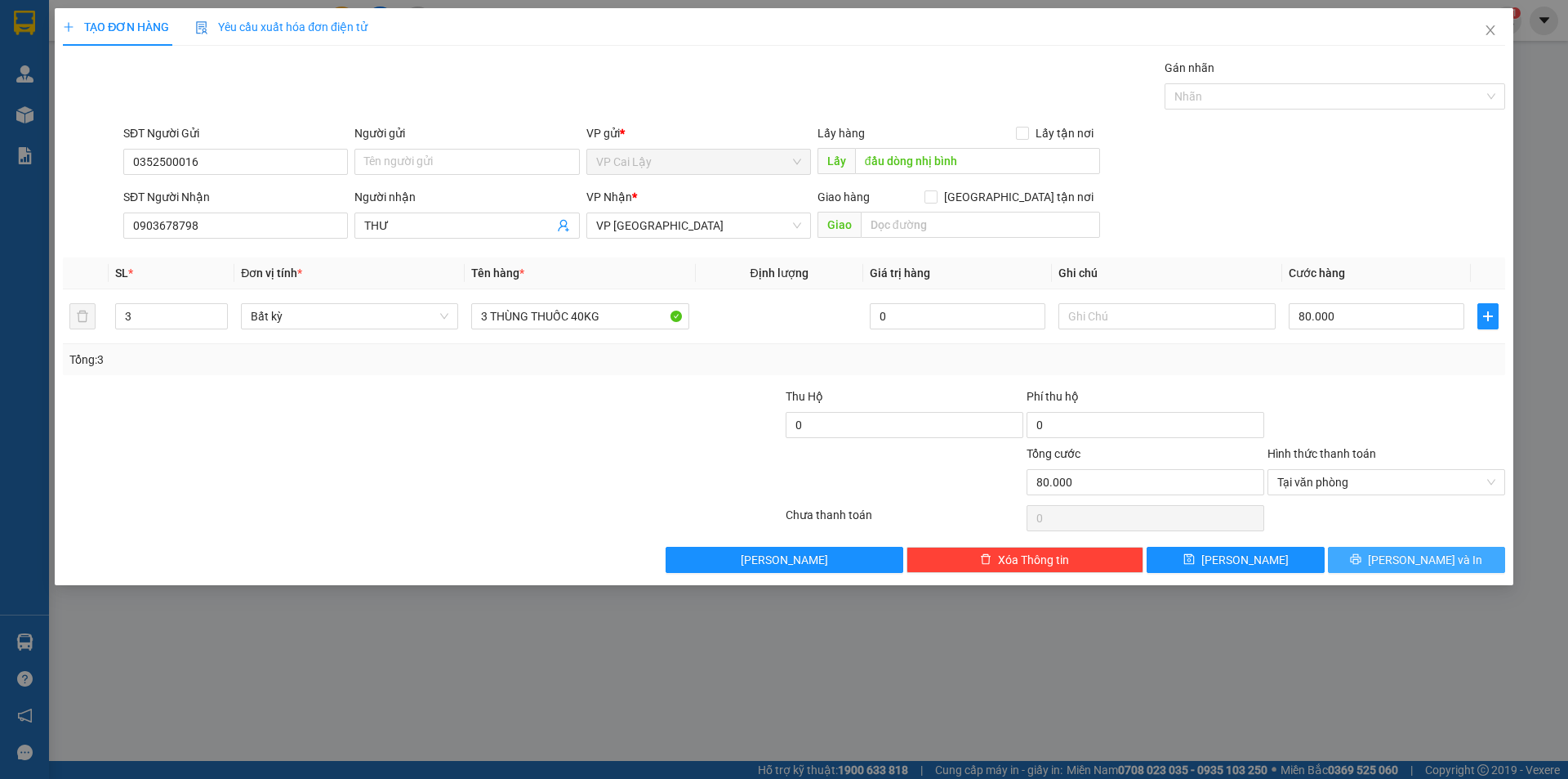
click at [1367, 556] on button "[PERSON_NAME] và In" at bounding box center [1416, 559] width 177 height 26
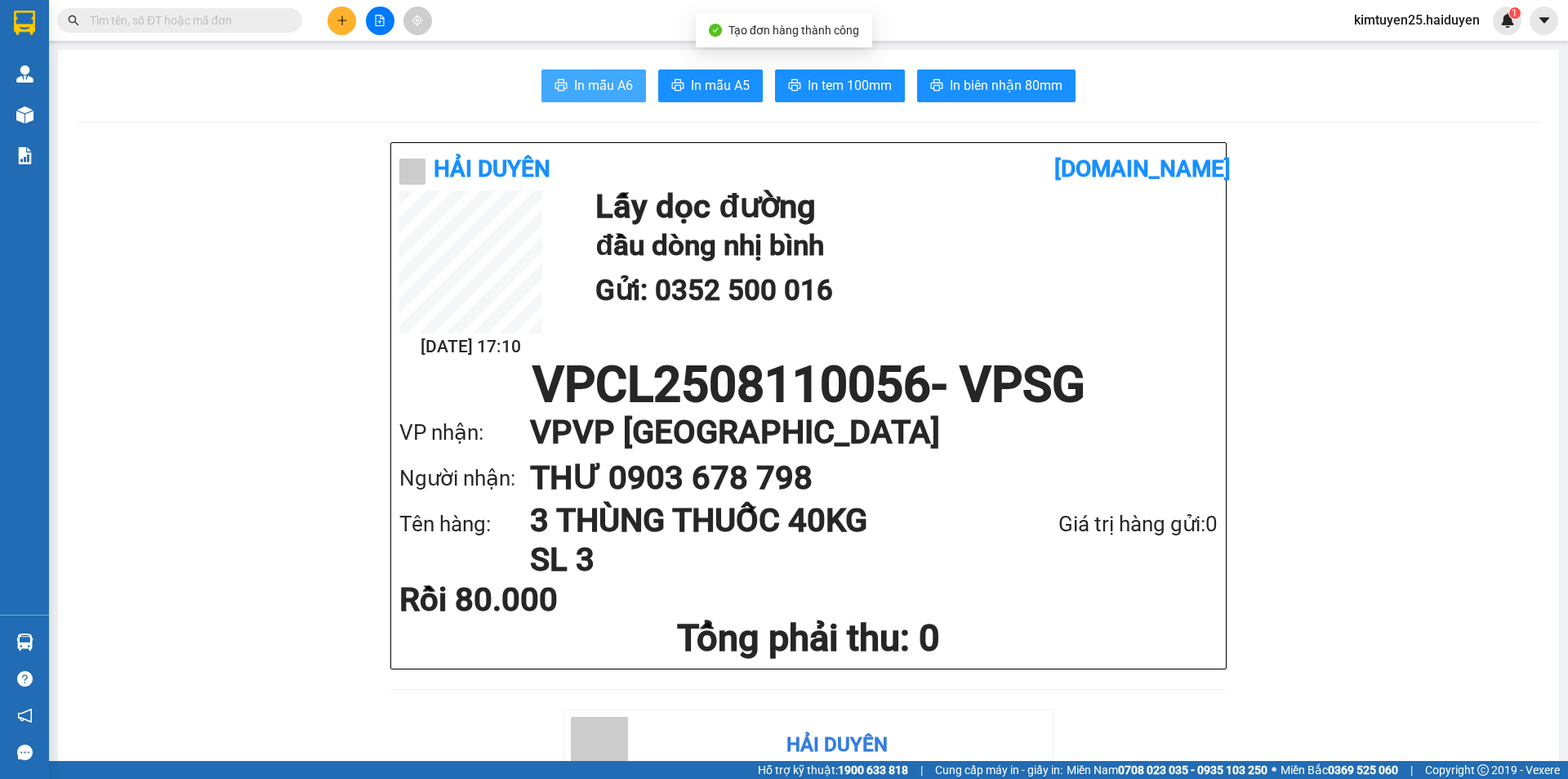
click at [587, 81] on span "In mẫu A6" at bounding box center [603, 86] width 59 height 20
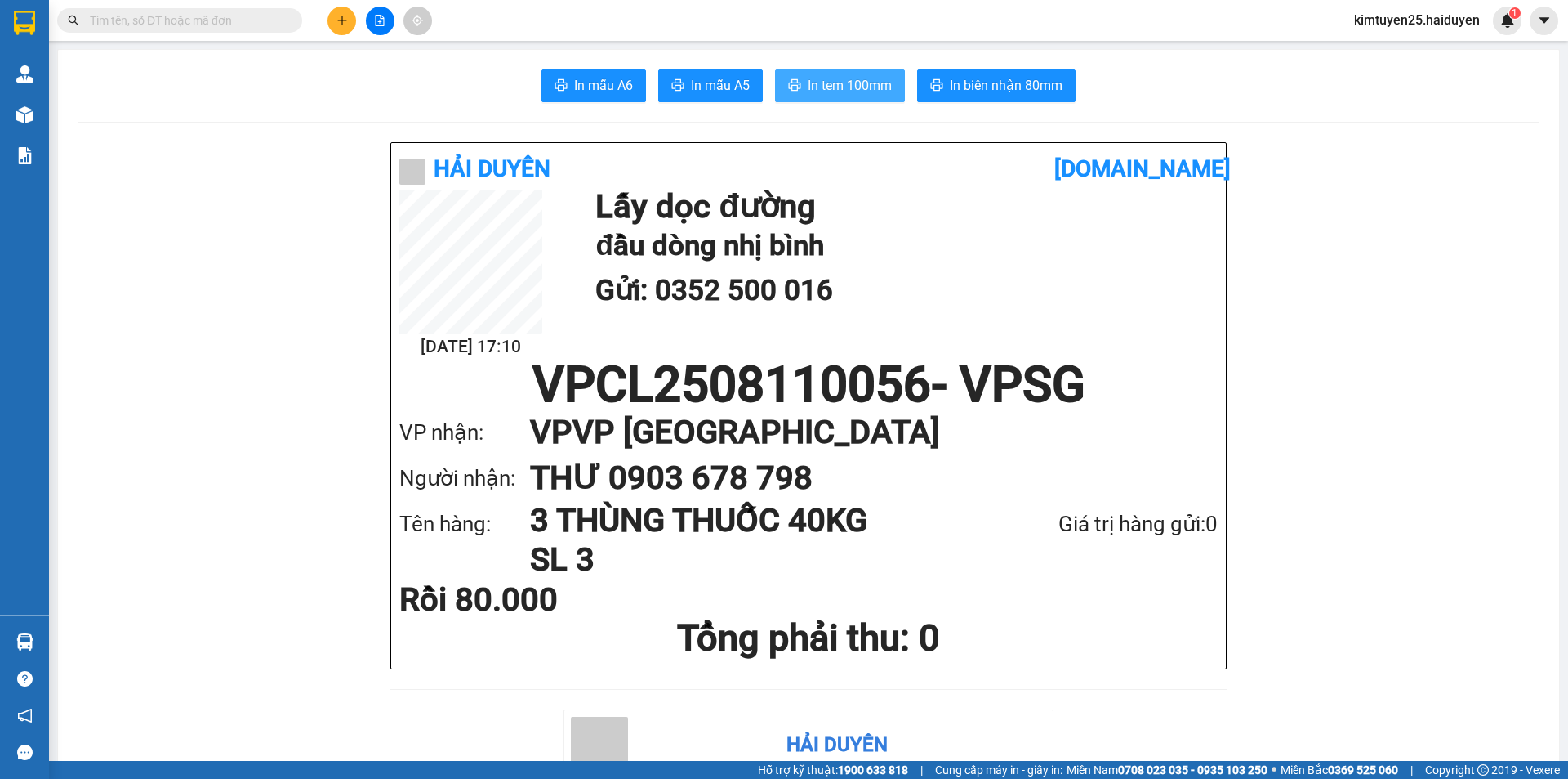
click at [809, 74] on button "In tem 100mm" at bounding box center [840, 86] width 130 height 33
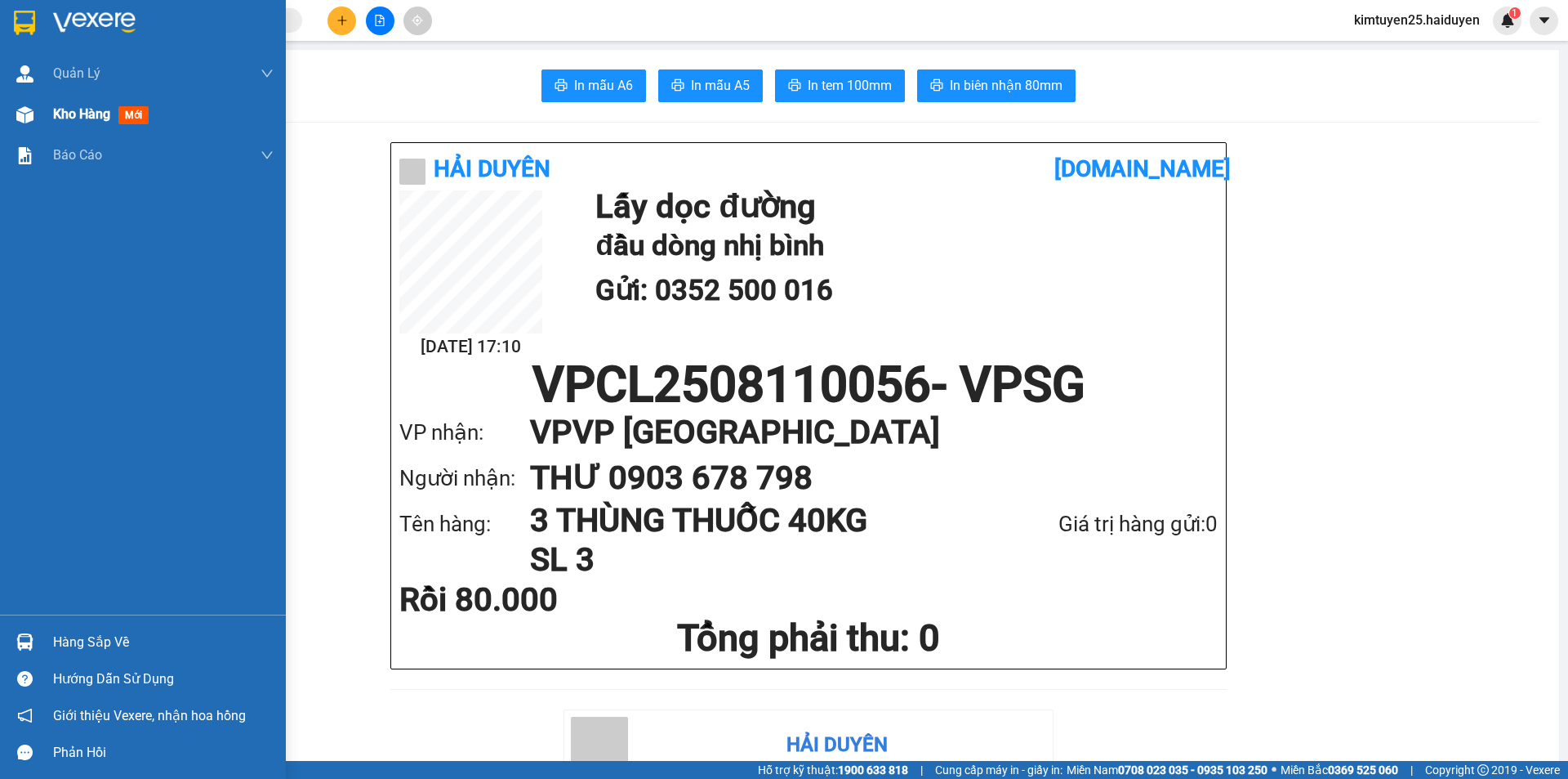
click at [59, 111] on span "Kho hàng" at bounding box center [81, 114] width 57 height 16
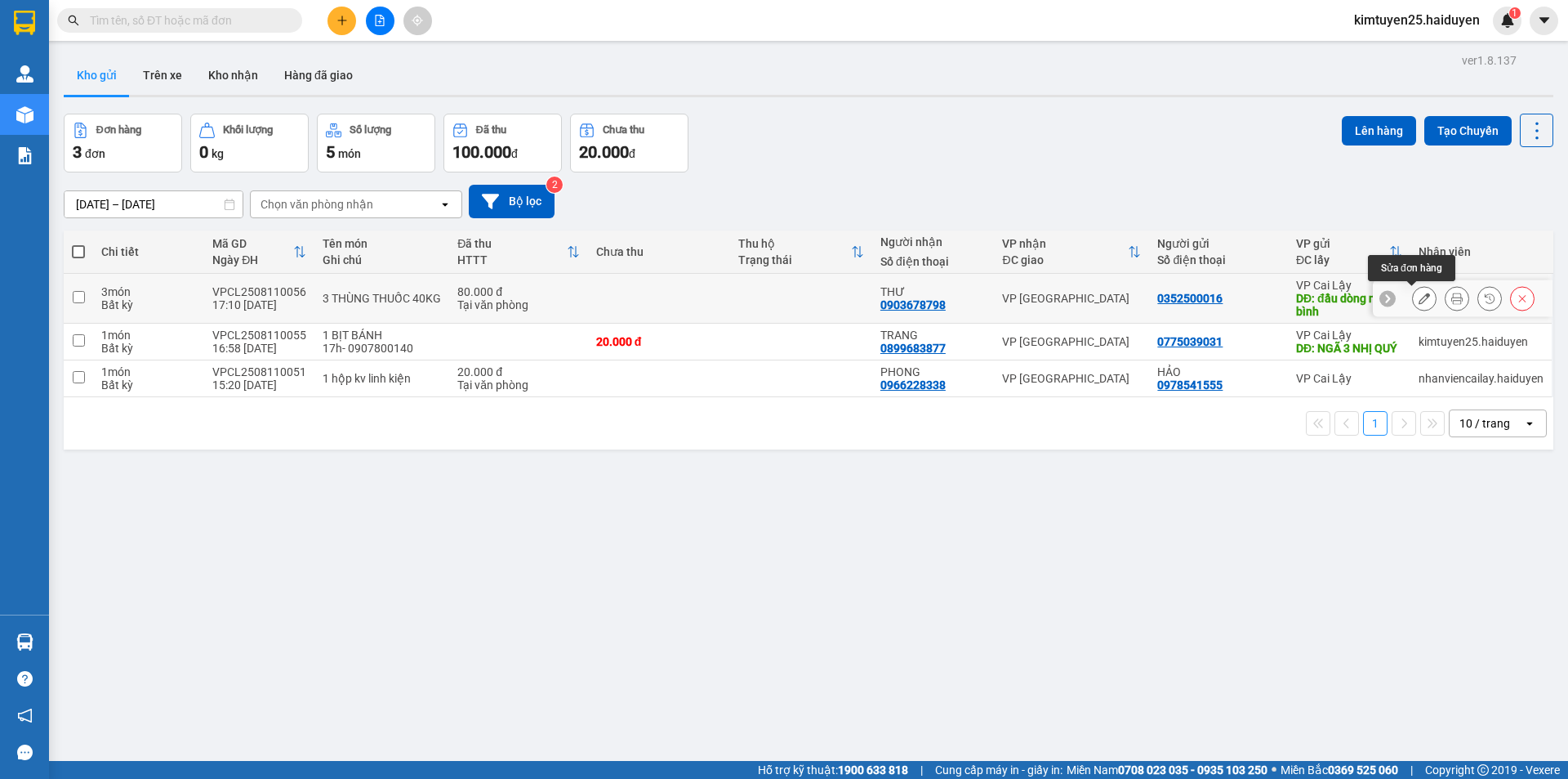
click at [1414, 291] on button at bounding box center [1425, 298] width 23 height 29
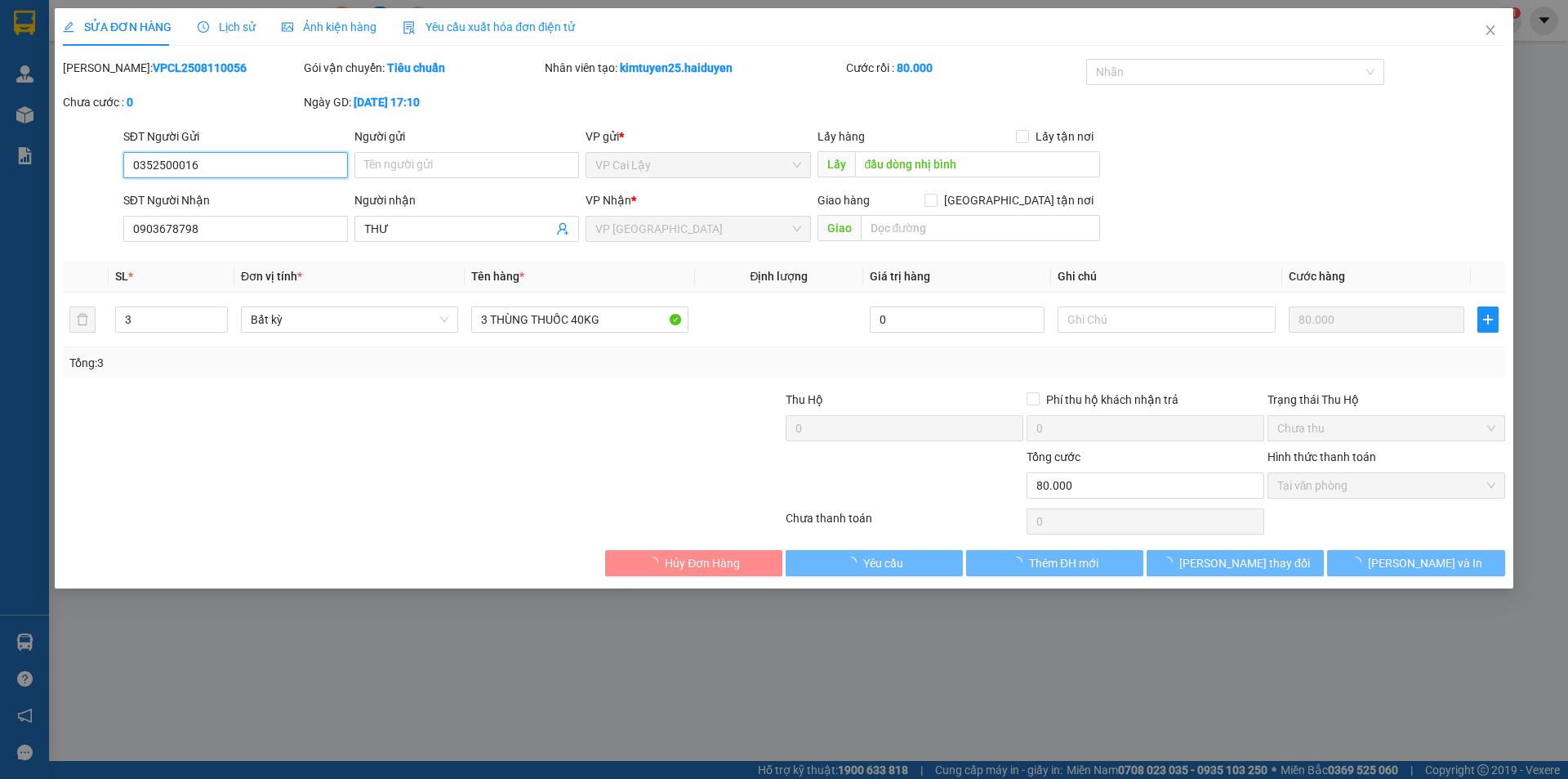
type input "0352500016"
type input "đầu dòng nhị bình"
type input "0903678798"
type input "THƯ"
type input "80.000"
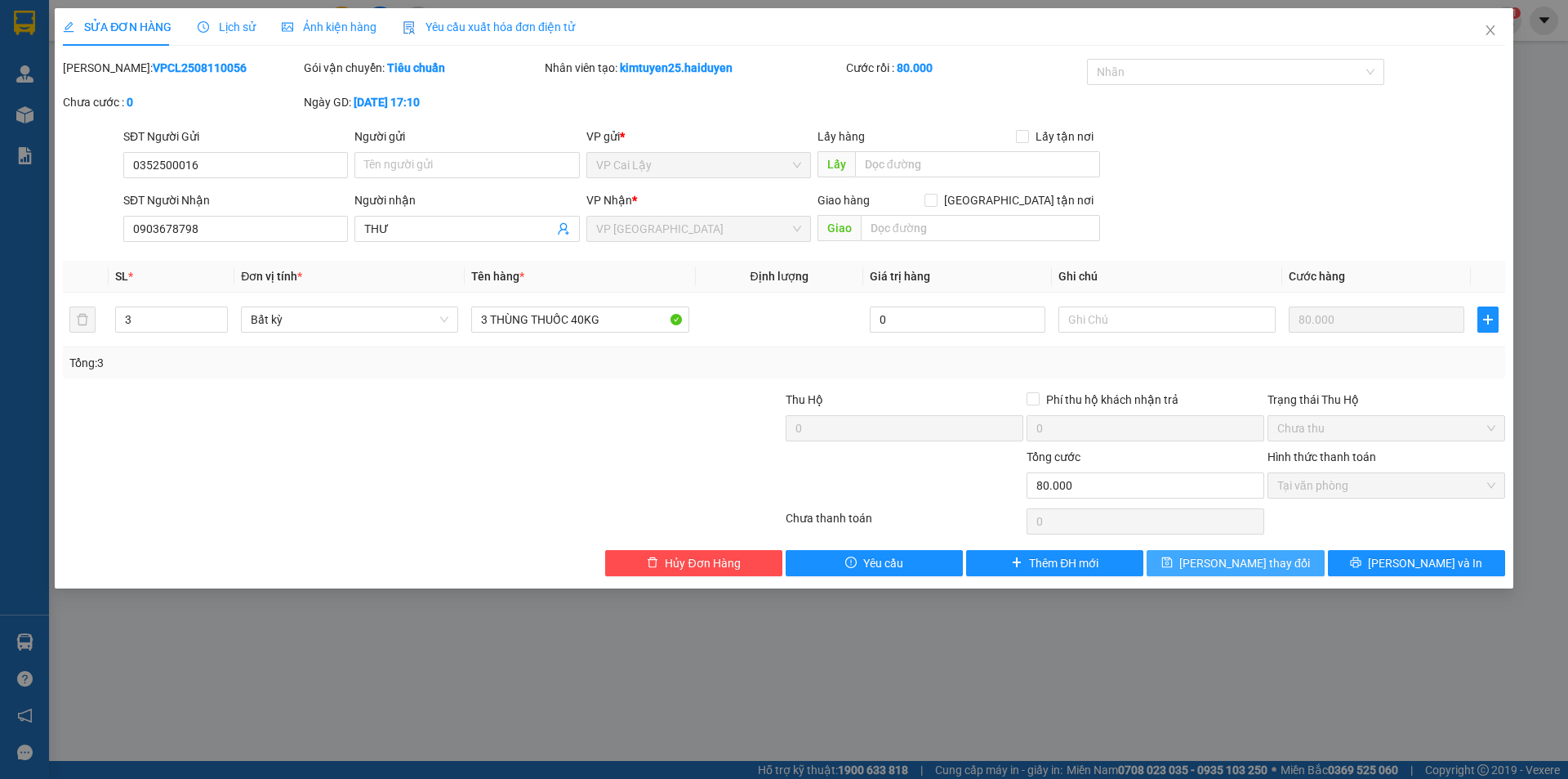
click at [1273, 558] on span "[PERSON_NAME] thay đổi" at bounding box center [1245, 562] width 130 height 18
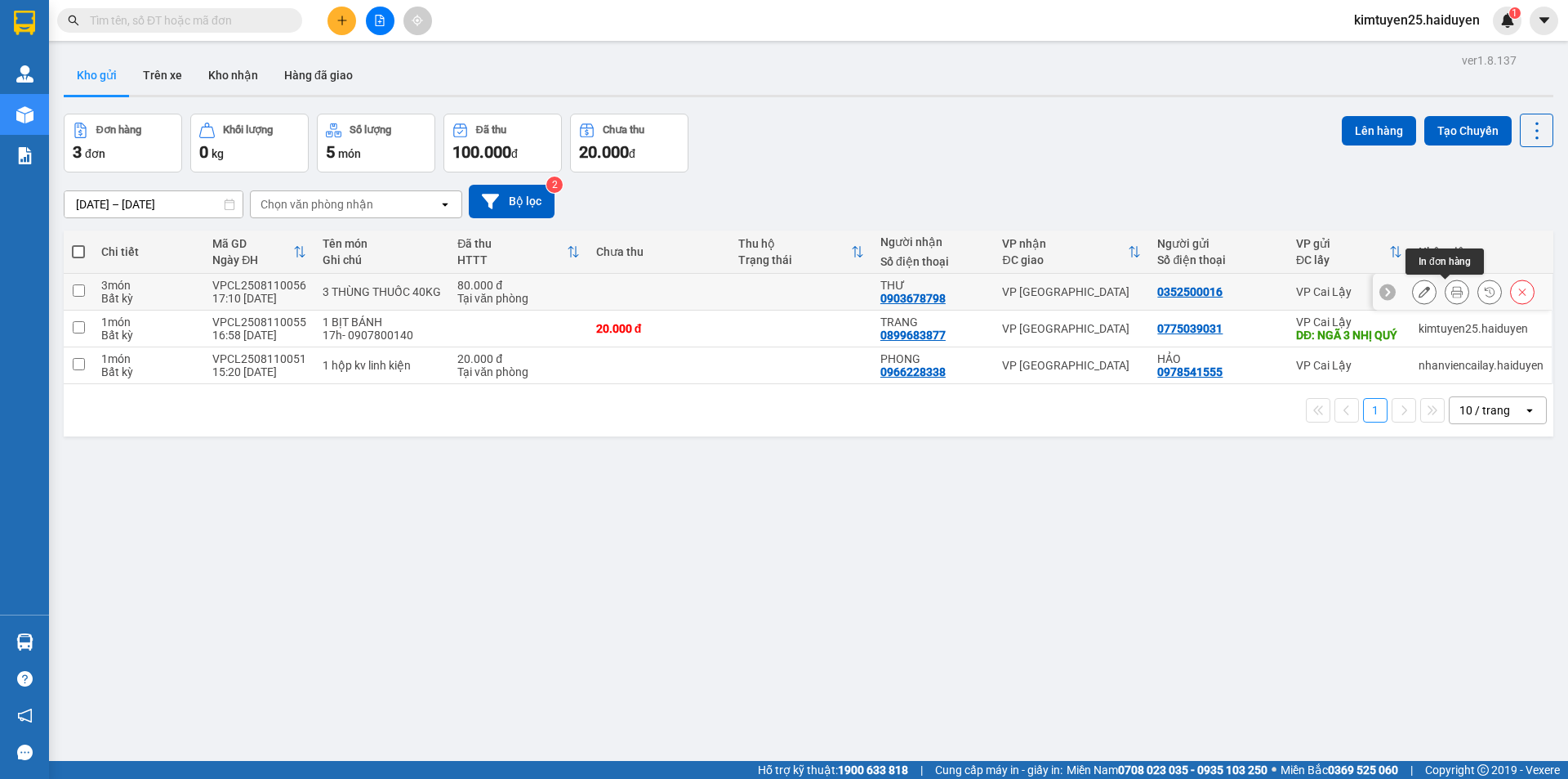
click at [1446, 288] on button at bounding box center [1457, 291] width 23 height 29
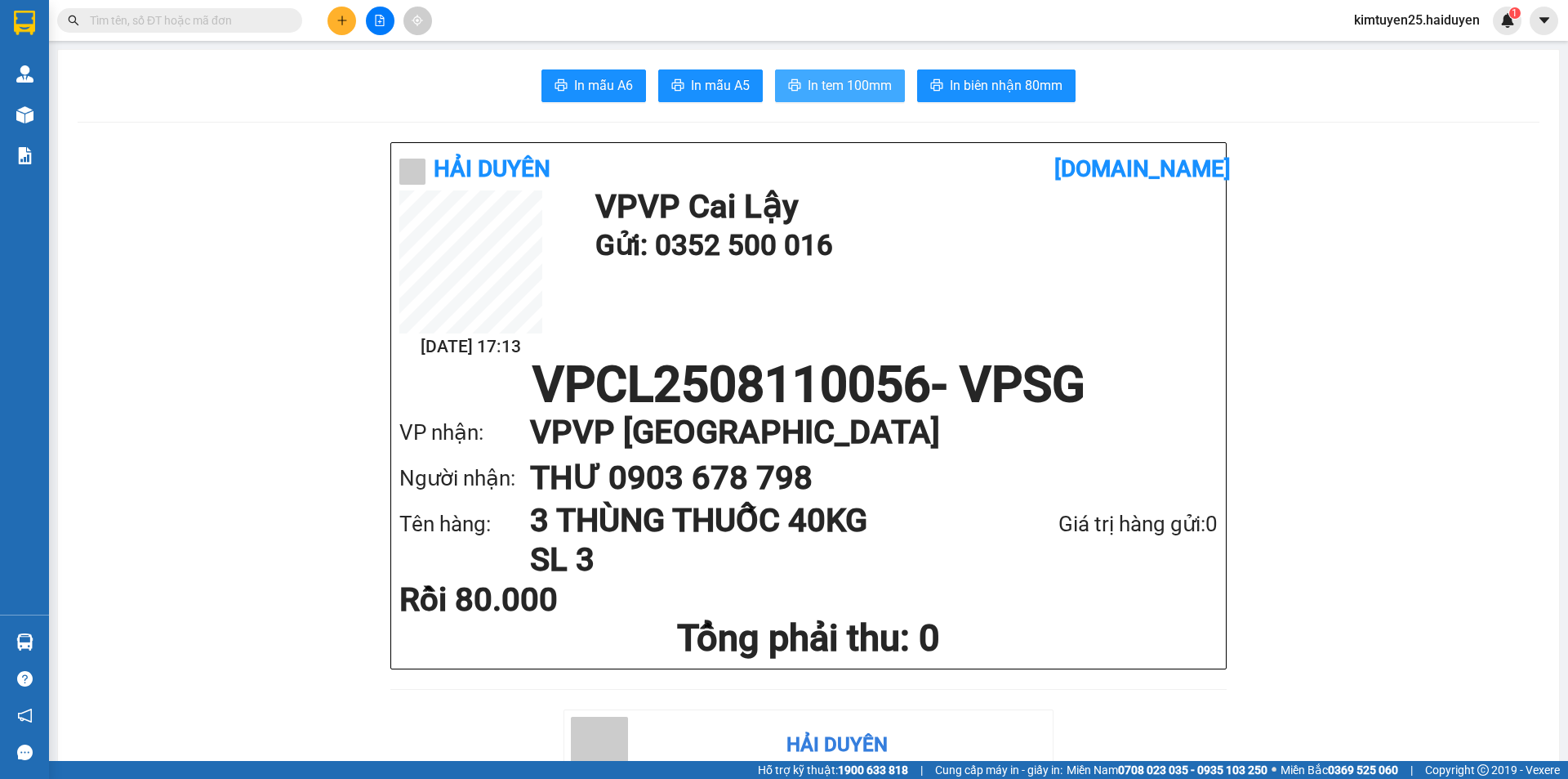
click at [847, 84] on span "In tem 100mm" at bounding box center [850, 86] width 84 height 20
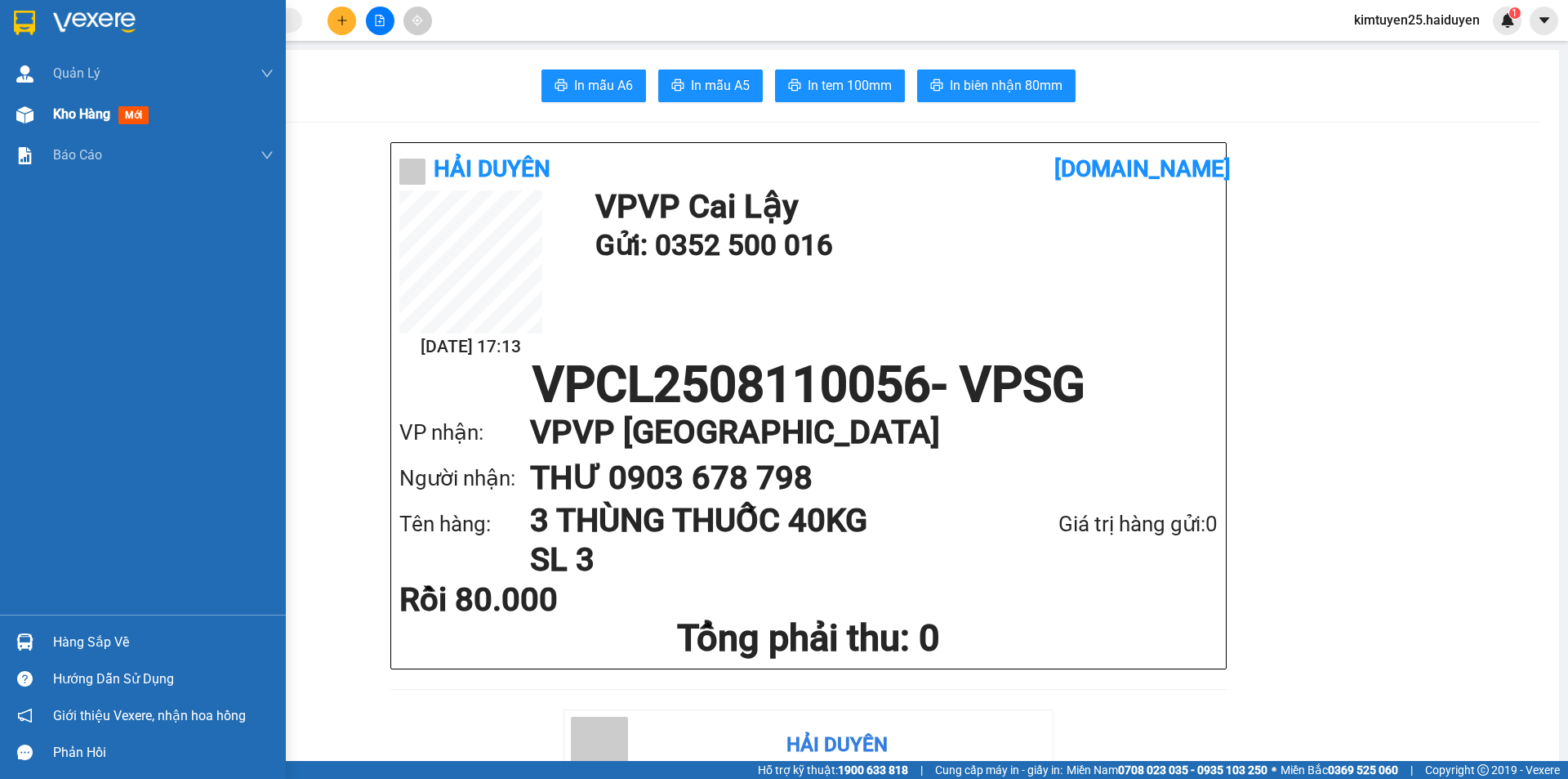
click at [23, 113] on img at bounding box center [25, 114] width 17 height 17
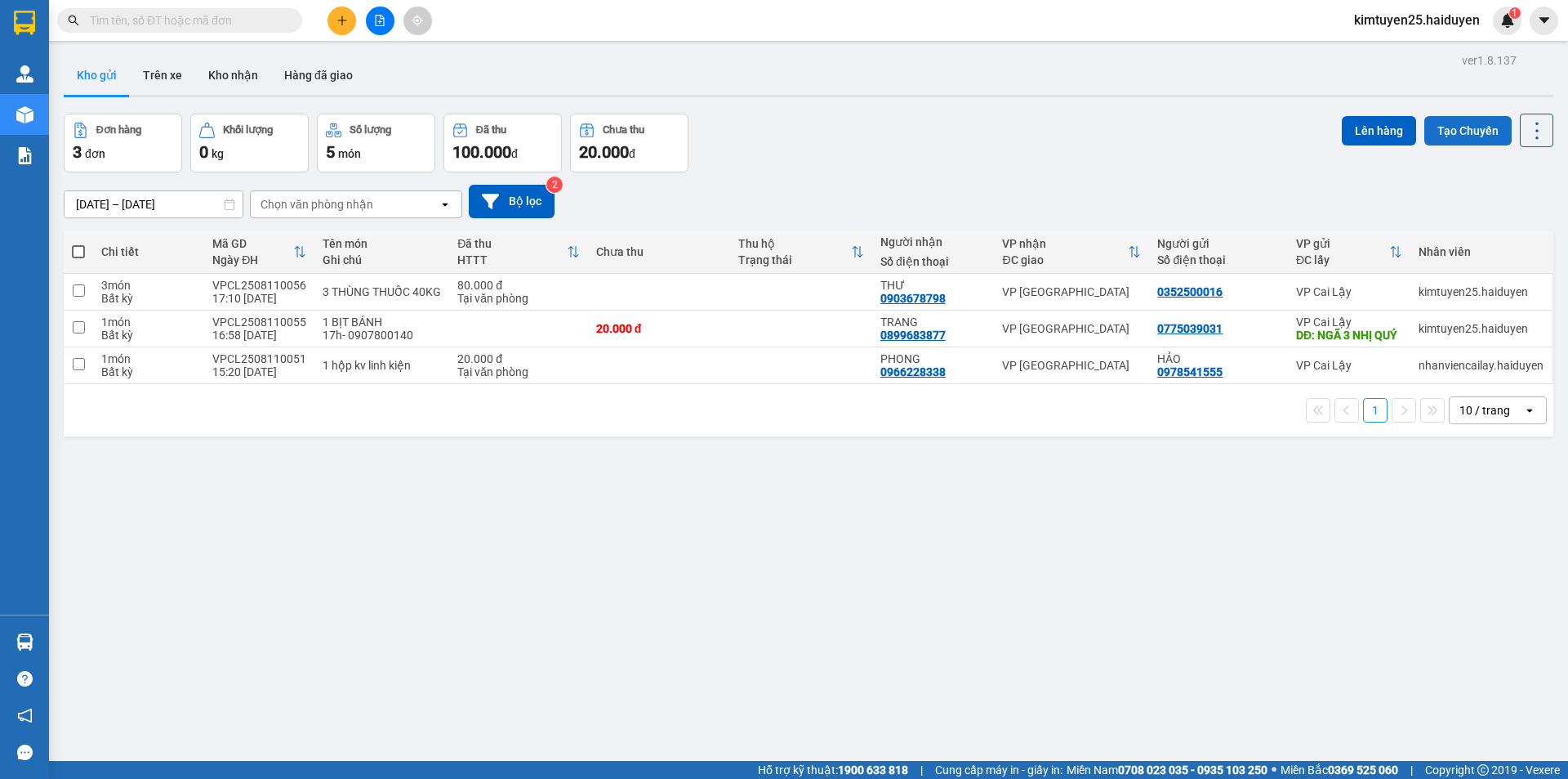
click at [1451, 116] on button "Tạo Chuyến" at bounding box center [1468, 131] width 87 height 30
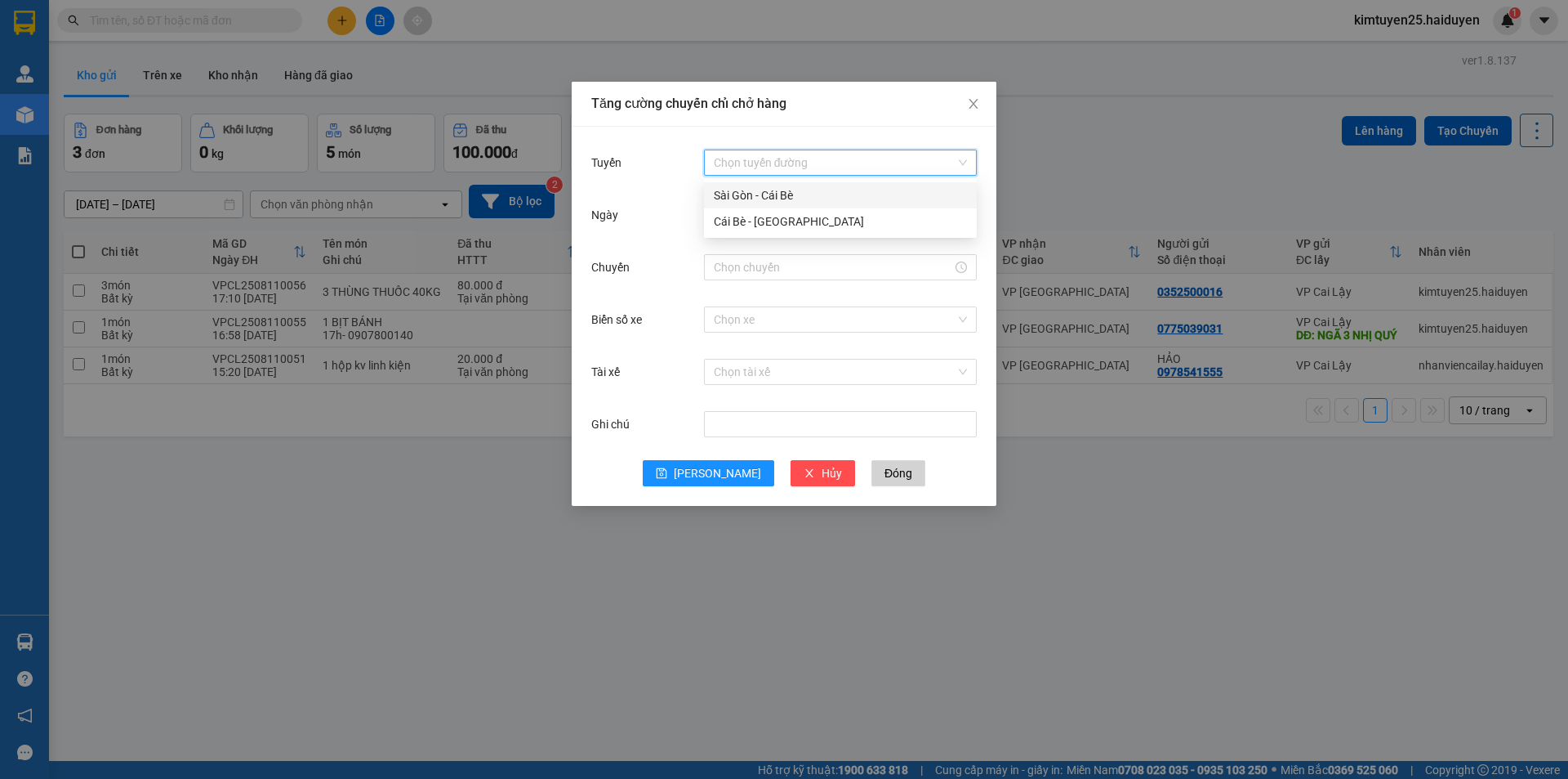
click at [749, 166] on input "Tuyến" at bounding box center [835, 163] width 242 height 24
click at [766, 222] on div "Cái Bè - [GEOGRAPHIC_DATA]" at bounding box center [840, 221] width 253 height 18
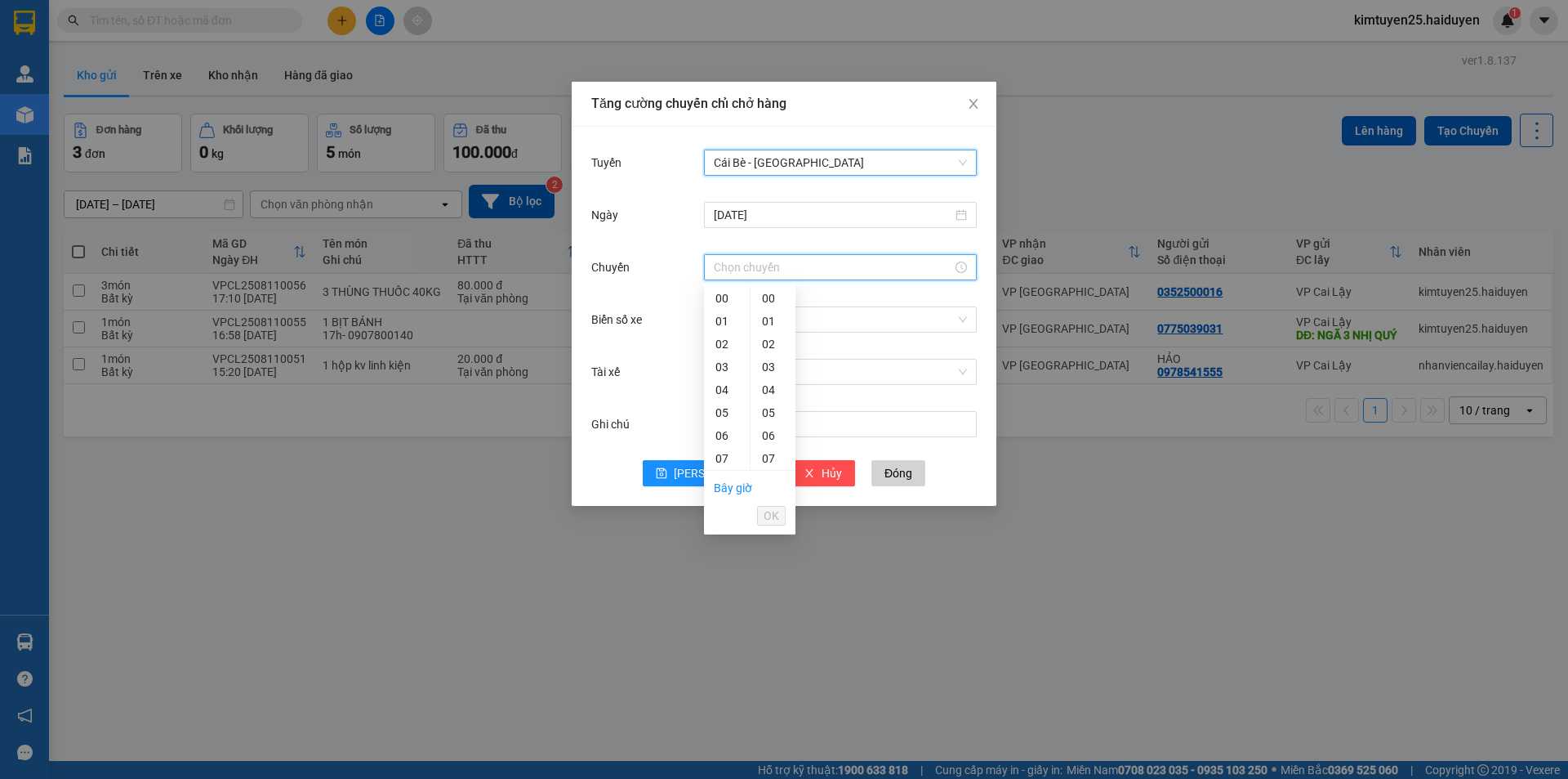
click at [766, 273] on input "Chuyến" at bounding box center [833, 266] width 238 height 18
click at [733, 652] on div "16" at bounding box center [727, 664] width 46 height 23
type input "16:31"
click at [778, 515] on span "OK" at bounding box center [771, 515] width 16 height 18
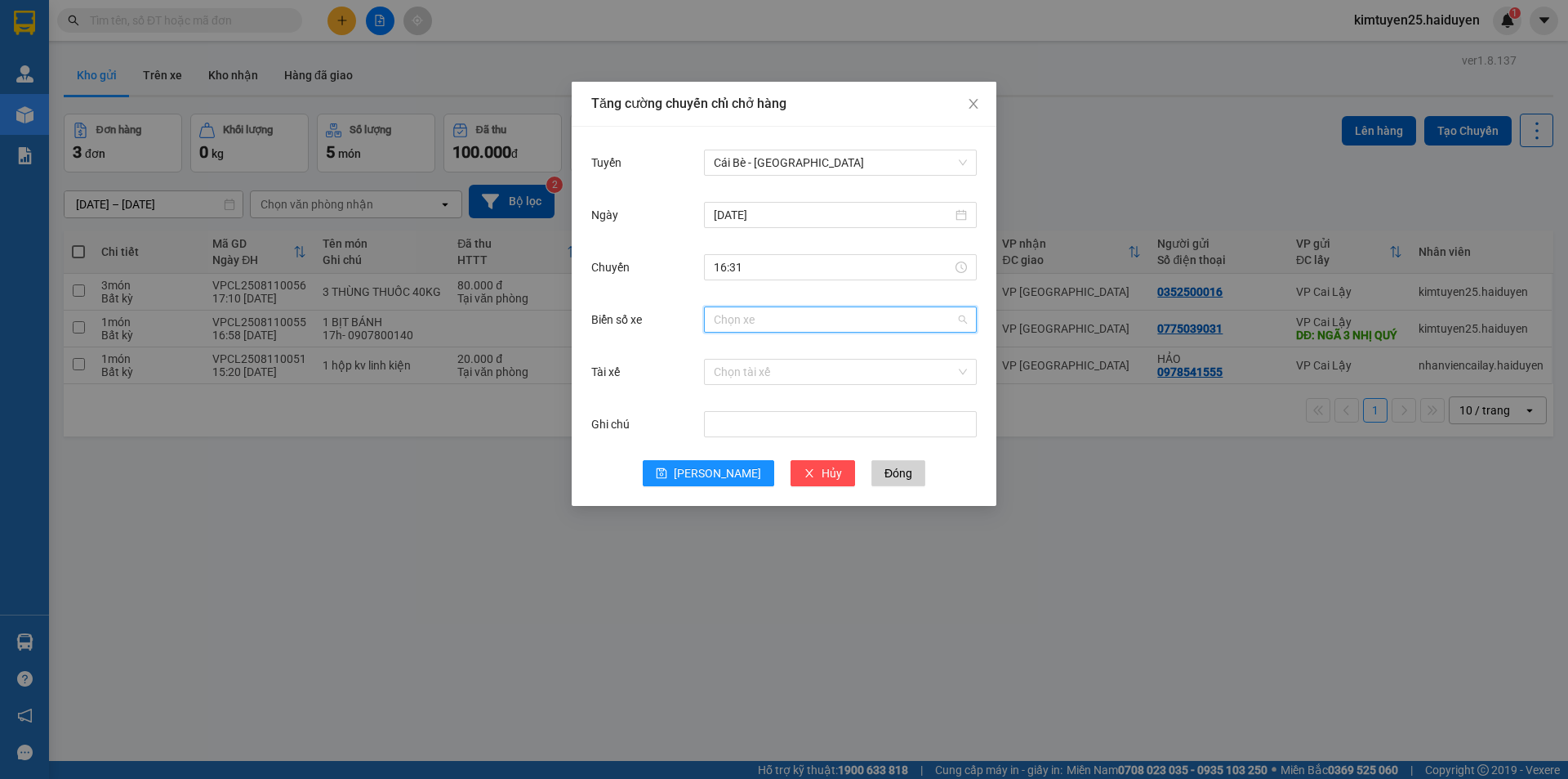
click at [753, 316] on input "Biển số xe" at bounding box center [835, 319] width 242 height 24
type input "89"
click at [735, 371] on input "Tài xế" at bounding box center [835, 371] width 242 height 24
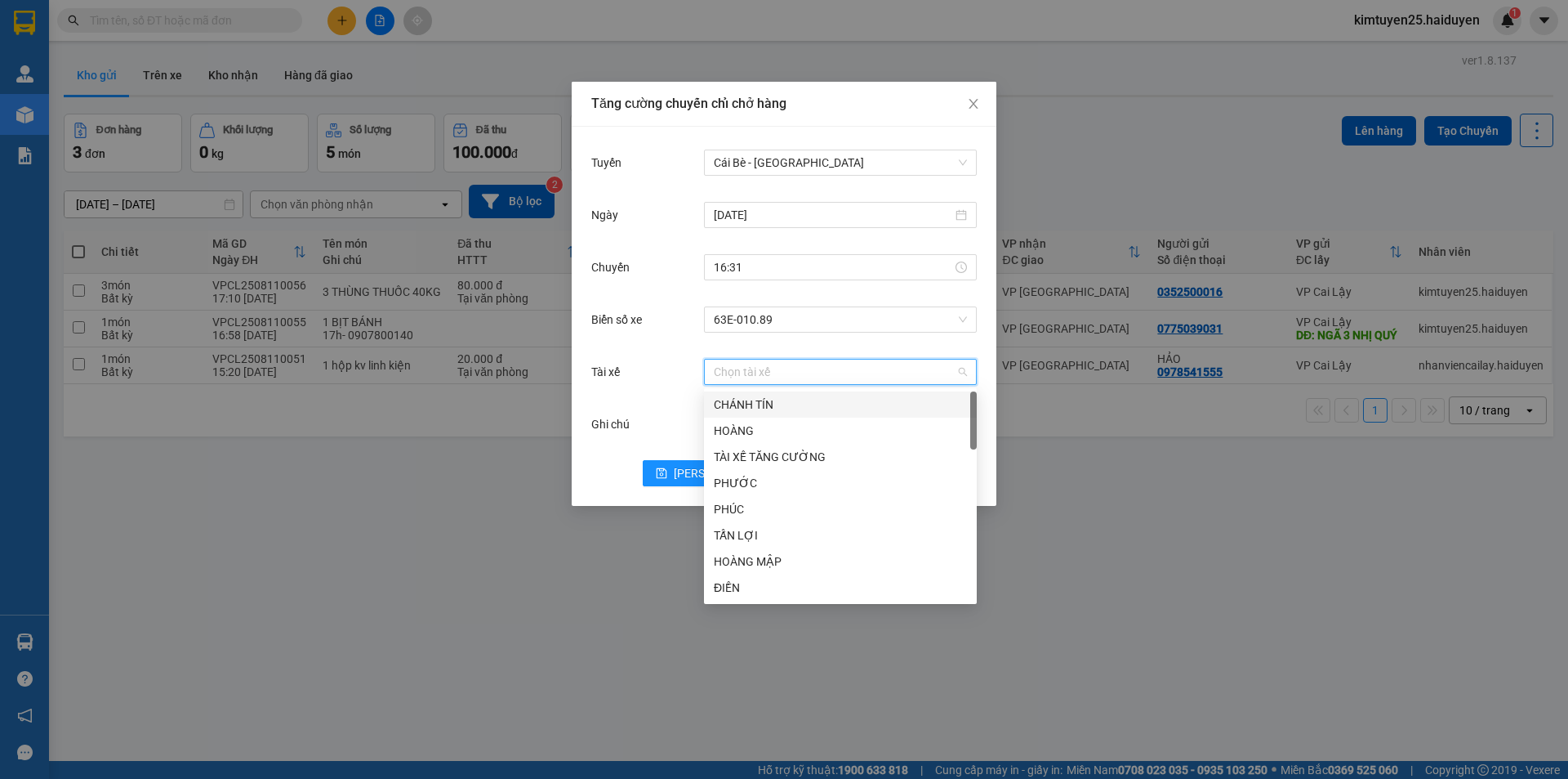
type input "h"
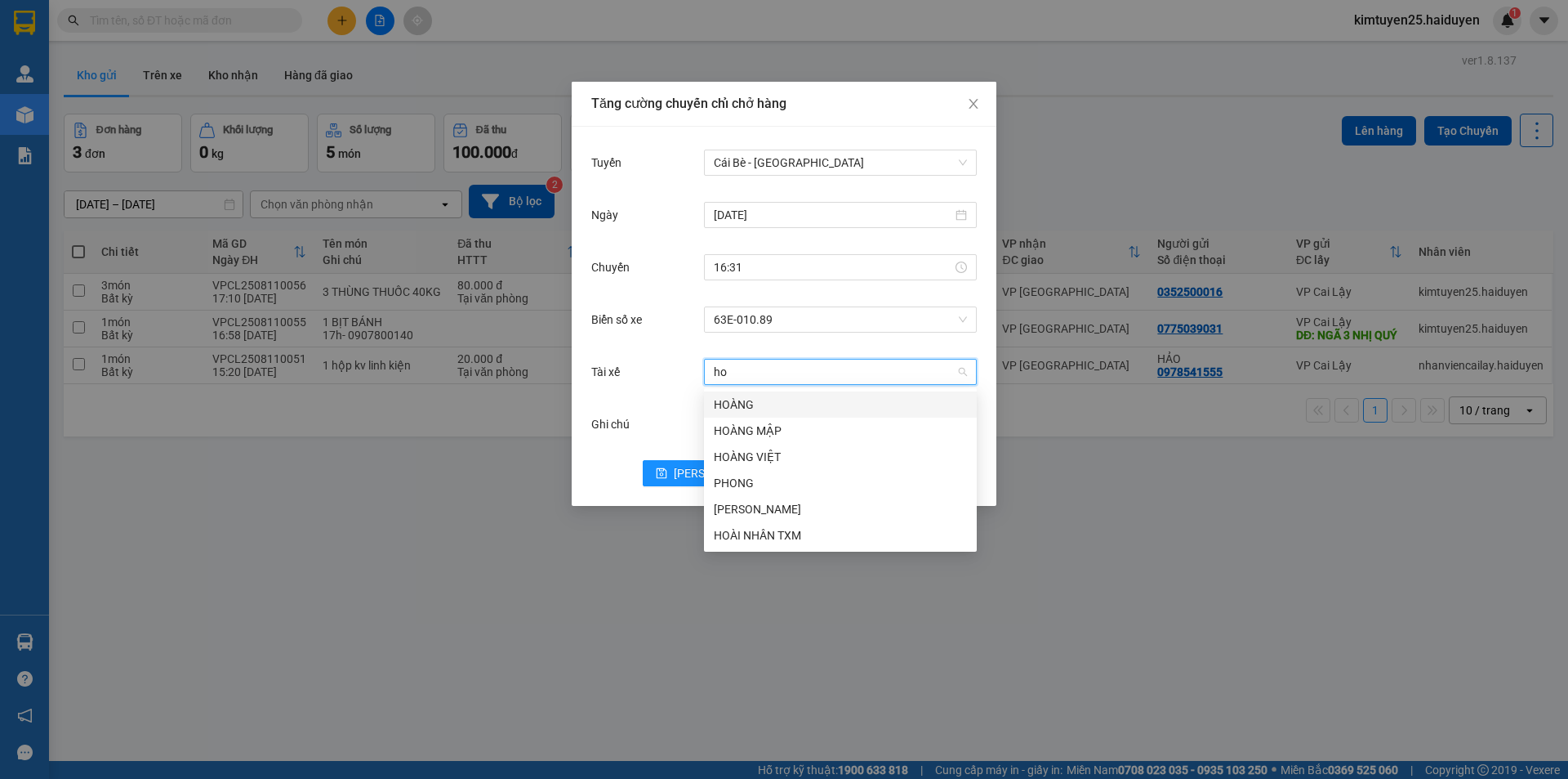
click at [784, 429] on div "HOÀNG MẬP" at bounding box center [840, 430] width 253 height 18
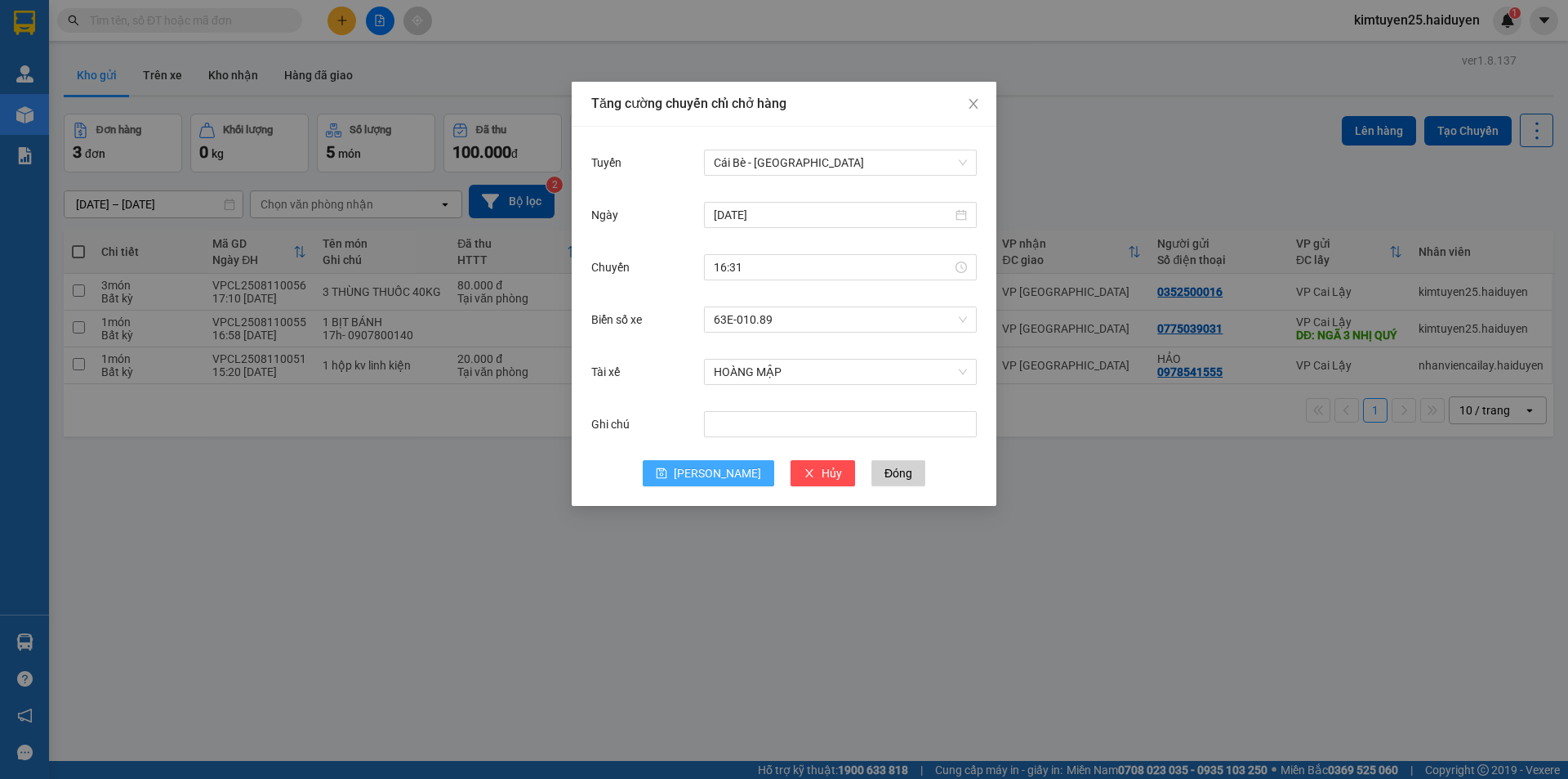
click at [703, 473] on button "[PERSON_NAME]" at bounding box center [708, 473] width 131 height 26
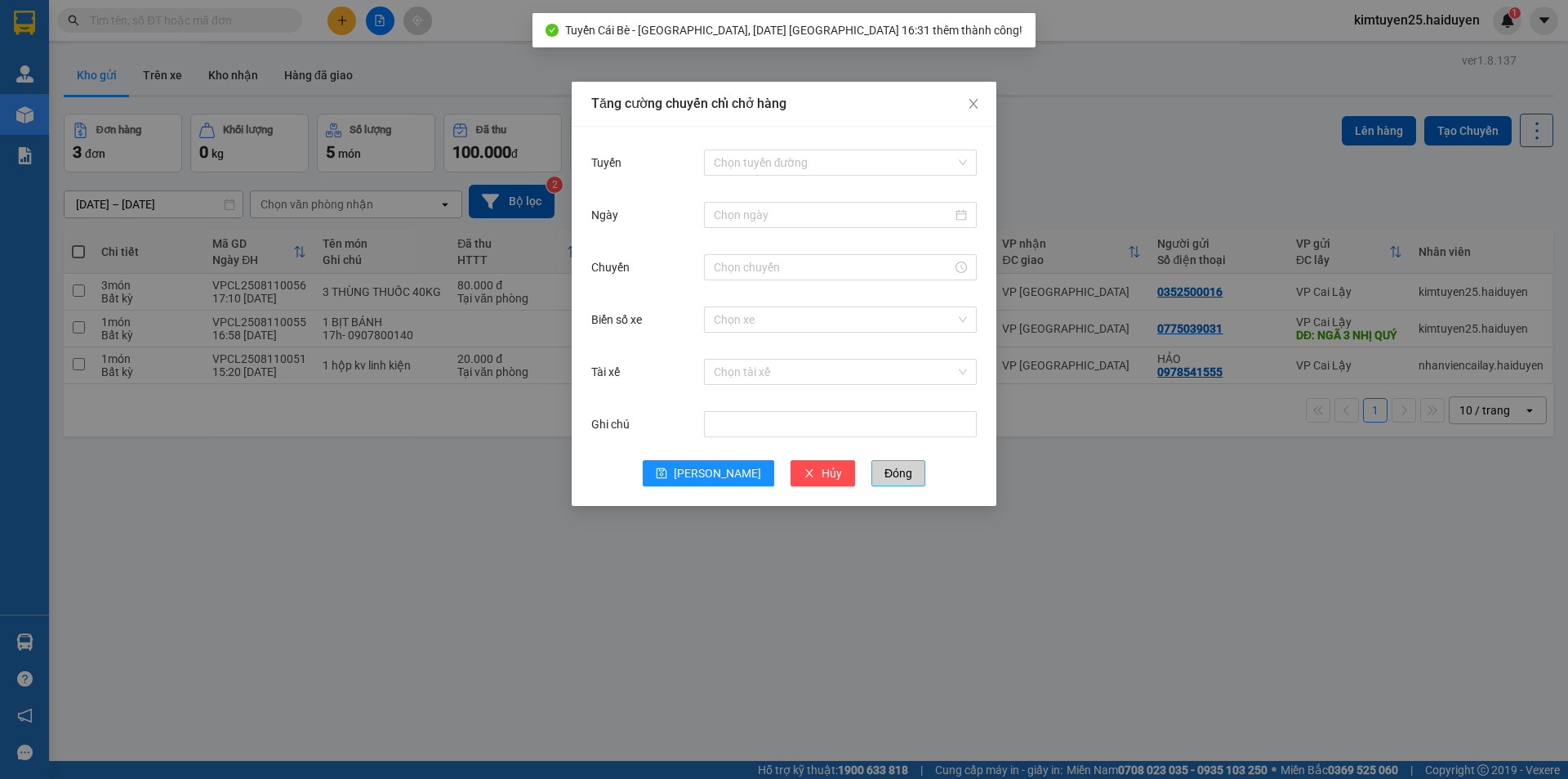
click at [880, 479] on button "Đóng" at bounding box center [899, 473] width 54 height 26
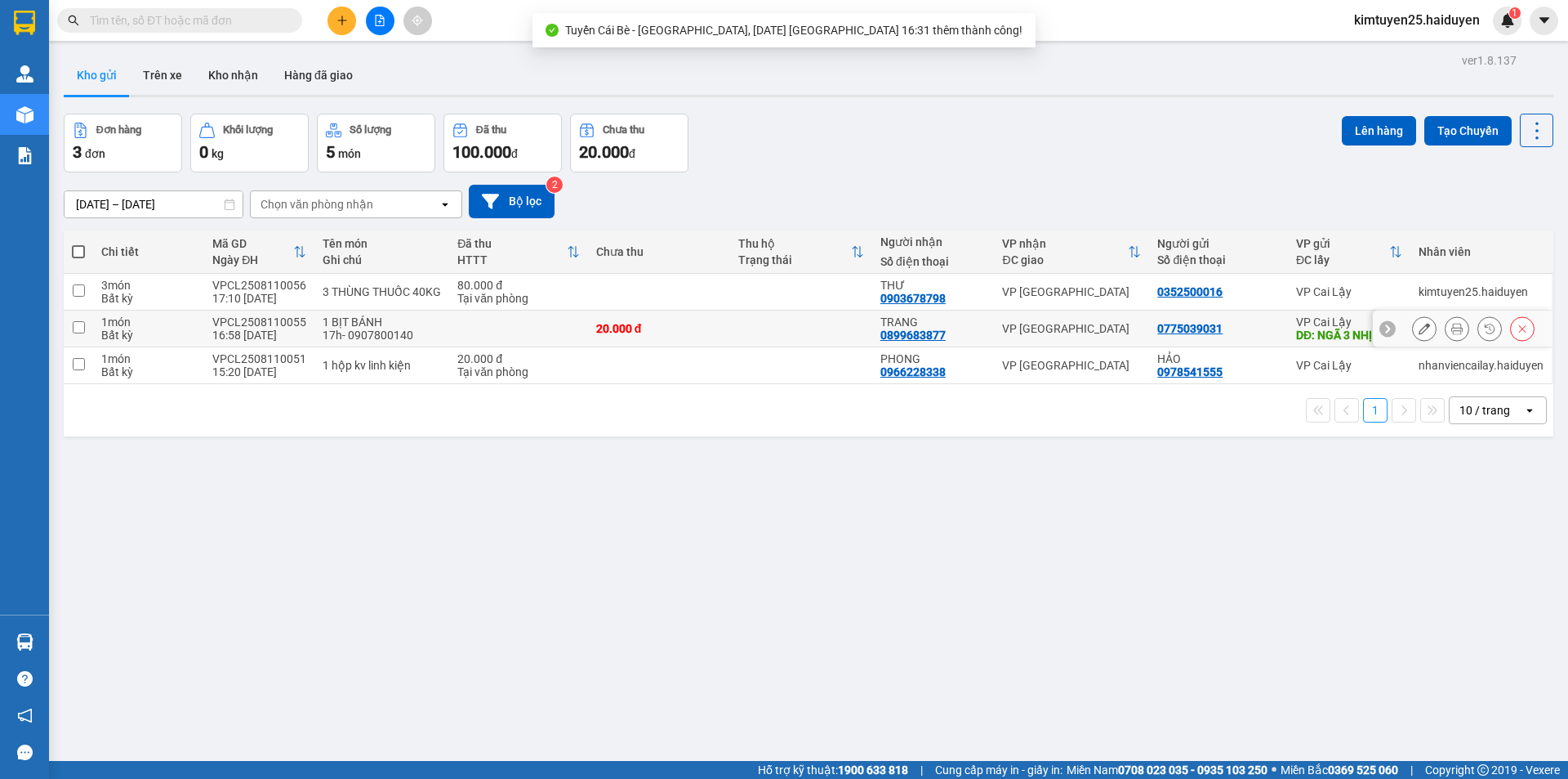
click at [1259, 329] on div "0775039031" at bounding box center [1219, 329] width 123 height 13
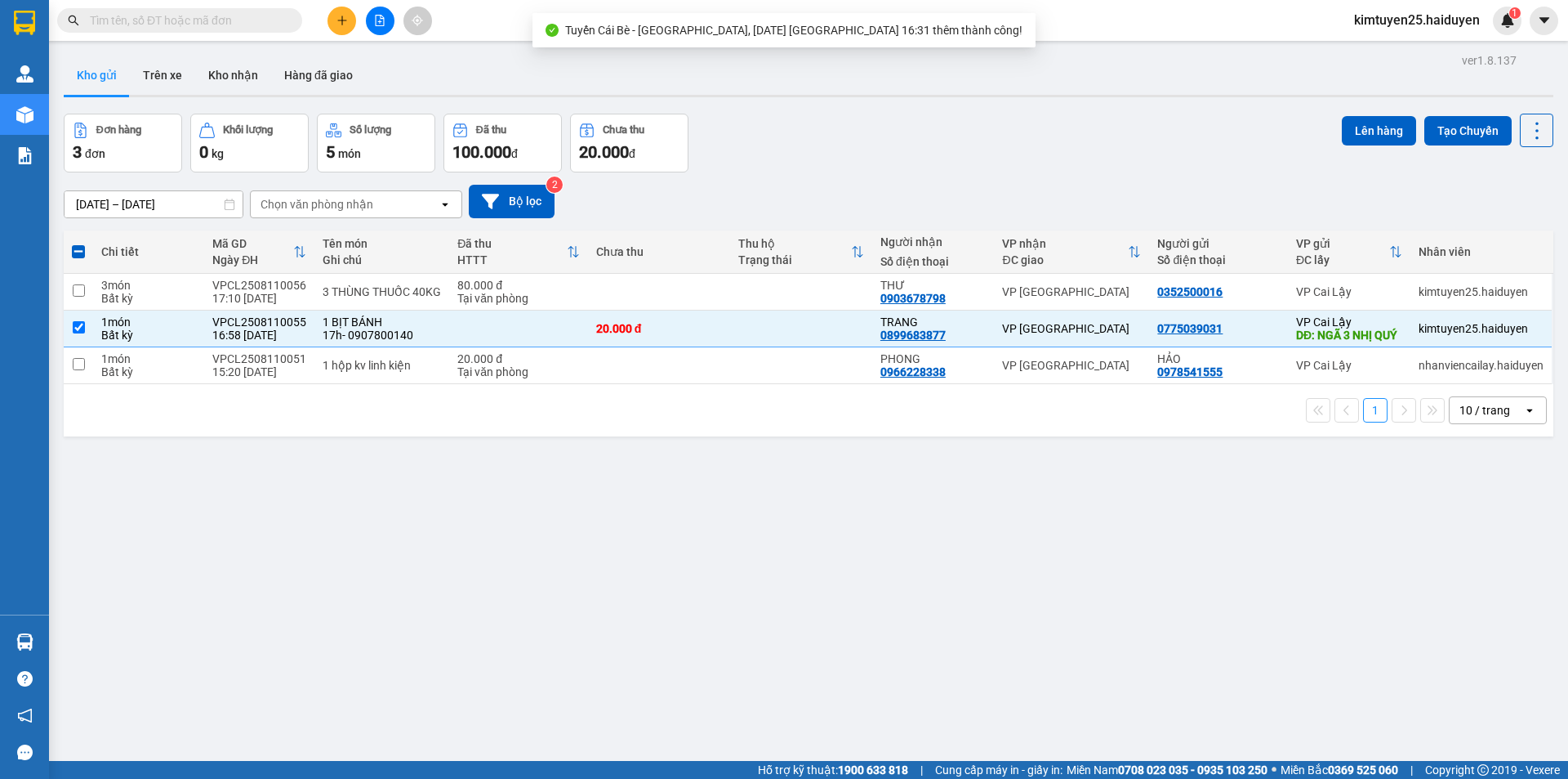
click at [1262, 408] on div "1 10 / trang open" at bounding box center [808, 410] width 1490 height 52
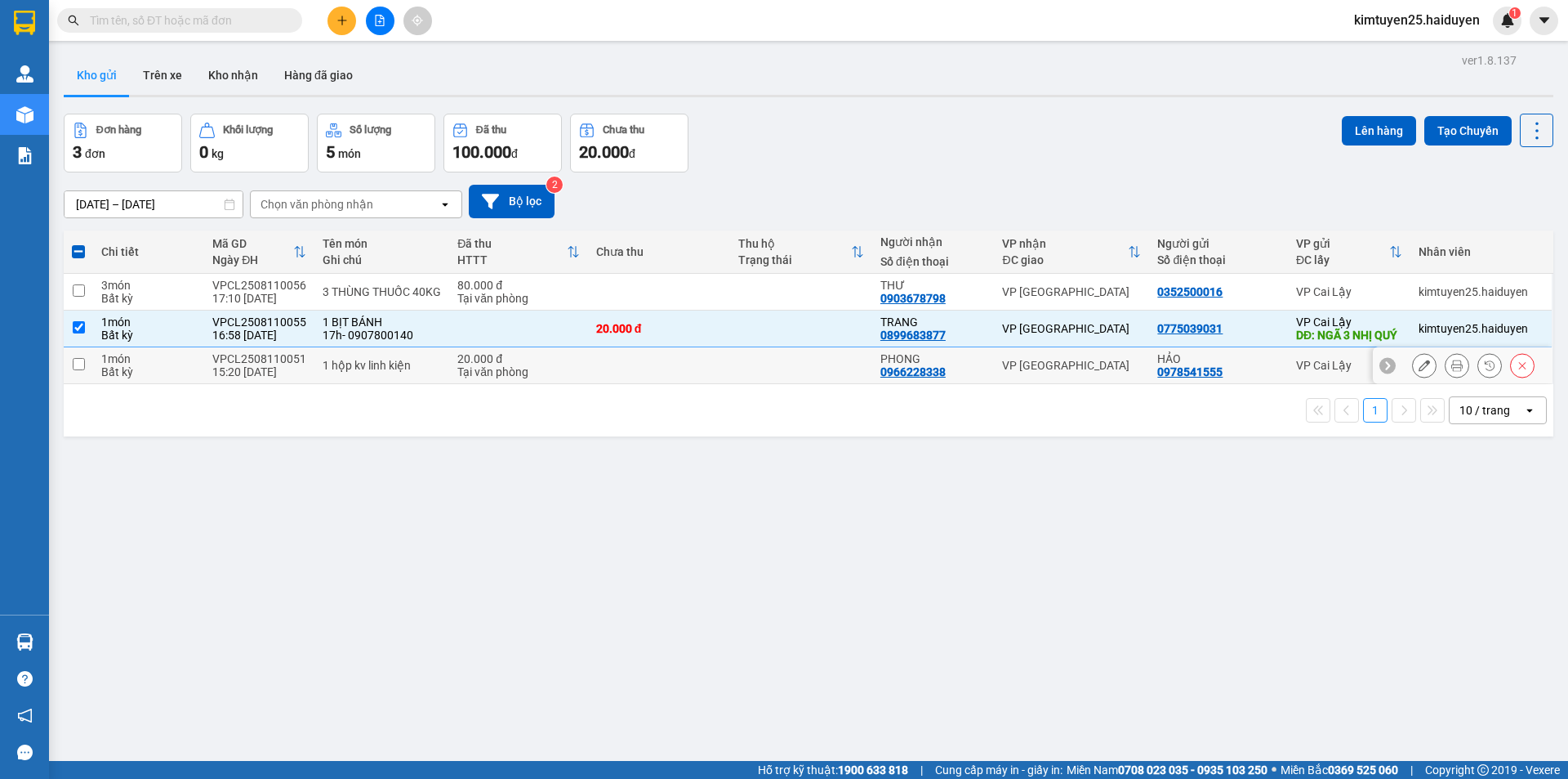
click at [1269, 378] on div "HẢO 0978541555" at bounding box center [1219, 365] width 123 height 26
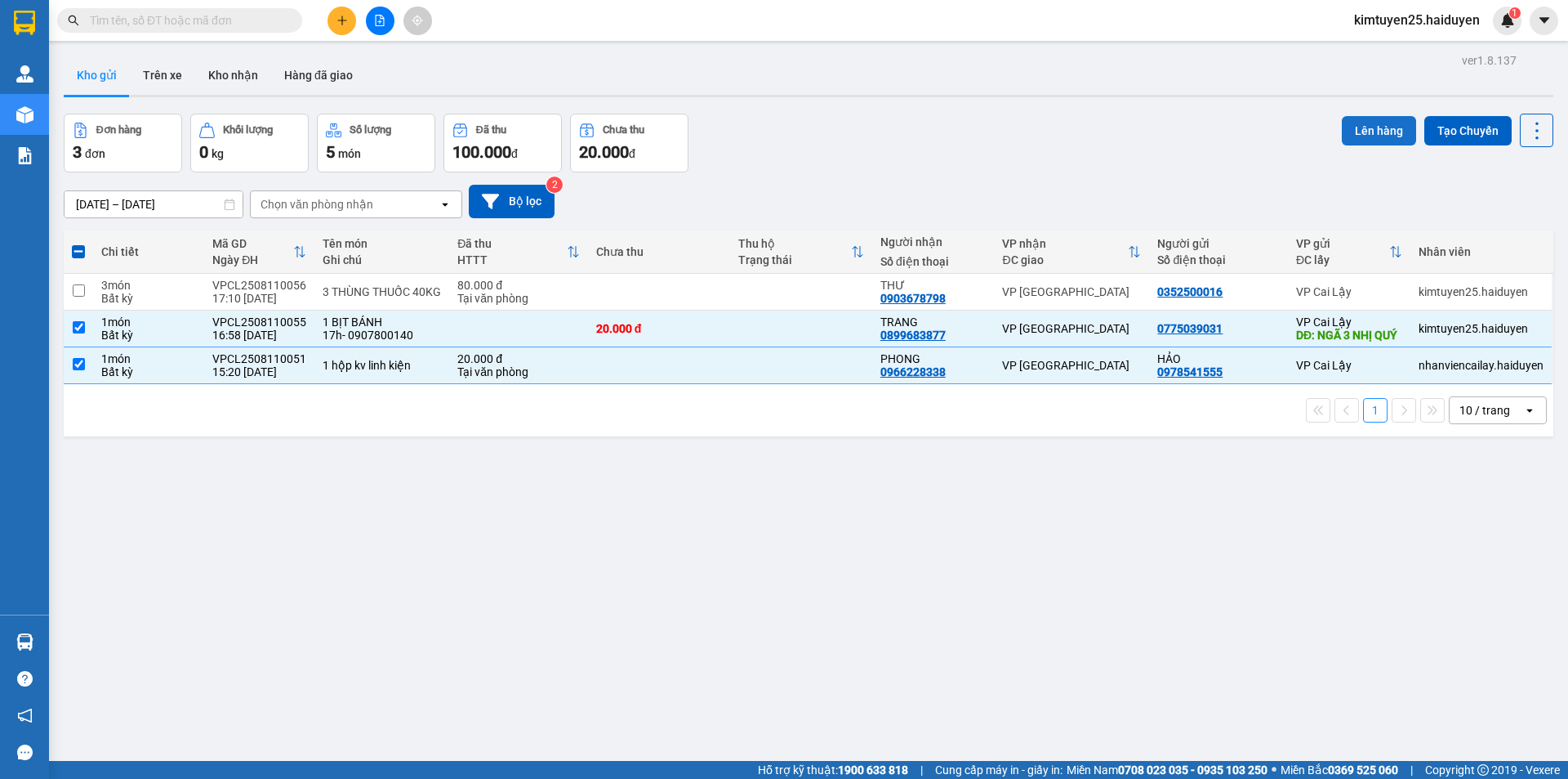
click at [1389, 124] on button "Lên hàng" at bounding box center [1379, 131] width 74 height 30
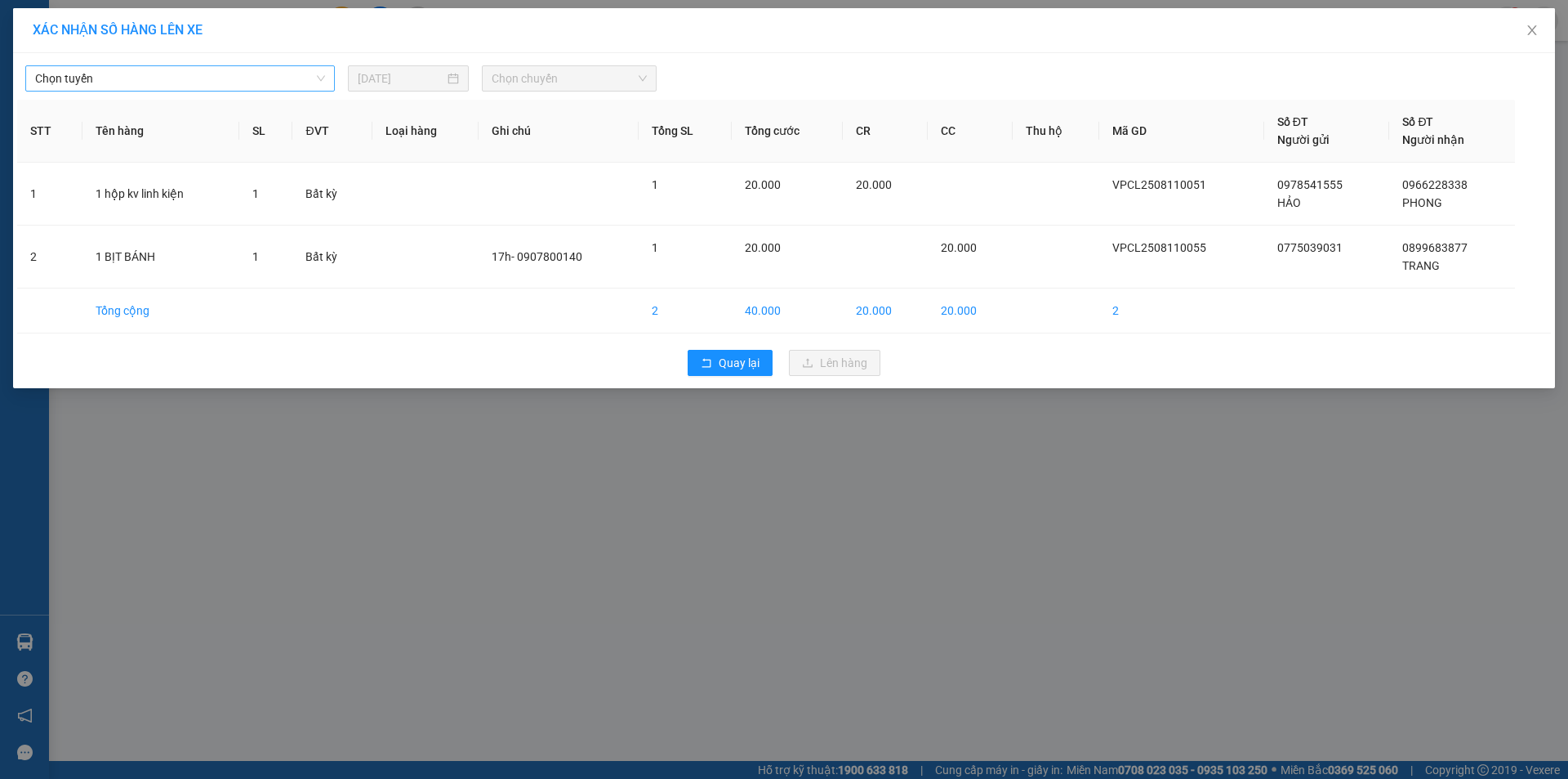
click at [129, 80] on span "Chọn tuyến" at bounding box center [181, 78] width 290 height 24
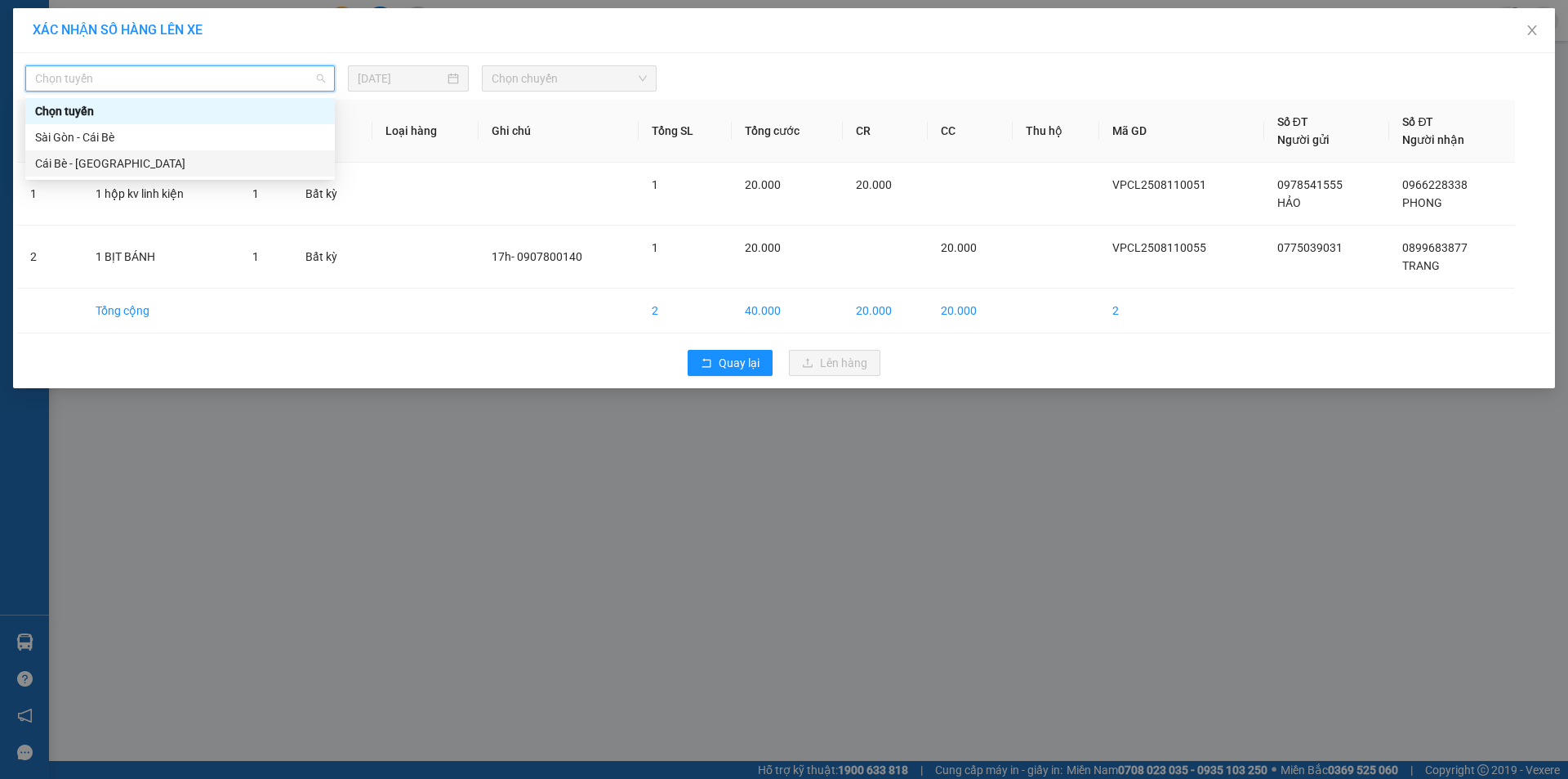
click at [154, 174] on div "Cái Bè - [GEOGRAPHIC_DATA]" at bounding box center [180, 164] width 310 height 26
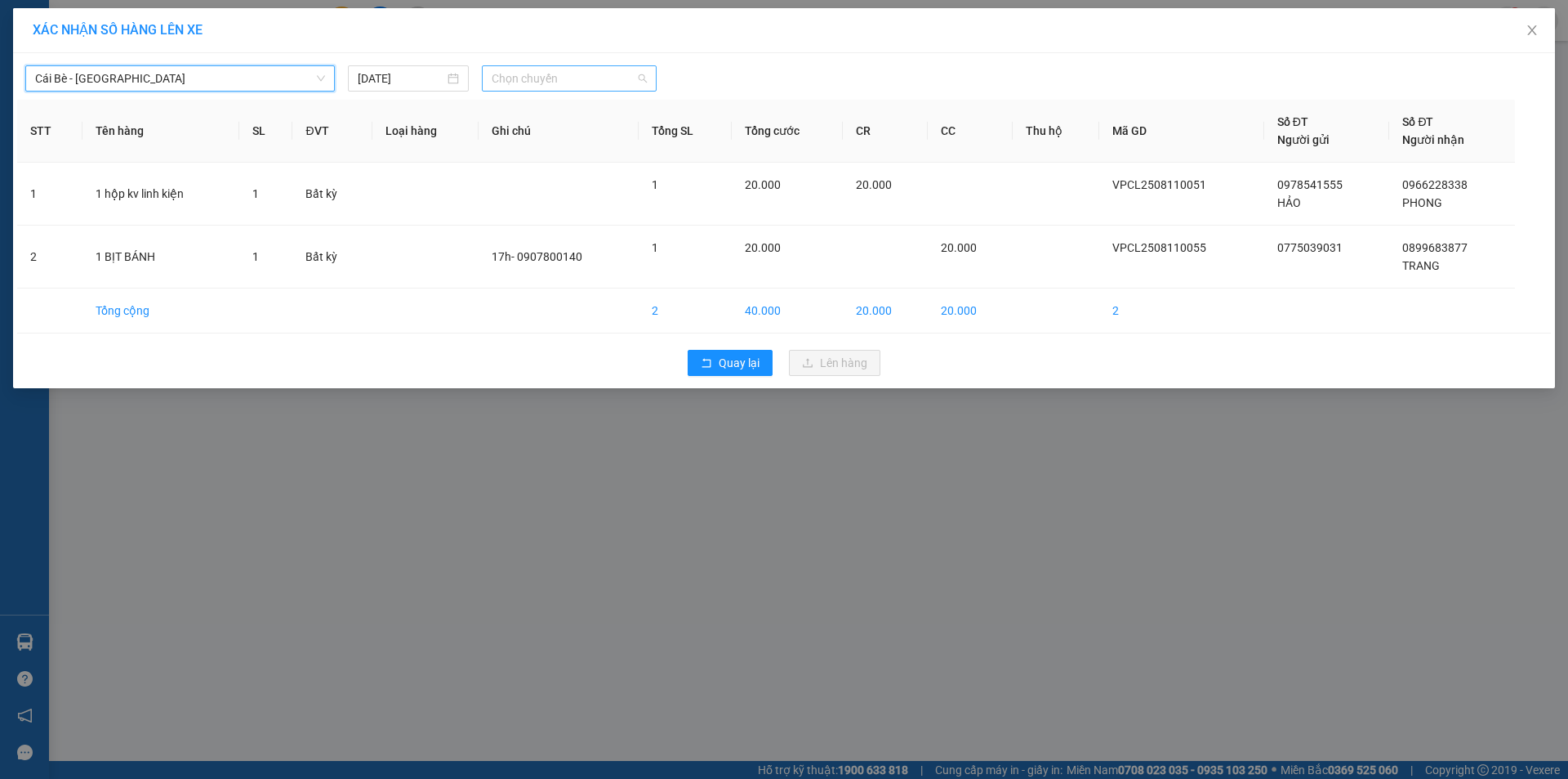
click at [528, 79] on span "Chọn chuyến" at bounding box center [569, 78] width 155 height 24
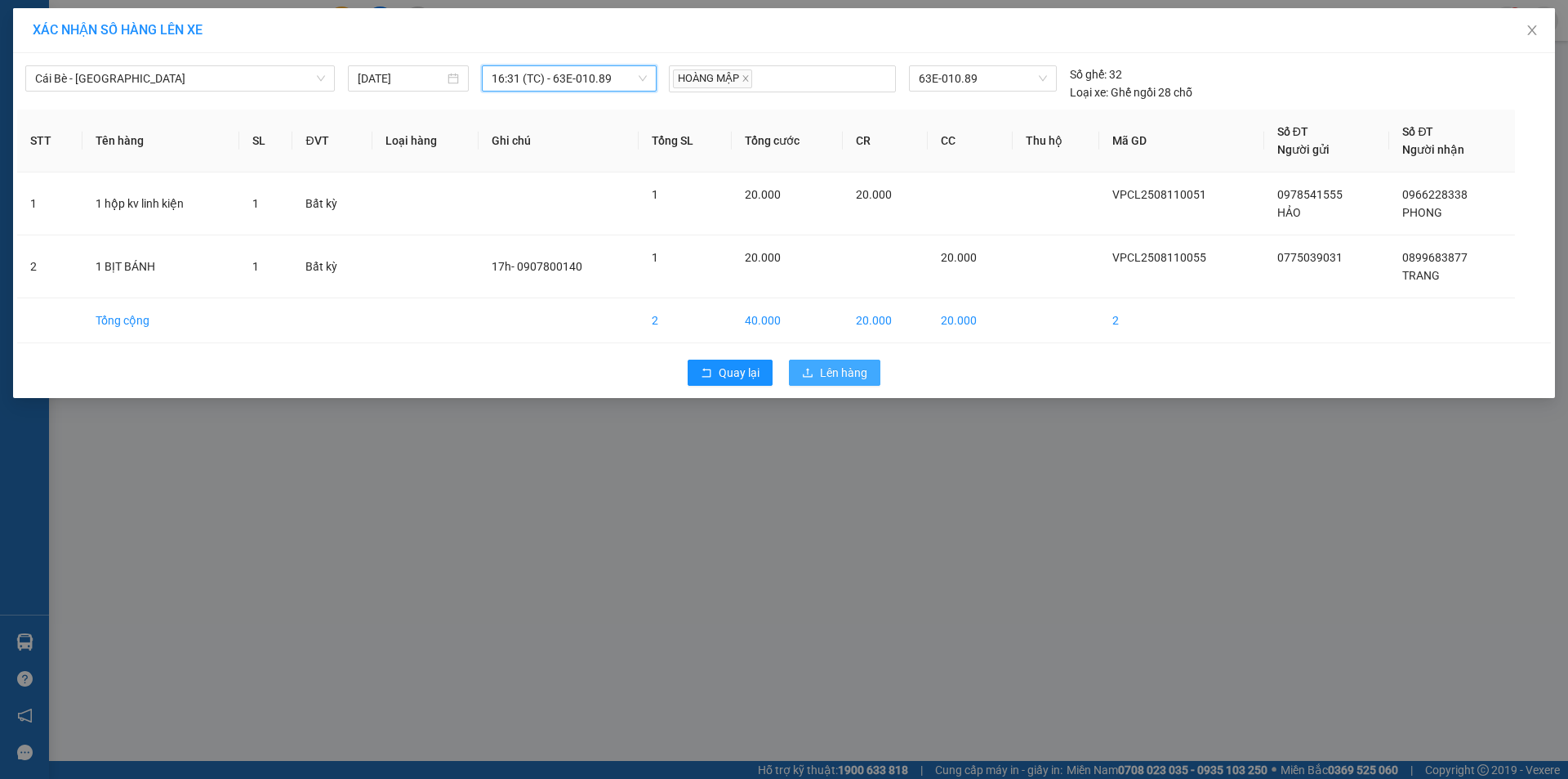
click at [822, 372] on span "Lên hàng" at bounding box center [843, 372] width 47 height 18
